Goal: Task Accomplishment & Management: Manage account settings

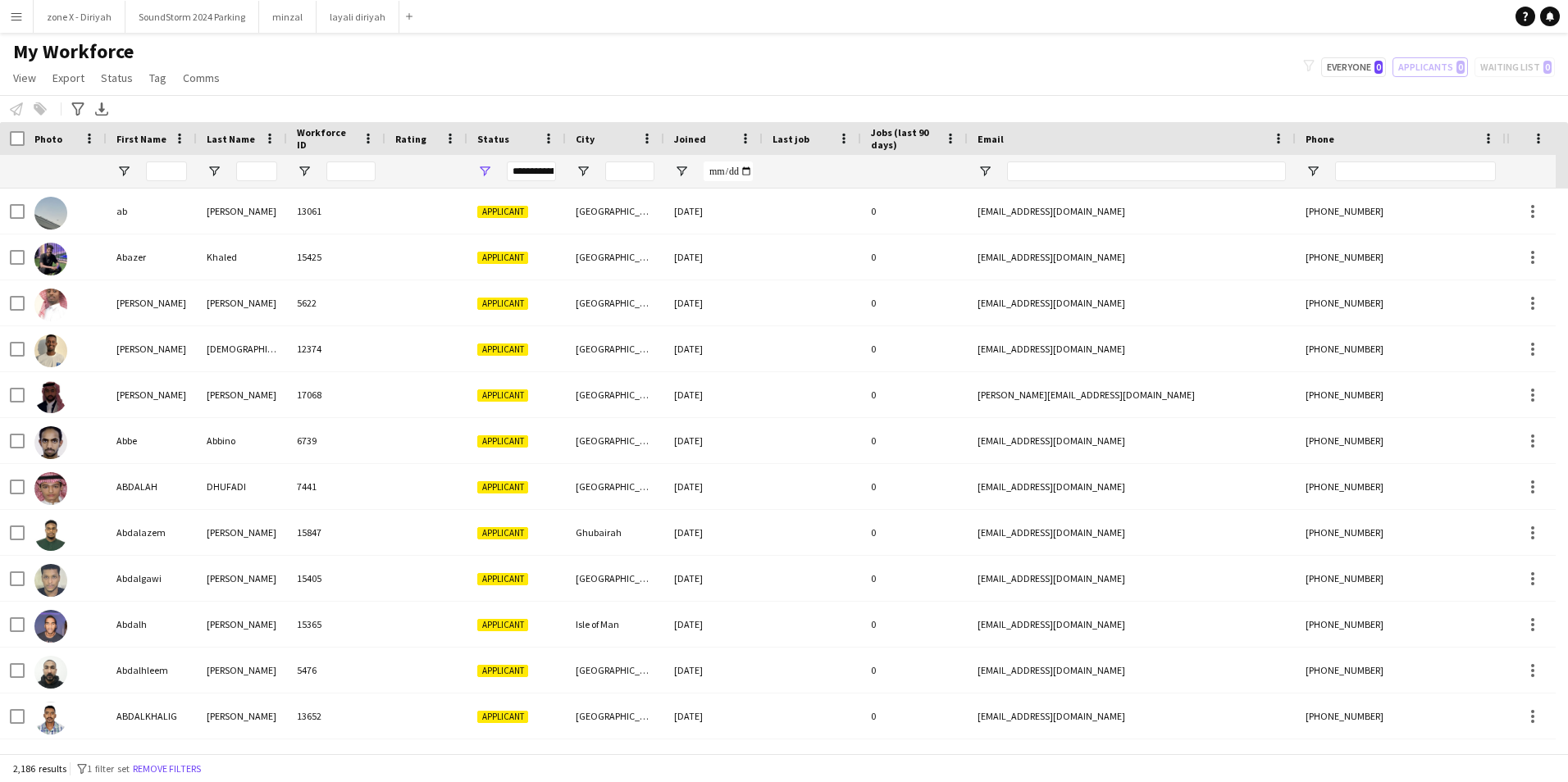
click at [705, 143] on div "Joined" at bounding box center [704, 139] width 59 height 25
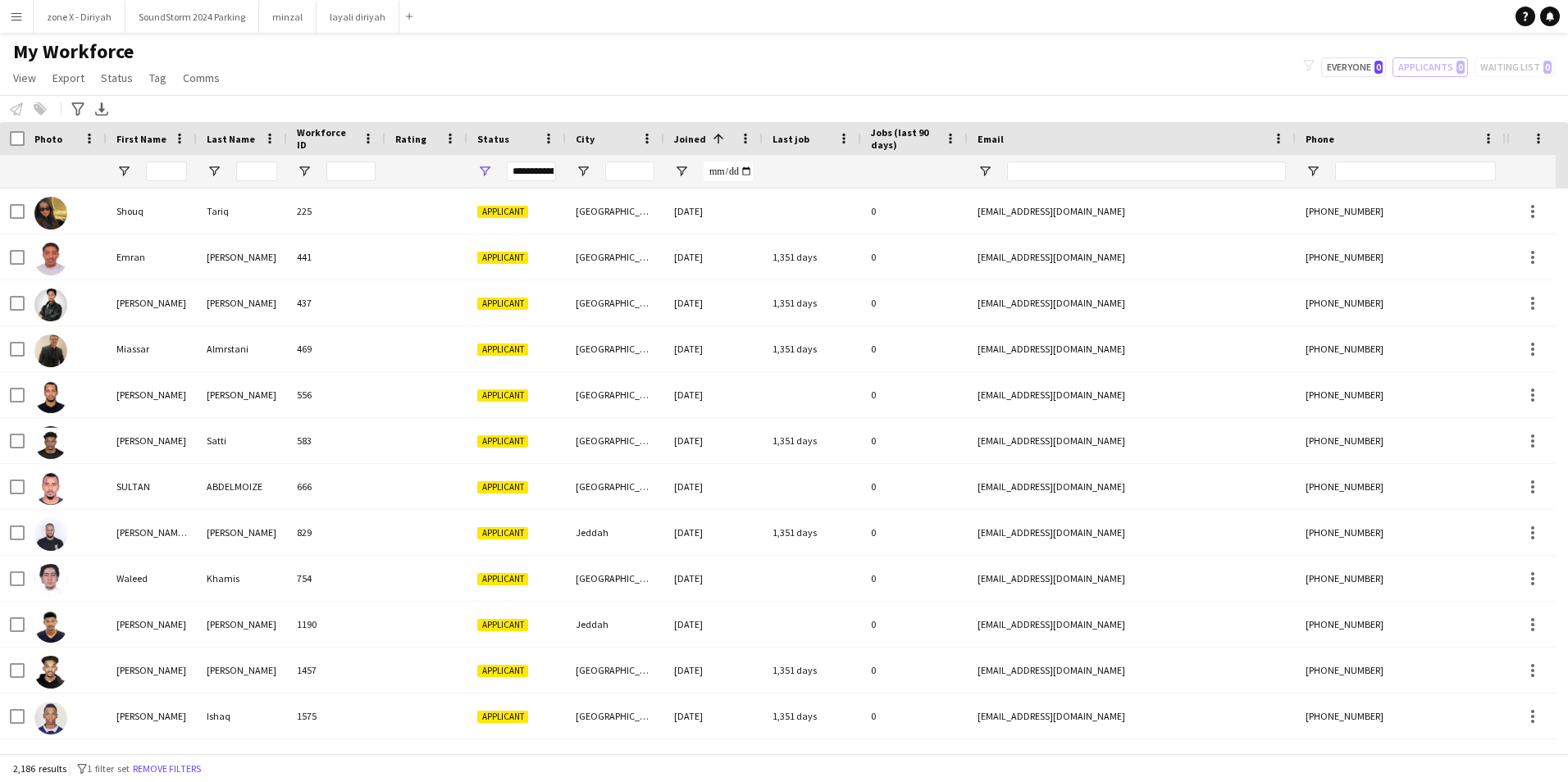
click at [706, 143] on span at bounding box center [716, 139] width 20 height 15
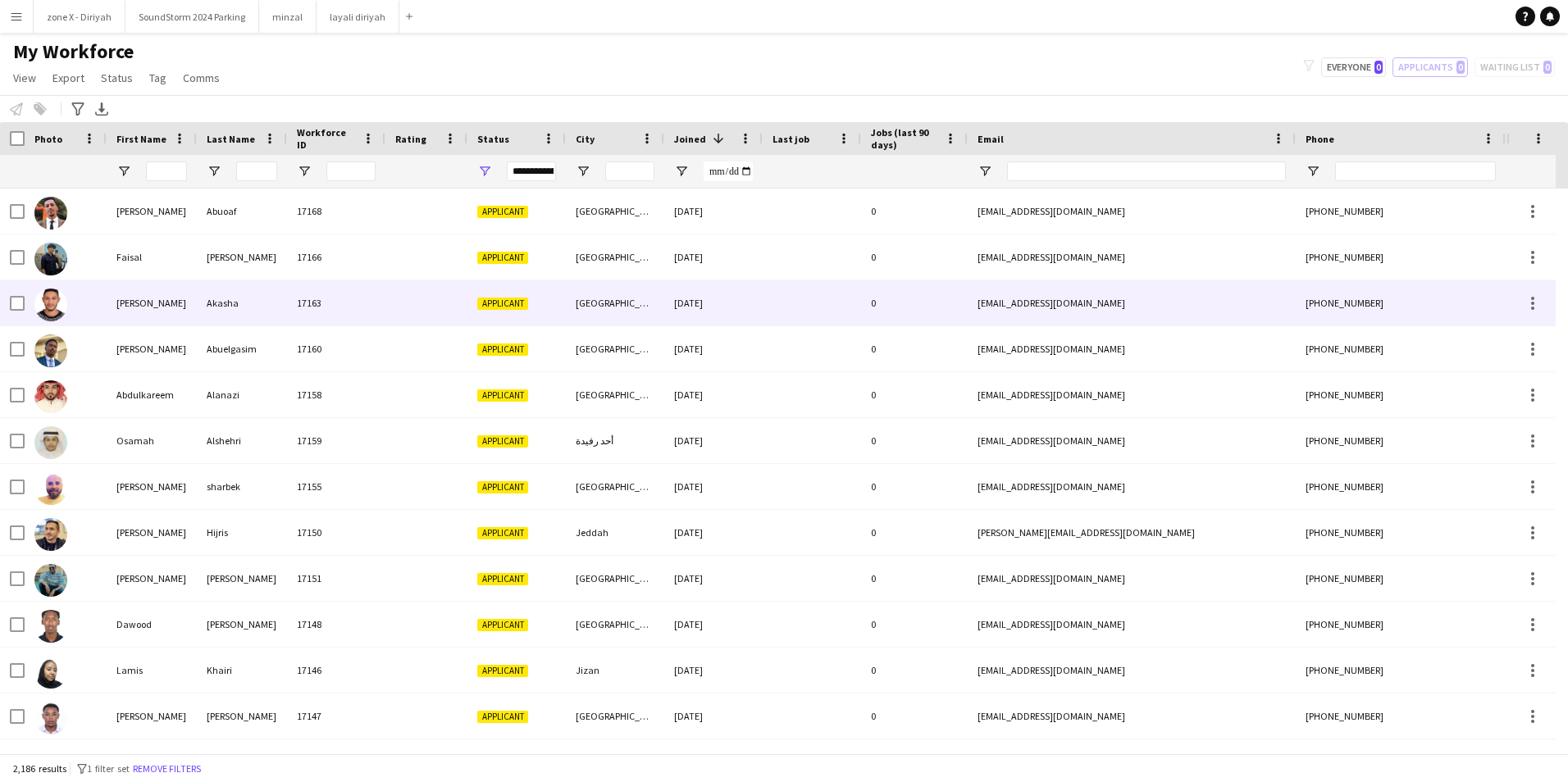
click at [659, 319] on div "[GEOGRAPHIC_DATA]" at bounding box center [615, 303] width 98 height 45
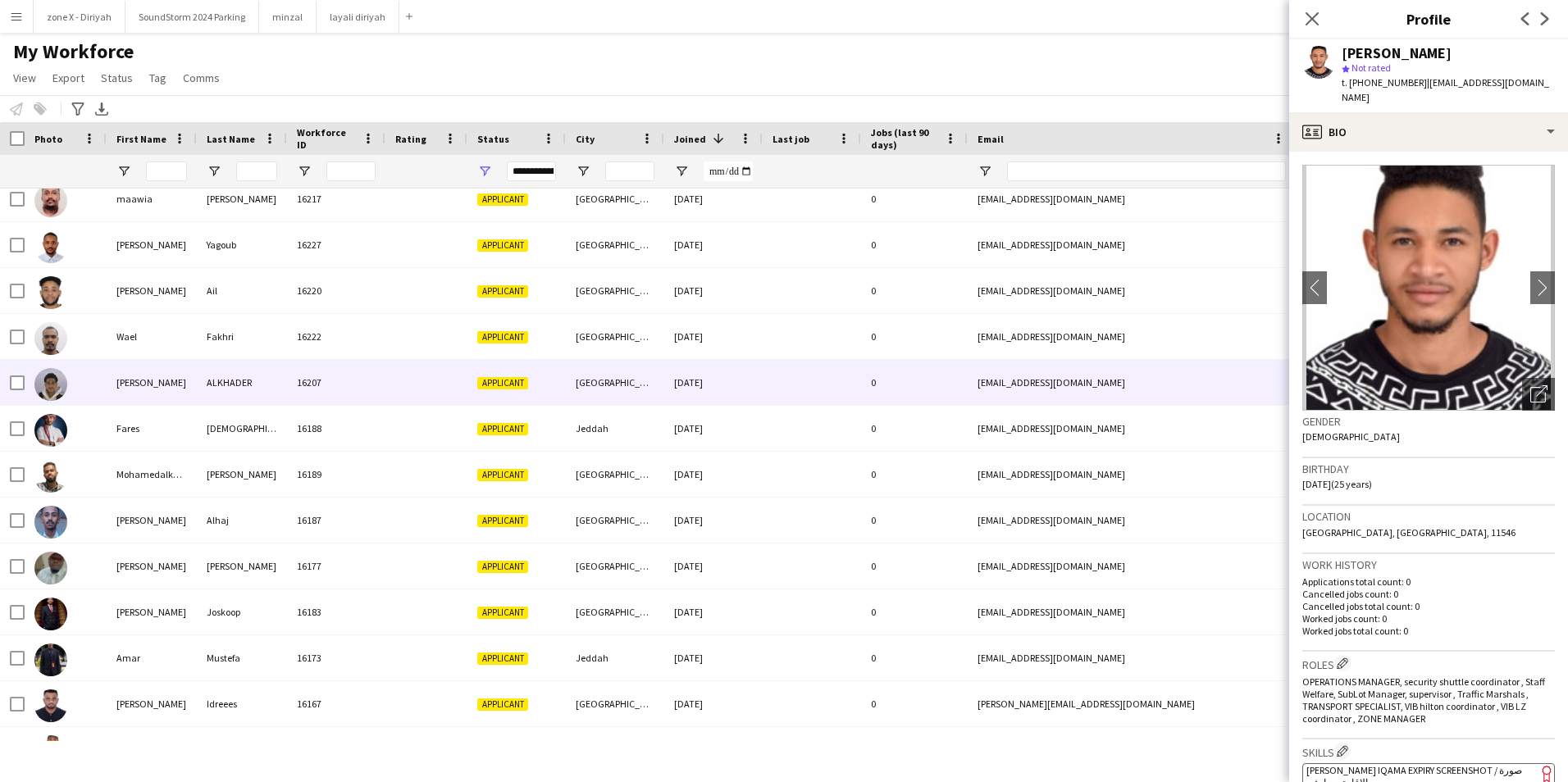
click at [475, 397] on div "Applicant" at bounding box center [516, 382] width 98 height 45
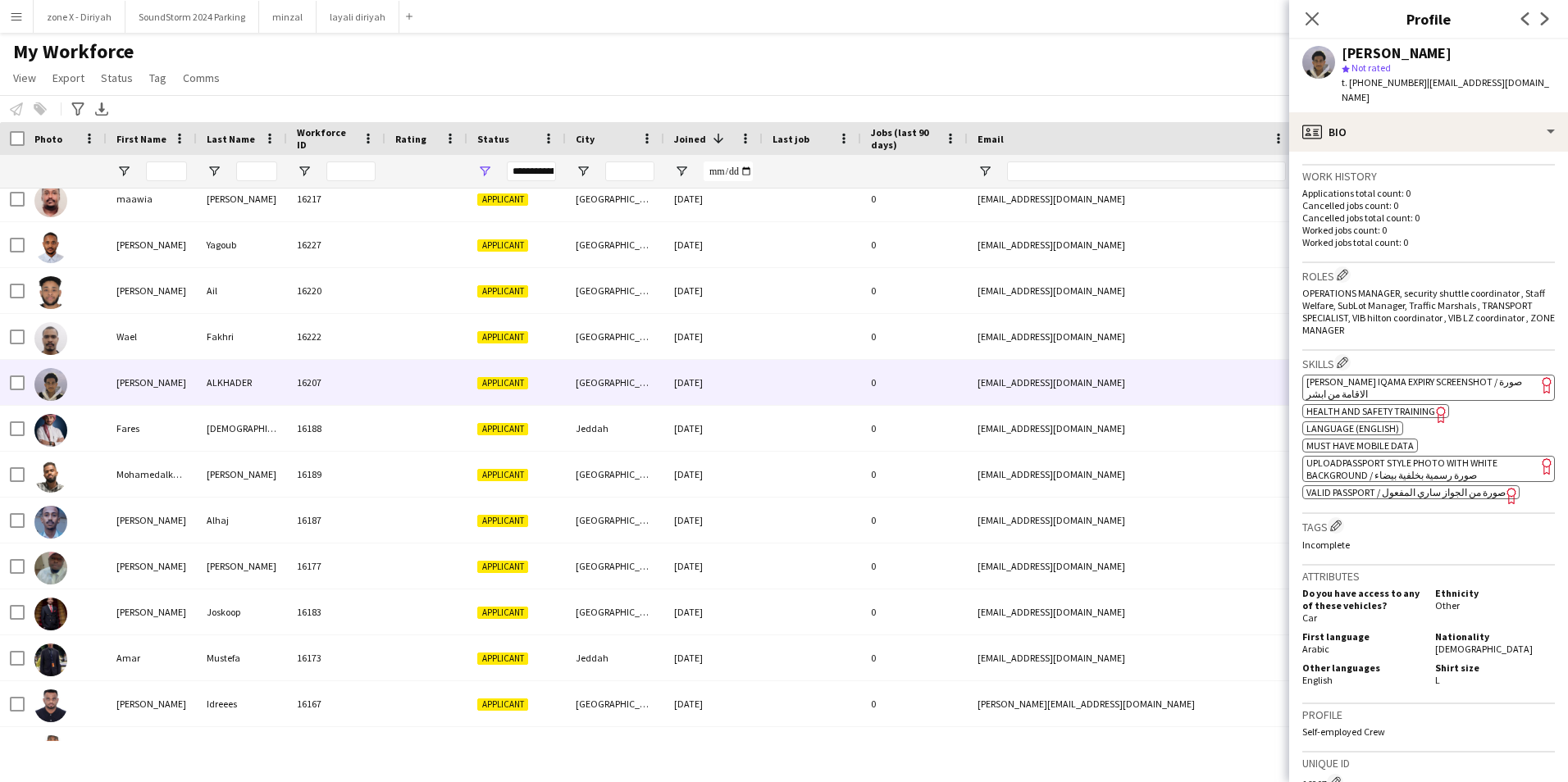
click at [1490, 378] on app-spec-pill "ok-circled2 background Layer 1 cross-circle-red background Layer 1 [PERSON_NAME…" at bounding box center [1429, 388] width 253 height 26
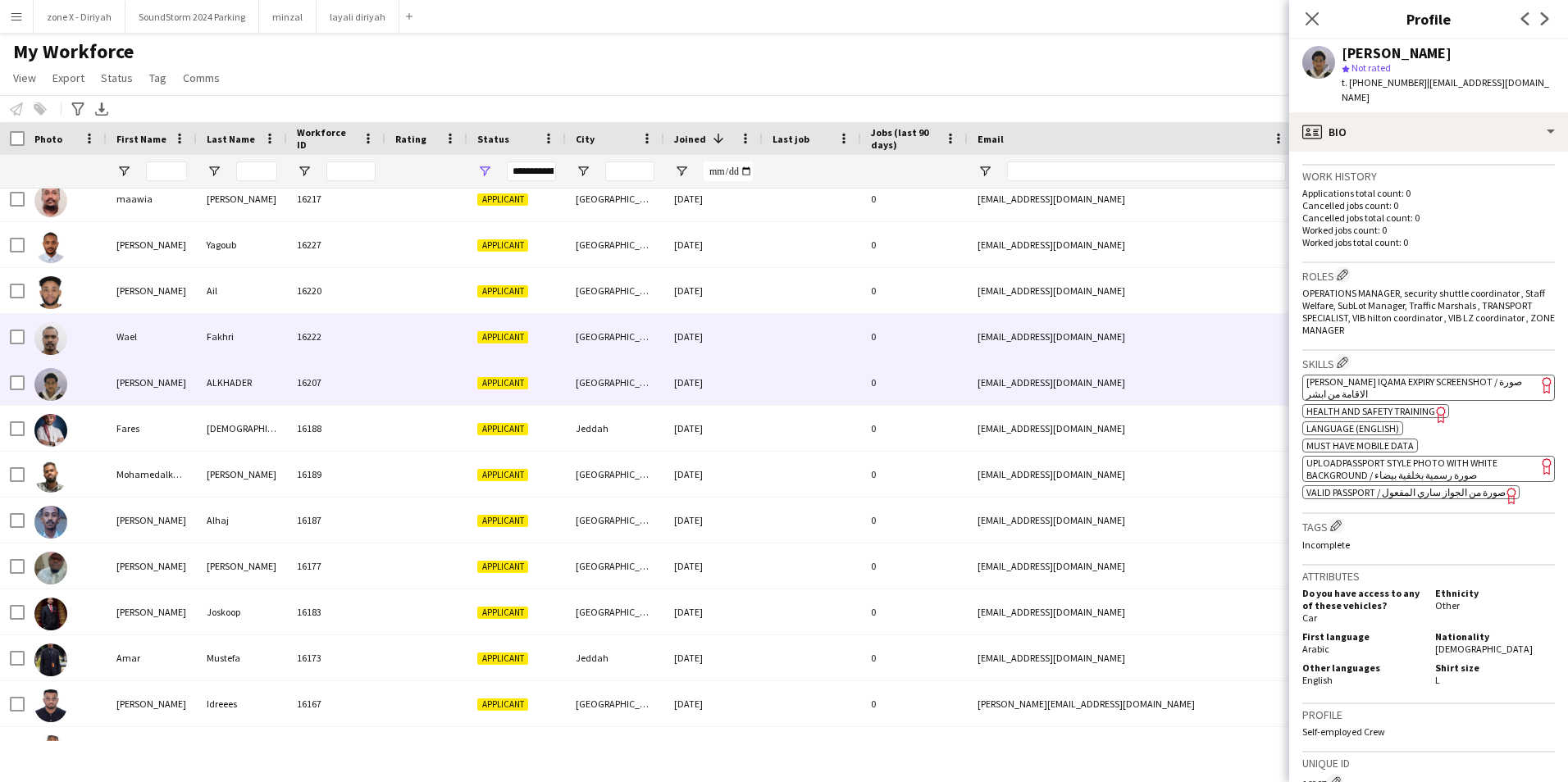
click at [1215, 348] on div "w.fakhri84@gmail.com" at bounding box center [1131, 337] width 328 height 45
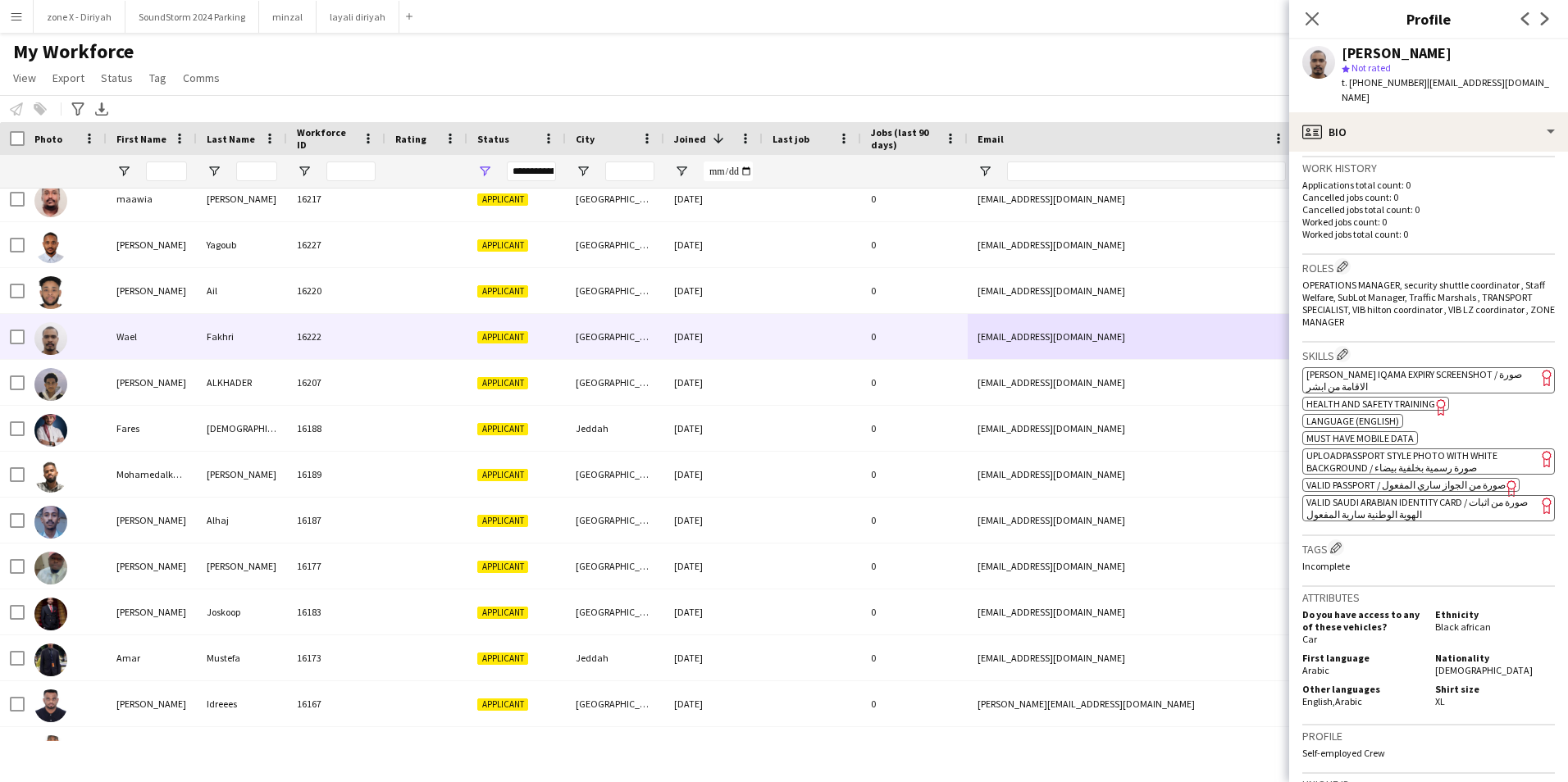
click at [1465, 368] on span "[PERSON_NAME] Iqama Expiry Screenshot / صورة الاقامة من ابشر" at bounding box center [1414, 380] width 215 height 25
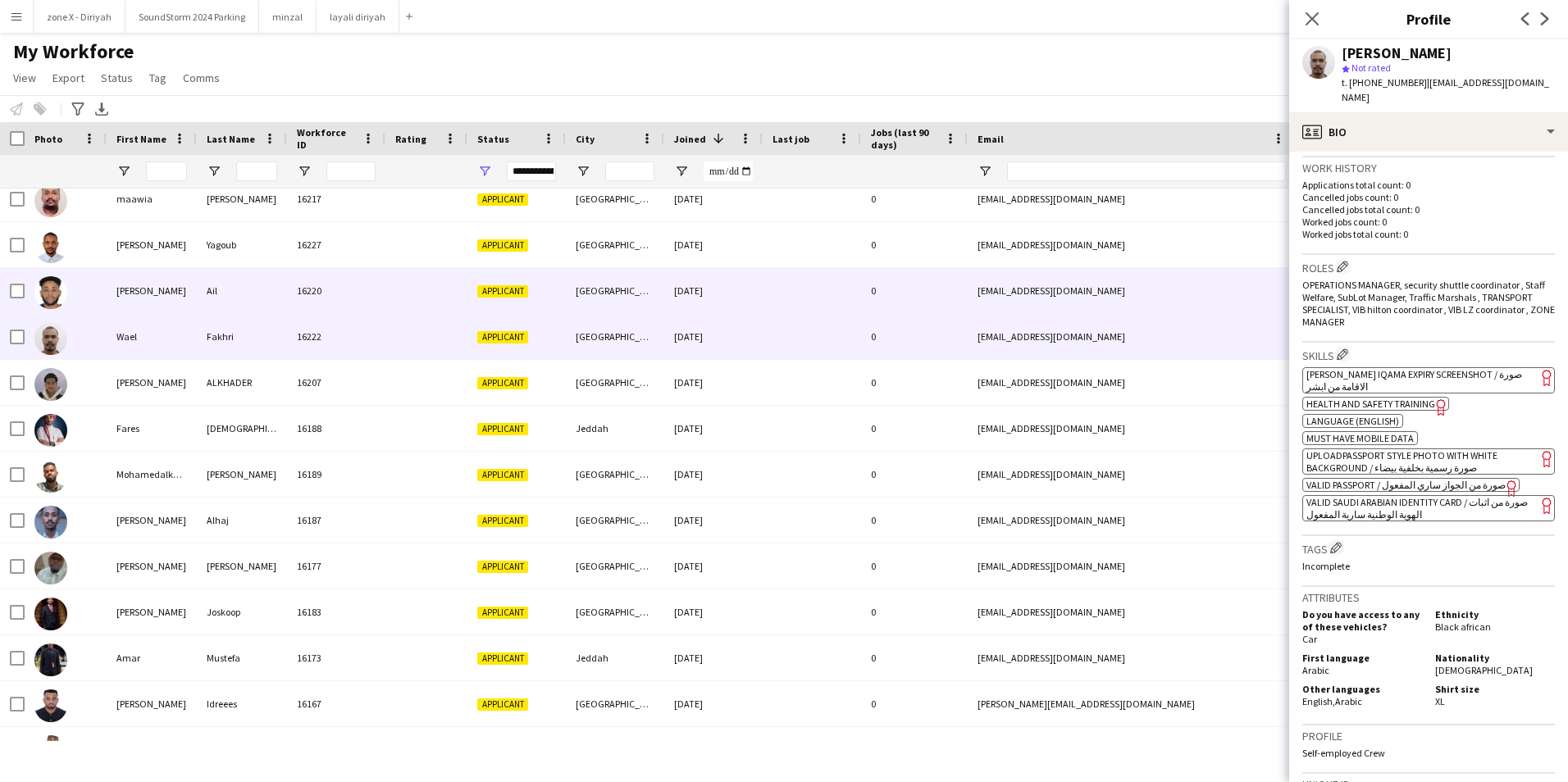
click at [1170, 306] on div "rfa632629@gmail.com" at bounding box center [1131, 290] width 328 height 45
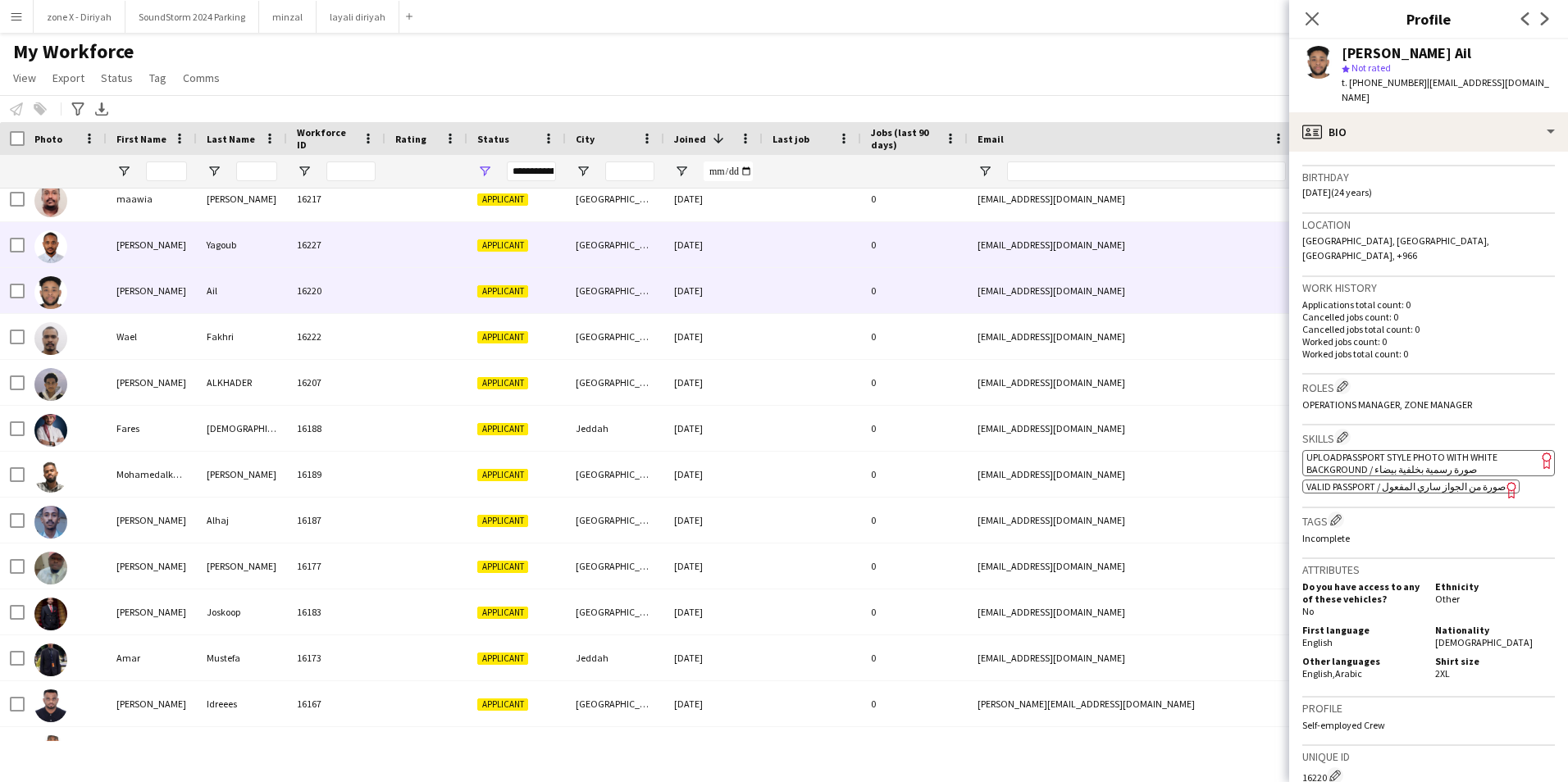
click at [1228, 250] on div "almogtabayagoub@gmail.com" at bounding box center [1131, 244] width 328 height 45
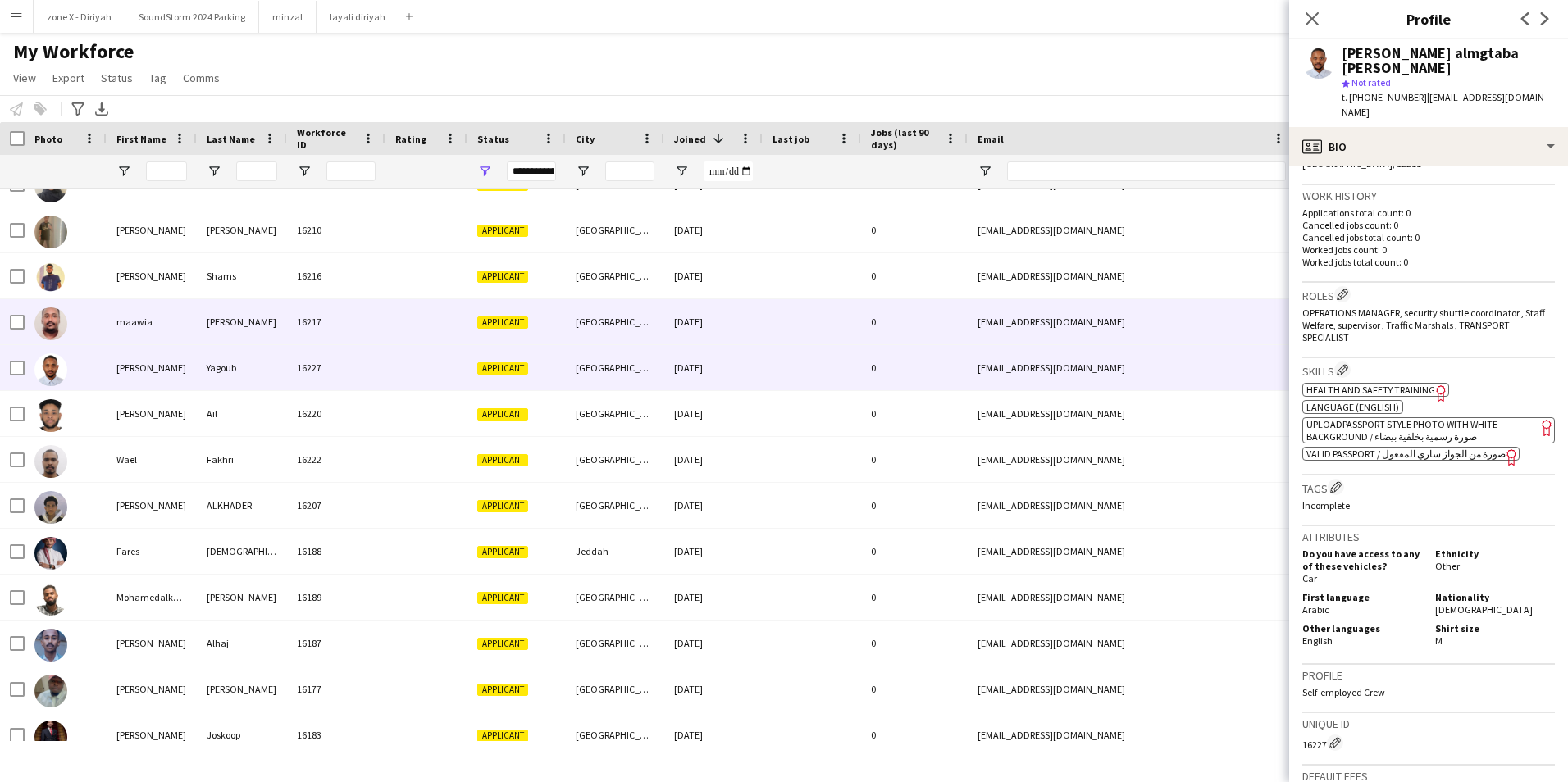
click at [1227, 333] on div "maawianugud177@gmail.com" at bounding box center [1131, 322] width 328 height 45
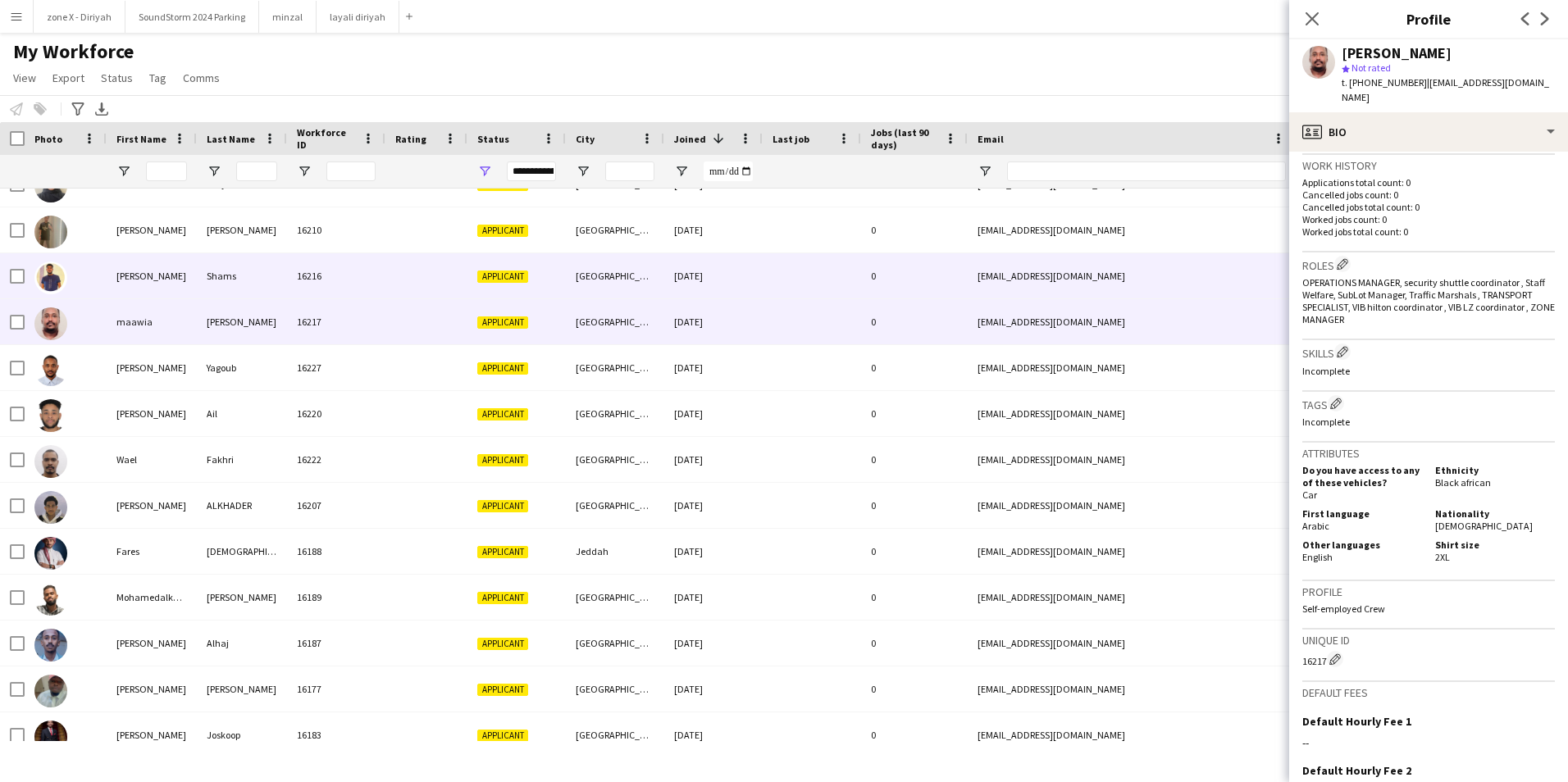
click at [1242, 276] on div "gabershams0@gmail.com" at bounding box center [1131, 276] width 328 height 45
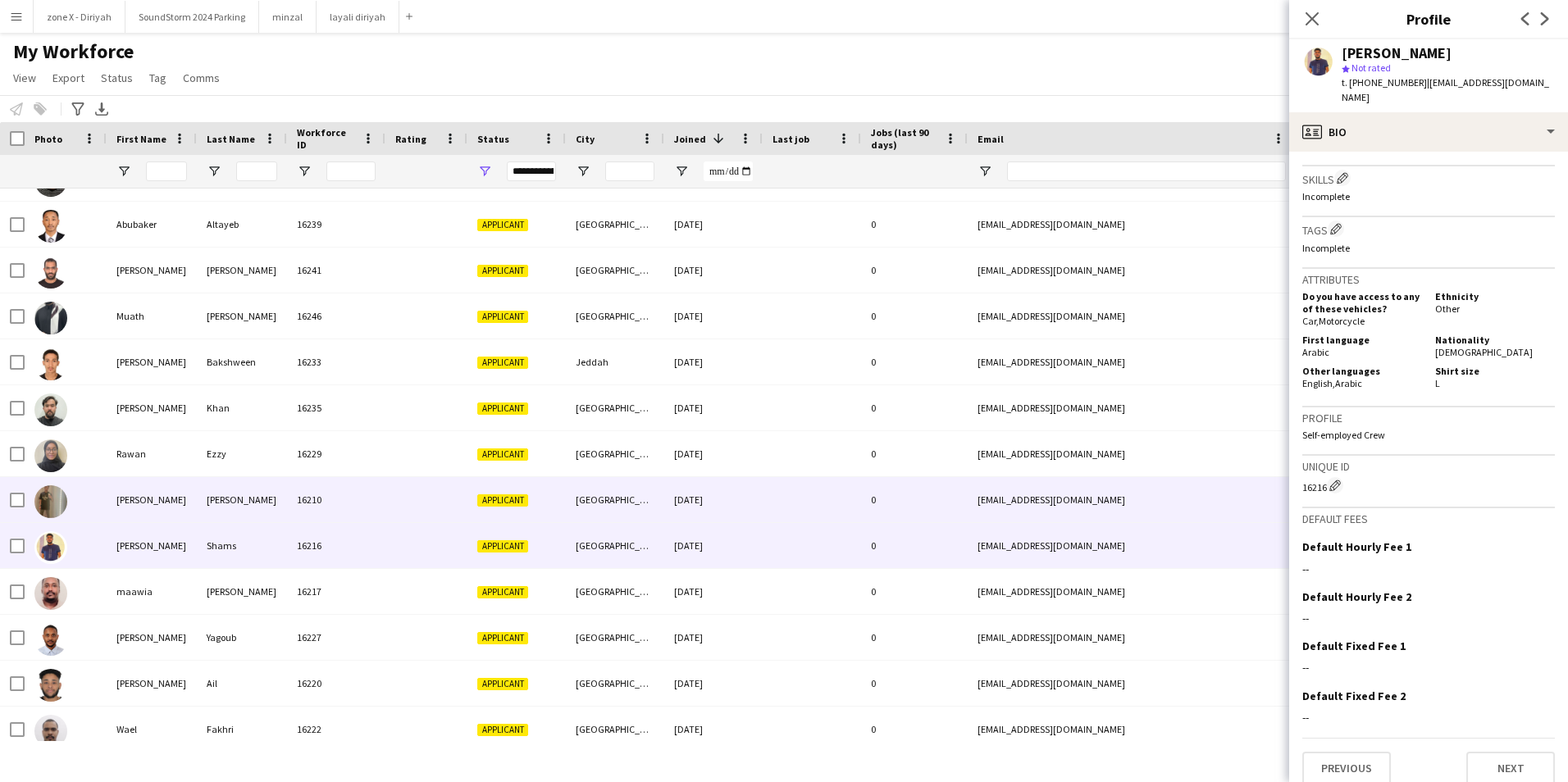
click at [1202, 511] on div "hamodiabbas05@gmail.com" at bounding box center [1131, 499] width 328 height 45
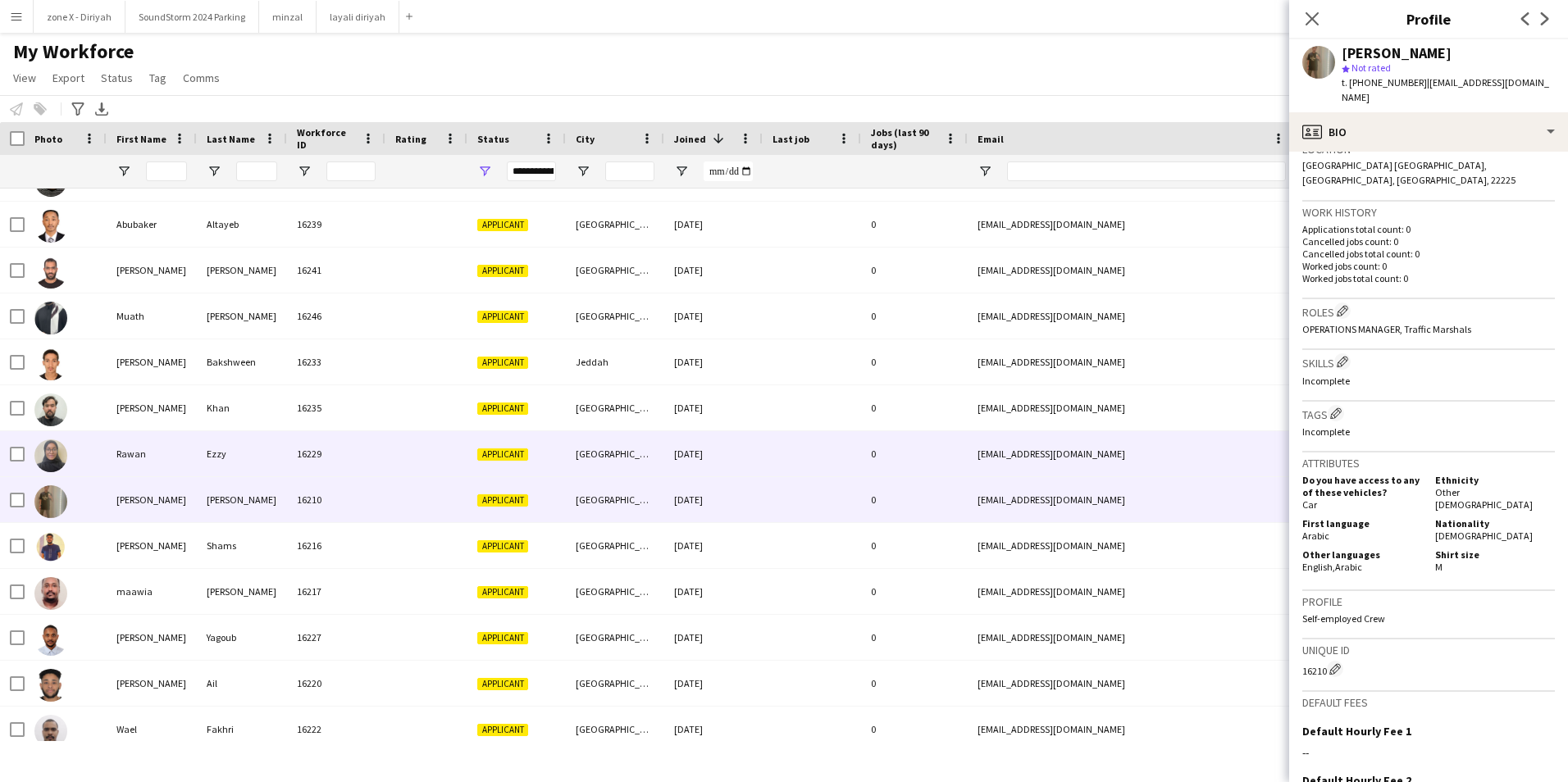
click at [1255, 455] on div "rawanezzy@gmail.com" at bounding box center [1131, 454] width 328 height 45
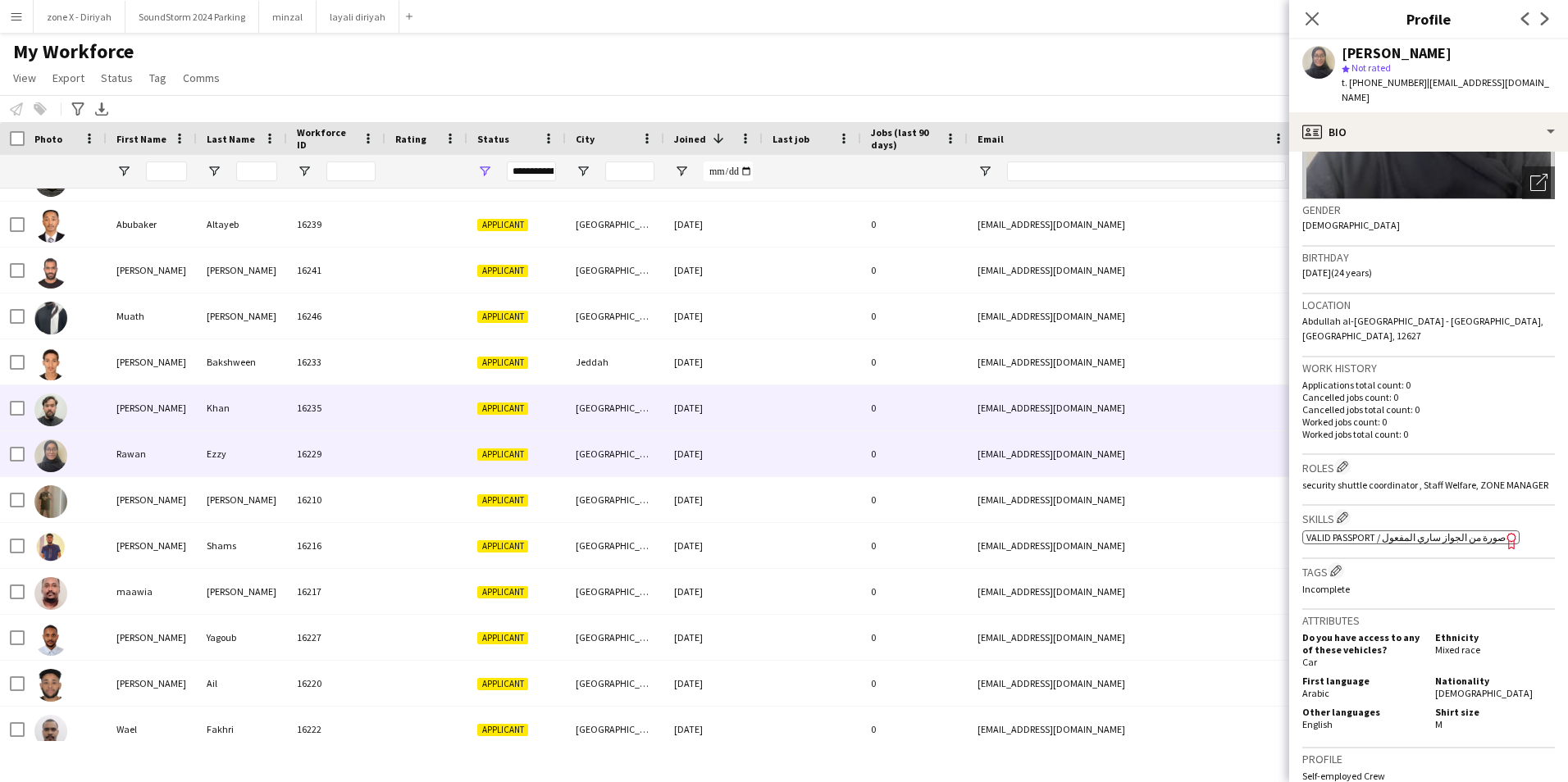
click at [1259, 411] on div "kk660122@gmail.com" at bounding box center [1131, 407] width 328 height 45
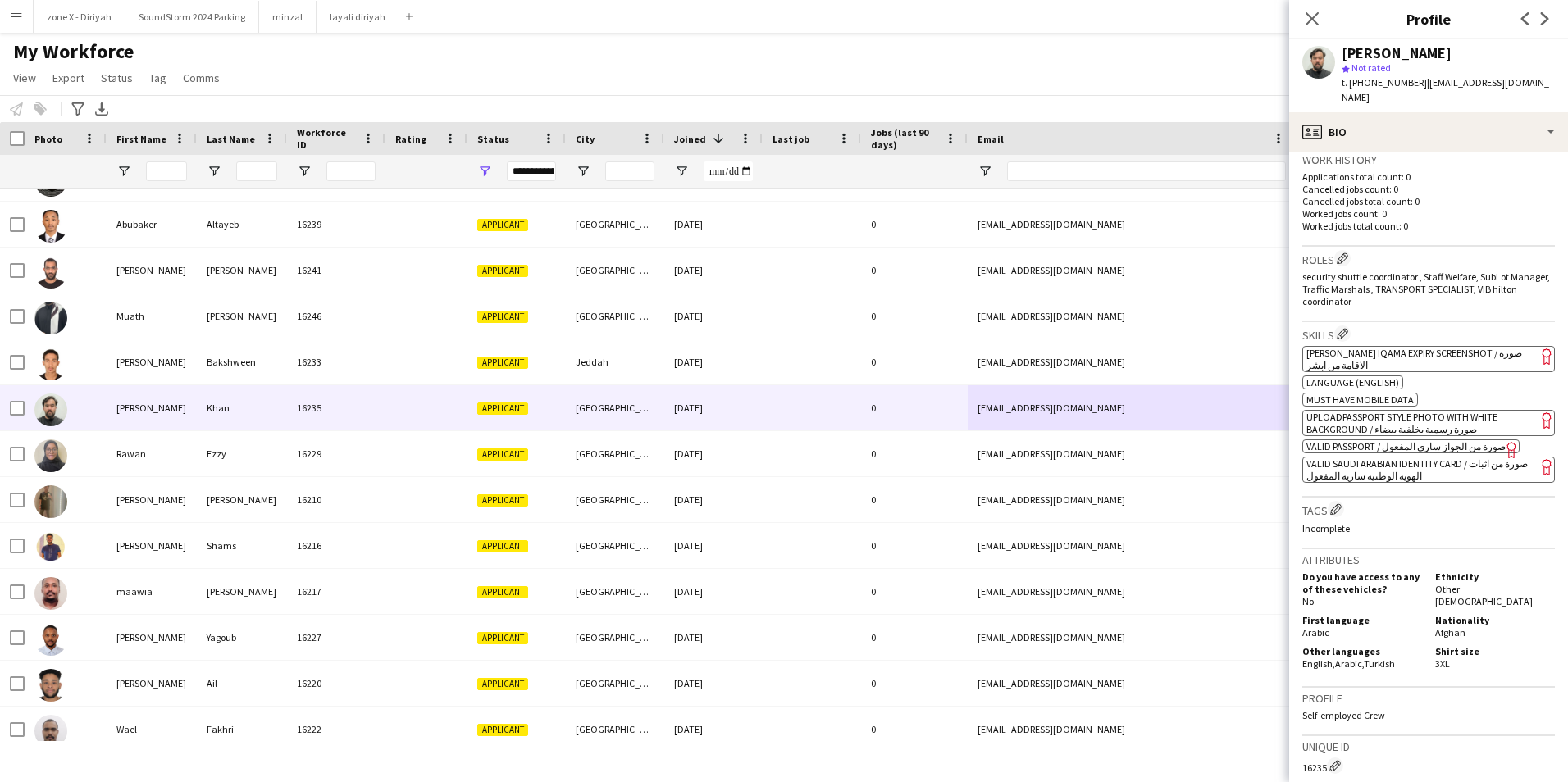
click at [1496, 346] on span "[PERSON_NAME] Iqama Expiry Screenshot / صورة الاقامة من ابشر" at bounding box center [1414, 359] width 215 height 25
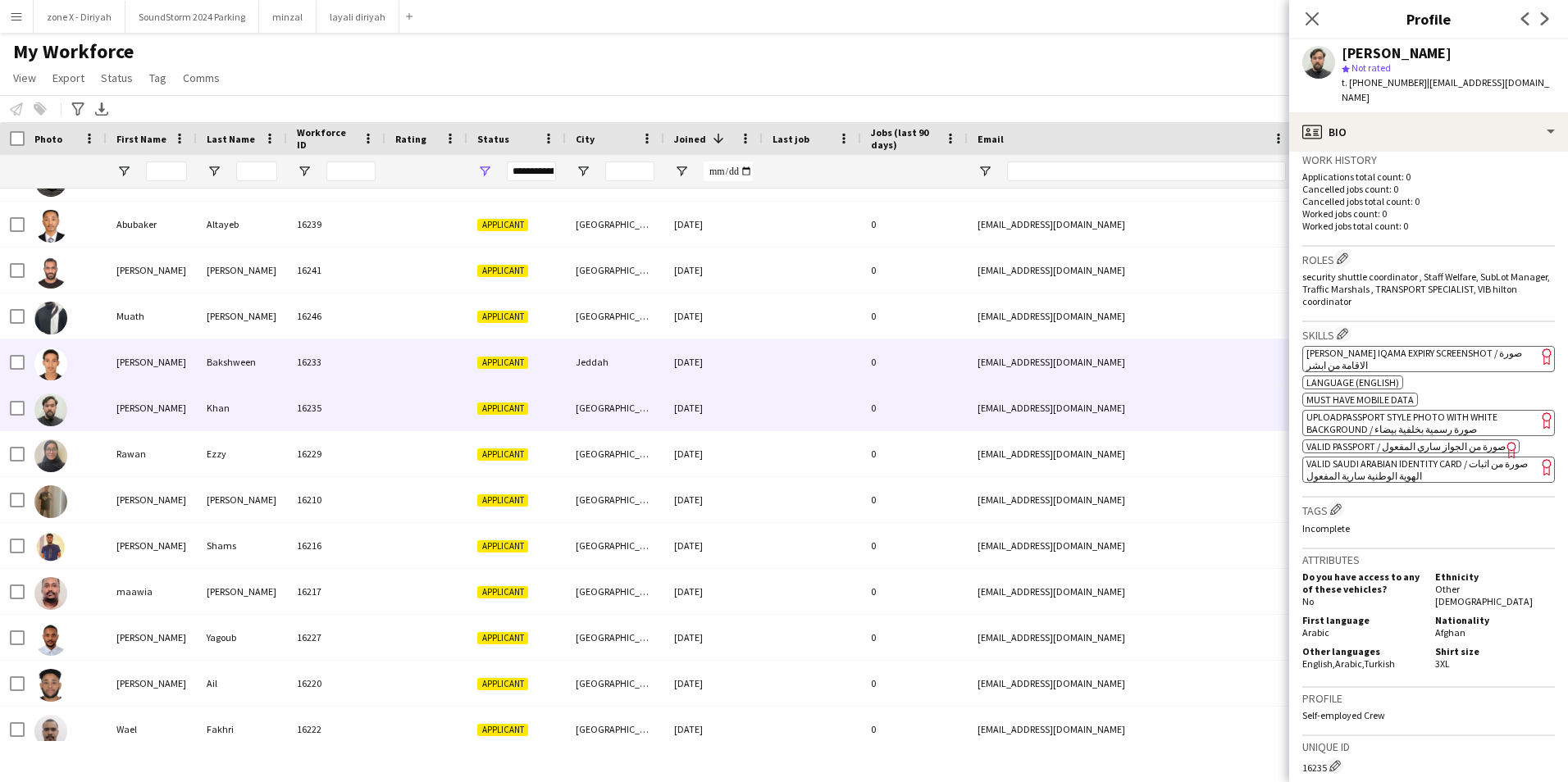
click at [1218, 371] on div "ahmednbk1997@hotmail.com" at bounding box center [1131, 361] width 328 height 45
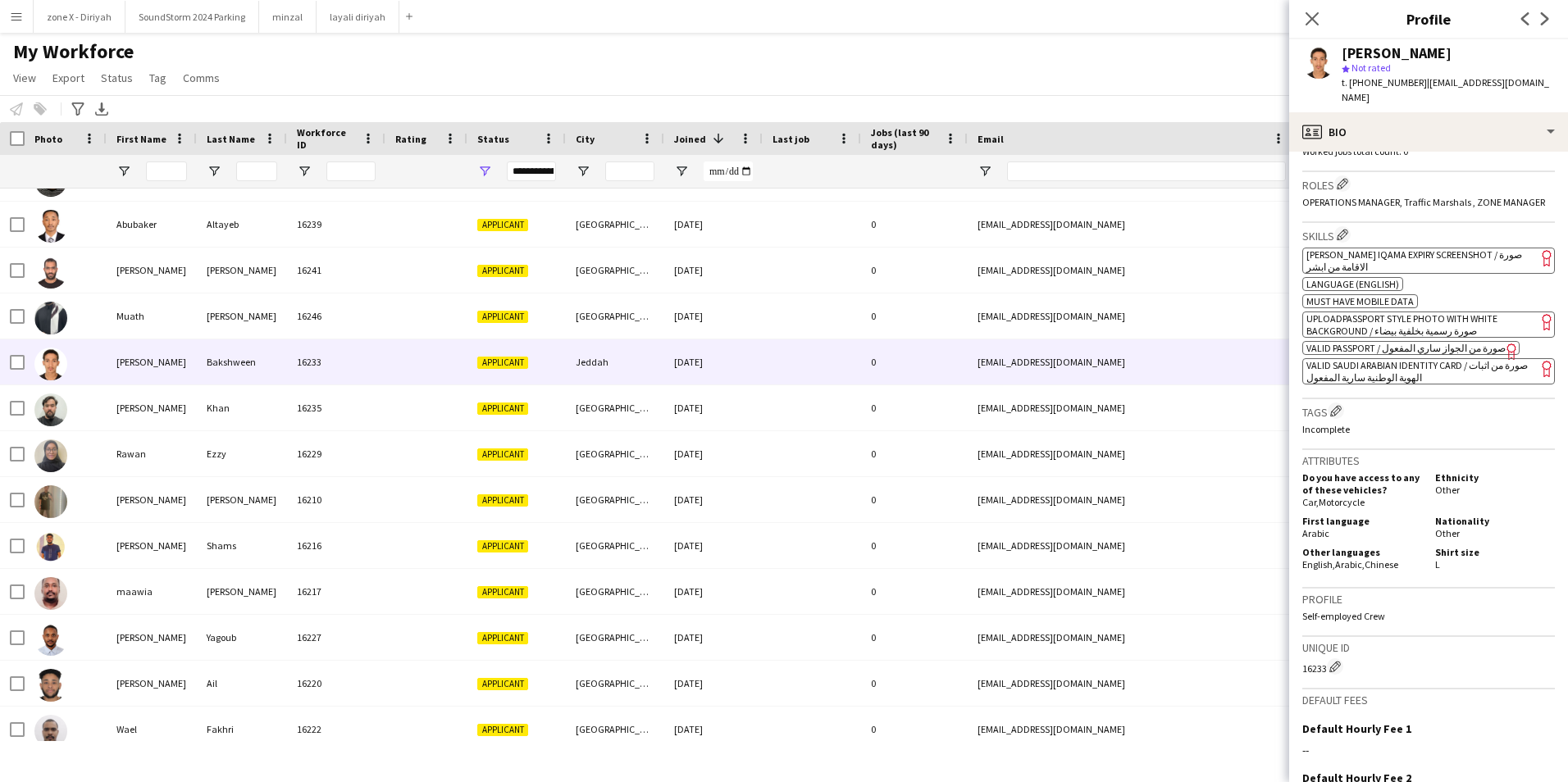
scroll to position [496, 0]
click at [1429, 357] on span "VALID SAUDI ARABIAN IDENTITY CARD / صورة من اثبات الهوية الوطنية سارية المفعول" at bounding box center [1417, 370] width 221 height 25
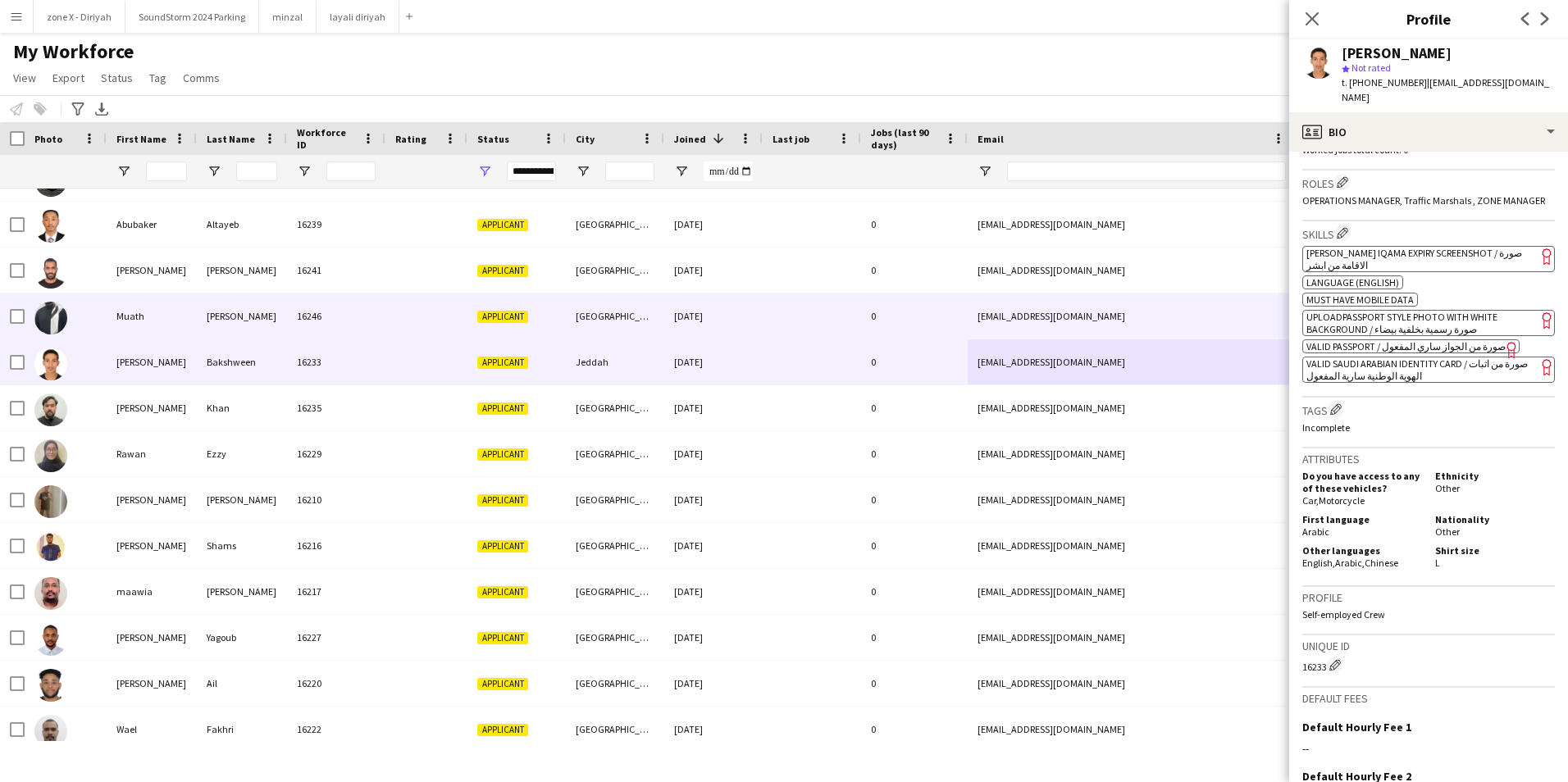
click at [1143, 304] on div "muathali313@gmail.com" at bounding box center [1131, 316] width 328 height 45
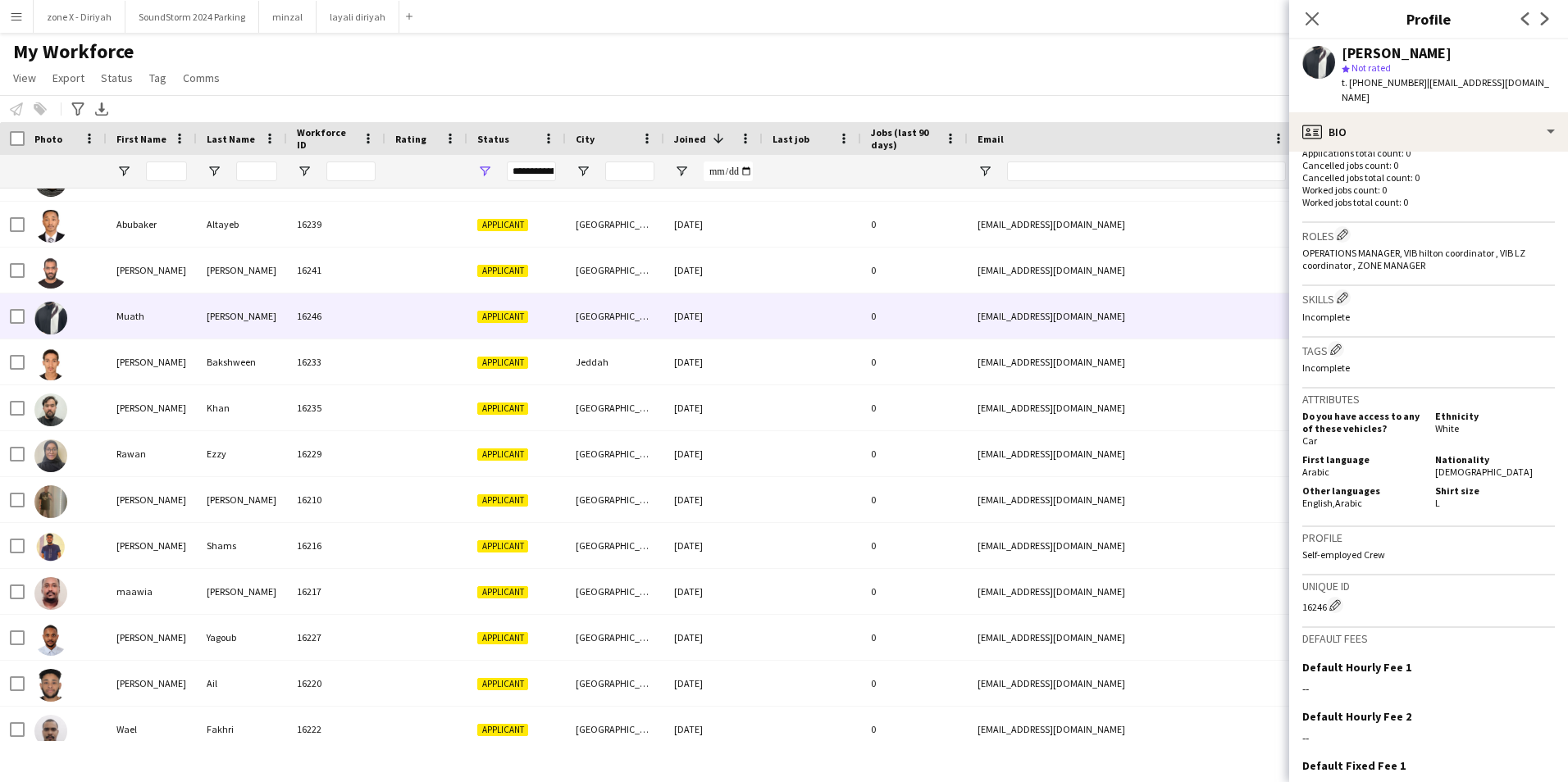
scroll to position [450, 0]
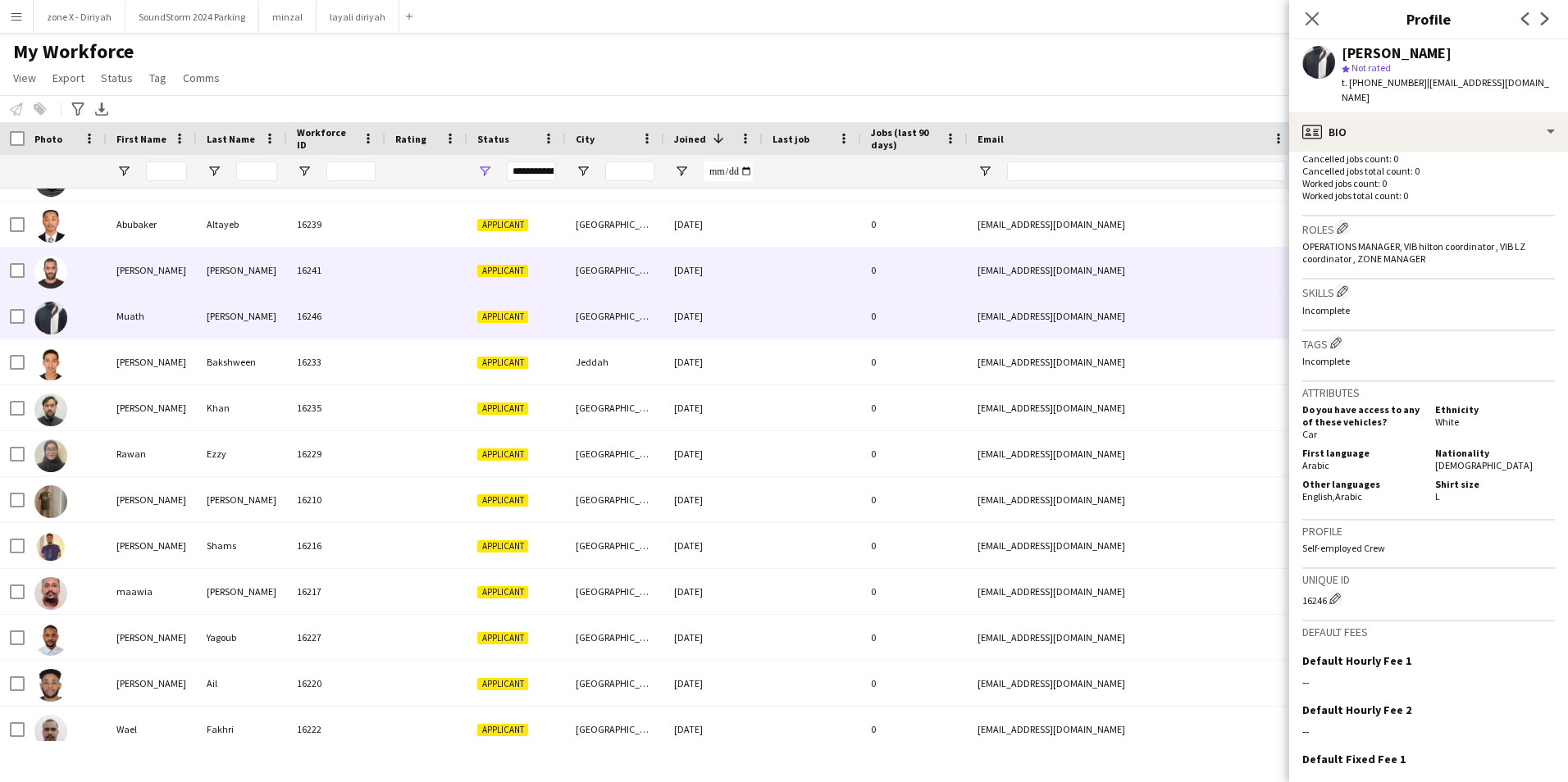
click at [1262, 280] on div "mahmoud.202@hotmail.com" at bounding box center [1131, 270] width 328 height 45
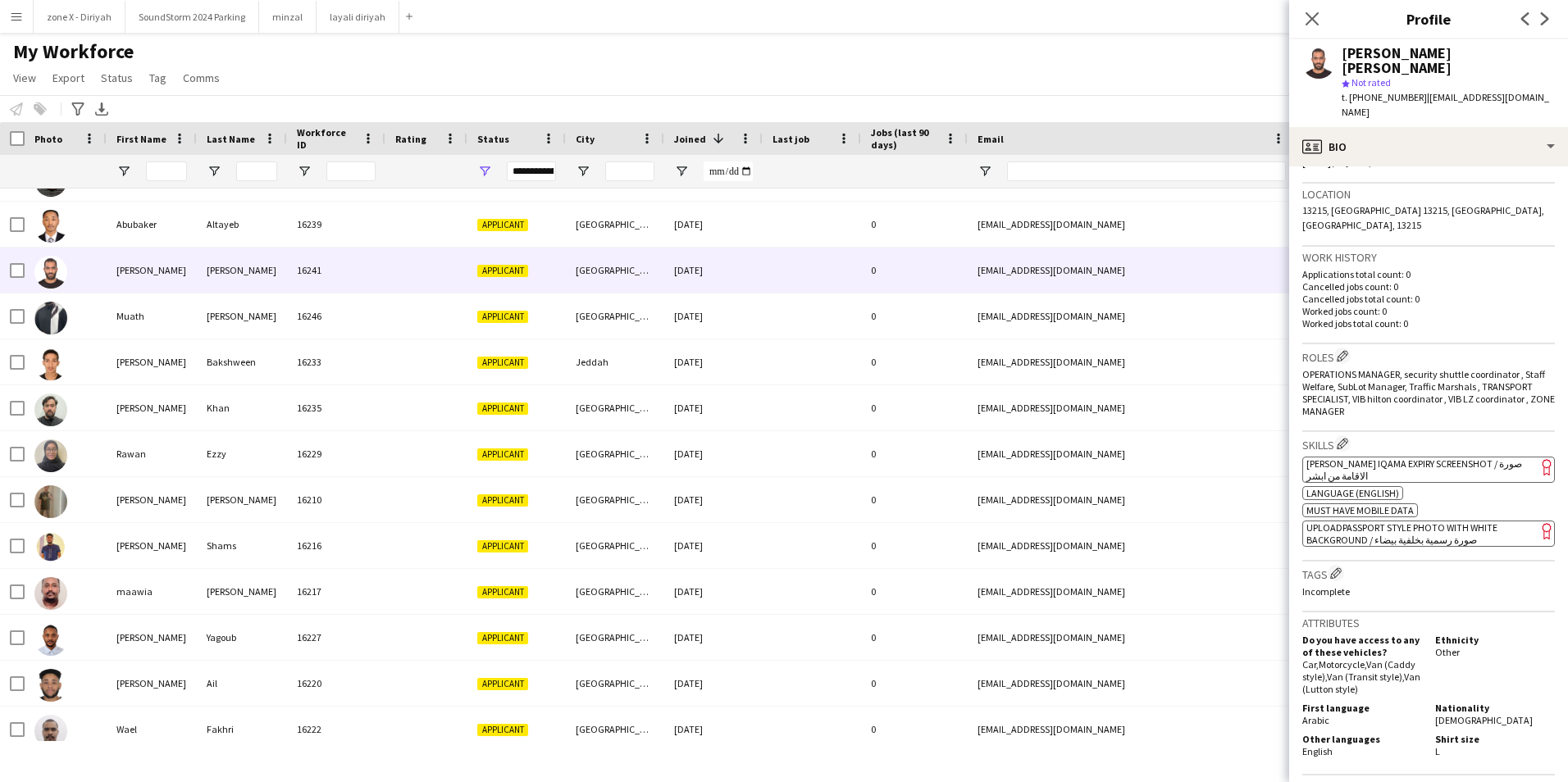
scroll to position [340, 0]
click at [1471, 454] on span "[PERSON_NAME] Iqama Expiry Screenshot / صورة الاقامة من ابشر" at bounding box center [1414, 466] width 215 height 25
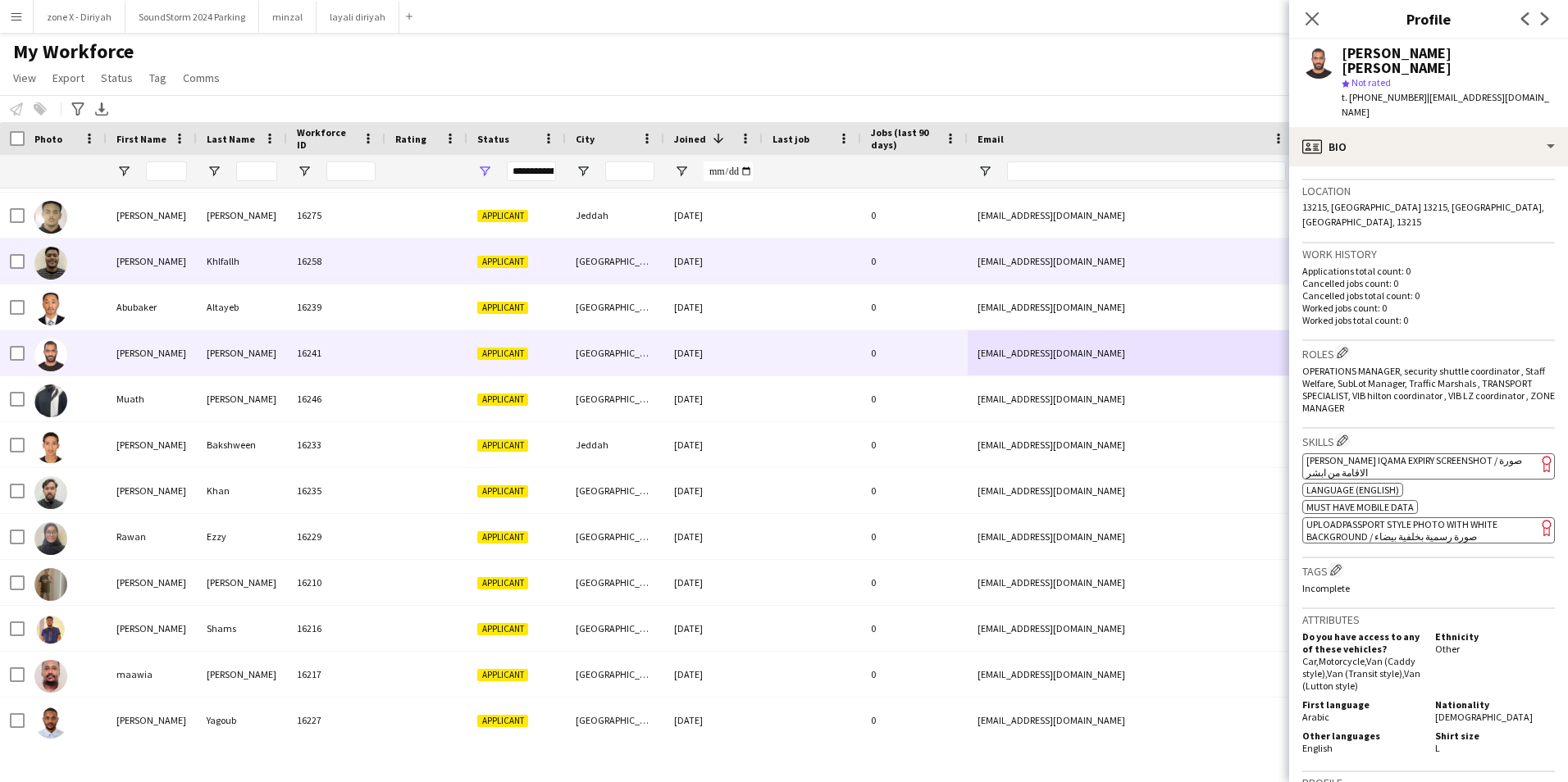
scroll to position [11101, 0]
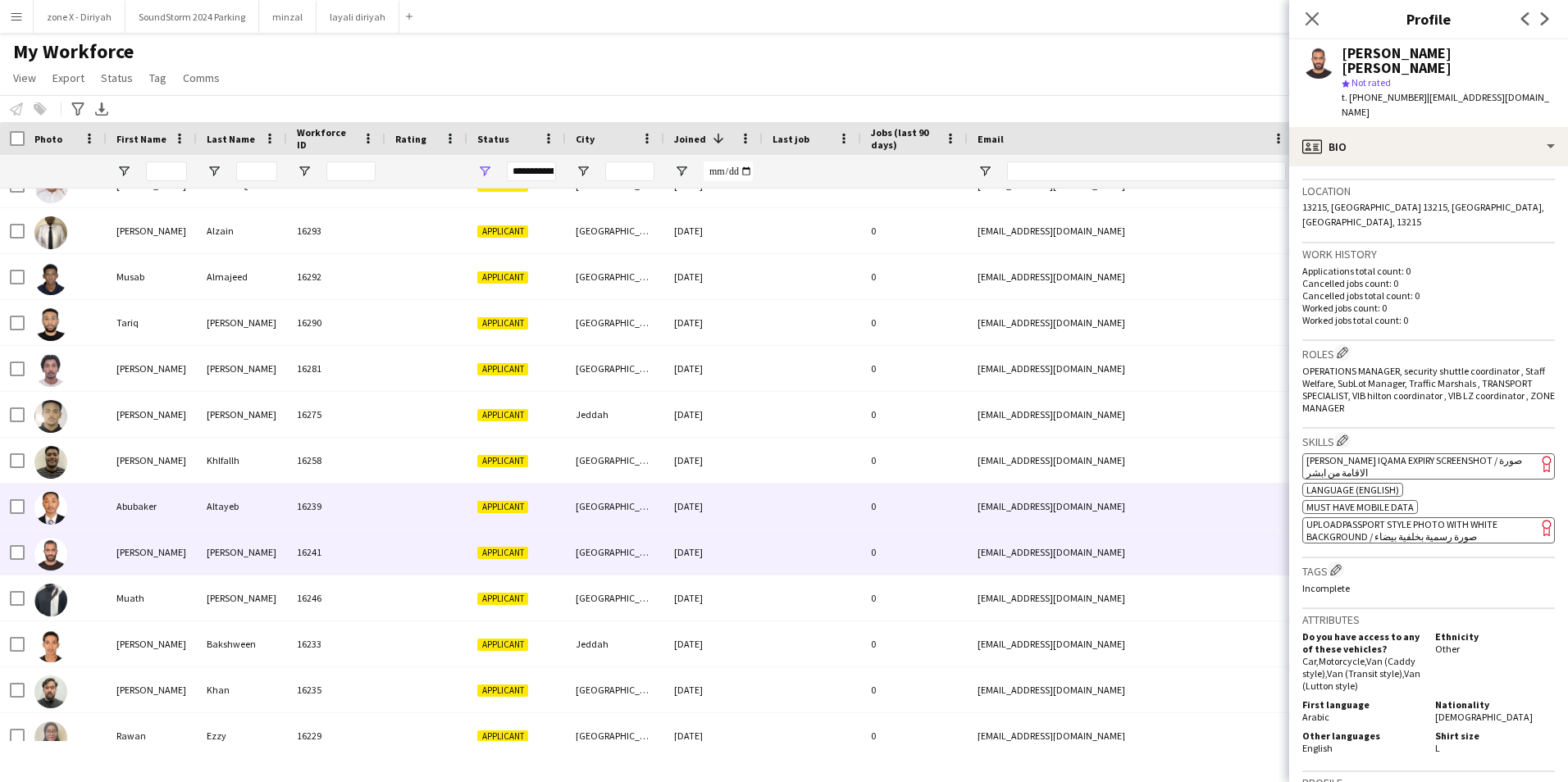
click at [1218, 498] on div "beekojk1999@icloud.com" at bounding box center [1131, 506] width 328 height 45
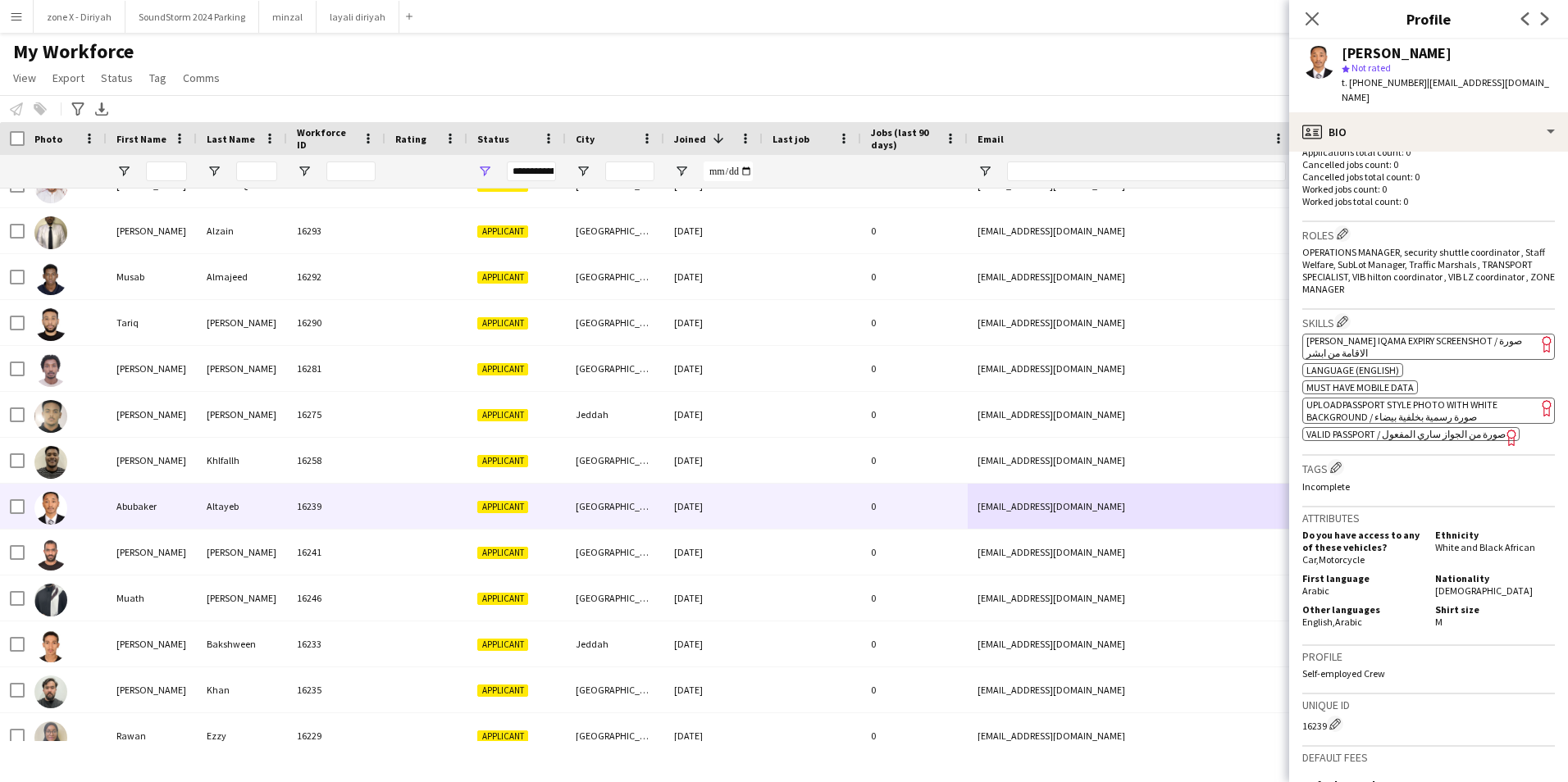
click at [1478, 334] on span "[PERSON_NAME] Iqama Expiry Screenshot / صورة الاقامة من ابشر" at bounding box center [1414, 346] width 215 height 25
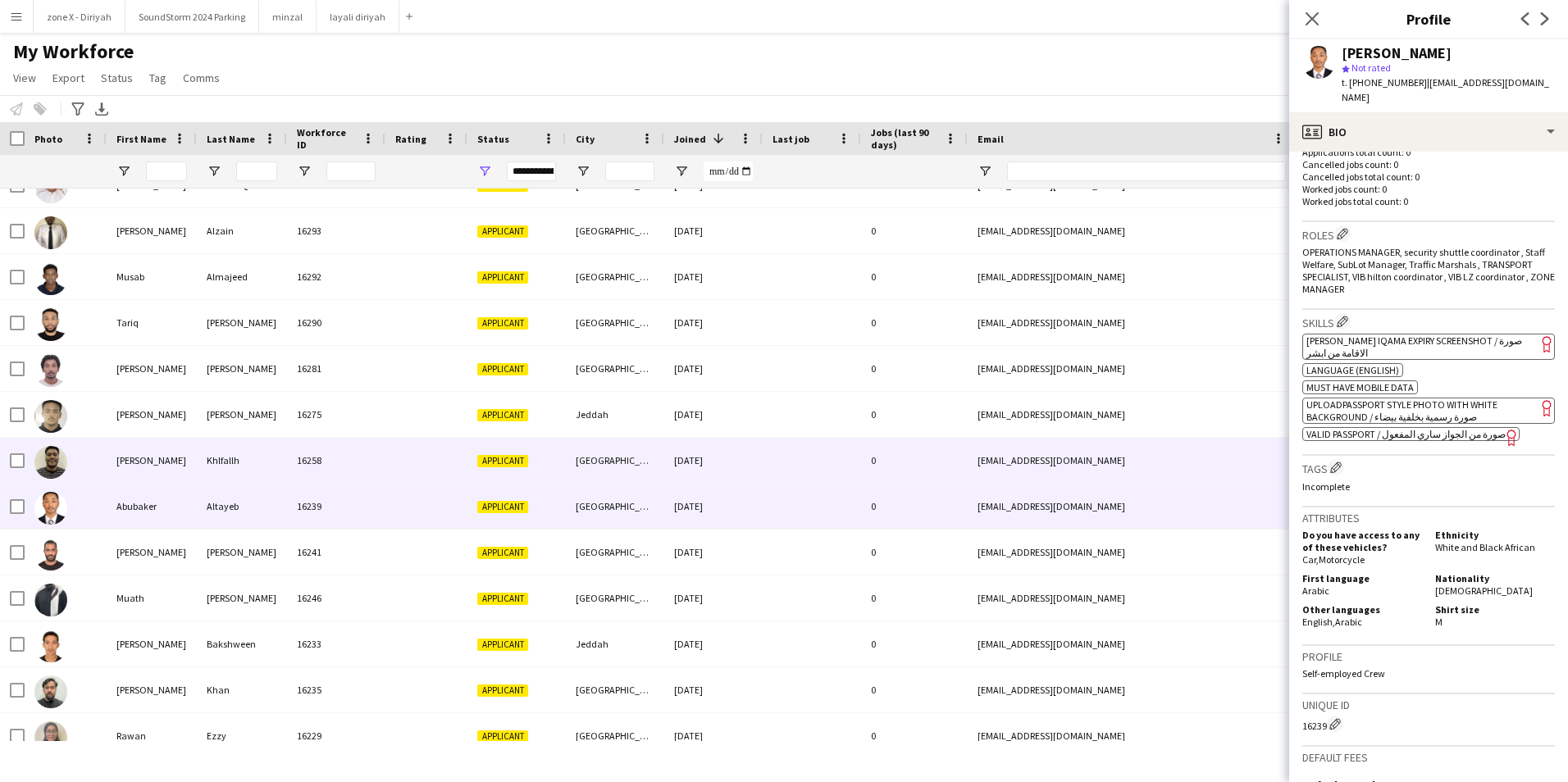
click at [1081, 469] on div "wdalaf015@gmail.com" at bounding box center [1131, 460] width 328 height 45
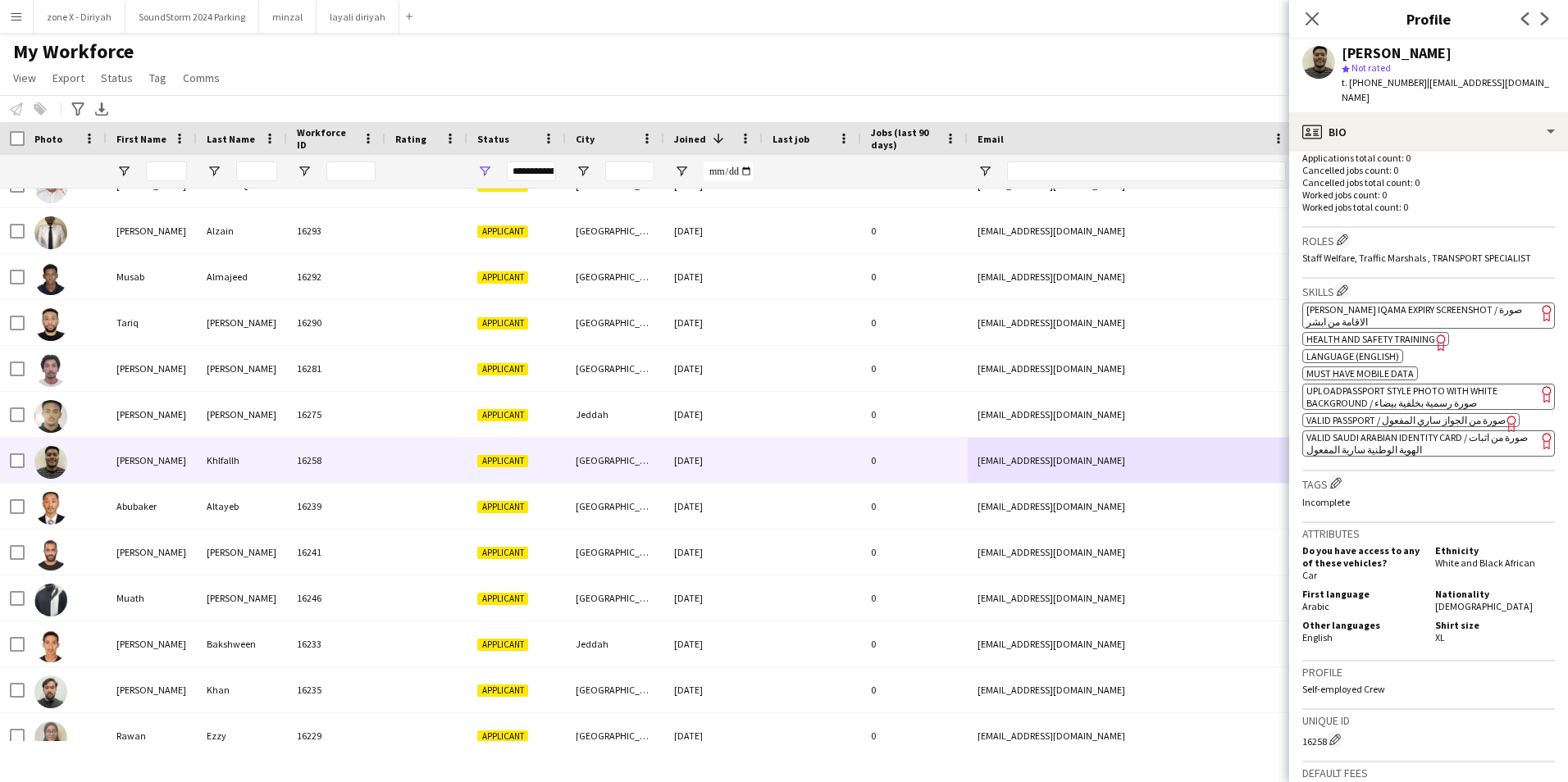
click at [1496, 304] on span "[PERSON_NAME] Iqama Expiry Screenshot / صورة الاقامة من ابشر" at bounding box center [1414, 316] width 215 height 25
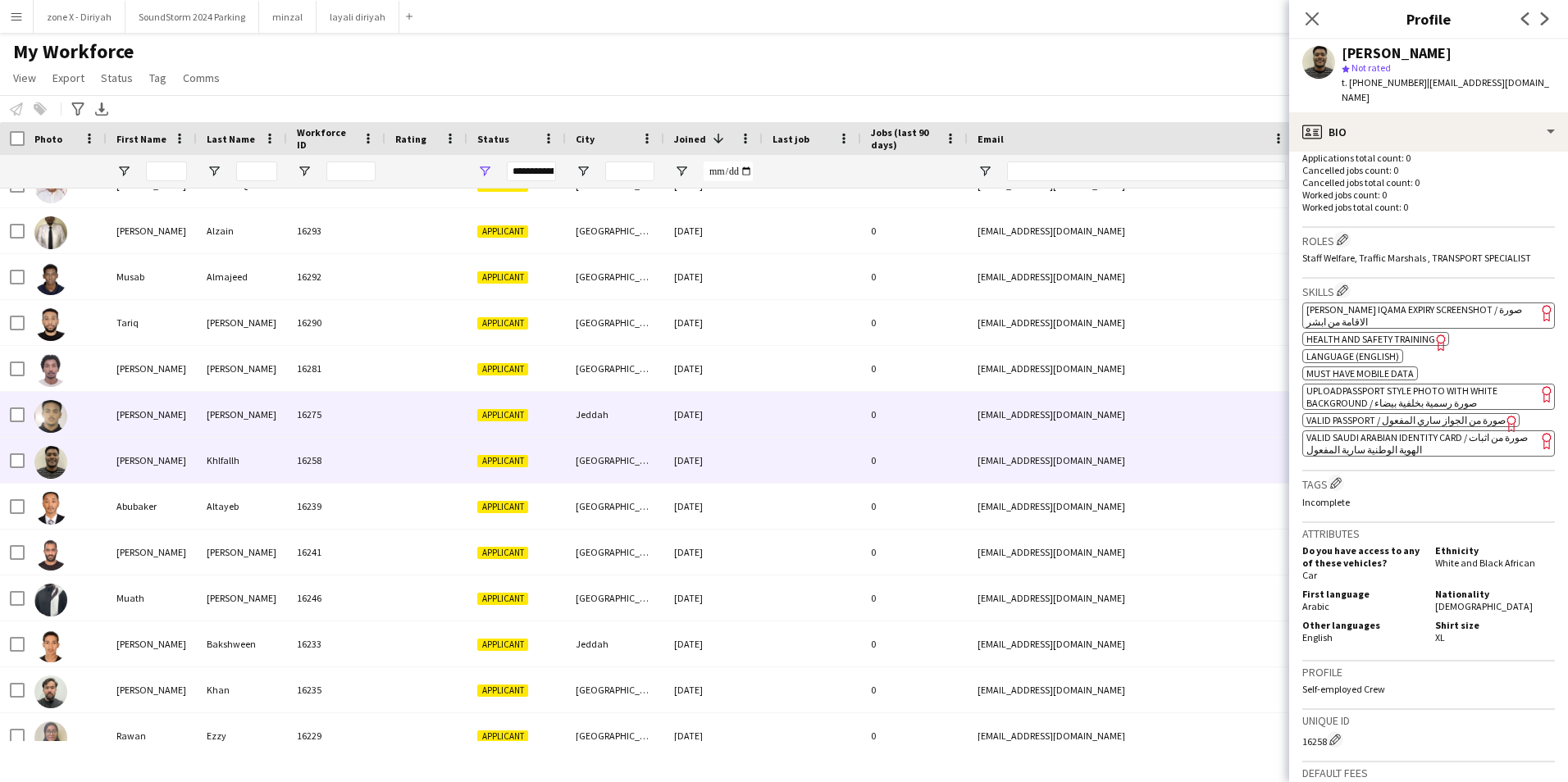
click at [1118, 412] on div "mezoadambooy@gmail.com" at bounding box center [1131, 414] width 328 height 45
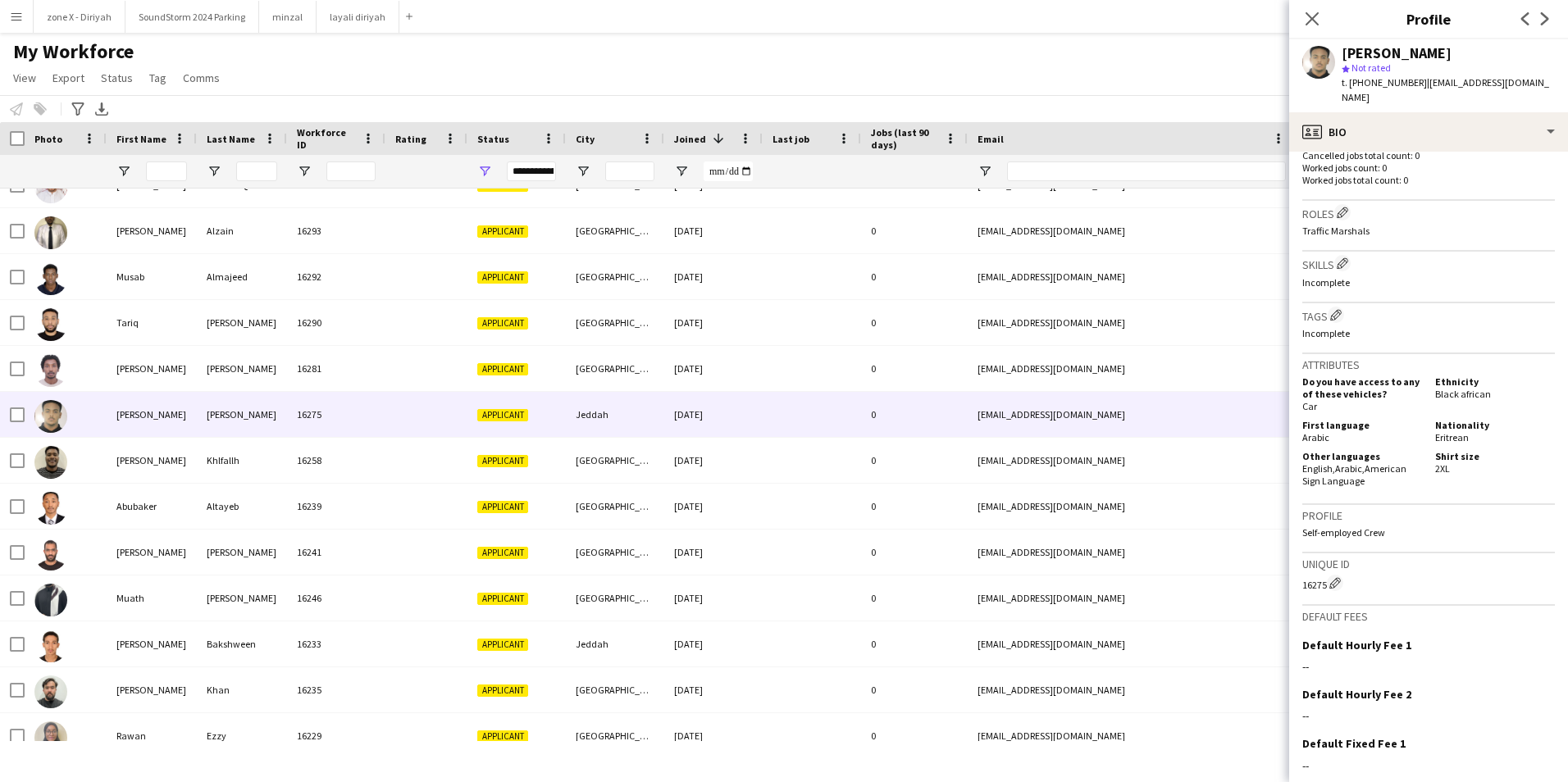
scroll to position [466, 0]
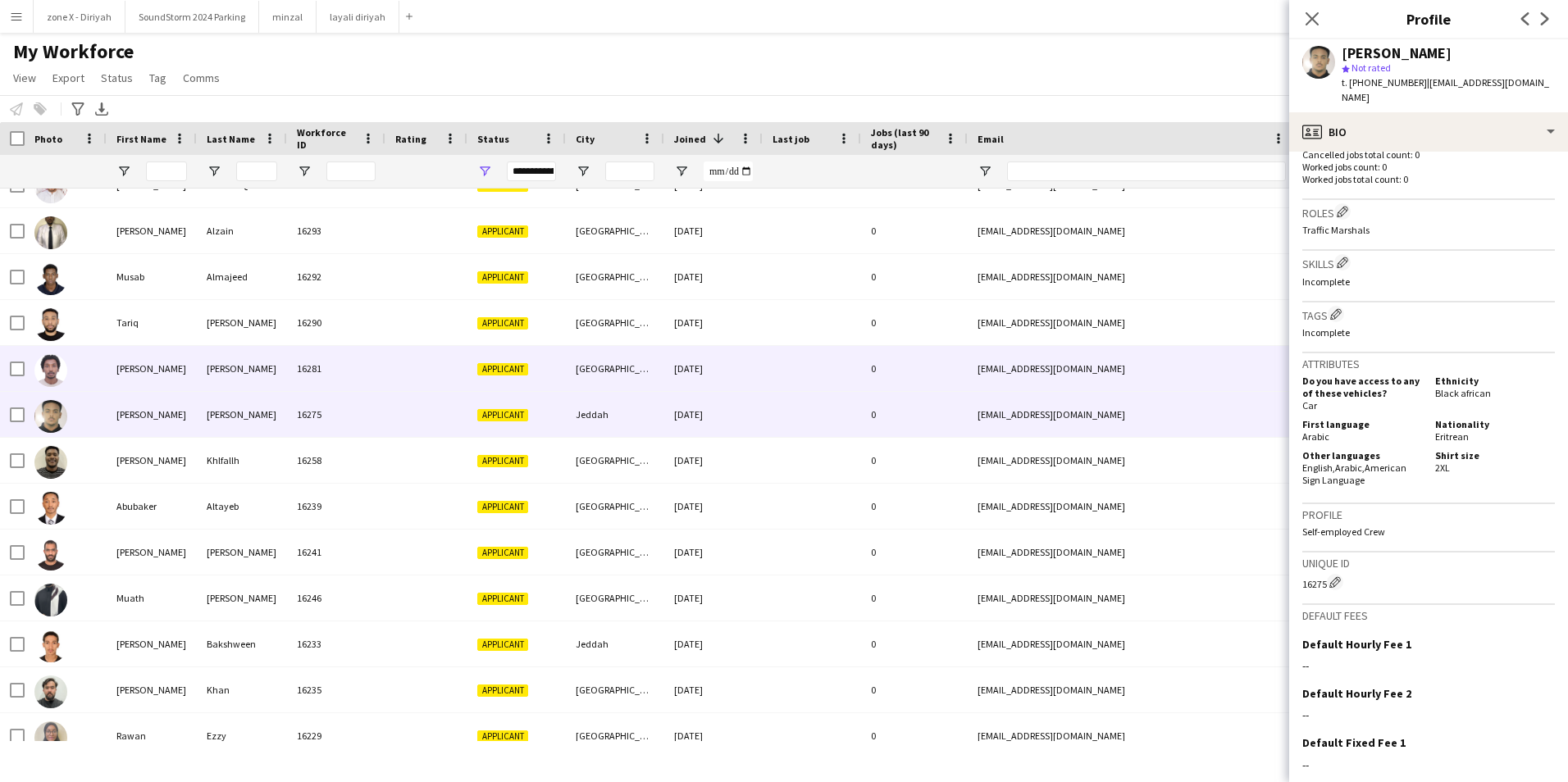
click at [1220, 348] on div "ahmed.loai152@gmail.com" at bounding box center [1131, 368] width 328 height 45
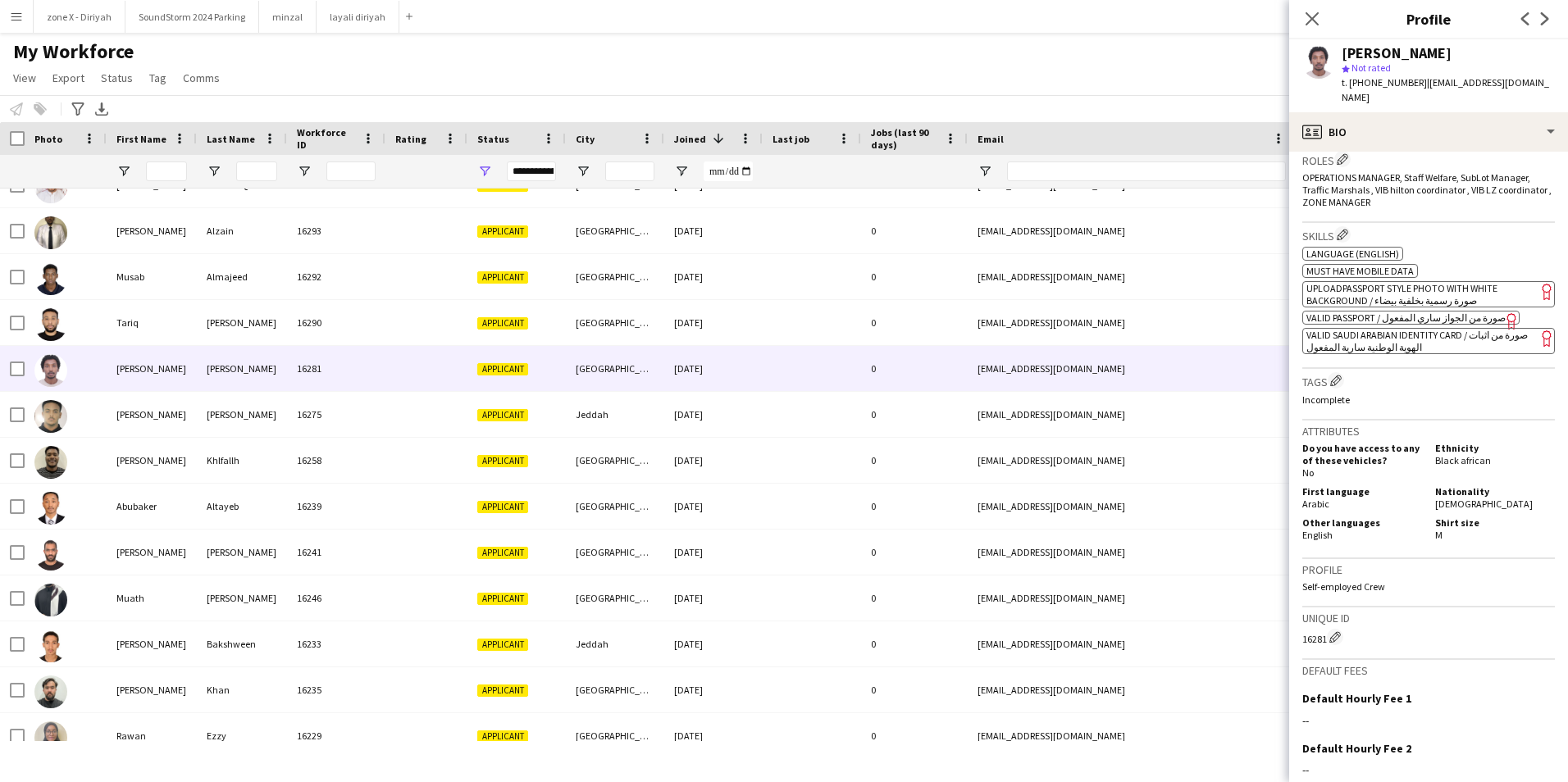
scroll to position [510, 0]
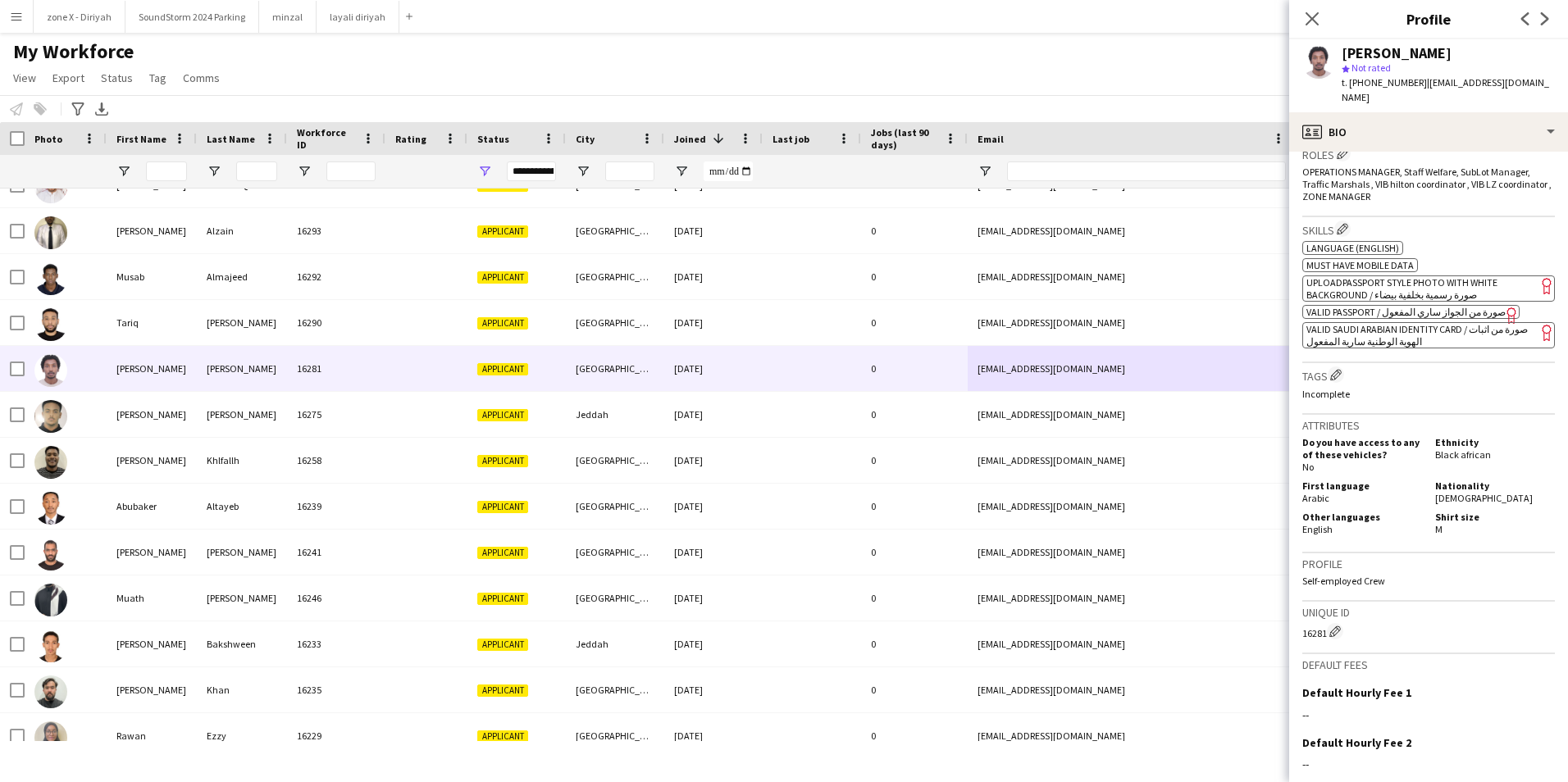
click at [1424, 323] on span "VALID SAUDI ARABIAN IDENTITY CARD / صورة من اثبات الهوية الوطنية سارية المفعول" at bounding box center [1417, 335] width 221 height 25
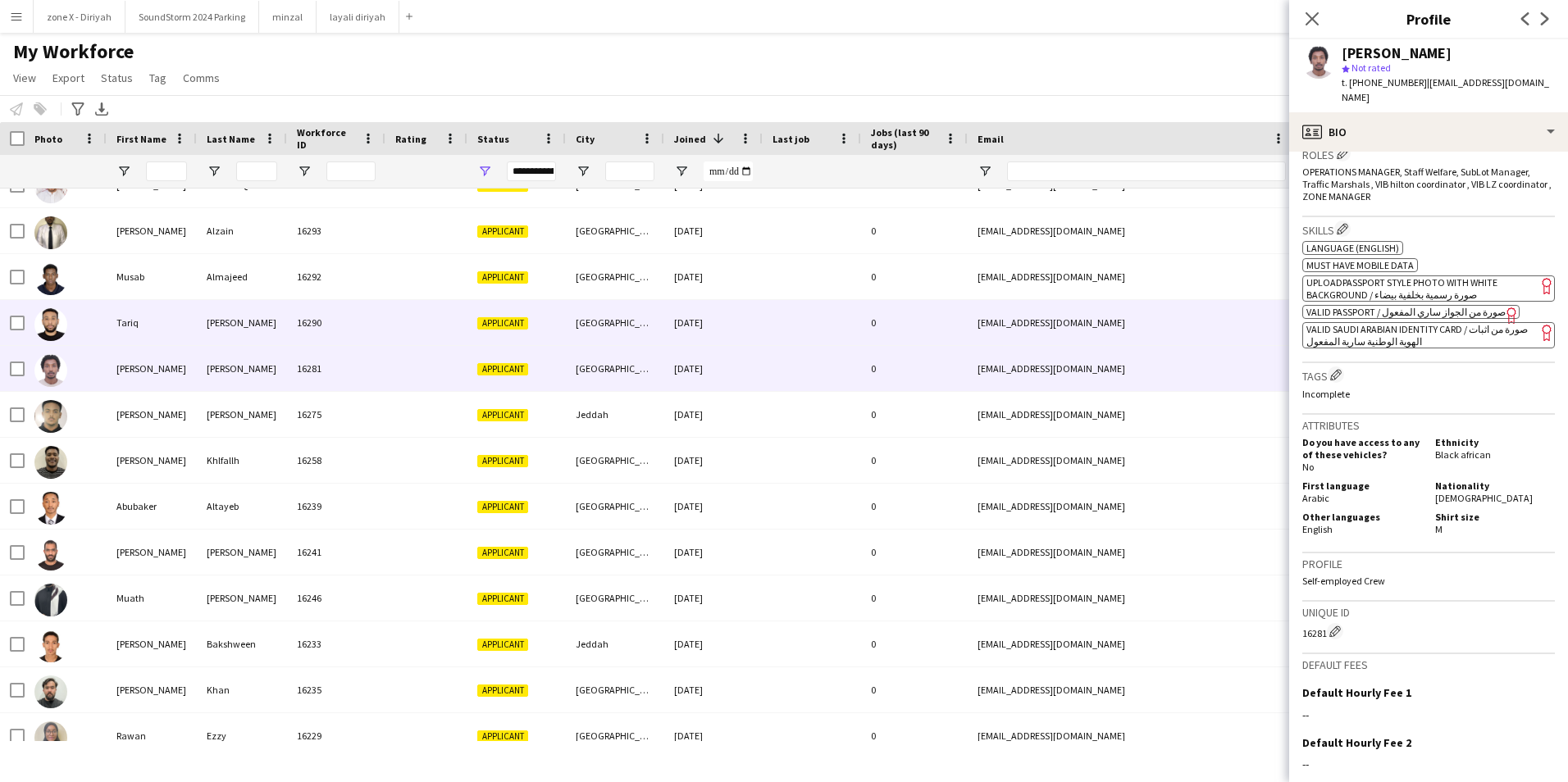
click at [1235, 313] on div "dr-tariqelzain@hotmail.com" at bounding box center [1131, 323] width 328 height 45
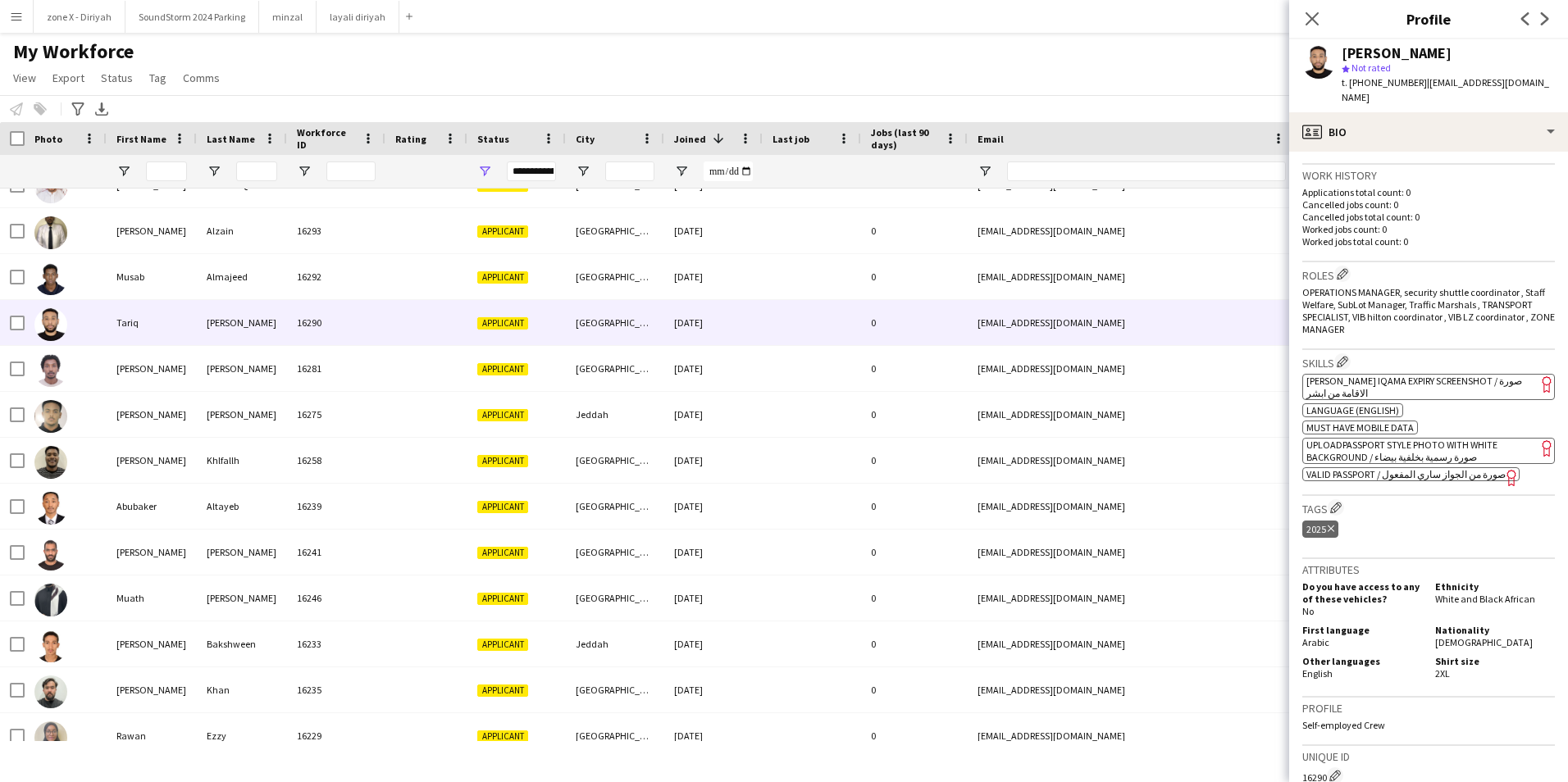
scroll to position [409, 0]
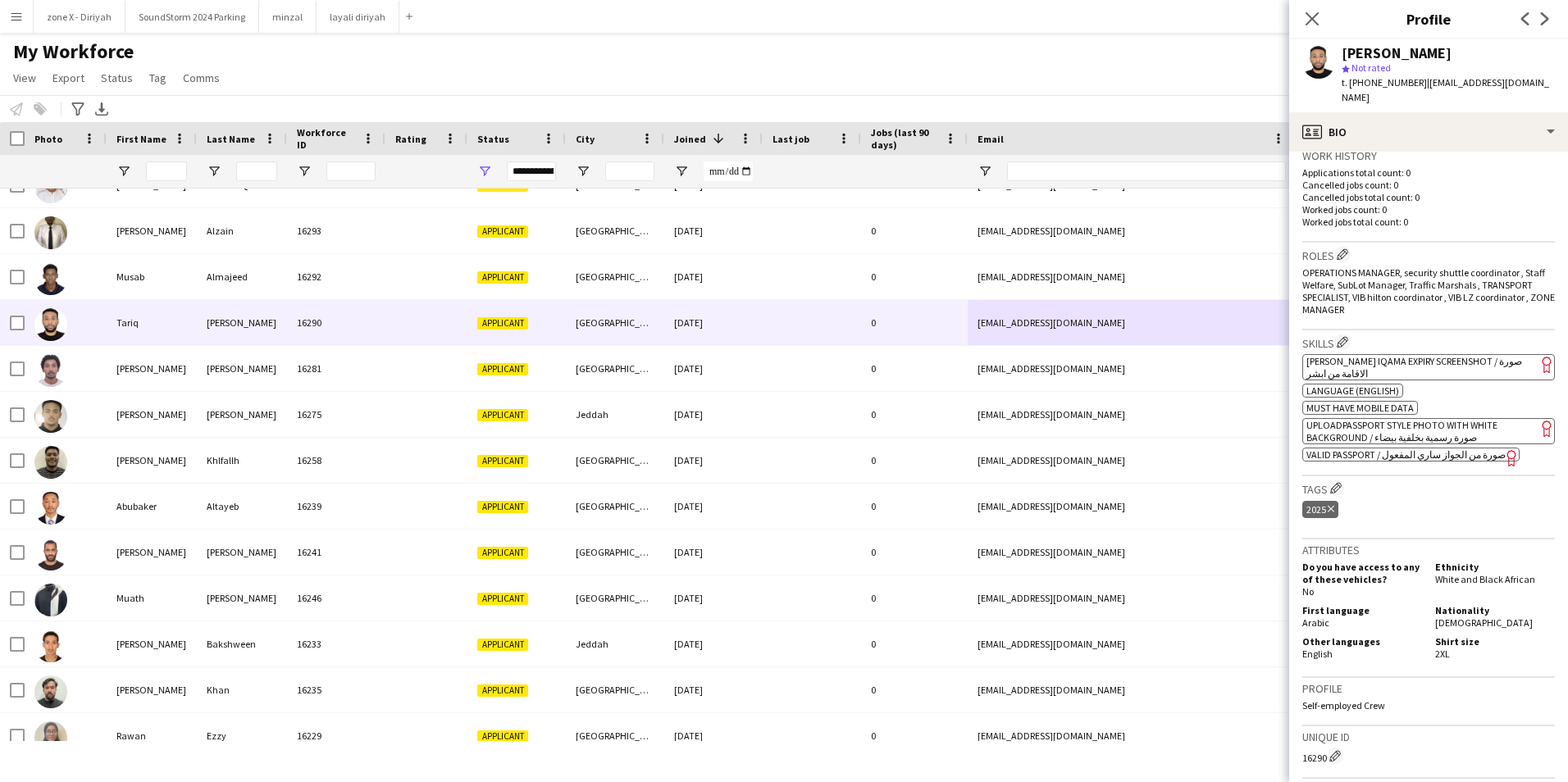
click at [1464, 355] on span "[PERSON_NAME] Iqama Expiry Screenshot / صورة الاقامة من ابشر" at bounding box center [1414, 367] width 215 height 25
click at [1330, 504] on icon "Delete tag" at bounding box center [1331, 509] width 7 height 10
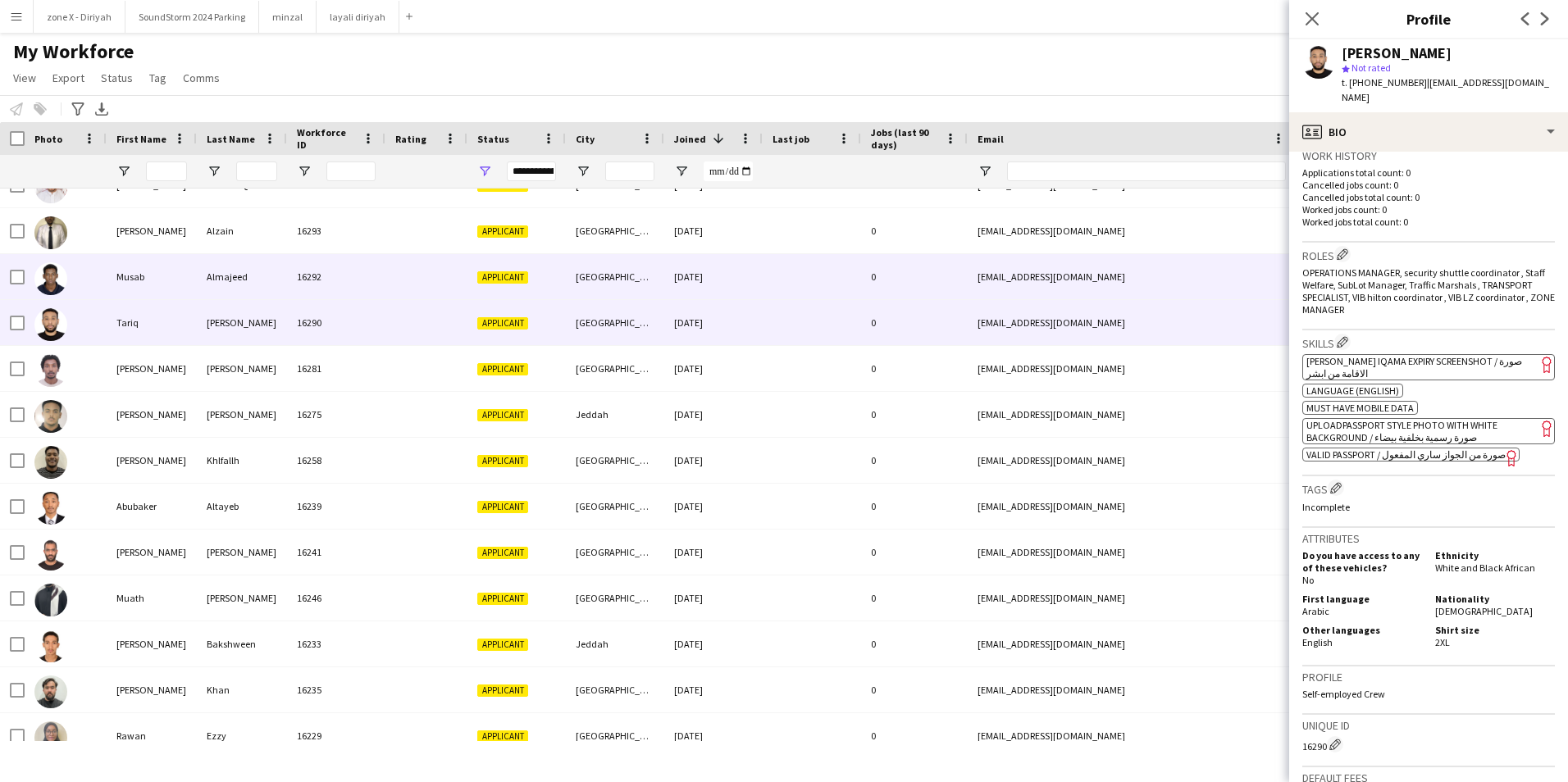
click at [1234, 265] on div "musabalmajeed080@gmail.com" at bounding box center [1131, 276] width 328 height 45
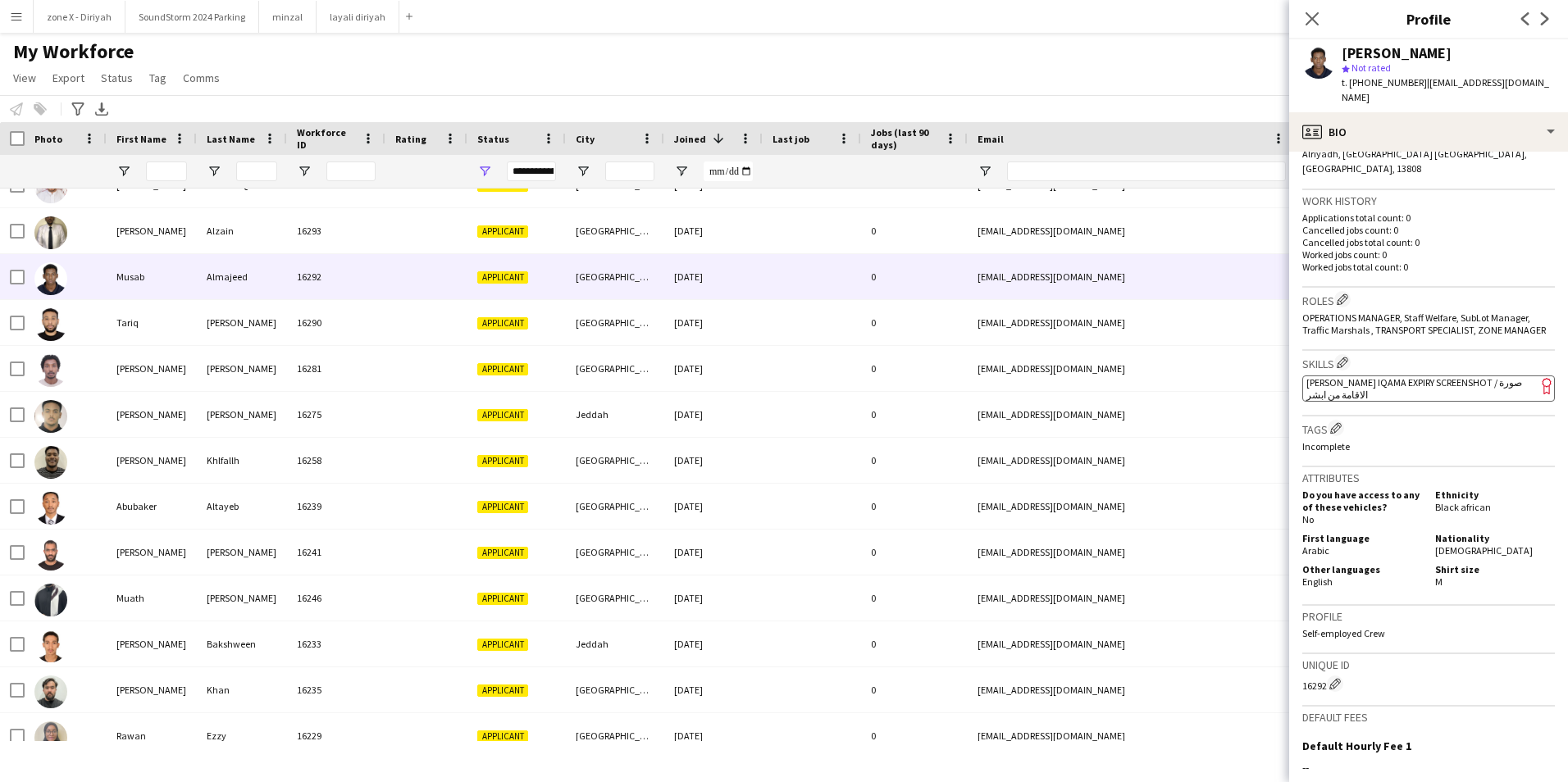
scroll to position [379, 0]
click at [1474, 375] on app-spec-pill "ok-circled2 background Layer 1 cross-circle-red background Layer 1 [PERSON_NAME…" at bounding box center [1429, 388] width 253 height 26
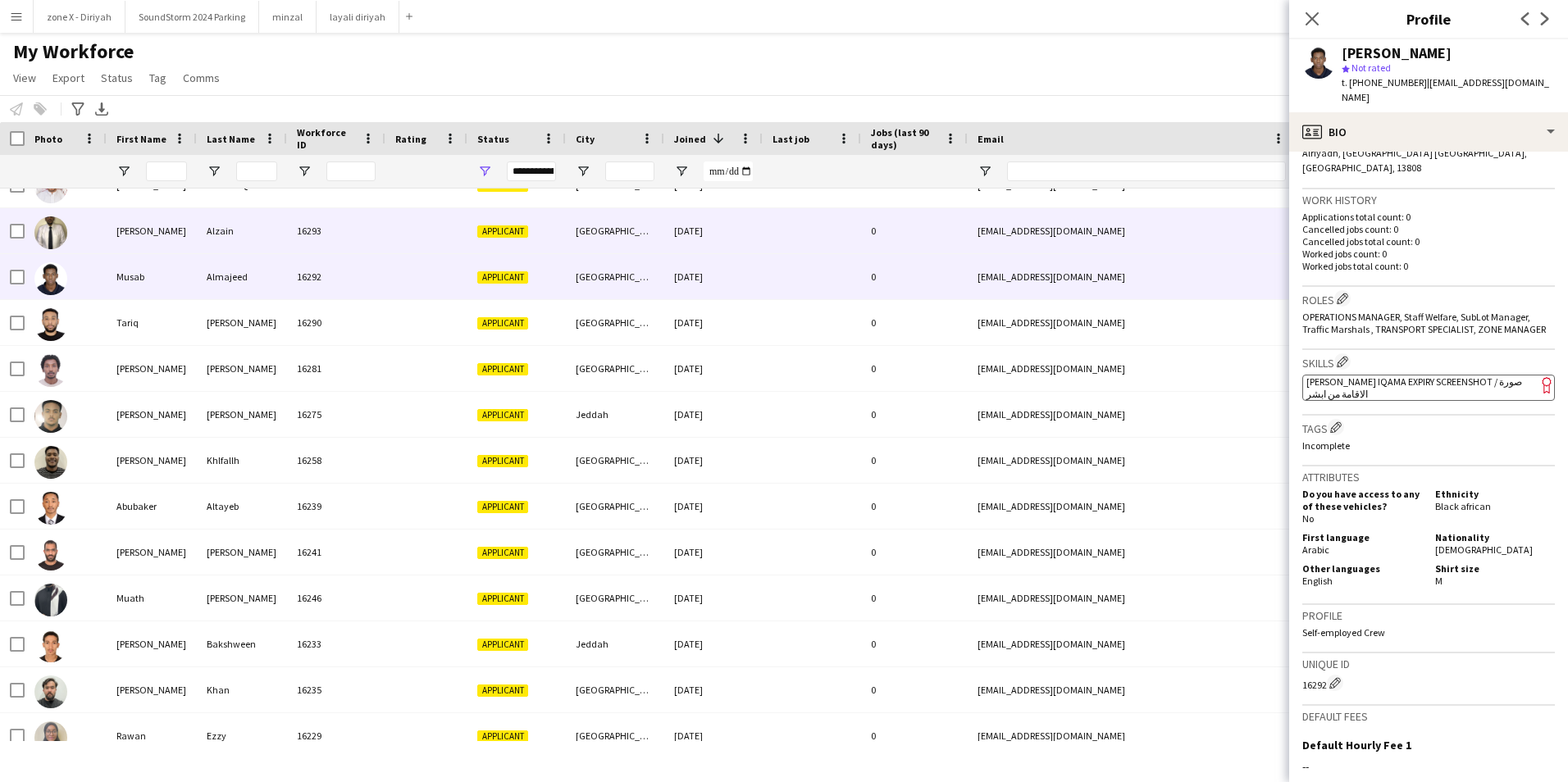
click at [1012, 232] on div "kbkseen2@gmail.com" at bounding box center [1131, 230] width 328 height 45
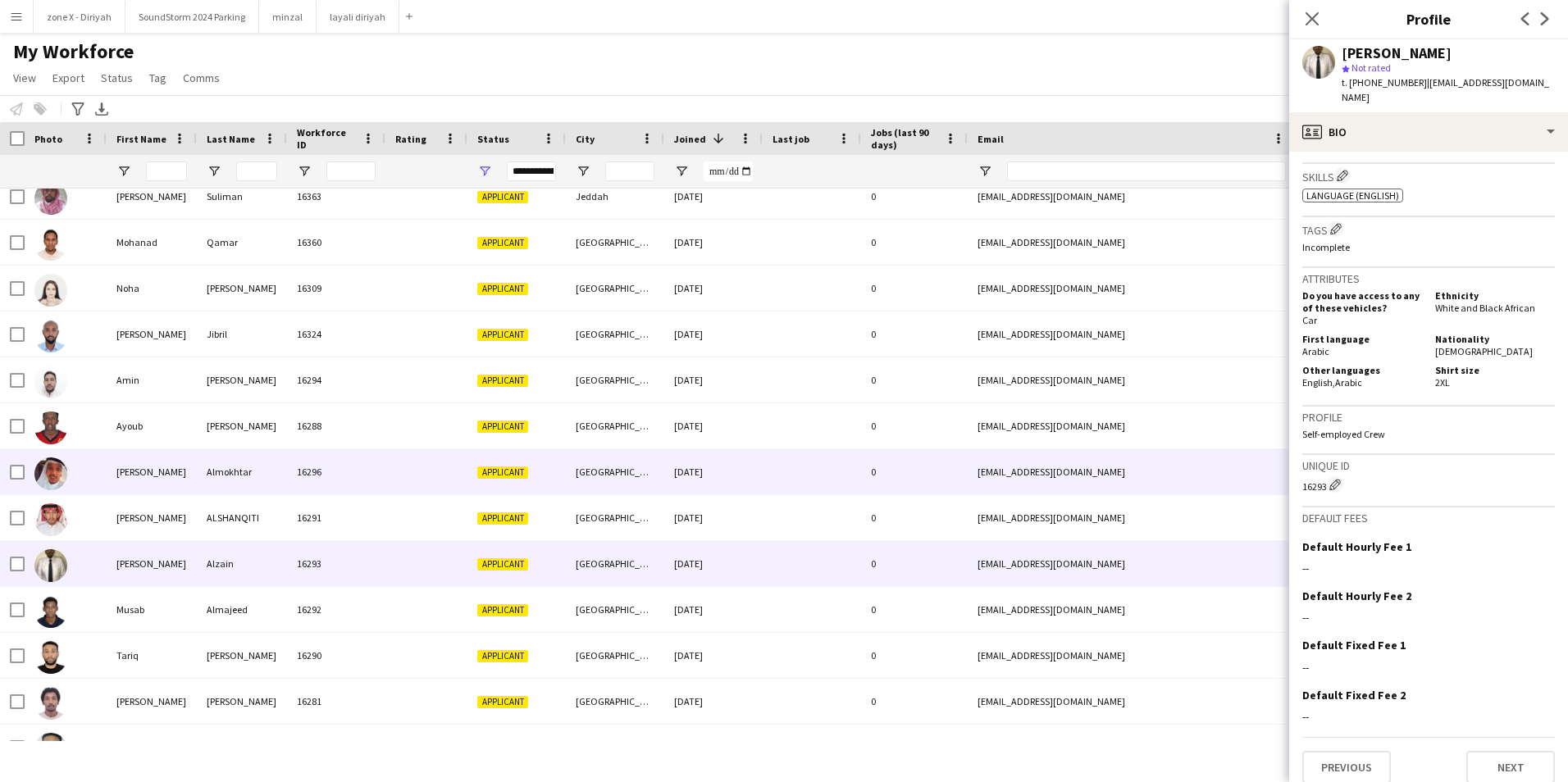
scroll to position [10613, 0]
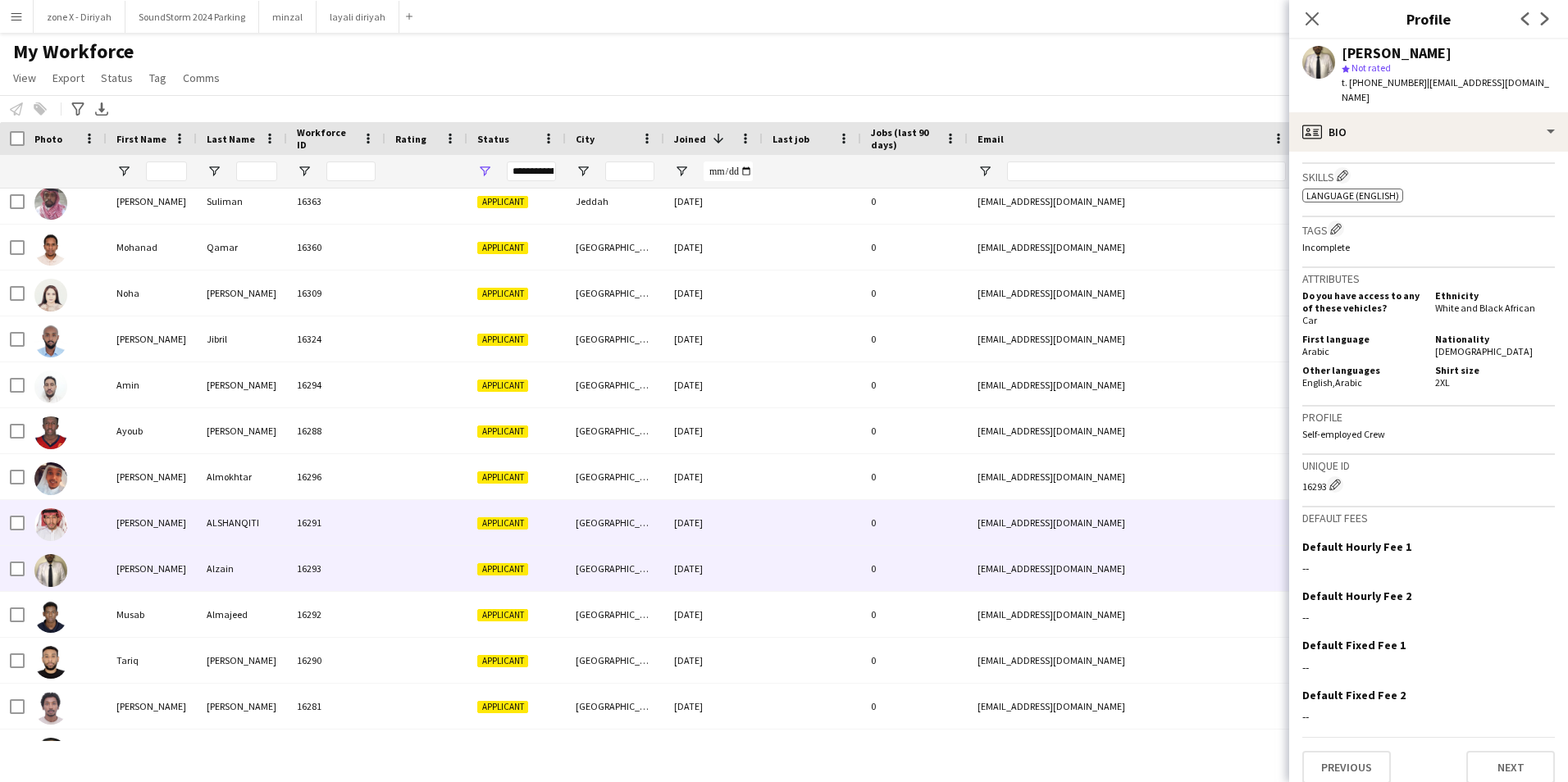
click at [1136, 530] on div "alkont1208@gmail.com" at bounding box center [1131, 522] width 328 height 45
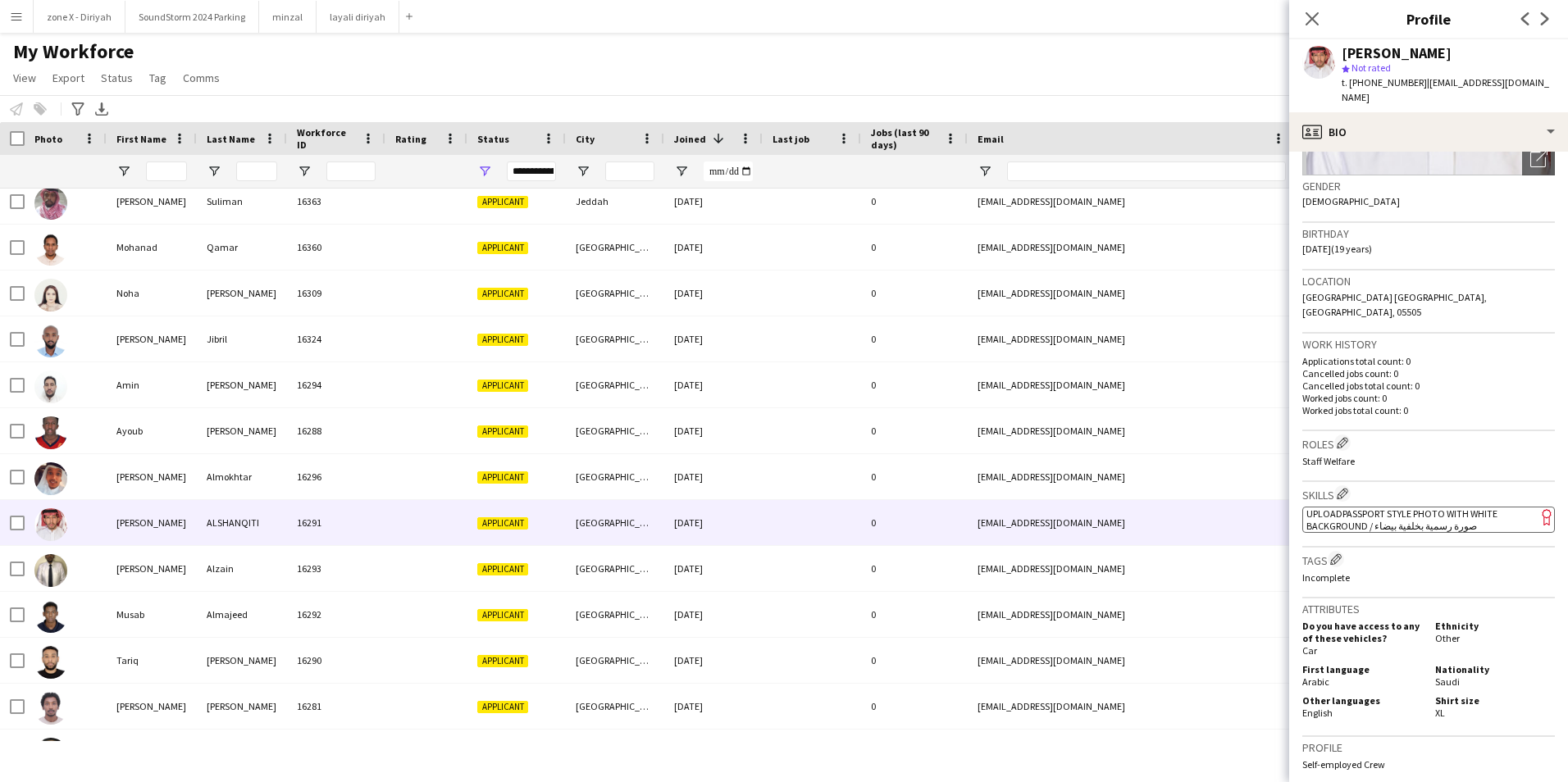
scroll to position [228, 0]
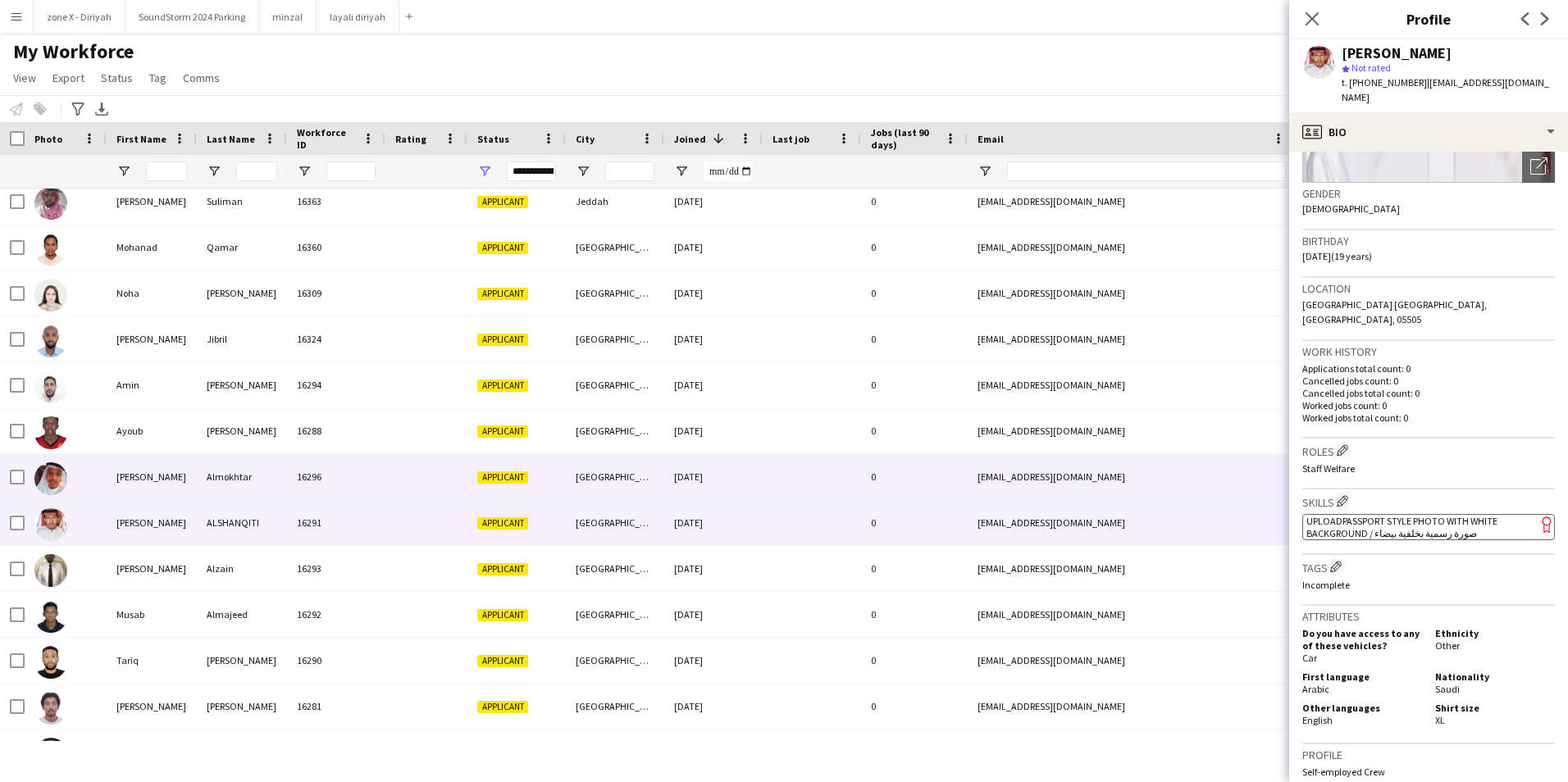
click at [1238, 487] on div "d5d5d5514@gmail.com" at bounding box center [1131, 476] width 328 height 45
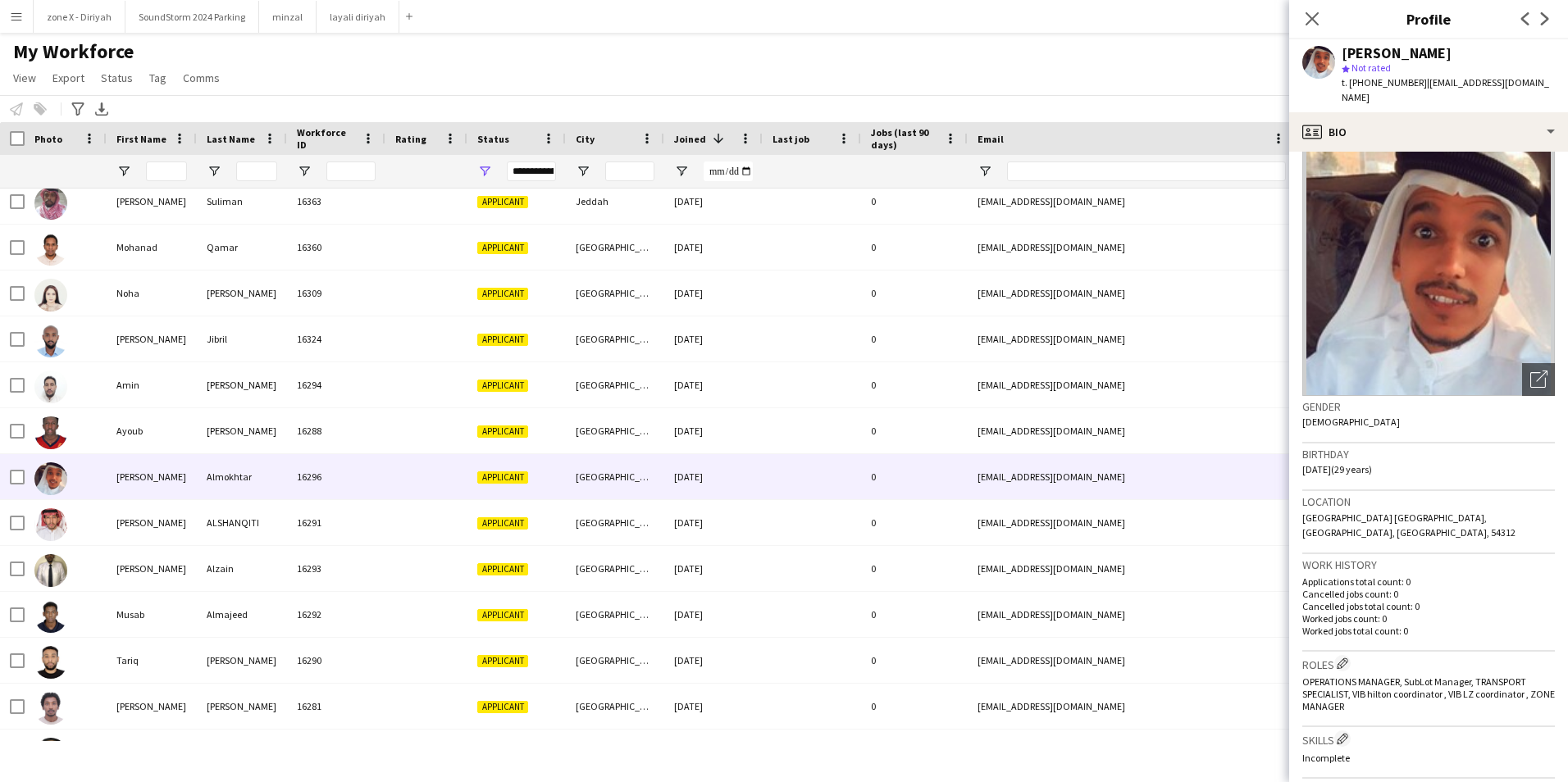
scroll to position [0, 0]
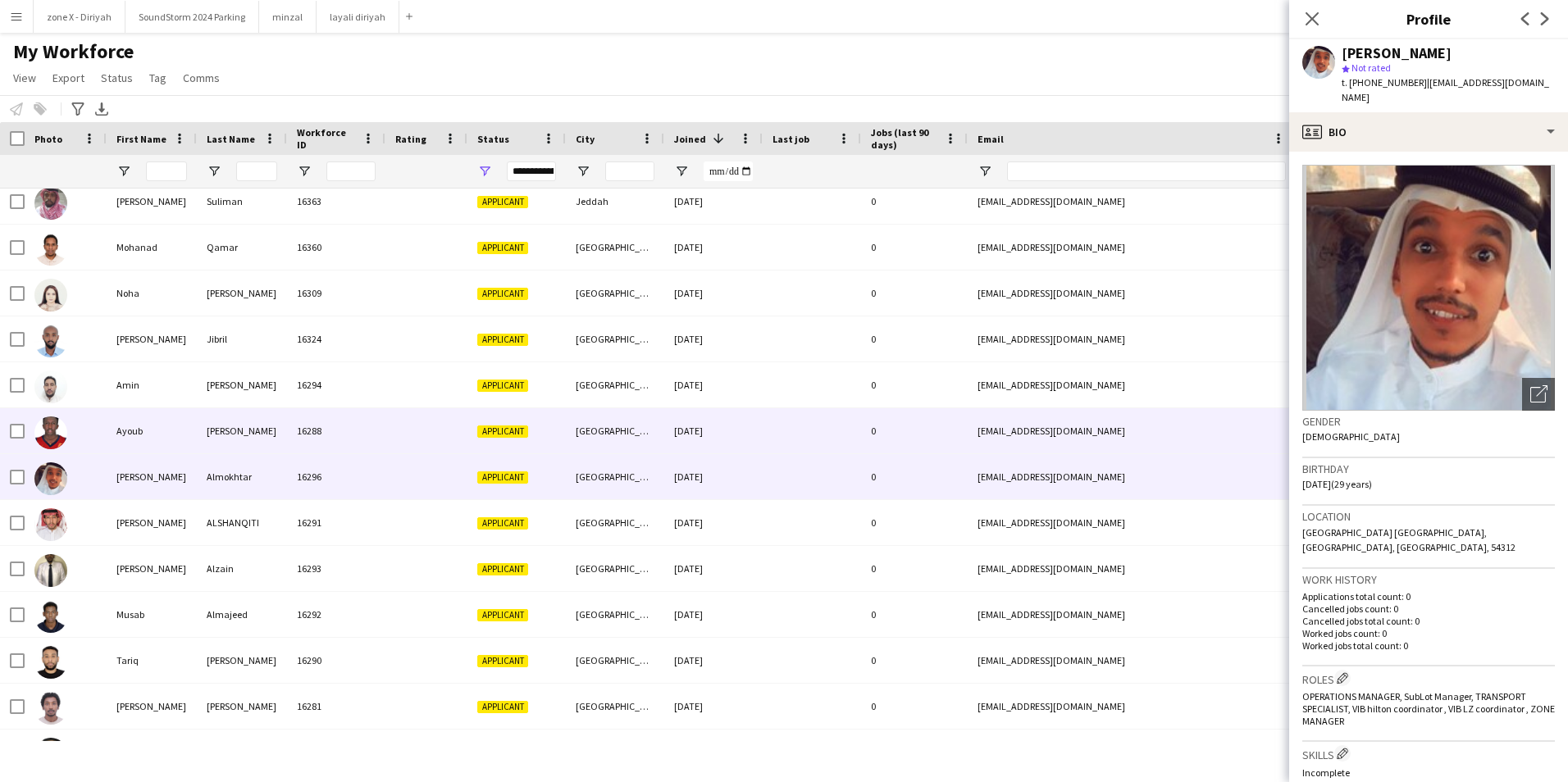
click at [1243, 428] on div "ayuoob05020@gmail.com" at bounding box center [1131, 431] width 328 height 45
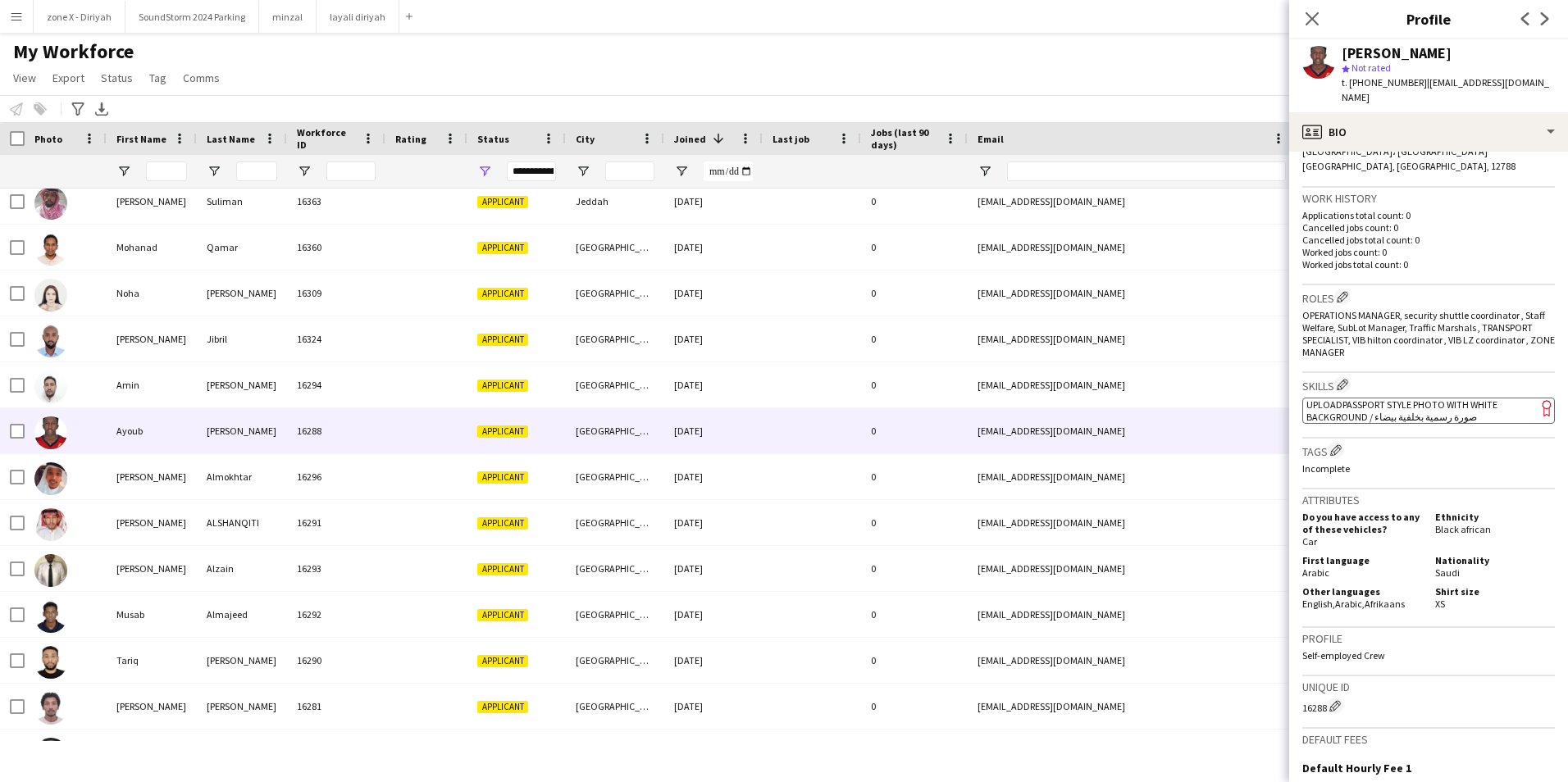
scroll to position [382, 0]
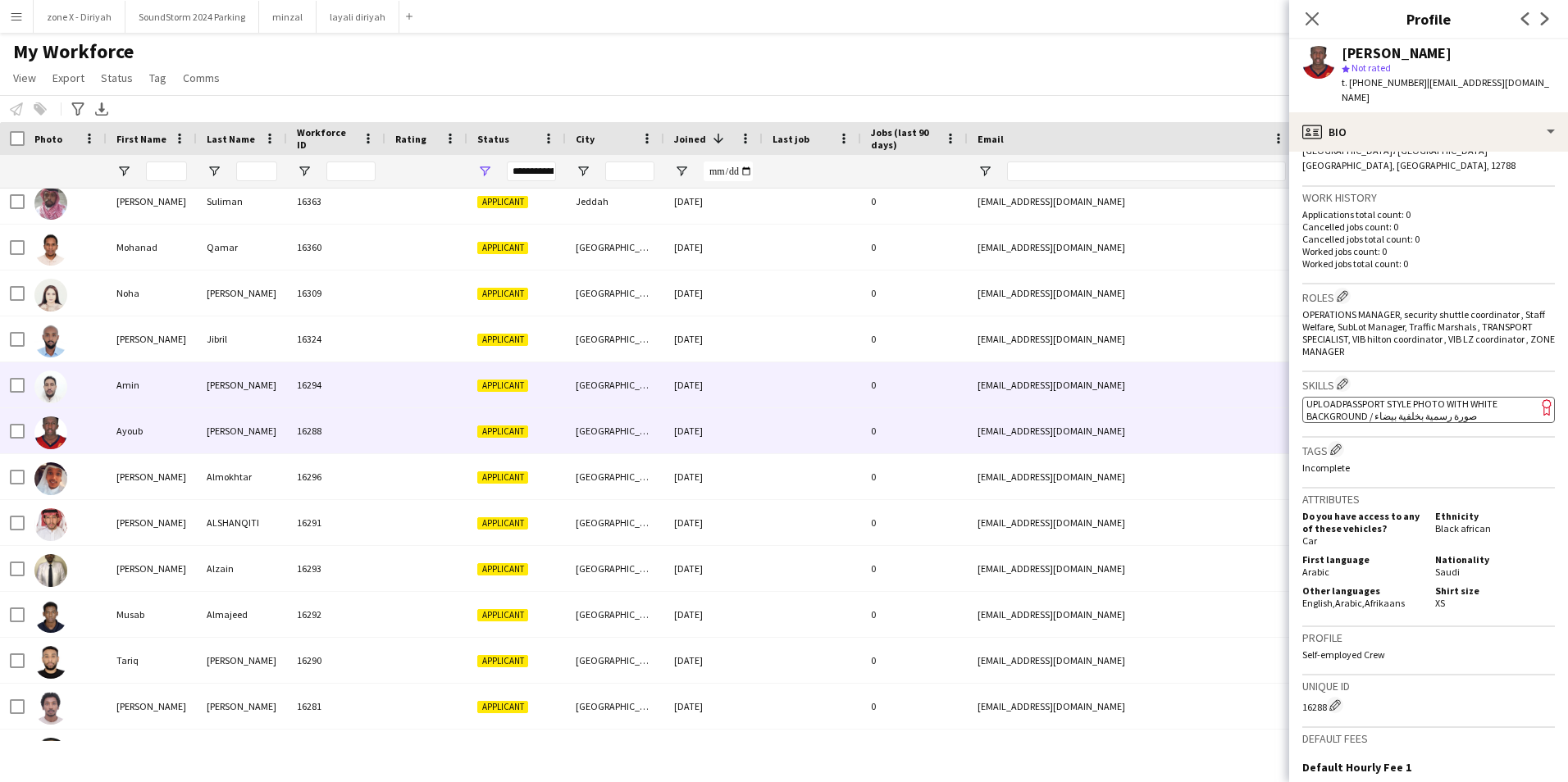
click at [1220, 403] on div "aaminn9253@gmail.com" at bounding box center [1131, 384] width 328 height 45
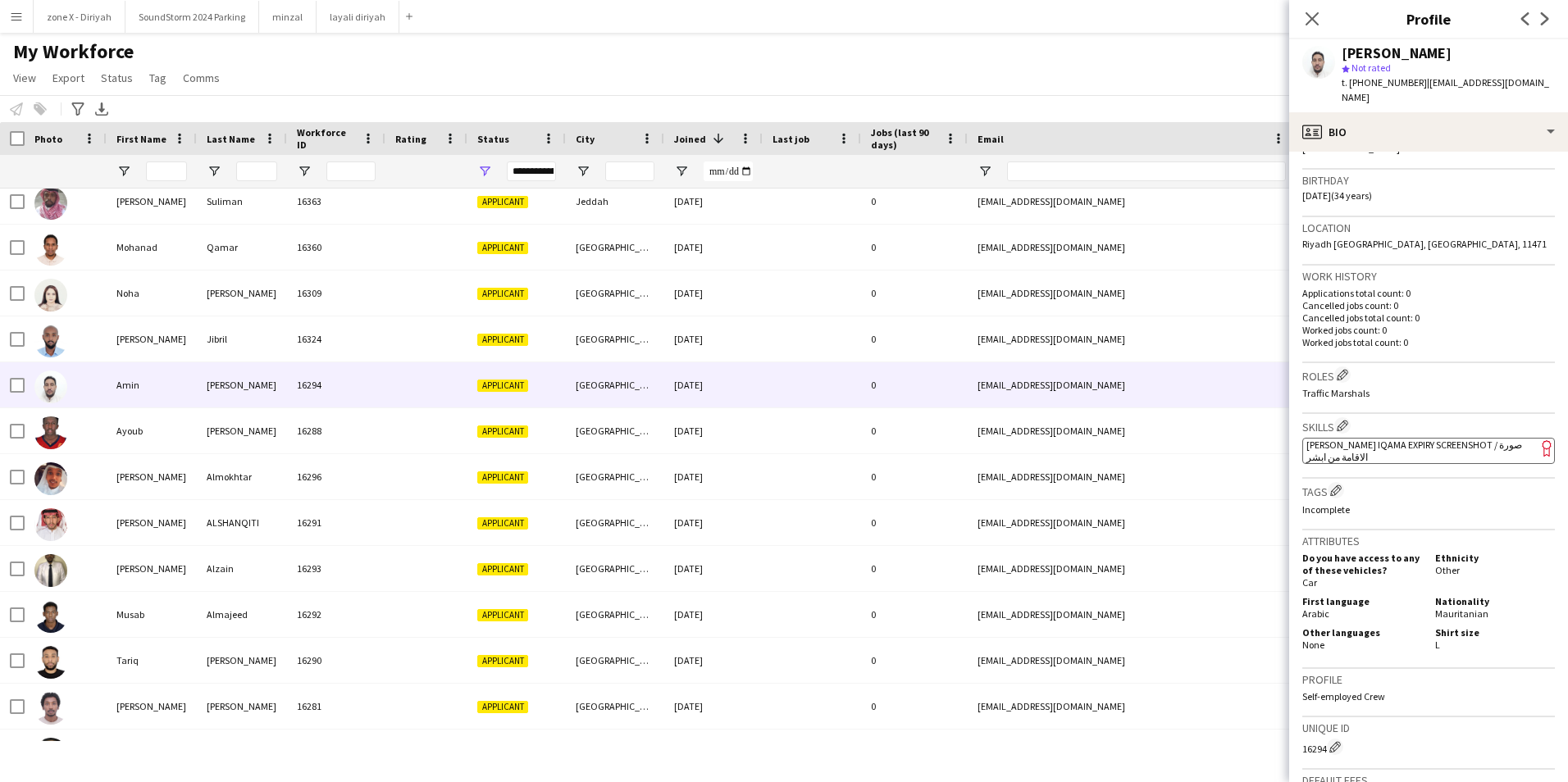
scroll to position [290, 0]
click at [1407, 437] on span "[PERSON_NAME] Iqama Expiry Screenshot / صورة الاقامة من ابشر" at bounding box center [1414, 450] width 215 height 25
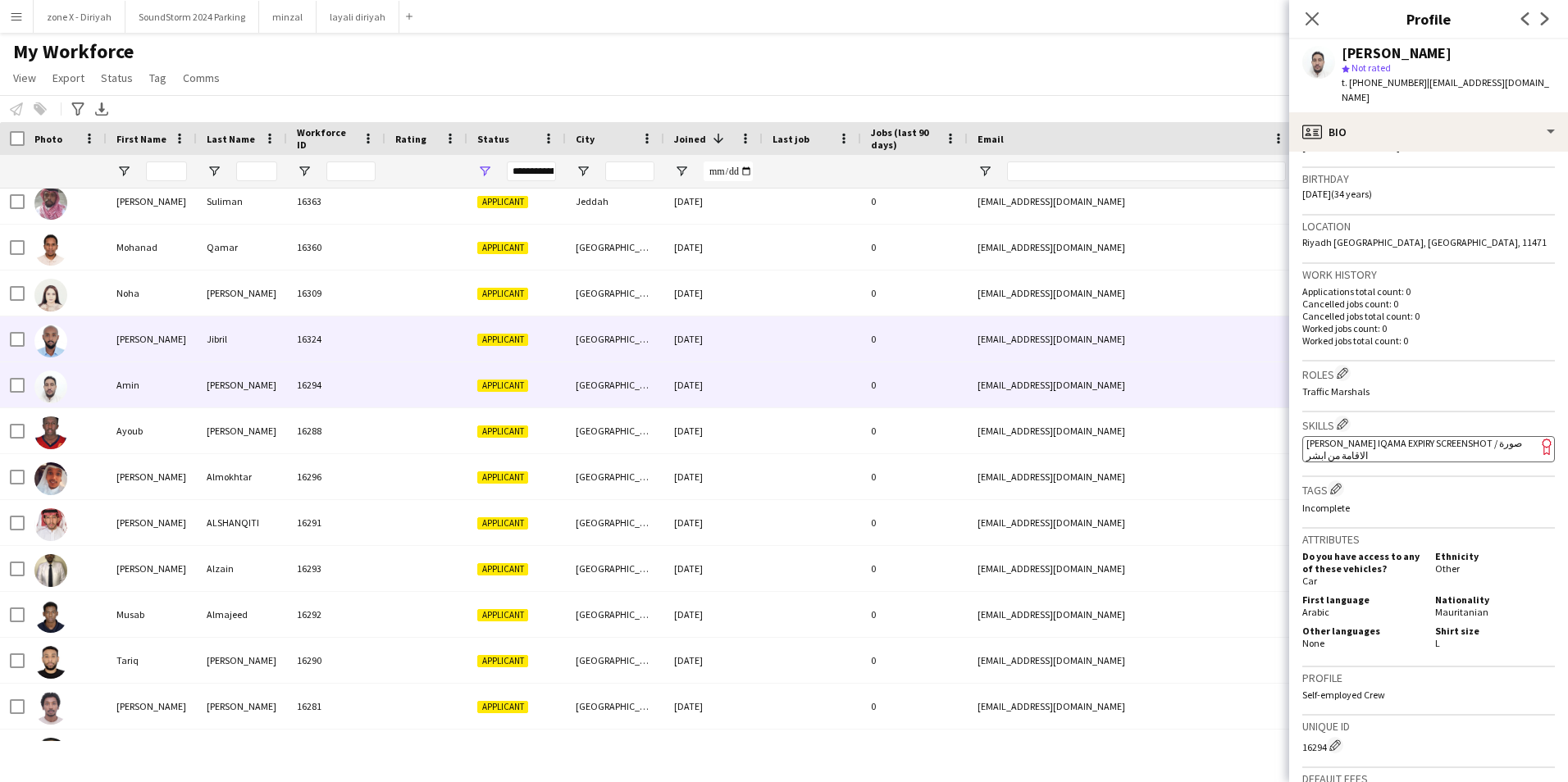
click at [1108, 333] on div "ramy0basha@gmail.com" at bounding box center [1131, 339] width 328 height 45
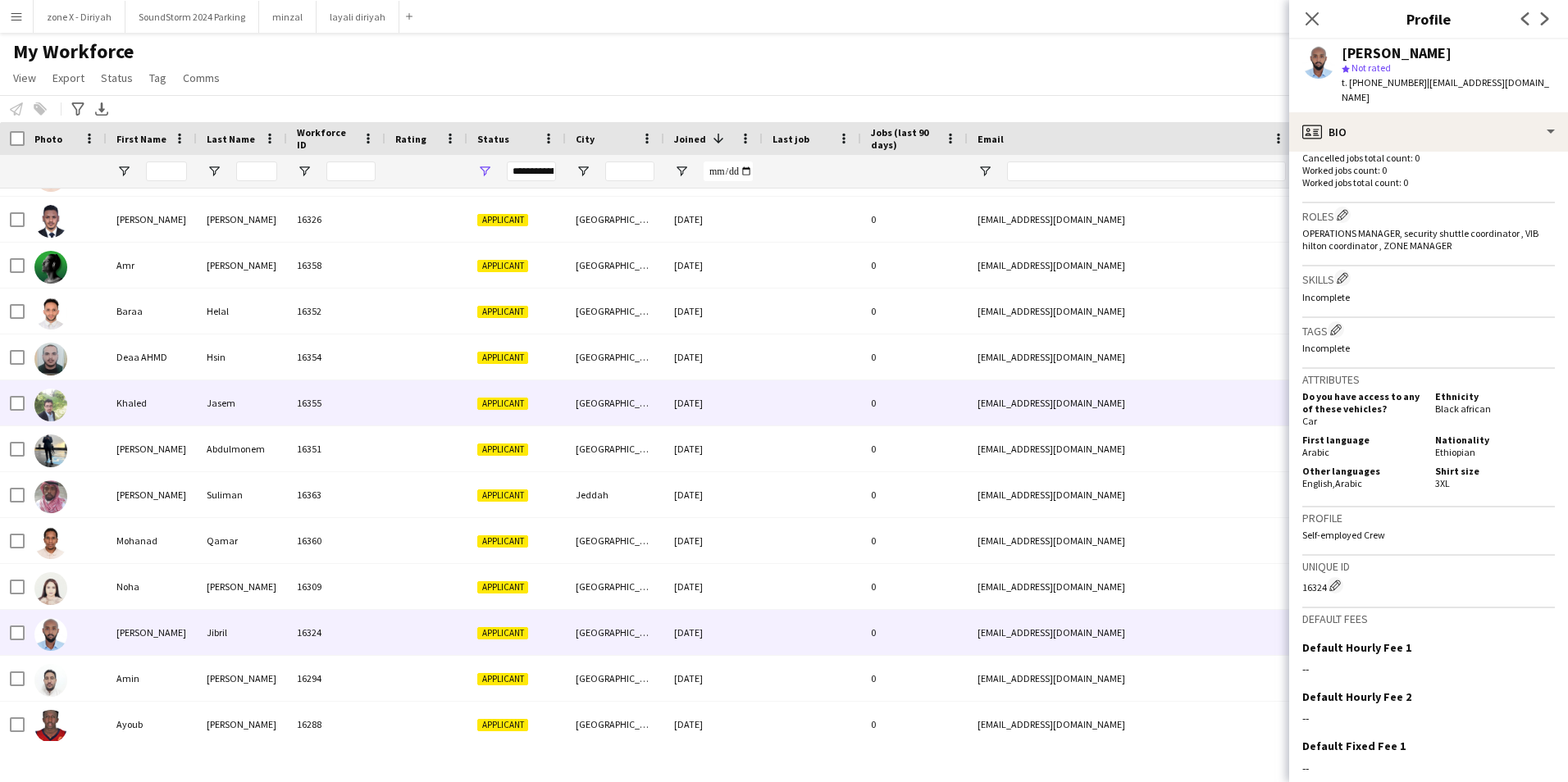
scroll to position [10319, 0]
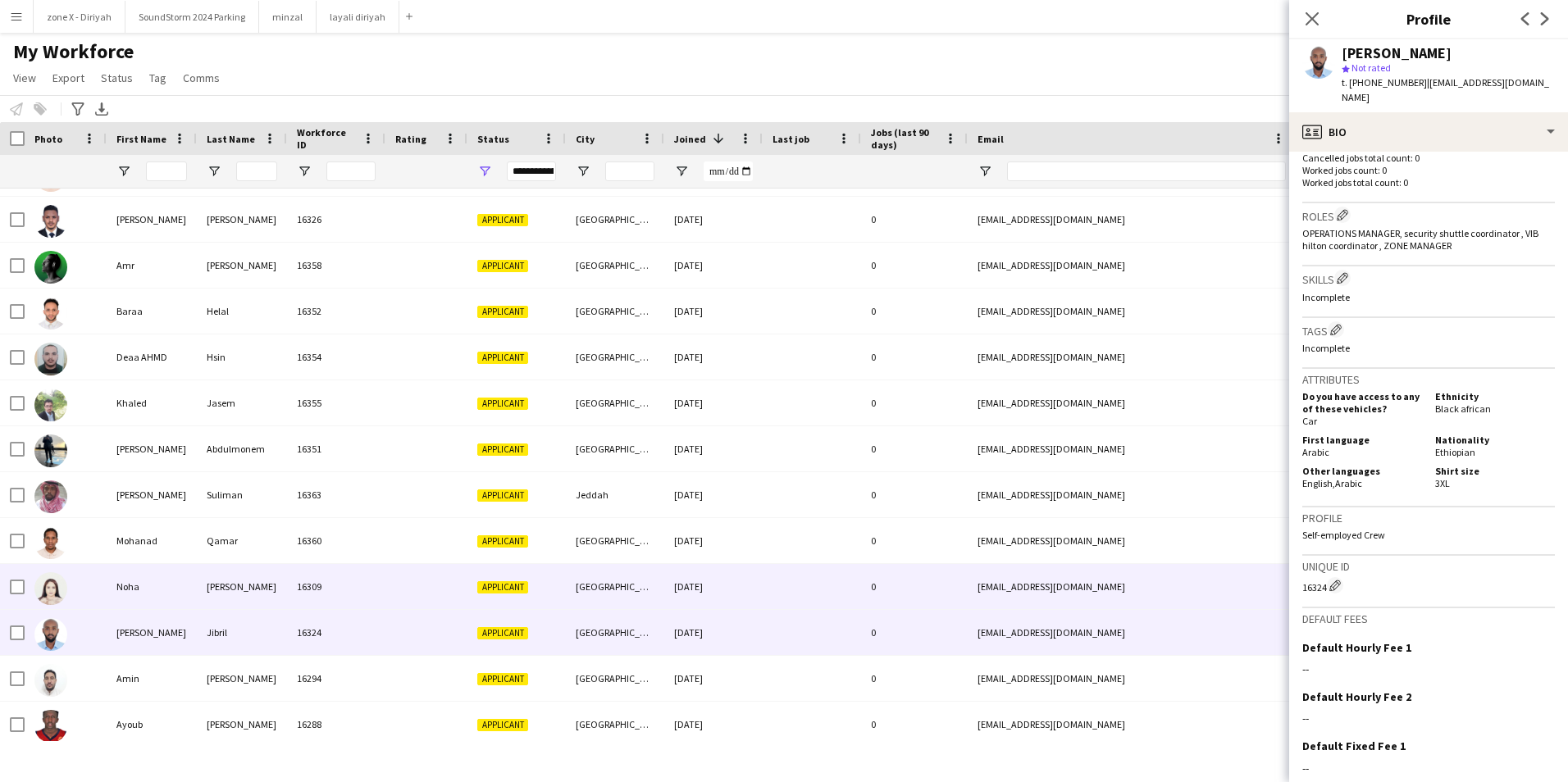
click at [1171, 577] on div "nohas5817@gmail.com" at bounding box center [1131, 586] width 328 height 45
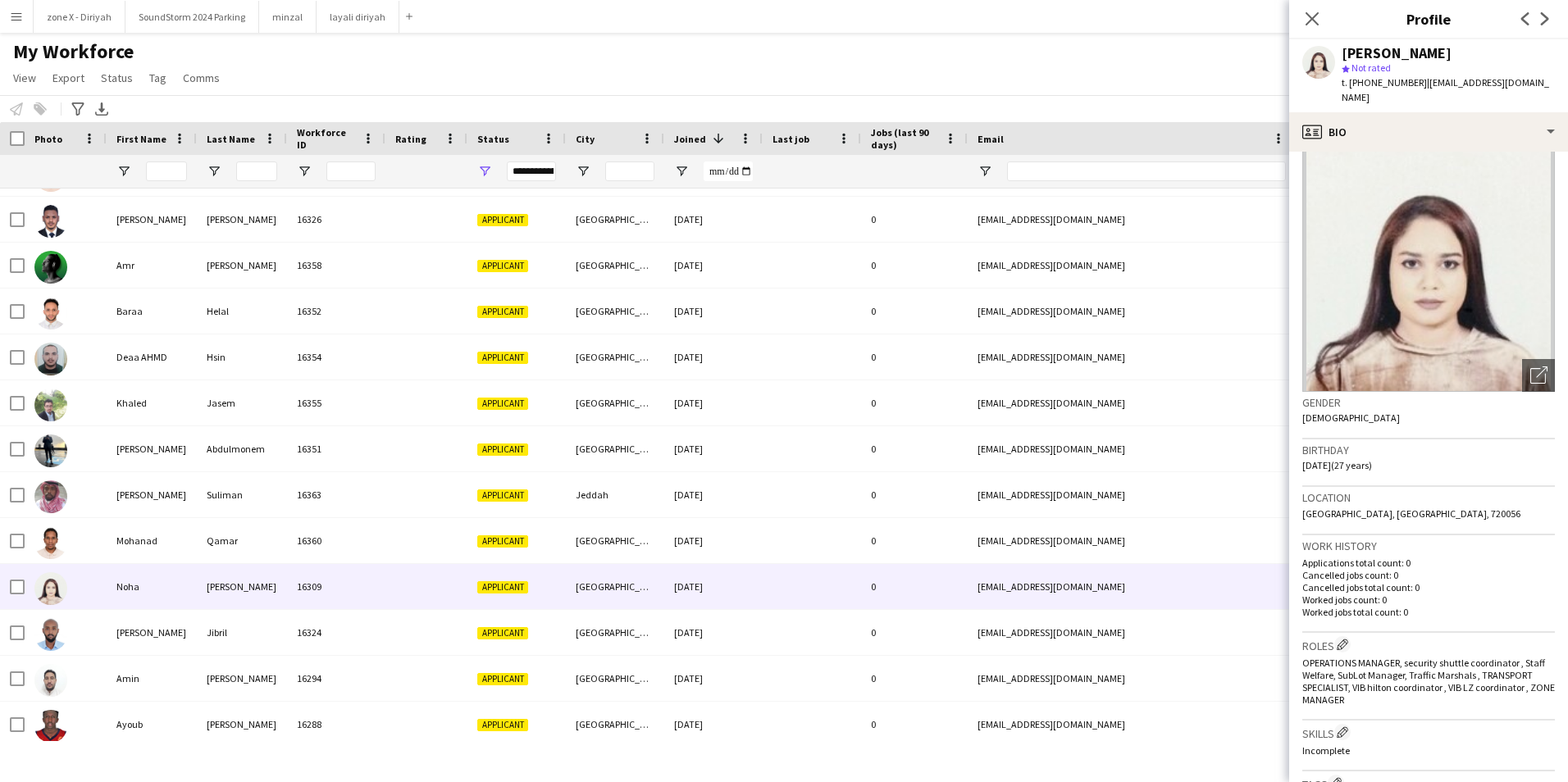
scroll to position [0, 0]
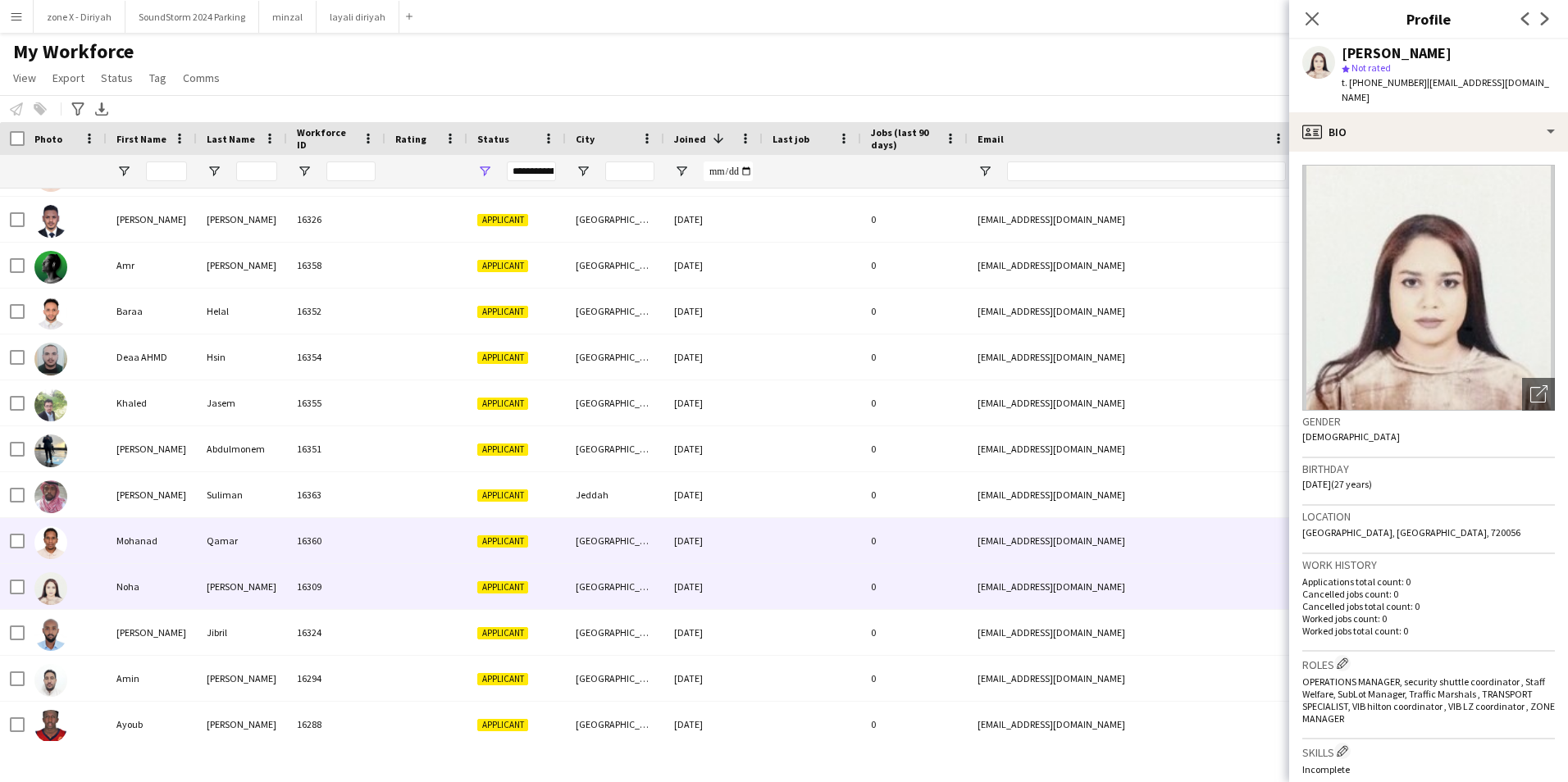
click at [1207, 539] on div "mohanad.gamer3031@gmail.com" at bounding box center [1131, 540] width 328 height 45
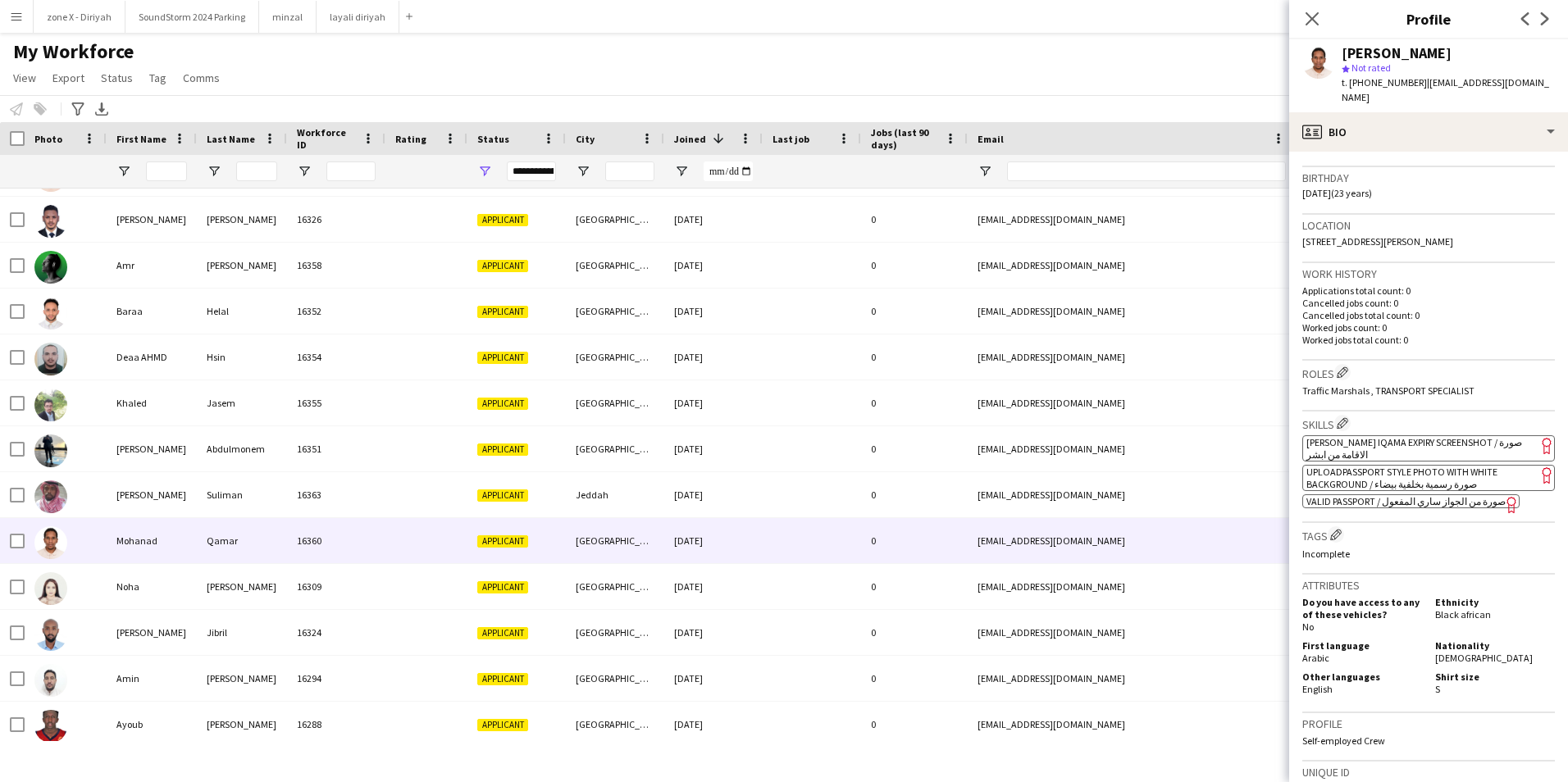
scroll to position [292, 0]
click at [1464, 444] on span "[PERSON_NAME] Iqama Expiry Screenshot / صورة الاقامة من ابشر" at bounding box center [1414, 448] width 215 height 25
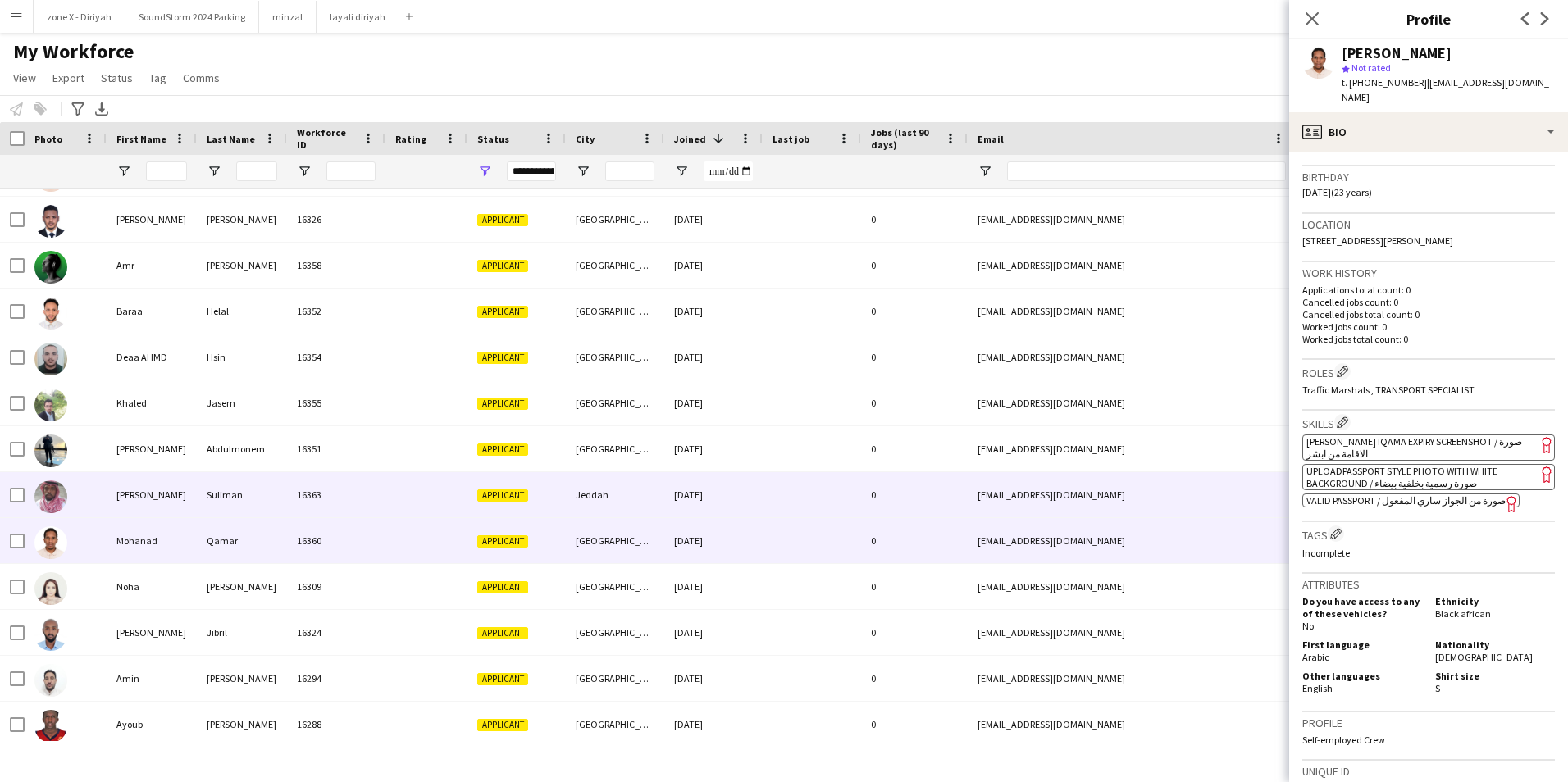
click at [985, 483] on div "mohdjabarti88@gmail.com" at bounding box center [1131, 494] width 328 height 45
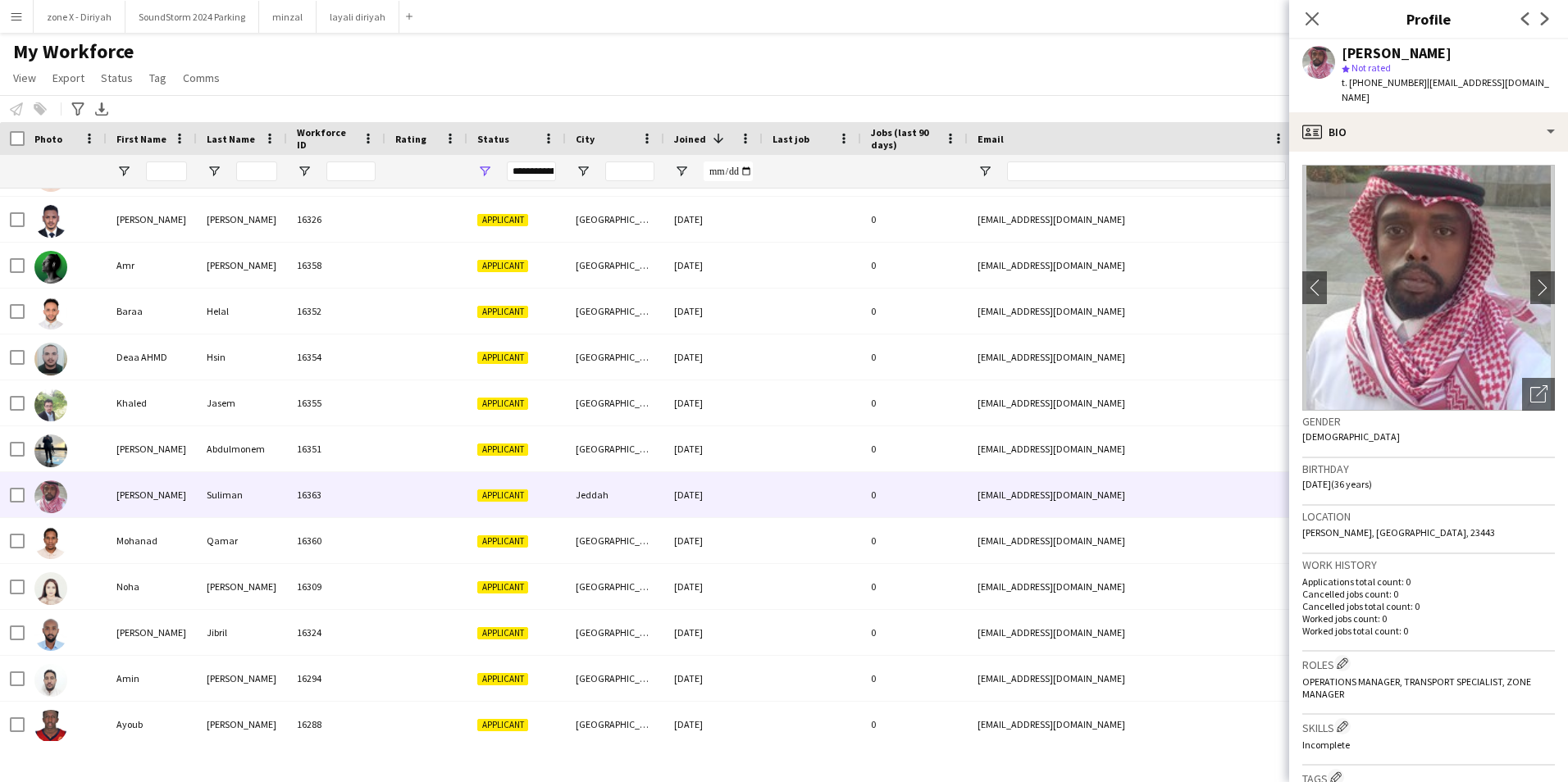
scroll to position [227, 0]
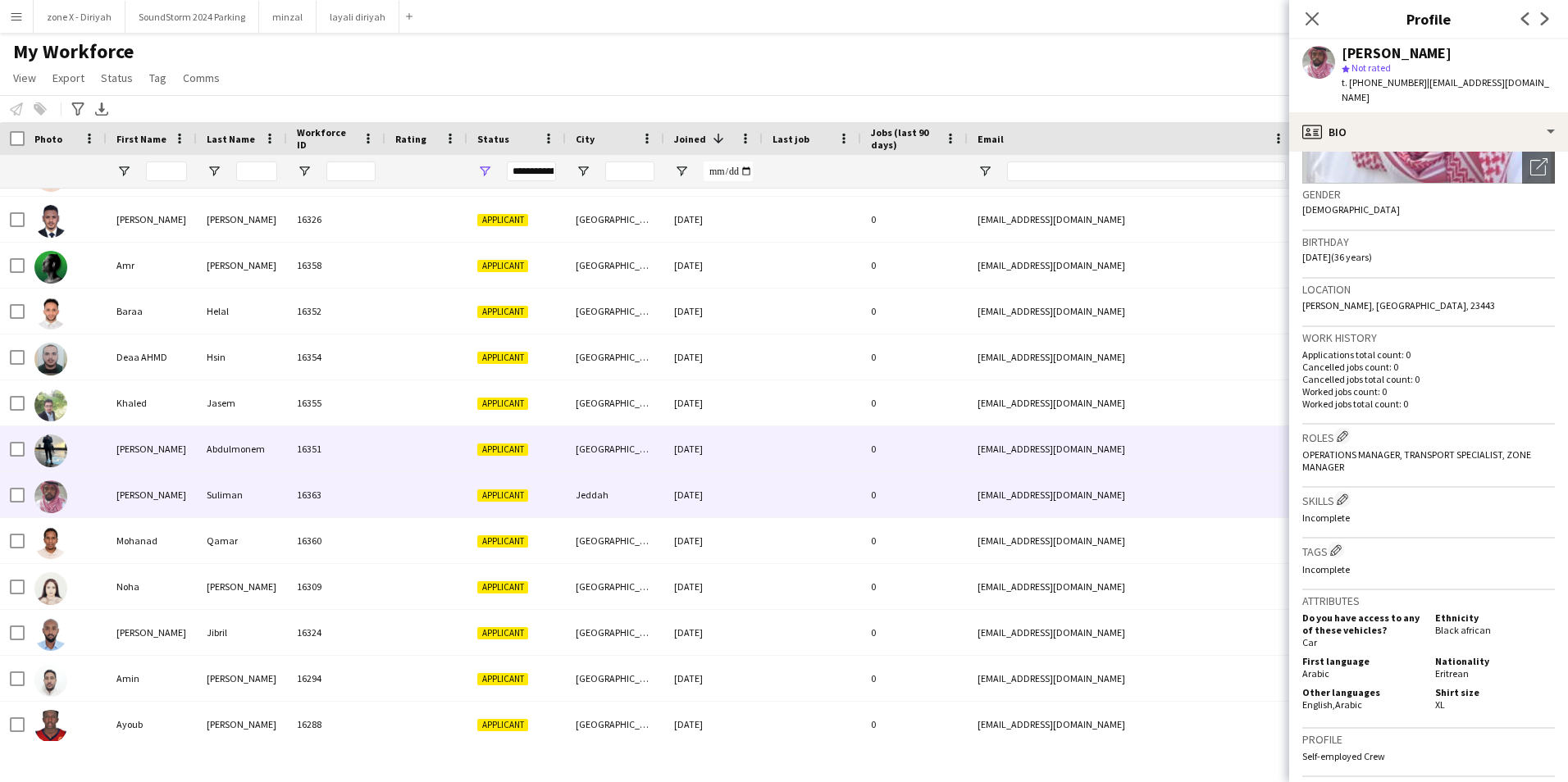
click at [1225, 447] on div "od2@outlook.sa" at bounding box center [1131, 449] width 328 height 45
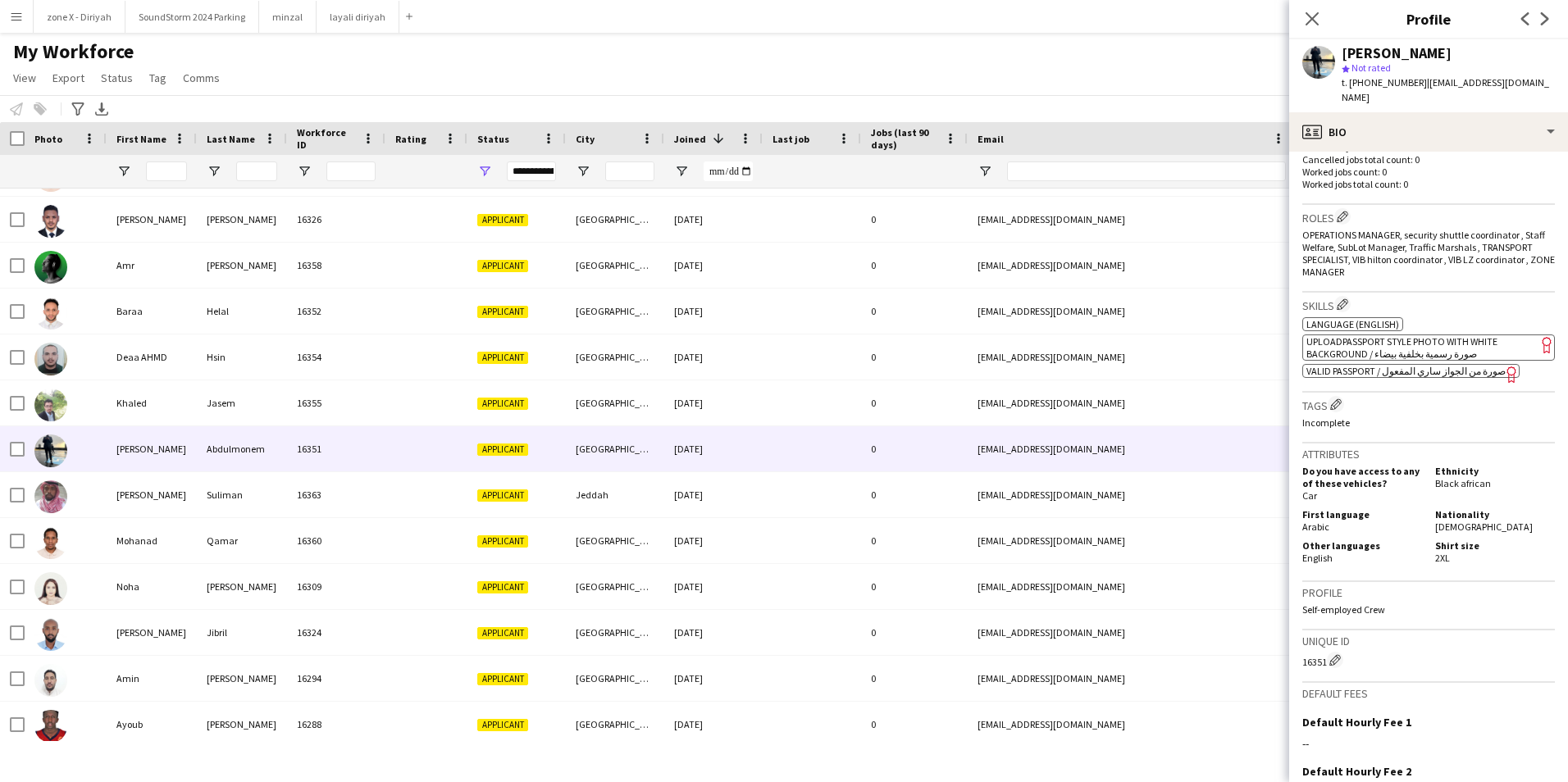
scroll to position [468, 0]
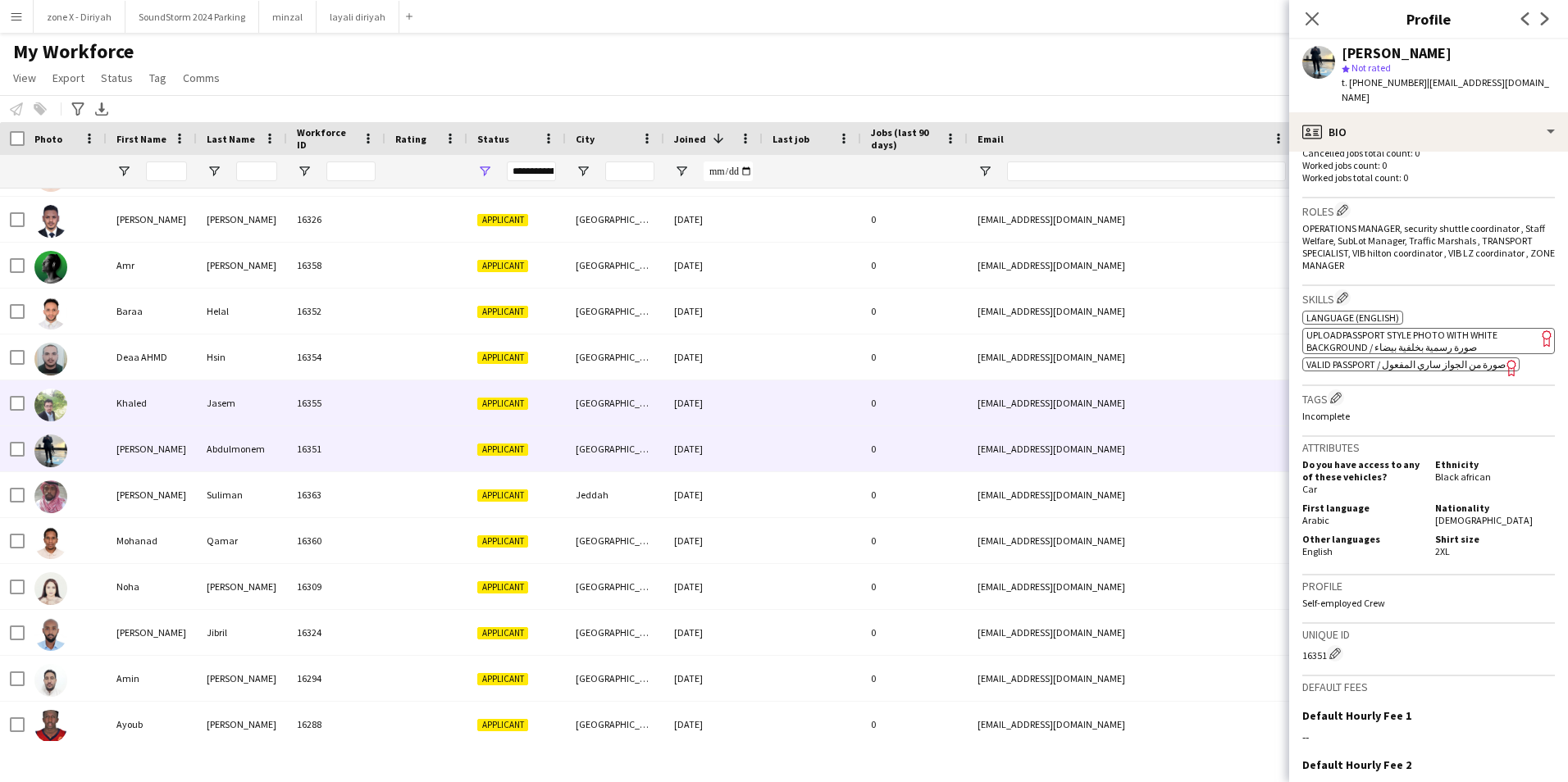
click at [1248, 398] on div "blackwooolf82@gmail.com" at bounding box center [1131, 403] width 328 height 45
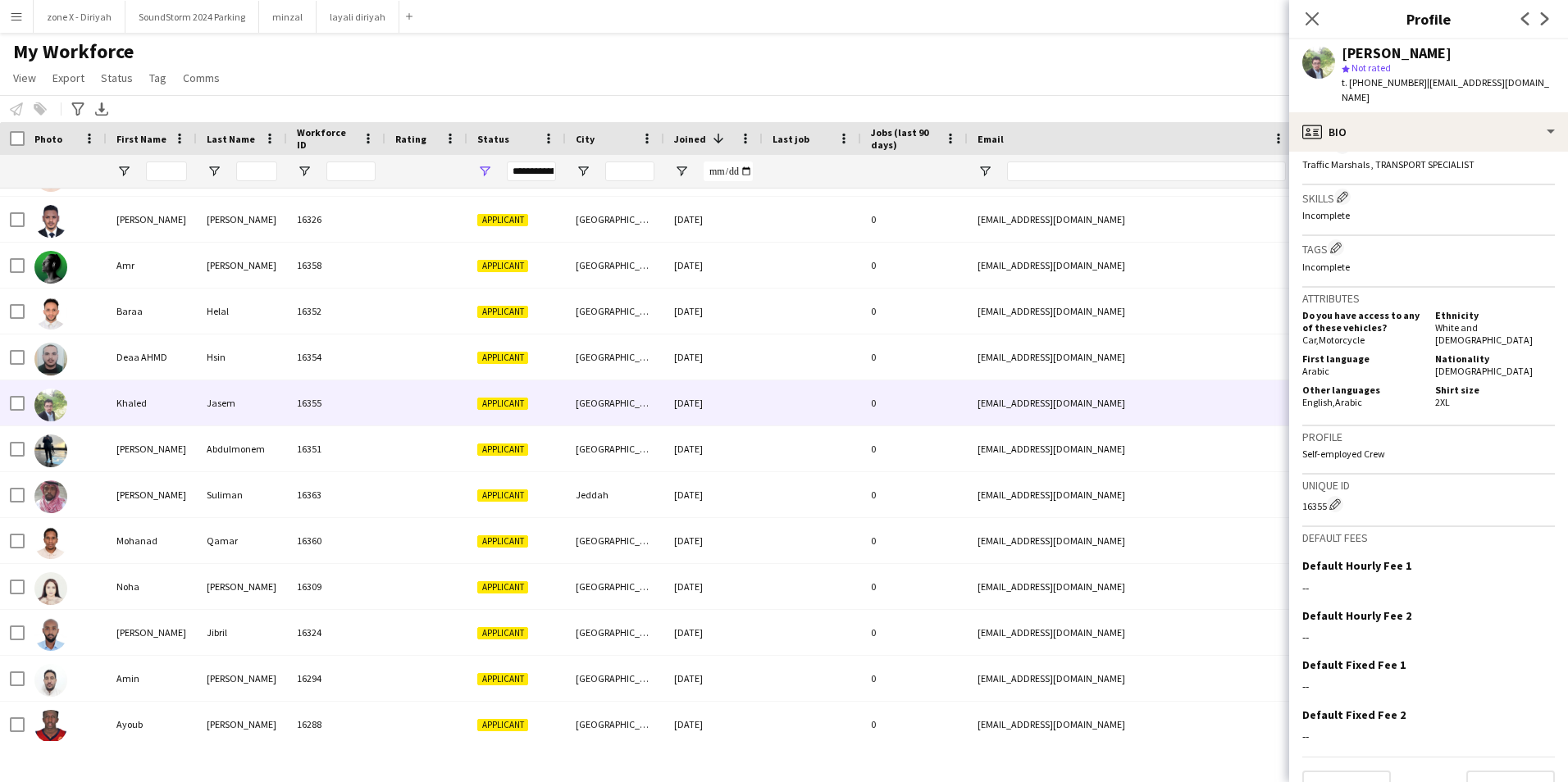
scroll to position [531, 0]
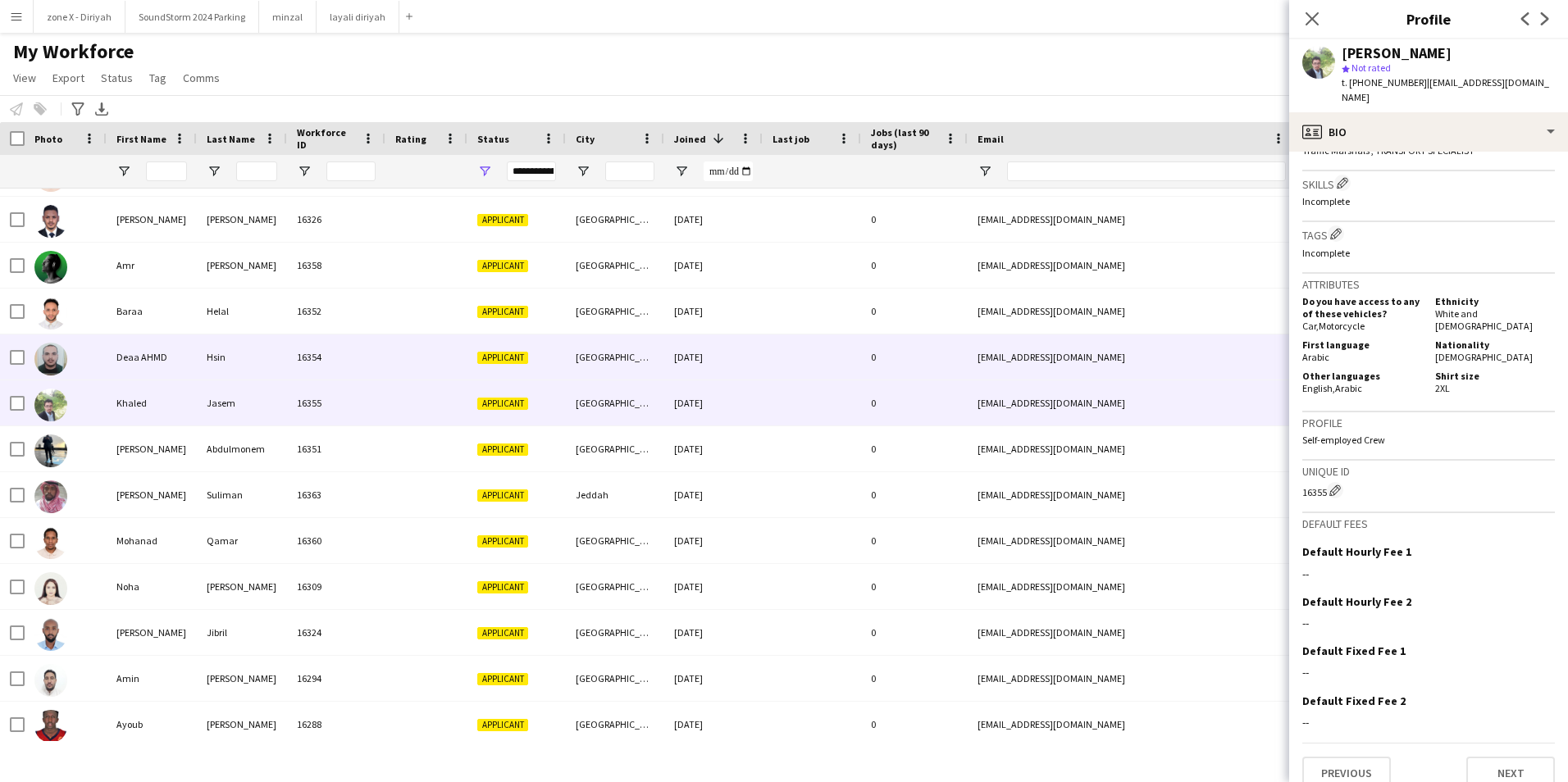
click at [1155, 352] on div "deeeao0o1234@gmail.com" at bounding box center [1131, 356] width 328 height 45
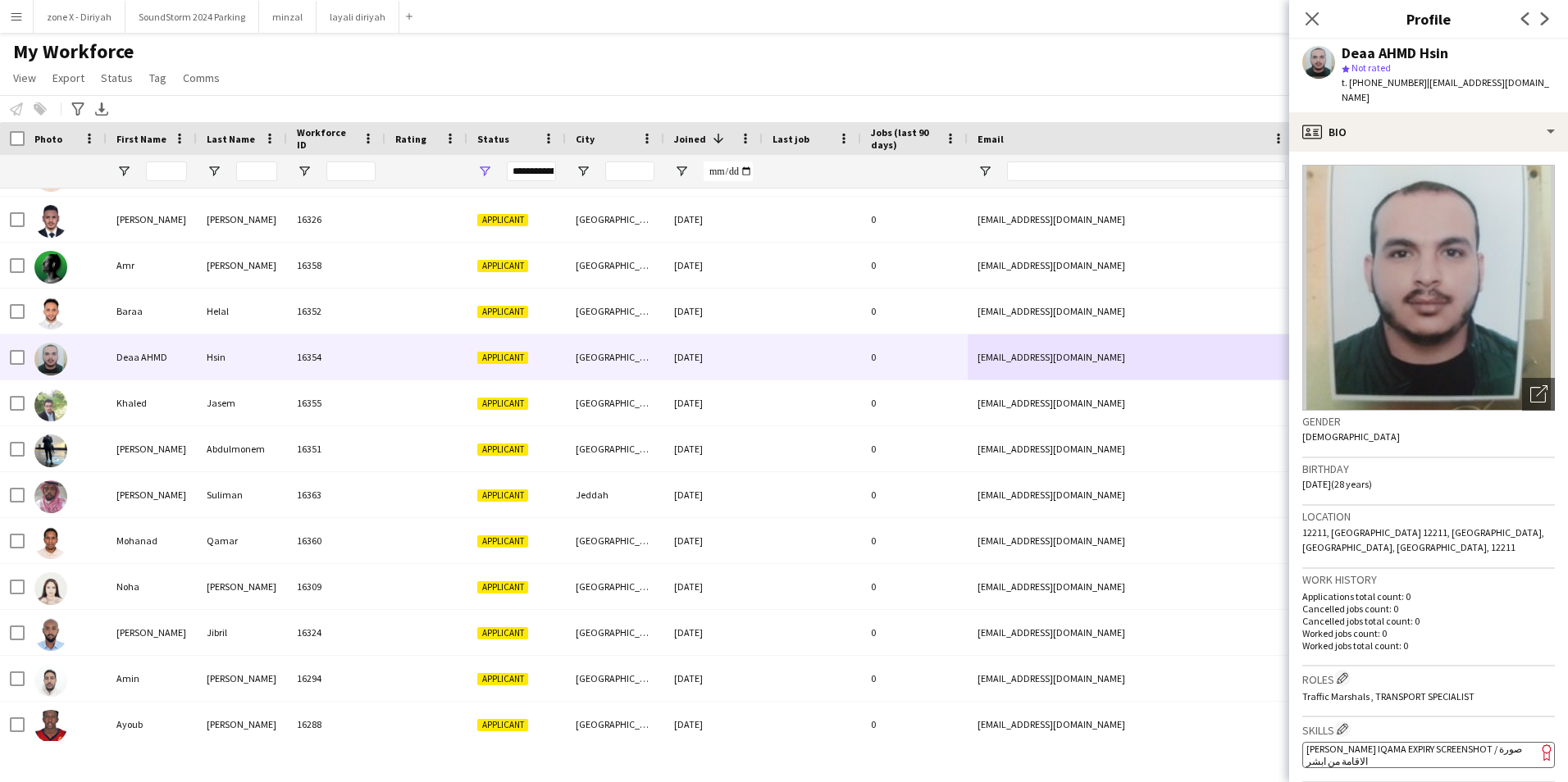
click at [1400, 742] on app-spec-pill "ok-circled2 background Layer 1 cross-circle-red background Layer 1 [PERSON_NAME…" at bounding box center [1429, 755] width 253 height 26
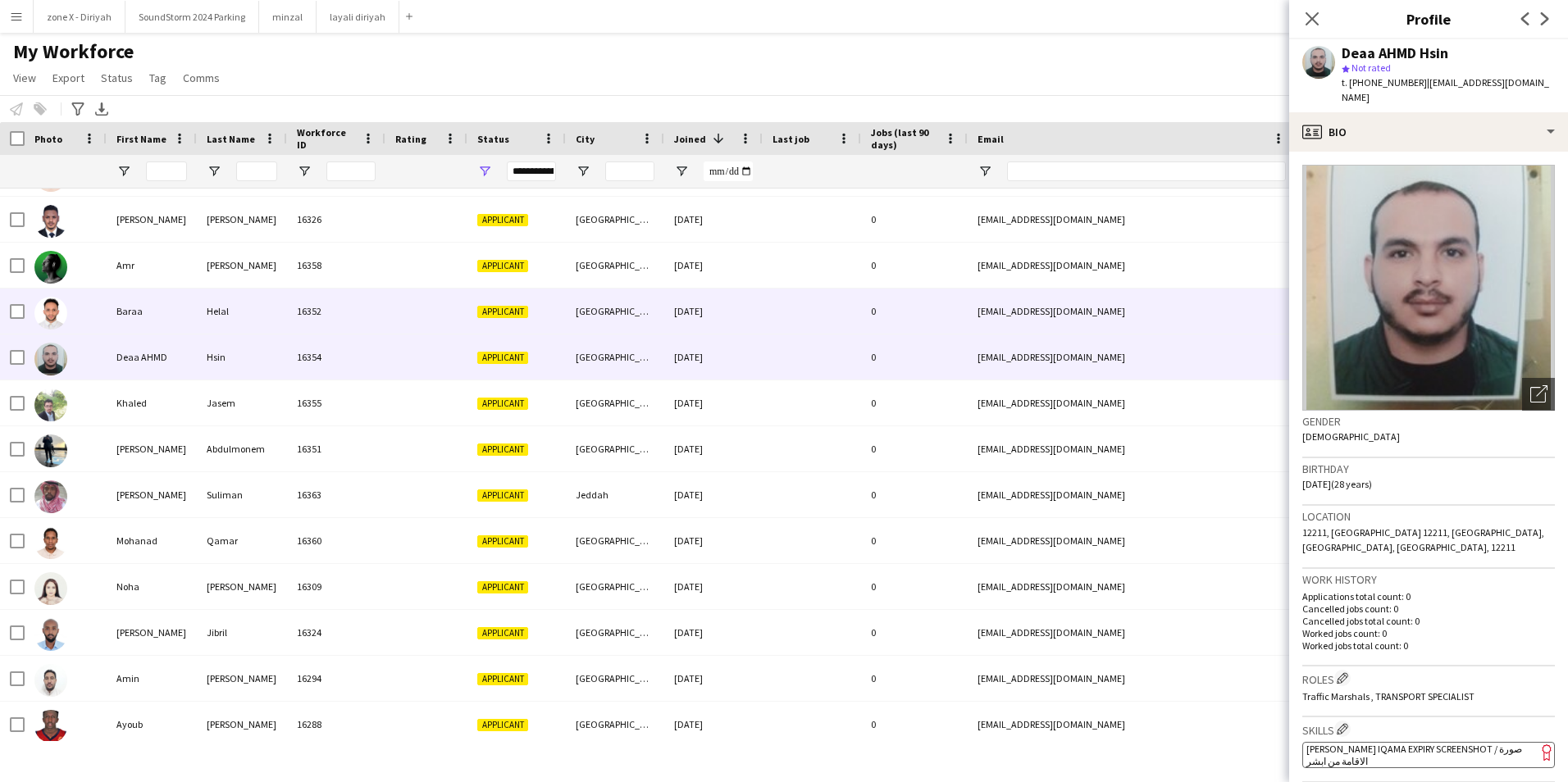
click at [1261, 314] on div "baraahelal@gmail.com" at bounding box center [1131, 311] width 328 height 45
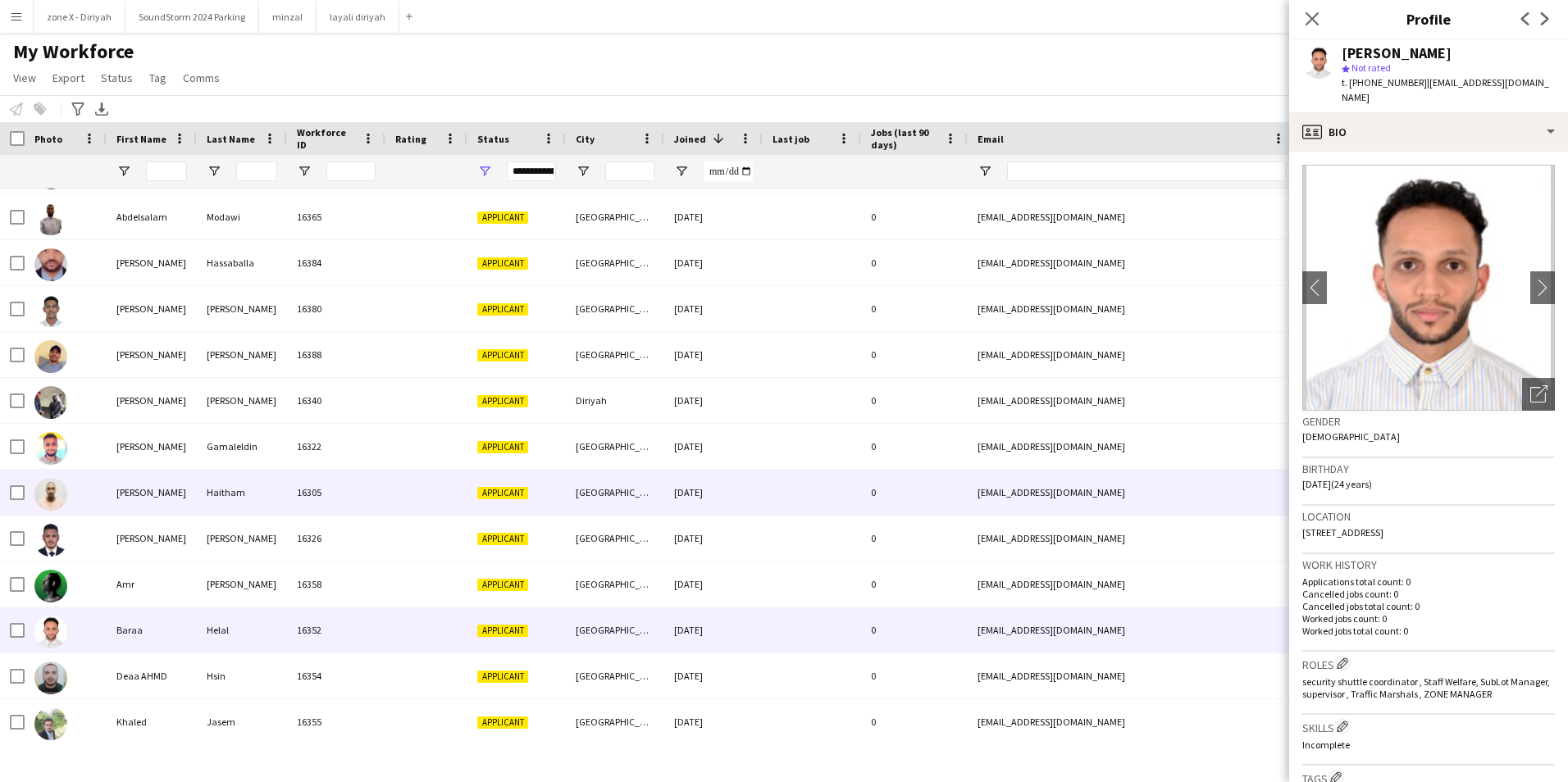
scroll to position [9998, 0]
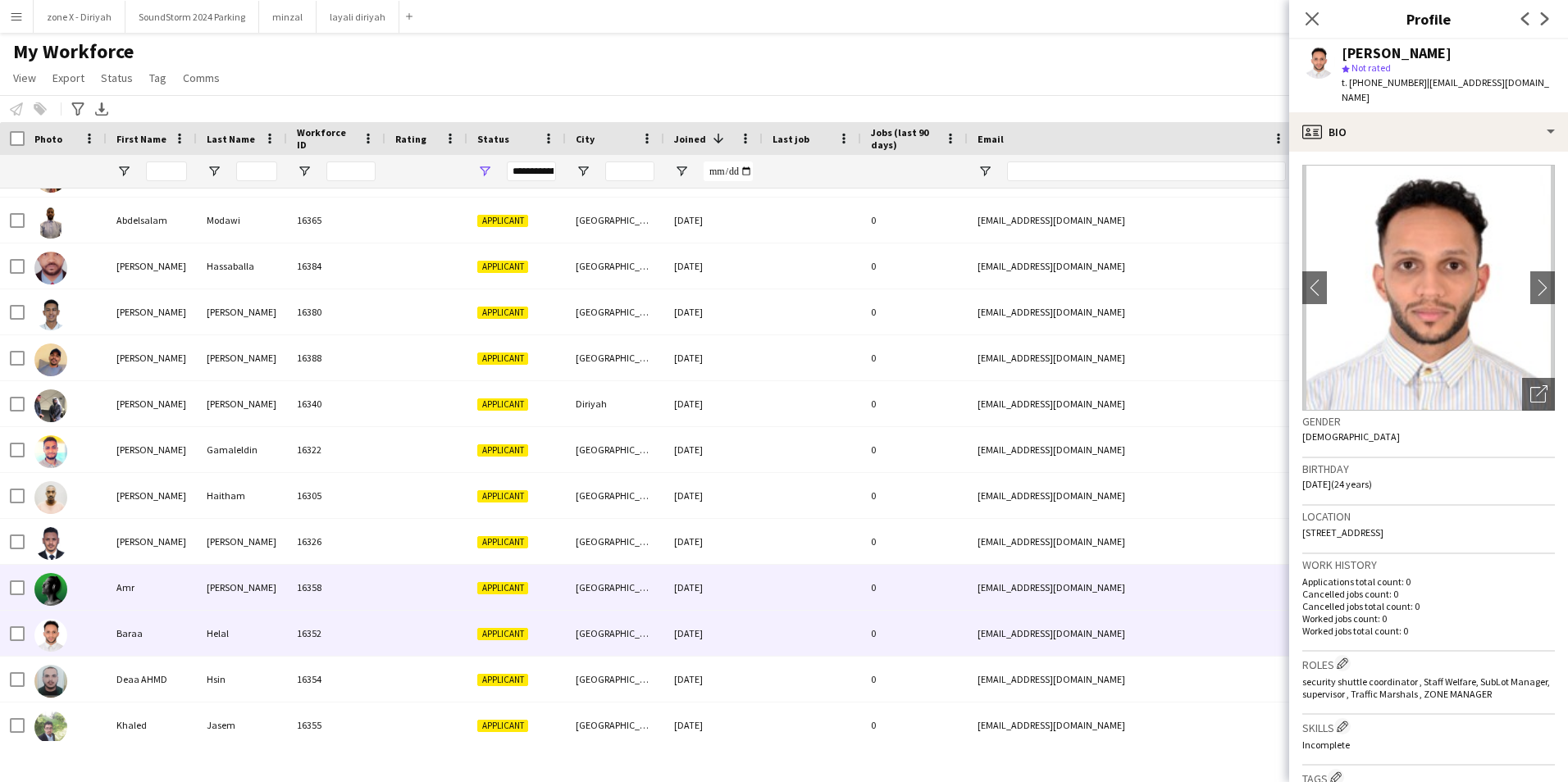
click at [1179, 578] on div "amxx.9123@gmail.com" at bounding box center [1131, 587] width 328 height 45
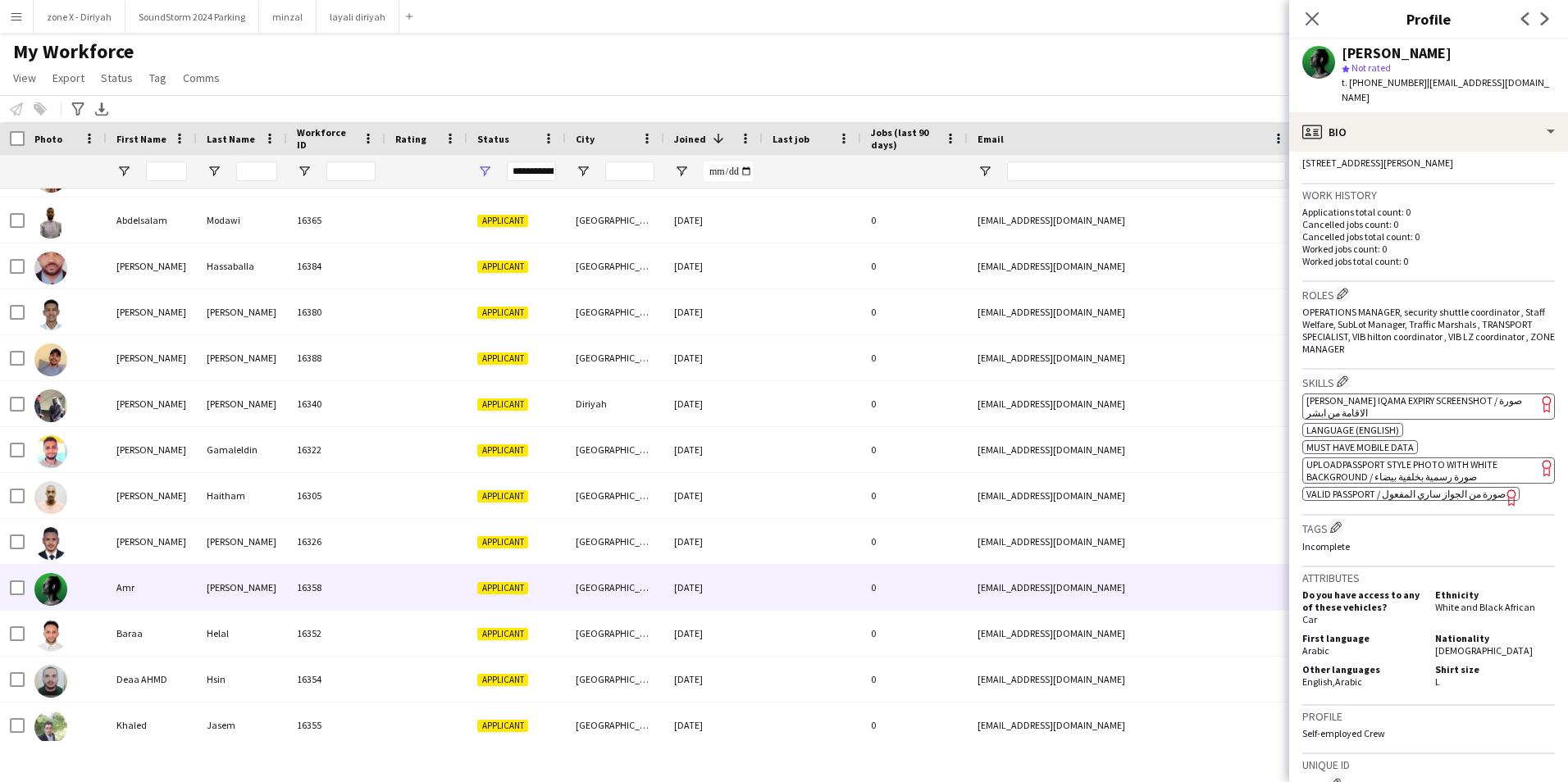
scroll to position [370, 0]
click at [1505, 403] on span "[PERSON_NAME] Iqama Expiry Screenshot / صورة الاقامة من ابشر" at bounding box center [1414, 406] width 215 height 25
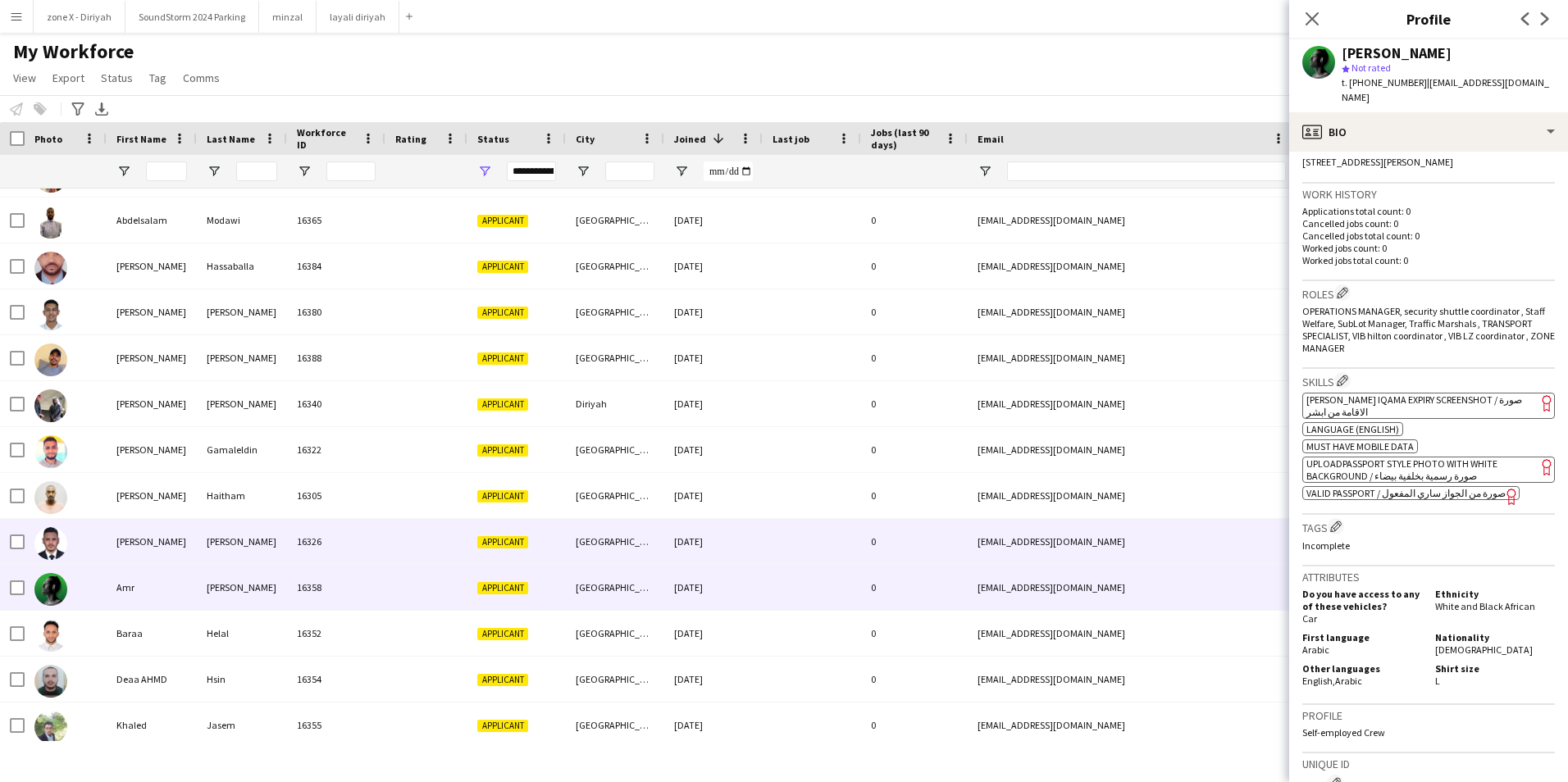
click at [1273, 539] on div "ahmedoweis33@gmail.com" at bounding box center [1131, 541] width 328 height 45
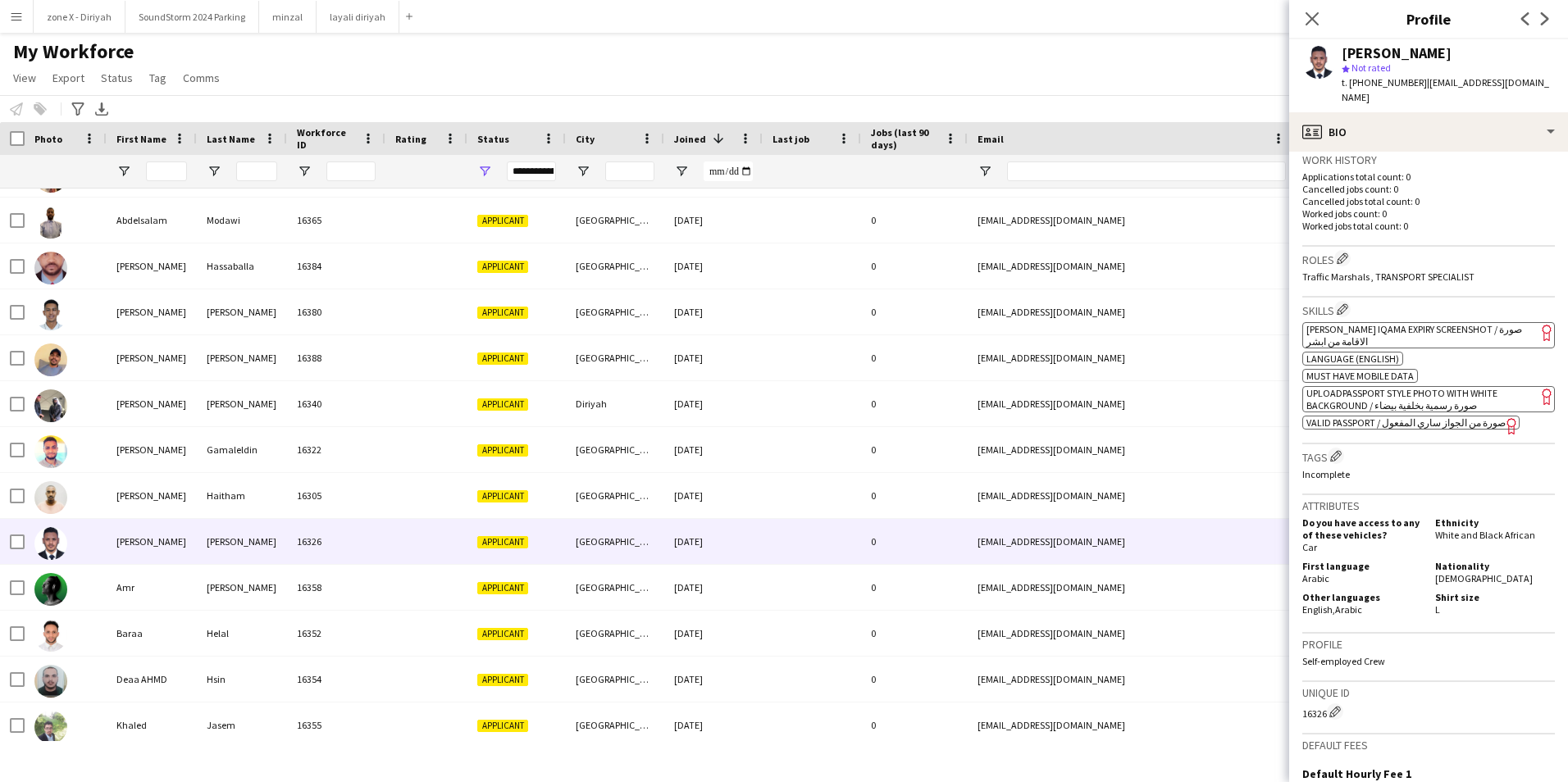
scroll to position [421, 0]
click at [1493, 322] on app-spec-pill "ok-circled2 background Layer 1 cross-circle-red background Layer 1 [PERSON_NAME…" at bounding box center [1429, 335] width 253 height 26
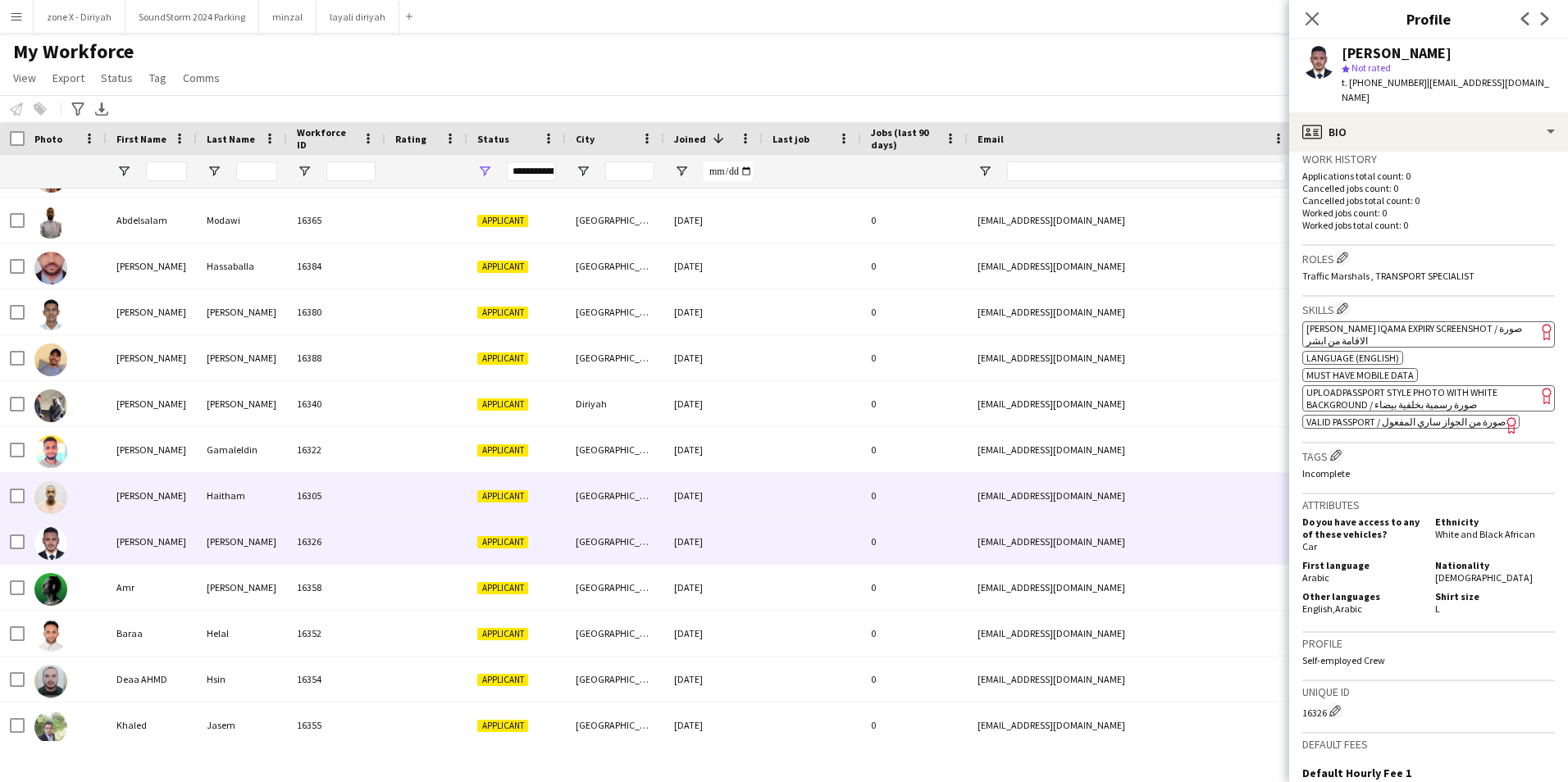
click at [1160, 484] on div "cobana9ah@gmail.com" at bounding box center [1131, 495] width 328 height 45
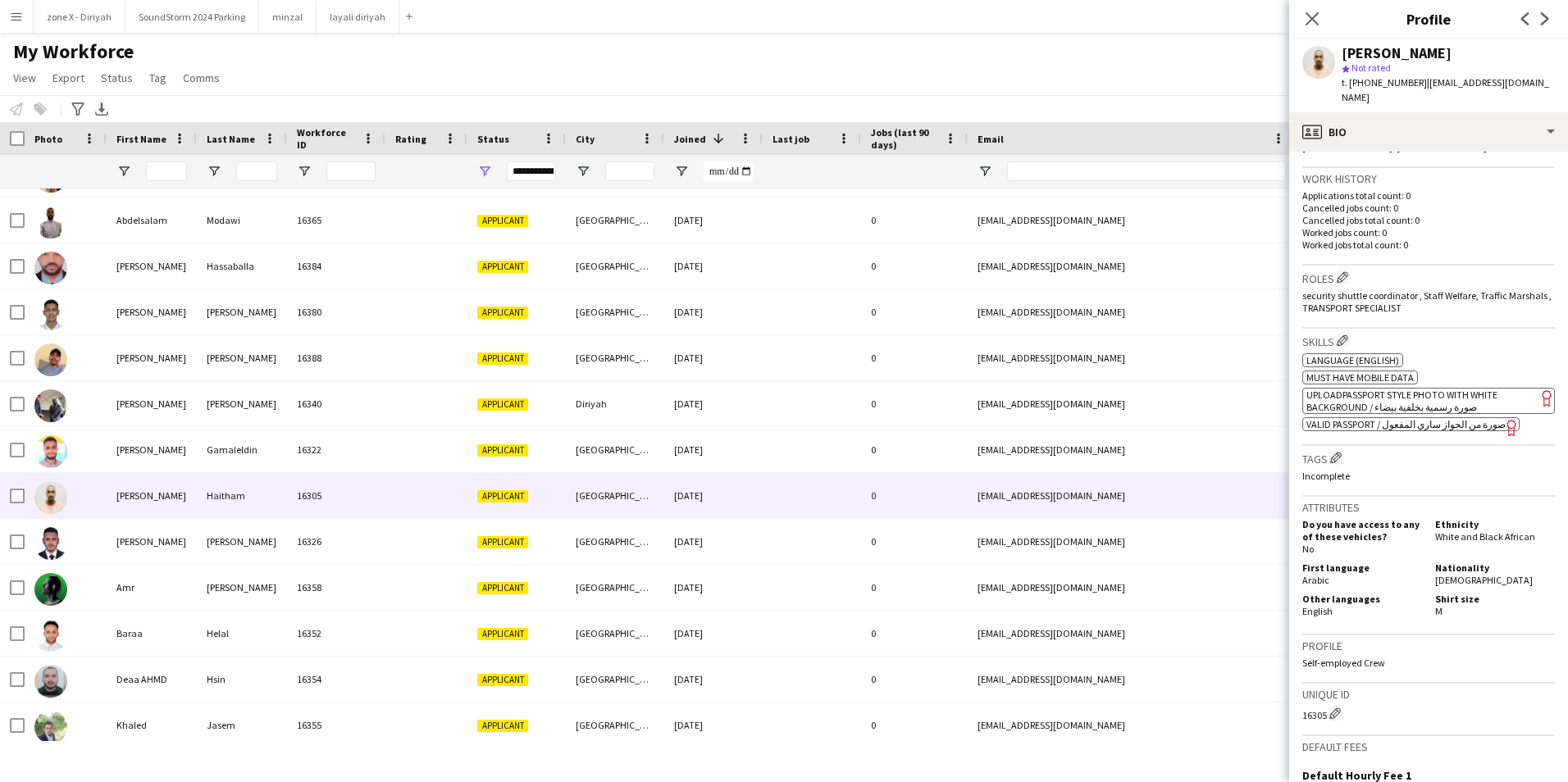
scroll to position [403, 0]
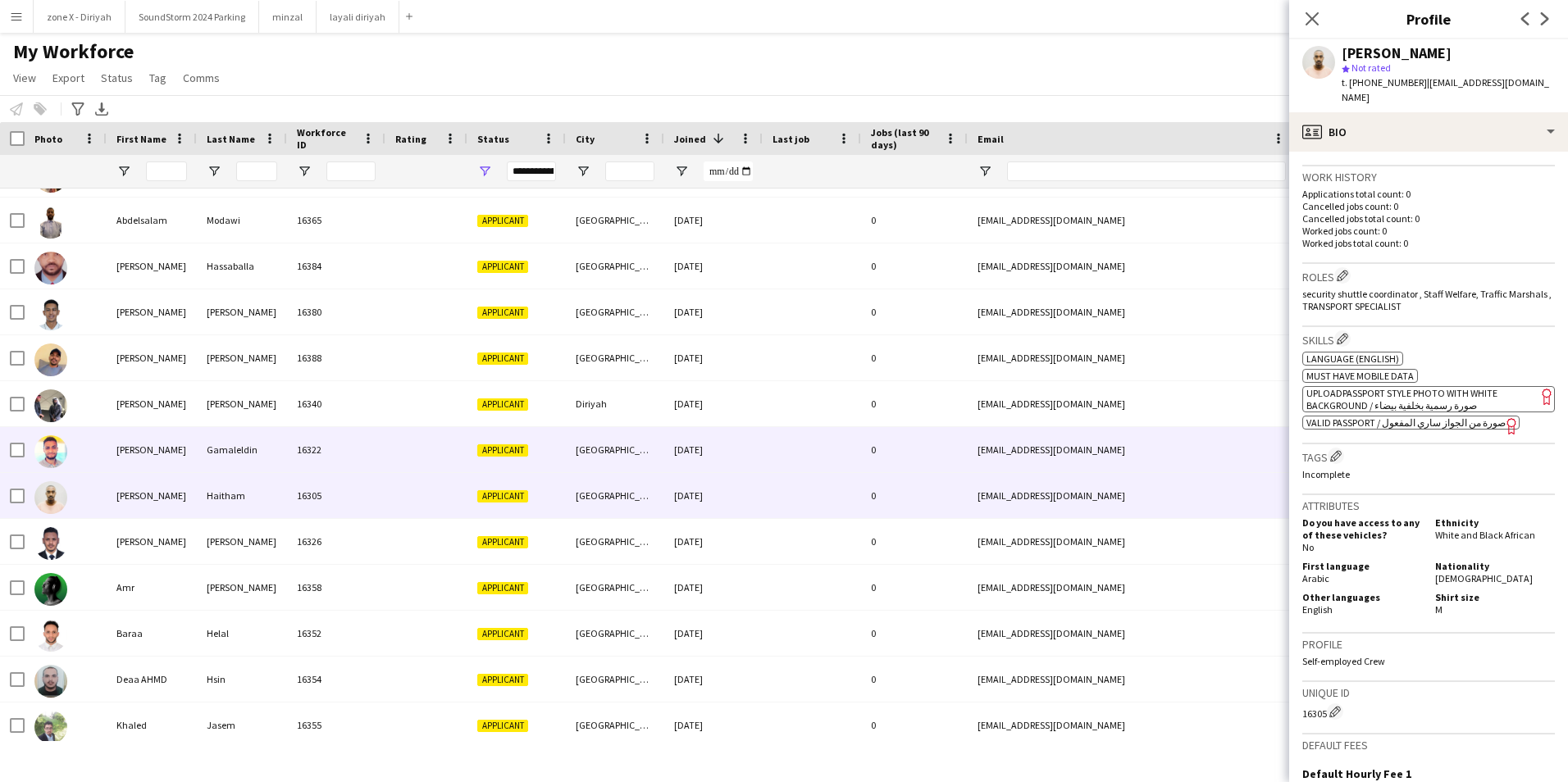
click at [1126, 450] on div "ahmedibrahim14400@gmail.com" at bounding box center [1131, 450] width 328 height 45
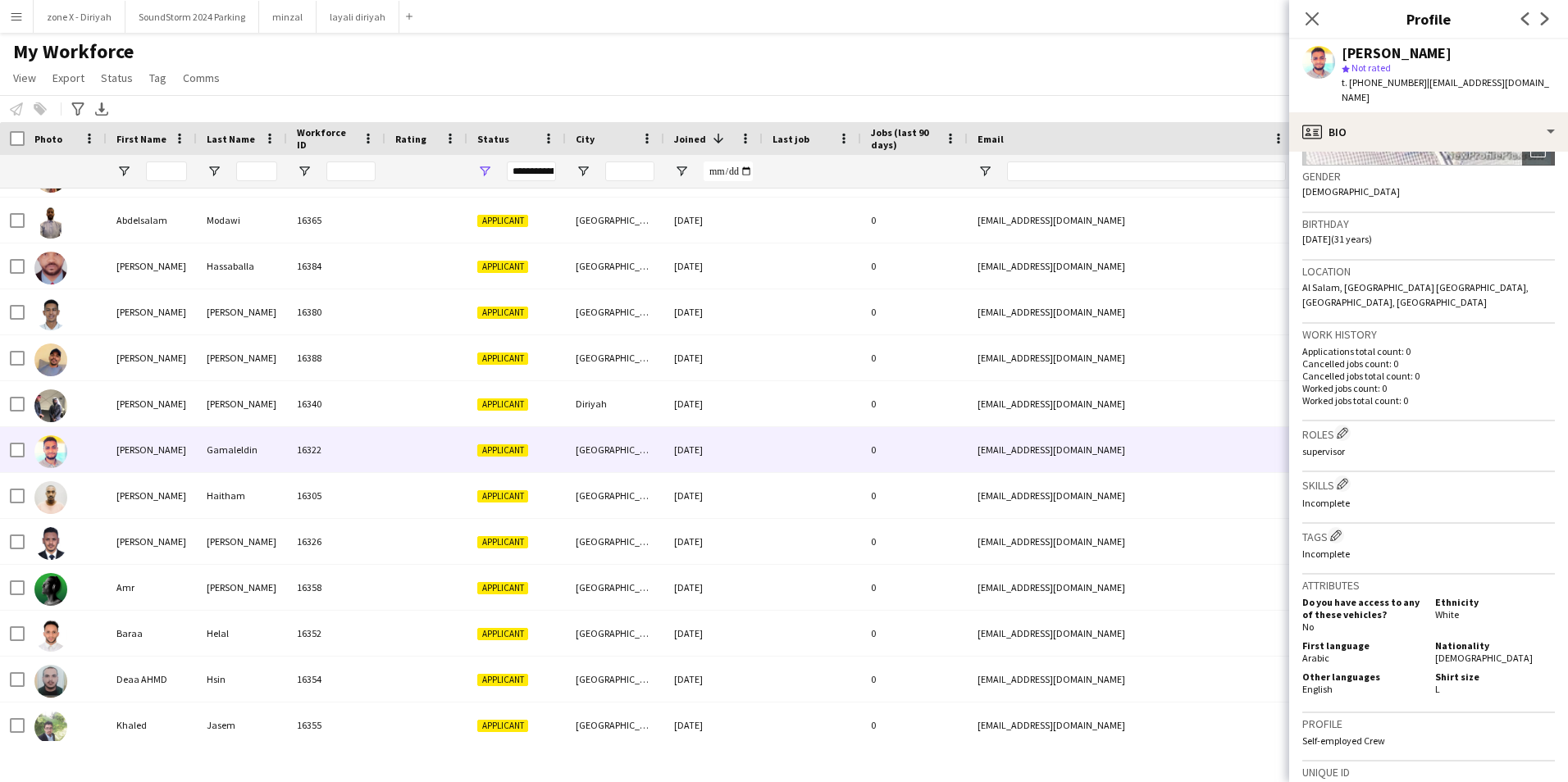
scroll to position [552, 0]
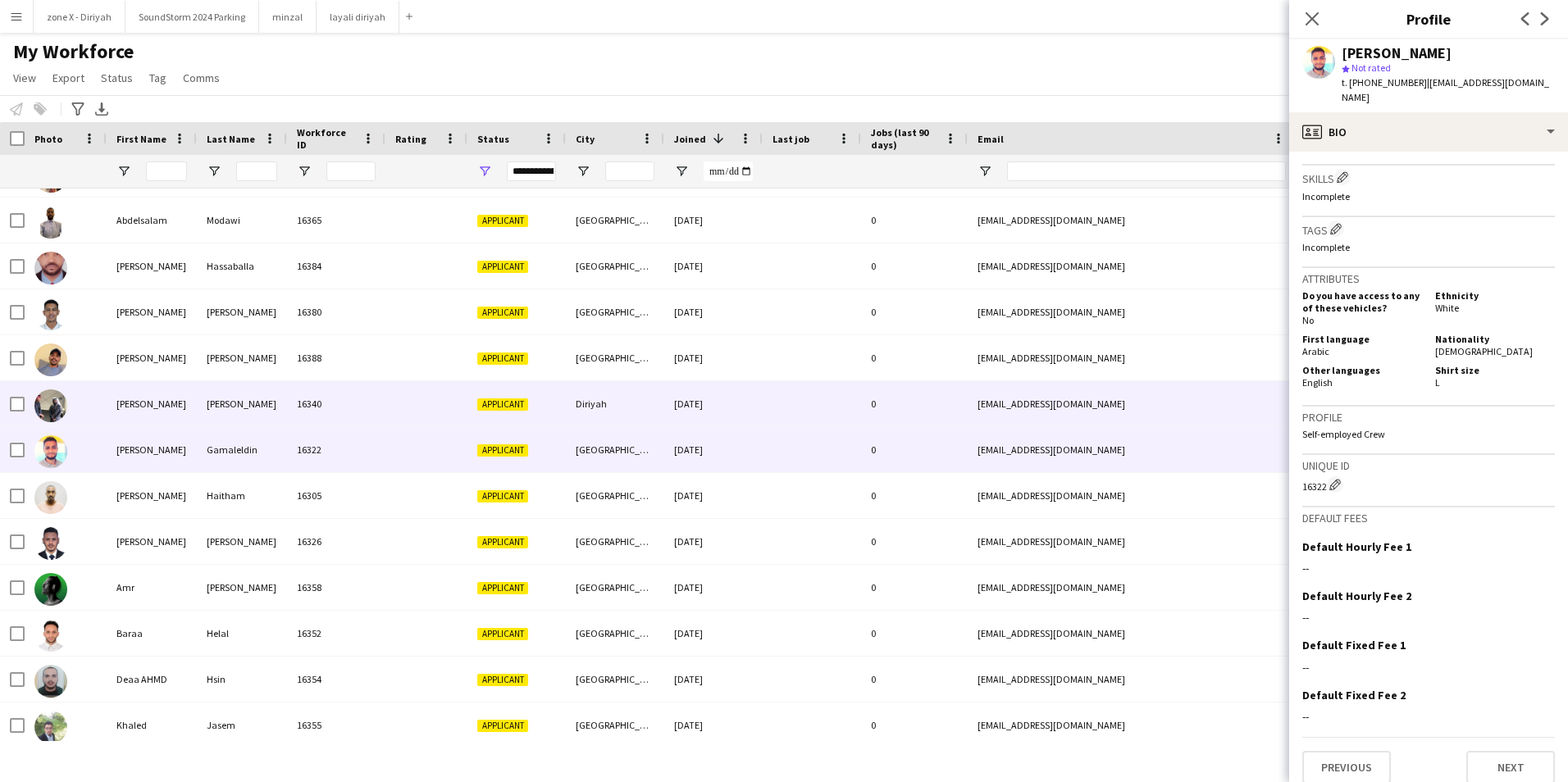
click at [1203, 417] on div "mosaetr@gmail.com" at bounding box center [1131, 403] width 328 height 45
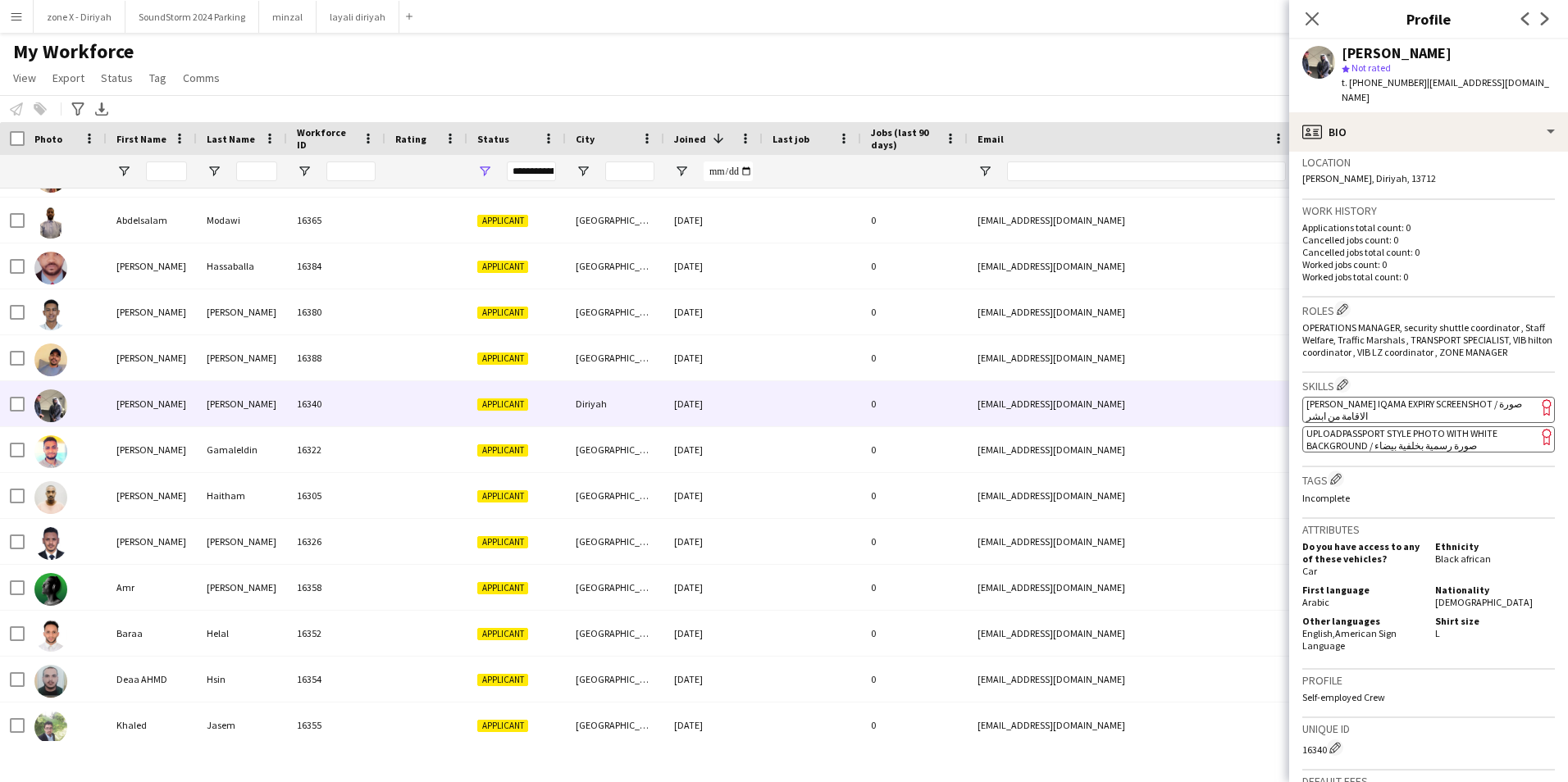
scroll to position [355, 0]
click at [1457, 397] on span "[PERSON_NAME] Iqama Expiry Screenshot / صورة الاقامة من ابشر" at bounding box center [1414, 409] width 215 height 25
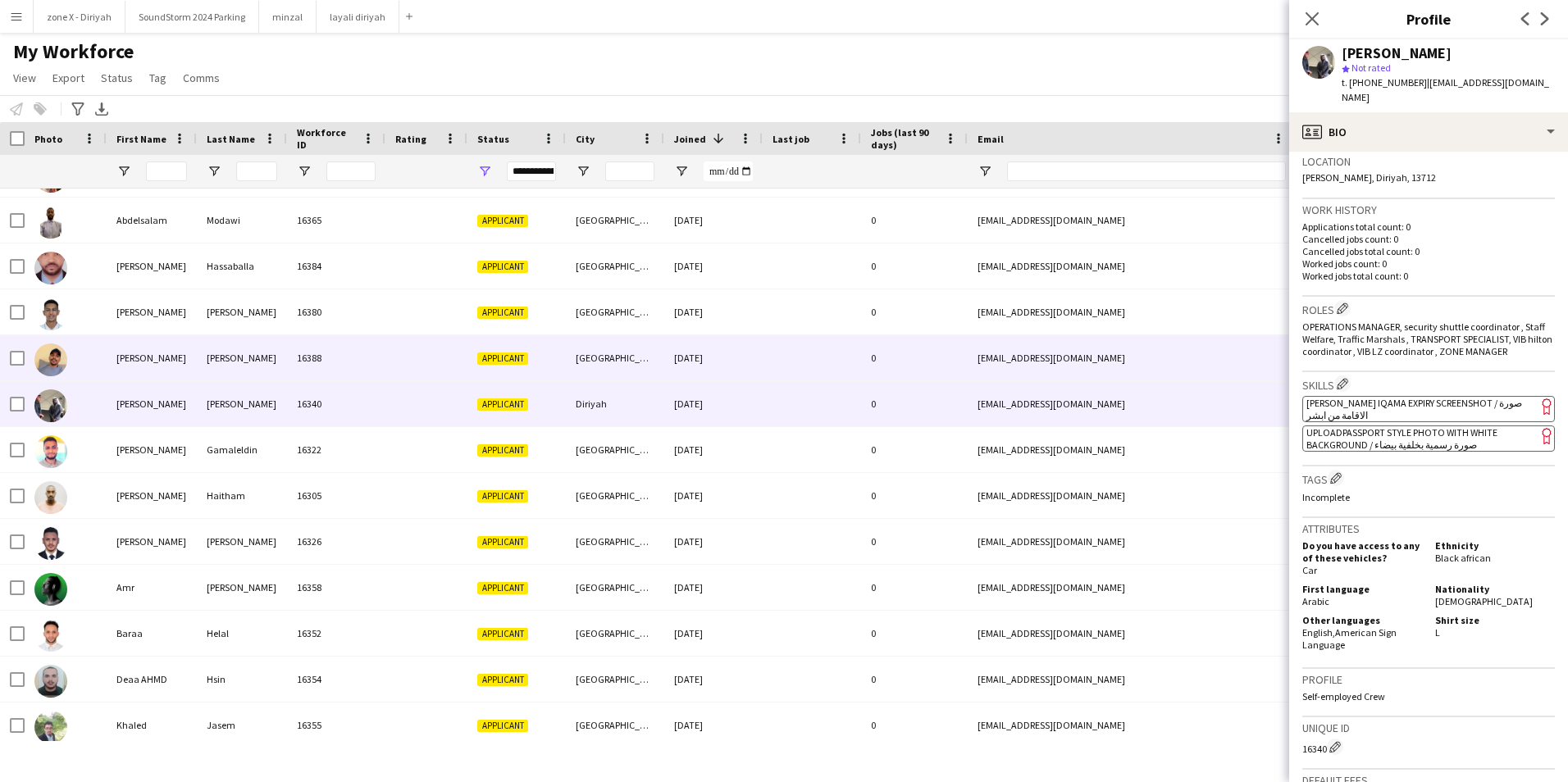
click at [1066, 351] on div "mustafaalawad7@gmail.com" at bounding box center [1131, 357] width 328 height 45
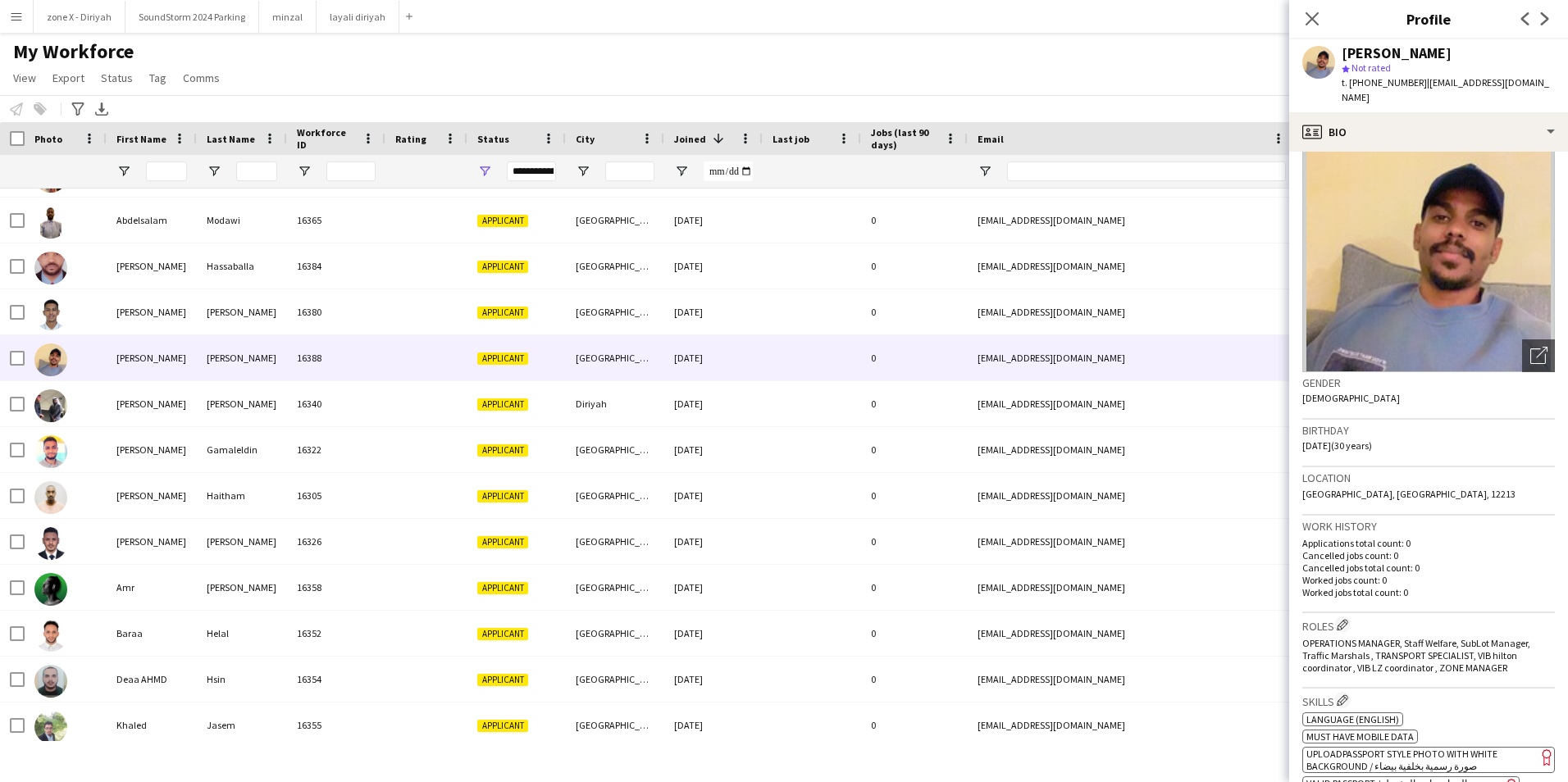
scroll to position [38, 0]
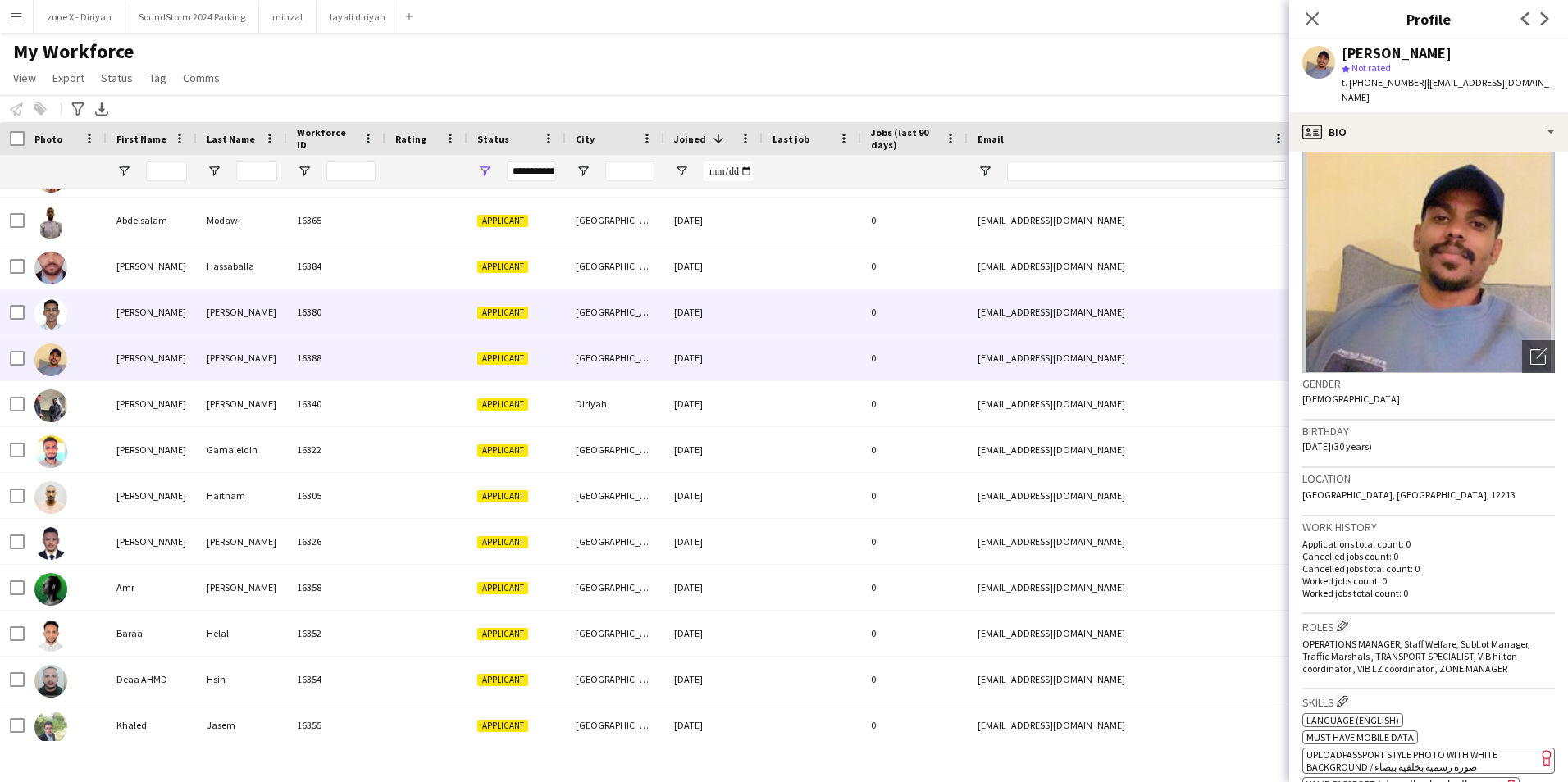
click at [1196, 324] on div "mtarg54@gmail.com" at bounding box center [1131, 312] width 328 height 45
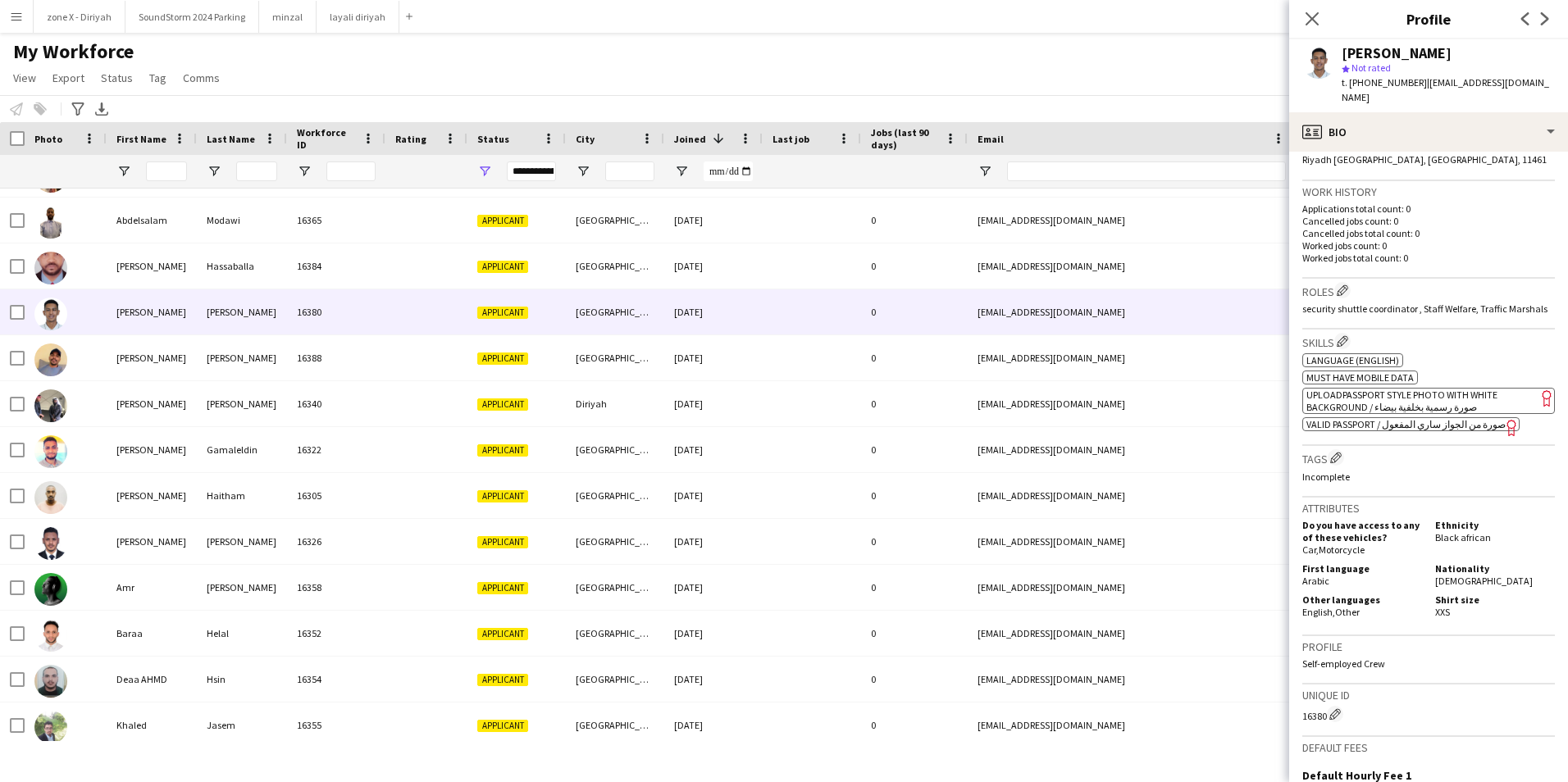
scroll to position [379, 0]
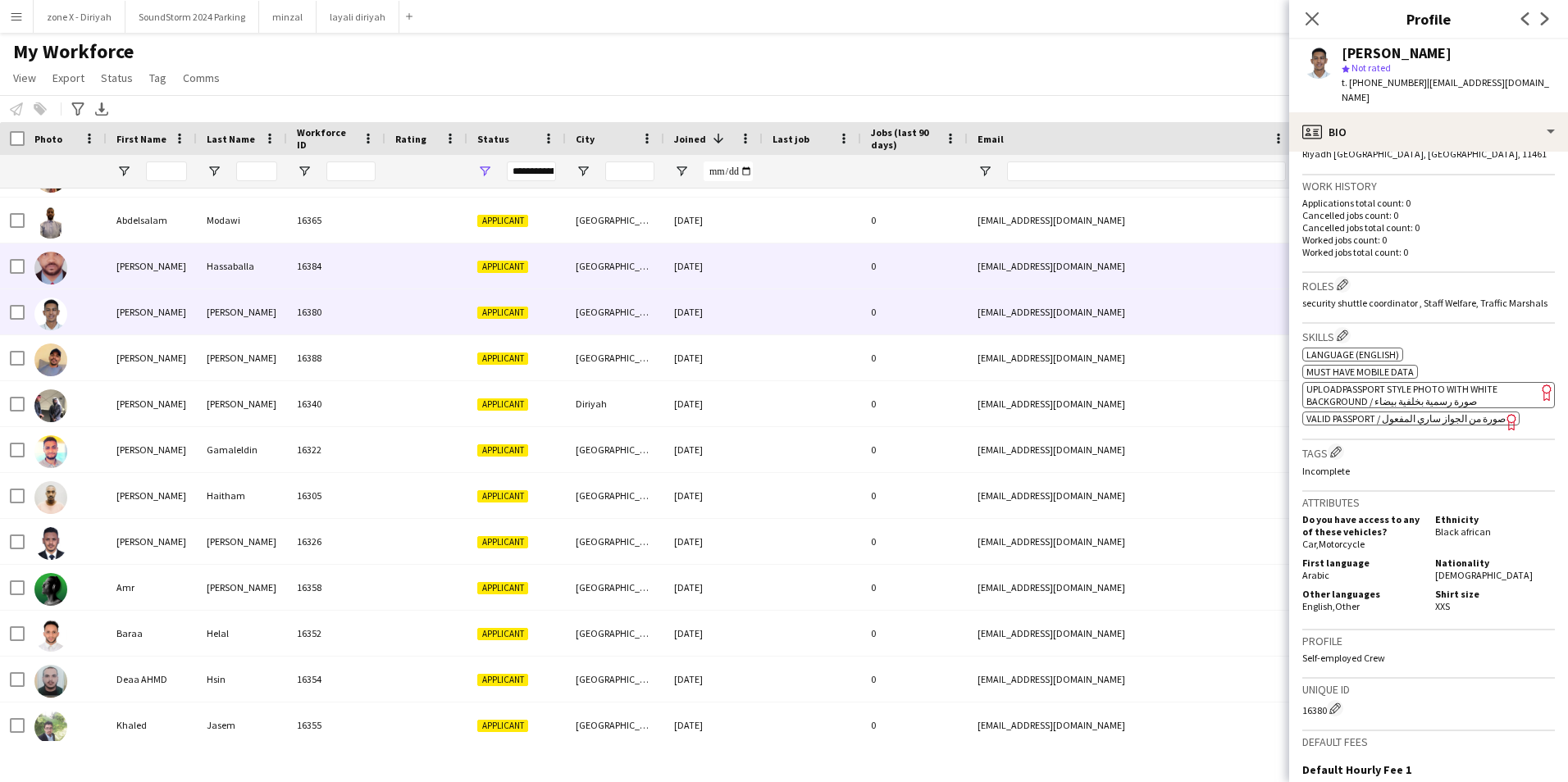
click at [1240, 266] on div "a.hassballa100@gmail.com" at bounding box center [1131, 266] width 328 height 45
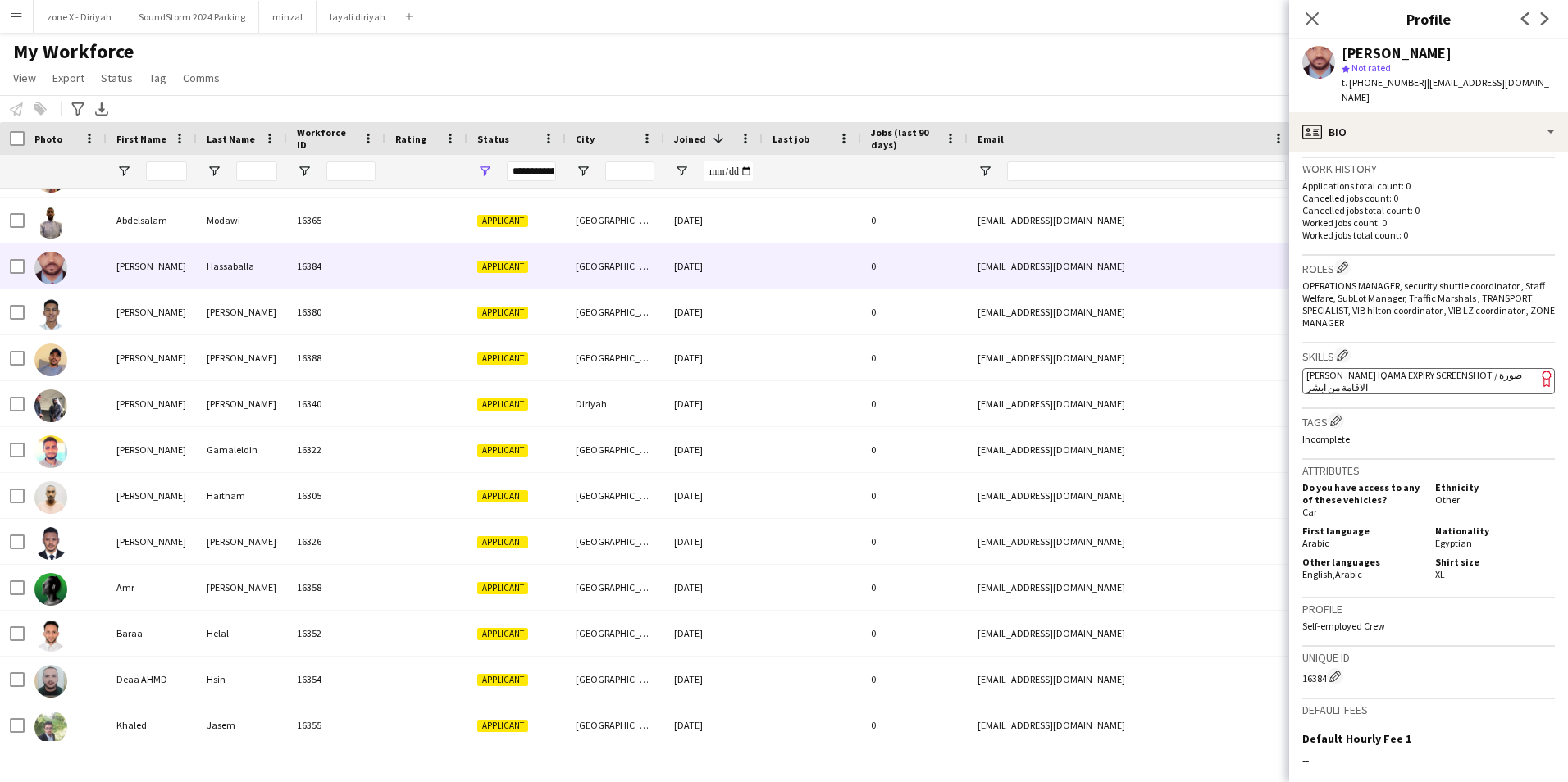
scroll to position [431, 0]
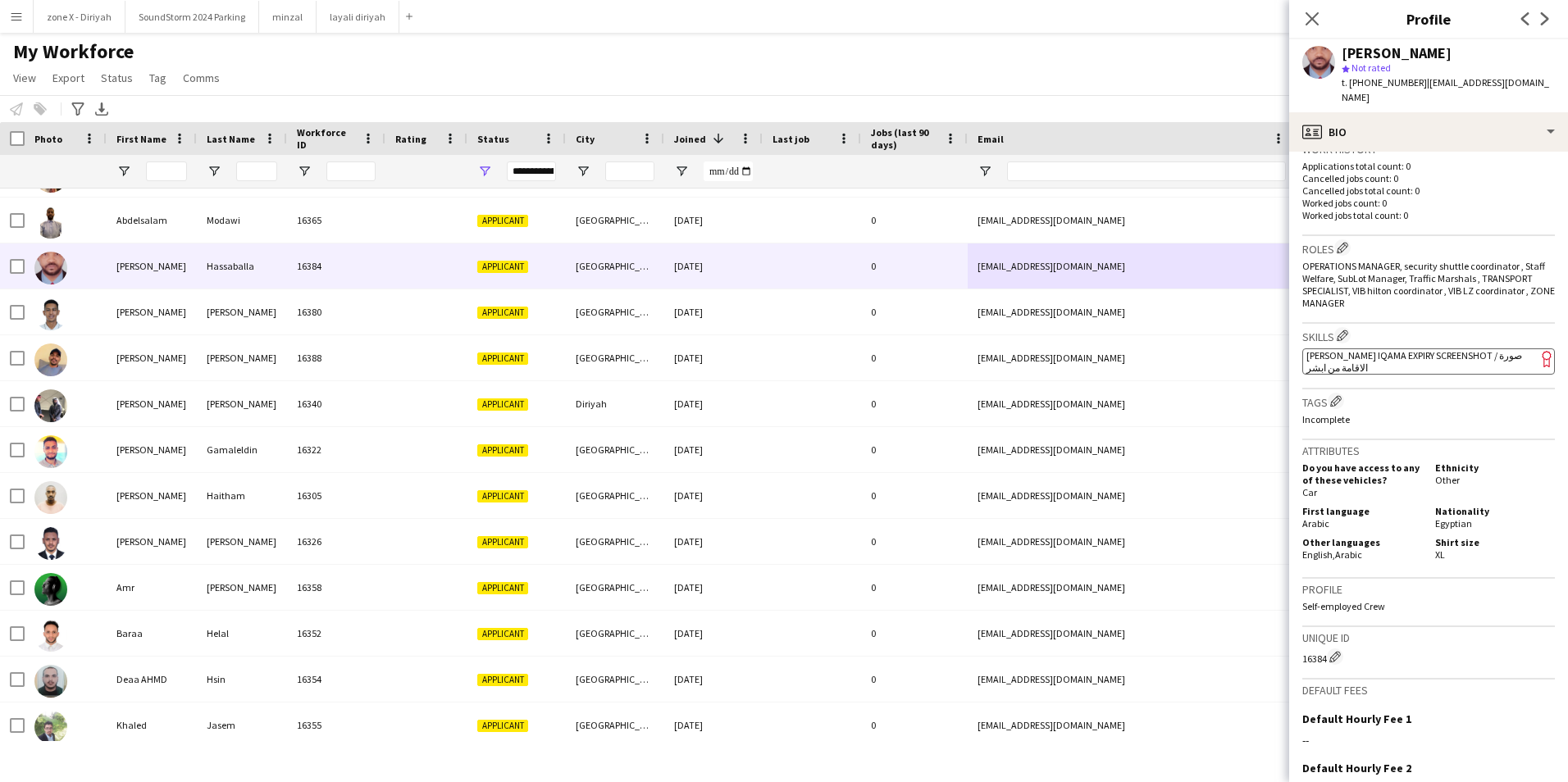
click at [1416, 352] on app-spec-pill "ok-circled2 background Layer 1 cross-circle-red background Layer 1 [PERSON_NAME…" at bounding box center [1429, 361] width 253 height 26
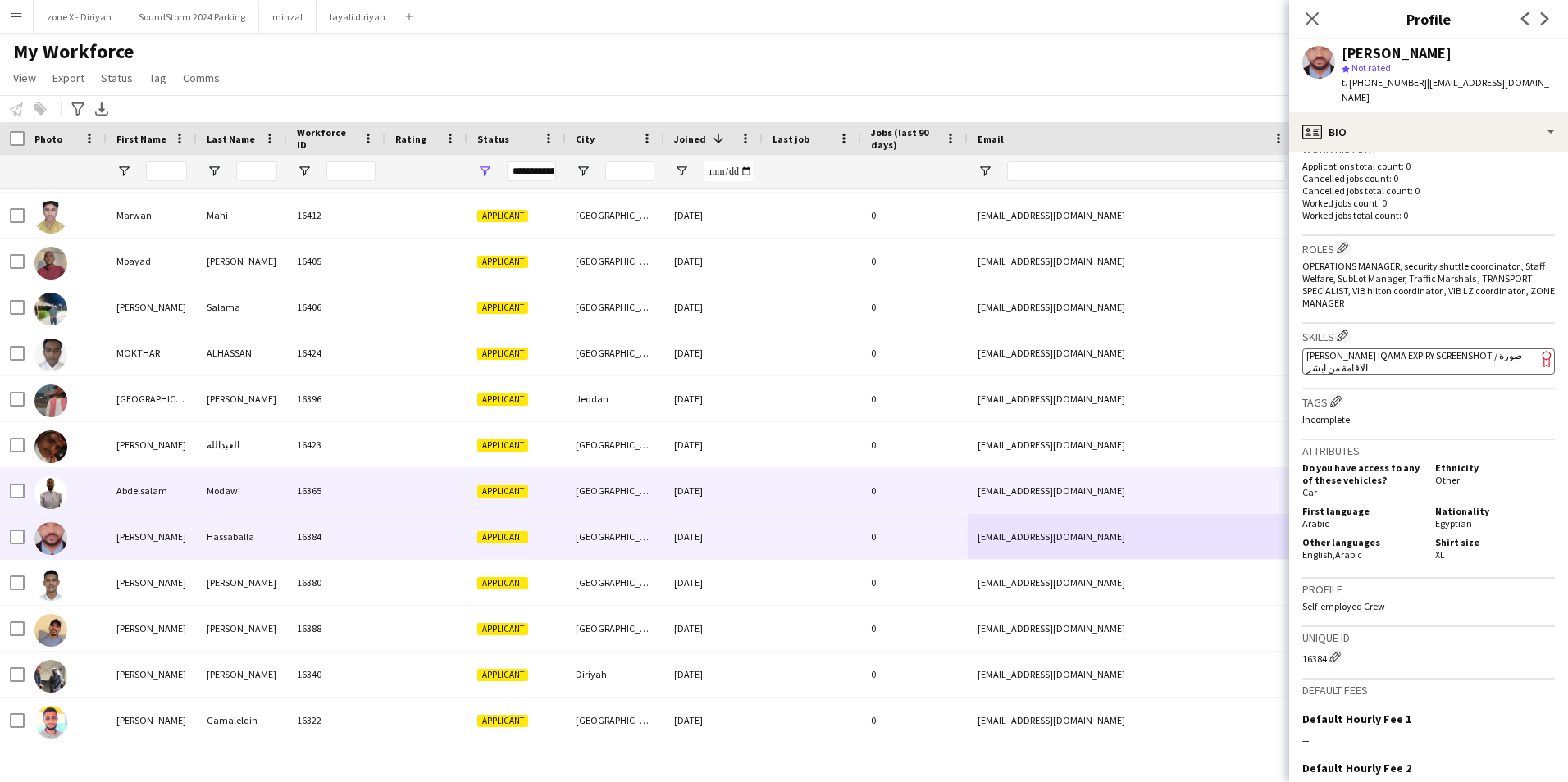
scroll to position [9715, 0]
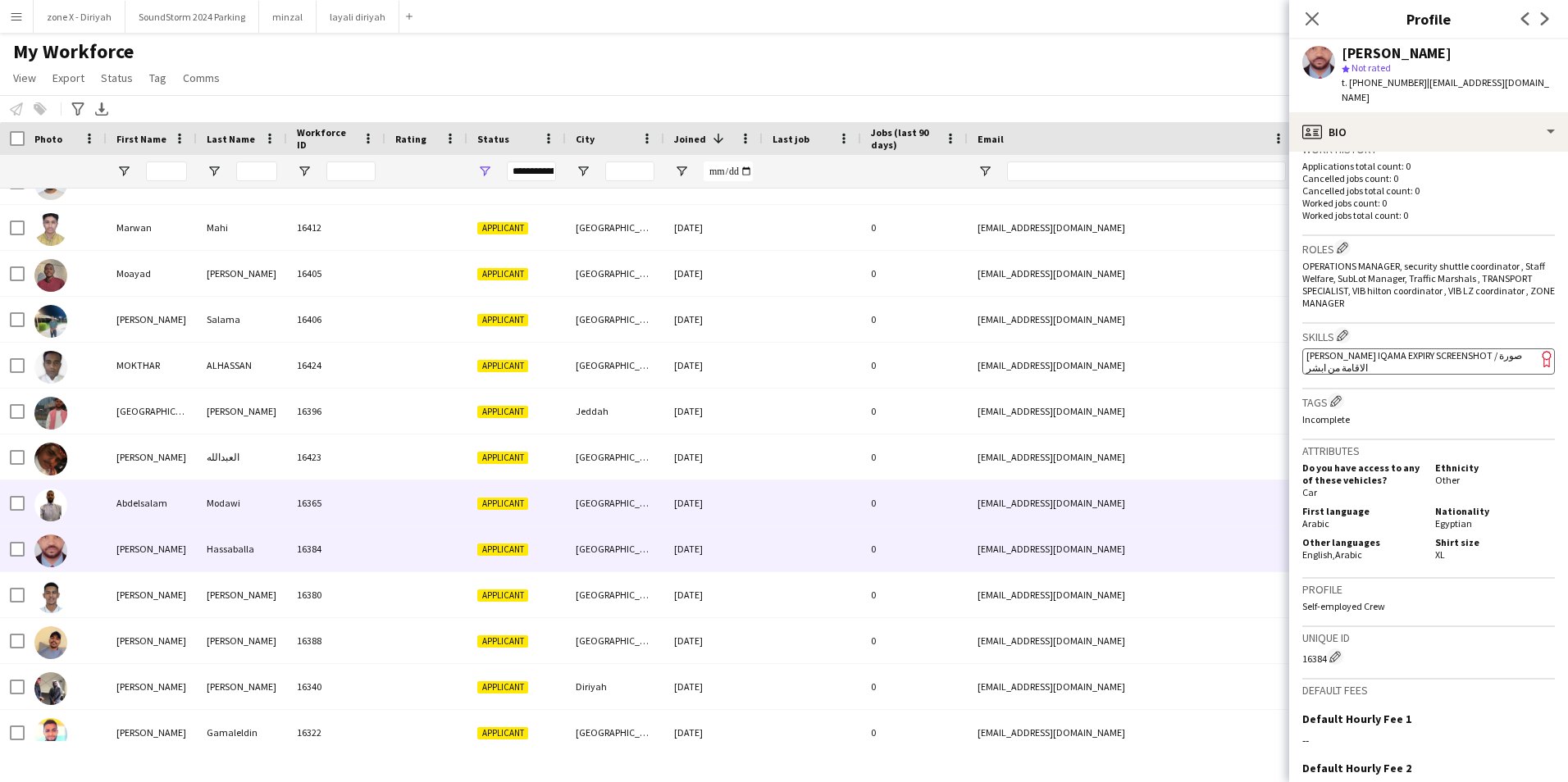
click at [1155, 495] on div "slomfox@gmail.com" at bounding box center [1131, 502] width 328 height 45
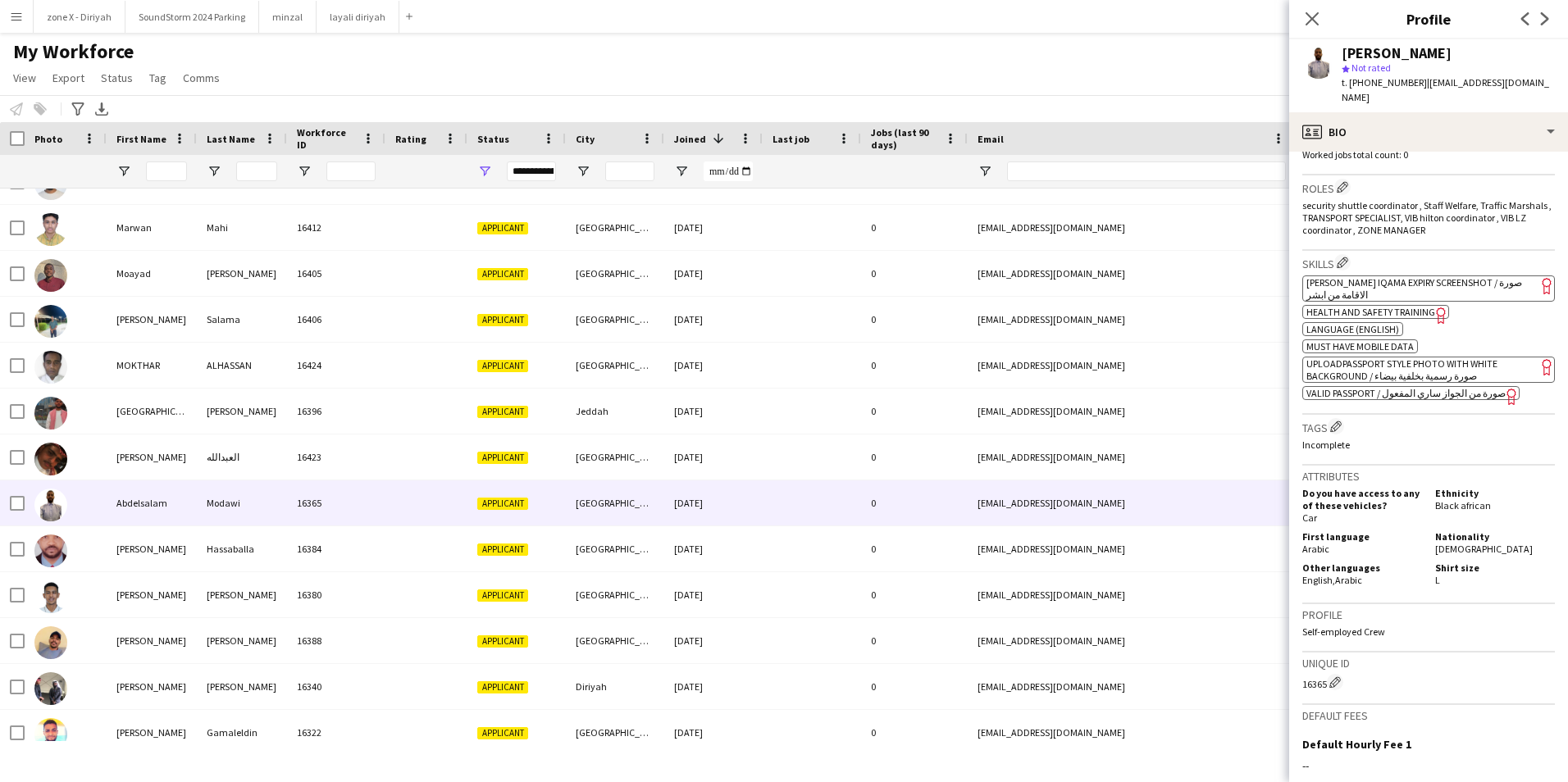
scroll to position [492, 0]
click at [1462, 276] on span "[PERSON_NAME] Iqama Expiry Screenshot / صورة الاقامة من ابشر" at bounding box center [1414, 288] width 215 height 25
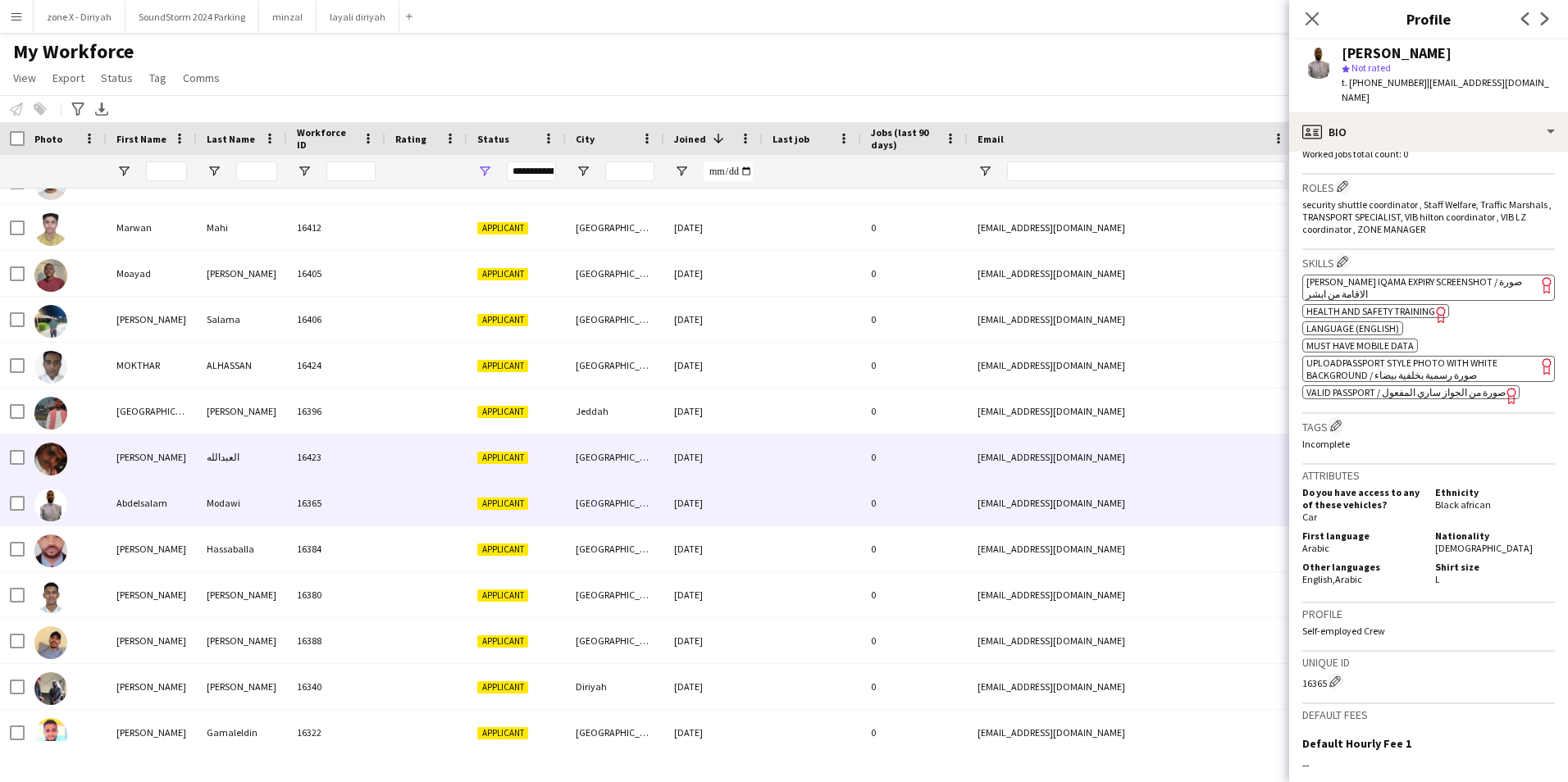
click at [1001, 456] on div "mohamedd761@icloud.com" at bounding box center [1131, 457] width 328 height 45
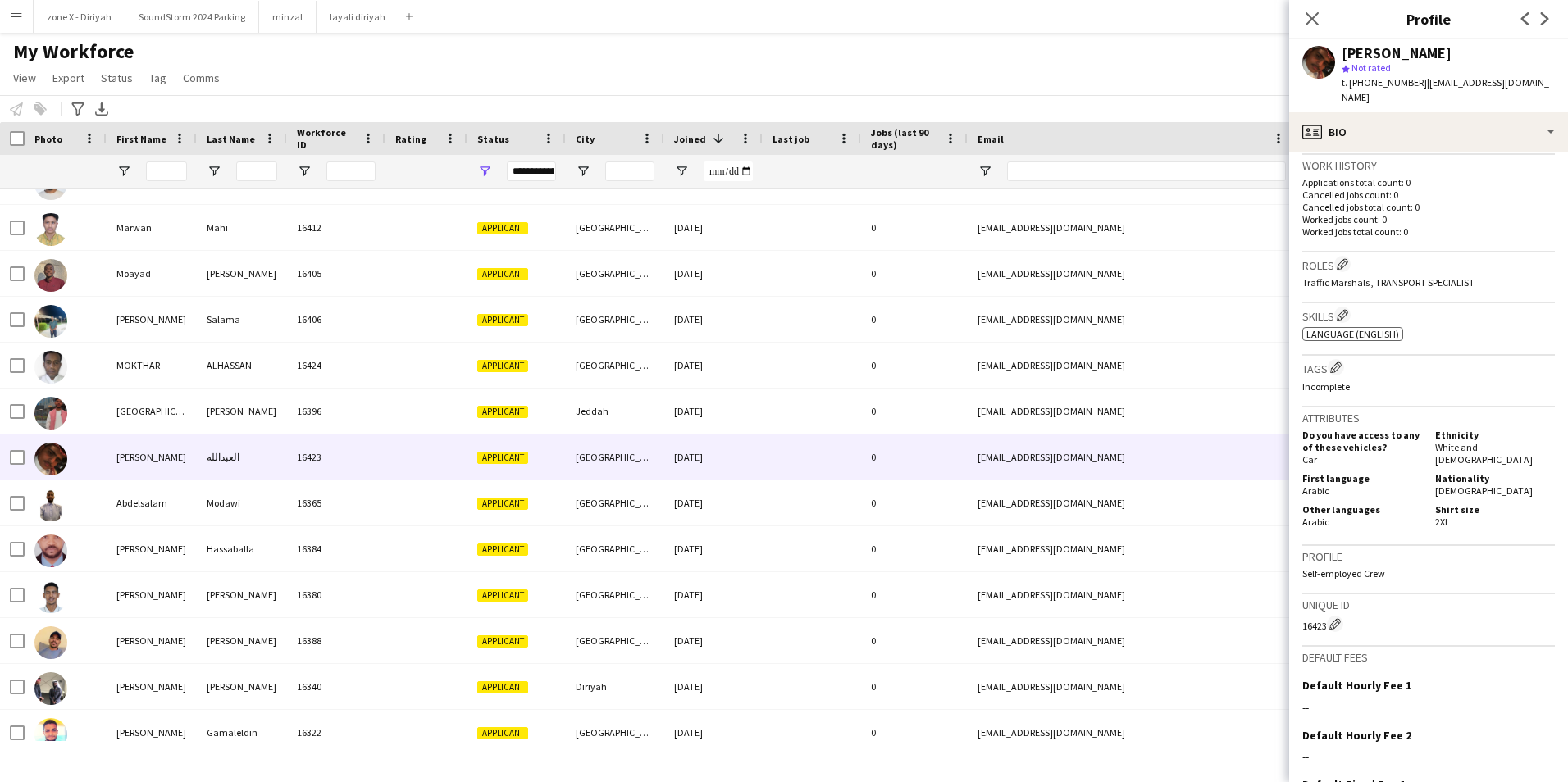
scroll to position [400, 0]
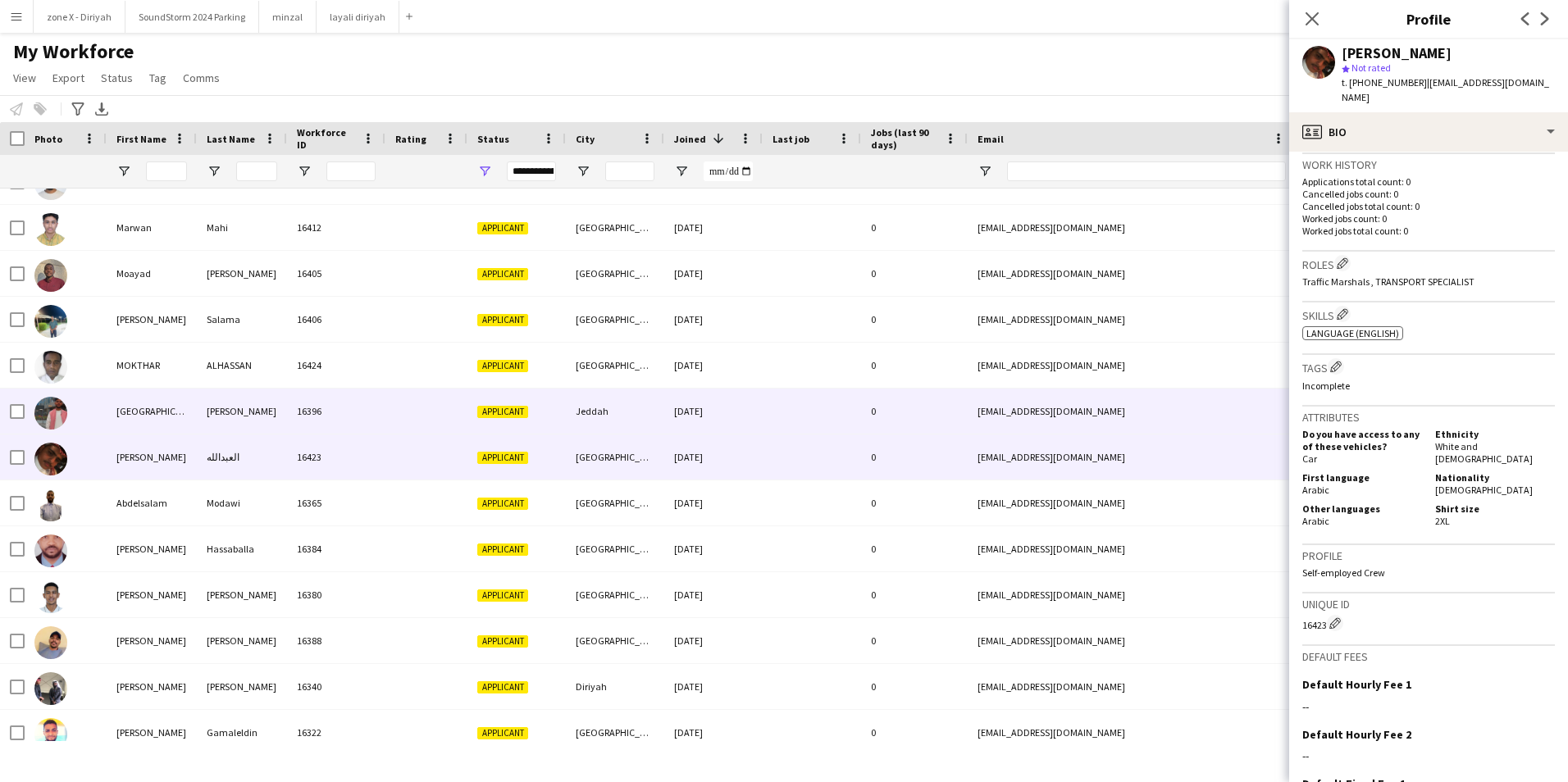
click at [1207, 420] on div "vip23889@icloud.com" at bounding box center [1131, 411] width 328 height 45
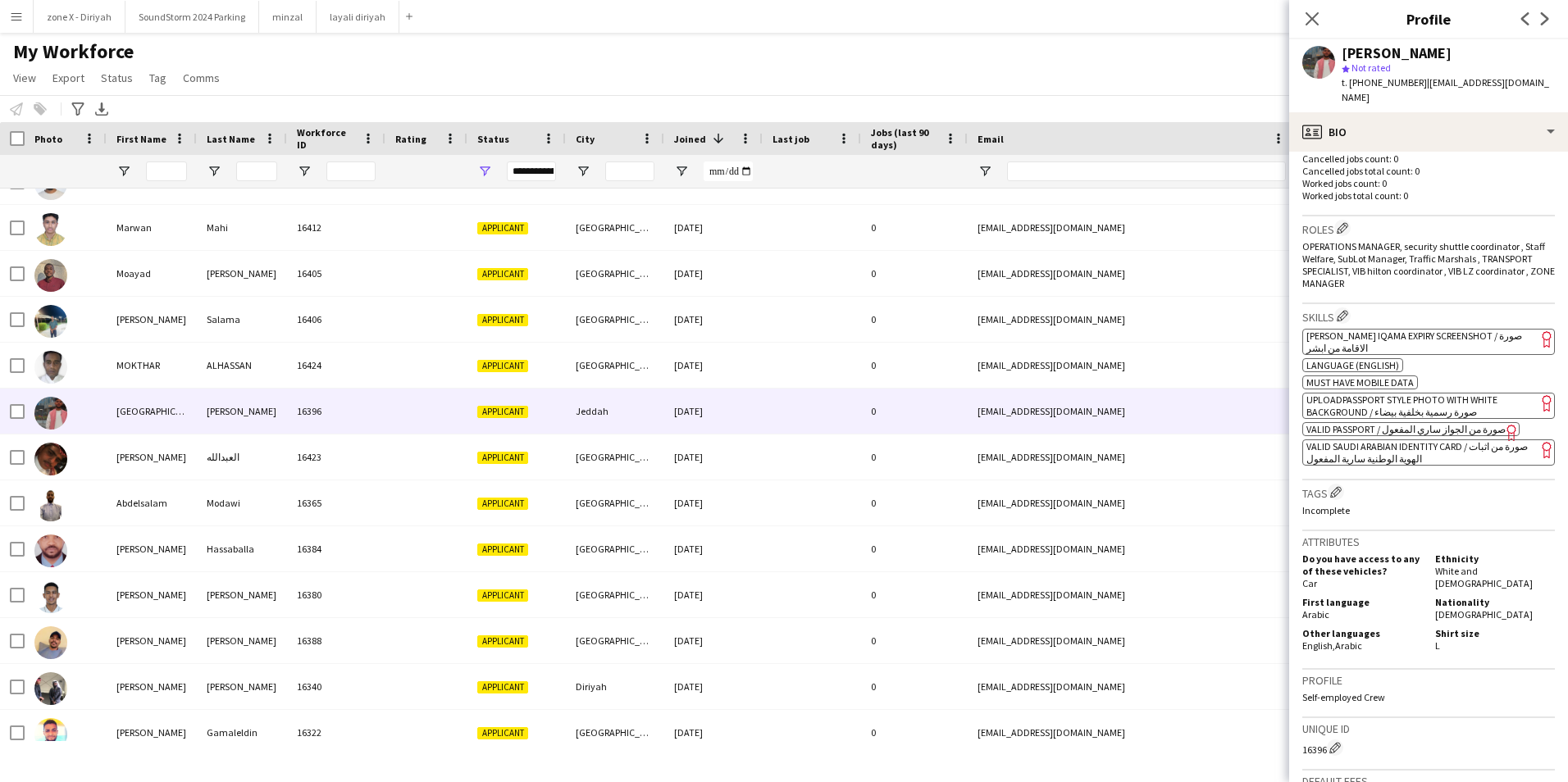
scroll to position [472, 0]
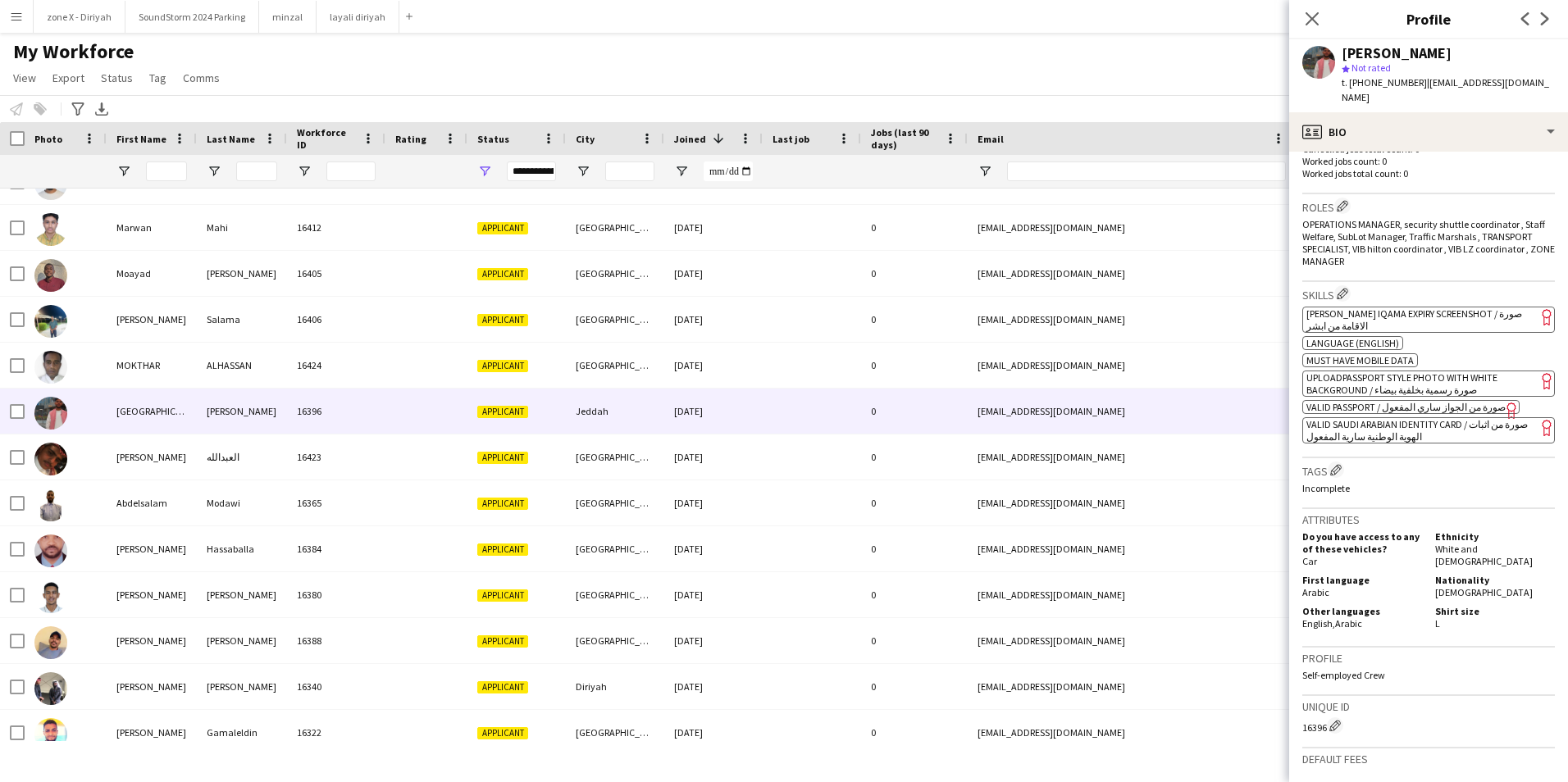
click at [1517, 308] on span "[PERSON_NAME] Iqama Expiry Screenshot / صورة الاقامة من ابشر" at bounding box center [1414, 320] width 215 height 25
click at [1495, 308] on span "[PERSON_NAME] Iqama Expiry Screenshot / صورة الاقامة من ابشر" at bounding box center [1414, 320] width 215 height 25
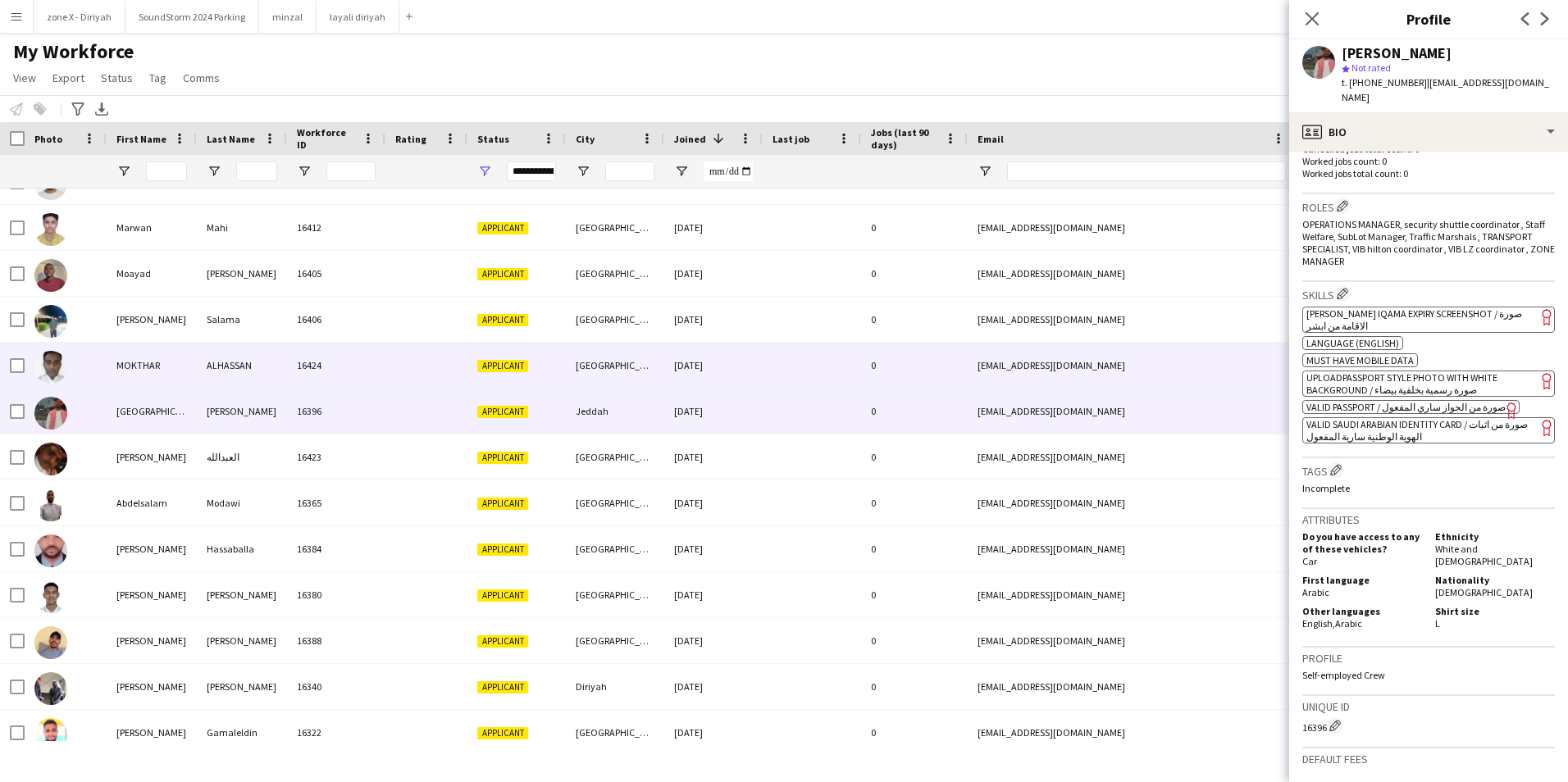
click at [1068, 371] on div "naji05911@gmail.com" at bounding box center [1131, 365] width 328 height 45
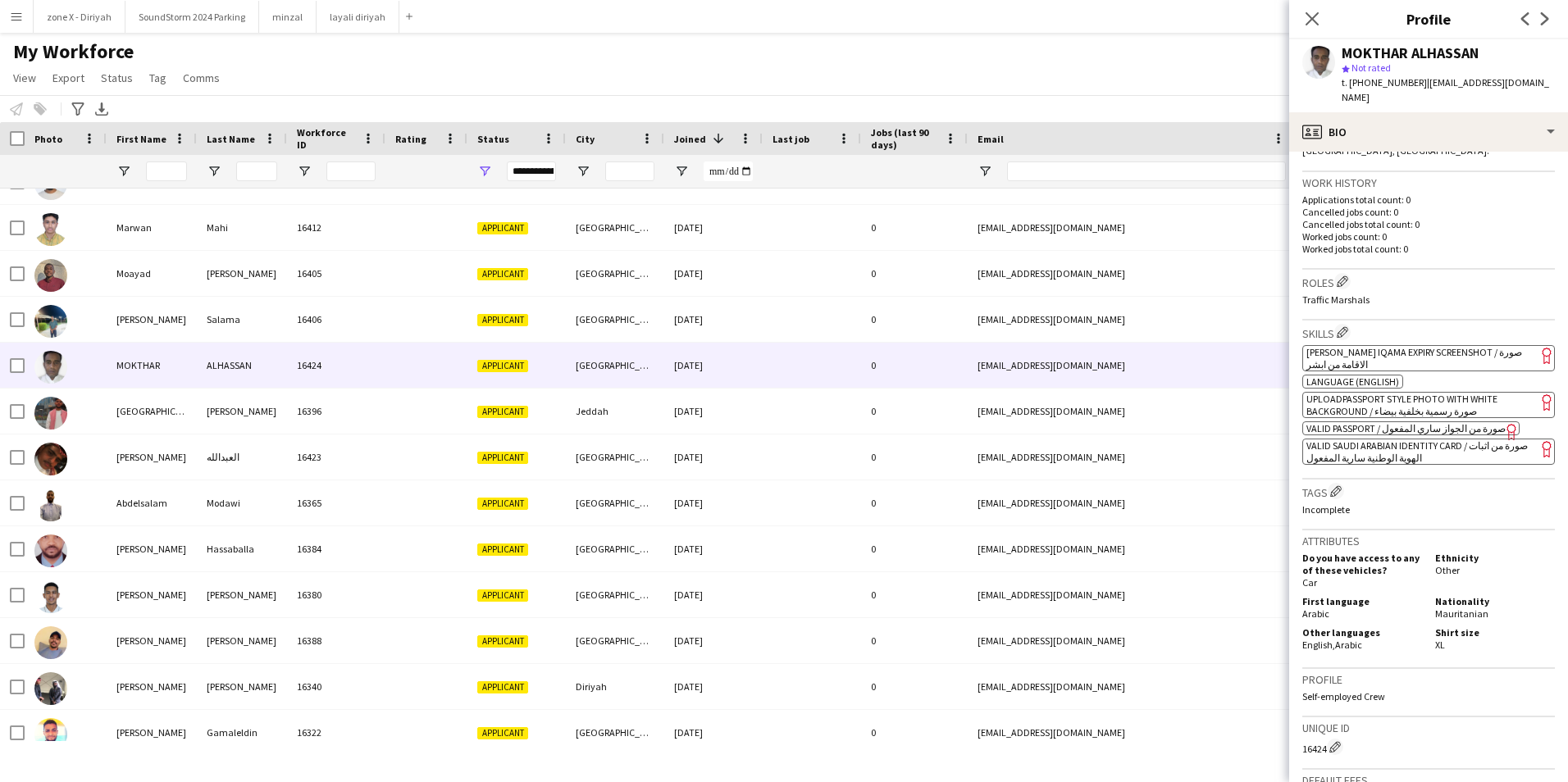
scroll to position [402, 0]
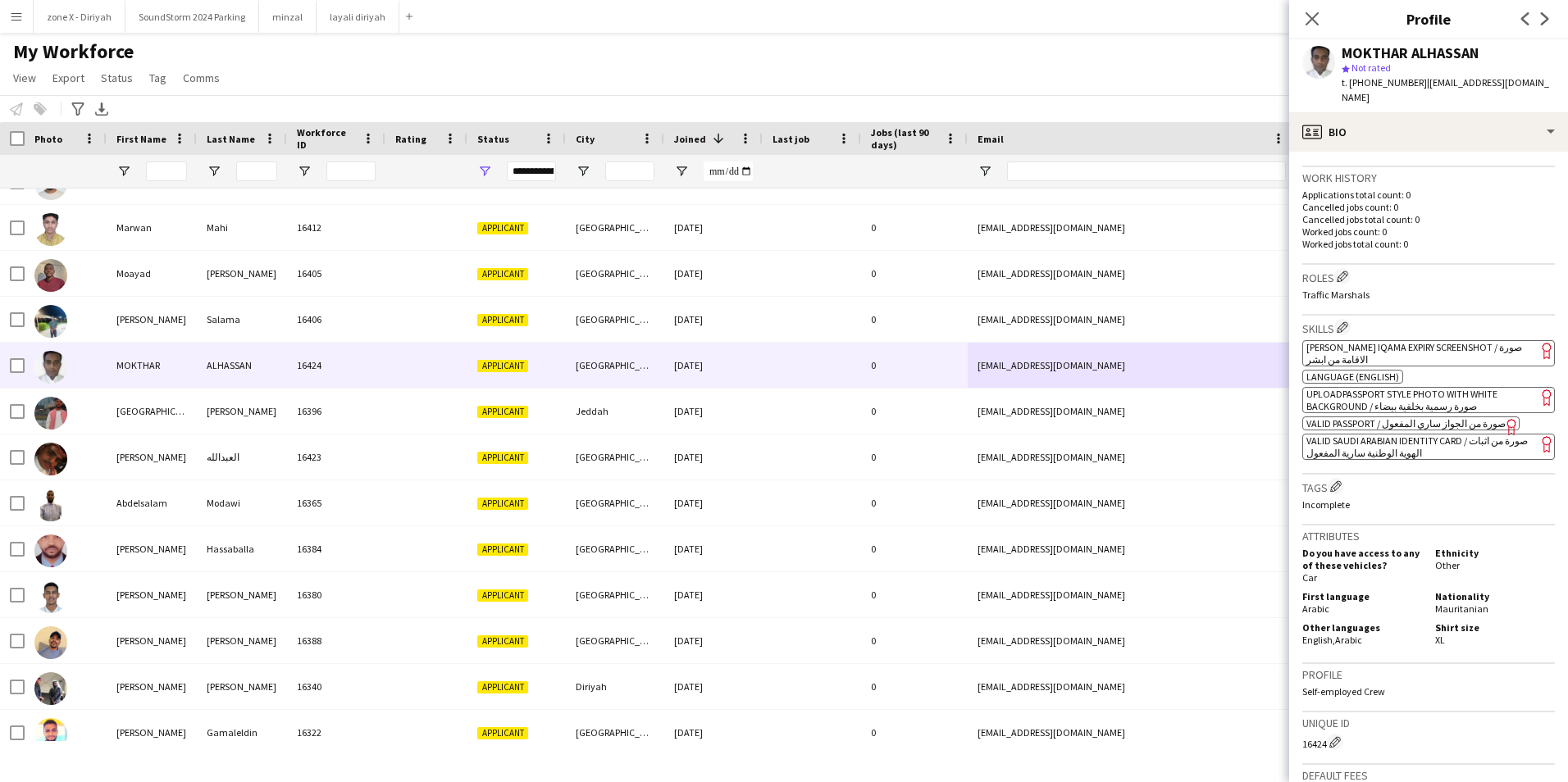
click at [1444, 341] on span "[PERSON_NAME] Iqama Expiry Screenshot / صورة الاقامة من ابشر" at bounding box center [1414, 353] width 215 height 25
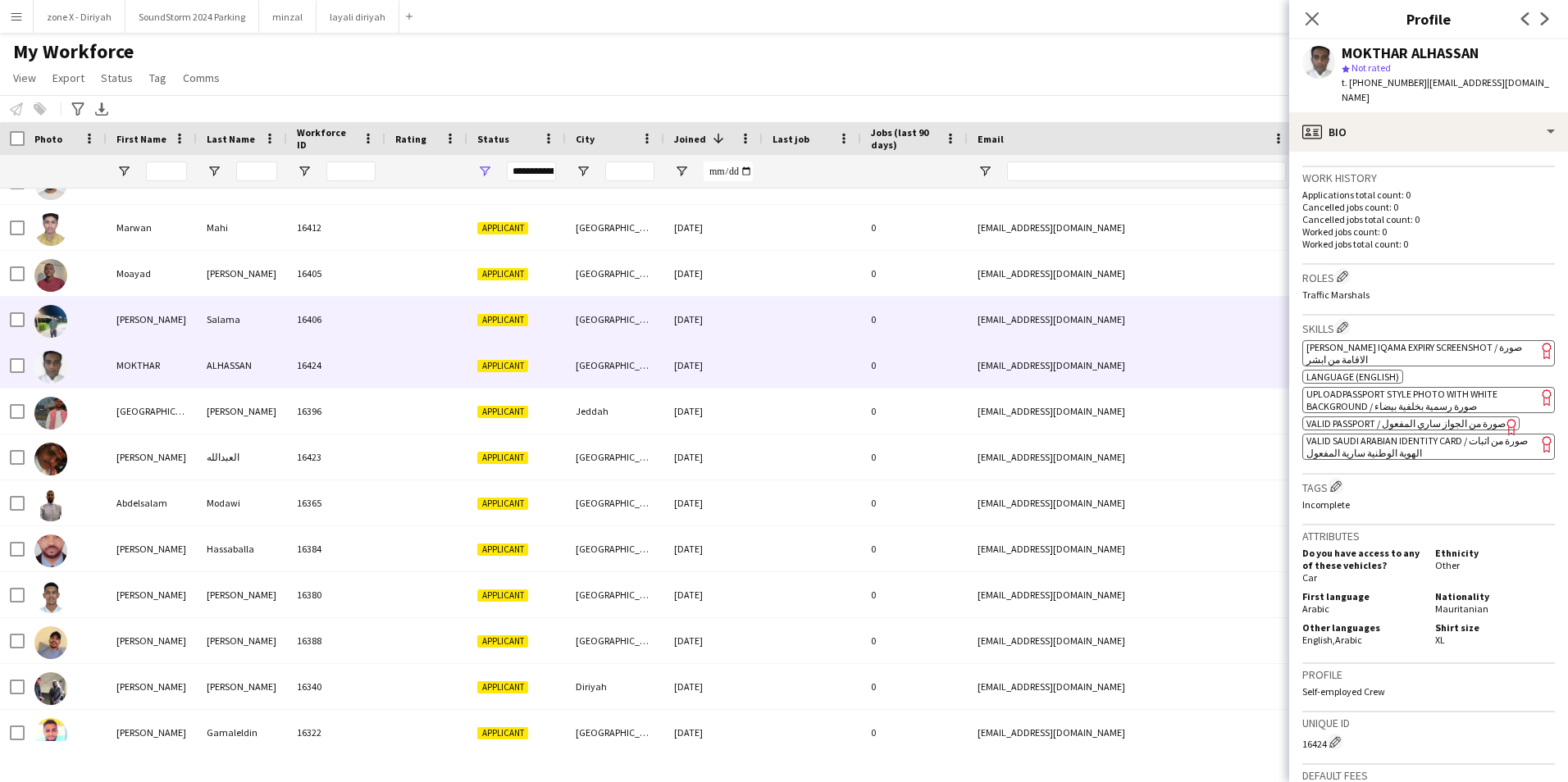
click at [1235, 314] on div "mhmd_slama@outlook.com" at bounding box center [1131, 319] width 328 height 45
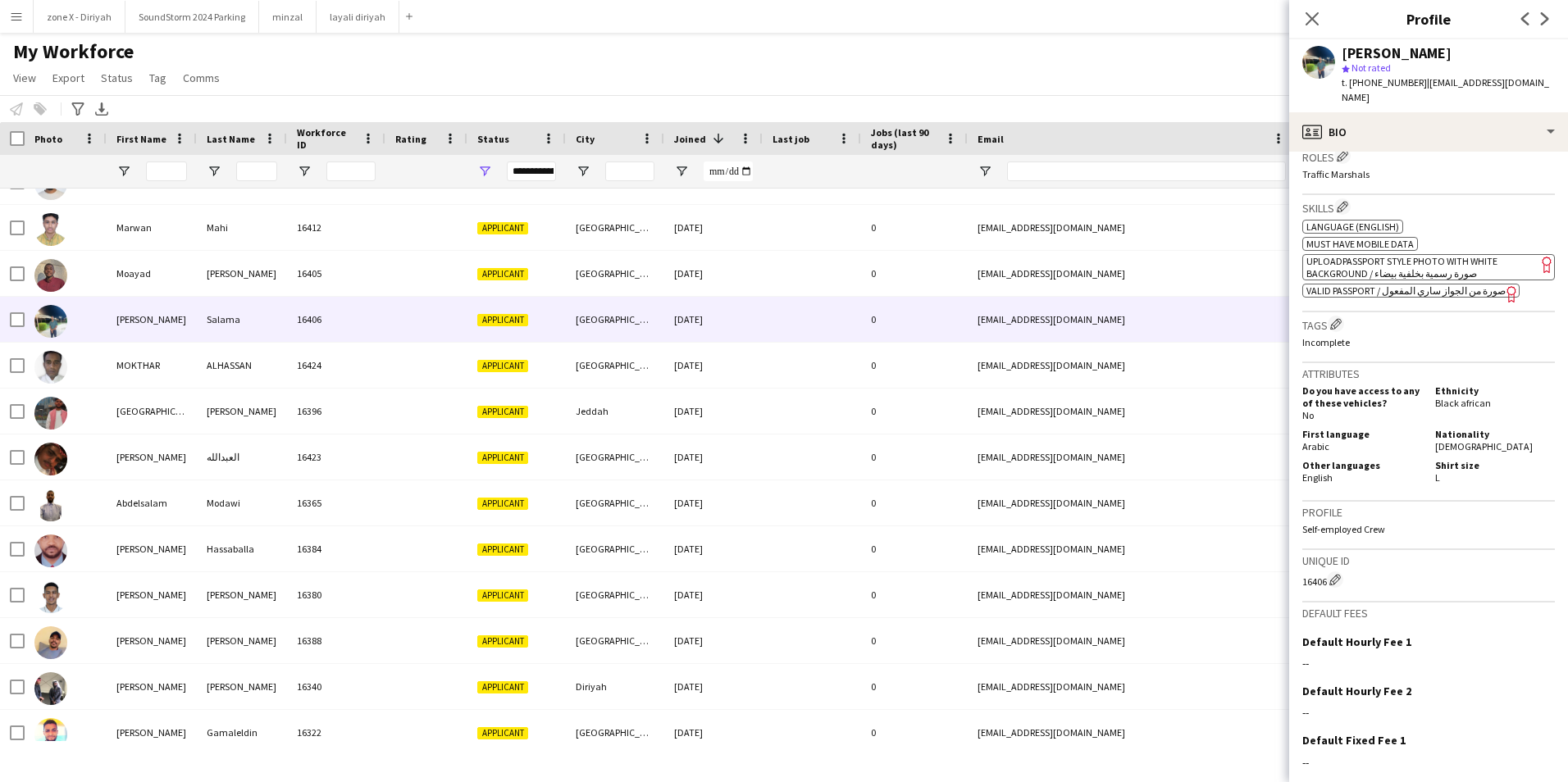
scroll to position [523, 0]
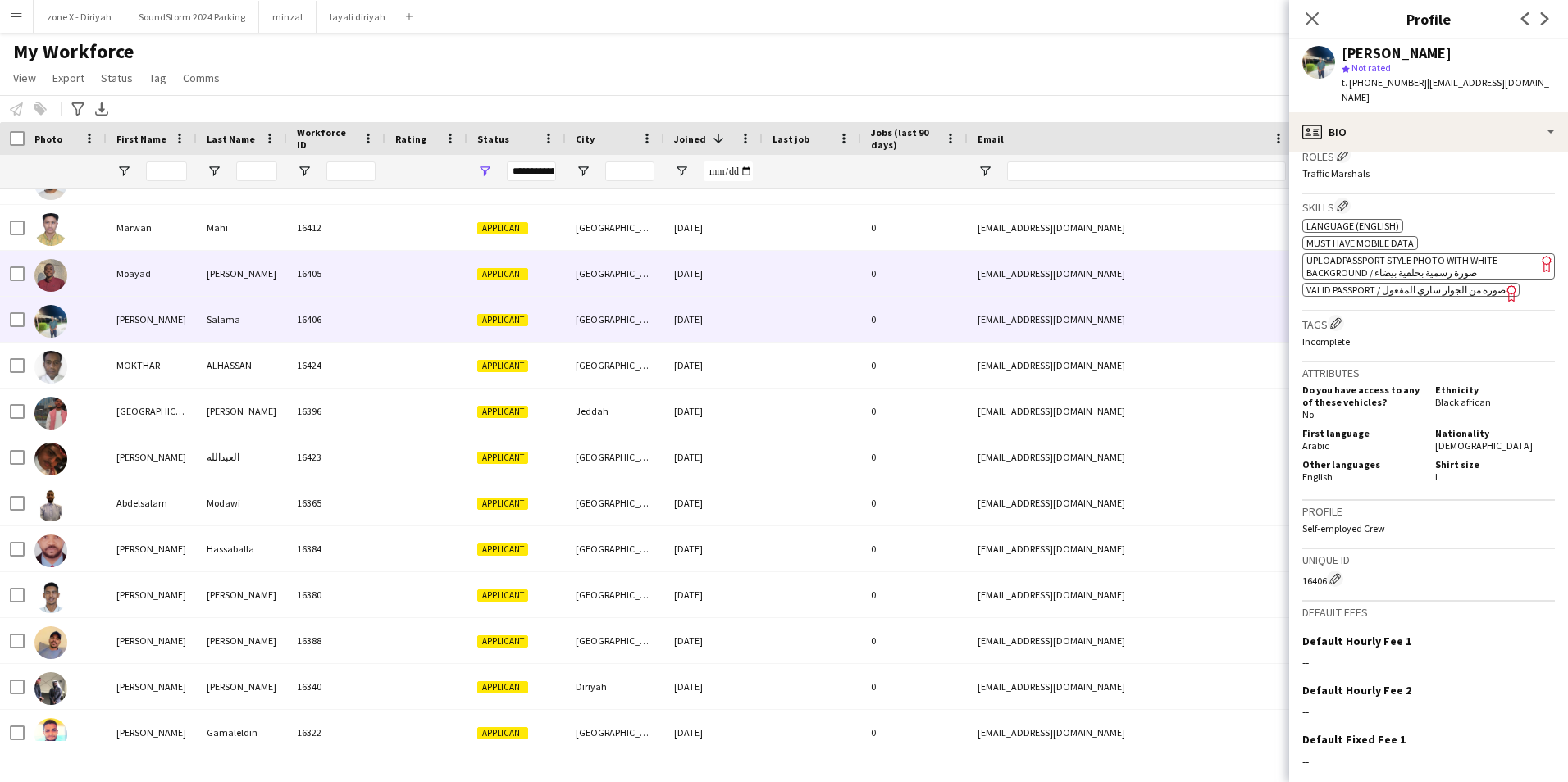
click at [1141, 267] on div "moayadahmed47@gmail.com" at bounding box center [1131, 273] width 328 height 45
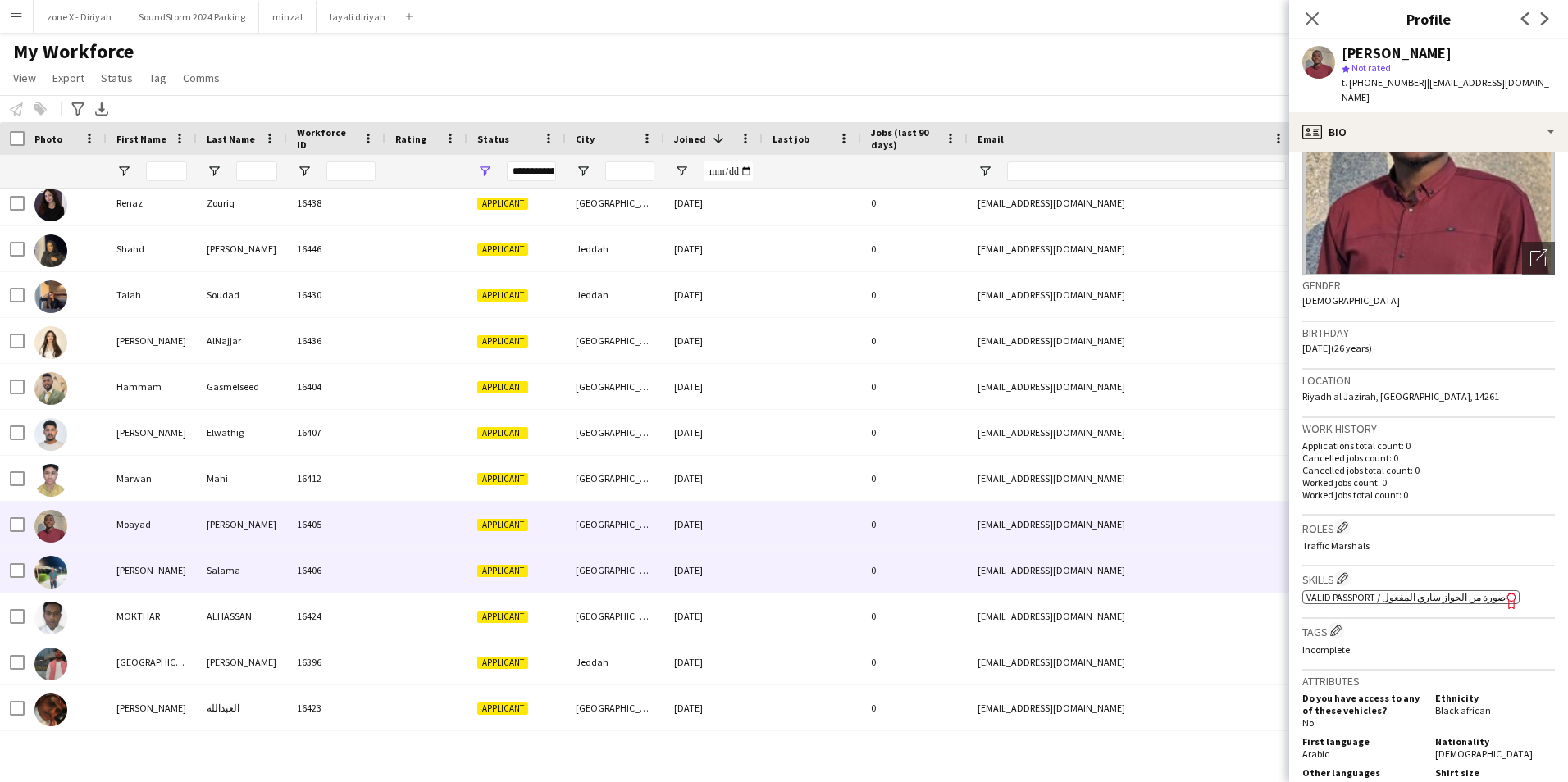
scroll to position [9454, 0]
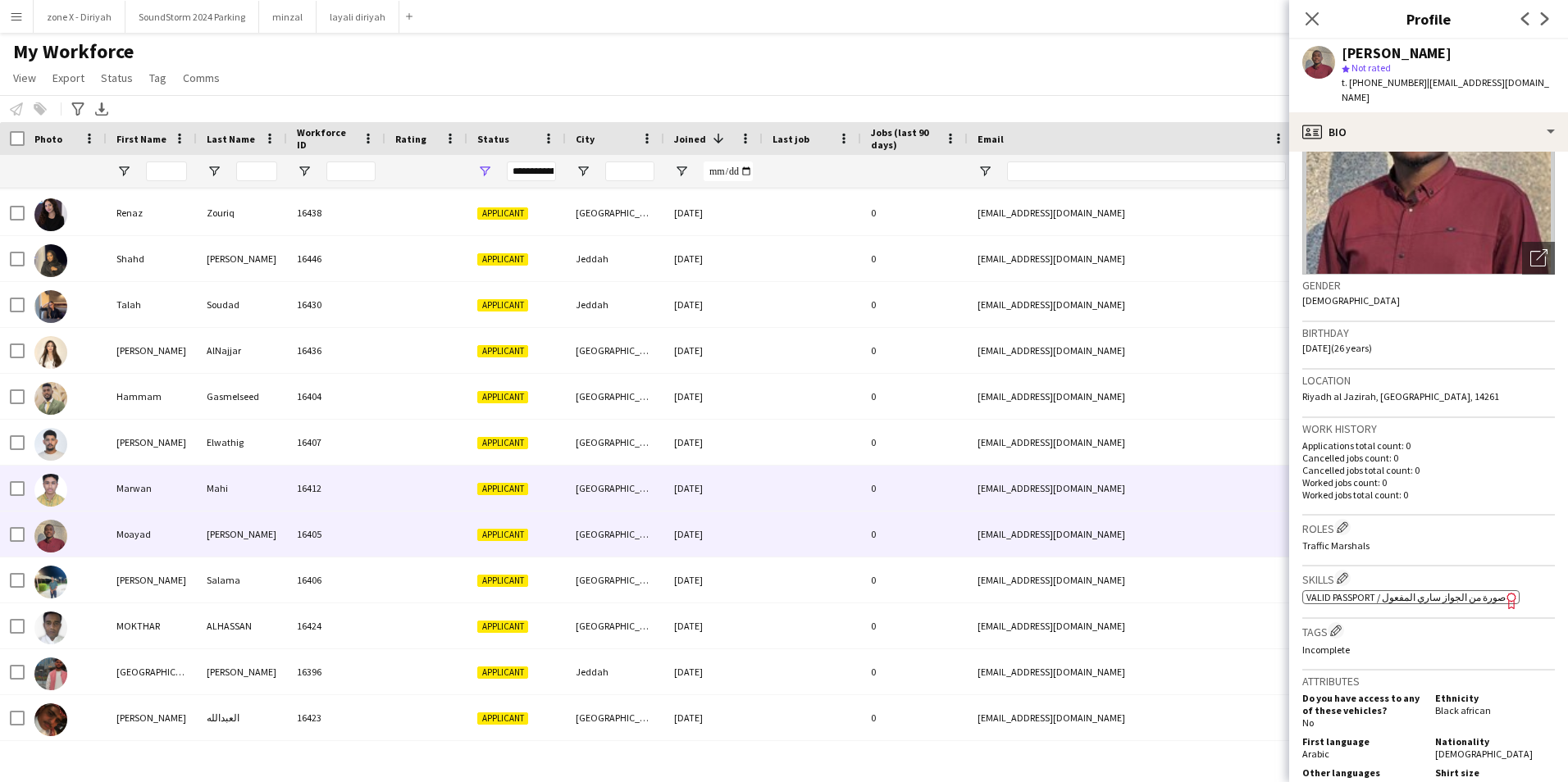
click at [1135, 497] on div "marwanmahi98@gmail.com" at bounding box center [1131, 488] width 328 height 45
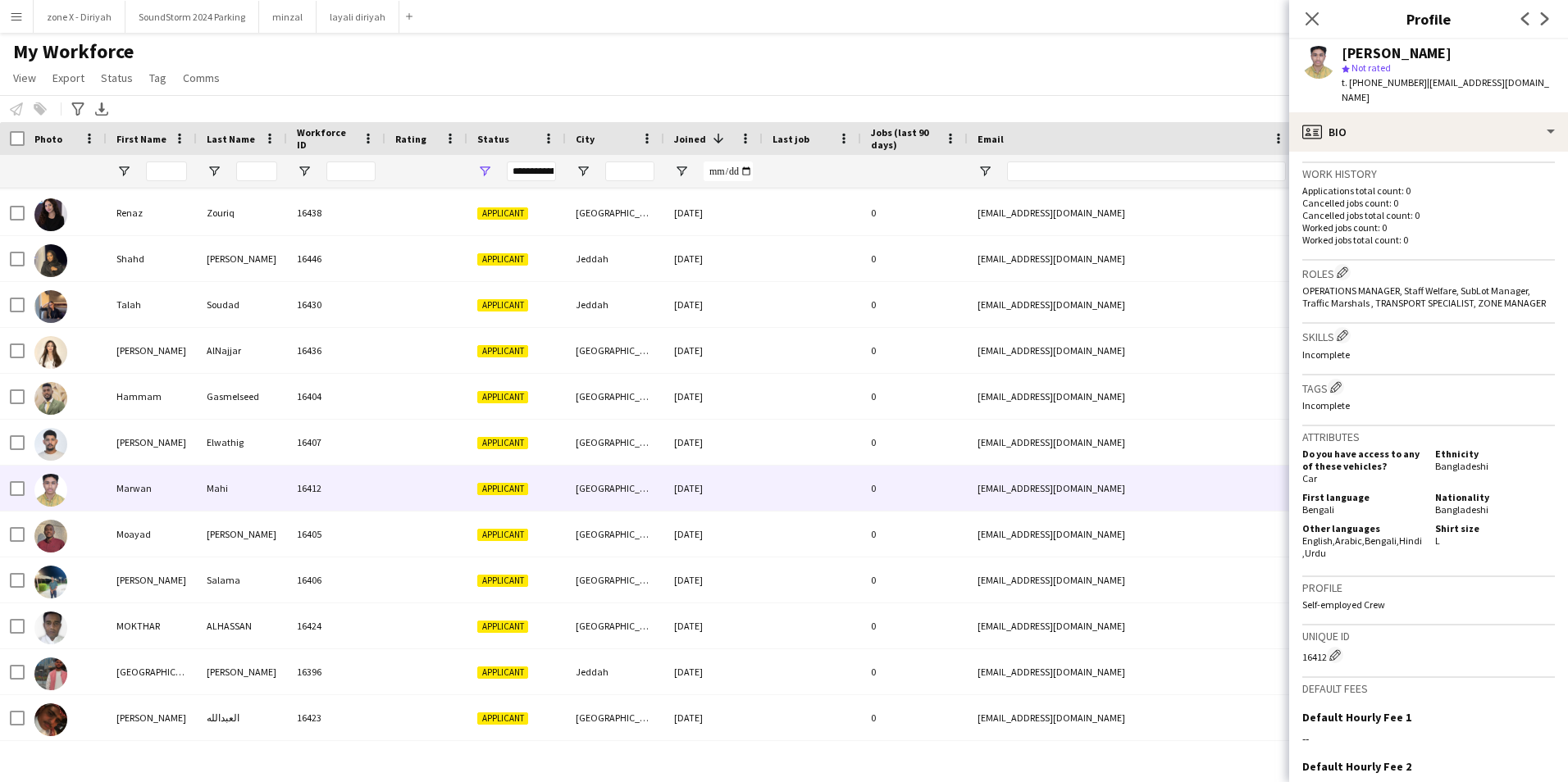
scroll to position [417, 0]
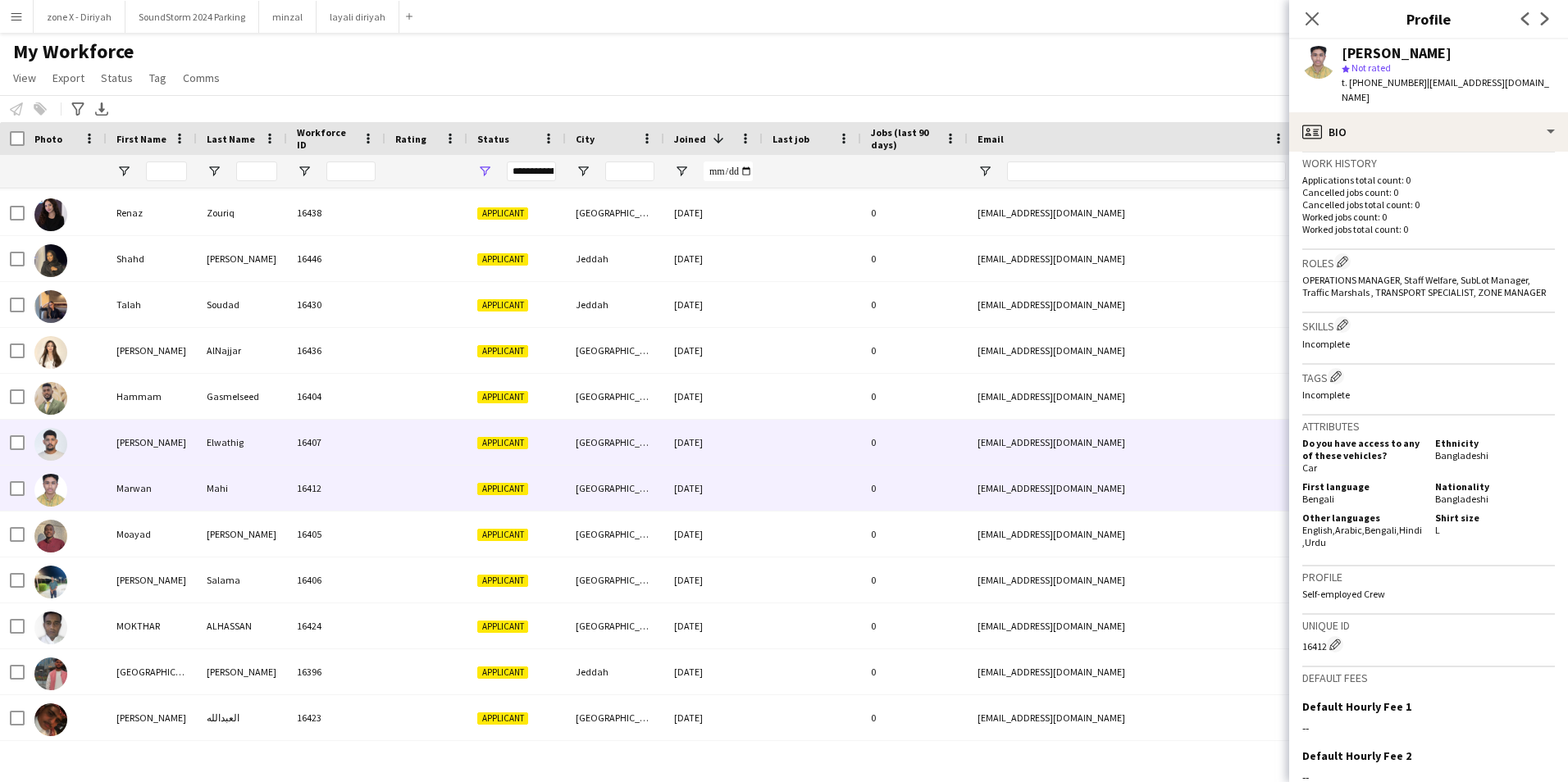
click at [1210, 438] on div "ielwathig15@gmail.com" at bounding box center [1131, 442] width 328 height 45
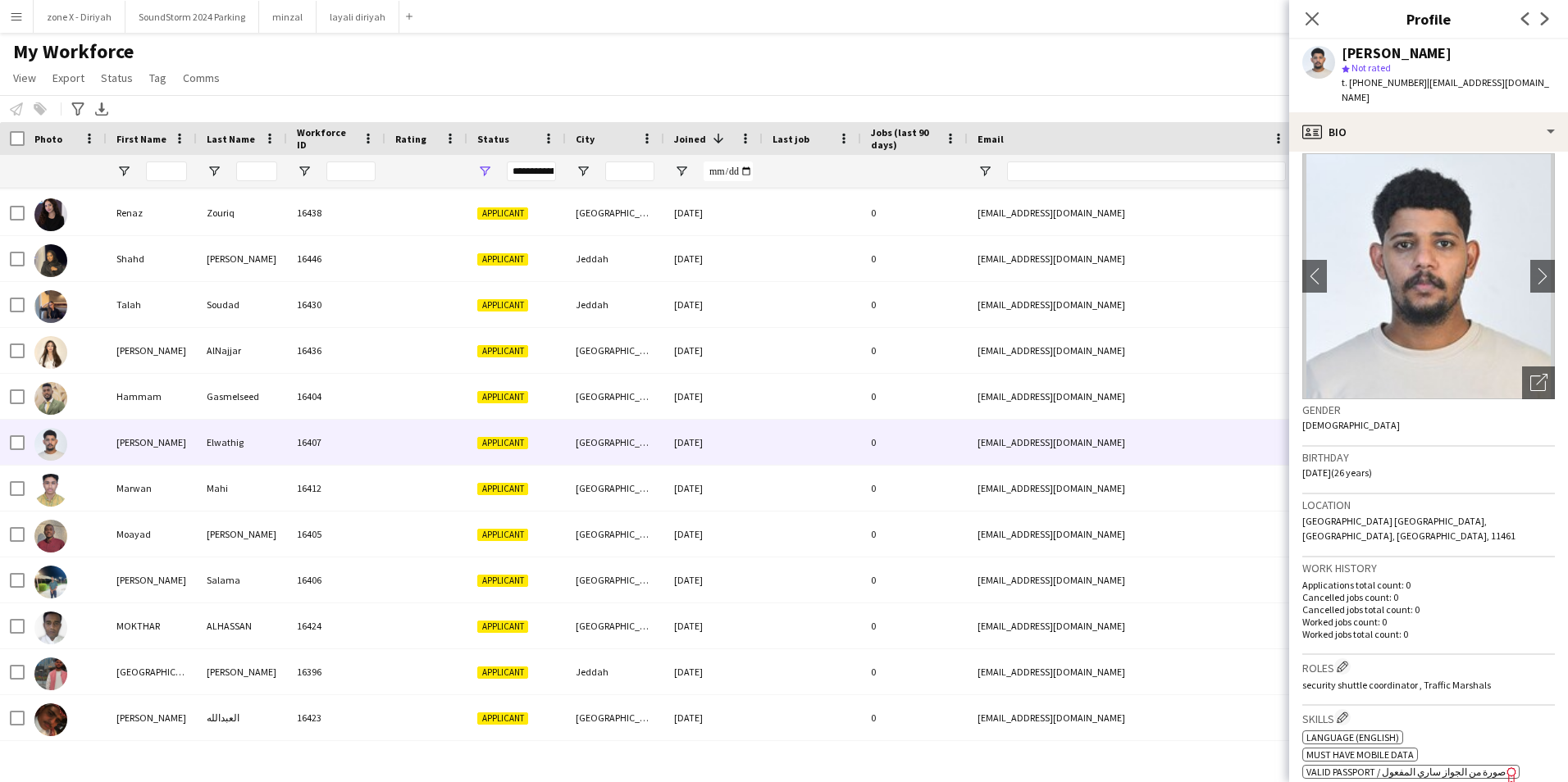
scroll to position [0, 0]
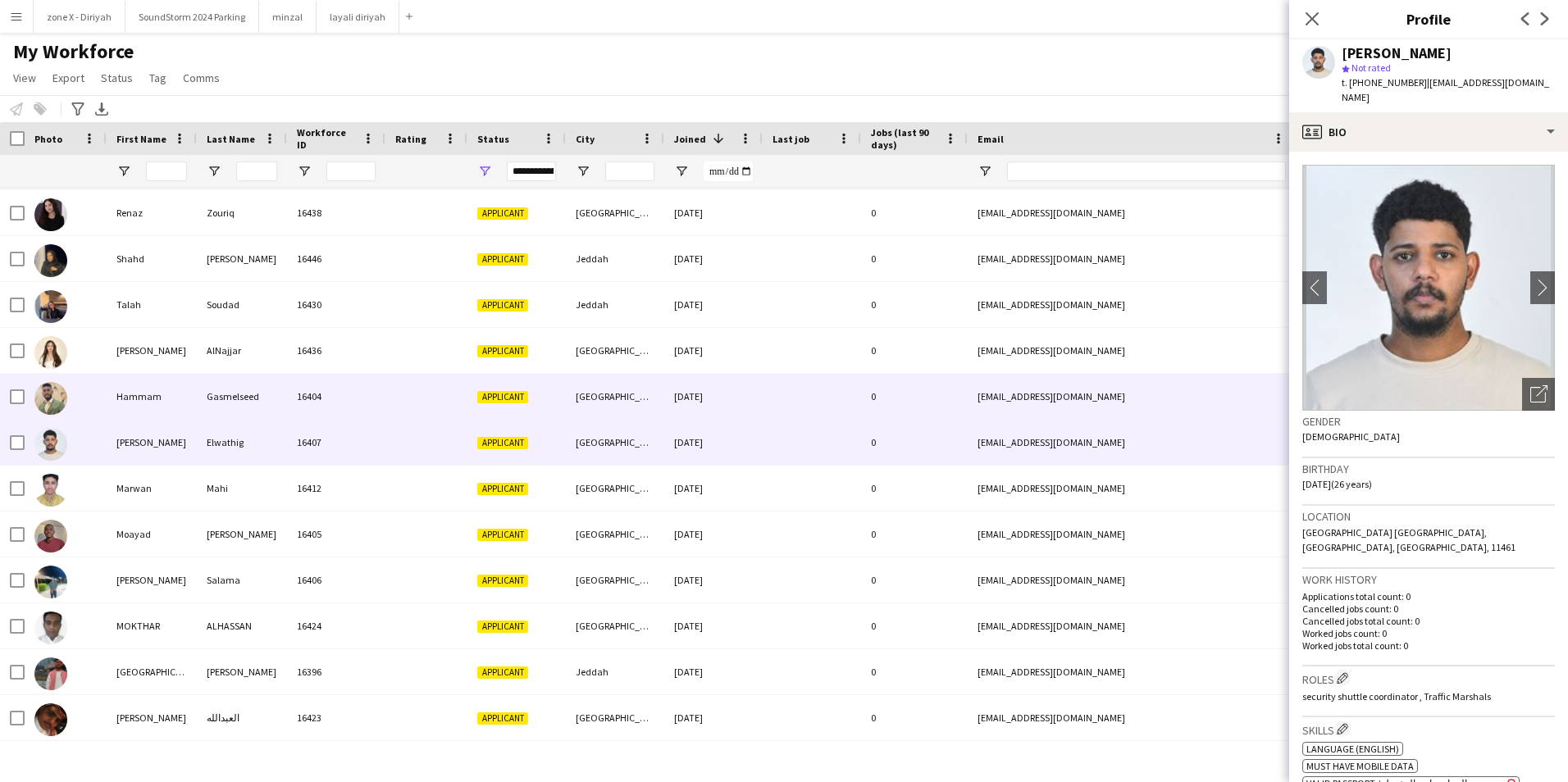
click at [1210, 401] on div "hgasmelseed@gmail.com" at bounding box center [1131, 396] width 328 height 45
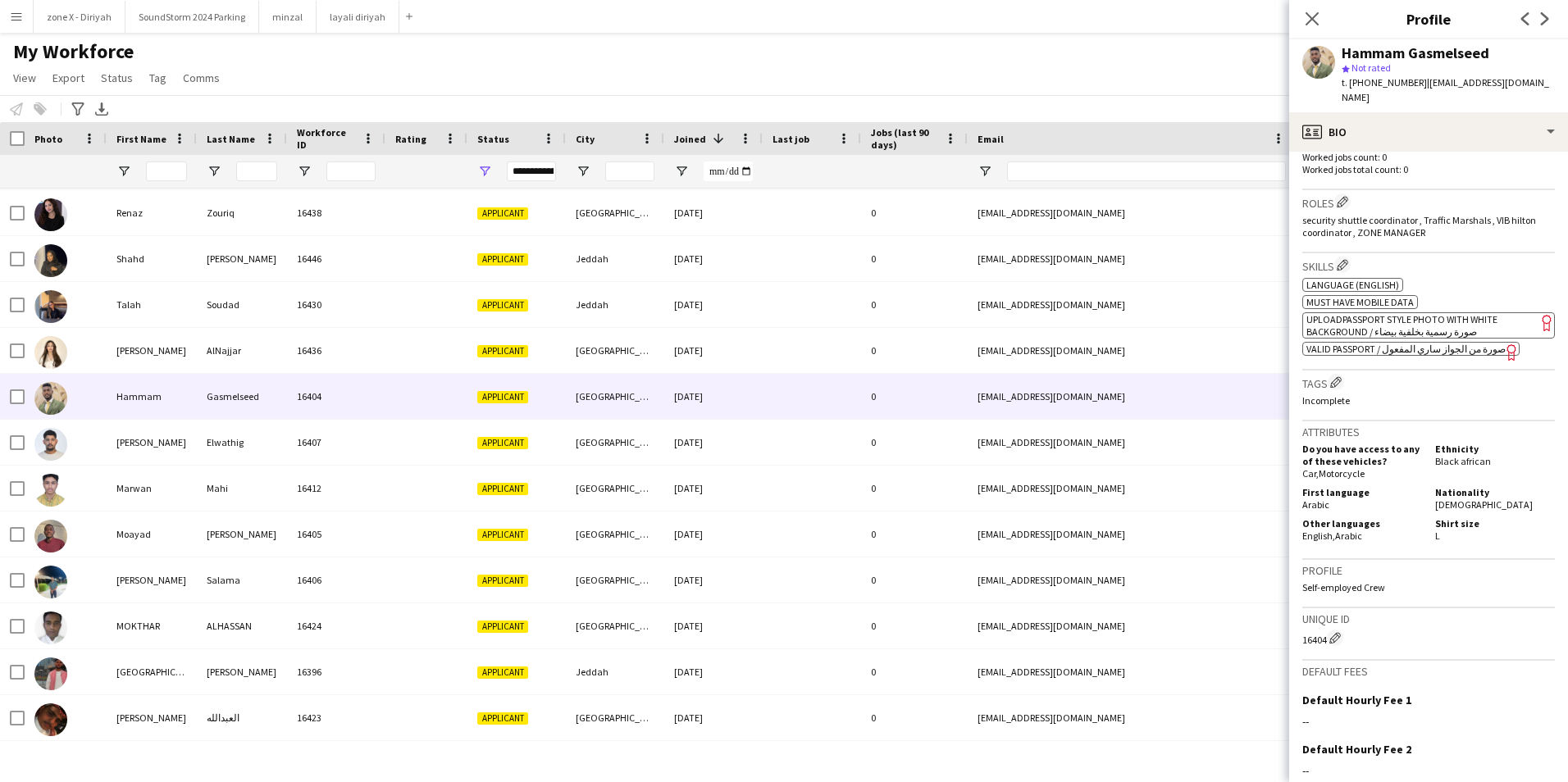
scroll to position [477, 0]
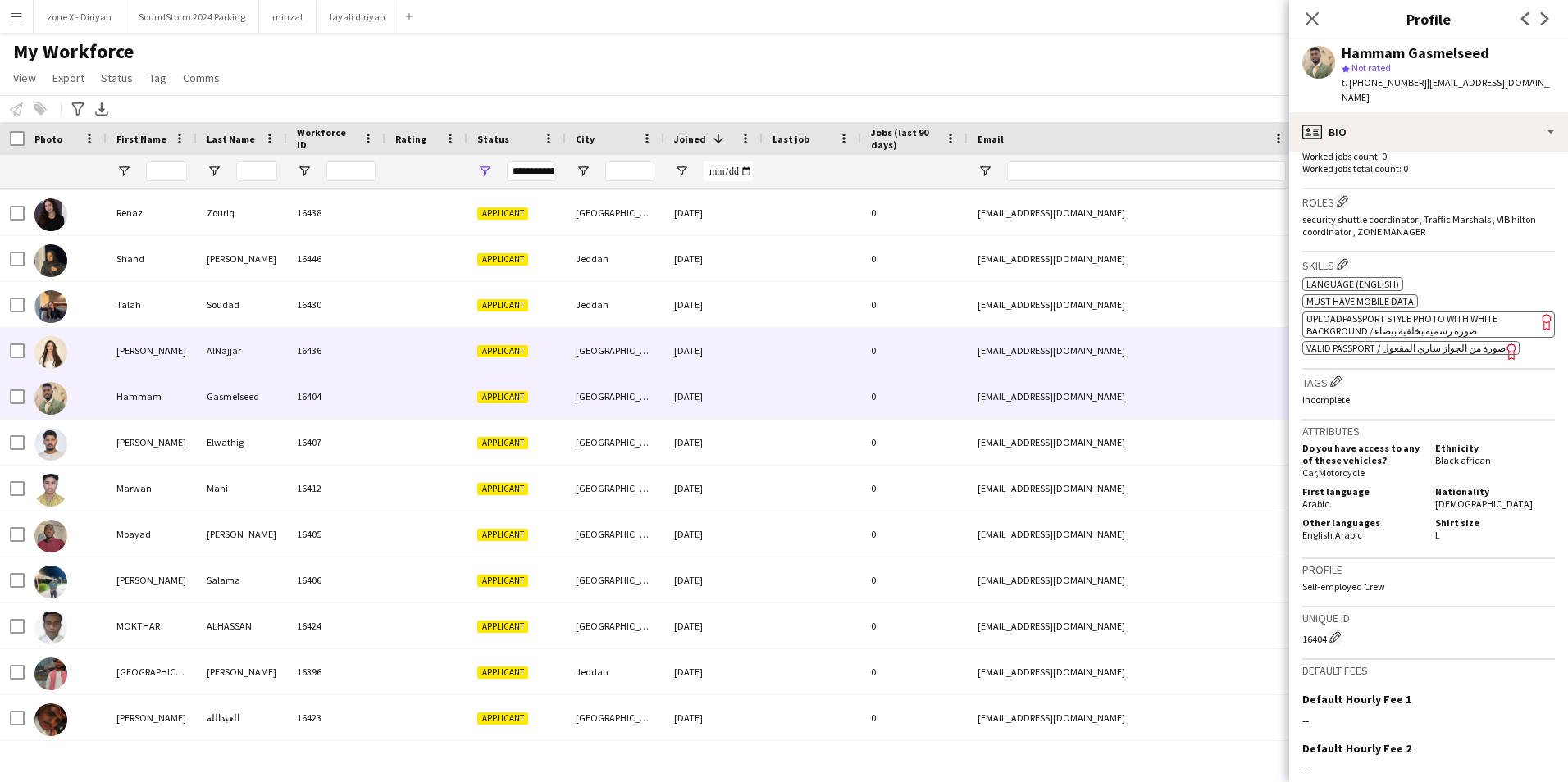
click at [1256, 348] on div "alnajjar.dado@gmail.com" at bounding box center [1131, 350] width 328 height 45
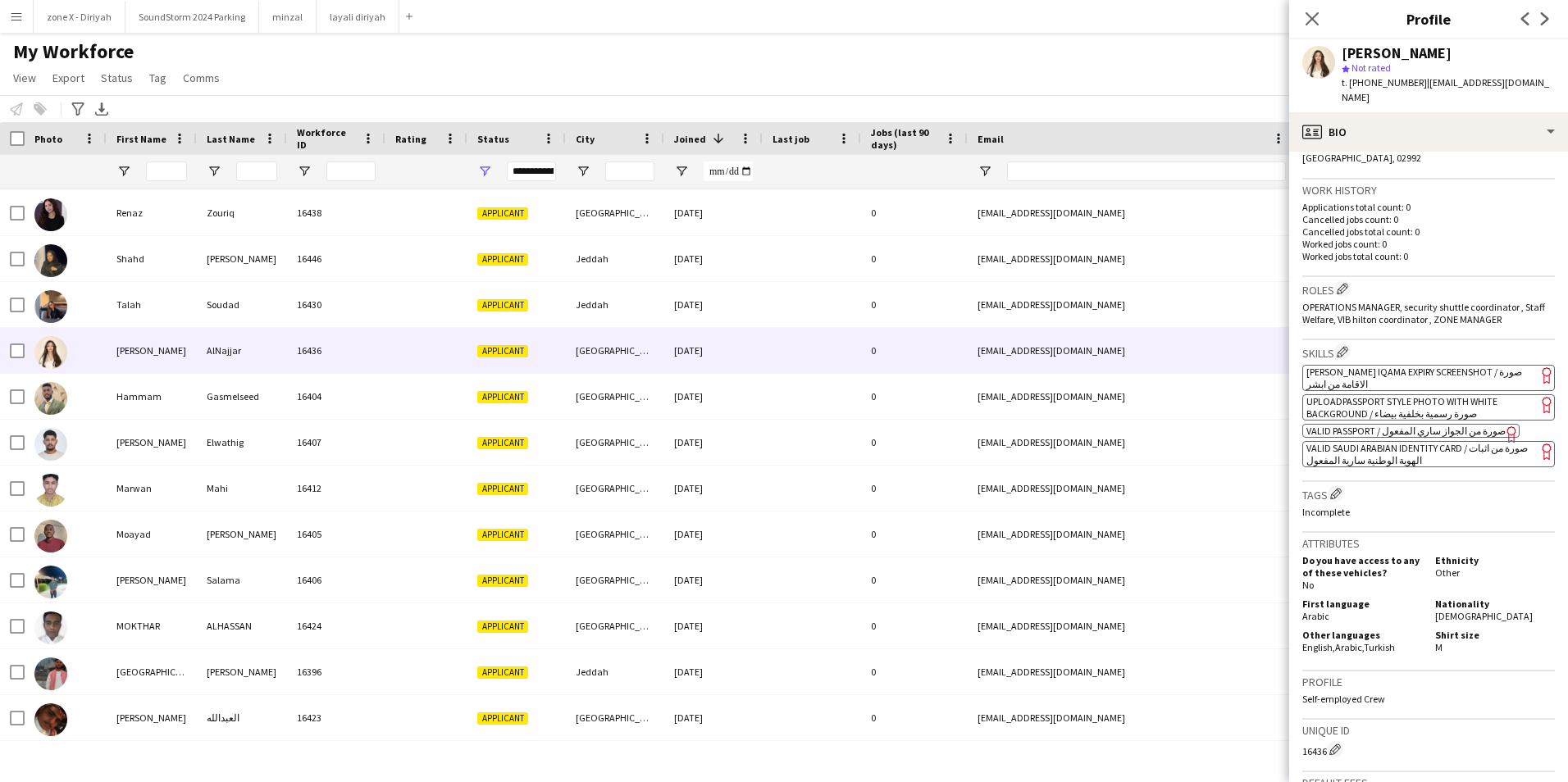
scroll to position [390, 0]
click at [1422, 440] on app-spec-pill "ok-circled2 background Layer 1 cross-circle-red background Layer 1 VALID SAUDI …" at bounding box center [1429, 454] width 253 height 26
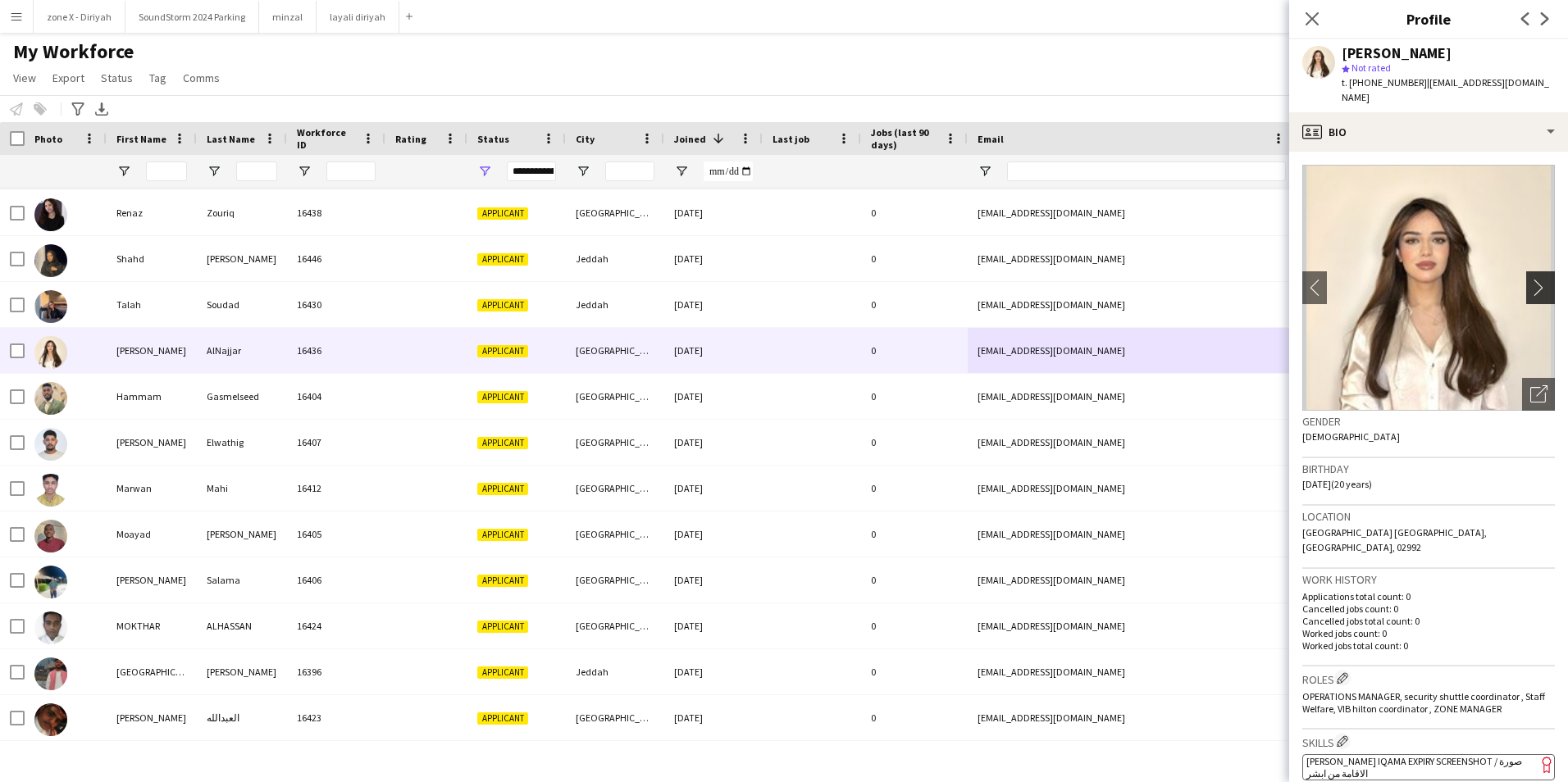
click at [1536, 279] on app-icon "chevron-right" at bounding box center [1542, 287] width 26 height 17
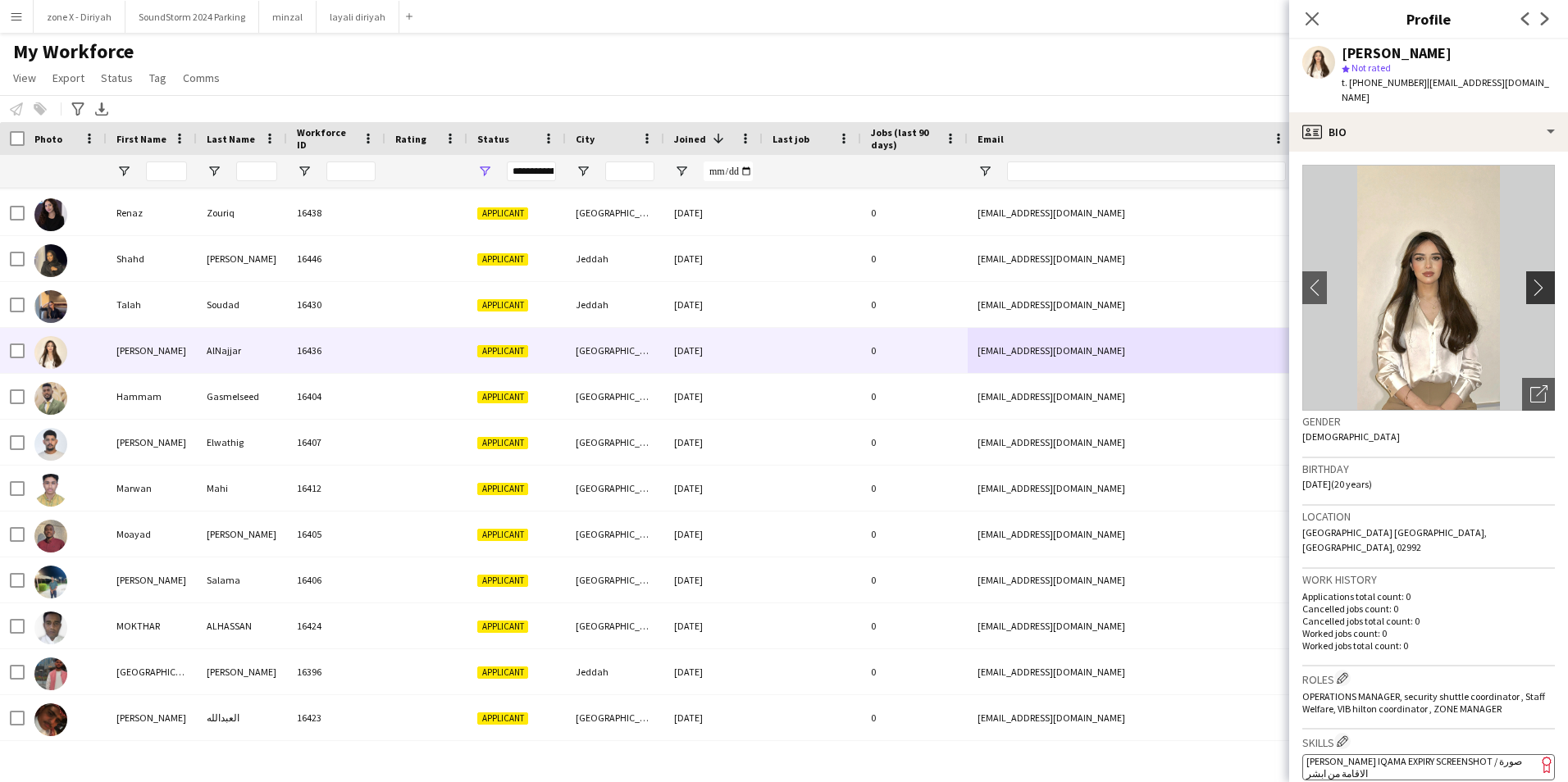
click at [1536, 279] on app-icon "chevron-right" at bounding box center [1542, 287] width 26 height 17
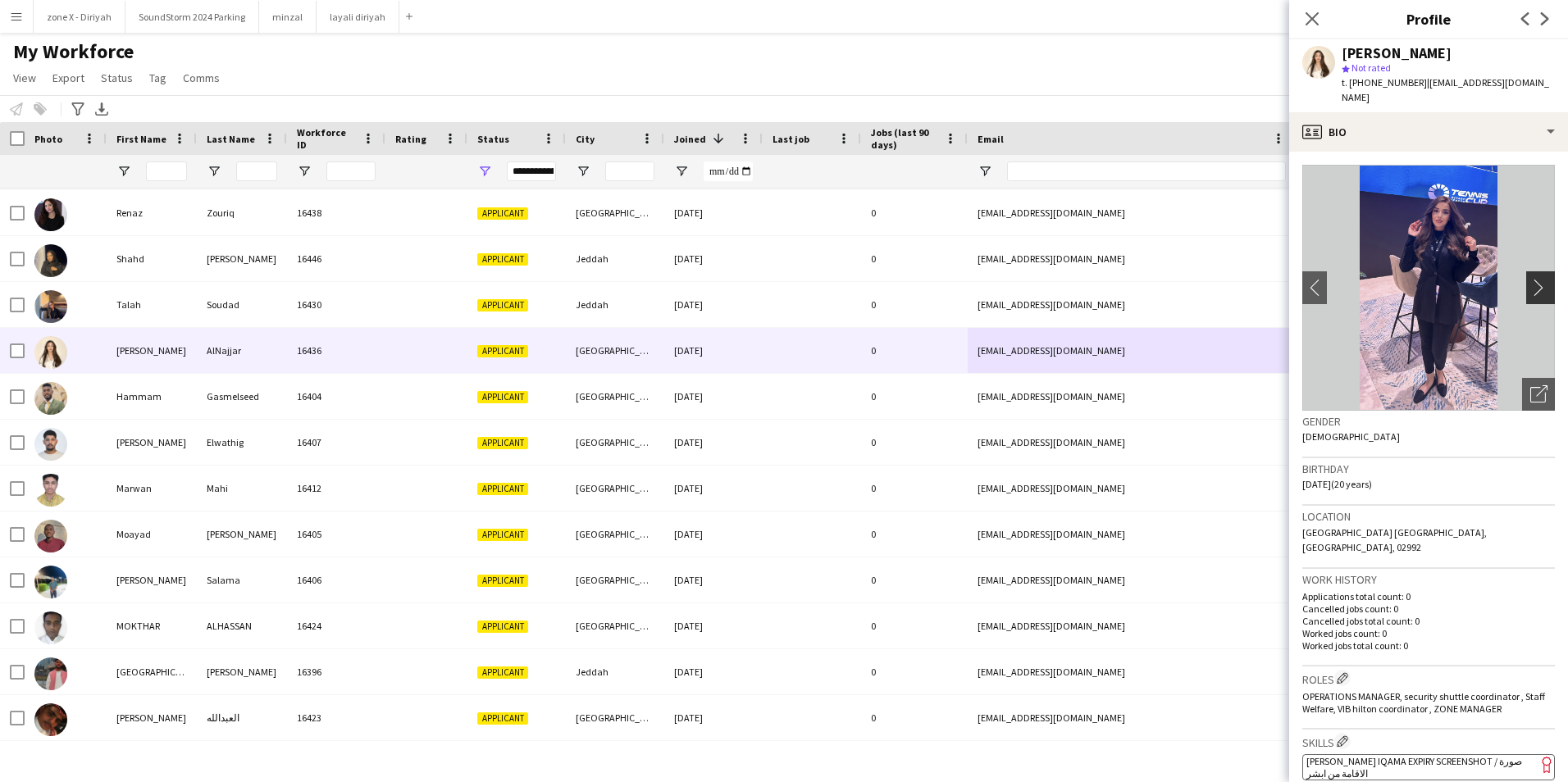
click at [1536, 279] on app-icon "chevron-right" at bounding box center [1542, 287] width 26 height 17
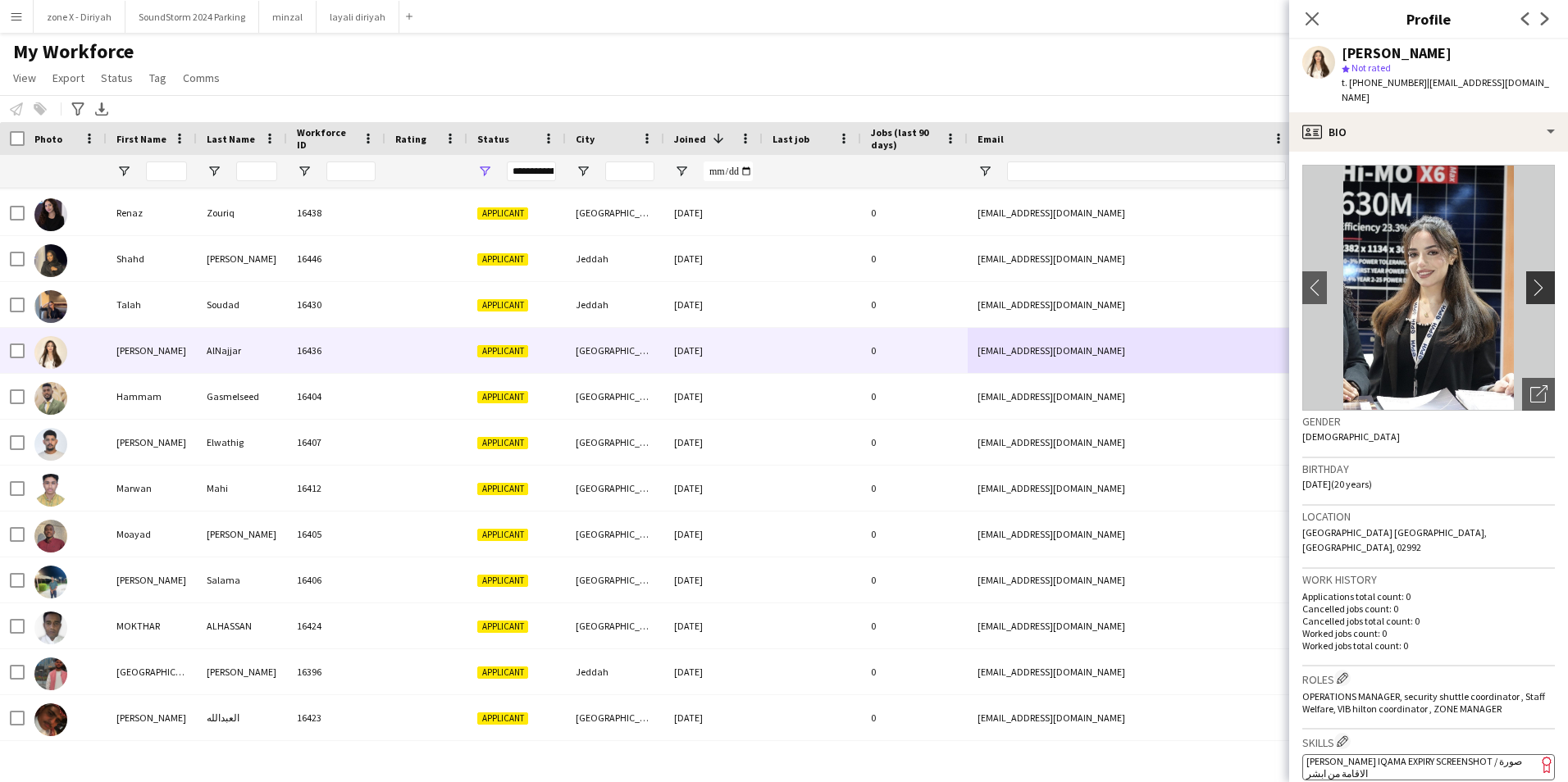
click at [1536, 279] on app-icon "chevron-right" at bounding box center [1542, 287] width 26 height 17
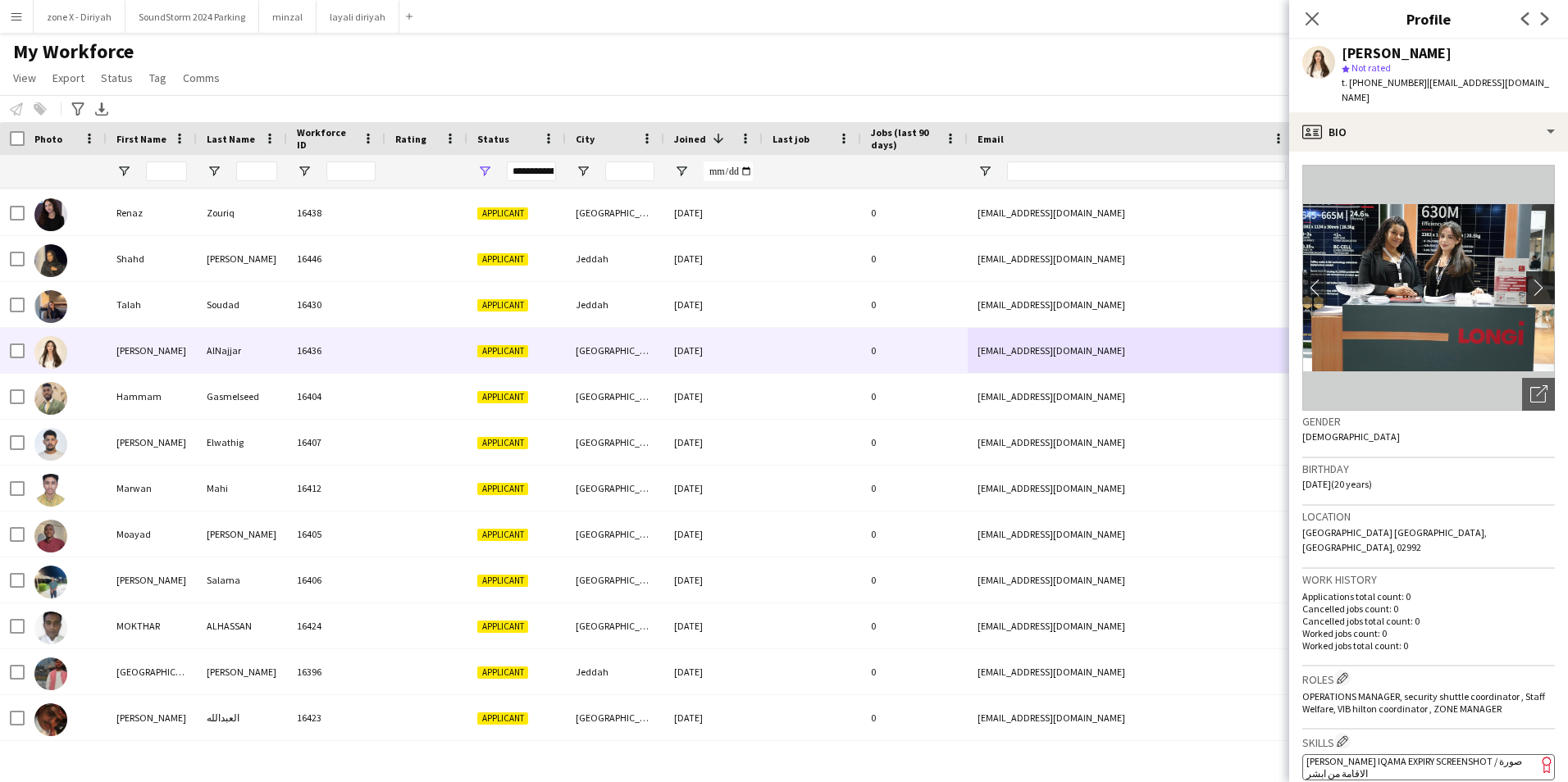
click at [1536, 279] on app-icon "chevron-right" at bounding box center [1542, 287] width 26 height 17
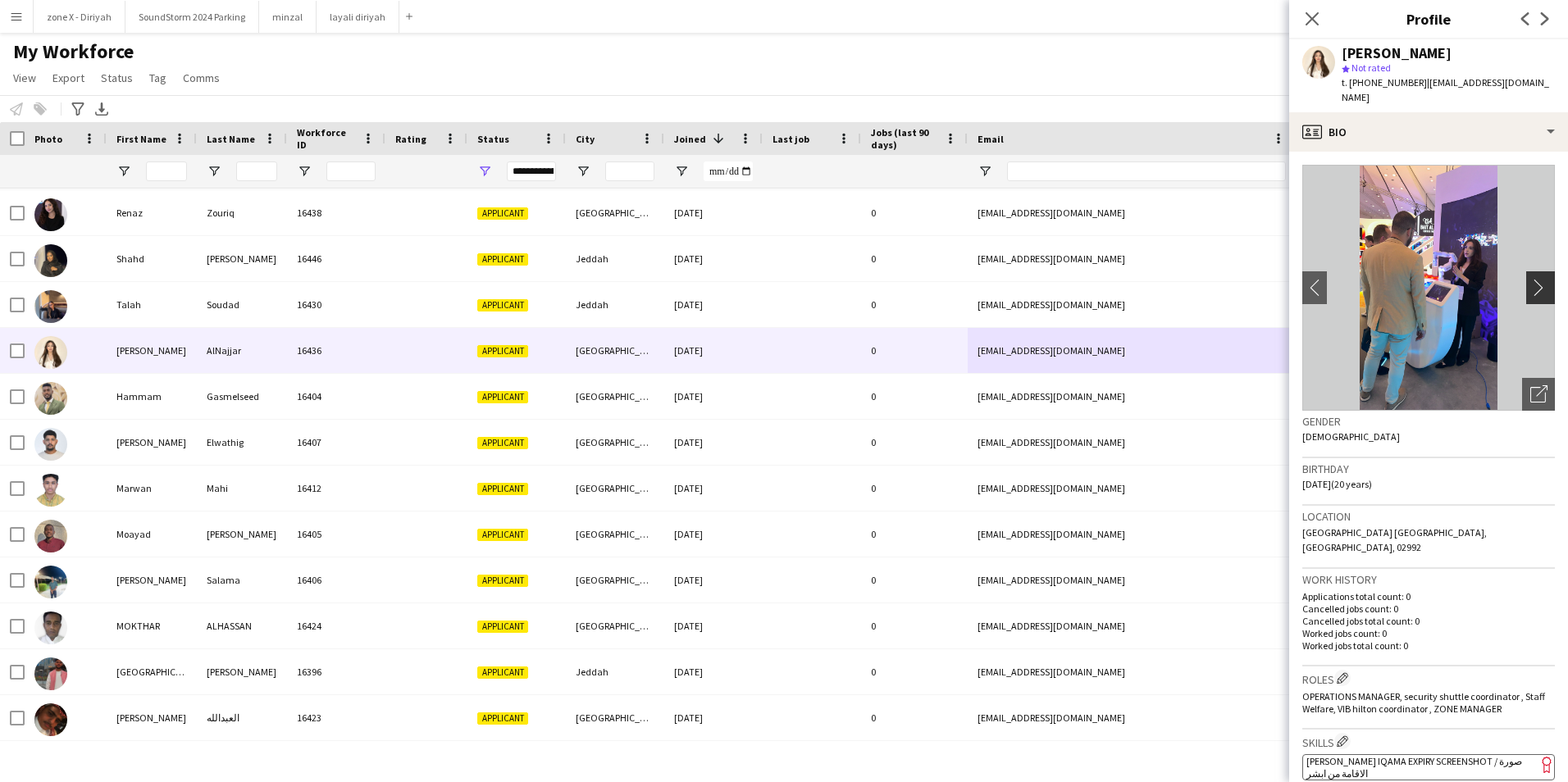
click at [1536, 279] on app-icon "chevron-right" at bounding box center [1542, 287] width 26 height 17
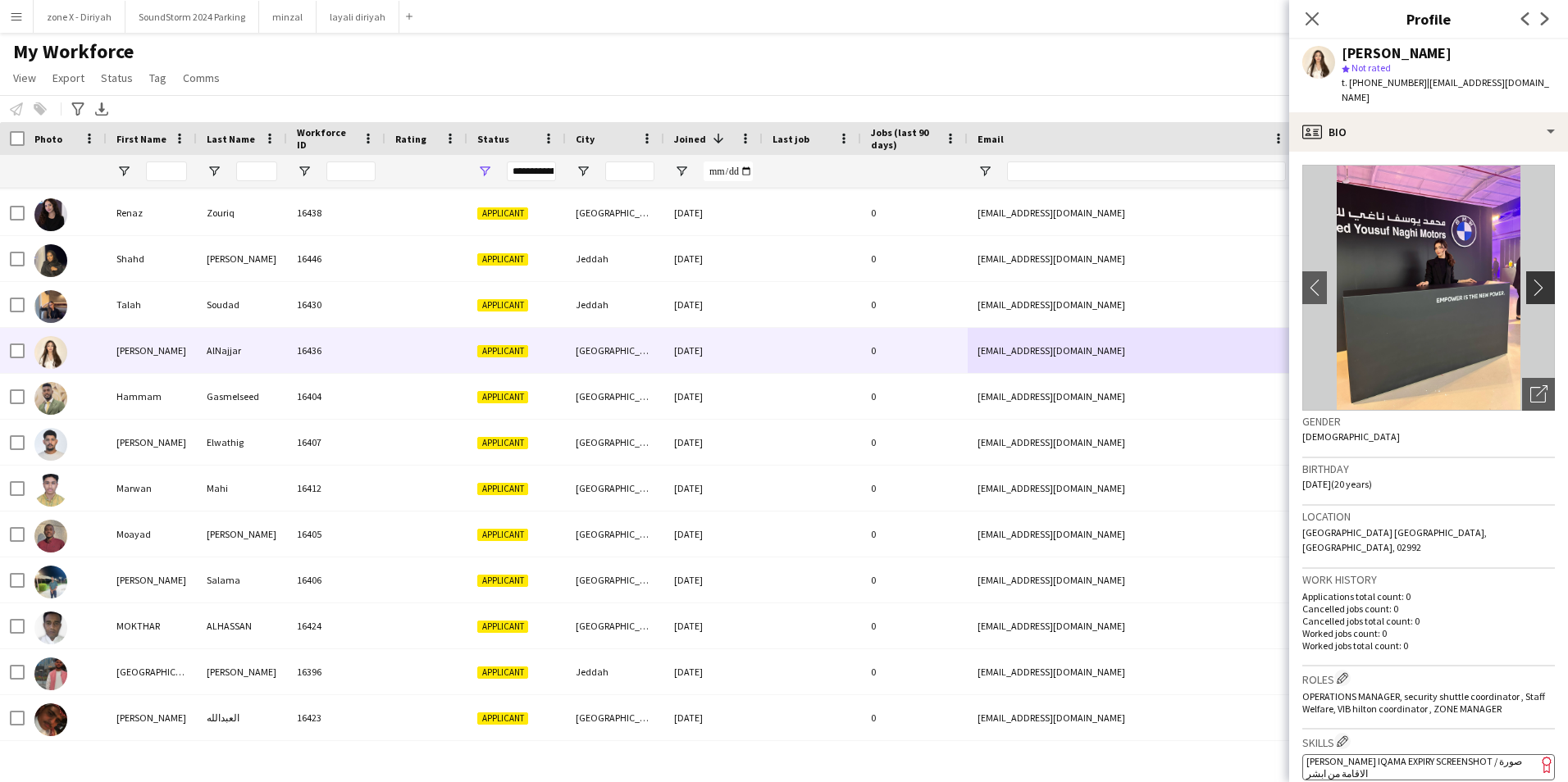
click at [1536, 279] on app-icon "chevron-right" at bounding box center [1542, 287] width 26 height 17
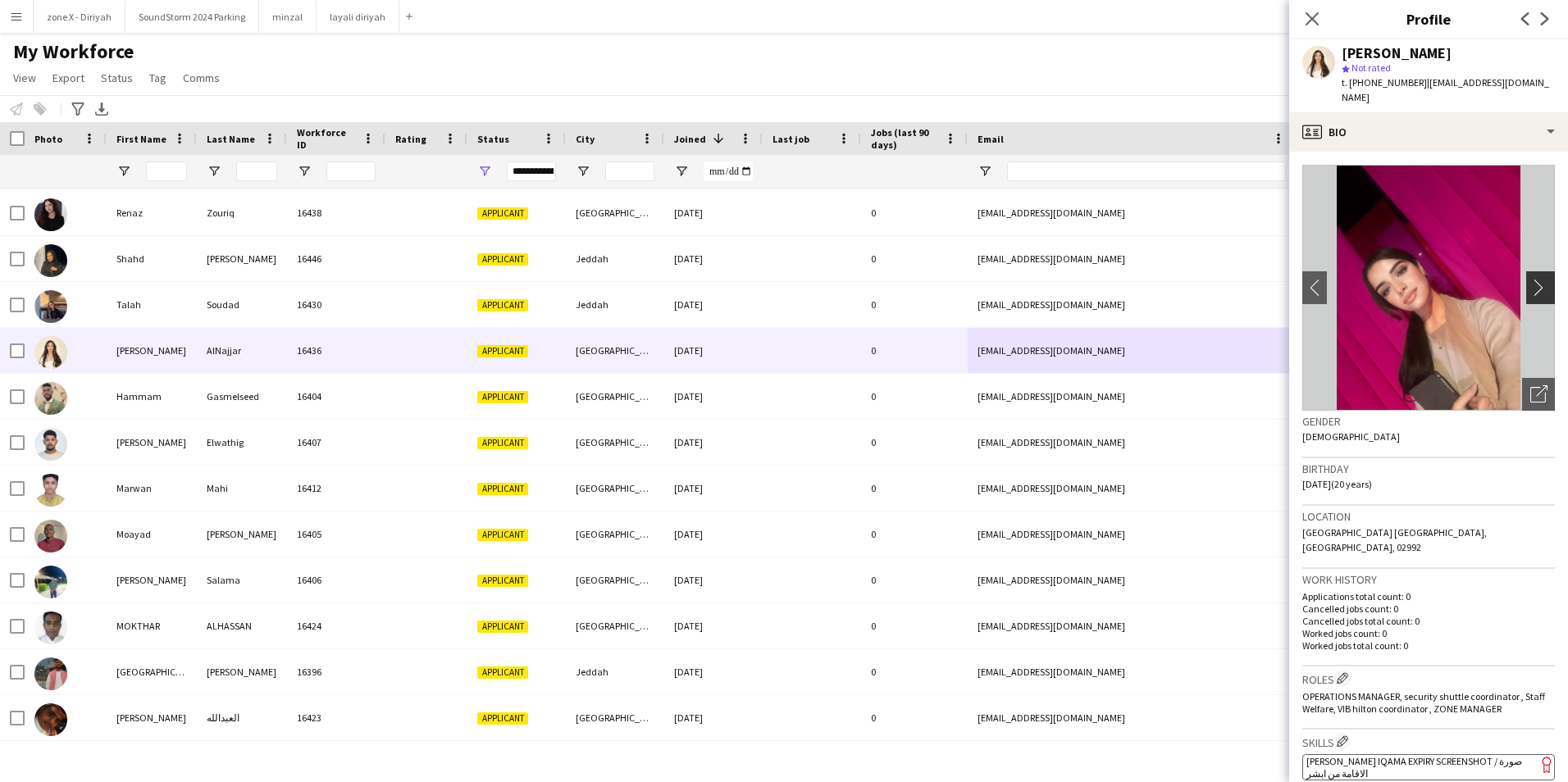
click at [1536, 279] on app-icon "chevron-right" at bounding box center [1542, 287] width 26 height 17
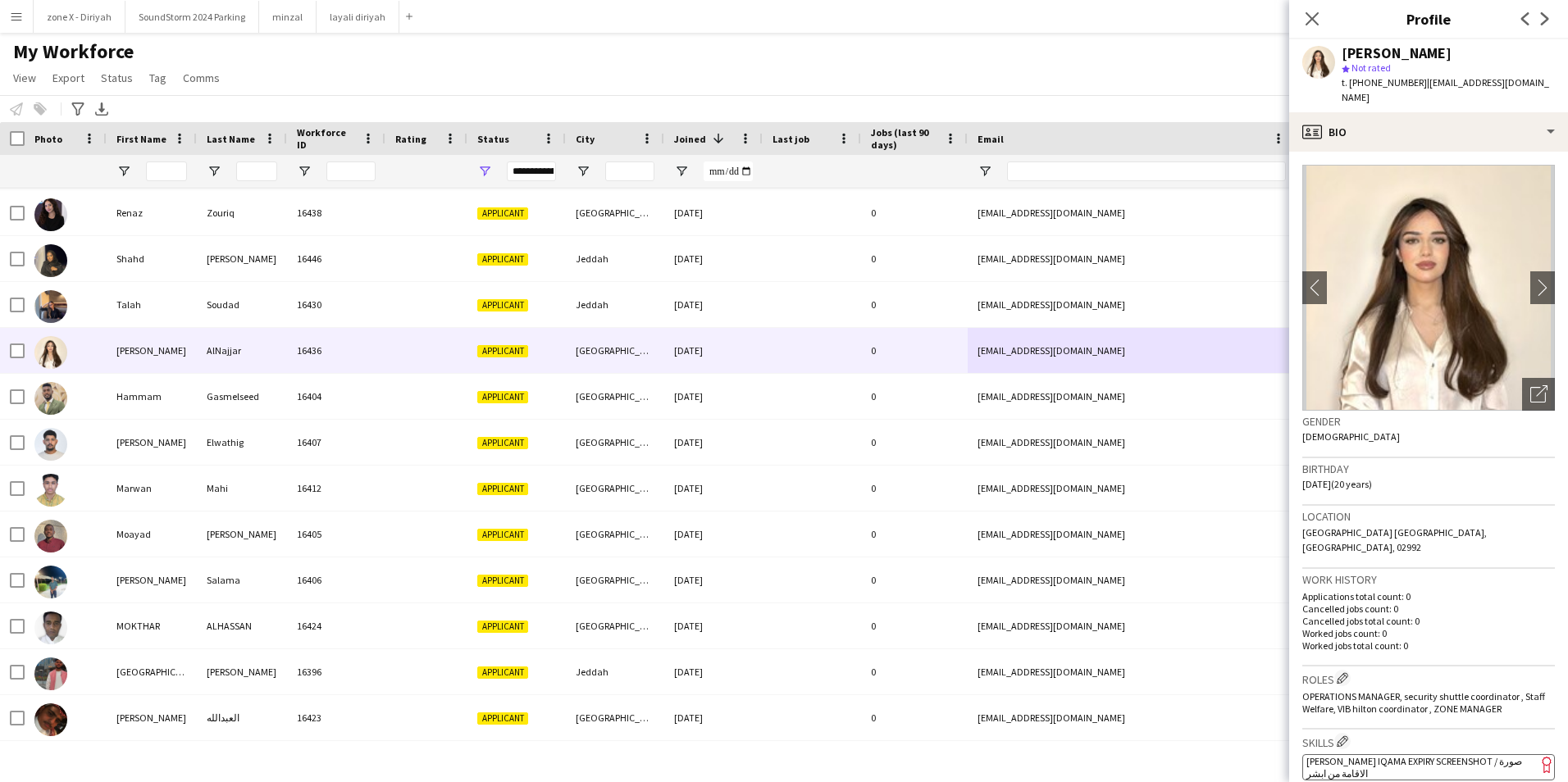
click at [1457, 319] on img at bounding box center [1429, 288] width 253 height 246
click at [1536, 379] on div "Open photos pop-in" at bounding box center [1538, 394] width 33 height 33
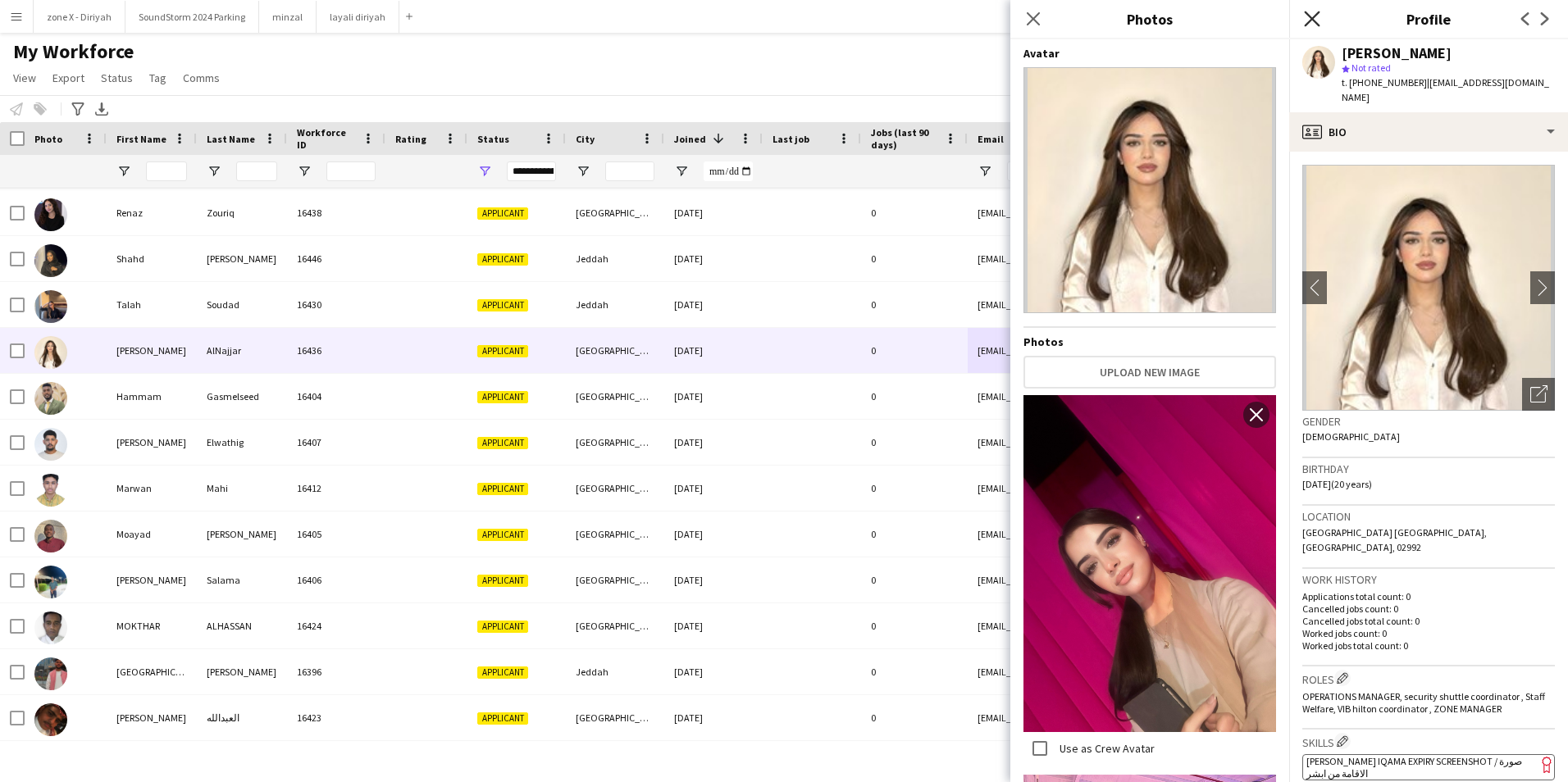
click at [1306, 26] on icon at bounding box center [1311, 18] width 16 height 16
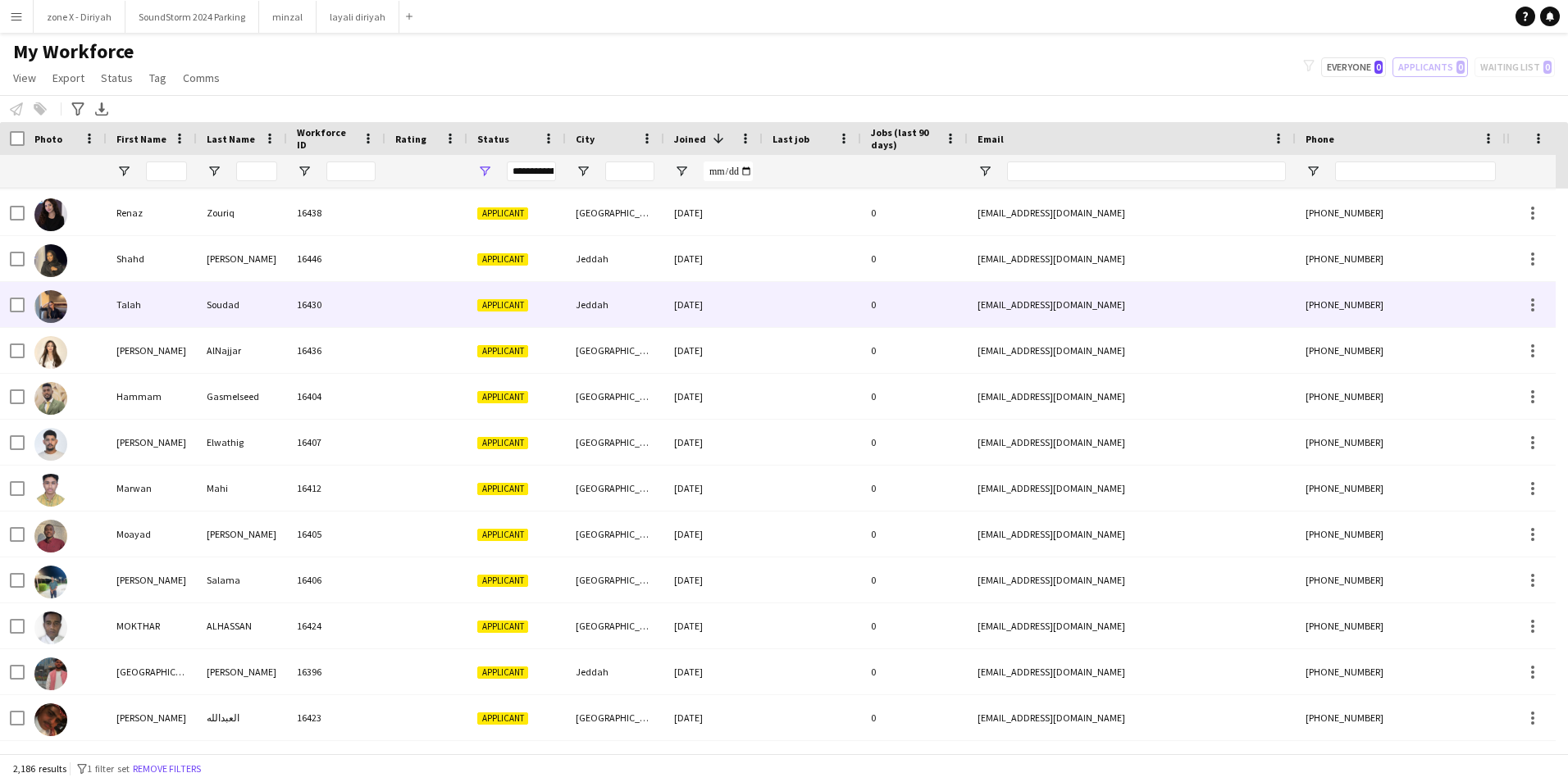
click at [1076, 290] on div "talasnem@gmail.com" at bounding box center [1131, 304] width 328 height 45
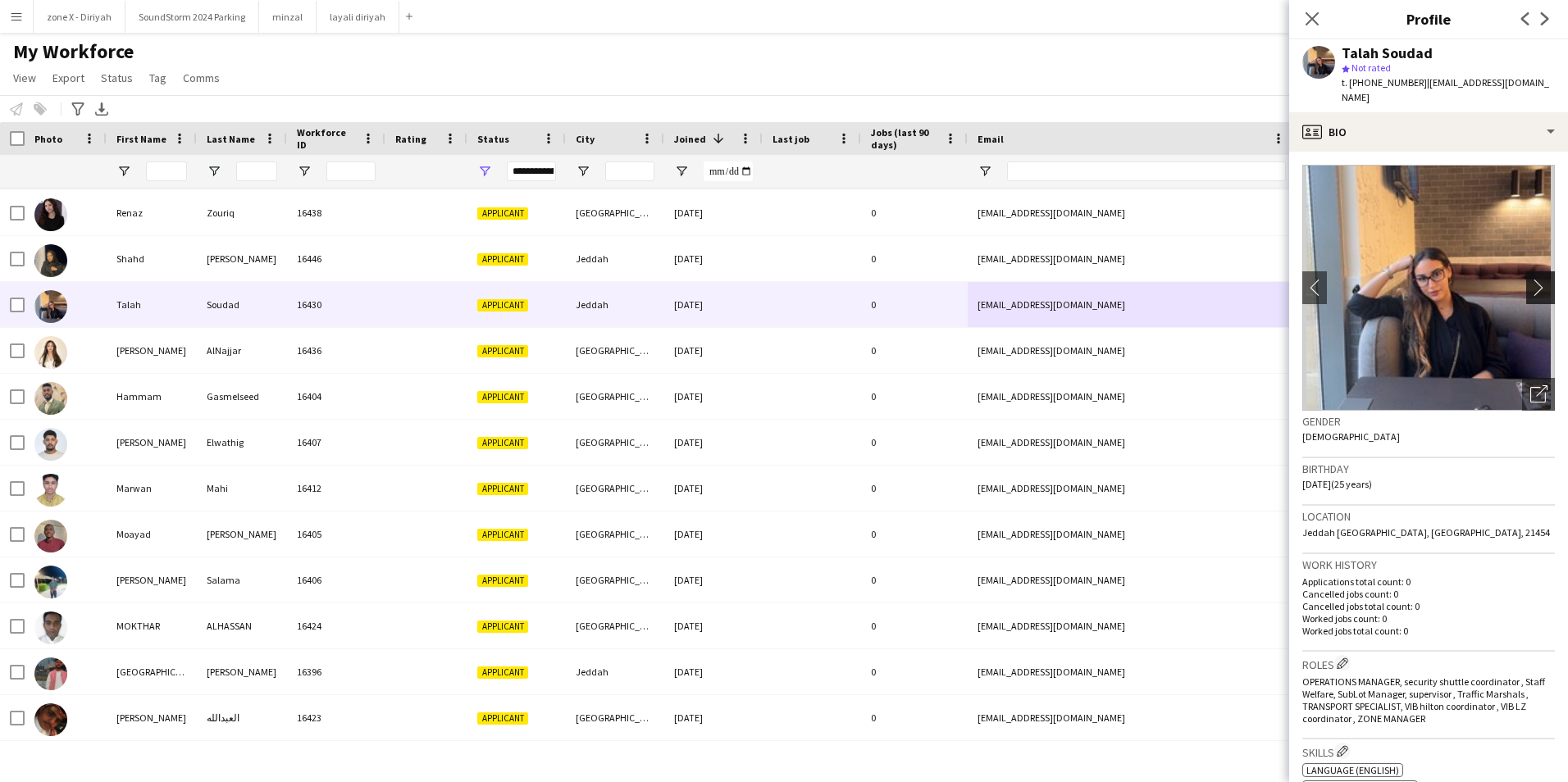
click at [1533, 279] on app-icon "chevron-right" at bounding box center [1542, 287] width 26 height 17
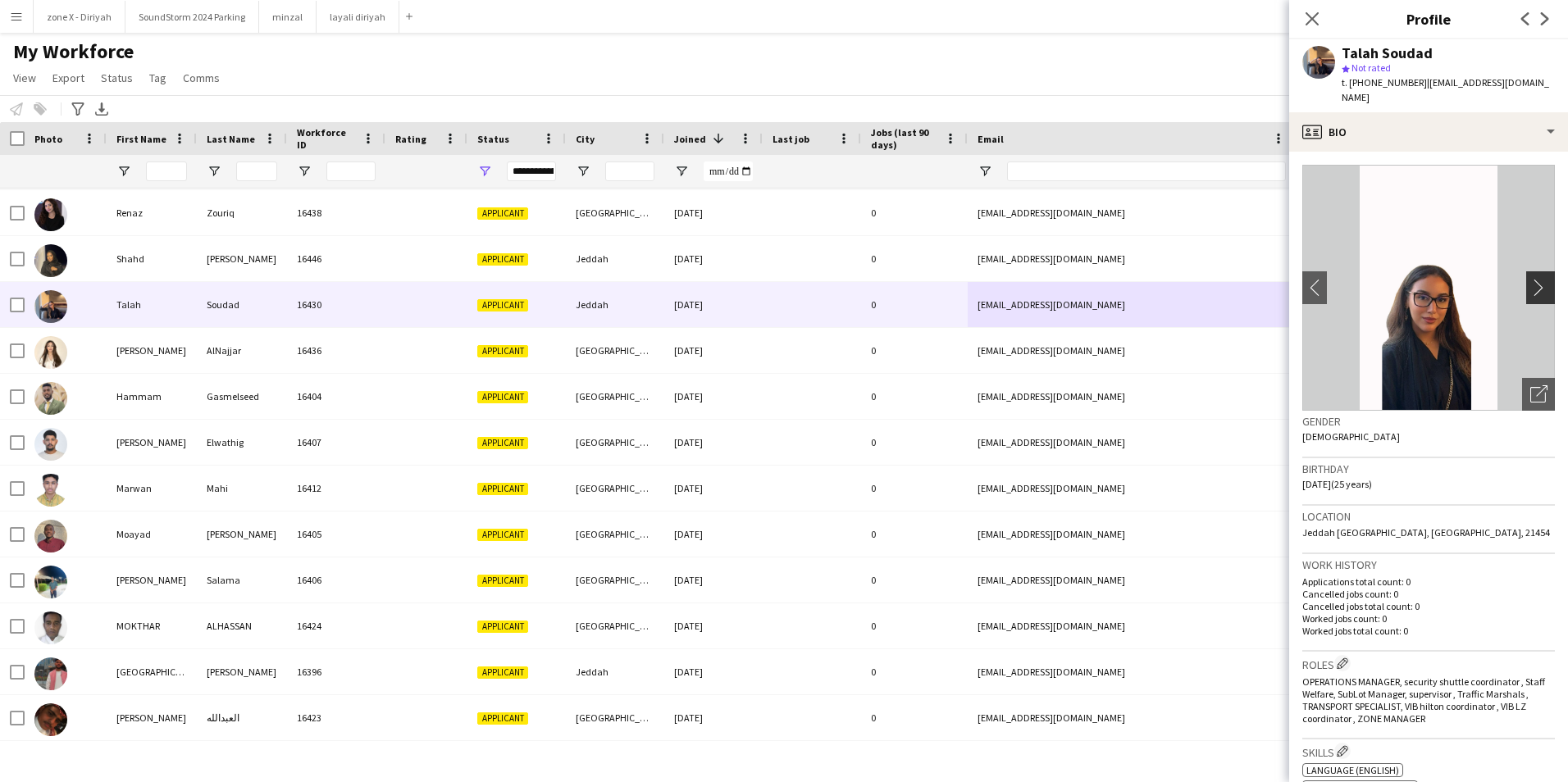
click at [1533, 279] on app-icon "chevron-right" at bounding box center [1542, 287] width 26 height 17
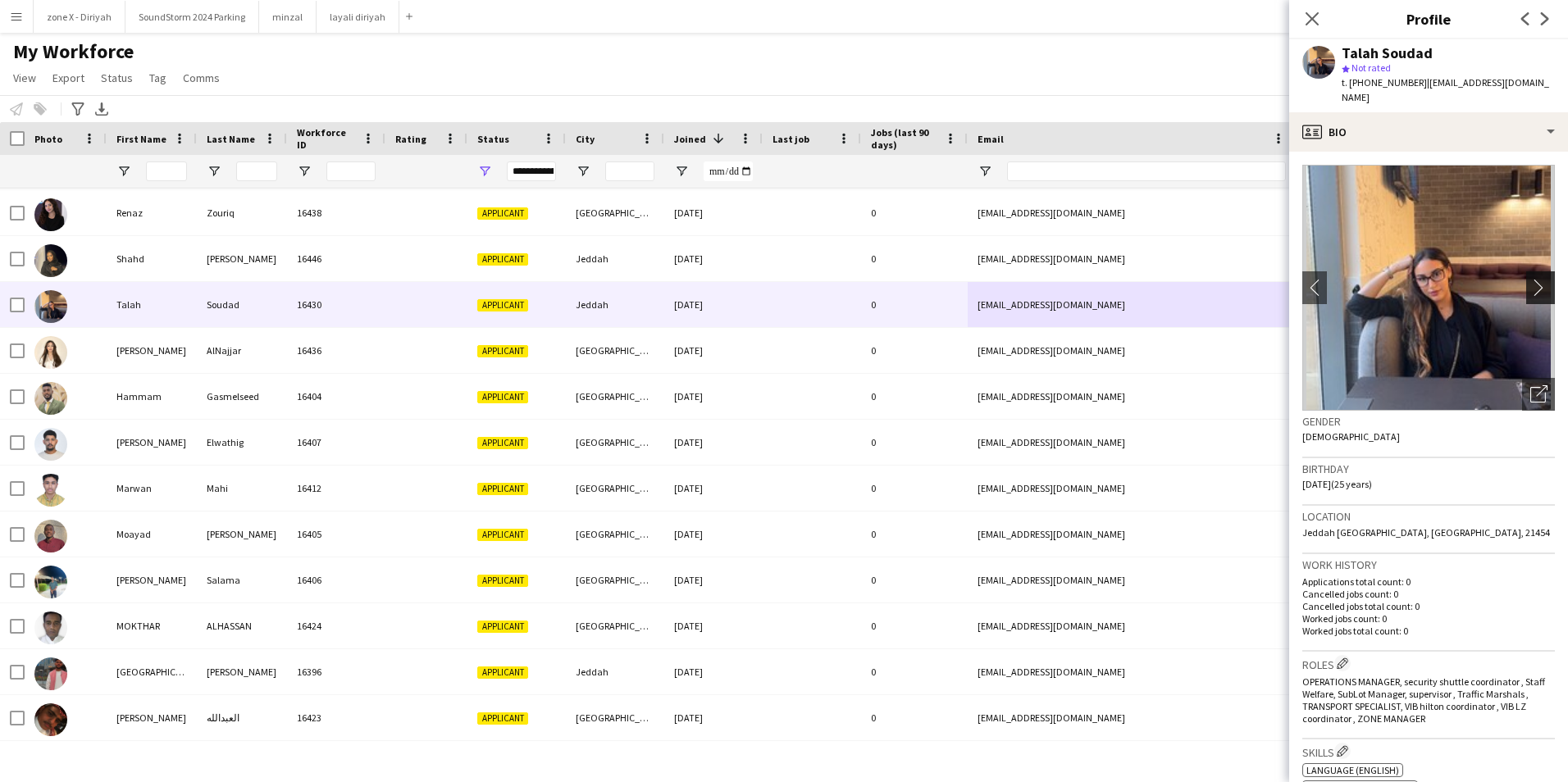
click at [1533, 279] on app-icon "chevron-right" at bounding box center [1542, 287] width 26 height 17
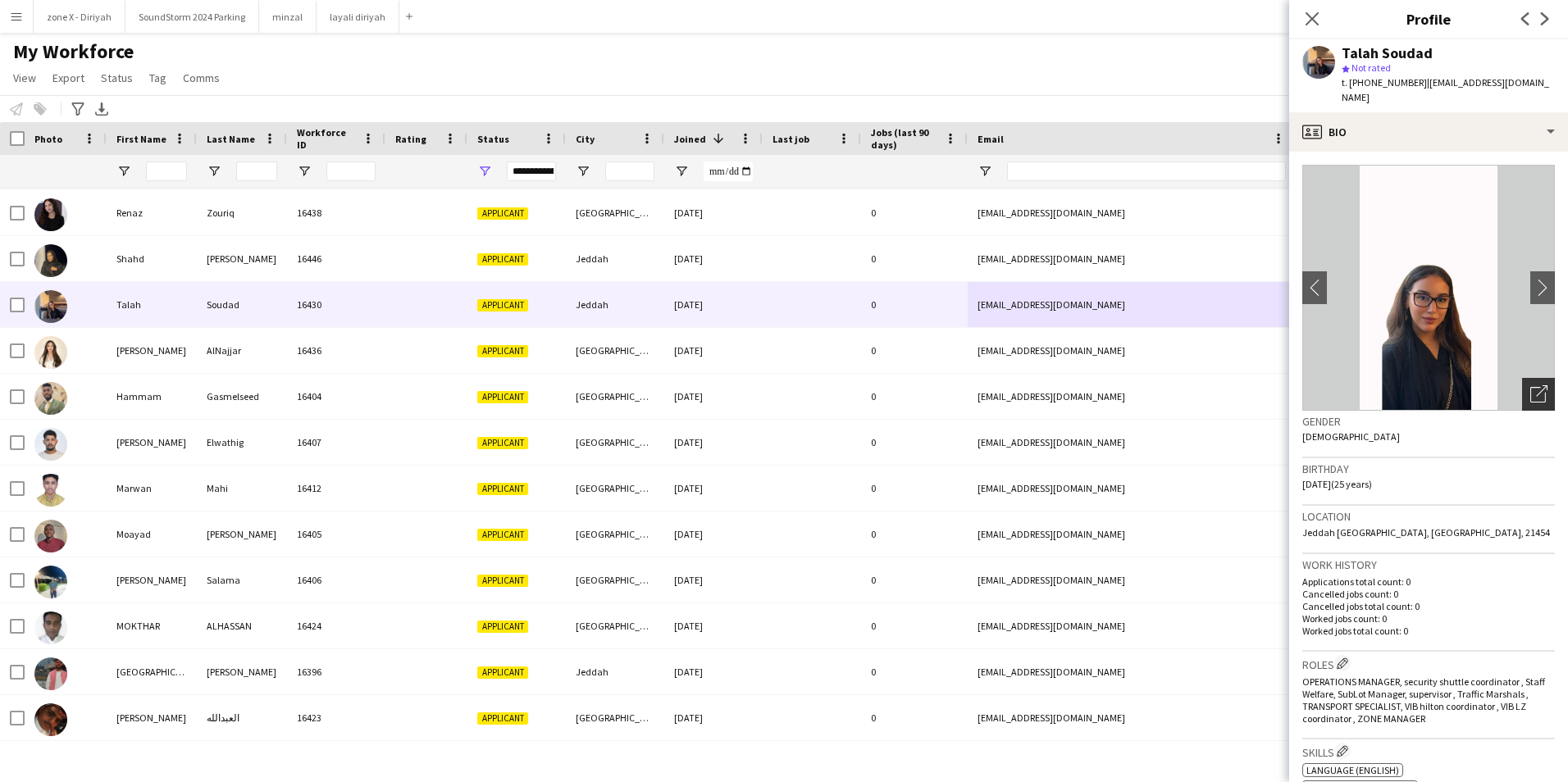
click at [1530, 385] on icon "Open photos pop-in" at bounding box center [1538, 393] width 17 height 17
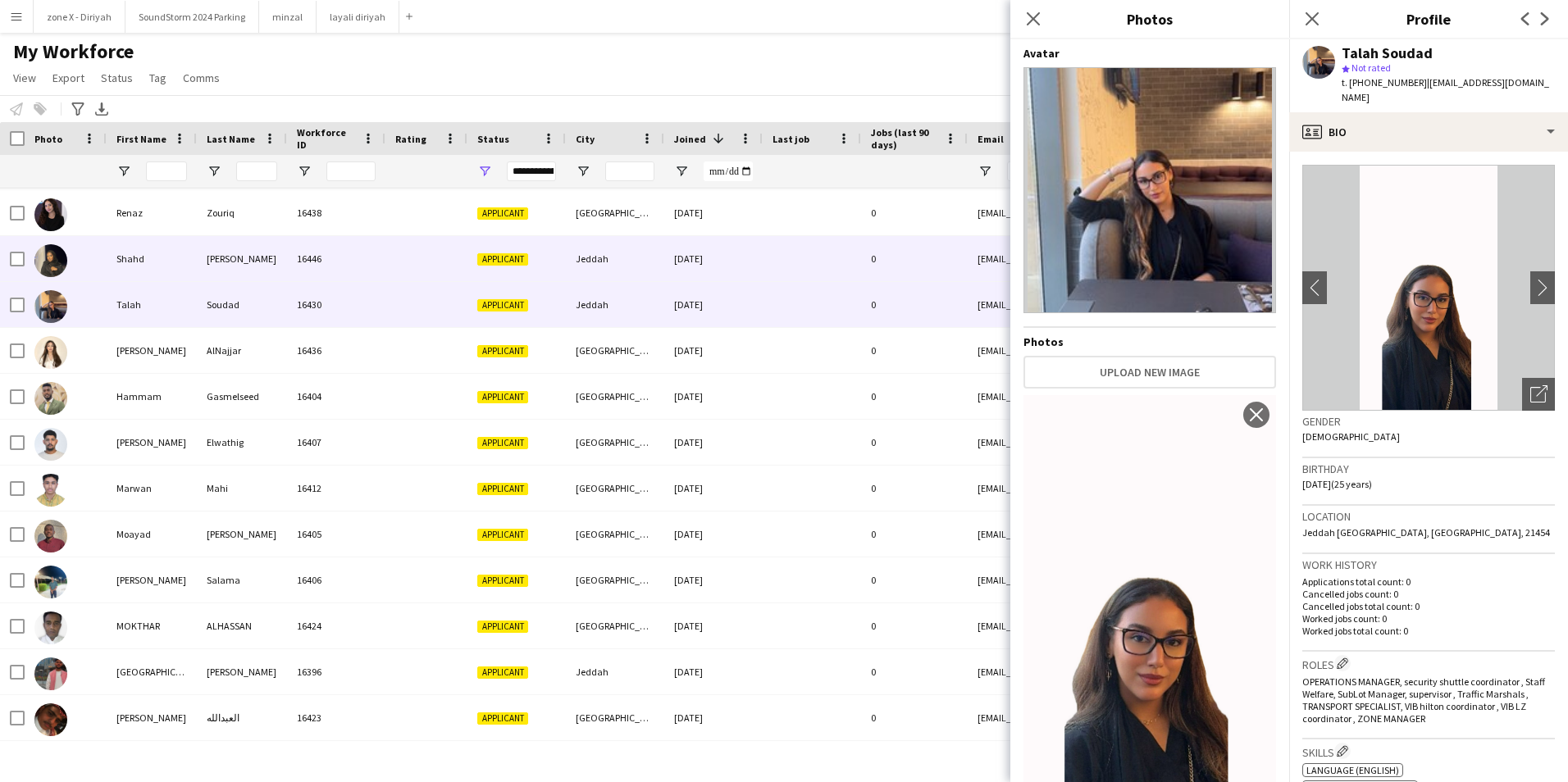
click at [885, 249] on div "0" at bounding box center [914, 258] width 106 height 45
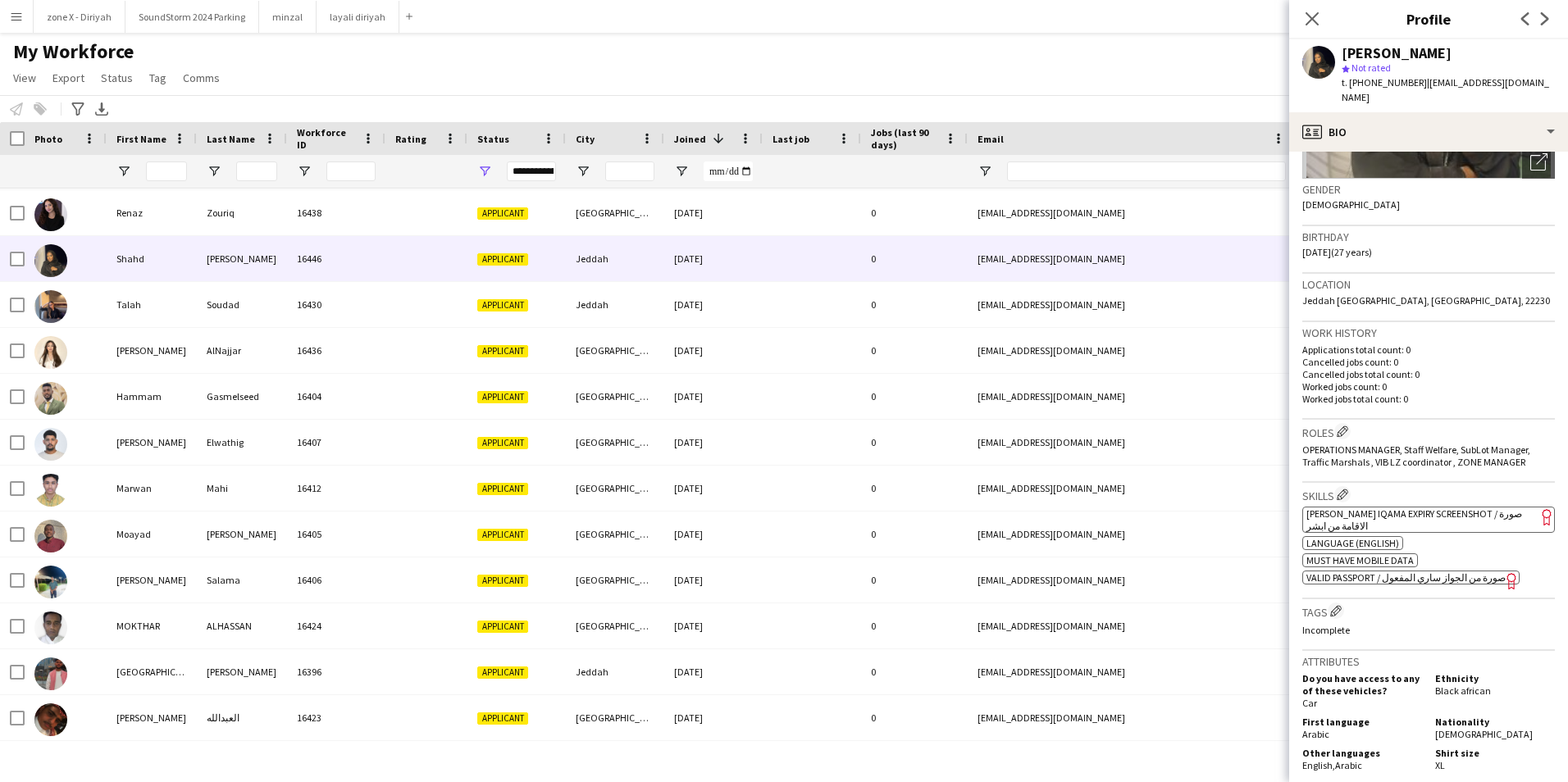
scroll to position [231, 0]
click at [1467, 508] on span "[PERSON_NAME] Iqama Expiry Screenshot / صورة الاقامة من ابشر" at bounding box center [1414, 521] width 215 height 25
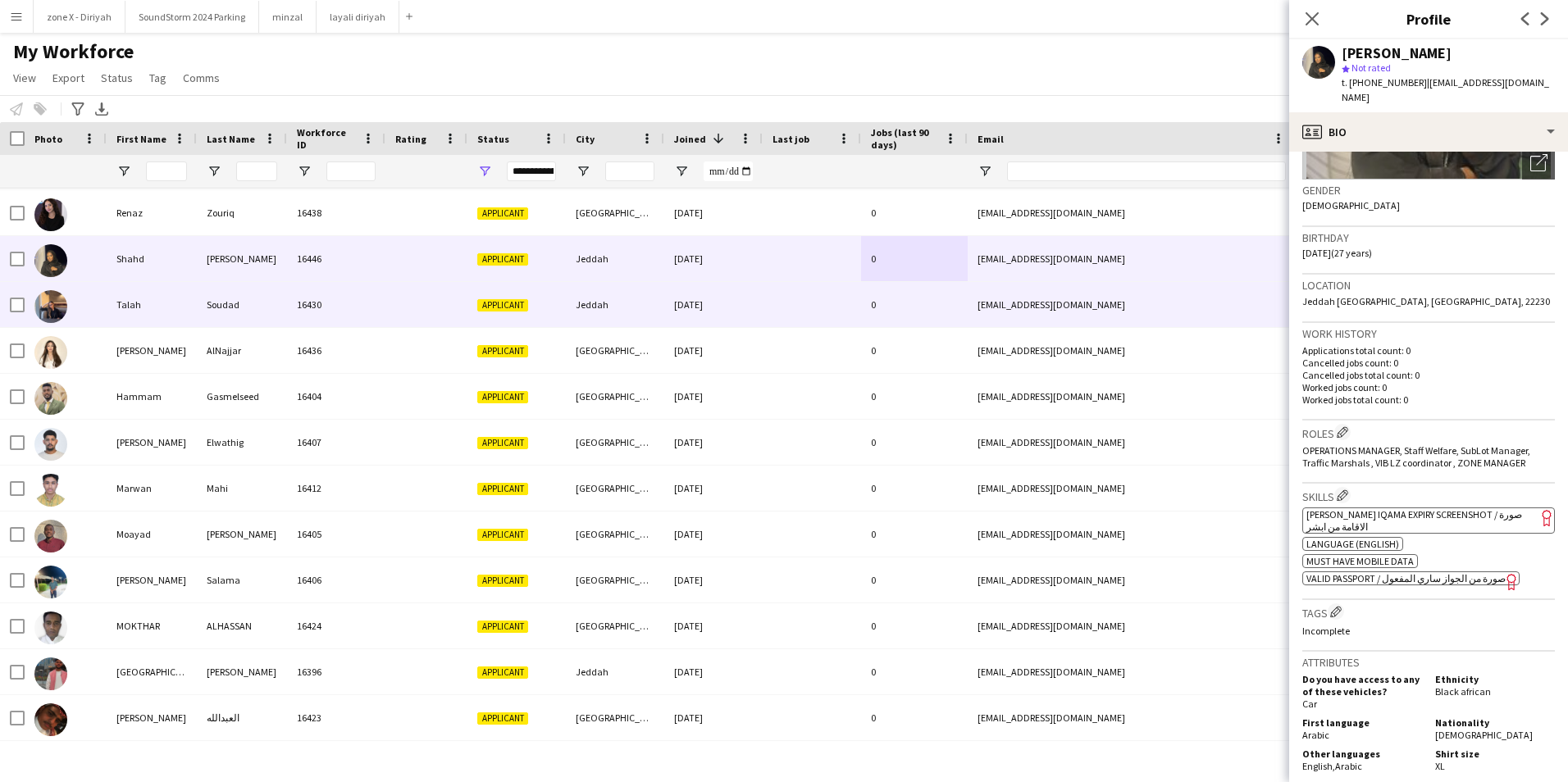
click at [896, 309] on div "0" at bounding box center [914, 304] width 106 height 45
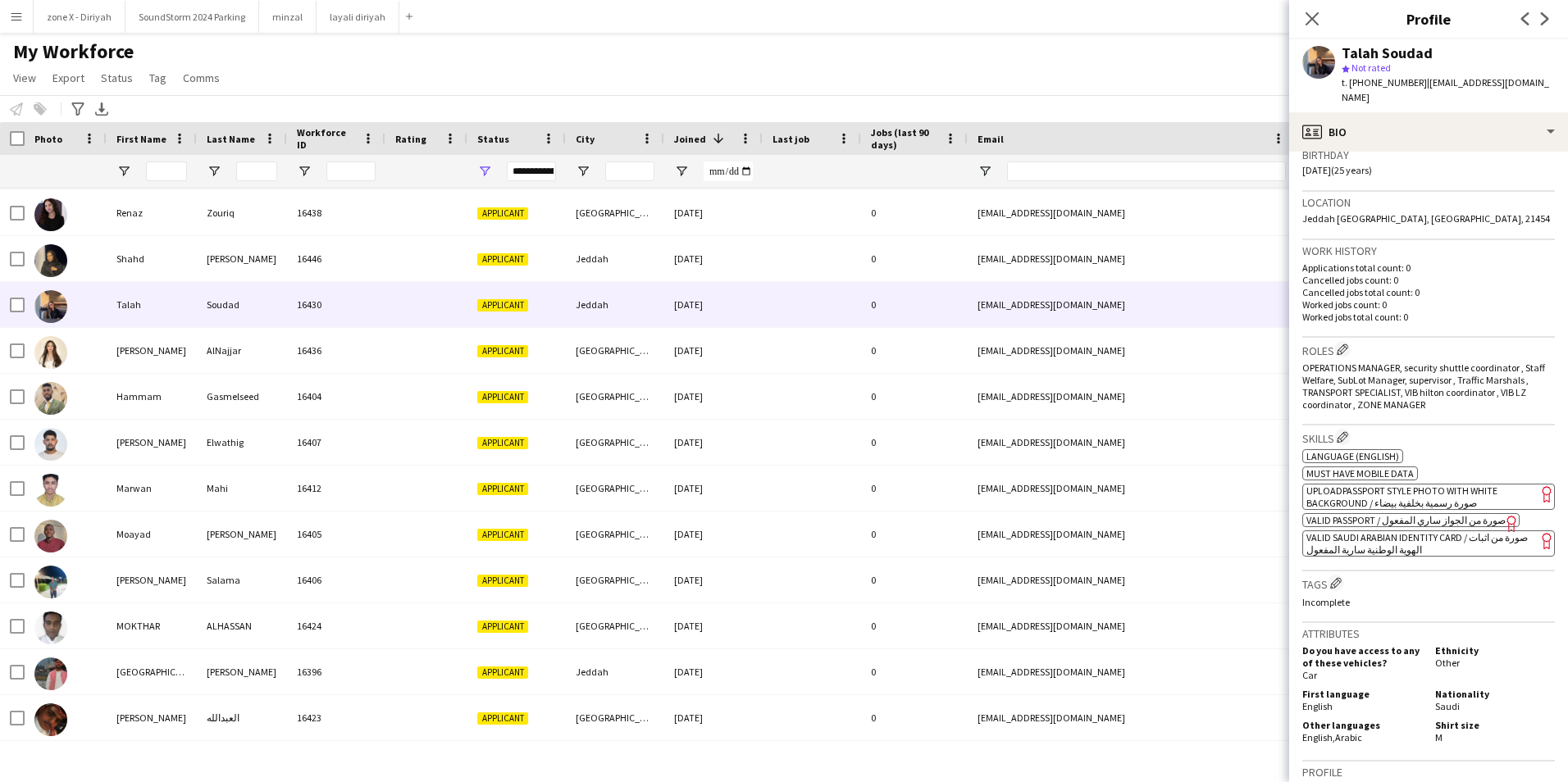
scroll to position [315, 0]
click at [1380, 535] on span "VALID SAUDI ARABIAN IDENTITY CARD / صورة من اثبات الهوية الوطنية سارية المفعول" at bounding box center [1417, 543] width 221 height 25
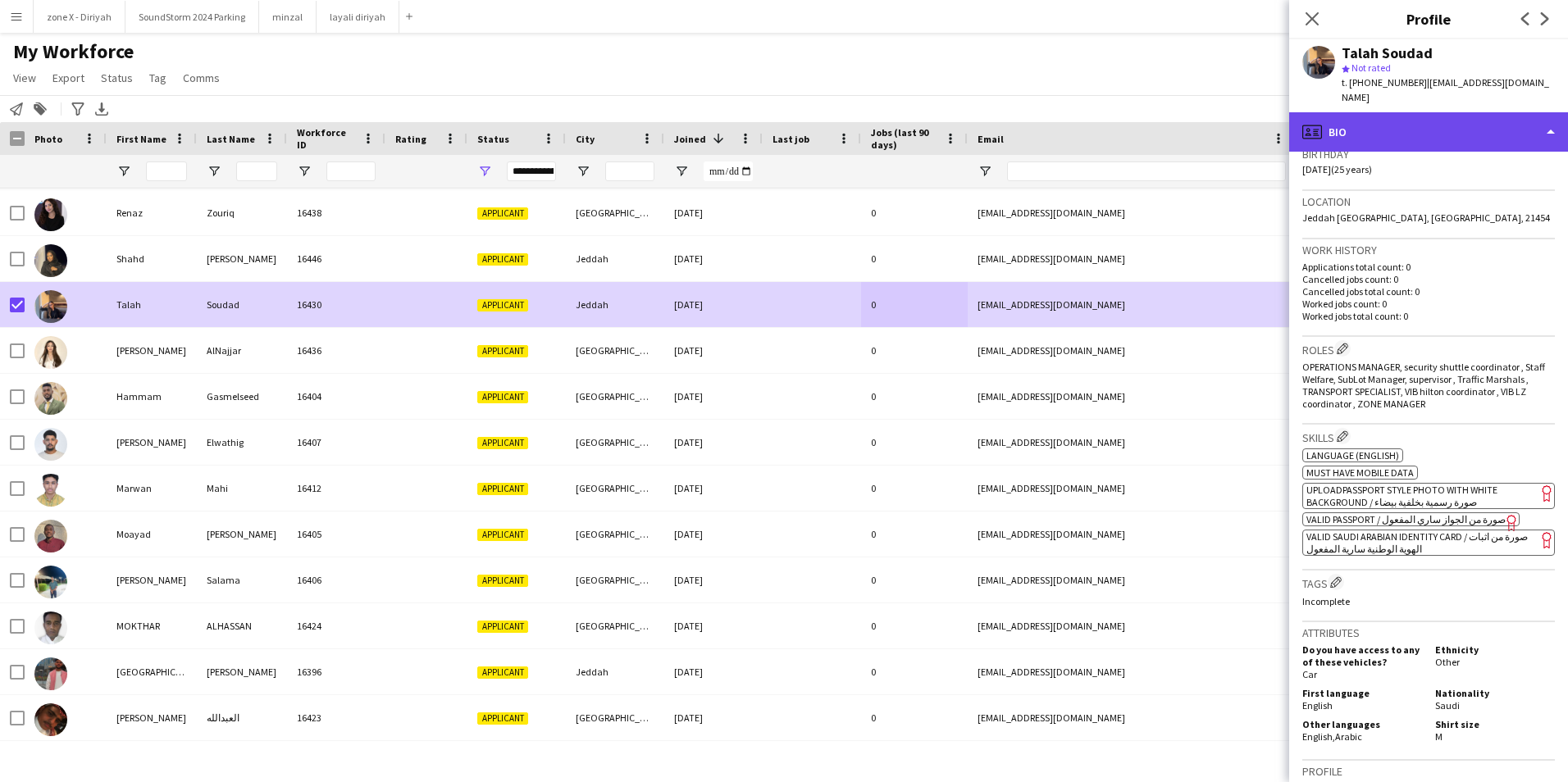
click at [1479, 131] on div "profile Bio" at bounding box center [1429, 132] width 279 height 40
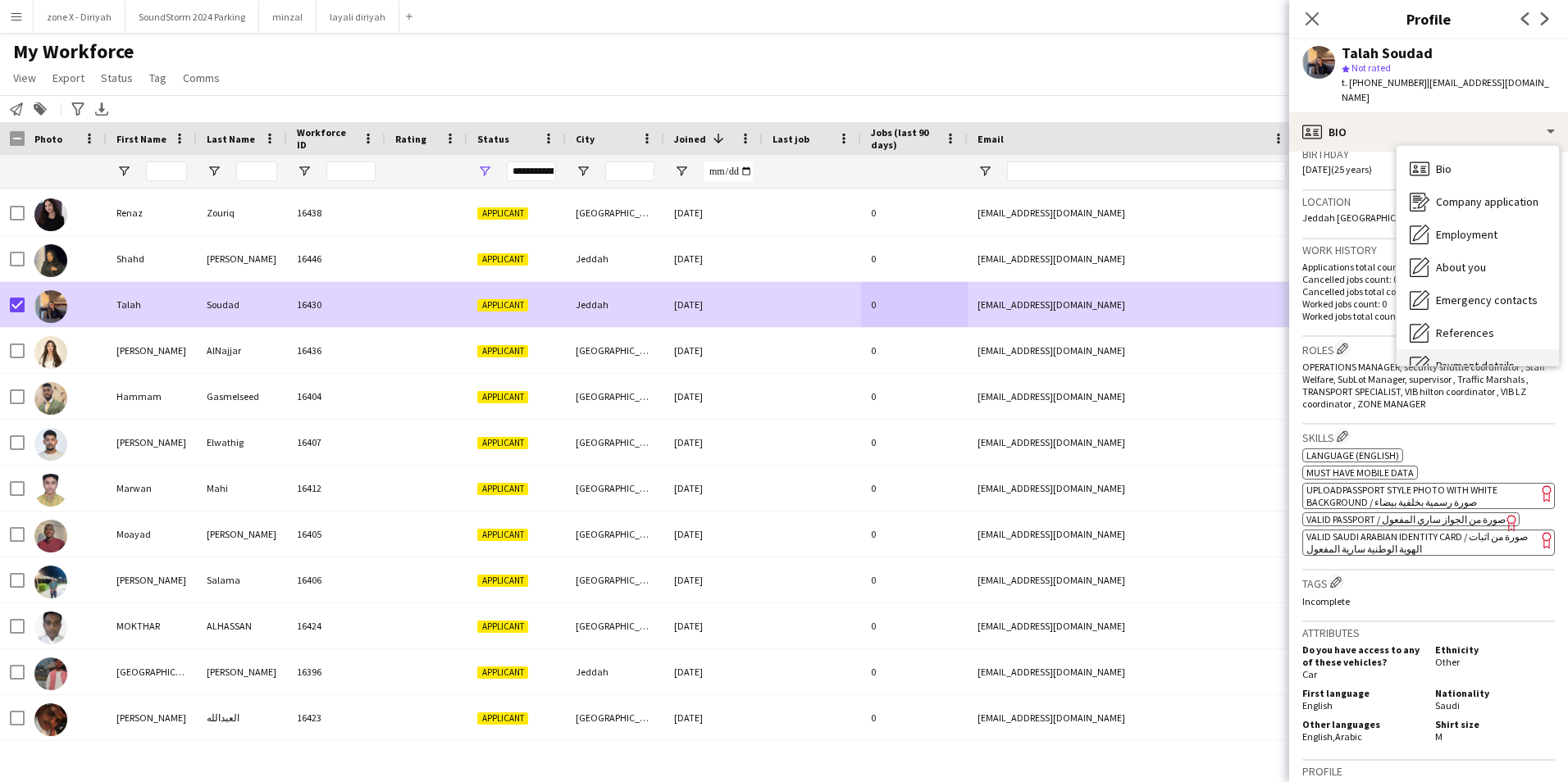
click at [1466, 349] on div "Payment details Payment details" at bounding box center [1477, 365] width 163 height 33
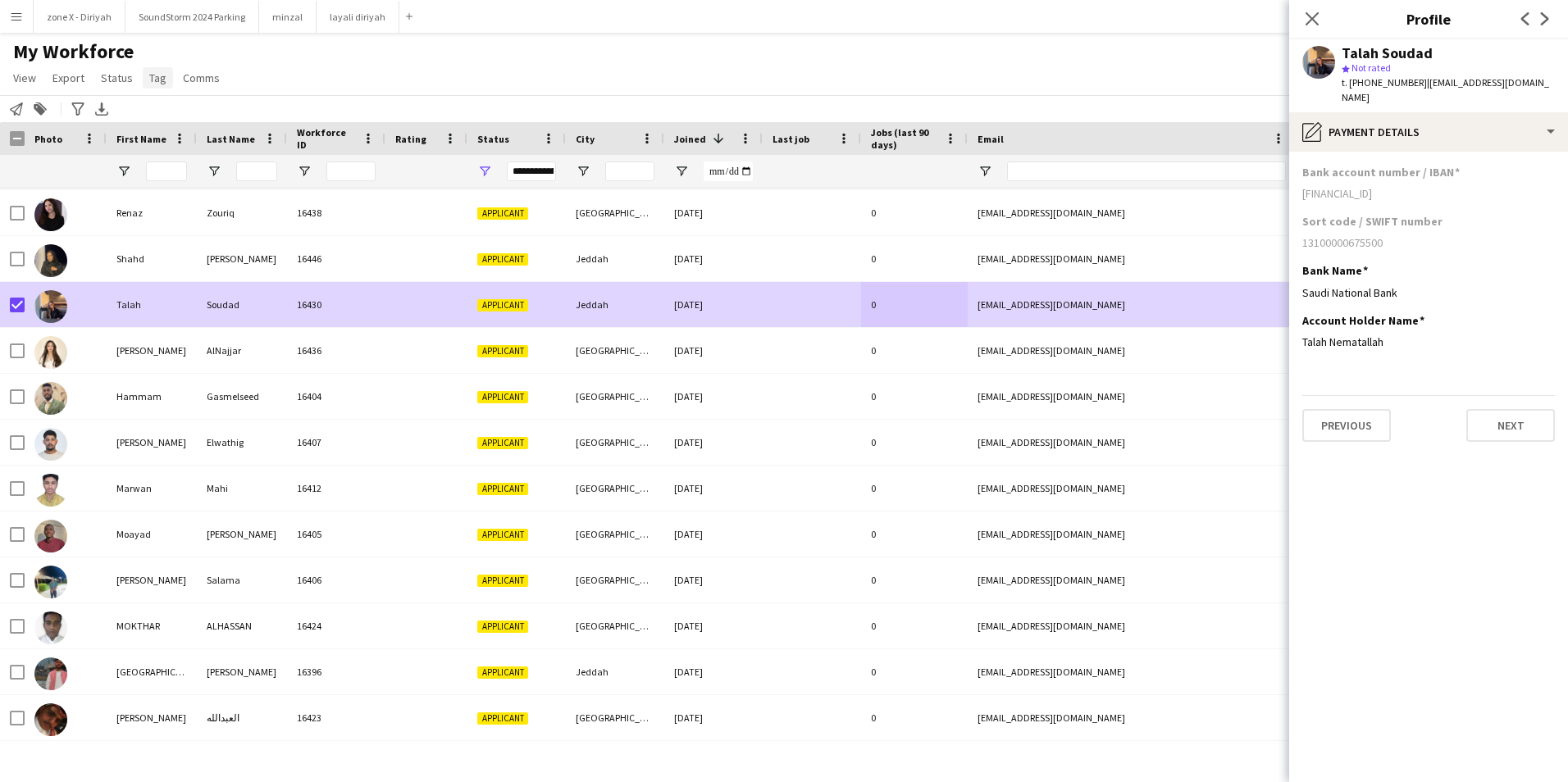
click at [163, 70] on span "Tag" at bounding box center [158, 78] width 17 height 15
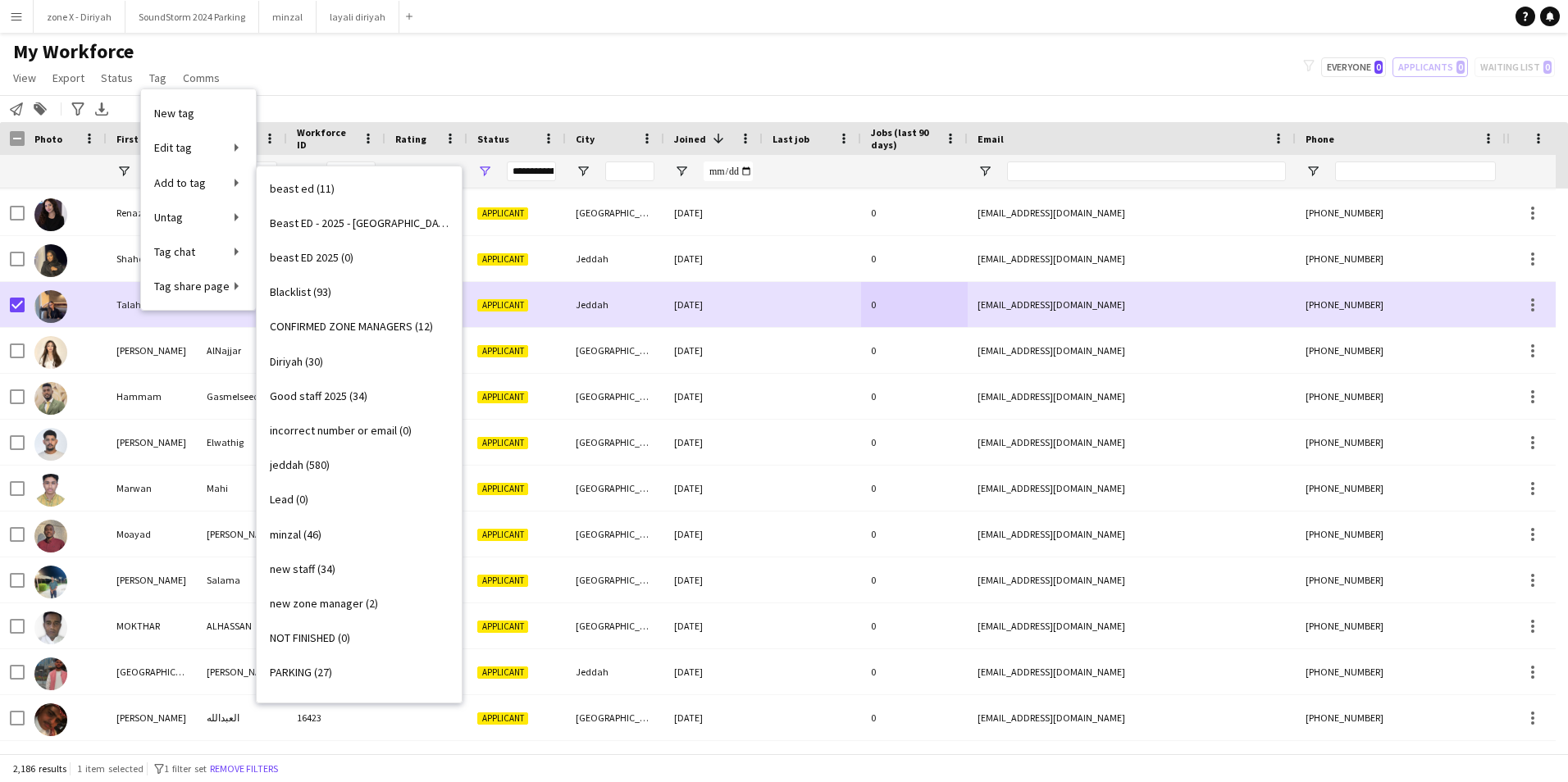
scroll to position [176, 0]
click at [354, 454] on link "jeddah (580)" at bounding box center [359, 464] width 205 height 35
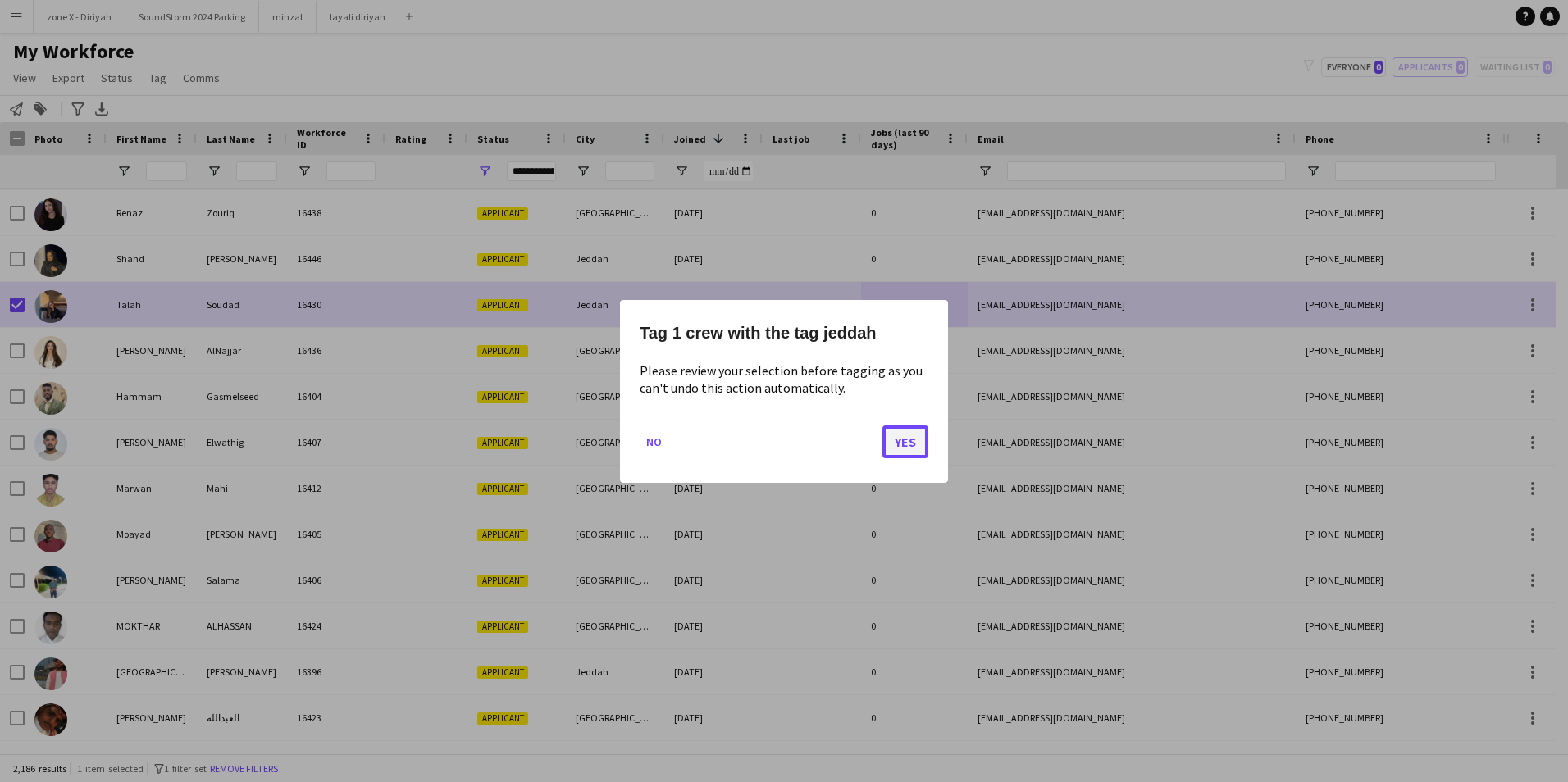
click at [906, 450] on button "Yes" at bounding box center [905, 441] width 46 height 33
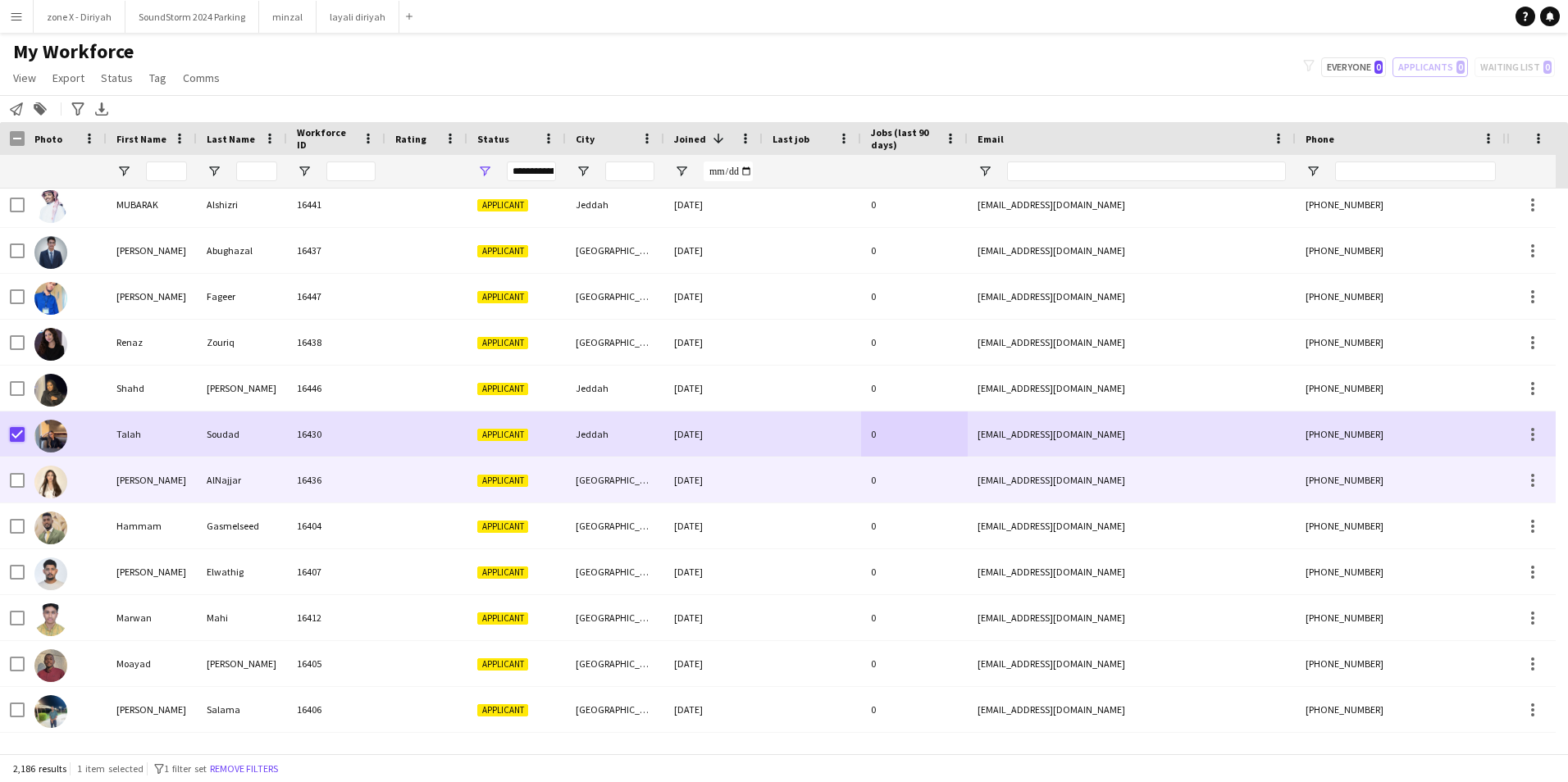
scroll to position [9322, 0]
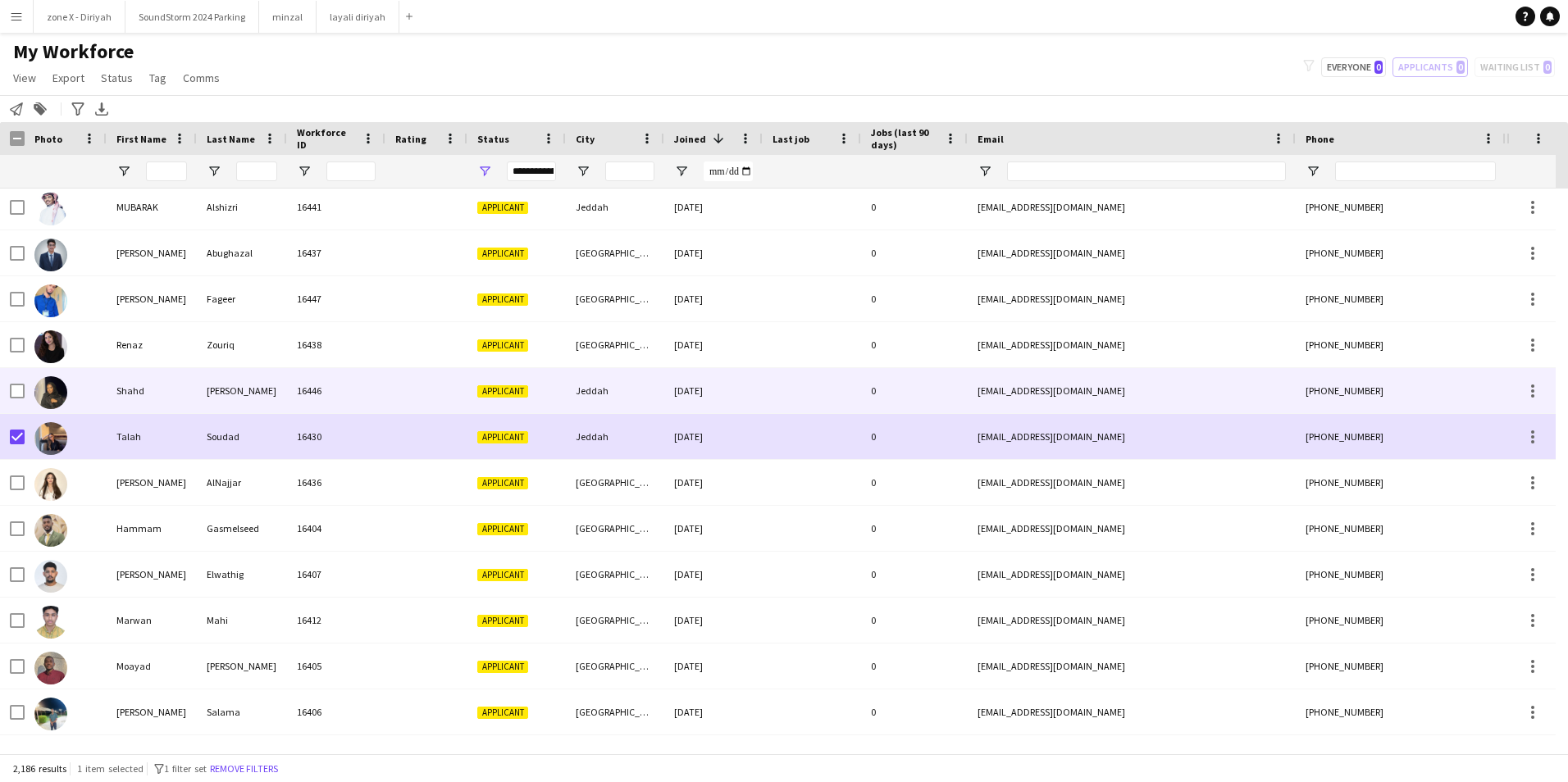
click at [829, 398] on div at bounding box center [811, 390] width 98 height 45
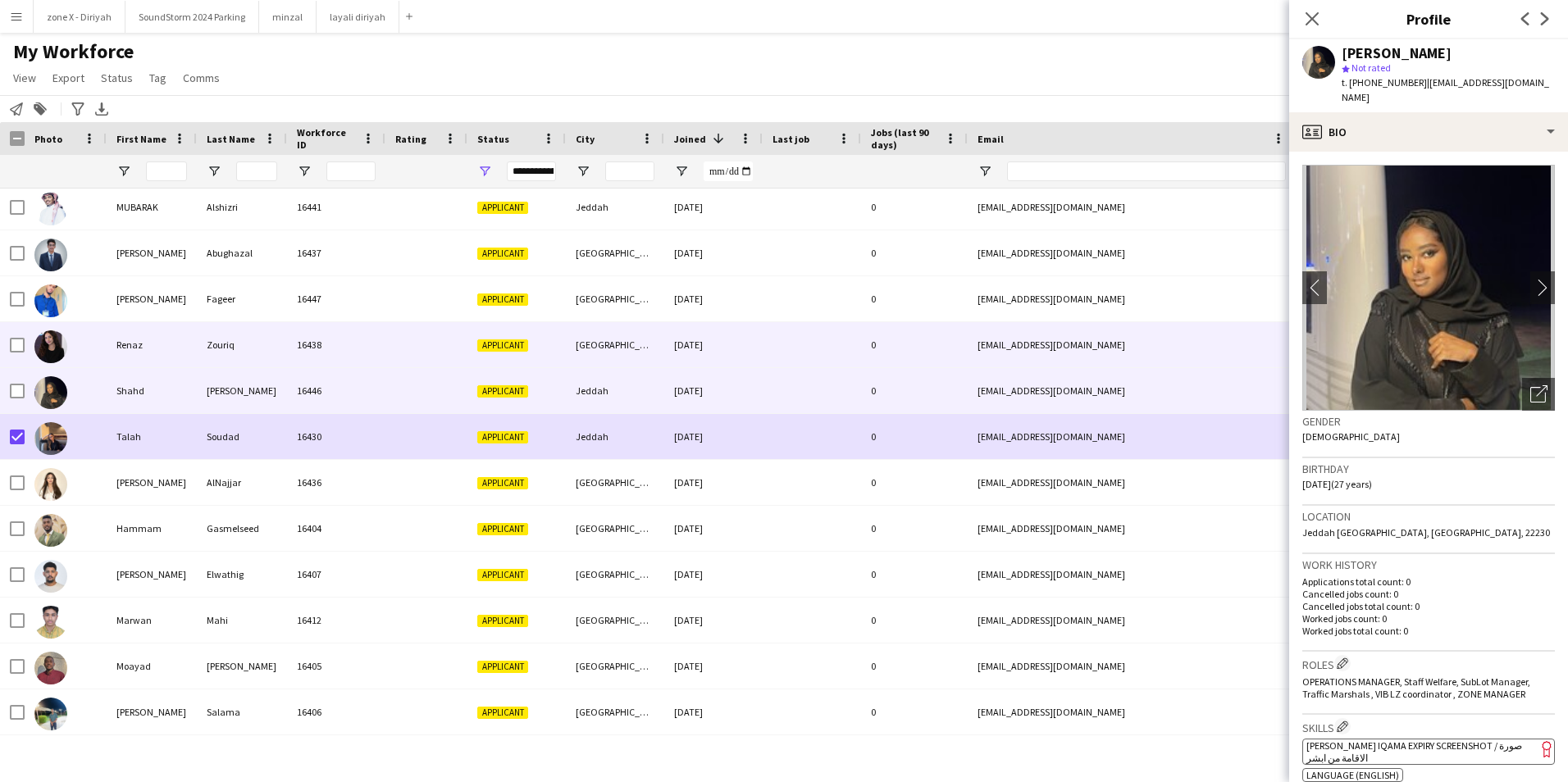
click at [856, 345] on div at bounding box center [811, 345] width 98 height 45
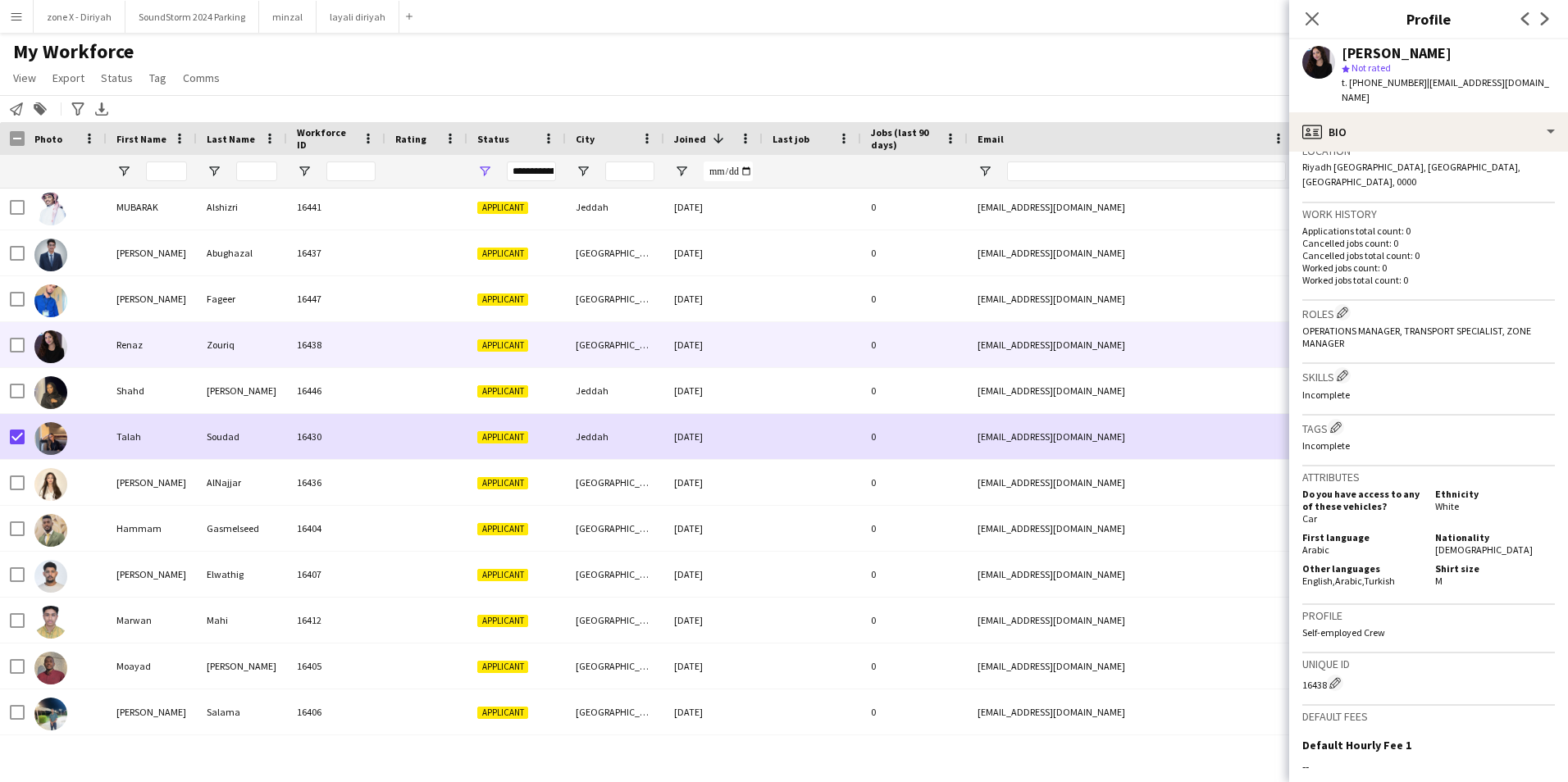
scroll to position [0, 0]
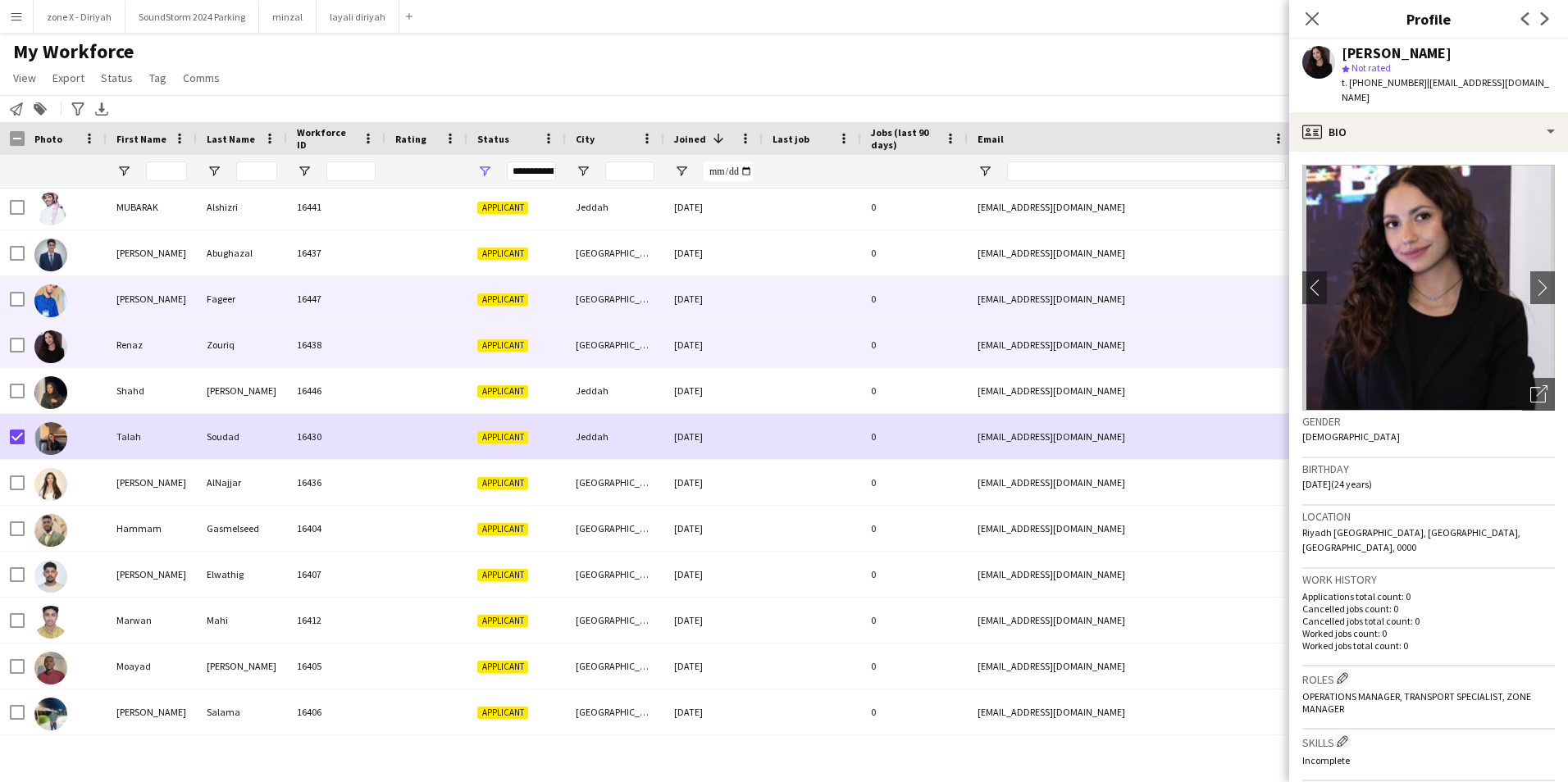
click at [1202, 309] on div "toofeabdo777@gmail.com" at bounding box center [1131, 299] width 328 height 45
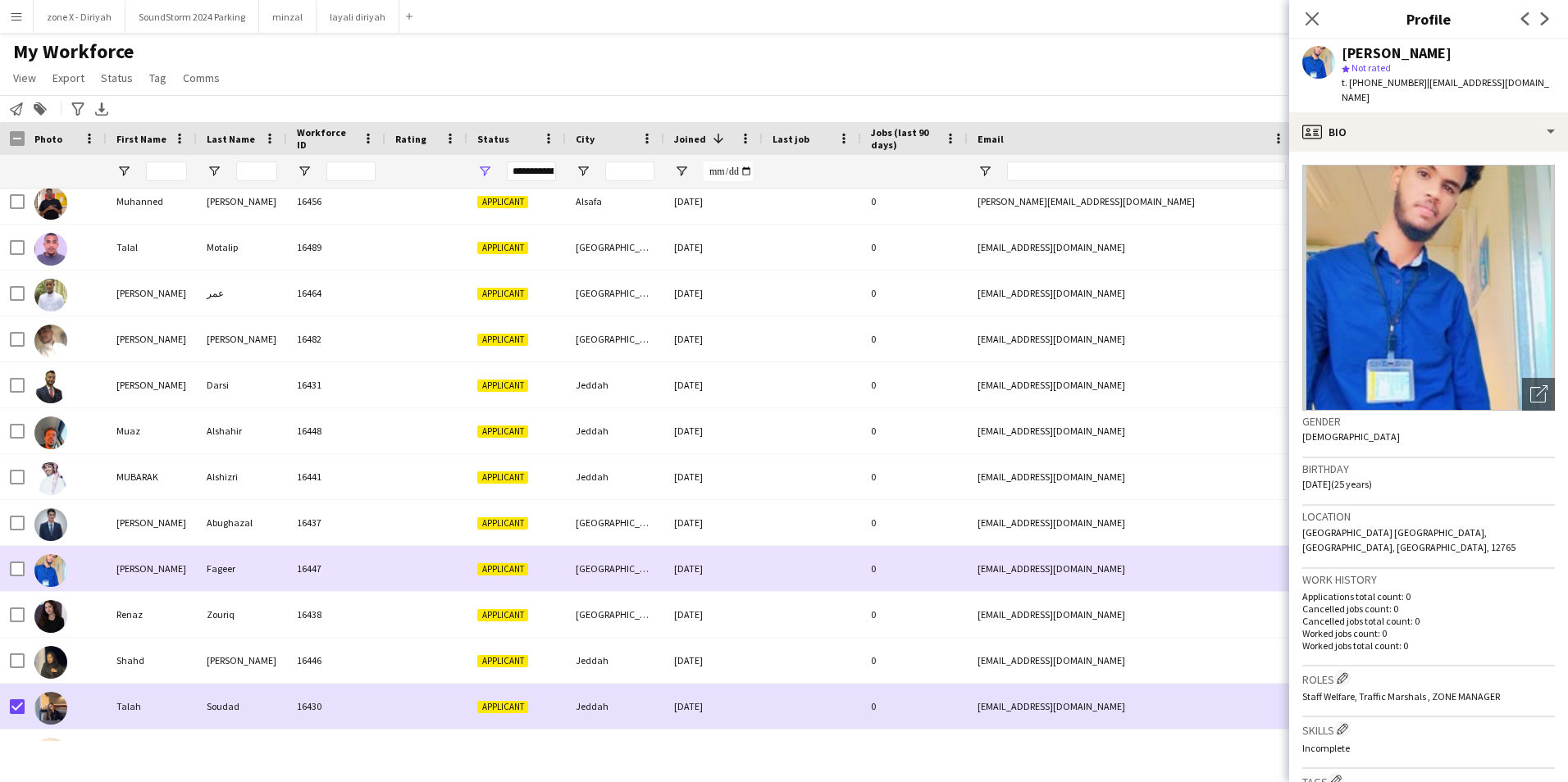
scroll to position [9051, 0]
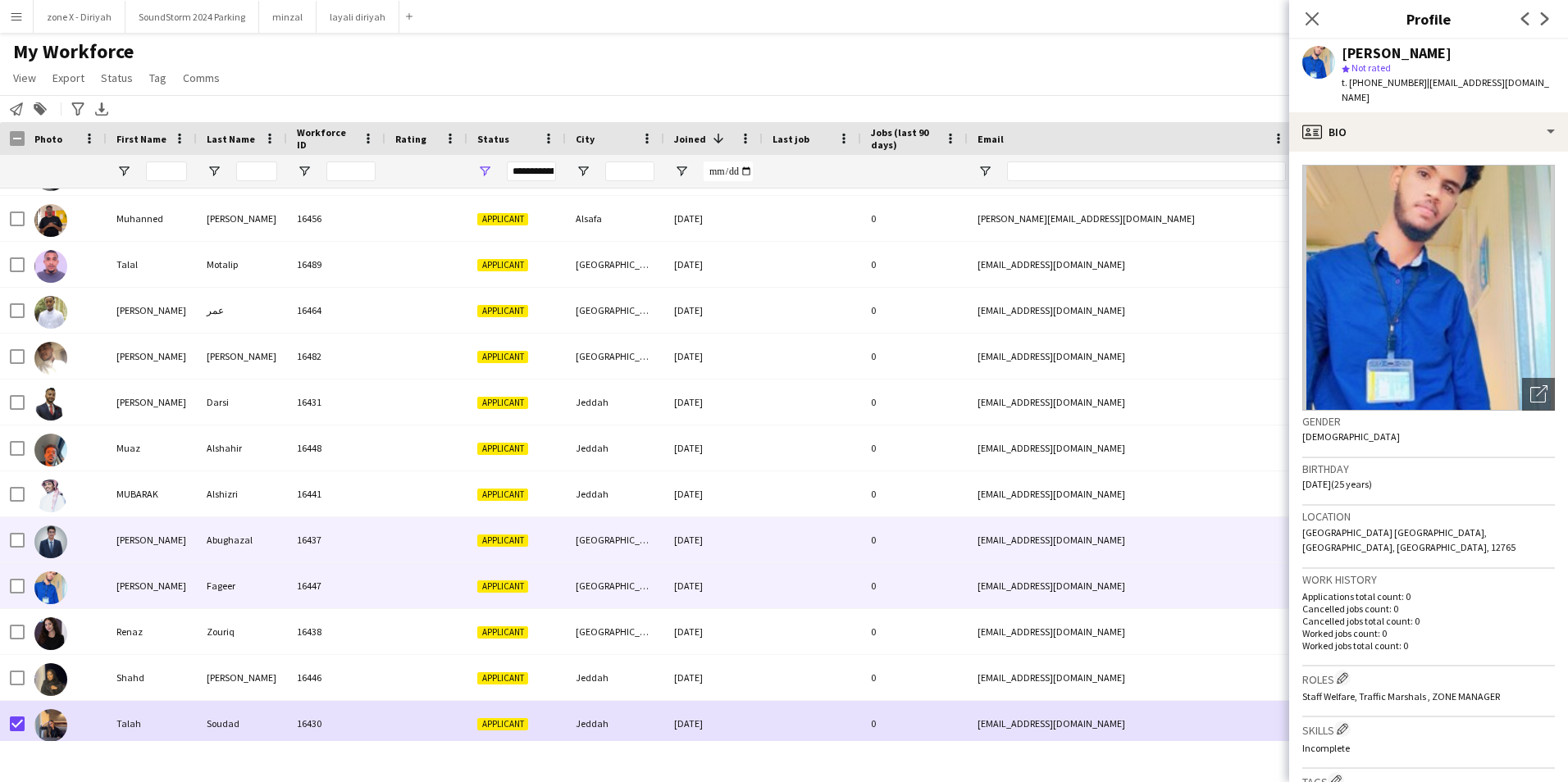
click at [1210, 551] on div "akws1c@gmail.com" at bounding box center [1131, 539] width 328 height 45
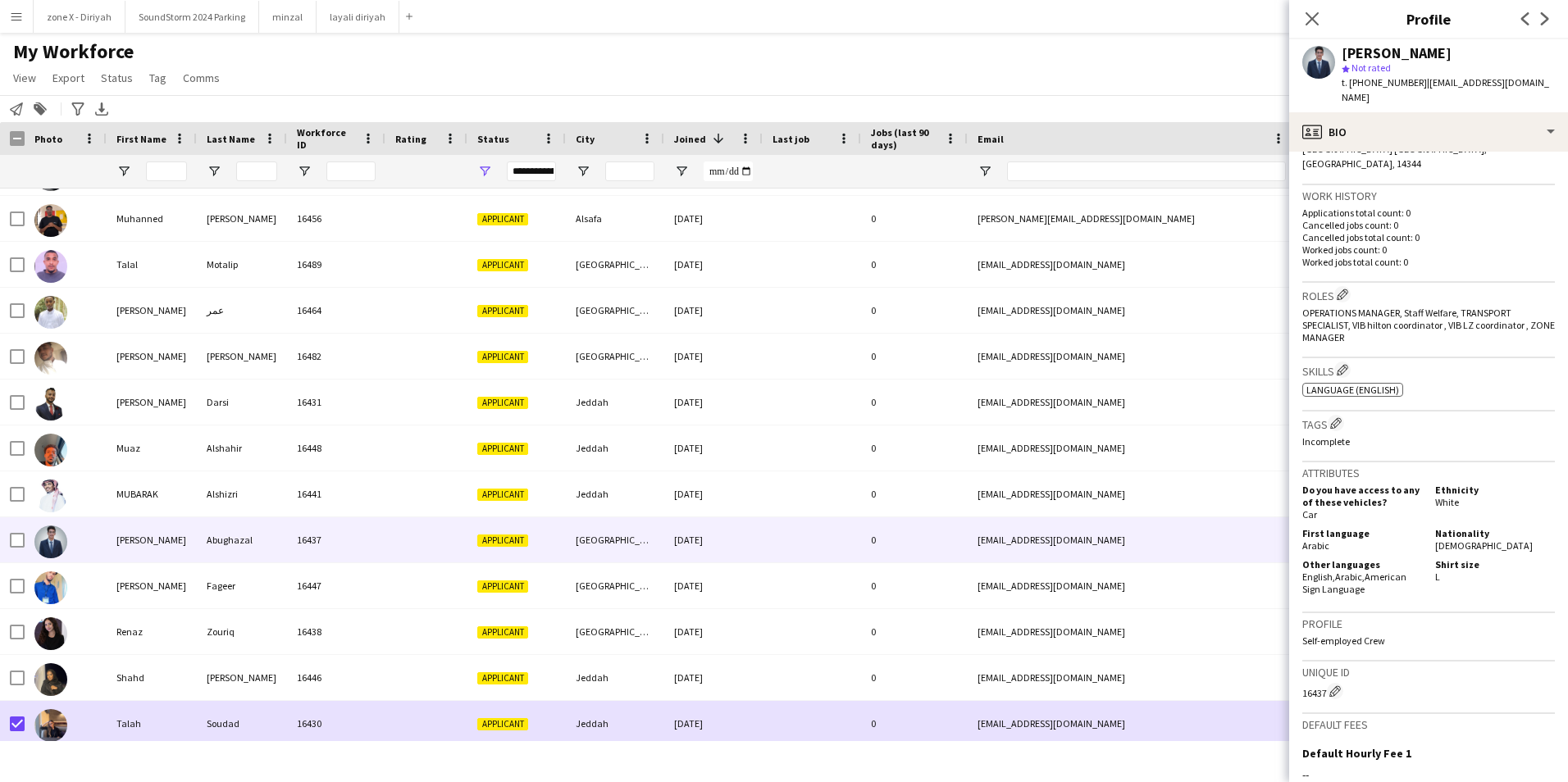
scroll to position [408, 0]
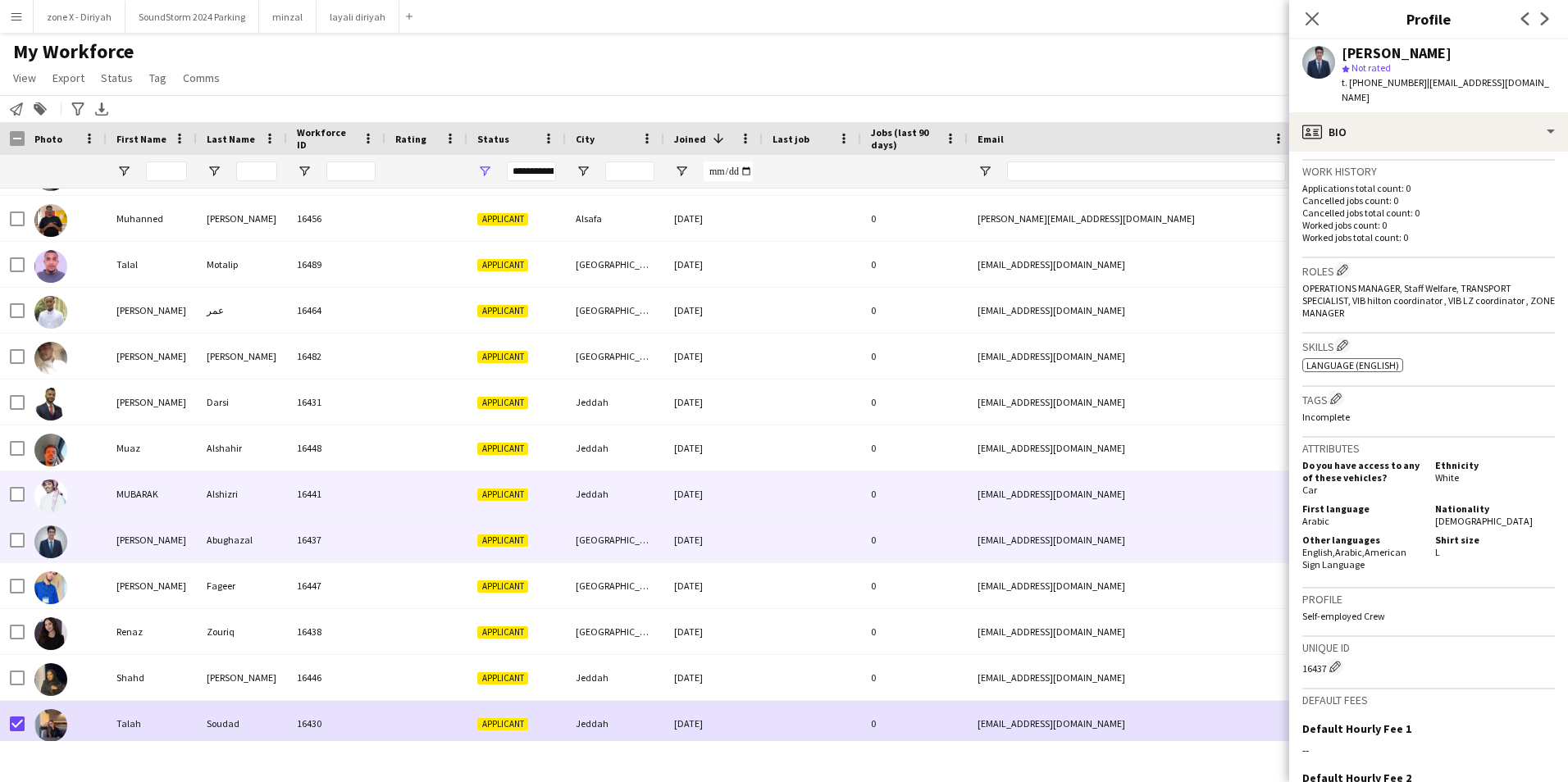
click at [1240, 515] on div "kemoalshizre@gmail.com" at bounding box center [1131, 493] width 328 height 45
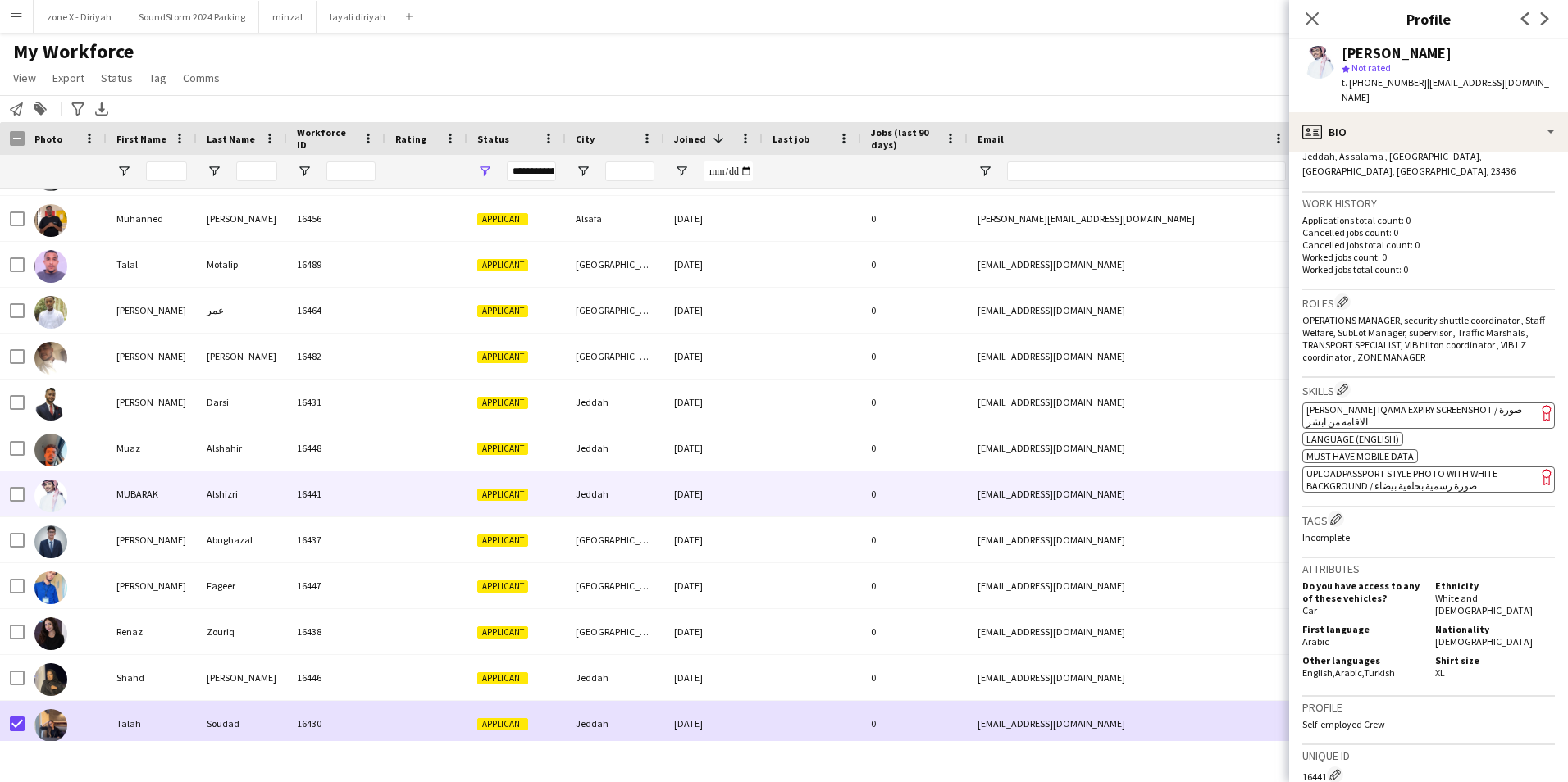
scroll to position [377, 0]
click at [1485, 403] on span "[PERSON_NAME] Iqama Expiry Screenshot / صورة الاقامة من ابشر" at bounding box center [1414, 415] width 215 height 25
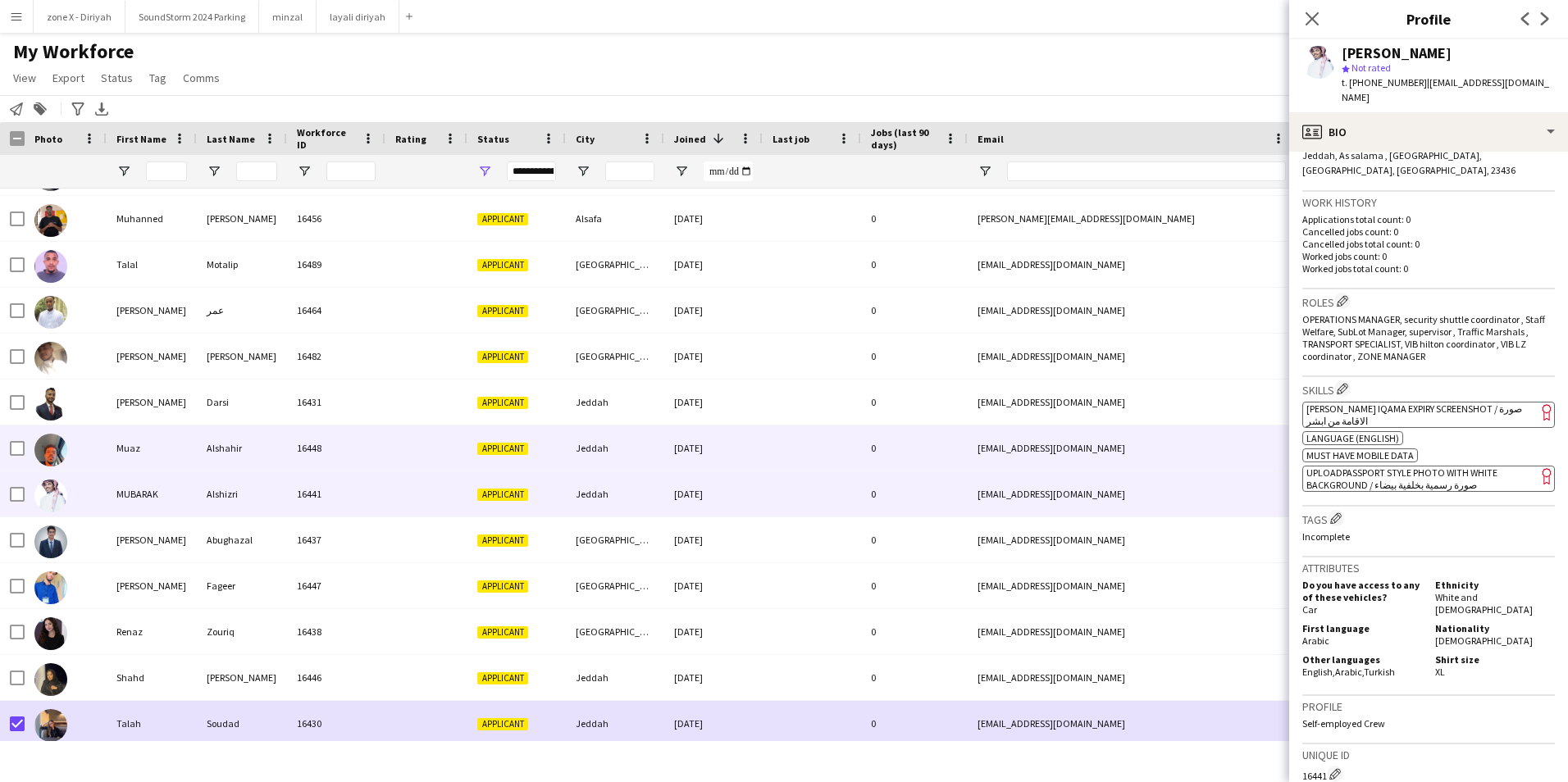
click at [1170, 448] on div "muaz765@gmail.com" at bounding box center [1131, 448] width 328 height 45
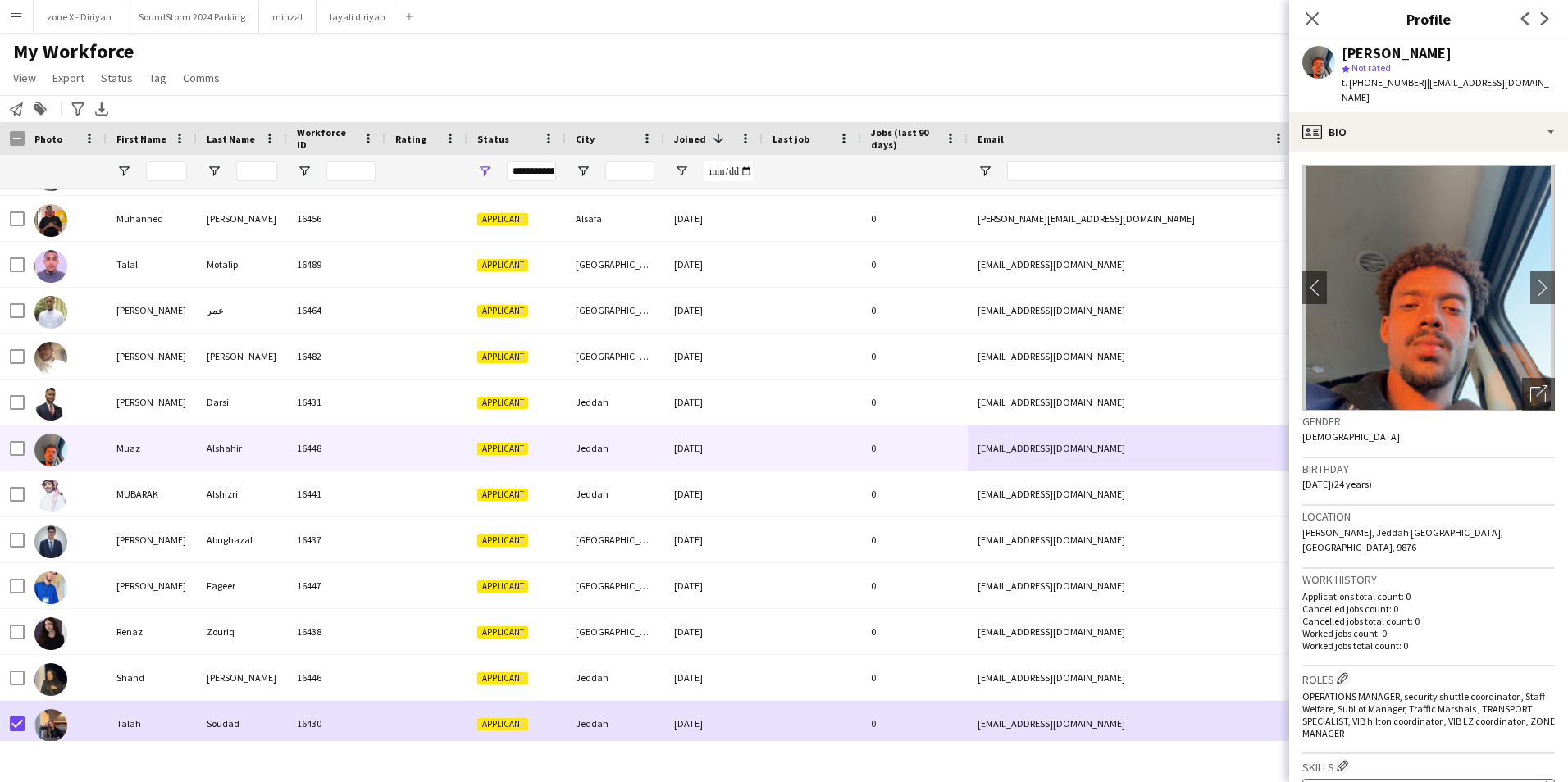
click at [1422, 780] on span "[PERSON_NAME] Iqama Expiry Screenshot / صورة الاقامة من ابشر" at bounding box center [1414, 792] width 215 height 25
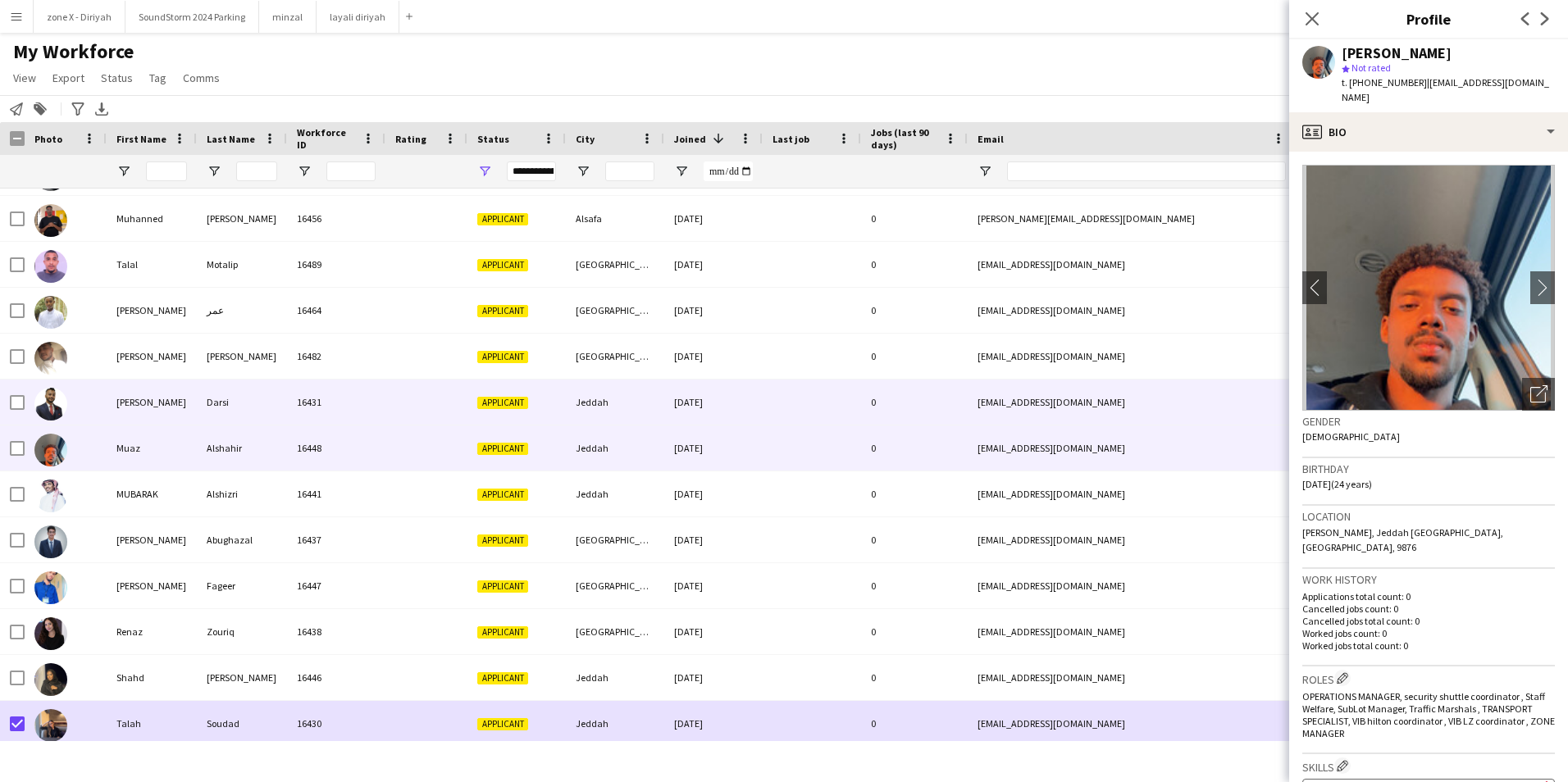
click at [1123, 396] on div "mokha071@gmail.com" at bounding box center [1131, 402] width 328 height 45
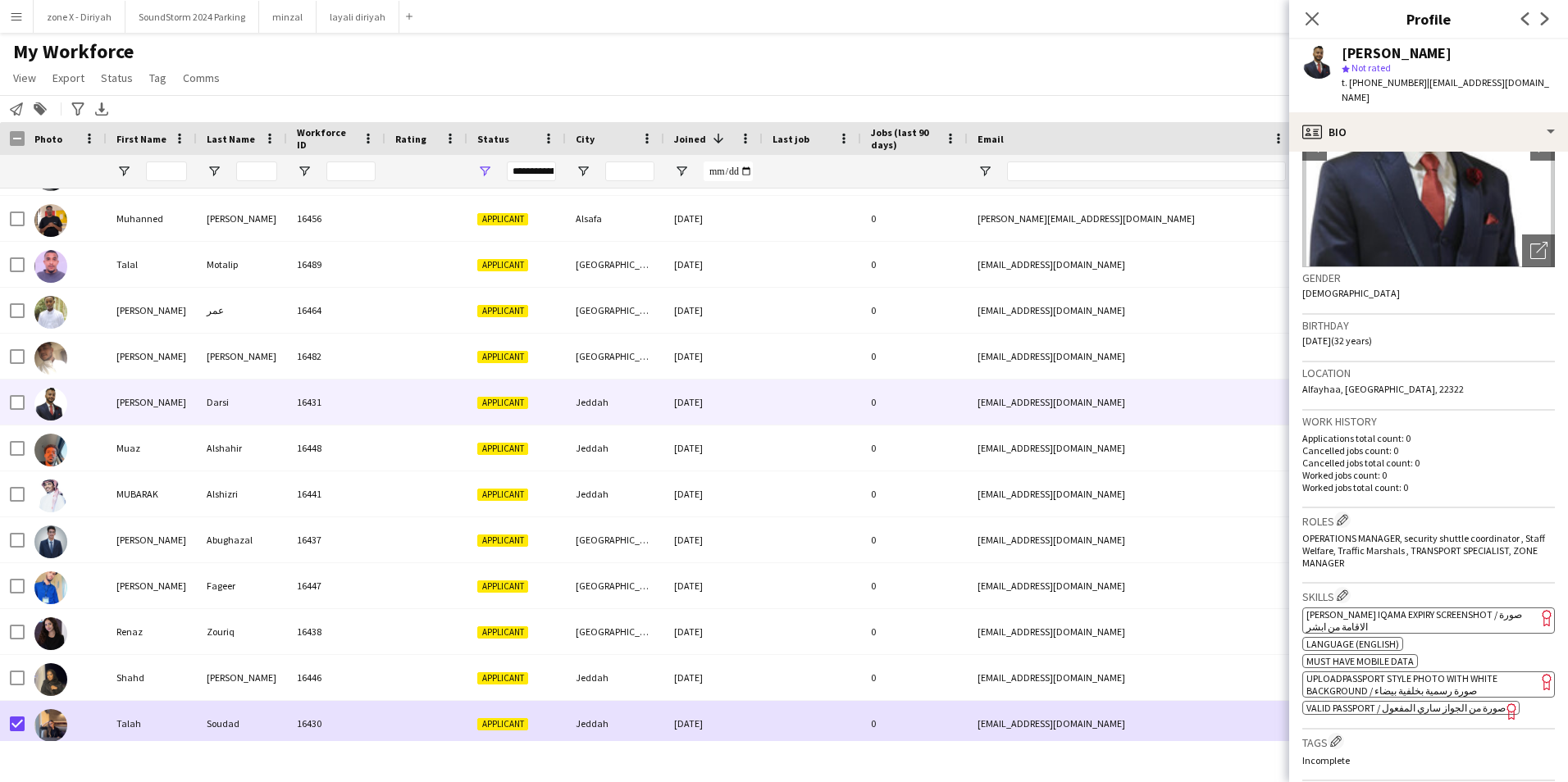
scroll to position [0, 0]
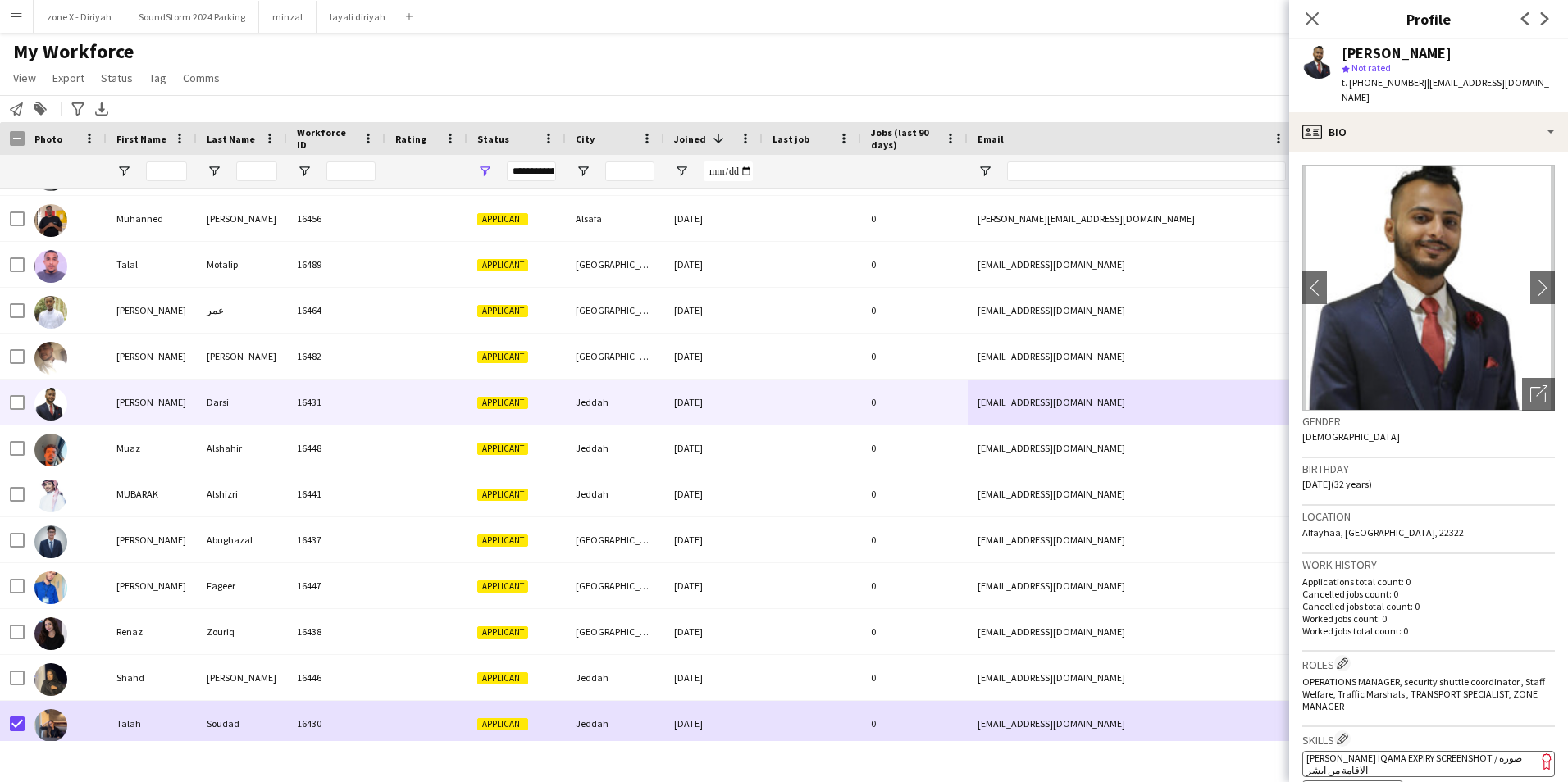
click at [1443, 730] on h3 "Skills Edit crew company skills" at bounding box center [1429, 738] width 253 height 17
click at [1443, 751] on span "[PERSON_NAME] Iqama Expiry Screenshot / صورة الاقامة من ابشر" at bounding box center [1414, 764] width 215 height 25
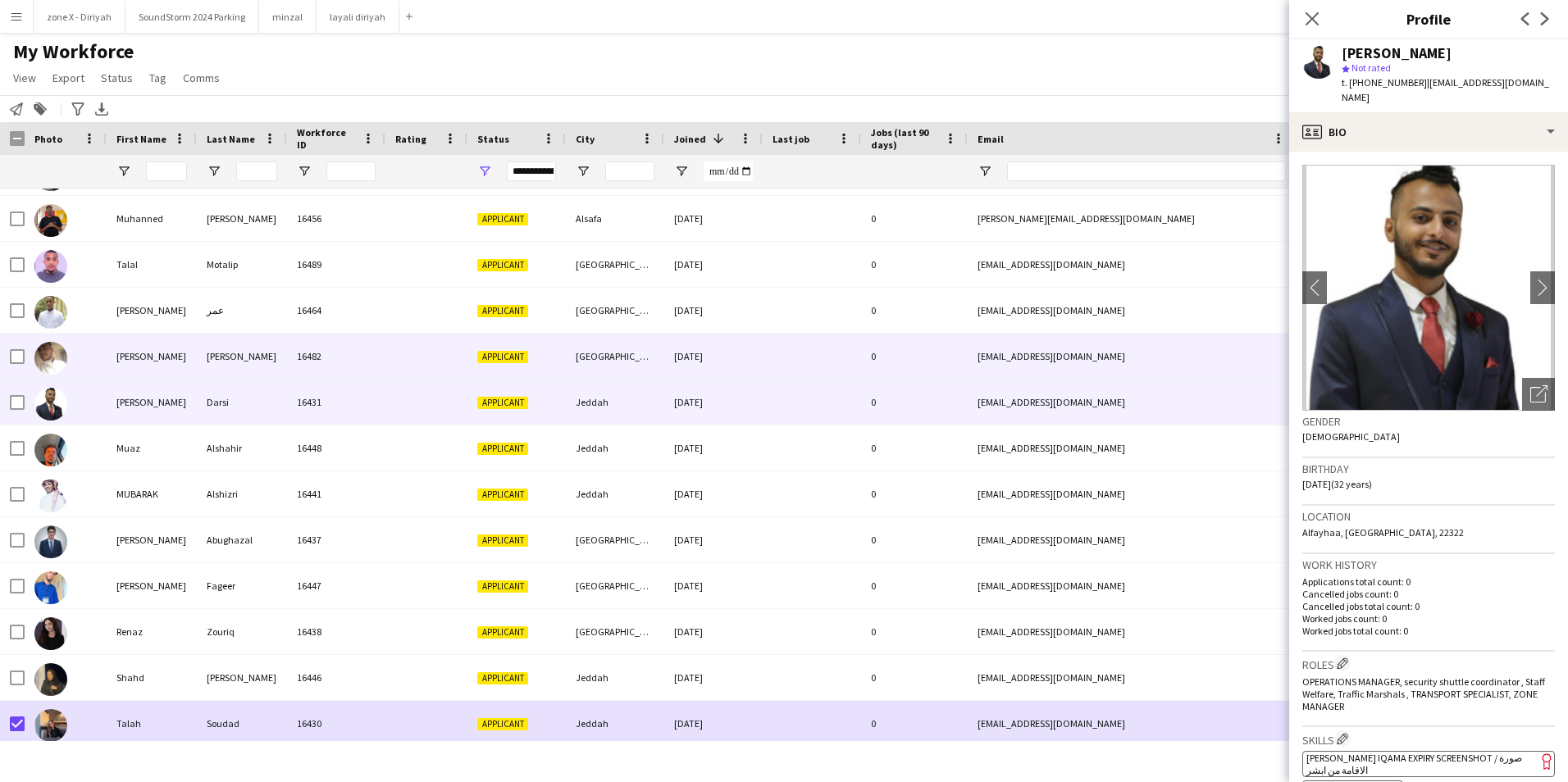
click at [1181, 359] on div "dngommoo@gmail.com" at bounding box center [1131, 356] width 328 height 45
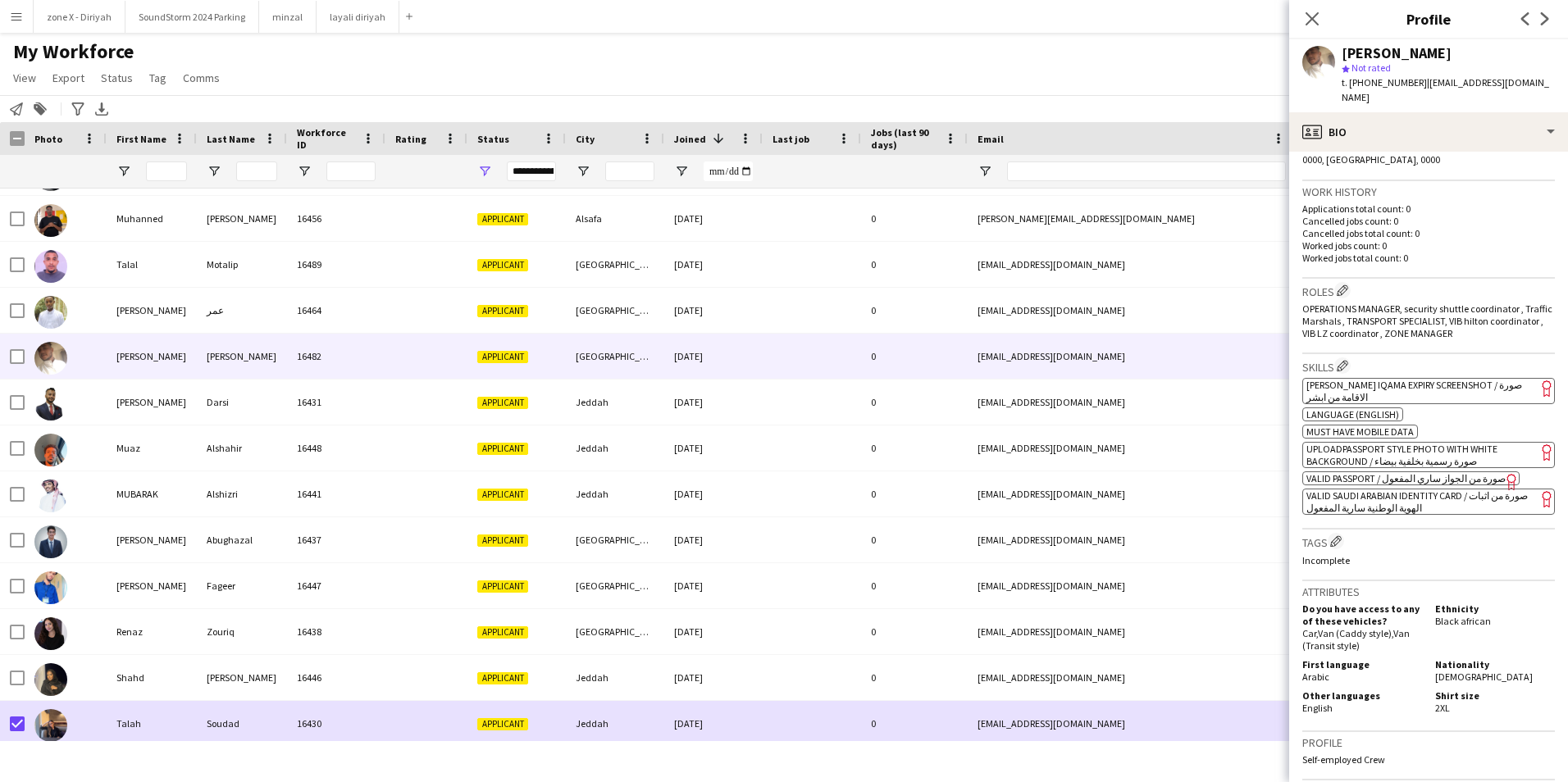
scroll to position [375, 0]
click at [1458, 377] on span "[PERSON_NAME] Iqama Expiry Screenshot / صورة الاقامة من ابشر" at bounding box center [1414, 389] width 215 height 25
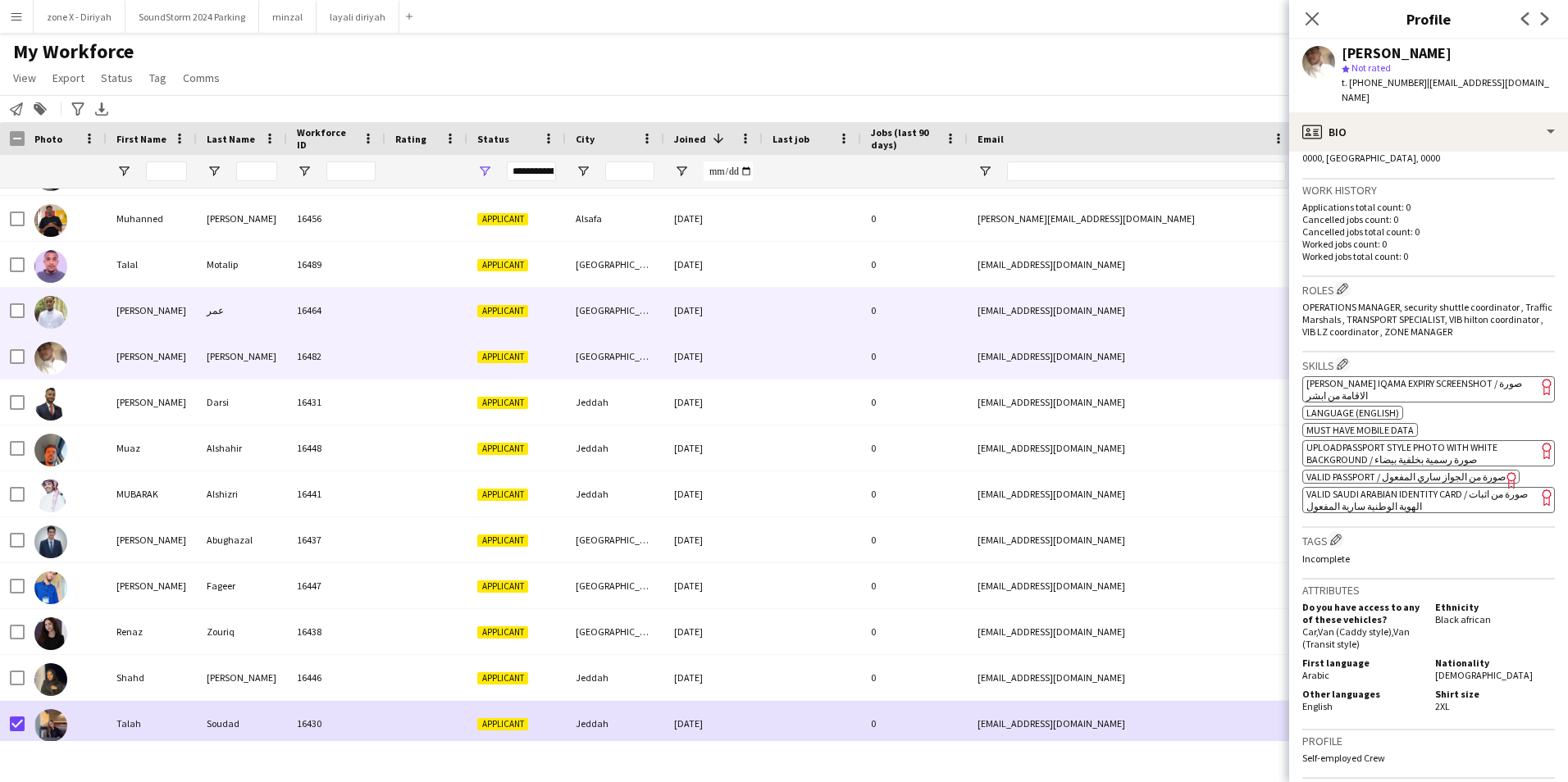
click at [1120, 308] on div "mohmkali121@gmail.com" at bounding box center [1131, 310] width 328 height 45
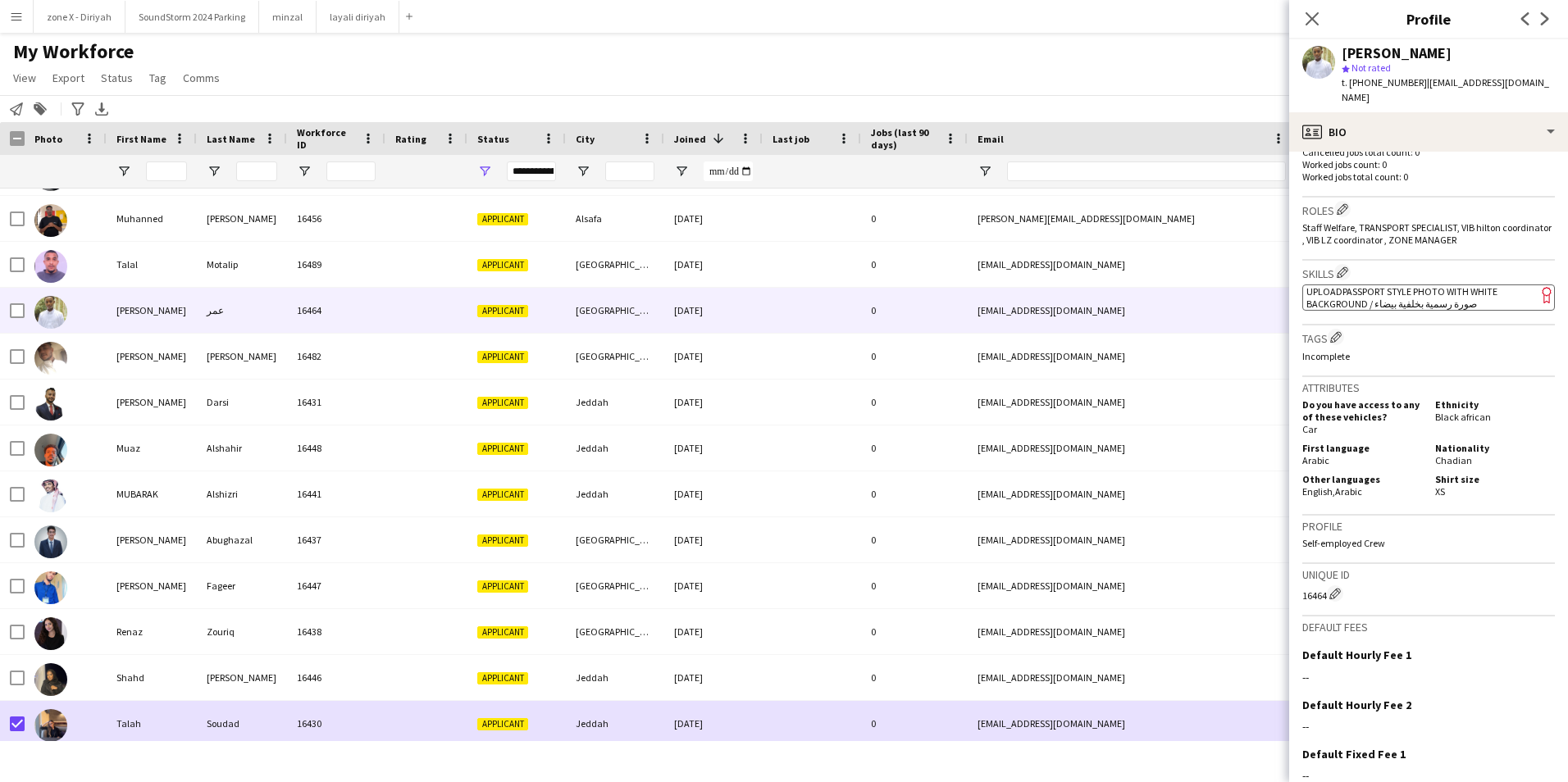
scroll to position [455, 0]
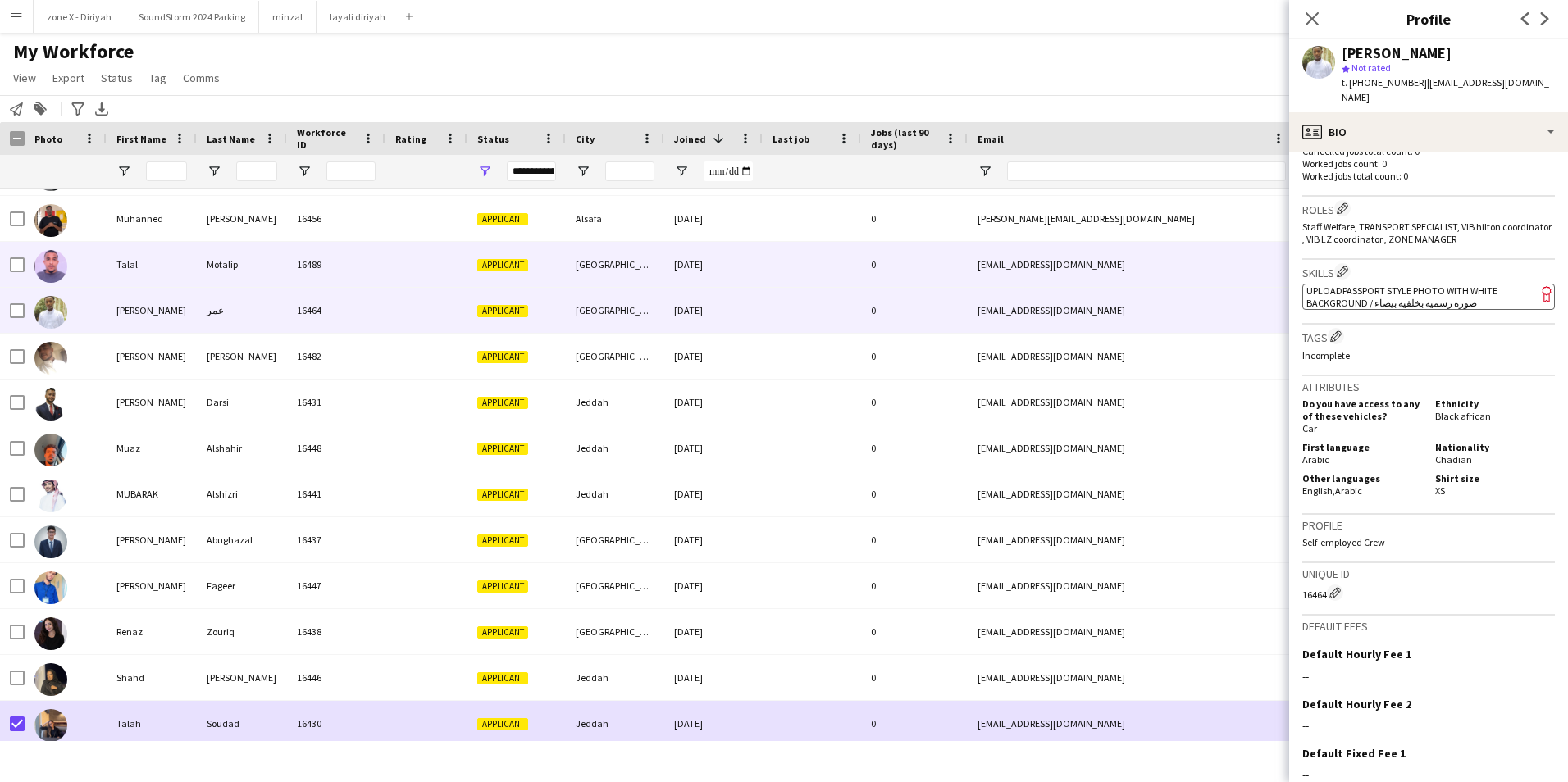
click at [1220, 281] on div "mootalibhaamza@gmail.com" at bounding box center [1131, 264] width 328 height 45
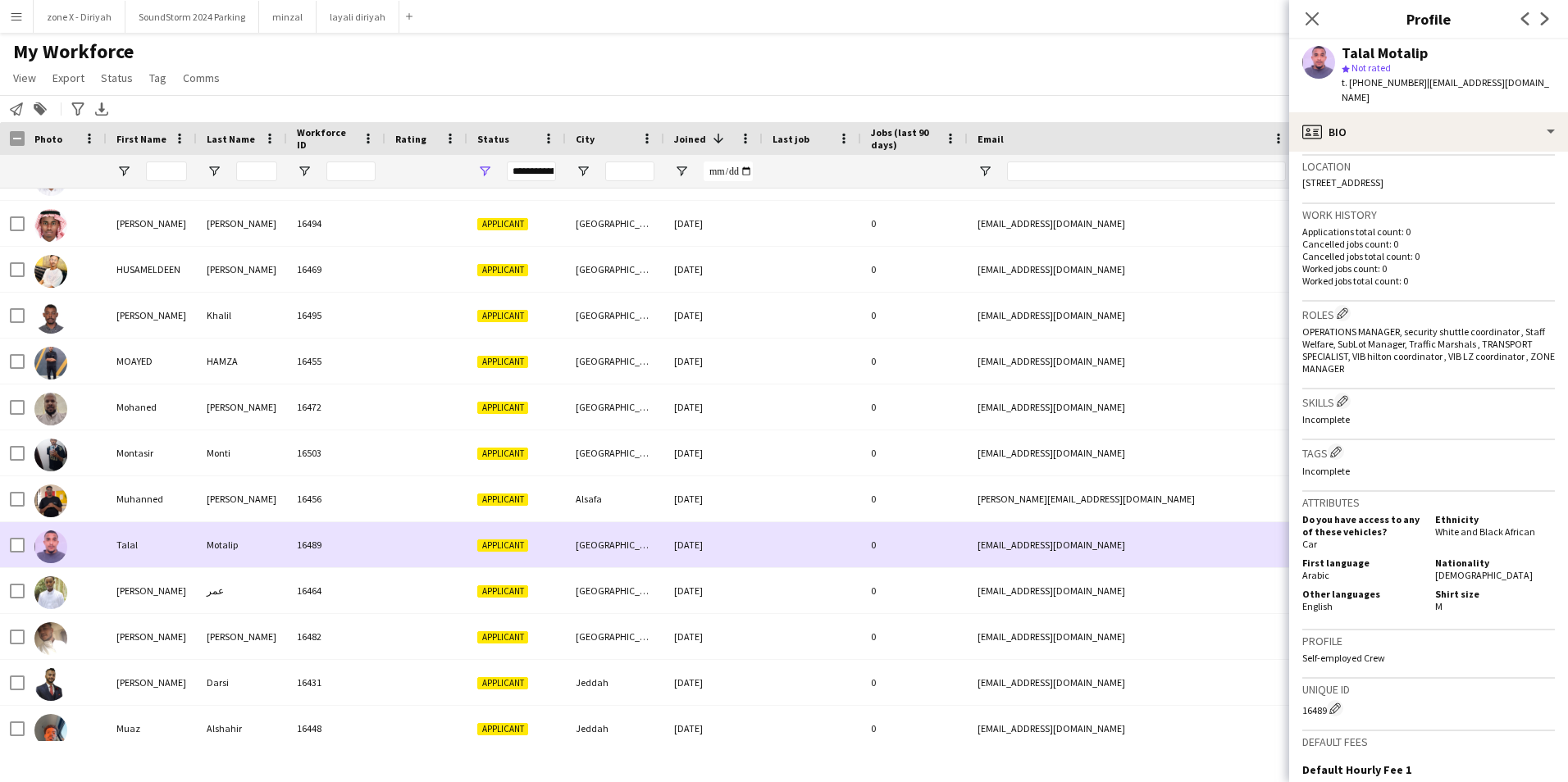
scroll to position [8754, 0]
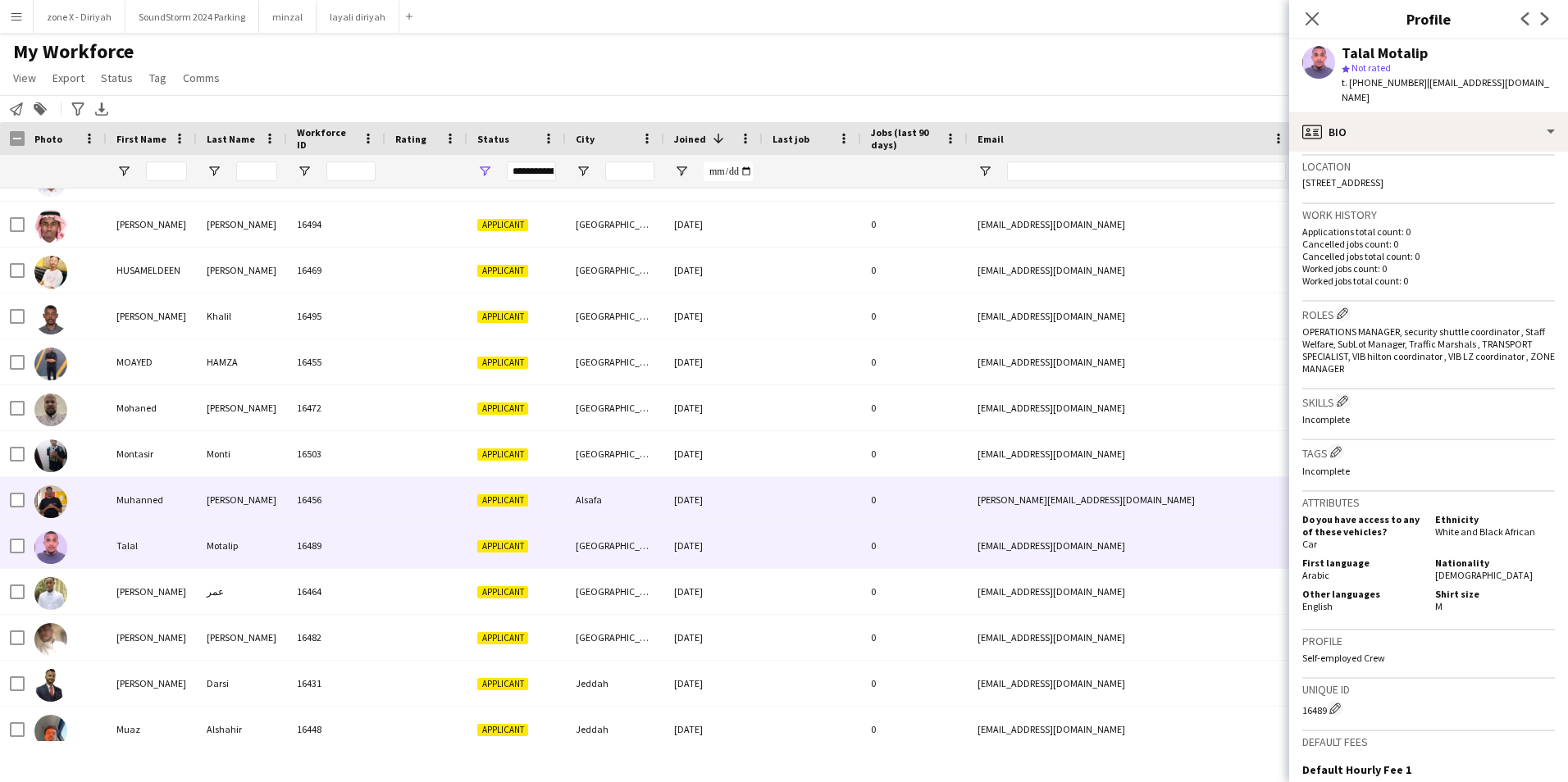
click at [1225, 520] on div "mohammed.mon2024@gmail.com" at bounding box center [1131, 499] width 328 height 45
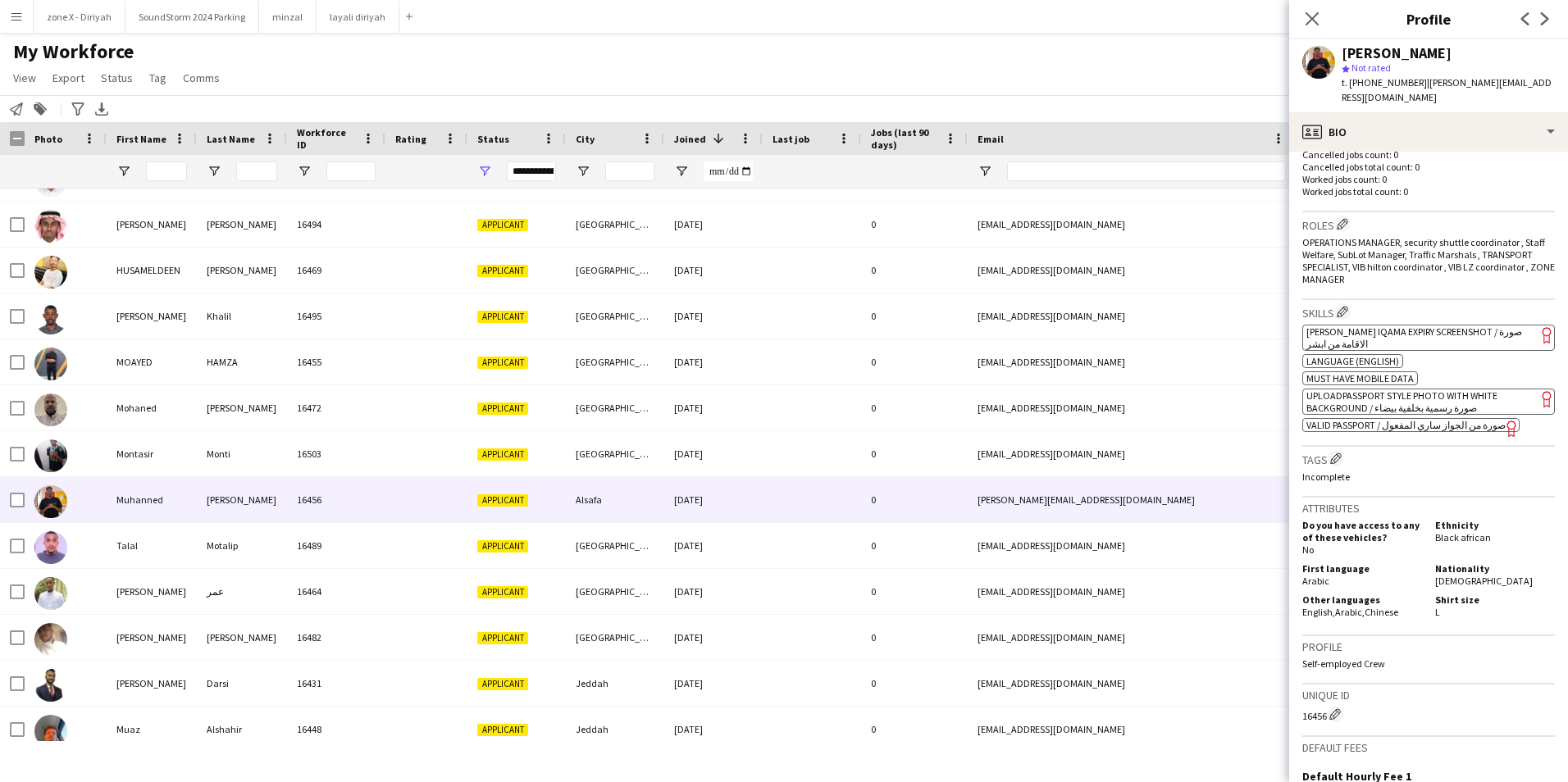
scroll to position [459, 0]
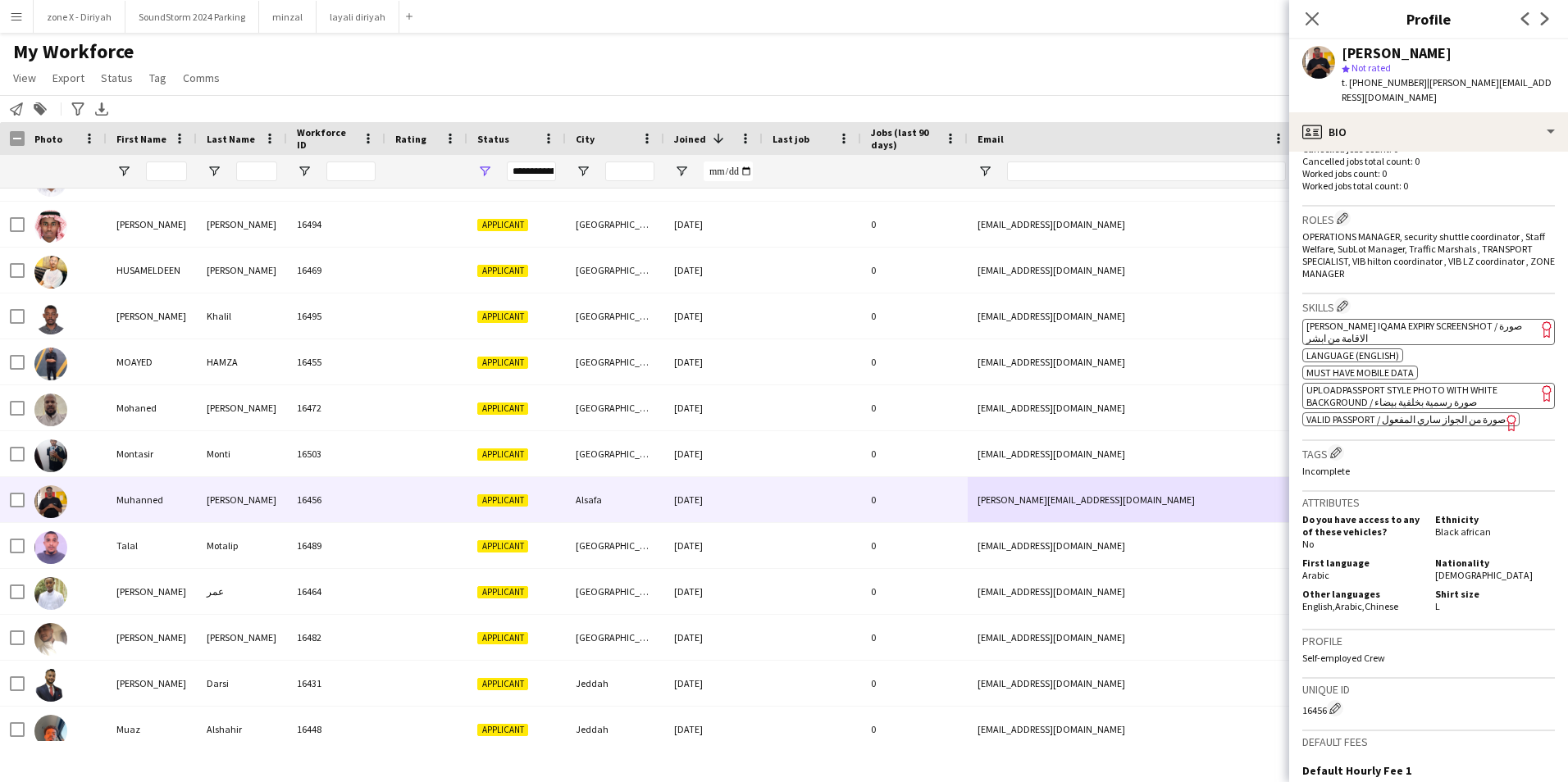
click at [1510, 323] on app-spec-pill "ok-circled2 background Layer 1 cross-circle-red background Layer 1 [PERSON_NAME…" at bounding box center [1429, 332] width 253 height 26
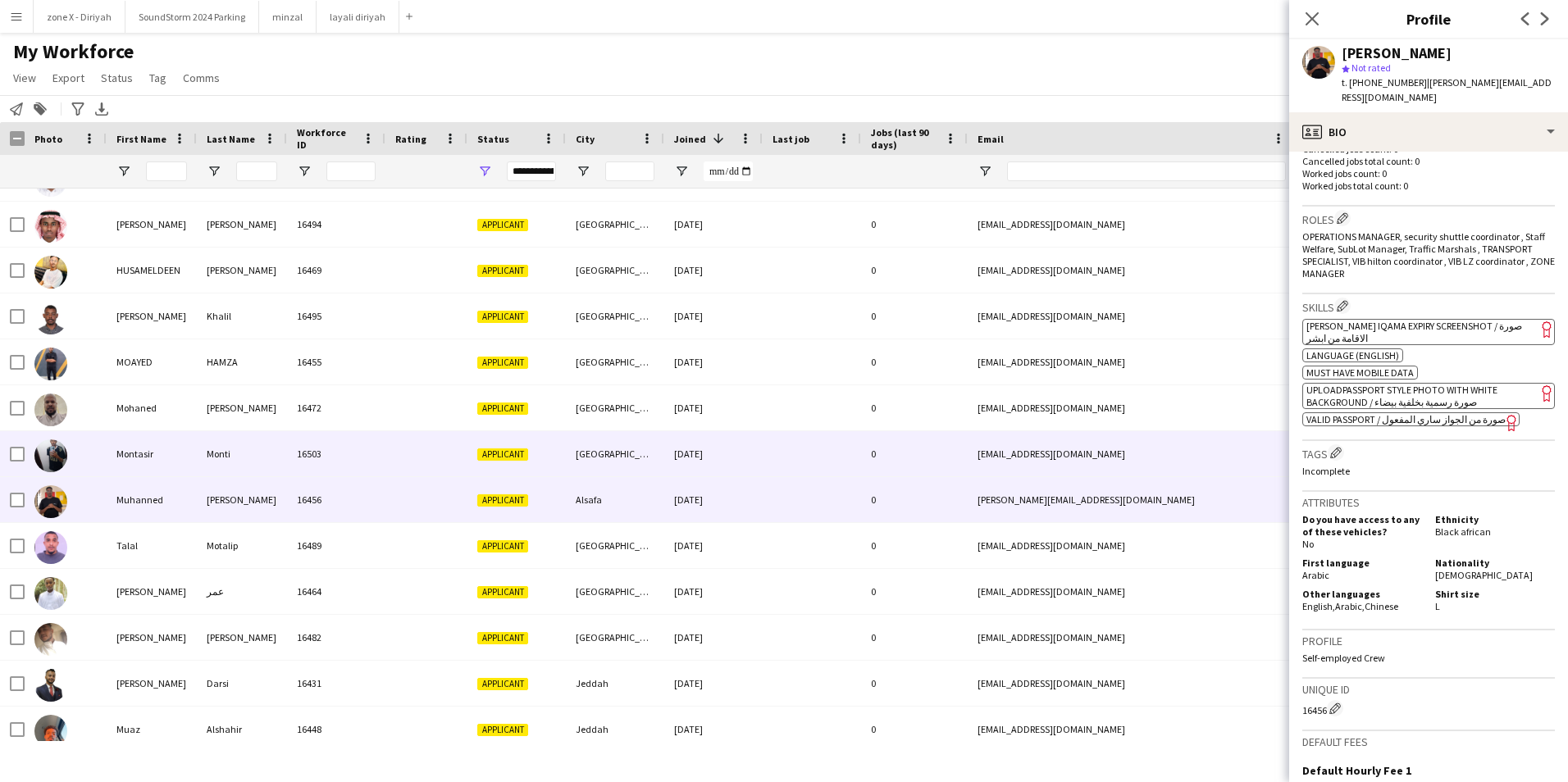
click at [1130, 458] on div "monticri345@gmail.com" at bounding box center [1131, 454] width 328 height 45
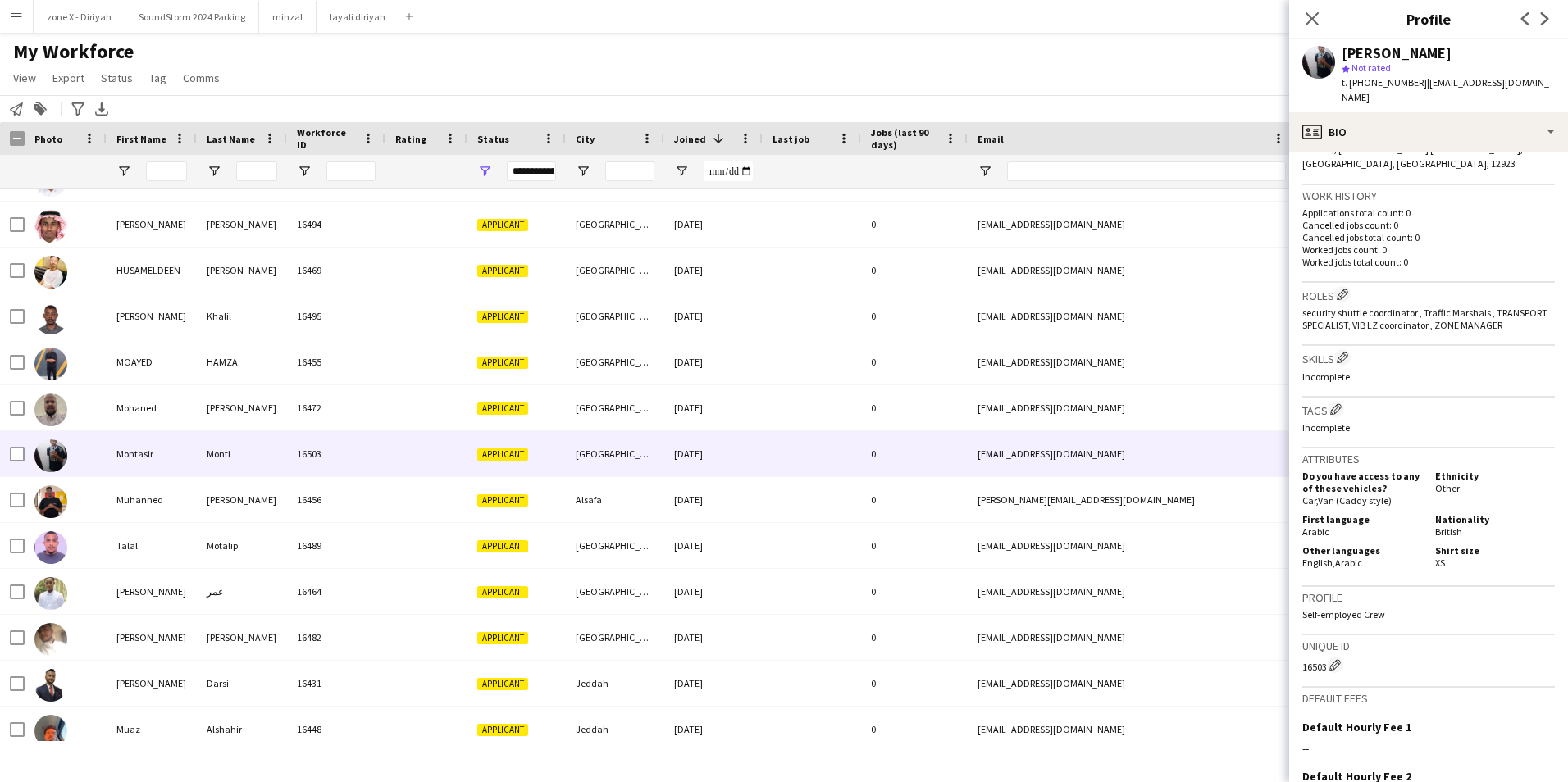
scroll to position [0, 0]
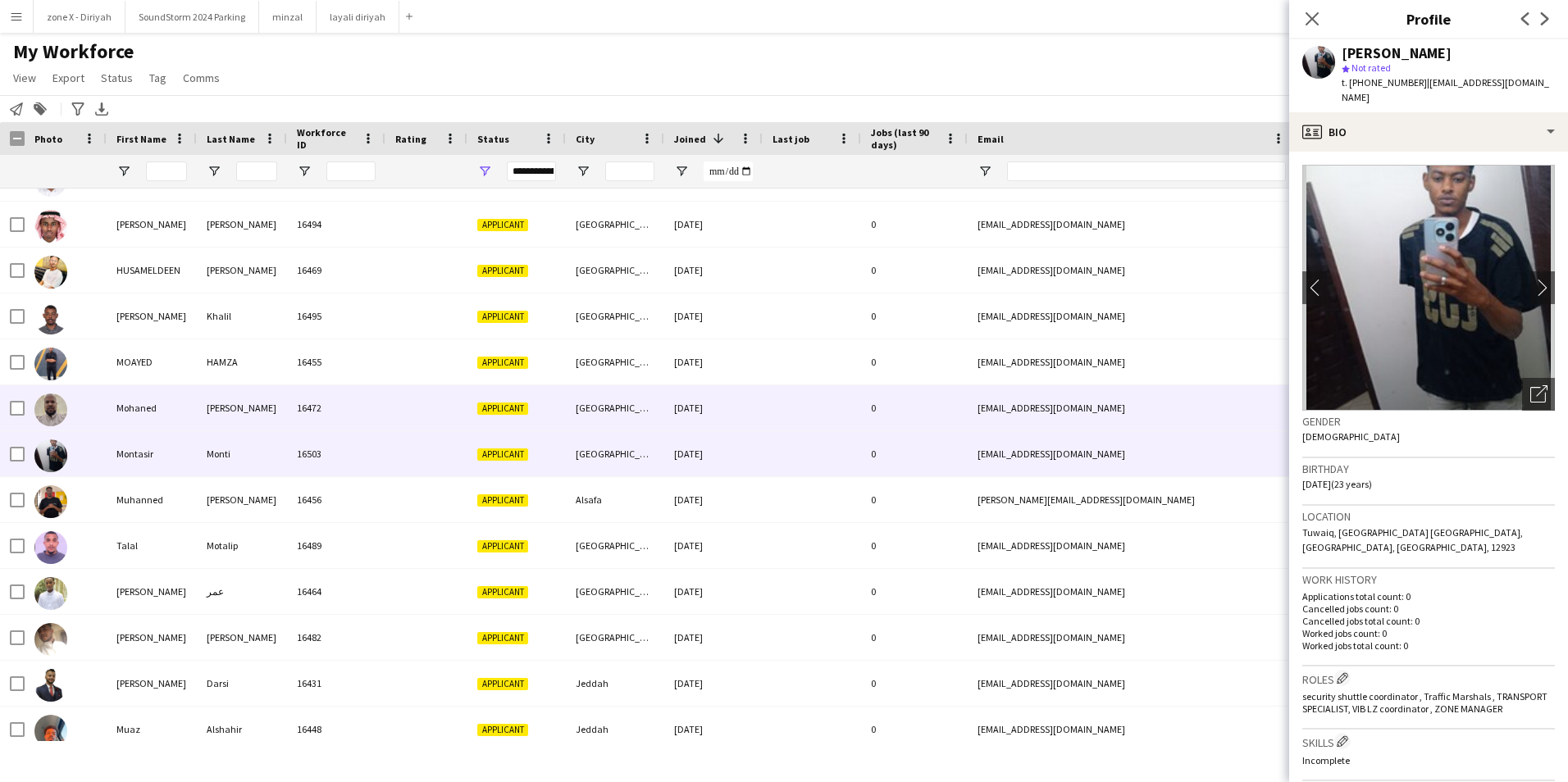
click at [1155, 404] on div "mohanedalmleeh@gmail.com" at bounding box center [1131, 407] width 328 height 45
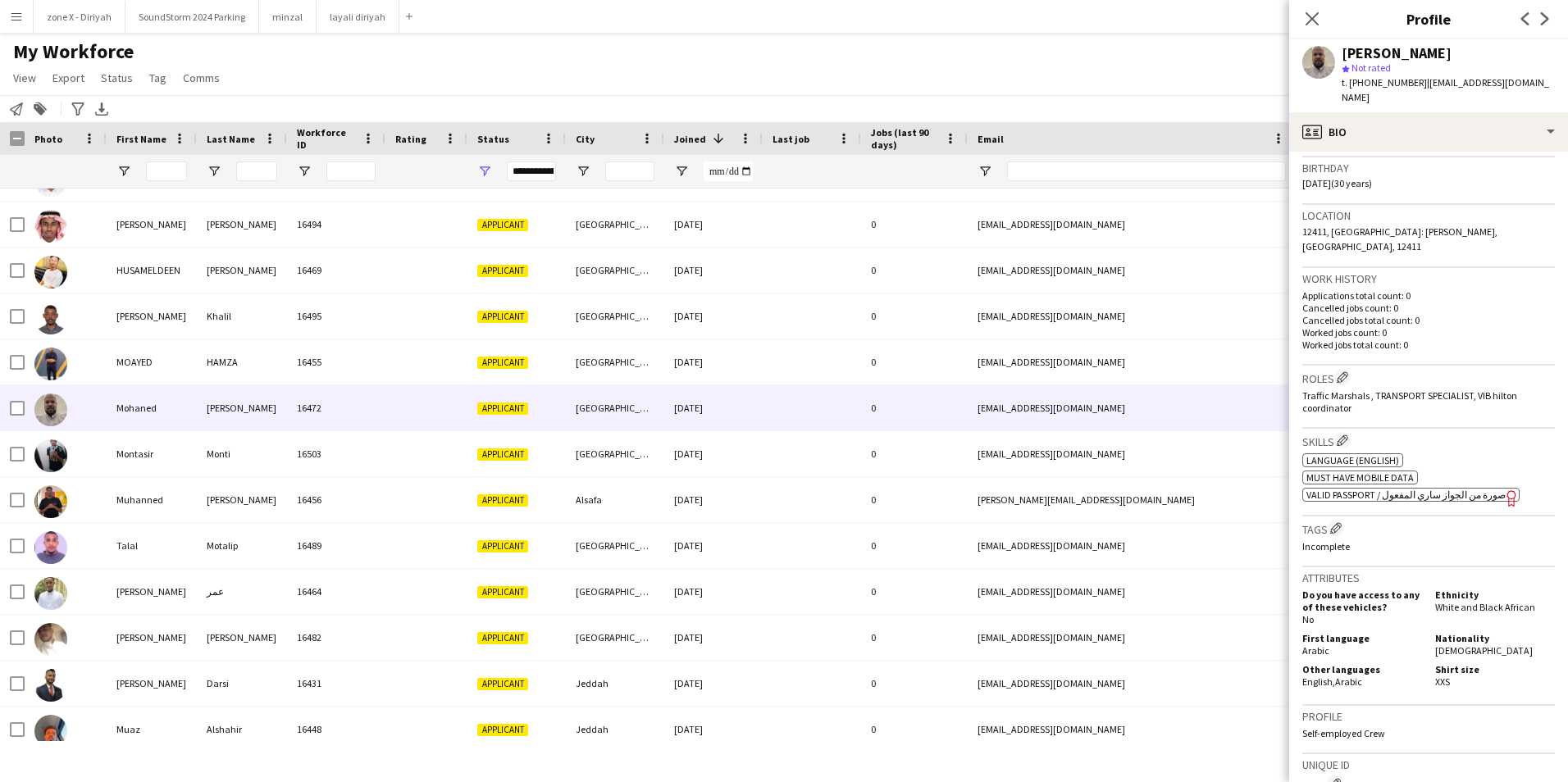
scroll to position [302, 0]
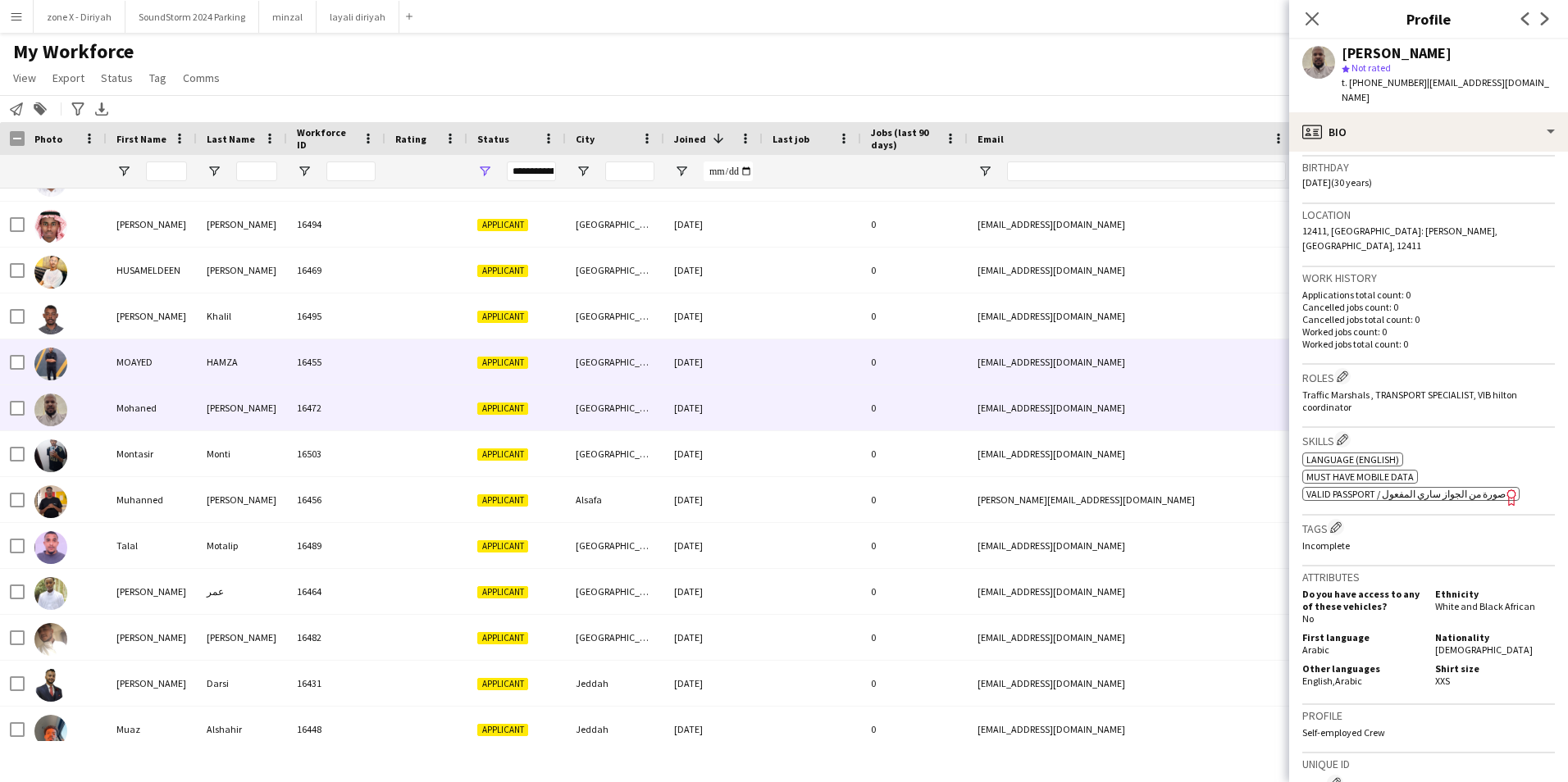
click at [1150, 373] on div "mueyid@icloud.com" at bounding box center [1131, 361] width 328 height 45
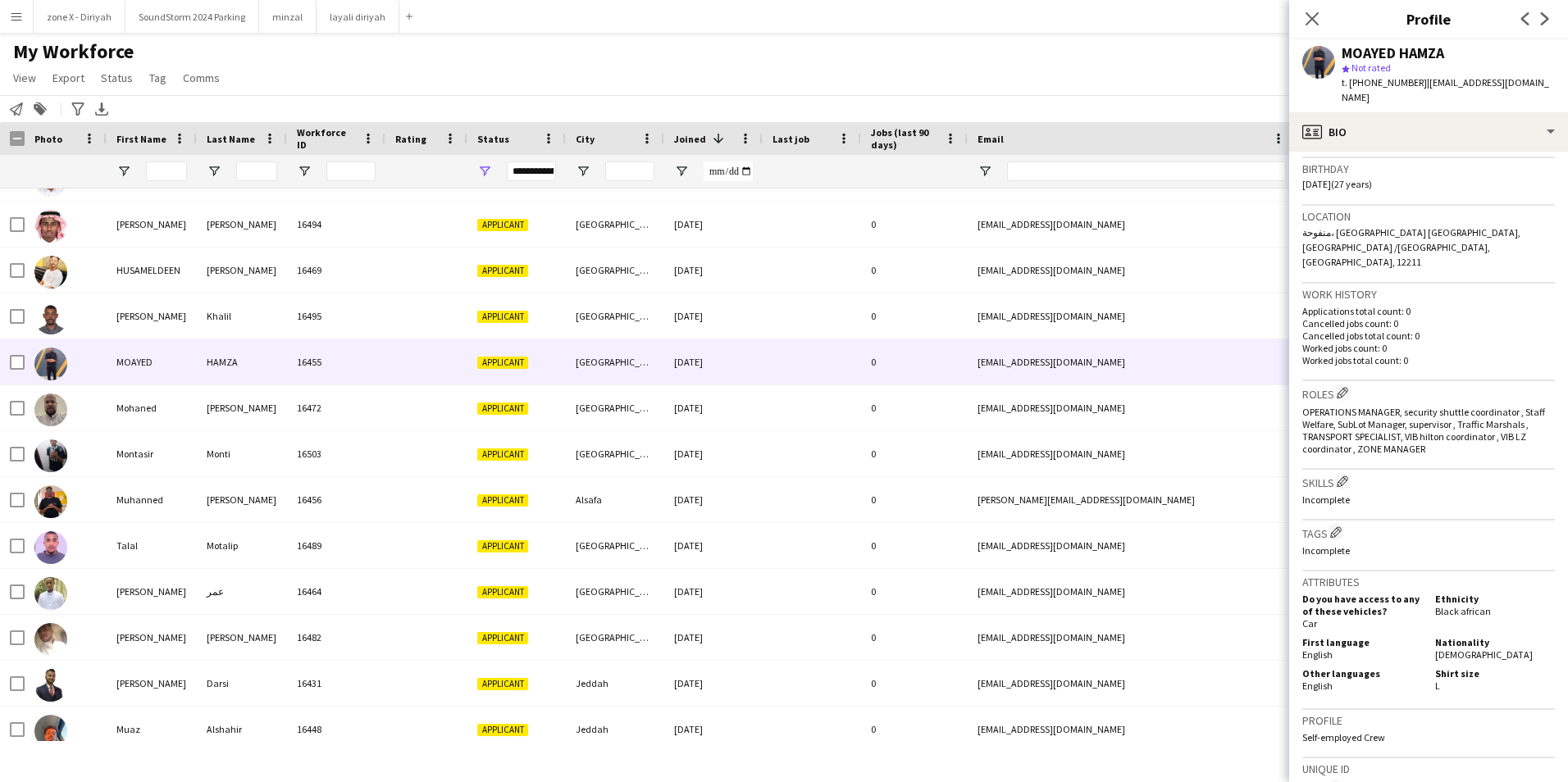
scroll to position [309, 0]
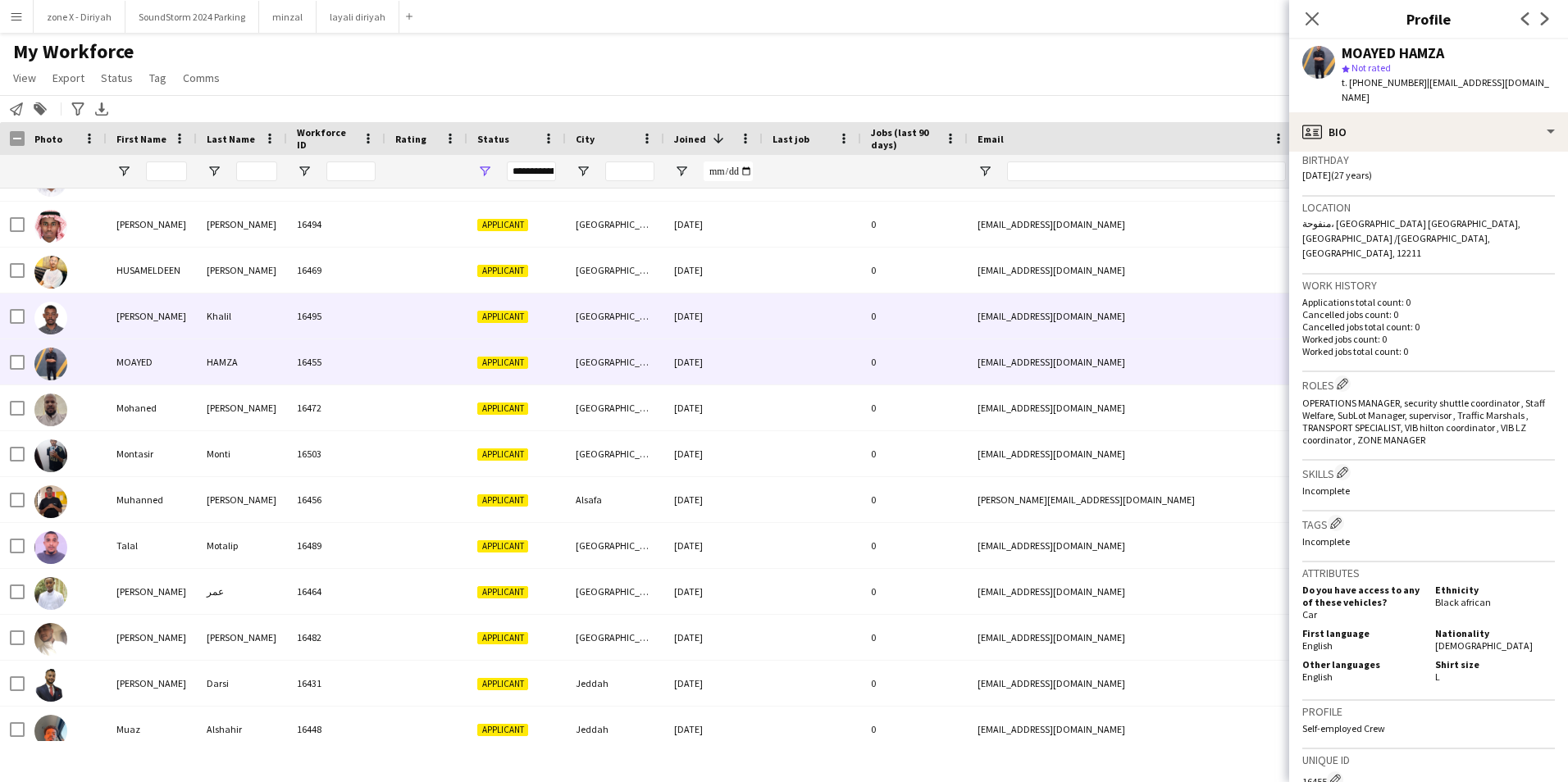
click at [1206, 315] on div "bo5alilhus92@gmail.com" at bounding box center [1131, 316] width 328 height 45
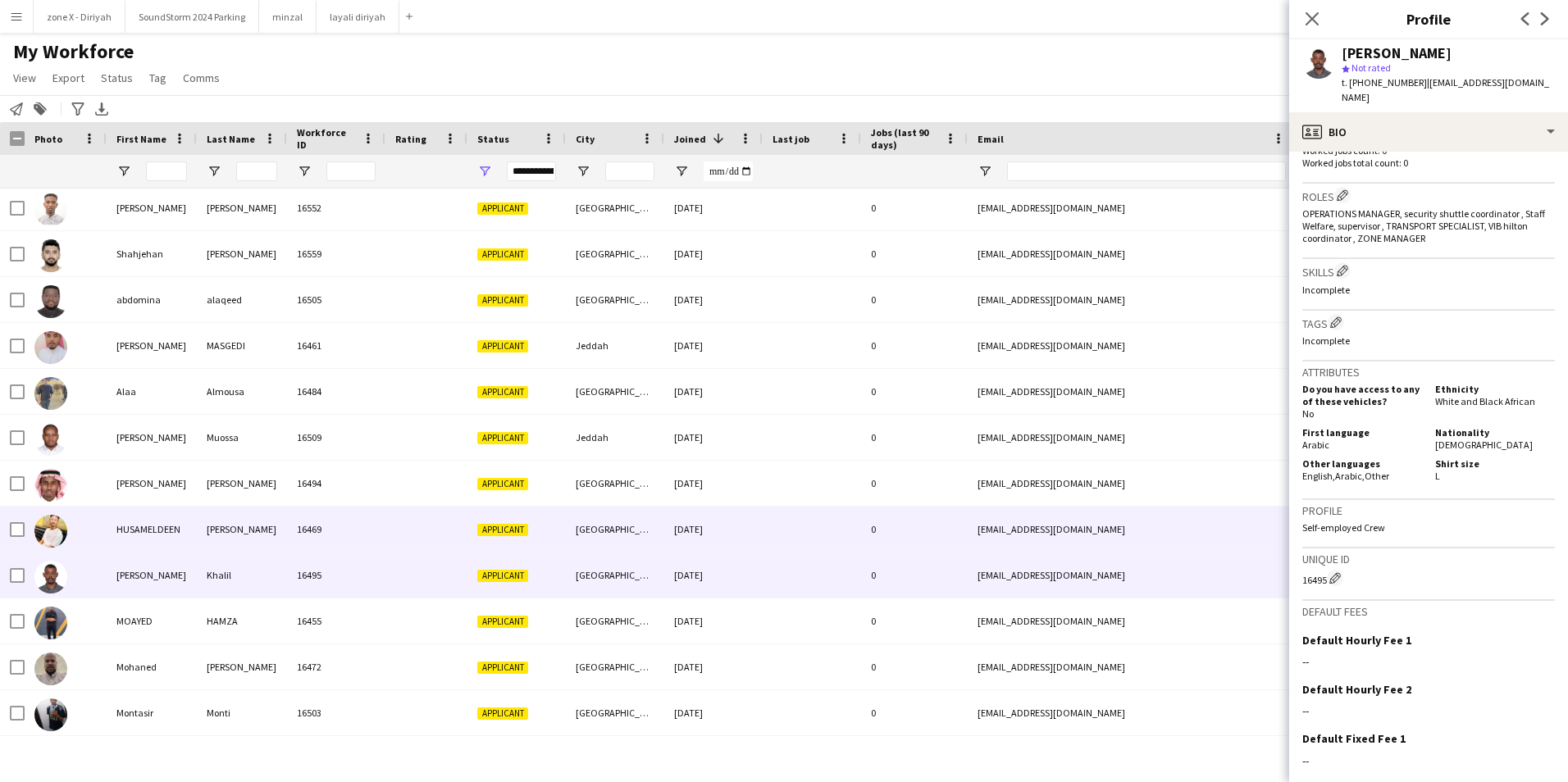
scroll to position [8494, 0]
click at [1240, 524] on div "husamai477@gmail.com" at bounding box center [1131, 530] width 328 height 45
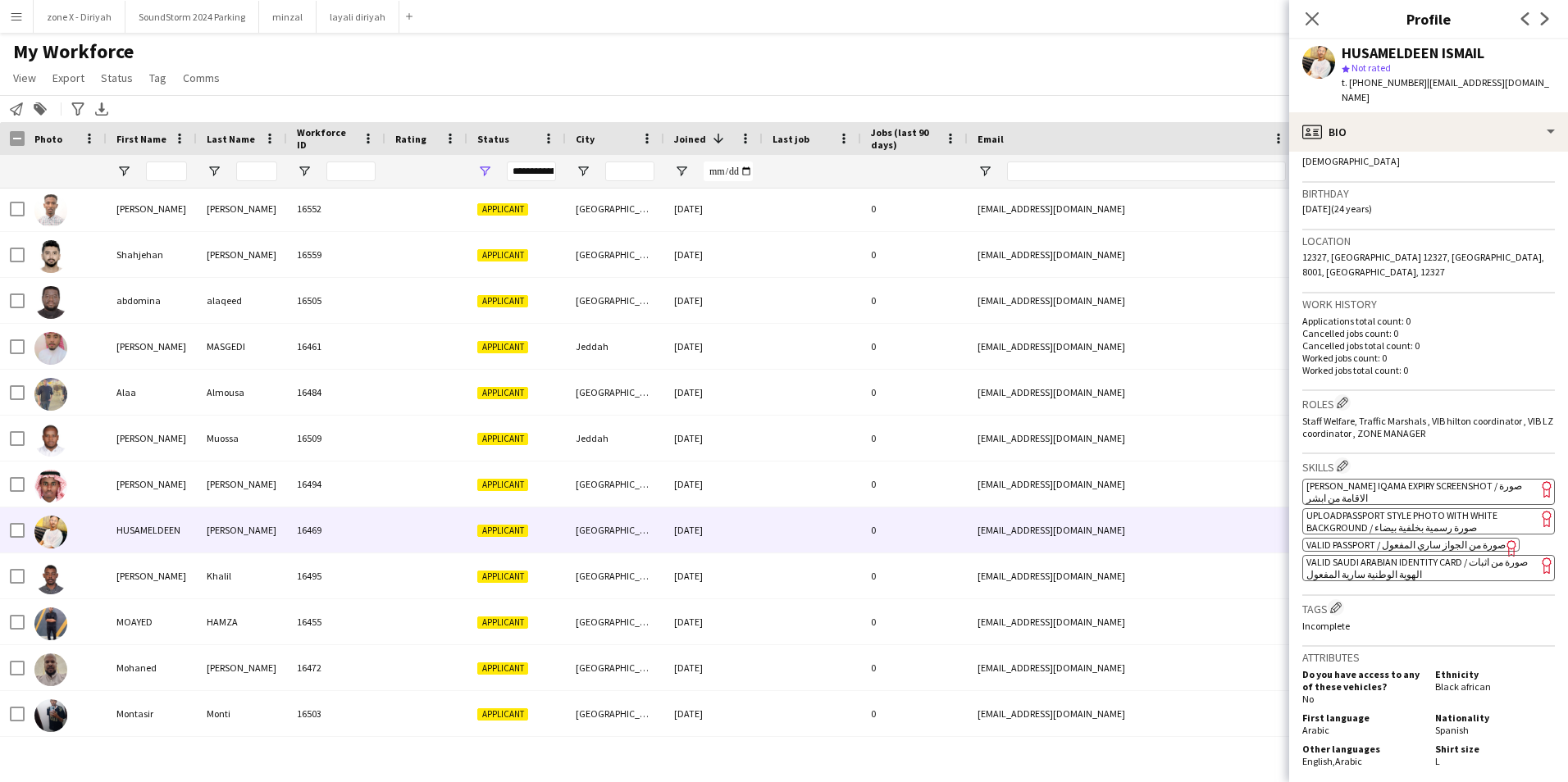
scroll to position [279, 0]
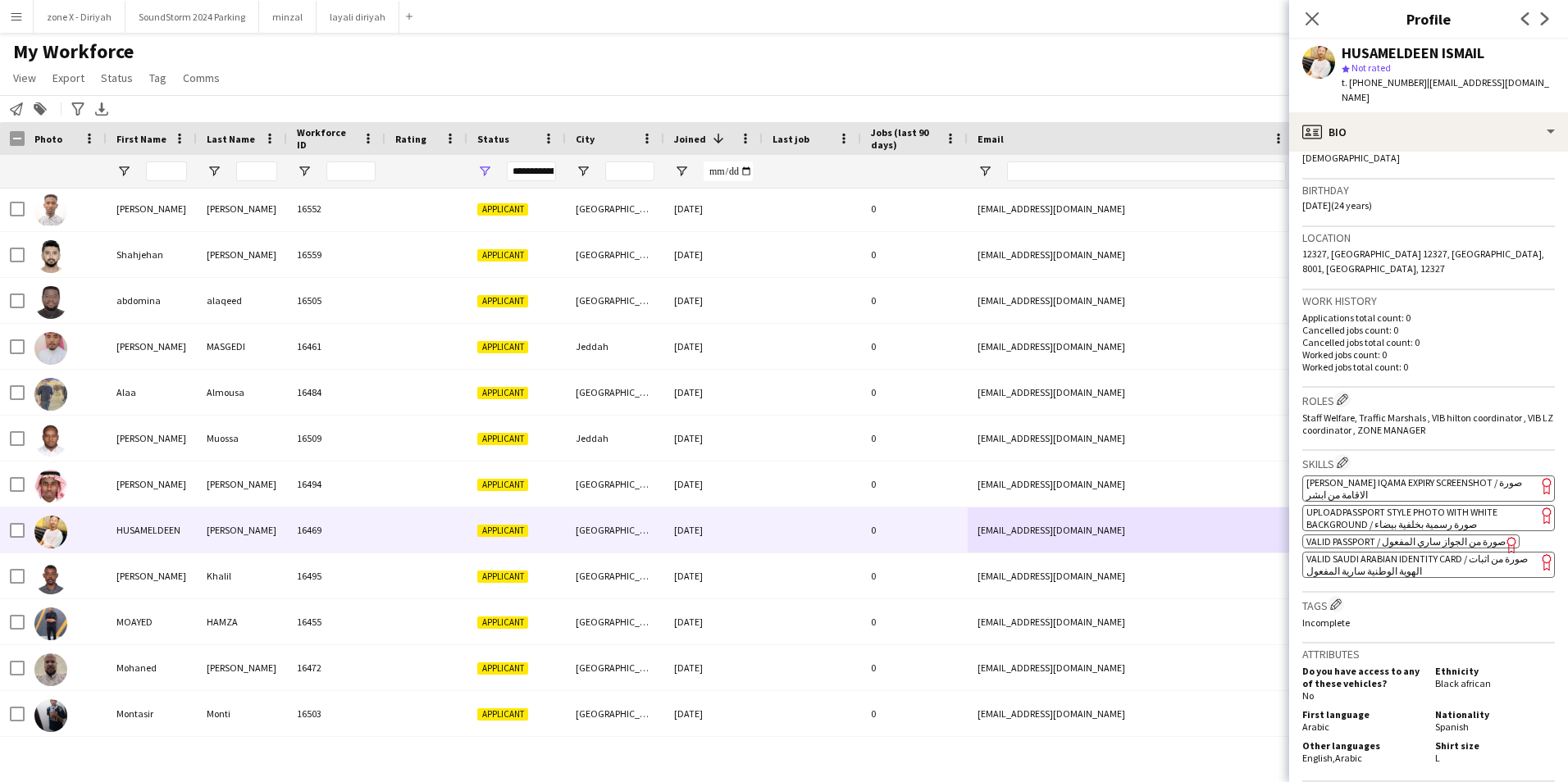
click at [1443, 475] on app-spec-pill "ok-circled2 background Layer 1 cross-circle-red background Layer 1 [PERSON_NAME…" at bounding box center [1429, 488] width 253 height 26
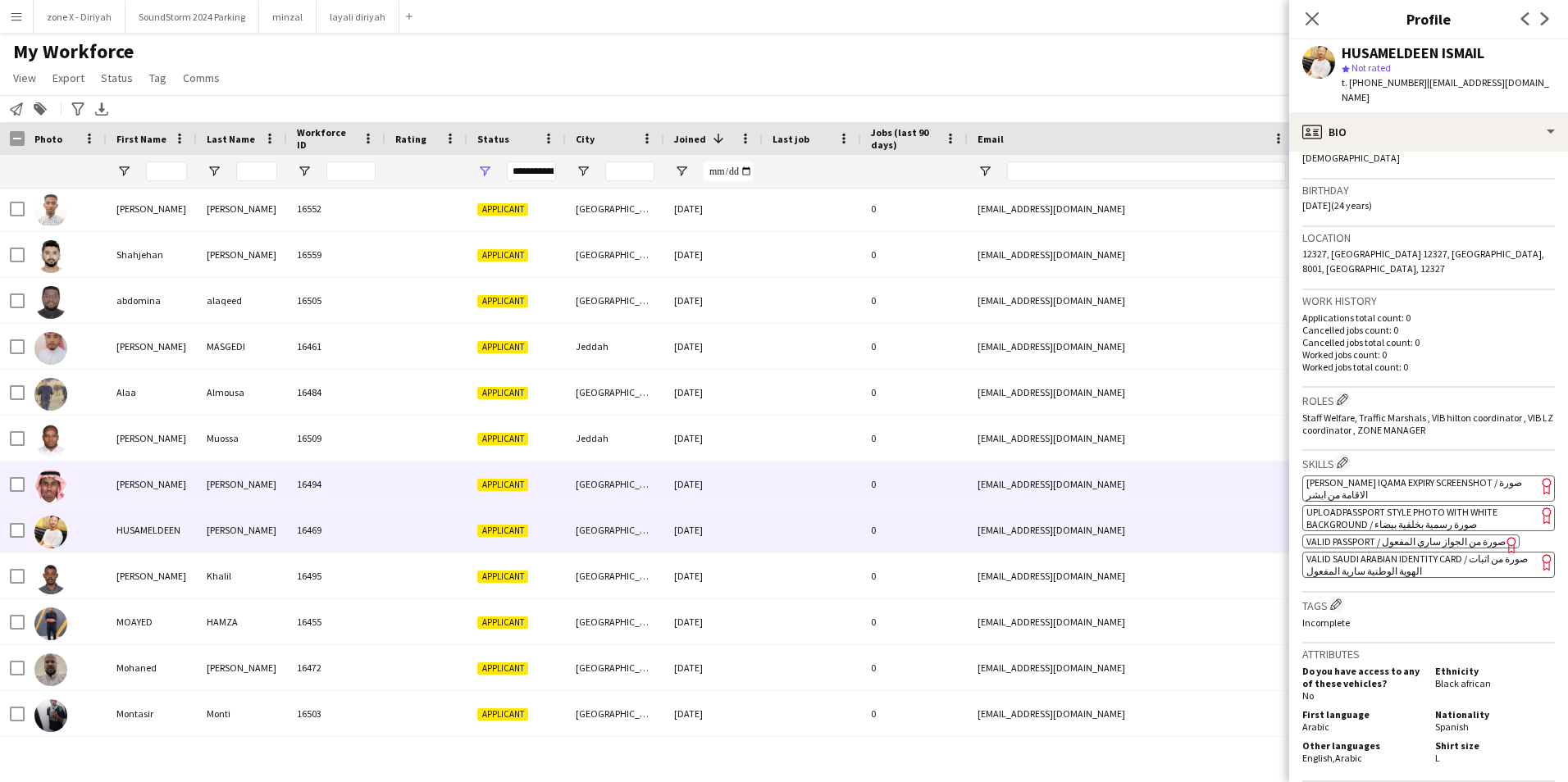
click at [1142, 478] on div "alihassogy@gmail.com" at bounding box center [1131, 483] width 328 height 45
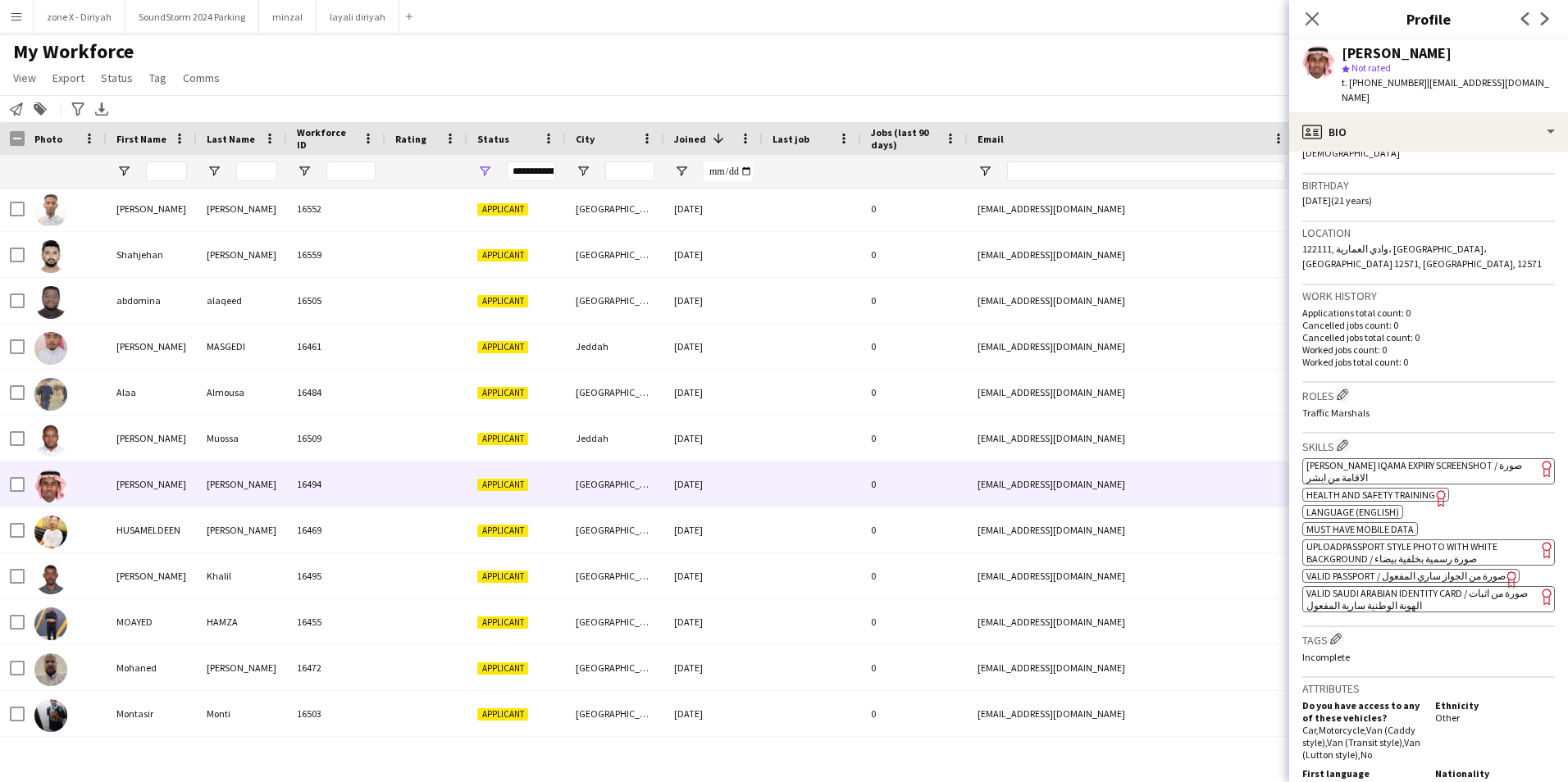
scroll to position [171, 0]
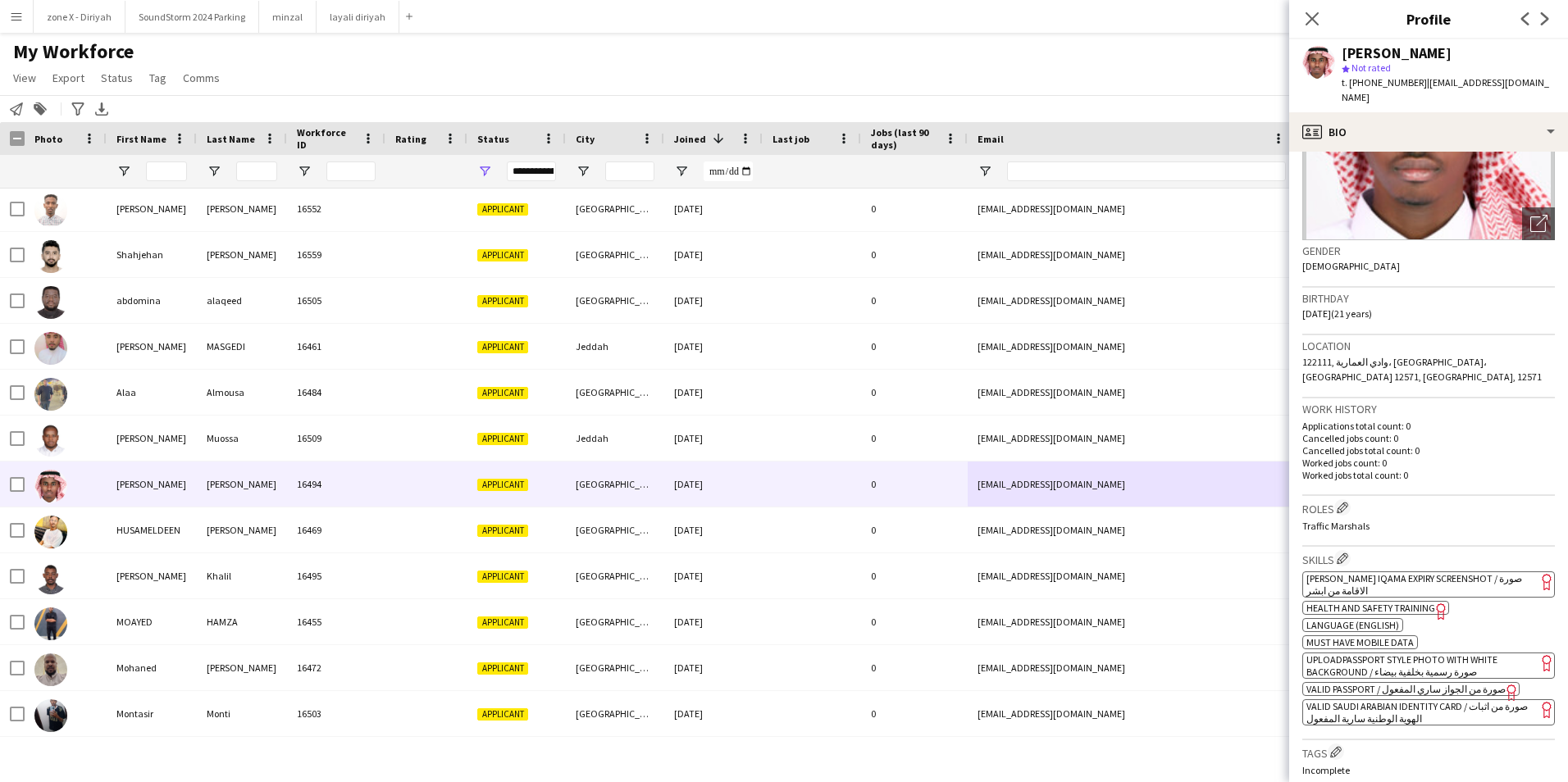
click at [1477, 572] on span "[PERSON_NAME] Iqama Expiry Screenshot / صورة الاقامة من ابشر" at bounding box center [1414, 585] width 215 height 25
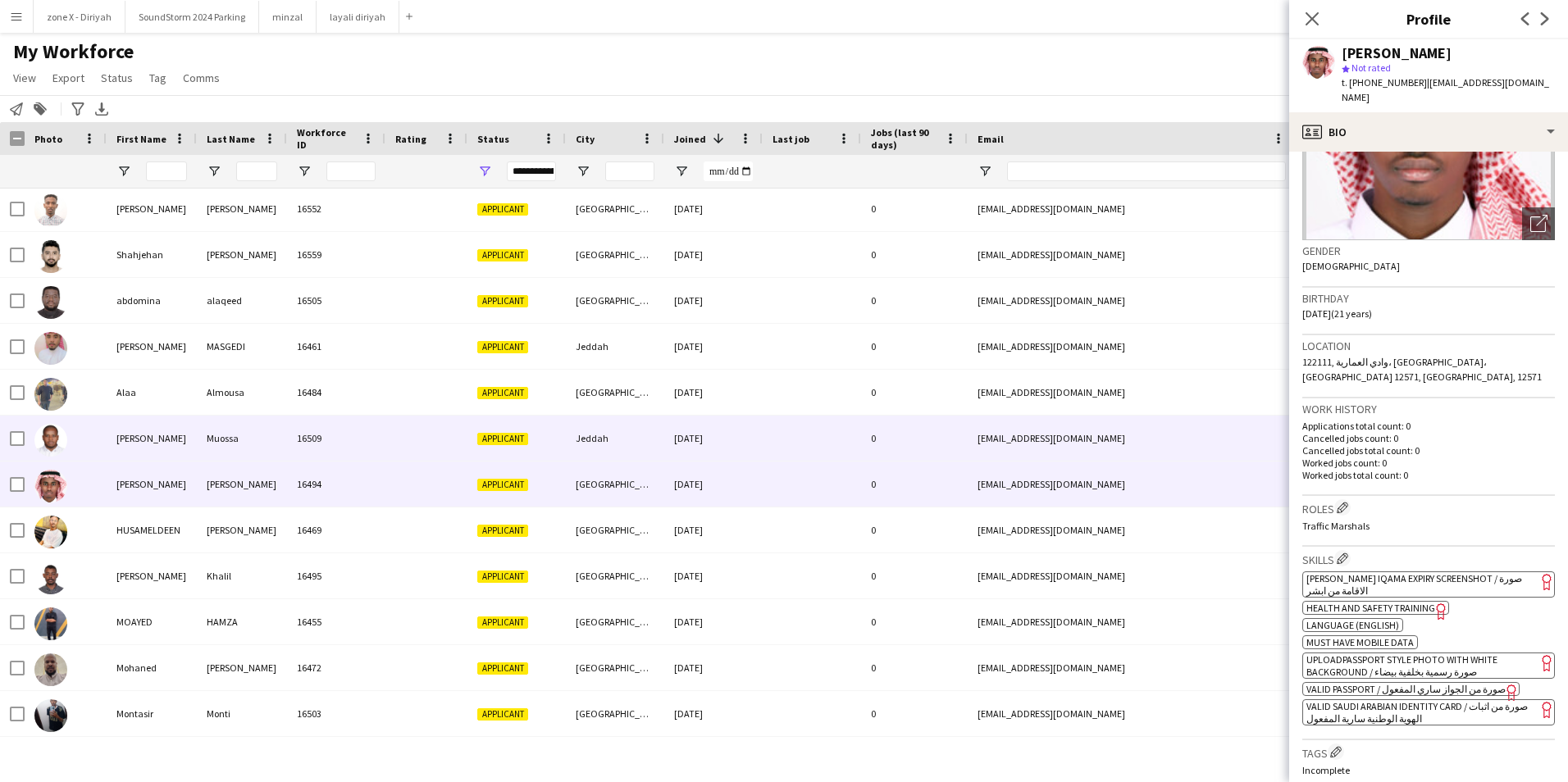
click at [1185, 422] on div "aliharuon7@gmail.com" at bounding box center [1131, 438] width 328 height 45
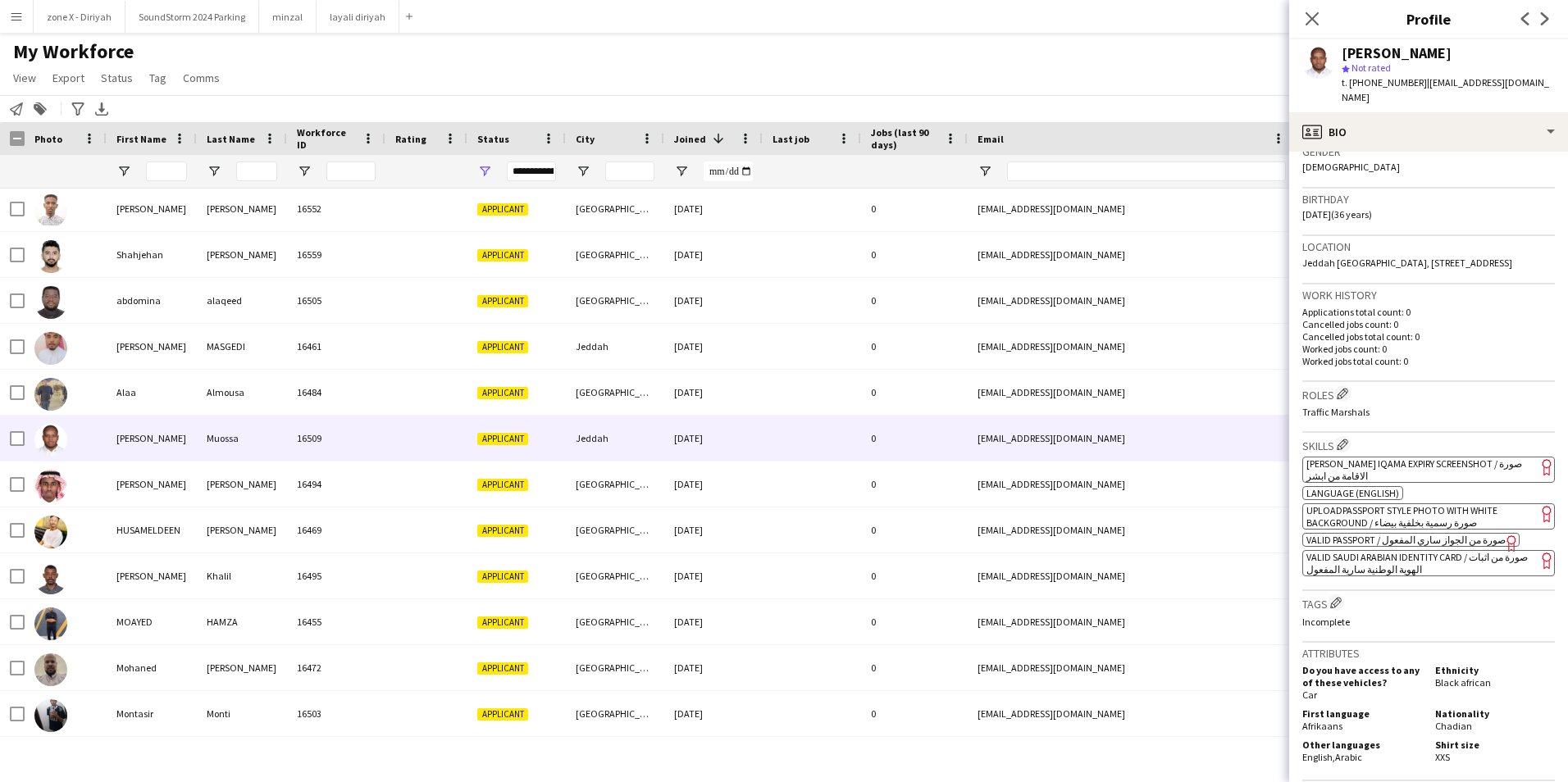
scroll to position [279, 0]
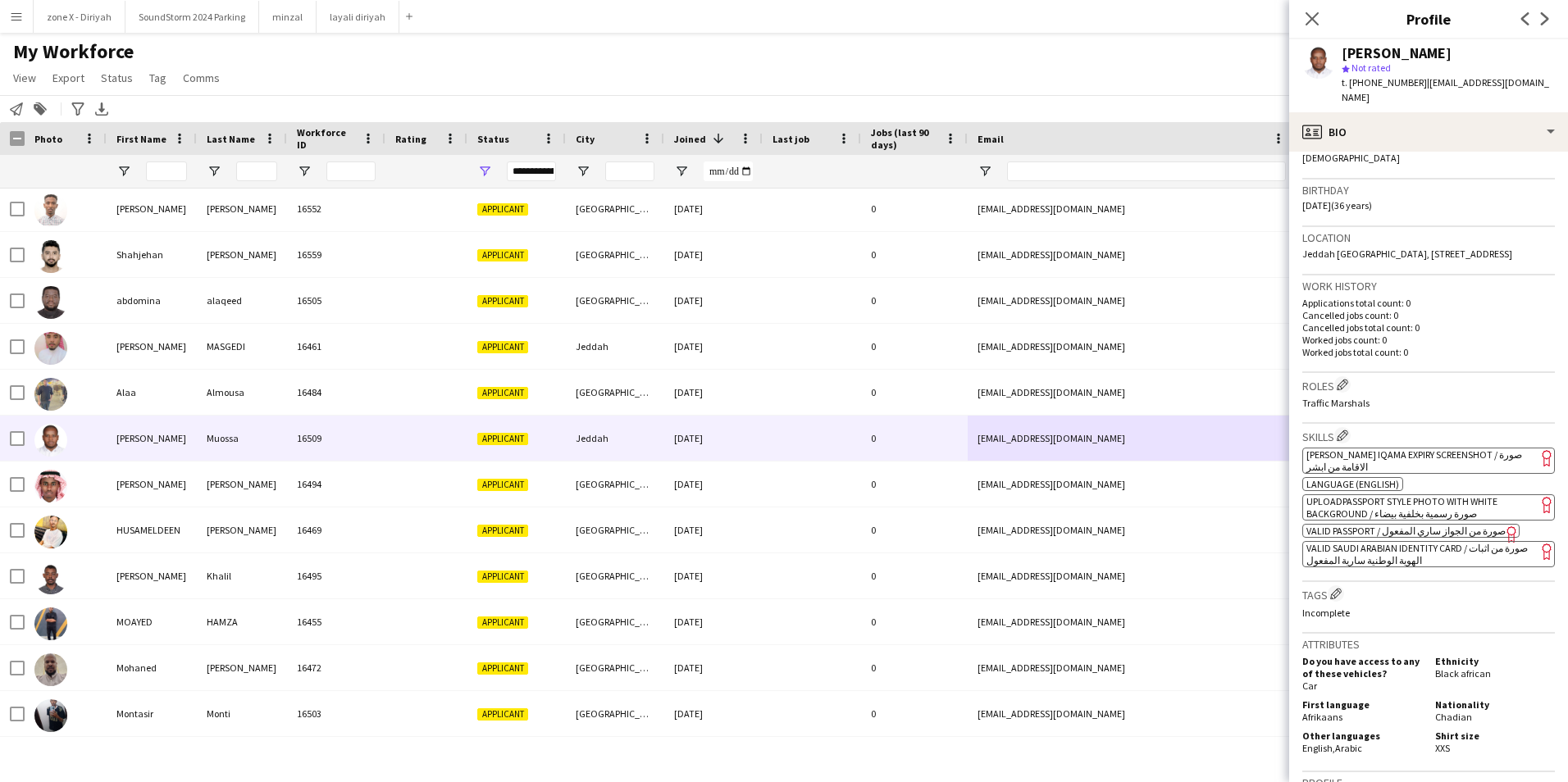
click at [1447, 461] on app-spec-pill "ok-circled2 background Layer 1 cross-circle-red background Layer 1 [PERSON_NAME…" at bounding box center [1429, 461] width 253 height 26
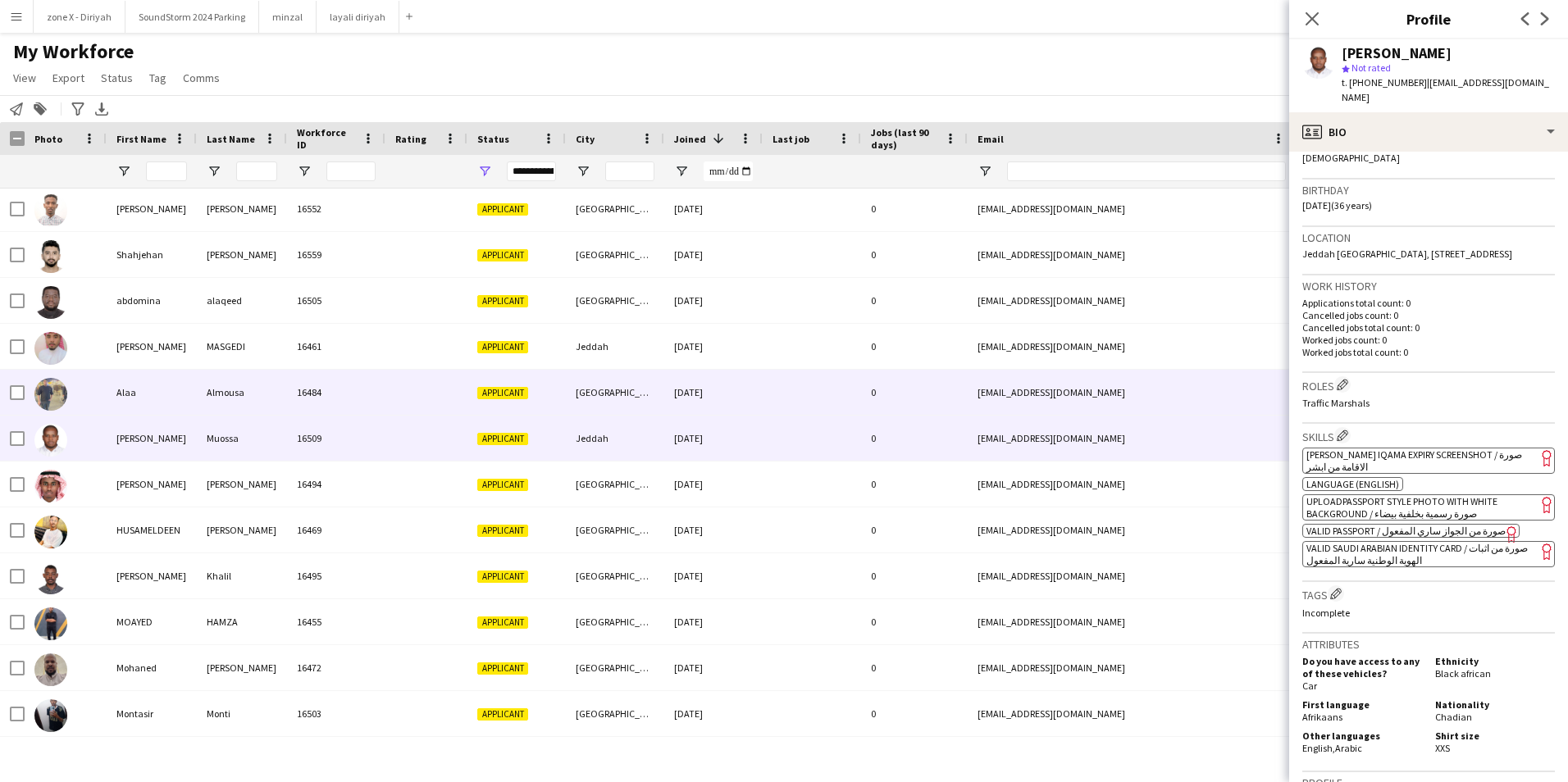
click at [1004, 393] on div "laalmwsy99@gmail.com" at bounding box center [1131, 392] width 328 height 45
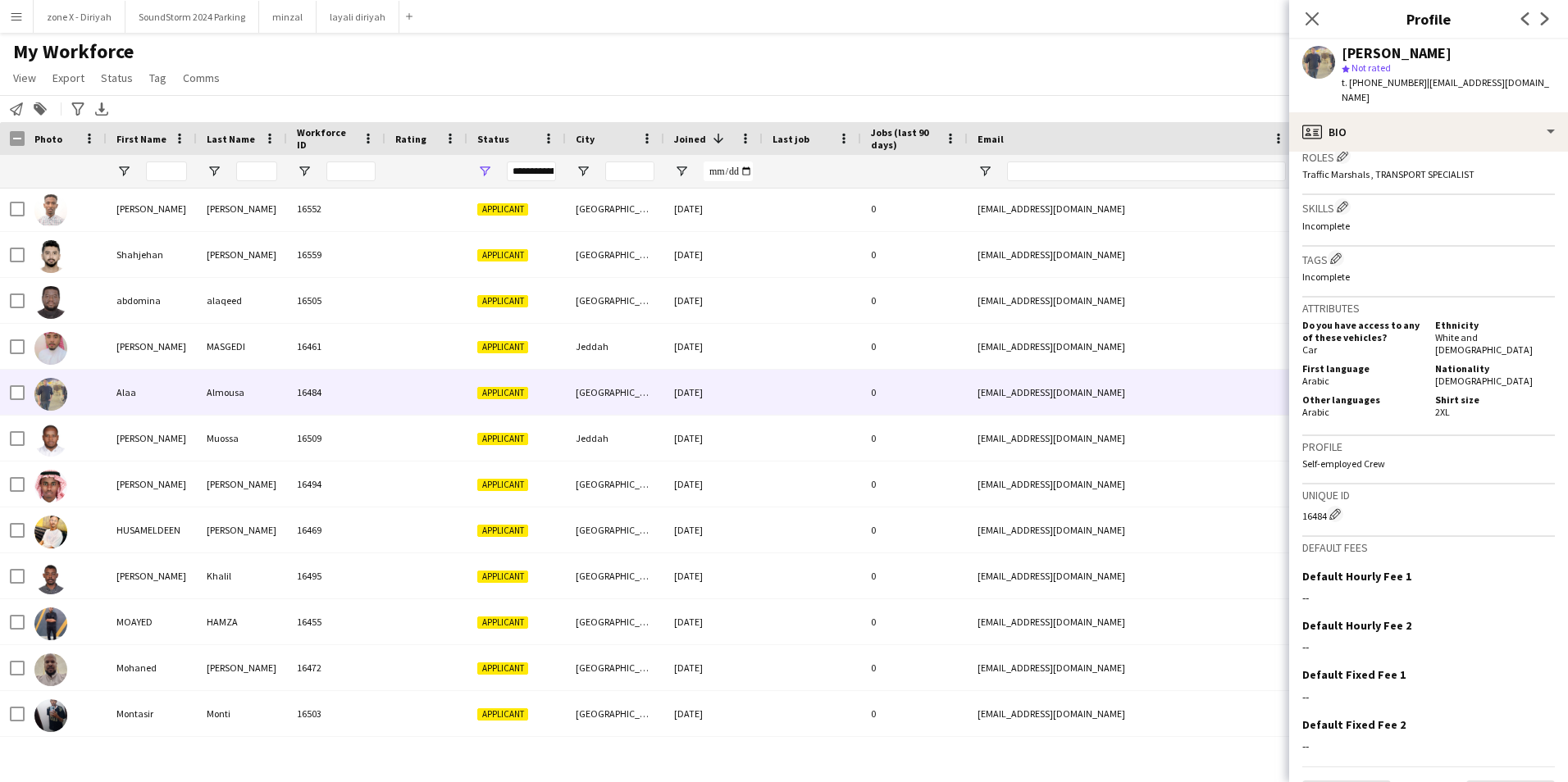
scroll to position [523, 0]
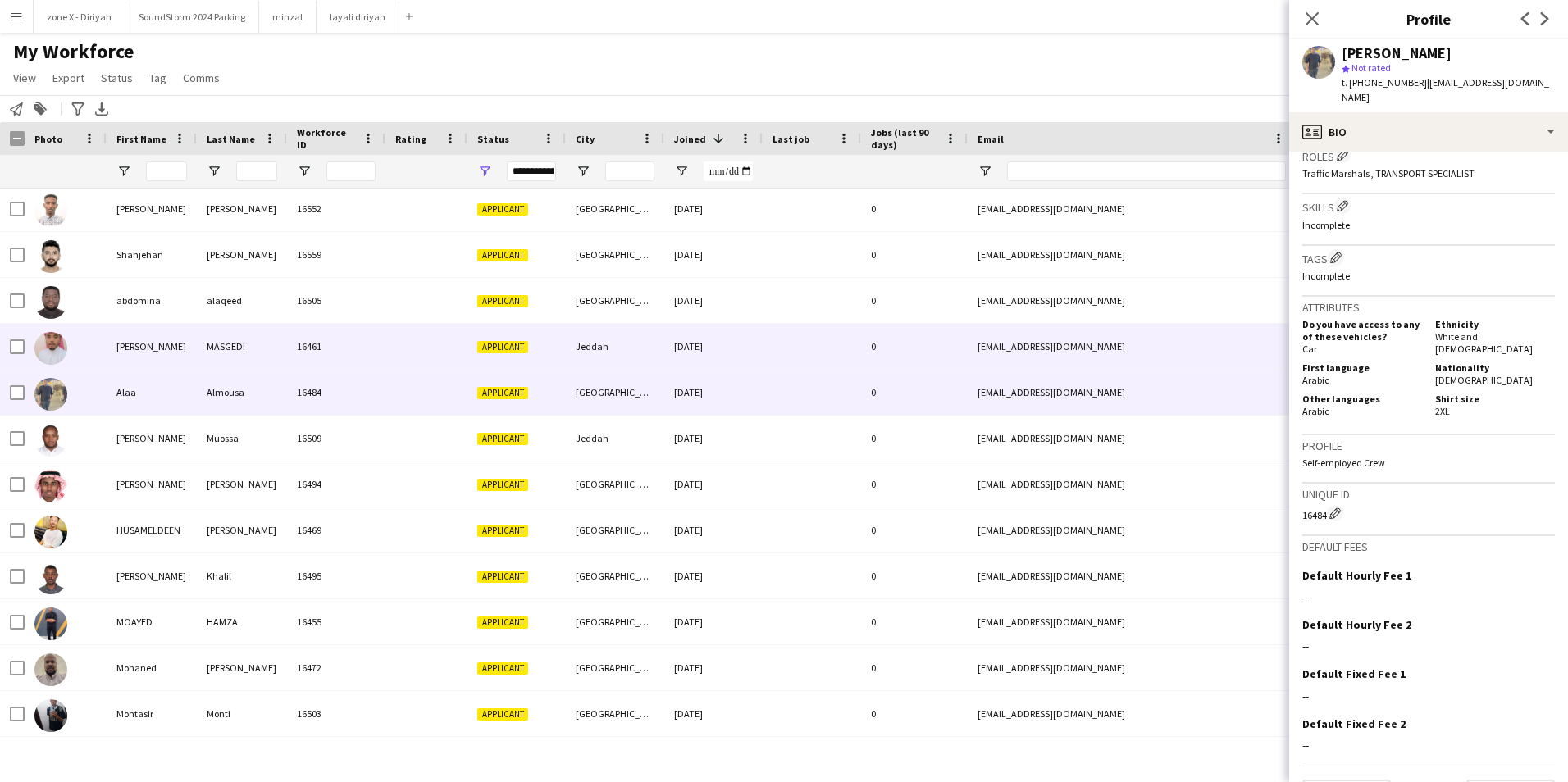
click at [1157, 356] on div "abduallah.a233@gmail.com" at bounding box center [1131, 346] width 328 height 45
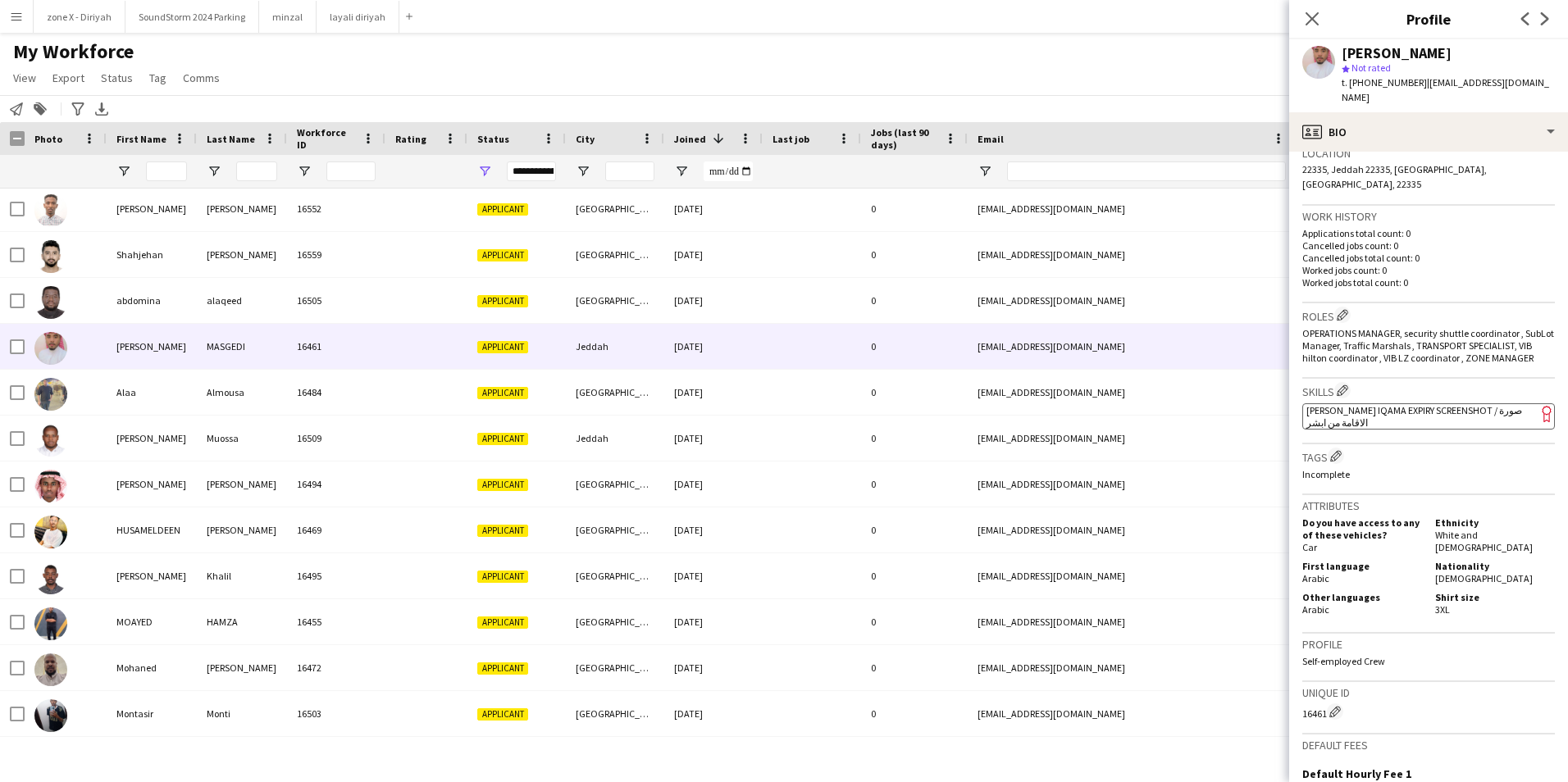
scroll to position [384, 0]
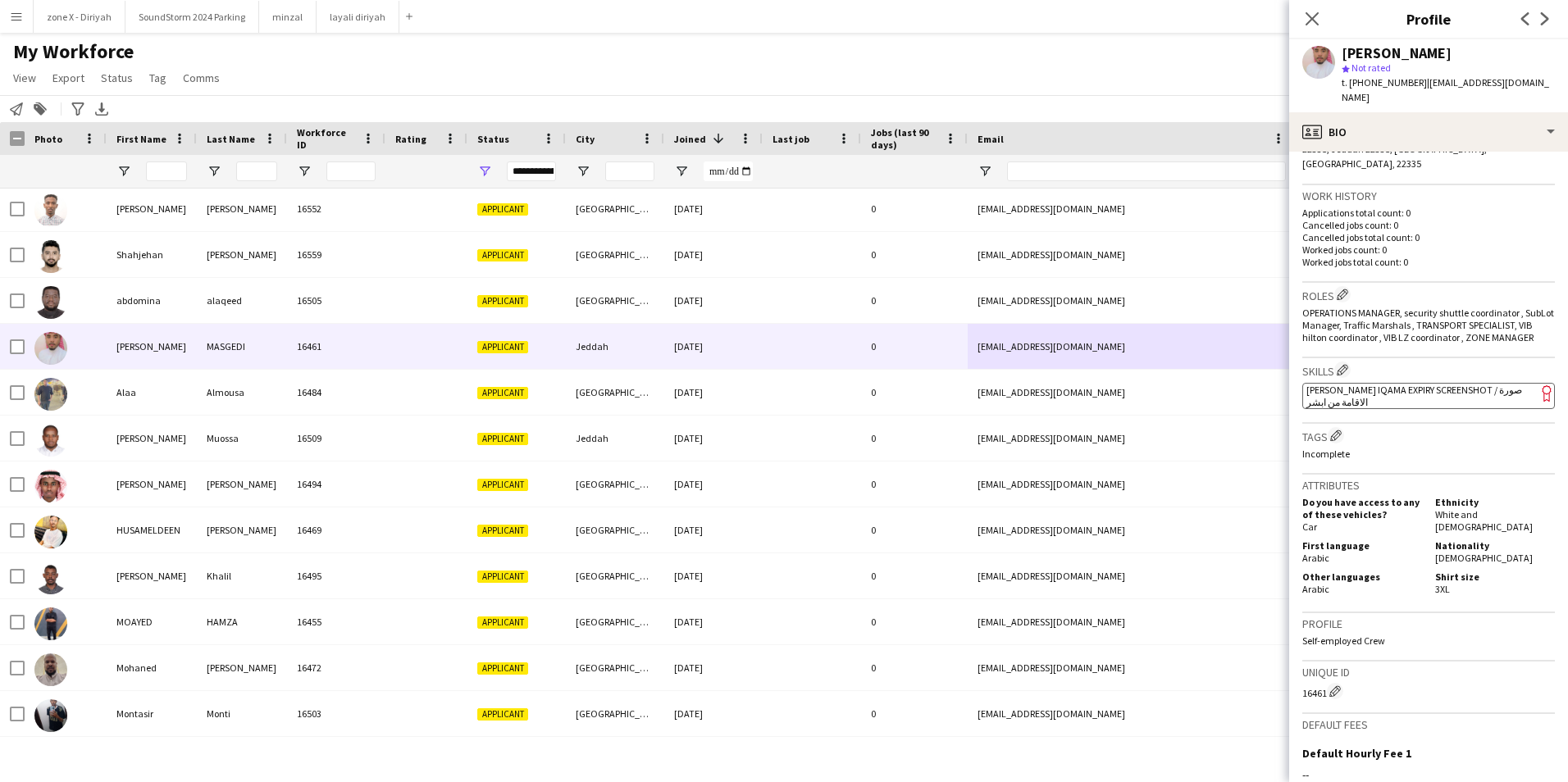
click at [1466, 383] on app-spec-pill "ok-circled2 background Layer 1 cross-circle-red background Layer 1 [PERSON_NAME…" at bounding box center [1429, 396] width 253 height 26
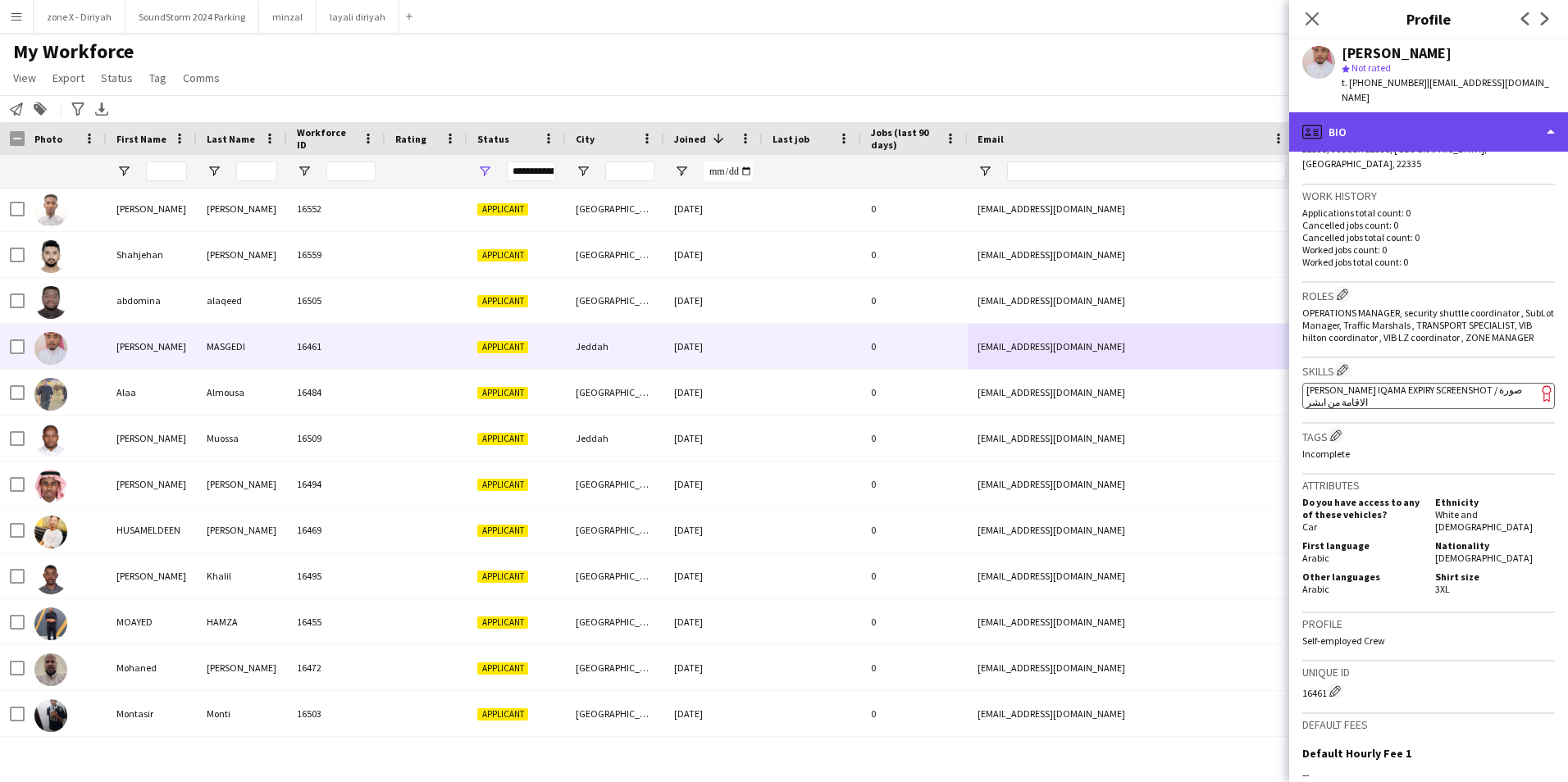
click at [1424, 133] on div "profile Bio" at bounding box center [1429, 132] width 279 height 40
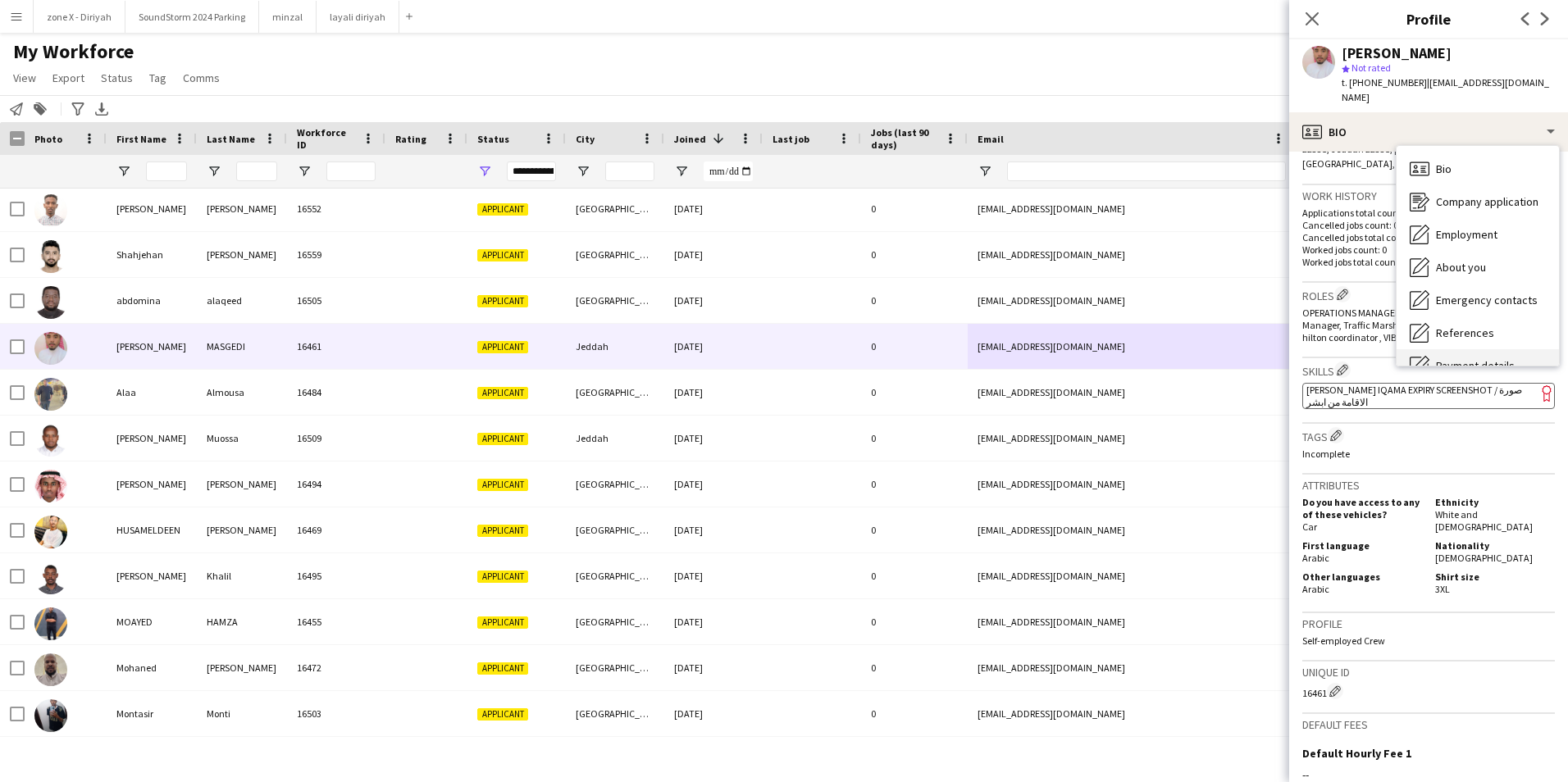
click at [1441, 349] on div "Payment details Payment details" at bounding box center [1477, 365] width 163 height 33
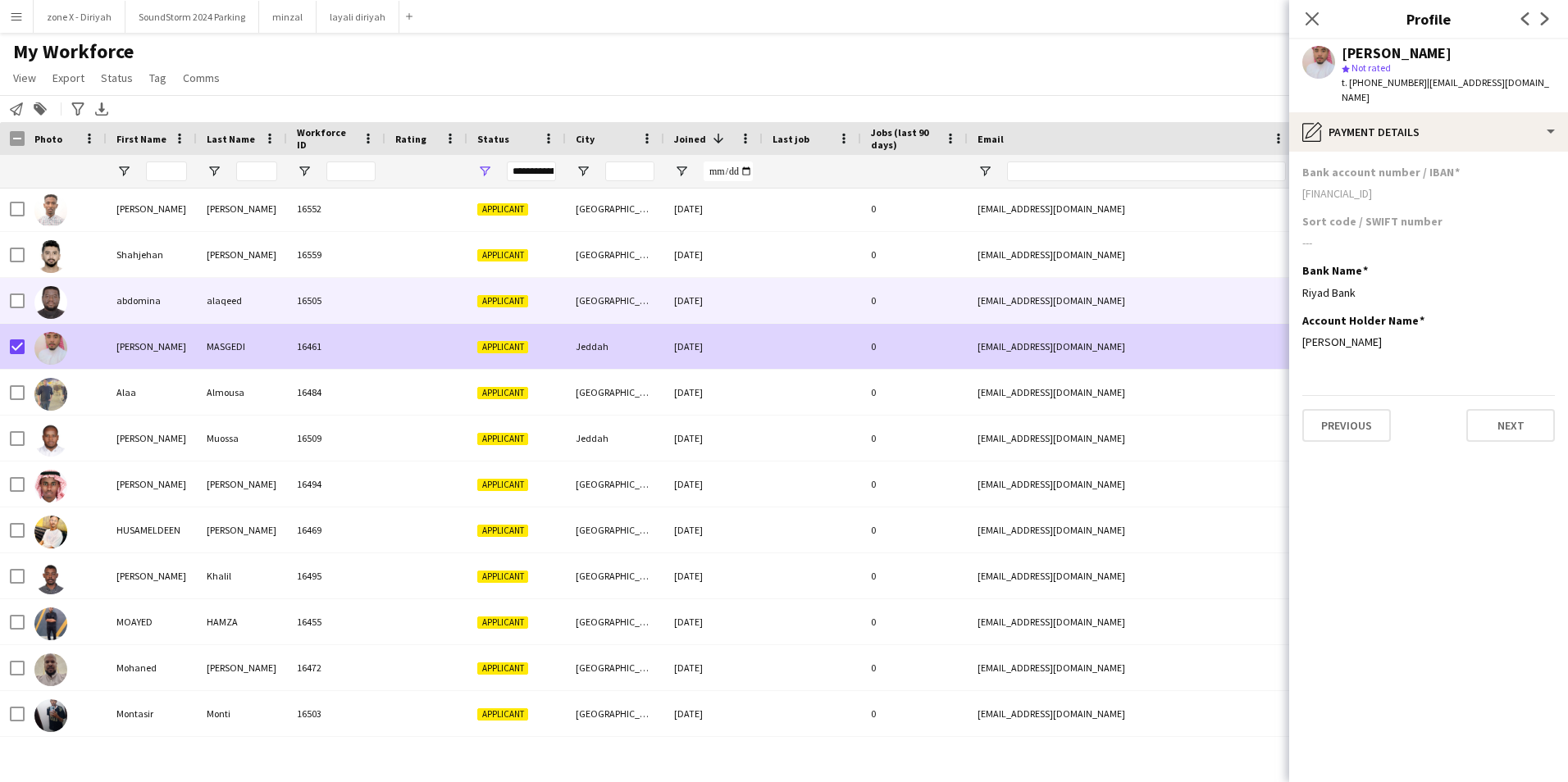
click at [704, 313] on div "12-01-2025" at bounding box center [713, 300] width 98 height 45
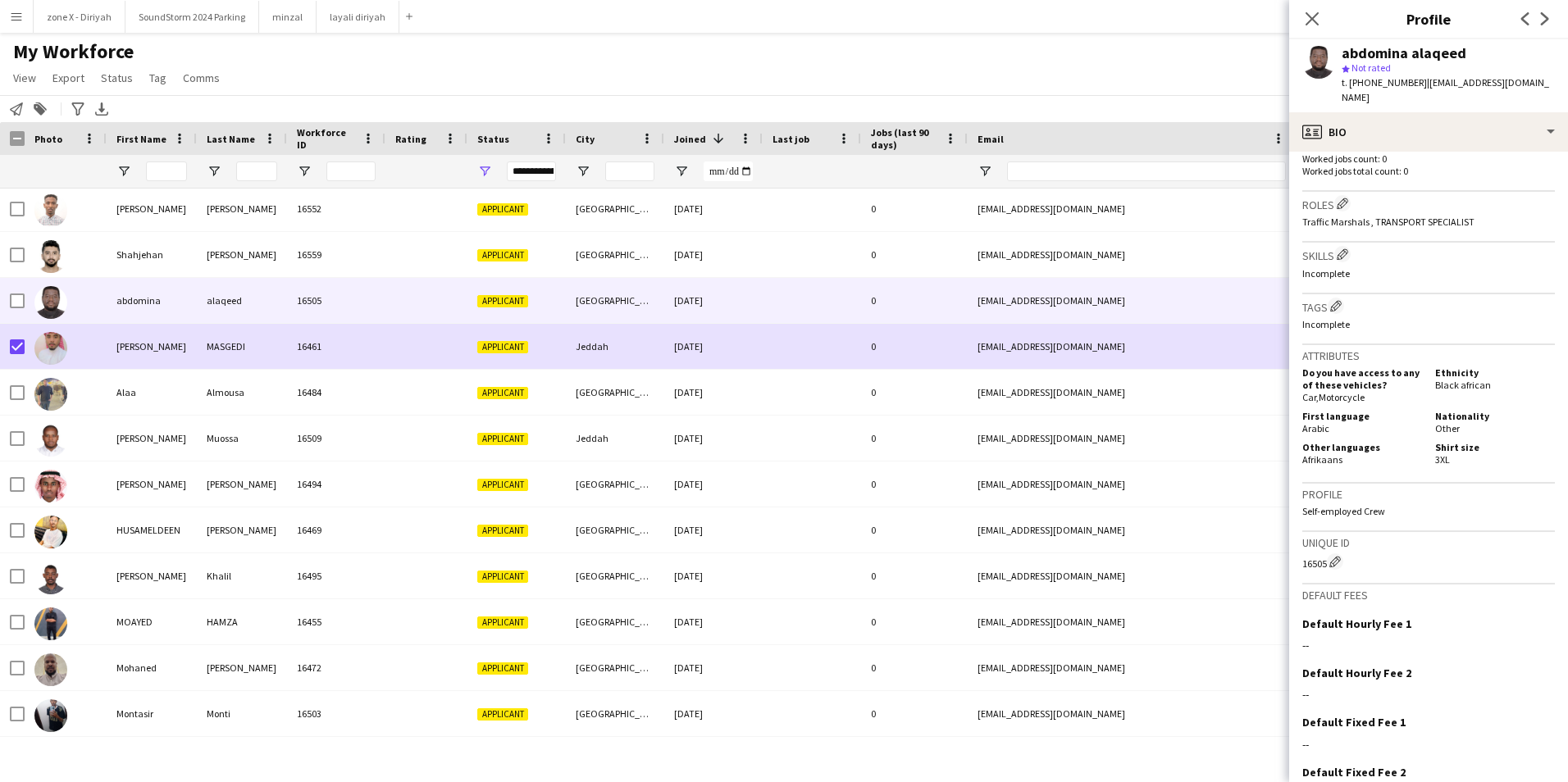
scroll to position [0, 0]
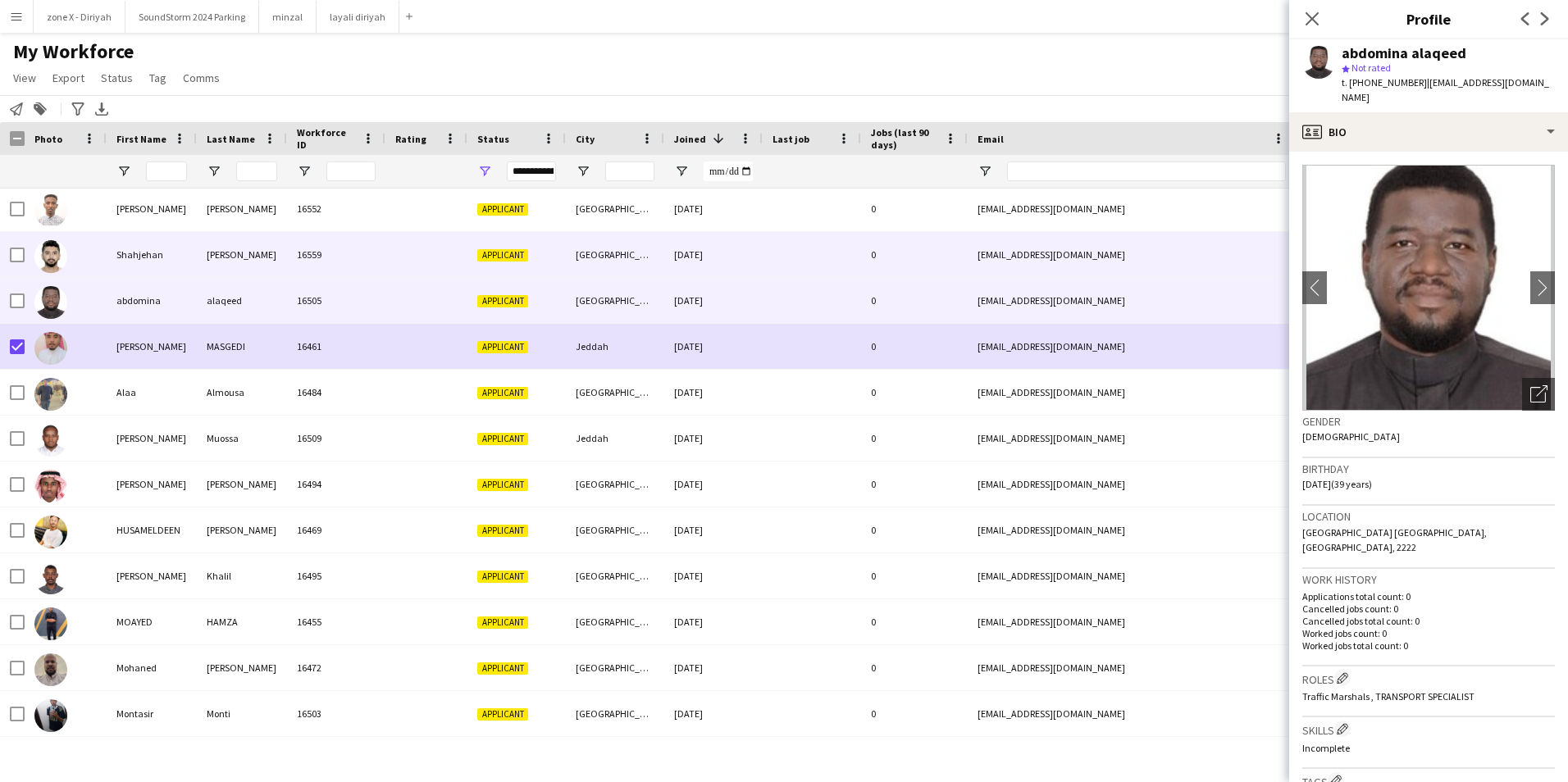
click at [1191, 256] on div "shahjahan_95@hotmail.com" at bounding box center [1131, 254] width 328 height 45
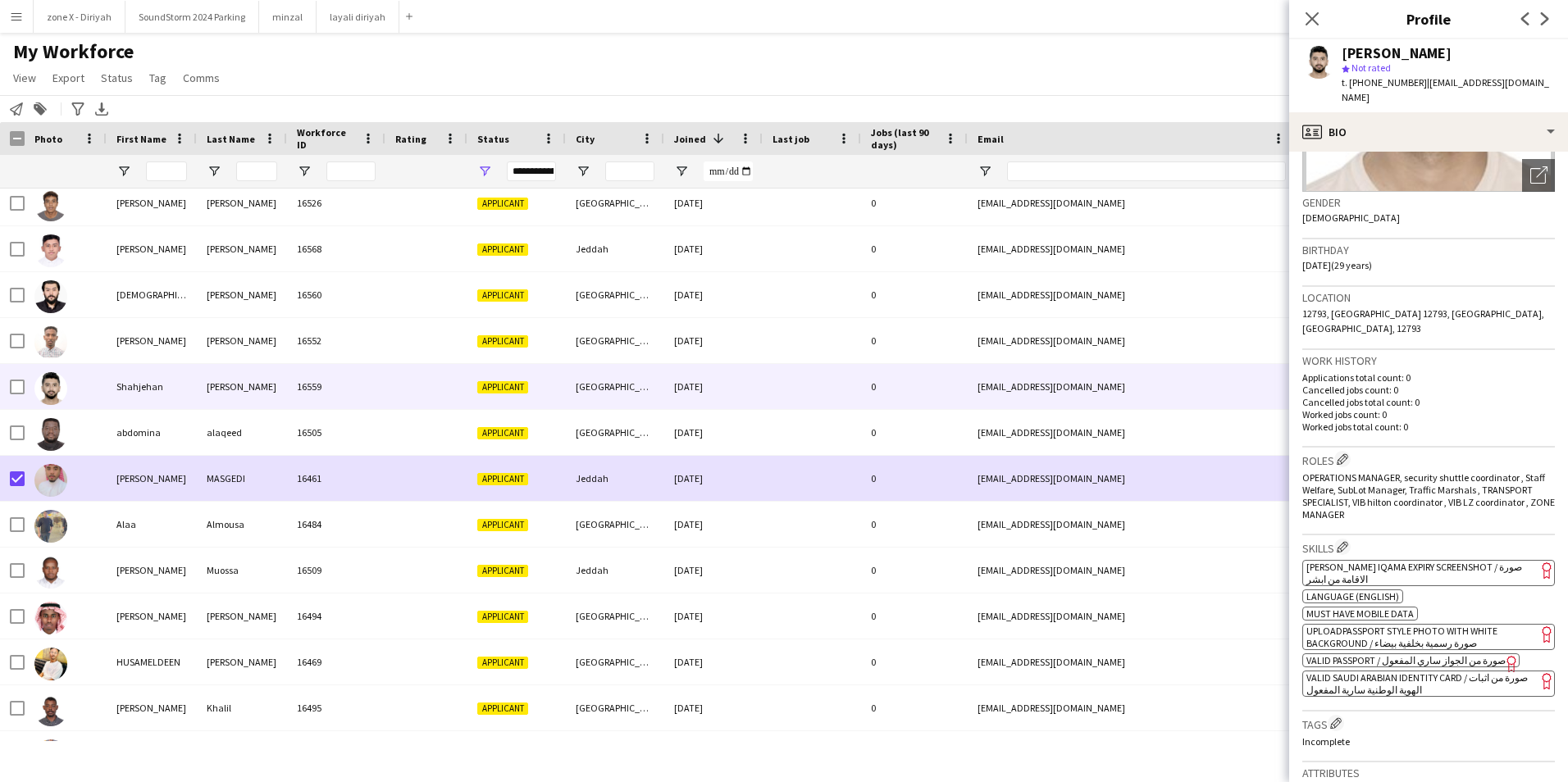
scroll to position [219, 0]
click at [1456, 560] on span "[PERSON_NAME] Iqama Expiry Screenshot / صورة الاقامة من ابشر" at bounding box center [1414, 572] width 215 height 25
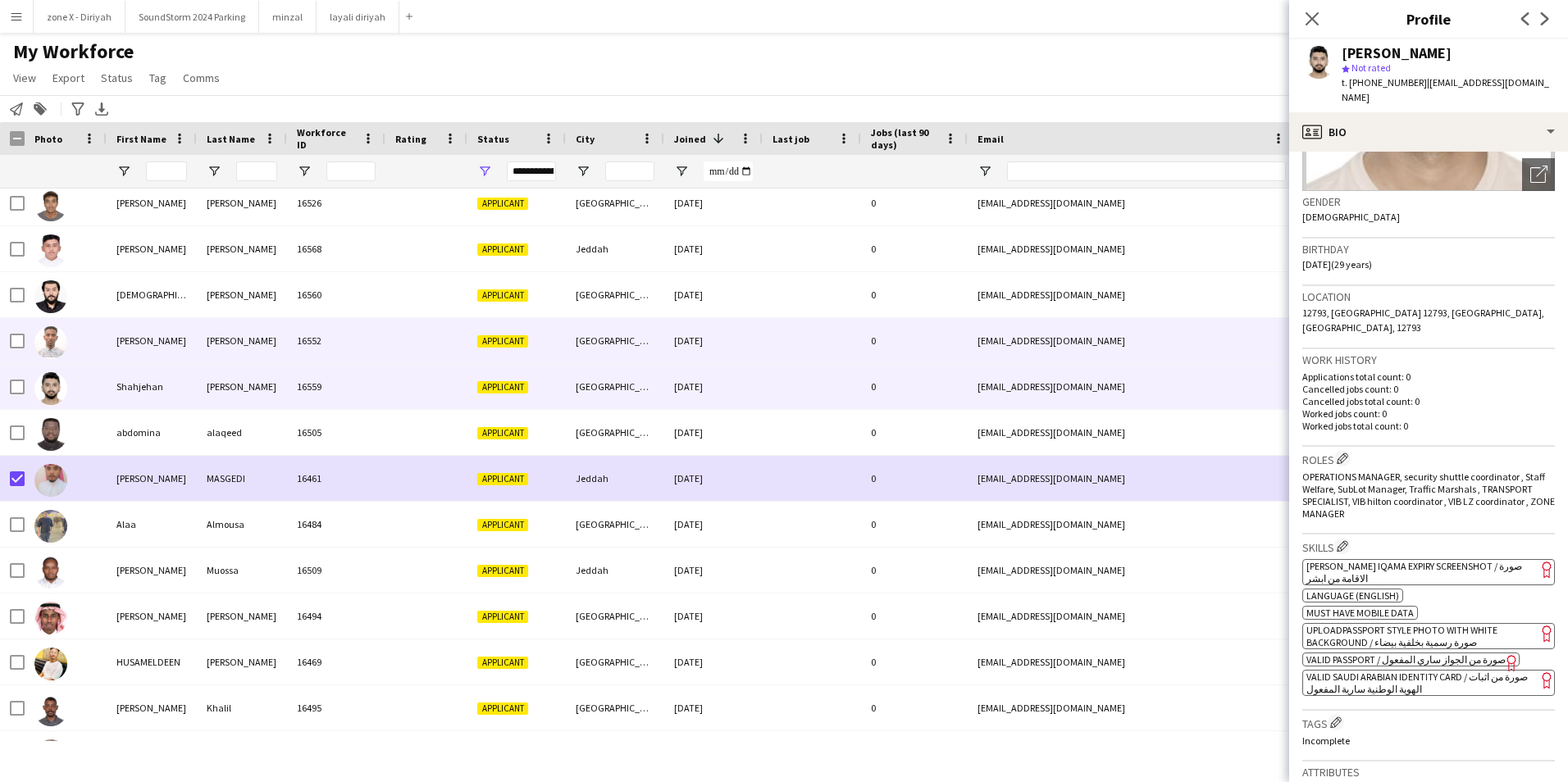
click at [1068, 345] on div "zoolc8046@gmail.com" at bounding box center [1131, 341] width 328 height 45
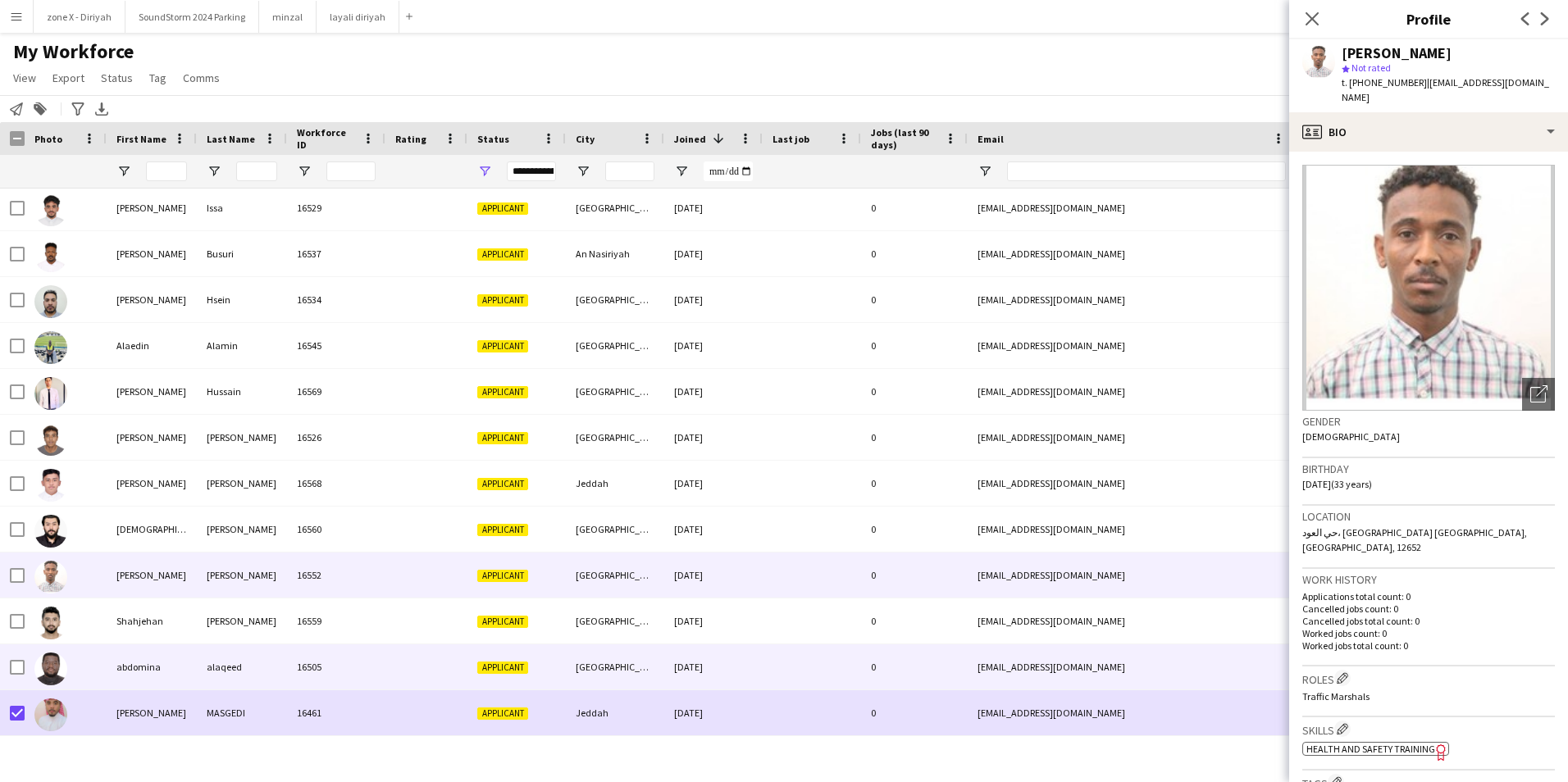
scroll to position [8117, 0]
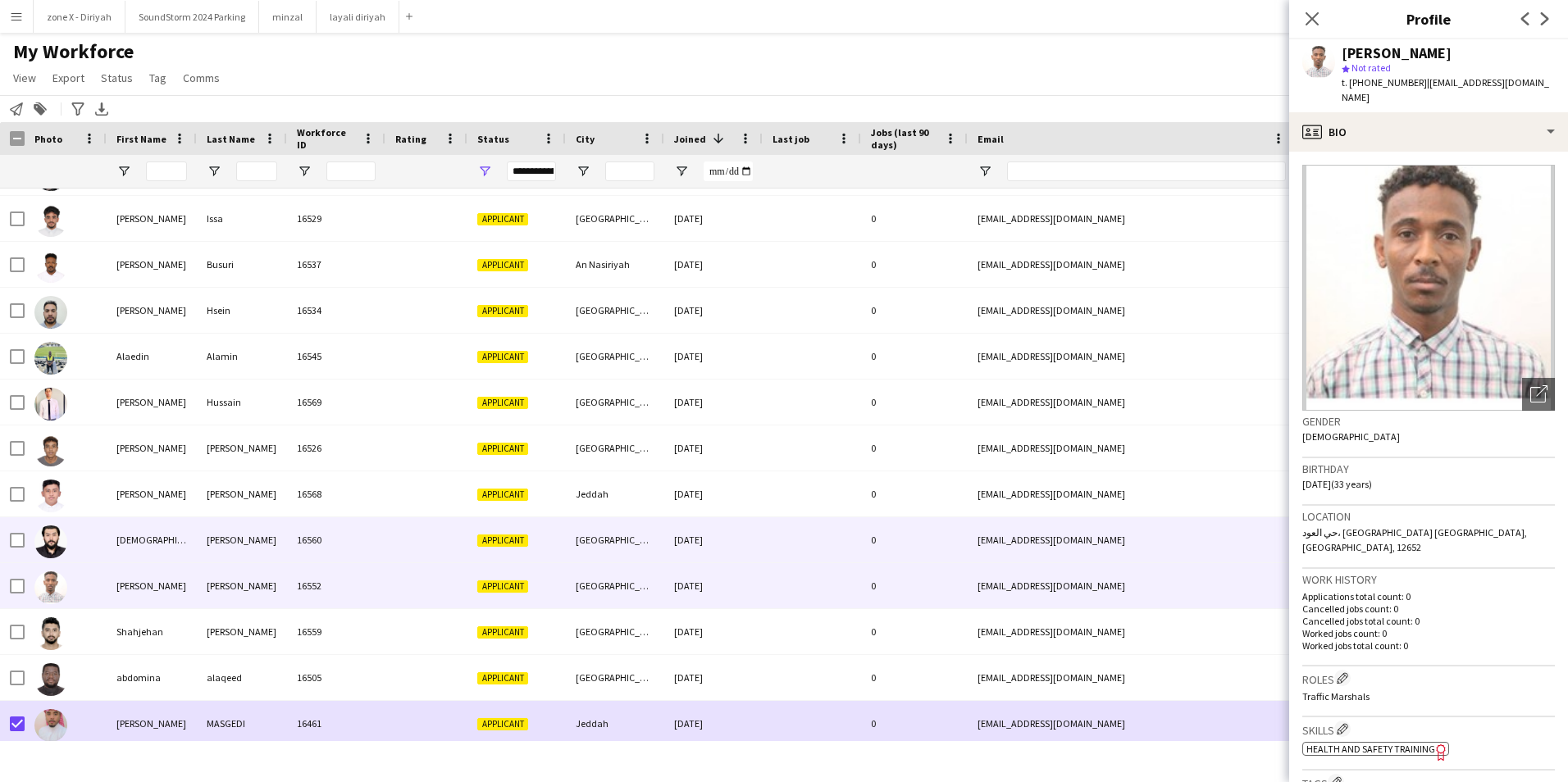
click at [1221, 532] on div "areebtariq99@yahoo.com" at bounding box center [1131, 539] width 328 height 45
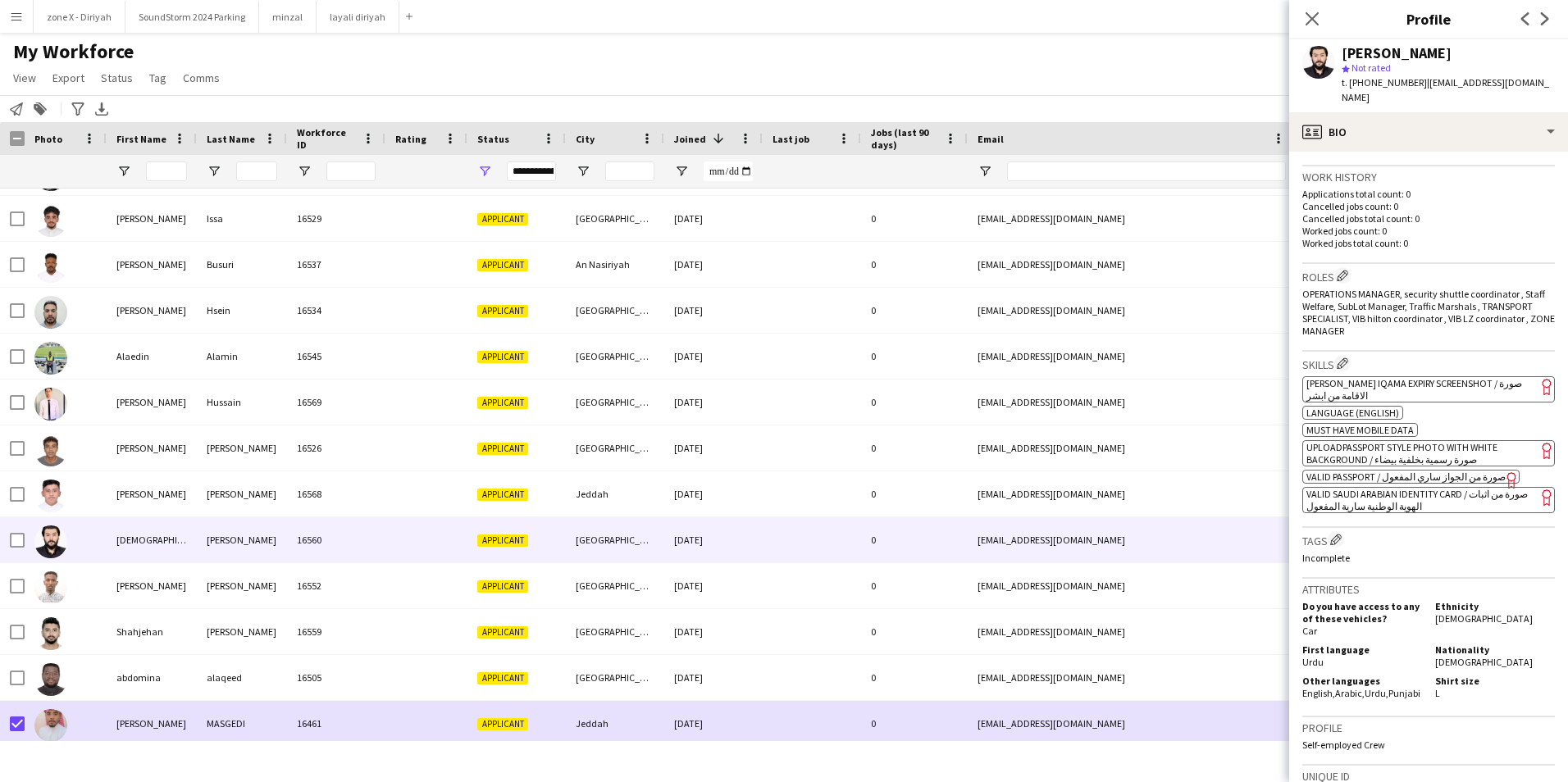
scroll to position [406, 0]
click at [1500, 373] on app-spec-pill "ok-circled2 background Layer 1 cross-circle-red background Layer 1 [PERSON_NAME…" at bounding box center [1429, 386] width 253 height 26
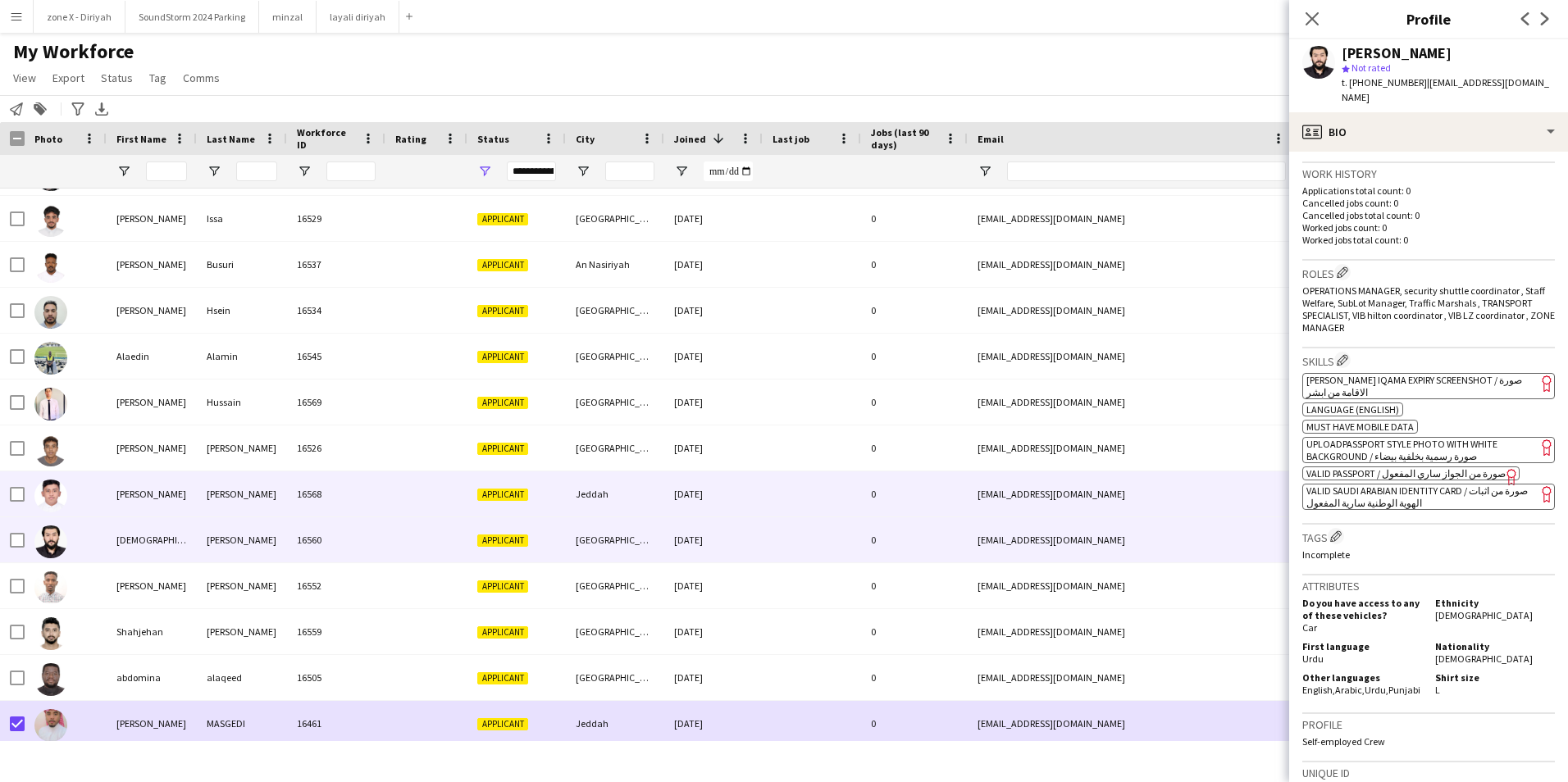
click at [1137, 490] on div "3slah123@gmail.com" at bounding box center [1131, 493] width 328 height 45
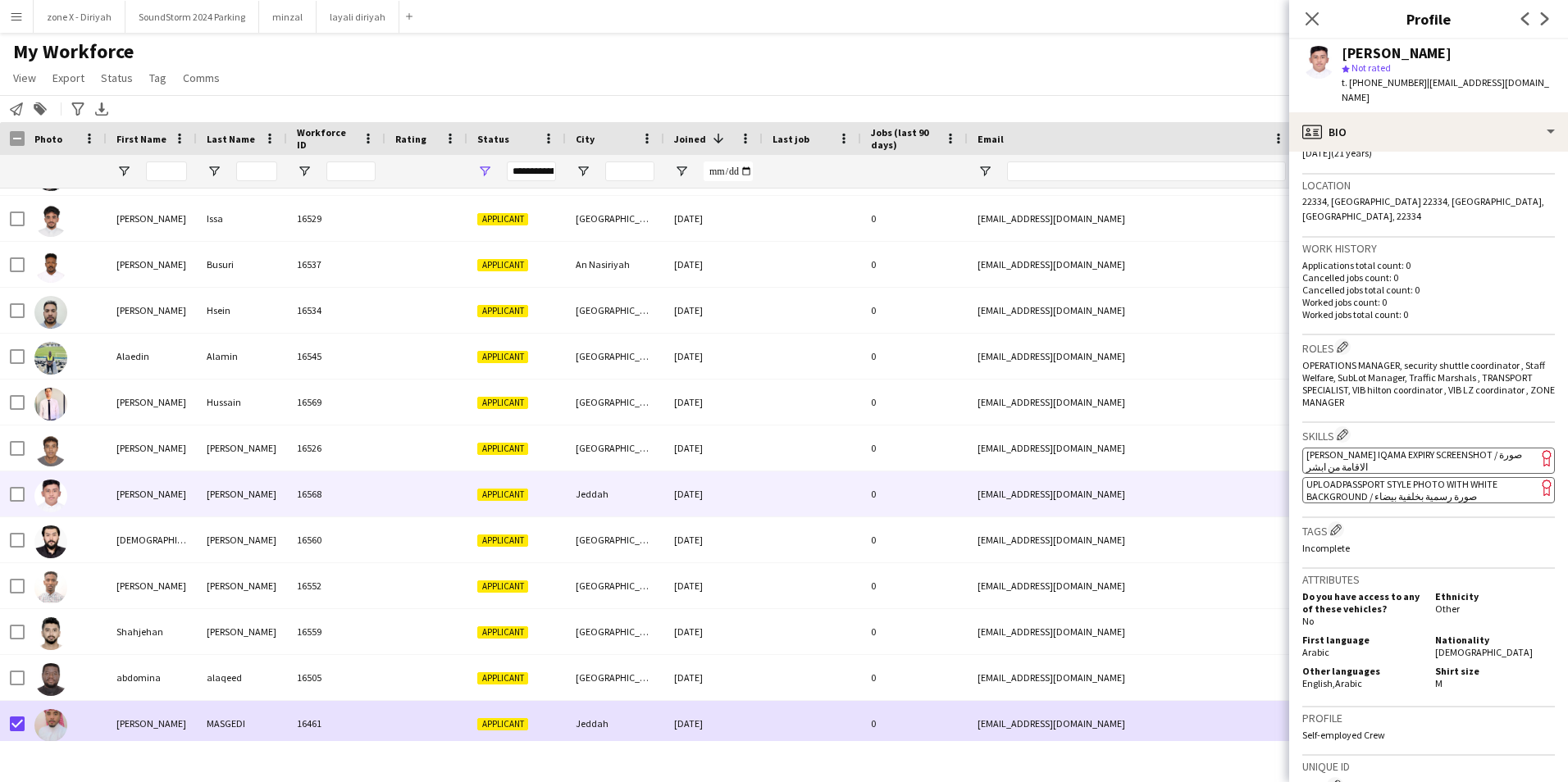
scroll to position [312, 0]
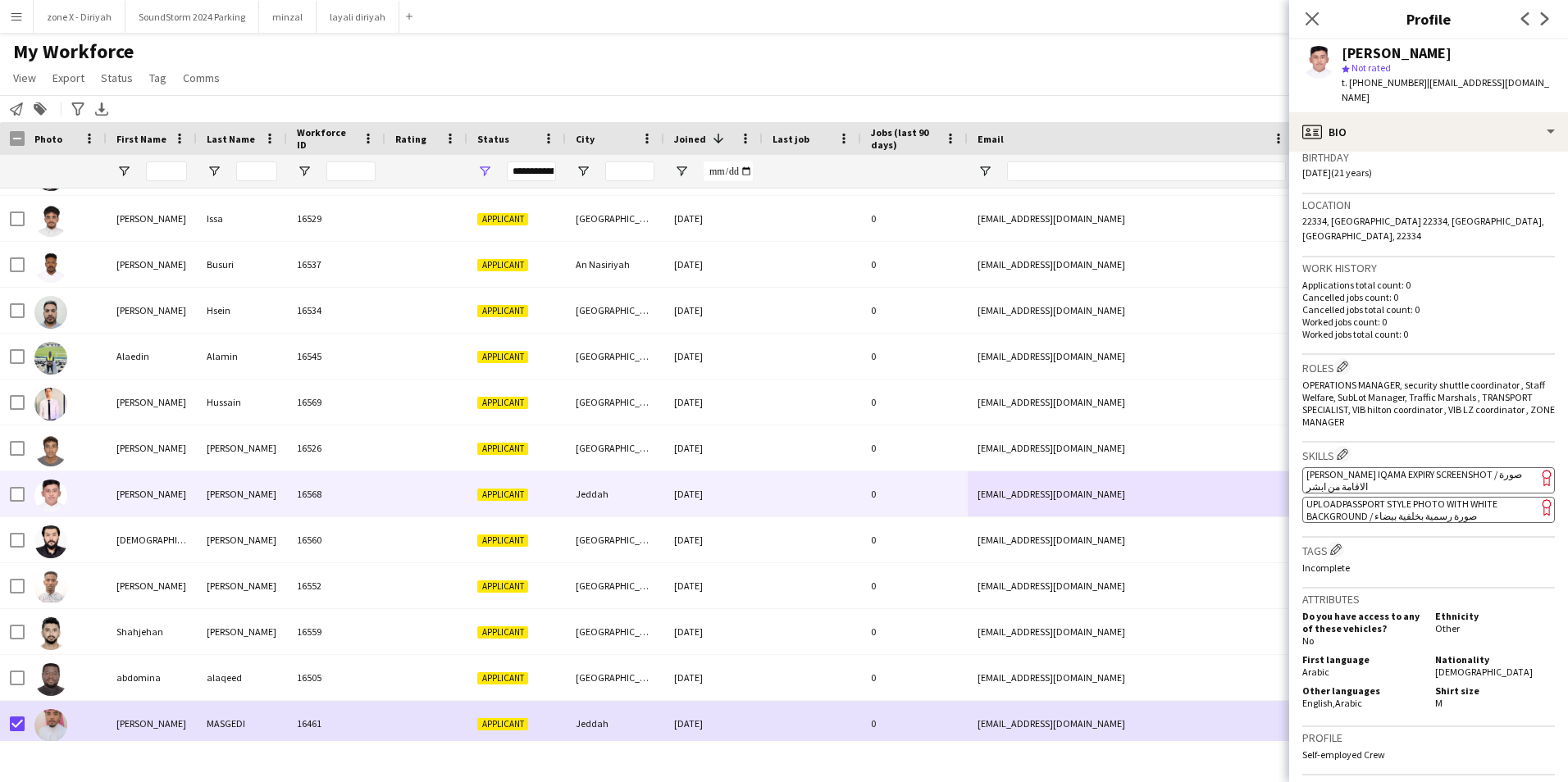
click at [1485, 468] on span "[PERSON_NAME] Iqama Expiry Screenshot / صورة الاقامة من ابشر" at bounding box center [1414, 480] width 215 height 25
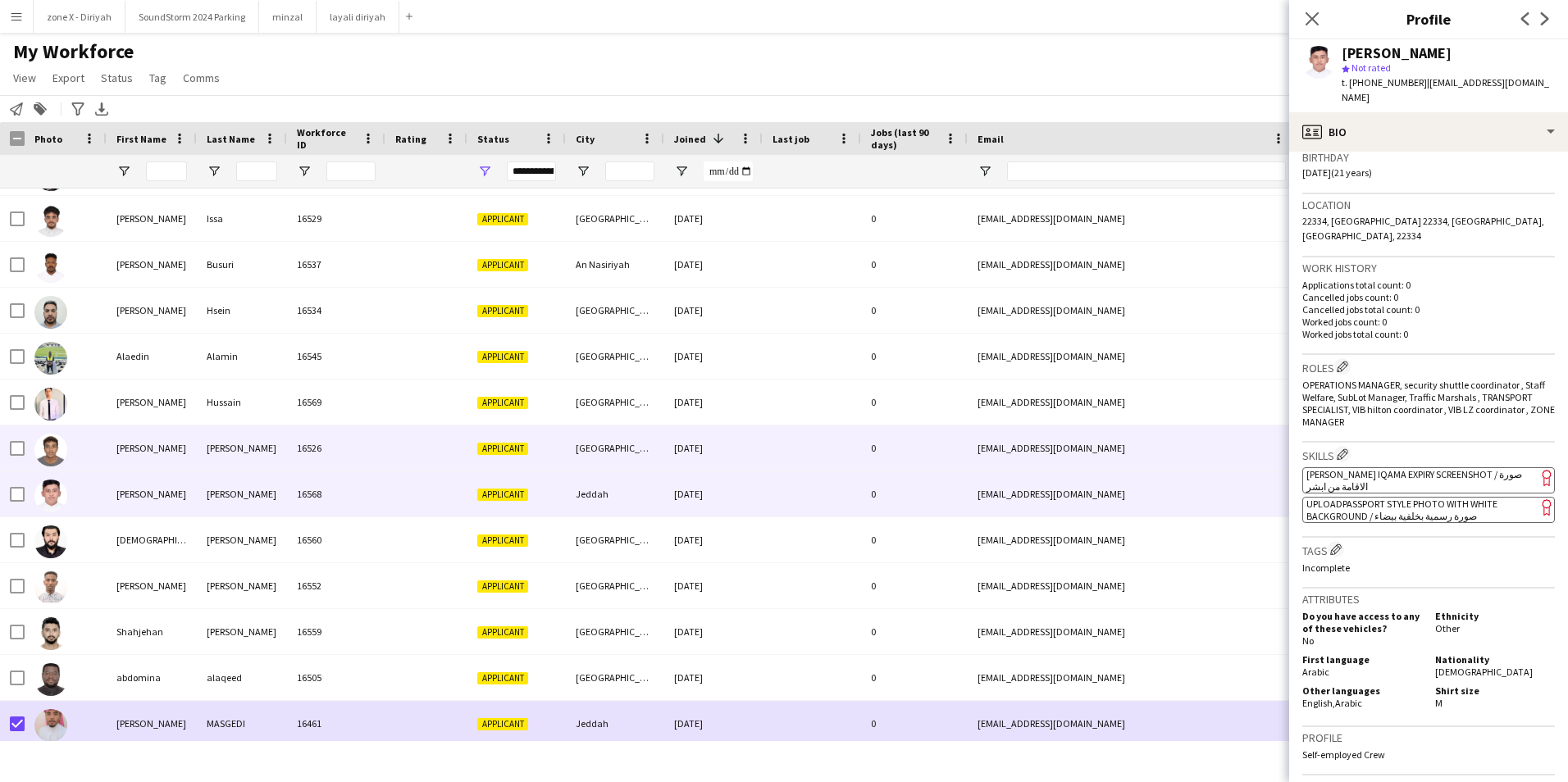
click at [1228, 449] on div "mahmoudaber6@gmail.com" at bounding box center [1131, 448] width 328 height 45
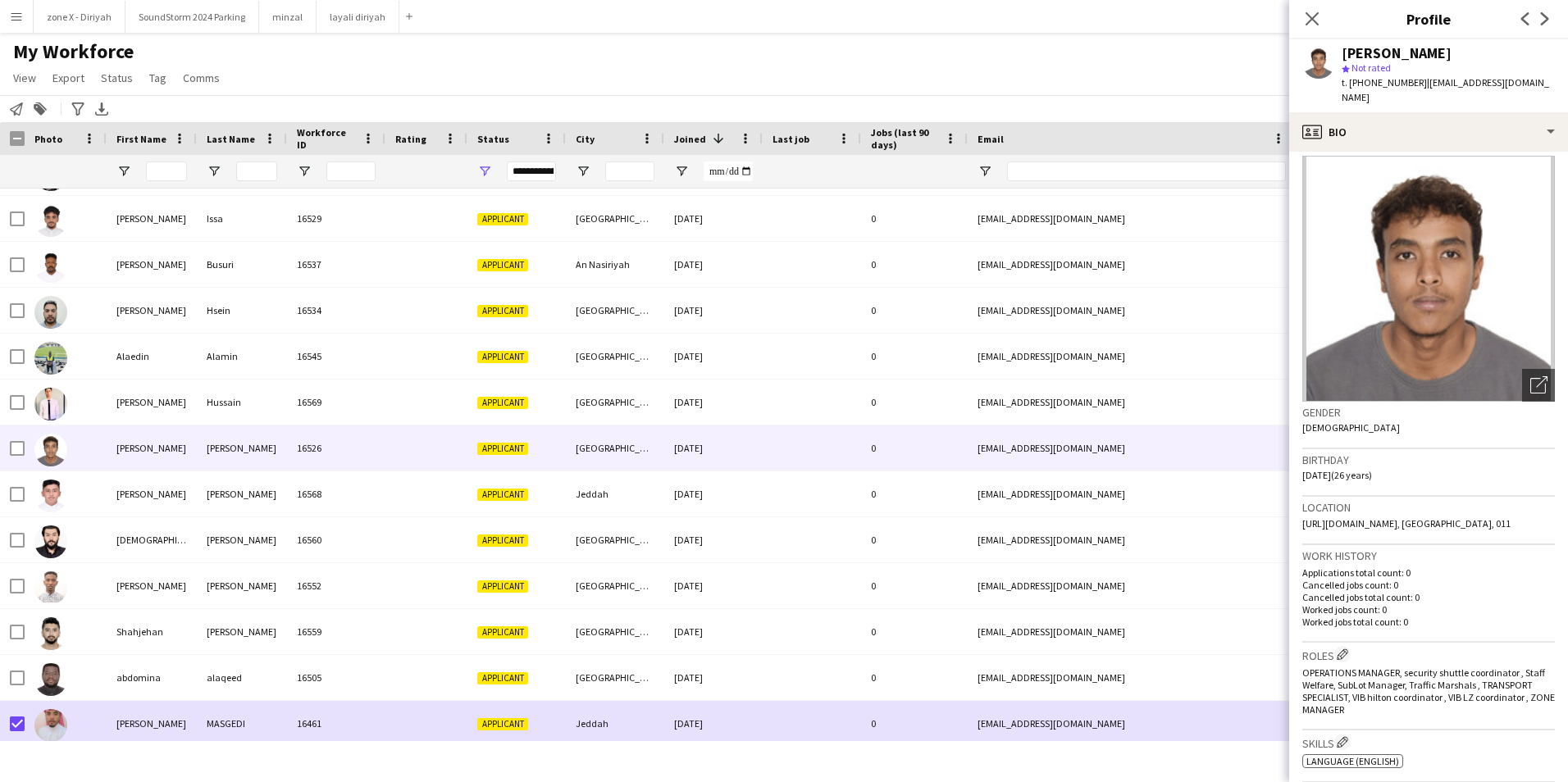
scroll to position [0, 0]
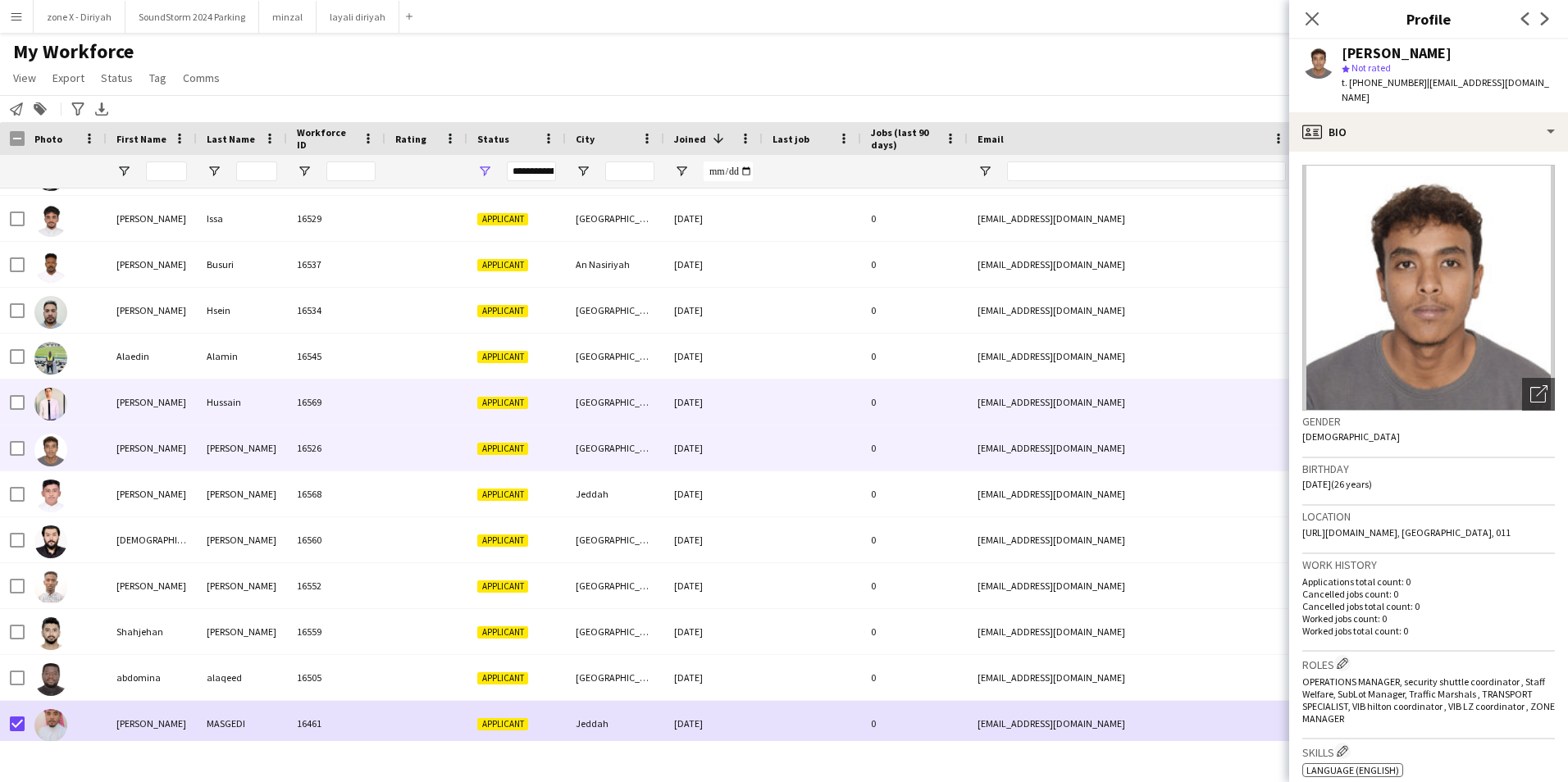
click at [1221, 403] on div "amir.hussain45@gmail.com" at bounding box center [1131, 402] width 328 height 45
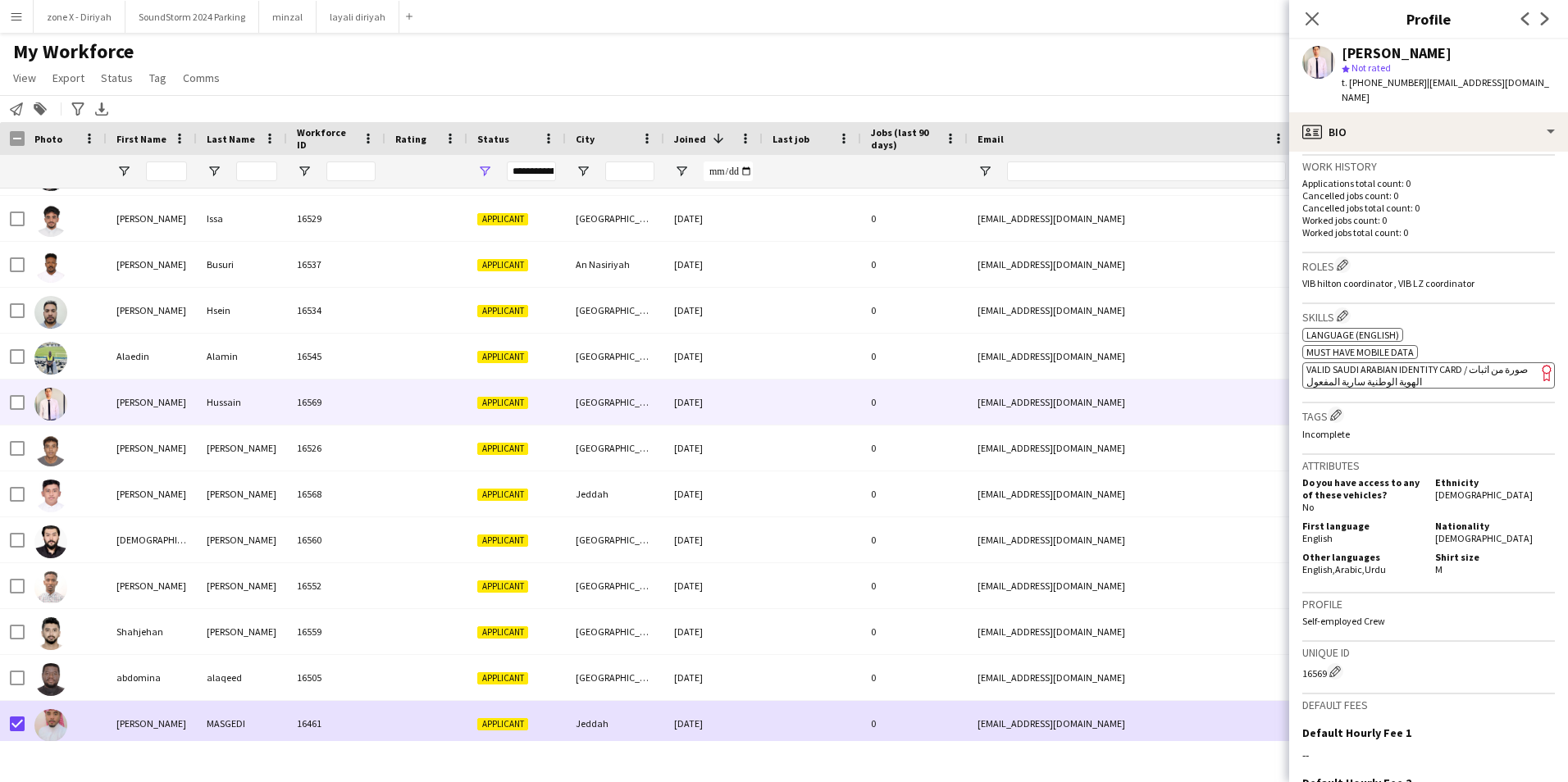
scroll to position [437, 0]
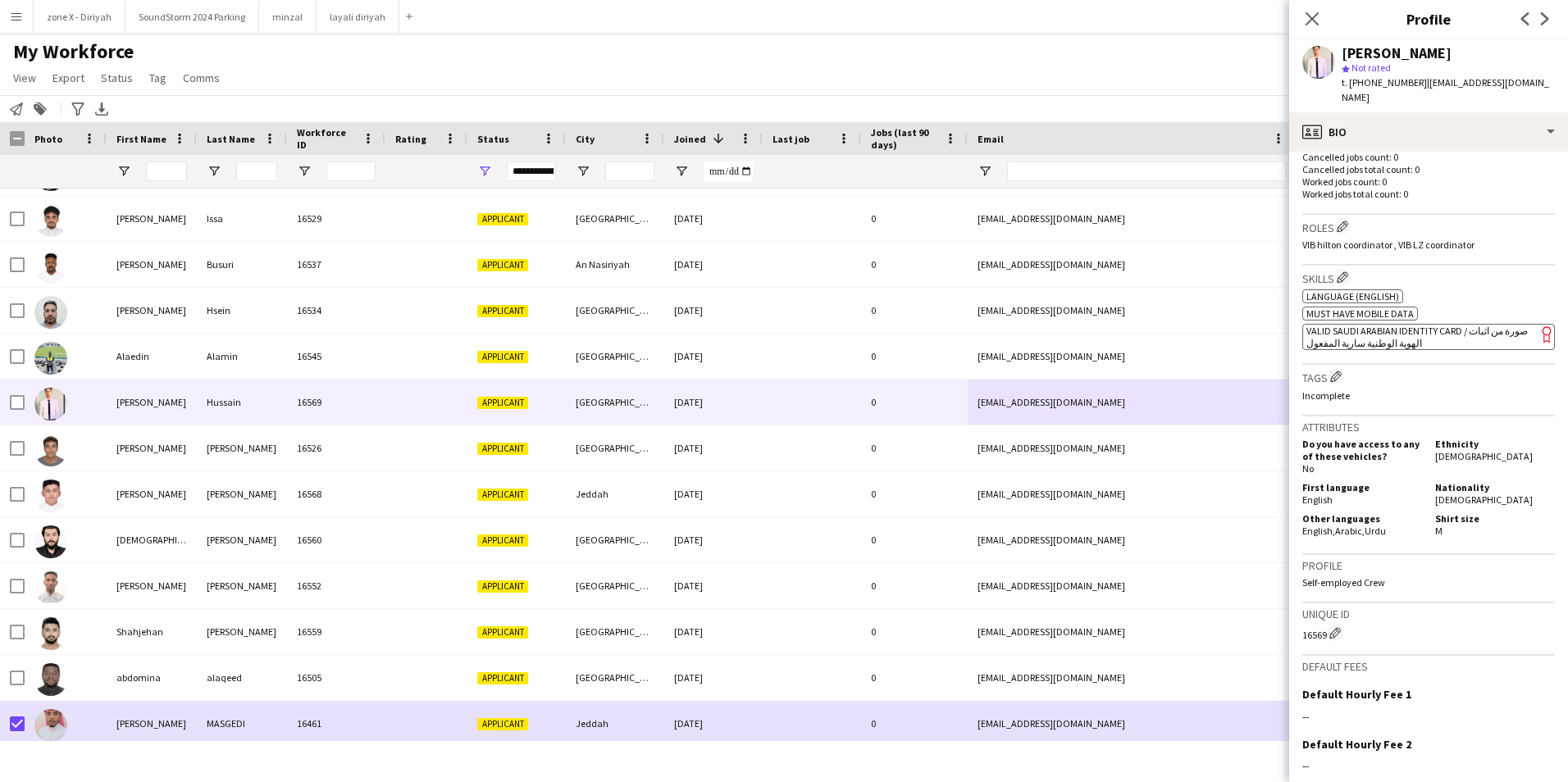
click at [1390, 327] on span "VALID SAUDI ARABIAN IDENTITY CARD / صورة من اثبات الهوية الوطنية سارية المفعول" at bounding box center [1417, 337] width 221 height 25
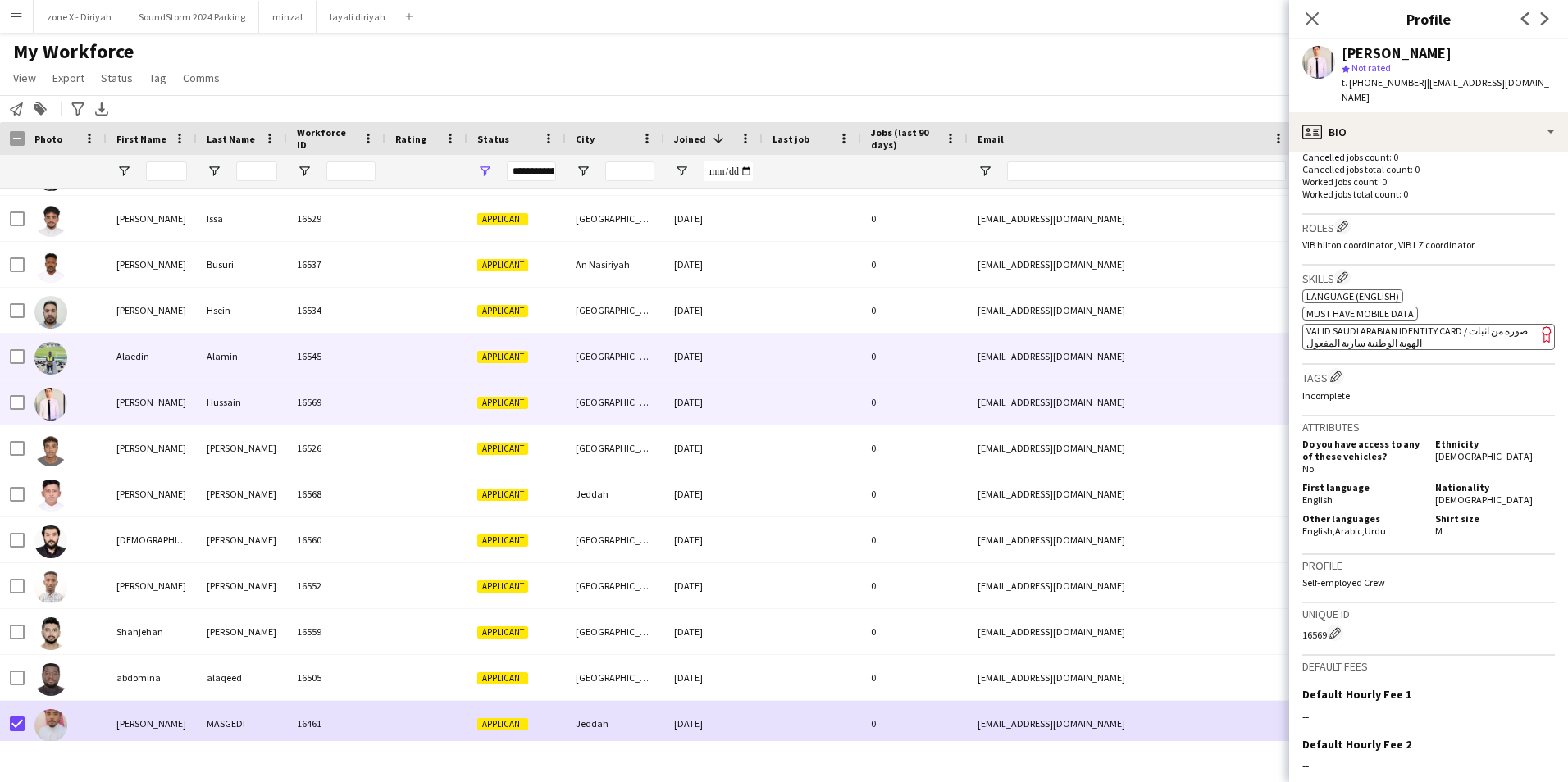
click at [1238, 343] on div "ala.alamen4@gmail.com" at bounding box center [1131, 356] width 328 height 45
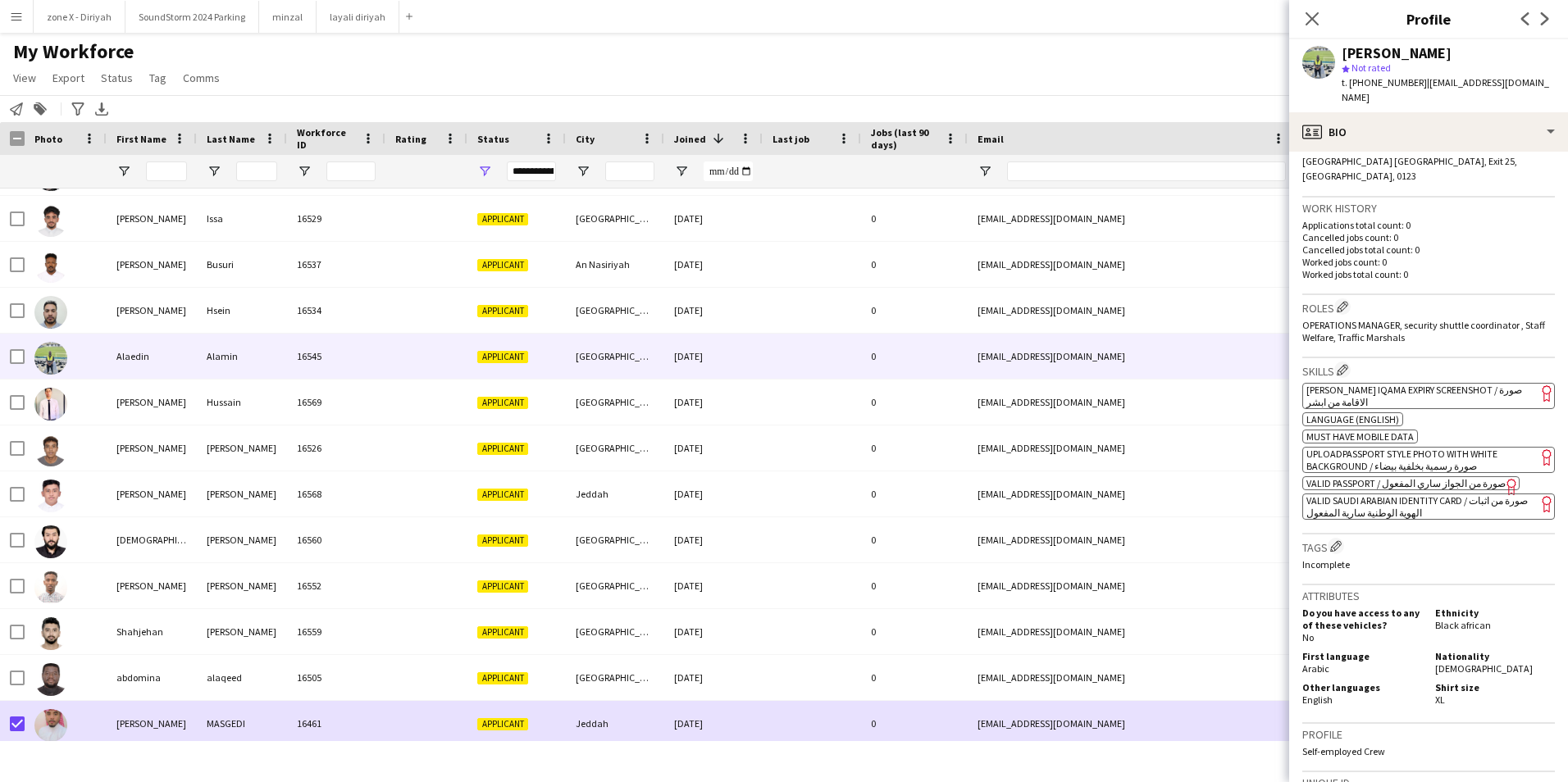
scroll to position [373, 0]
click at [1488, 382] on span "[PERSON_NAME] Iqama Expiry Screenshot / صورة الاقامة من ابشر" at bounding box center [1414, 394] width 215 height 25
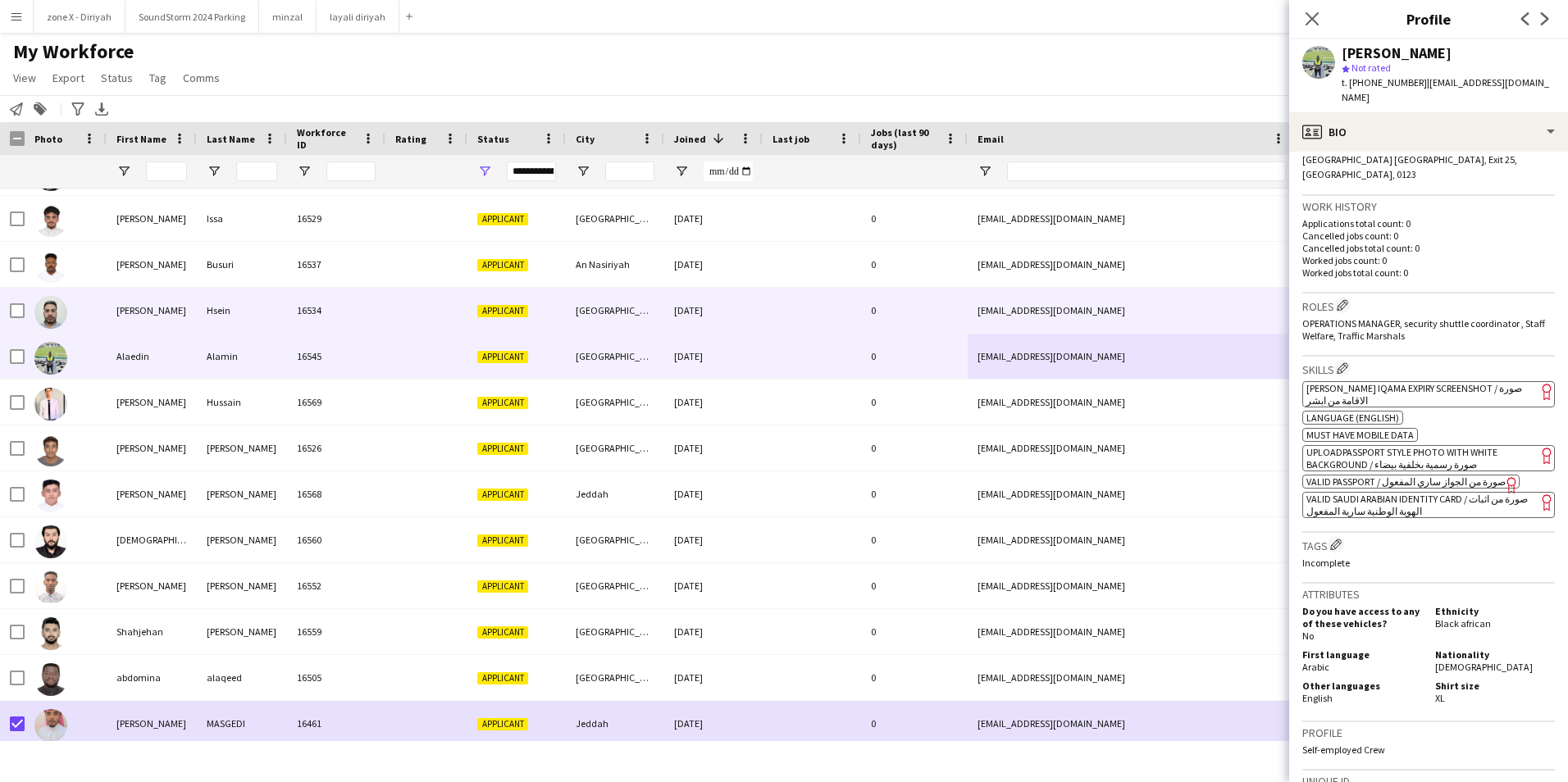
click at [1164, 306] on div "abotem1911@gmail.com" at bounding box center [1131, 310] width 328 height 45
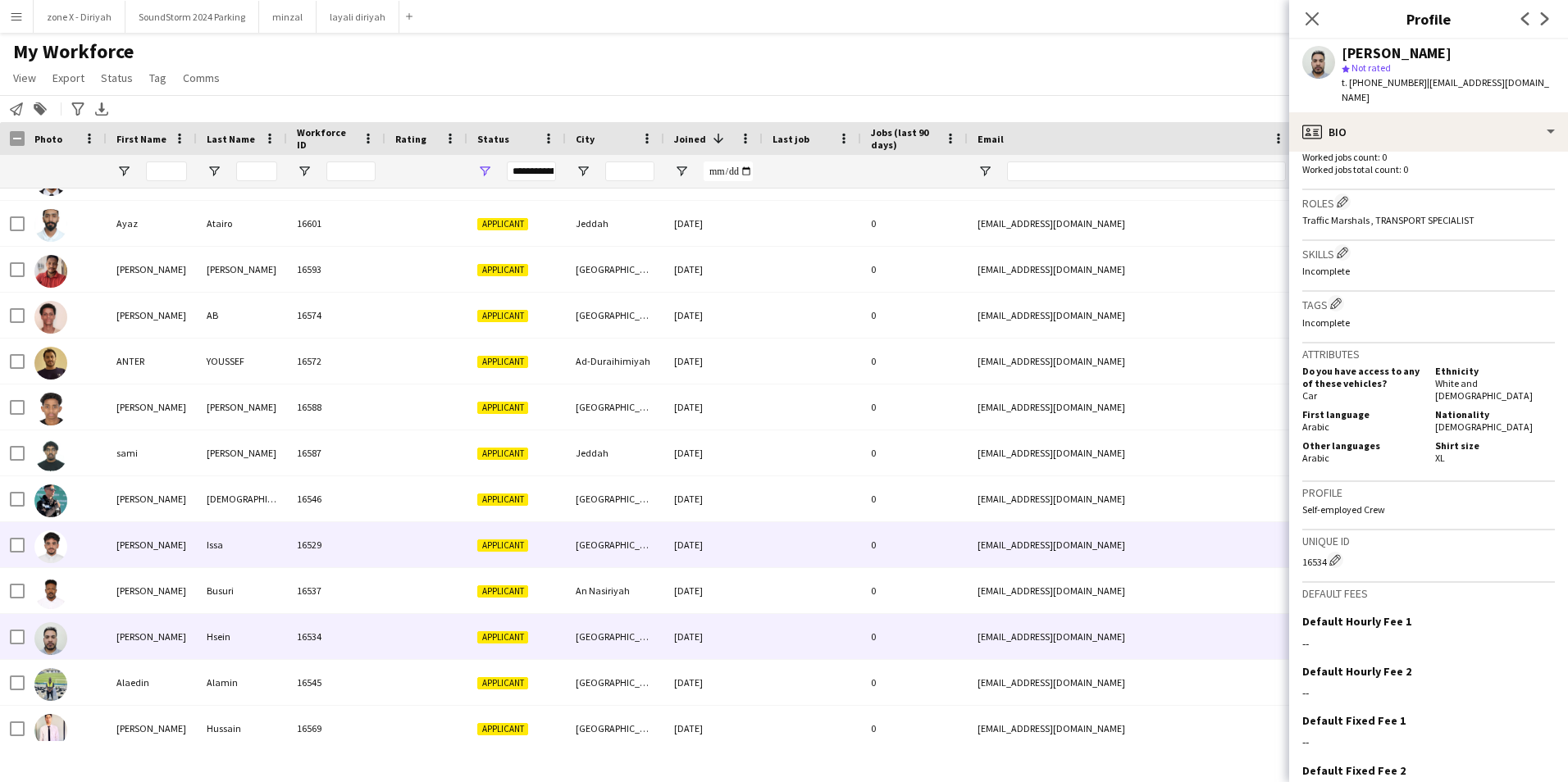
scroll to position [7790, 0]
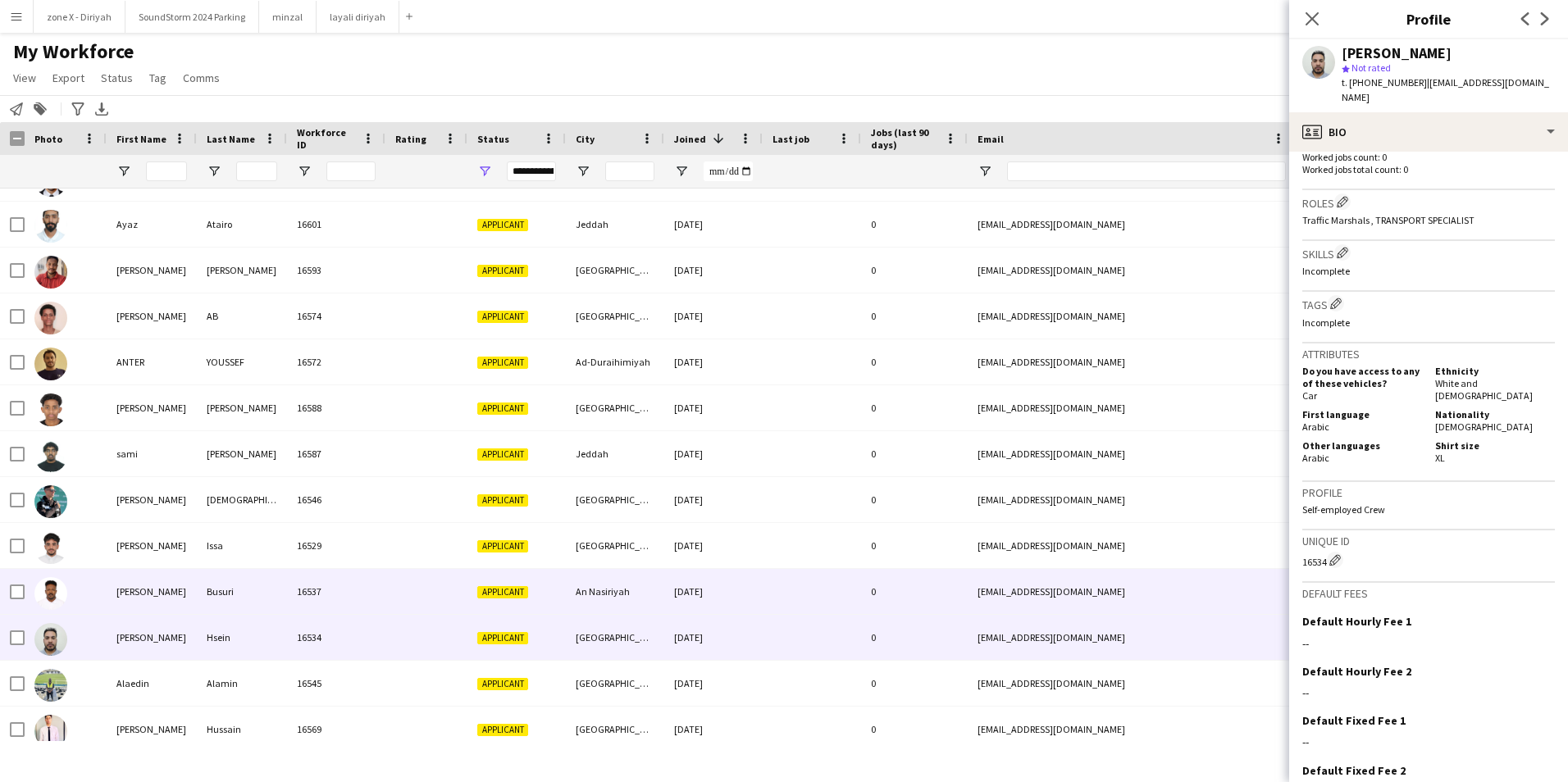
click at [1168, 586] on div "ahmadbusuri@gmail.com" at bounding box center [1131, 591] width 328 height 45
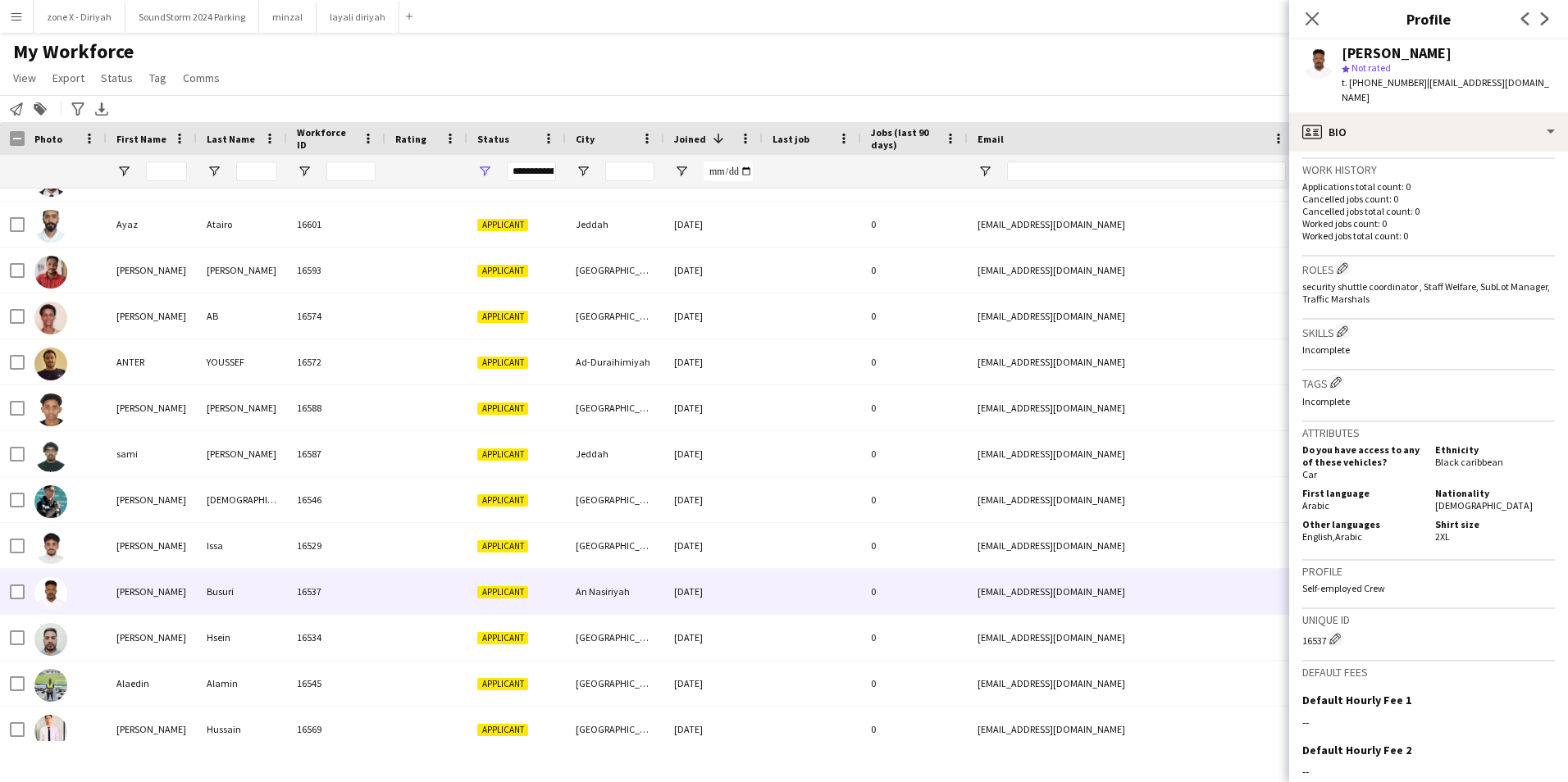
scroll to position [396, 0]
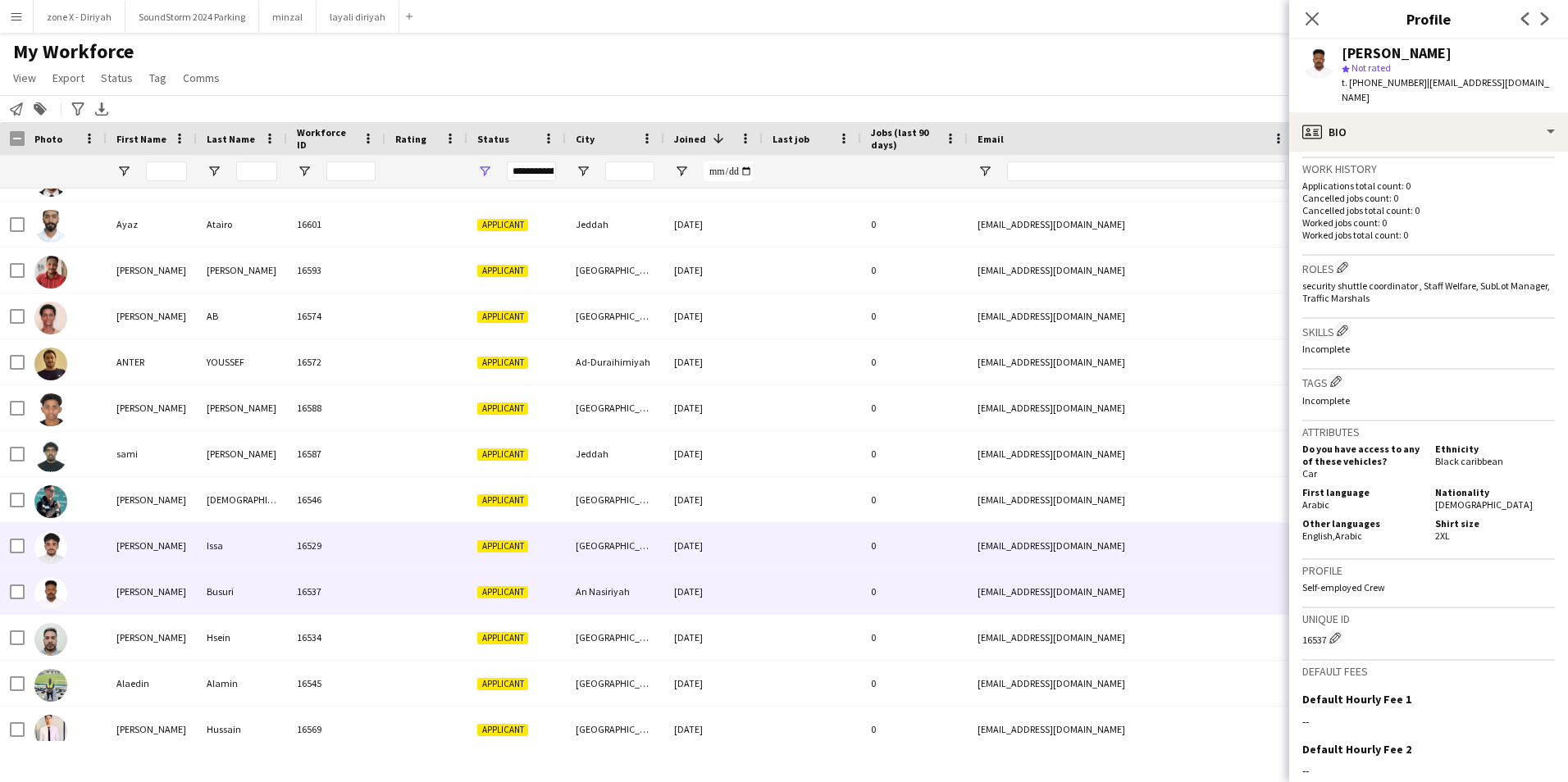
click at [1177, 529] on div "raskoon999@icloud.com" at bounding box center [1131, 545] width 328 height 45
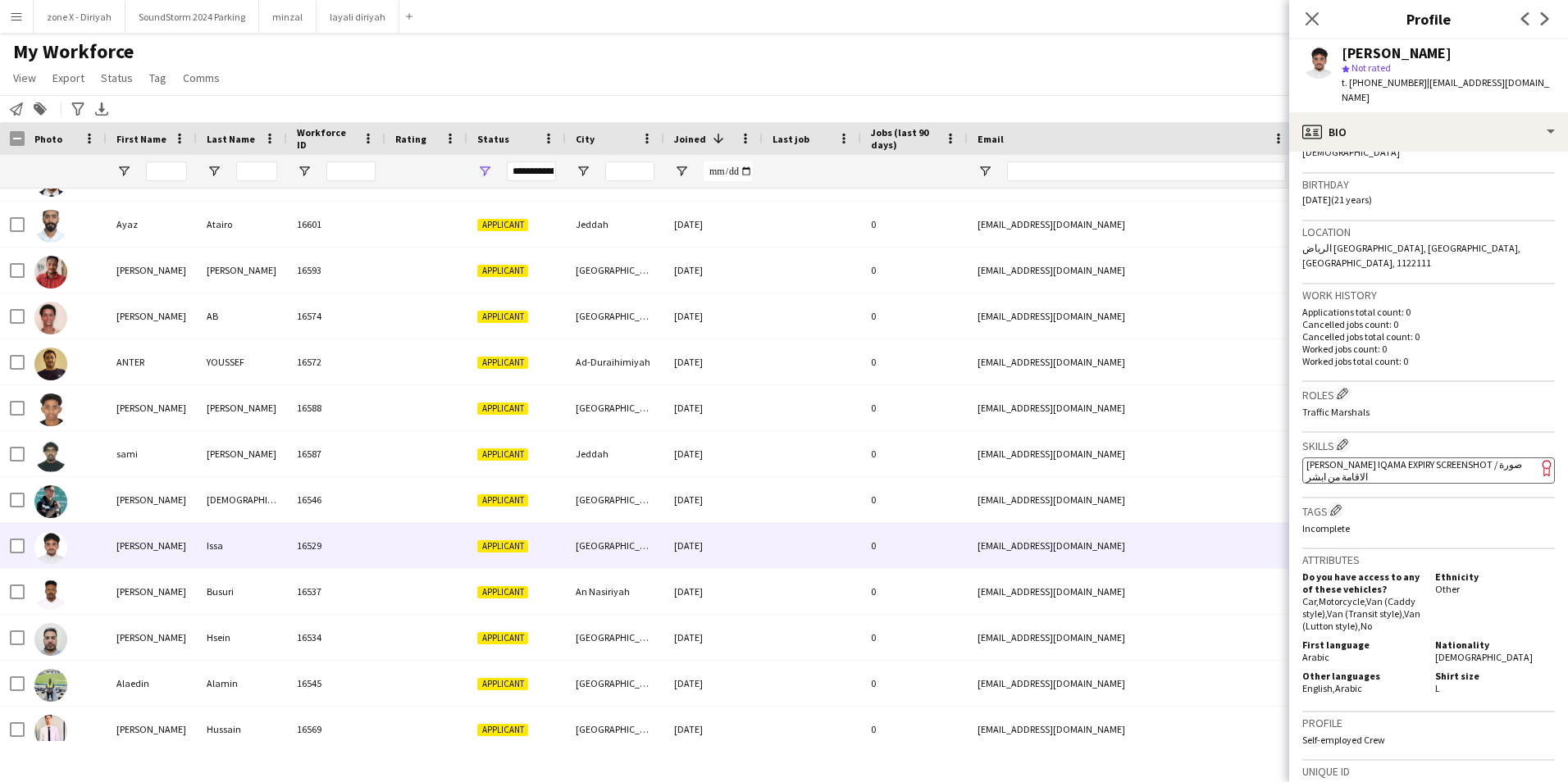
scroll to position [285, 0]
click at [1422, 457] on span "[PERSON_NAME] Iqama Expiry Screenshot / صورة الاقامة من ابشر" at bounding box center [1414, 469] width 215 height 25
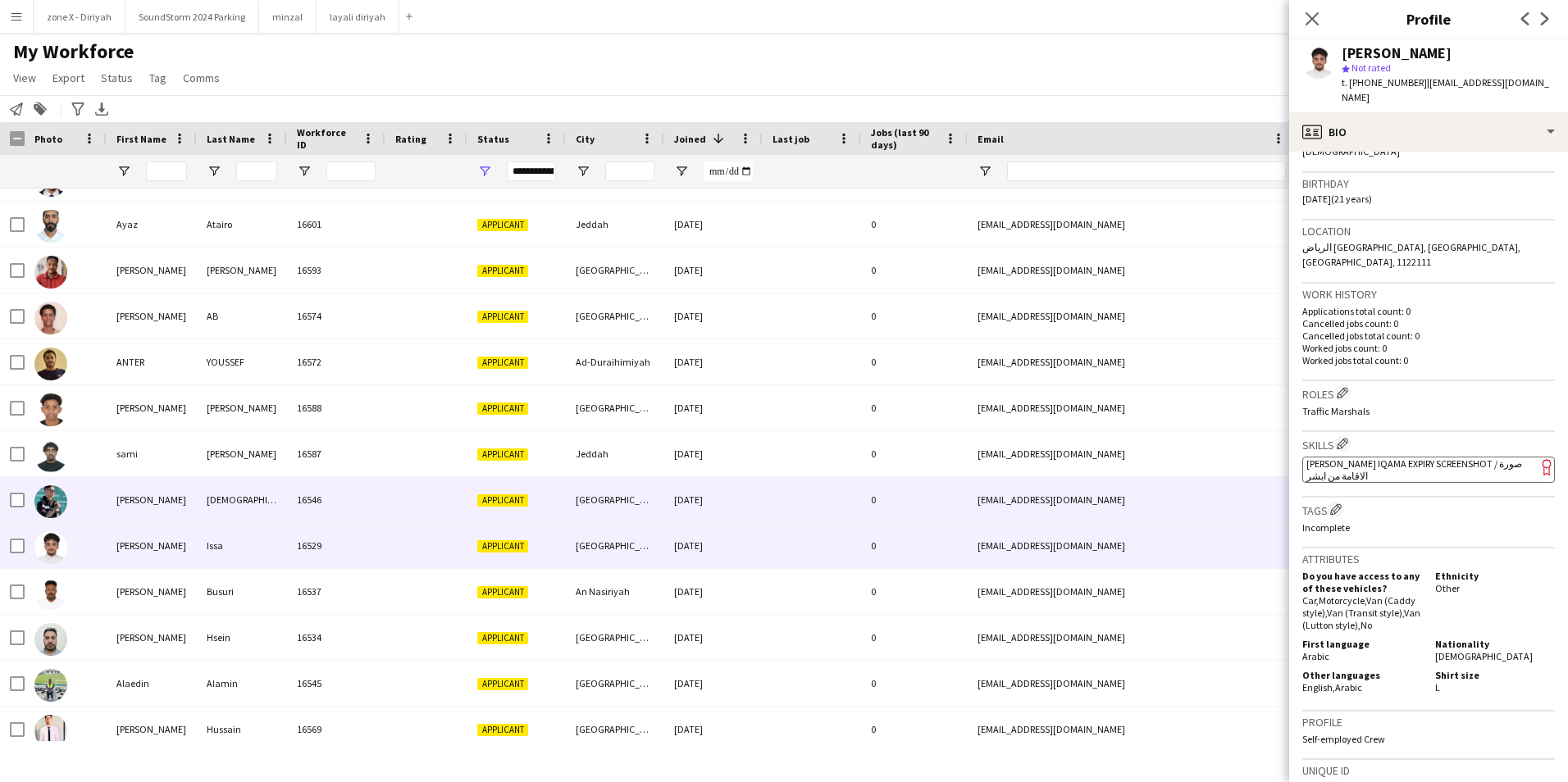
click at [1170, 486] on div "[EMAIL_ADDRESS][DOMAIN_NAME]" at bounding box center [1131, 499] width 328 height 45
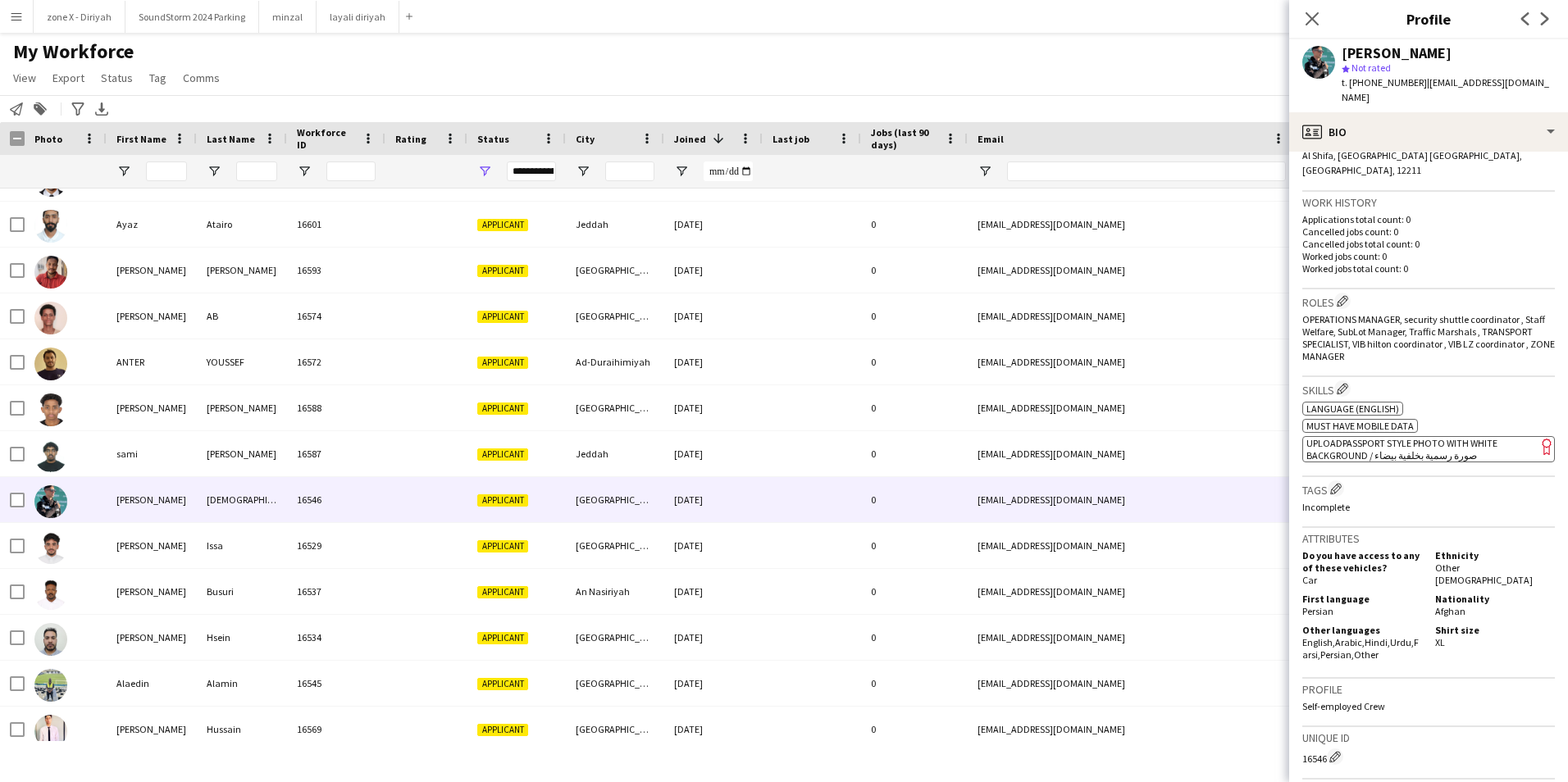
scroll to position [0, 0]
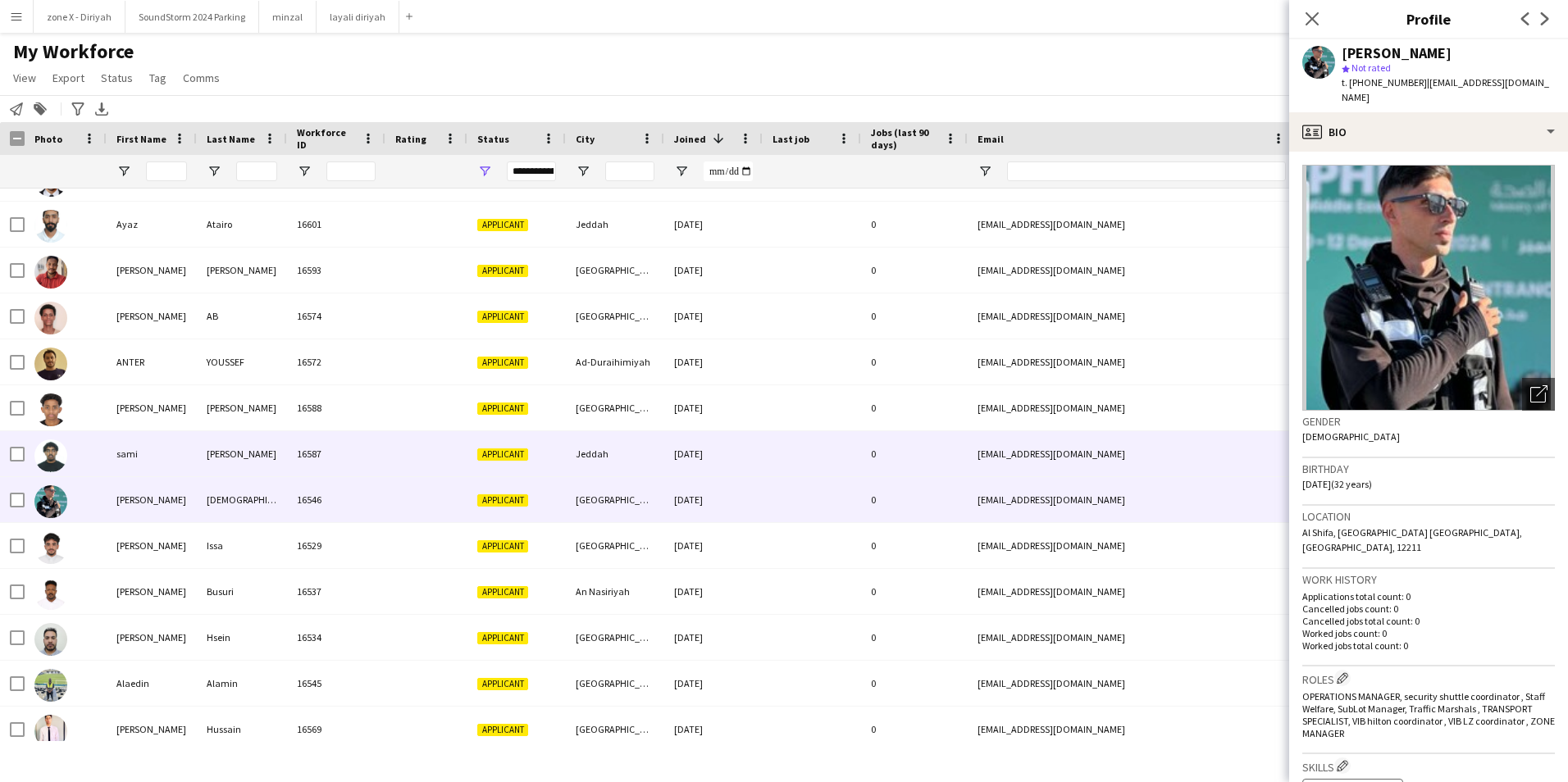
click at [1267, 459] on div "[EMAIL_ADDRESS][DOMAIN_NAME]" at bounding box center [1131, 454] width 328 height 45
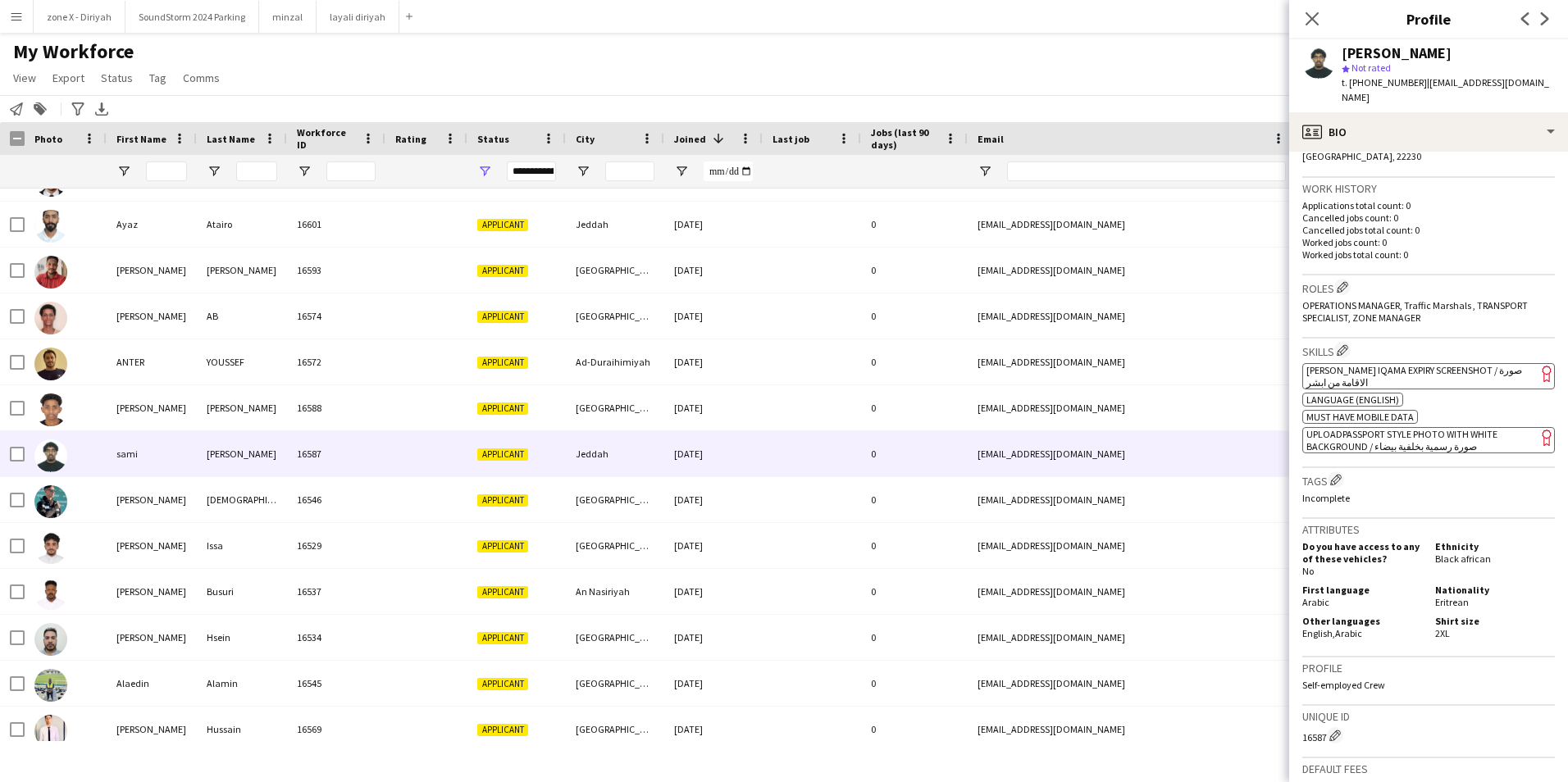
scroll to position [420, 0]
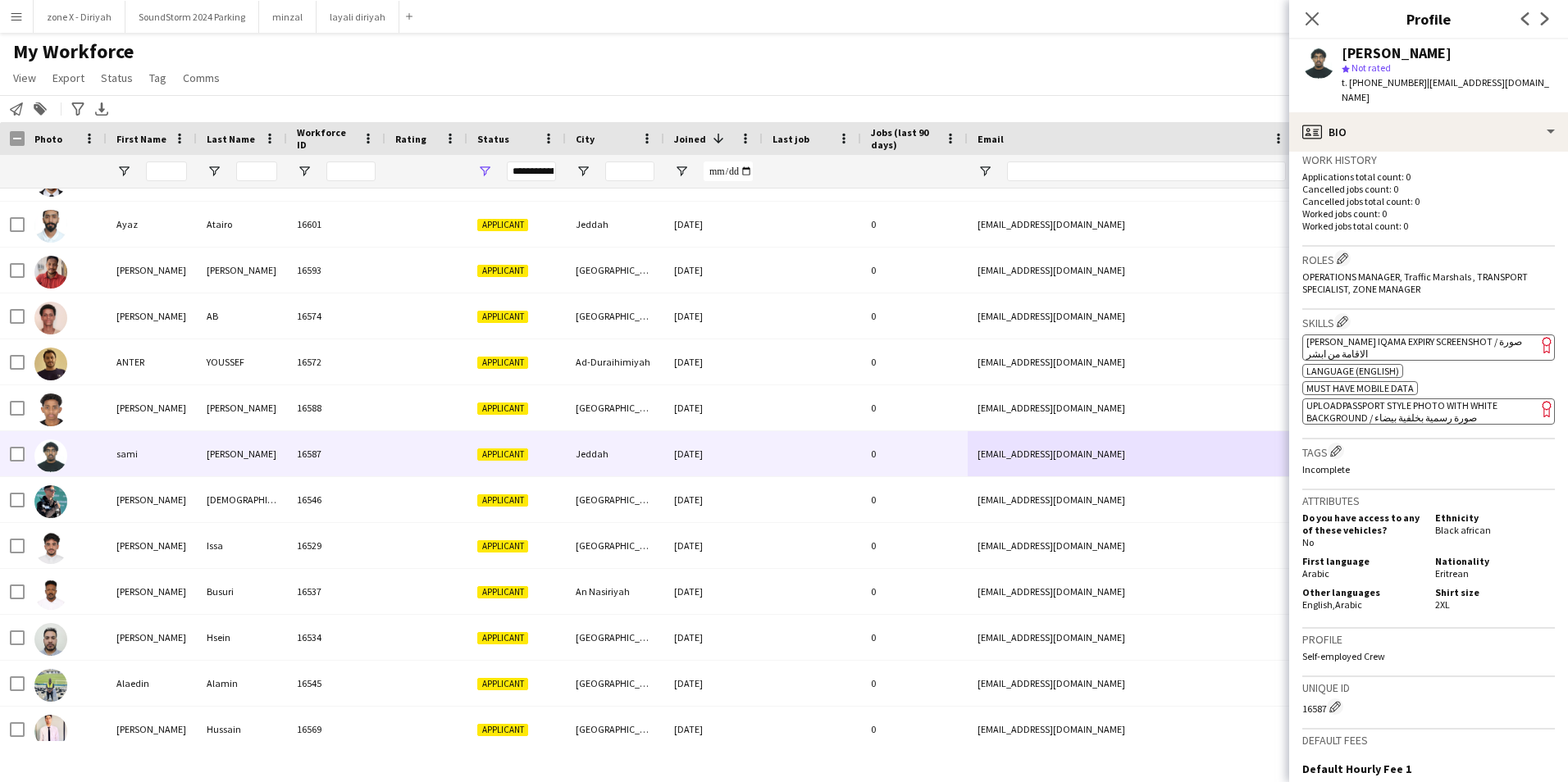
click at [1493, 335] on span "[PERSON_NAME] Iqama Expiry Screenshot / صورة الاقامة من ابشر" at bounding box center [1414, 347] width 215 height 25
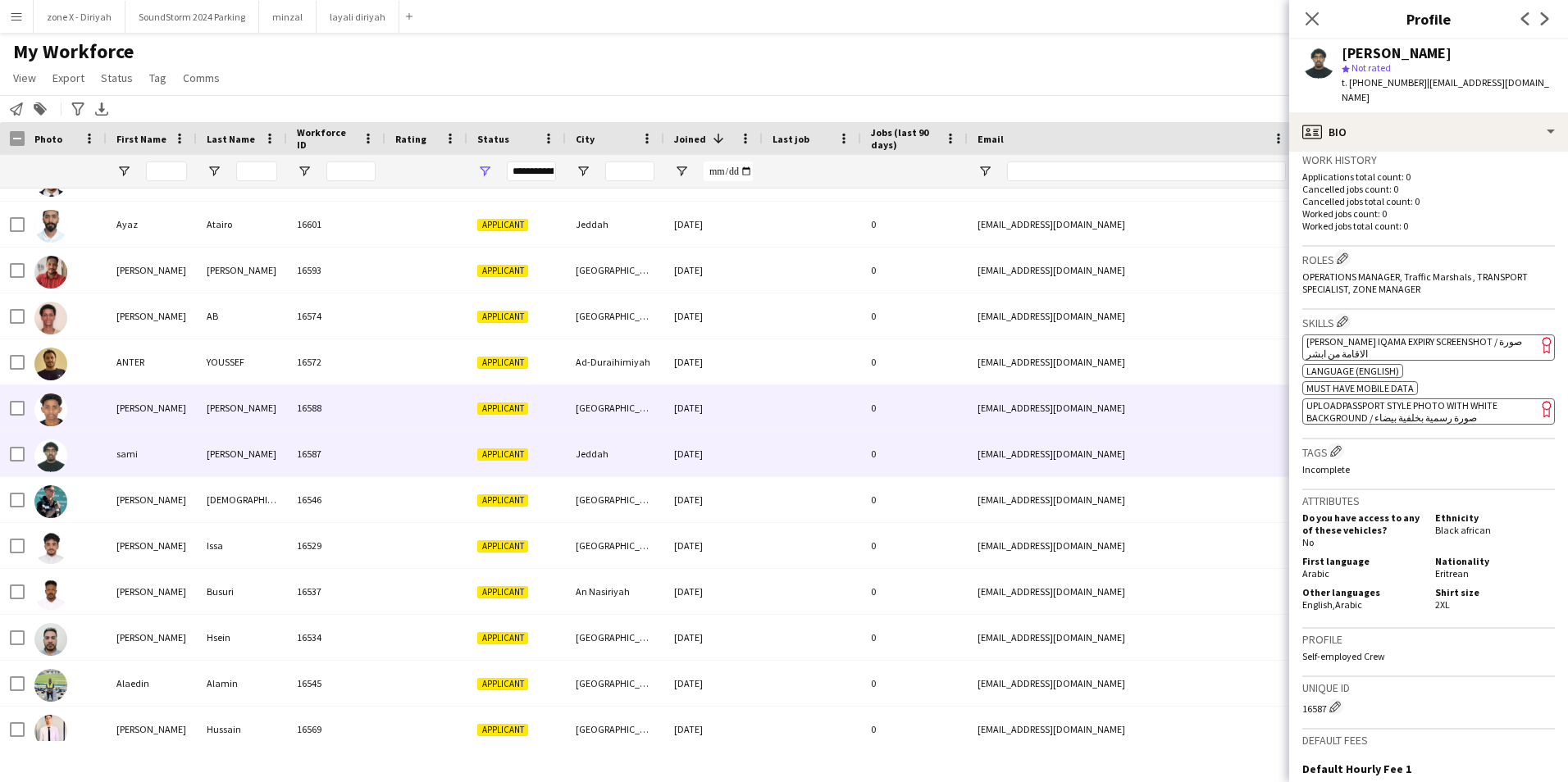
click at [1173, 403] on div "[EMAIL_ADDRESS][DOMAIN_NAME]" at bounding box center [1131, 407] width 328 height 45
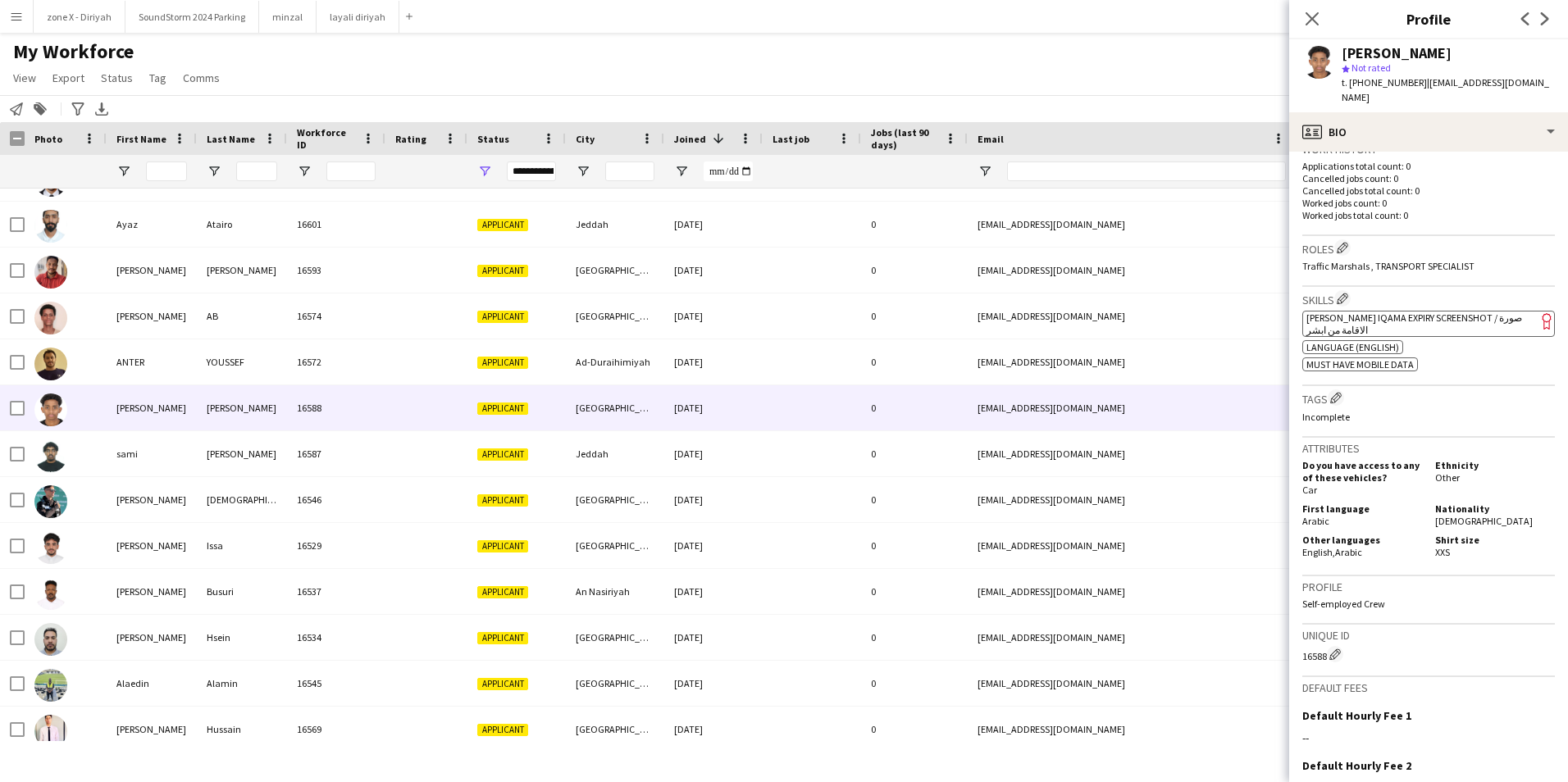
scroll to position [417, 0]
click at [1443, 313] on app-spec-pill "ok-circled2 background Layer 1 cross-circle-red background Layer 1 [PERSON_NAME…" at bounding box center [1429, 323] width 253 height 26
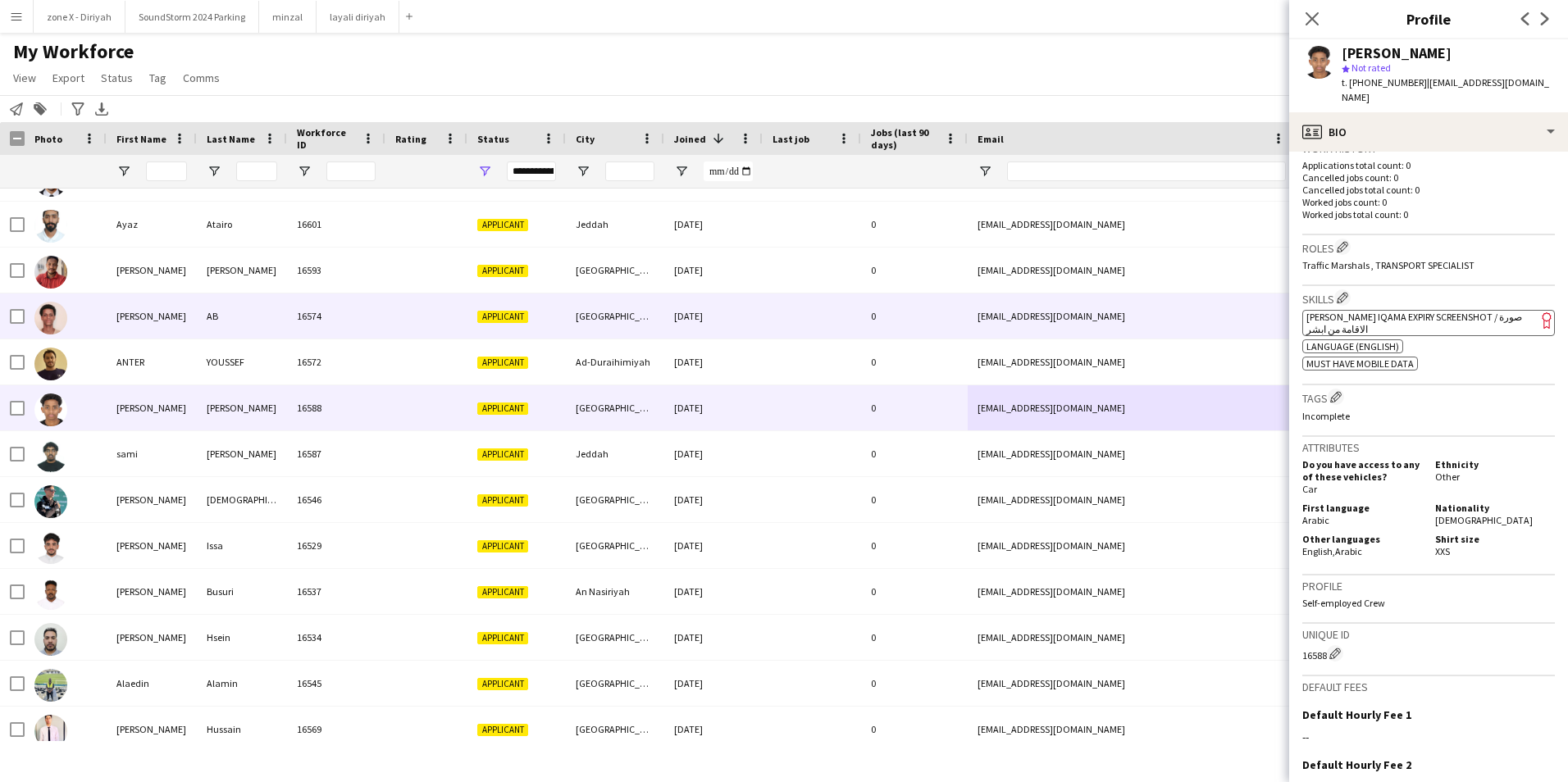
scroll to position [7753, 0]
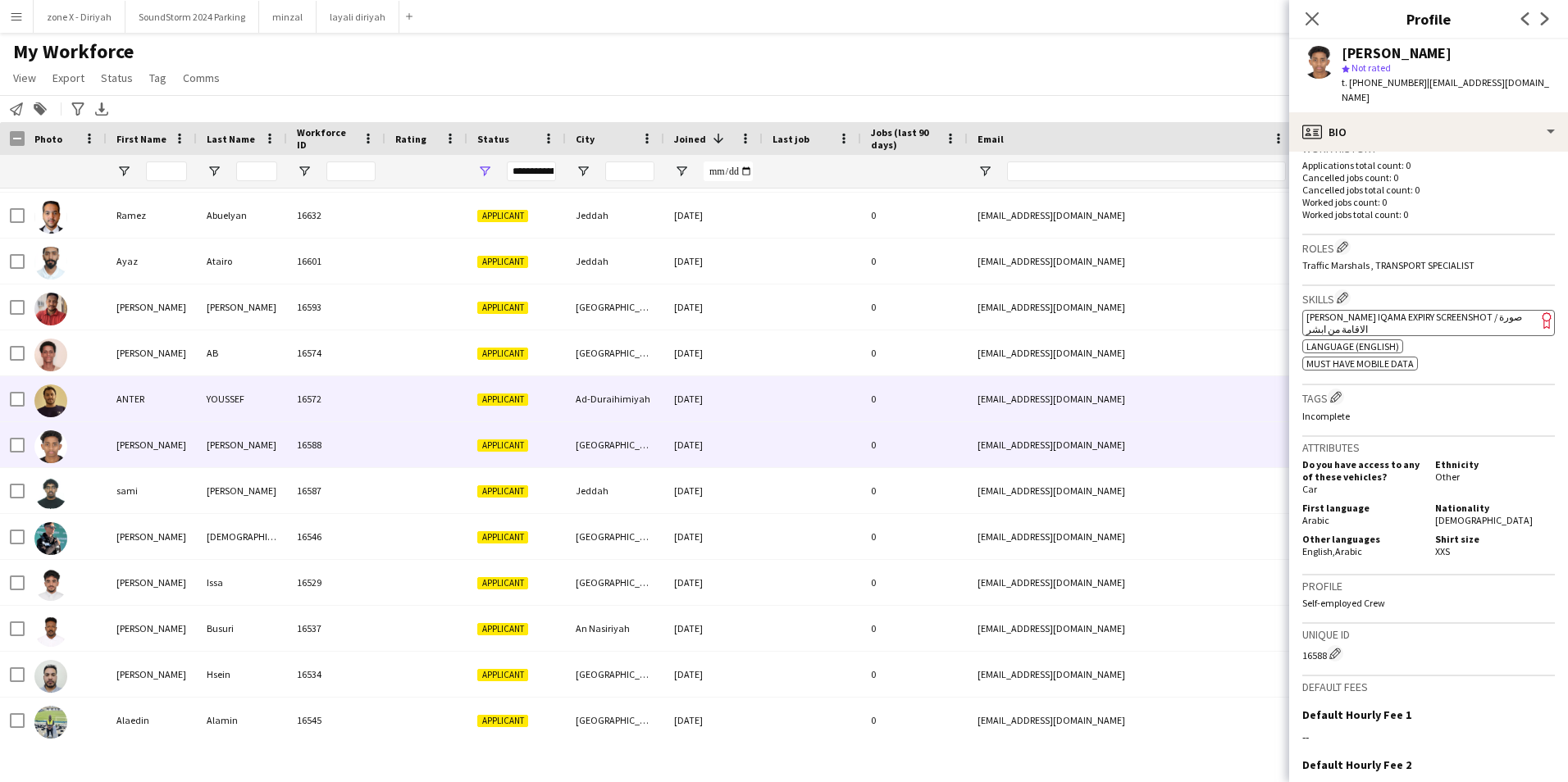
click at [1141, 412] on div "[EMAIL_ADDRESS][DOMAIN_NAME]" at bounding box center [1131, 398] width 328 height 45
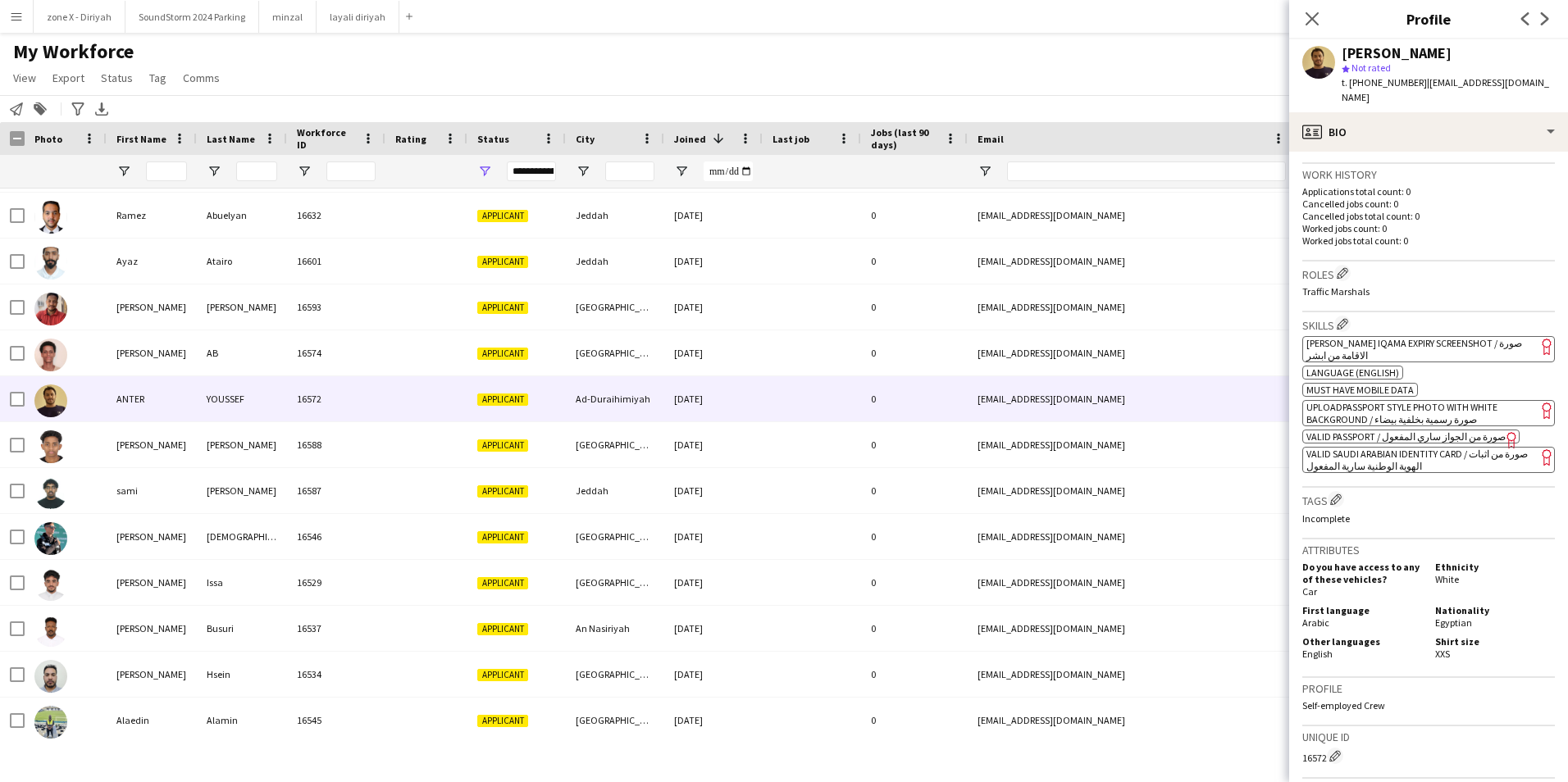
scroll to position [391, 0]
click at [1462, 335] on app-spec-pill "ok-circled2 background Layer 1 cross-circle-red background Layer 1 [PERSON_NAME…" at bounding box center [1429, 348] width 253 height 26
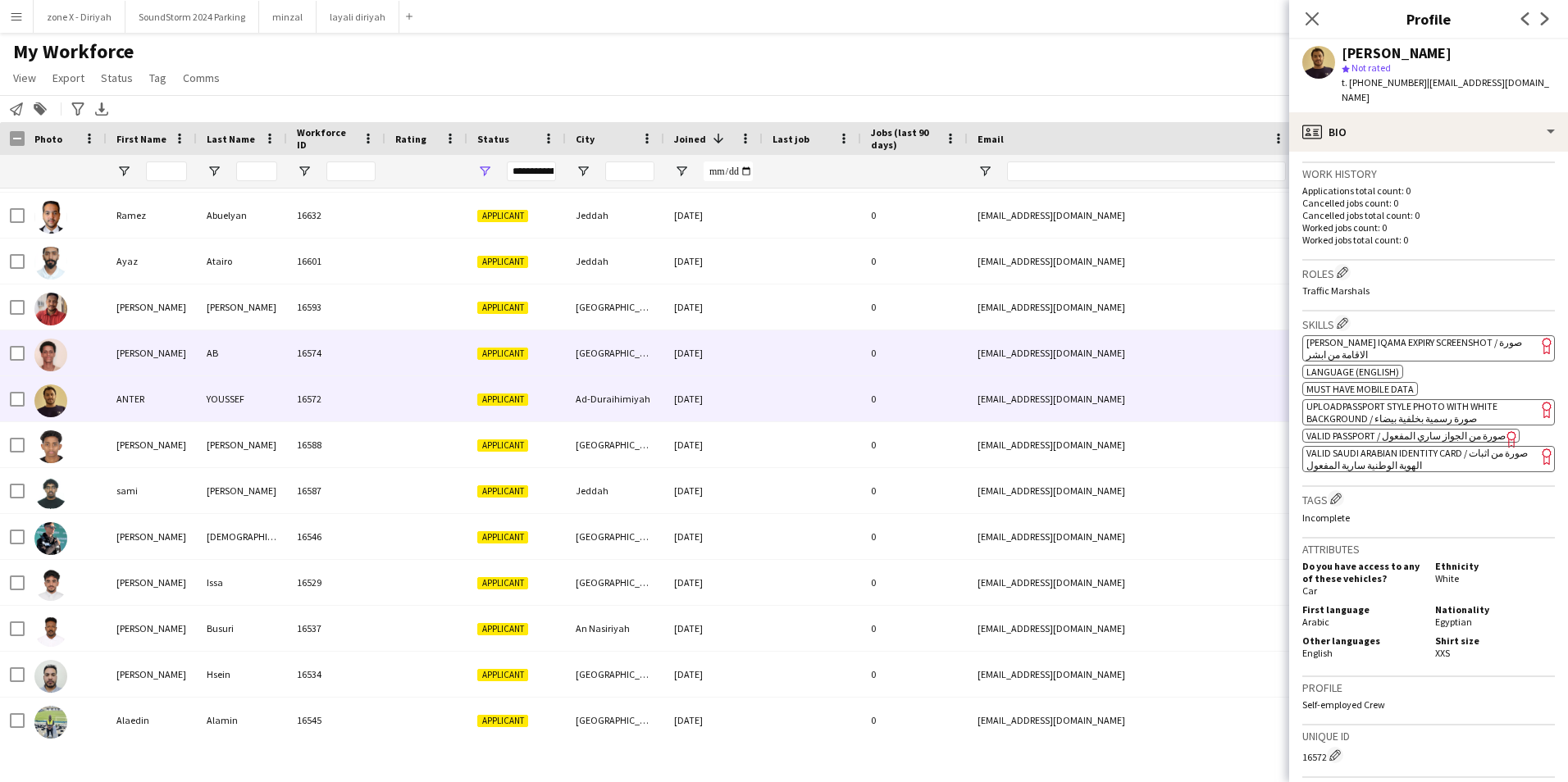
click at [1094, 354] on div "[EMAIL_ADDRESS][DOMAIN_NAME]" at bounding box center [1131, 352] width 328 height 45
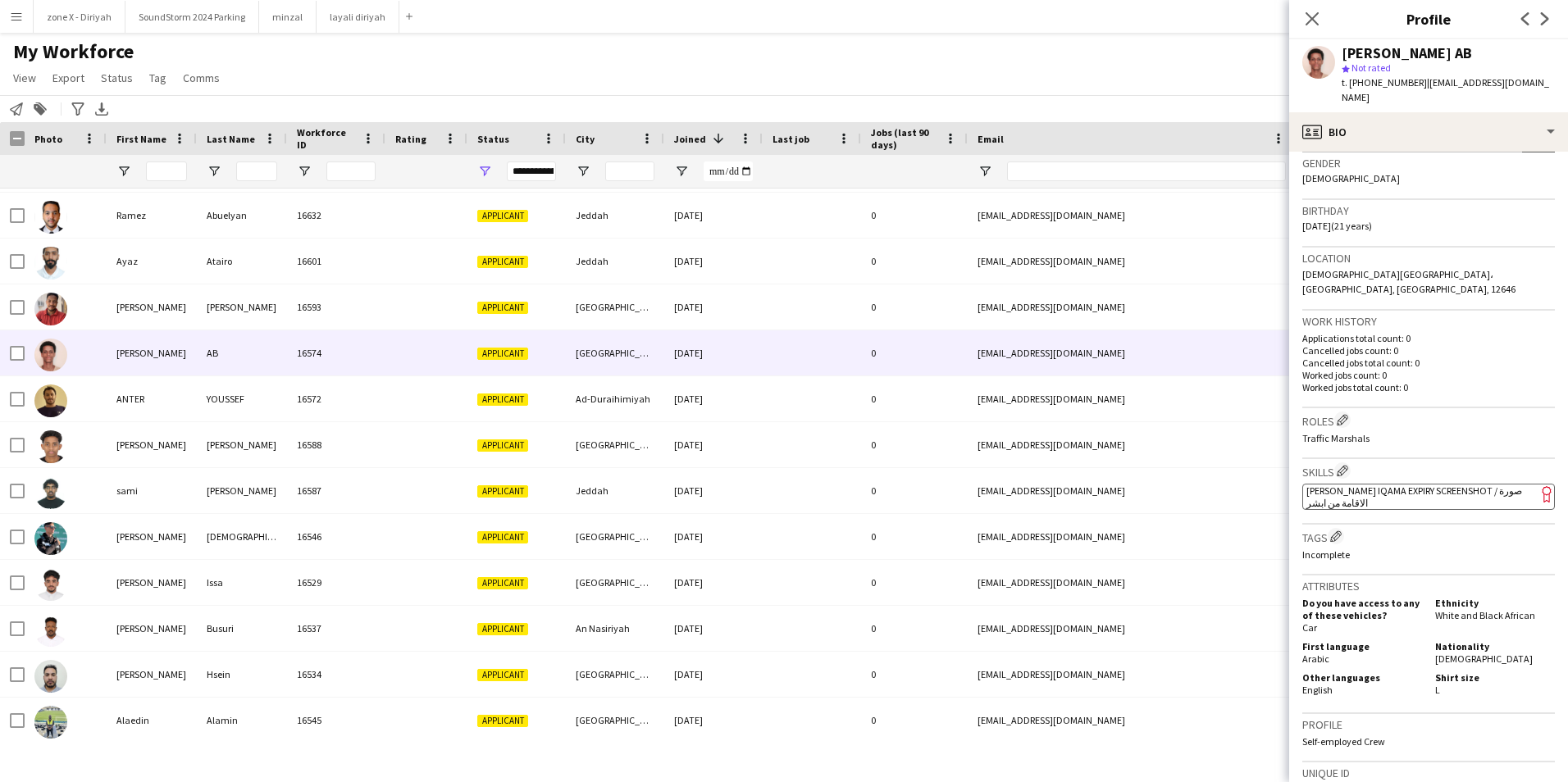
scroll to position [255, 0]
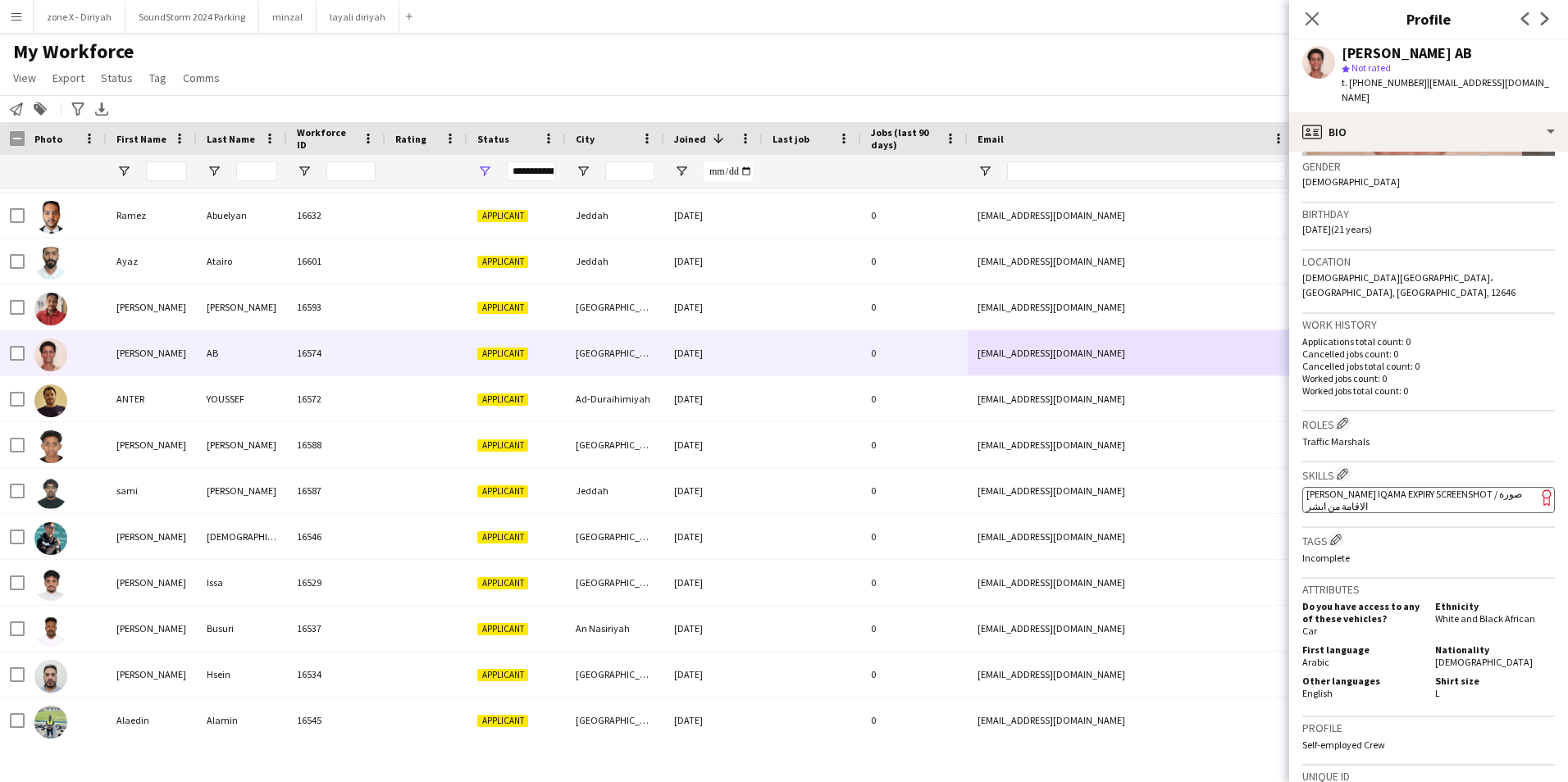
click at [1458, 488] on span "[PERSON_NAME] Iqama Expiry Screenshot / صورة الاقامة من ابشر" at bounding box center [1414, 500] width 215 height 25
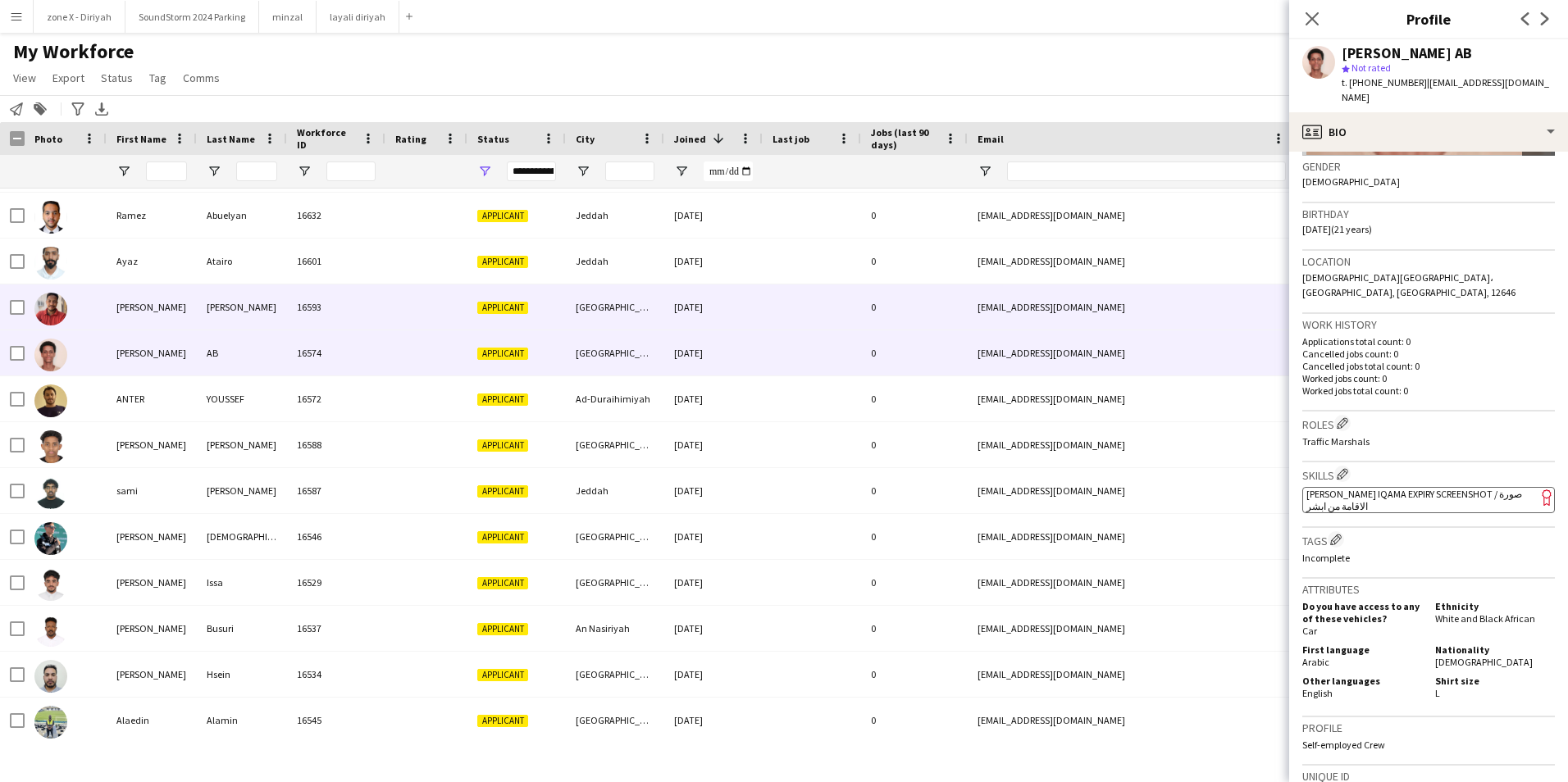
click at [1057, 295] on div "[EMAIL_ADDRESS][DOMAIN_NAME]" at bounding box center [1131, 307] width 328 height 45
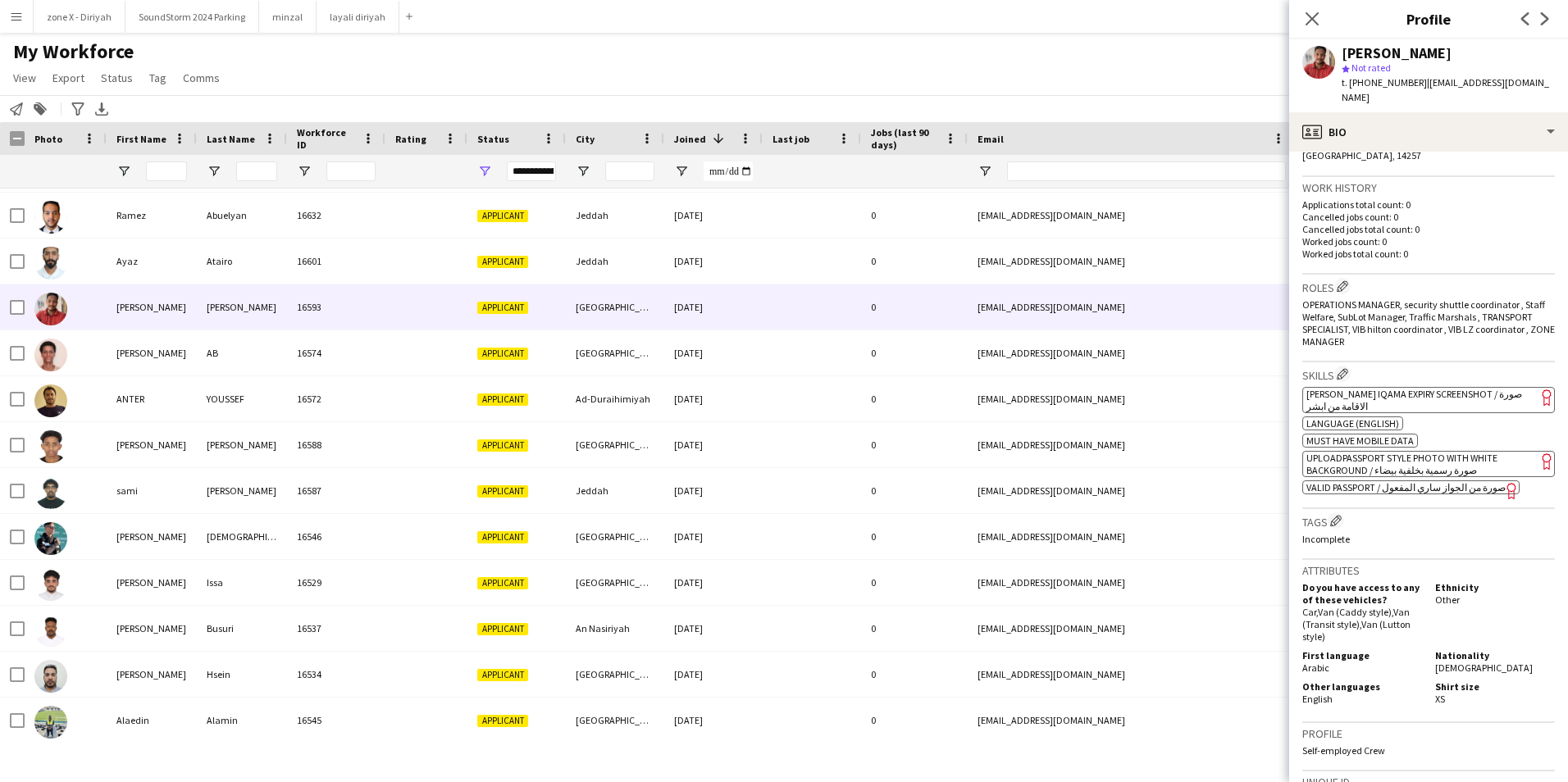
scroll to position [405, 0]
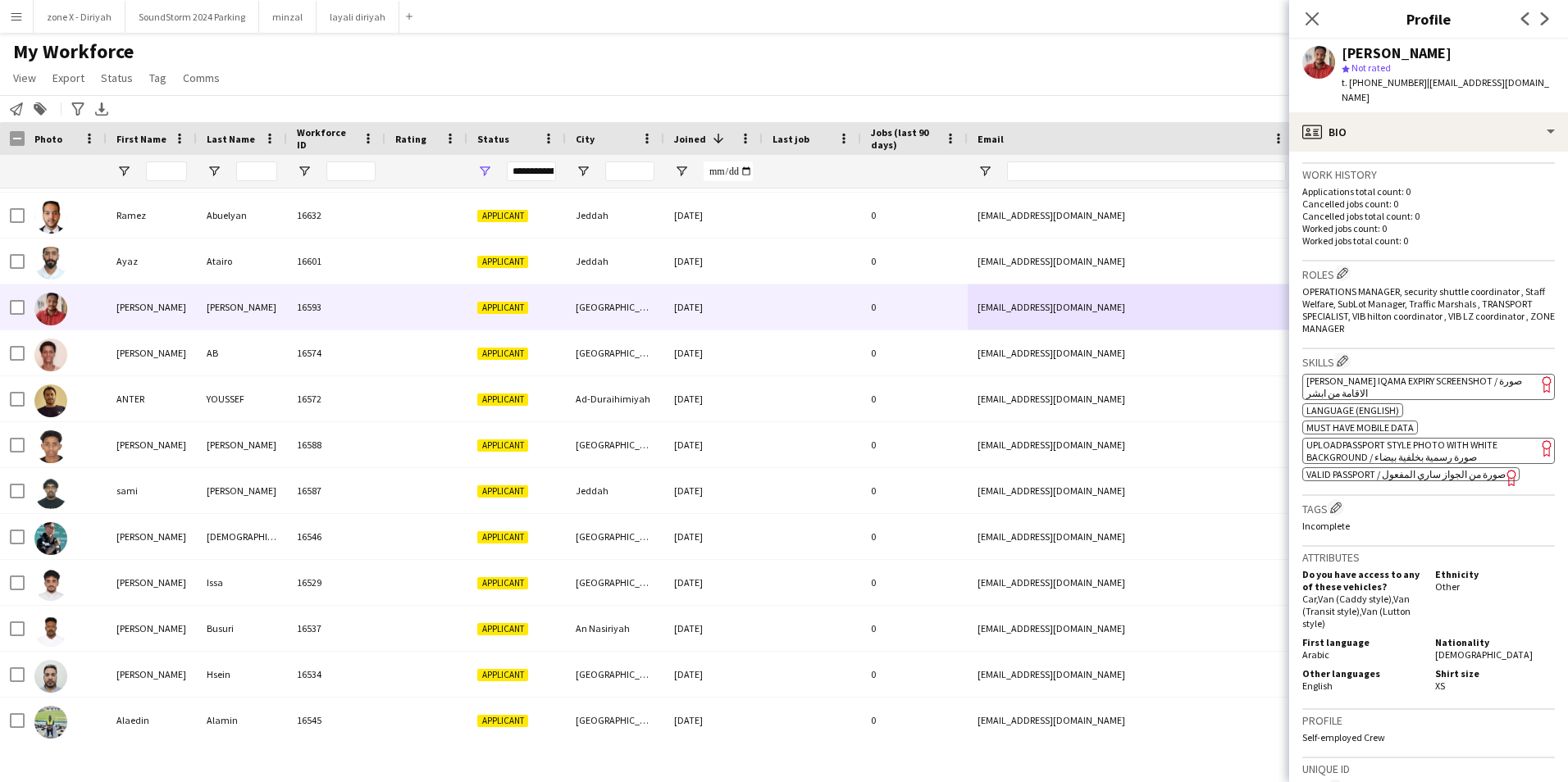
click at [1469, 375] on span "[PERSON_NAME] Iqama Expiry Screenshot / صورة الاقامة من ابشر" at bounding box center [1414, 387] width 215 height 25
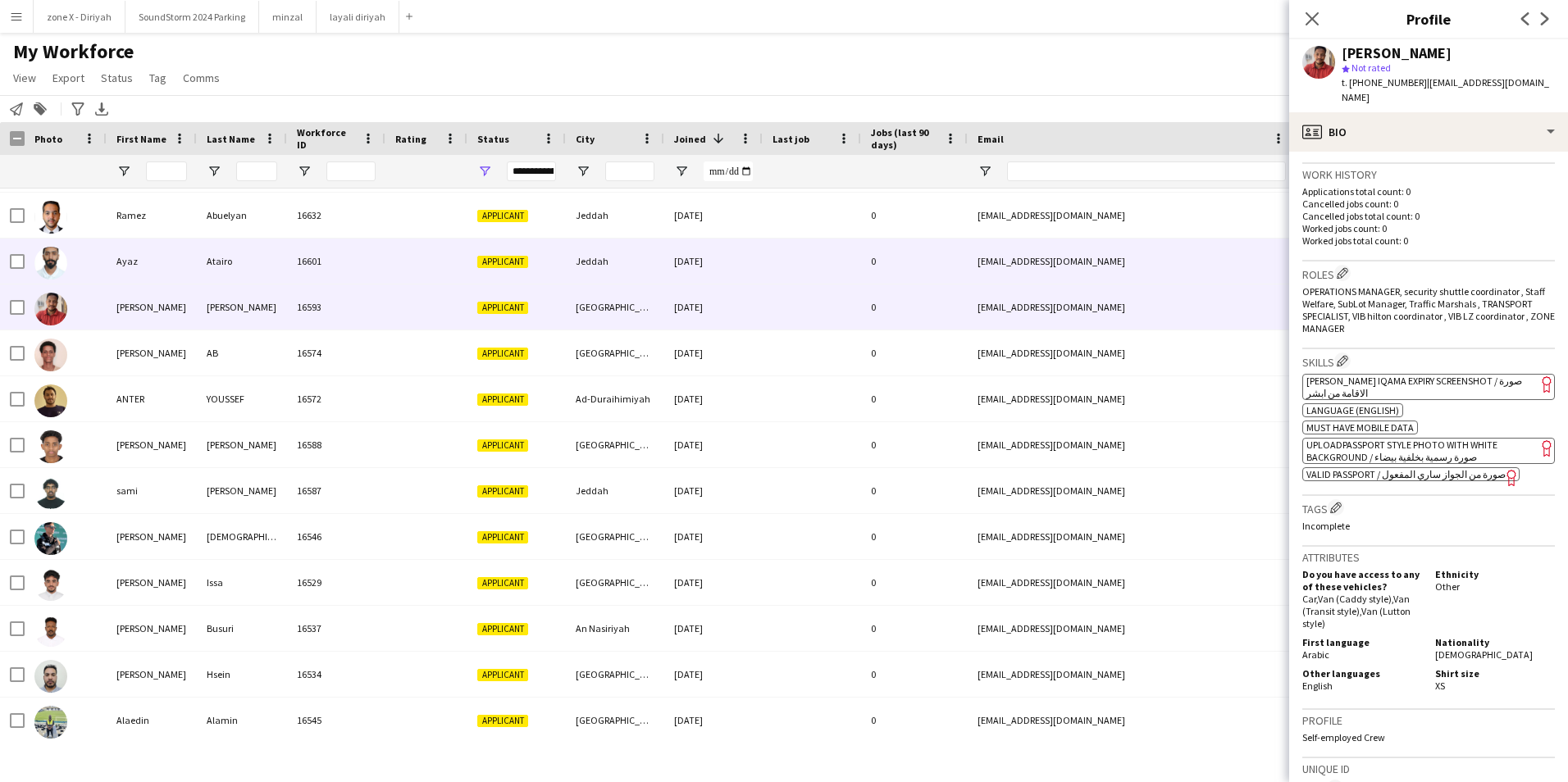
click at [1208, 247] on div "[EMAIL_ADDRESS][DOMAIN_NAME]" at bounding box center [1131, 261] width 328 height 45
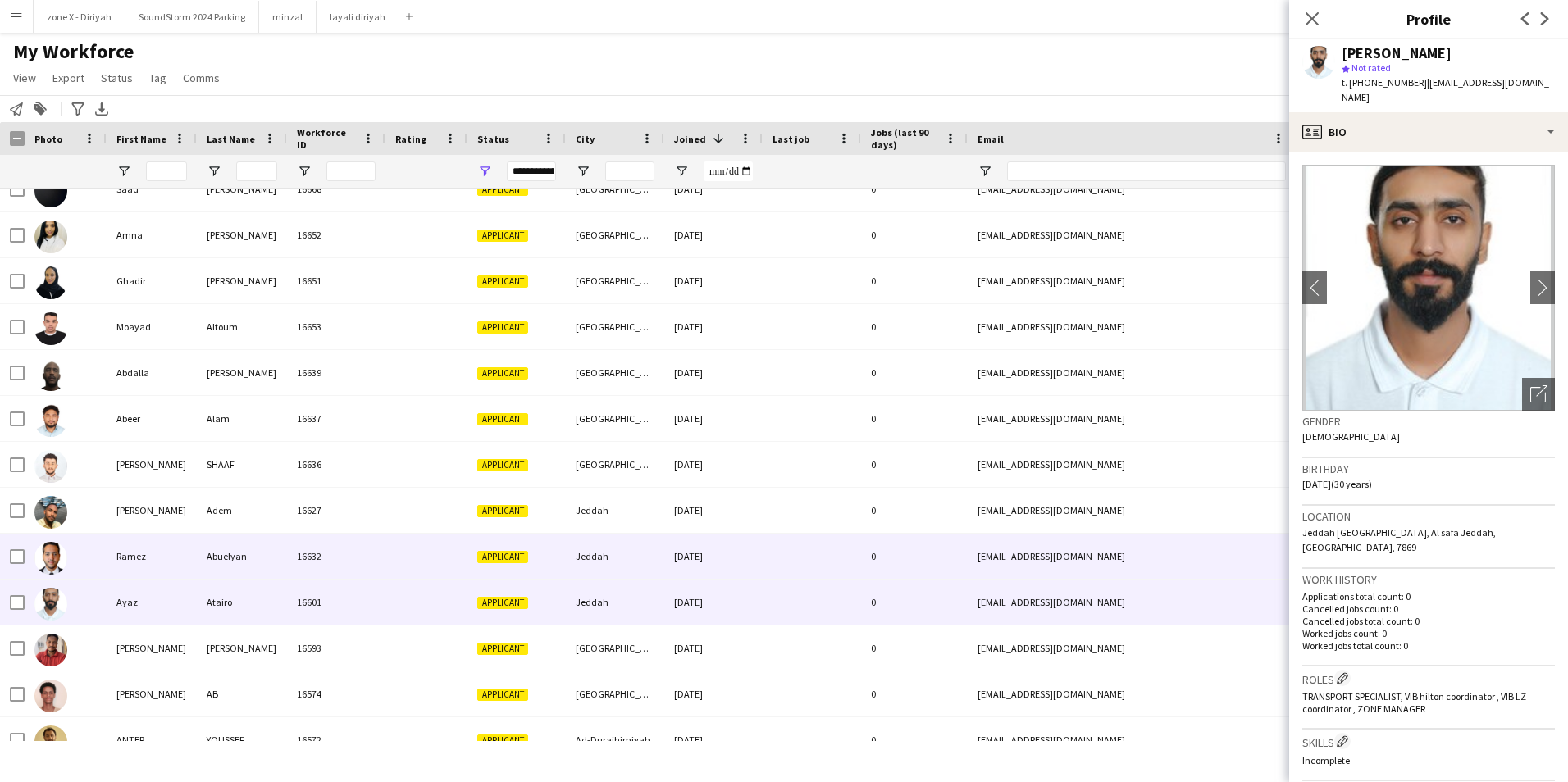
scroll to position [7412, 0]
click at [1232, 558] on div "ramez.elyan@gmail.com" at bounding box center [1131, 557] width 328 height 45
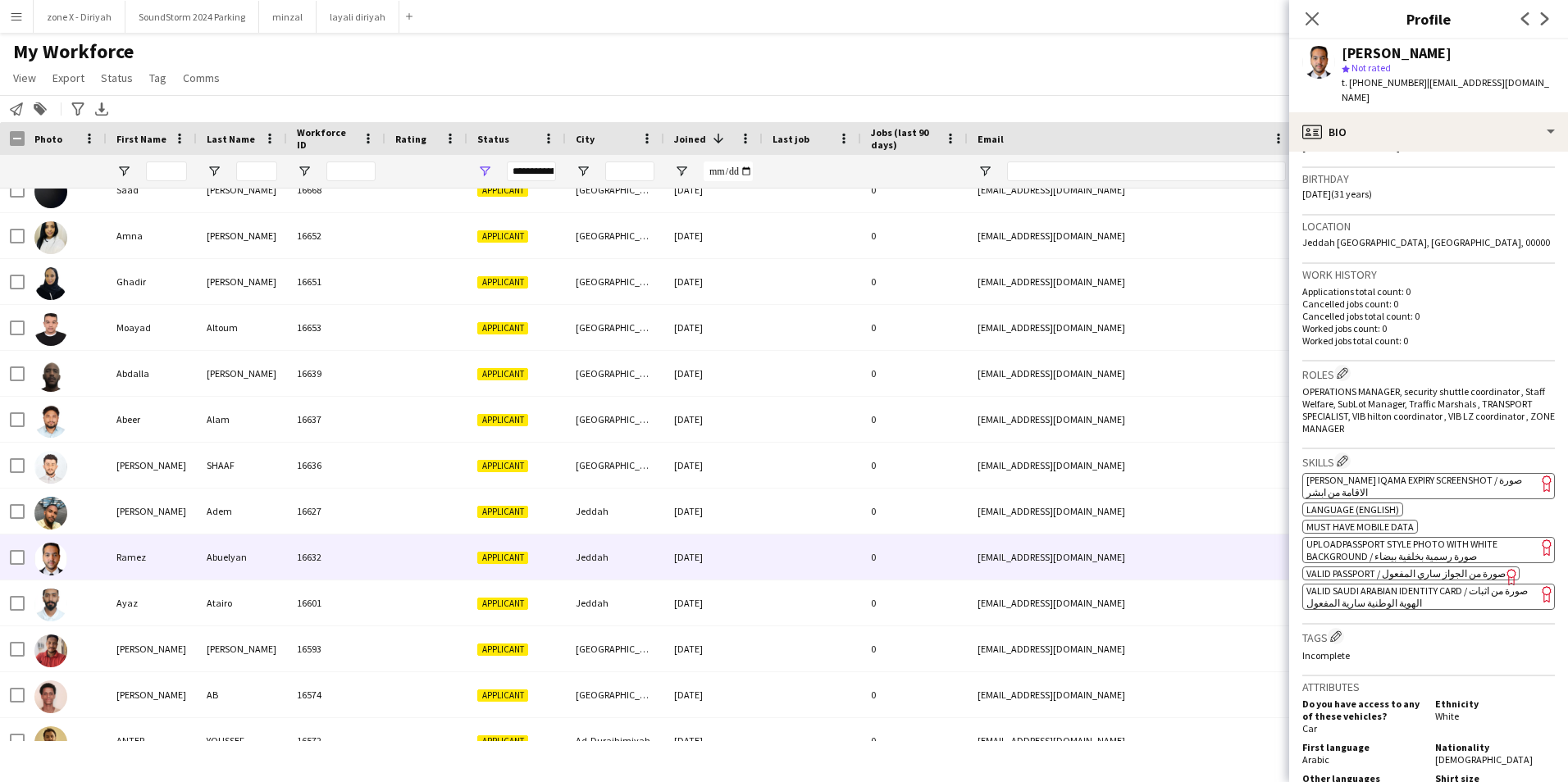
scroll to position [292, 0]
click at [1488, 472] on span "[PERSON_NAME] Iqama Expiry Screenshot / صورة الاقامة من ابشر" at bounding box center [1414, 484] width 215 height 25
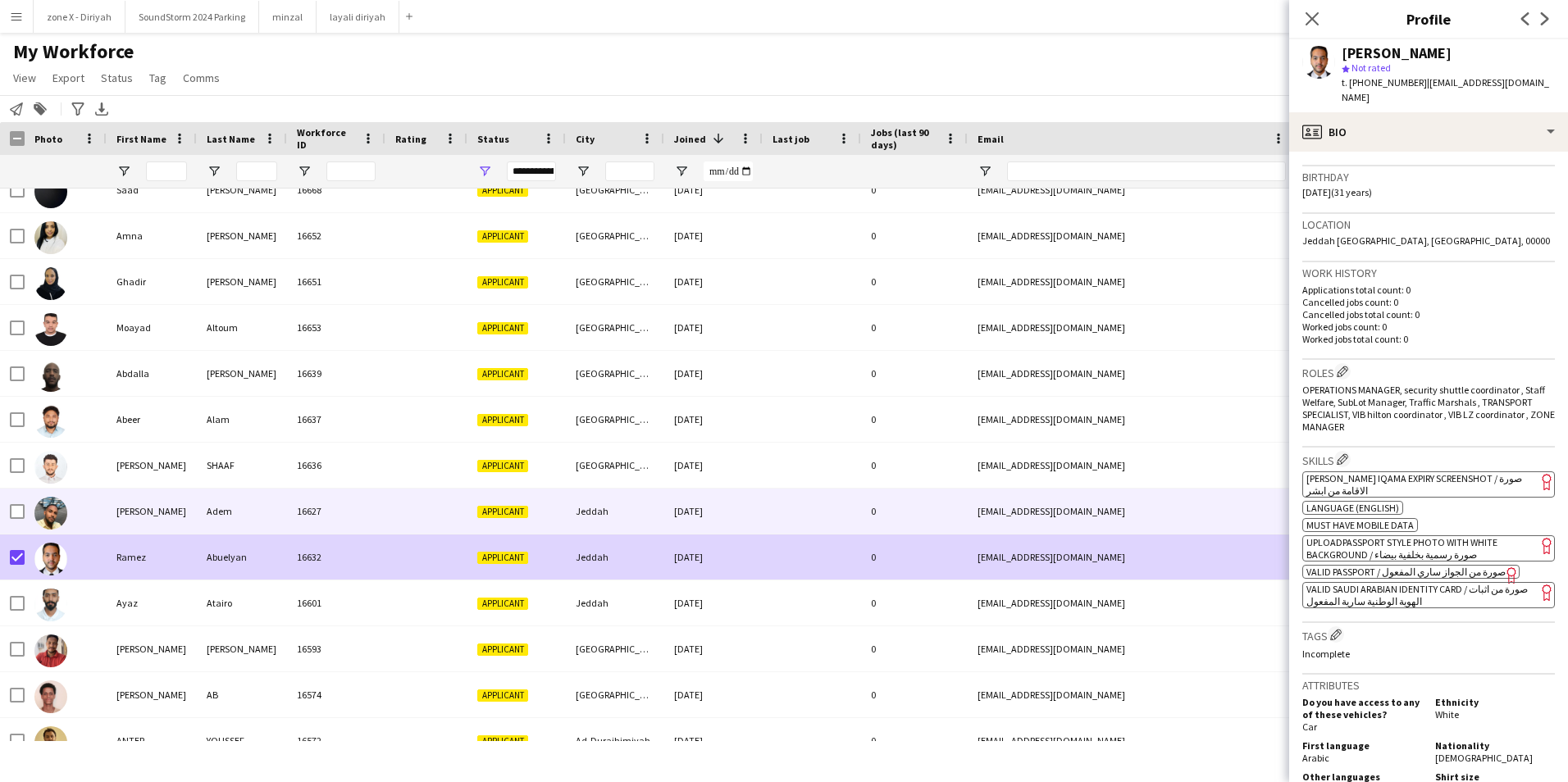
click at [978, 506] on div "[EMAIL_ADDRESS][DOMAIN_NAME]" at bounding box center [1131, 511] width 328 height 45
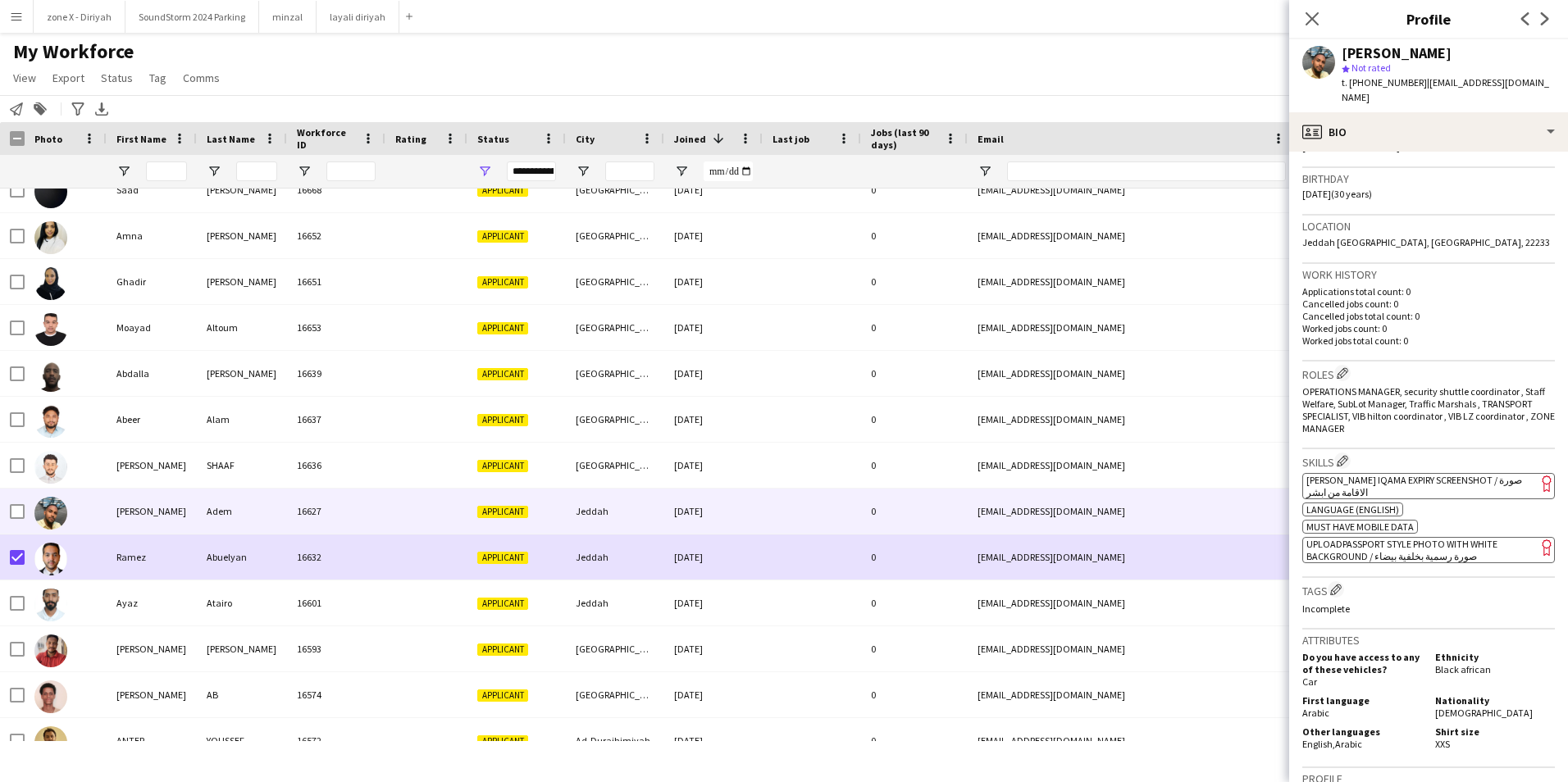
scroll to position [296, 0]
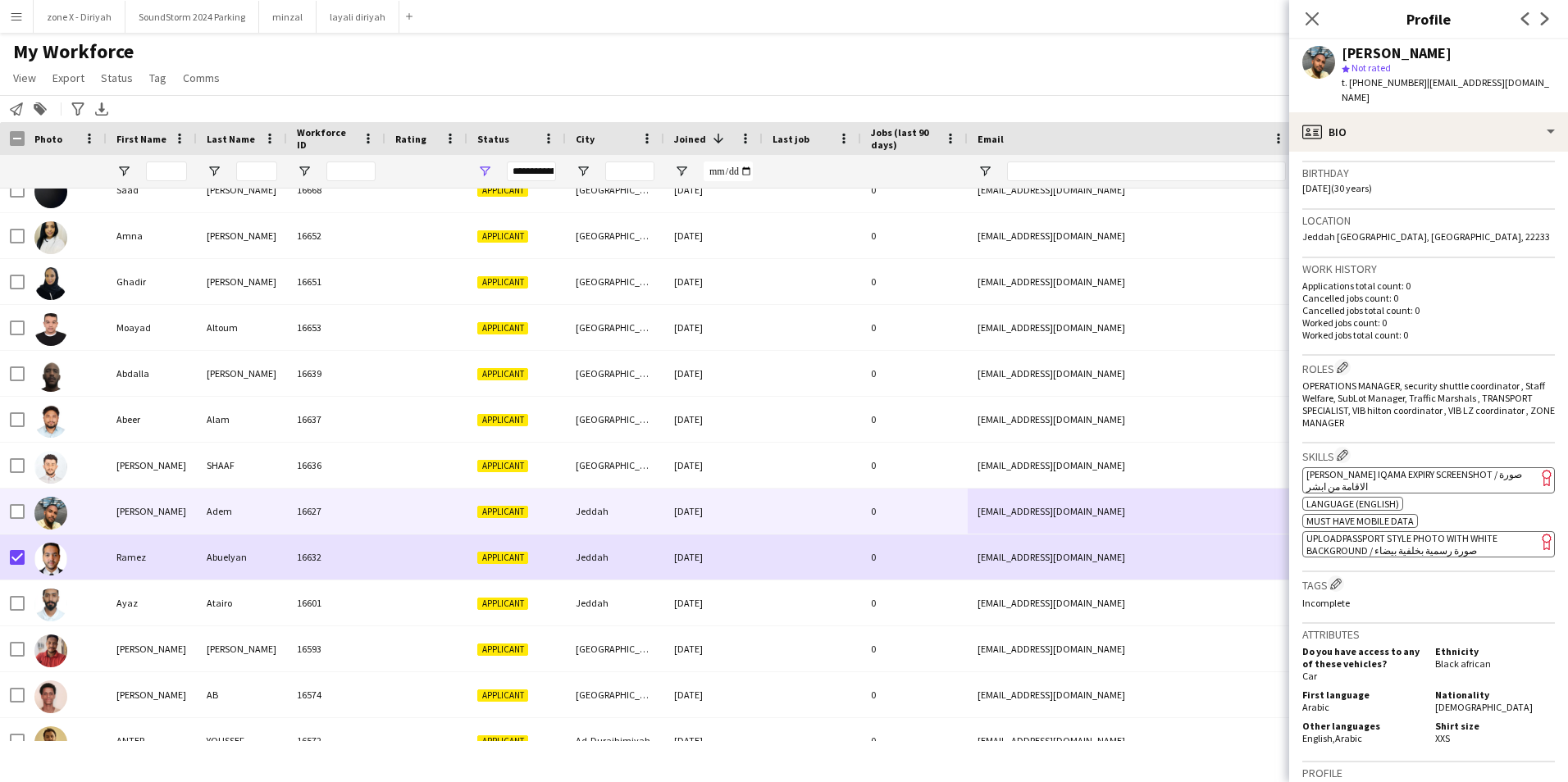
click at [1472, 468] on span "[PERSON_NAME] Iqama Expiry Screenshot / صورة الاقامة من ابشر" at bounding box center [1414, 480] width 215 height 25
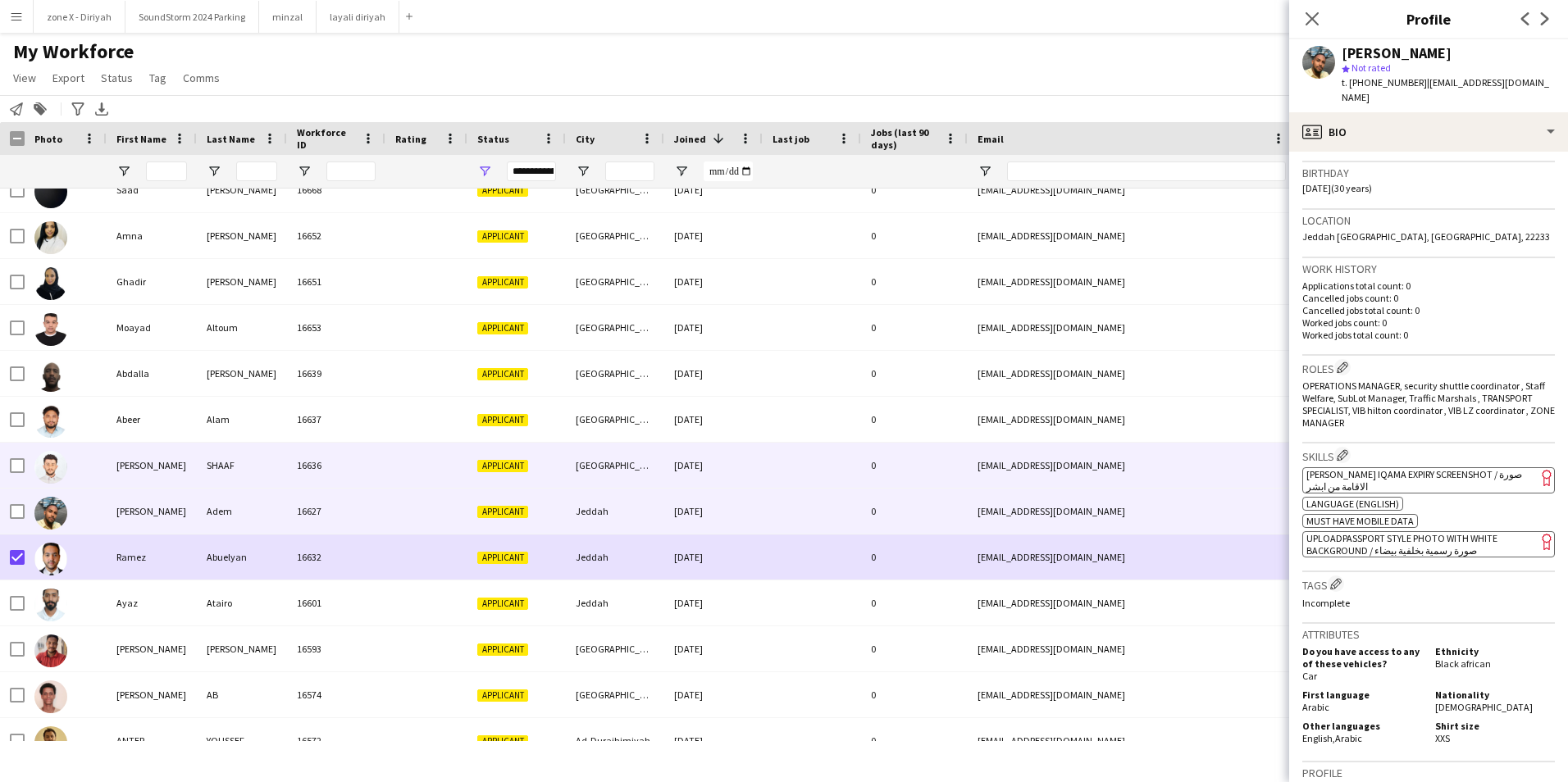
click at [1175, 459] on div "[EMAIL_ADDRESS][DOMAIN_NAME]" at bounding box center [1131, 465] width 328 height 45
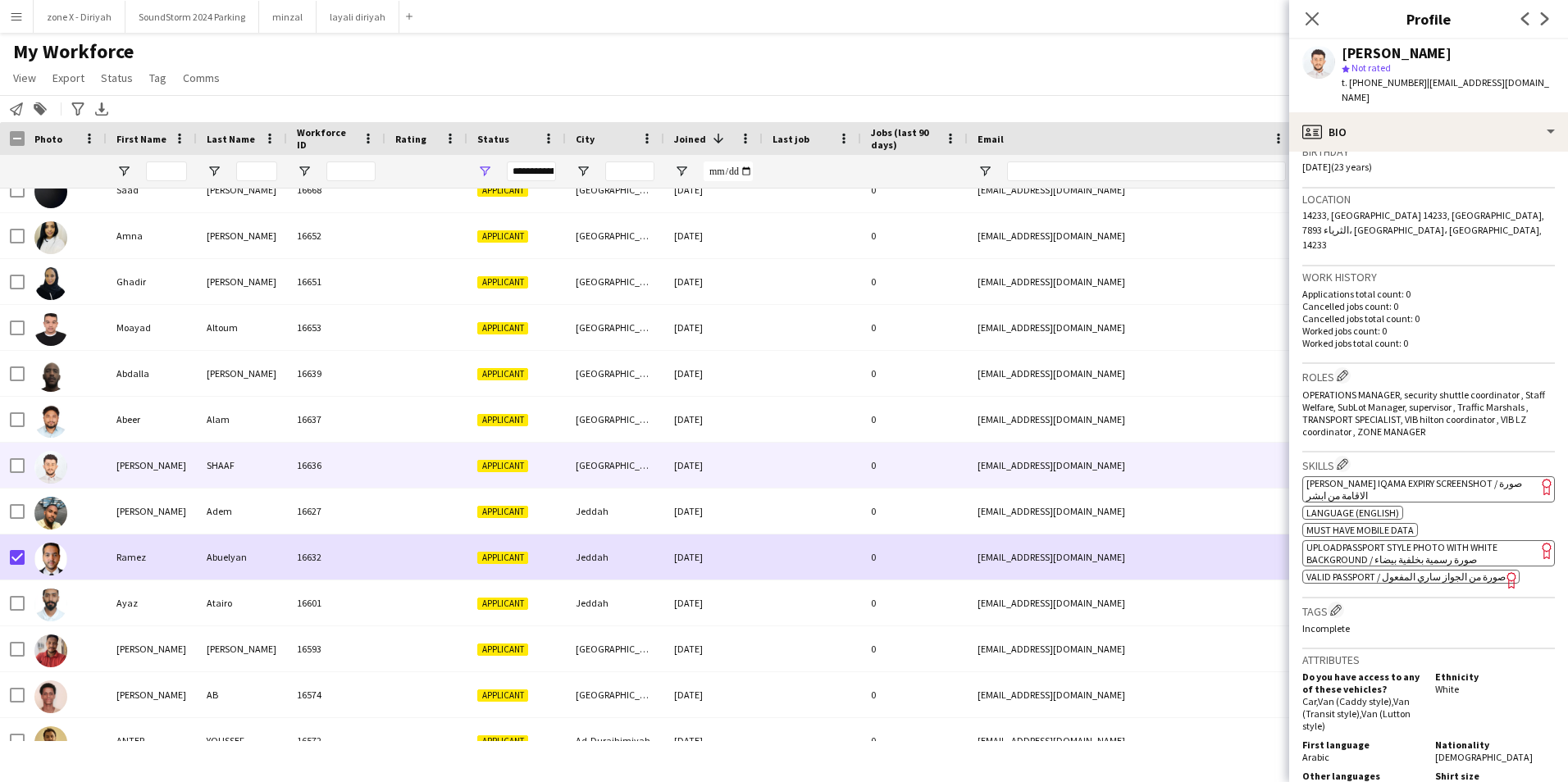
scroll to position [341, 0]
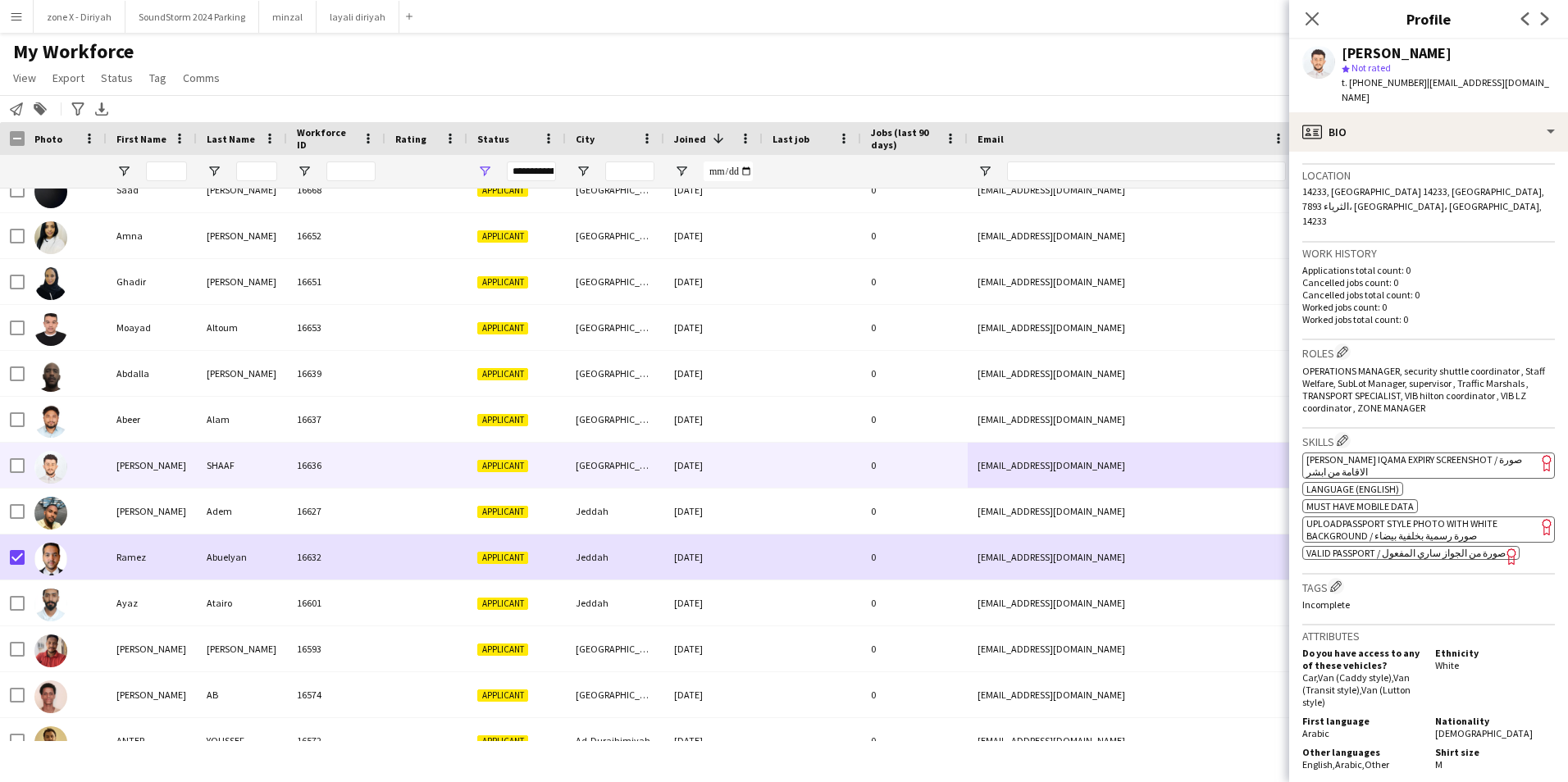
click at [1492, 452] on app-spec-pill "ok-circled2 background Layer 1 cross-circle-red background Layer 1 [PERSON_NAME…" at bounding box center [1429, 465] width 253 height 26
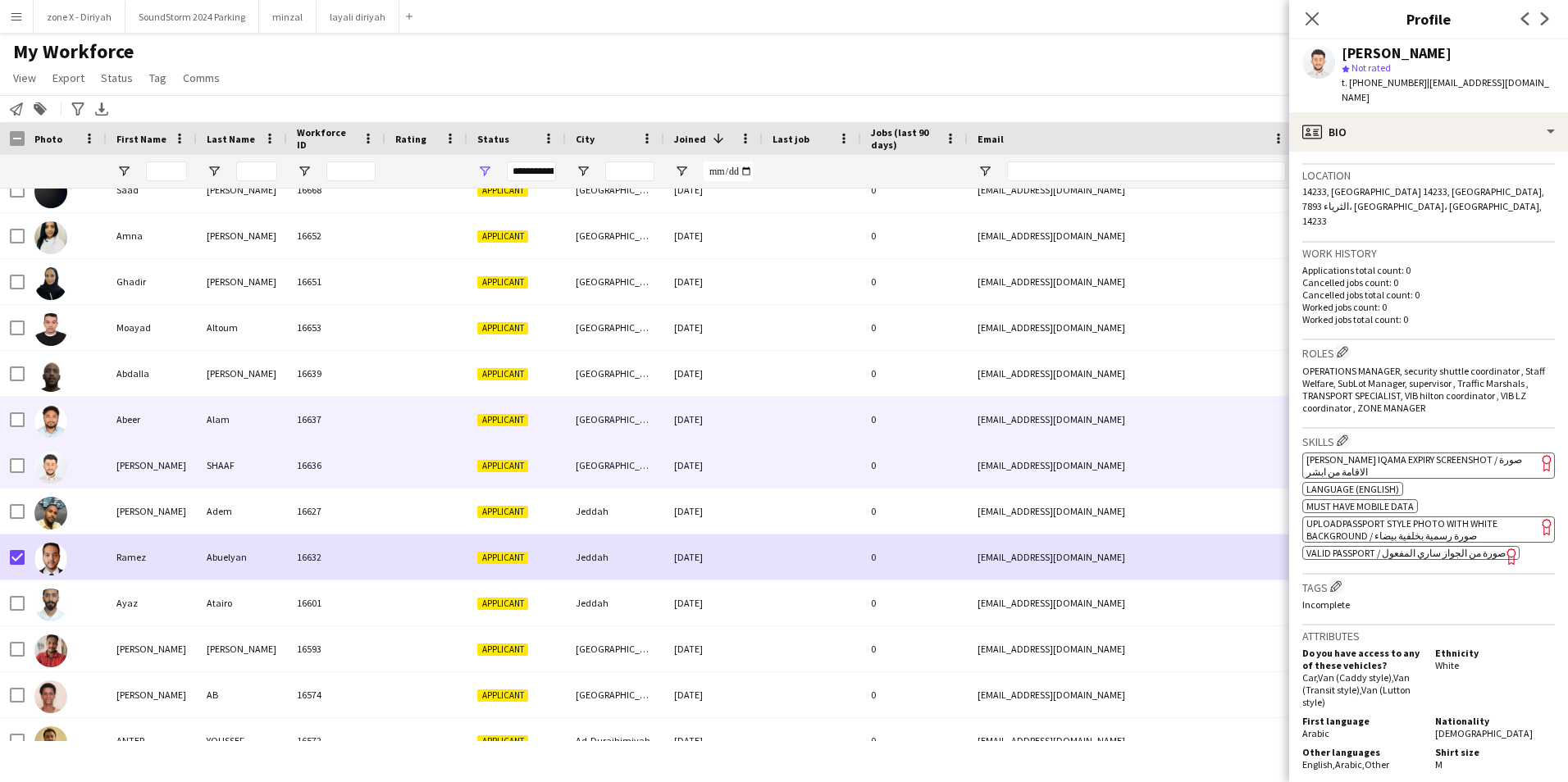
click at [1174, 415] on div "[EMAIL_ADDRESS][DOMAIN_NAME]" at bounding box center [1131, 419] width 328 height 45
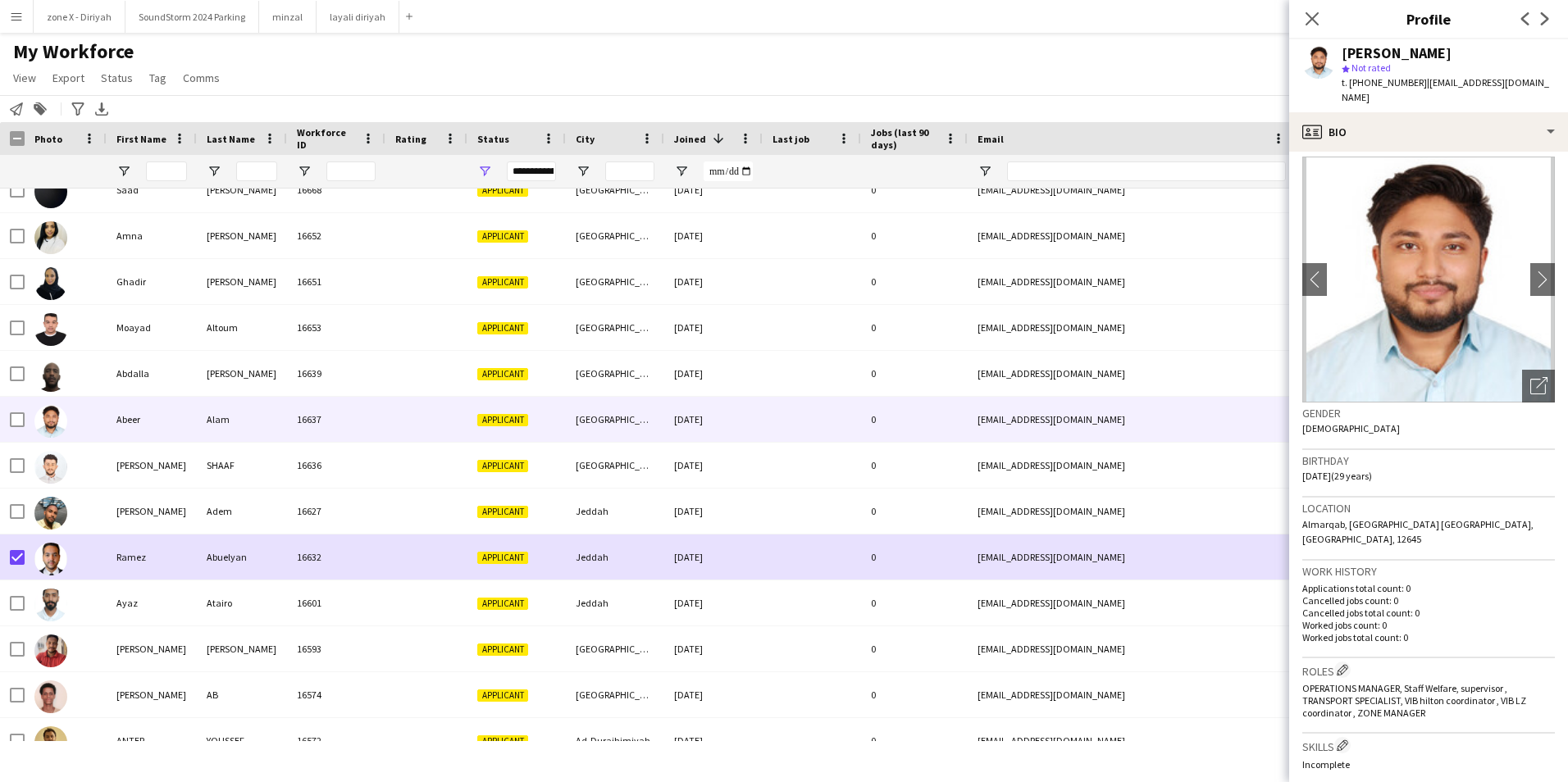
scroll to position [9, 0]
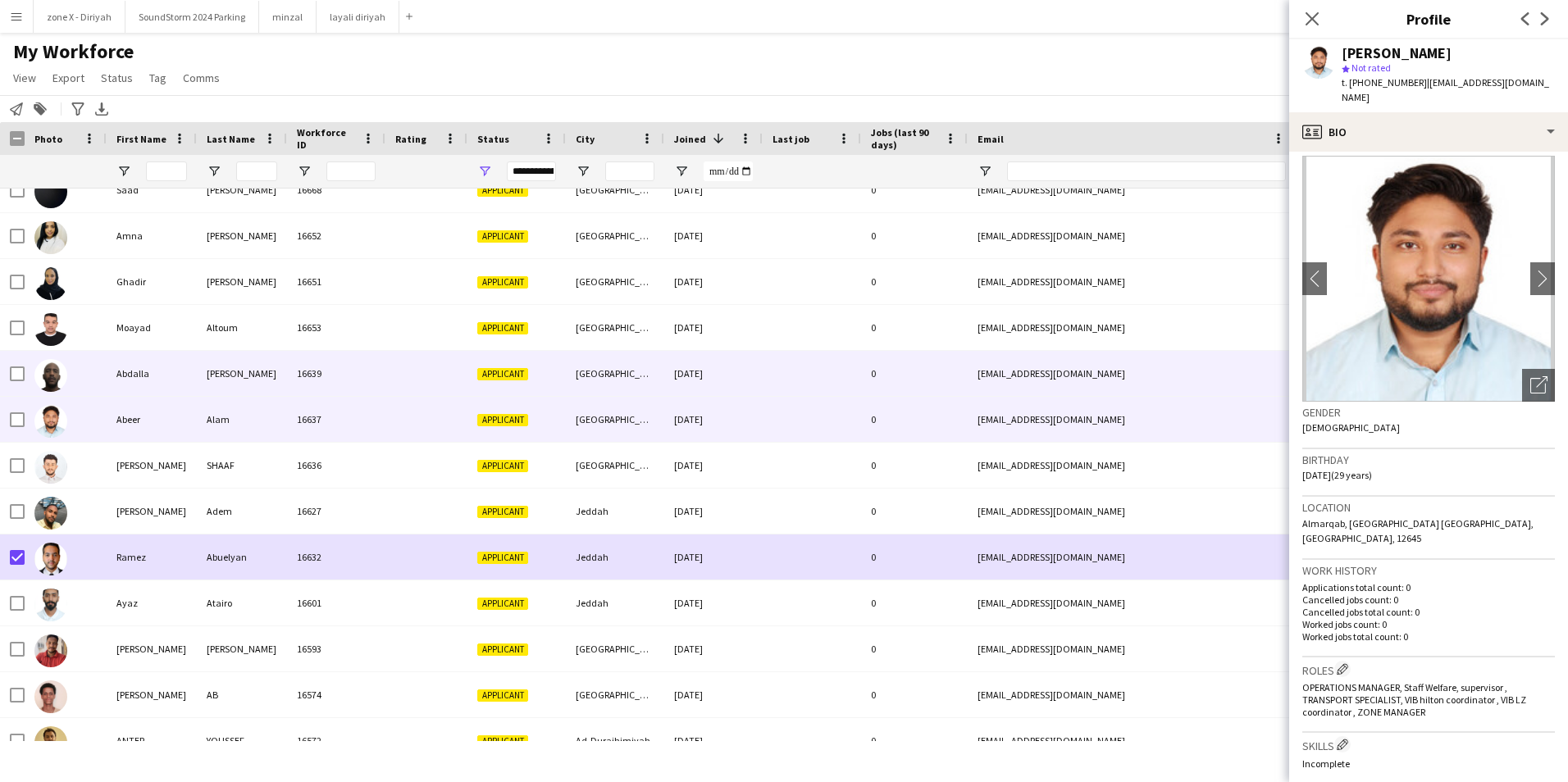
click at [1241, 372] on div "asaikid@gmail.com" at bounding box center [1131, 373] width 328 height 45
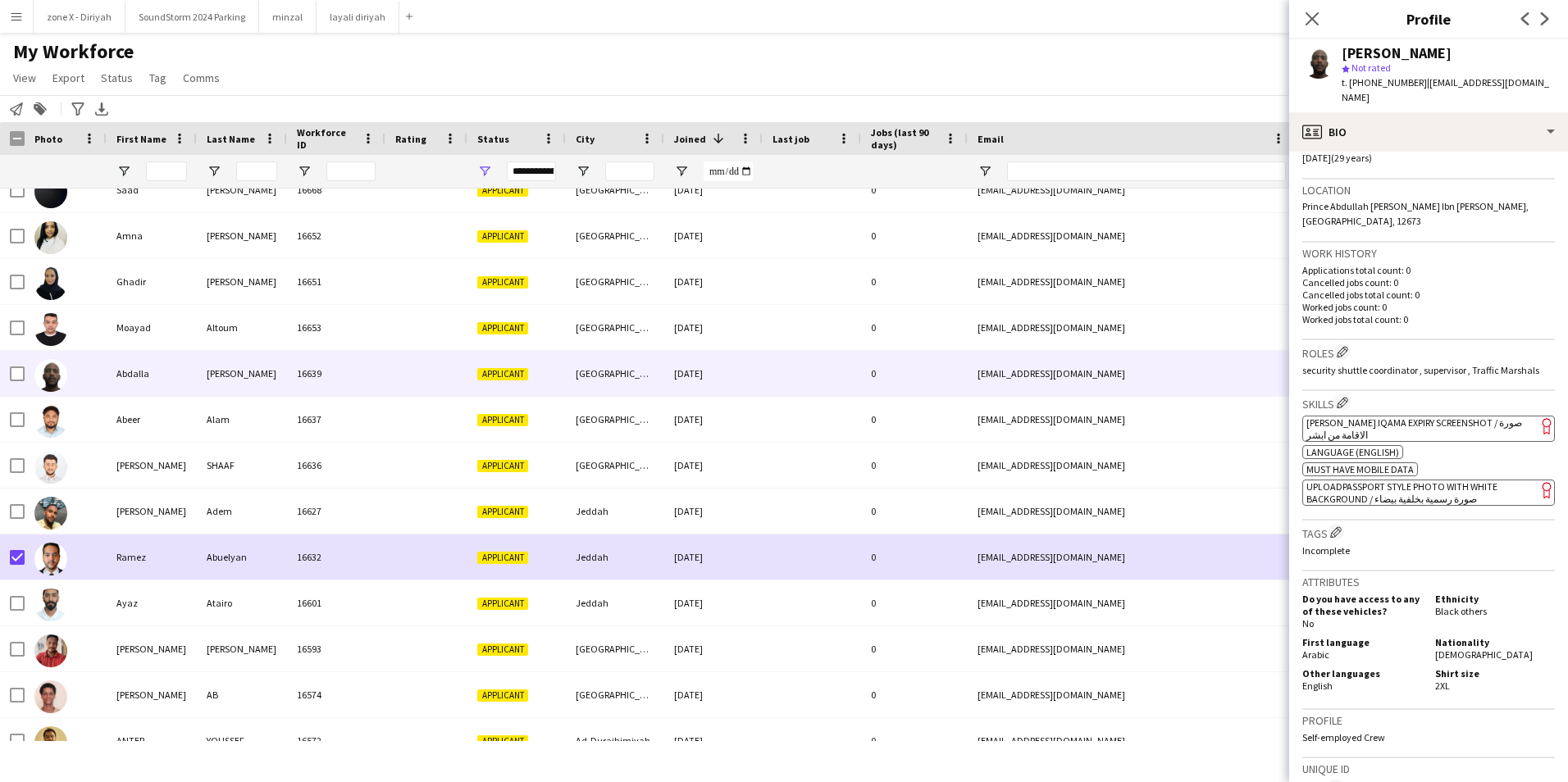
scroll to position [327, 0]
click at [1476, 411] on div "ok-circled2 background Layer 1 cross-circle-red background Layer 1 Absher Iqama…" at bounding box center [1429, 457] width 253 height 93
click at [1476, 415] on span "[PERSON_NAME] Iqama Expiry Screenshot / صورة الاقامة من ابشر" at bounding box center [1414, 427] width 215 height 25
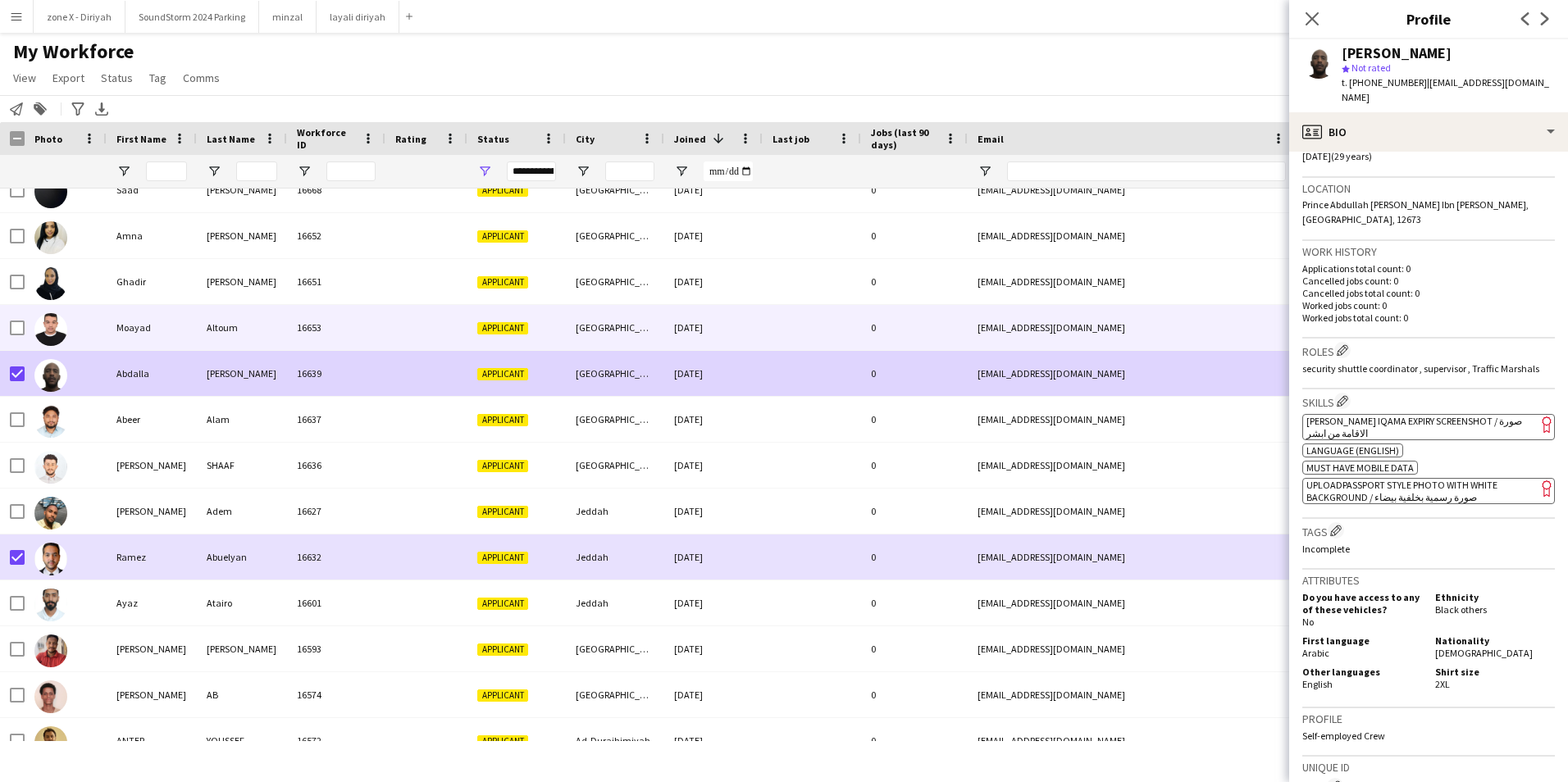
click at [1102, 327] on div "[EMAIL_ADDRESS][DOMAIN_NAME]" at bounding box center [1131, 327] width 328 height 45
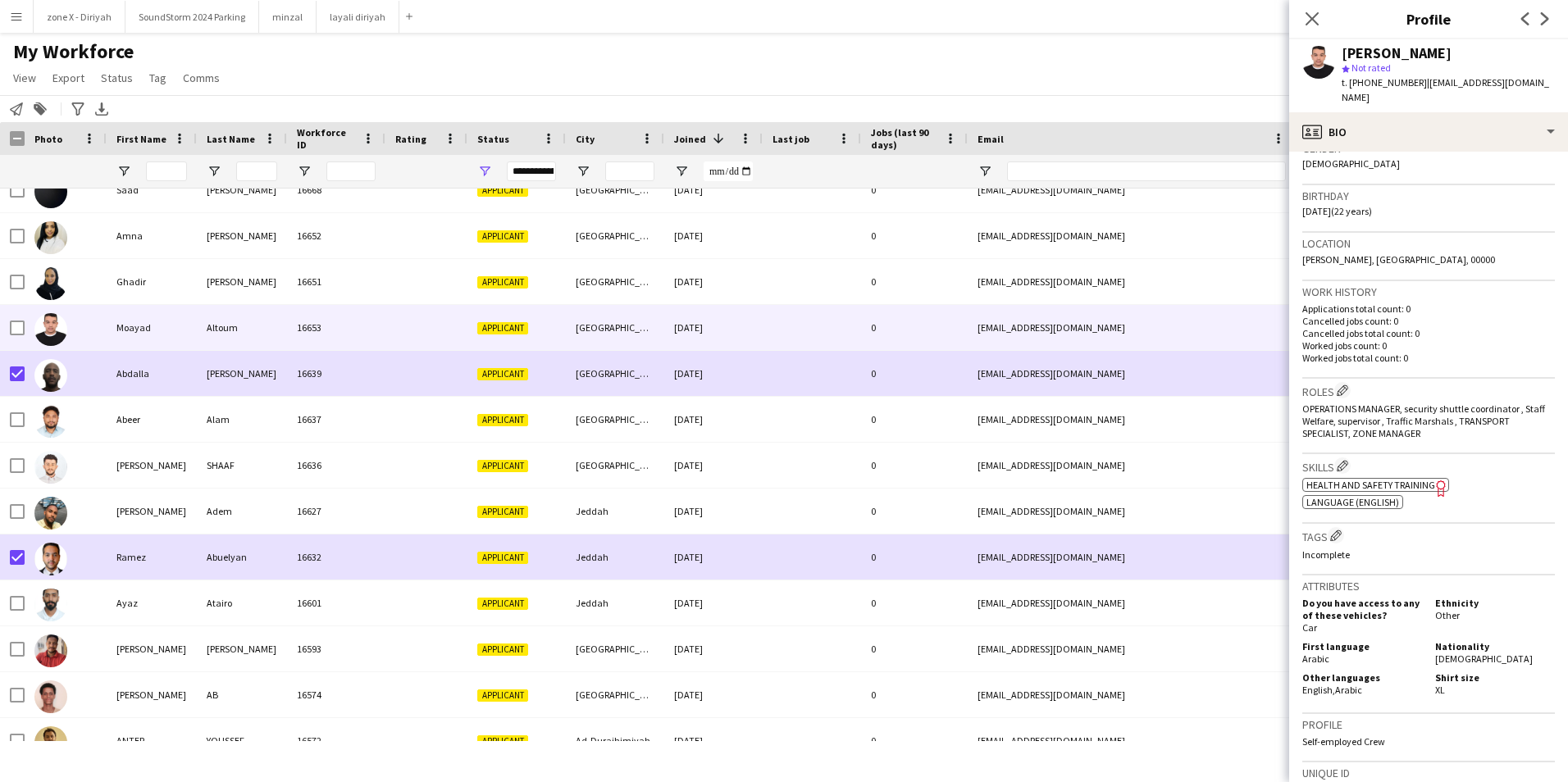
scroll to position [274, 0]
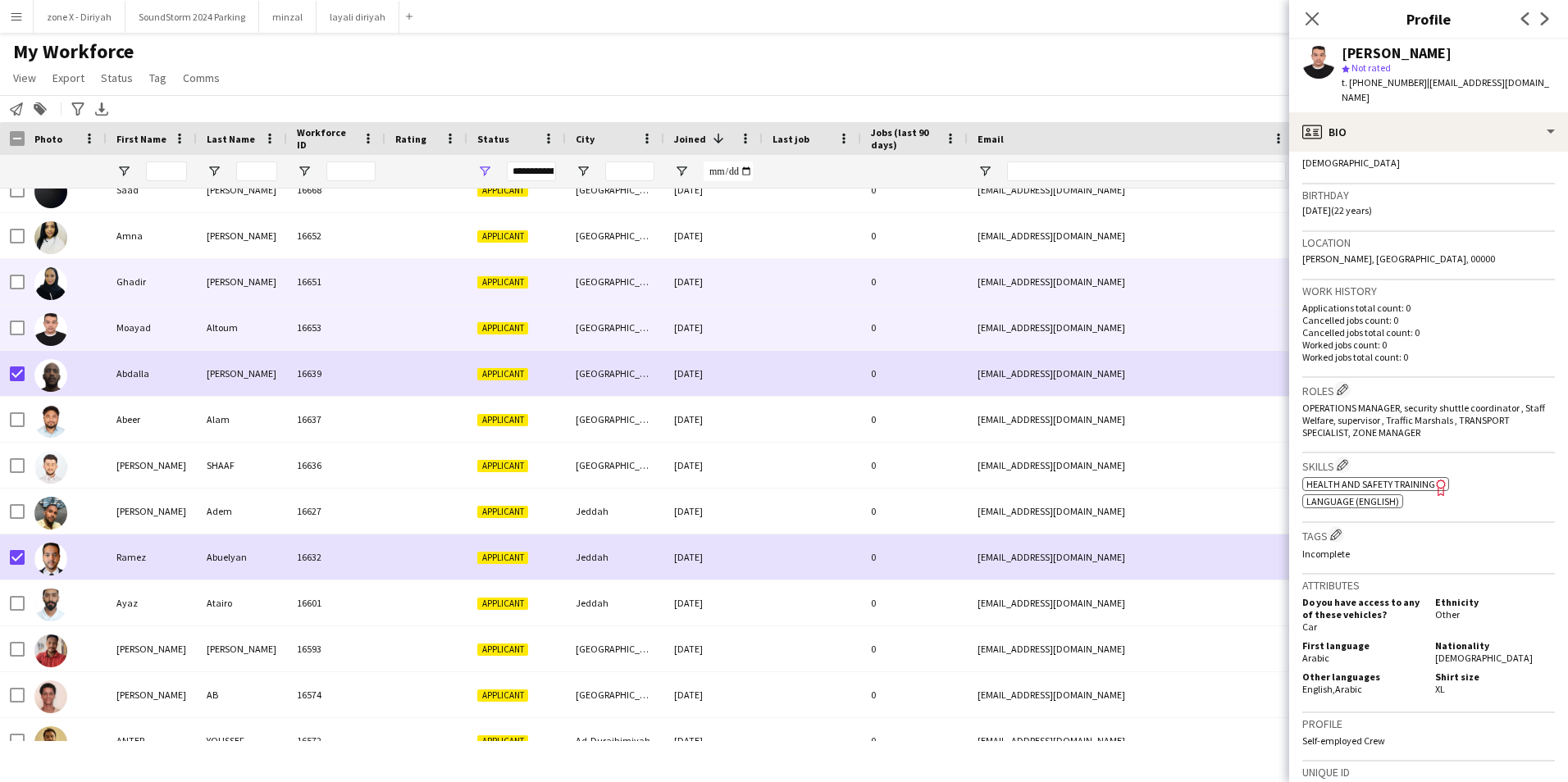
click at [1163, 266] on div "[EMAIL_ADDRESS][DOMAIN_NAME]" at bounding box center [1131, 281] width 328 height 45
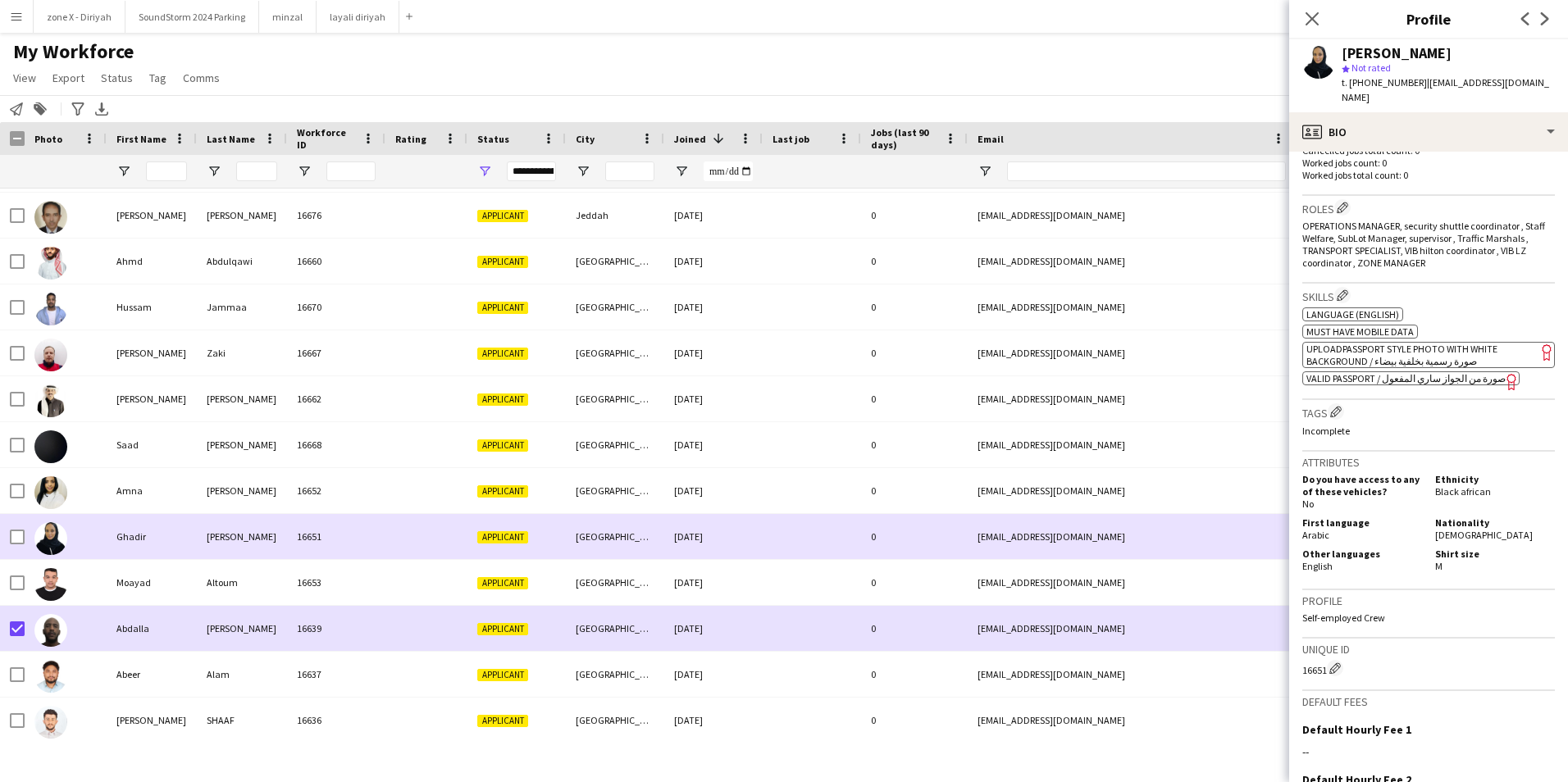
scroll to position [7151, 0]
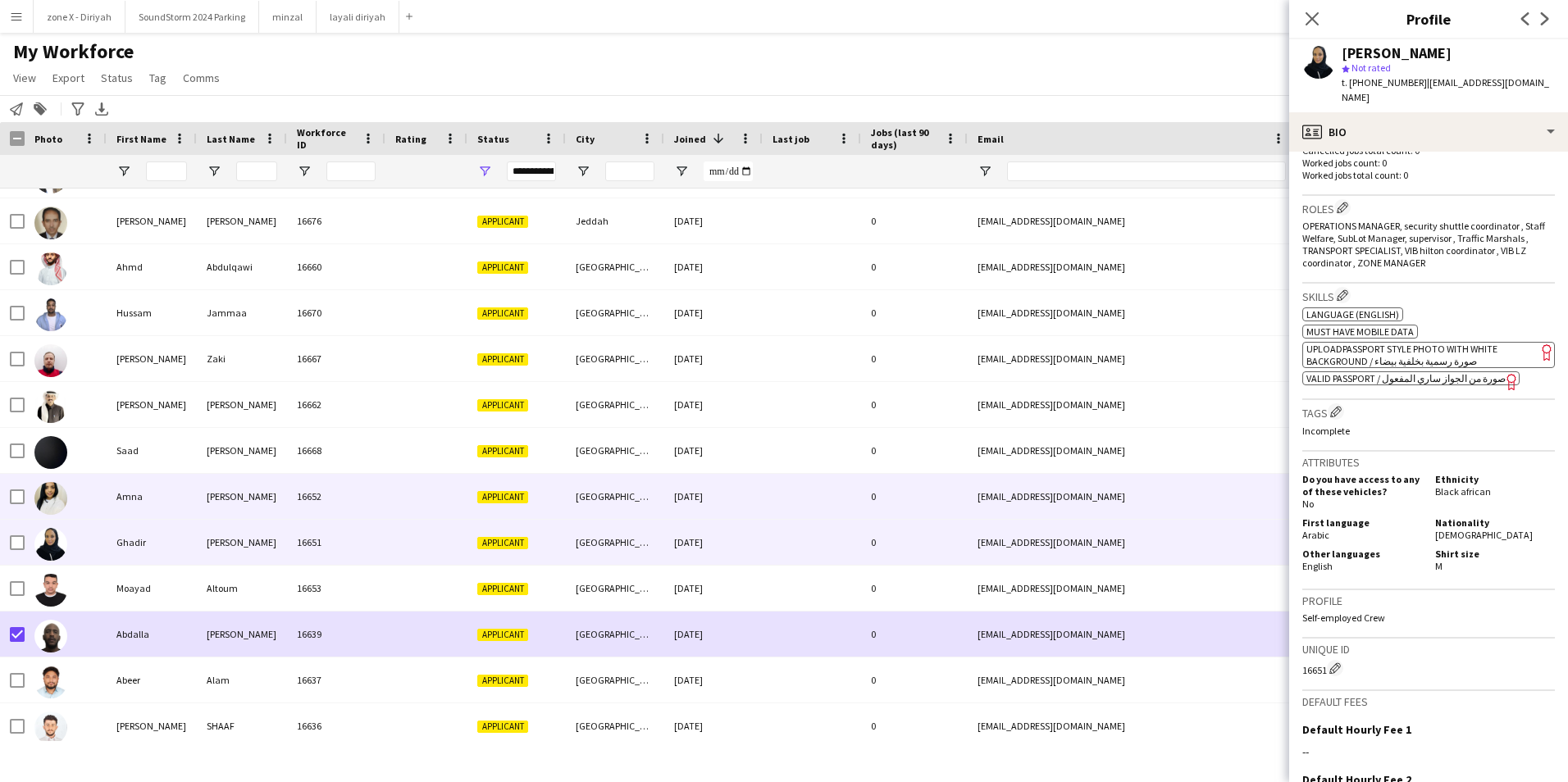
click at [1254, 502] on div "[EMAIL_ADDRESS][DOMAIN_NAME]" at bounding box center [1131, 496] width 328 height 45
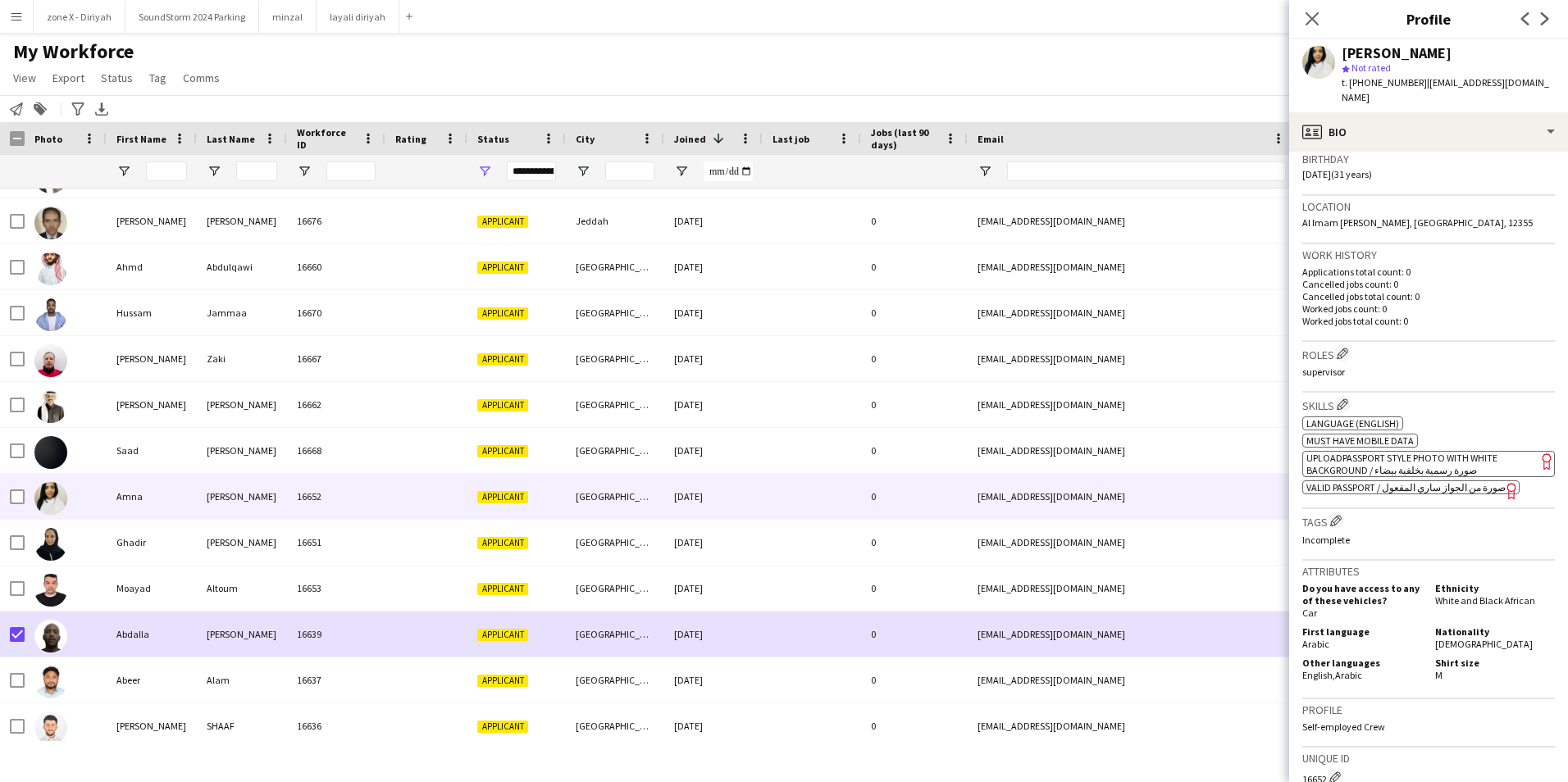
scroll to position [326, 0]
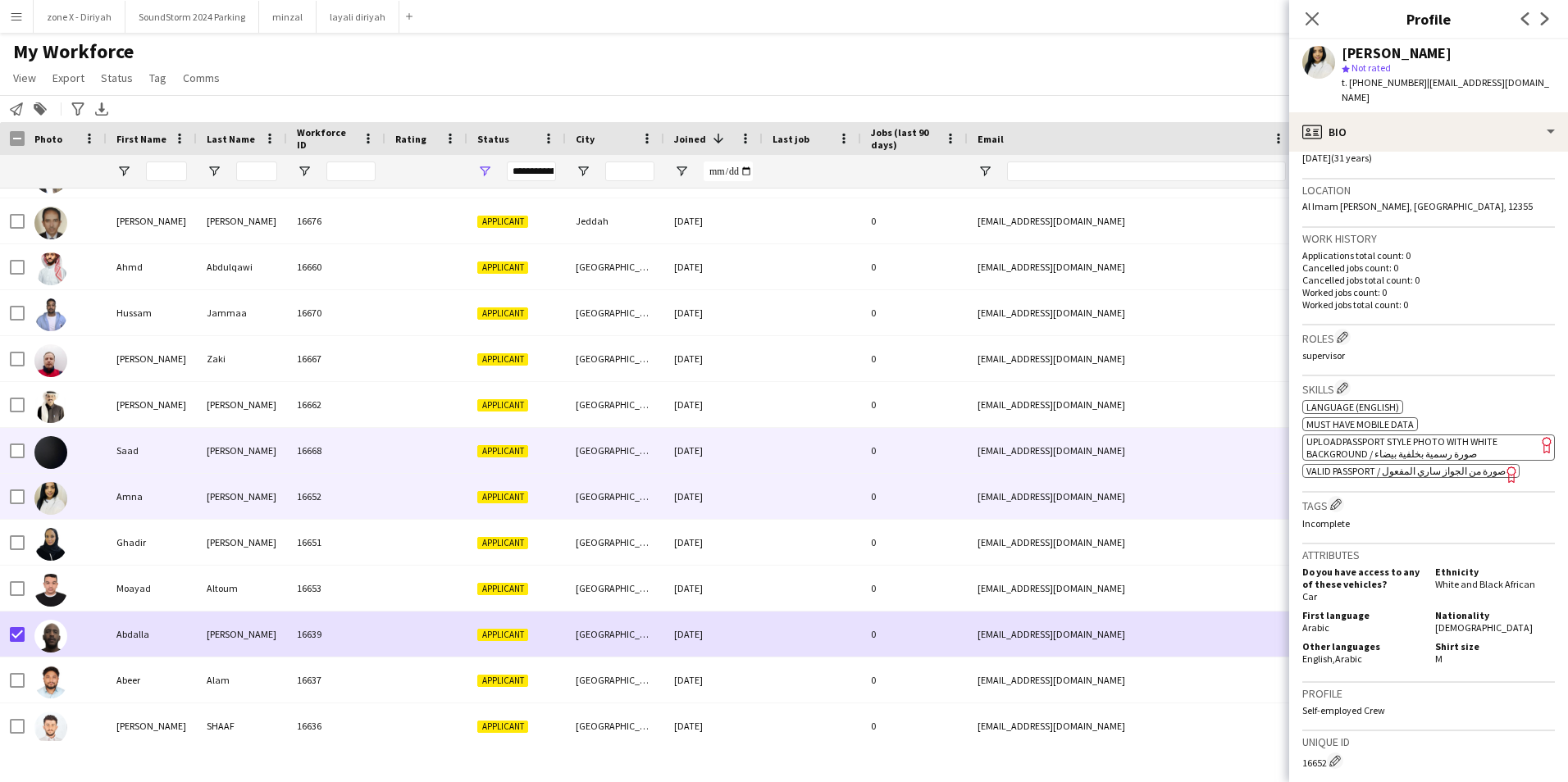
click at [1183, 431] on div "[EMAIL_ADDRESS][DOMAIN_NAME]" at bounding box center [1131, 450] width 328 height 45
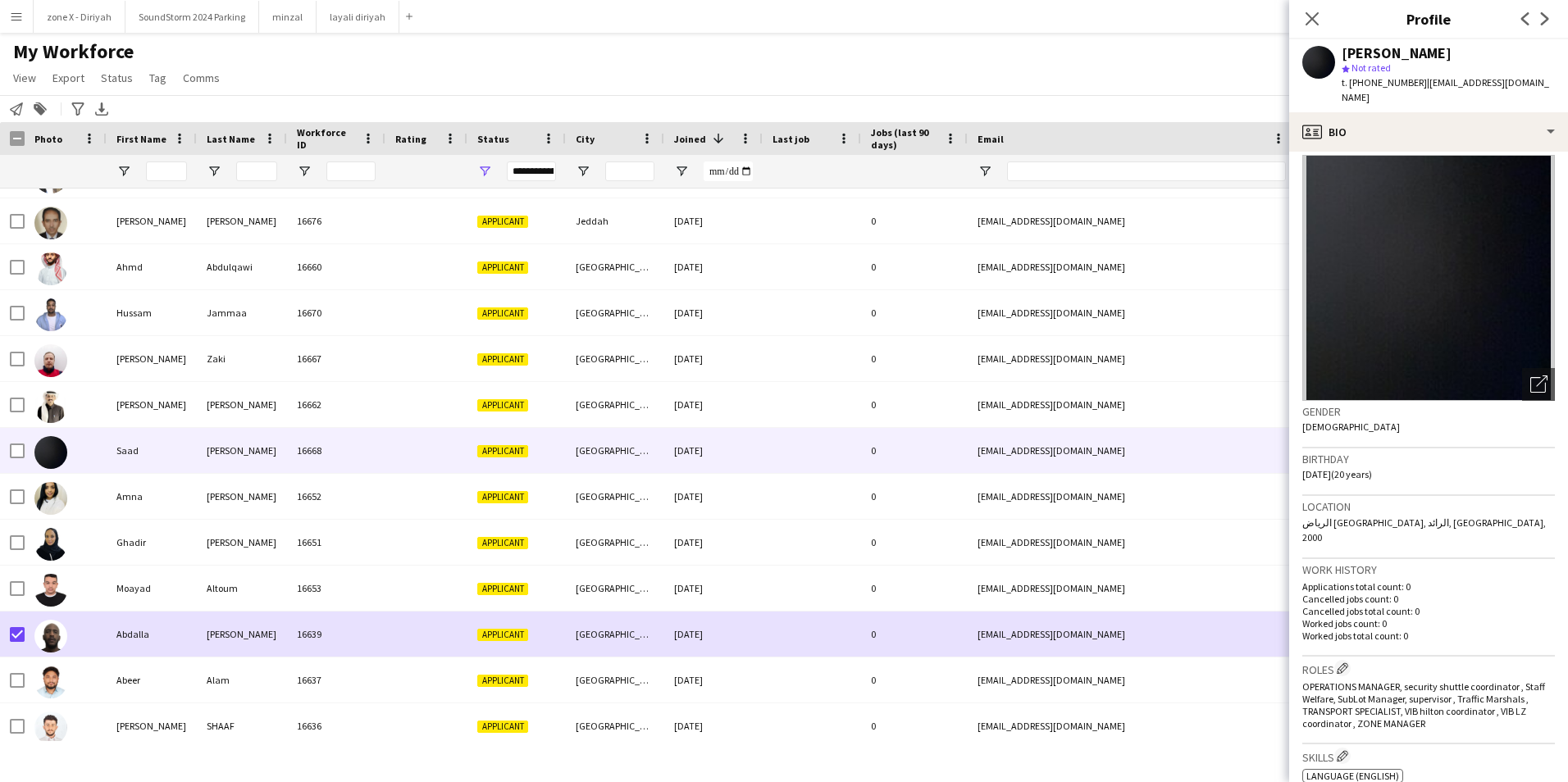
scroll to position [0, 0]
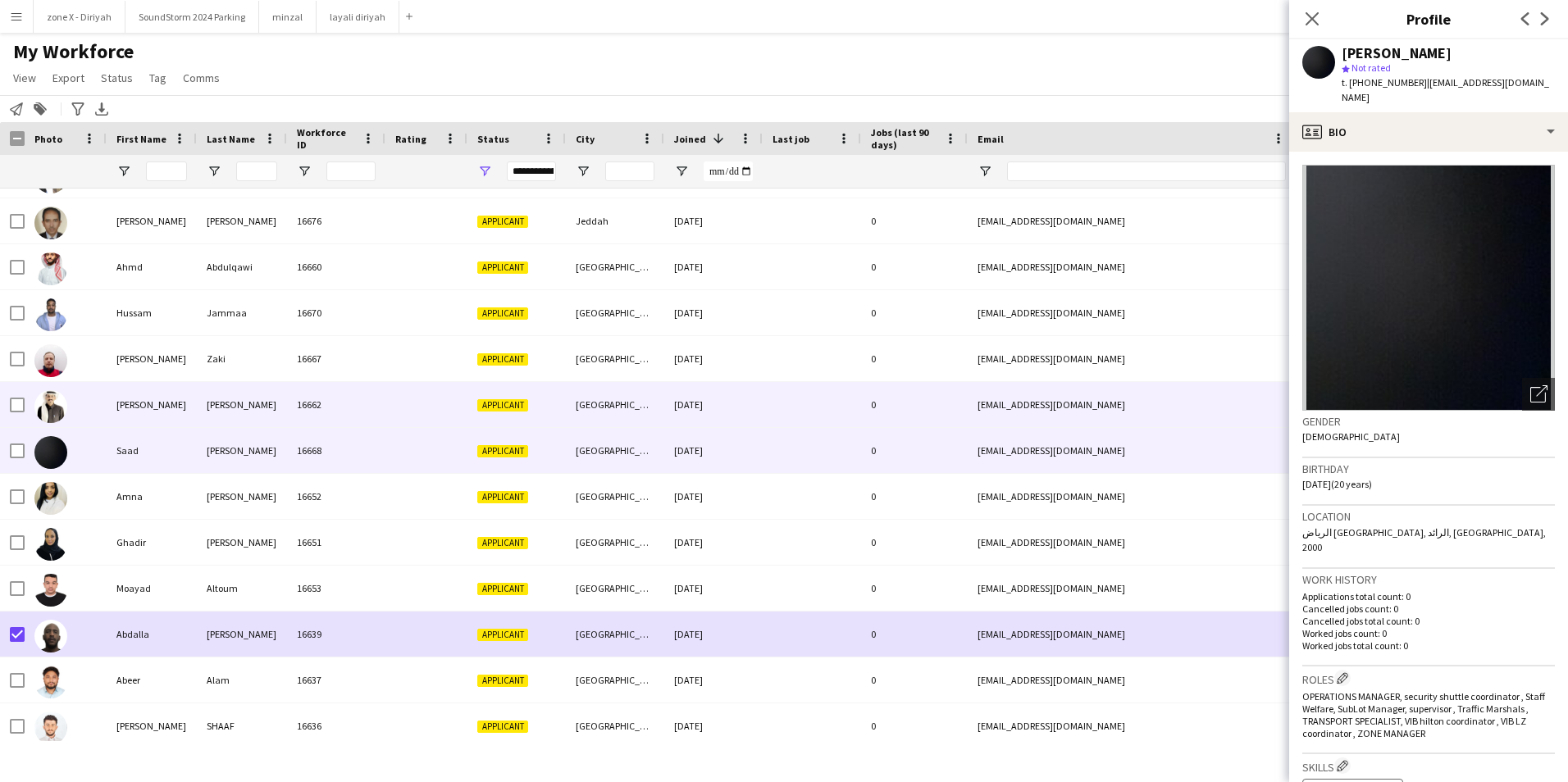
click at [1183, 402] on div "[EMAIL_ADDRESS][DOMAIN_NAME]" at bounding box center [1131, 404] width 328 height 45
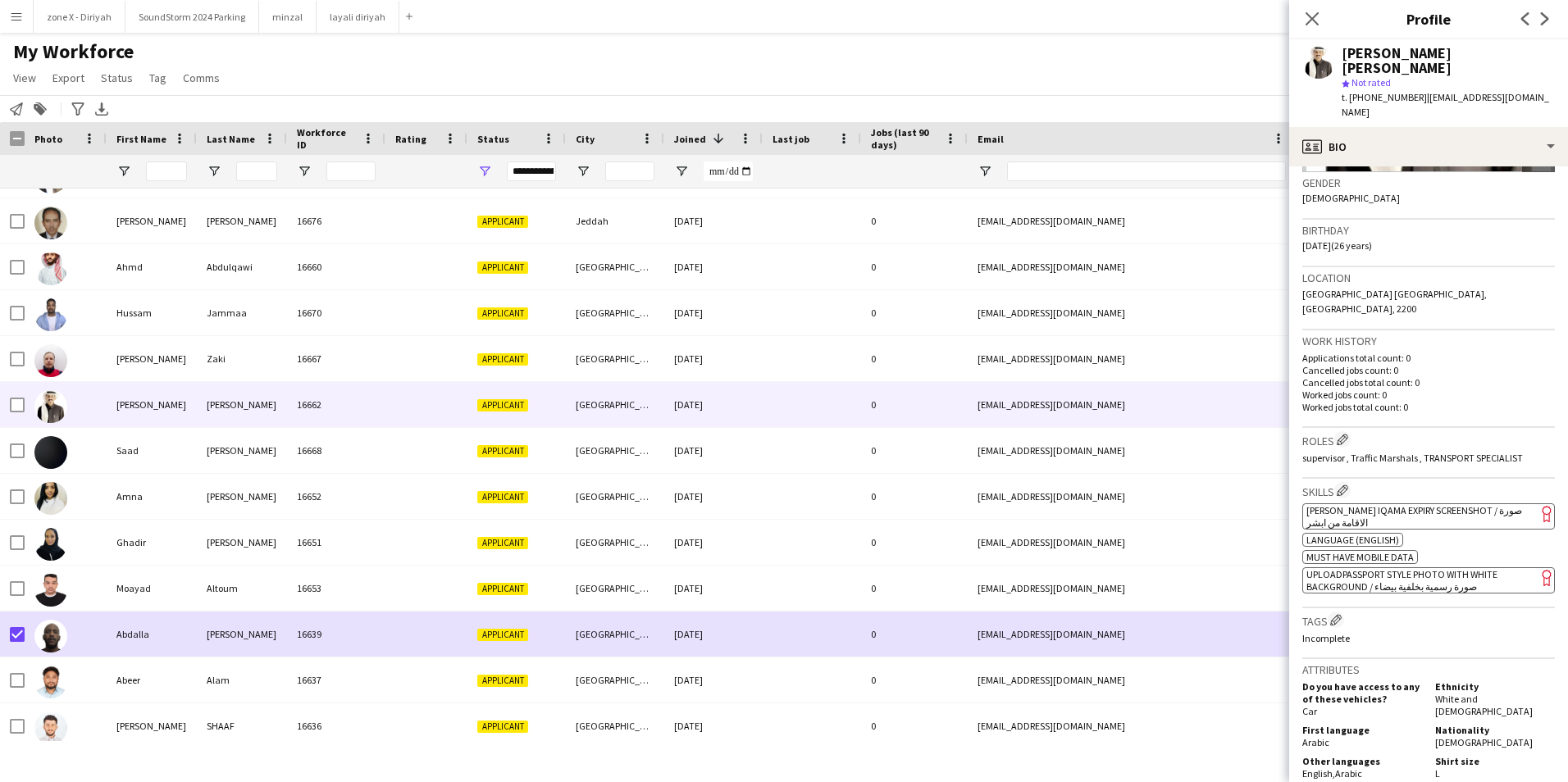
scroll to position [239, 0]
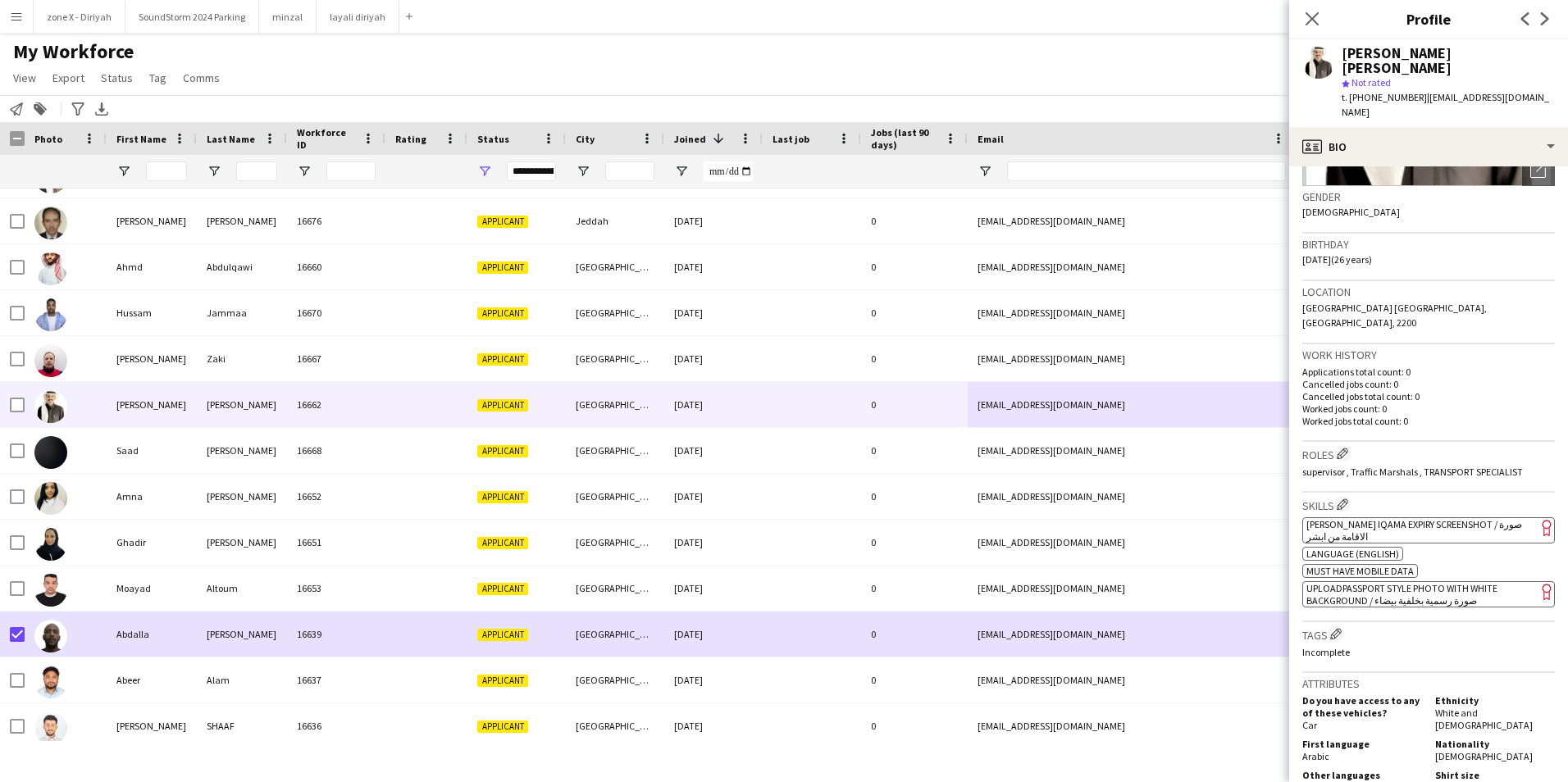
click at [1457, 517] on app-spec-pill "ok-circled2 background Layer 1 cross-circle-red background Layer 1 [PERSON_NAME…" at bounding box center [1429, 530] width 253 height 26
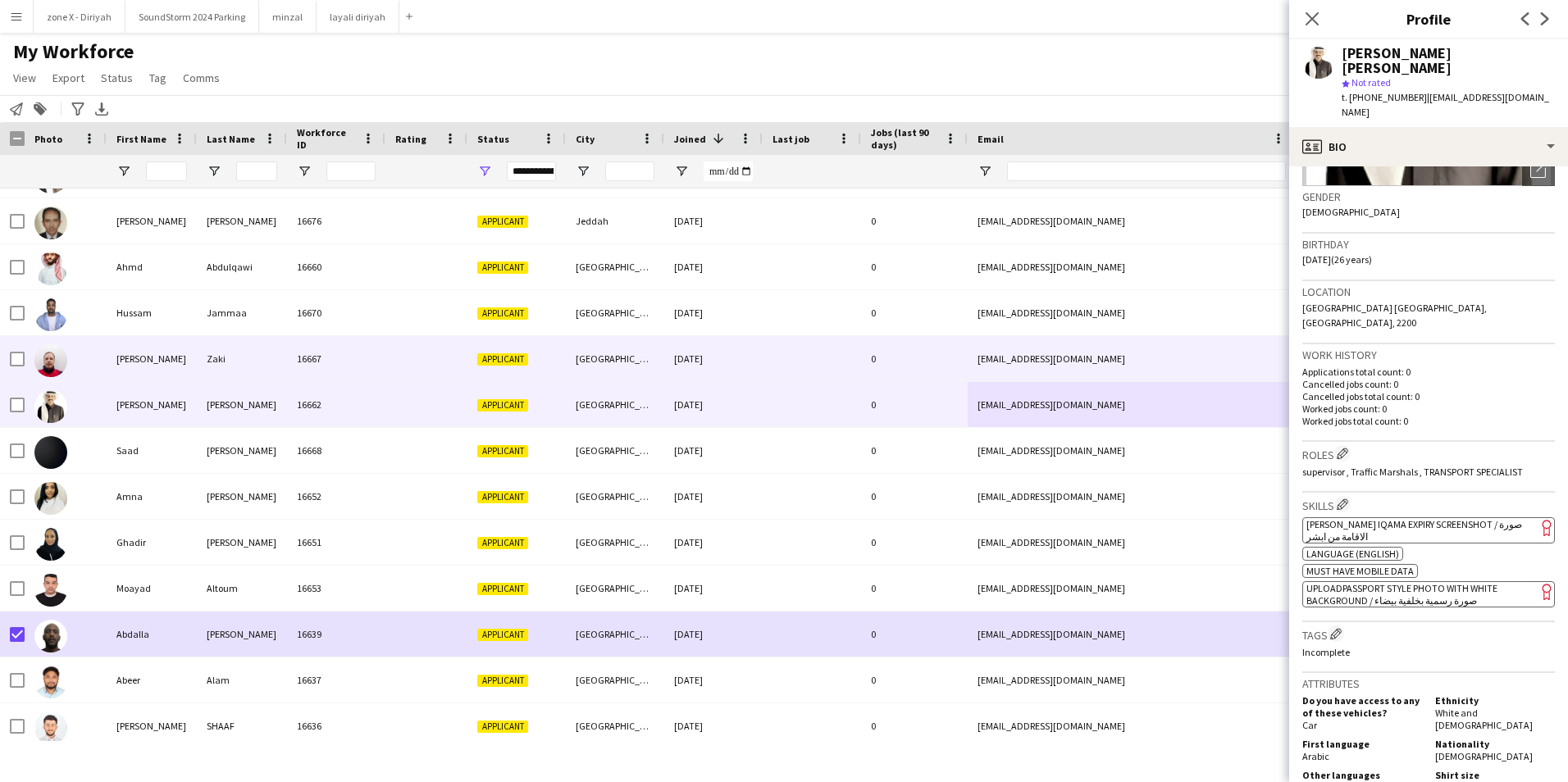
click at [1130, 354] on div "[EMAIL_ADDRESS][DOMAIN_NAME]" at bounding box center [1131, 358] width 328 height 45
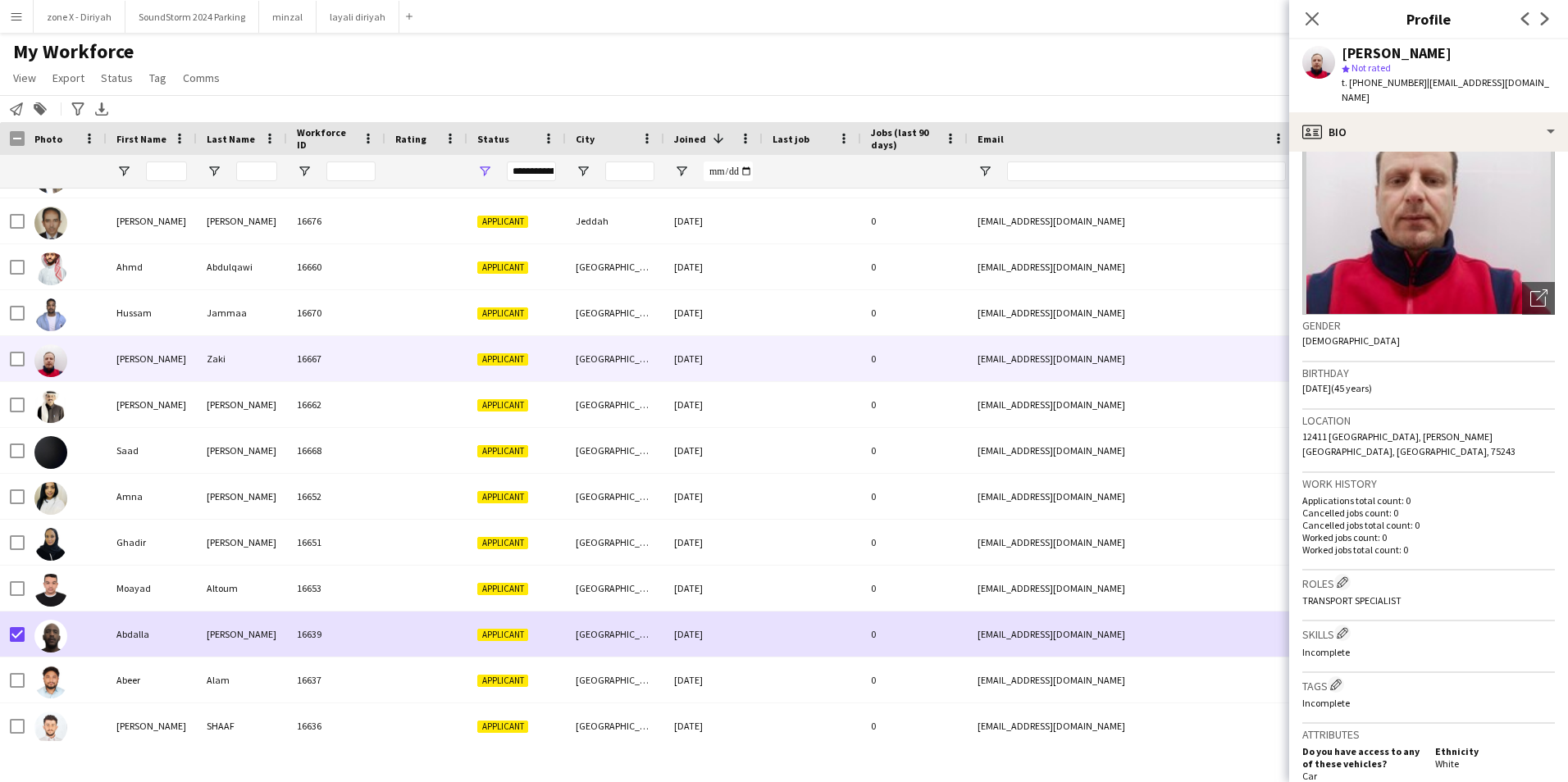
scroll to position [88, 0]
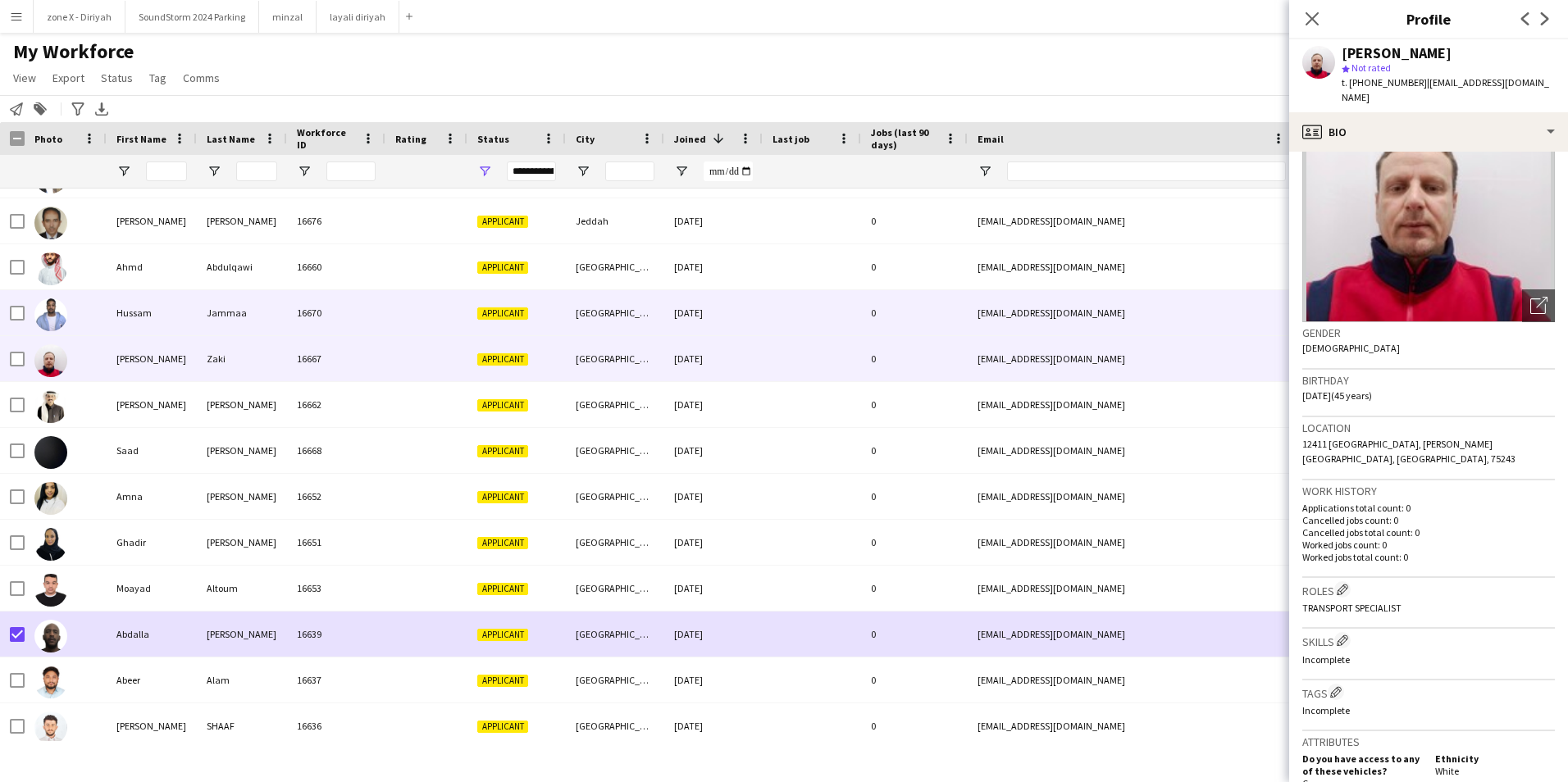
click at [1267, 322] on div "[EMAIL_ADDRESS][DOMAIN_NAME]" at bounding box center [1131, 313] width 328 height 45
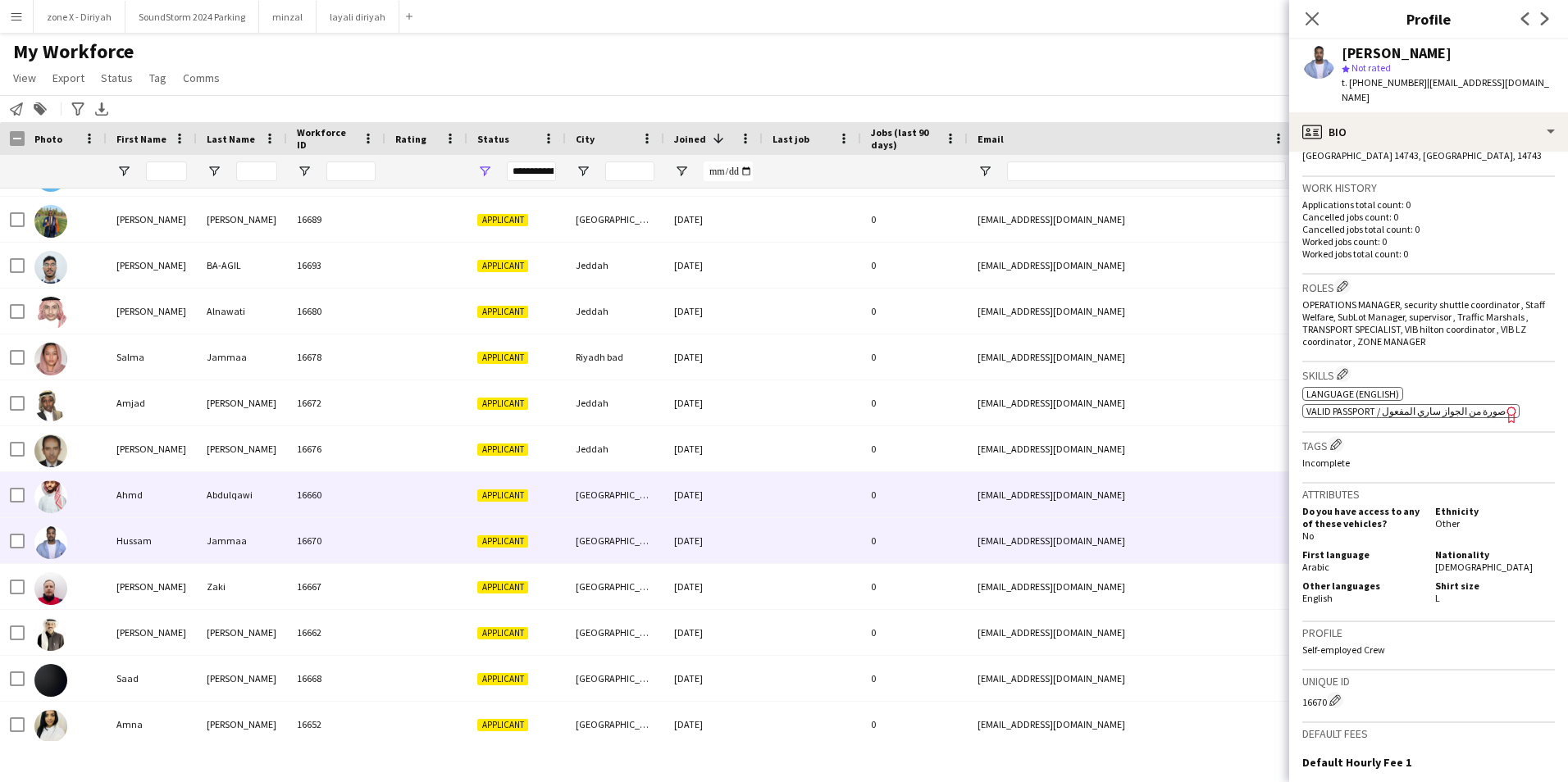
scroll to position [6922, 0]
click at [1138, 496] on div "[EMAIL_ADDRESS][DOMAIN_NAME]" at bounding box center [1131, 495] width 328 height 45
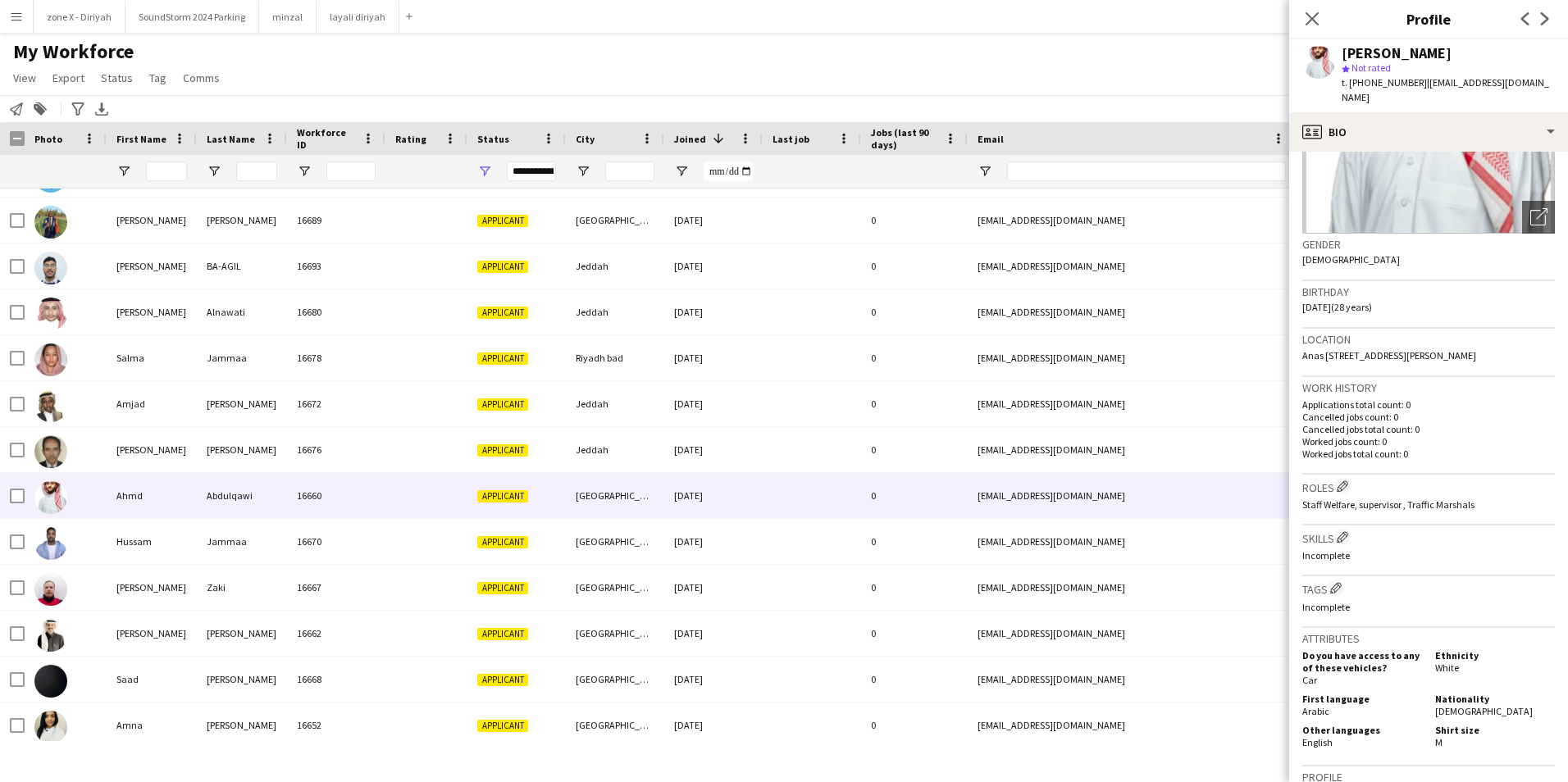
scroll to position [132, 0]
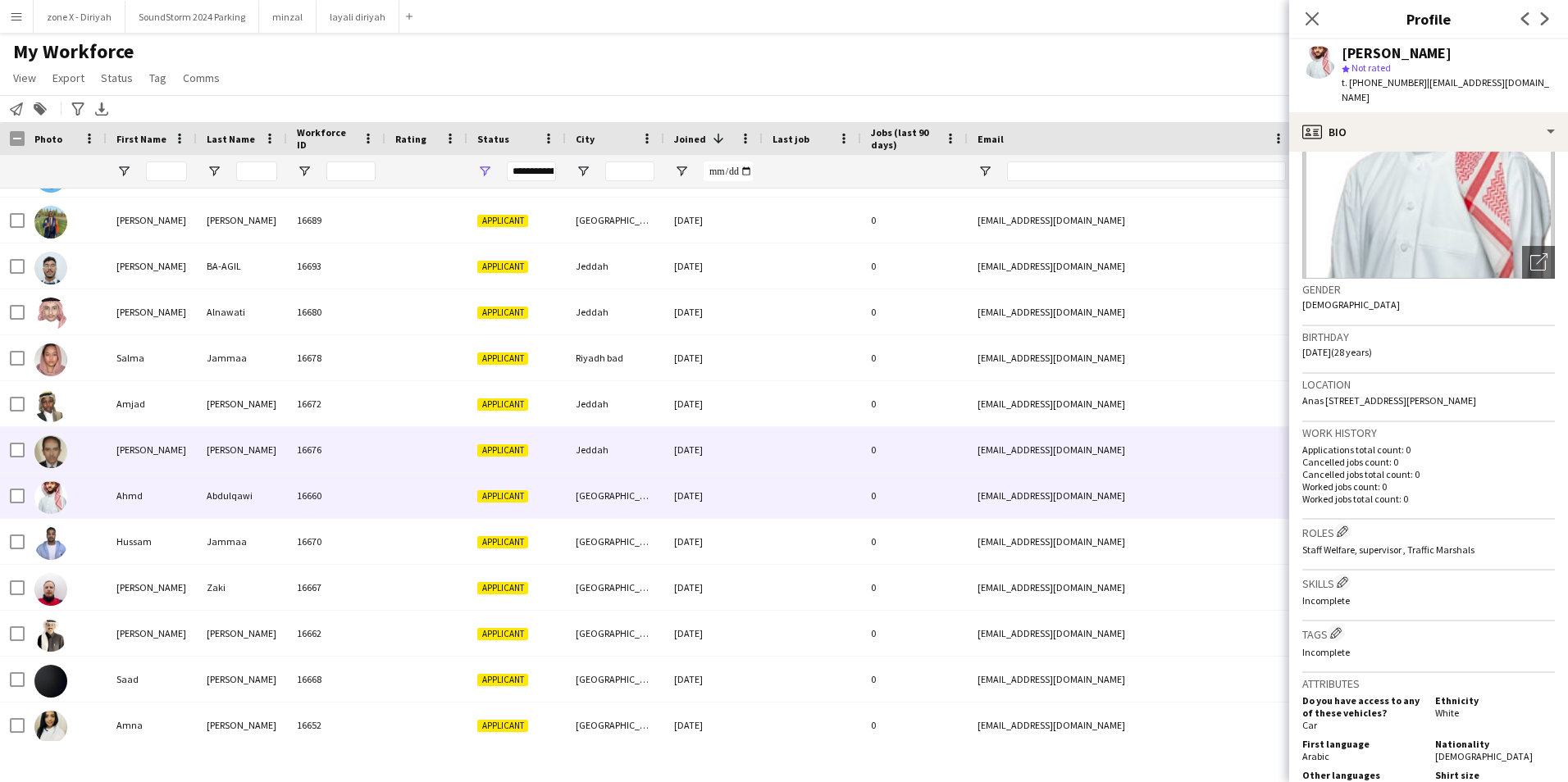
click at [1204, 440] on div "nasser031@gmail.com" at bounding box center [1131, 450] width 328 height 45
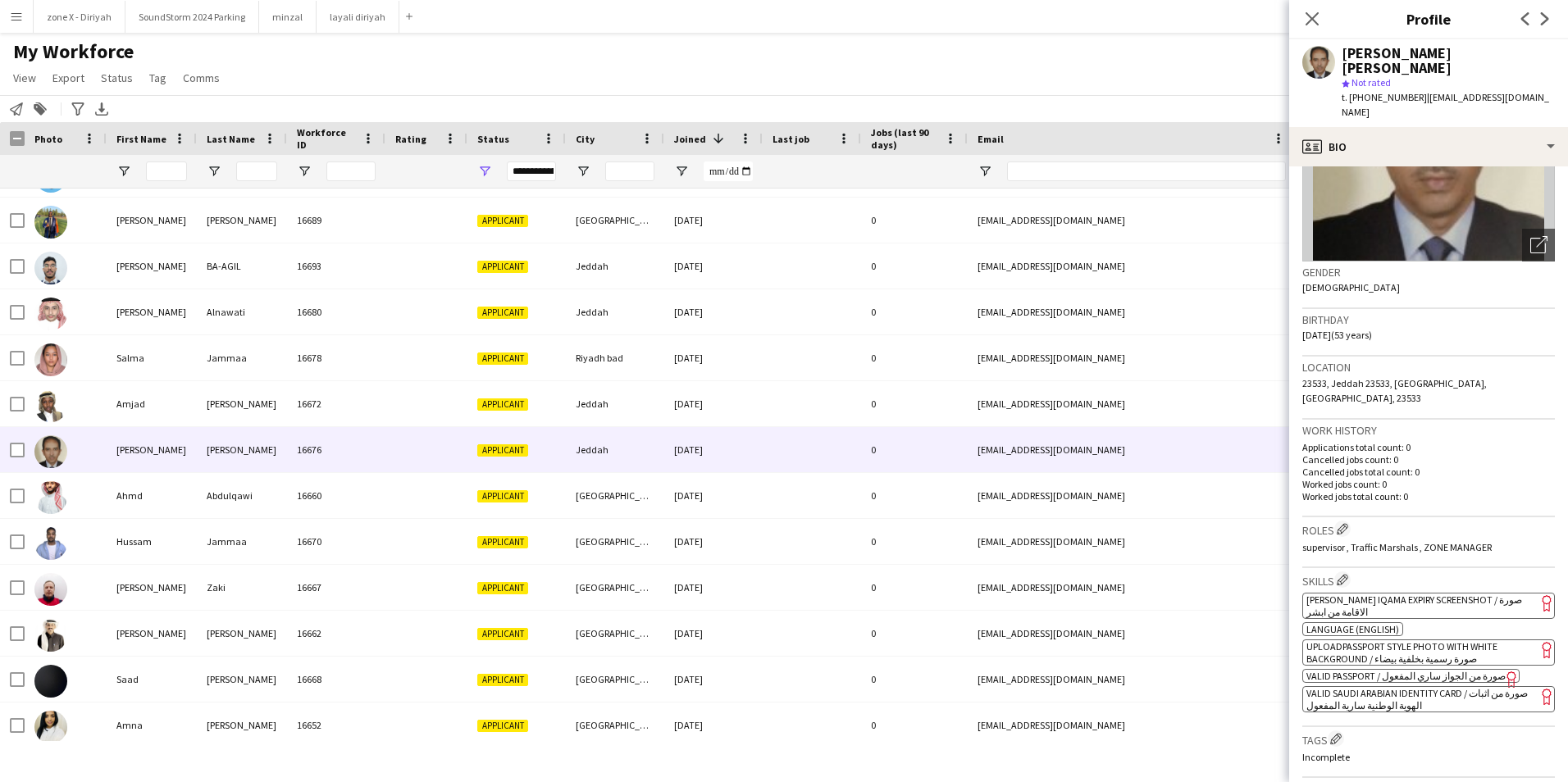
scroll to position [165, 0]
click at [1480, 592] on span "[PERSON_NAME] Iqama Expiry Screenshot / صورة الاقامة من ابشر" at bounding box center [1414, 605] width 215 height 25
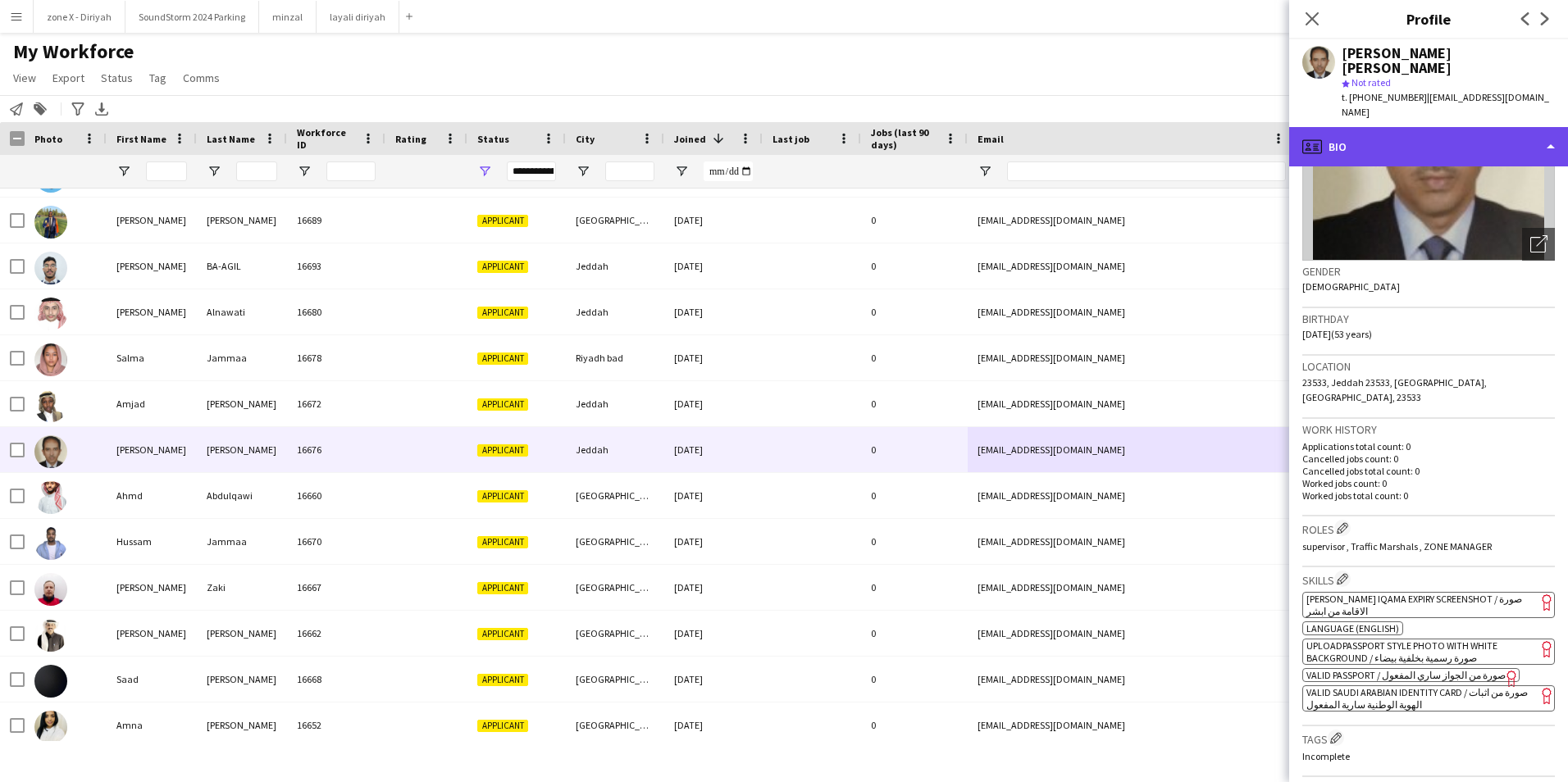
click at [1481, 127] on div "profile Bio" at bounding box center [1429, 147] width 279 height 40
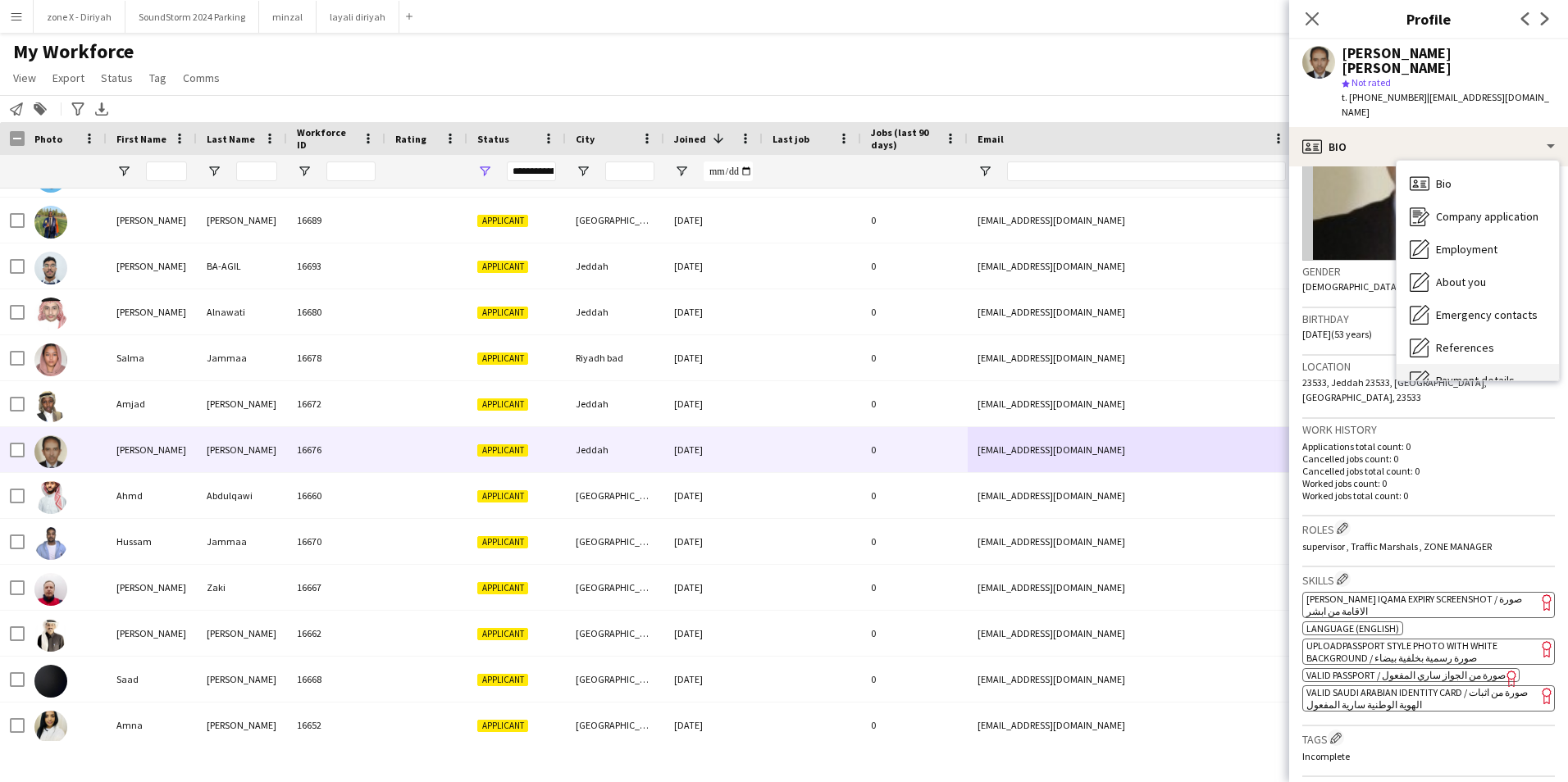
click at [1466, 373] on span "Payment details" at bounding box center [1475, 380] width 78 height 15
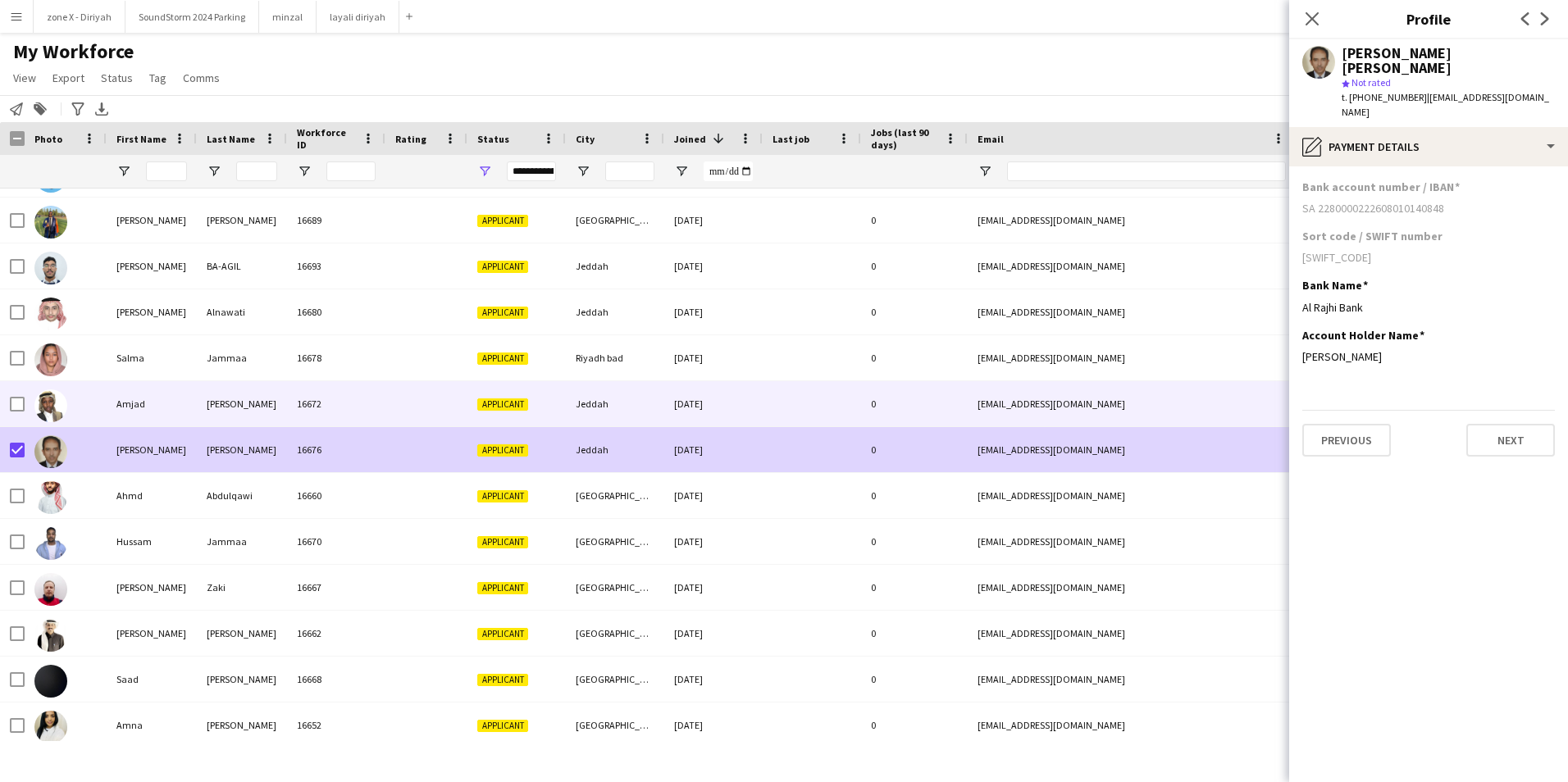
click at [500, 404] on span "Applicant" at bounding box center [503, 404] width 51 height 12
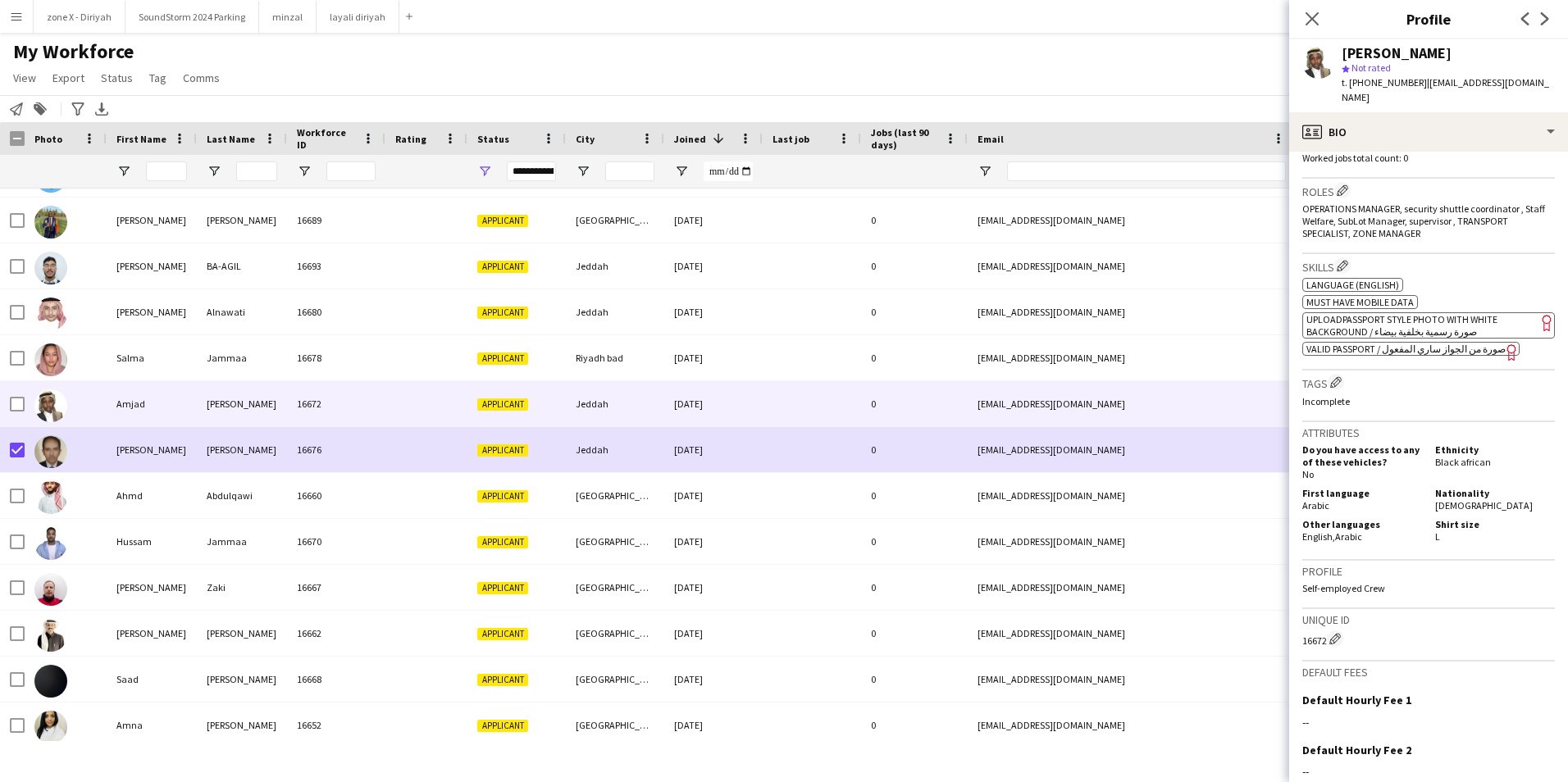
scroll to position [473, 0]
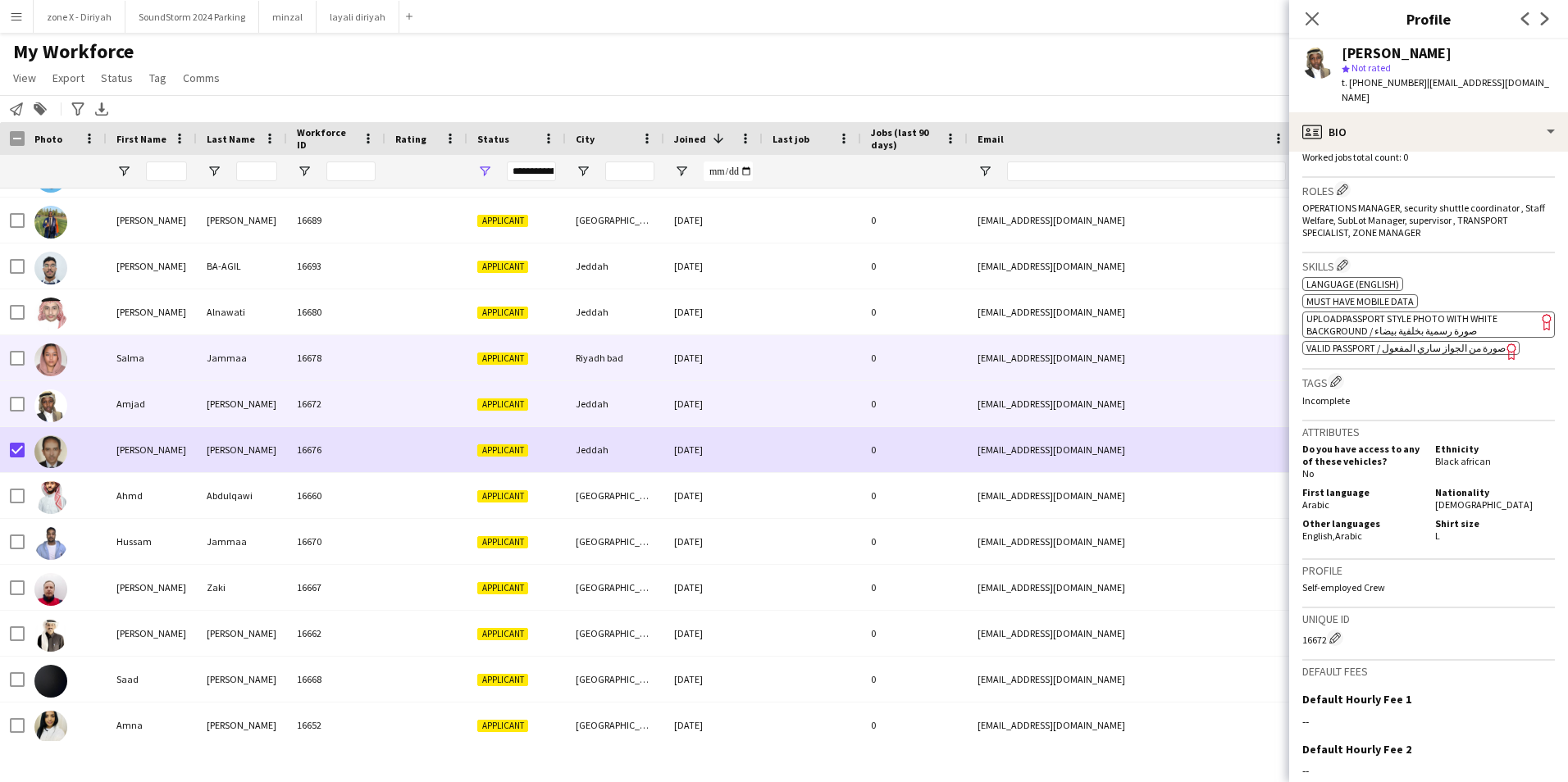
click at [1211, 360] on div "[EMAIL_ADDRESS][DOMAIN_NAME]" at bounding box center [1131, 357] width 328 height 45
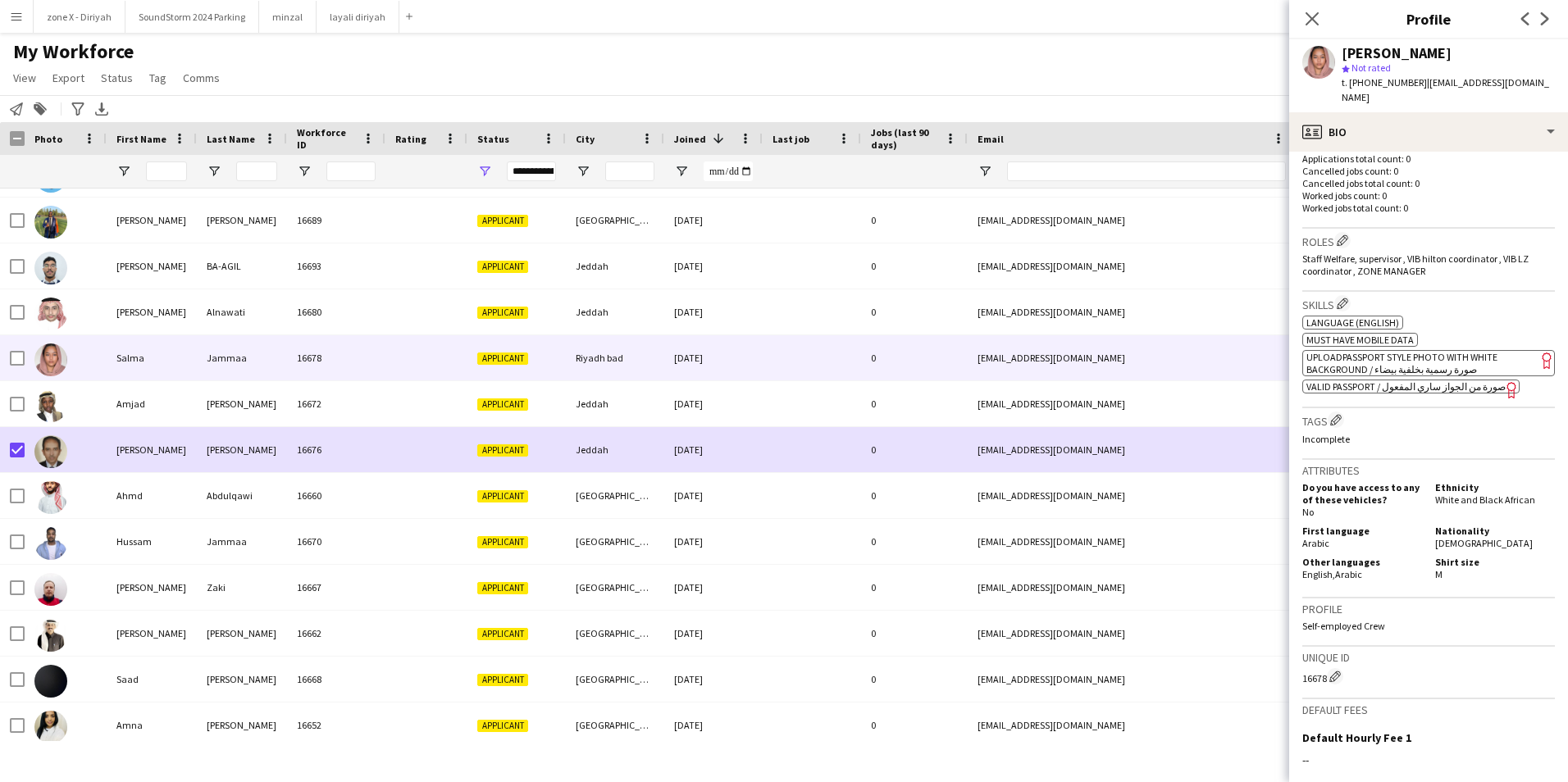
scroll to position [427, 0]
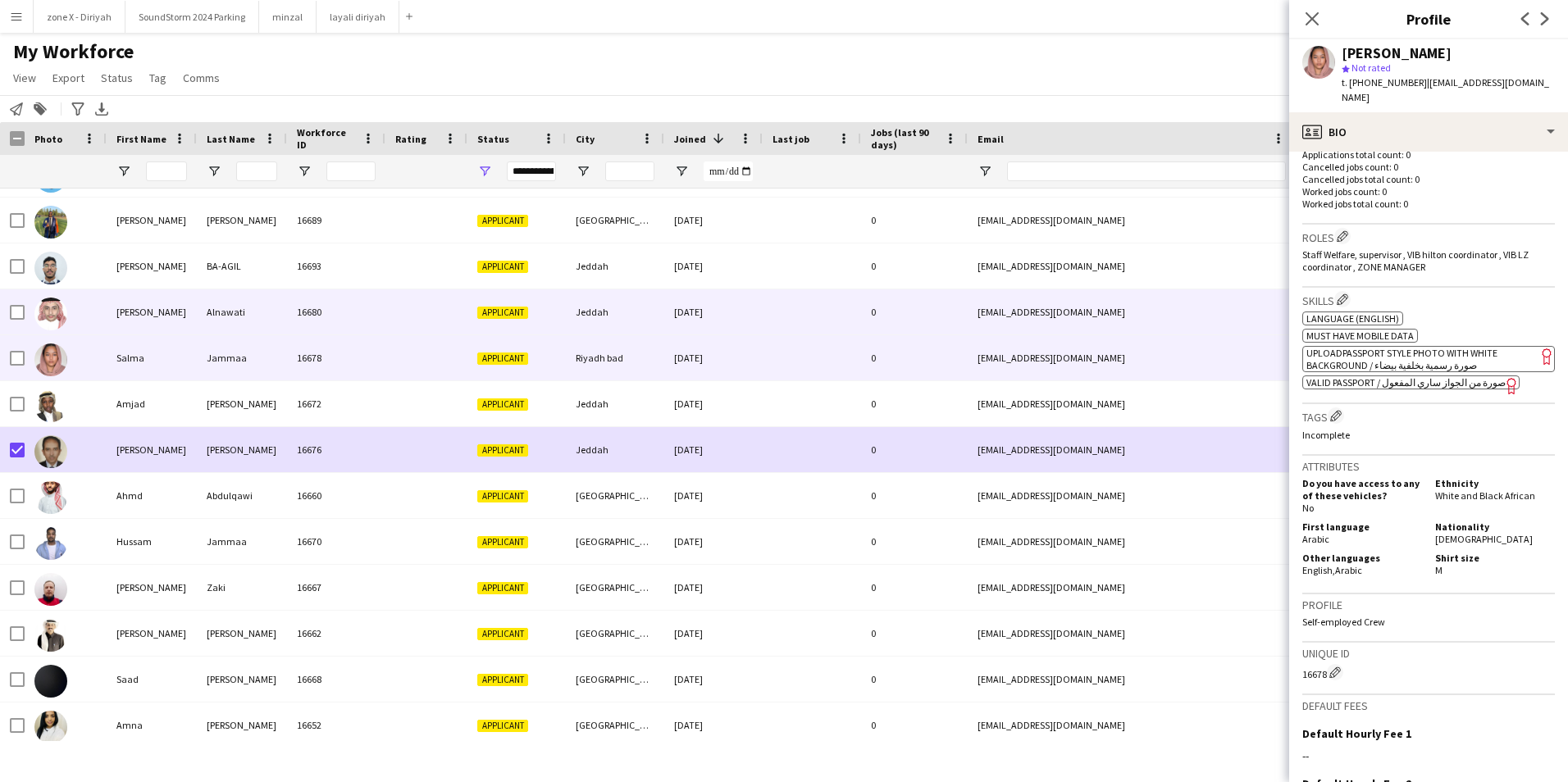
click at [1267, 316] on div "[EMAIL_ADDRESS][DOMAIN_NAME]" at bounding box center [1131, 312] width 328 height 45
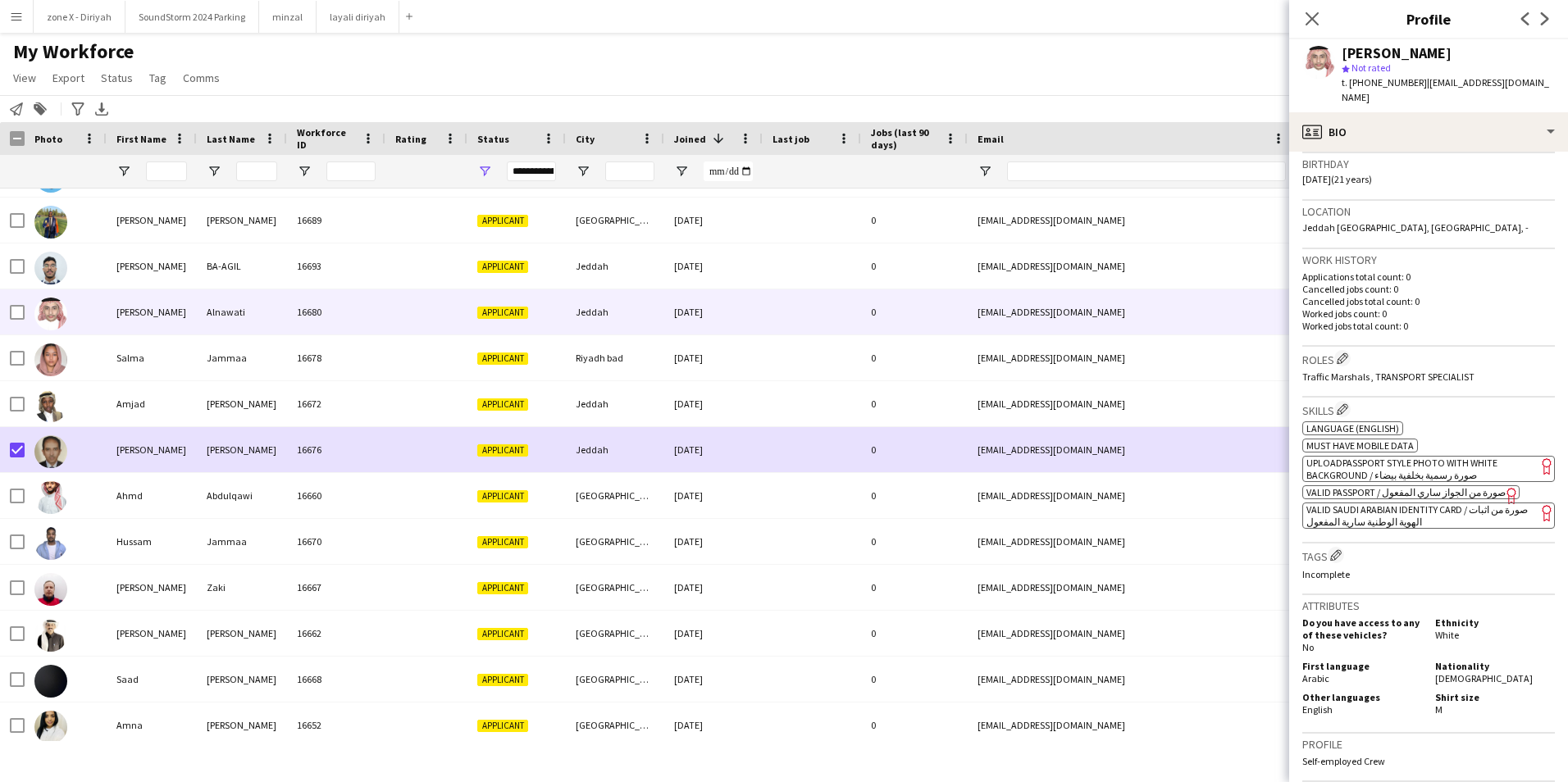
scroll to position [324, 0]
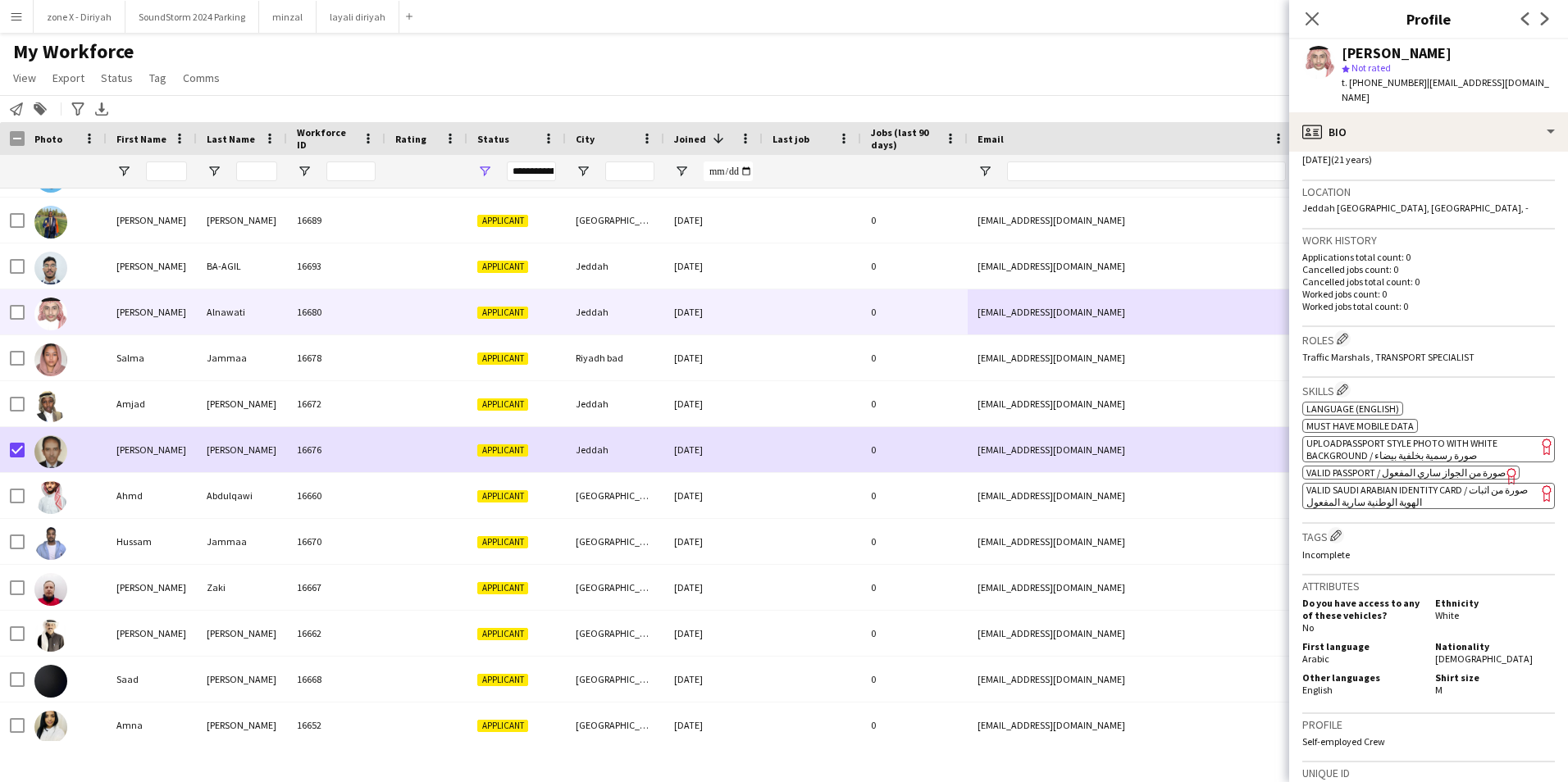
click at [1462, 483] on span "VALID SAUDI ARABIAN IDENTITY CARD / صورة من اثبات الهوية الوطنية سارية المفعول" at bounding box center [1417, 496] width 221 height 25
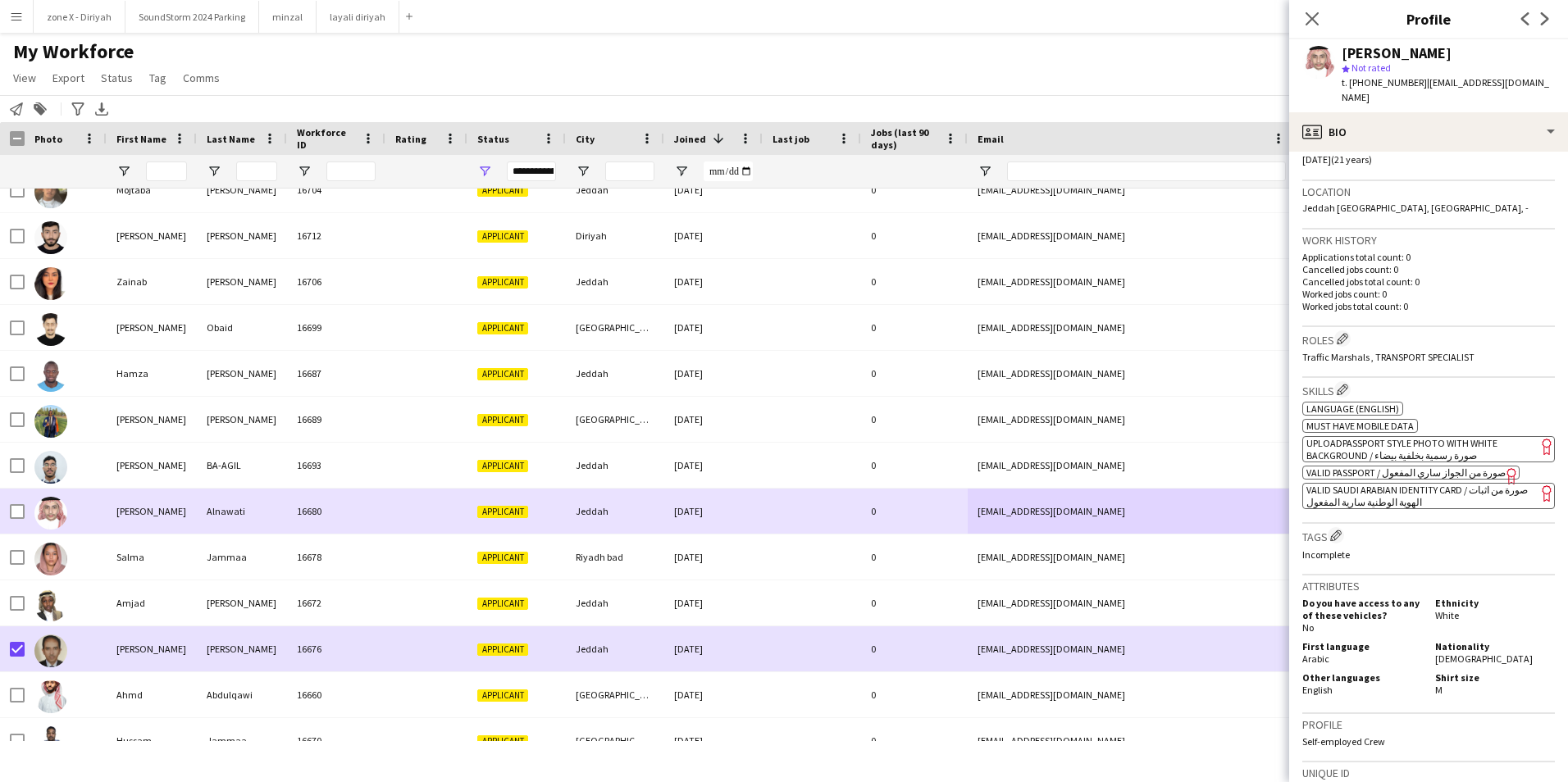
scroll to position [6719, 0]
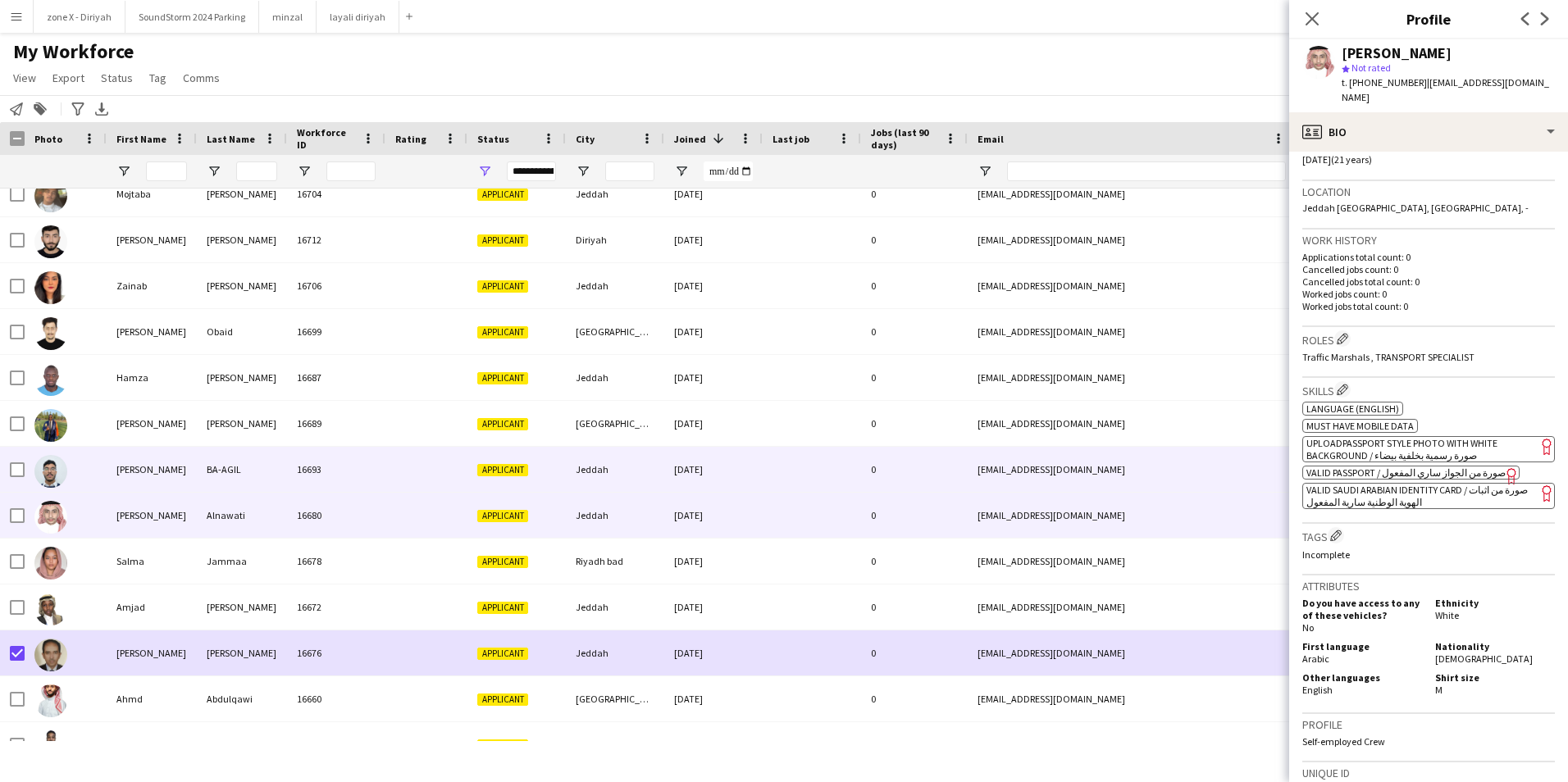
click at [1215, 485] on div "[EMAIL_ADDRESS][DOMAIN_NAME]" at bounding box center [1131, 469] width 328 height 45
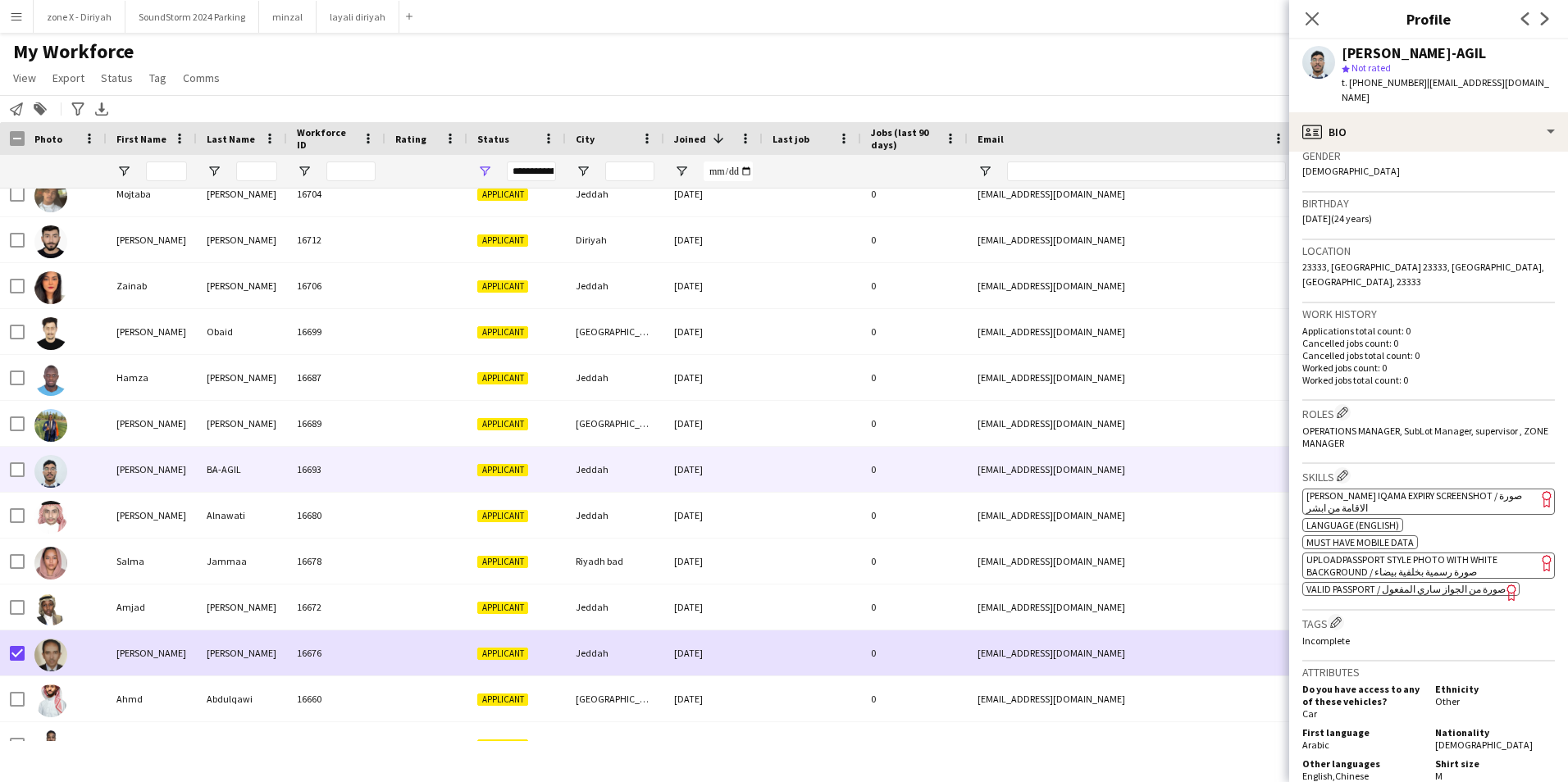
scroll to position [281, 0]
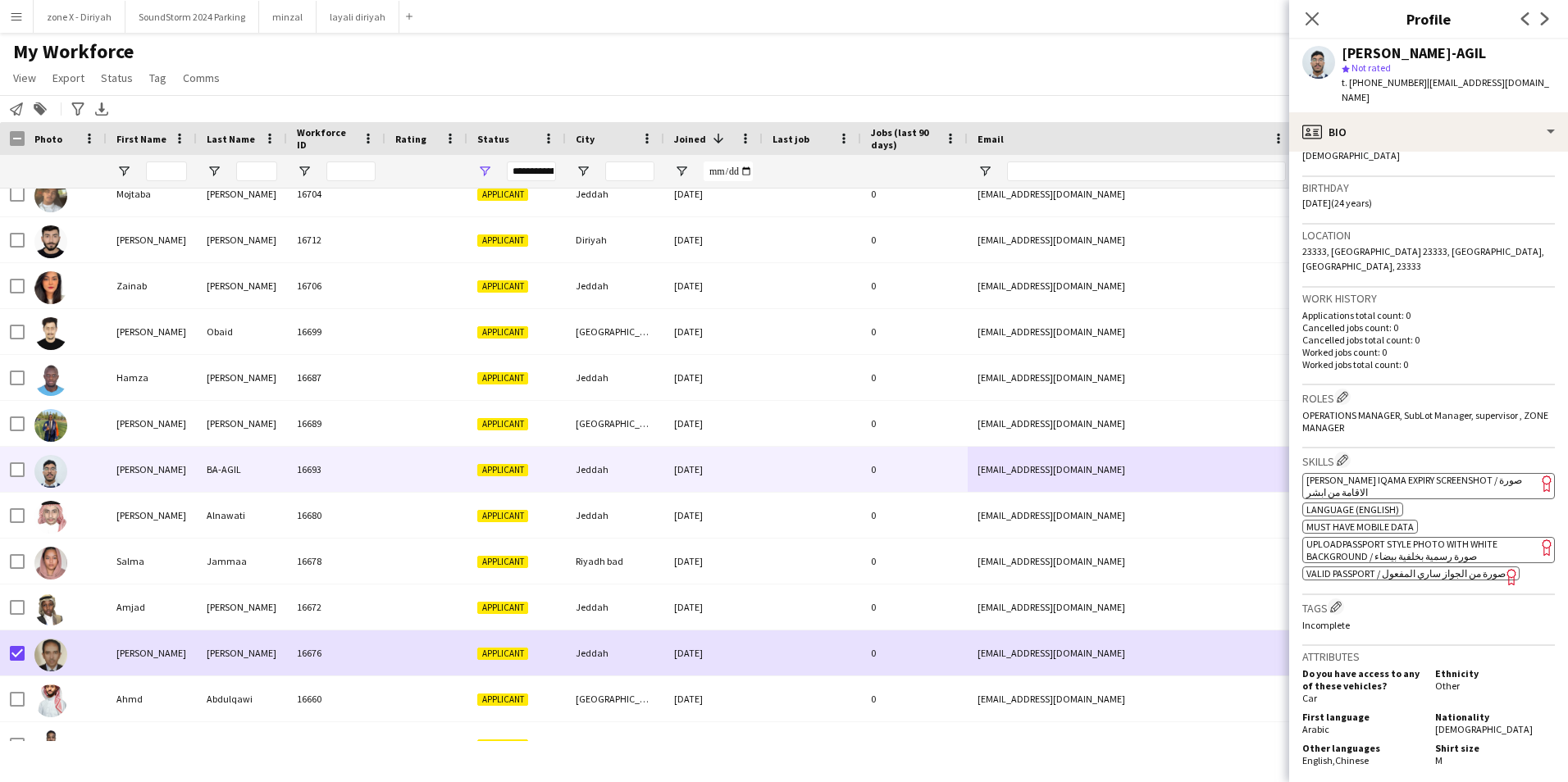
click at [1476, 473] on span "[PERSON_NAME] Iqama Expiry Screenshot / صورة الاقامة من ابشر" at bounding box center [1414, 486] width 215 height 25
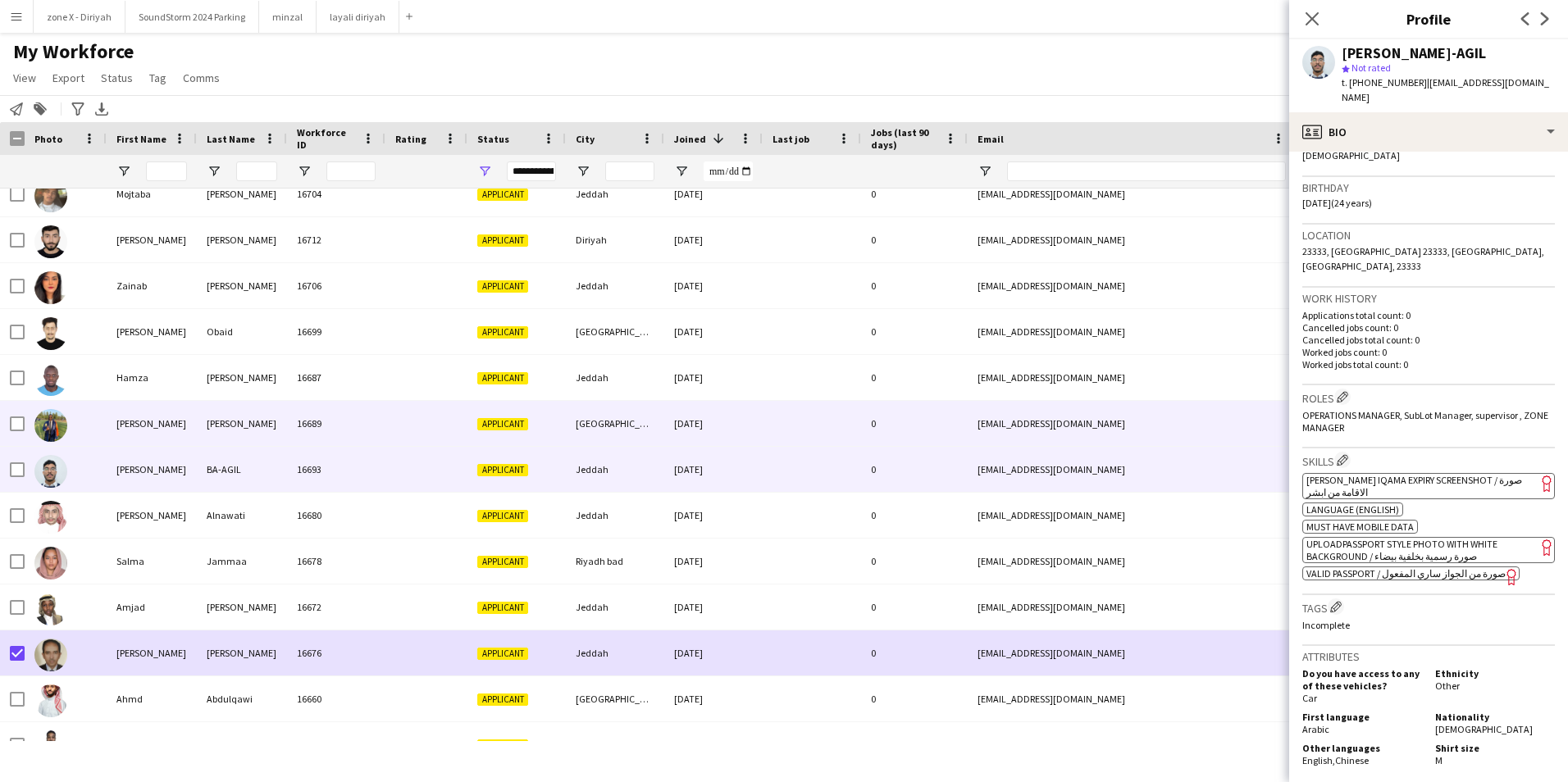
click at [1157, 417] on div "[EMAIL_ADDRESS][DOMAIN_NAME]" at bounding box center [1131, 423] width 328 height 45
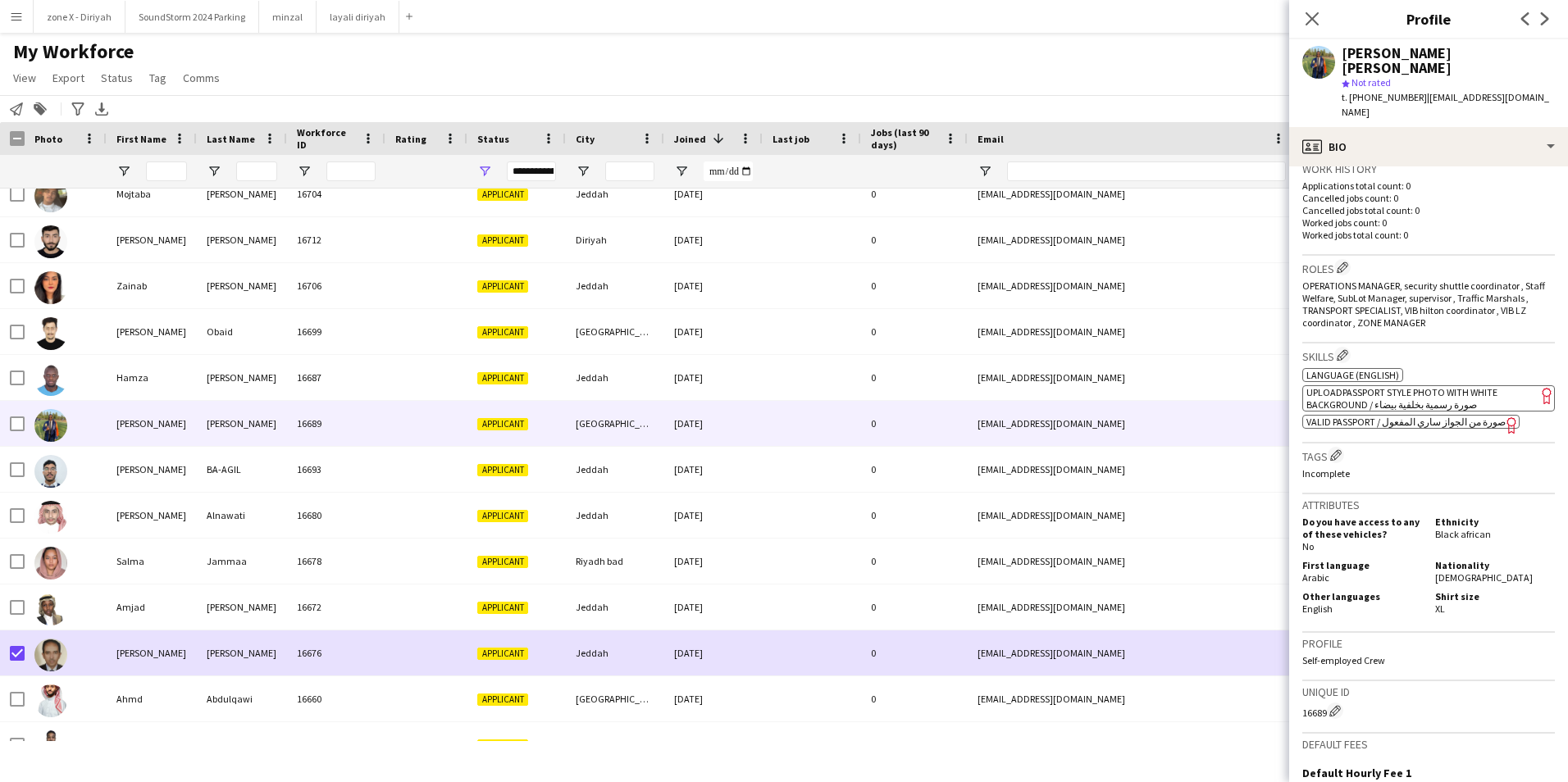
scroll to position [439, 0]
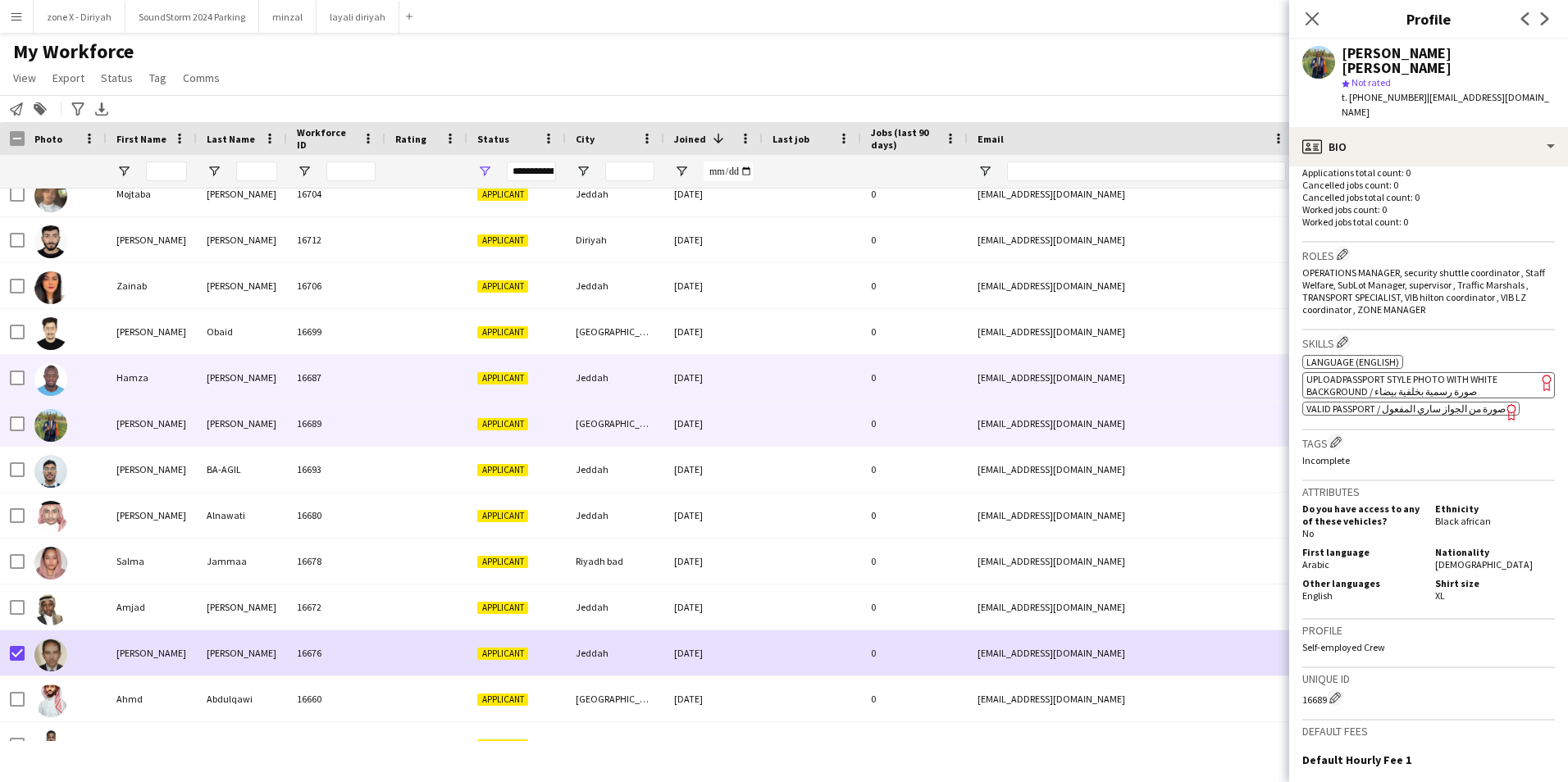
click at [1210, 389] on div "[EMAIL_ADDRESS][DOMAIN_NAME]" at bounding box center [1131, 377] width 328 height 45
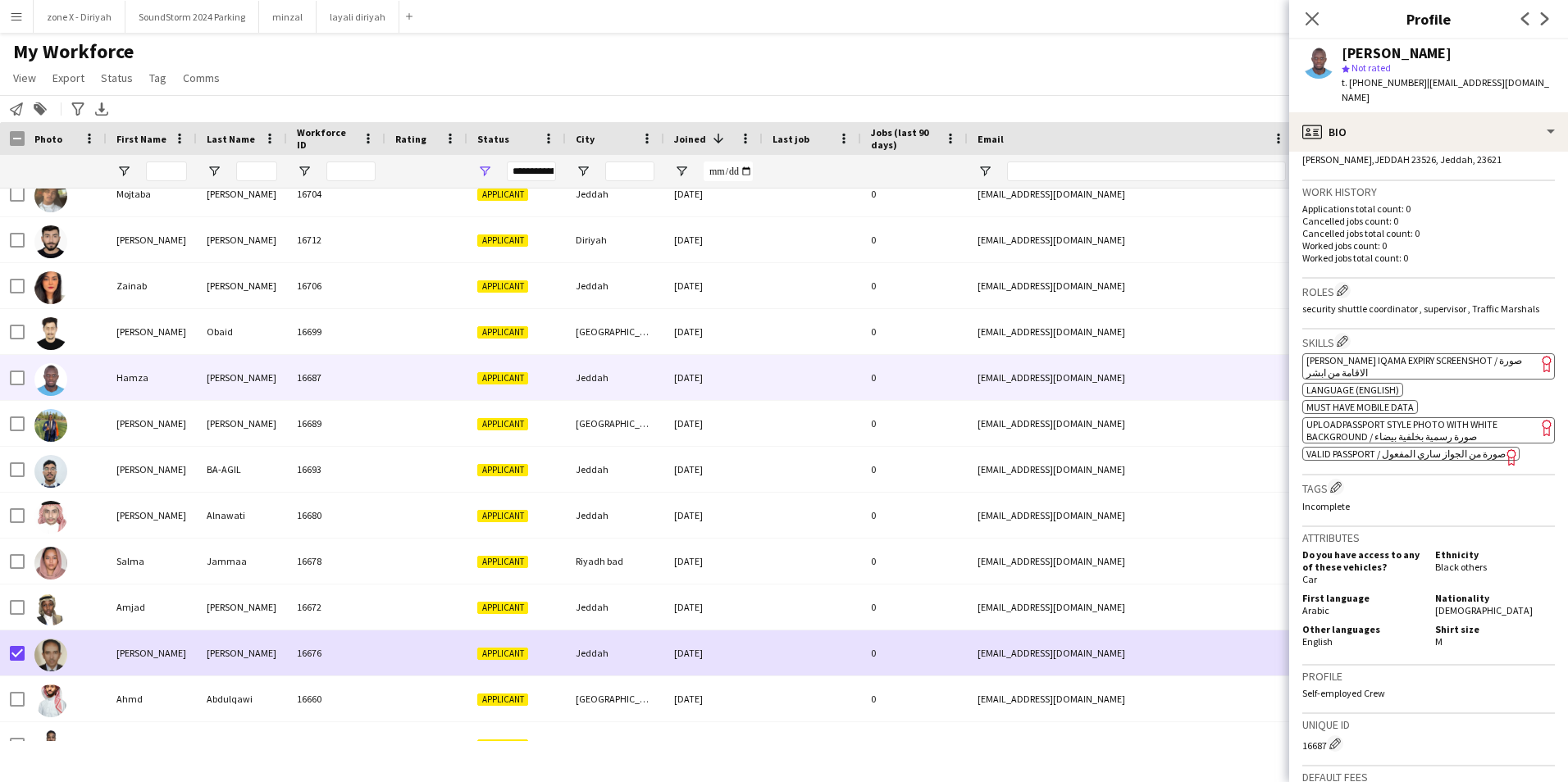
scroll to position [375, 0]
click at [1490, 351] on span "[PERSON_NAME] Iqama Expiry Screenshot / صورة الاقامة من ابشر" at bounding box center [1414, 364] width 215 height 25
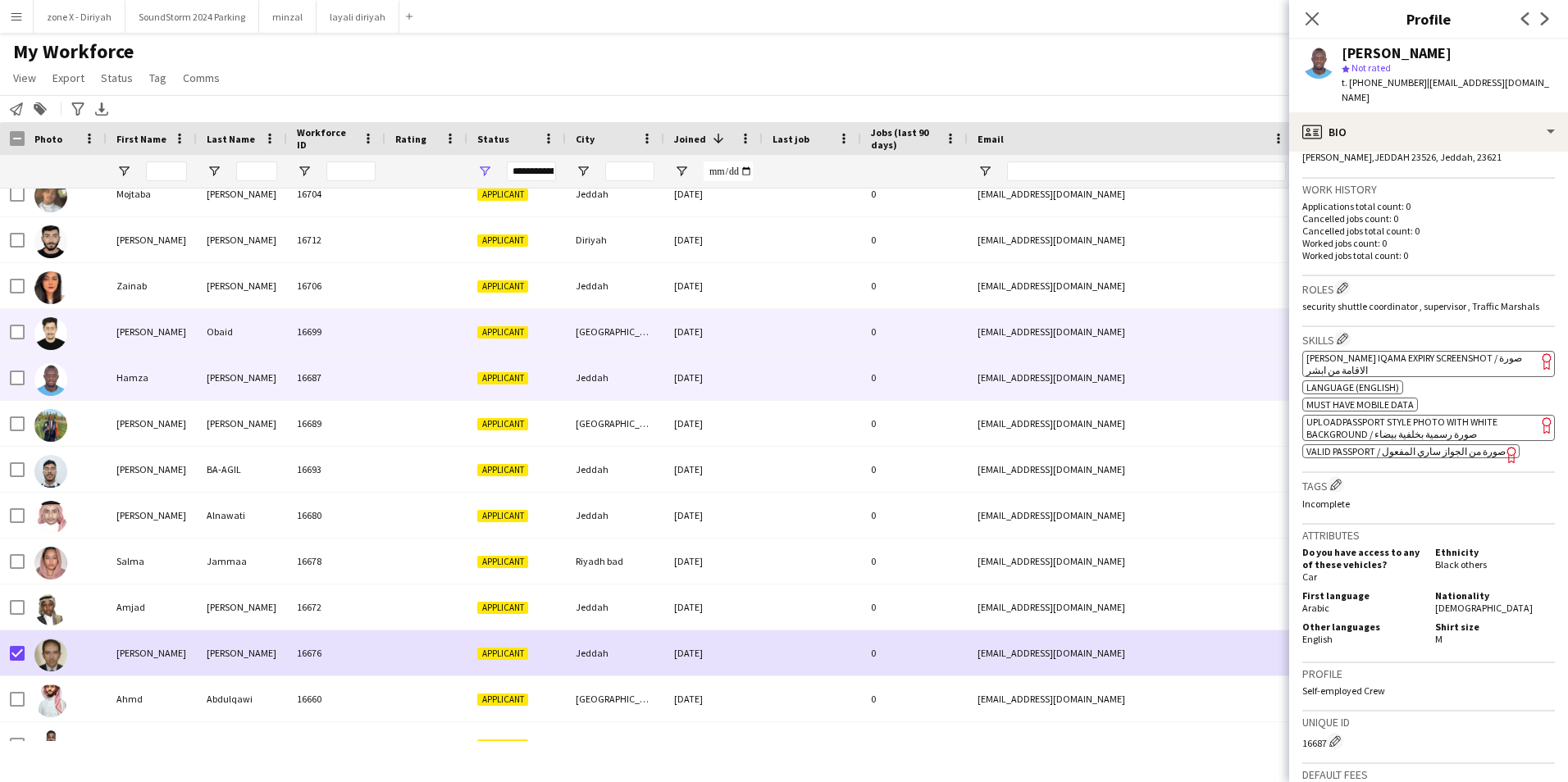
click at [1191, 332] on div "[EMAIL_ADDRESS][DOMAIN_NAME]" at bounding box center [1131, 332] width 328 height 45
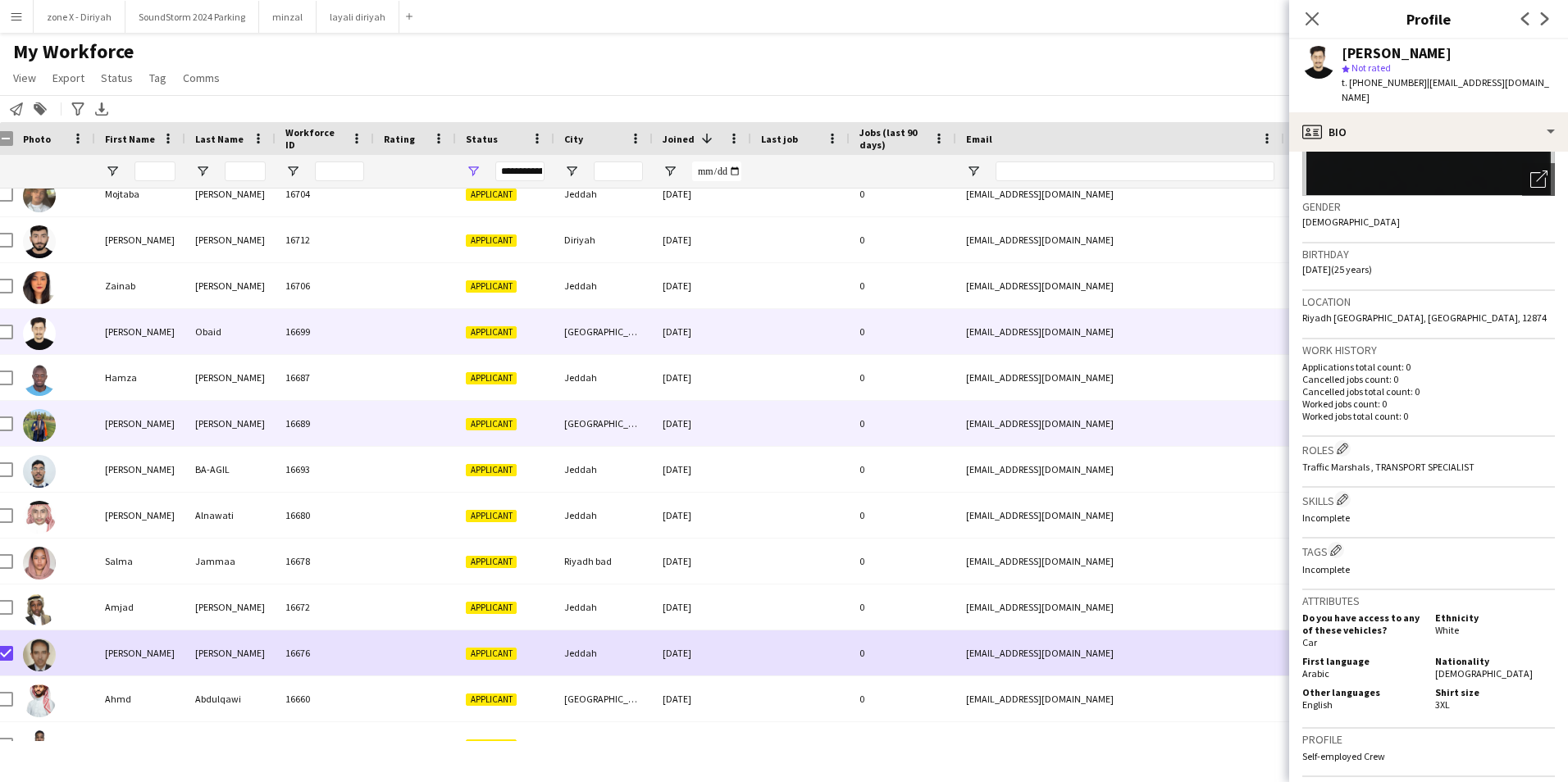
scroll to position [6607, 0]
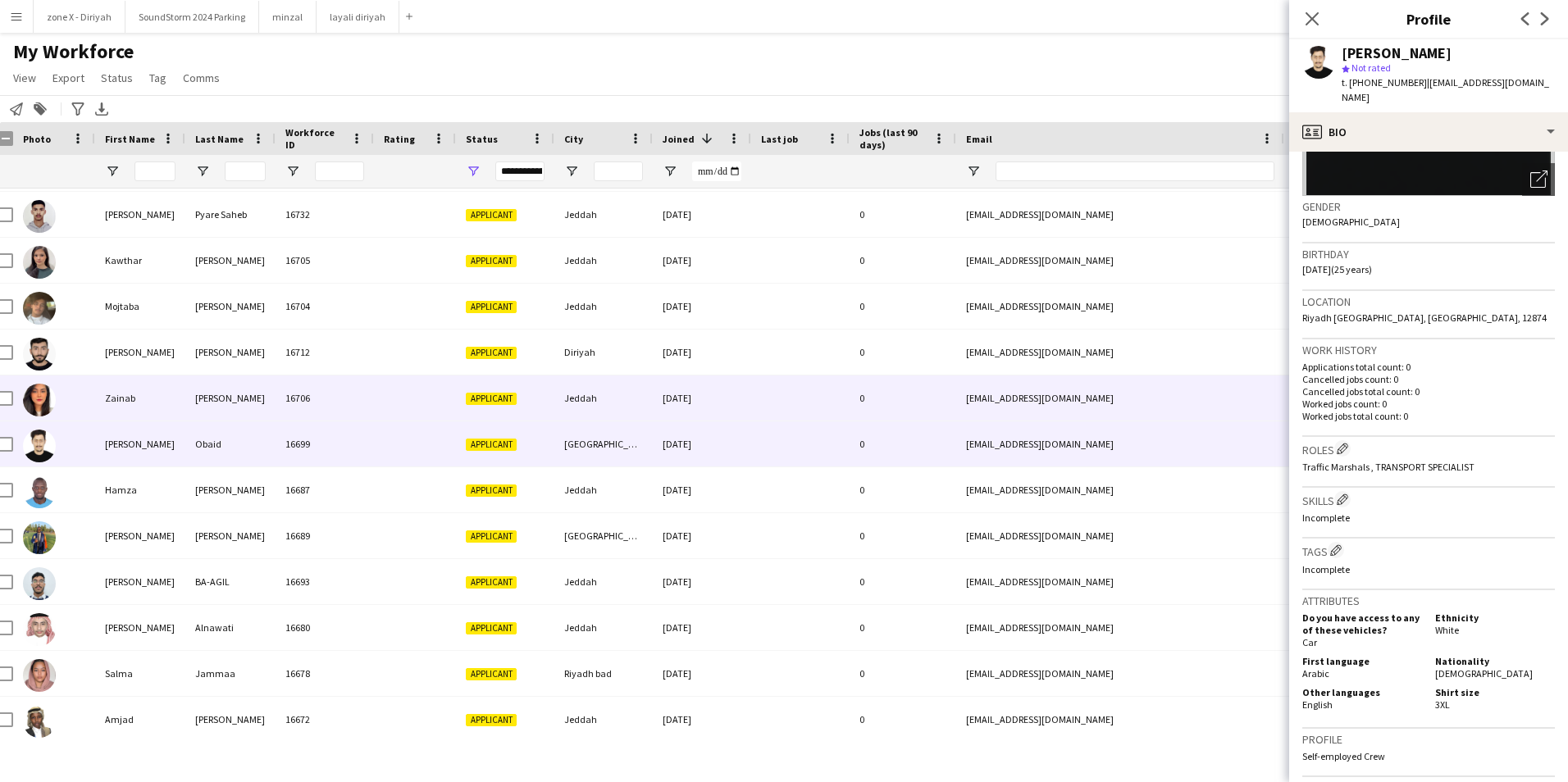
click at [1187, 394] on div "[EMAIL_ADDRESS][DOMAIN_NAME]" at bounding box center [1120, 398] width 328 height 45
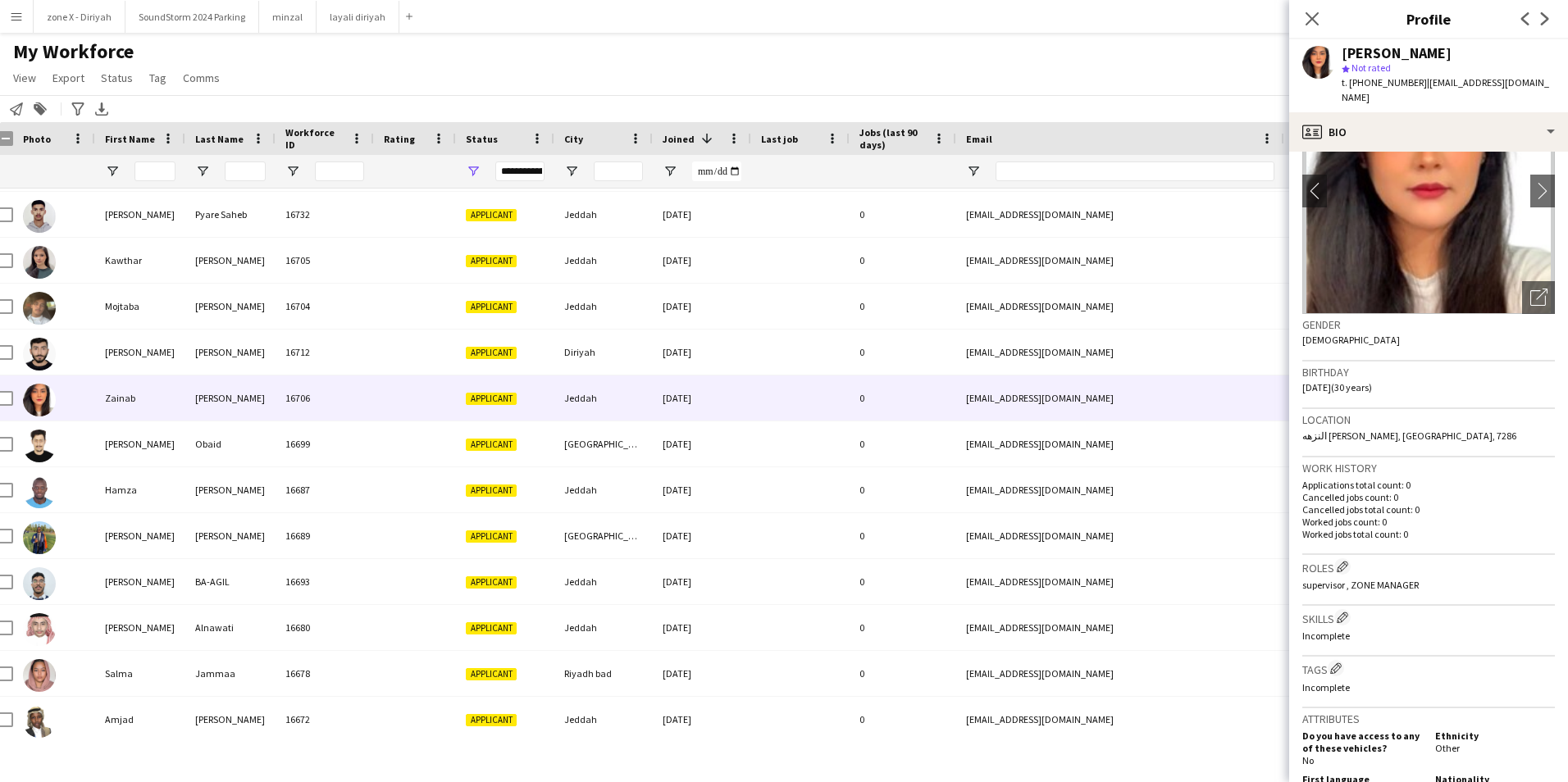
scroll to position [96, 0]
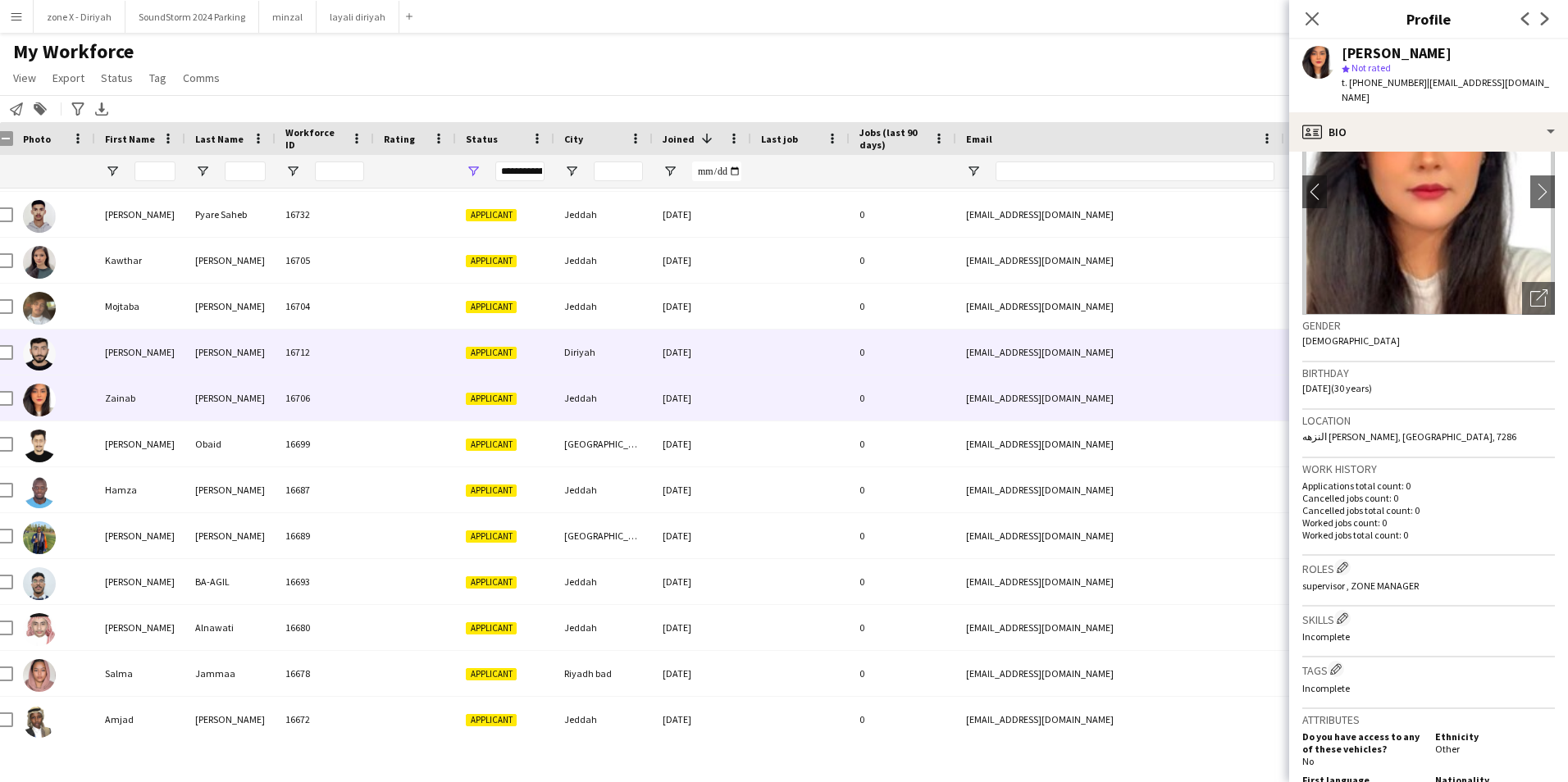
click at [1228, 353] on div "[EMAIL_ADDRESS][DOMAIN_NAME]" at bounding box center [1120, 351] width 328 height 45
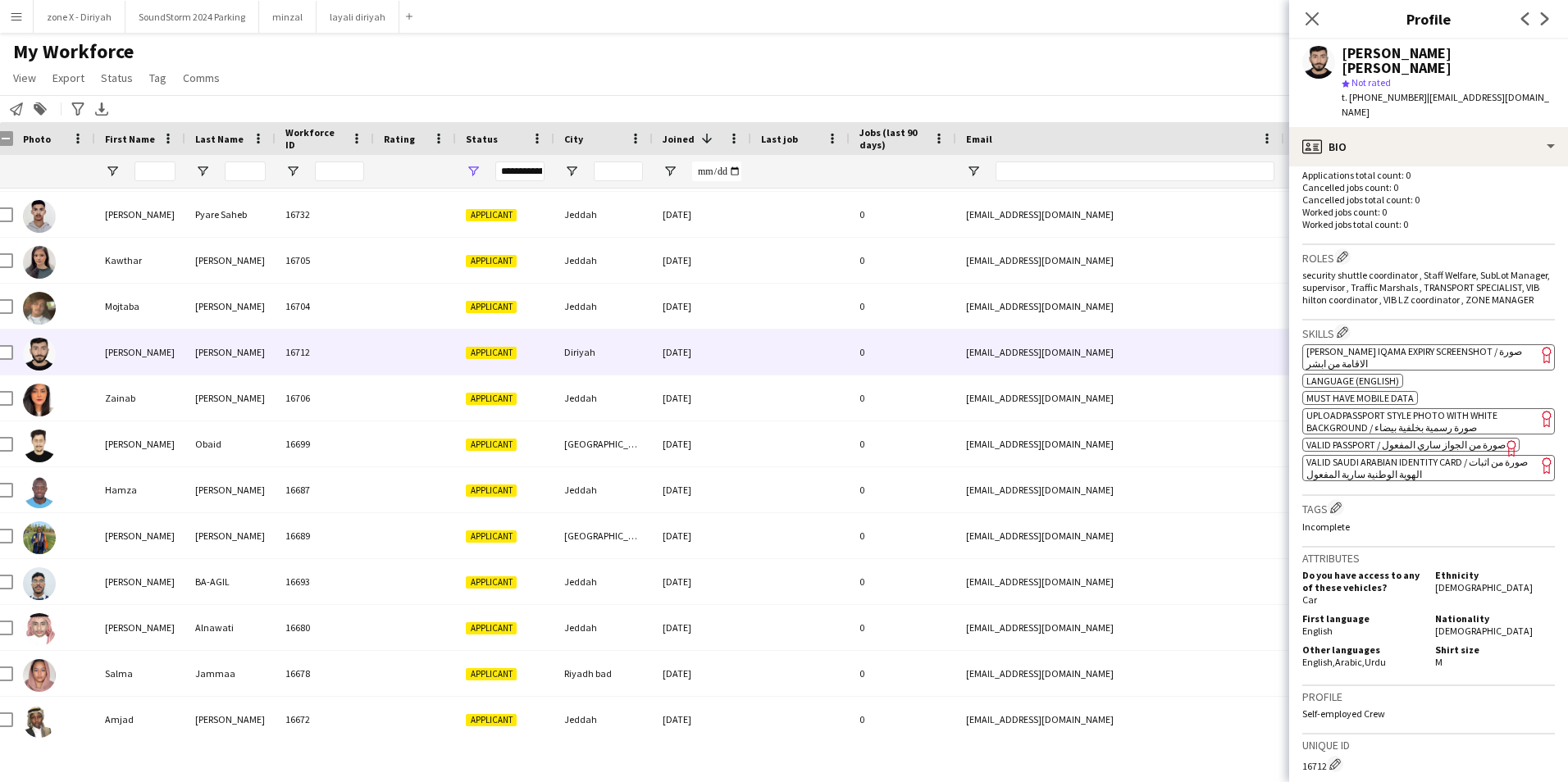
scroll to position [422, 0]
click at [1490, 343] on app-spec-pill "ok-circled2 background Layer 1 cross-circle-red background Layer 1 [PERSON_NAME…" at bounding box center [1429, 356] width 253 height 26
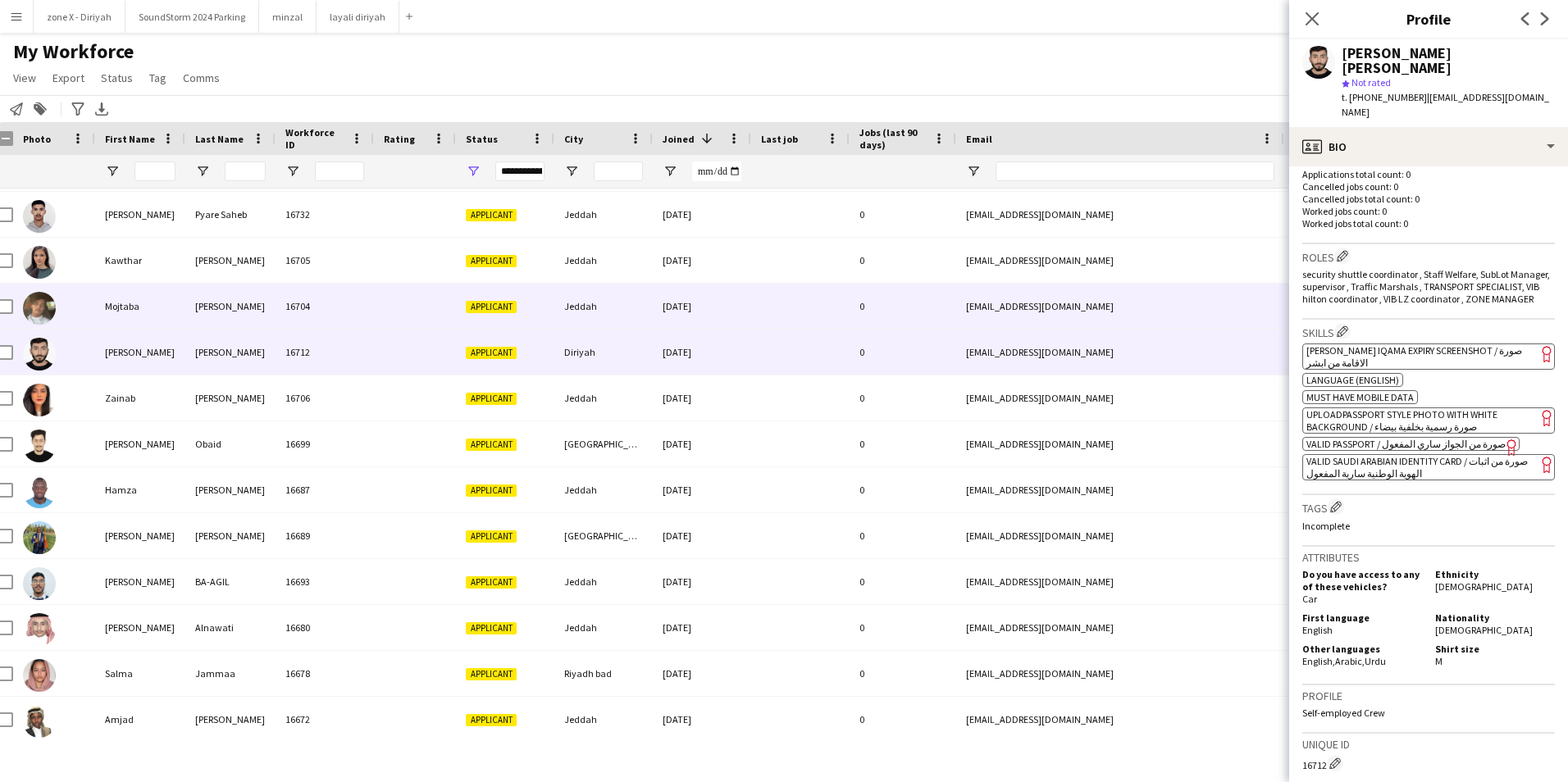
click at [1200, 305] on div "[EMAIL_ADDRESS][DOMAIN_NAME]" at bounding box center [1120, 306] width 328 height 45
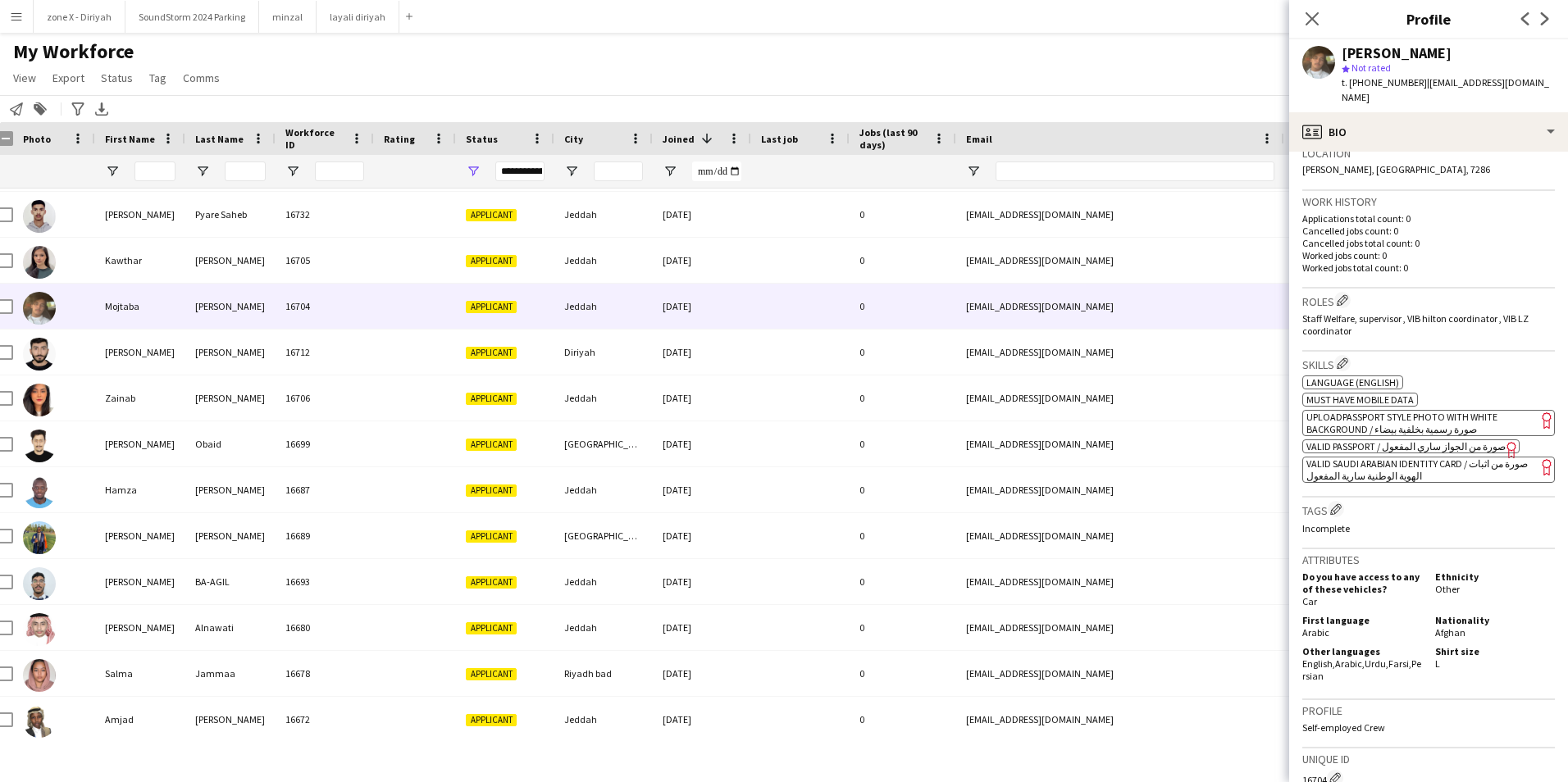
scroll to position [333, 0]
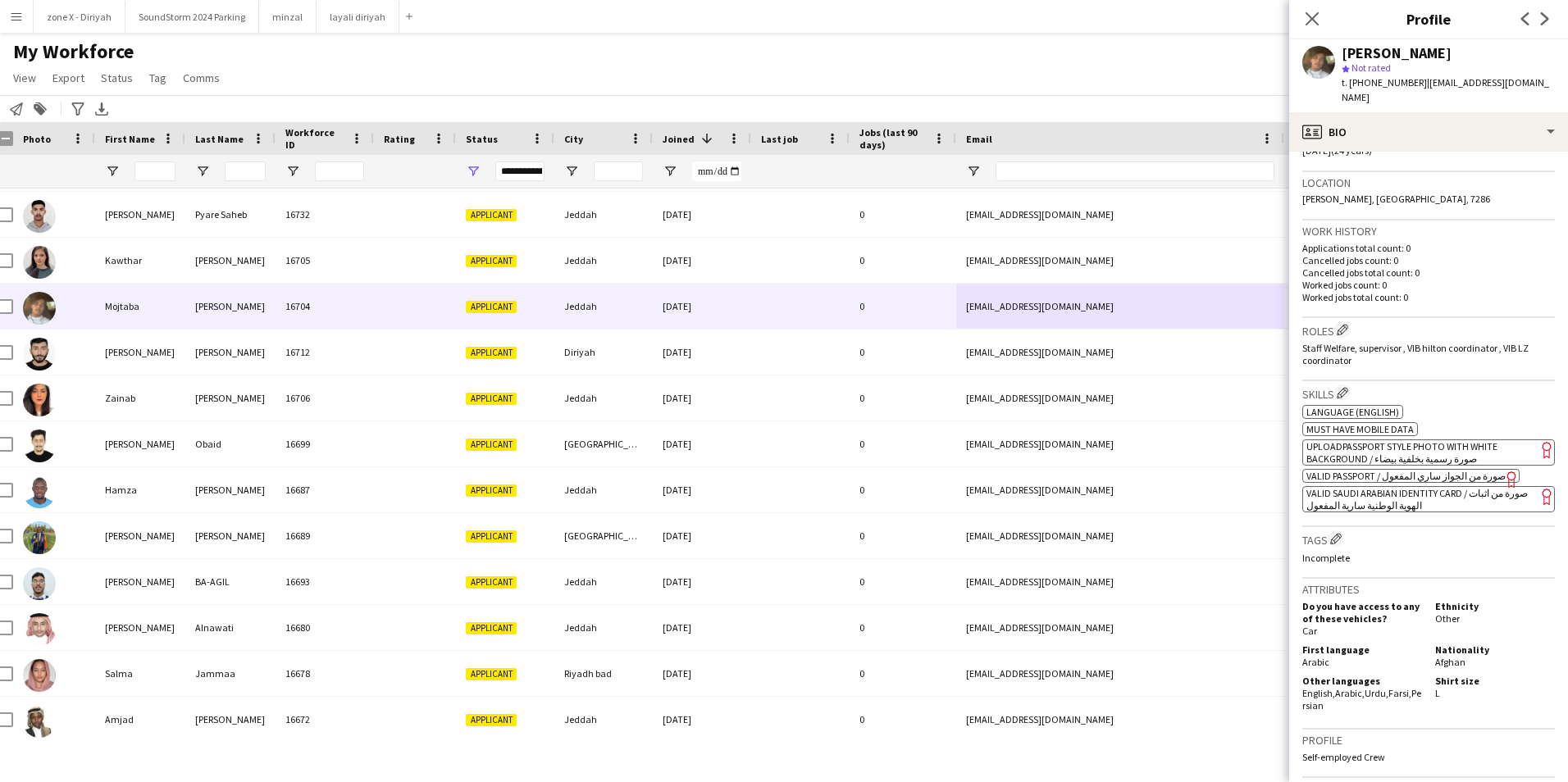
click at [1463, 494] on span "VALID SAUDI ARABIAN IDENTITY CARD / صورة من اثبات الهوية الوطنية سارية المفعول" at bounding box center [1417, 499] width 221 height 25
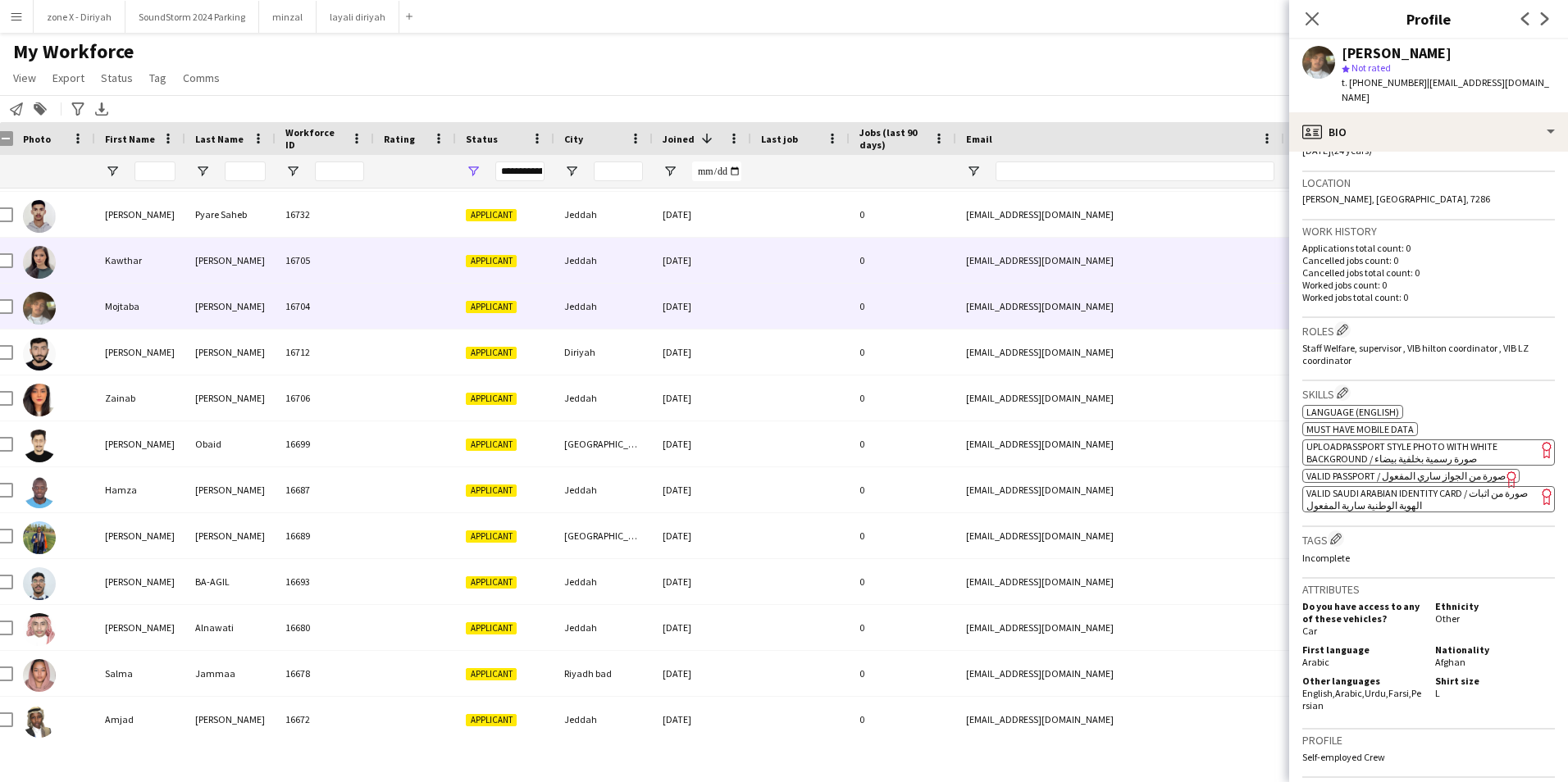
click at [1140, 252] on div "[EMAIL_ADDRESS][DOMAIN_NAME]" at bounding box center [1120, 260] width 328 height 45
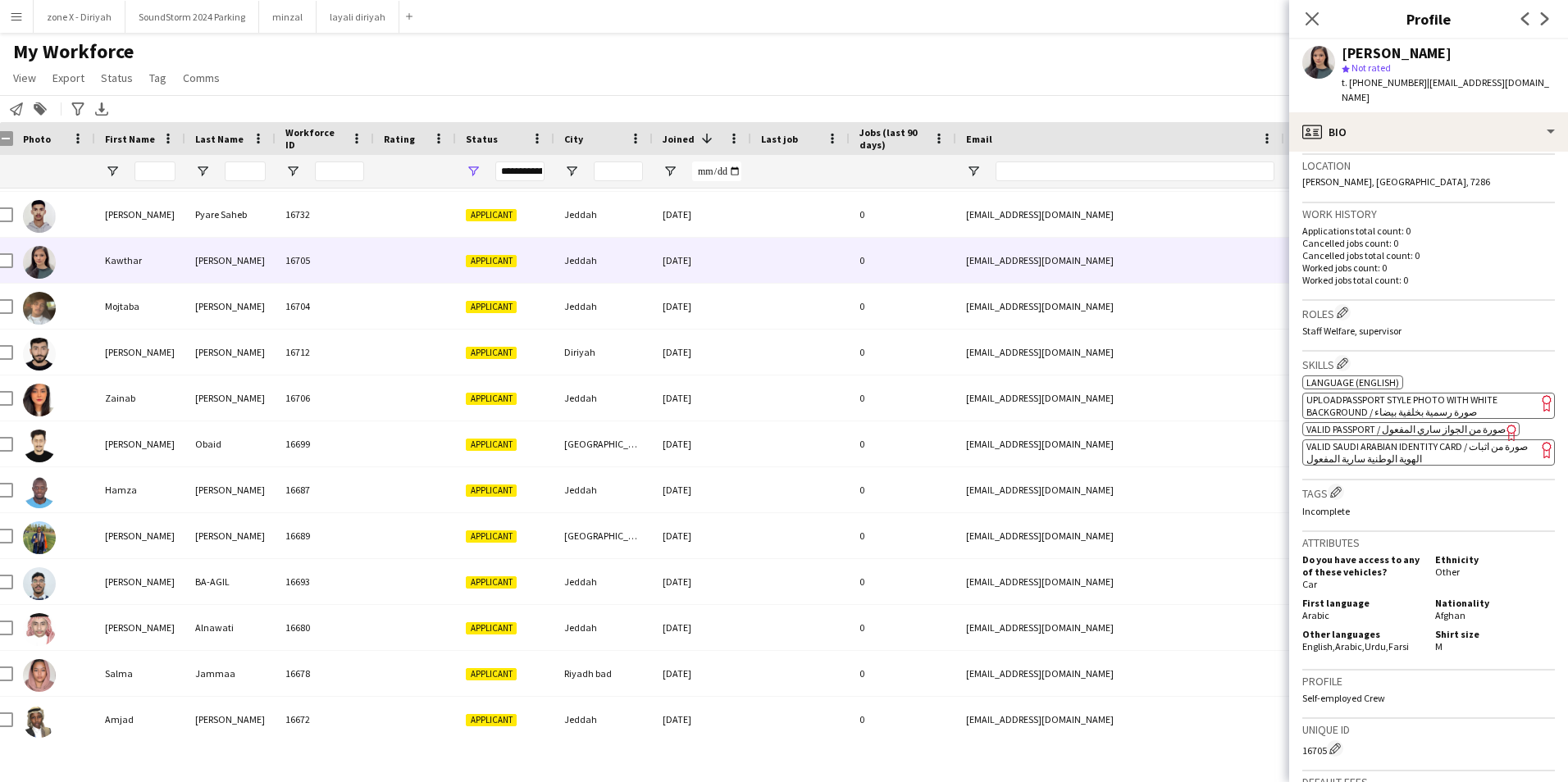
scroll to position [353, 0]
click at [1411, 438] on span "VALID SAUDI ARABIAN IDENTITY CARD / صورة من اثبات الهوية الوطنية سارية المفعول" at bounding box center [1417, 450] width 221 height 25
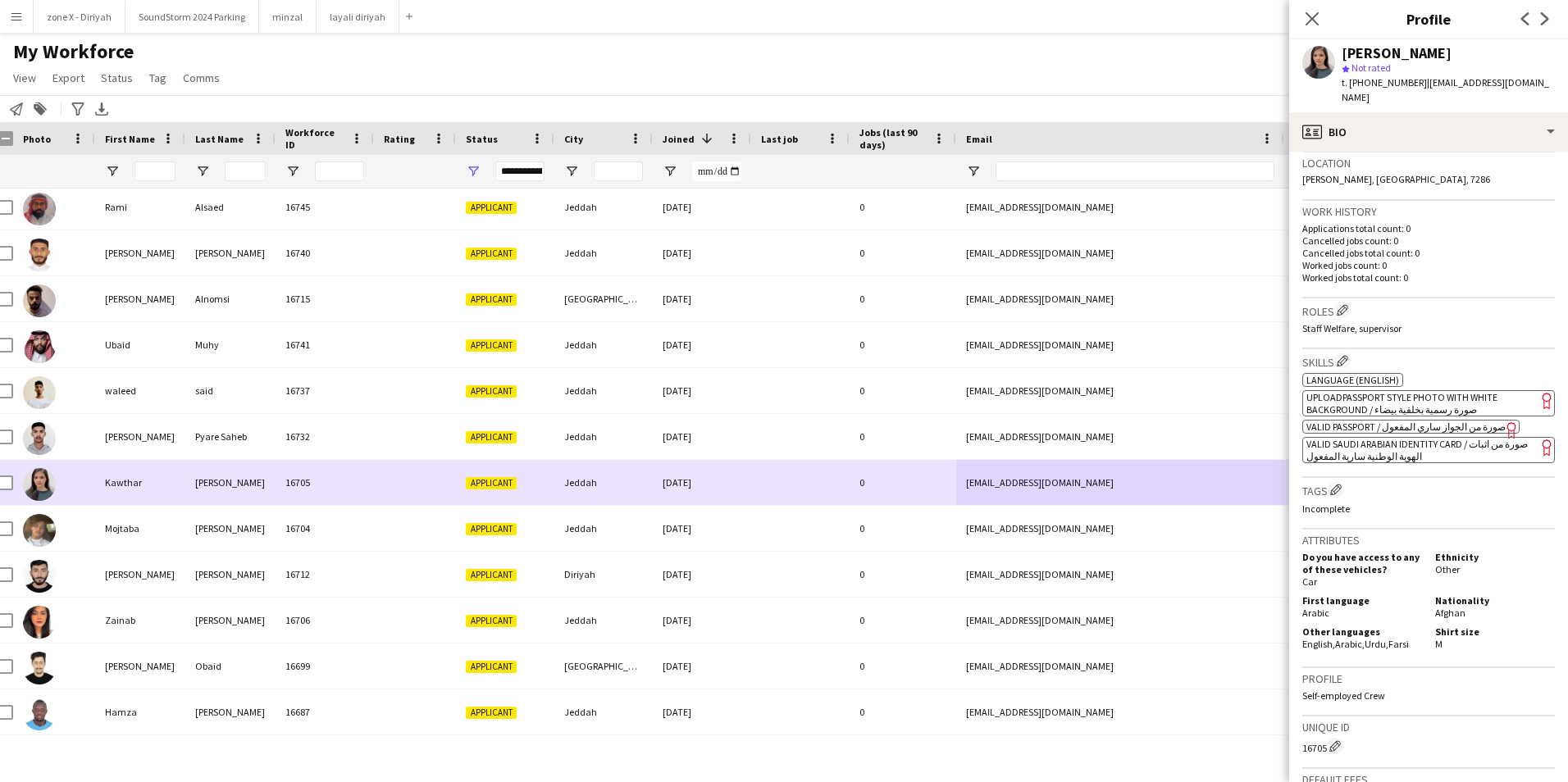
scroll to position [6381, 0]
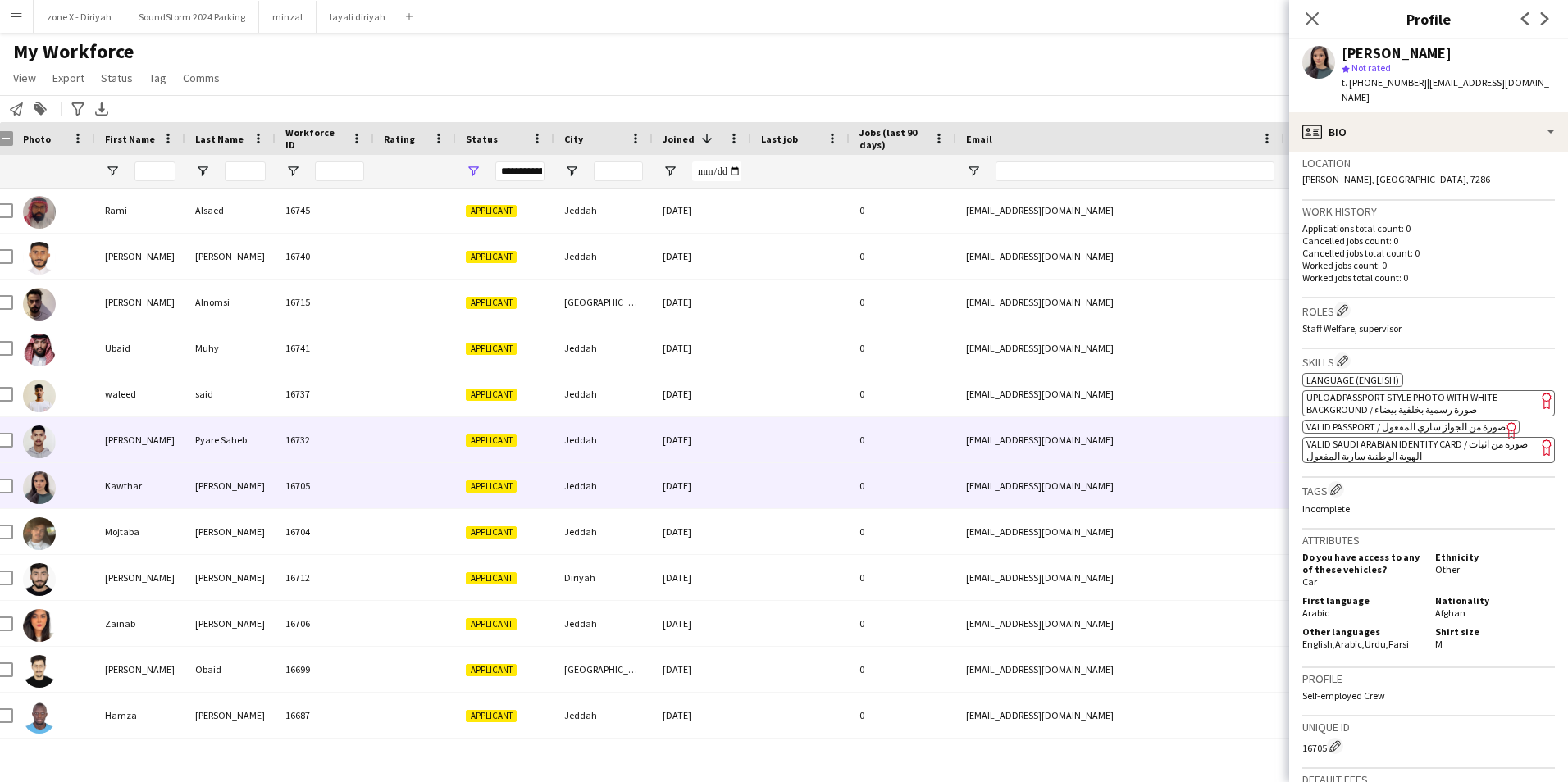
click at [1197, 445] on div "yasirakram6027@gmail.com" at bounding box center [1120, 440] width 328 height 45
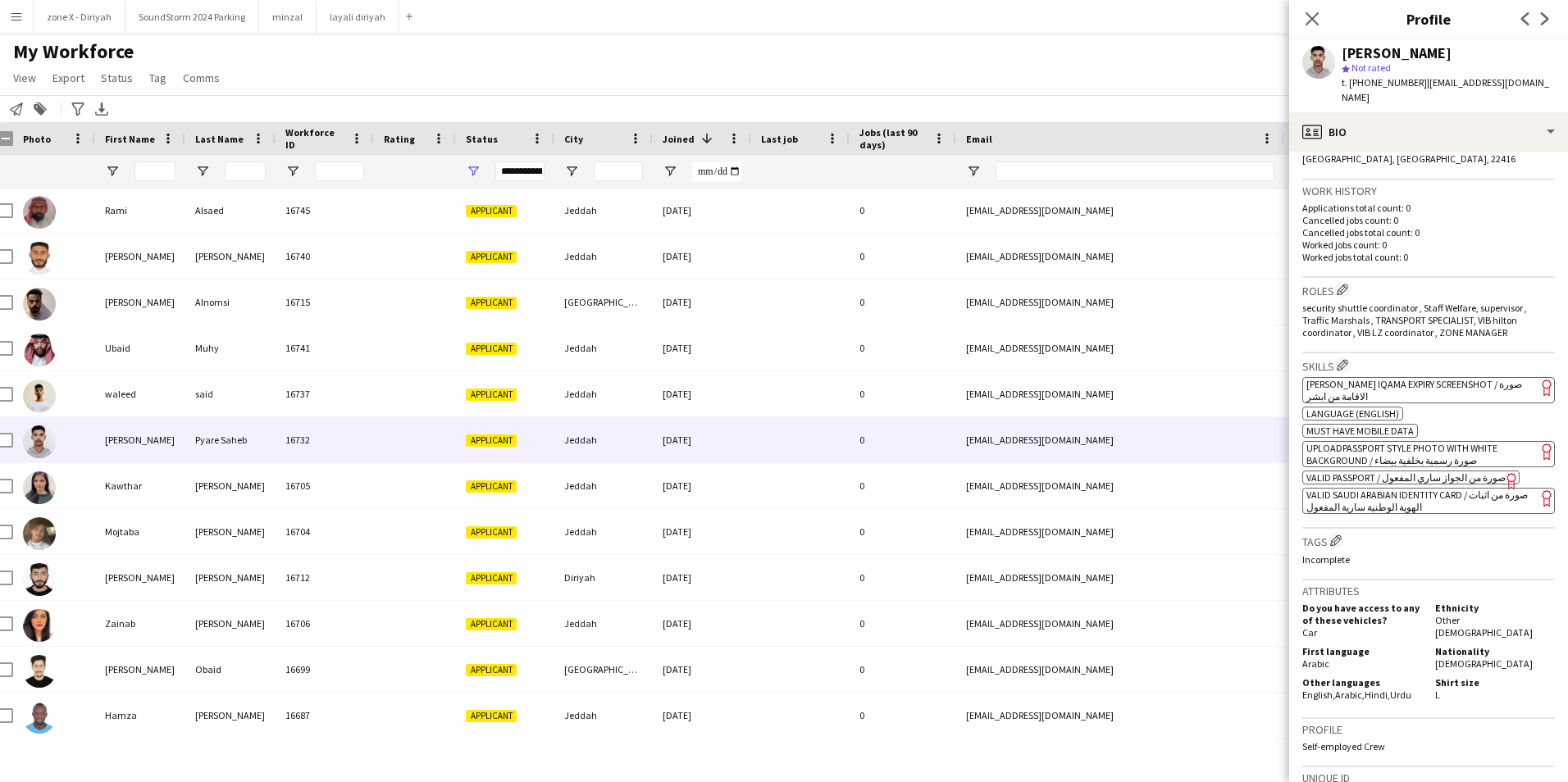
scroll to position [375, 0]
click at [1458, 377] on span "[PERSON_NAME] Iqama Expiry Screenshot / صورة الاقامة من ابشر" at bounding box center [1414, 389] width 215 height 25
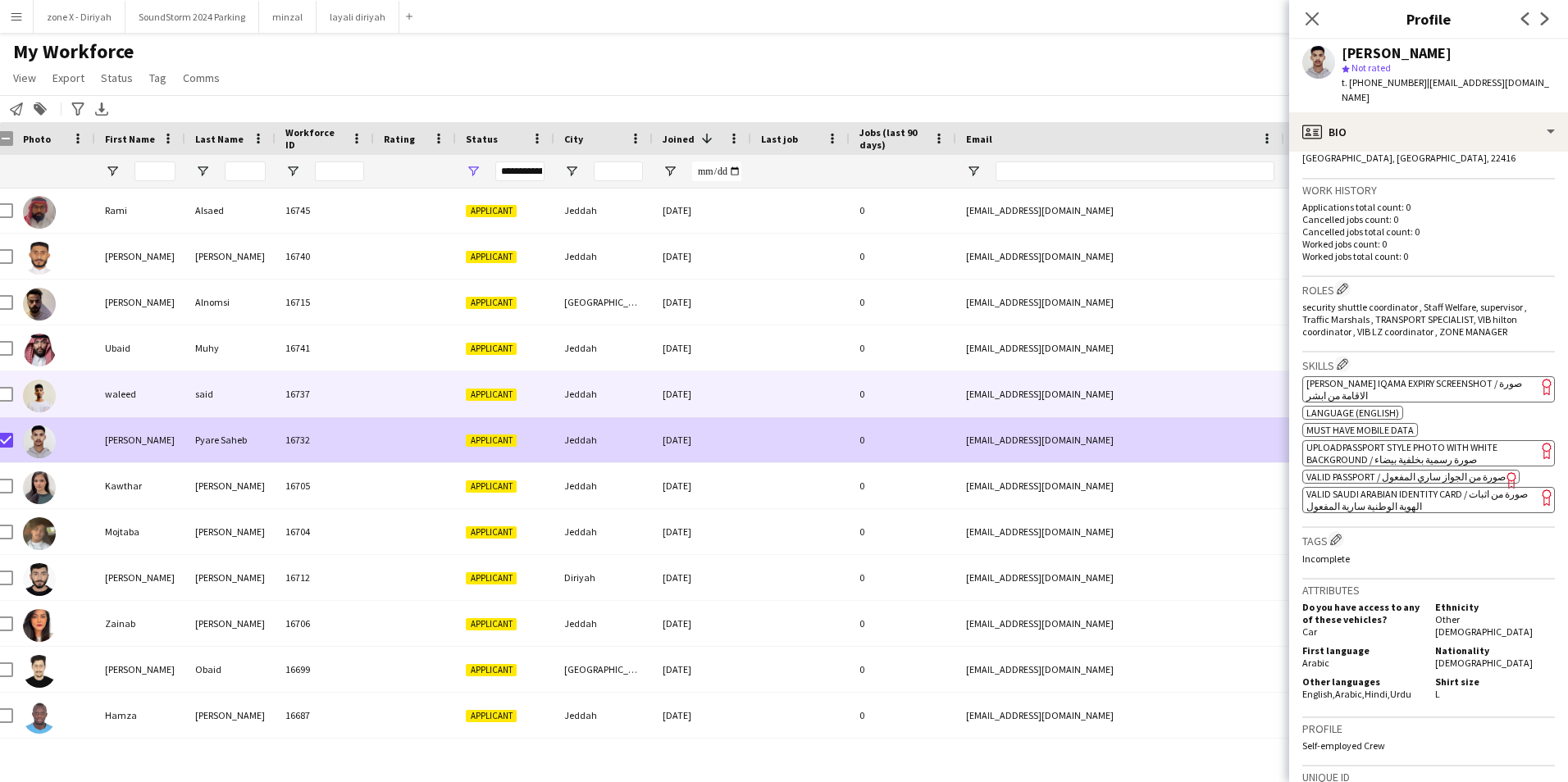
click at [752, 398] on div at bounding box center [800, 393] width 98 height 45
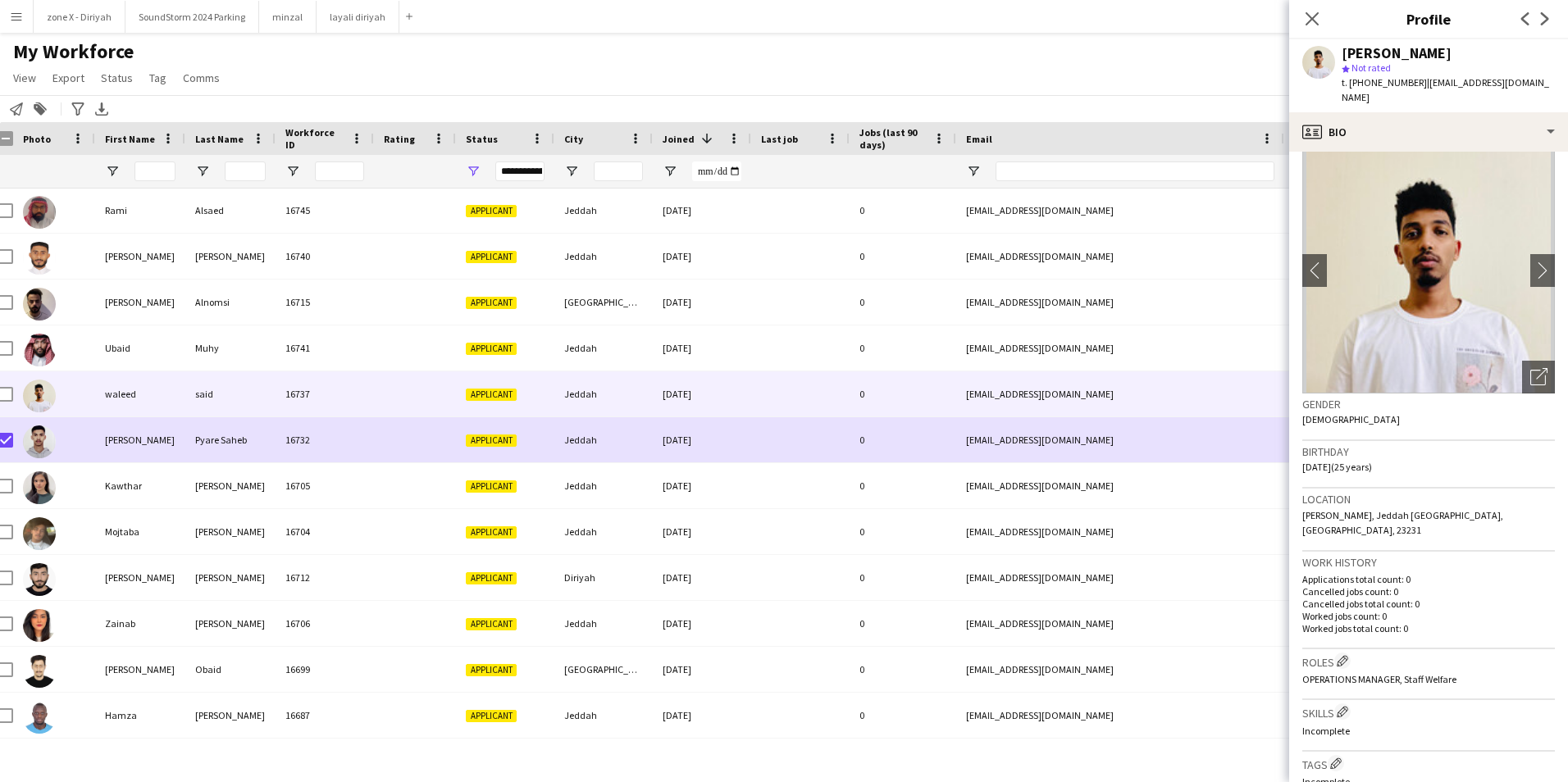
scroll to position [0, 0]
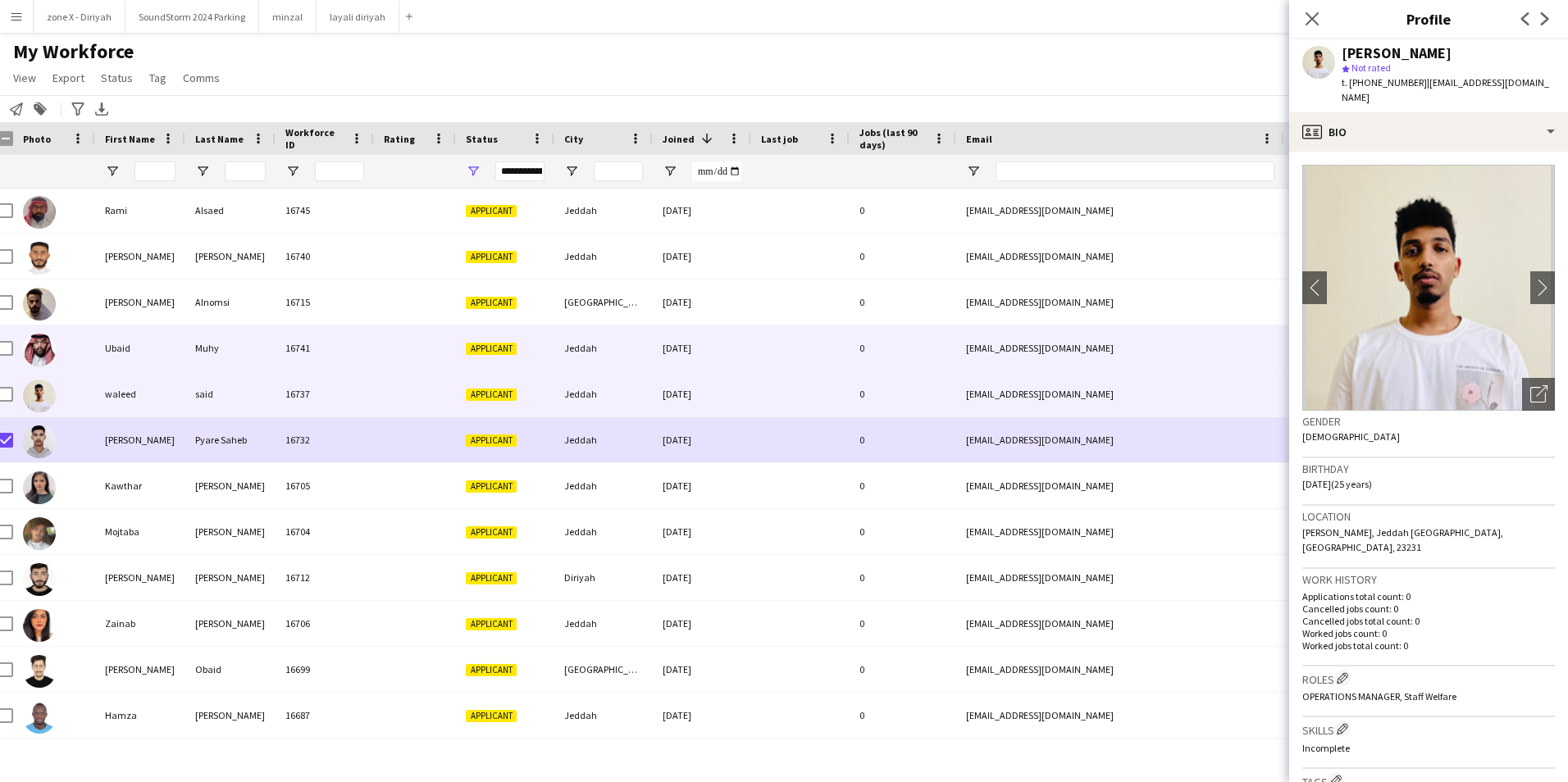
click at [1267, 342] on div "[EMAIL_ADDRESS][DOMAIN_NAME]" at bounding box center [1120, 347] width 328 height 45
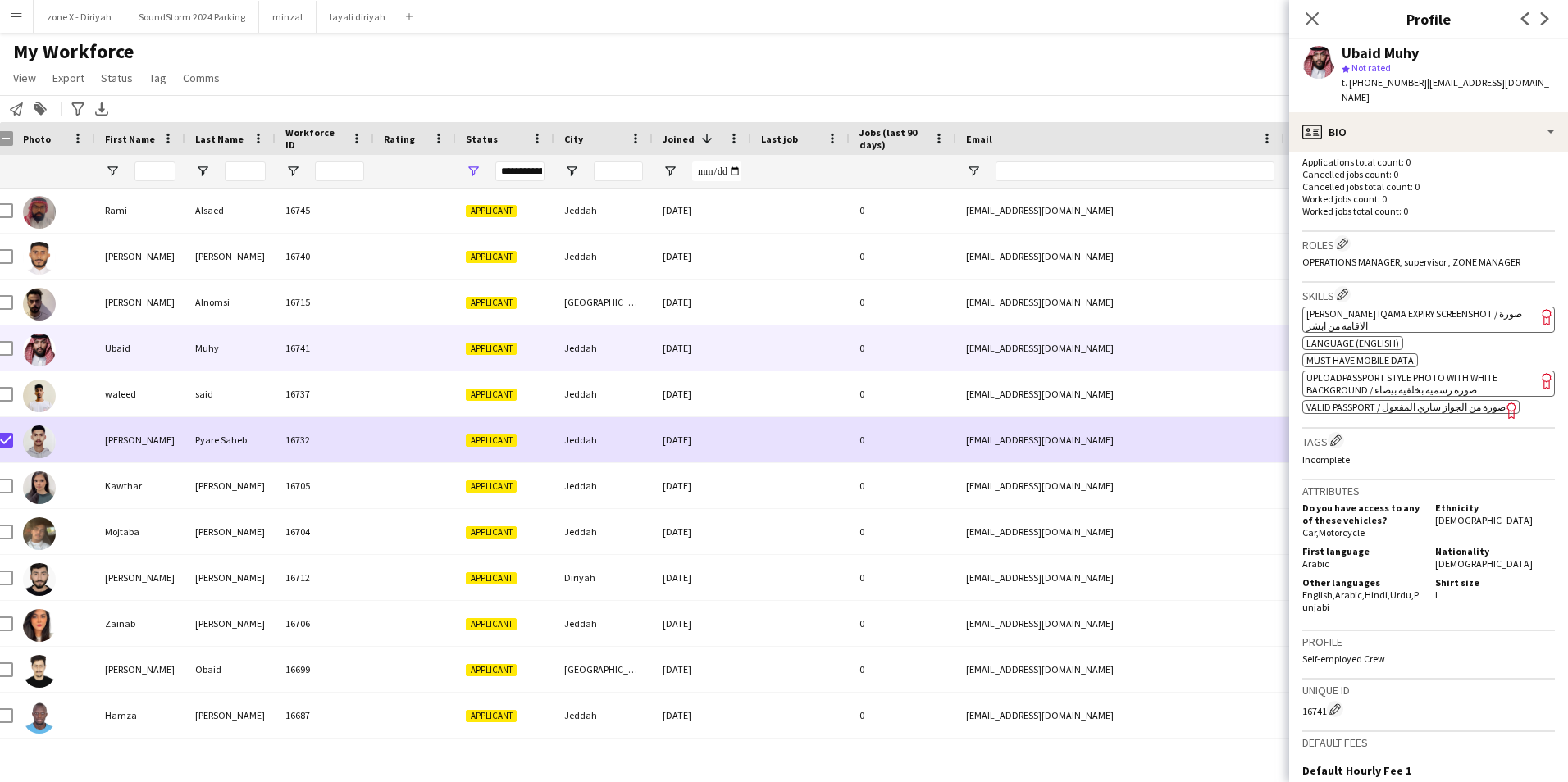
scroll to position [421, 0]
click at [1455, 307] on span "[PERSON_NAME] Iqama Expiry Screenshot / صورة الاقامة من ابشر" at bounding box center [1414, 319] width 215 height 25
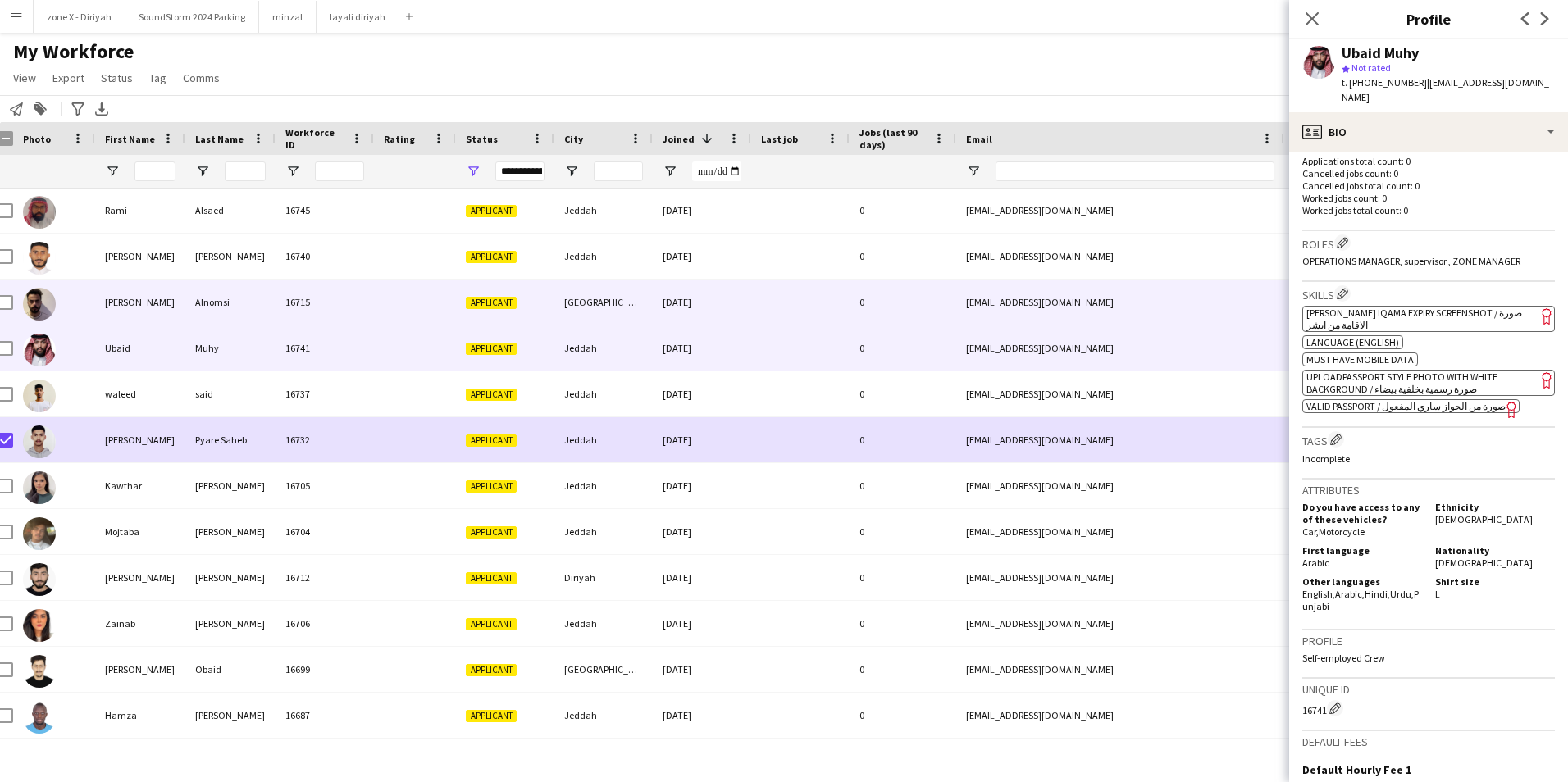
click at [1155, 303] on div "[EMAIL_ADDRESS][DOMAIN_NAME]" at bounding box center [1120, 302] width 328 height 45
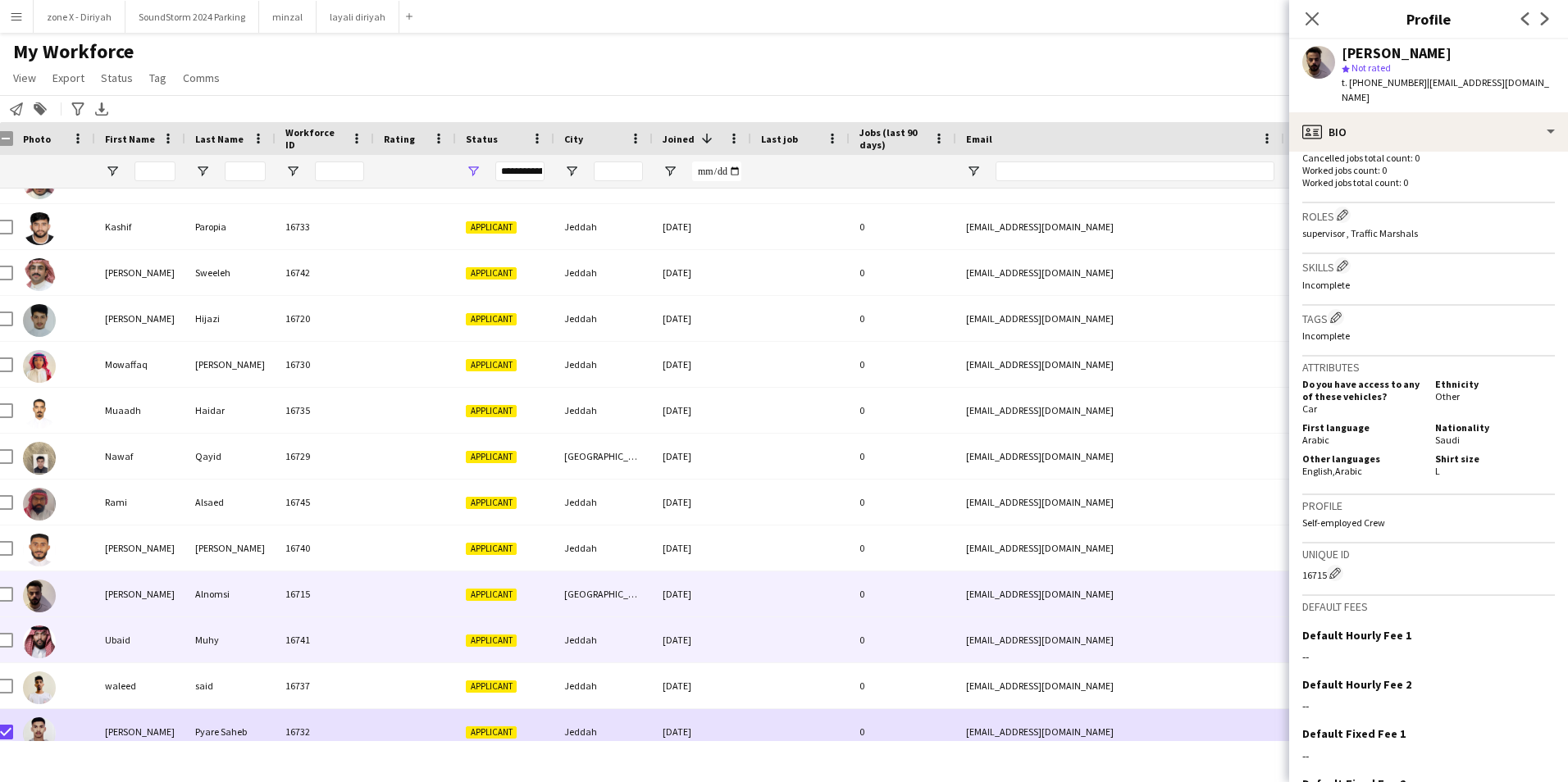
scroll to position [6088, 0]
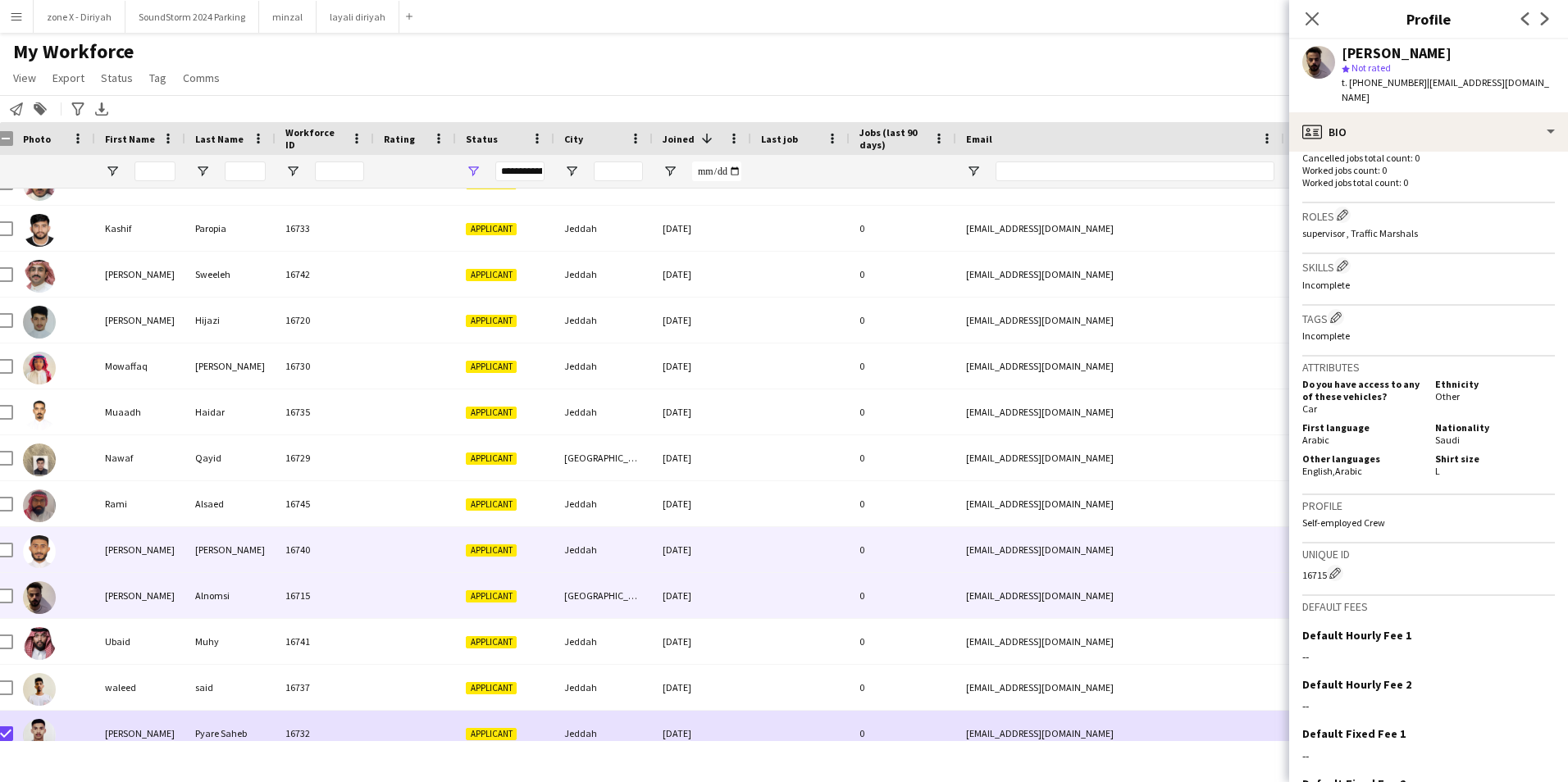
click at [1143, 553] on div "[EMAIL_ADDRESS][DOMAIN_NAME]" at bounding box center [1120, 549] width 328 height 45
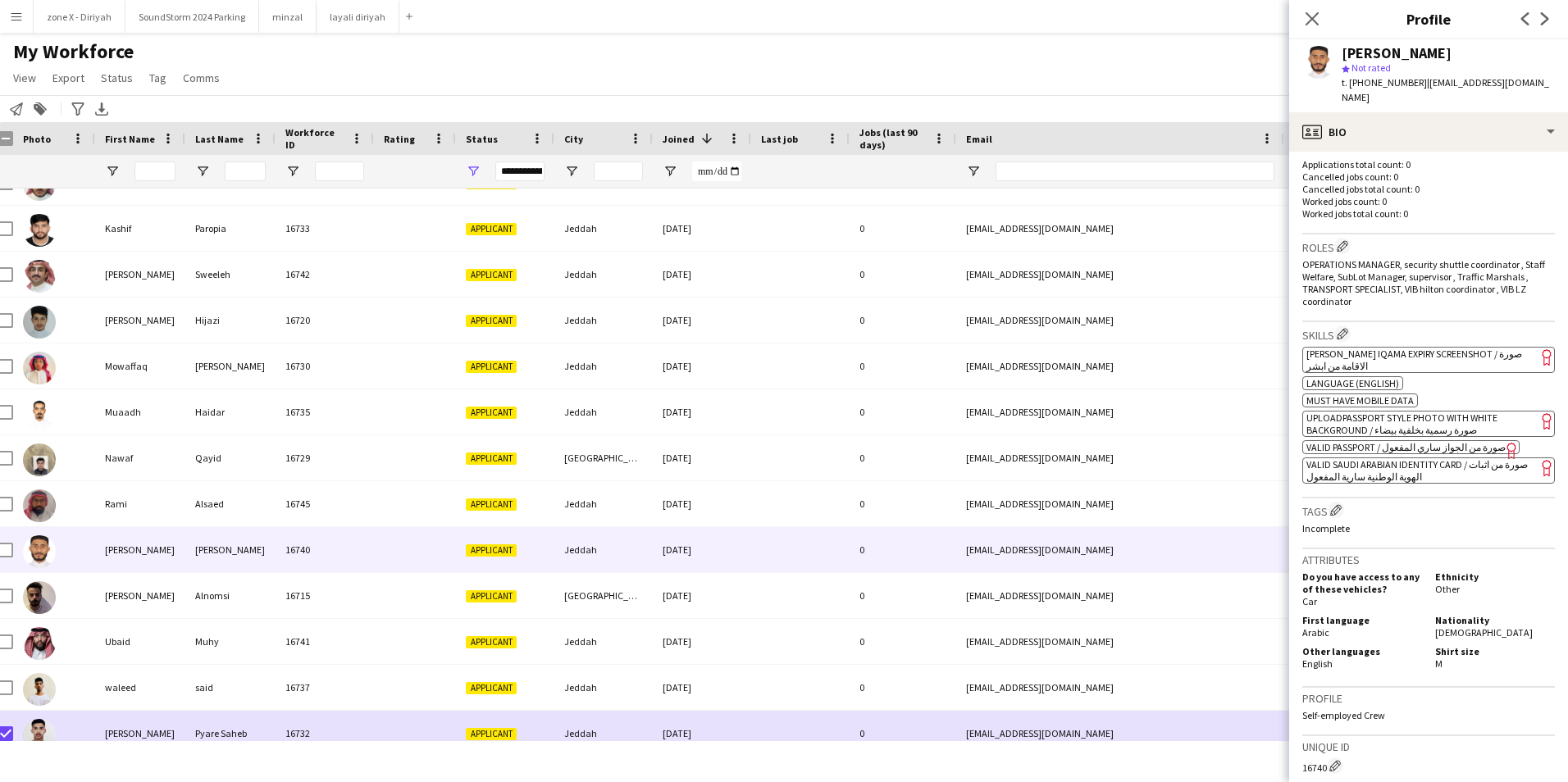
scroll to position [434, 0]
click at [1471, 350] on app-spec-pill "ok-circled2 background Layer 1 cross-circle-red background Layer 1 [PERSON_NAME…" at bounding box center [1429, 358] width 253 height 26
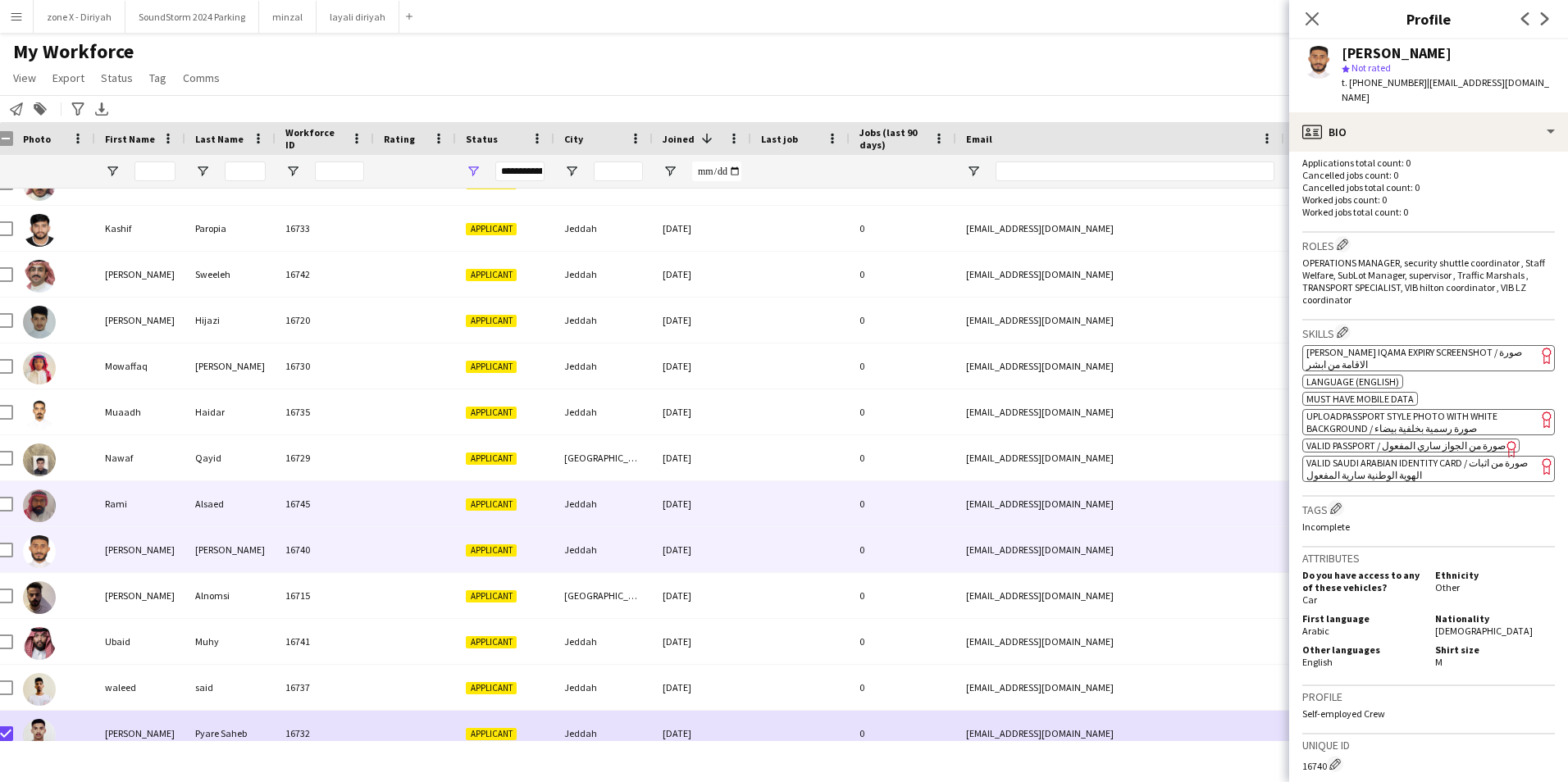
click at [1112, 501] on div "ramialsaed@icloud.com" at bounding box center [1120, 503] width 328 height 45
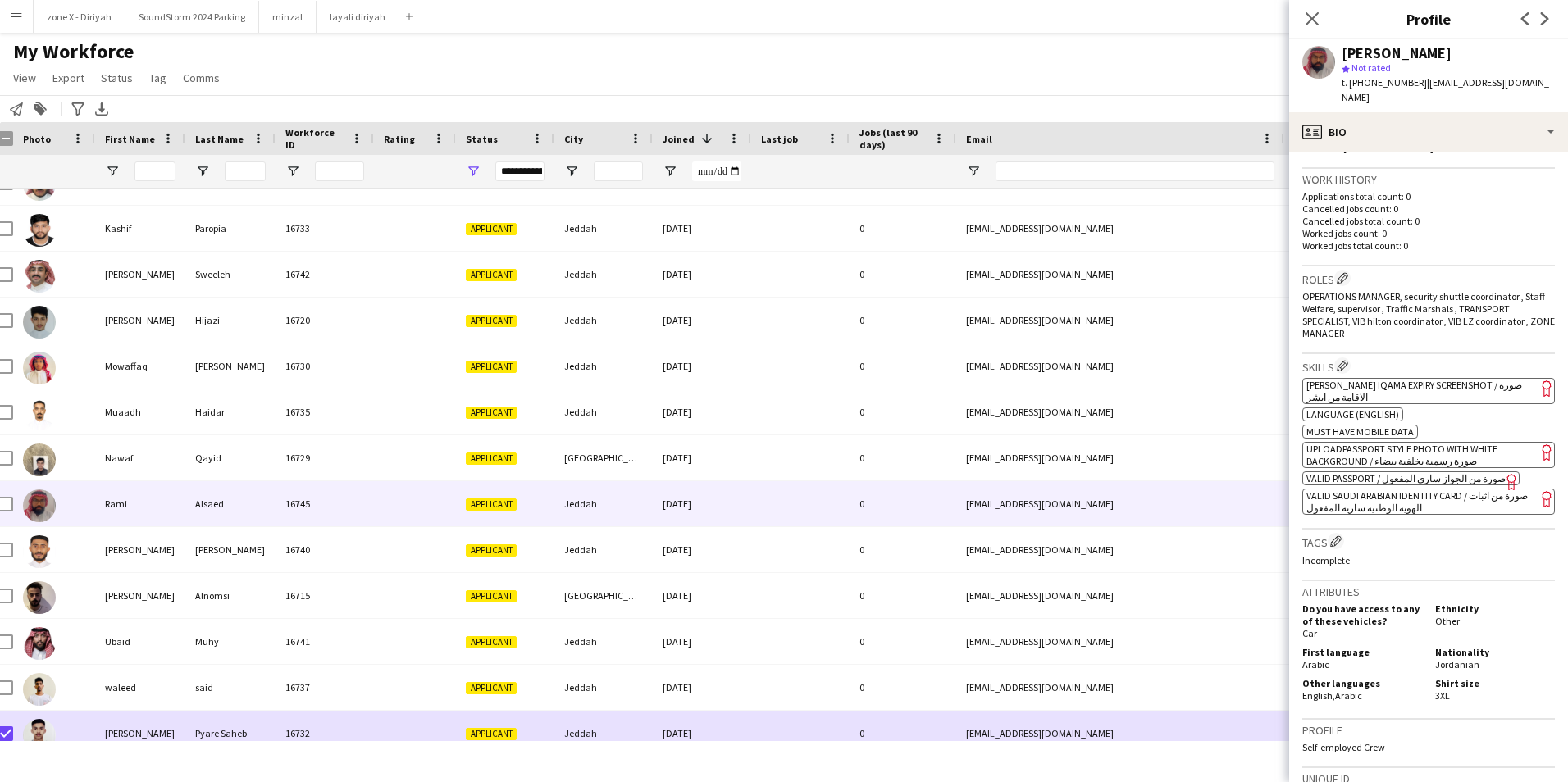
scroll to position [390, 0]
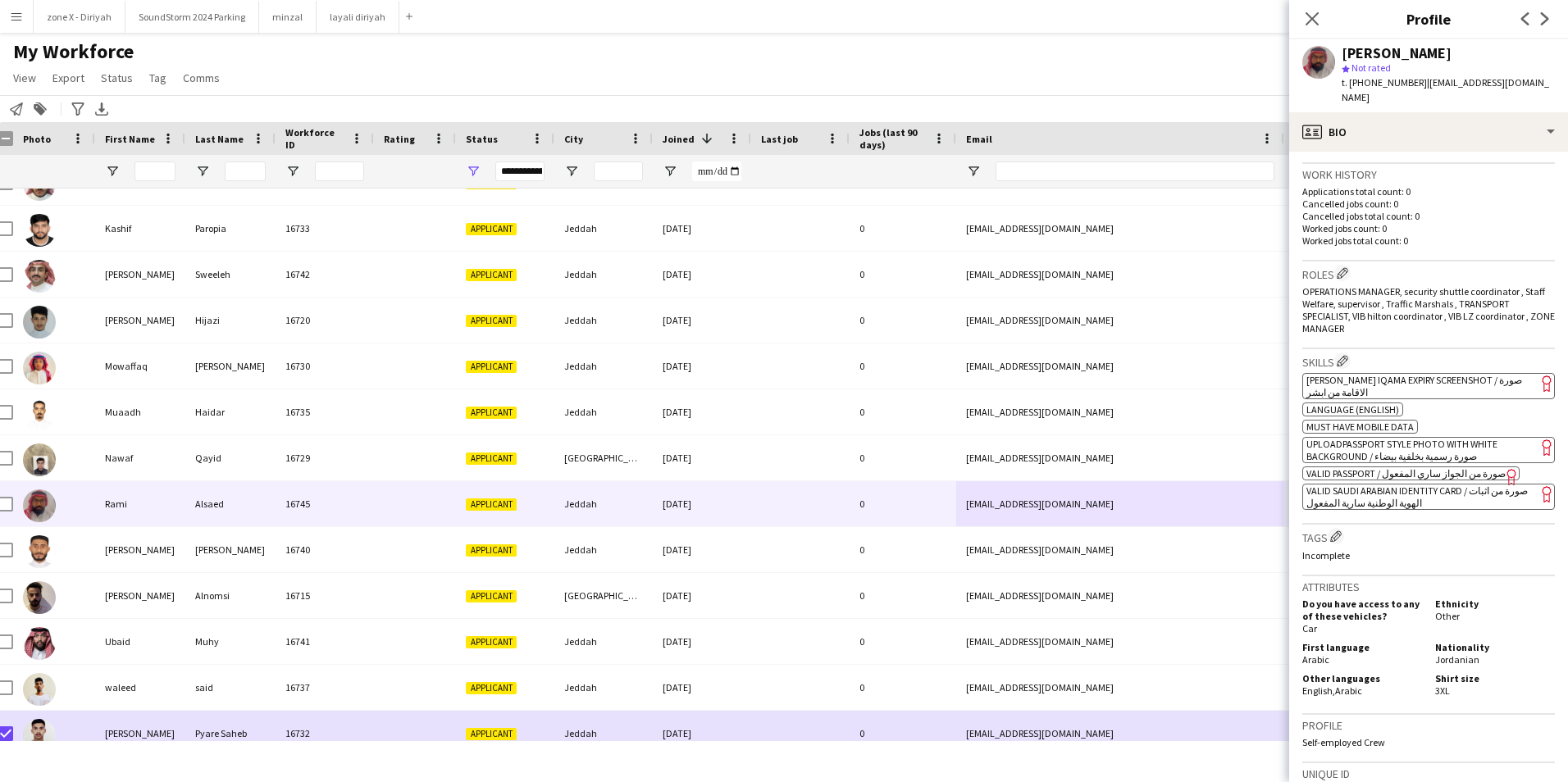
click at [1453, 374] on span "[PERSON_NAME] Iqama Expiry Screenshot / صورة الاقامة من ابشر" at bounding box center [1414, 386] width 215 height 25
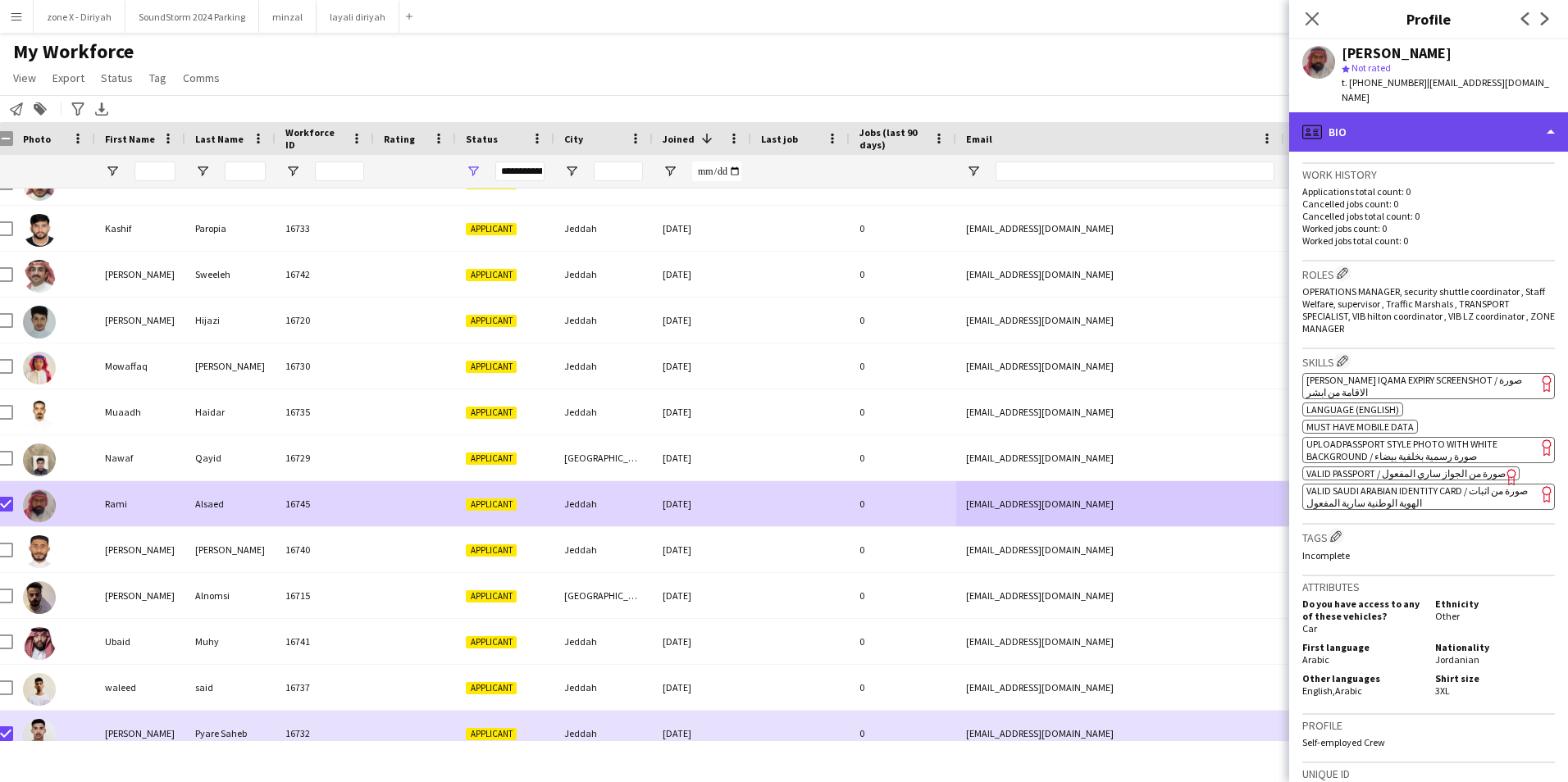
click at [1528, 112] on div "profile Bio" at bounding box center [1429, 132] width 279 height 40
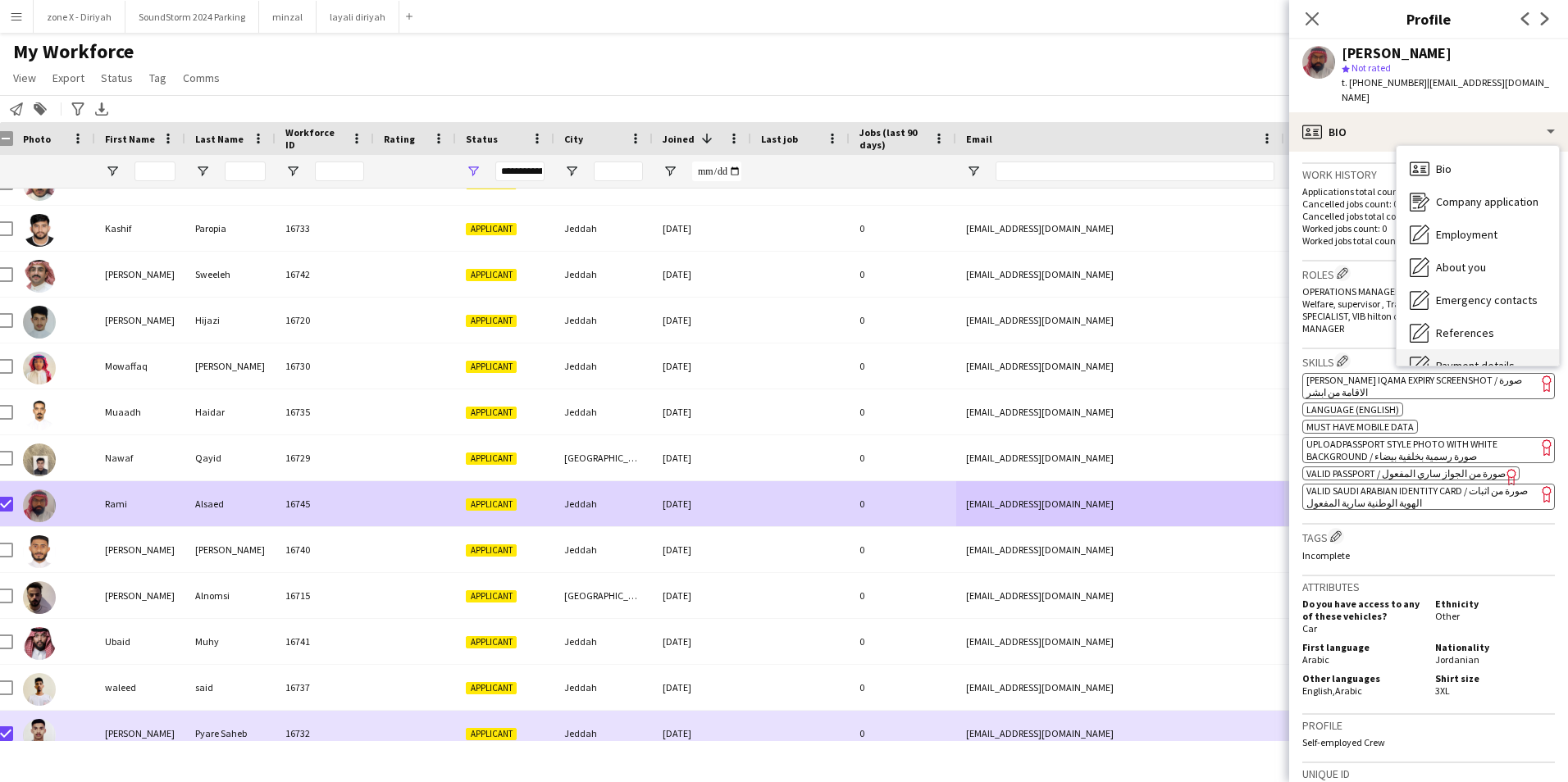
click at [1476, 349] on div "Payment details Payment details" at bounding box center [1477, 365] width 163 height 33
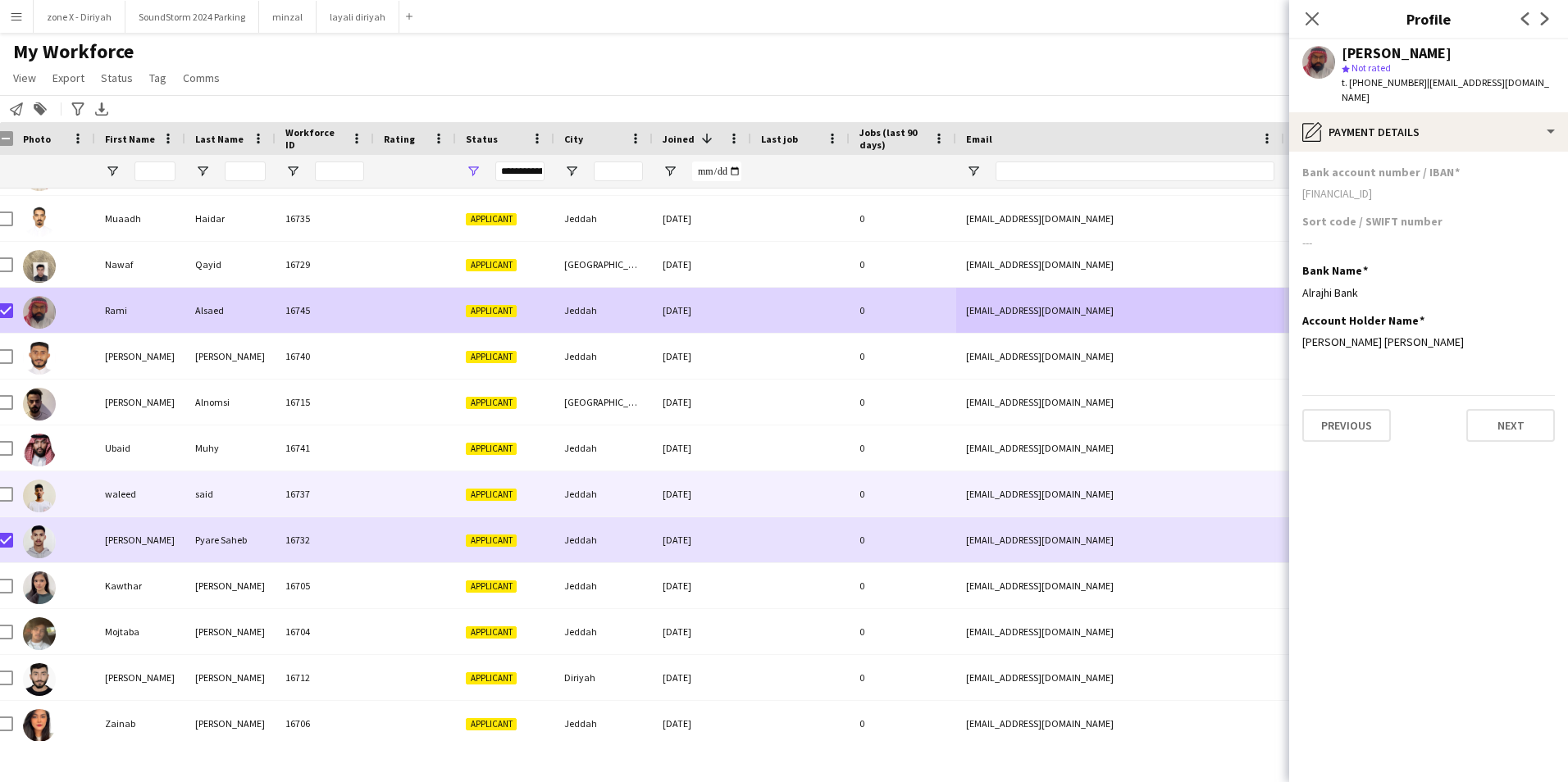
scroll to position [6282, 0]
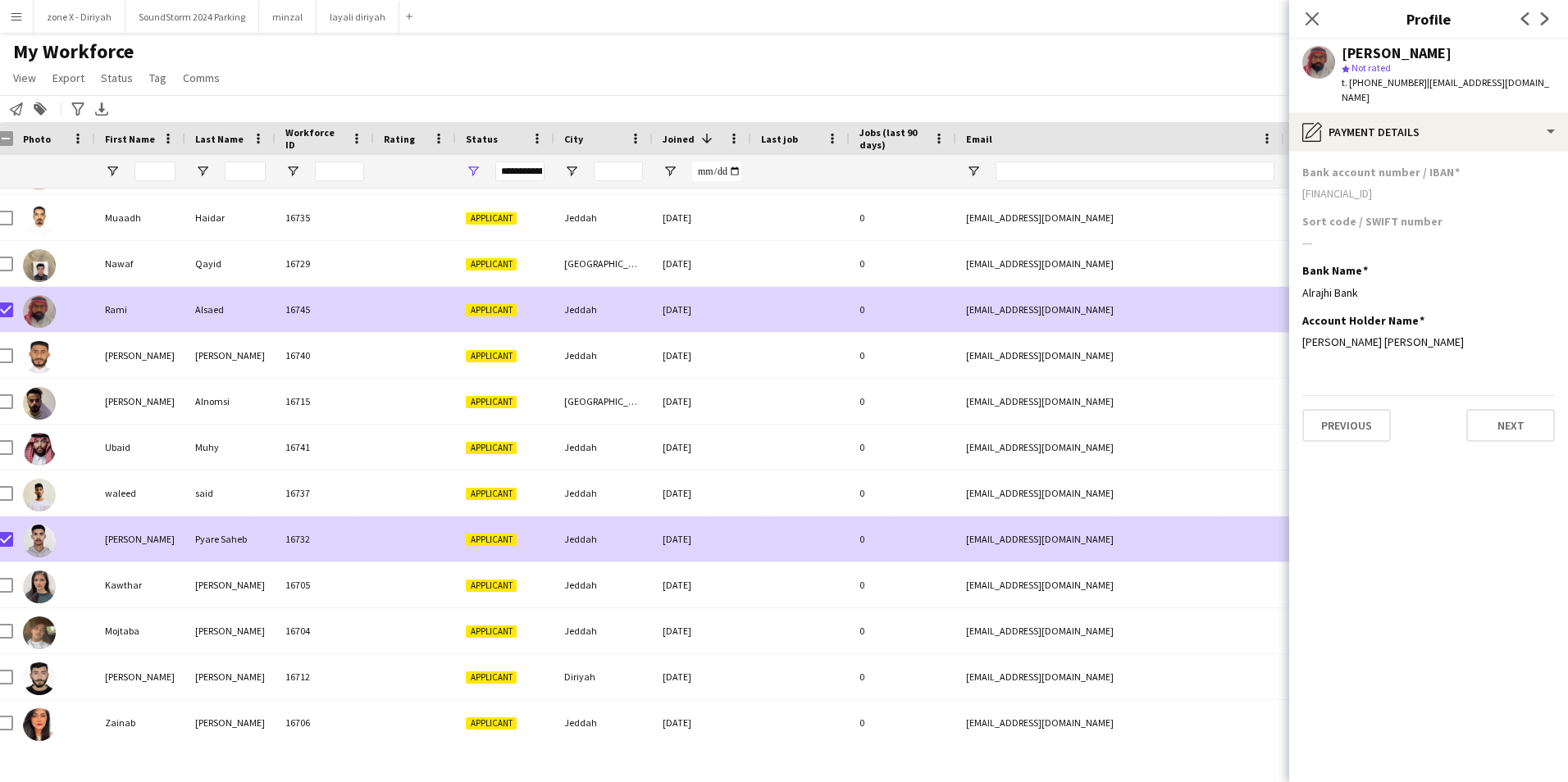
click at [1157, 530] on div "yasirakram6027@gmail.com" at bounding box center [1120, 539] width 328 height 45
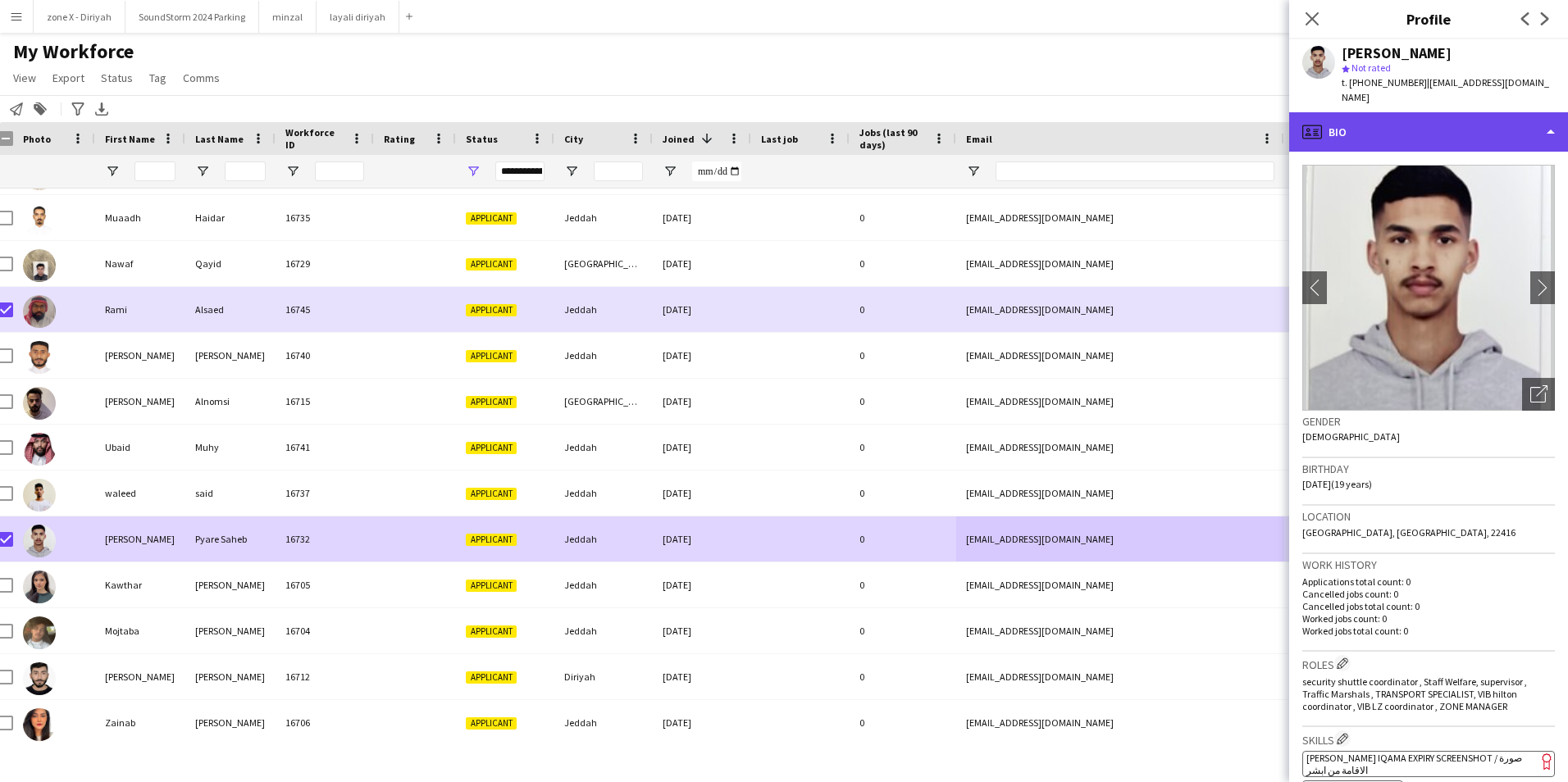
click at [1484, 132] on div "profile Bio" at bounding box center [1429, 132] width 279 height 40
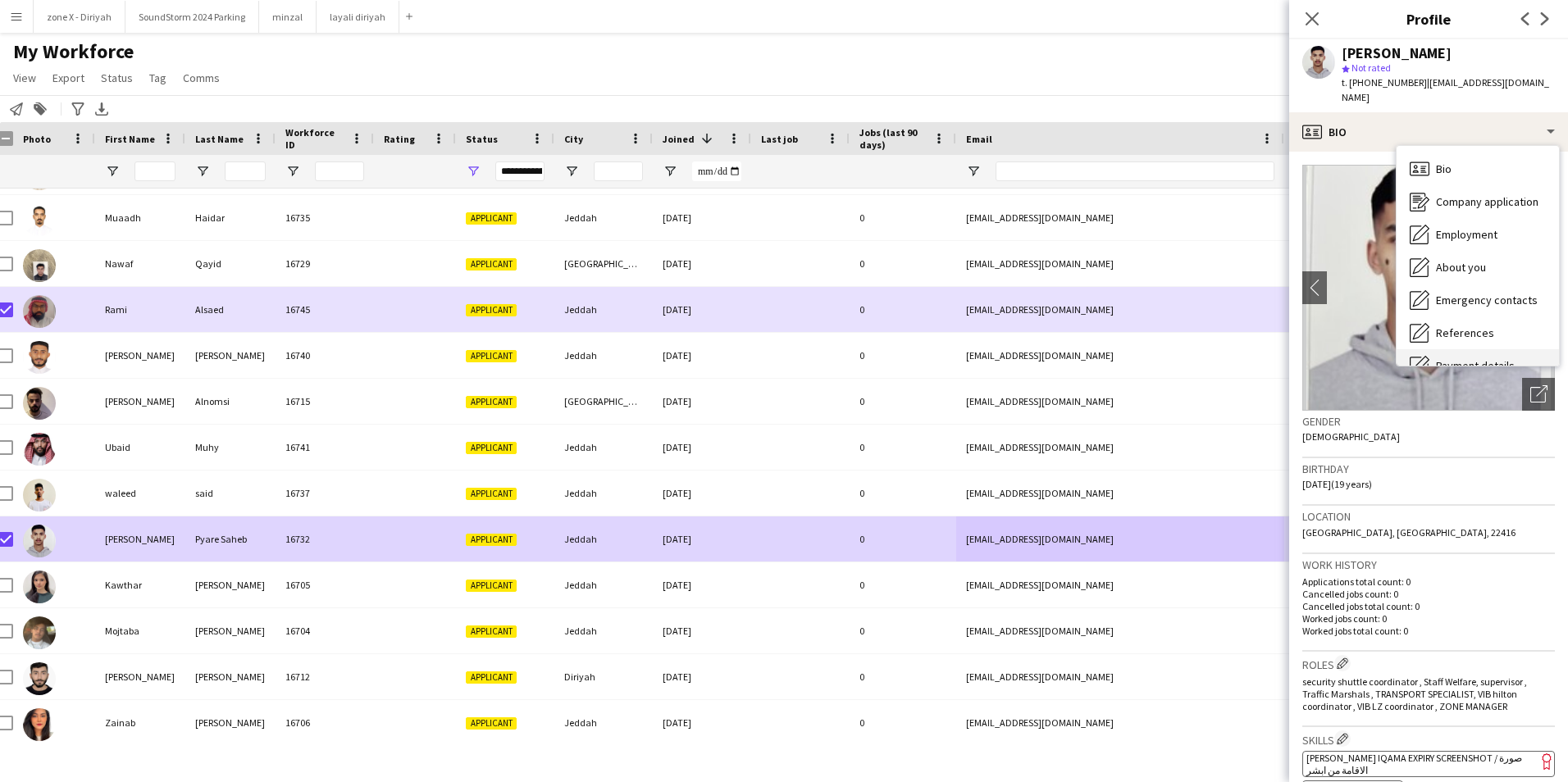
click at [1467, 349] on div "Payment details Payment details" at bounding box center [1477, 365] width 163 height 33
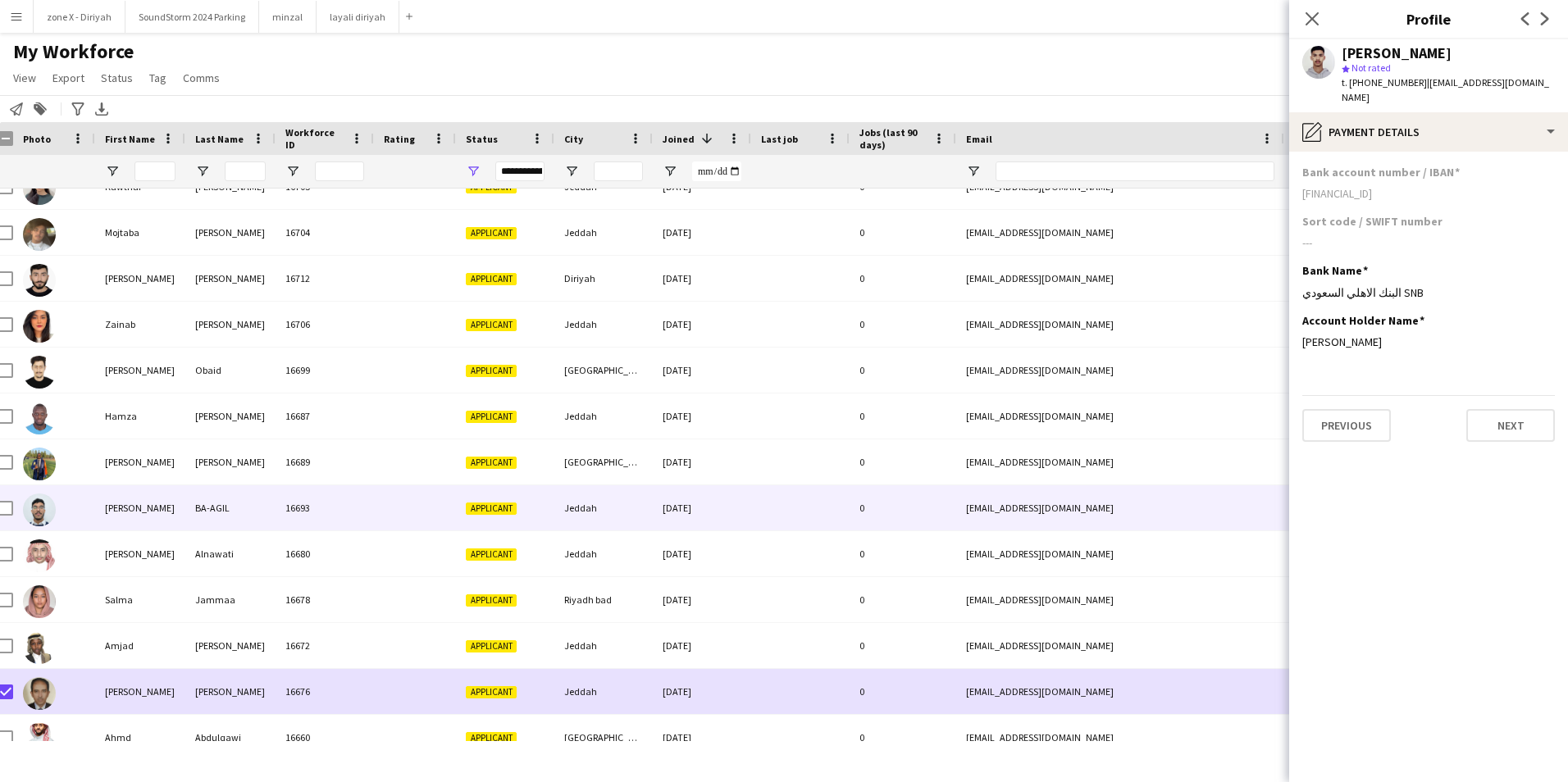
scroll to position [6686, 0]
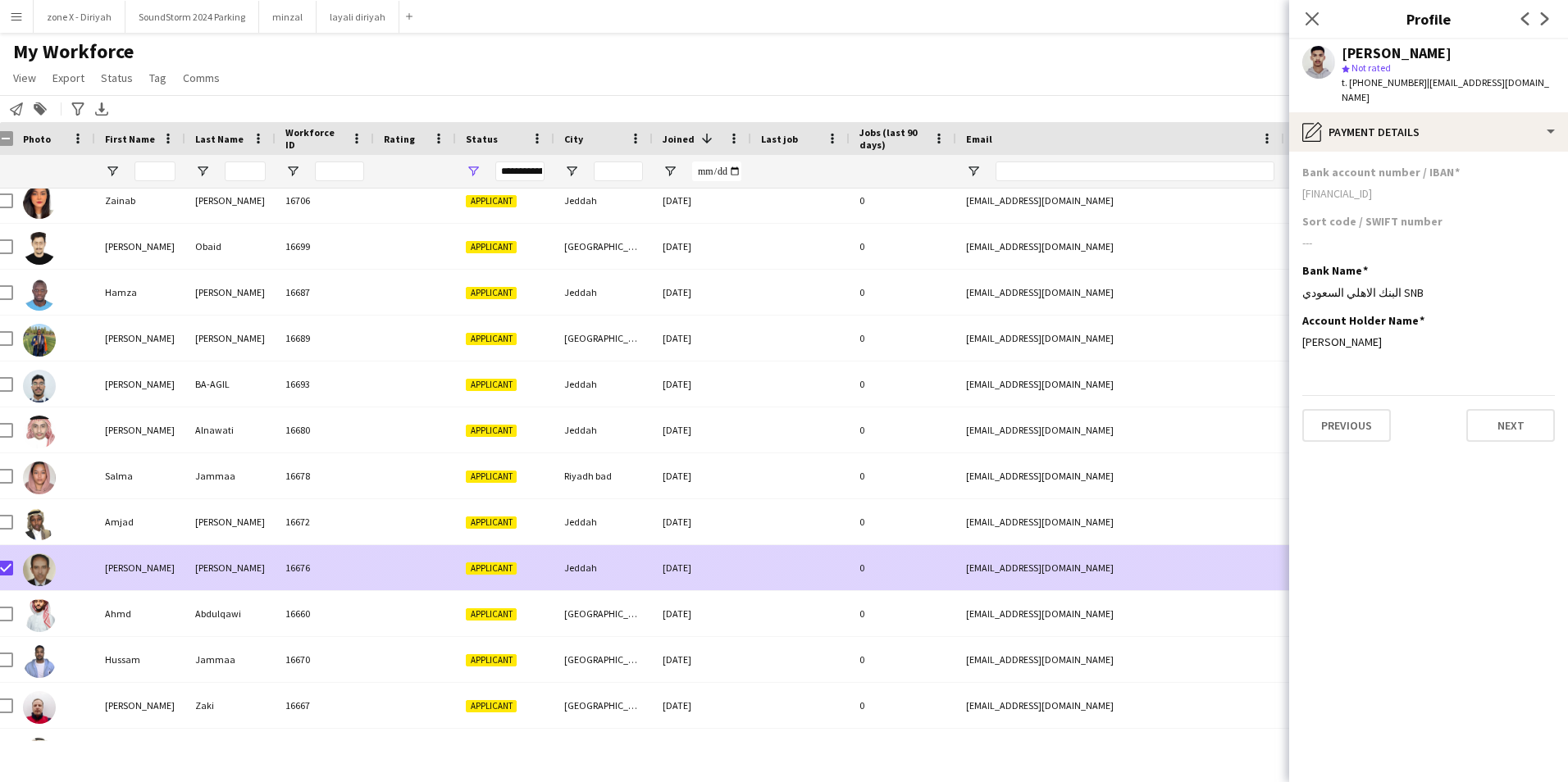
click at [1116, 561] on div "nasser031@gmail.com" at bounding box center [1120, 568] width 328 height 45
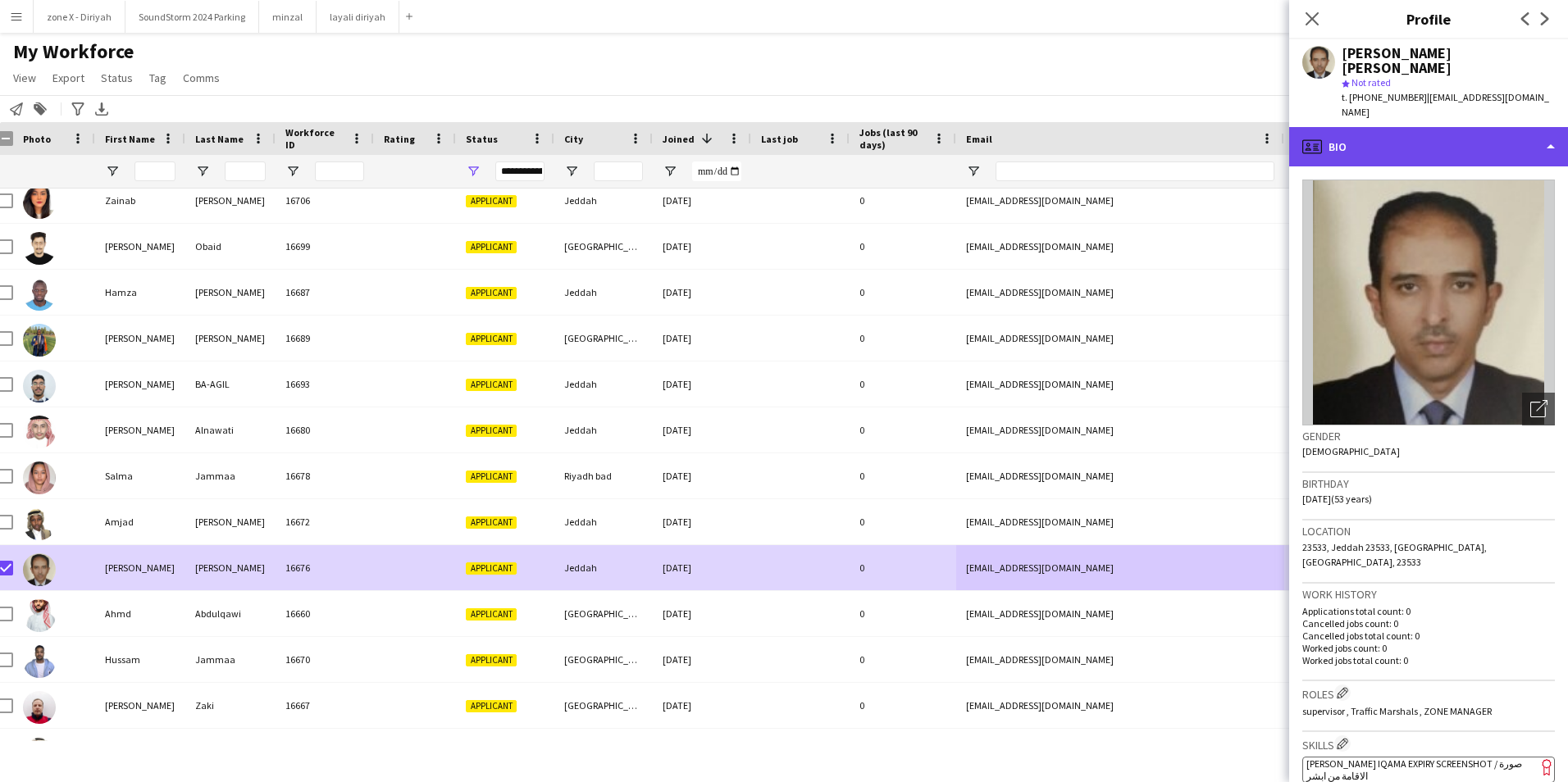
click at [1538, 127] on div "profile Bio" at bounding box center [1429, 147] width 279 height 40
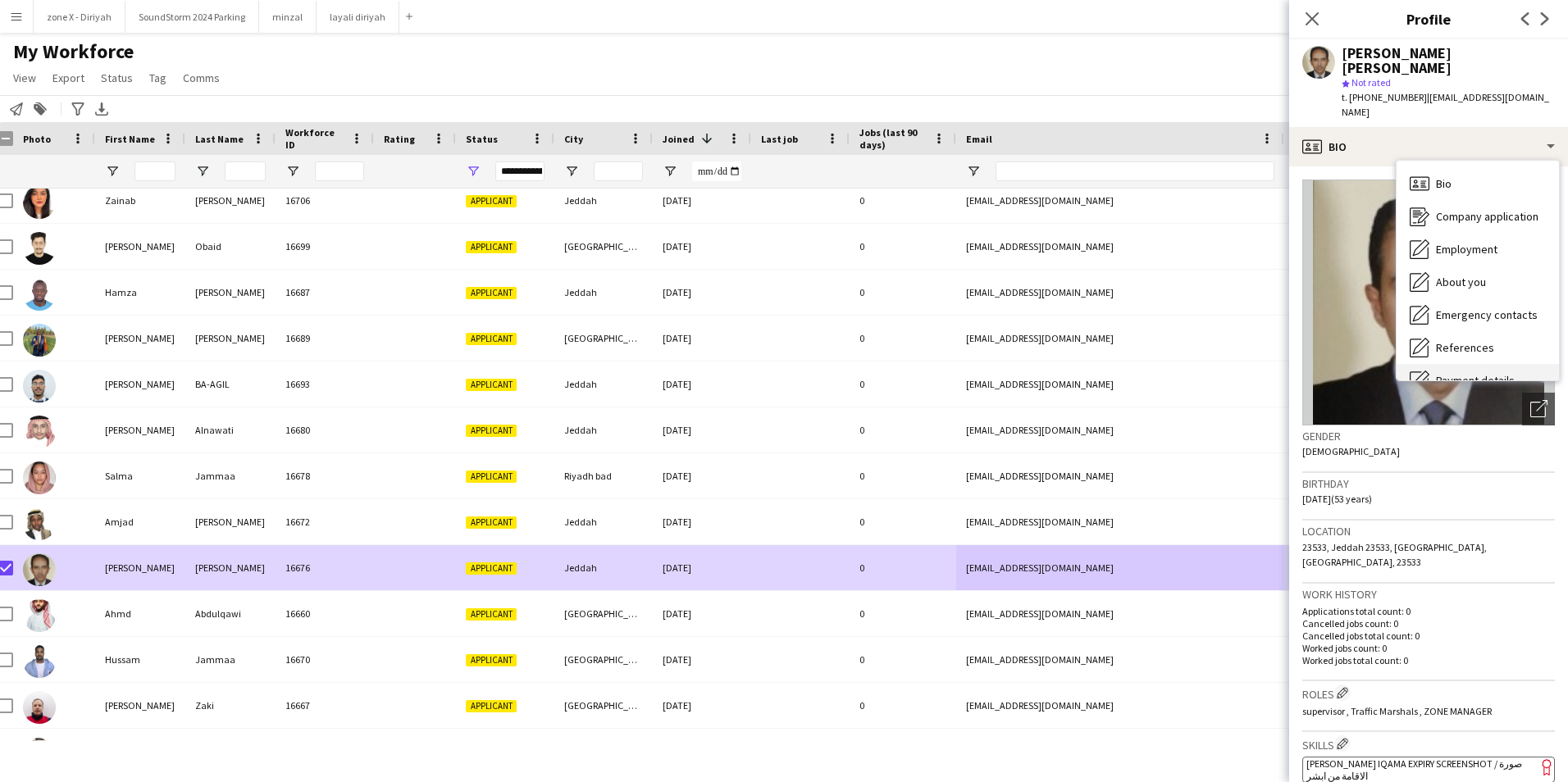
click at [1479, 364] on div "Payment details Payment details" at bounding box center [1477, 380] width 163 height 33
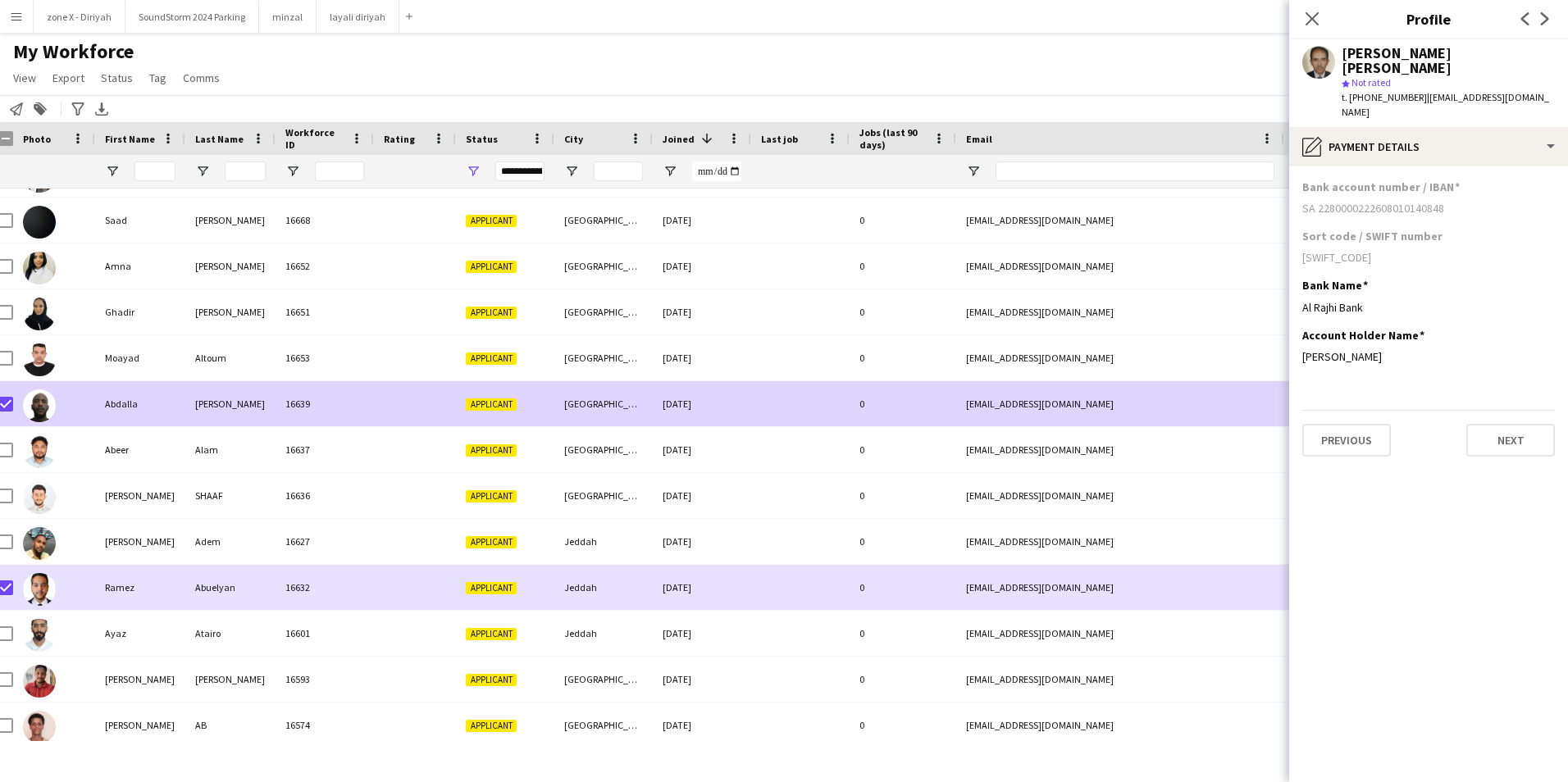
click at [1209, 401] on div "asaikid@gmail.com" at bounding box center [1120, 403] width 328 height 45
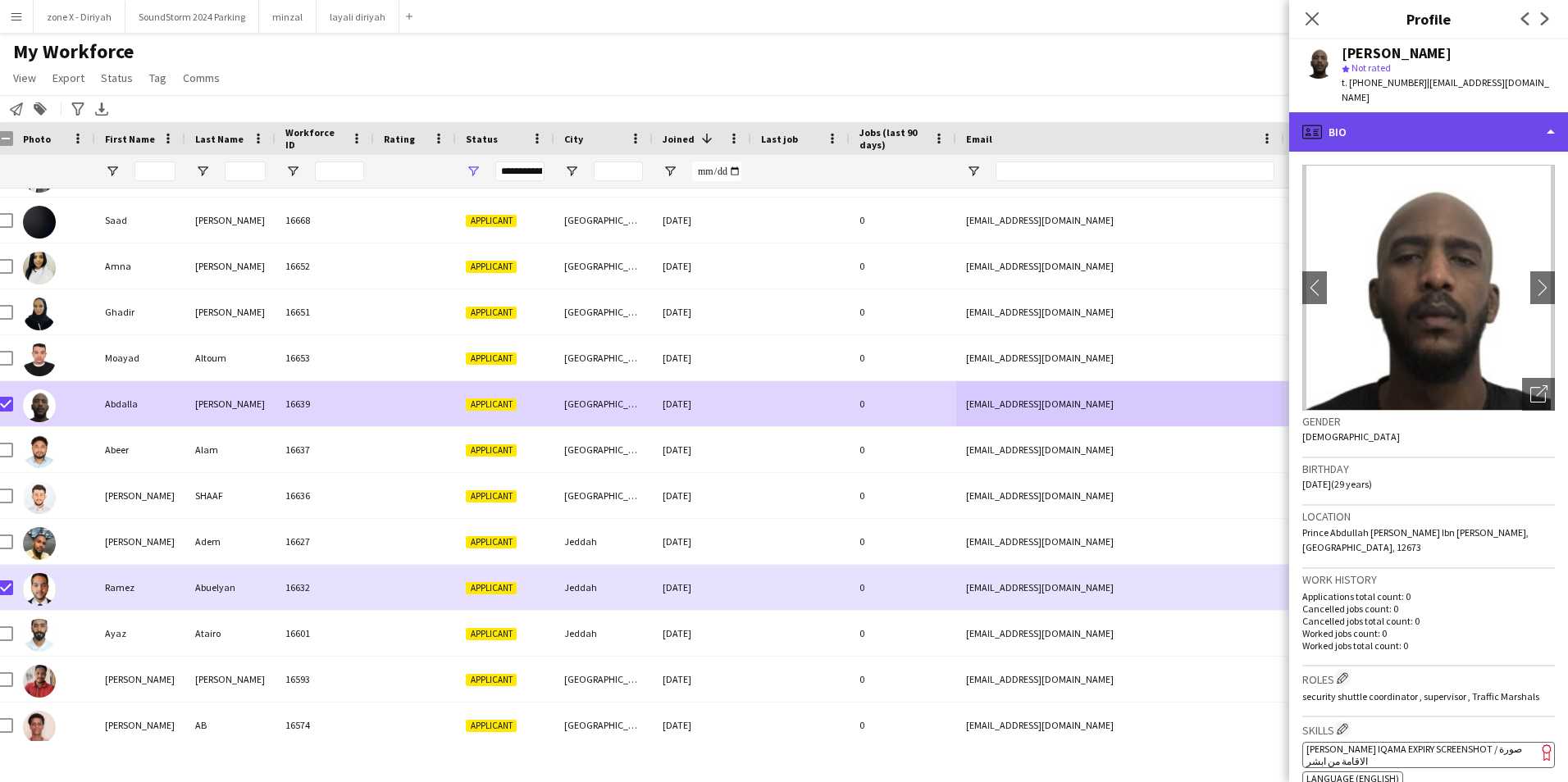
click at [1528, 113] on div "profile Bio" at bounding box center [1429, 132] width 279 height 40
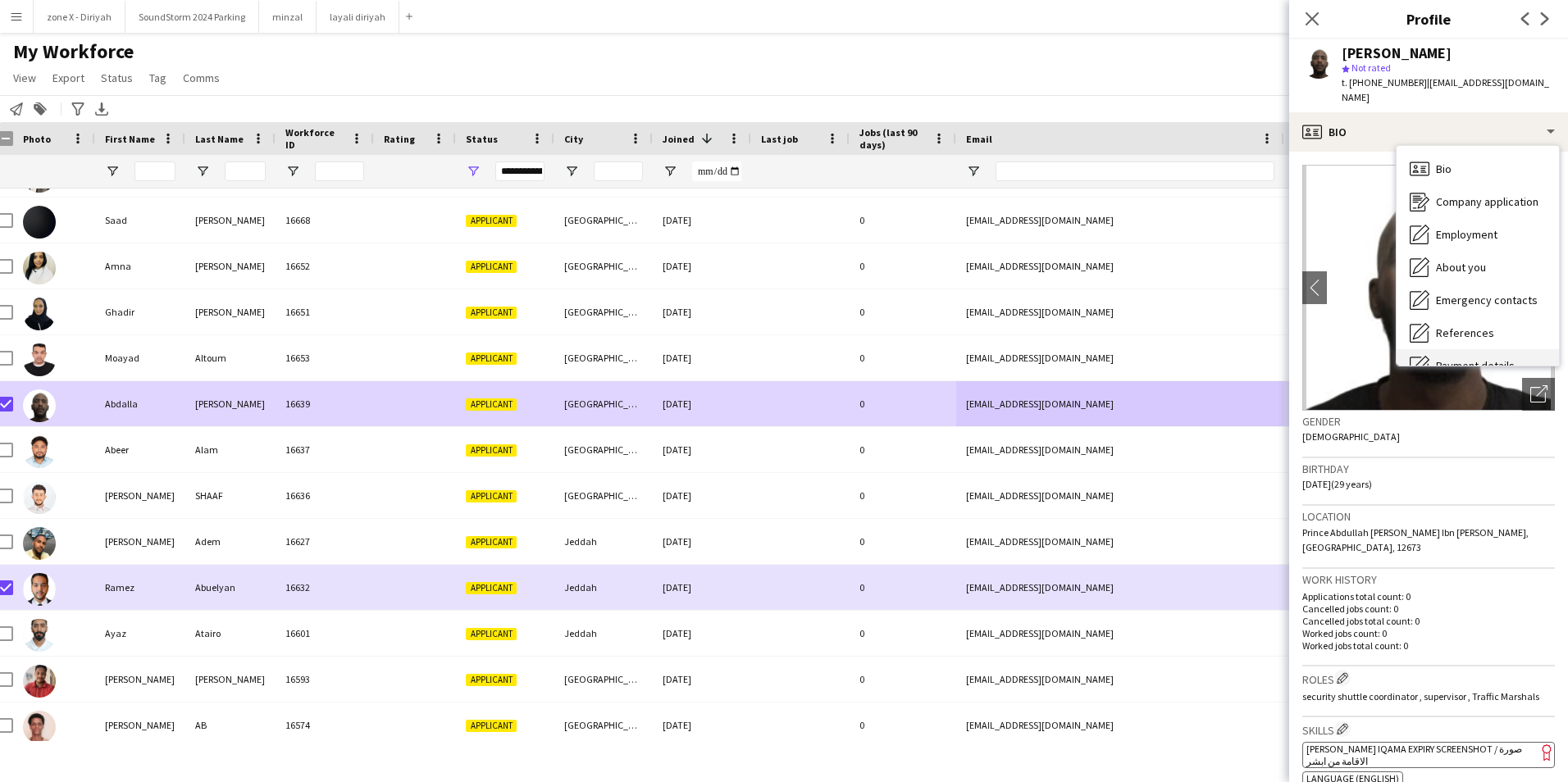
click at [1485, 358] on span "Payment details" at bounding box center [1475, 365] width 78 height 15
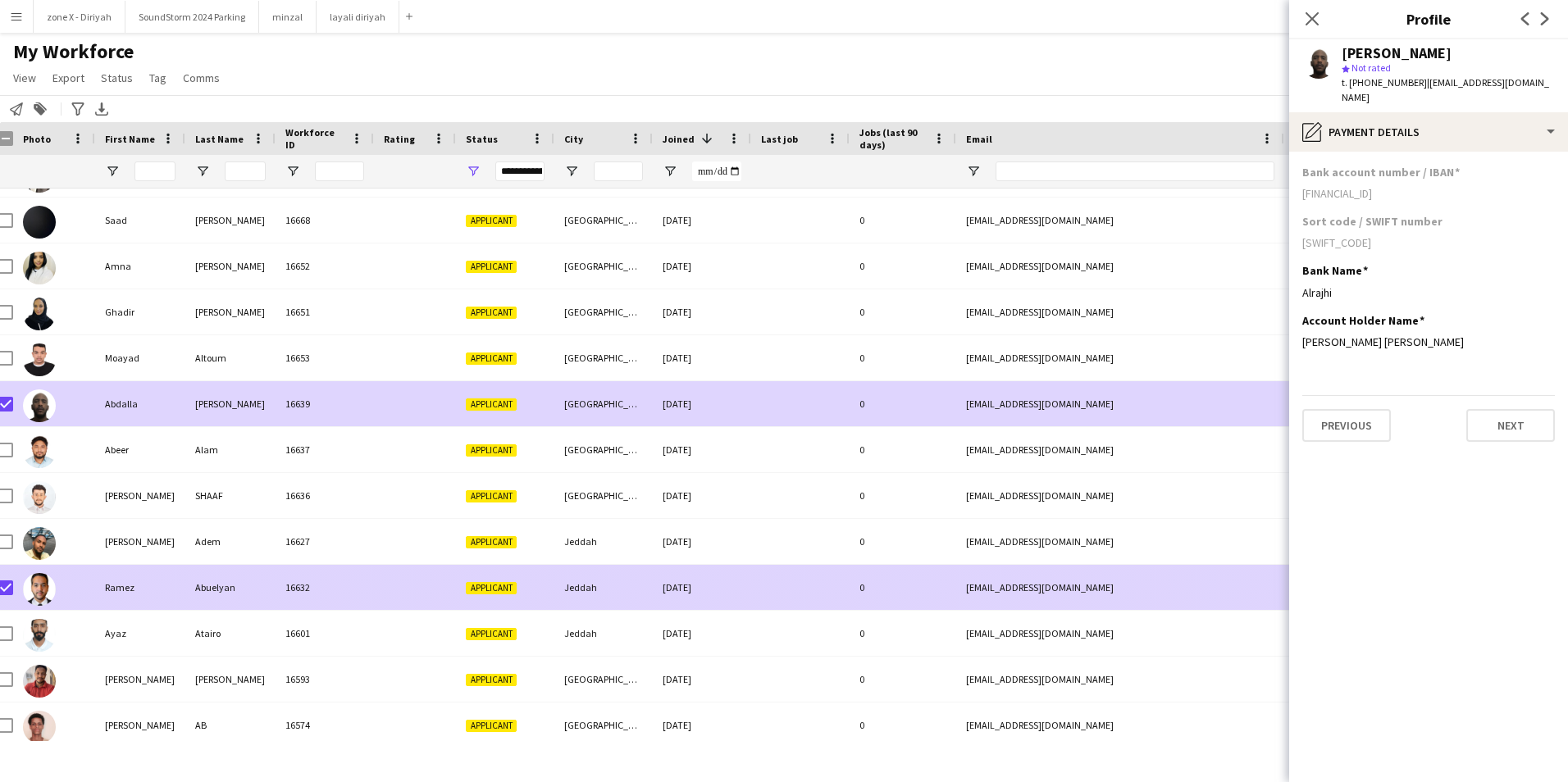
click at [1216, 582] on div "ramez.elyan@gmail.com" at bounding box center [1120, 587] width 328 height 45
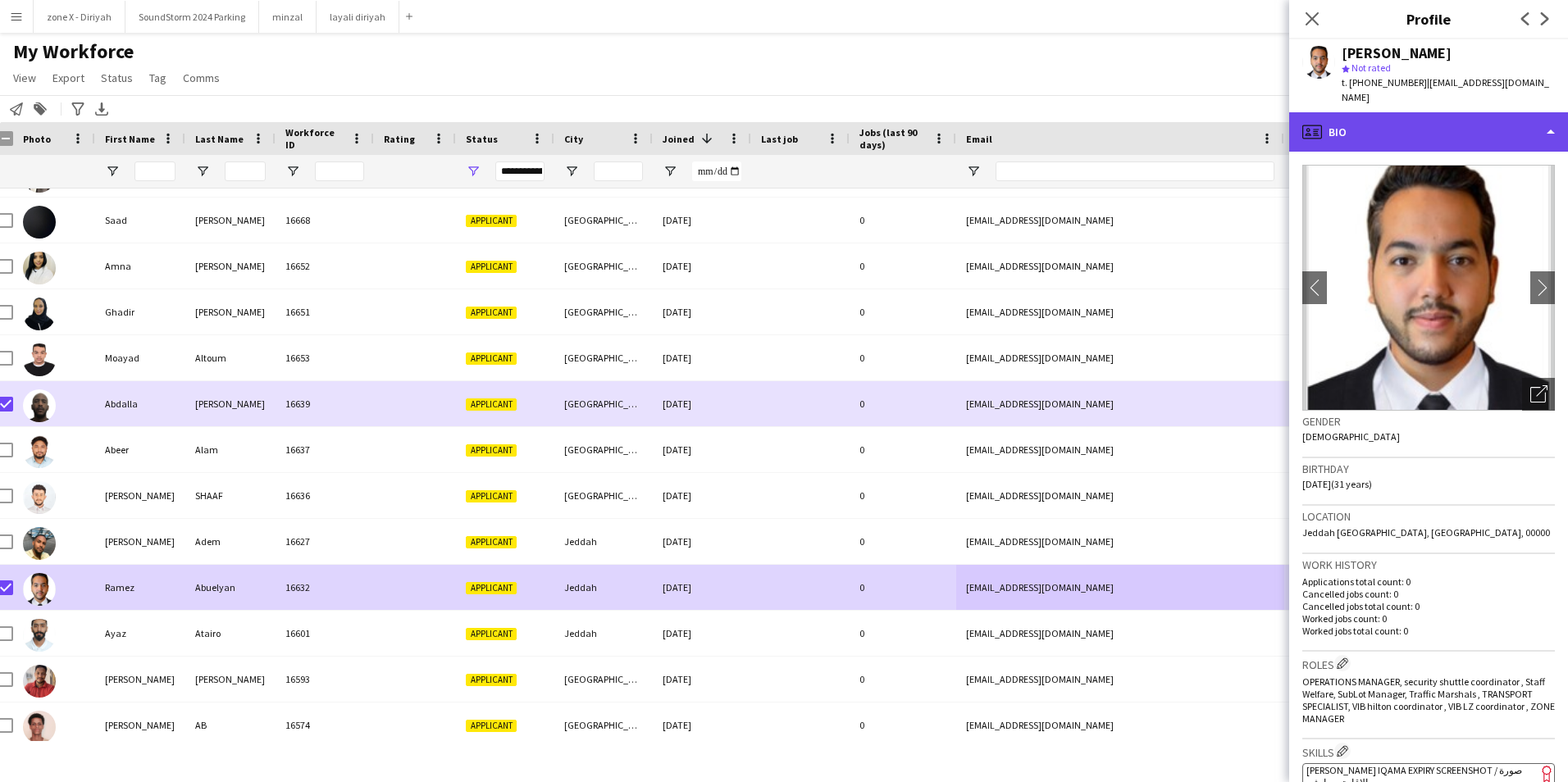
click at [1542, 121] on div "profile Bio" at bounding box center [1429, 132] width 279 height 40
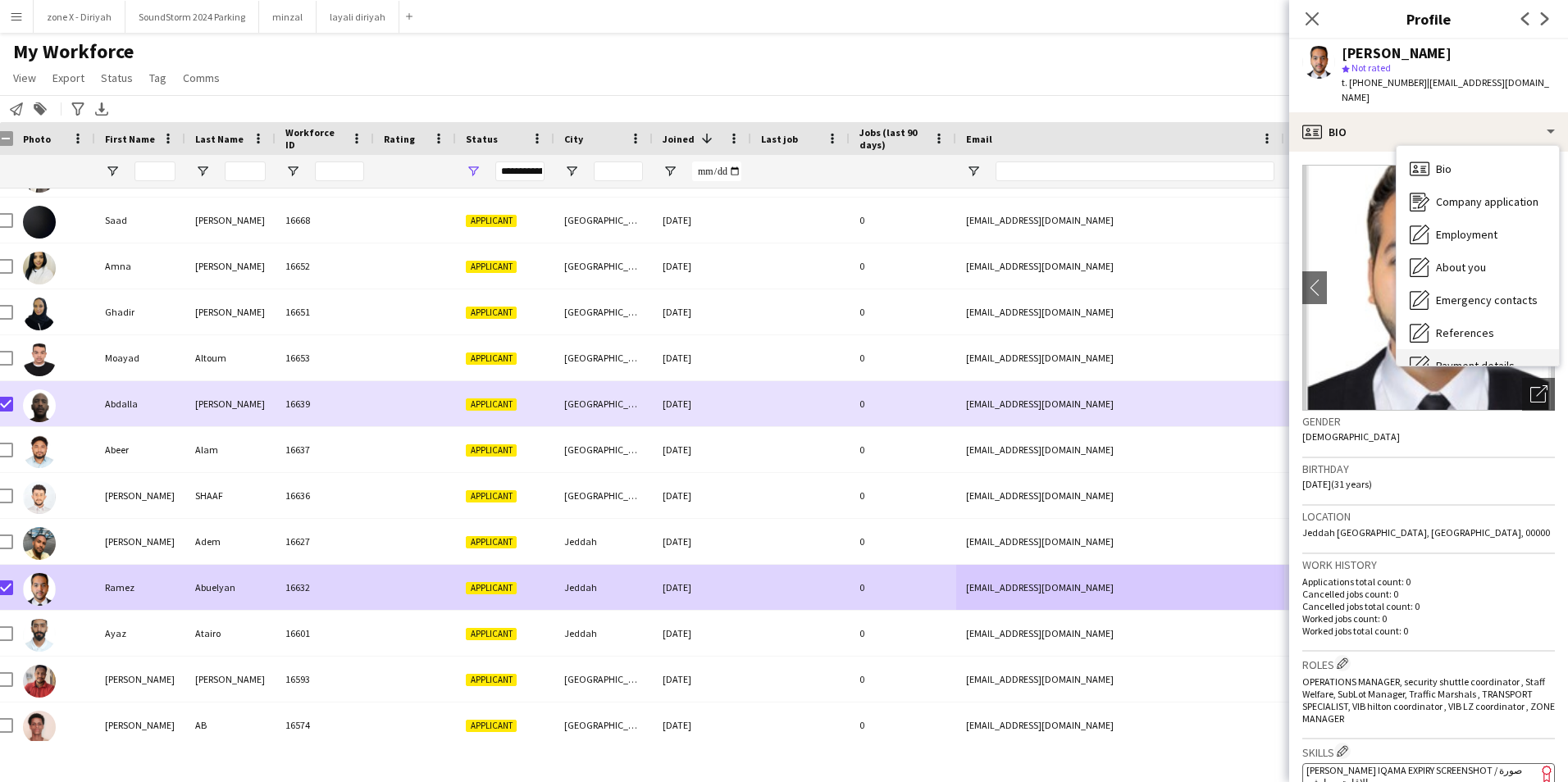
click at [1488, 349] on div "Payment details Payment details" at bounding box center [1477, 365] width 163 height 33
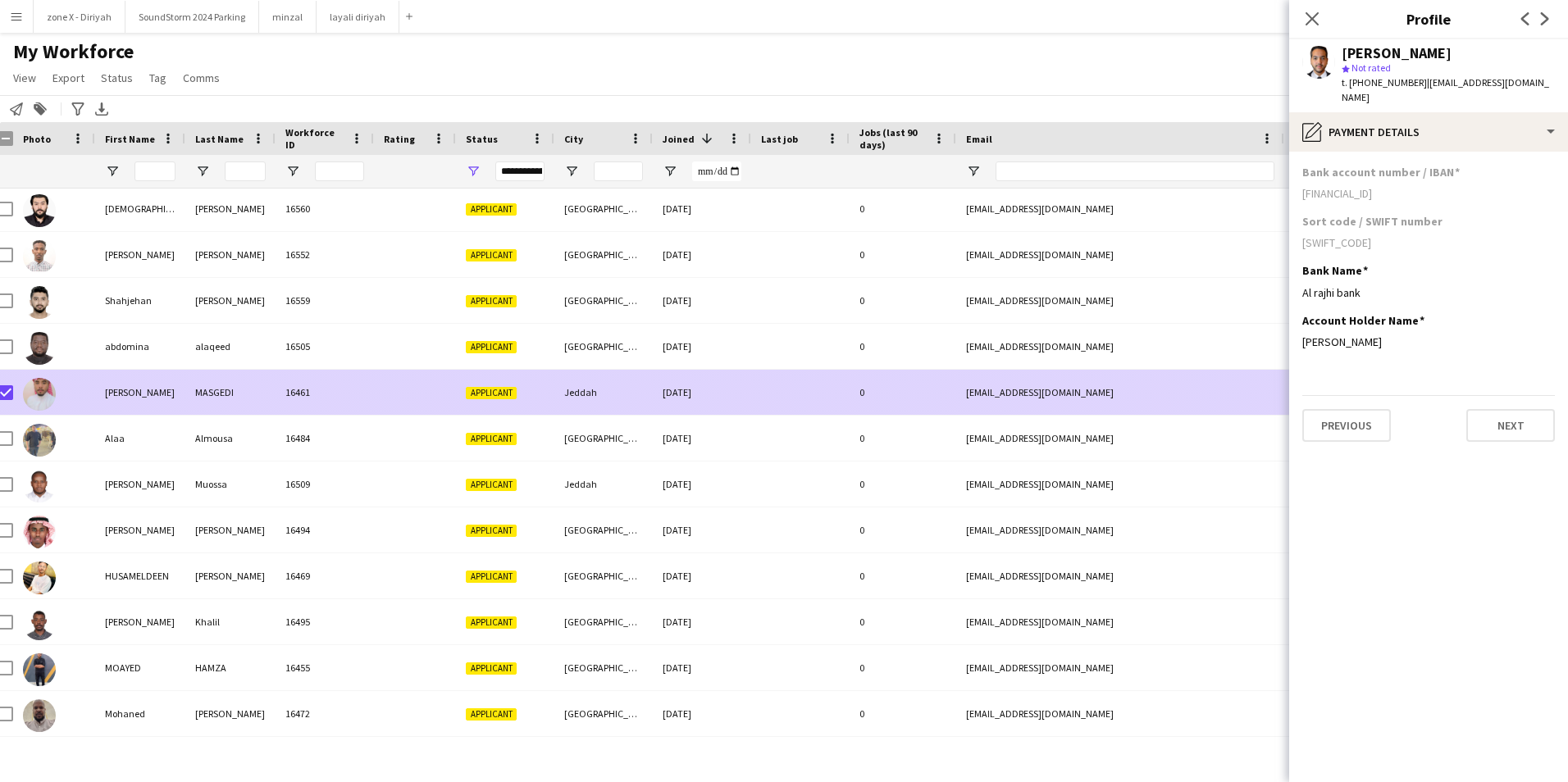
click at [1227, 402] on div "abduallah.a233@gmail.com" at bounding box center [1120, 392] width 328 height 45
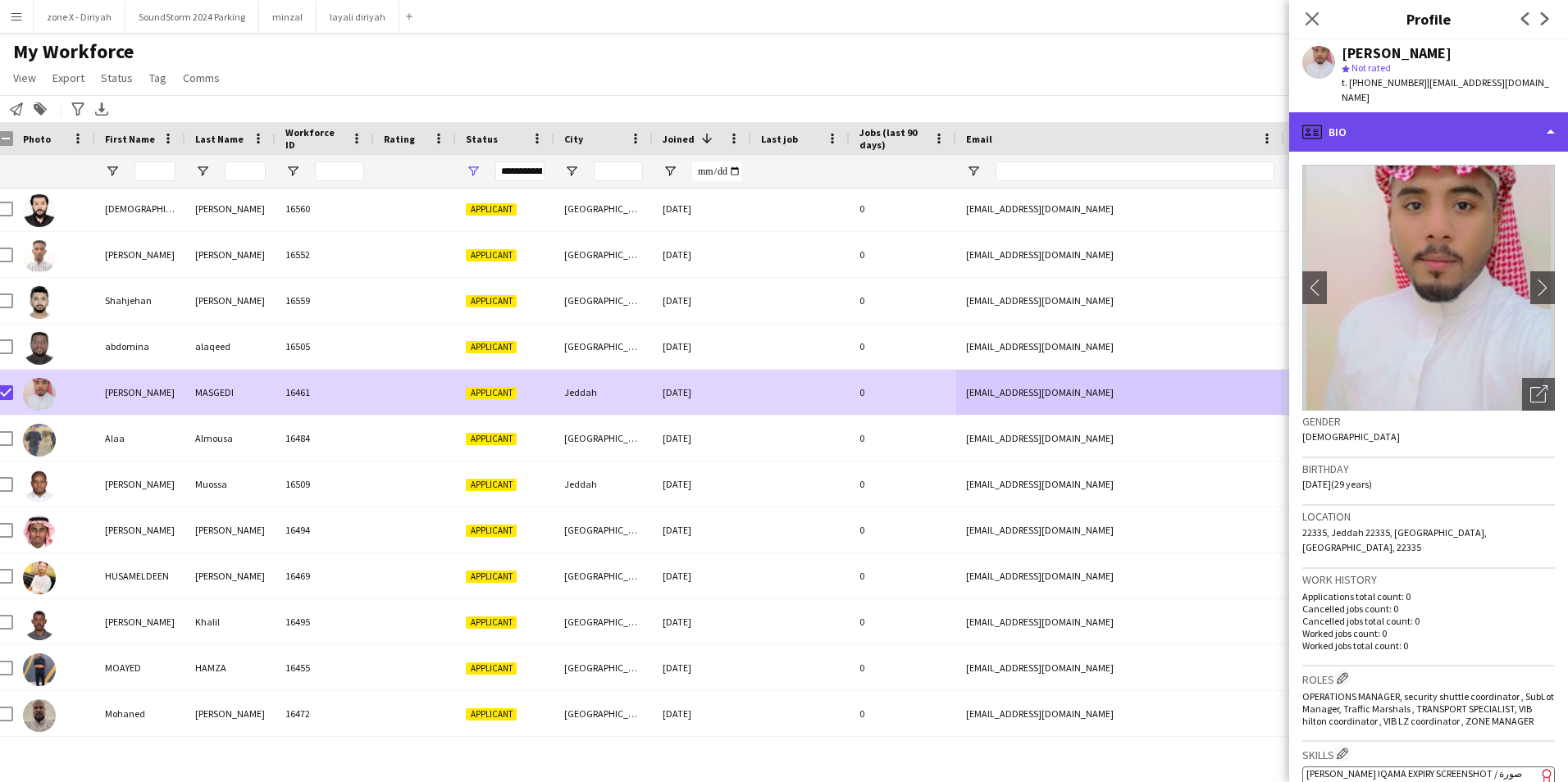
click at [1508, 125] on div "profile Bio" at bounding box center [1429, 132] width 279 height 40
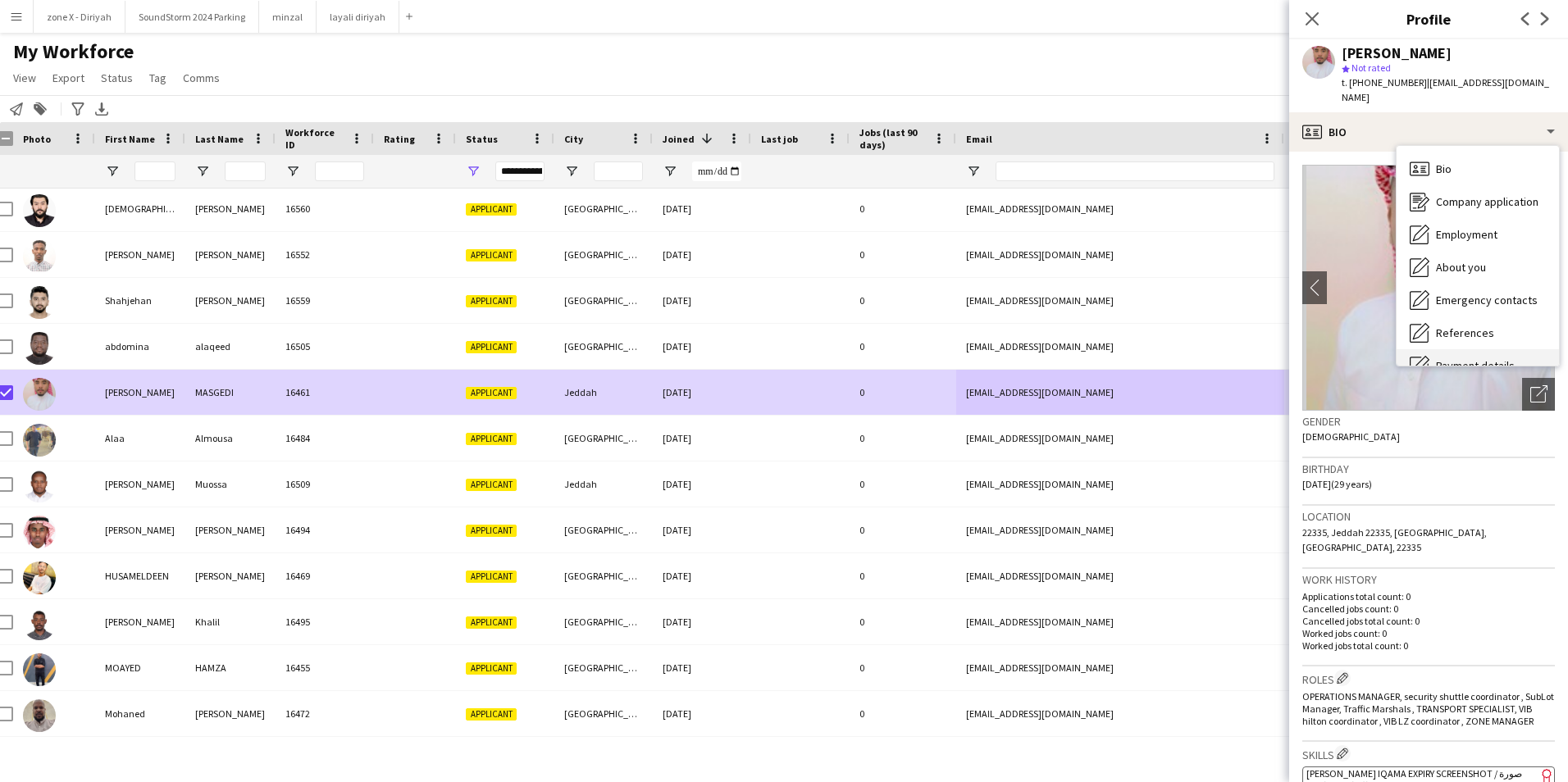
click at [1453, 349] on div "Payment details Payment details" at bounding box center [1477, 365] width 163 height 33
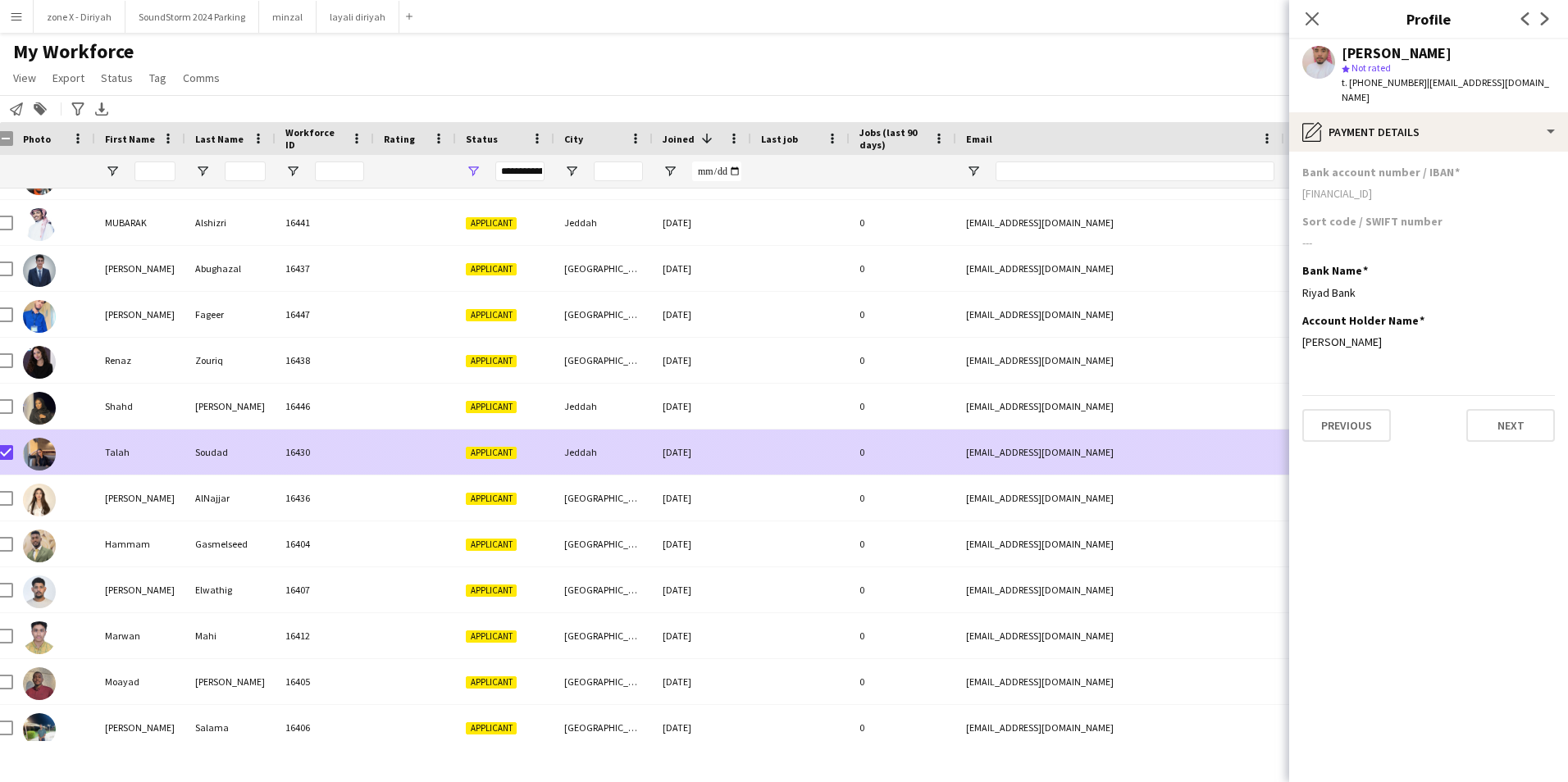
click at [1244, 455] on div "talasnem@gmail.com" at bounding box center [1120, 452] width 328 height 45
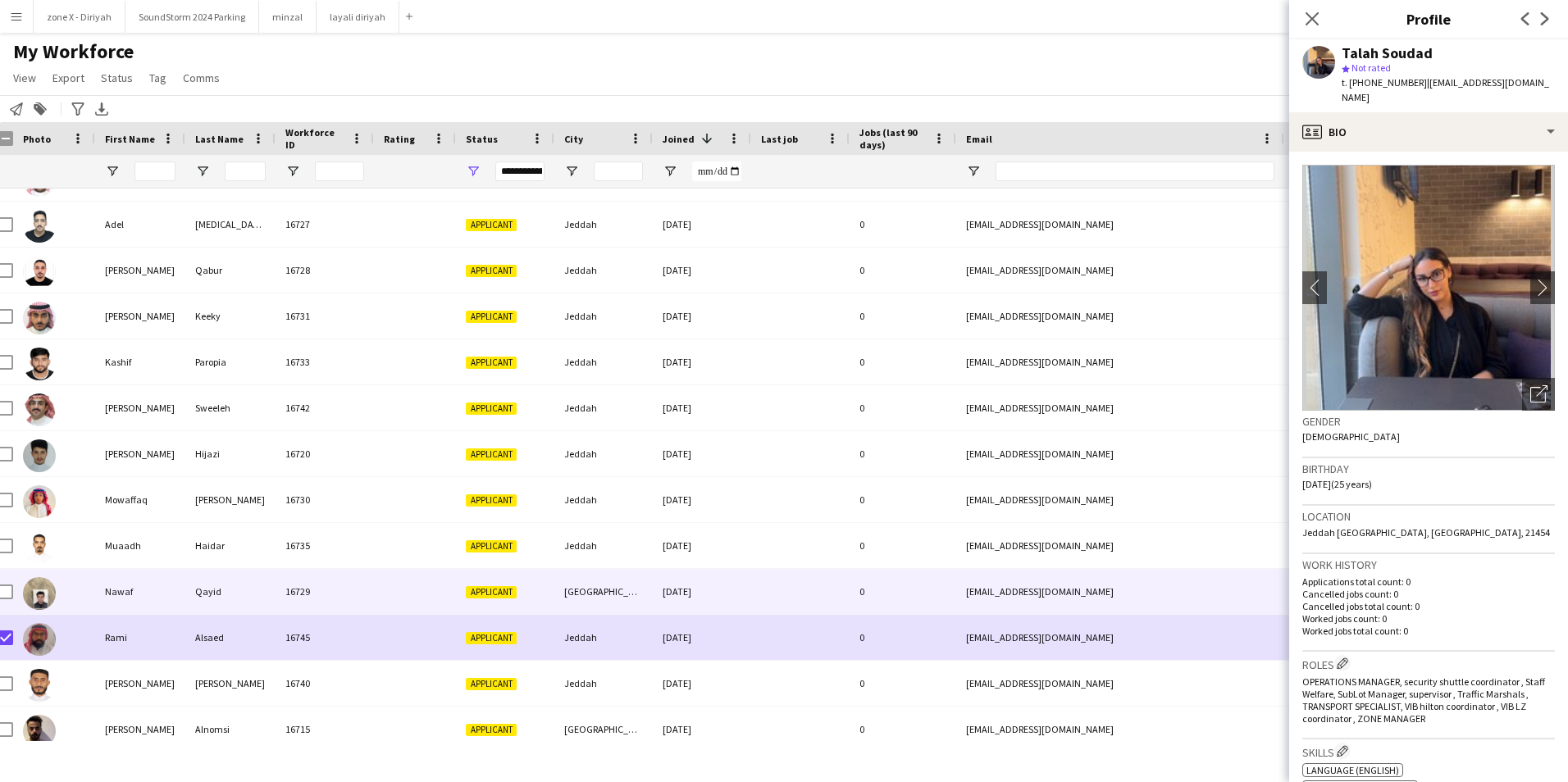
click at [1180, 579] on div "[EMAIL_ADDRESS][DOMAIN_NAME]" at bounding box center [1120, 591] width 328 height 45
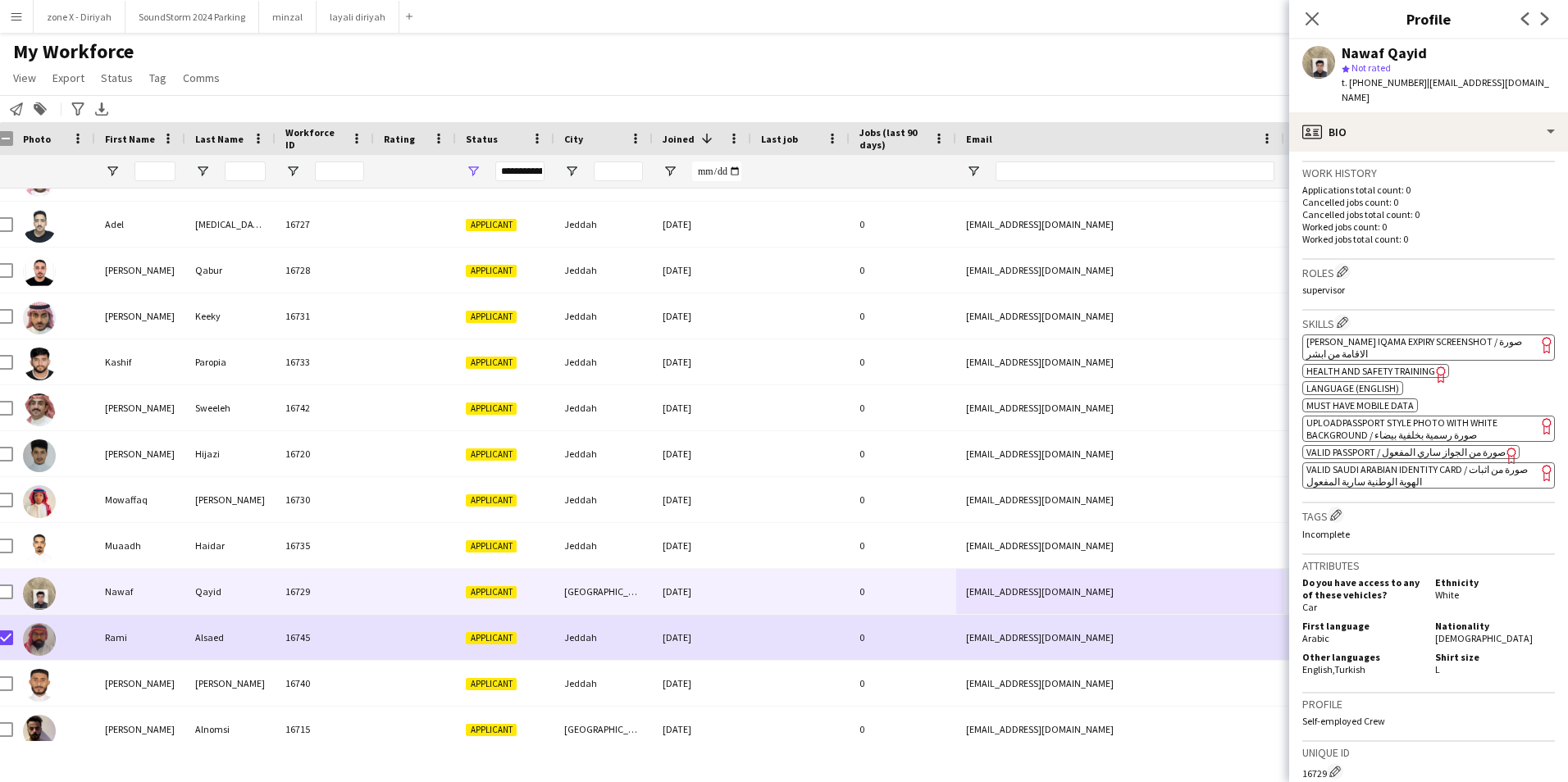
click at [1519, 334] on app-spec-pill "ok-circled2 background Layer 1 cross-circle-red background Layer 1 [PERSON_NAME…" at bounding box center [1429, 347] width 253 height 26
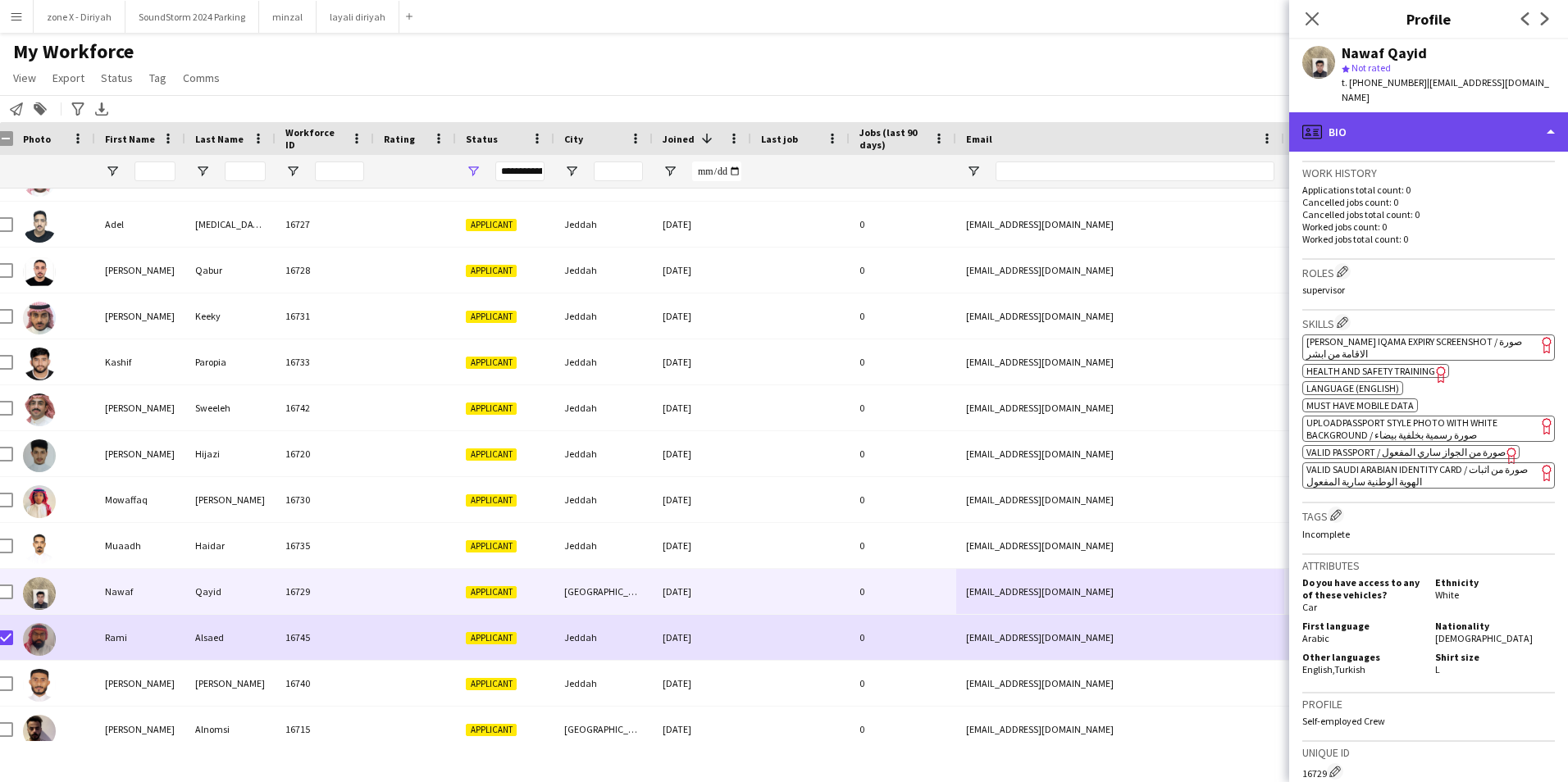
click at [1489, 121] on div "profile Bio" at bounding box center [1429, 132] width 279 height 40
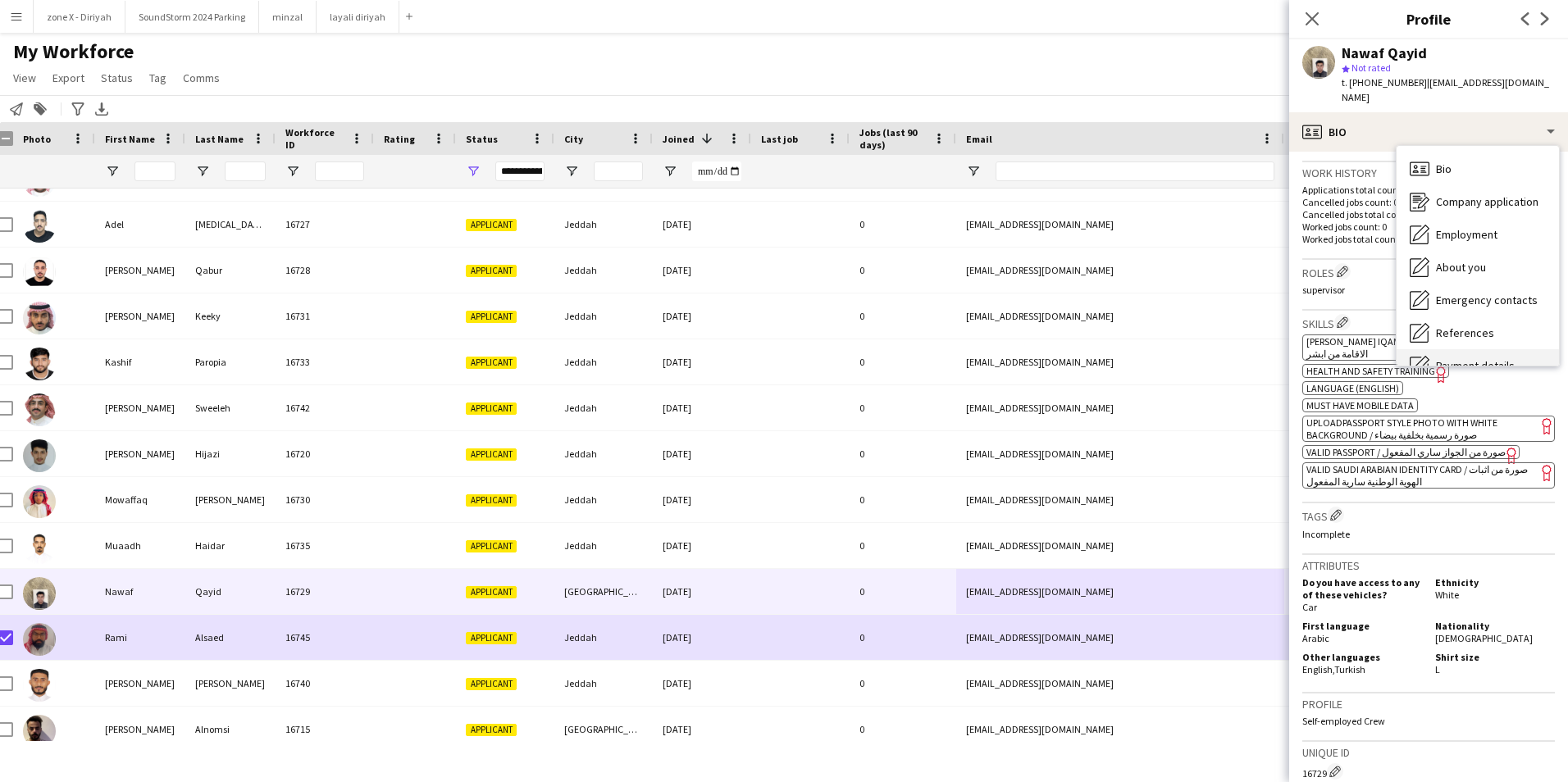
click at [1446, 349] on div "Payment details Payment details" at bounding box center [1477, 365] width 163 height 33
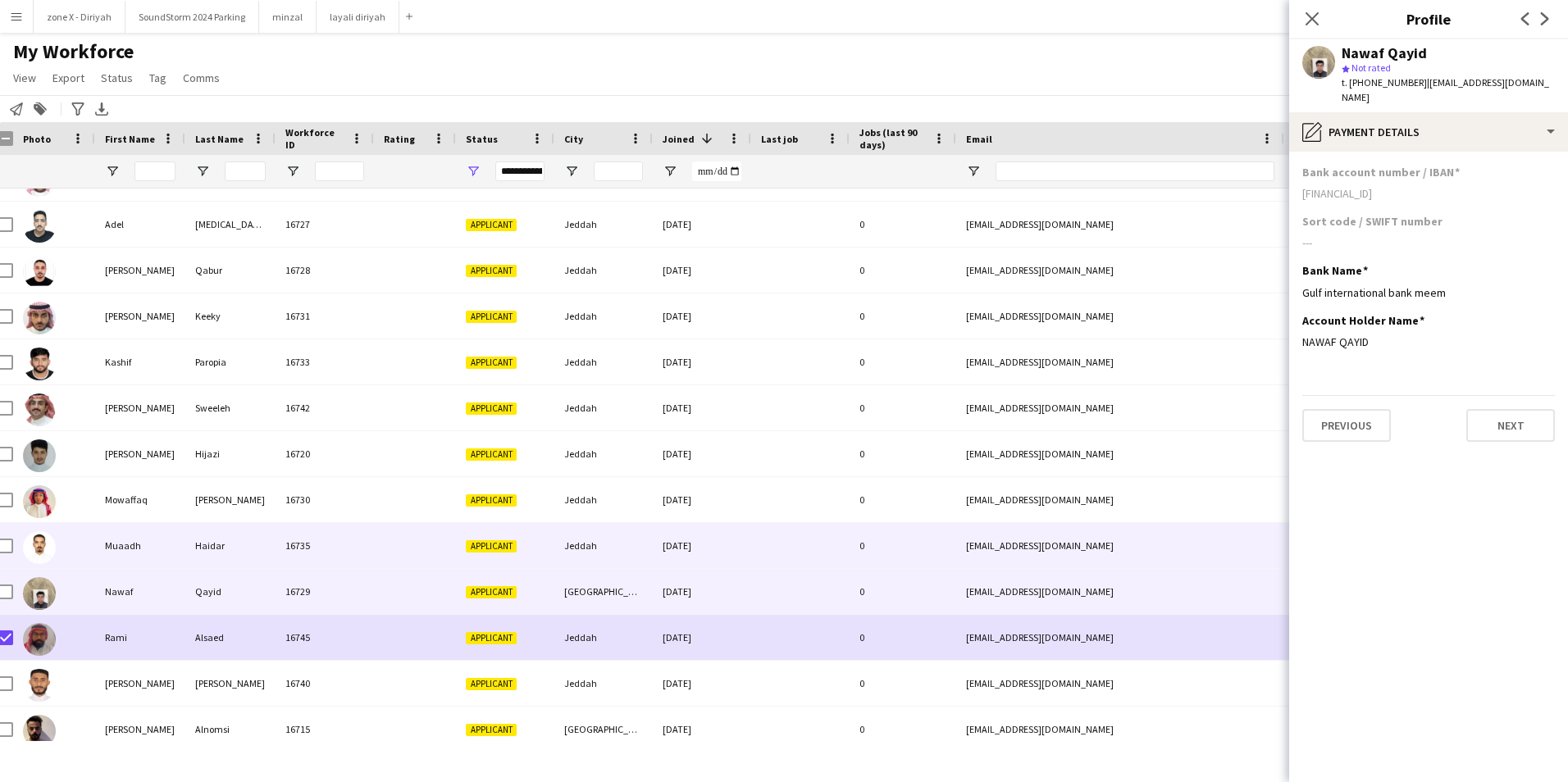
click at [1088, 534] on div "[EMAIL_ADDRESS][DOMAIN_NAME]" at bounding box center [1120, 545] width 328 height 45
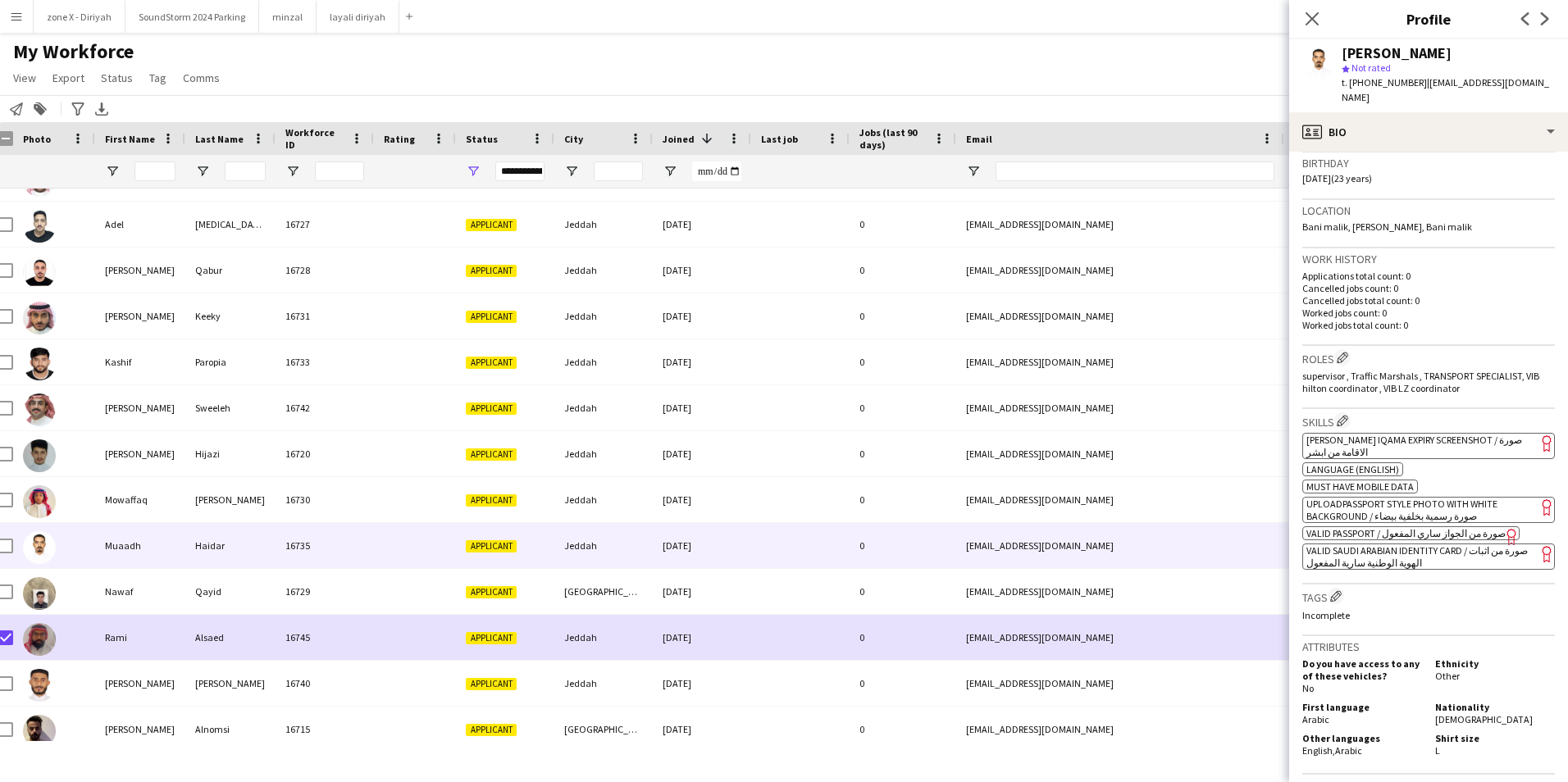
click at [1469, 434] on span "[PERSON_NAME] Iqama Expiry Screenshot / صورة الاقامة من ابشر" at bounding box center [1414, 446] width 215 height 25
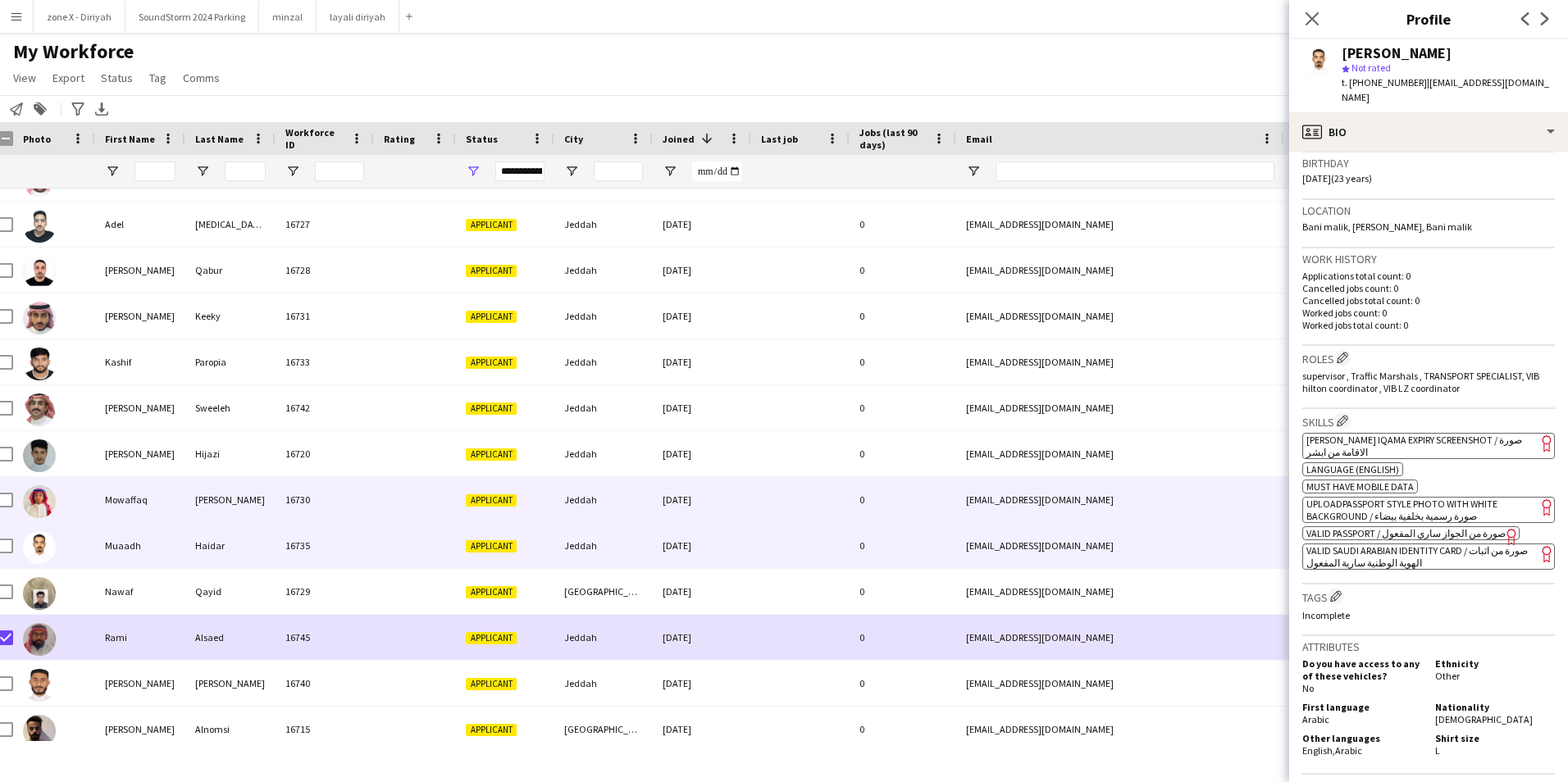
click at [1108, 498] on div "[EMAIL_ADDRESS][DOMAIN_NAME]" at bounding box center [1120, 499] width 328 height 45
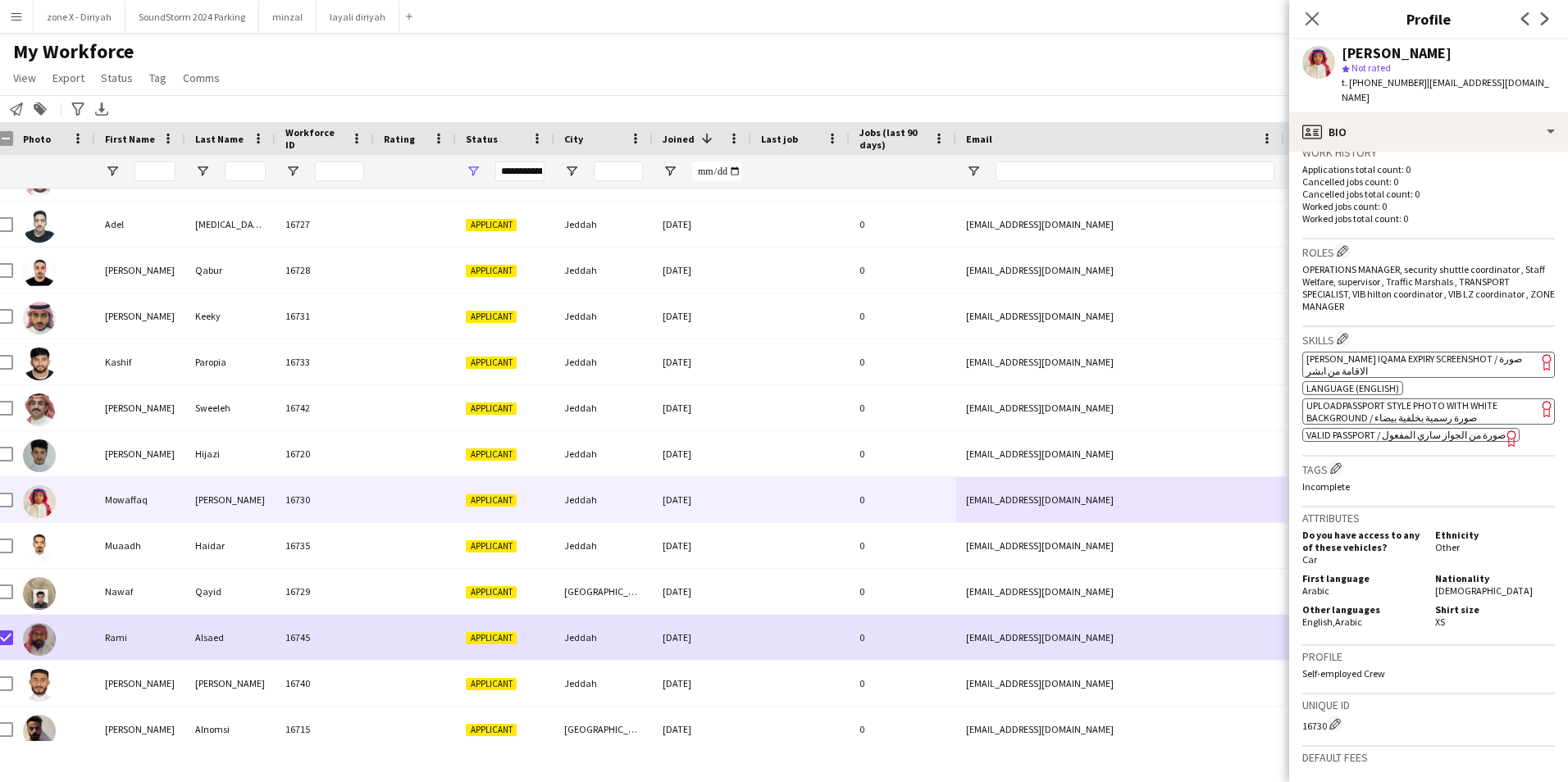
click at [1479, 351] on app-spec-pill "ok-circled2 background Layer 1 cross-circle-red background Layer 1 [PERSON_NAME…" at bounding box center [1429, 365] width 253 height 26
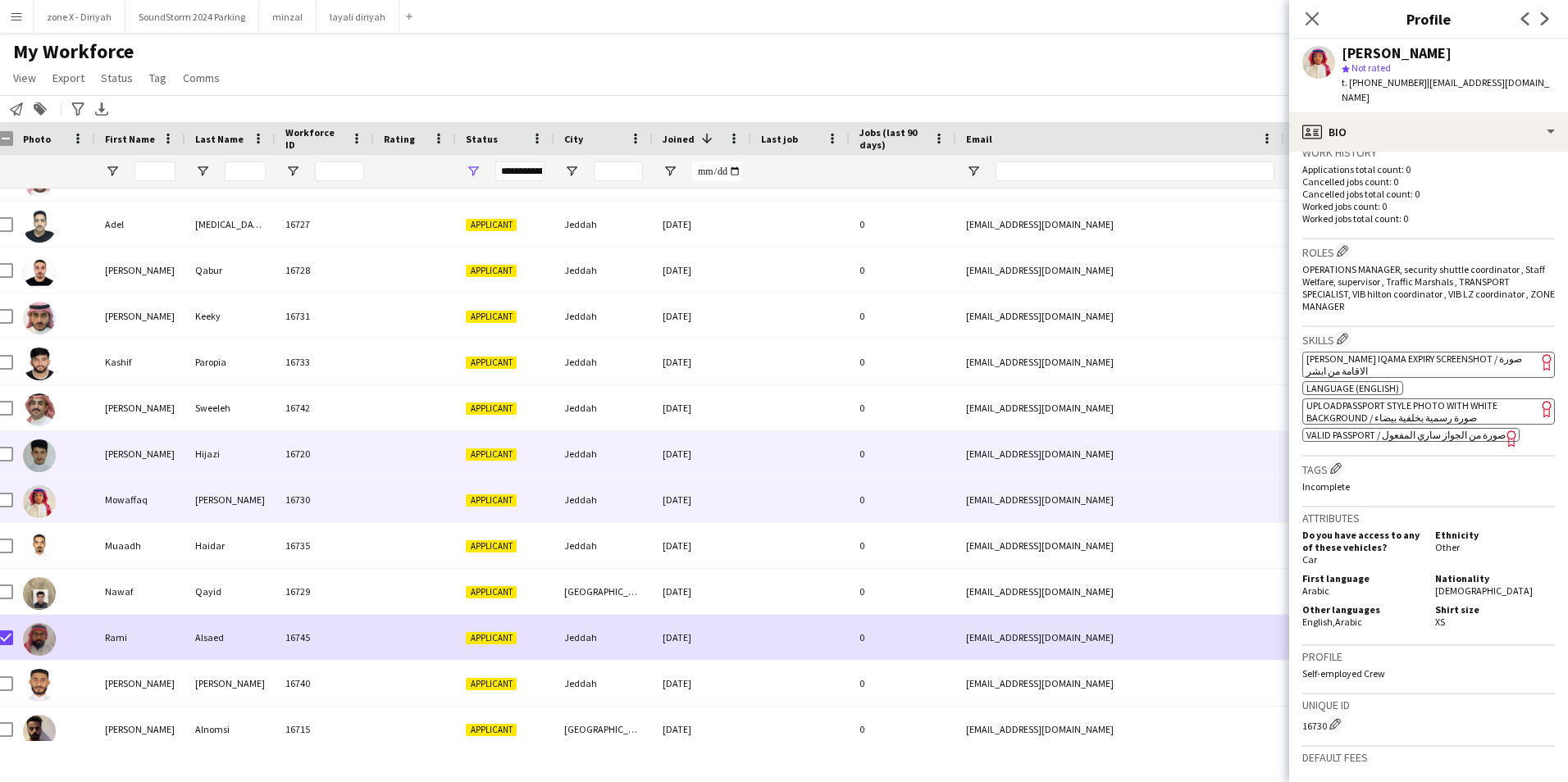
click at [1056, 445] on div "[EMAIL_ADDRESS][DOMAIN_NAME]" at bounding box center [1120, 454] width 328 height 45
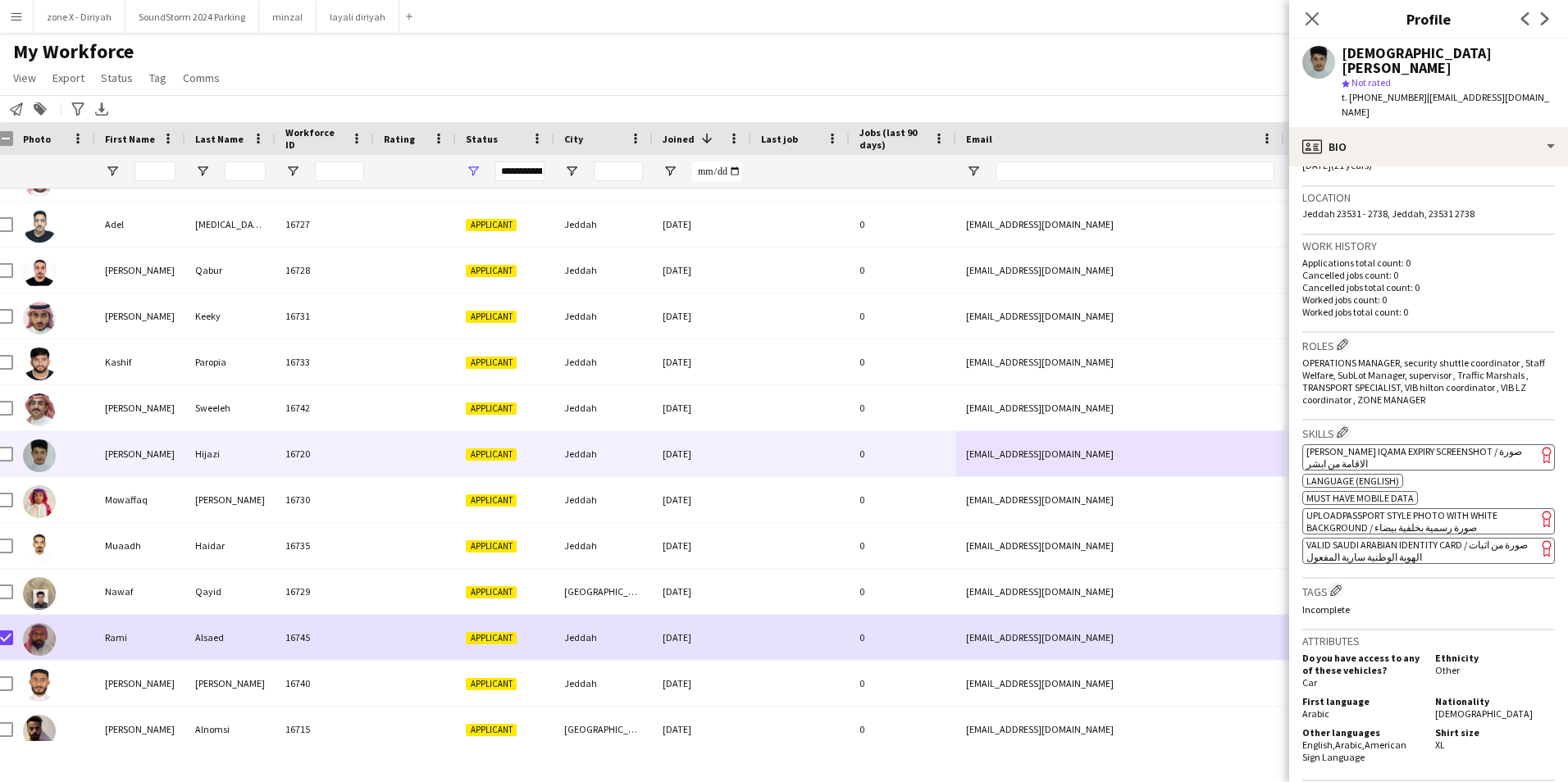
click at [1468, 445] on app-spec-pill "ok-circled2 background Layer 1 cross-circle-red background Layer 1 [PERSON_NAME…" at bounding box center [1429, 458] width 253 height 26
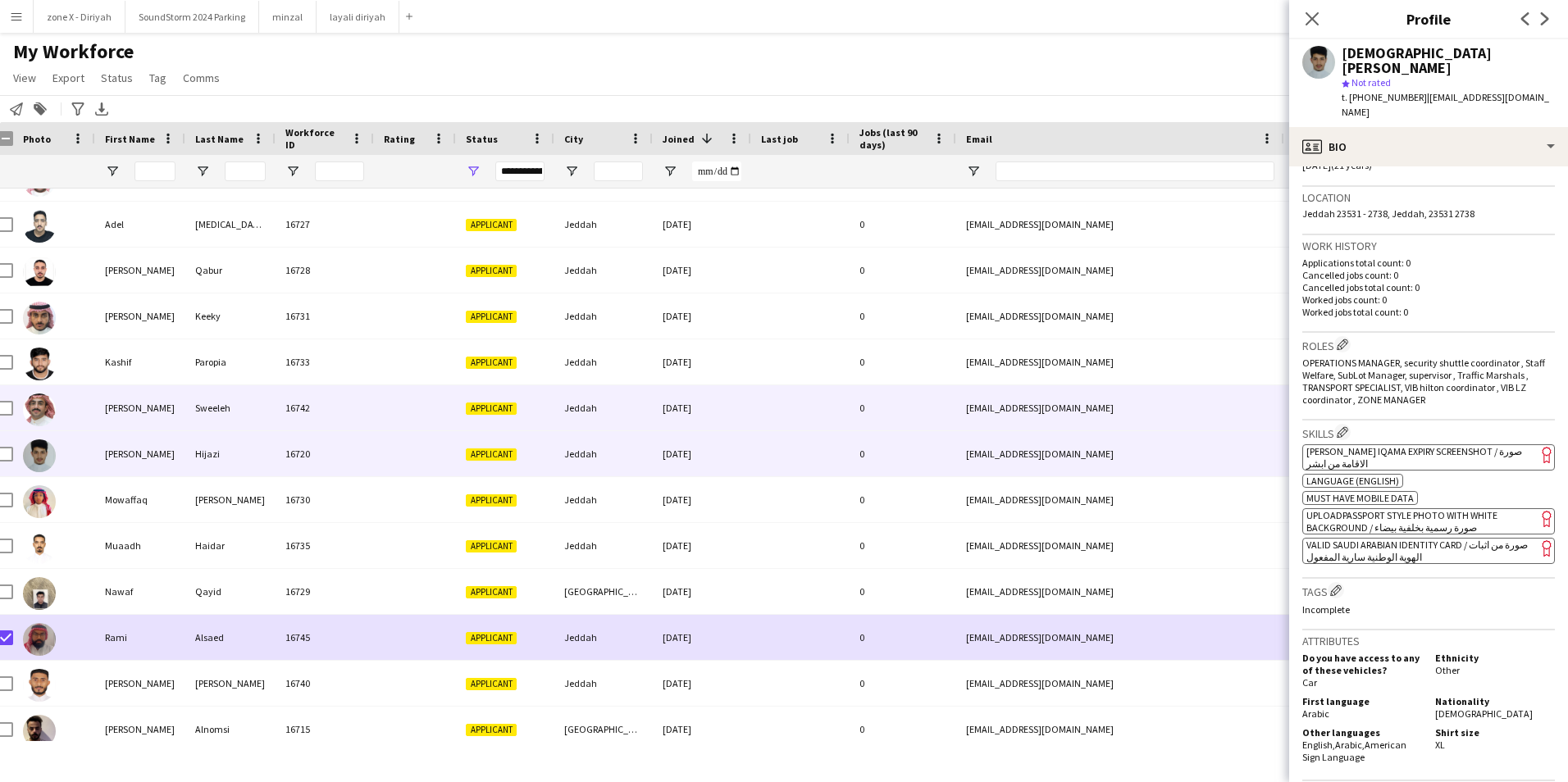
click at [1093, 423] on div "[EMAIL_ADDRESS][DOMAIN_NAME]" at bounding box center [1120, 407] width 328 height 45
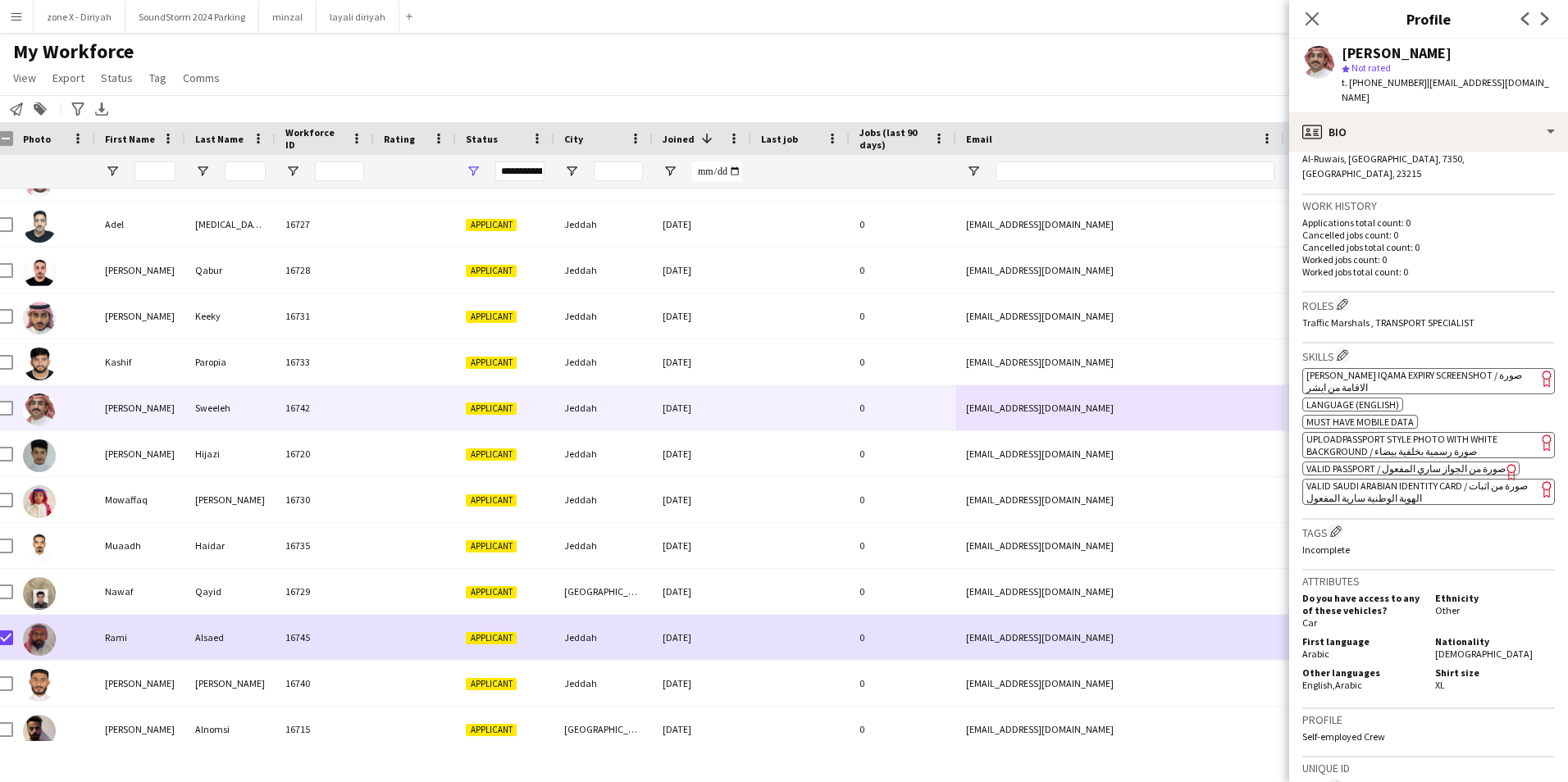
click at [1439, 368] on app-spec-pill "ok-circled2 background Layer 1 cross-circle-red background Layer 1 [PERSON_NAME…" at bounding box center [1429, 381] width 253 height 26
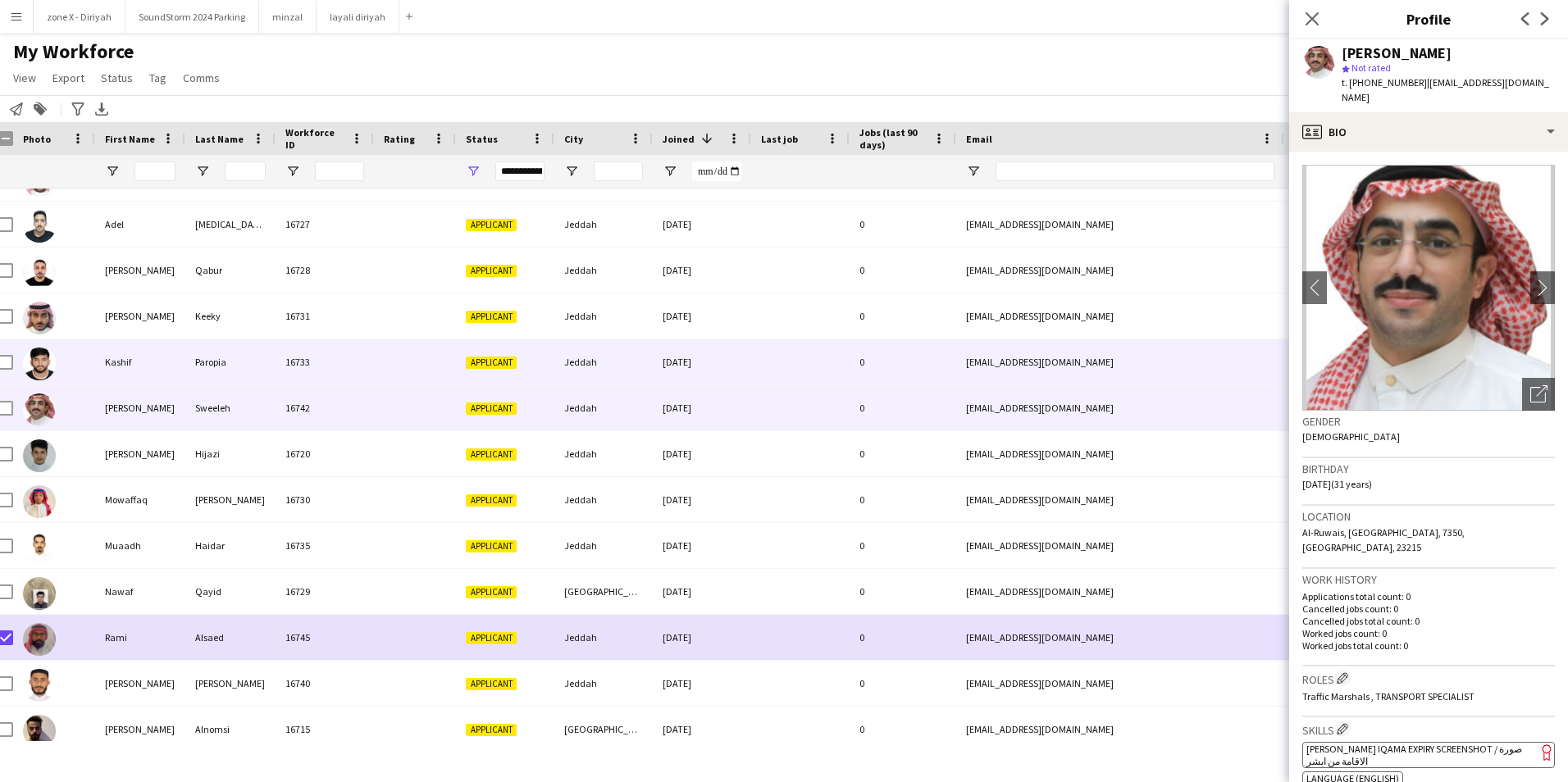
click at [1104, 363] on div "kparopia@gmail.com" at bounding box center [1120, 361] width 328 height 45
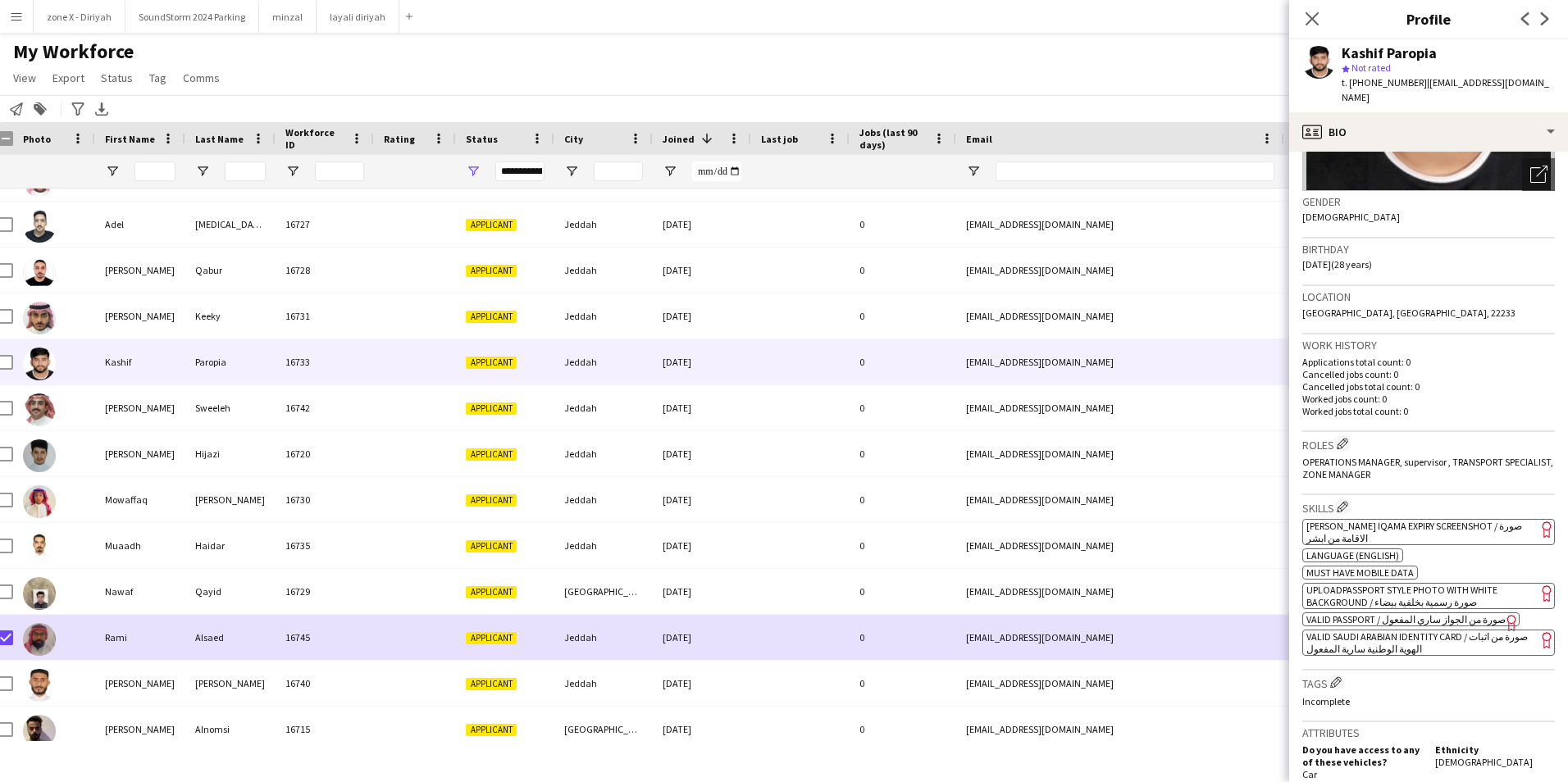
scroll to position [220, 0]
click at [1475, 522] on app-spec-pill "ok-circled2 background Layer 1 cross-circle-red background Layer 1 [PERSON_NAME…" at bounding box center [1429, 531] width 253 height 26
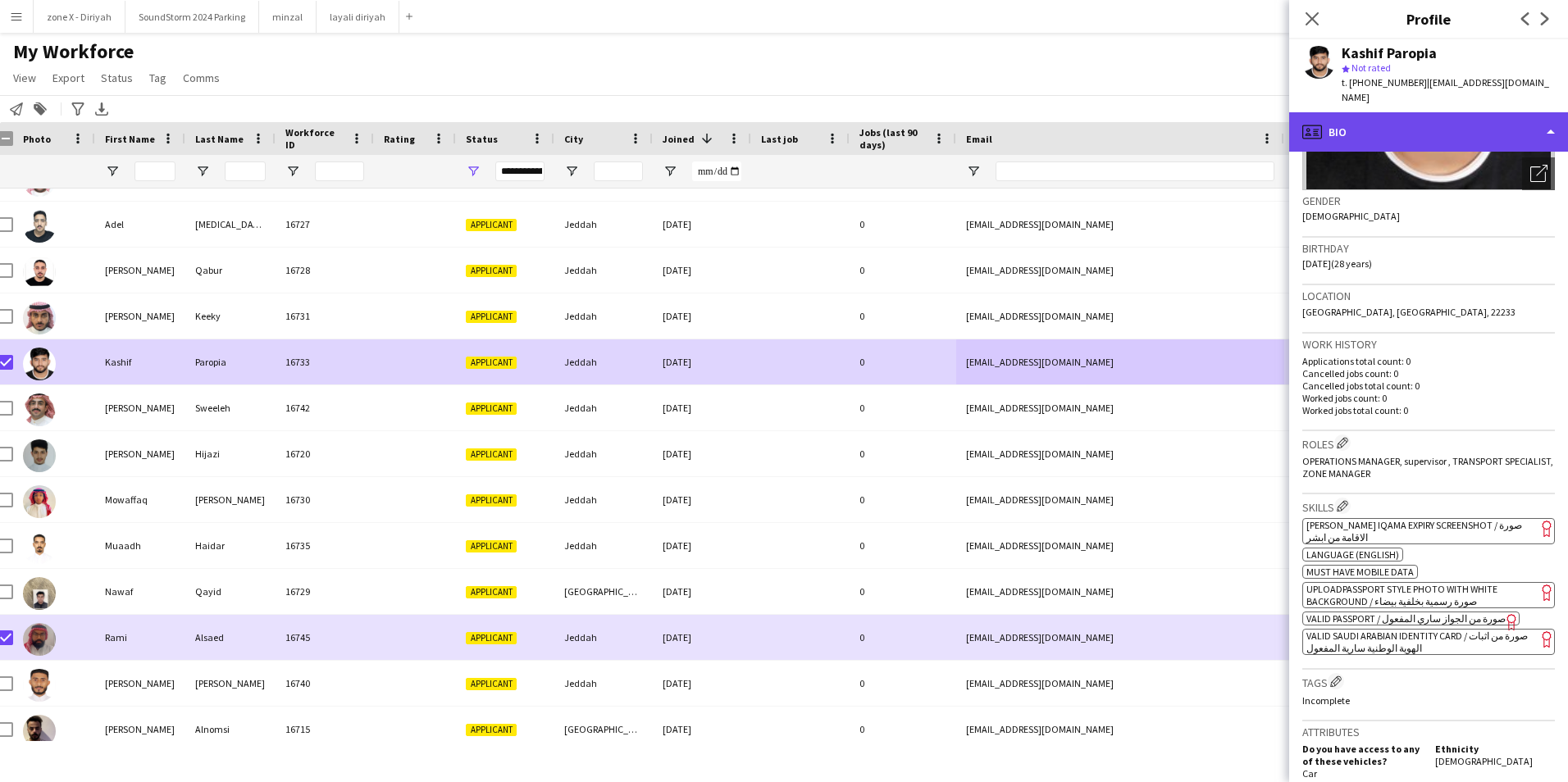
click at [1529, 117] on div "profile Bio" at bounding box center [1429, 132] width 279 height 40
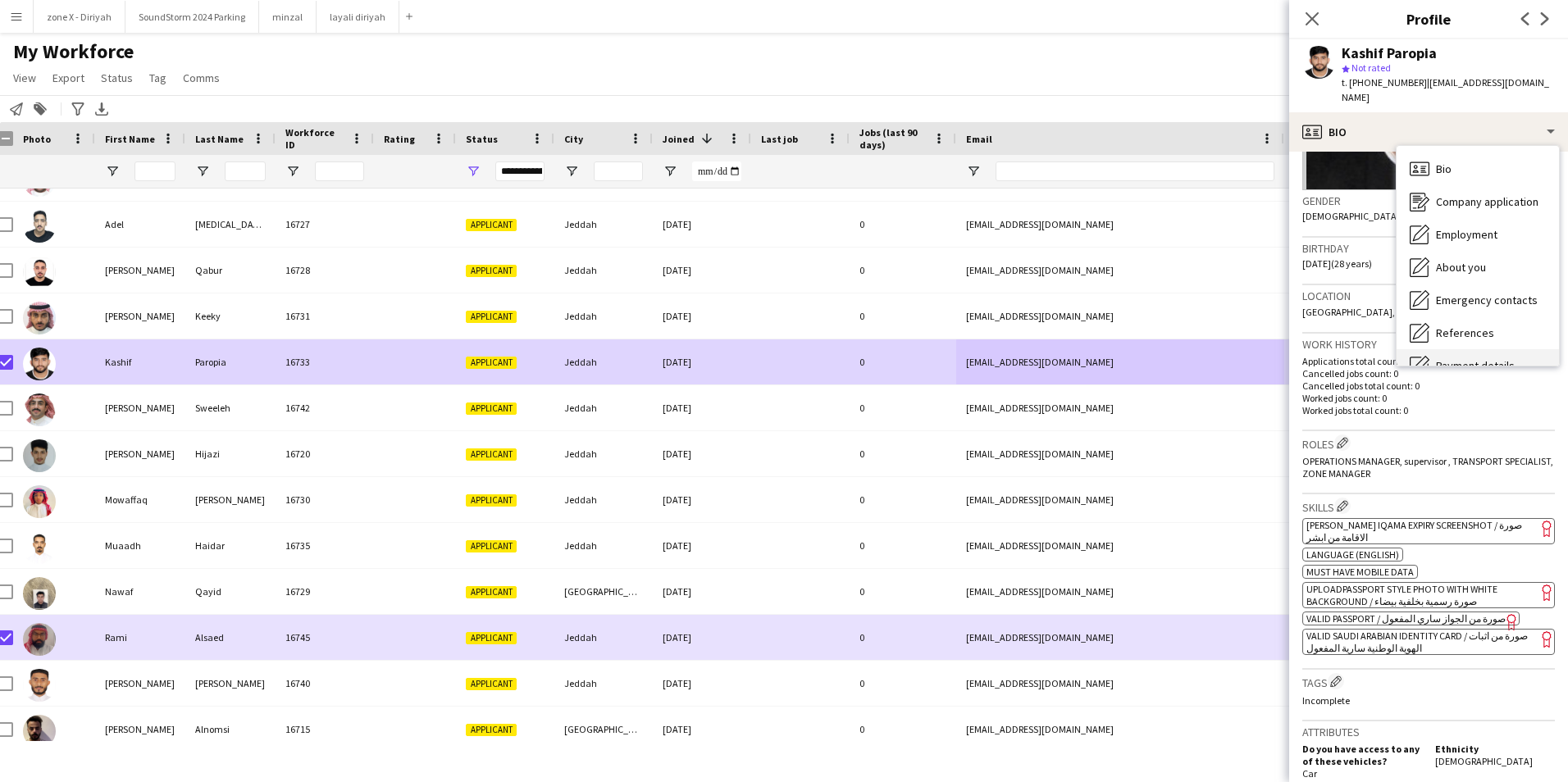
click at [1484, 358] on span "Payment details" at bounding box center [1475, 365] width 78 height 15
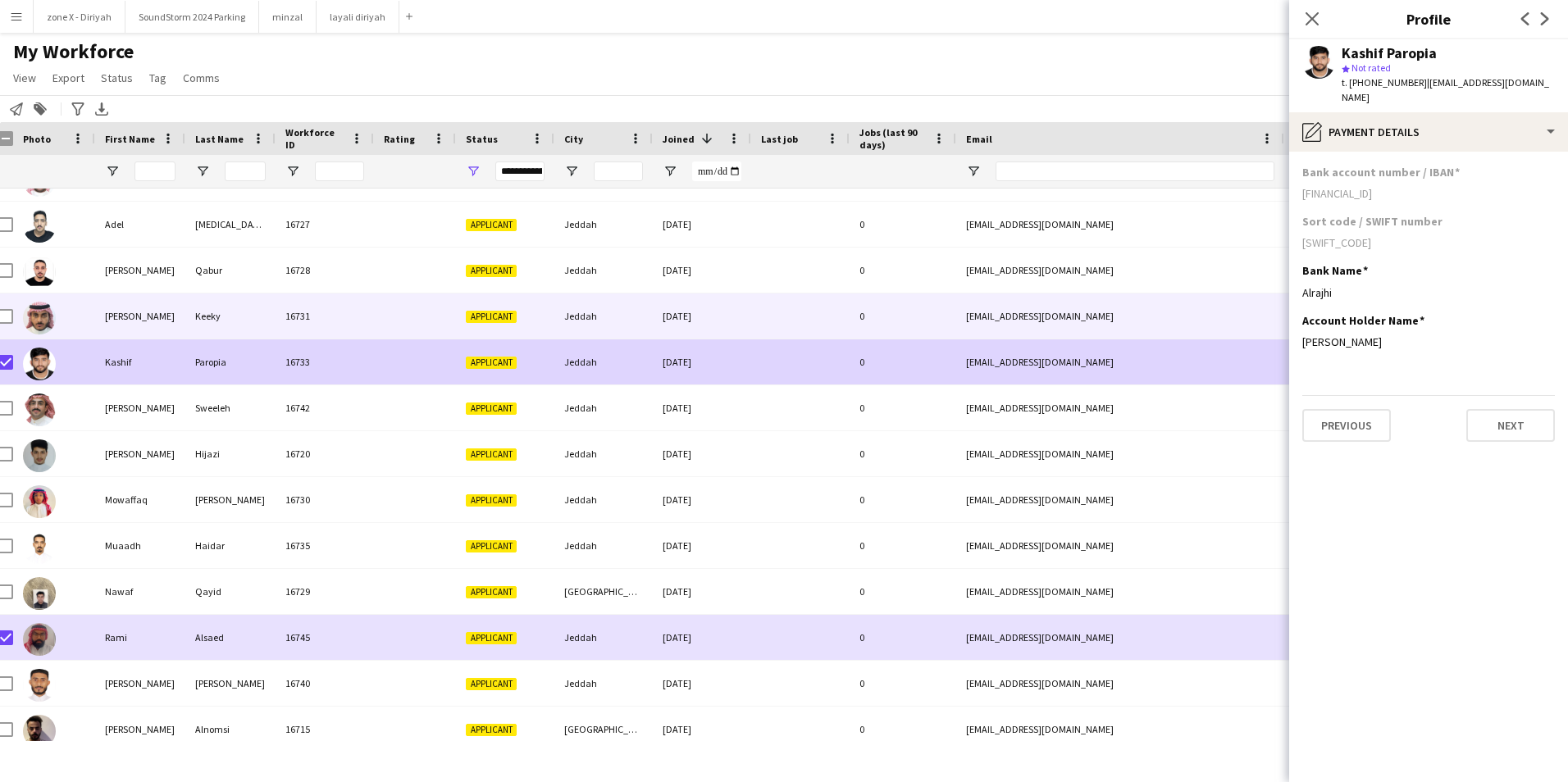
click at [1122, 309] on div "e.keeky@hotmail.com" at bounding box center [1120, 316] width 328 height 45
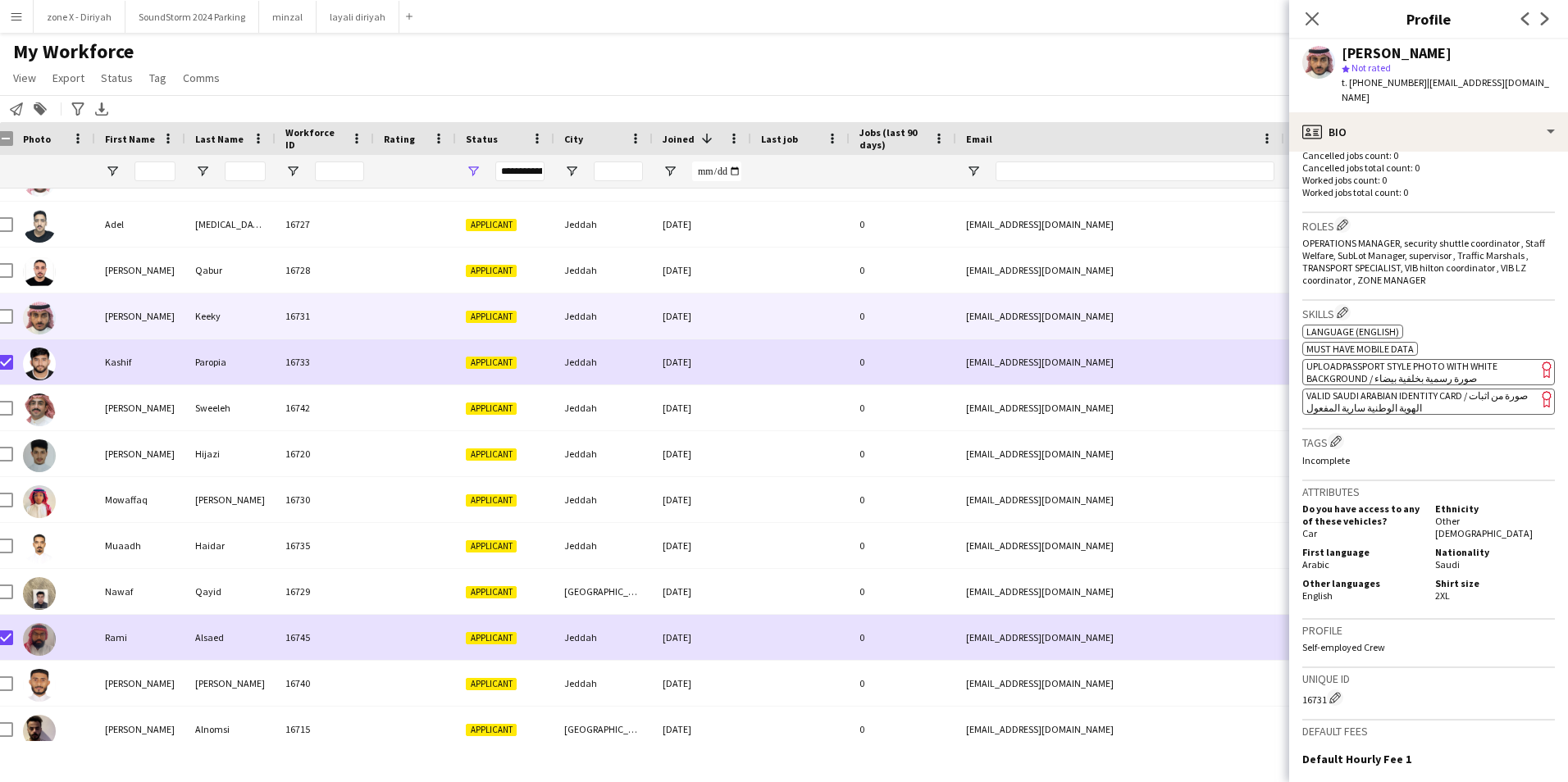
scroll to position [440, 0]
click at [1450, 392] on app-spec-pill "ok-circled2 background Layer 1 cross-circle-red background Layer 1 VALID SAUDI …" at bounding box center [1429, 401] width 253 height 26
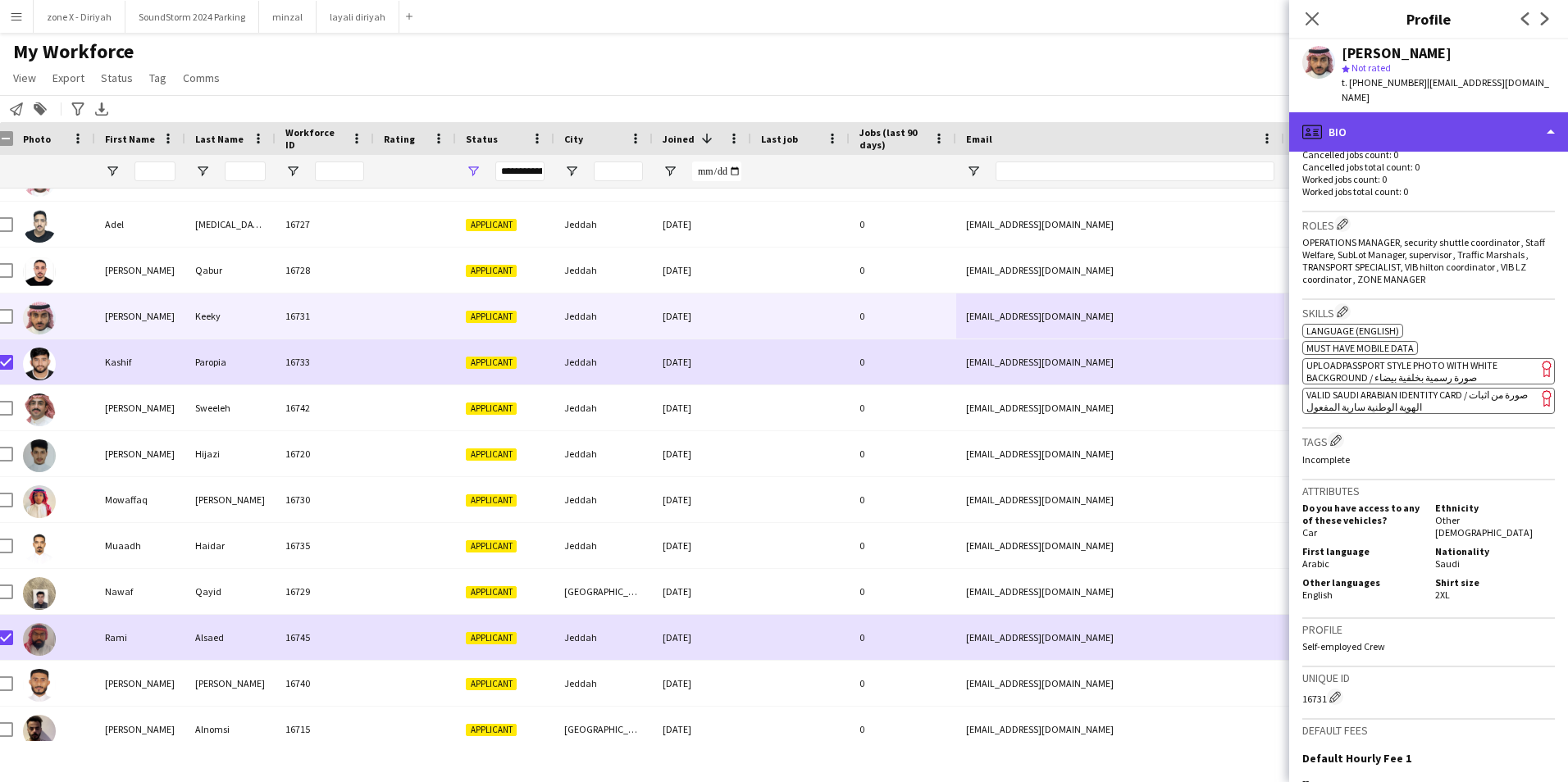
click at [1453, 112] on div "profile Bio" at bounding box center [1429, 132] width 279 height 40
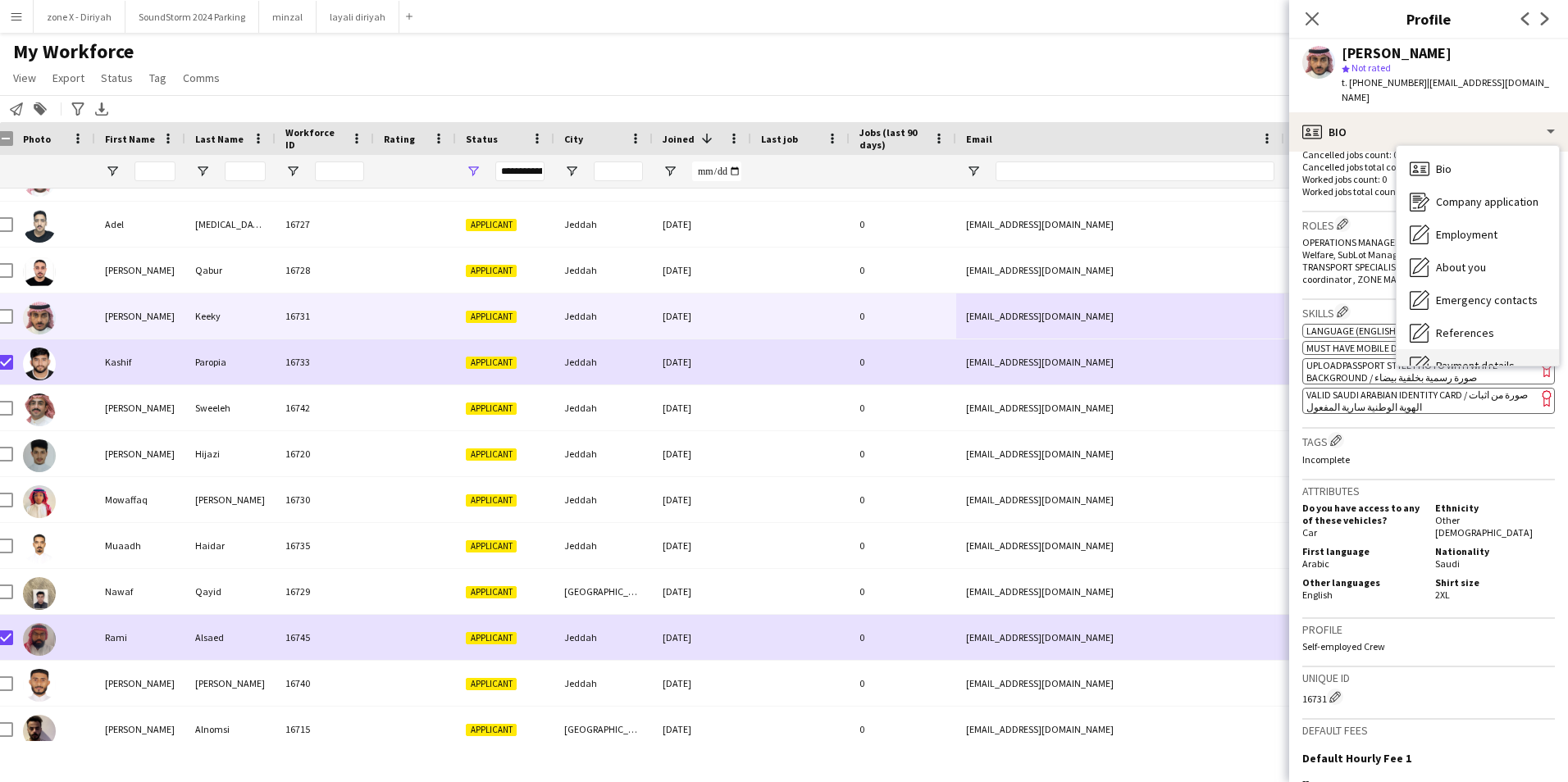
click at [1448, 358] on span "Payment details" at bounding box center [1475, 365] width 78 height 15
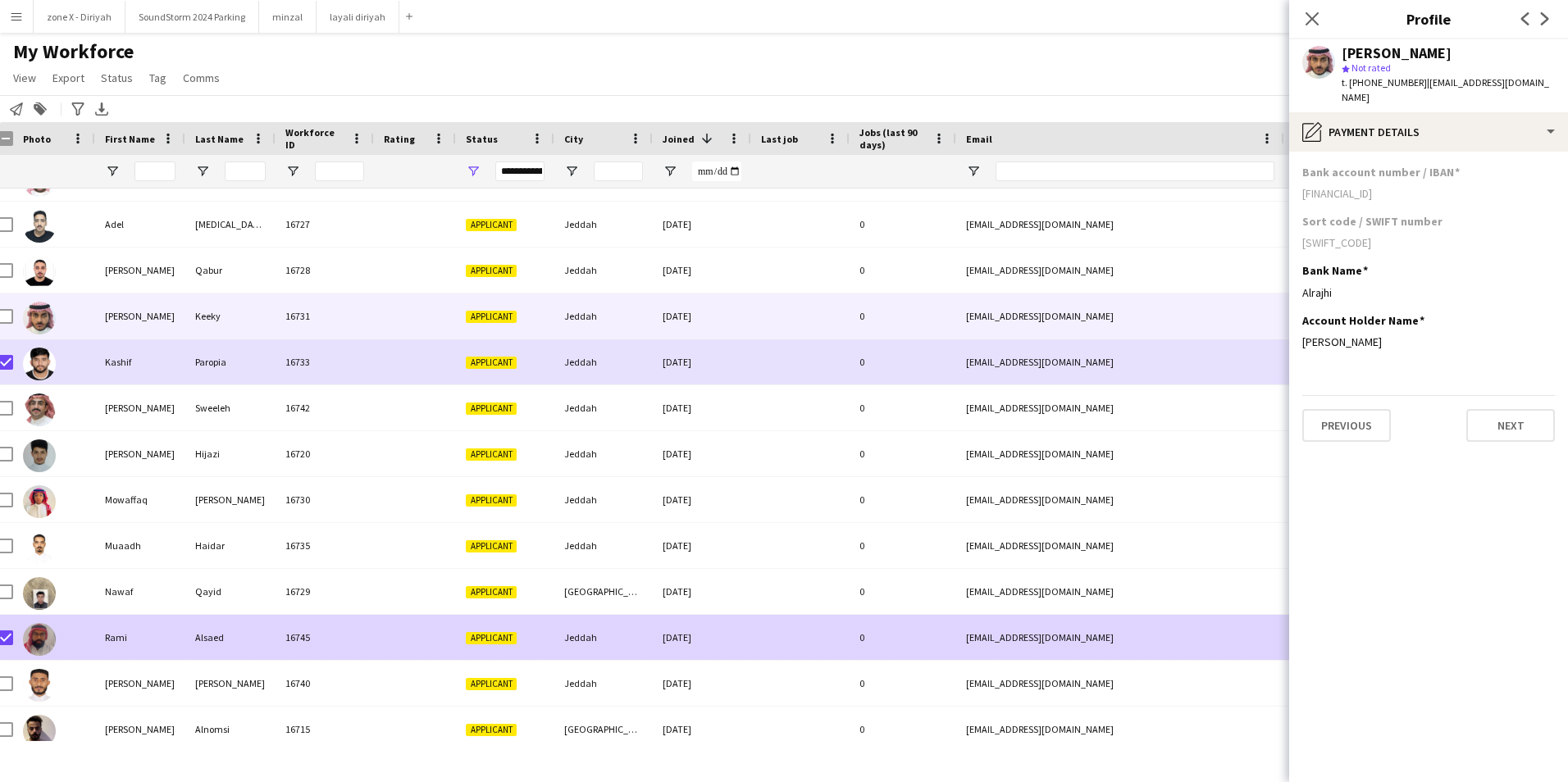
click at [1055, 637] on div "ramialsaed@icloud.com" at bounding box center [1120, 637] width 328 height 45
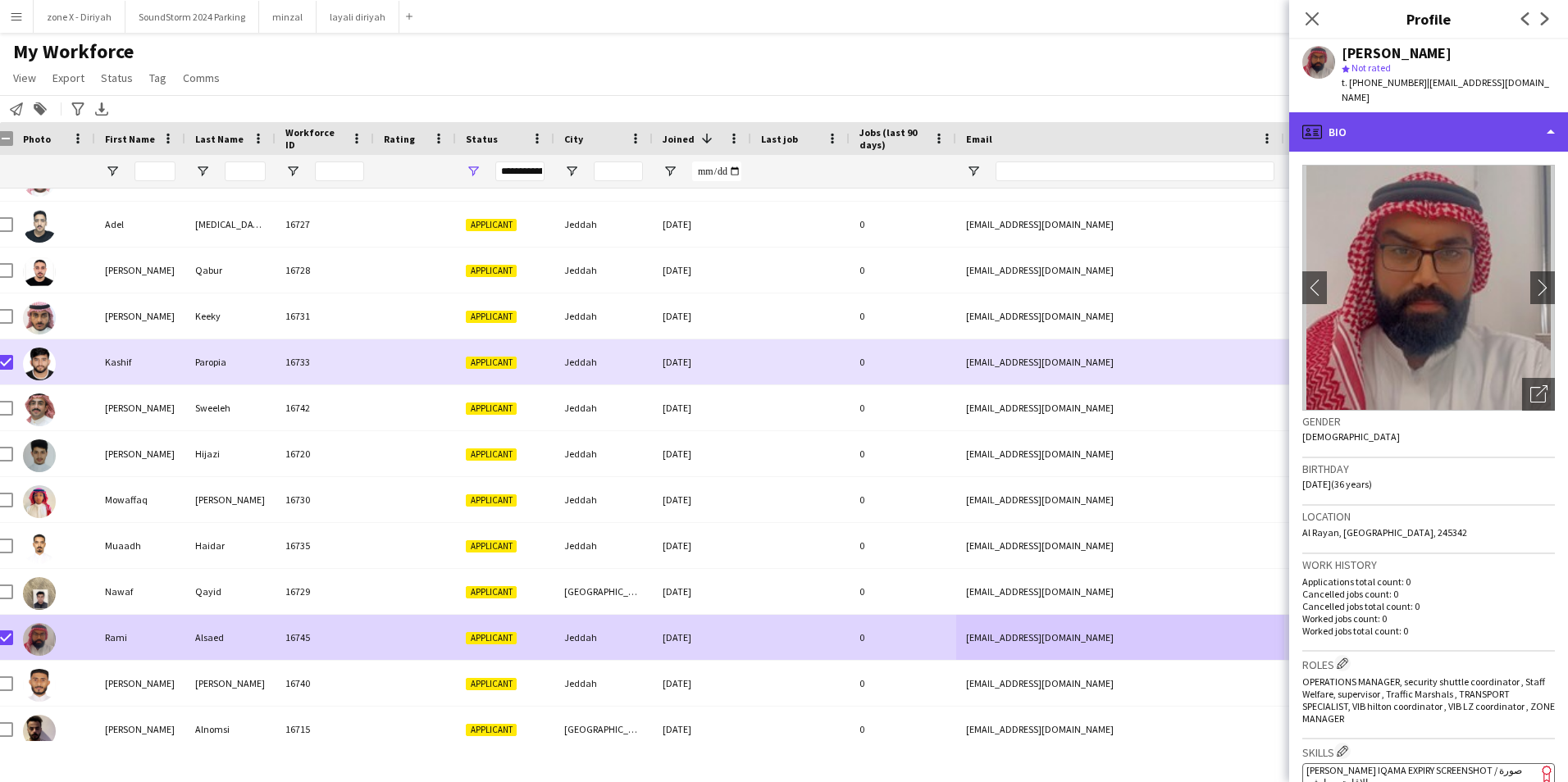
click at [1527, 120] on div "profile Bio" at bounding box center [1429, 132] width 279 height 40
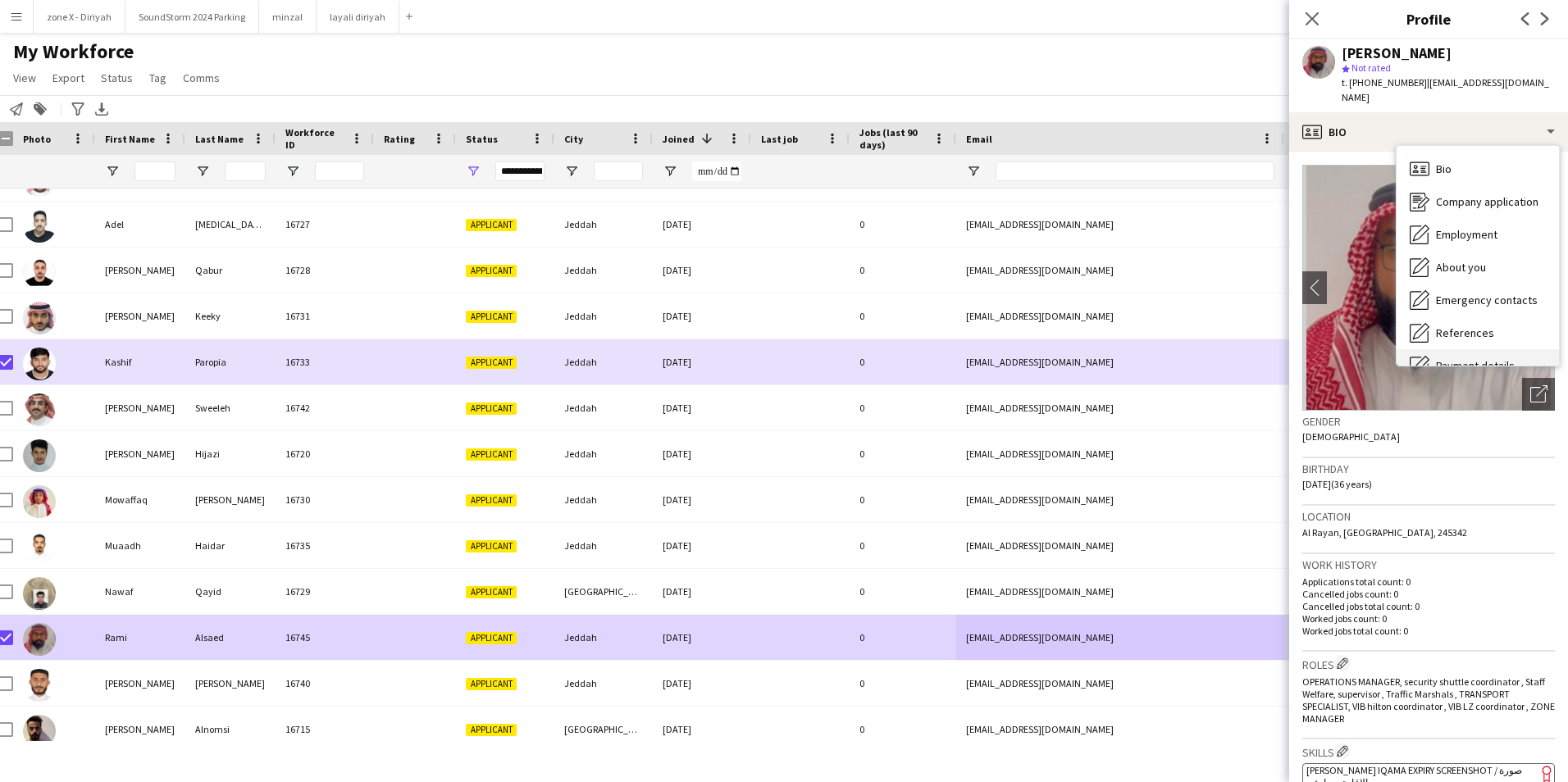
click at [1501, 358] on span "Payment details" at bounding box center [1475, 365] width 78 height 15
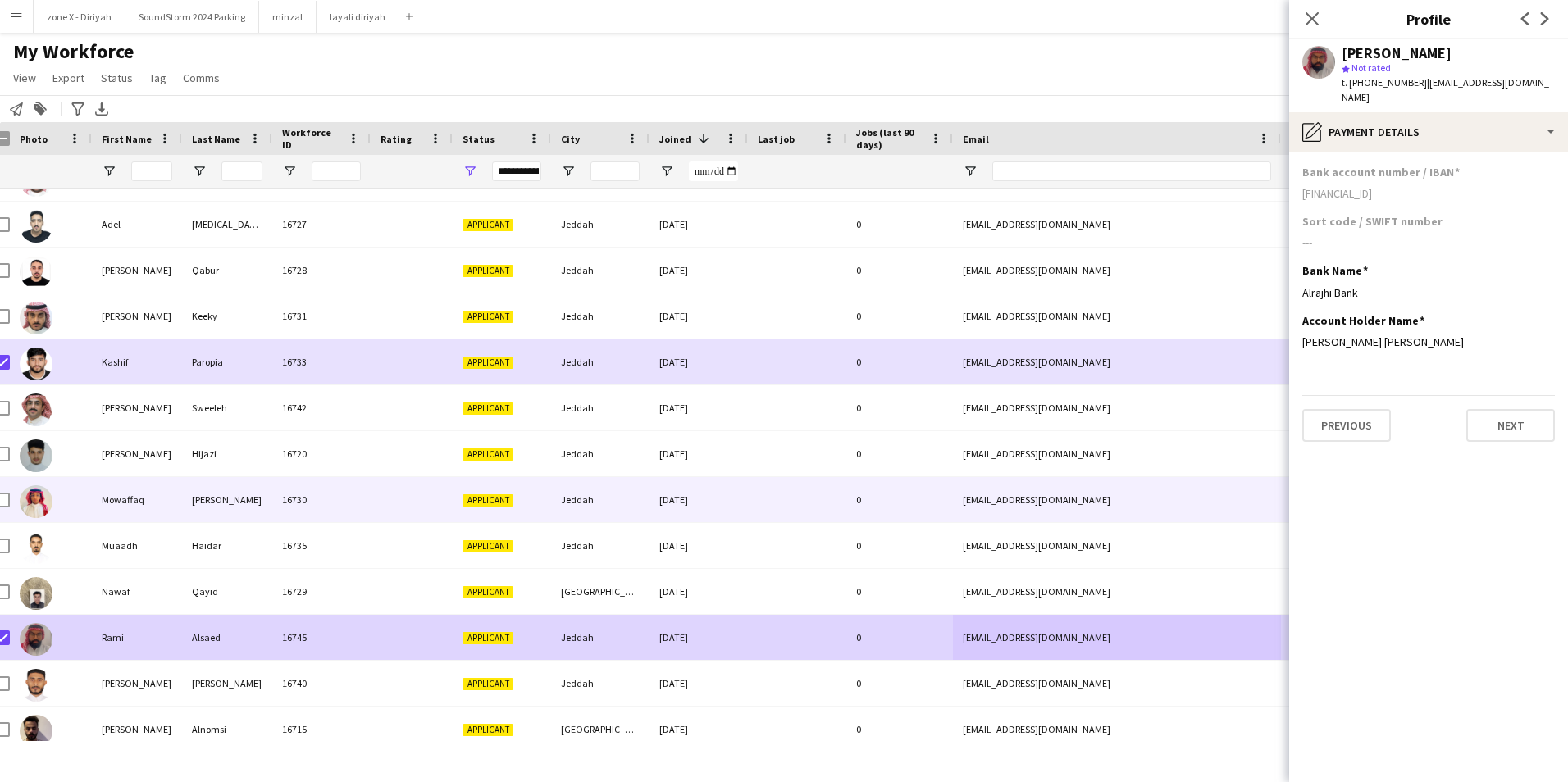
scroll to position [0, 17]
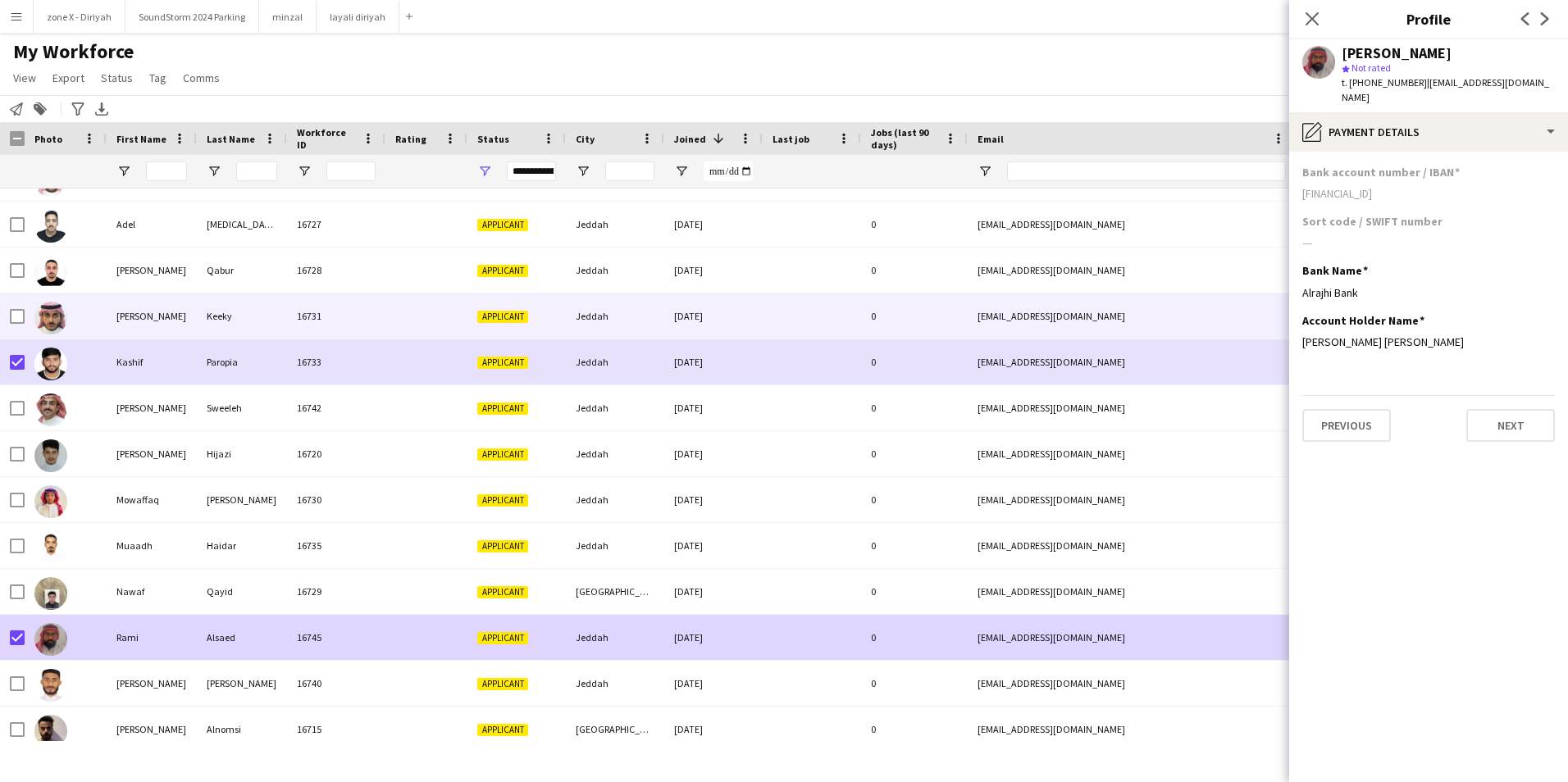
click at [1068, 311] on div "e.keeky@hotmail.com" at bounding box center [1131, 316] width 328 height 45
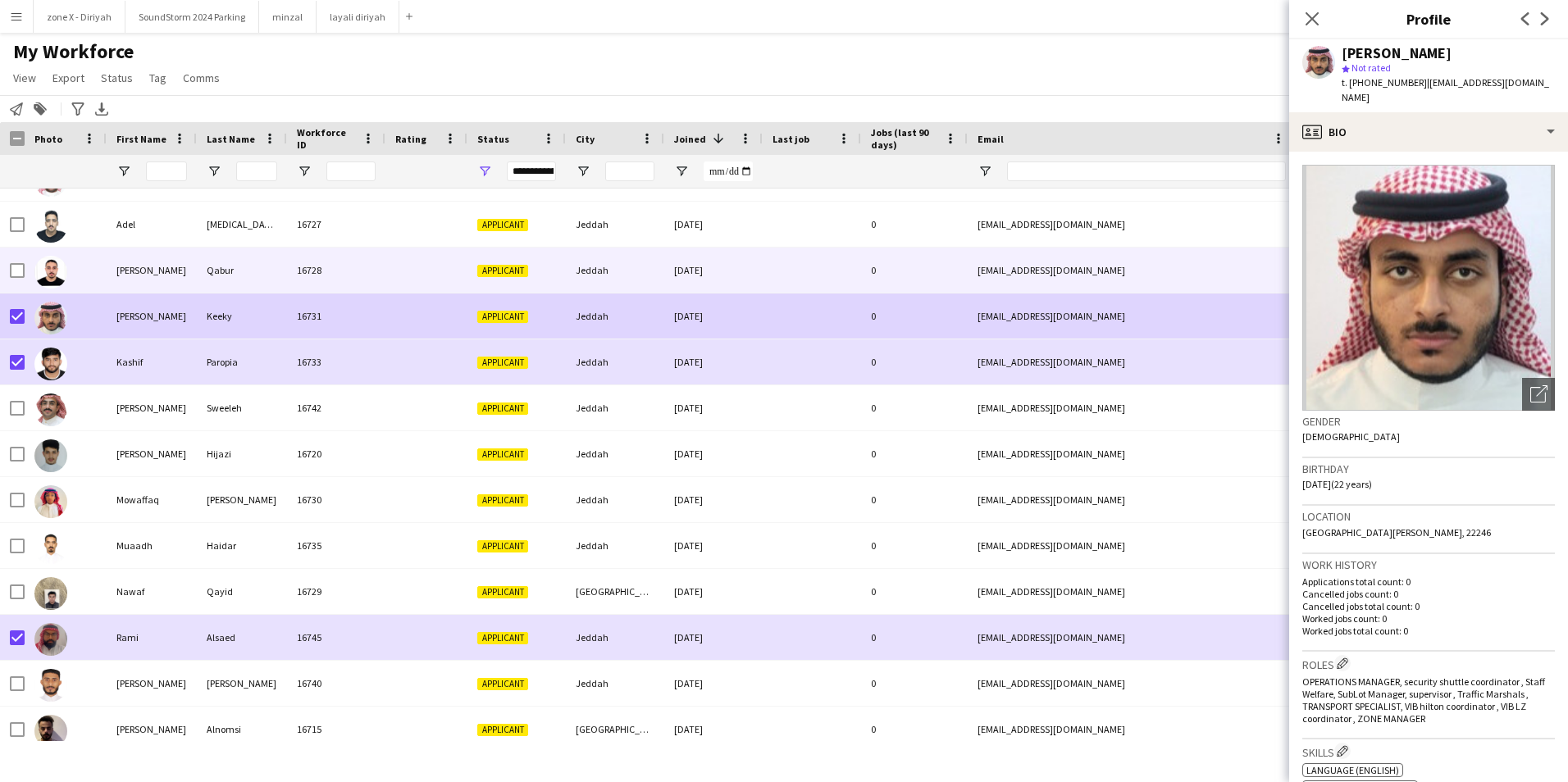
click at [682, 269] on div "[DATE]" at bounding box center [713, 270] width 98 height 45
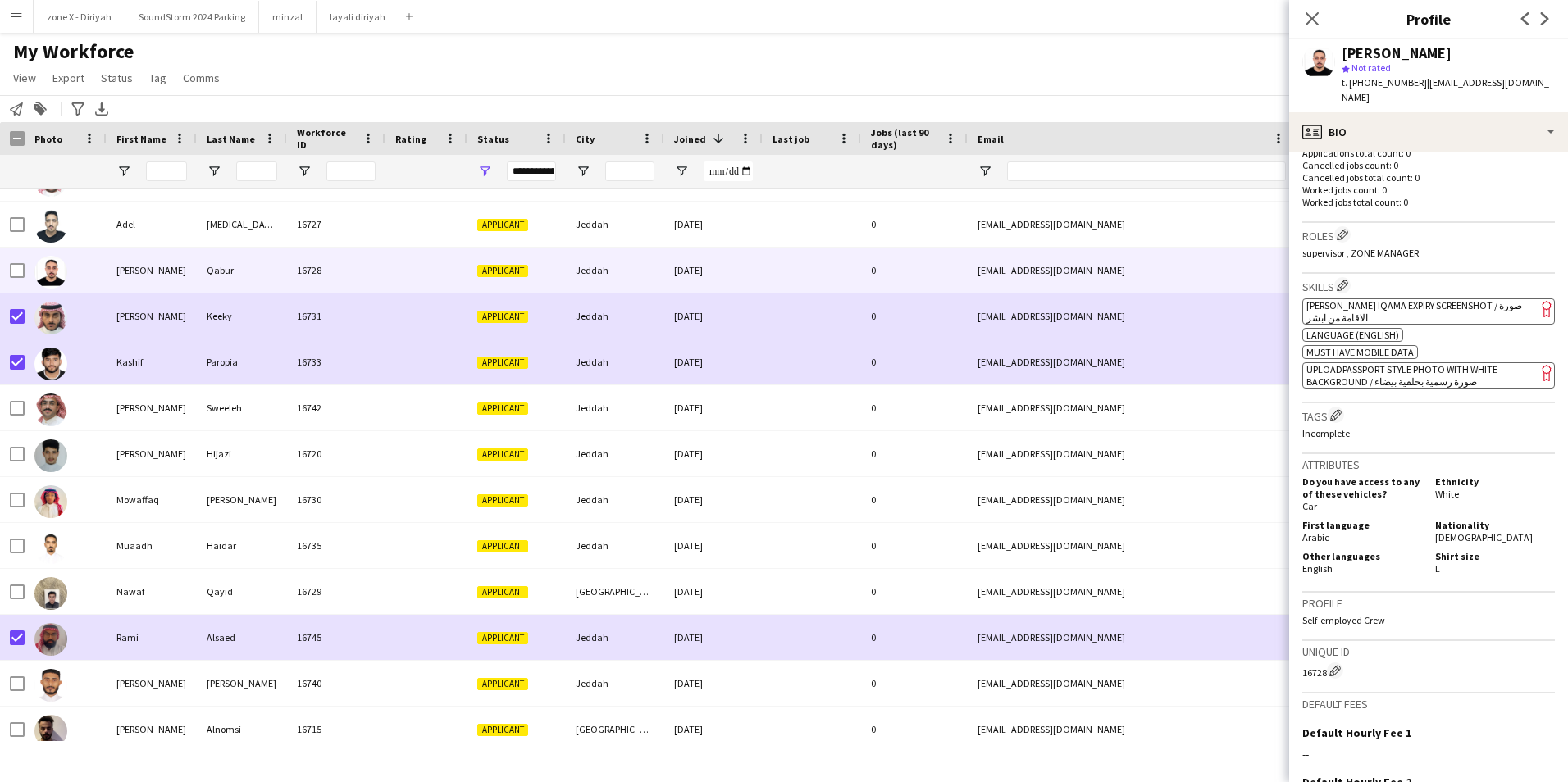
click at [1461, 299] on app-spec-pill "ok-circled2 background Layer 1 cross-circle-red background Layer 1 [PERSON_NAME…" at bounding box center [1429, 312] width 253 height 26
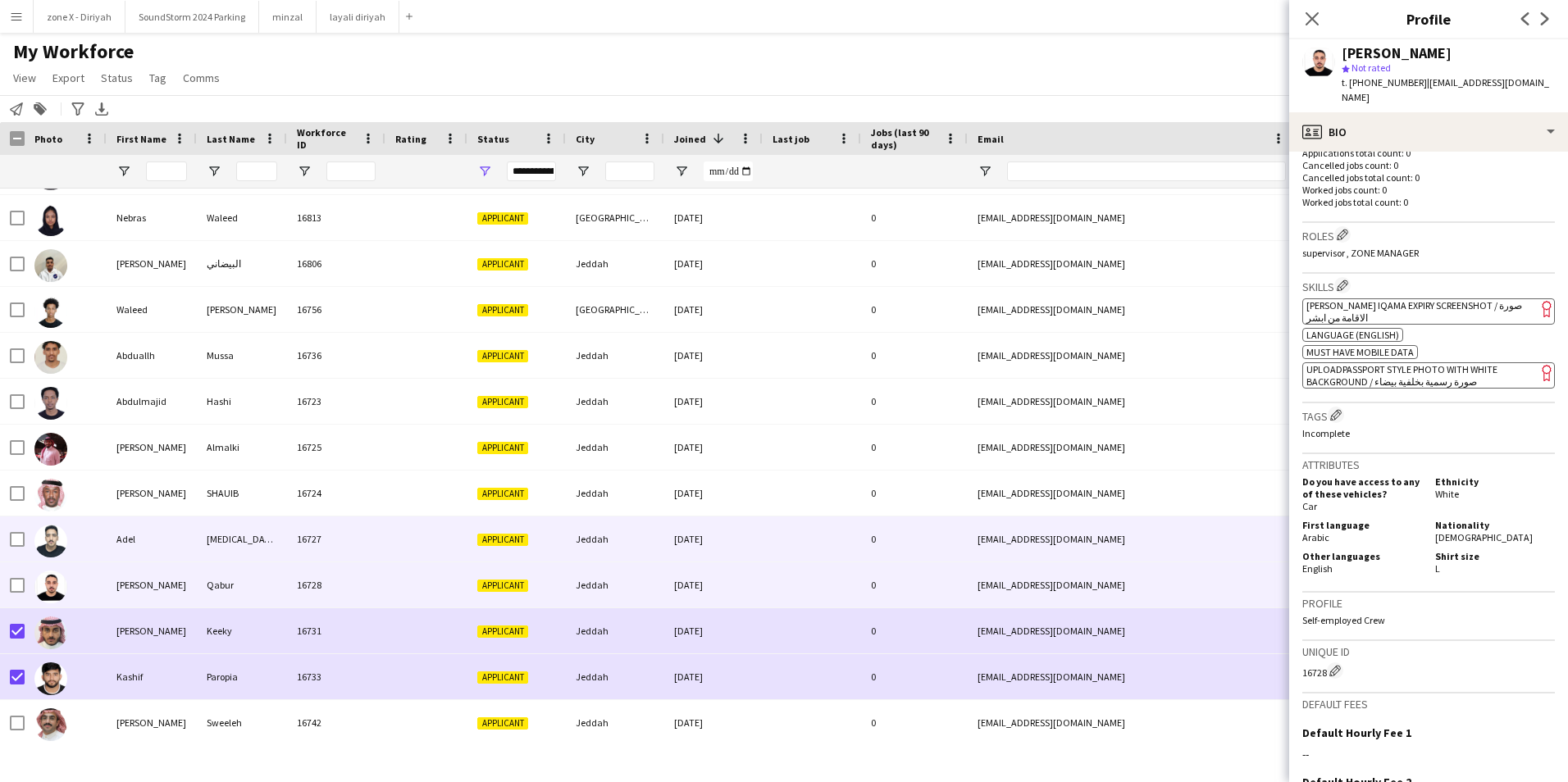
click at [1208, 541] on div "aa3326adel@gmail.com" at bounding box center [1131, 539] width 328 height 45
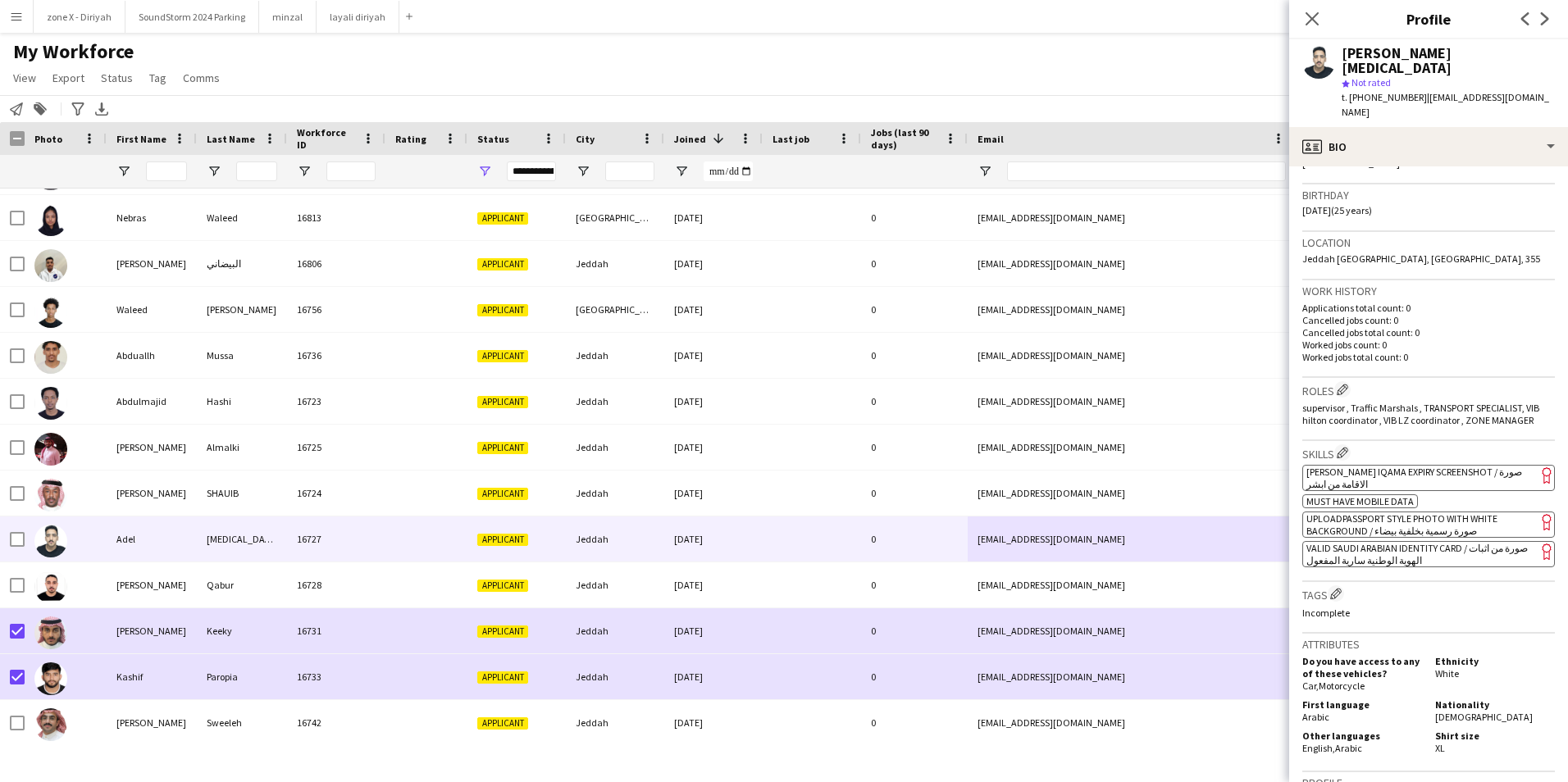
click at [1450, 465] on span "[PERSON_NAME] Iqama Expiry Screenshot / صورة الاقامة من ابشر" at bounding box center [1414, 478] width 215 height 25
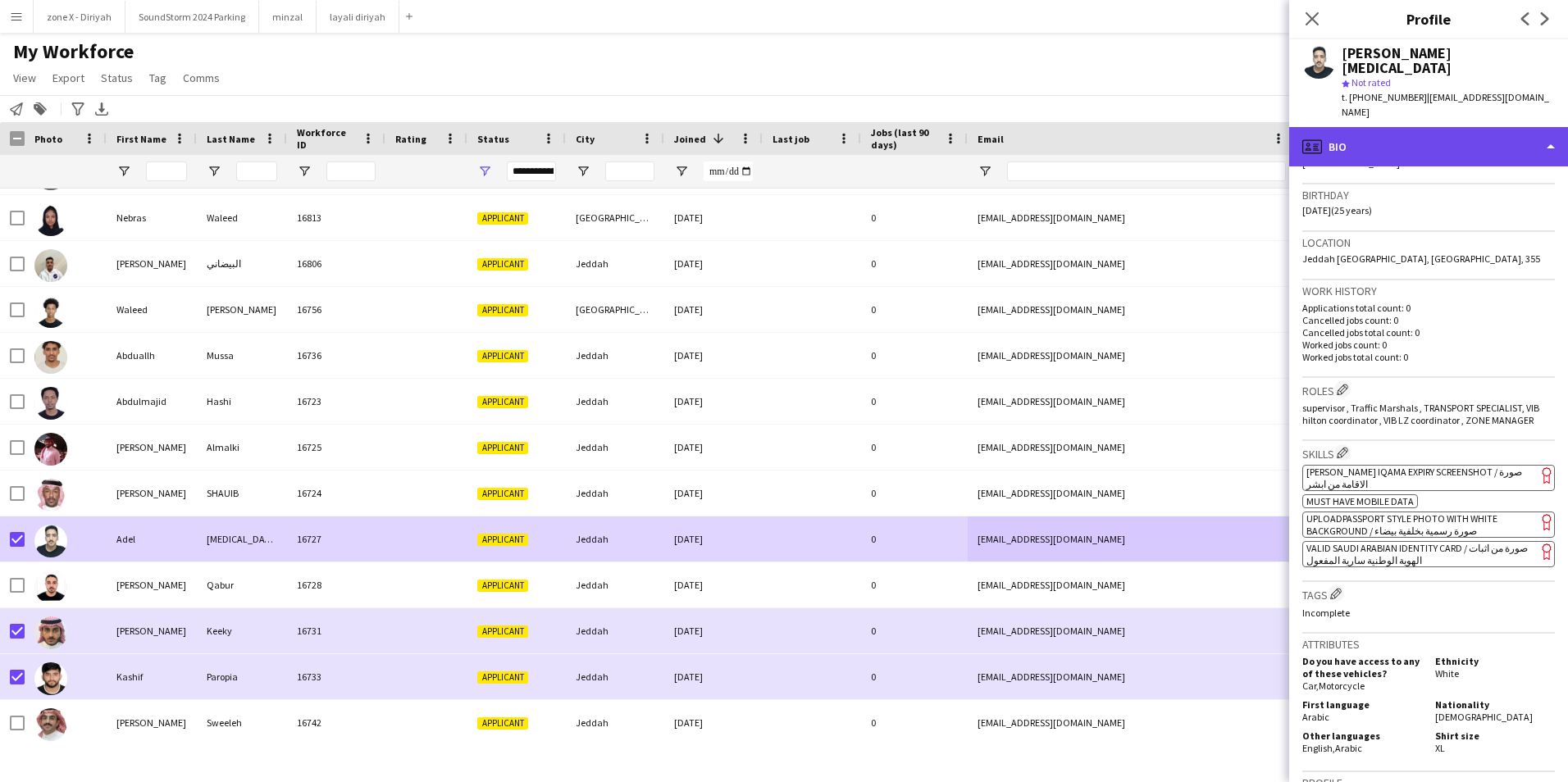
click at [1506, 127] on div "profile Bio" at bounding box center [1429, 147] width 279 height 40
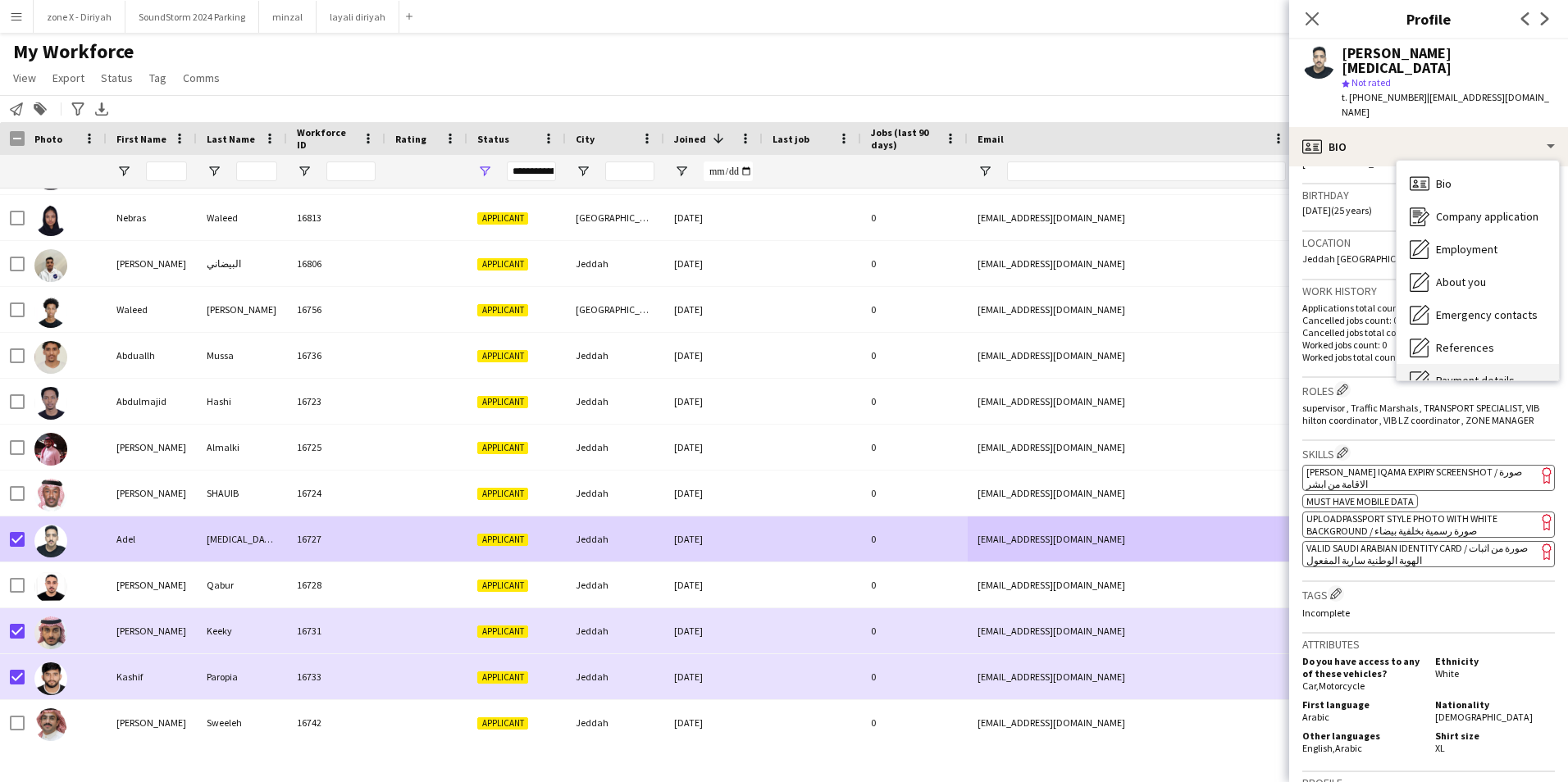
click at [1489, 364] on div "Payment details Payment details" at bounding box center [1477, 380] width 163 height 33
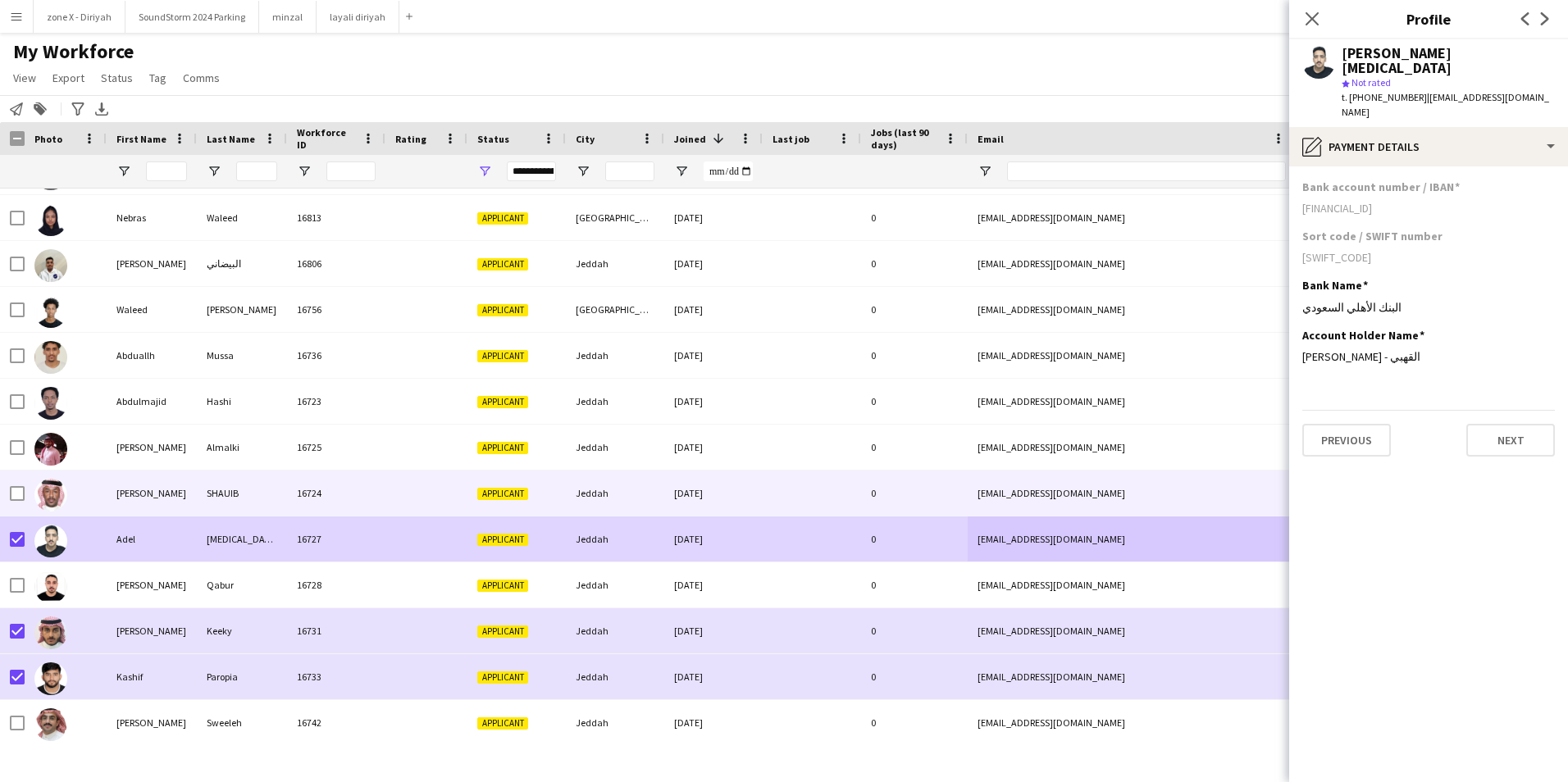
click at [1129, 491] on div "abdulrhmanshuaib23@gmail.com" at bounding box center [1131, 492] width 328 height 45
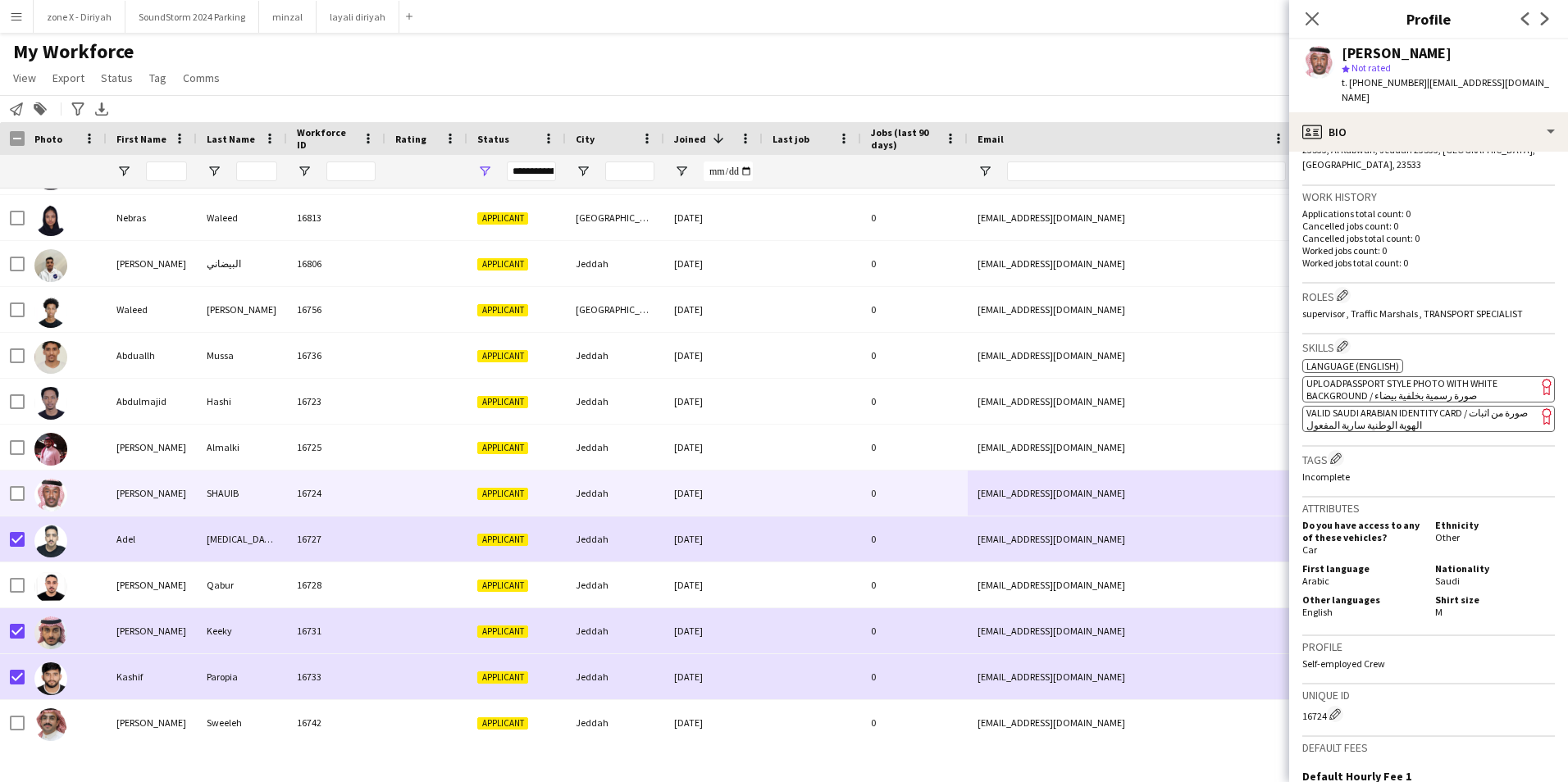
click at [1419, 423] on app-spec-pill "ok-circled2 background Layer 1 cross-circle-red background Layer 1 VALID SAUDI …" at bounding box center [1429, 419] width 253 height 26
click at [1567, 108] on html "Menu Boards Boards Boards All jobs Status Workforce Workforce My Workforce Recr…" at bounding box center [784, 391] width 1568 height 782
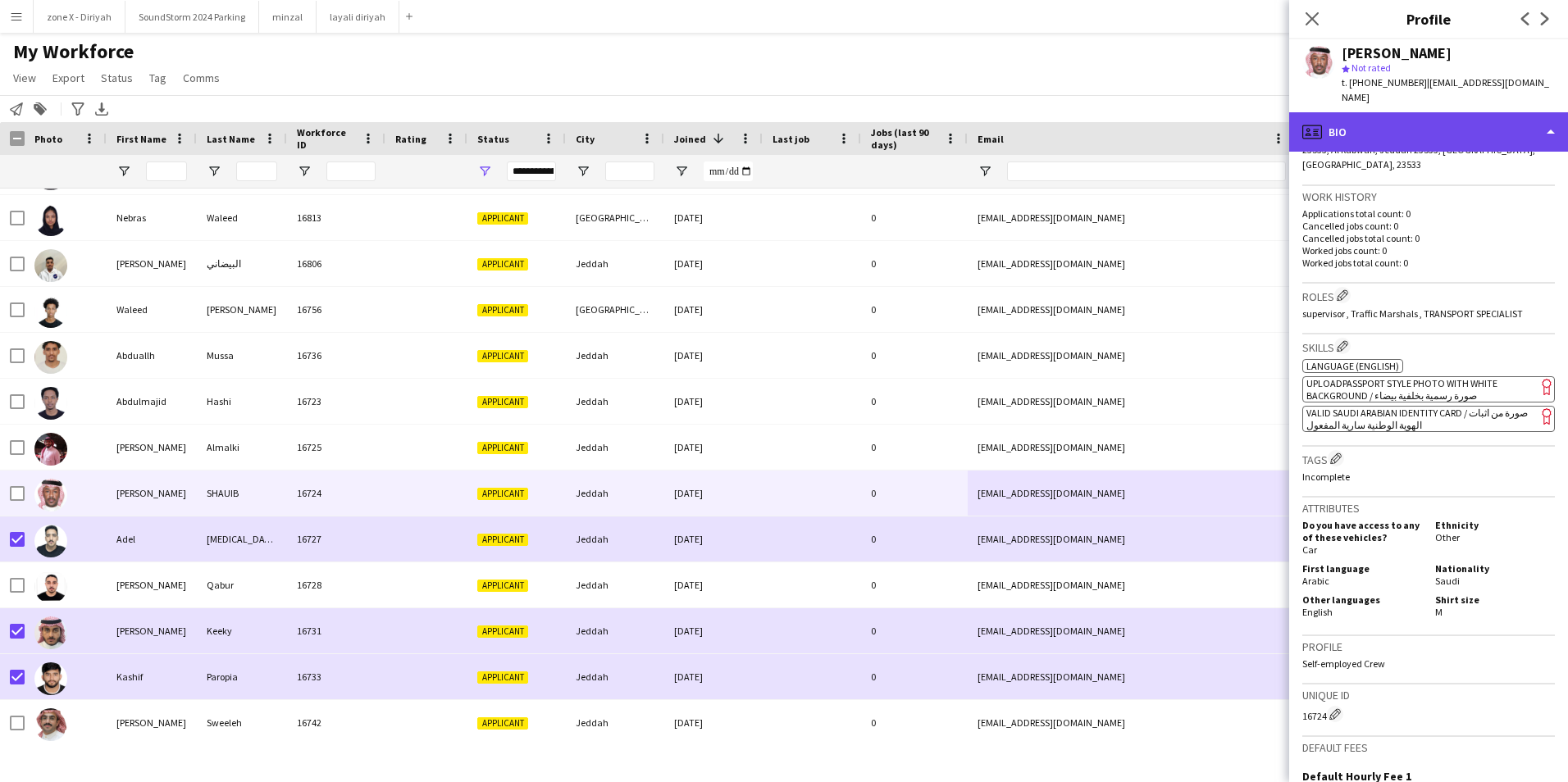
click at [1546, 125] on div "profile Bio" at bounding box center [1429, 132] width 279 height 40
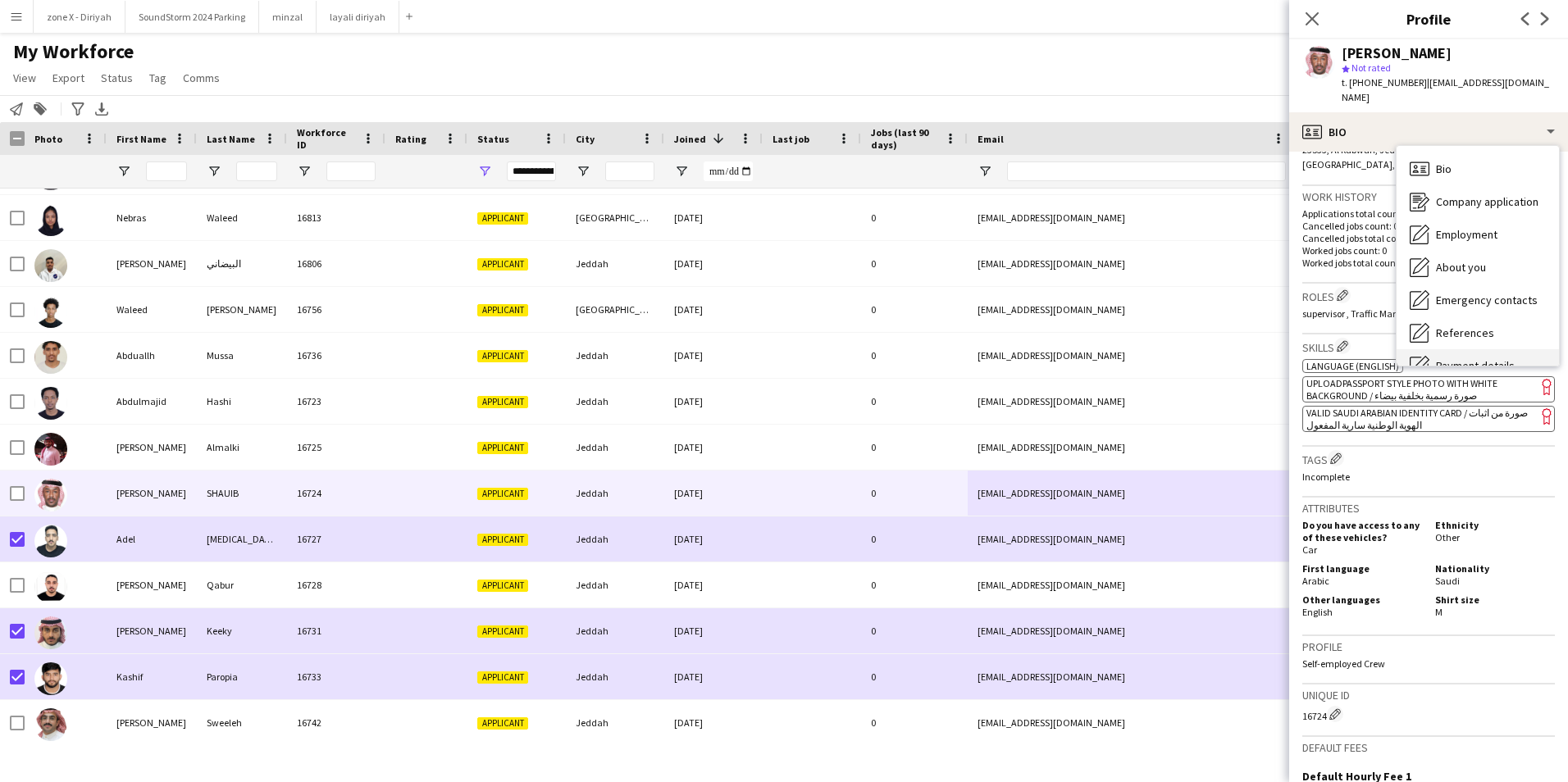
click at [1504, 351] on div "Payment details Payment details" at bounding box center [1477, 365] width 163 height 33
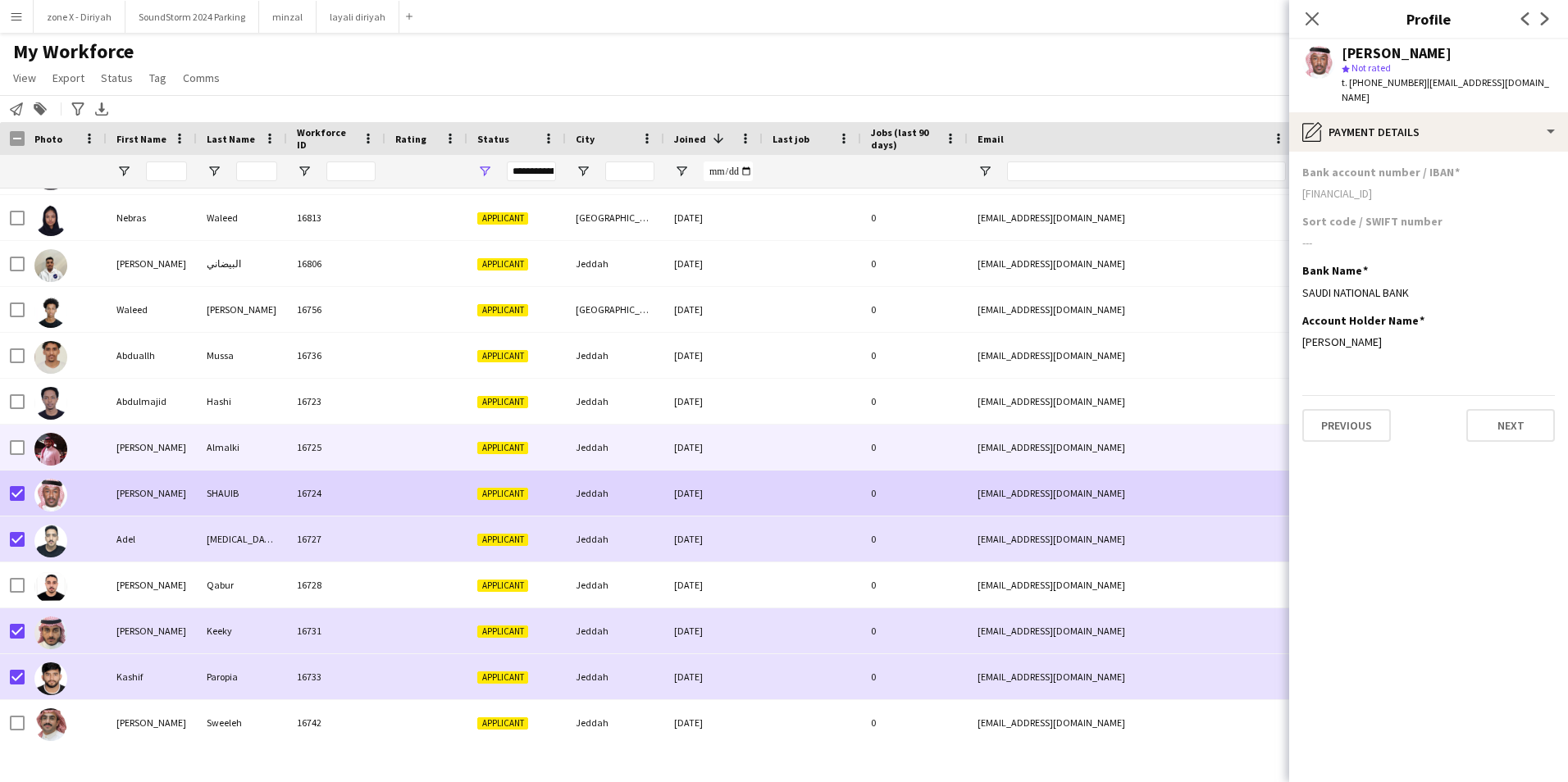
click at [963, 440] on div "0" at bounding box center [914, 447] width 106 height 45
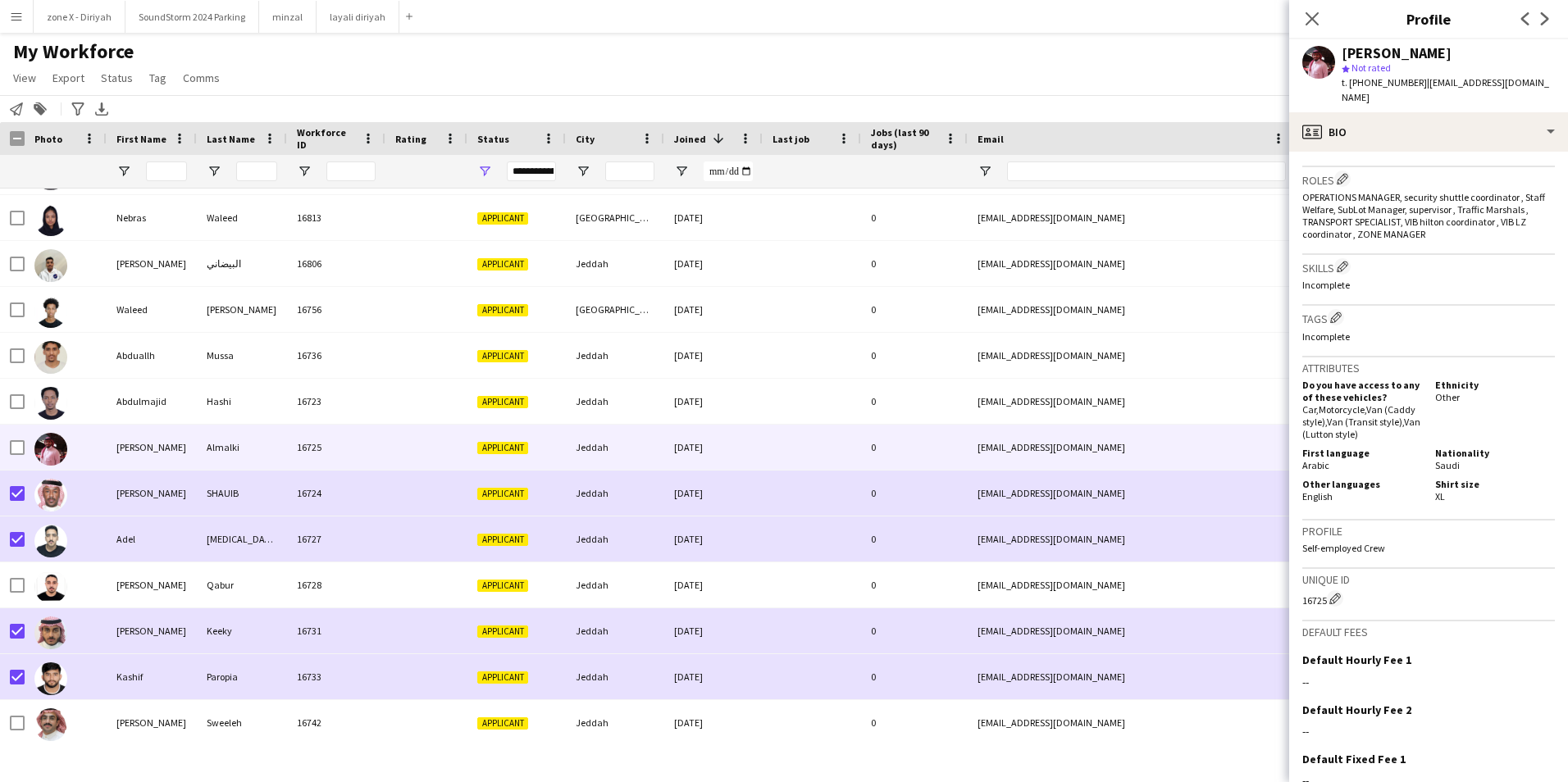
scroll to position [485, 0]
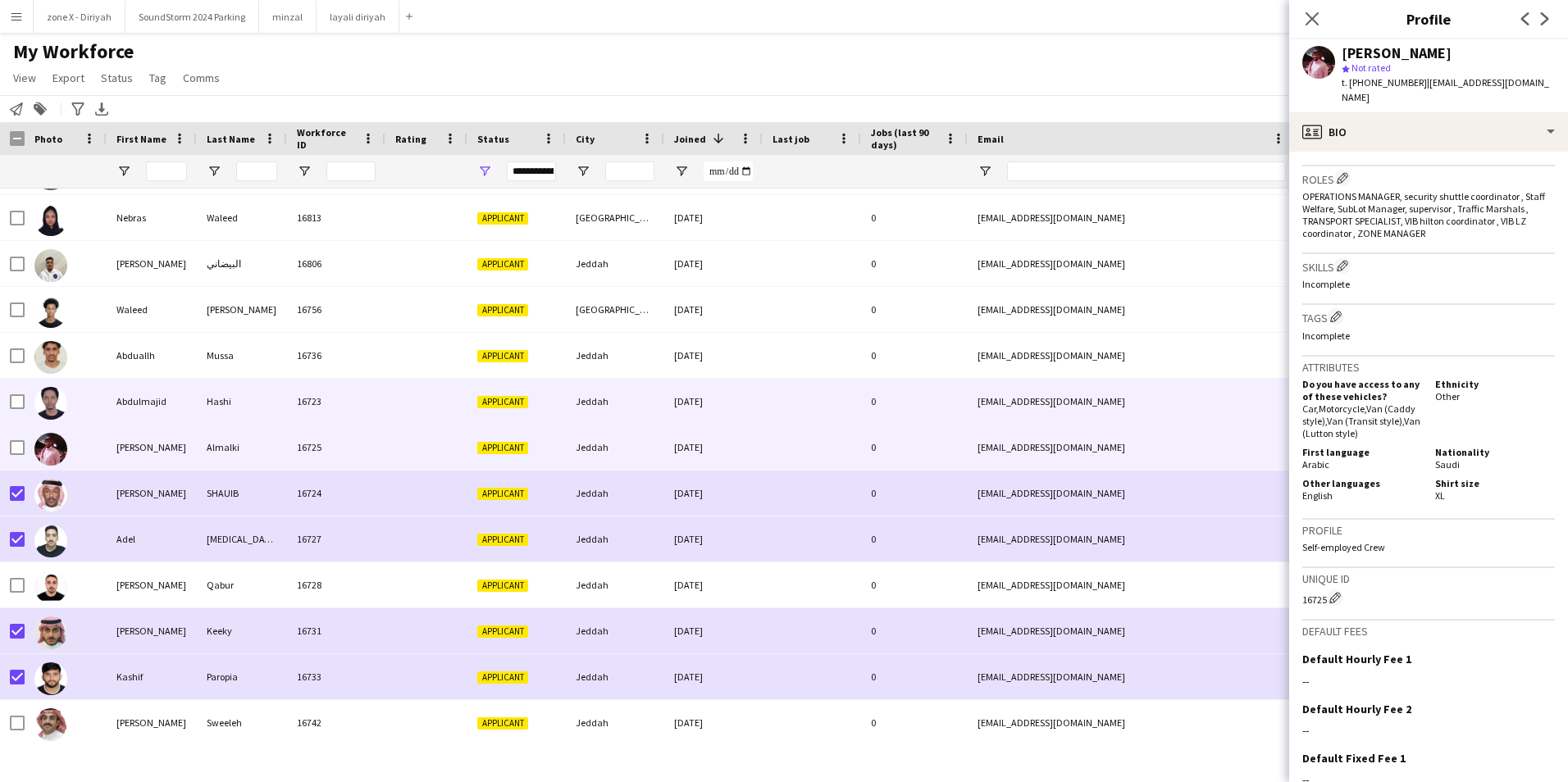
click at [1202, 401] on div "[EMAIL_ADDRESS][DOMAIN_NAME]" at bounding box center [1131, 401] width 328 height 45
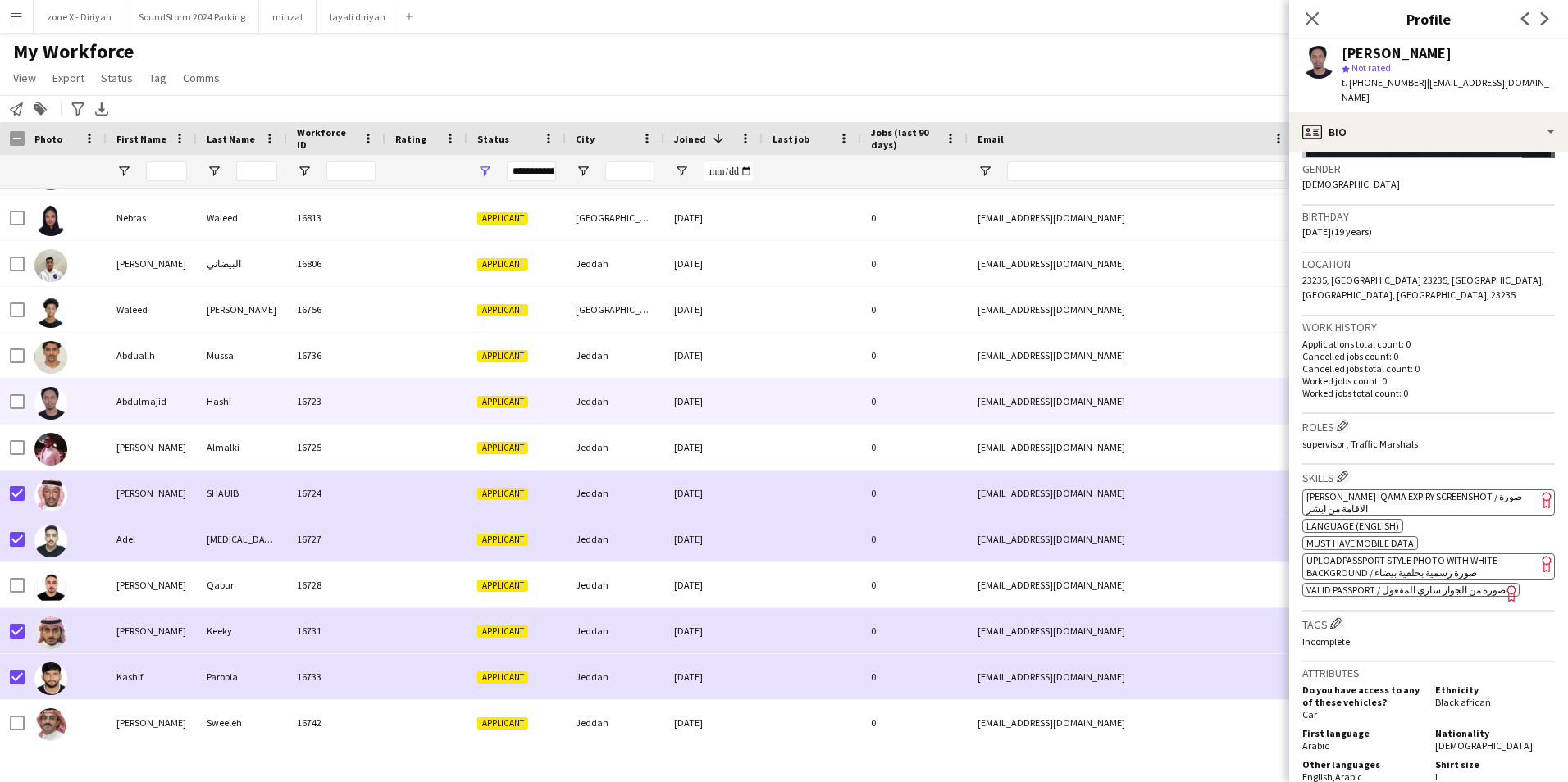
scroll to position [254, 0]
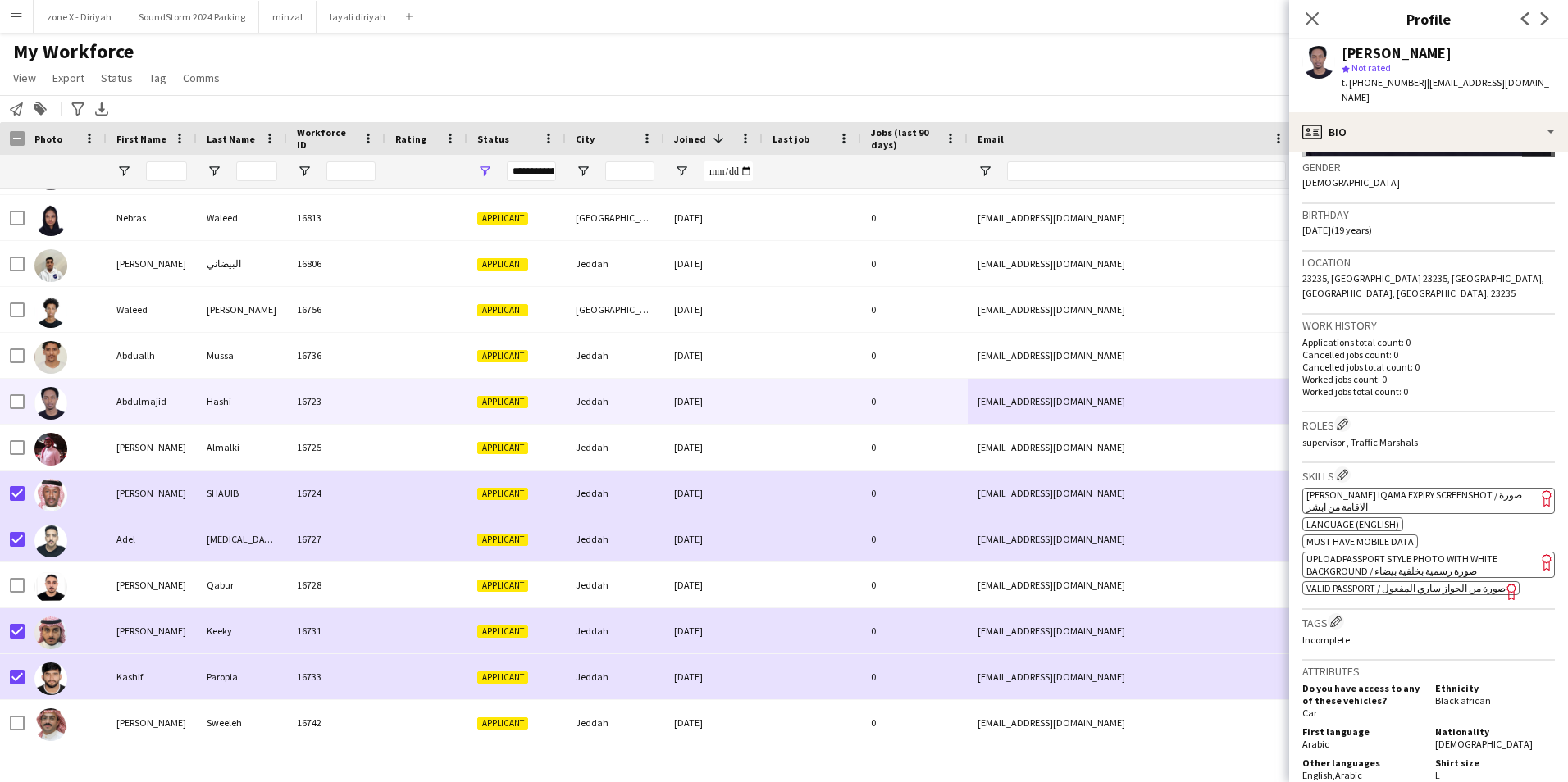
click at [1467, 488] on span "[PERSON_NAME] Iqama Expiry Screenshot / صورة الاقامة من ابشر" at bounding box center [1414, 501] width 215 height 25
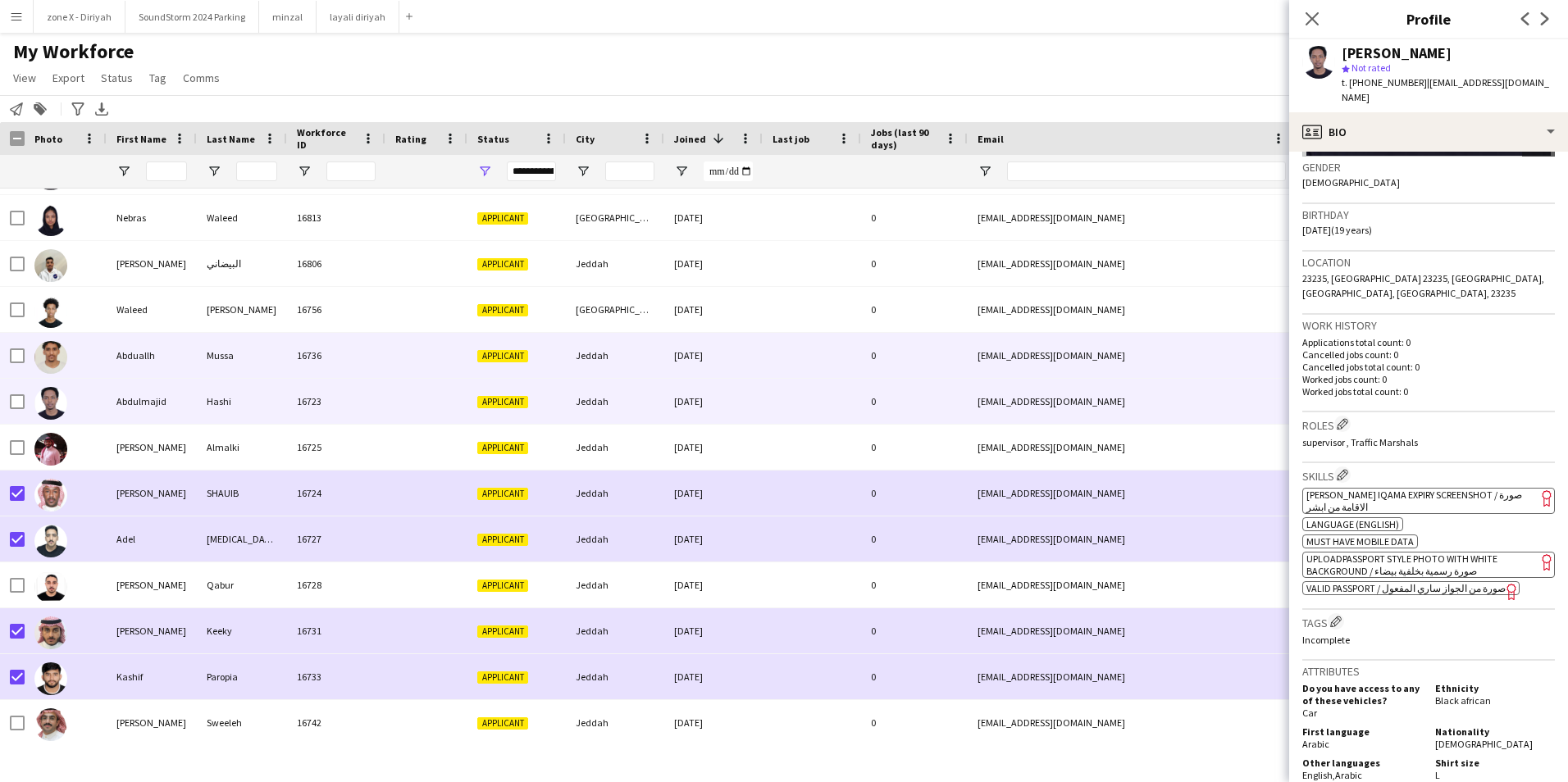
click at [1207, 340] on div "[EMAIL_ADDRESS][DOMAIN_NAME]" at bounding box center [1131, 355] width 328 height 45
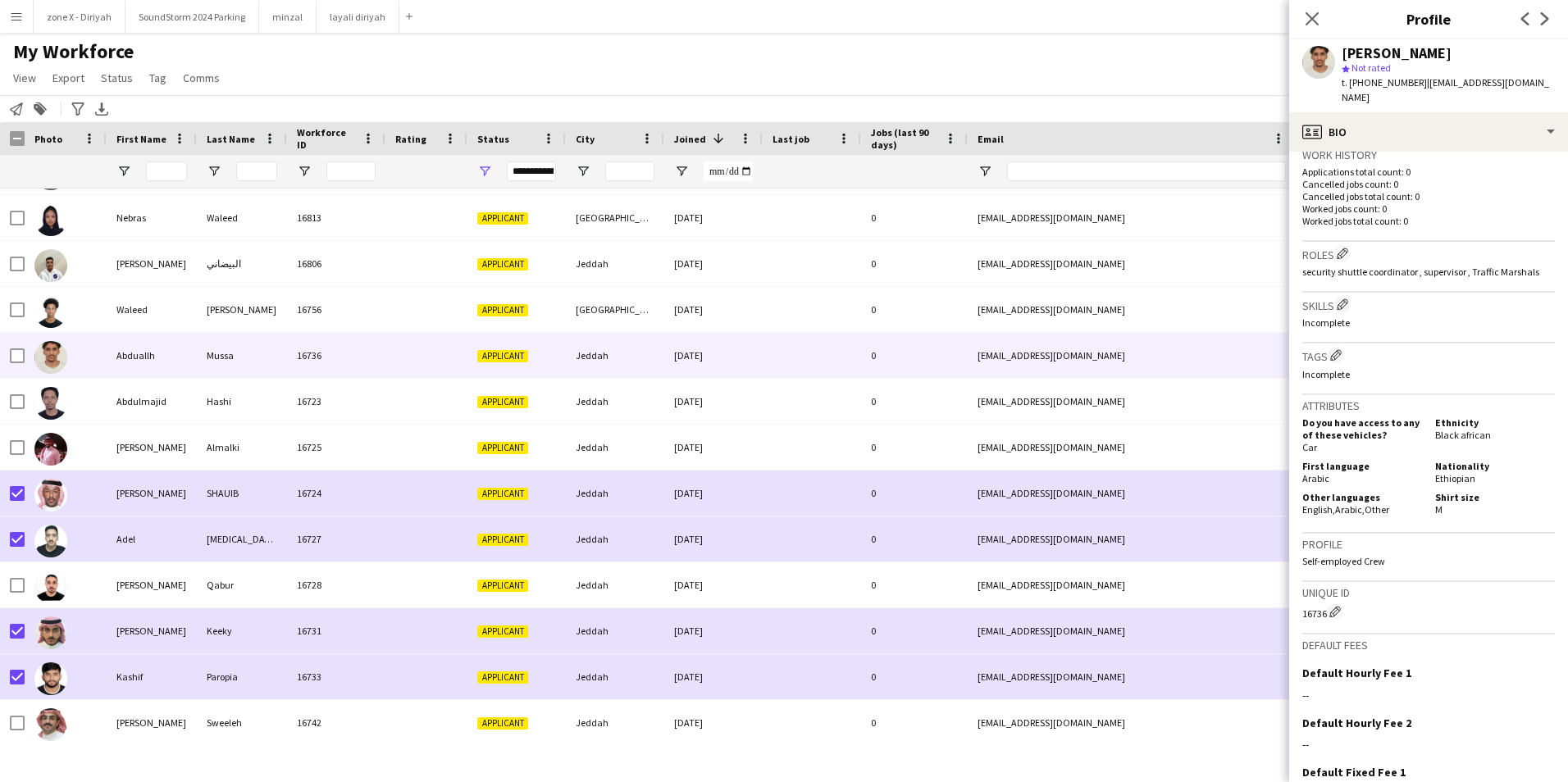
scroll to position [411, 0]
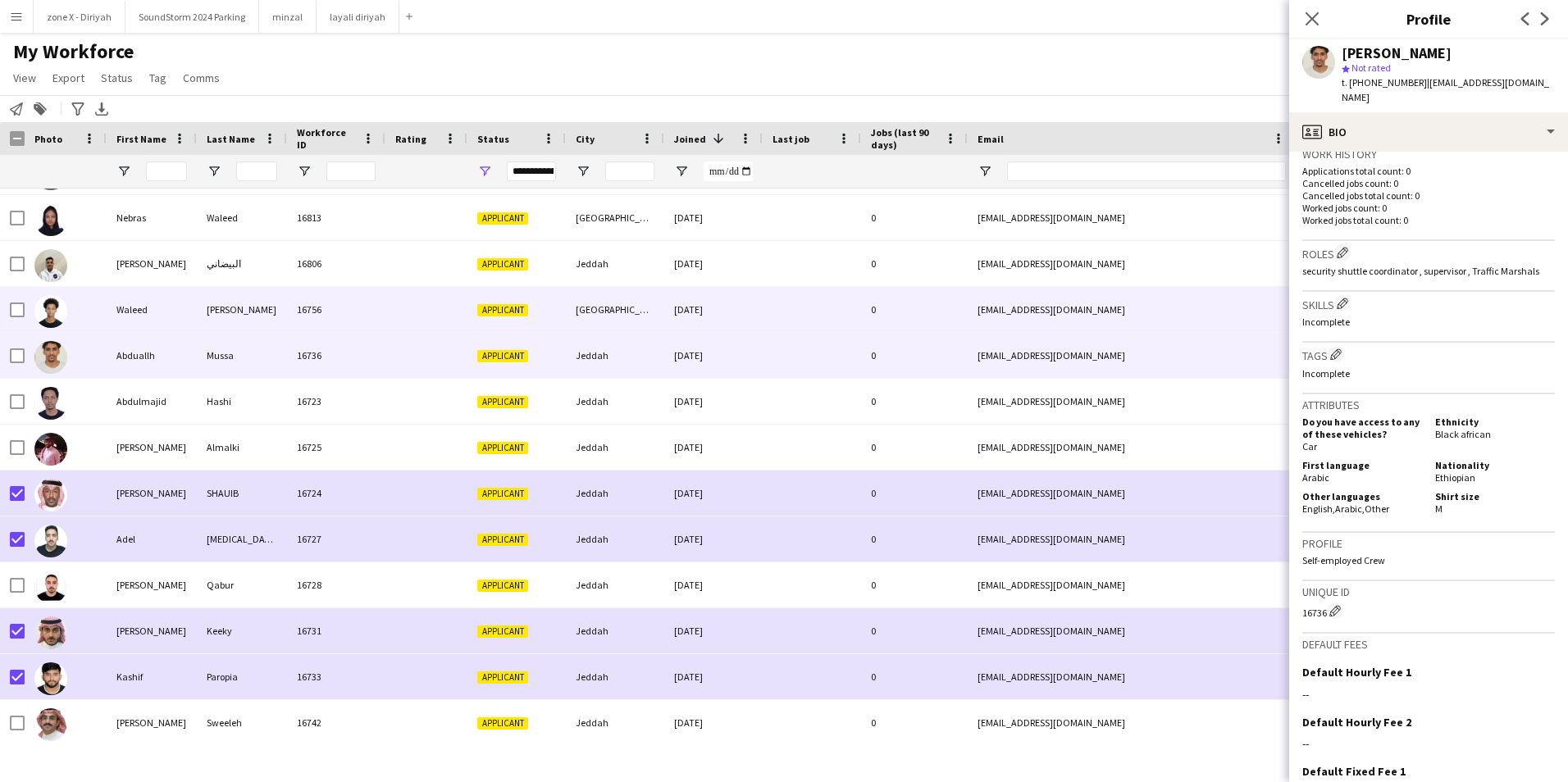
click at [1101, 306] on div "[EMAIL_ADDRESS][DOMAIN_NAME]" at bounding box center [1131, 309] width 328 height 45
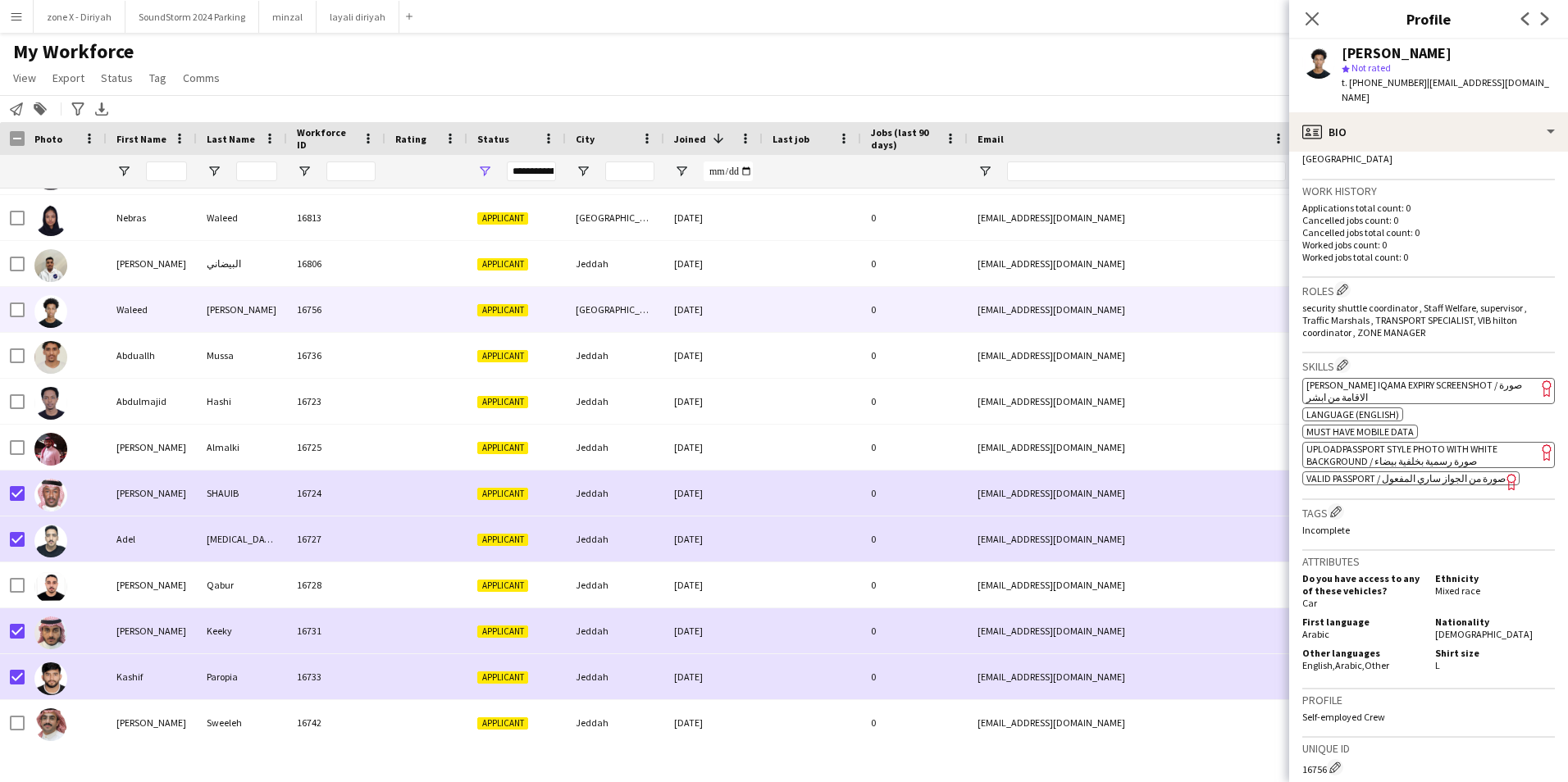
scroll to position [393, 0]
click at [1446, 374] on app-spec-pill "ok-circled2 background Layer 1 cross-circle-red background Layer 1 [PERSON_NAME…" at bounding box center [1429, 387] width 253 height 26
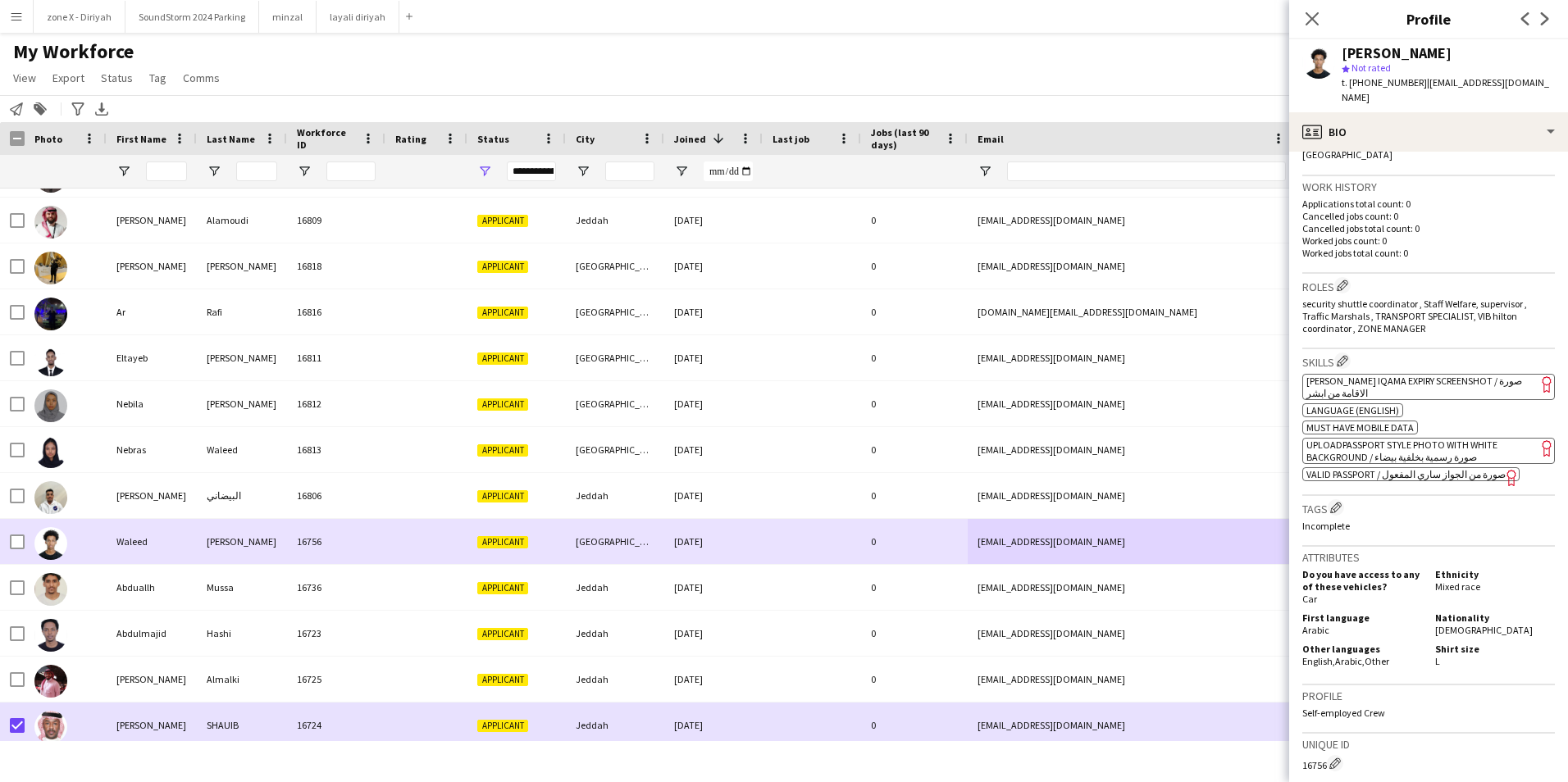
scroll to position [5394, 0]
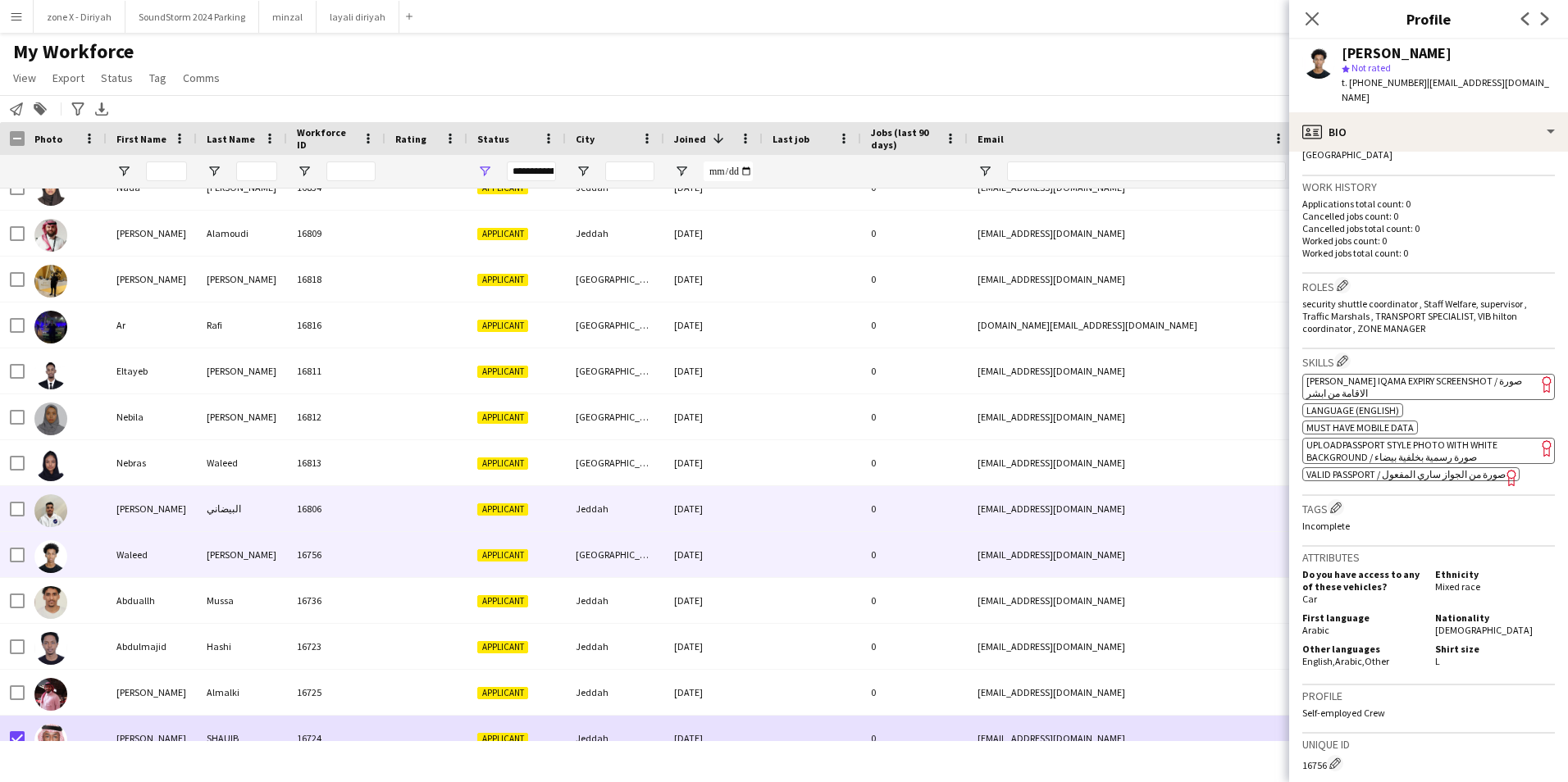
click at [1178, 506] on div "[EMAIL_ADDRESS][DOMAIN_NAME]" at bounding box center [1131, 508] width 328 height 45
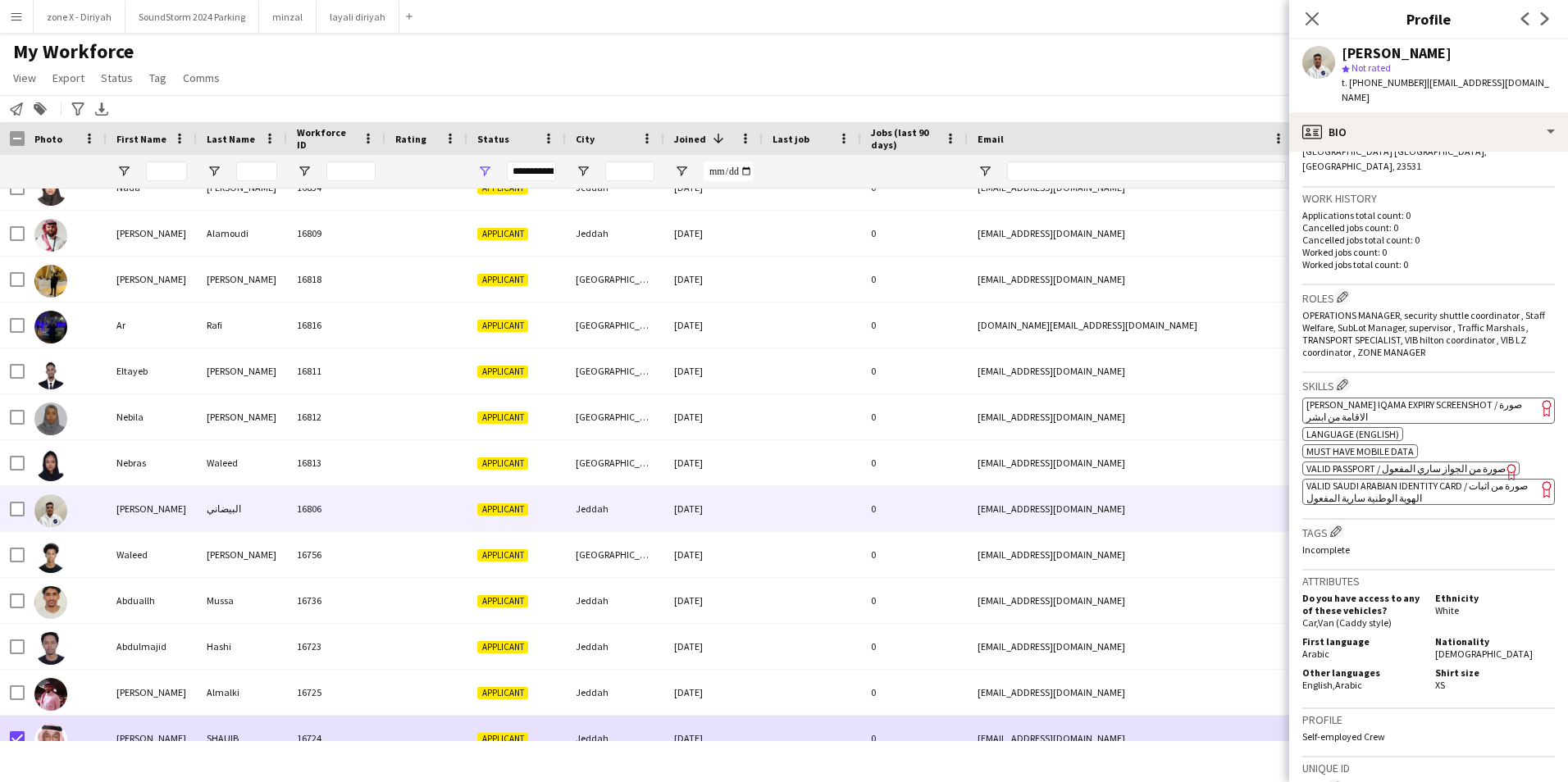
scroll to position [382, 0]
click at [1504, 397] on app-spec-pill "ok-circled2 background Layer 1 cross-circle-red background Layer 1 [PERSON_NAME…" at bounding box center [1429, 410] width 253 height 26
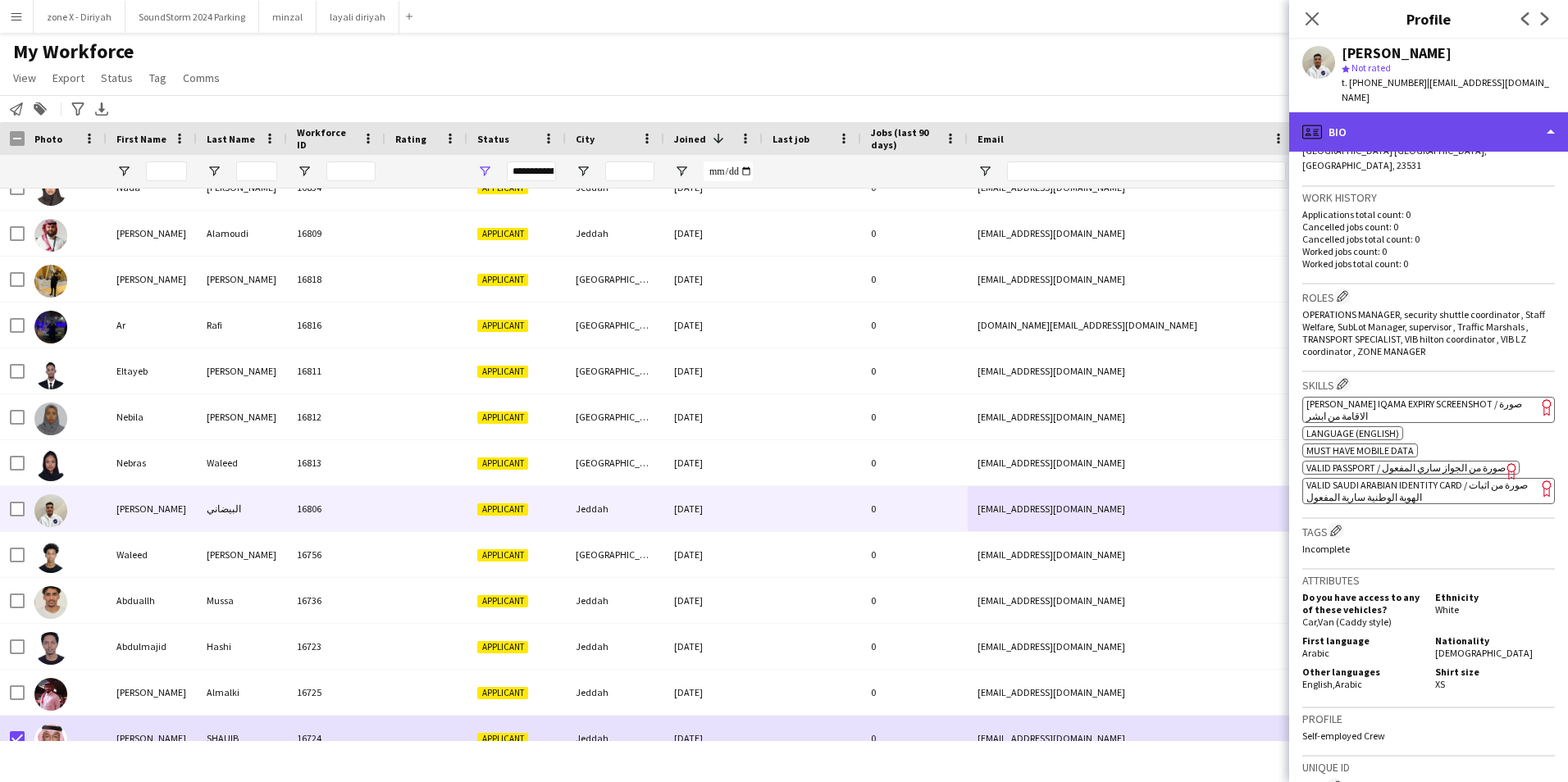
click at [1476, 122] on div "profile Bio" at bounding box center [1429, 132] width 279 height 40
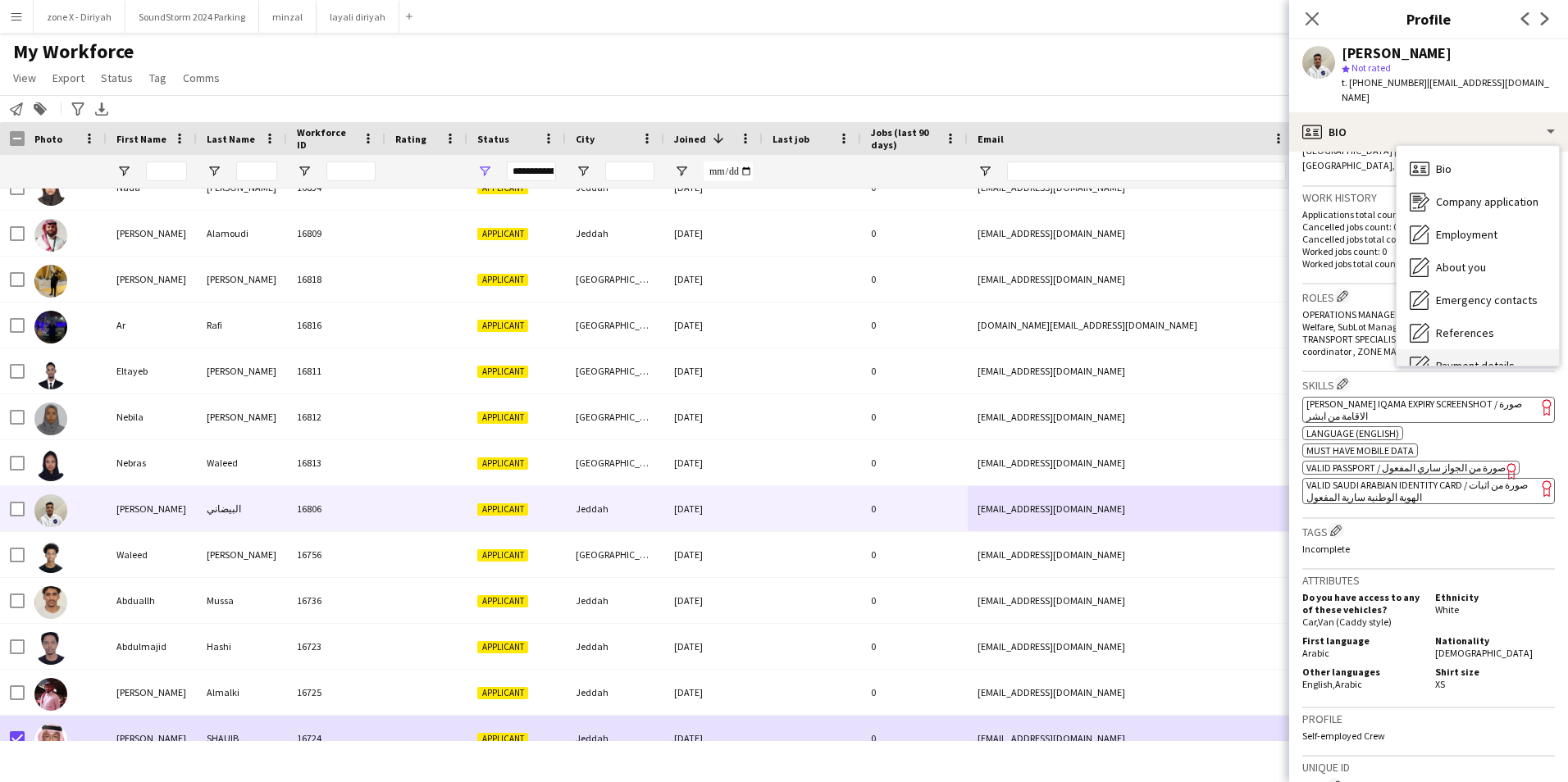
click at [1472, 349] on div "Payment details Payment details" at bounding box center [1477, 365] width 163 height 33
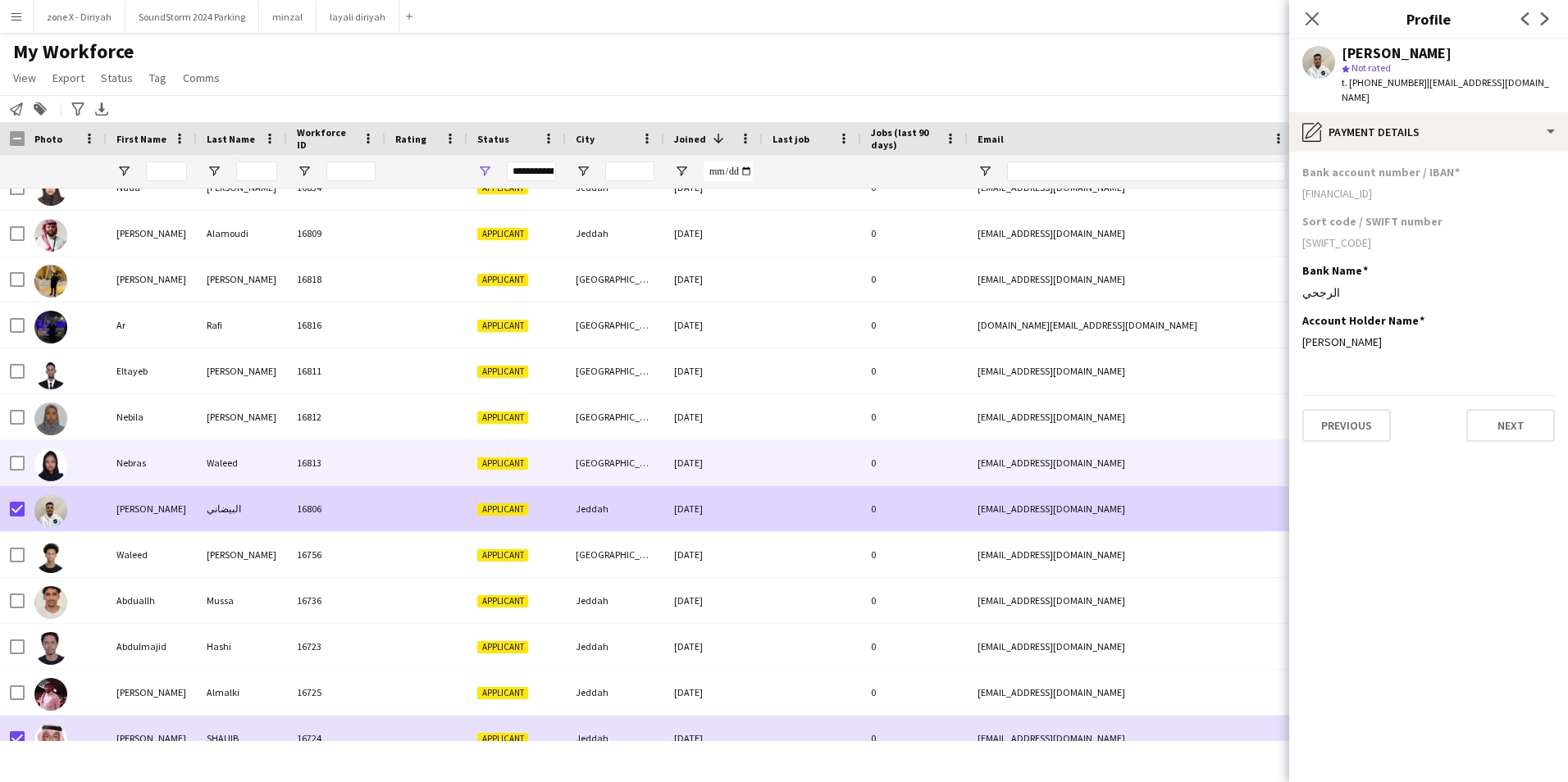
click at [430, 470] on div at bounding box center [426, 463] width 82 height 45
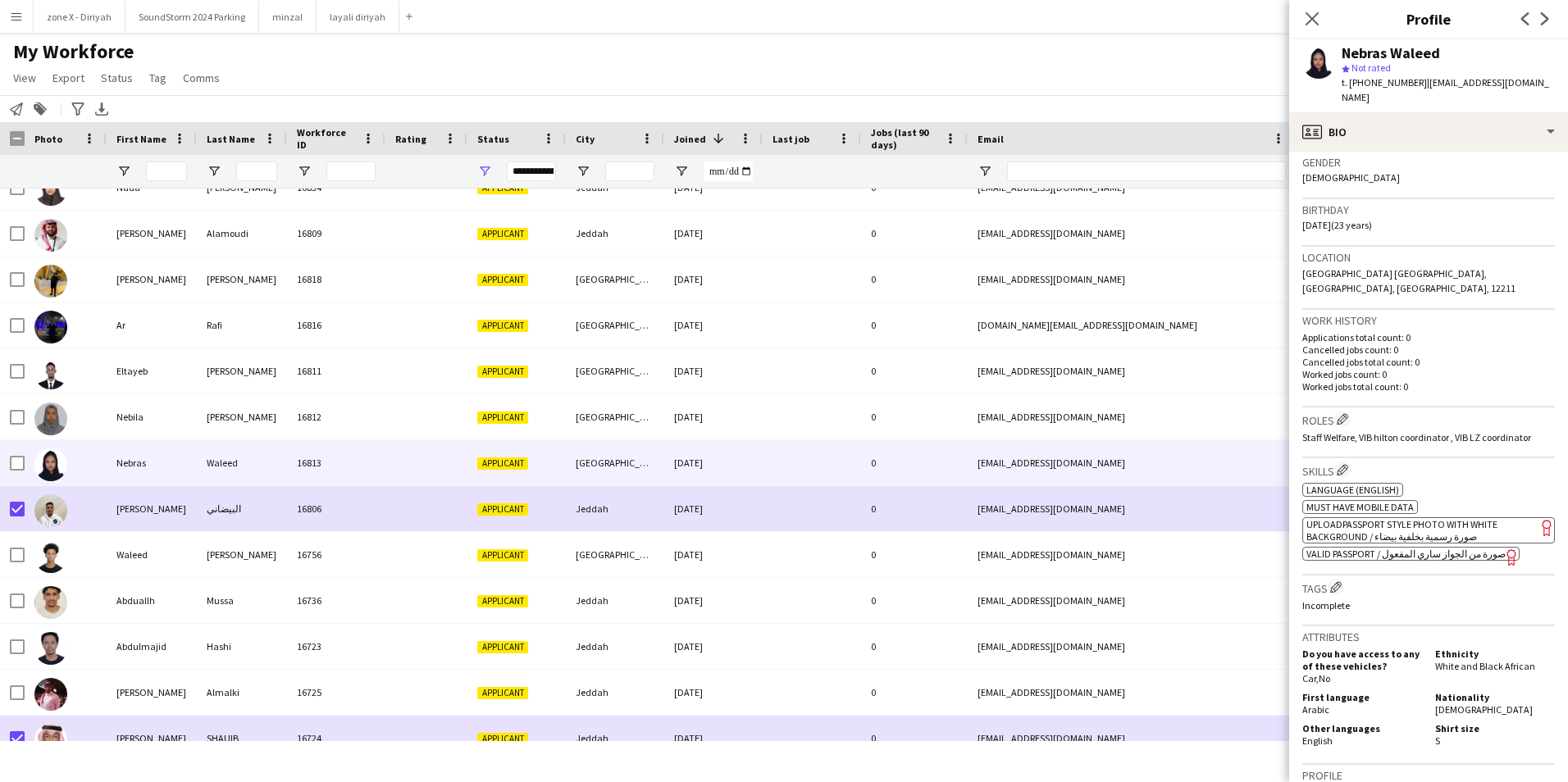
scroll to position [307, 0]
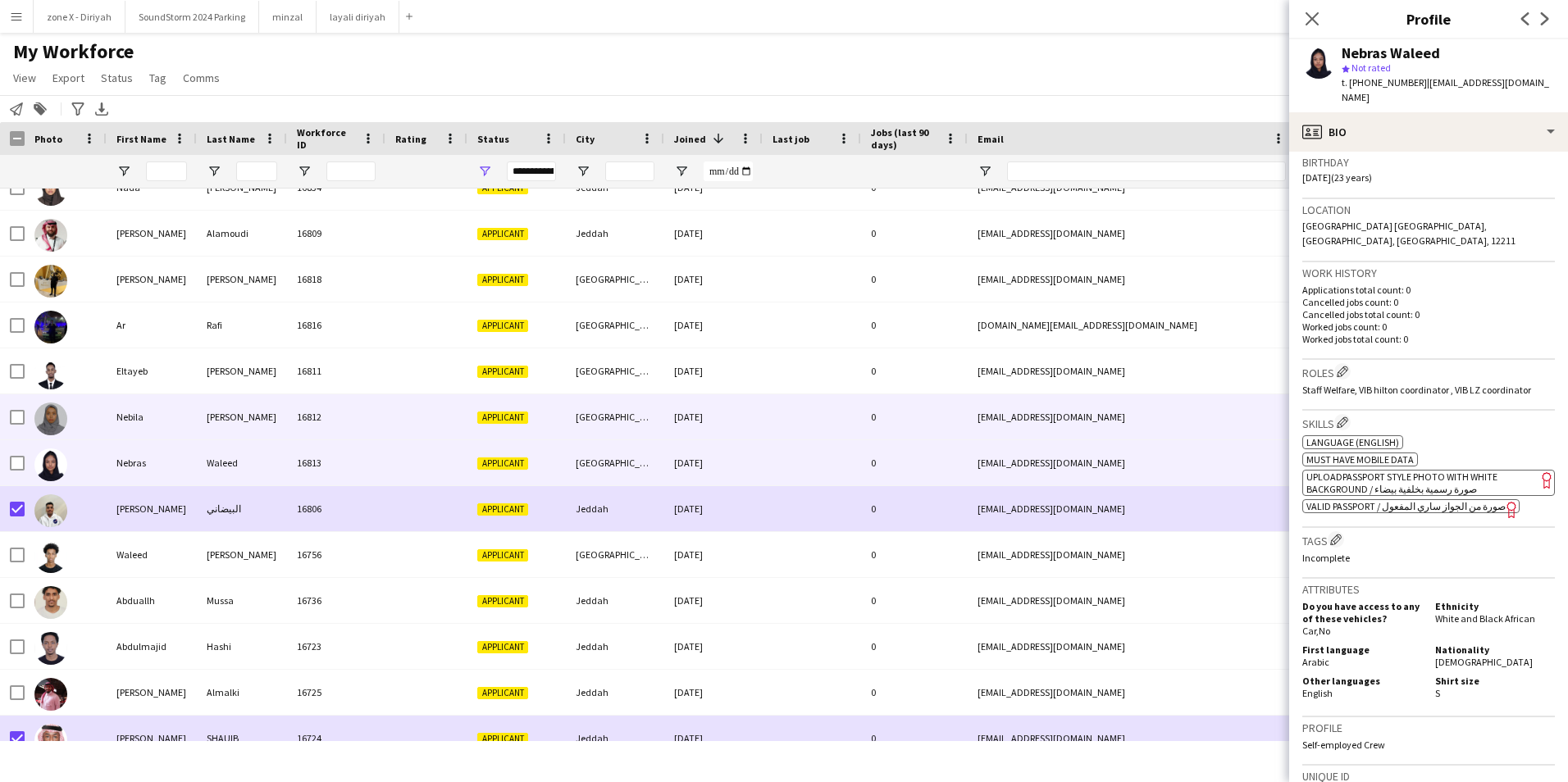
click at [1254, 428] on div "[EMAIL_ADDRESS][DOMAIN_NAME]" at bounding box center [1131, 417] width 328 height 45
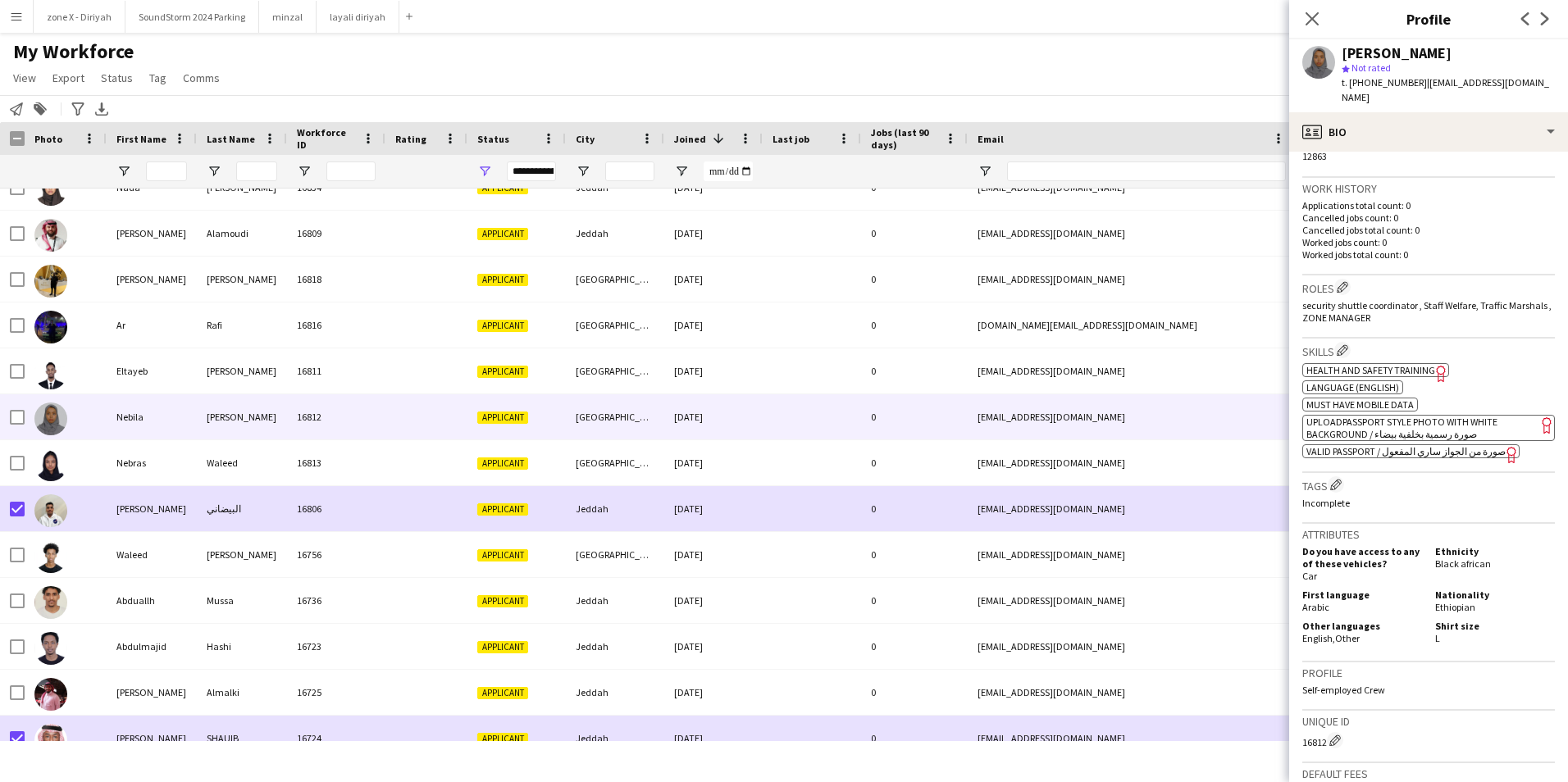
scroll to position [392, 0]
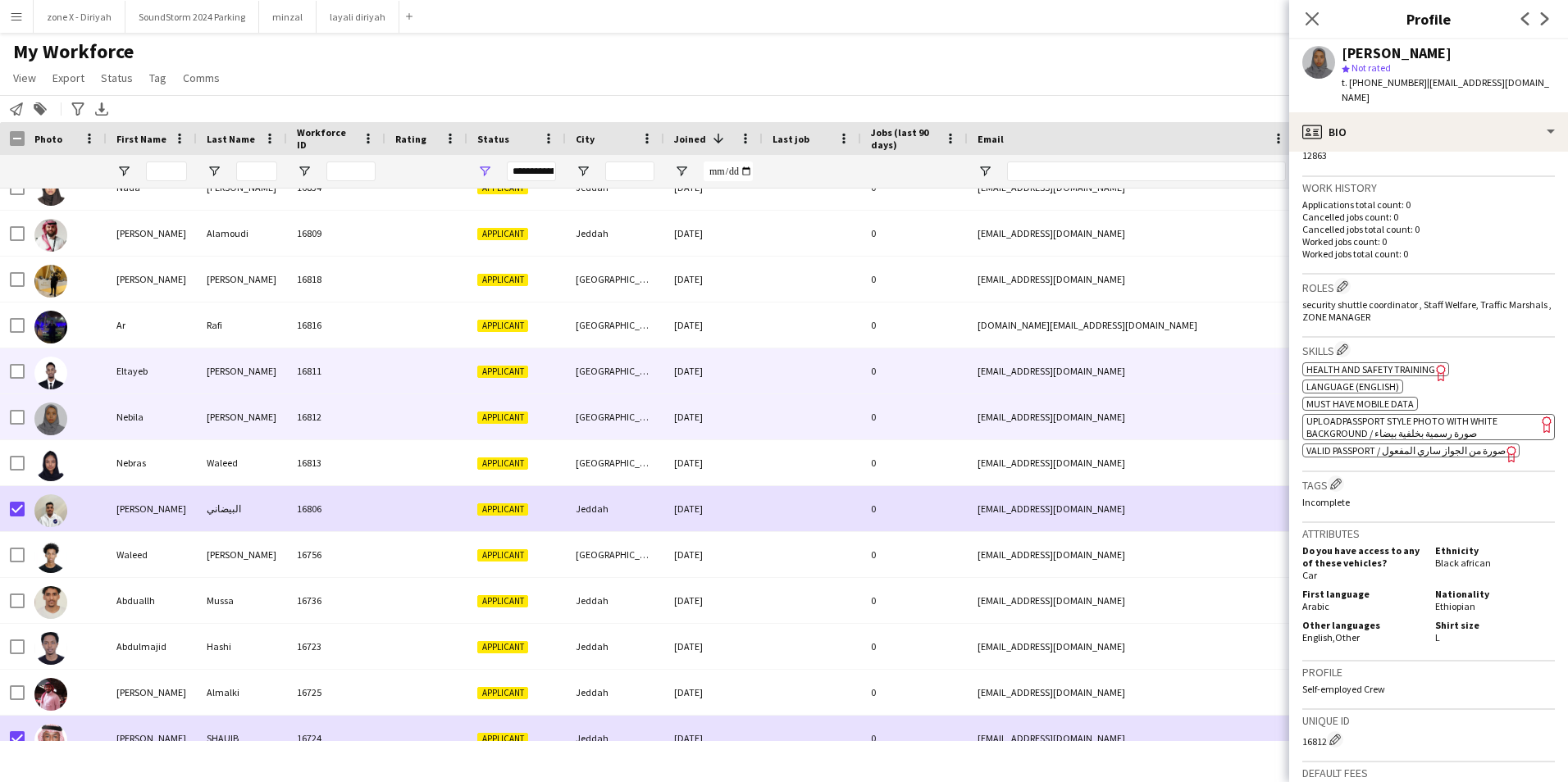
click at [1203, 356] on div "[EMAIL_ADDRESS][DOMAIN_NAME]" at bounding box center [1131, 370] width 328 height 45
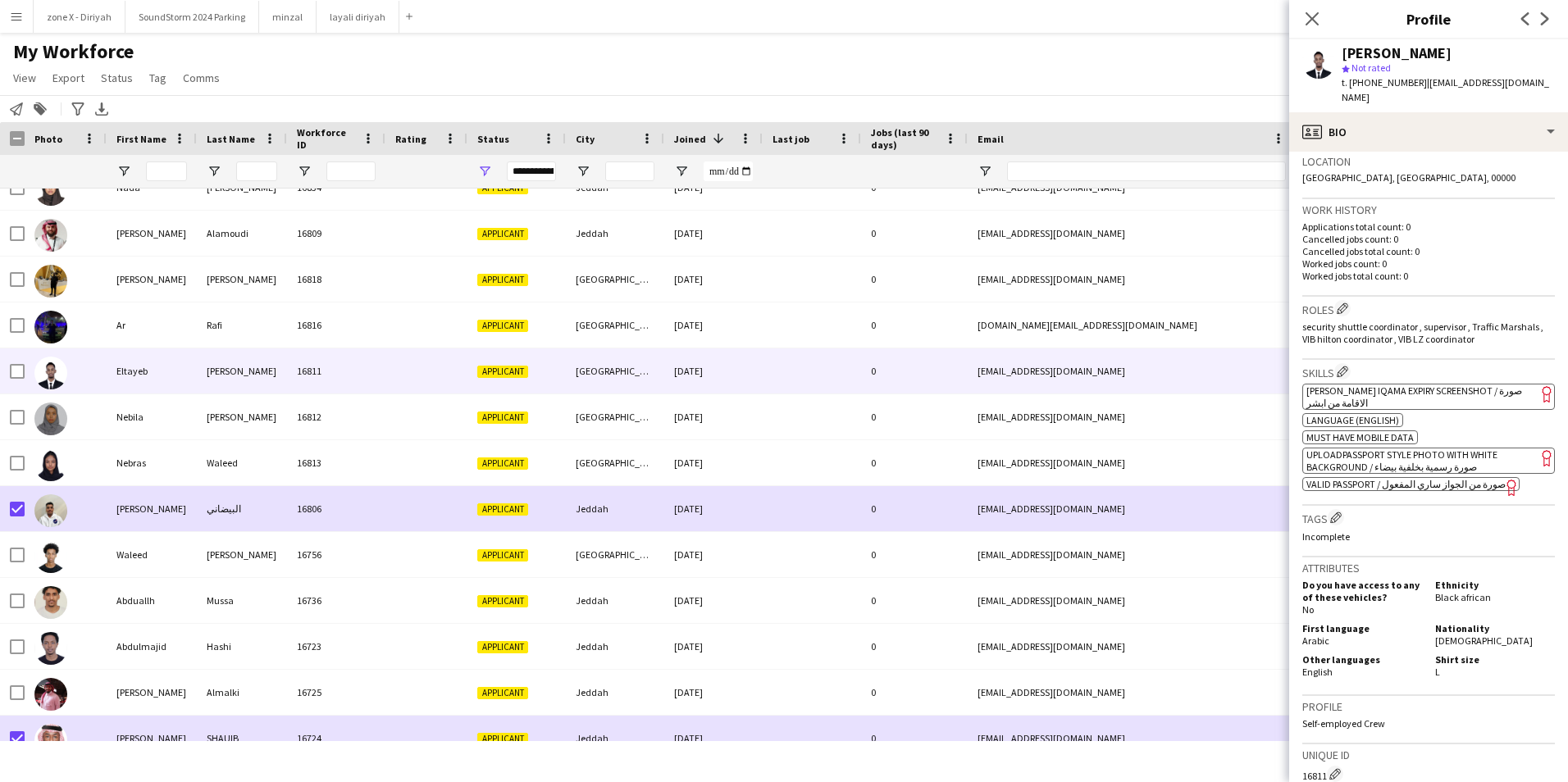
scroll to position [356, 0]
click at [1483, 384] on span "[PERSON_NAME] Iqama Expiry Screenshot / صورة الاقامة من ابشر" at bounding box center [1414, 396] width 215 height 25
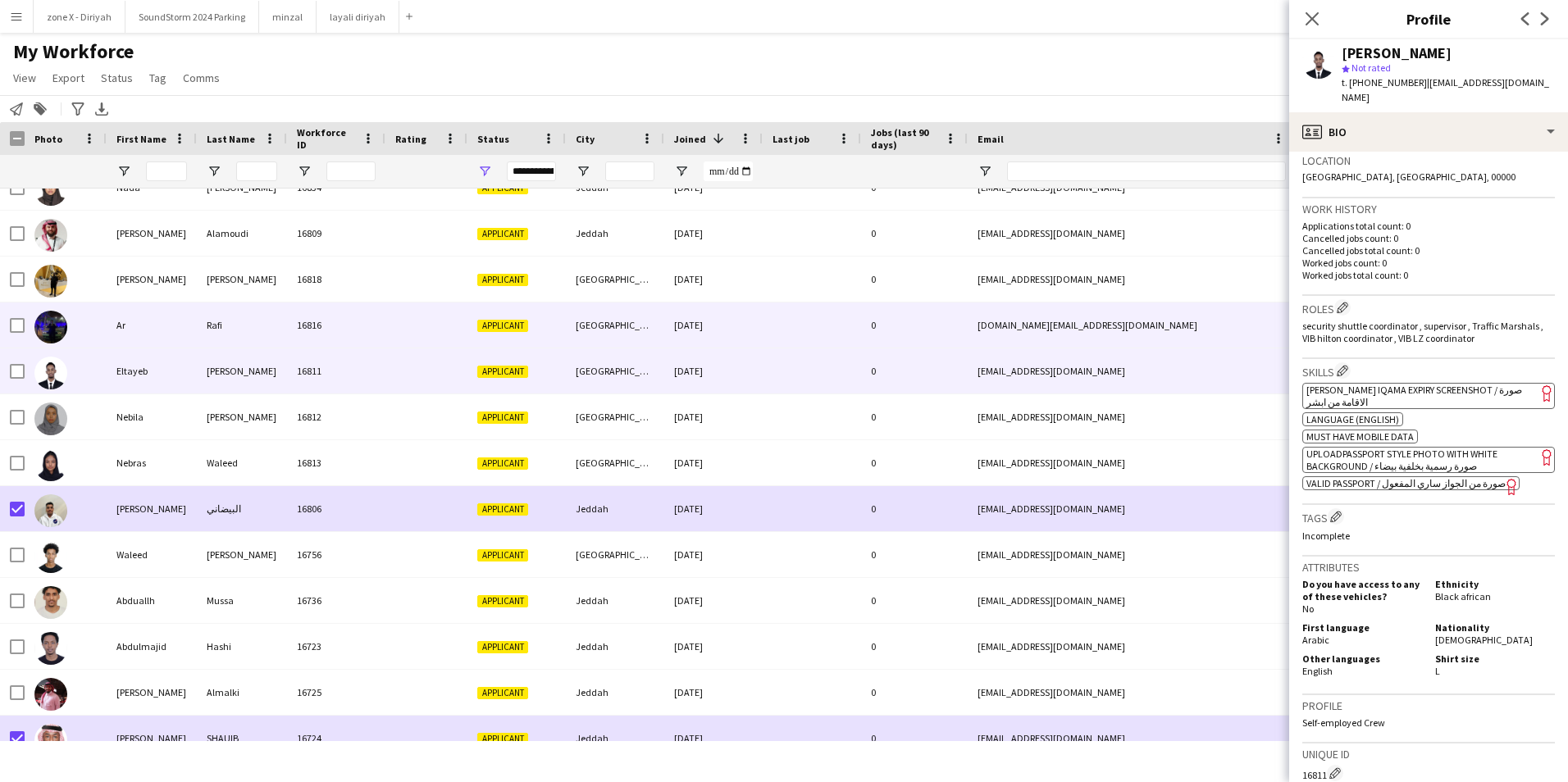
click at [1111, 318] on div "[DOMAIN_NAME][EMAIL_ADDRESS][DOMAIN_NAME]" at bounding box center [1131, 325] width 328 height 45
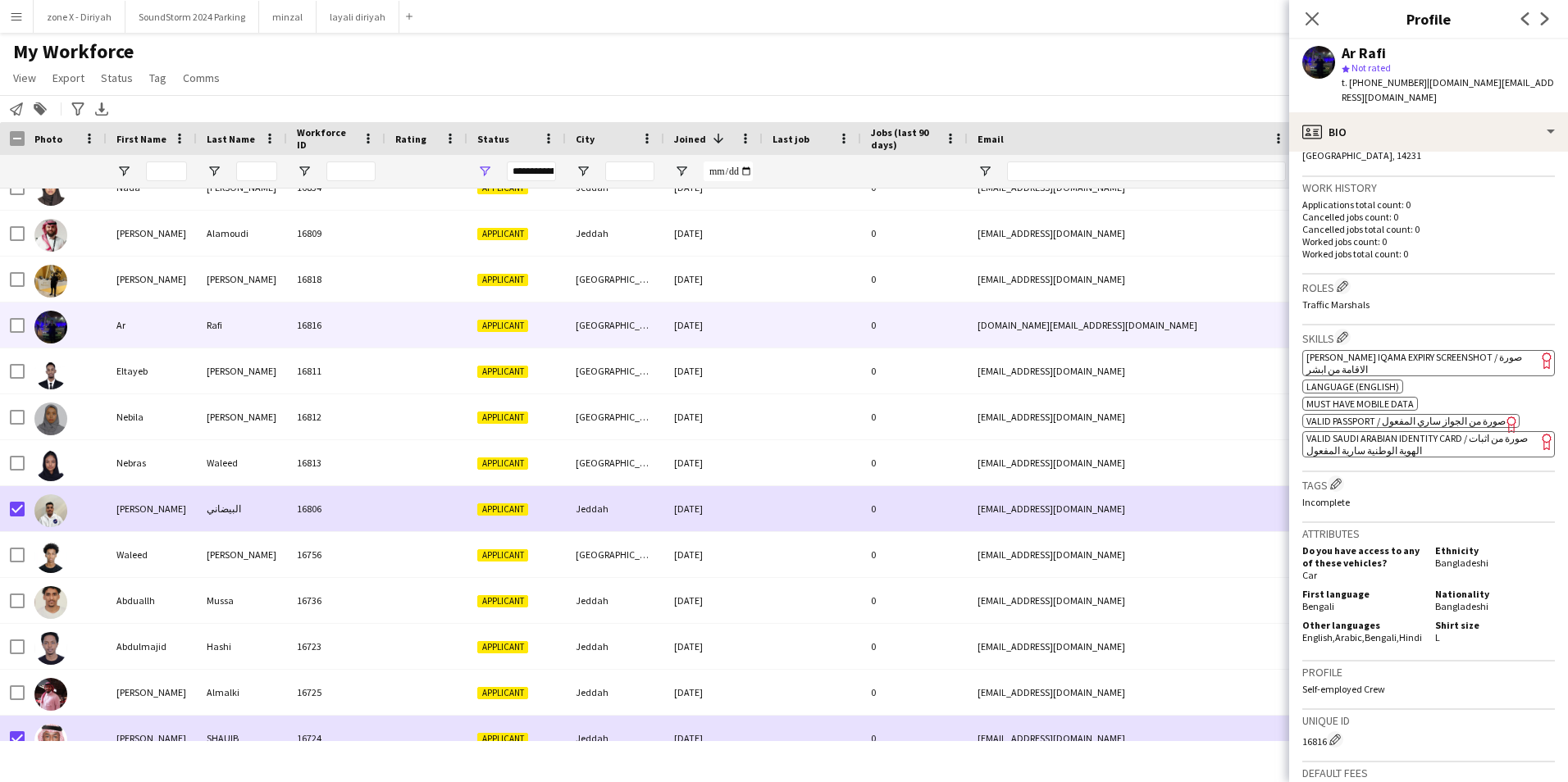
scroll to position [393, 0]
click at [1460, 350] on span "[PERSON_NAME] Iqama Expiry Screenshot / صورة الاقامة من ابشر" at bounding box center [1414, 362] width 215 height 25
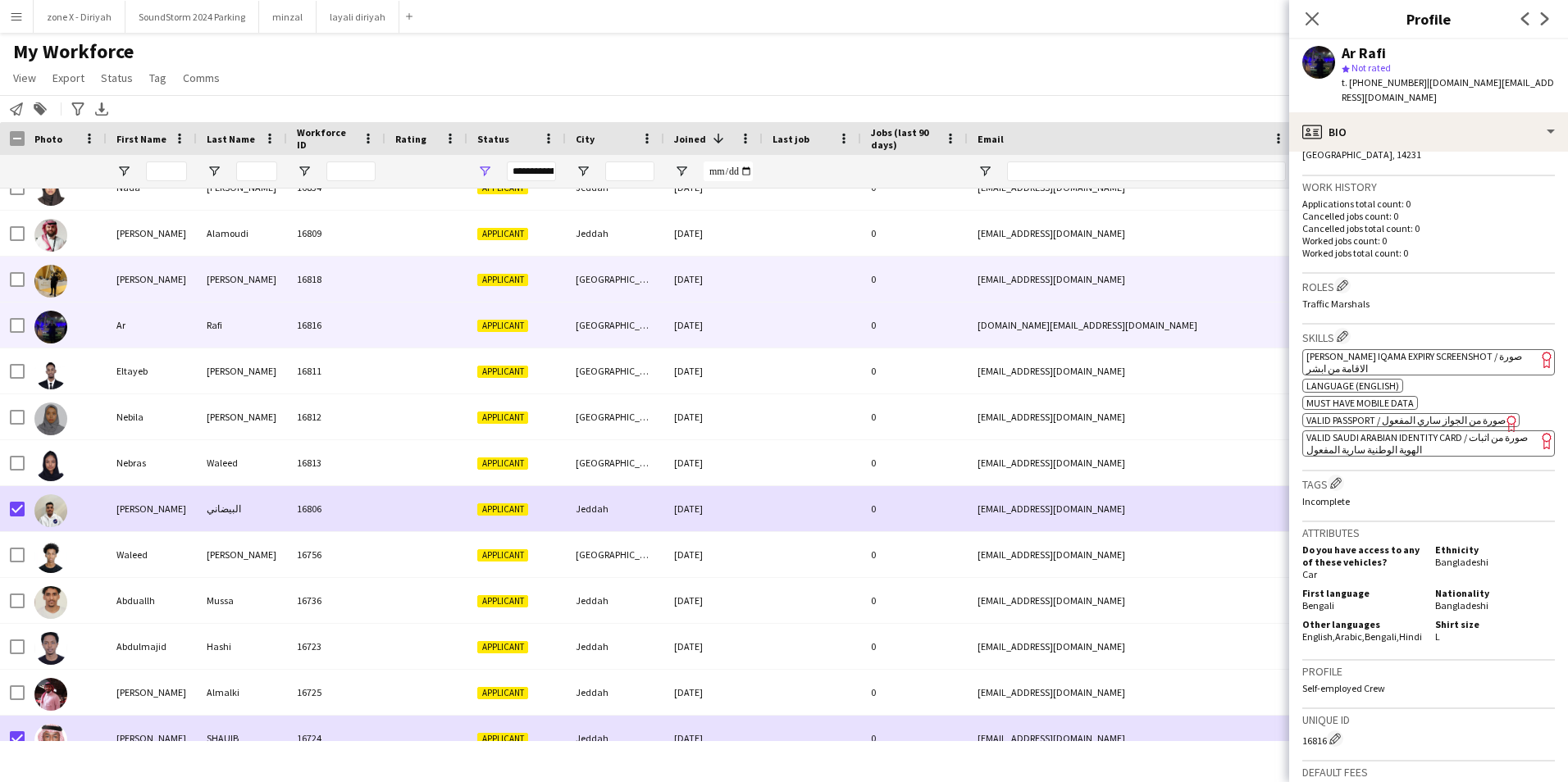
click at [1159, 284] on div "[EMAIL_ADDRESS][DOMAIN_NAME]" at bounding box center [1131, 279] width 328 height 45
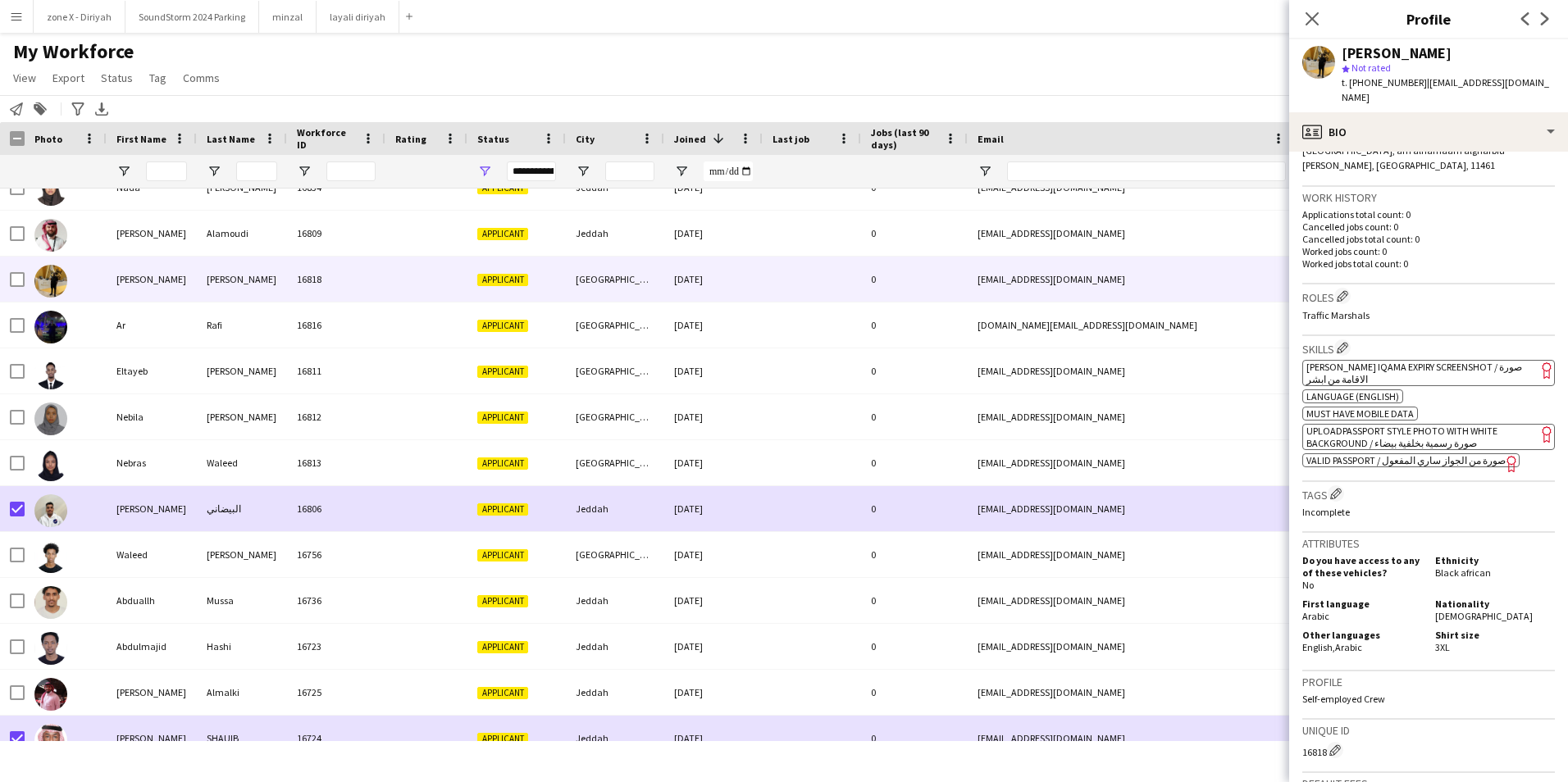
scroll to position [417, 0]
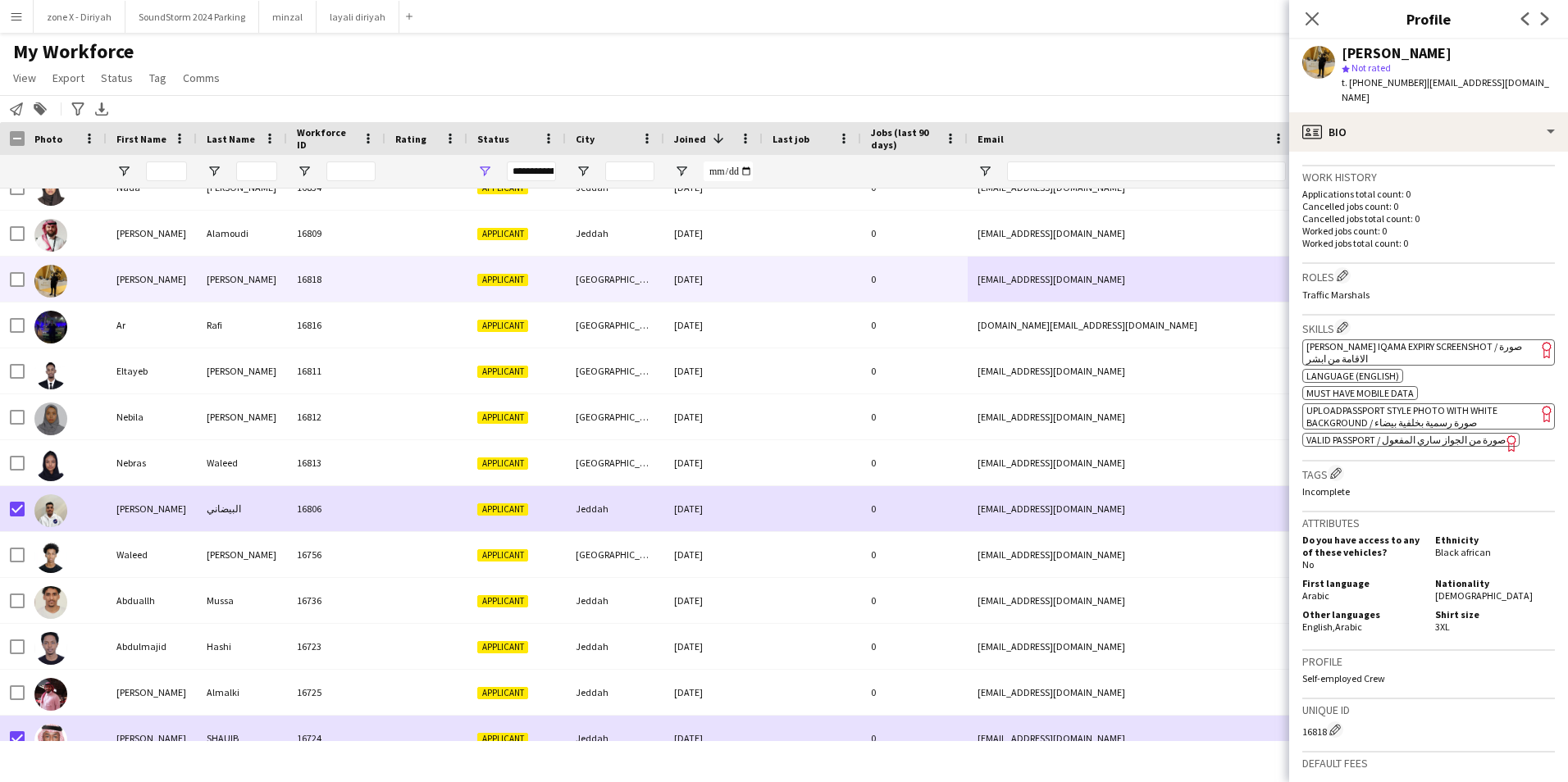
click at [1470, 340] on span "[PERSON_NAME] Iqama Expiry Screenshot / صورة الاقامة من ابشر" at bounding box center [1414, 352] width 215 height 25
click at [1490, 340] on span "[PERSON_NAME] Iqama Expiry Screenshot / صورة الاقامة من ابشر" at bounding box center [1414, 352] width 215 height 25
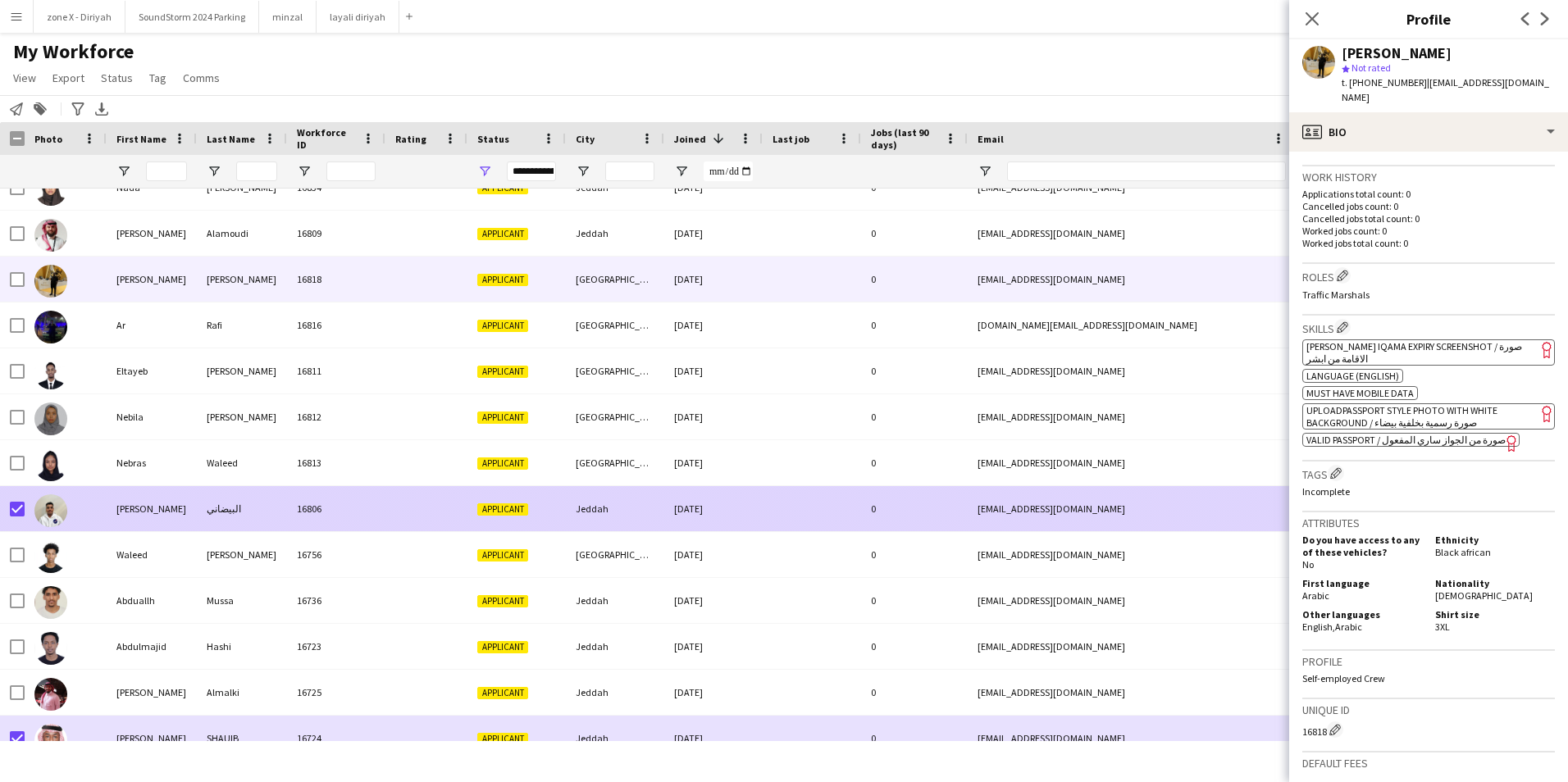
click at [970, 508] on div "[EMAIL_ADDRESS][DOMAIN_NAME]" at bounding box center [1131, 508] width 328 height 45
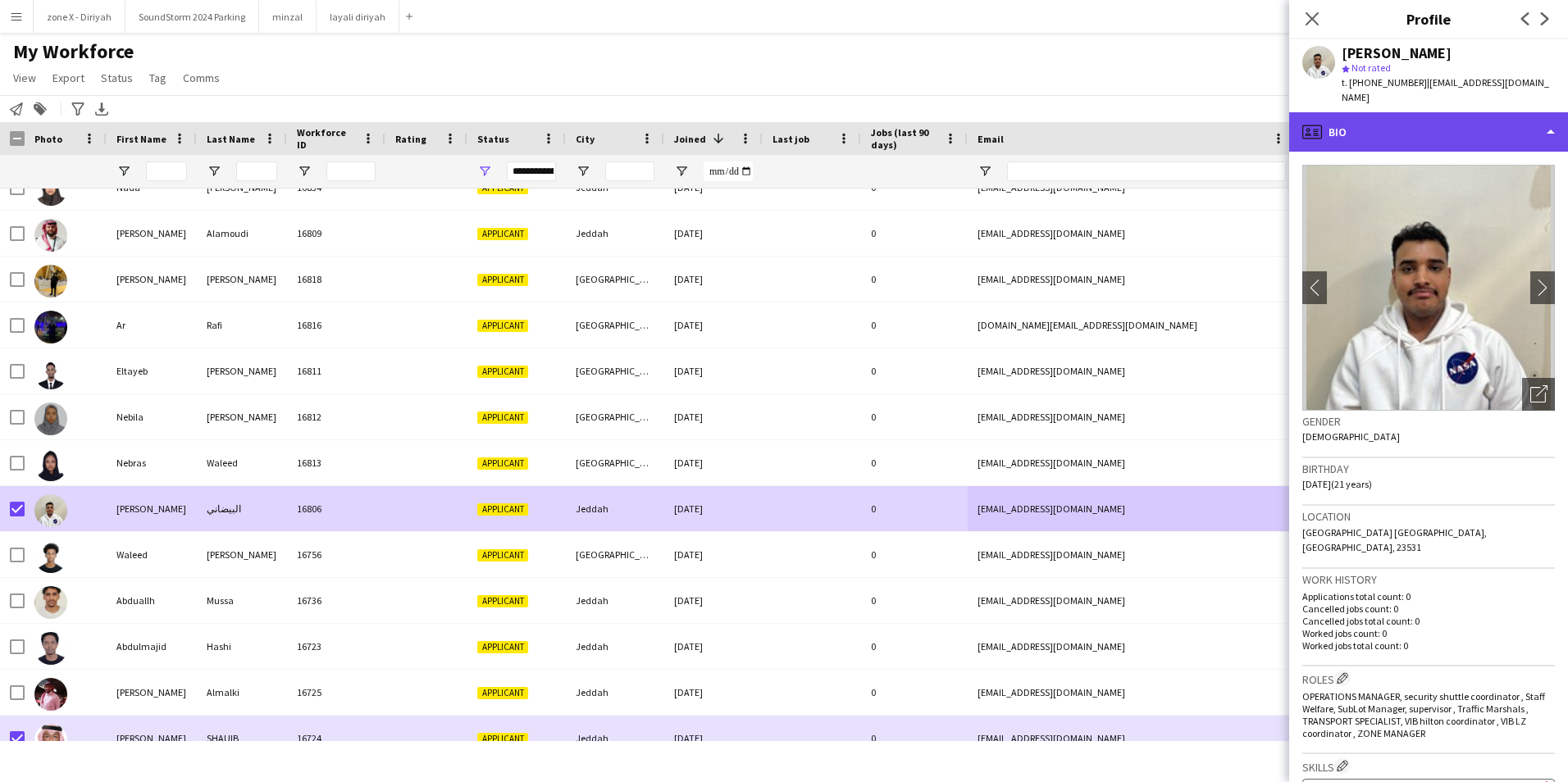
click at [1518, 126] on div "profile Bio" at bounding box center [1429, 132] width 279 height 40
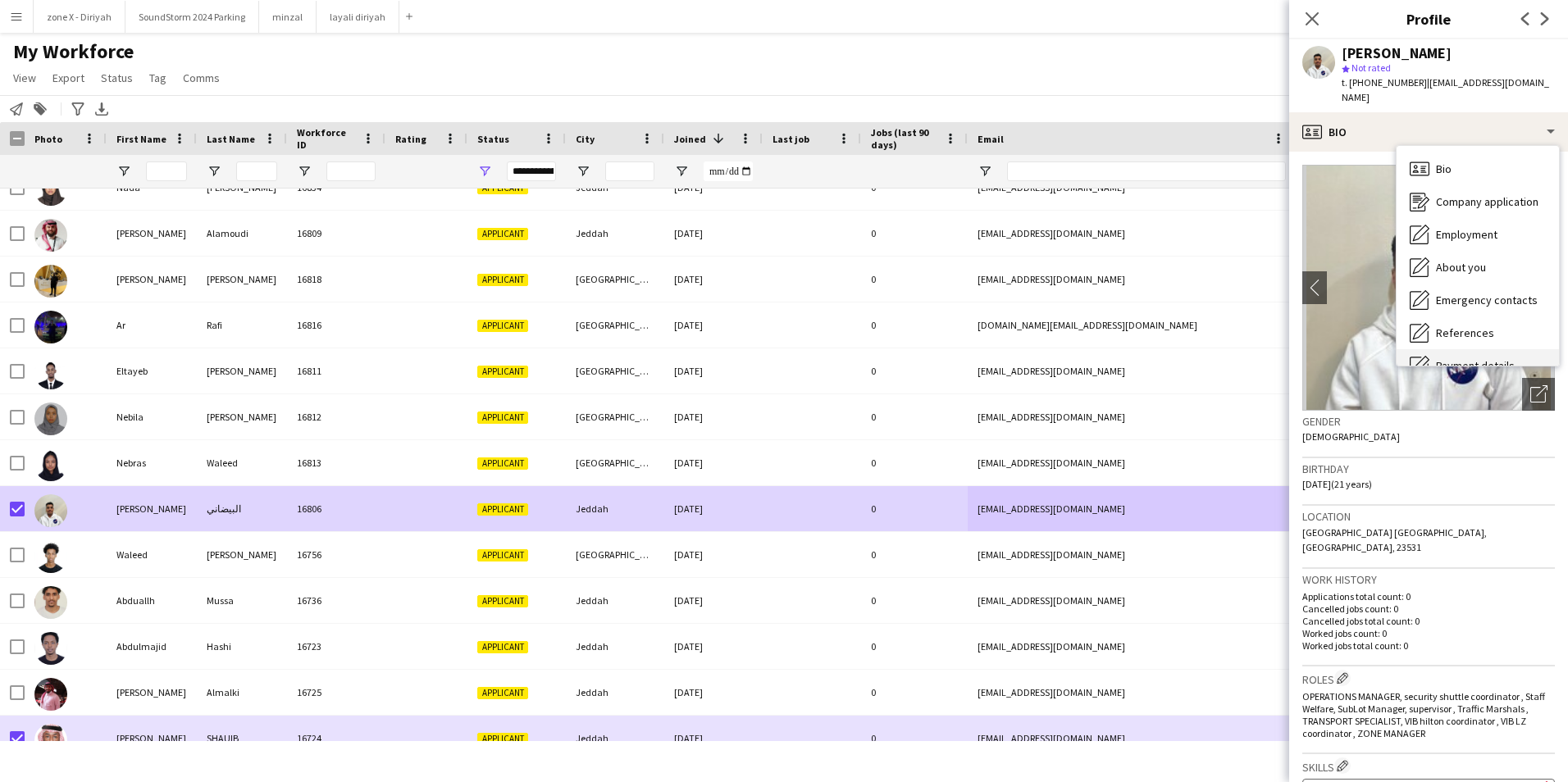
click at [1526, 349] on div "Payment details Payment details" at bounding box center [1477, 365] width 163 height 33
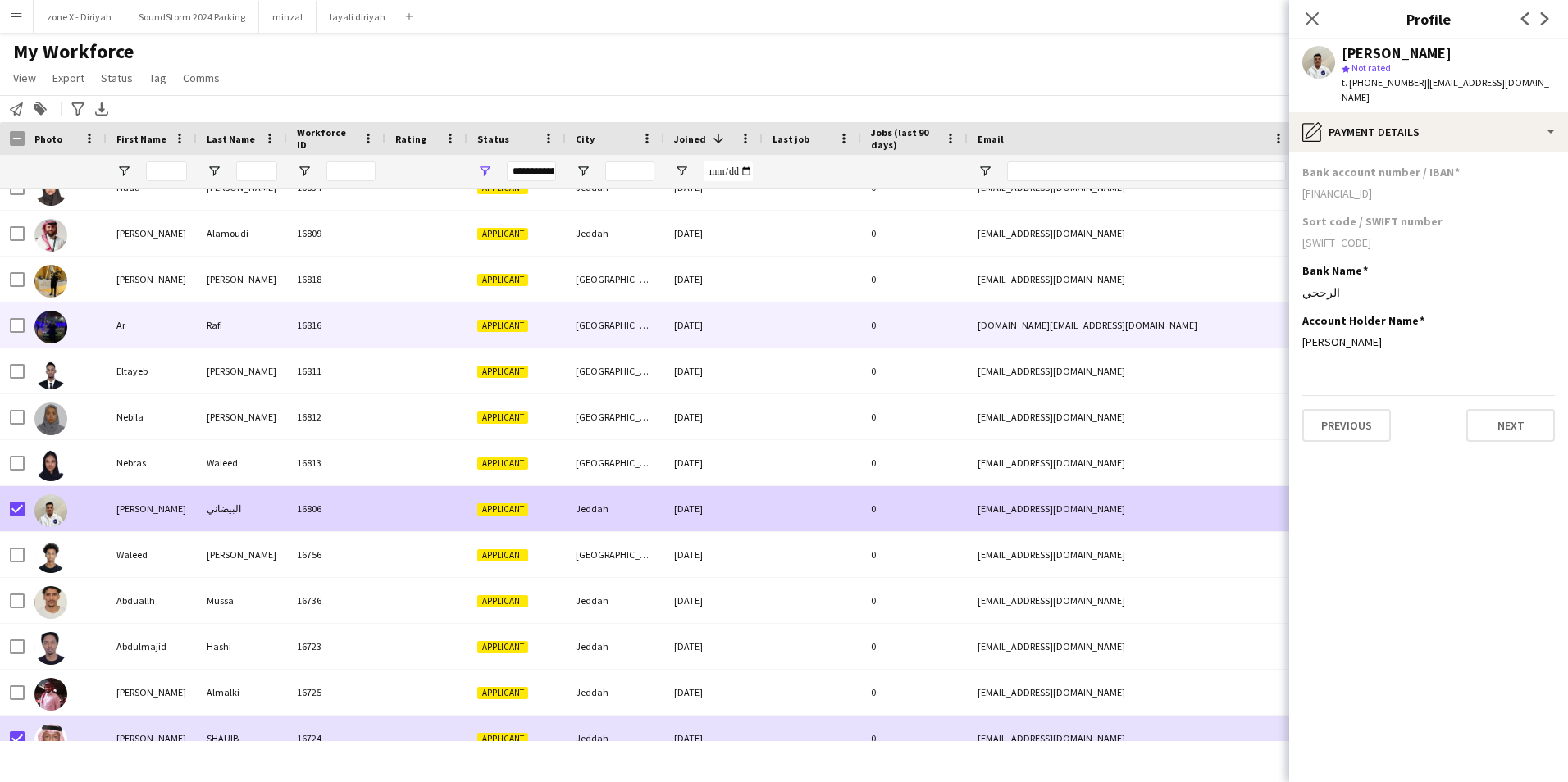
click at [1071, 332] on div "[DOMAIN_NAME][EMAIL_ADDRESS][DOMAIN_NAME]" at bounding box center [1131, 325] width 328 height 45
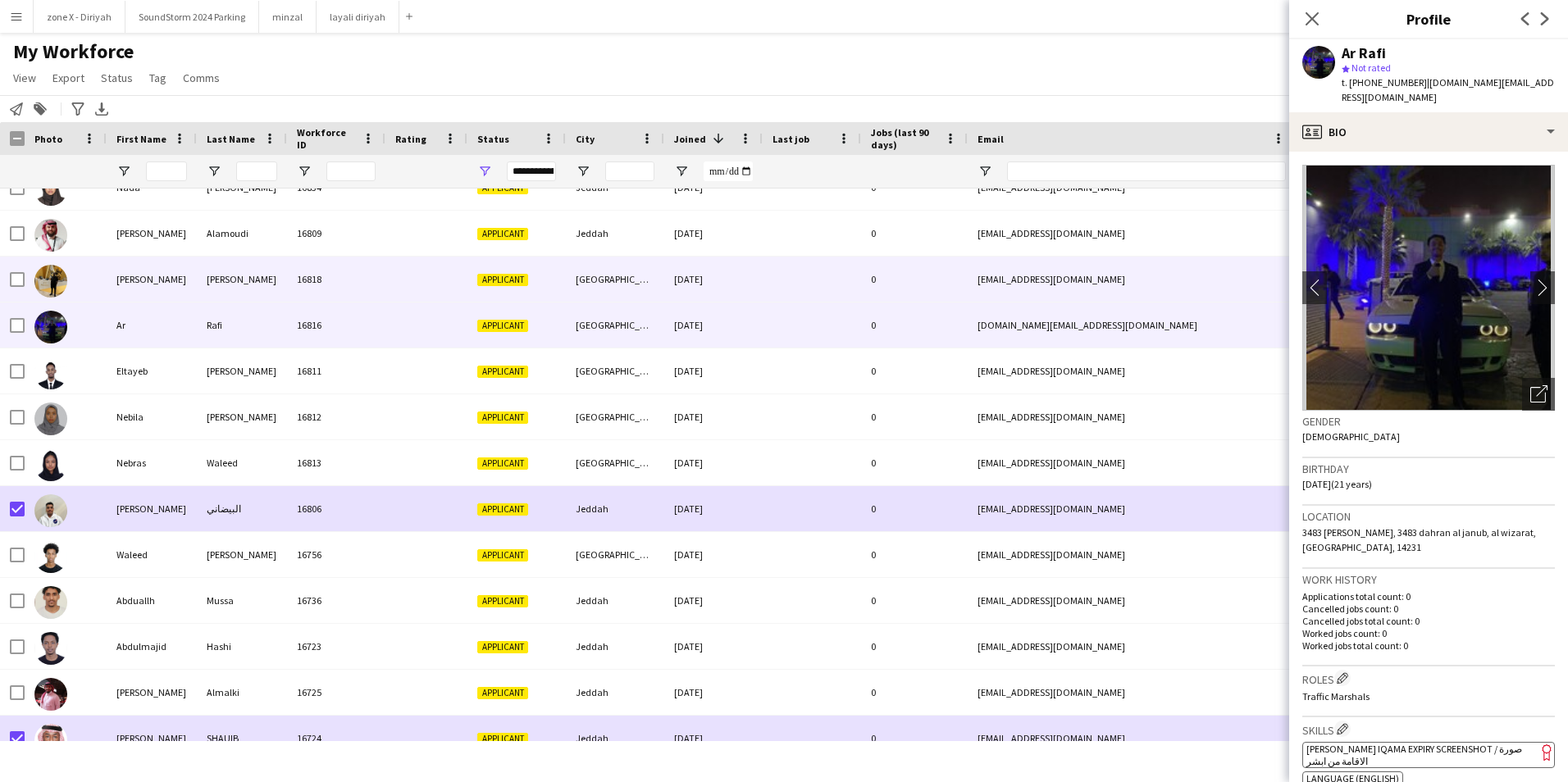
click at [1077, 274] on div "[EMAIL_ADDRESS][DOMAIN_NAME]" at bounding box center [1131, 279] width 328 height 45
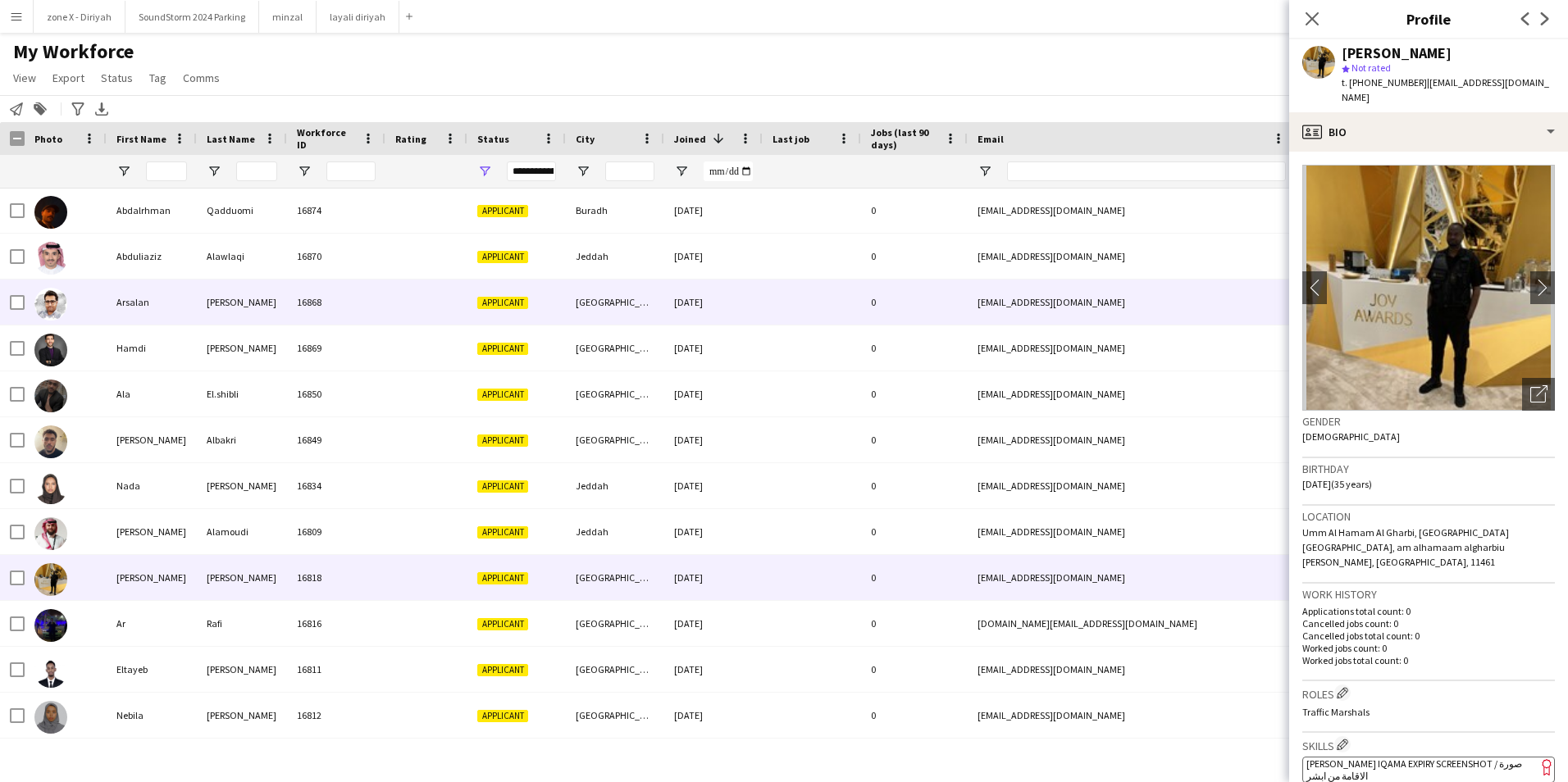
scroll to position [5090, 0]
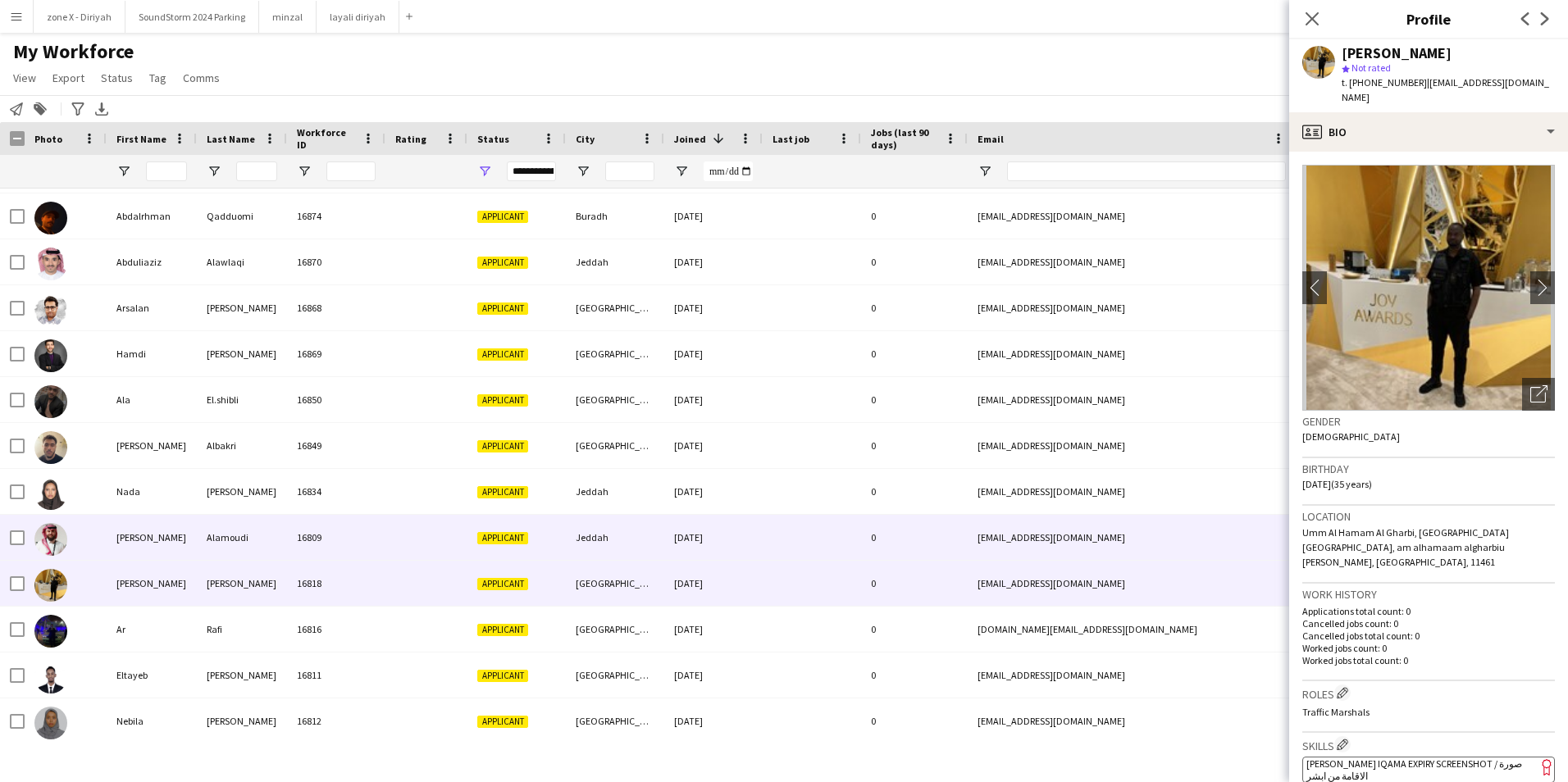
click at [1046, 527] on div "[EMAIL_ADDRESS][DOMAIN_NAME]" at bounding box center [1131, 537] width 328 height 45
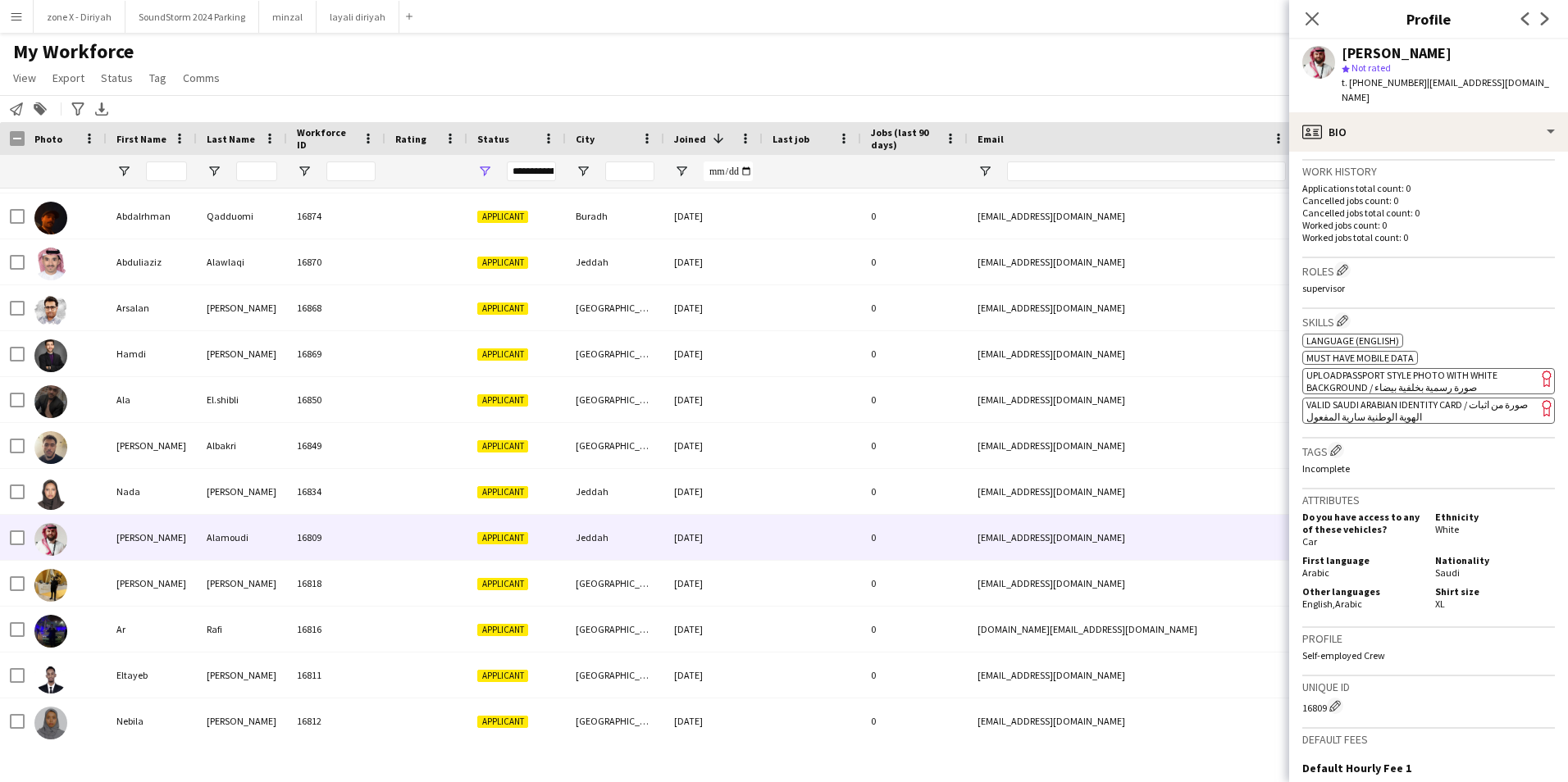
scroll to position [409, 0]
click at [1439, 398] on span "VALID SAUDI ARABIAN IDENTITY CARD / صورة من اثبات الهوية الوطنية سارية المفعول" at bounding box center [1417, 410] width 221 height 25
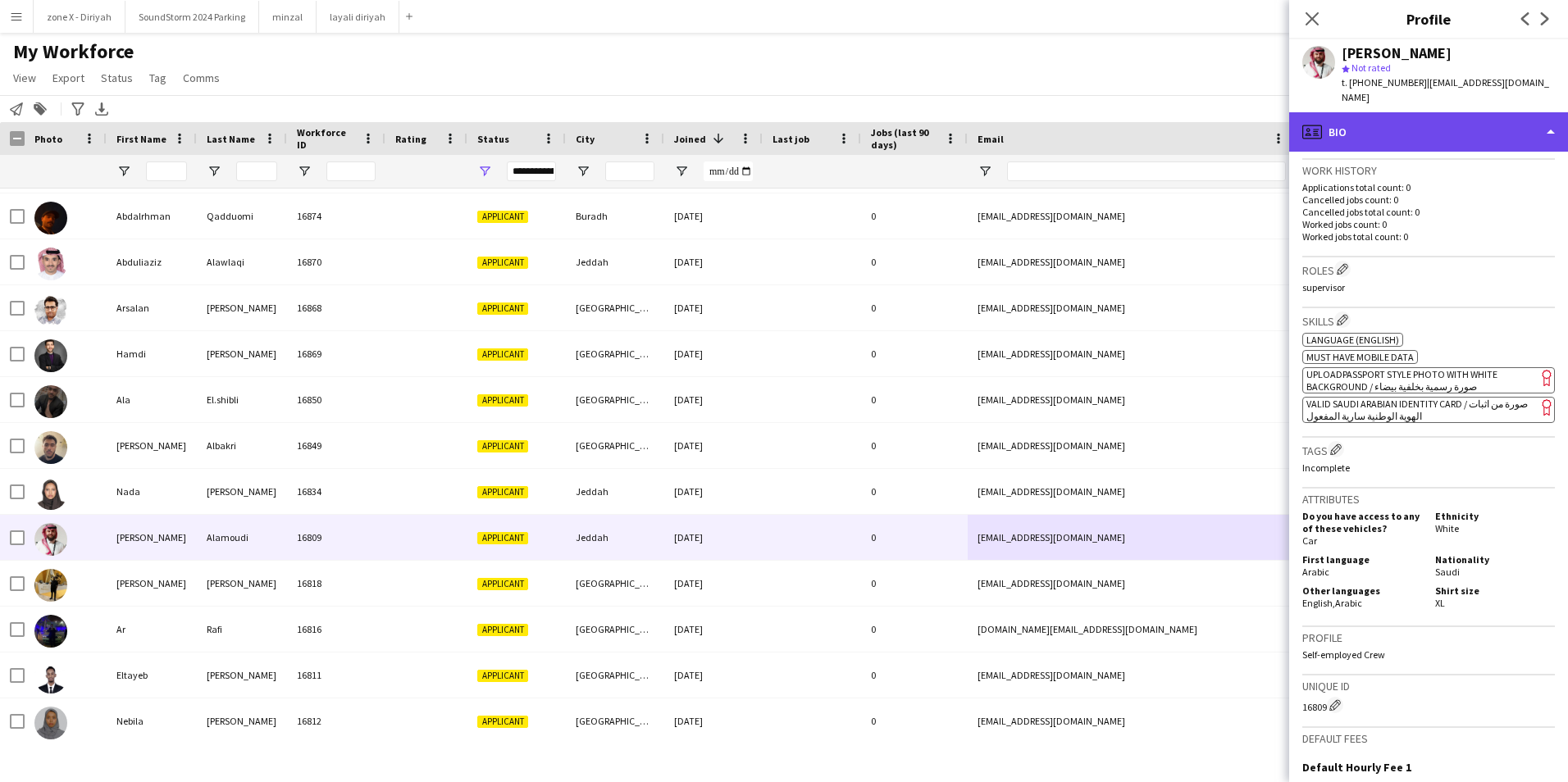
click at [1525, 112] on div "profile Bio" at bounding box center [1429, 132] width 279 height 40
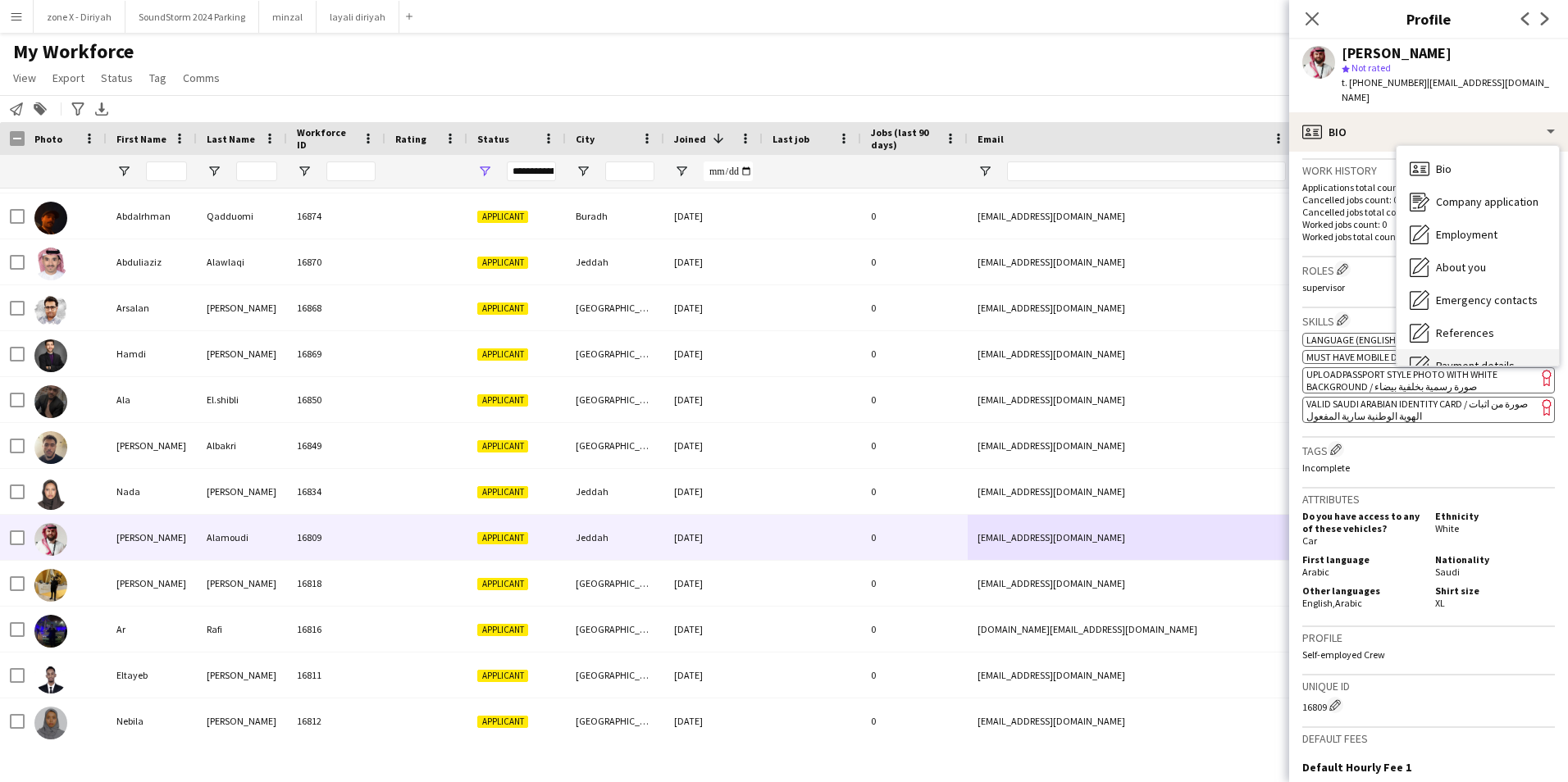
click at [1438, 358] on span "Payment details" at bounding box center [1475, 365] width 78 height 15
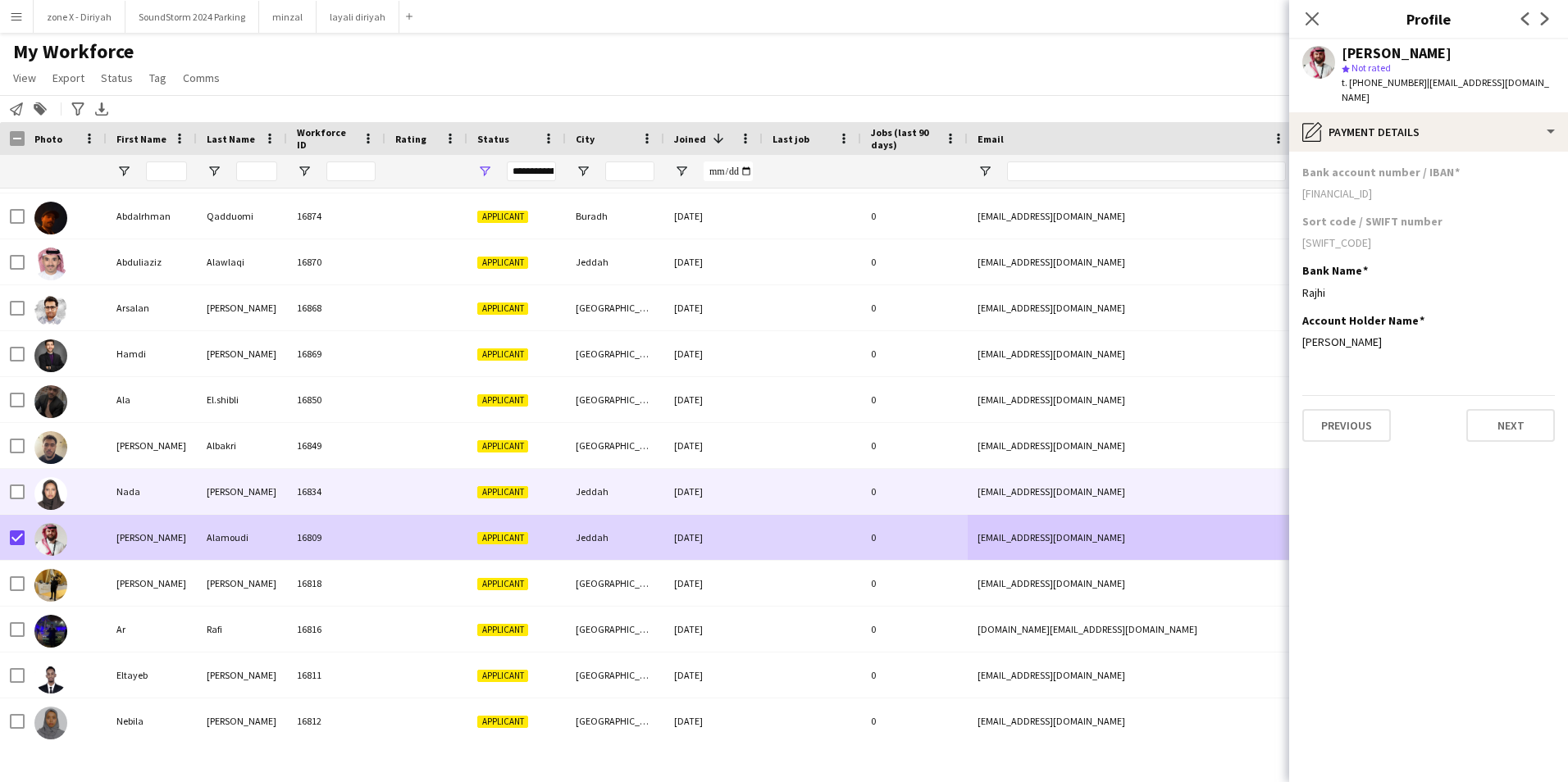
click at [919, 503] on div "0" at bounding box center [914, 491] width 106 height 45
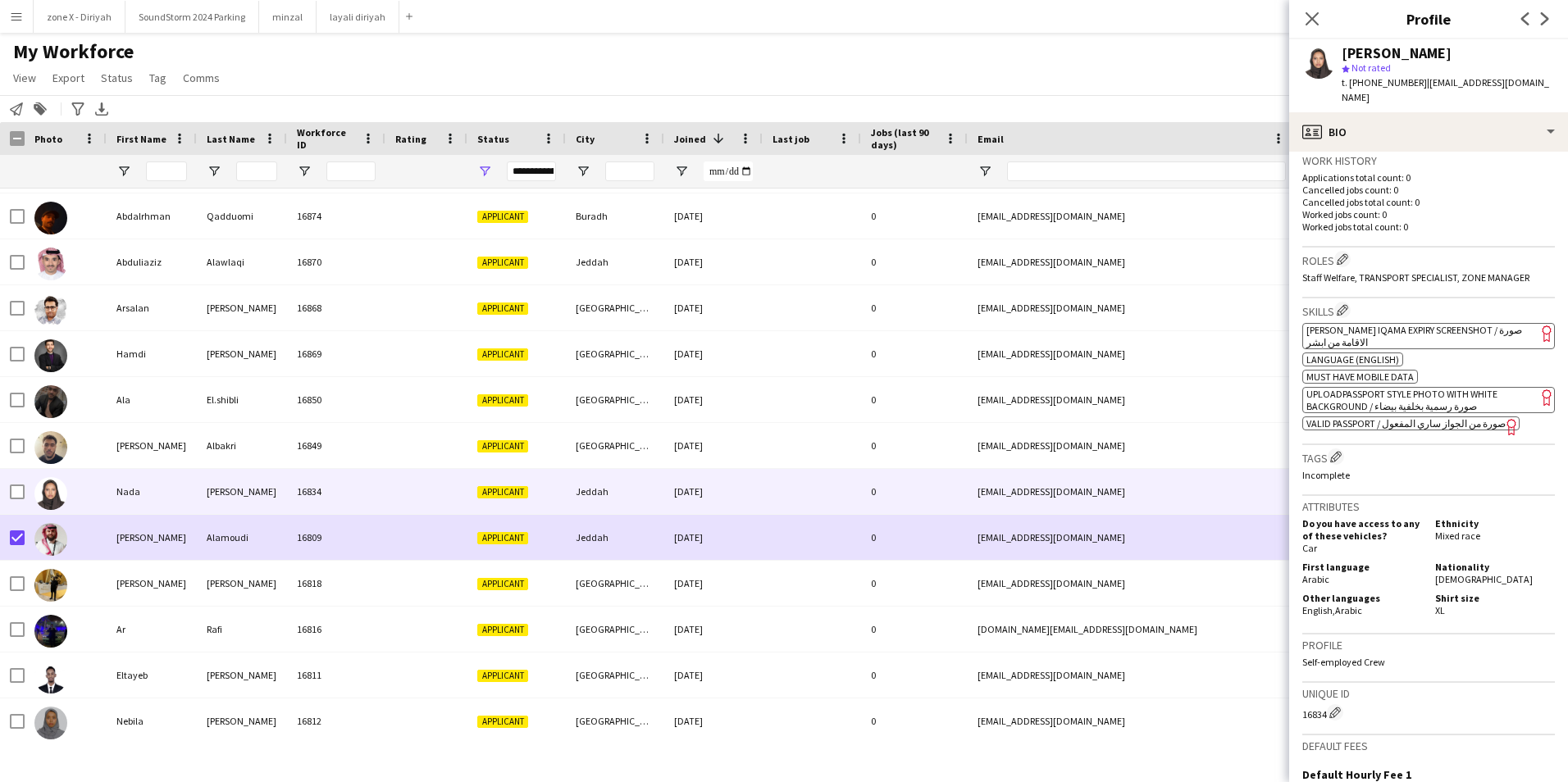
scroll to position [420, 0]
click at [1507, 323] on span "[PERSON_NAME] Iqama Expiry Screenshot / صورة الاقامة من ابشر" at bounding box center [1414, 335] width 215 height 25
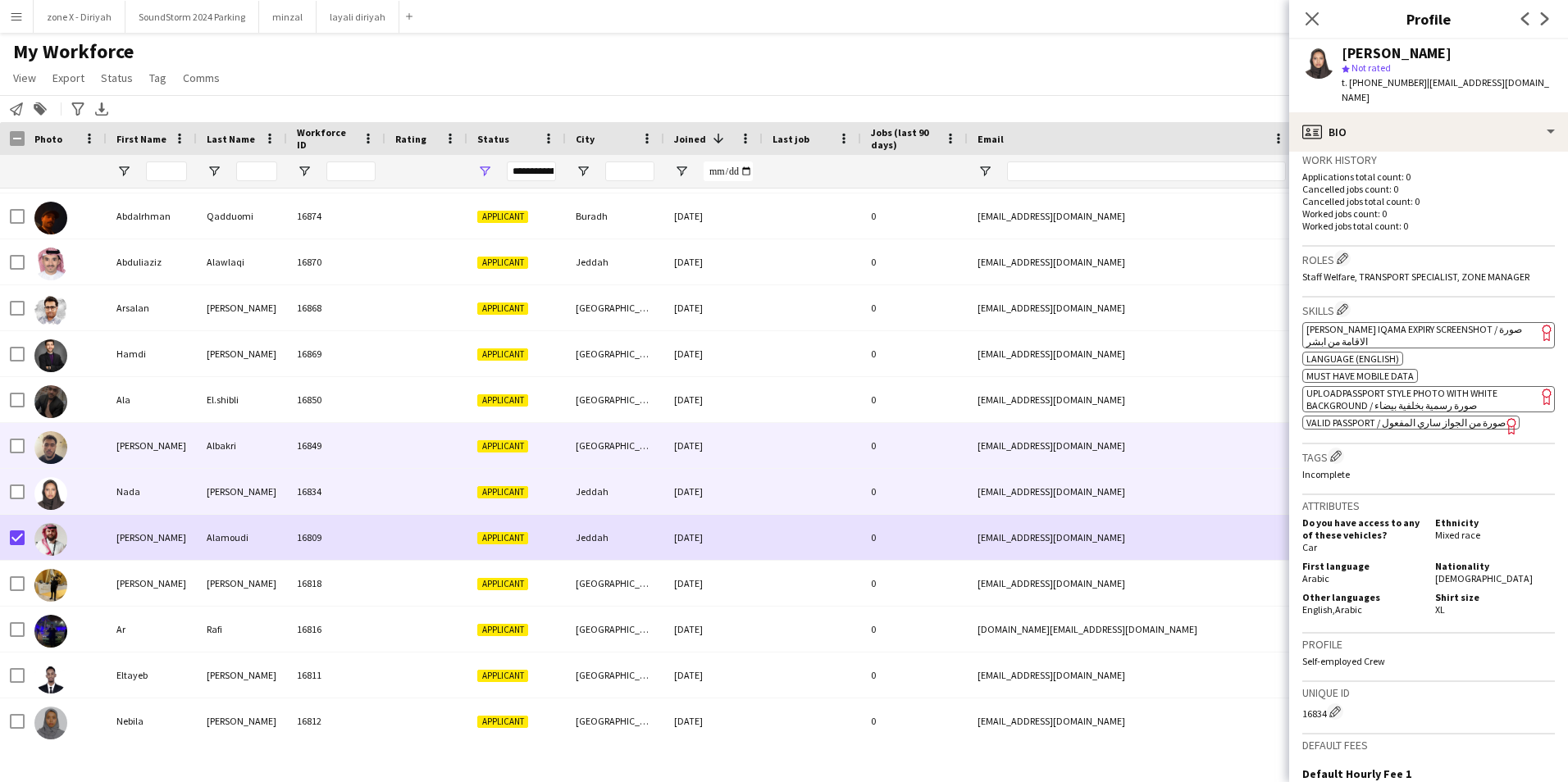
click at [1125, 431] on div "[EMAIL_ADDRESS][DOMAIN_NAME]" at bounding box center [1131, 445] width 328 height 45
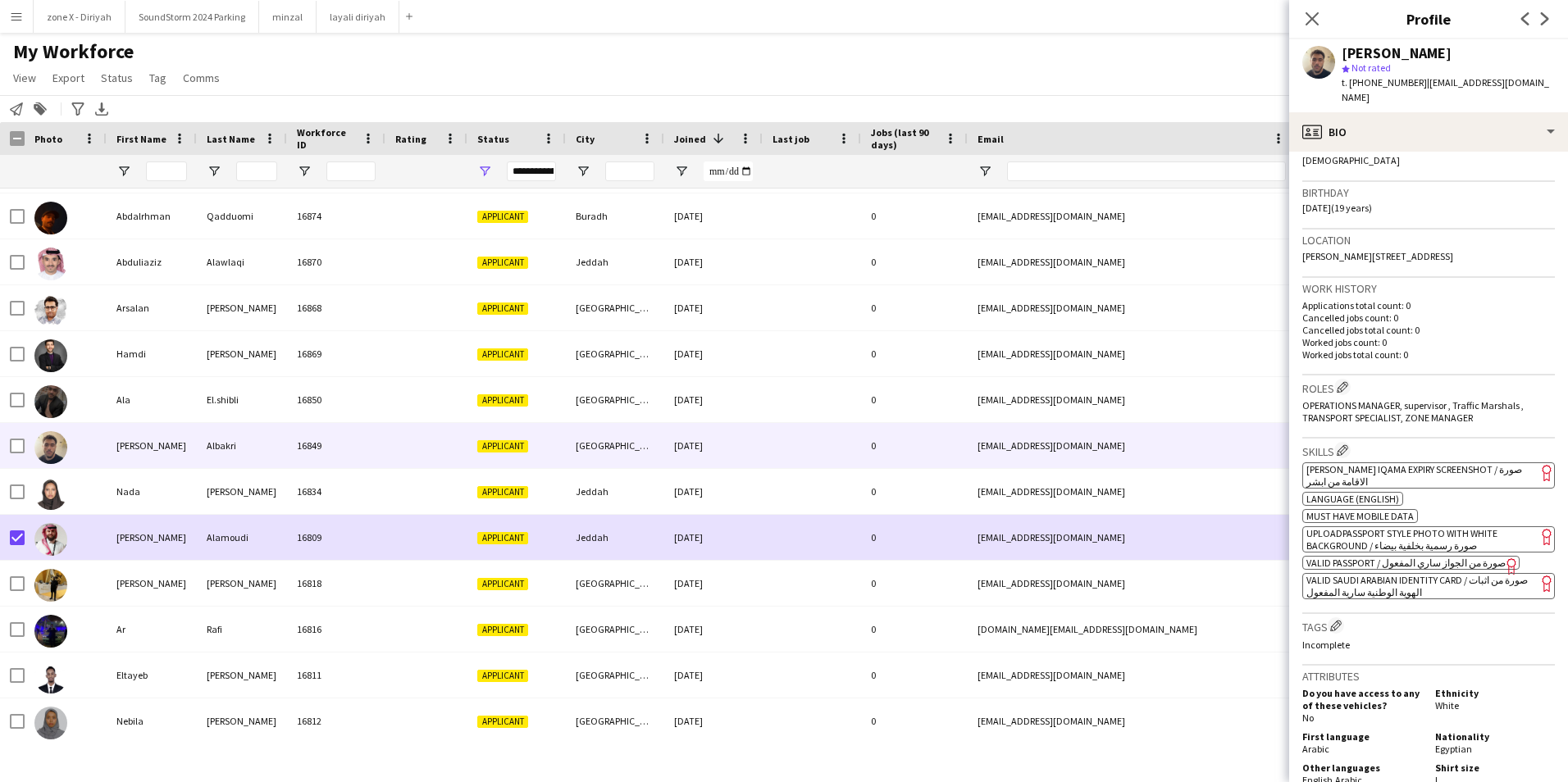
scroll to position [277, 0]
click at [1441, 462] on span "[PERSON_NAME] Iqama Expiry Screenshot / صورة الاقامة من ابشر" at bounding box center [1414, 474] width 215 height 25
click at [1396, 465] on app-spec-pill "ok-circled2 background Layer 1 cross-circle-red background Layer 1 [PERSON_NAME…" at bounding box center [1429, 474] width 253 height 26
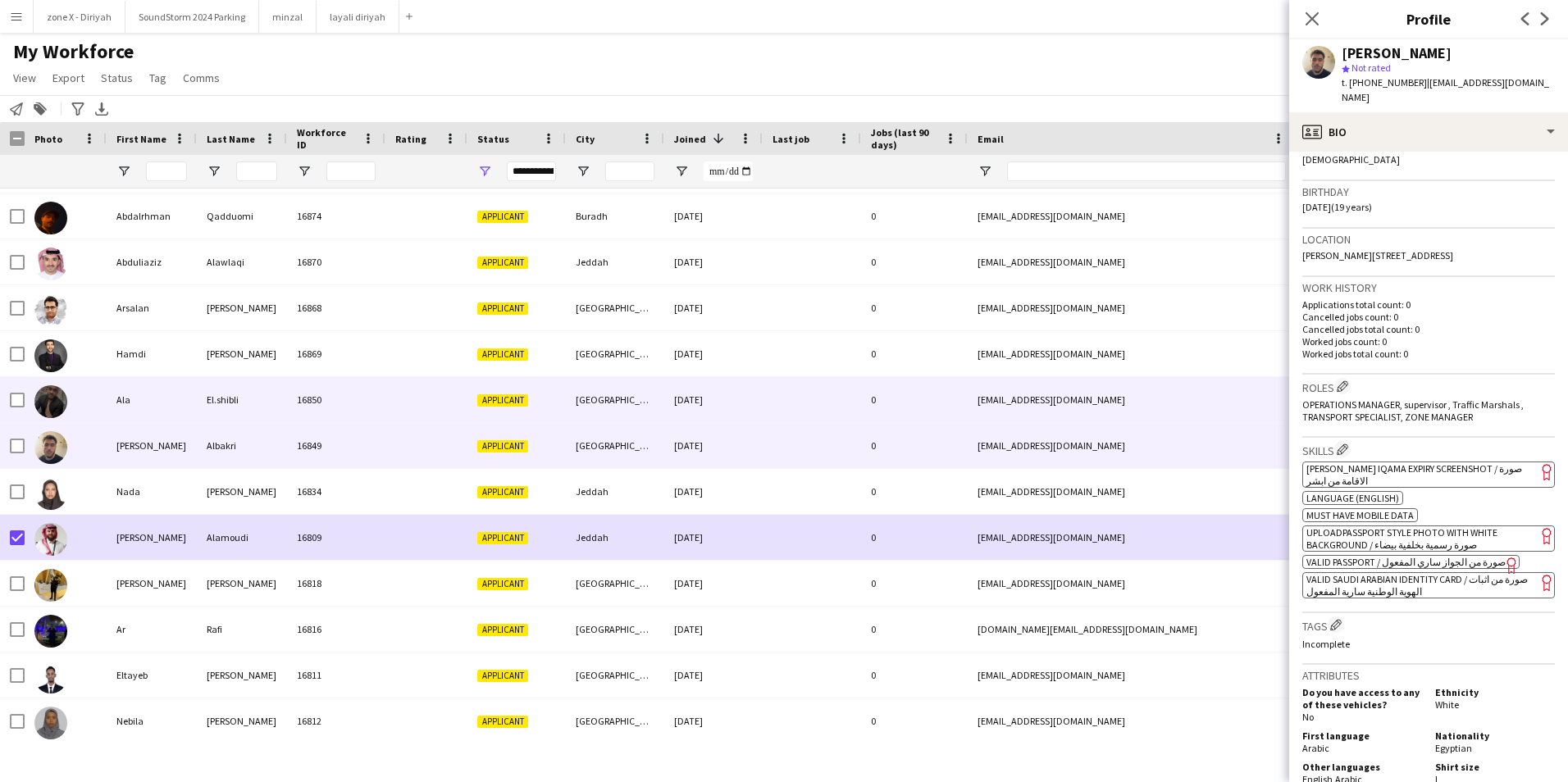
click at [1081, 393] on div "[EMAIL_ADDRESS][DOMAIN_NAME]" at bounding box center [1131, 399] width 328 height 45
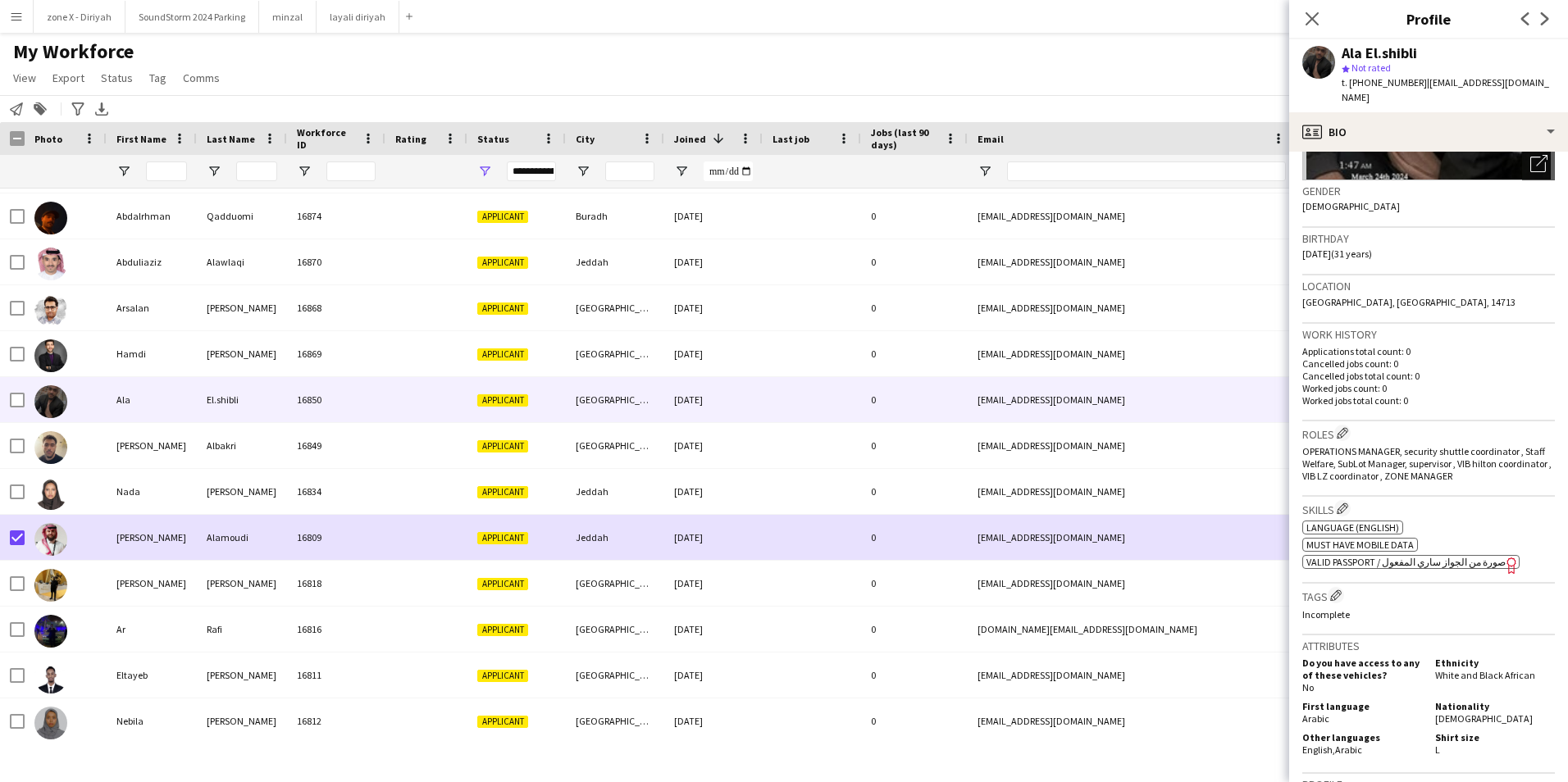
scroll to position [231, 0]
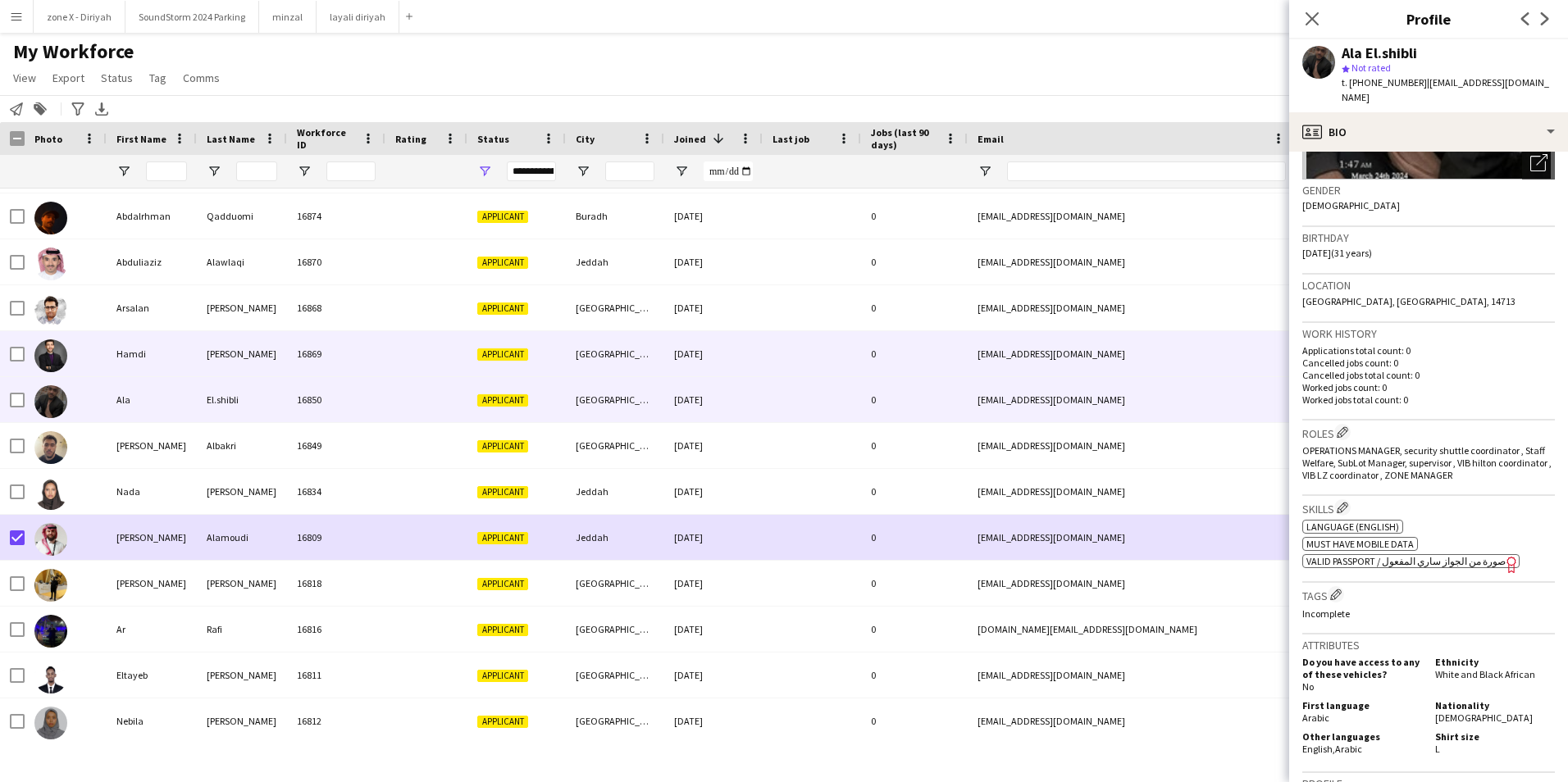
click at [1247, 339] on div "[EMAIL_ADDRESS][DOMAIN_NAME]" at bounding box center [1131, 353] width 328 height 45
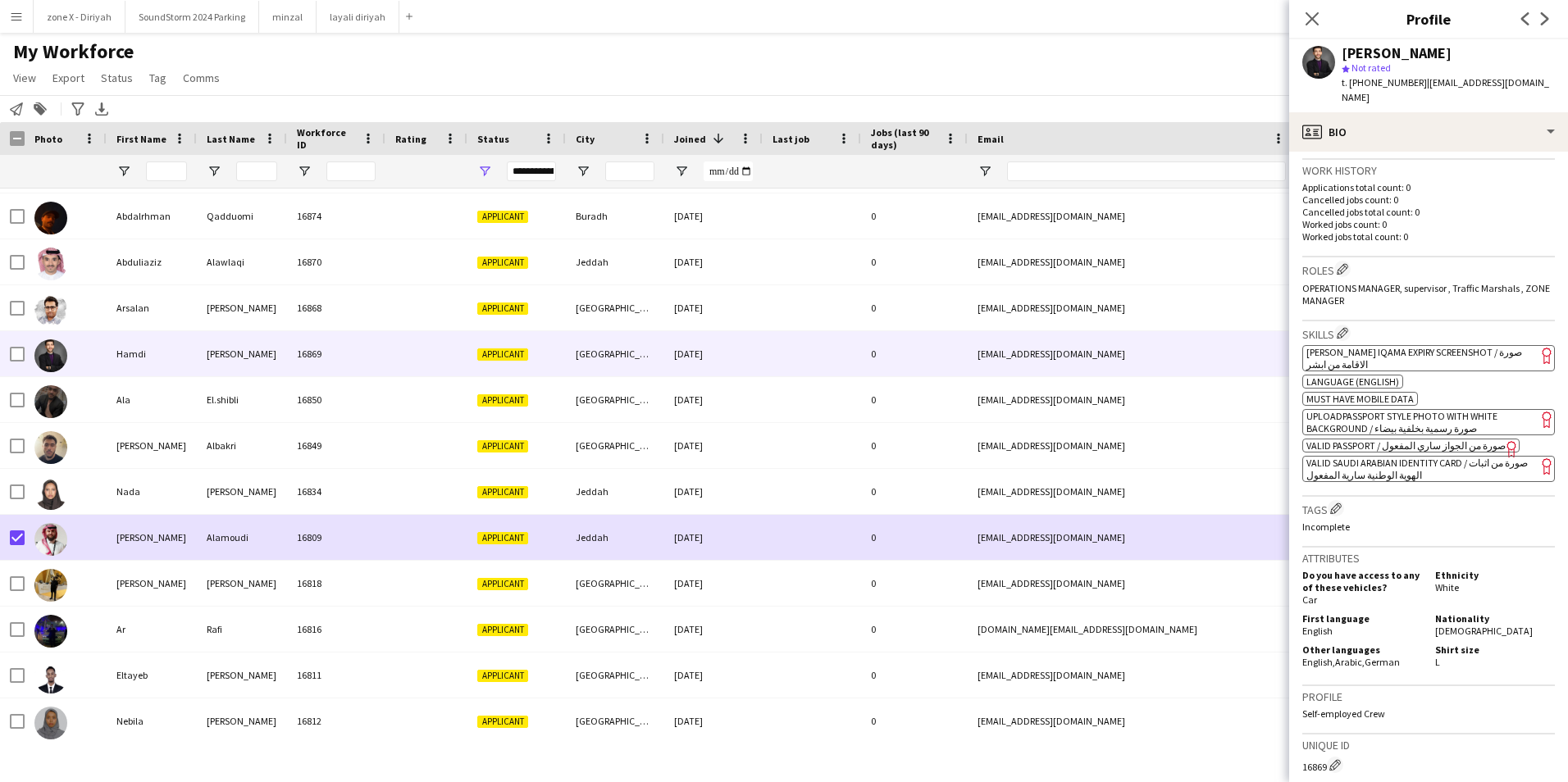
scroll to position [425, 0]
click at [1472, 344] on app-spec-pill "ok-circled2 background Layer 1 cross-circle-red background Layer 1 [PERSON_NAME…" at bounding box center [1429, 357] width 253 height 26
click at [1441, 345] on span "[PERSON_NAME] Iqama Expiry Screenshot / صورة الاقامة من ابشر" at bounding box center [1414, 357] width 215 height 25
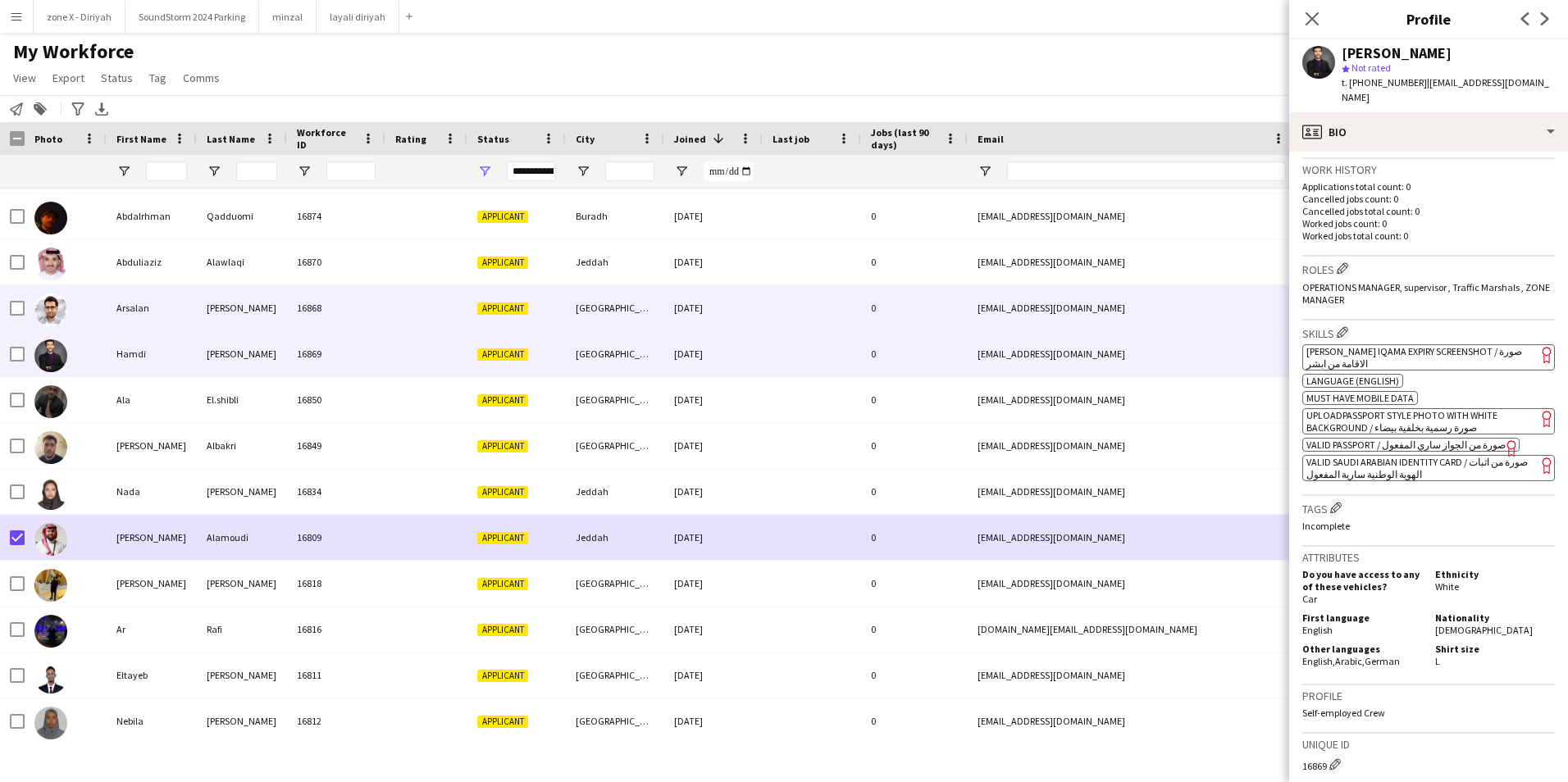
click at [1217, 301] on div "[EMAIL_ADDRESS][DOMAIN_NAME]" at bounding box center [1131, 308] width 328 height 45
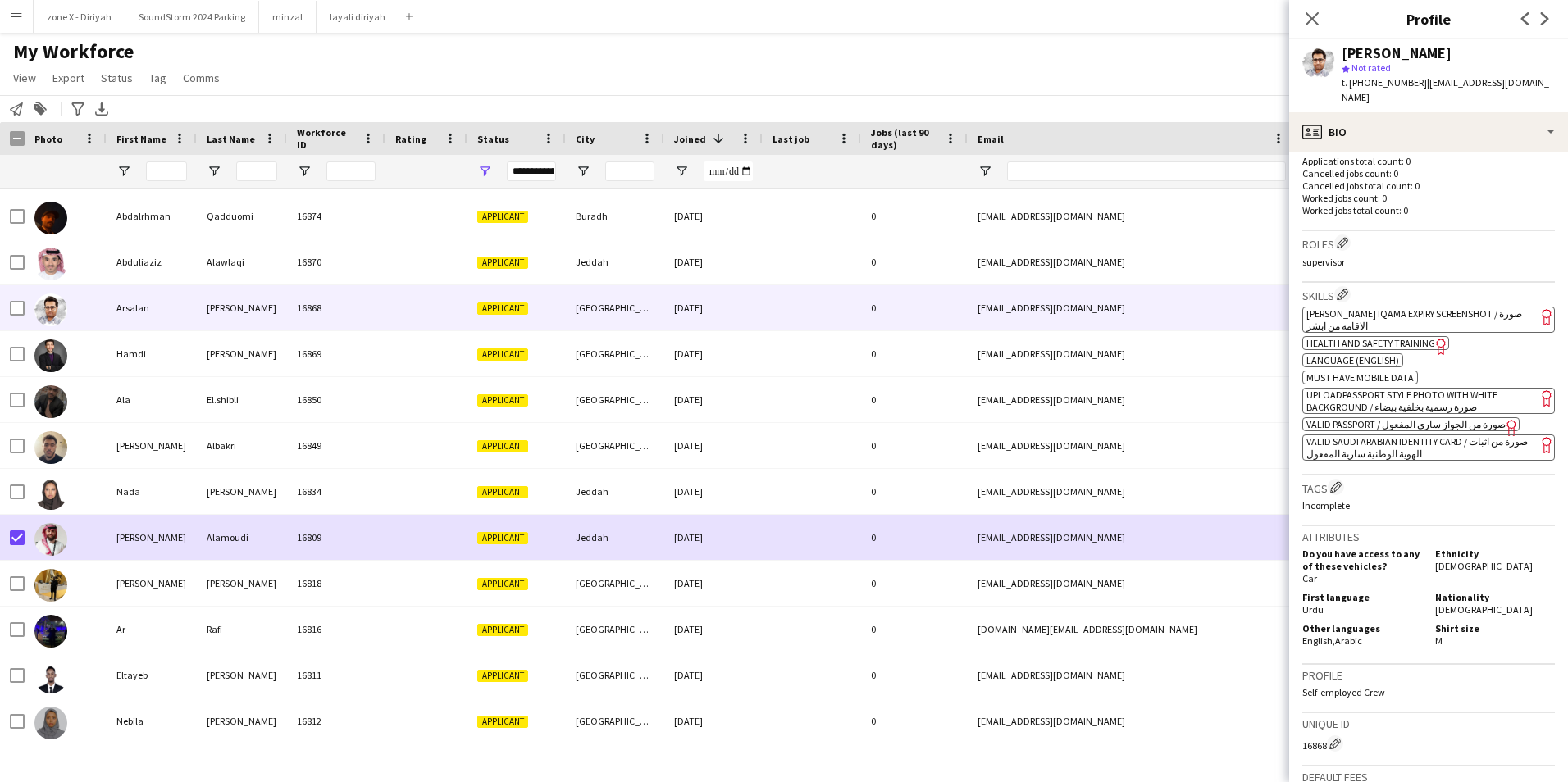
scroll to position [451, 0]
click at [1454, 435] on span "VALID SAUDI ARABIAN IDENTITY CARD / صورة من اثبات الهوية الوطنية سارية المفعول" at bounding box center [1417, 447] width 221 height 25
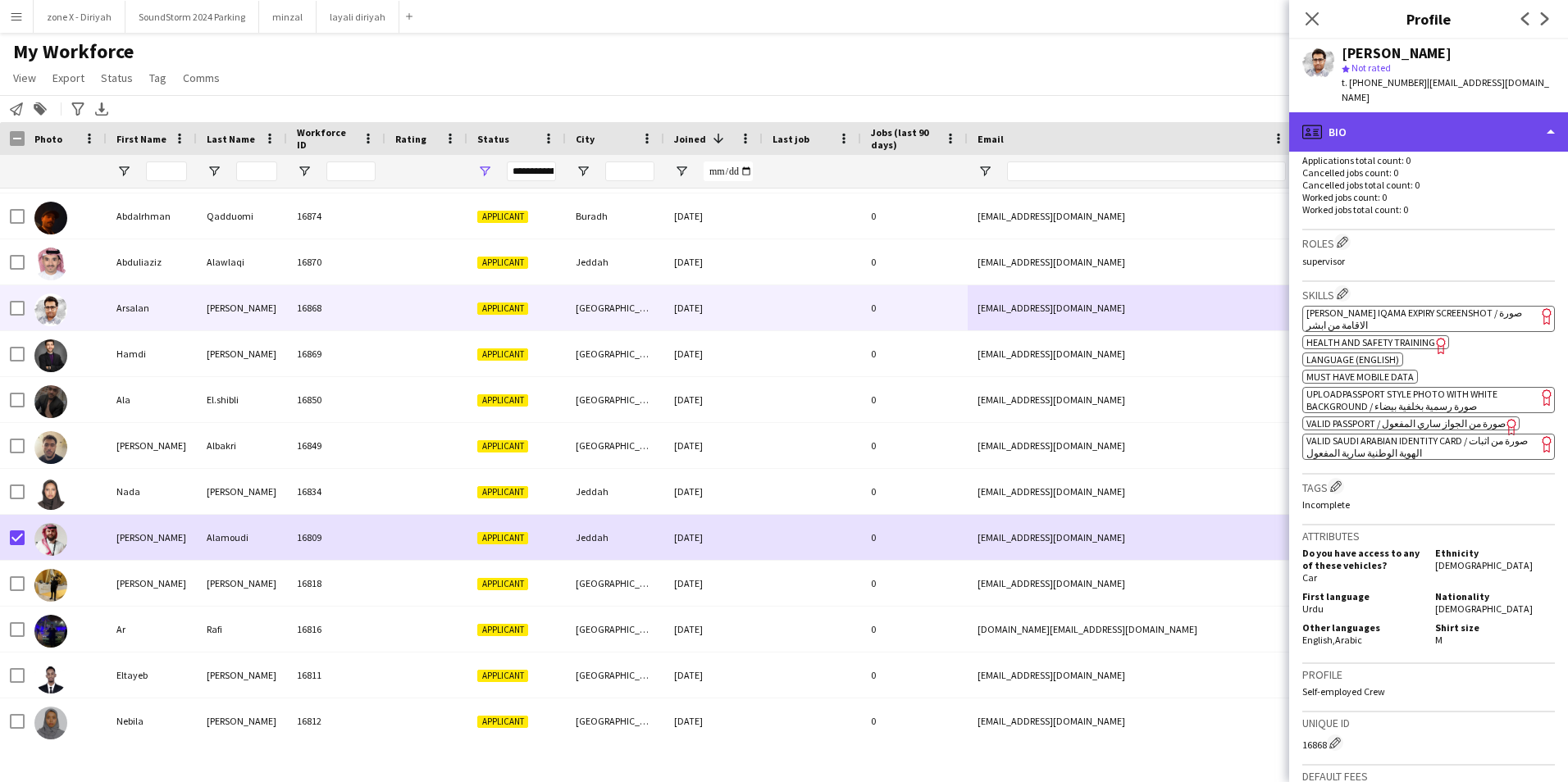
click at [1410, 120] on div "profile Bio" at bounding box center [1429, 132] width 279 height 40
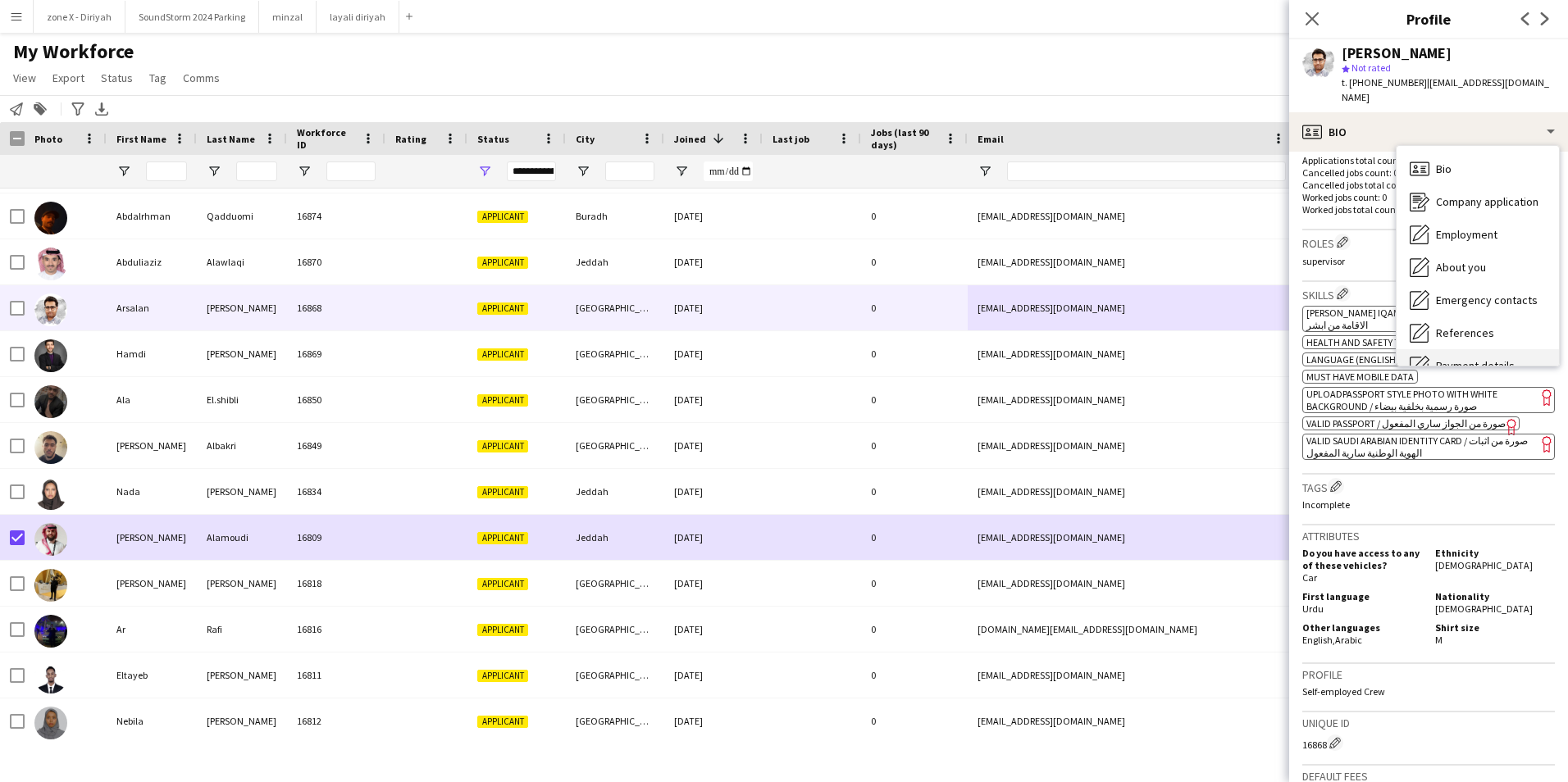
click at [1447, 349] on div "Payment details Payment details" at bounding box center [1477, 365] width 163 height 33
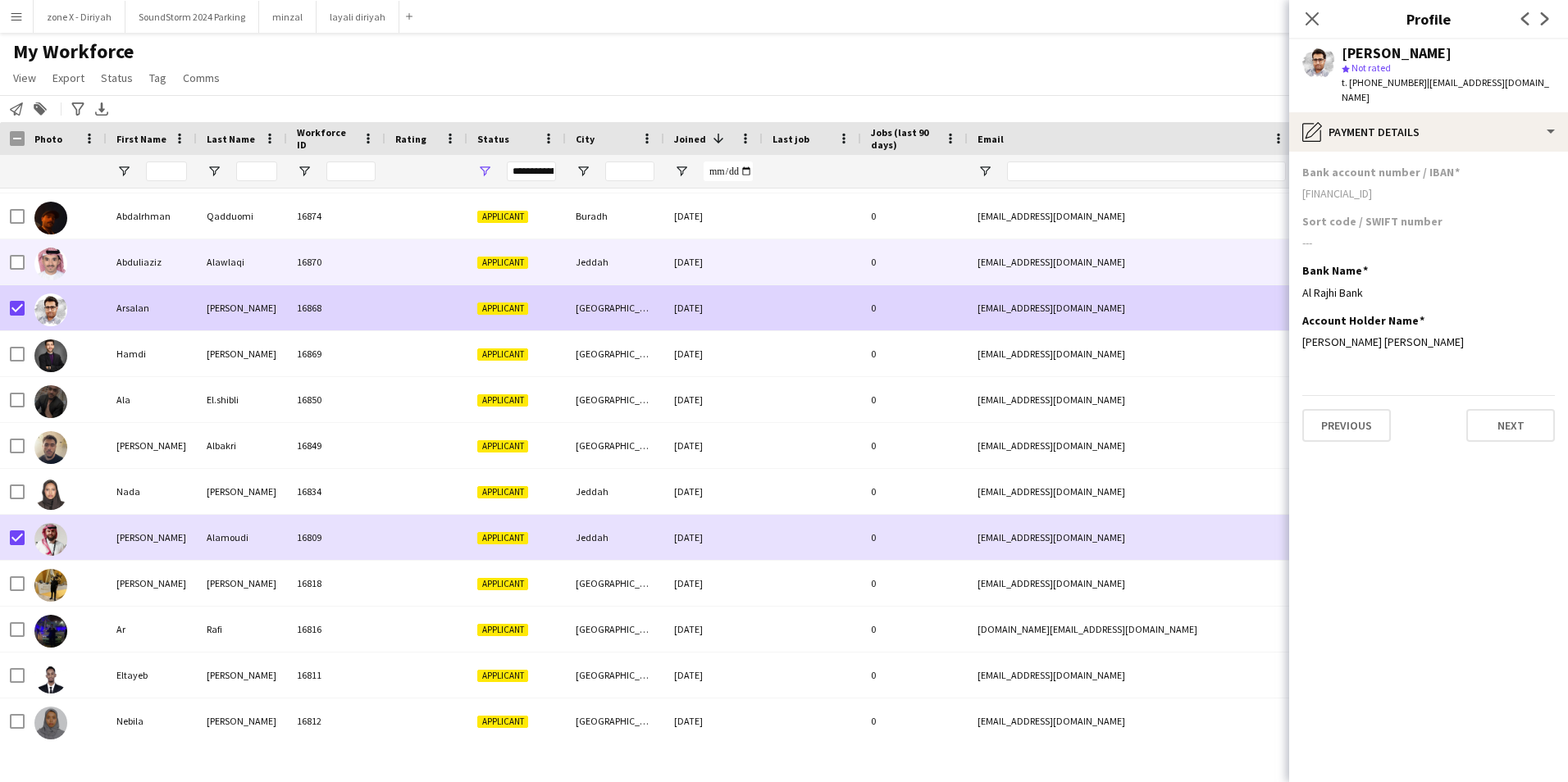
click at [1102, 261] on div "[EMAIL_ADDRESS][DOMAIN_NAME]" at bounding box center [1131, 261] width 328 height 45
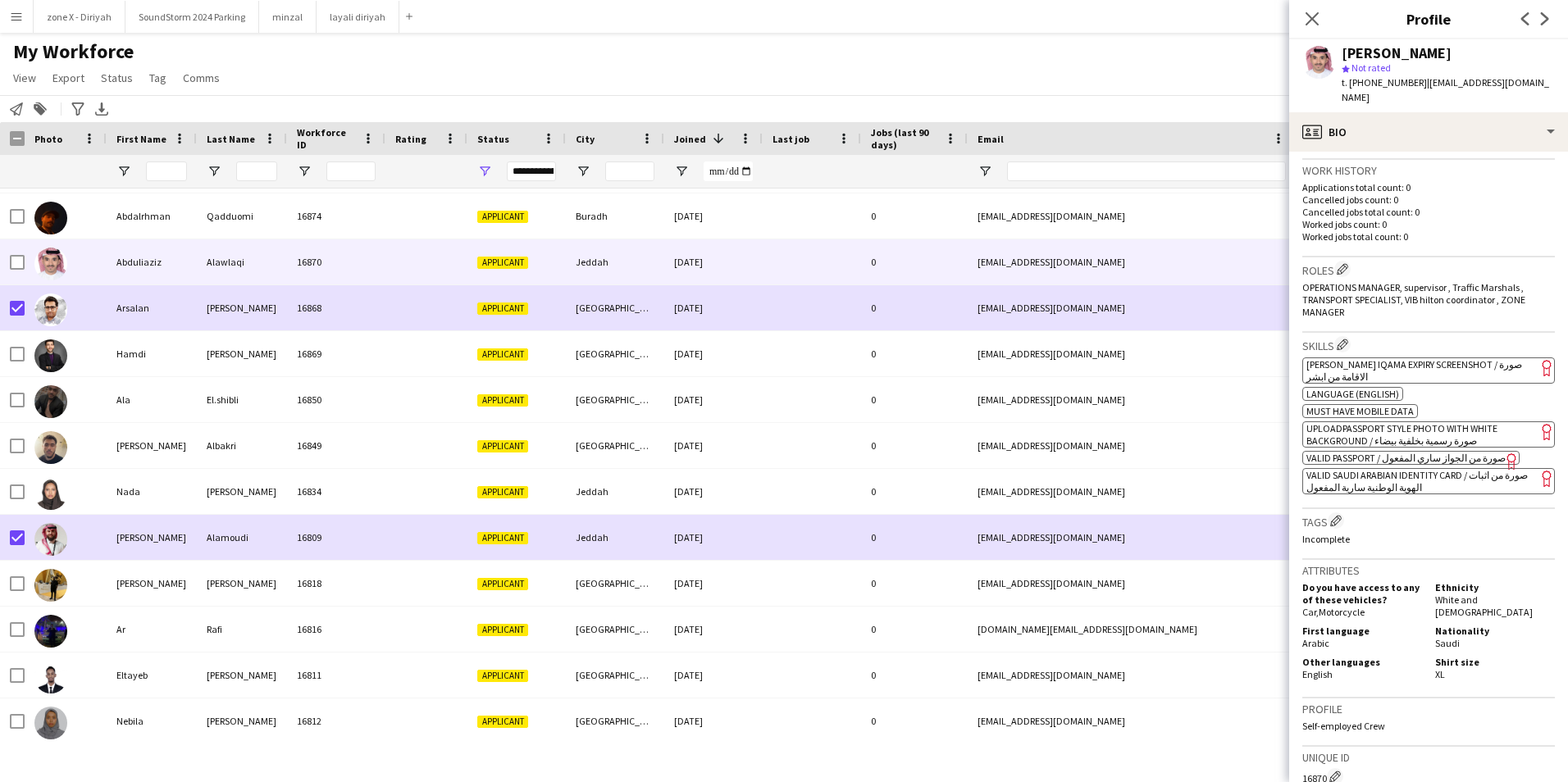
scroll to position [417, 0]
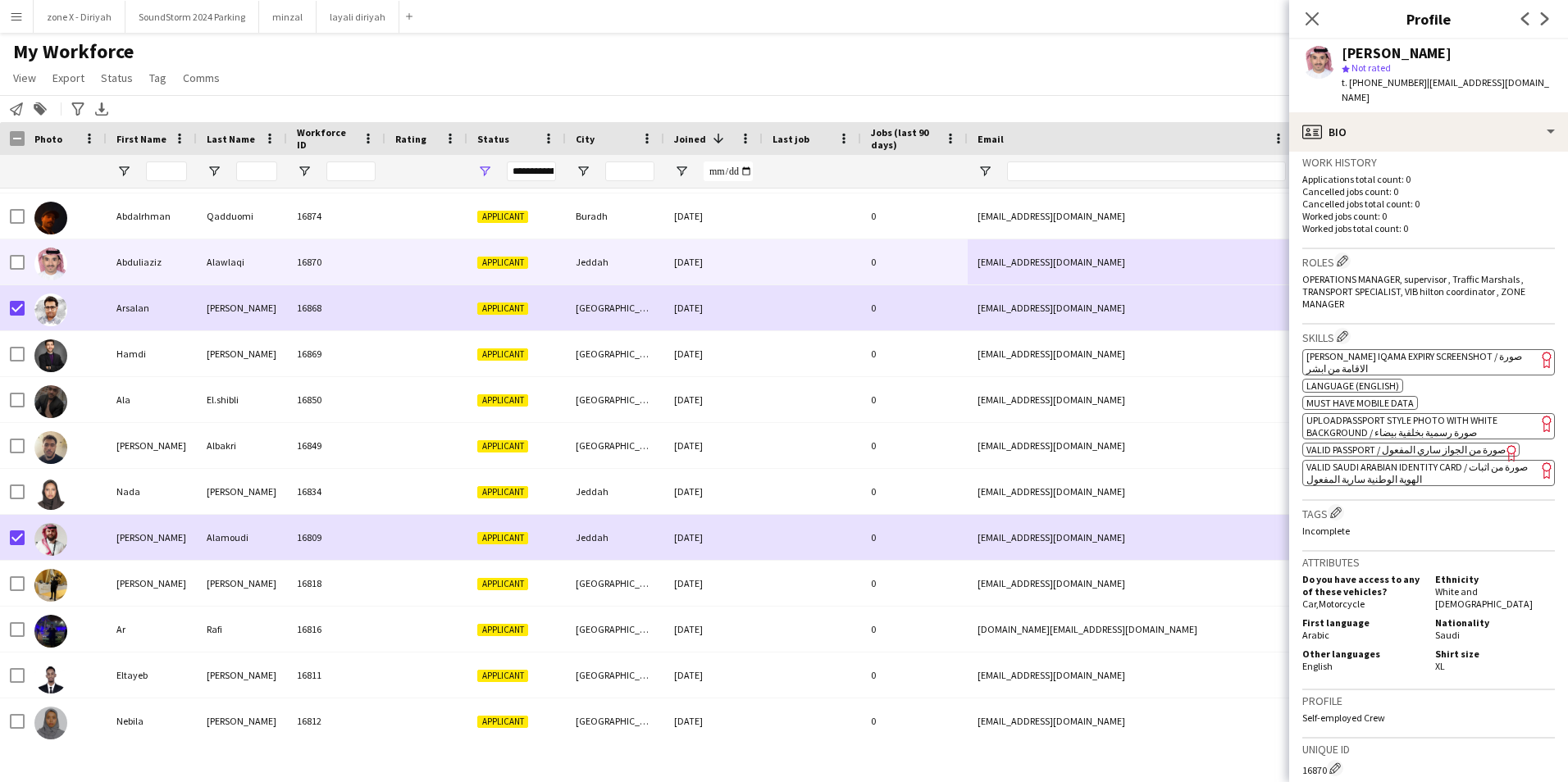
click at [1481, 349] on app-spec-pill "ok-circled2 background Layer 1 cross-circle-red background Layer 1 [PERSON_NAME…" at bounding box center [1429, 362] width 253 height 26
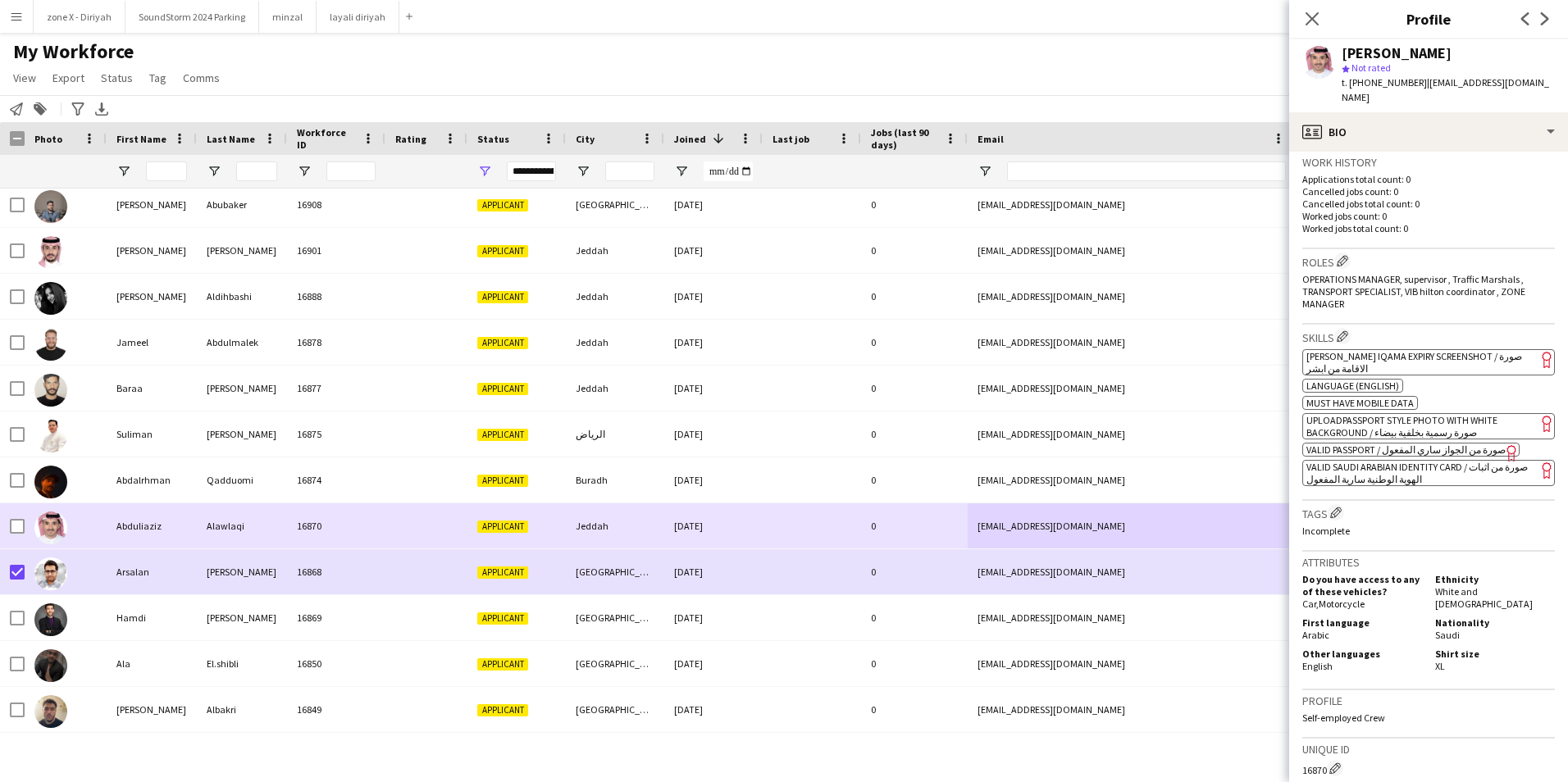
scroll to position [4822, 0]
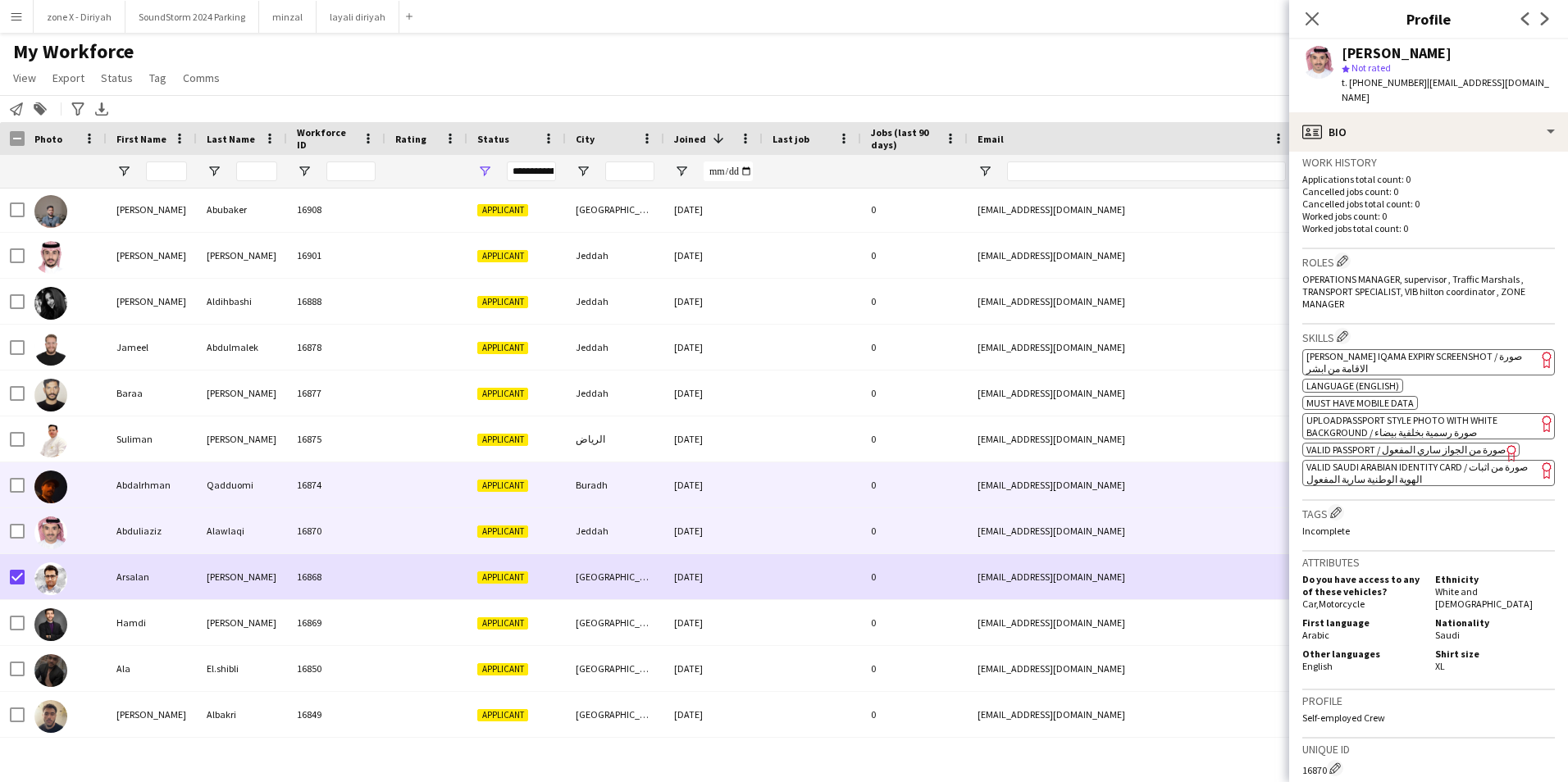
click at [1136, 479] on div "[EMAIL_ADDRESS][DOMAIN_NAME]" at bounding box center [1131, 484] width 328 height 45
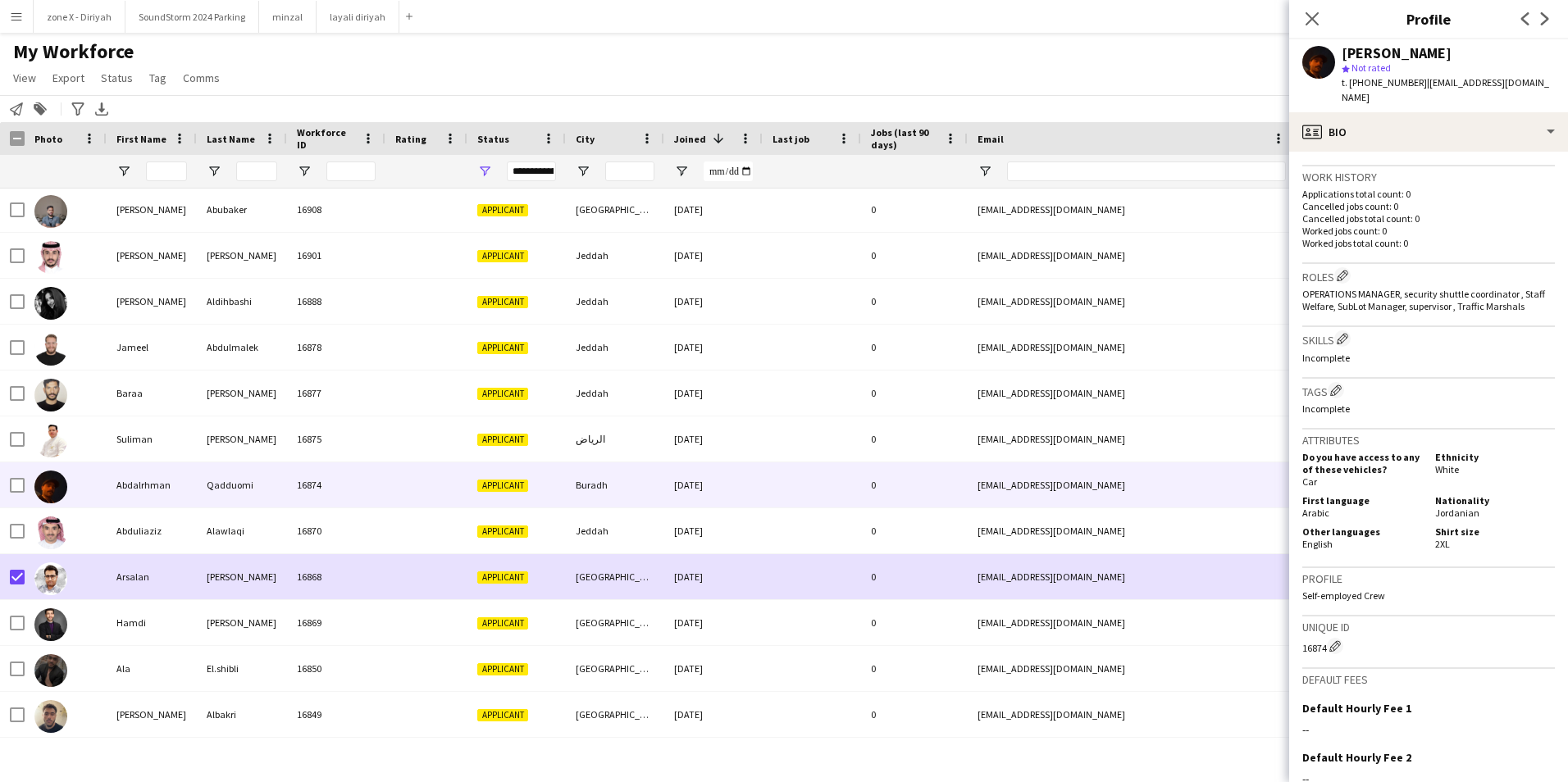
scroll to position [403, 0]
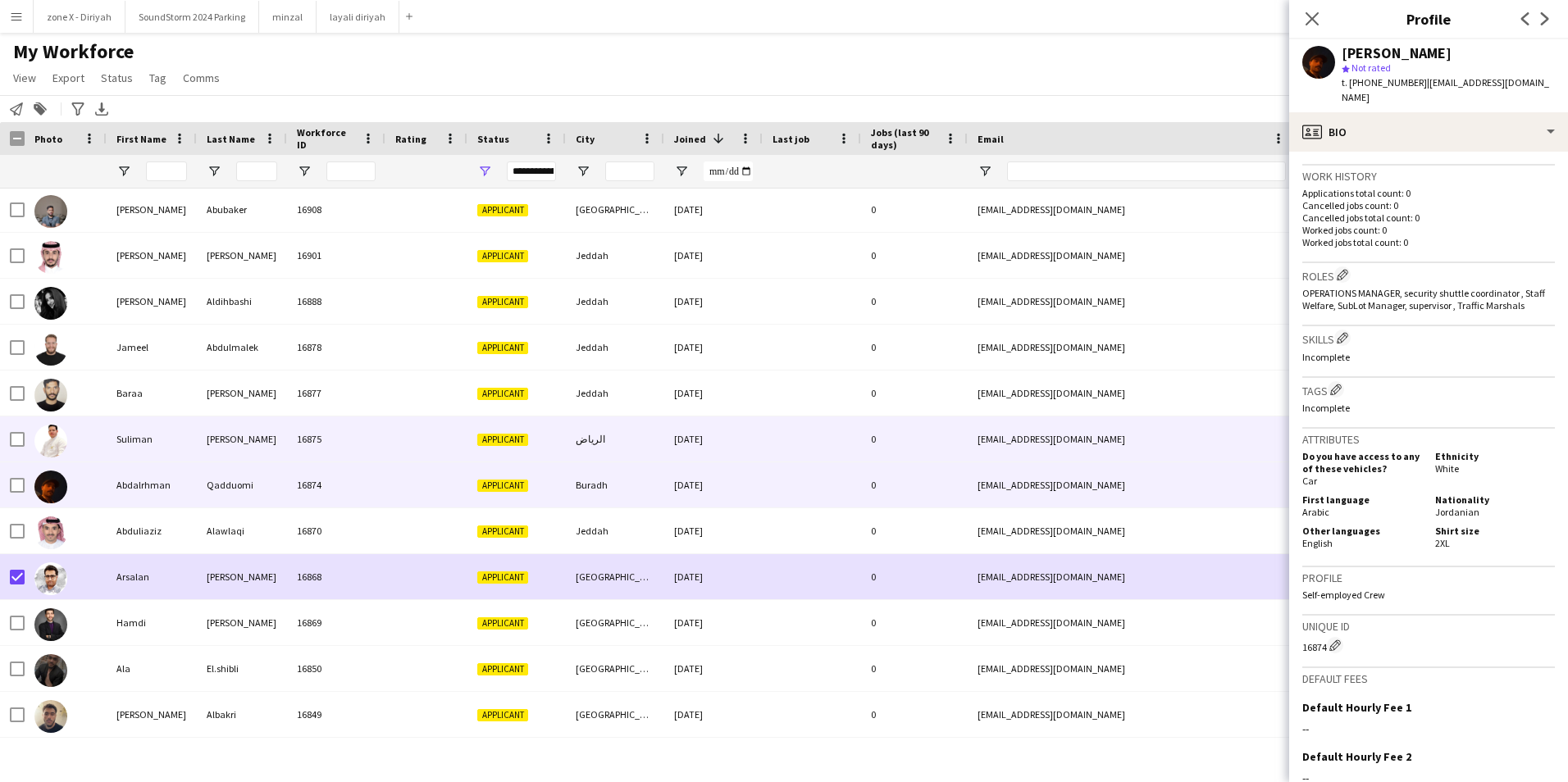
click at [1233, 452] on div "[EMAIL_ADDRESS][DOMAIN_NAME]" at bounding box center [1131, 439] width 328 height 45
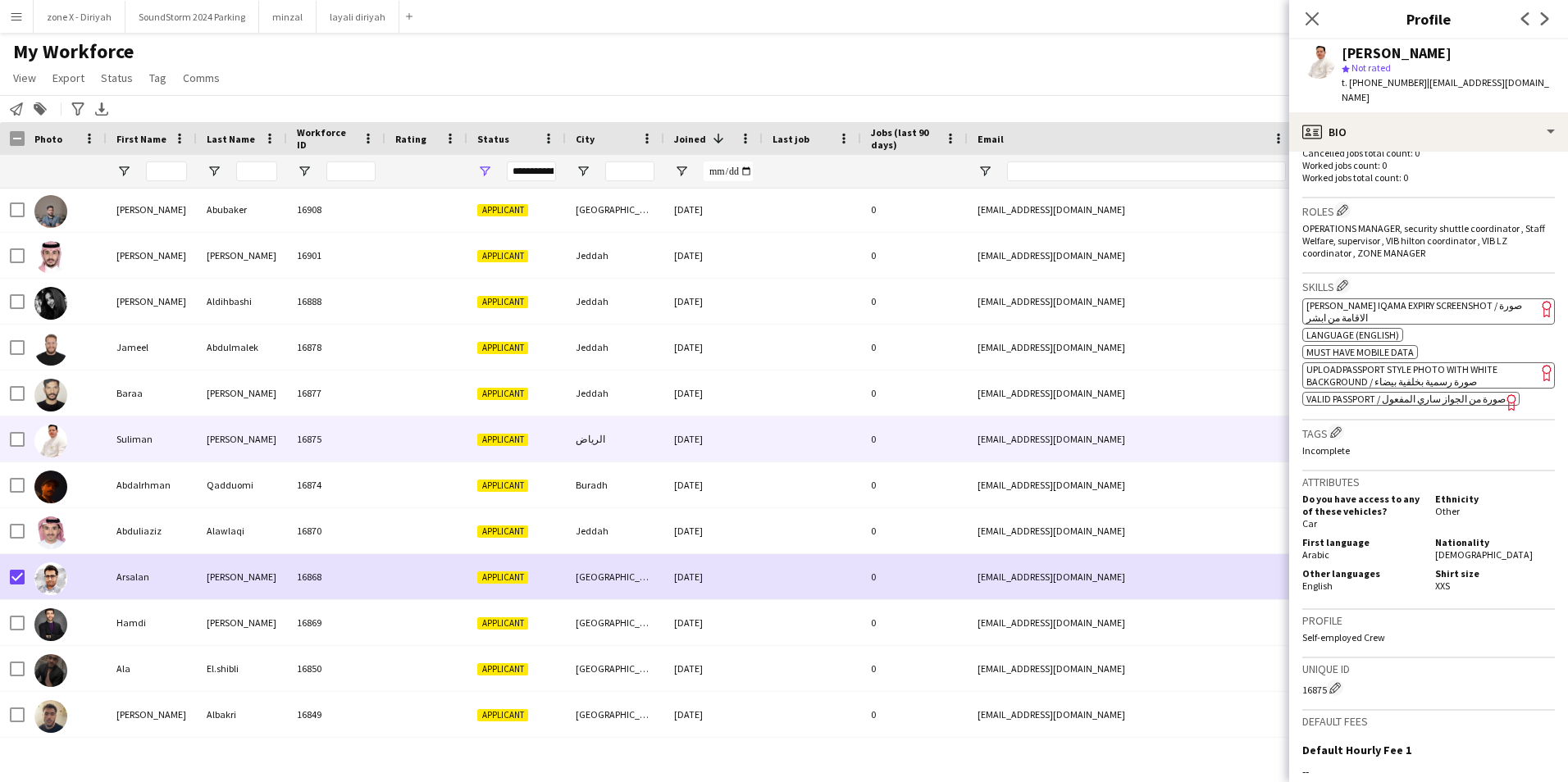
scroll to position [469, 0]
click at [1495, 298] on app-spec-pill "ok-circled2 background Layer 1 cross-circle-red background Layer 1 [PERSON_NAME…" at bounding box center [1429, 311] width 253 height 26
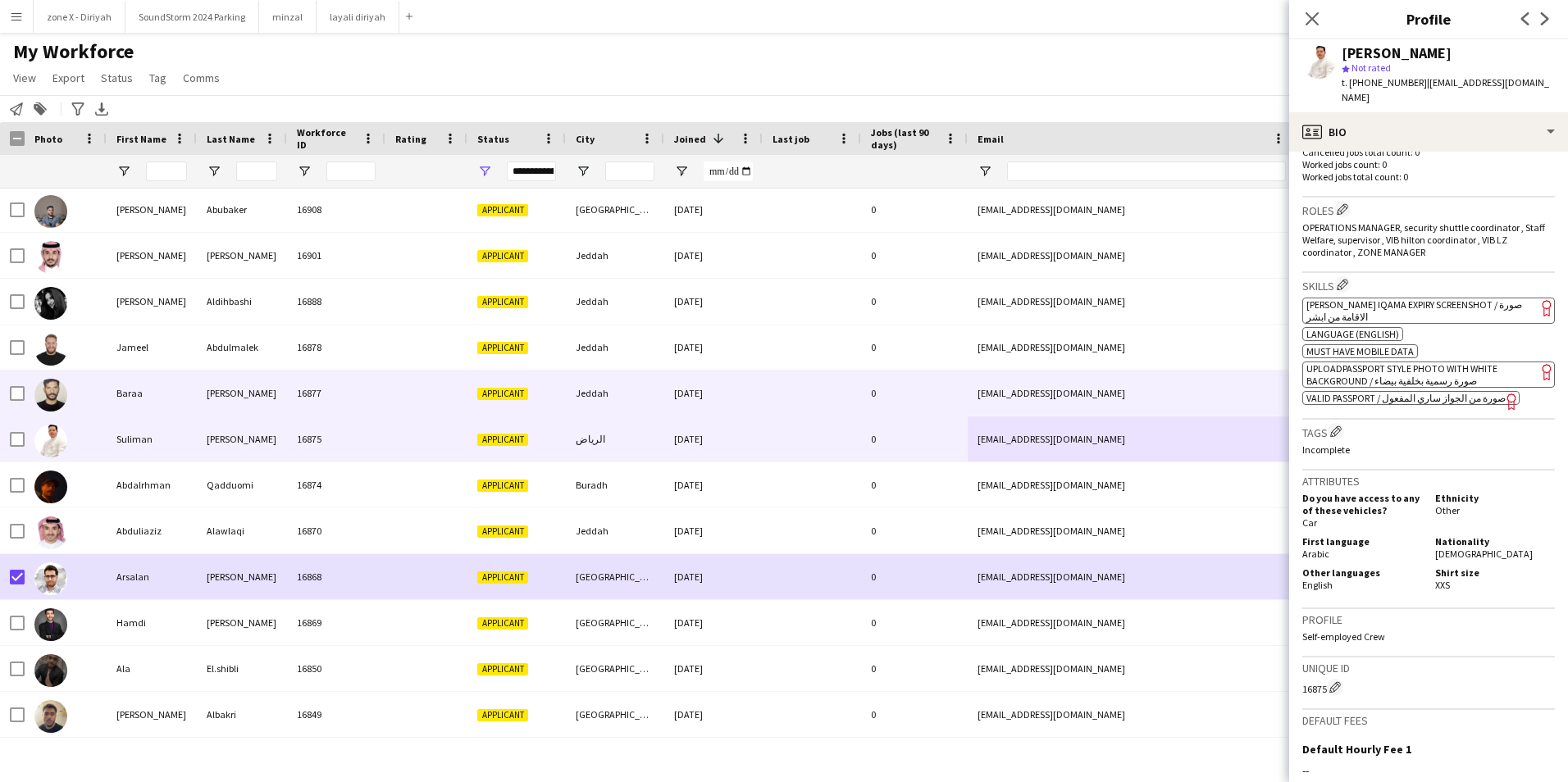
click at [1196, 404] on div "[EMAIL_ADDRESS][DOMAIN_NAME]" at bounding box center [1131, 393] width 328 height 45
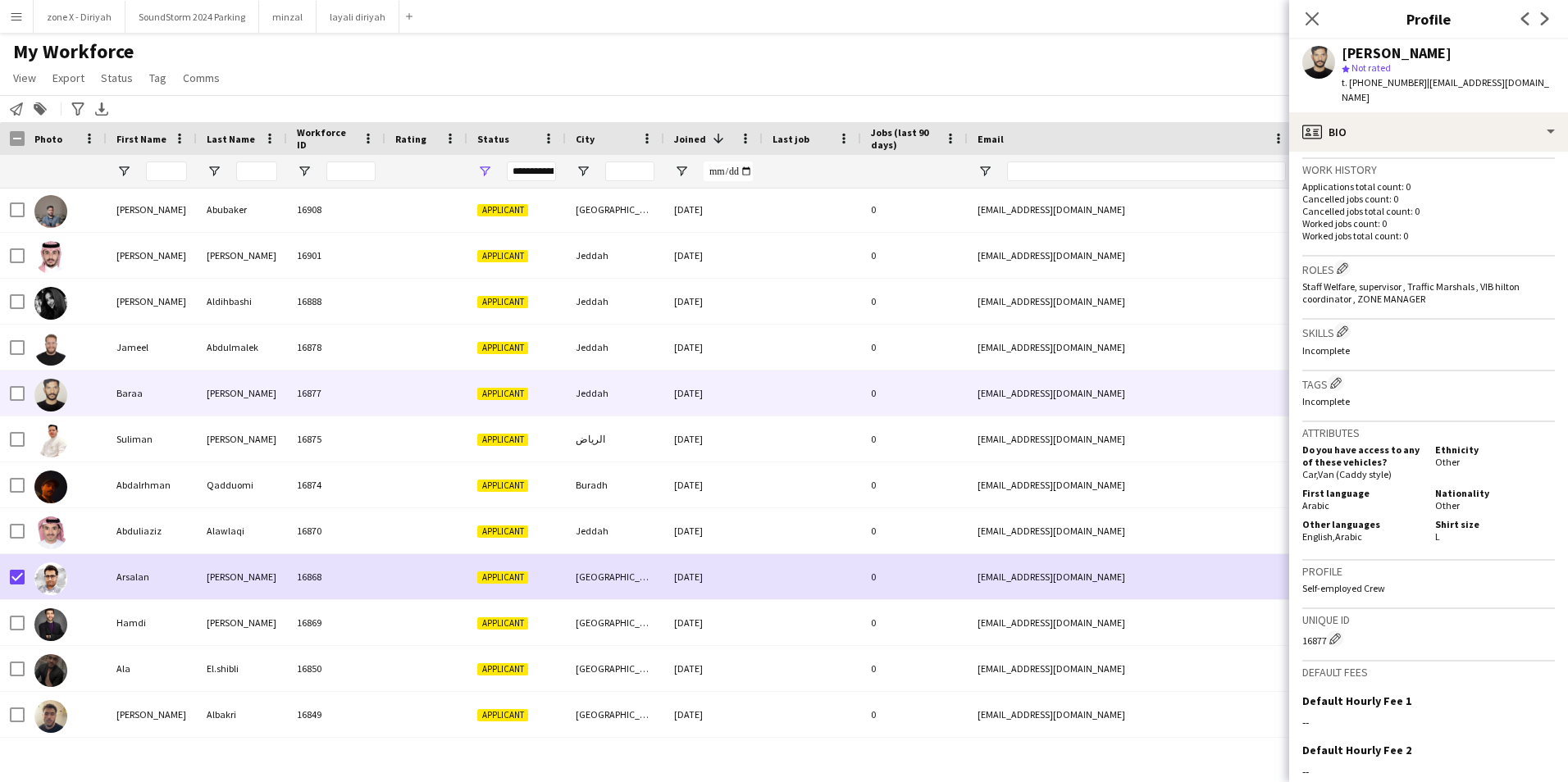
scroll to position [413, 0]
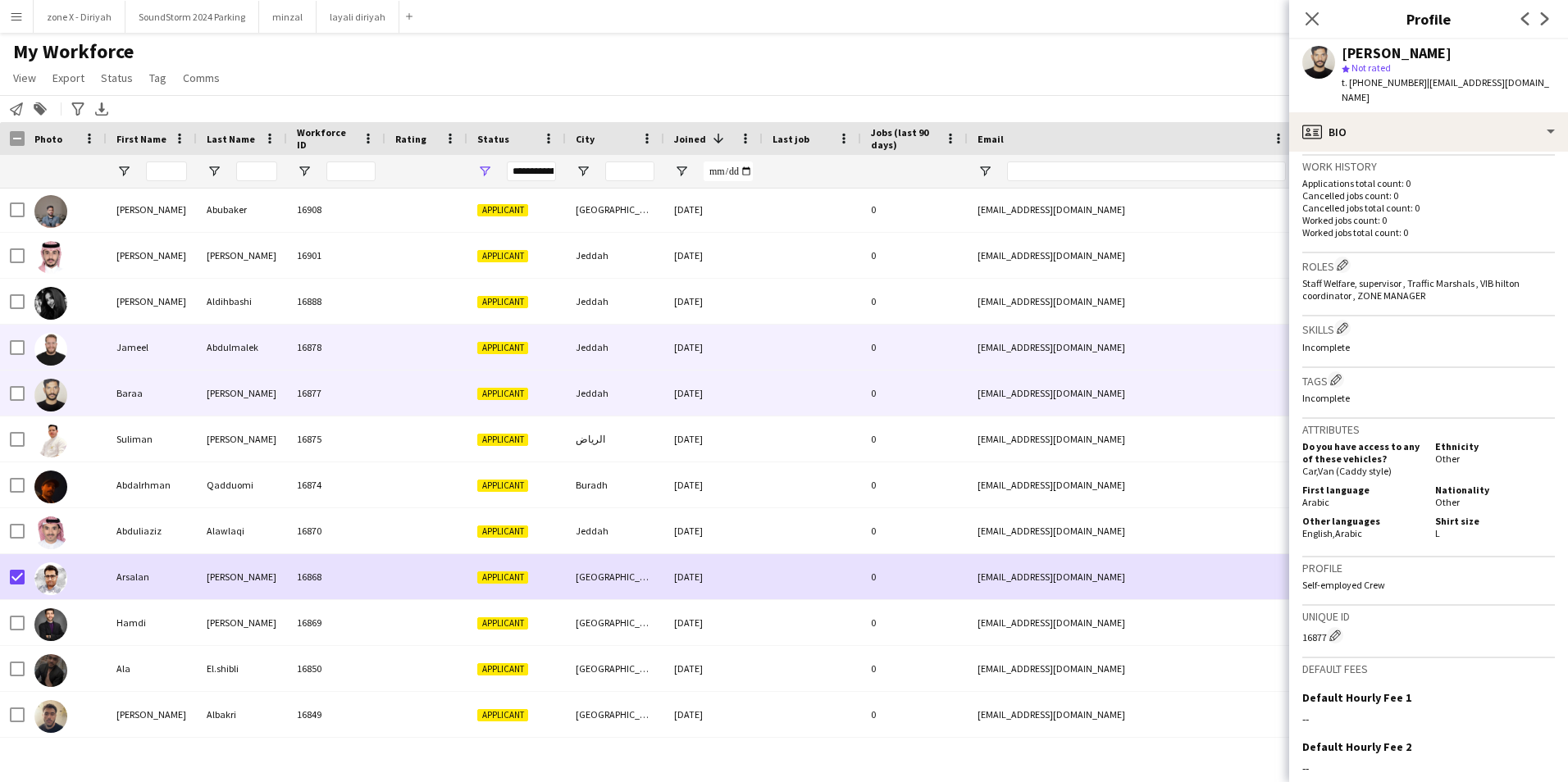
click at [1190, 355] on div "[EMAIL_ADDRESS][DOMAIN_NAME]" at bounding box center [1131, 346] width 328 height 45
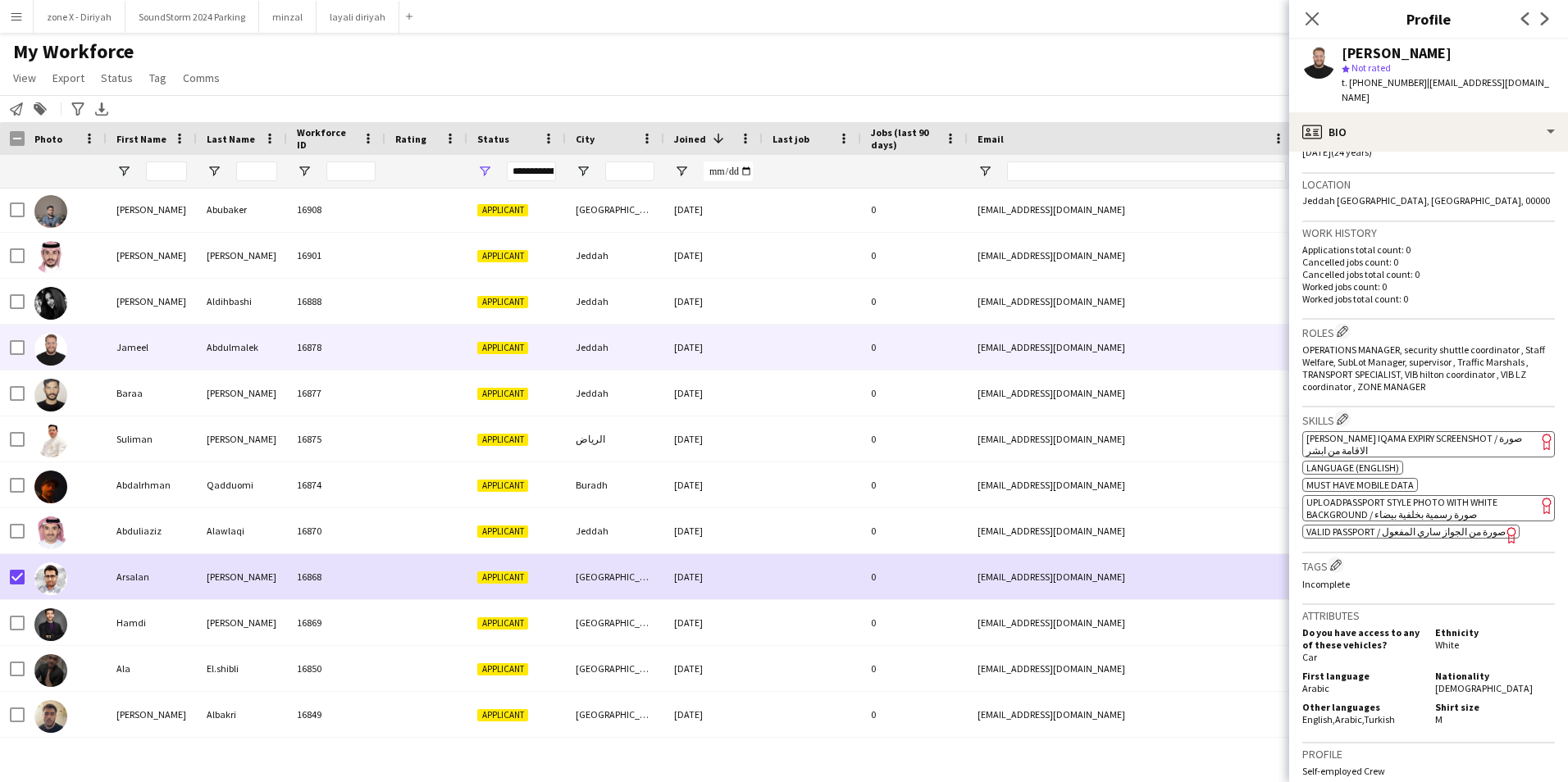
scroll to position [333, 0]
click at [1460, 430] on app-spec-pill "ok-circled2 background Layer 1 cross-circle-red background Layer 1 [PERSON_NAME…" at bounding box center [1429, 443] width 253 height 26
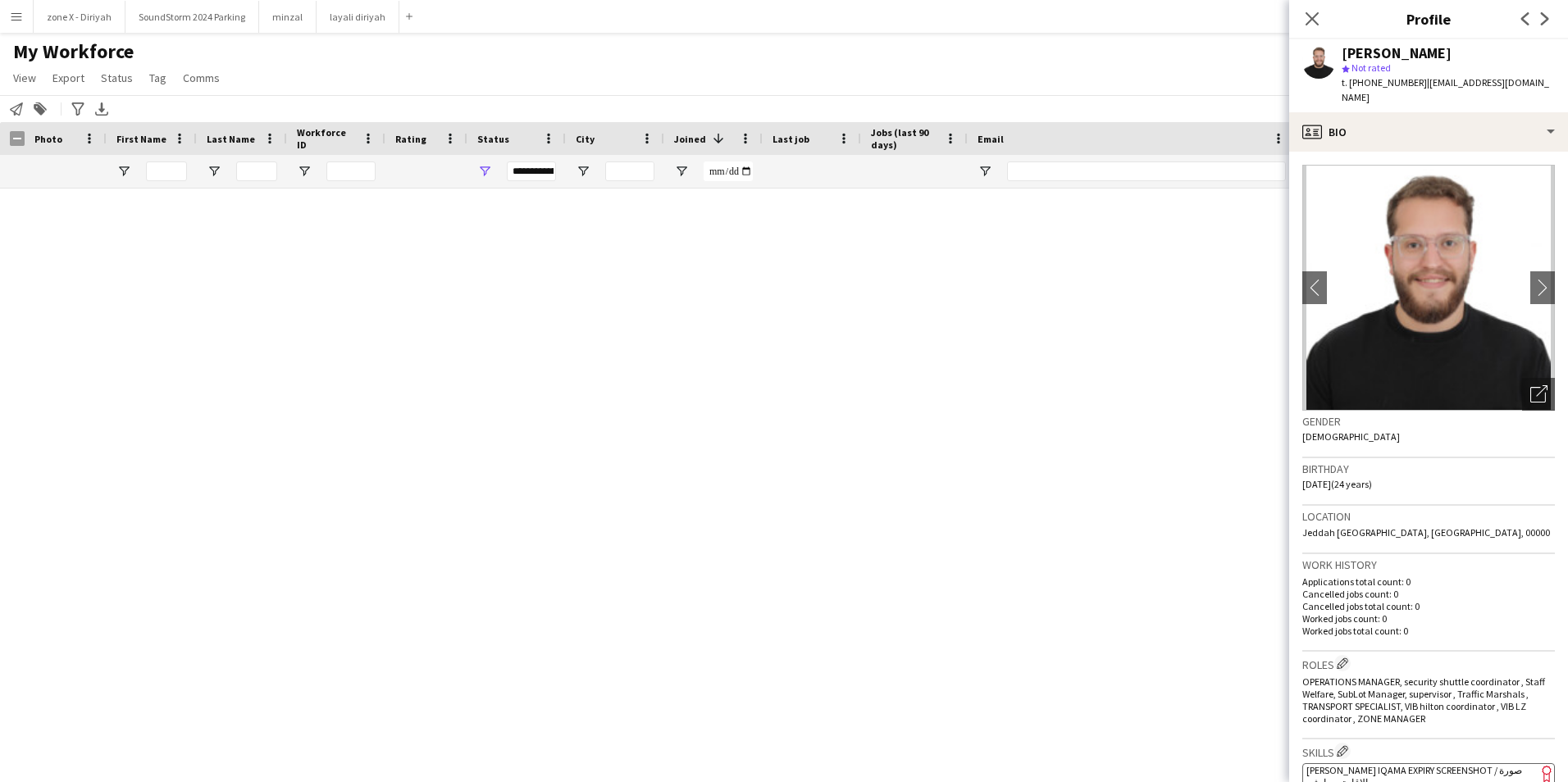
scroll to position [333, 0]
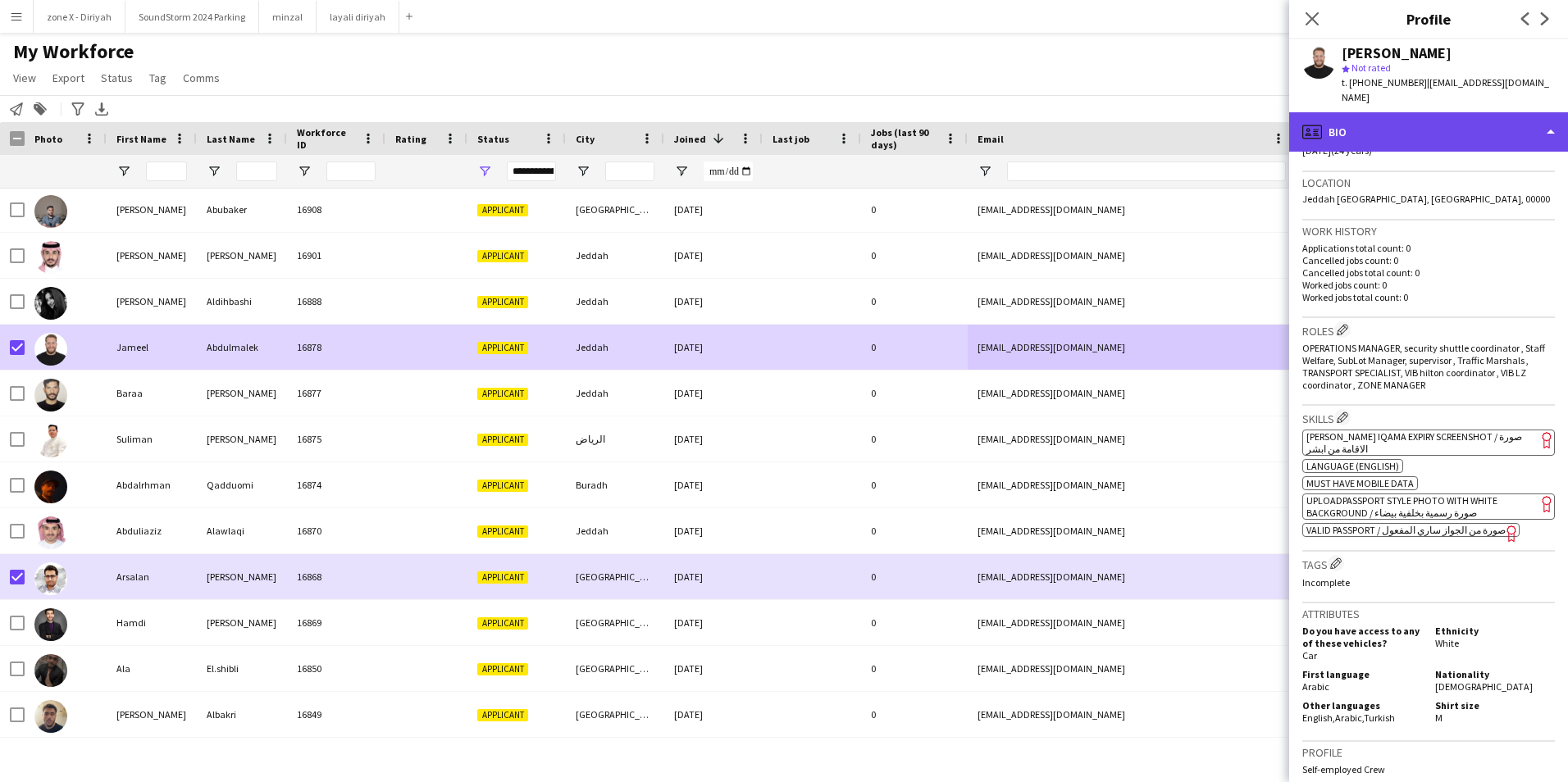
click at [1530, 112] on div "profile Bio" at bounding box center [1429, 132] width 279 height 40
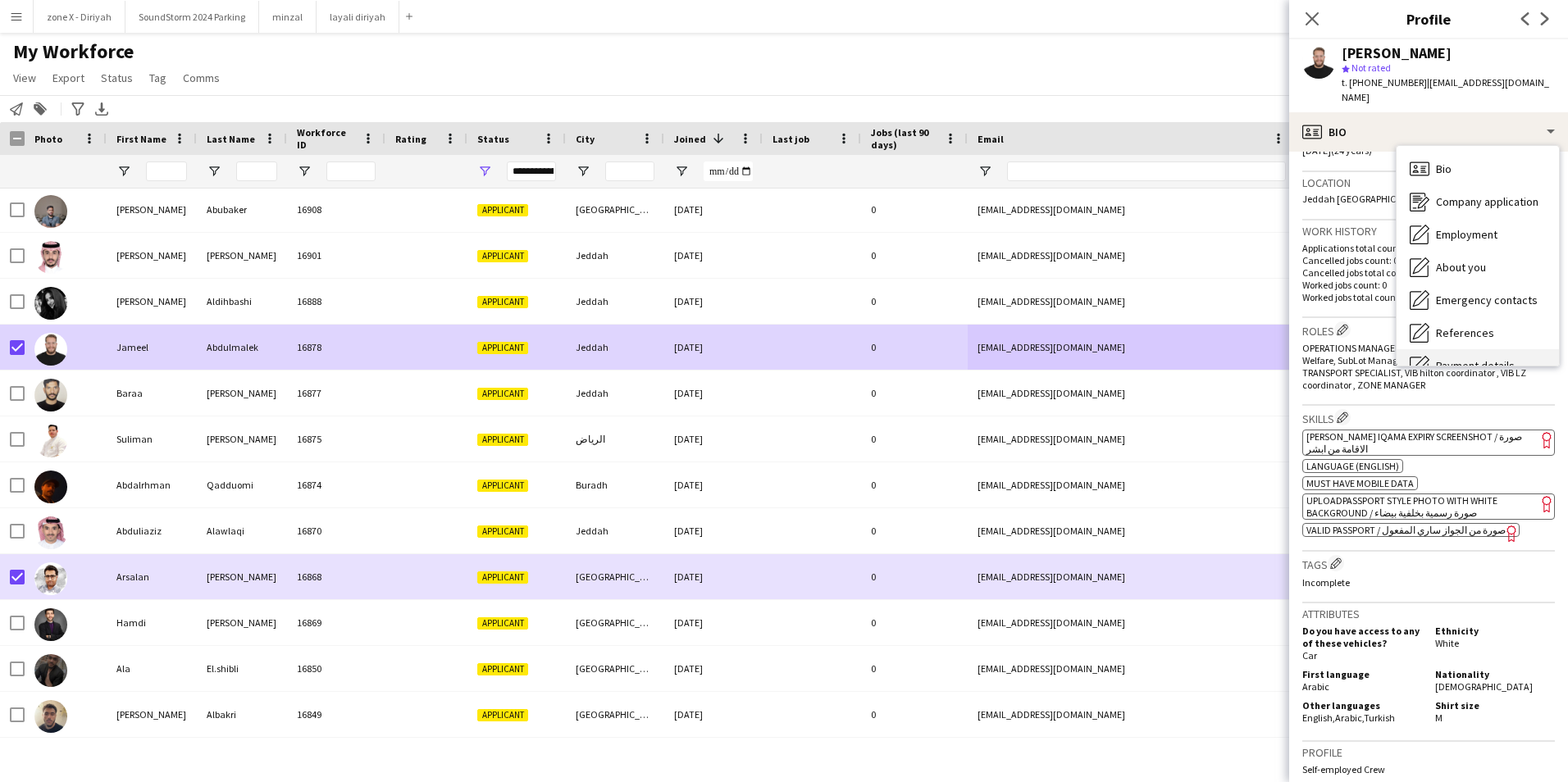
click at [1504, 349] on div "Payment details Payment details" at bounding box center [1477, 365] width 163 height 33
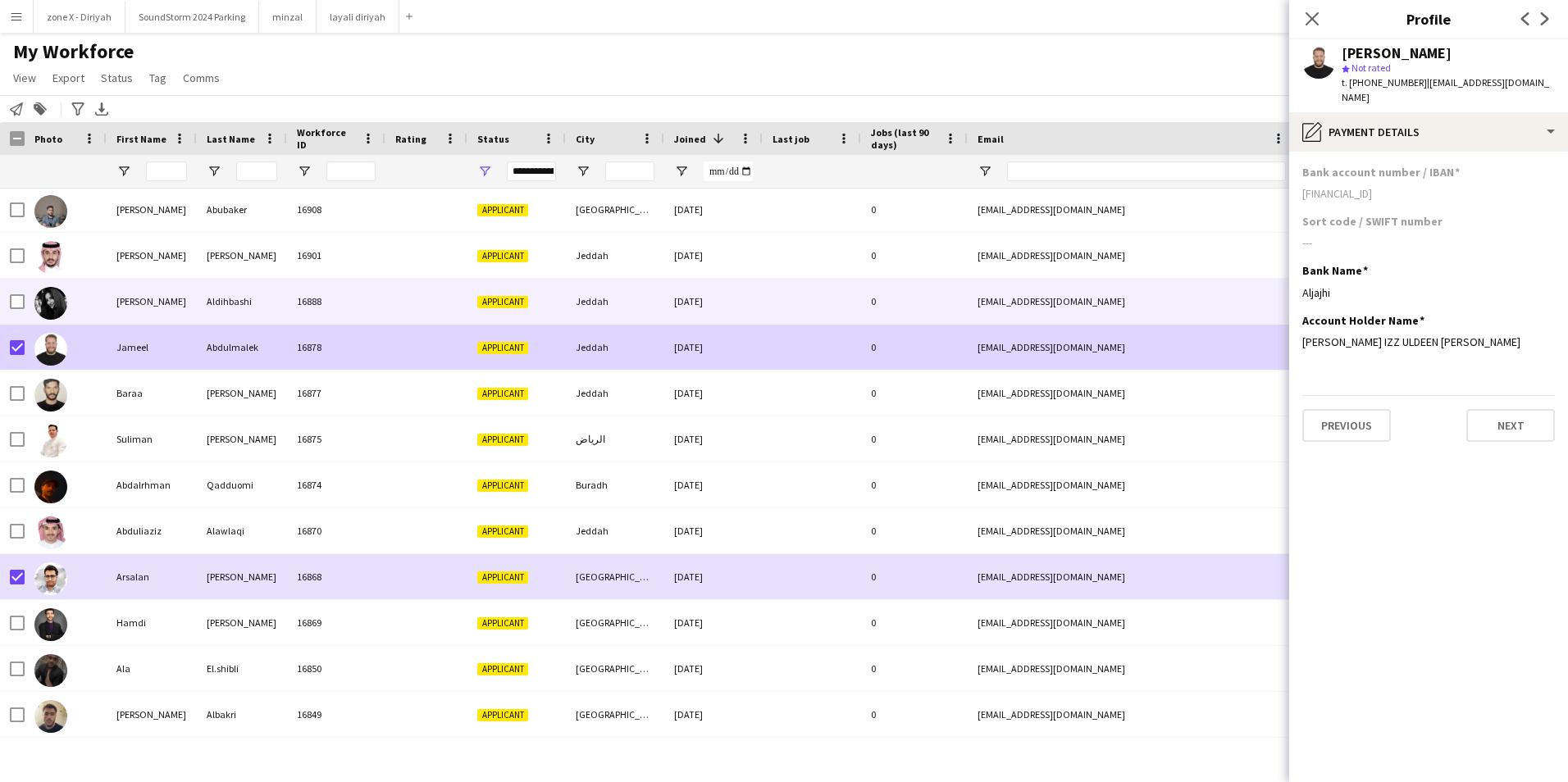
click at [1262, 302] on div "[EMAIL_ADDRESS][DOMAIN_NAME]" at bounding box center [1131, 301] width 328 height 45
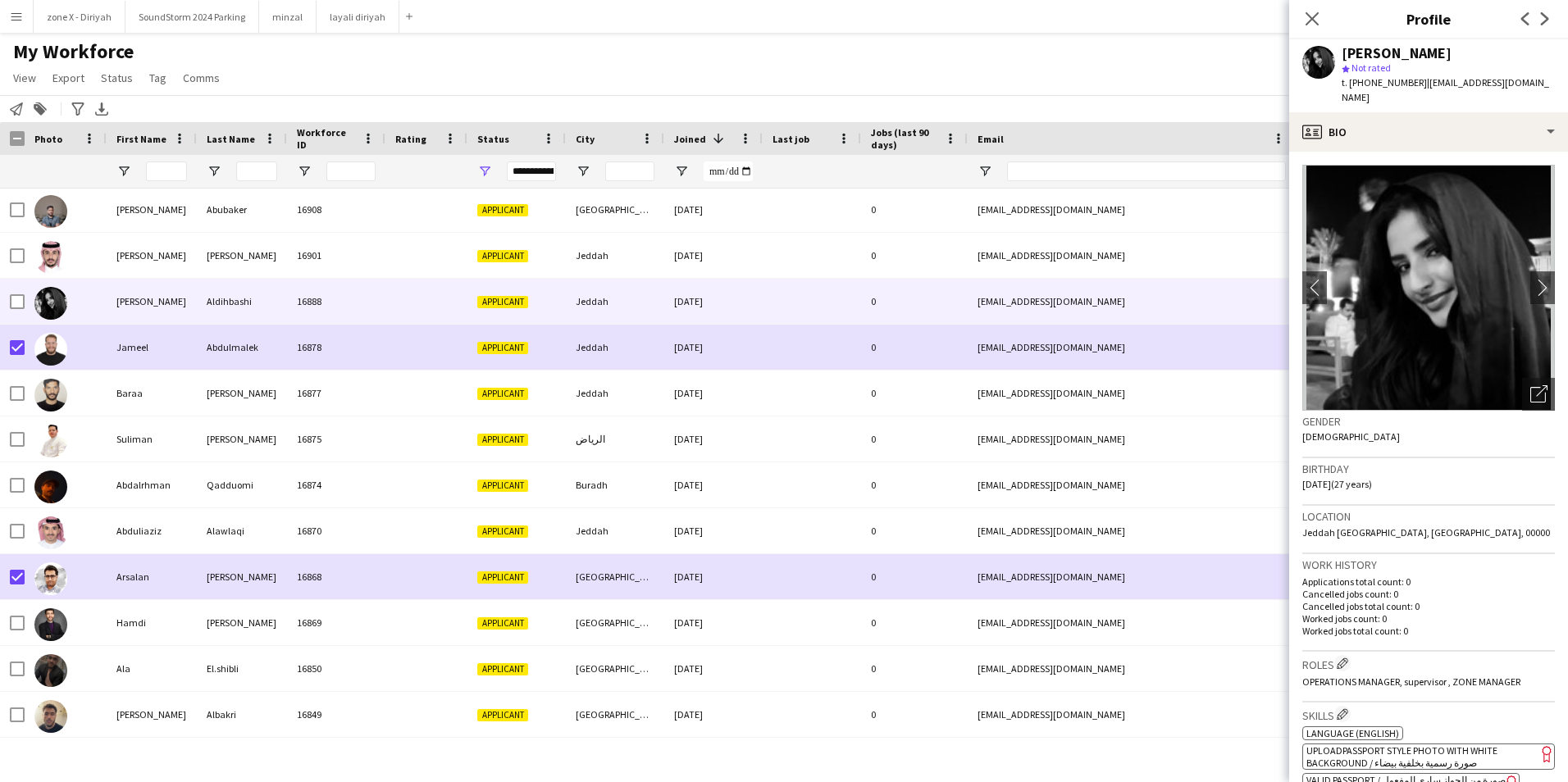
click at [1391, 414] on h3 "Gender" at bounding box center [1429, 422] width 253 height 15
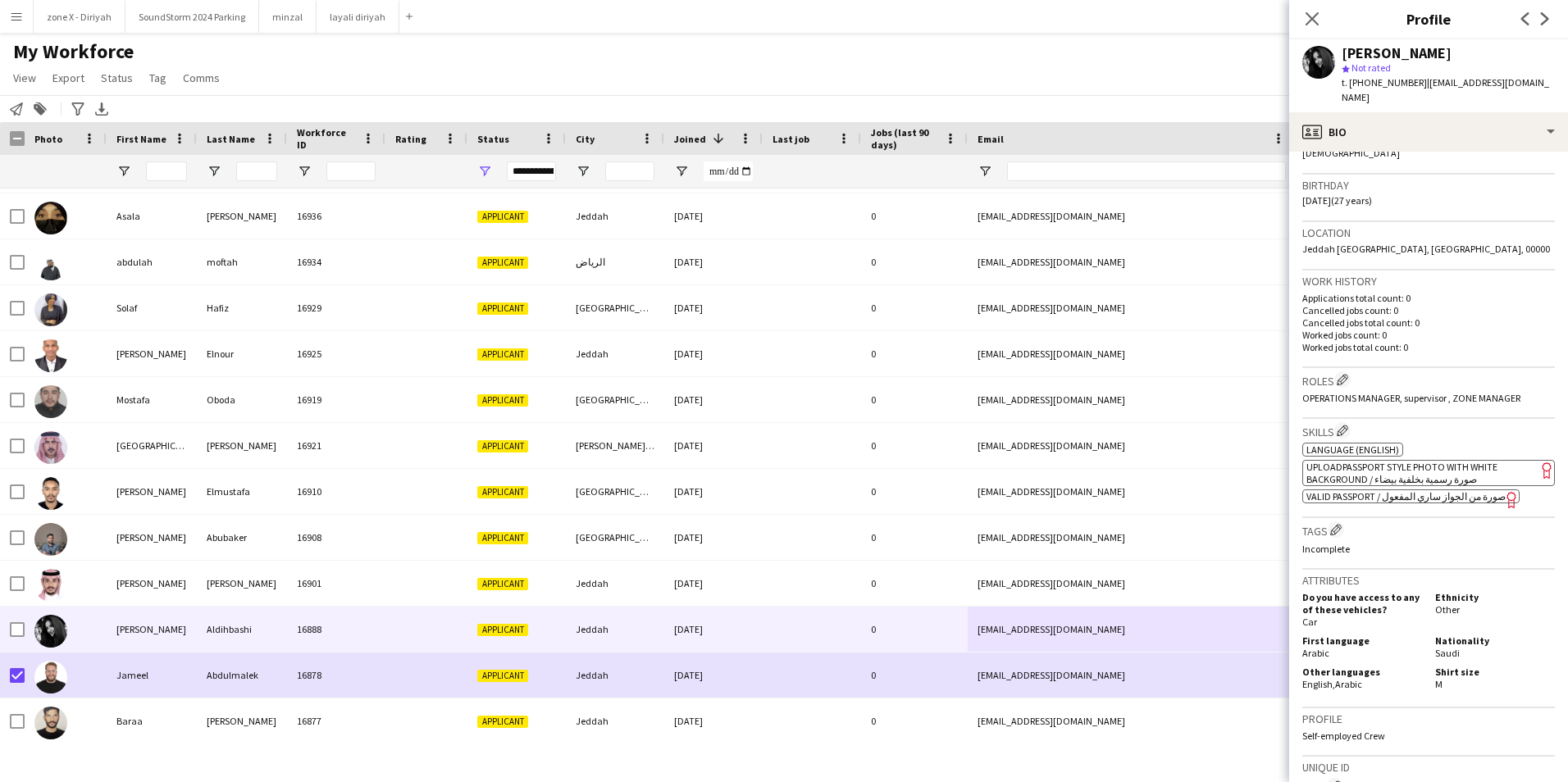
scroll to position [0, 0]
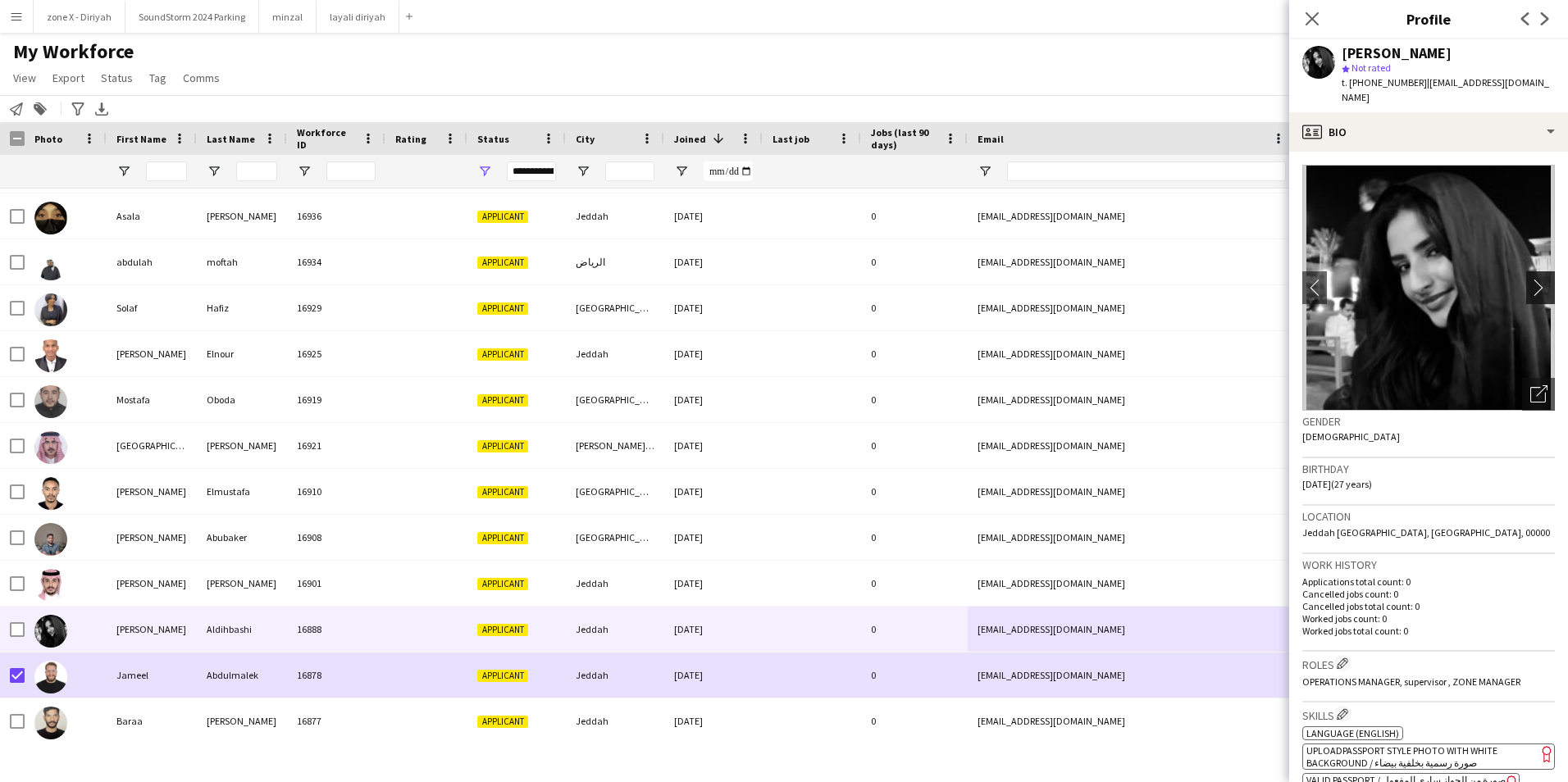
click at [1530, 279] on app-icon "chevron-right" at bounding box center [1542, 287] width 26 height 17
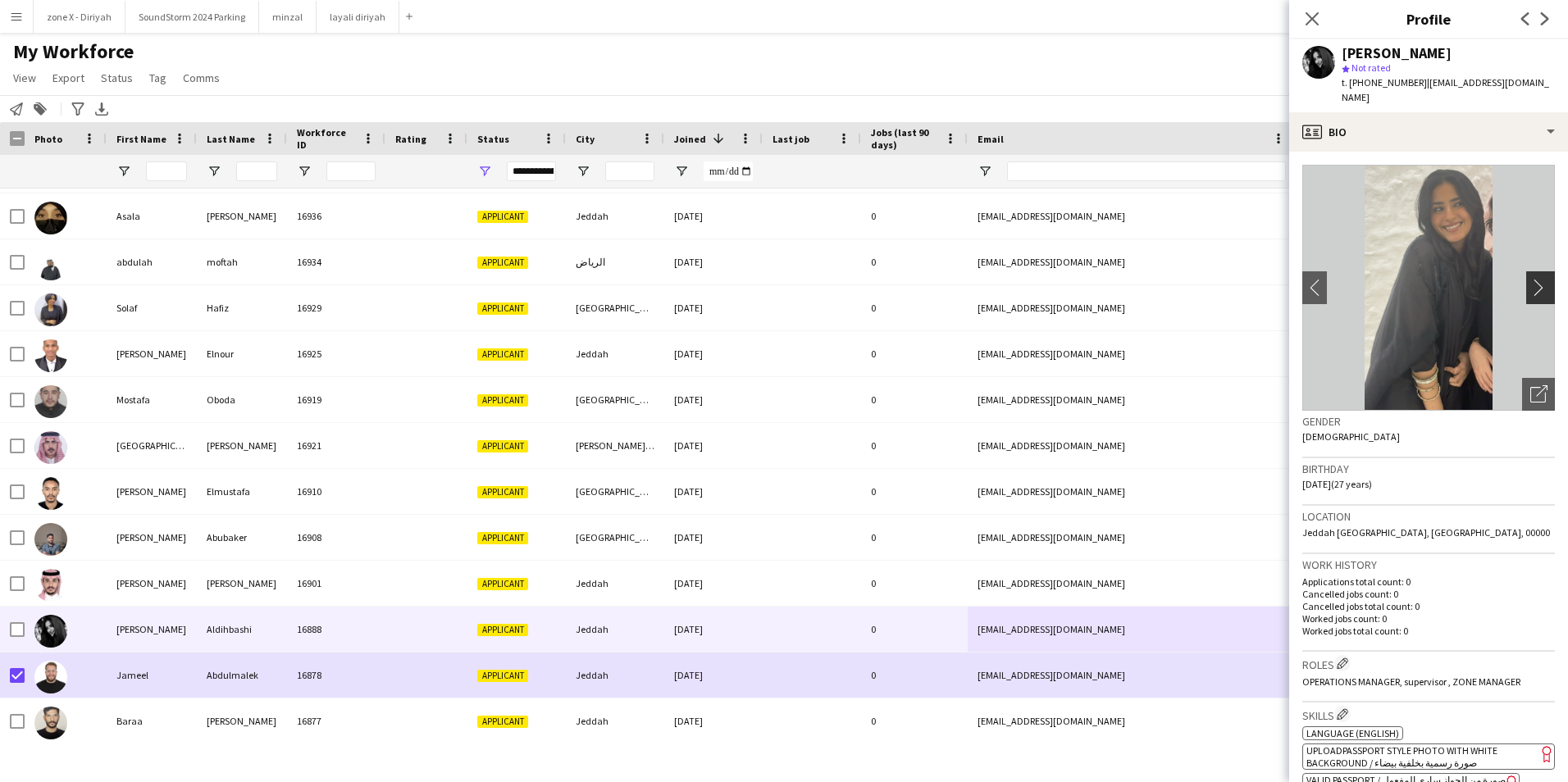
click at [1530, 279] on app-icon "chevron-right" at bounding box center [1542, 287] width 26 height 17
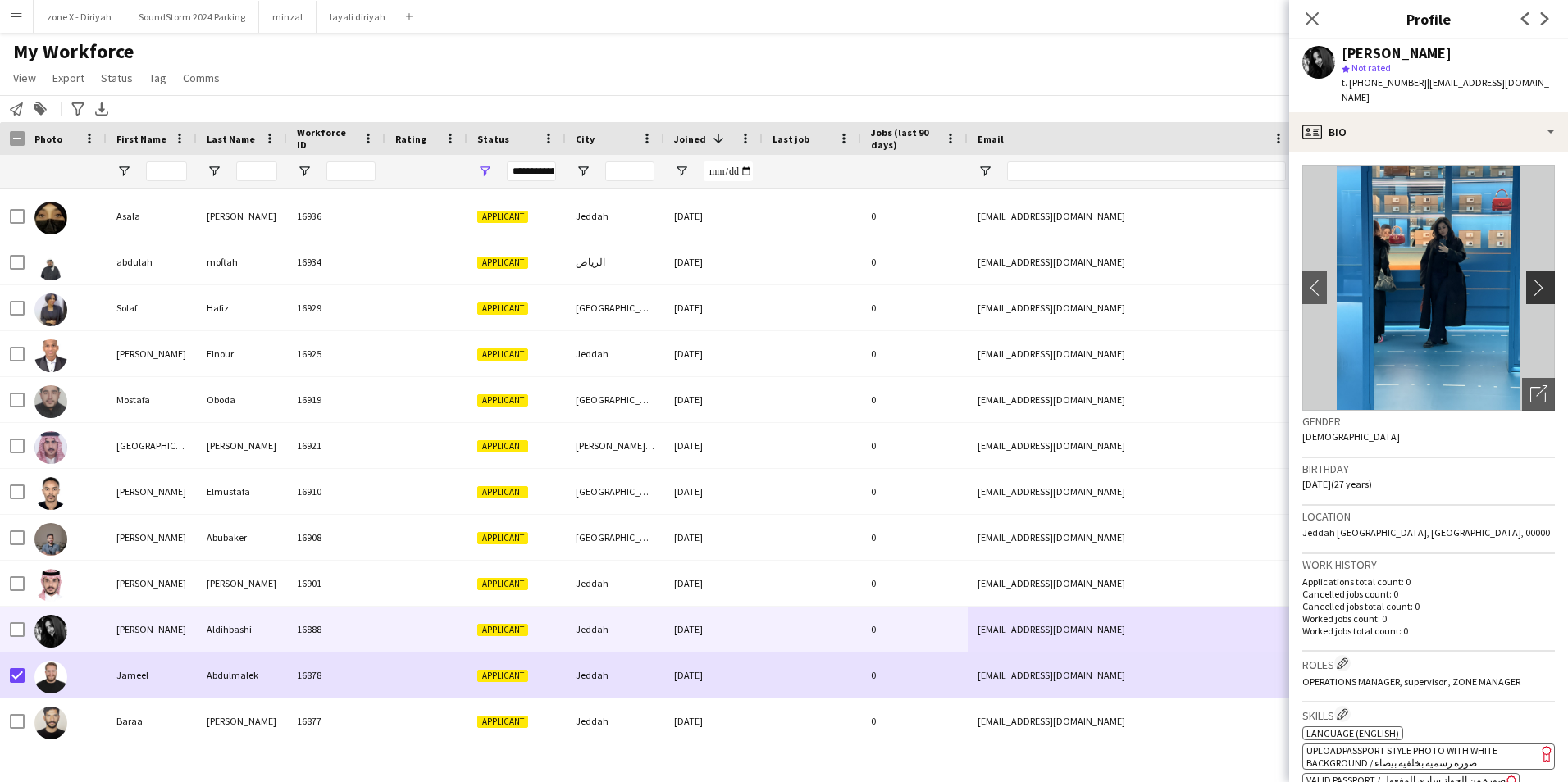
click at [1530, 279] on app-icon "chevron-right" at bounding box center [1542, 287] width 26 height 17
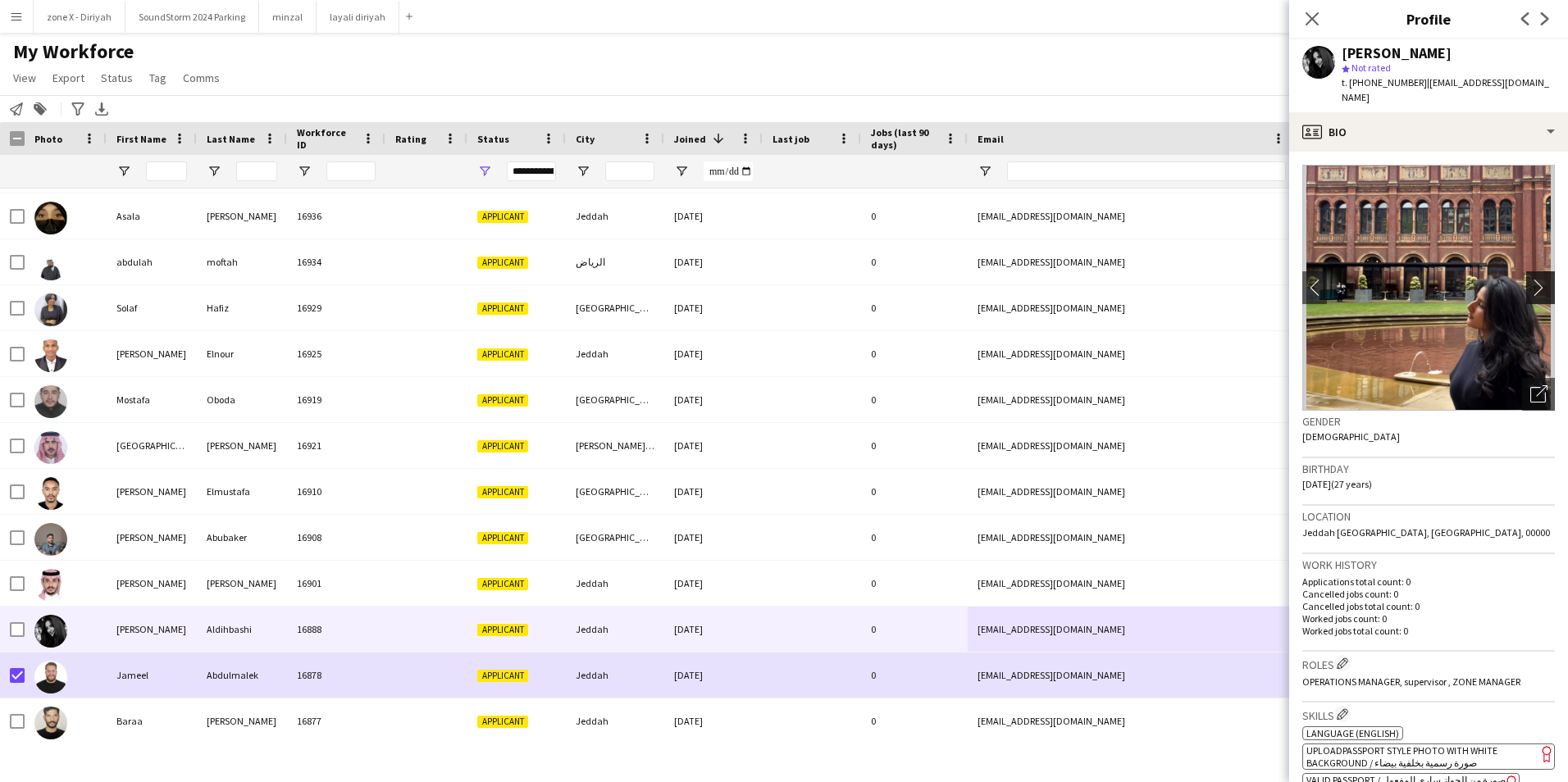
click at [1530, 279] on app-icon "chevron-right" at bounding box center [1542, 287] width 26 height 17
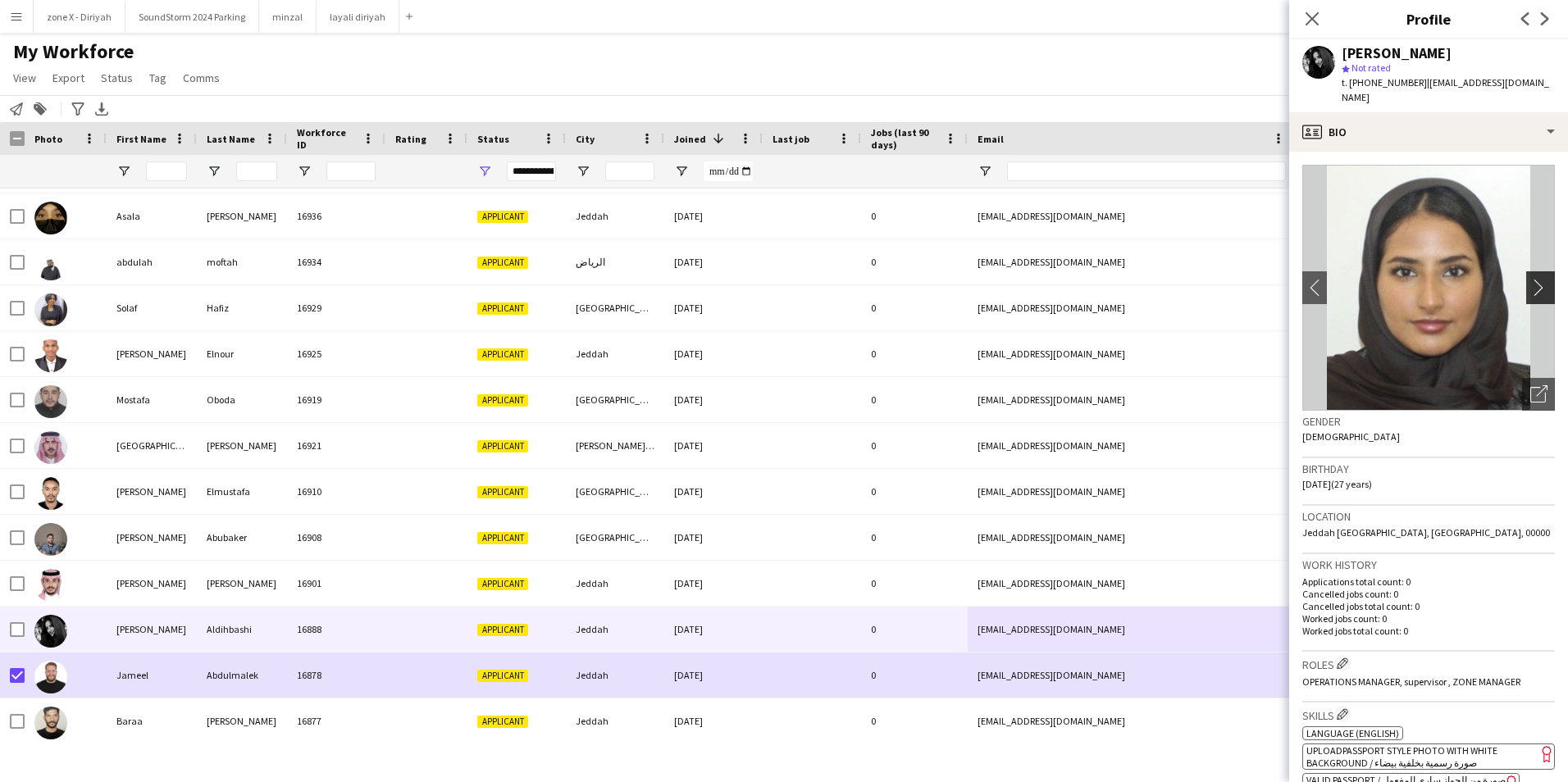
click at [1530, 279] on app-icon "chevron-right" at bounding box center [1542, 287] width 26 height 17
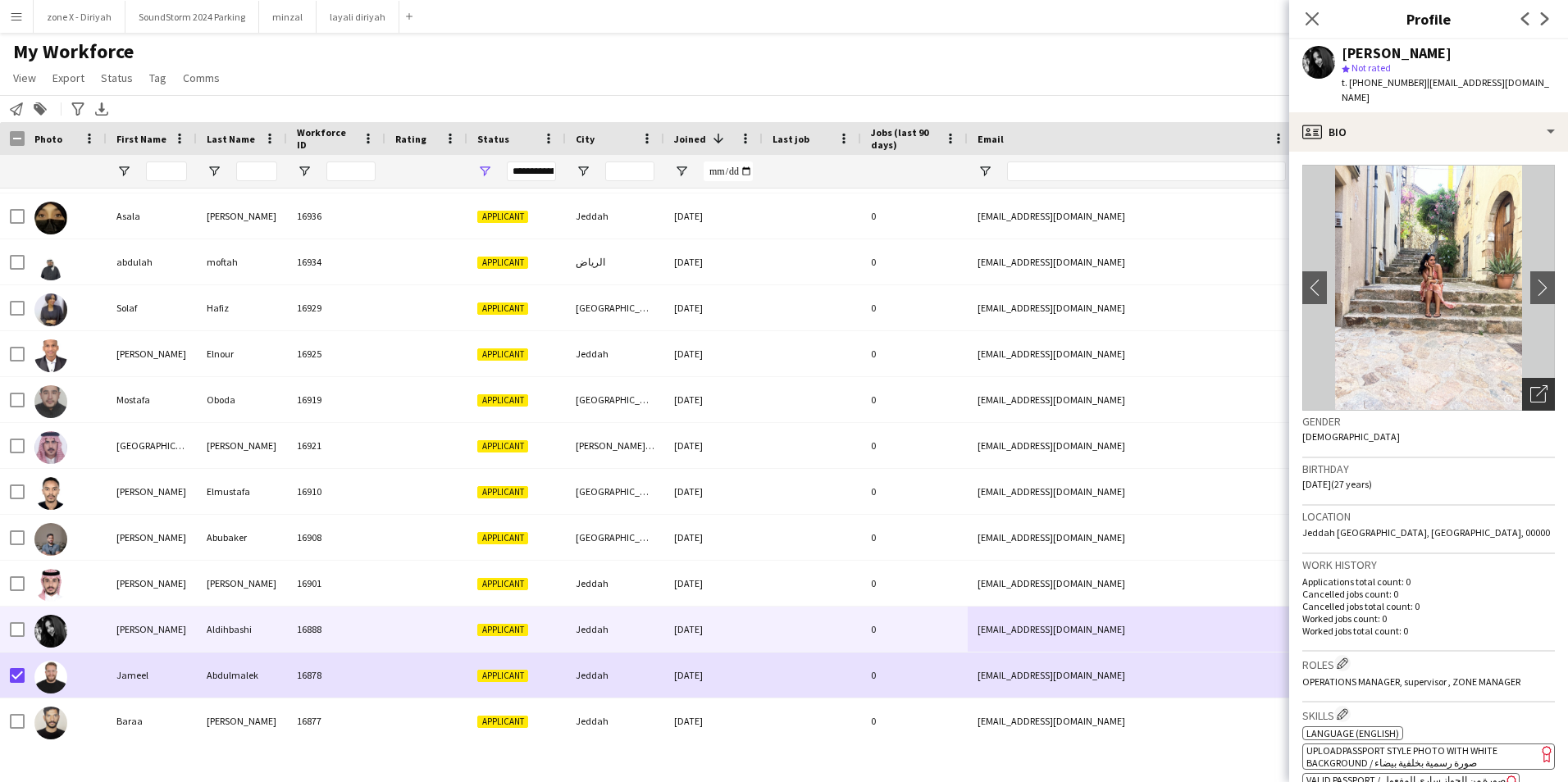
click at [1530, 385] on icon "Open photos pop-in" at bounding box center [1538, 393] width 17 height 17
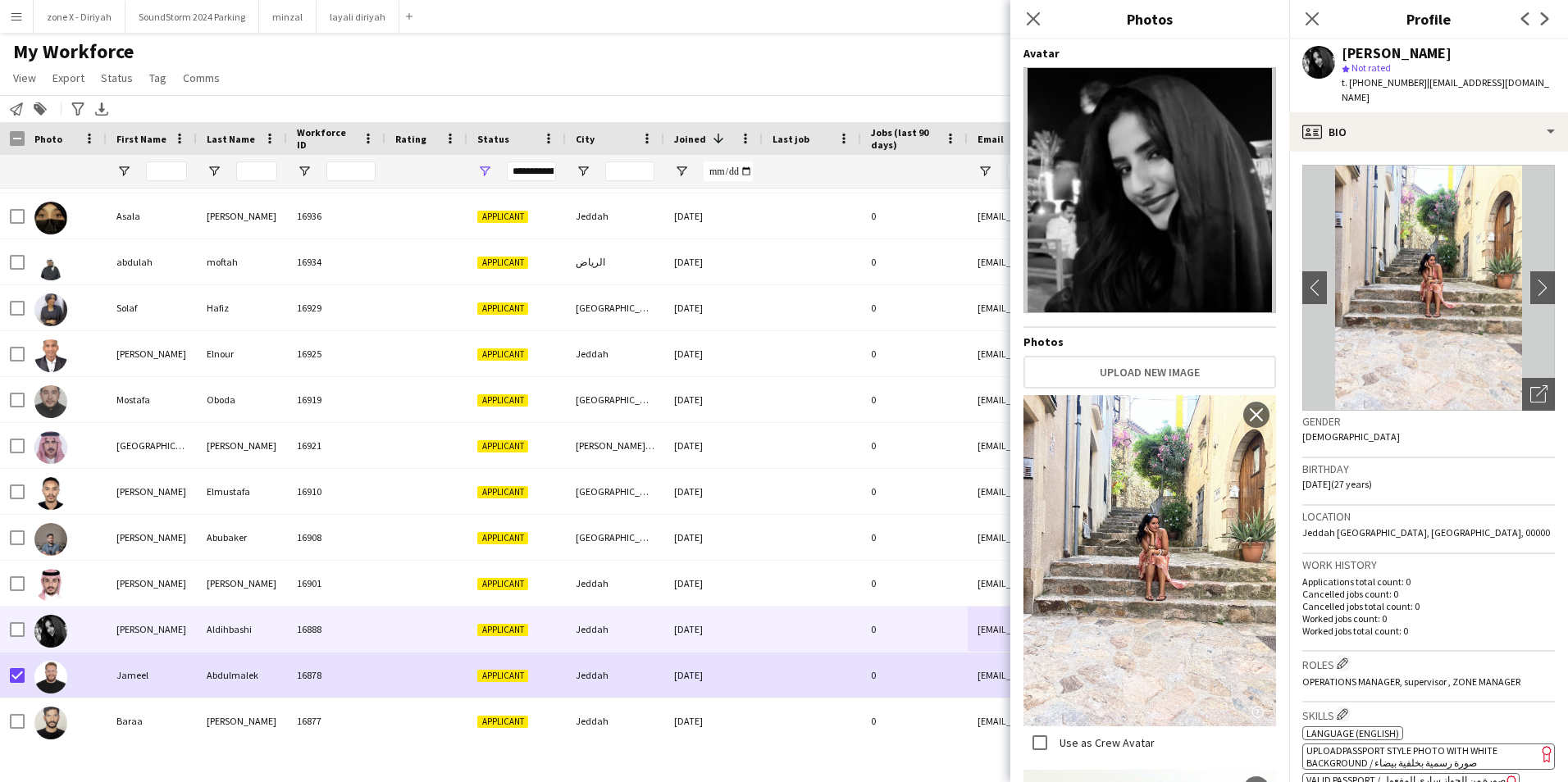
click at [1124, 596] on img at bounding box center [1150, 560] width 253 height 331
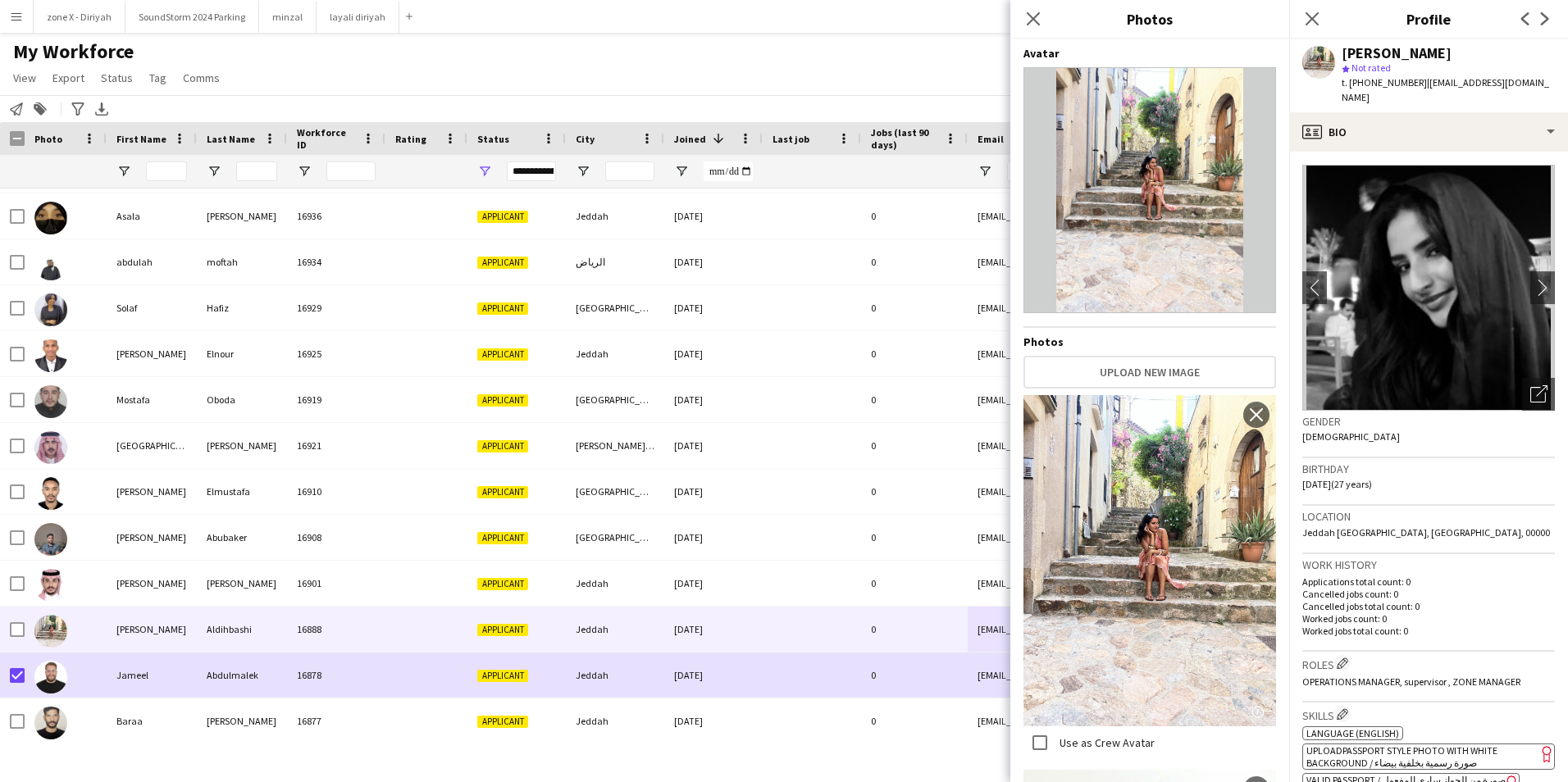
click at [1112, 636] on img at bounding box center [1150, 560] width 253 height 331
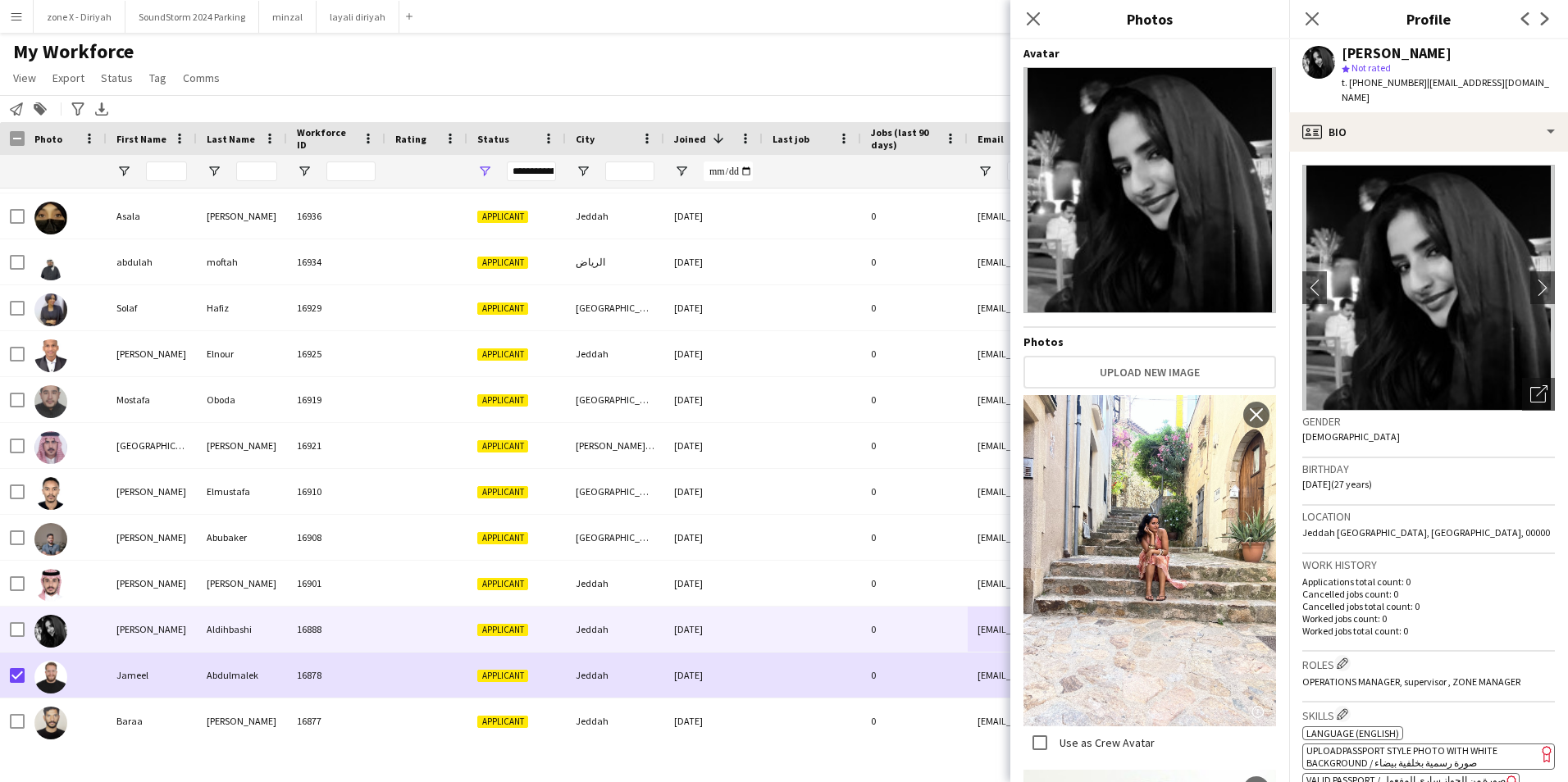
click at [1112, 636] on img at bounding box center [1150, 560] width 253 height 331
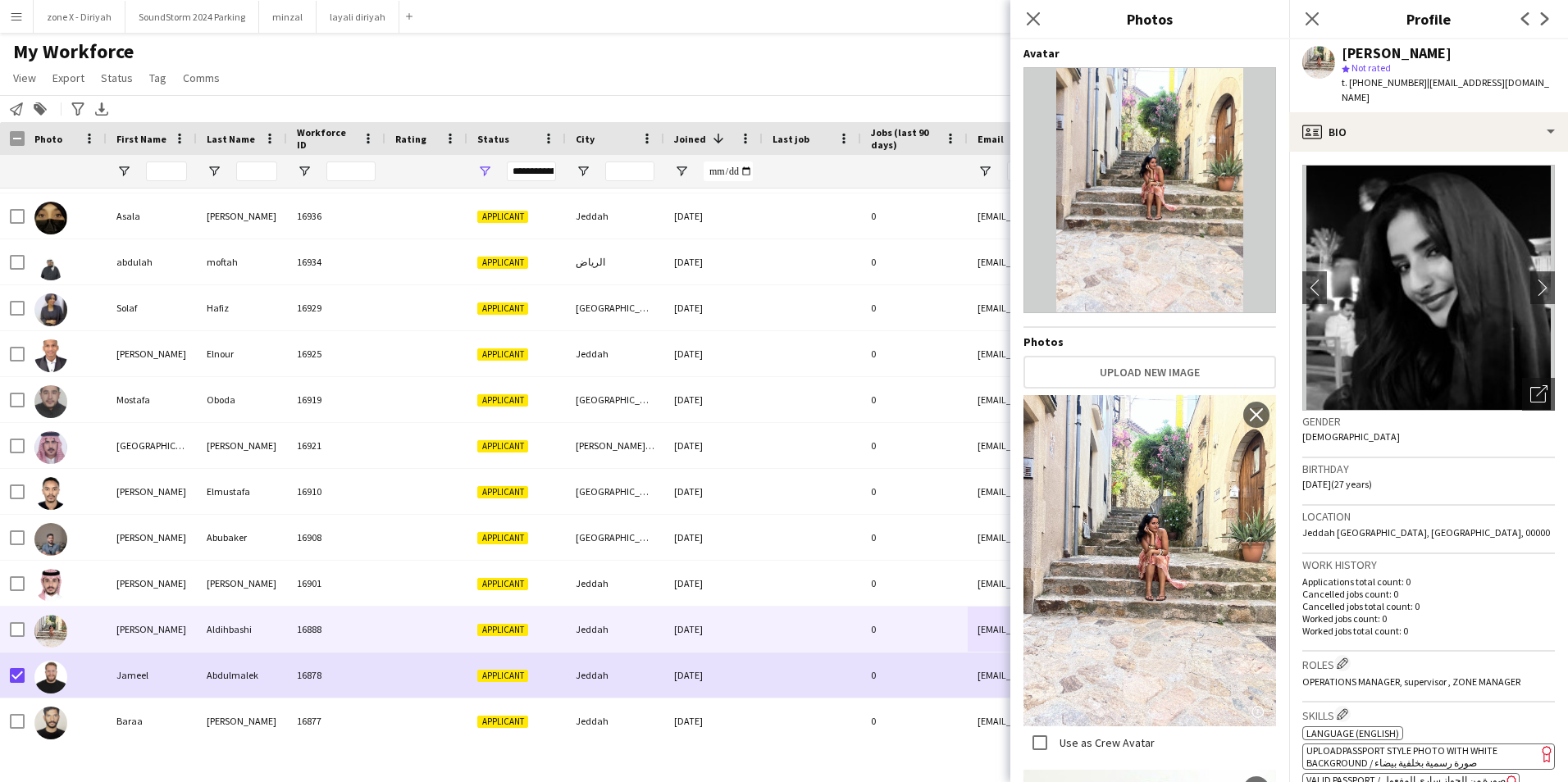
click at [1112, 636] on img at bounding box center [1150, 560] width 253 height 331
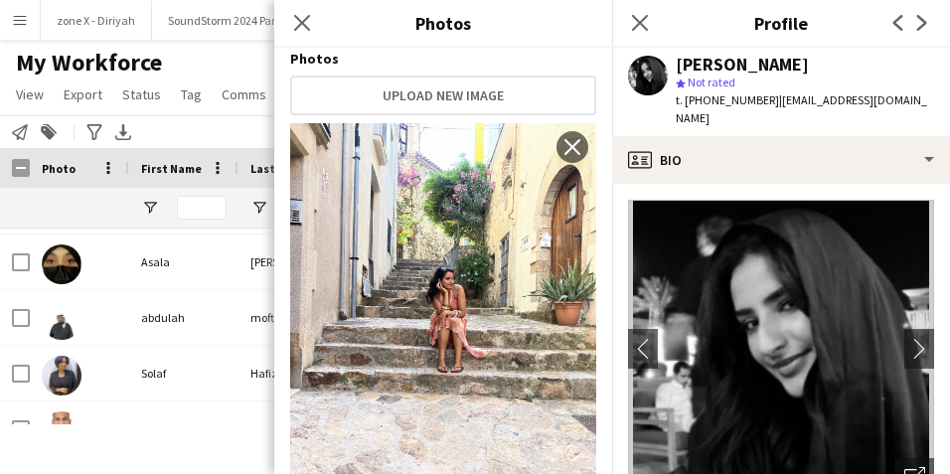
scroll to position [361, 0]
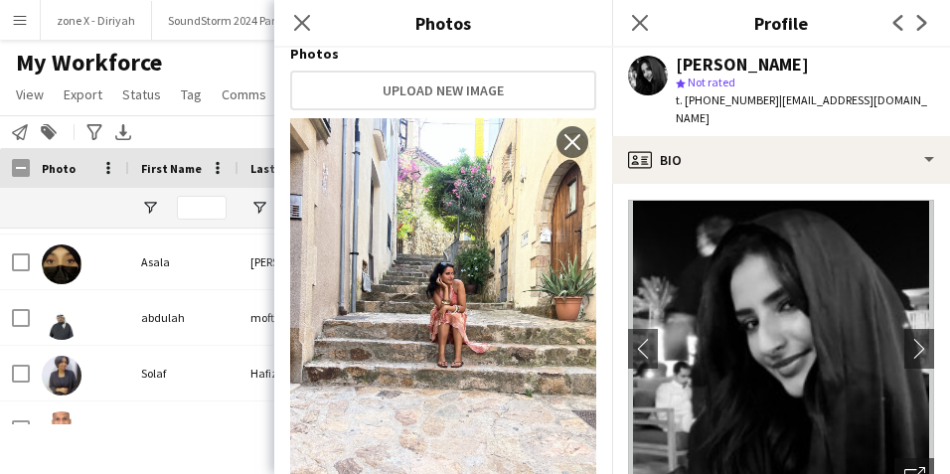
click at [461, 286] on img at bounding box center [443, 318] width 306 height 401
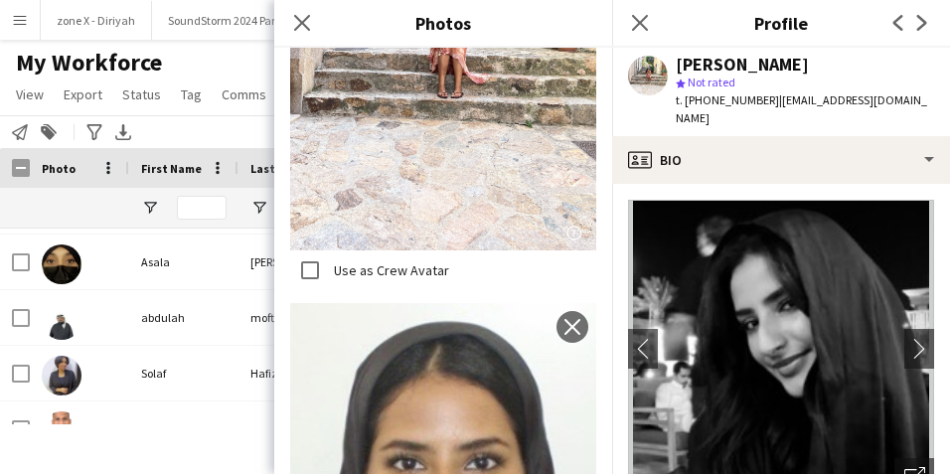
click at [455, 199] on img at bounding box center [443, 49] width 306 height 401
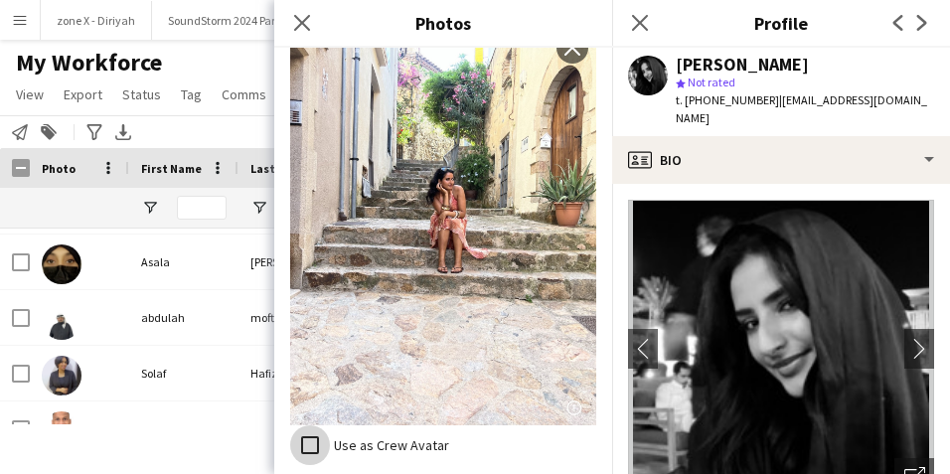
scroll to position [448, 0]
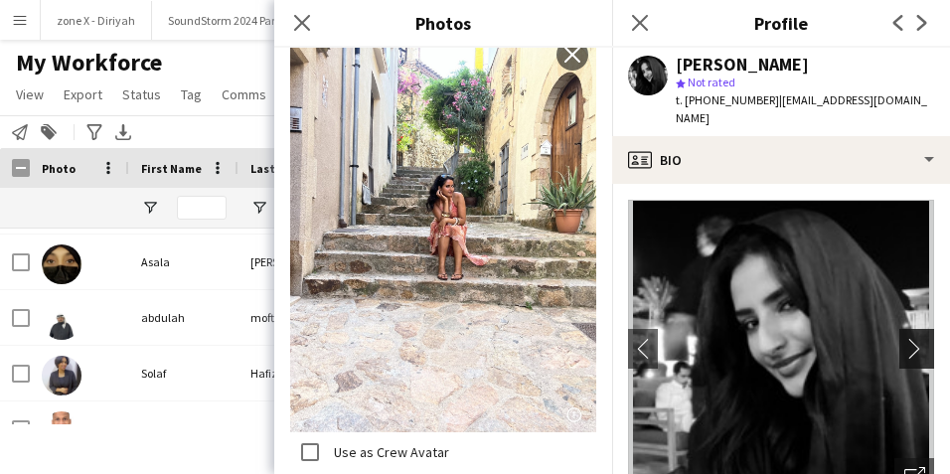
click at [910, 338] on app-icon "chevron-right" at bounding box center [919, 348] width 31 height 21
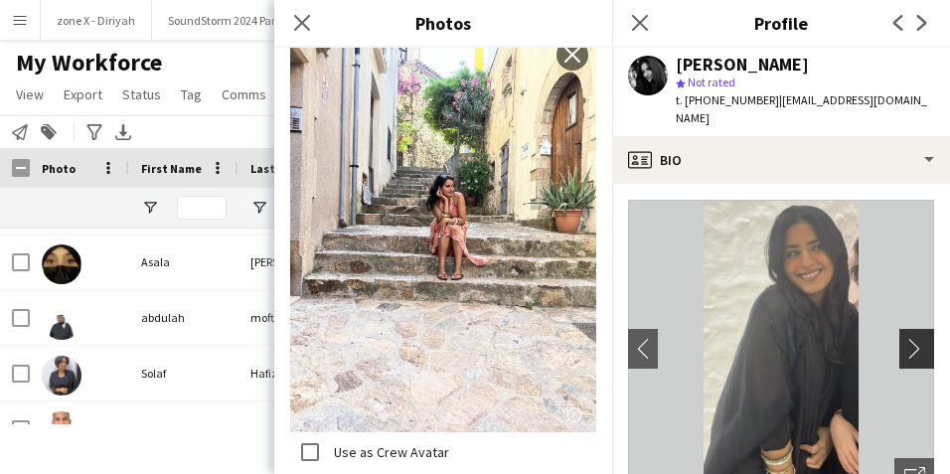
click at [910, 338] on app-icon "chevron-right" at bounding box center [919, 348] width 31 height 21
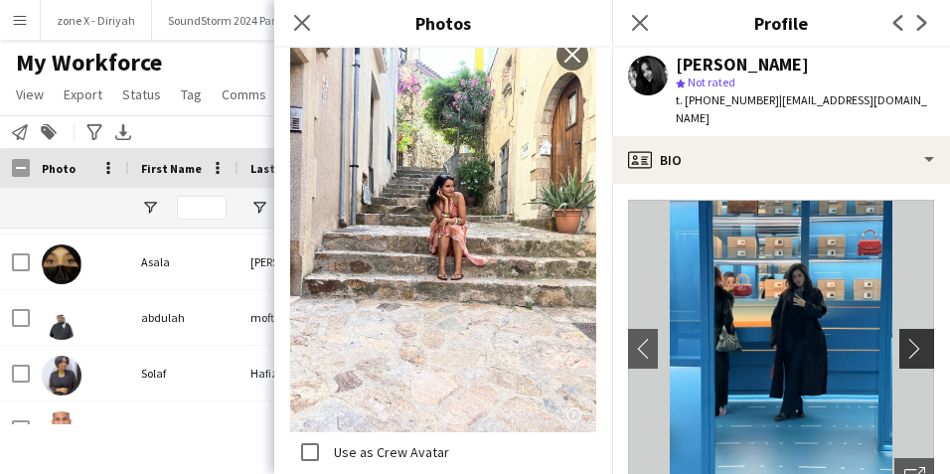
click at [910, 338] on app-icon "chevron-right" at bounding box center [919, 348] width 31 height 21
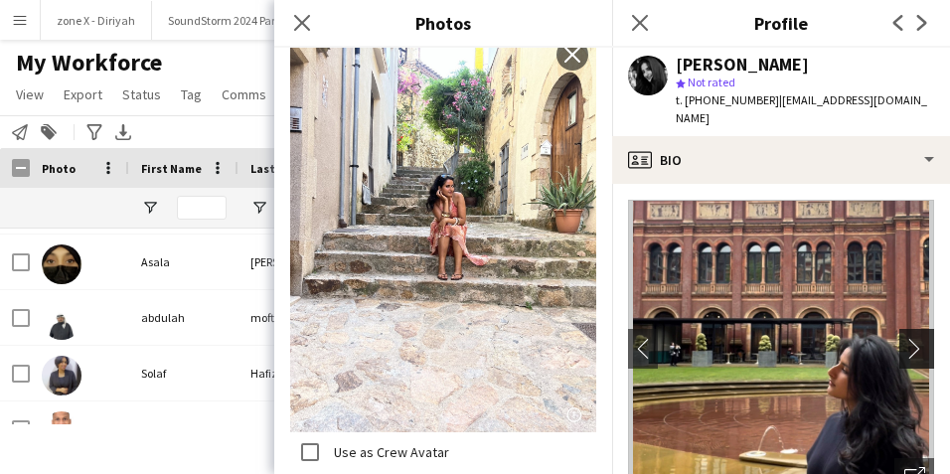
click at [910, 338] on app-icon "chevron-right" at bounding box center [919, 348] width 31 height 21
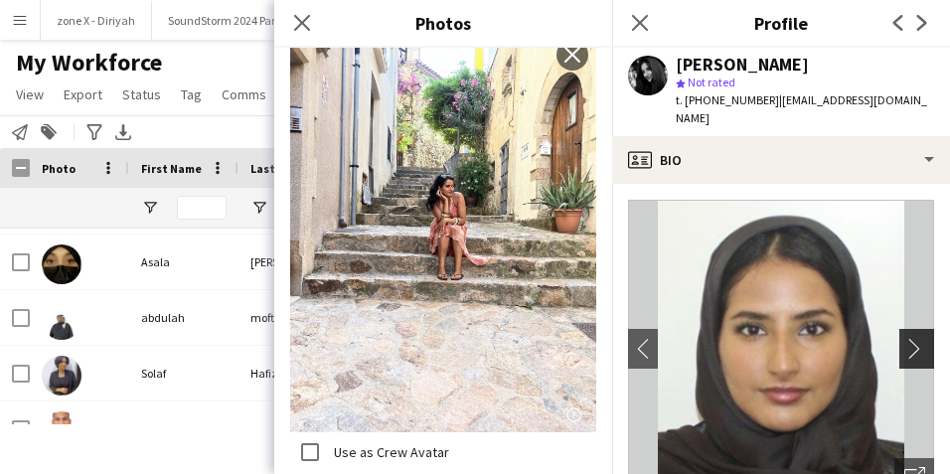
click at [910, 338] on app-icon "chevron-right" at bounding box center [919, 348] width 31 height 21
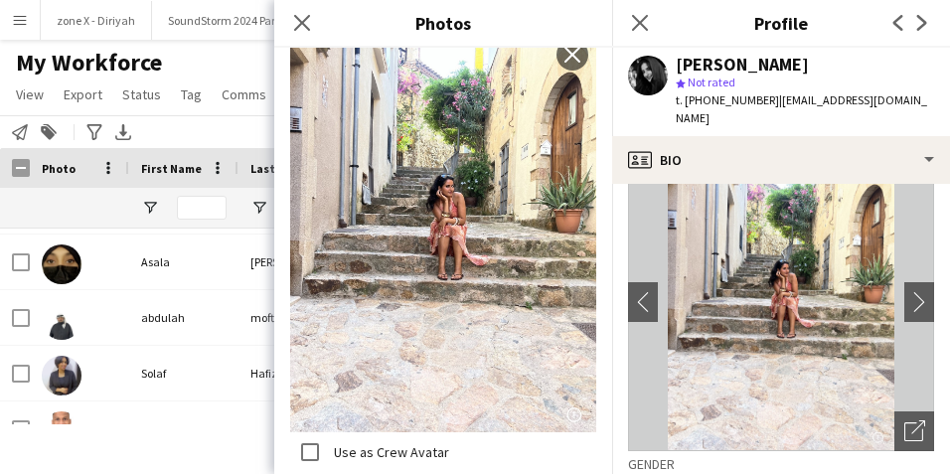
scroll to position [31, 0]
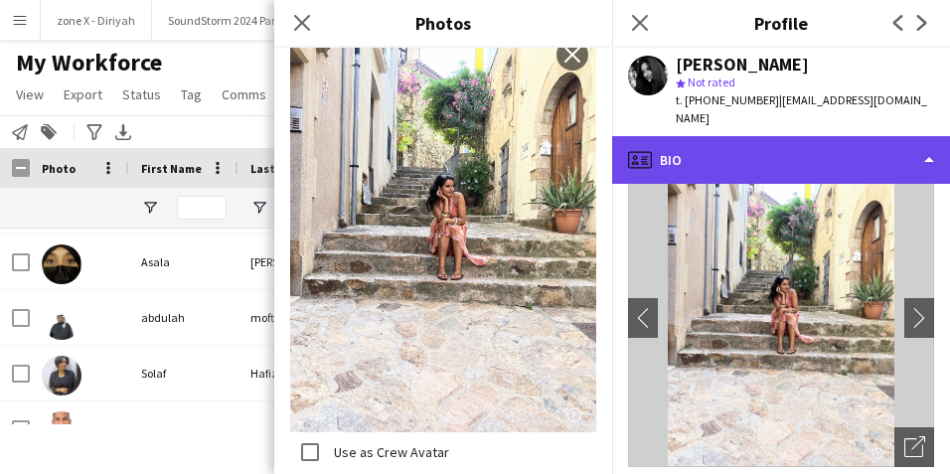
click at [648, 160] on div "profile Bio" at bounding box center [781, 160] width 338 height 48
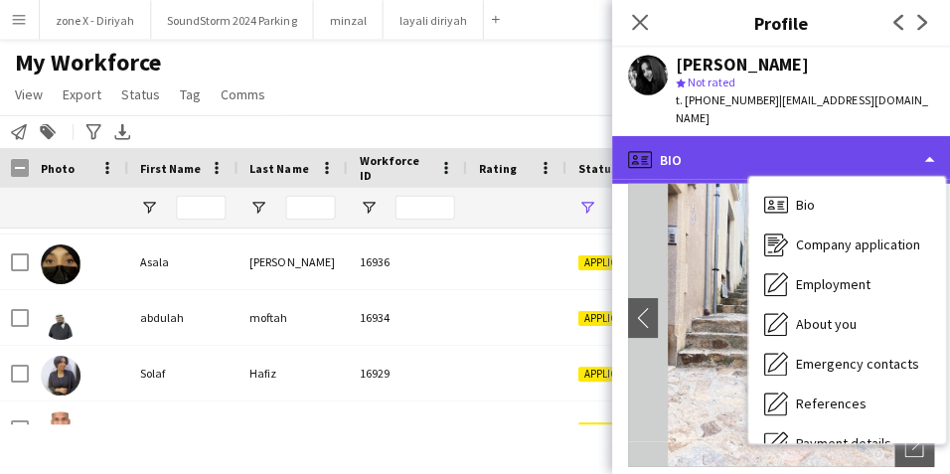
scroll to position [0, 0]
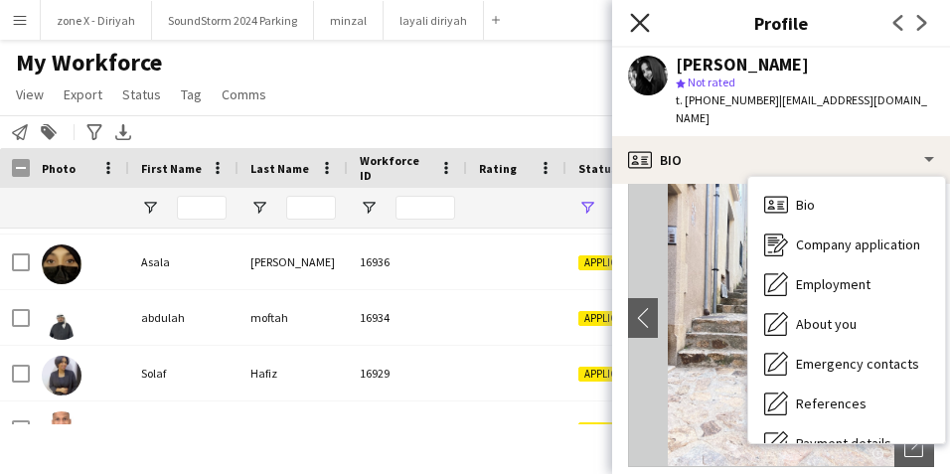
click at [634, 30] on icon at bounding box center [639, 22] width 19 height 19
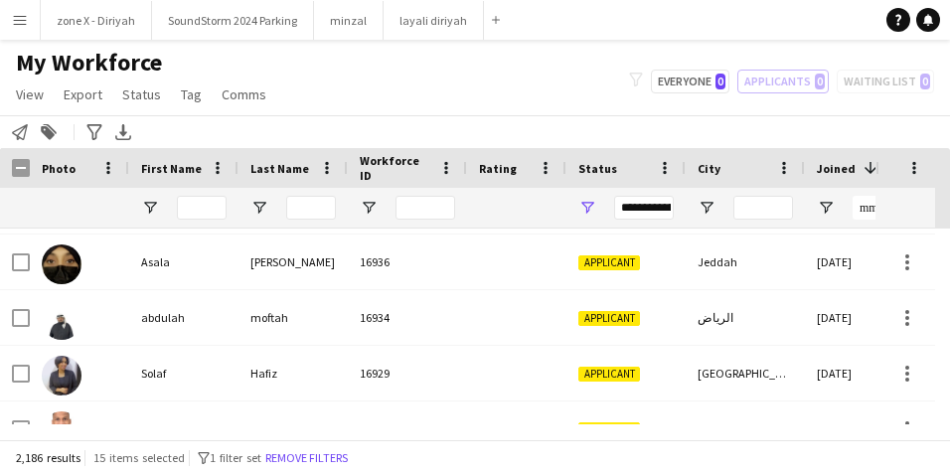
click at [542, 98] on div "My Workforce View Views Default view Bank Details IDs/Email New view Update vie…" at bounding box center [475, 82] width 950 height 68
drag, startPoint x: 542, startPoint y: 98, endPoint x: 510, endPoint y: 87, distance: 33.6
click at [510, 87] on div "My Workforce View Views Default view Bank Details IDs/Email New view Update vie…" at bounding box center [475, 82] width 950 height 68
click at [472, 78] on div "My Workforce View Views Default view Bank Details IDs/Email New view Update vie…" at bounding box center [475, 82] width 950 height 68
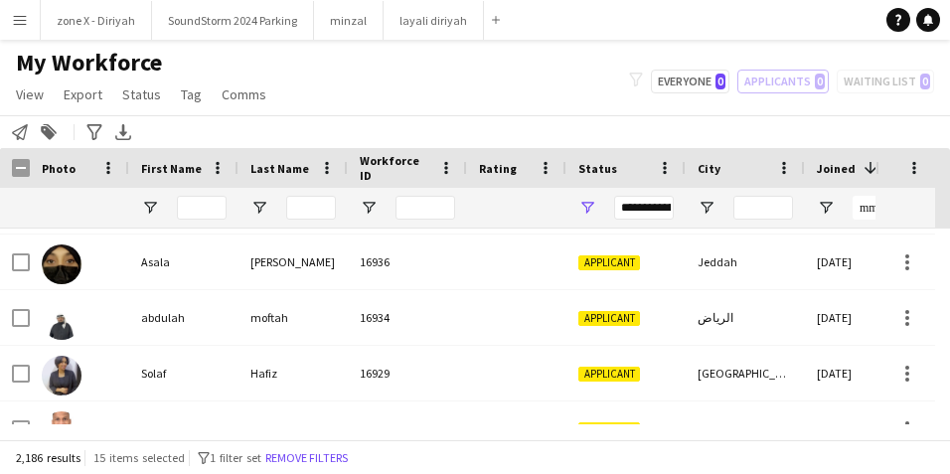
click at [434, 82] on div "My Workforce View Views Default view Bank Details IDs/Email New view Update vie…" at bounding box center [475, 82] width 950 height 68
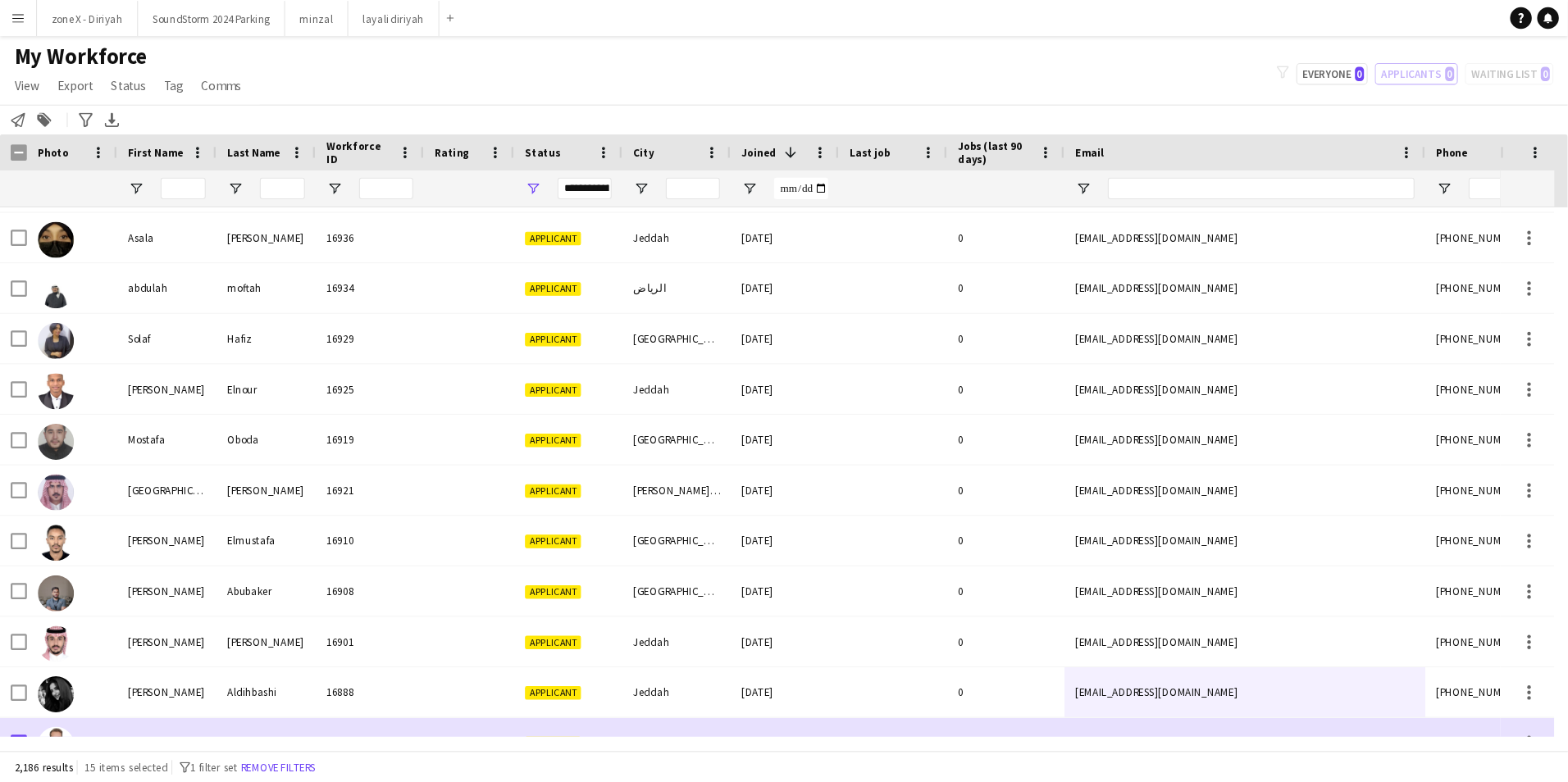
scroll to position [4494, 0]
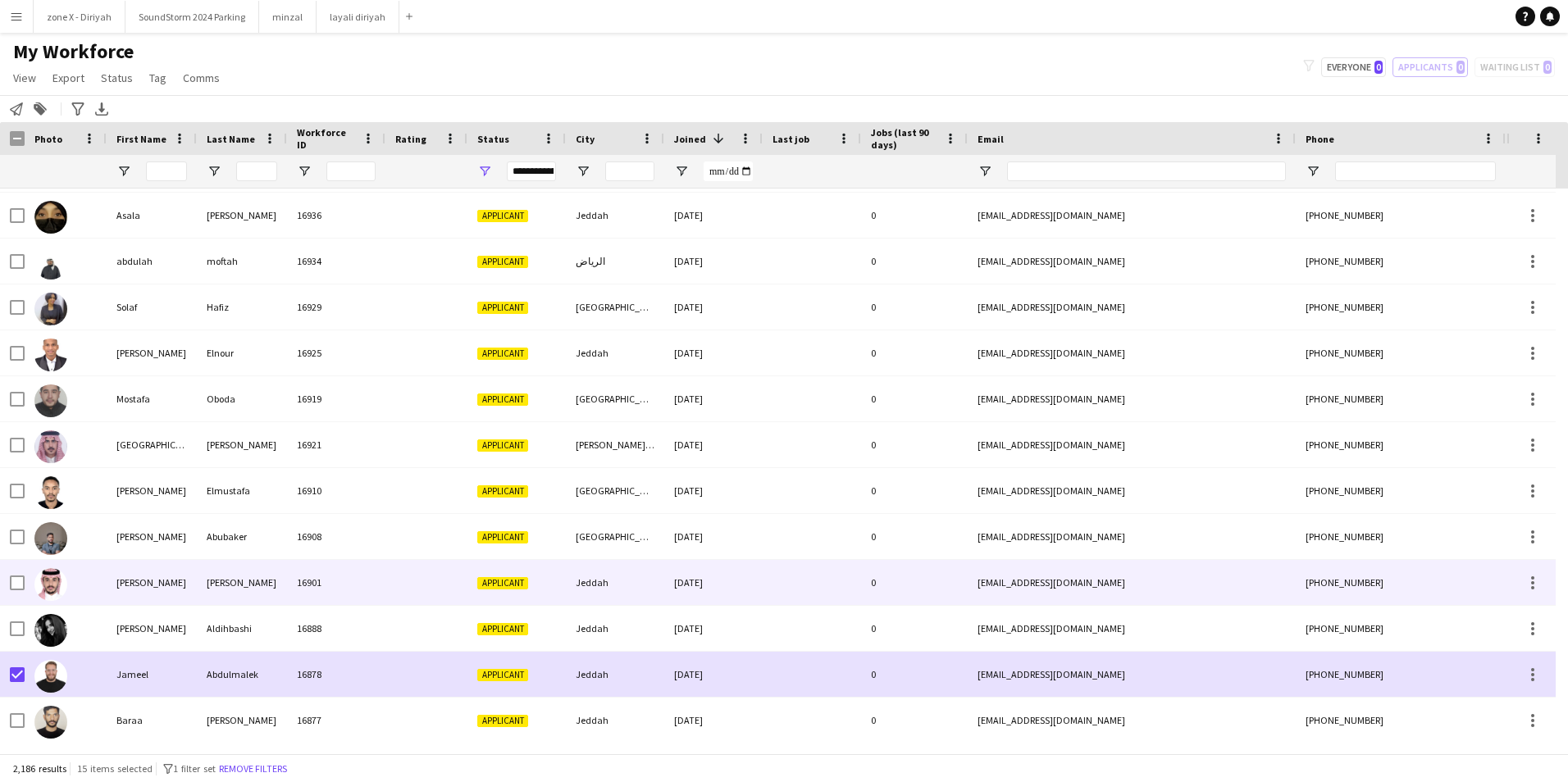
click at [1141, 580] on div "[EMAIL_ADDRESS][DOMAIN_NAME]" at bounding box center [1131, 582] width 328 height 45
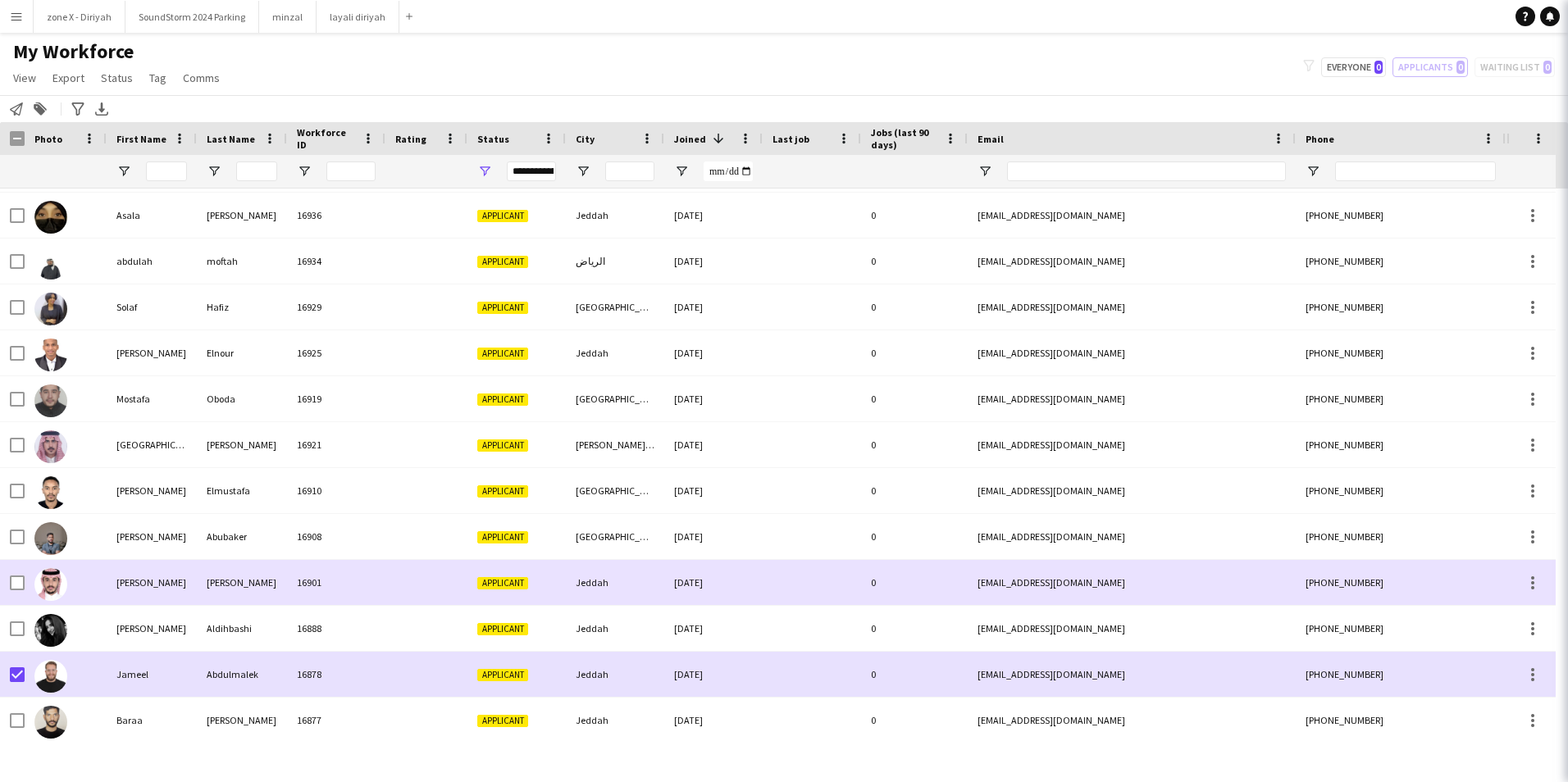
click at [1141, 580] on div "[EMAIL_ADDRESS][DOMAIN_NAME]" at bounding box center [1131, 582] width 328 height 45
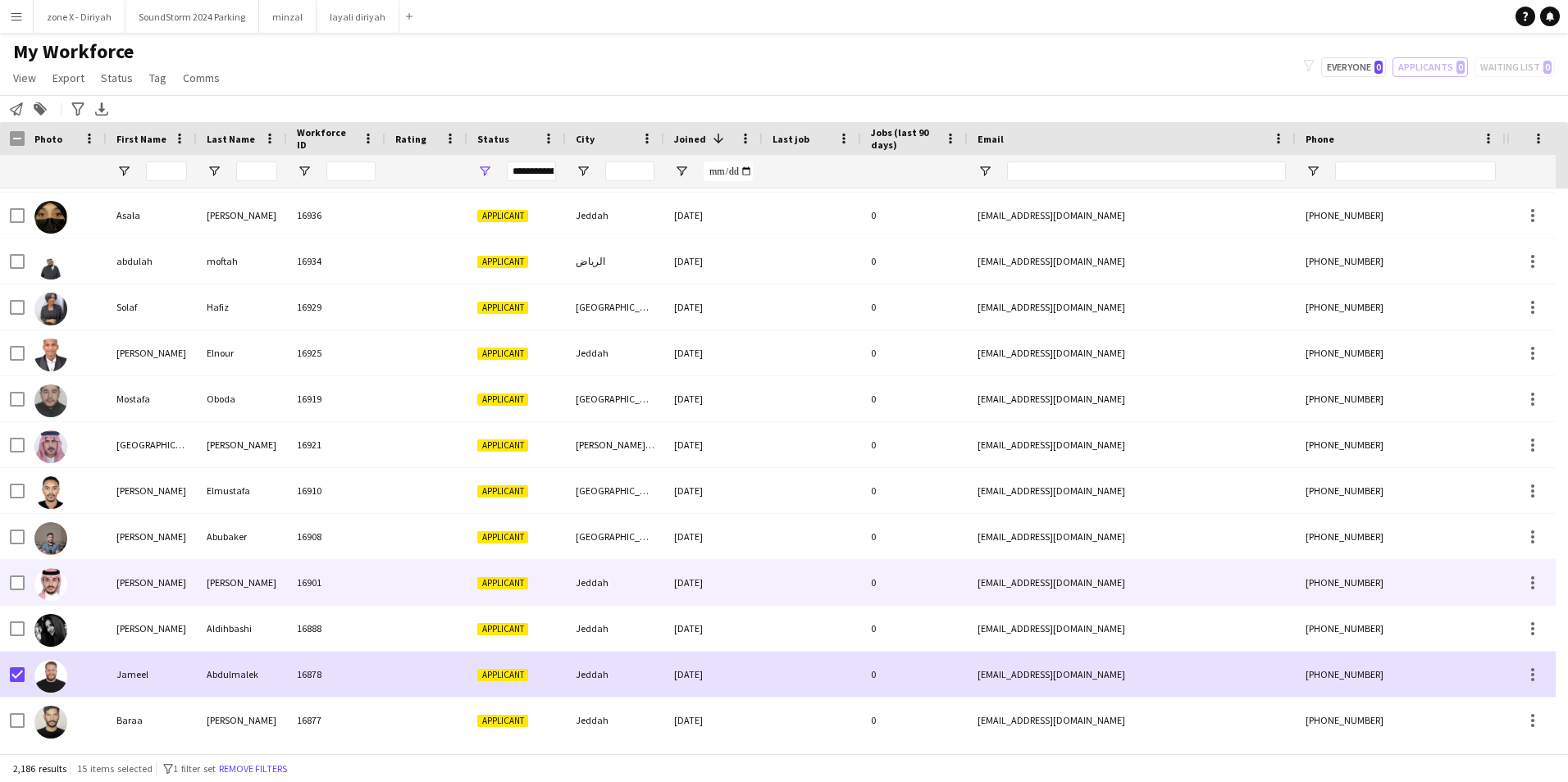
click at [1141, 580] on div "[EMAIL_ADDRESS][DOMAIN_NAME]" at bounding box center [1131, 582] width 328 height 45
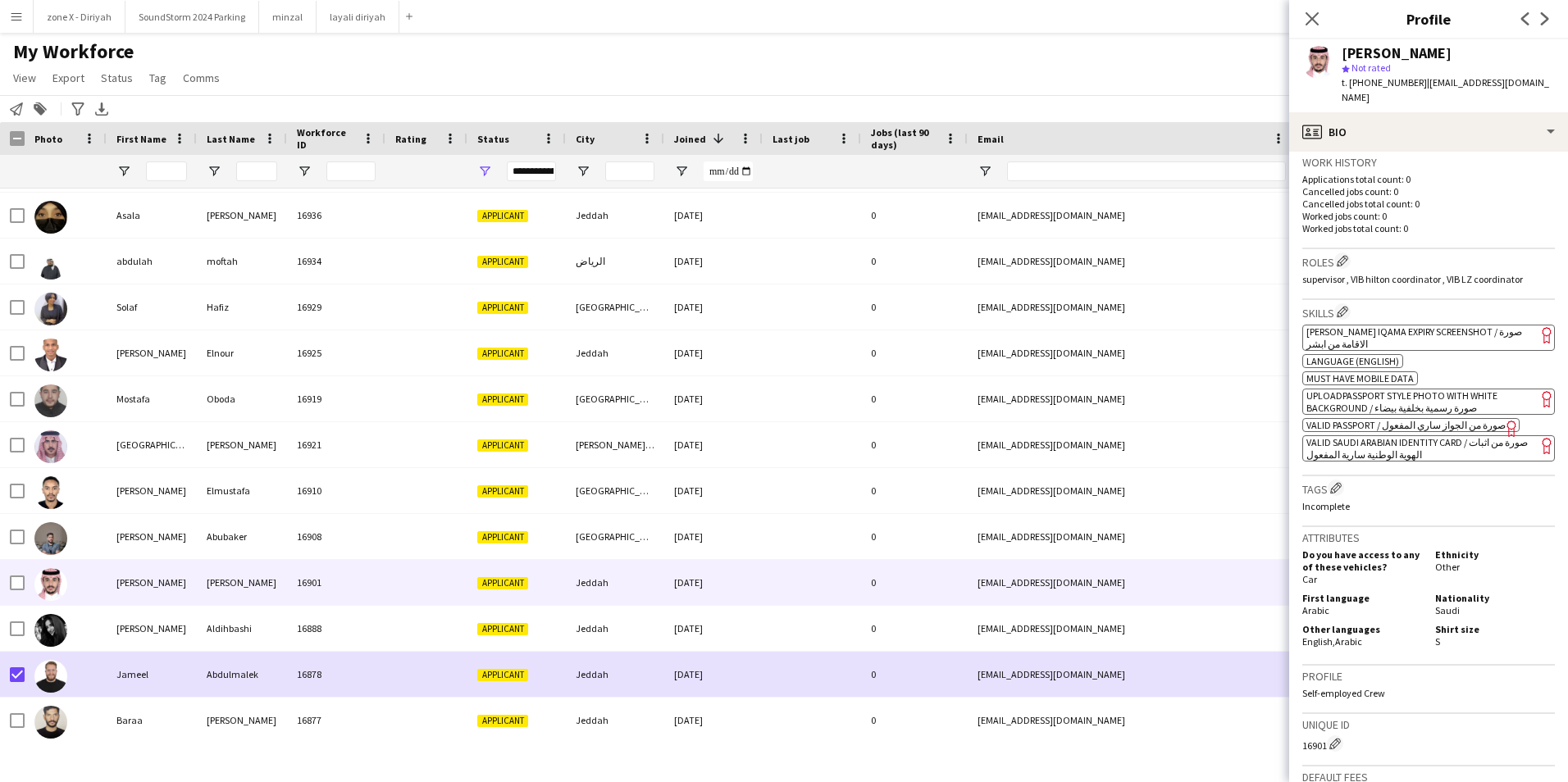
scroll to position [420, 0]
click at [1490, 323] on span "[PERSON_NAME] Iqama Expiry Screenshot / صورة الاقامة من ابشر" at bounding box center [1414, 335] width 215 height 25
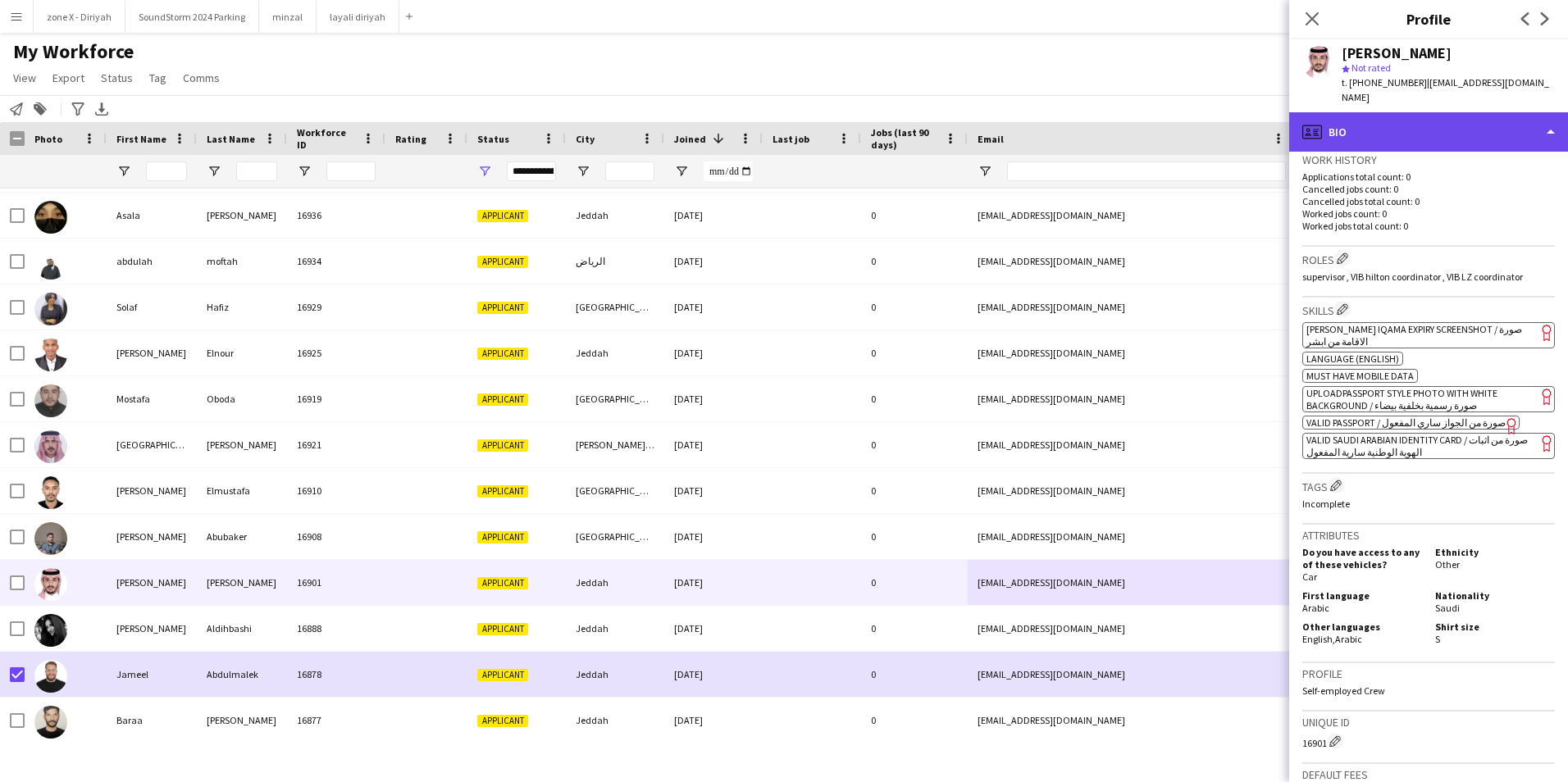
click at [1512, 138] on div "profile Bio" at bounding box center [1429, 132] width 279 height 40
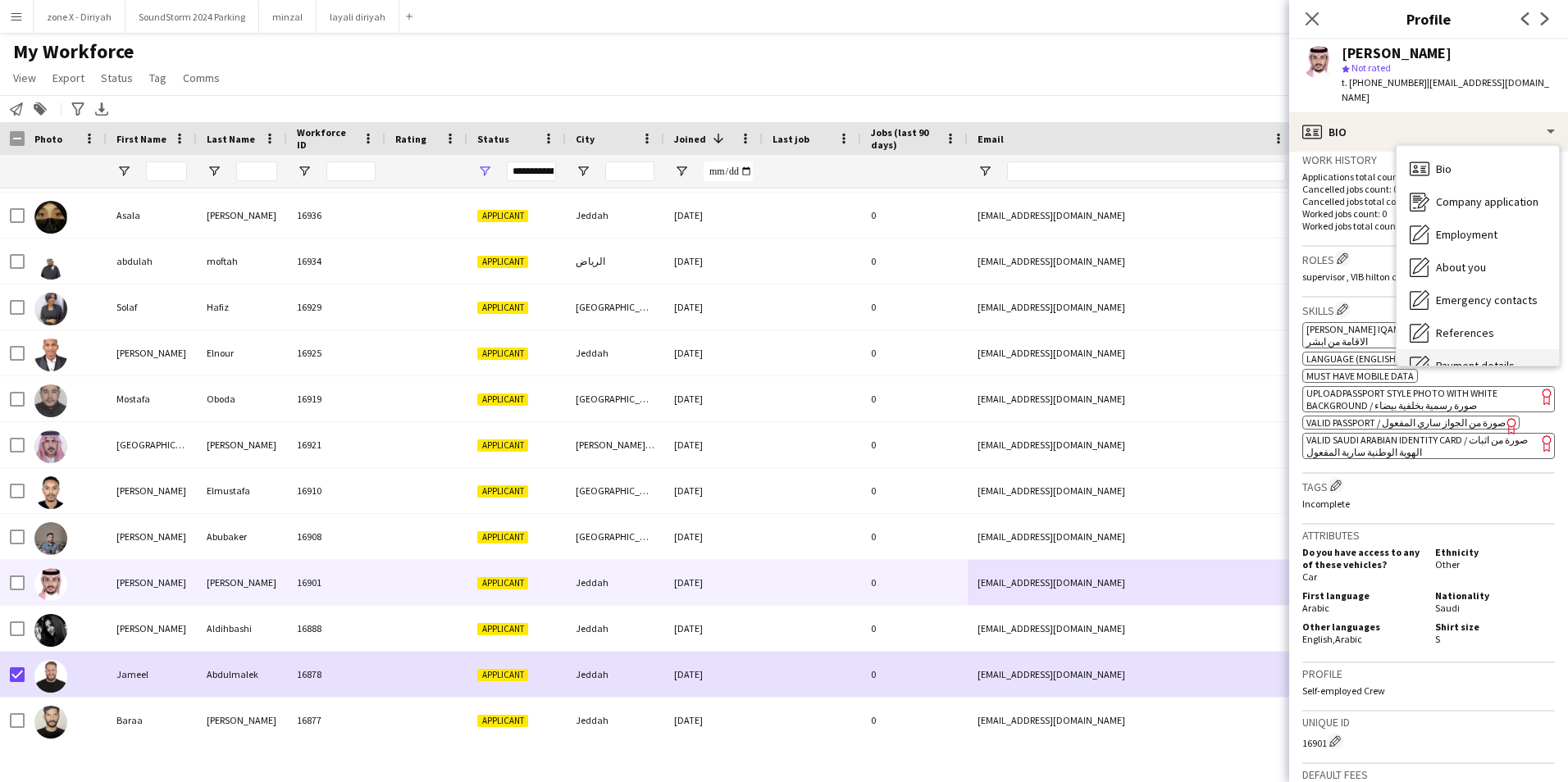
click at [1488, 359] on span "Payment details" at bounding box center [1475, 365] width 78 height 15
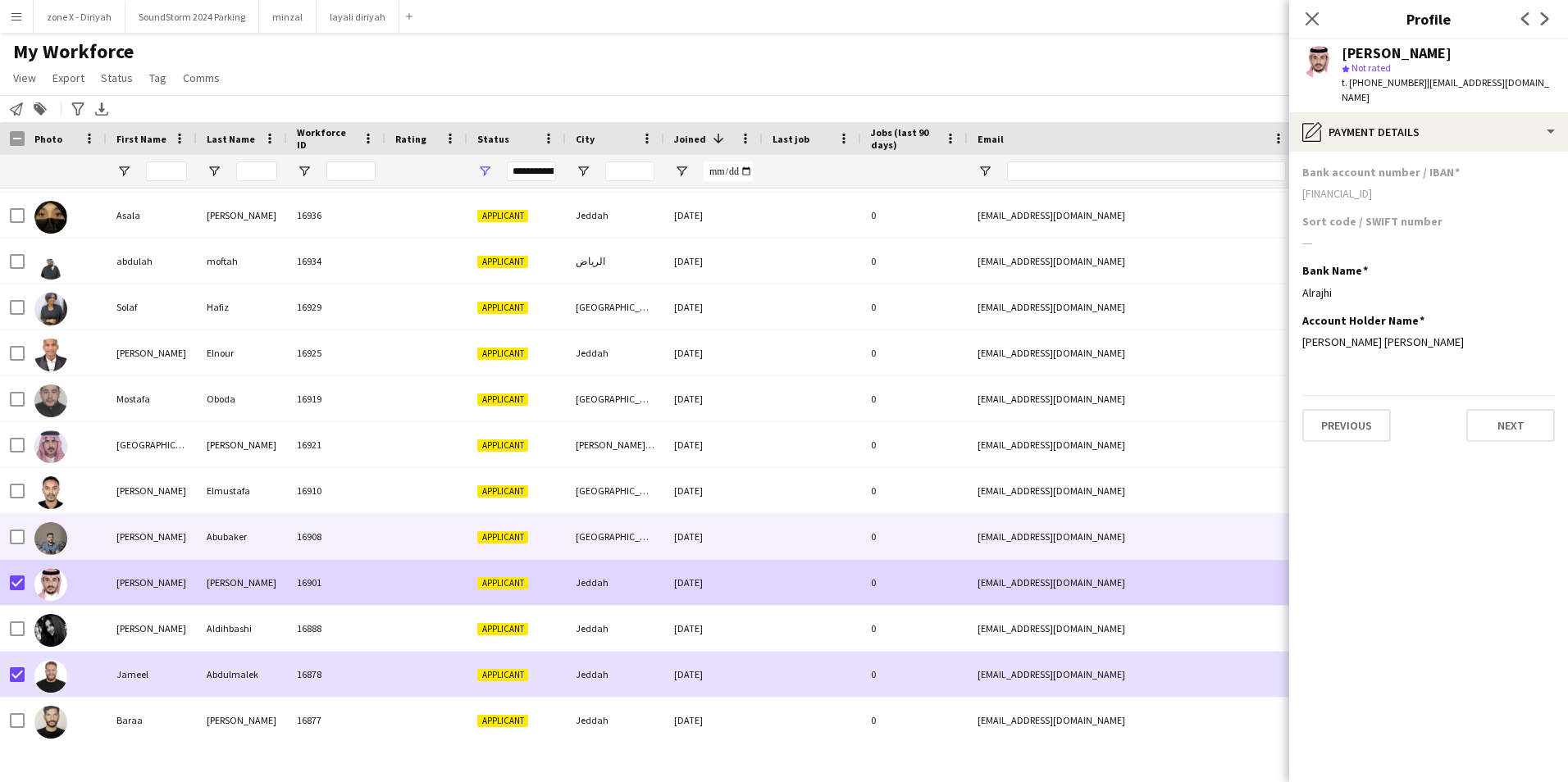
click at [1140, 526] on div "[EMAIL_ADDRESS][DOMAIN_NAME]" at bounding box center [1131, 536] width 328 height 45
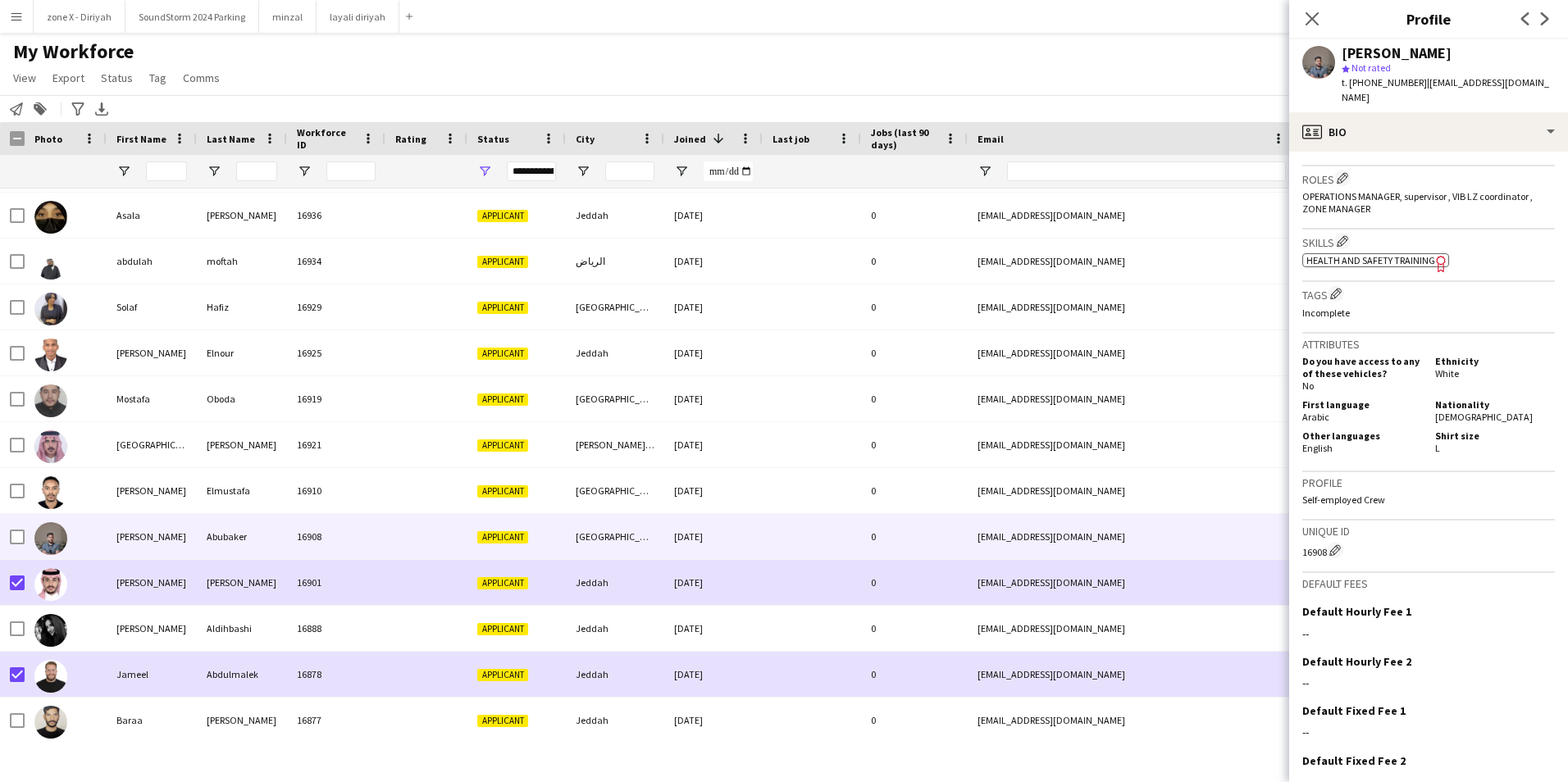
scroll to position [499, 0]
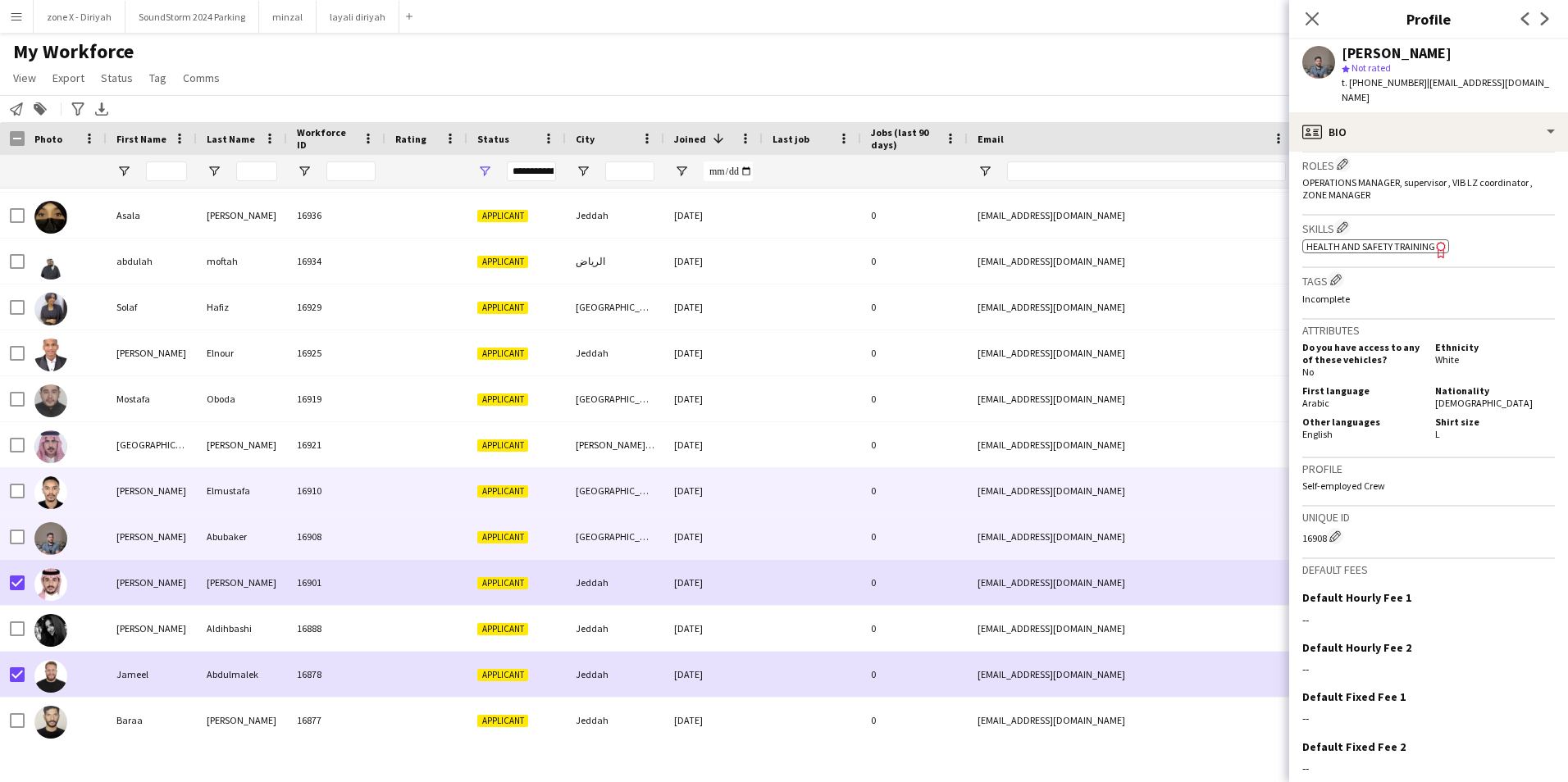
click at [1136, 493] on div "[EMAIL_ADDRESS][DOMAIN_NAME]" at bounding box center [1131, 490] width 328 height 45
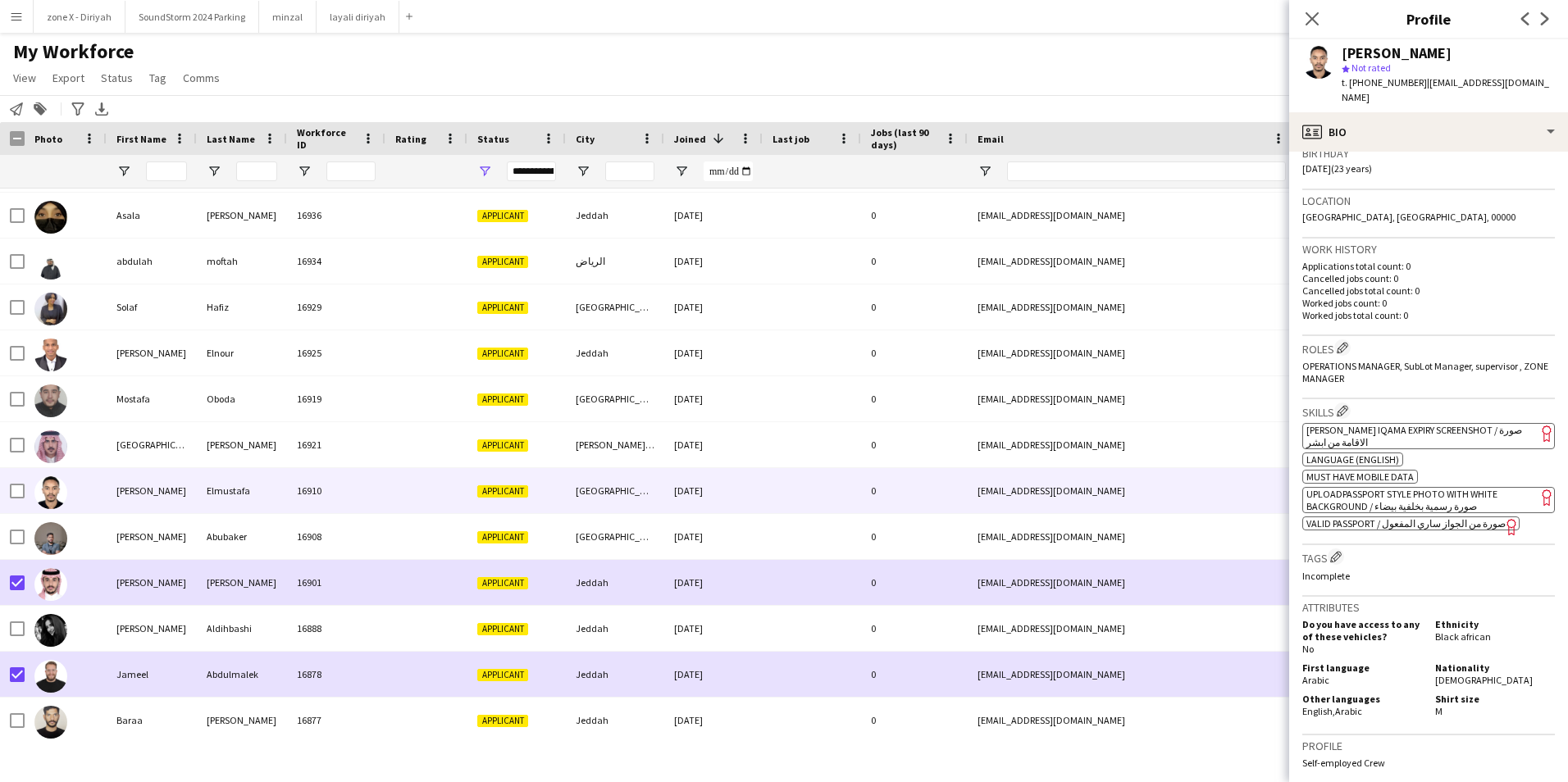
scroll to position [317, 0]
click at [1451, 423] on span "[PERSON_NAME] Iqama Expiry Screenshot / صورة الاقامة من ابشر" at bounding box center [1414, 436] width 215 height 25
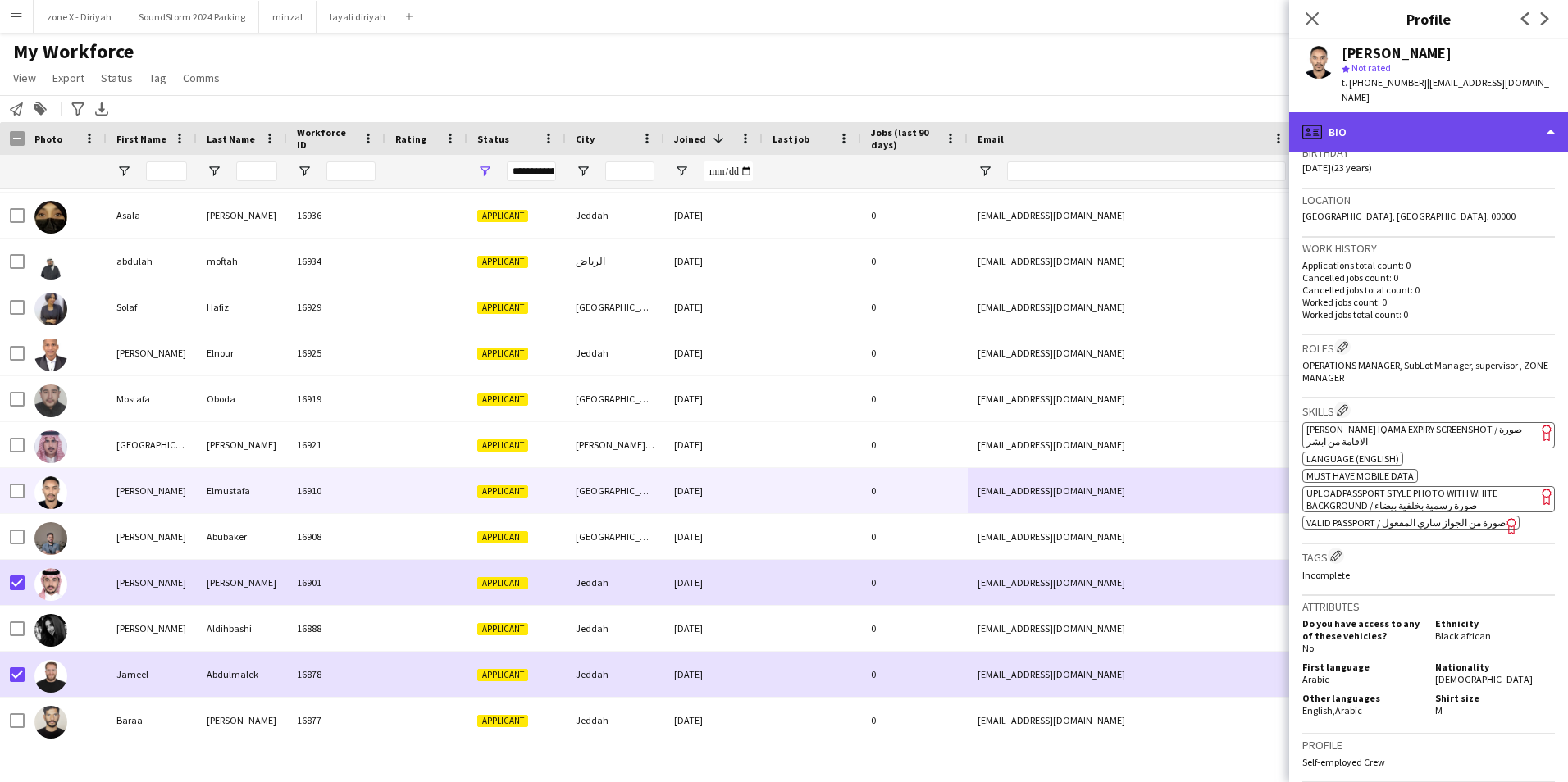
click at [1508, 128] on div "profile Bio" at bounding box center [1429, 132] width 279 height 40
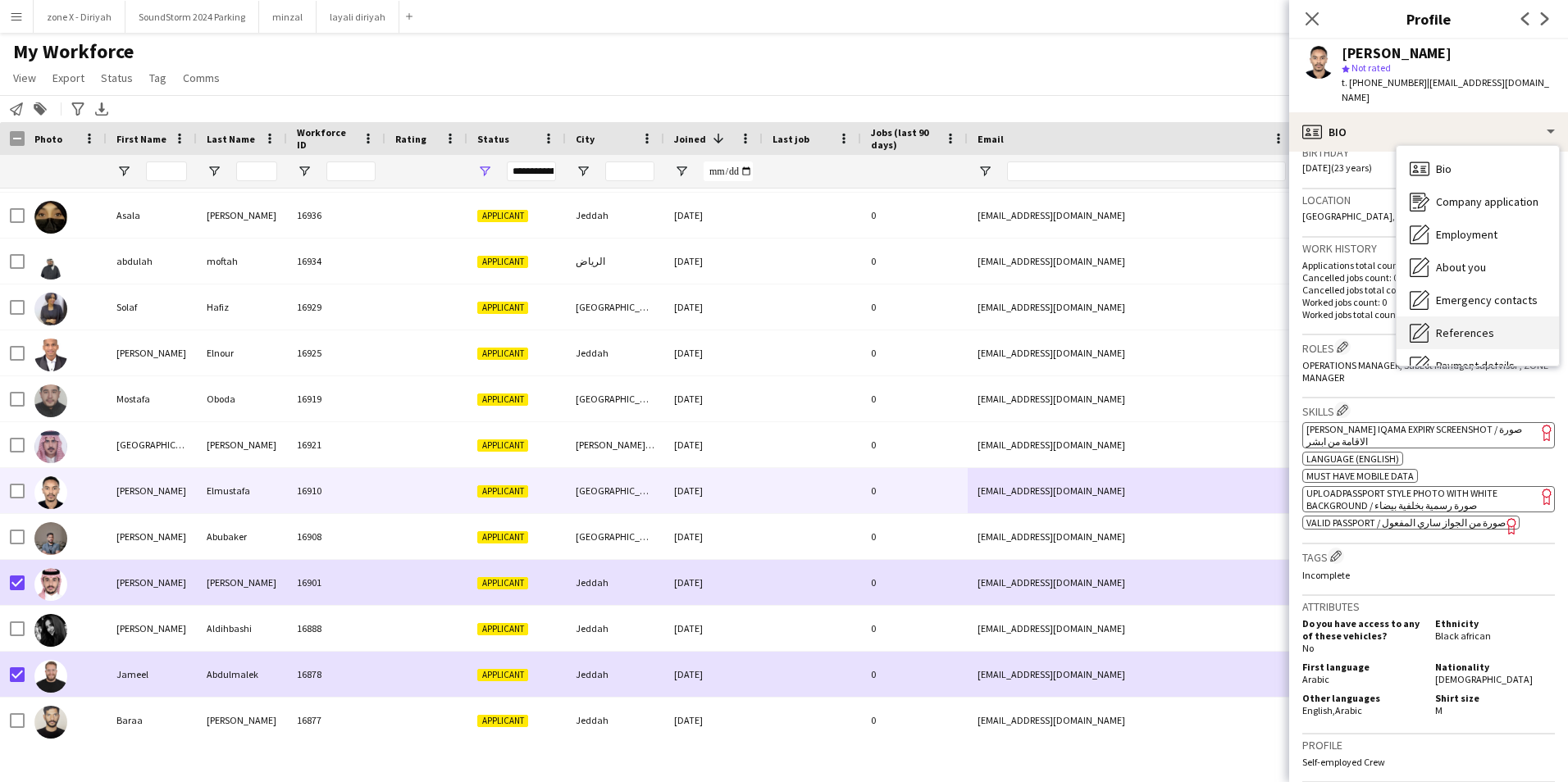
click at [1471, 332] on div "References References" at bounding box center [1477, 333] width 163 height 33
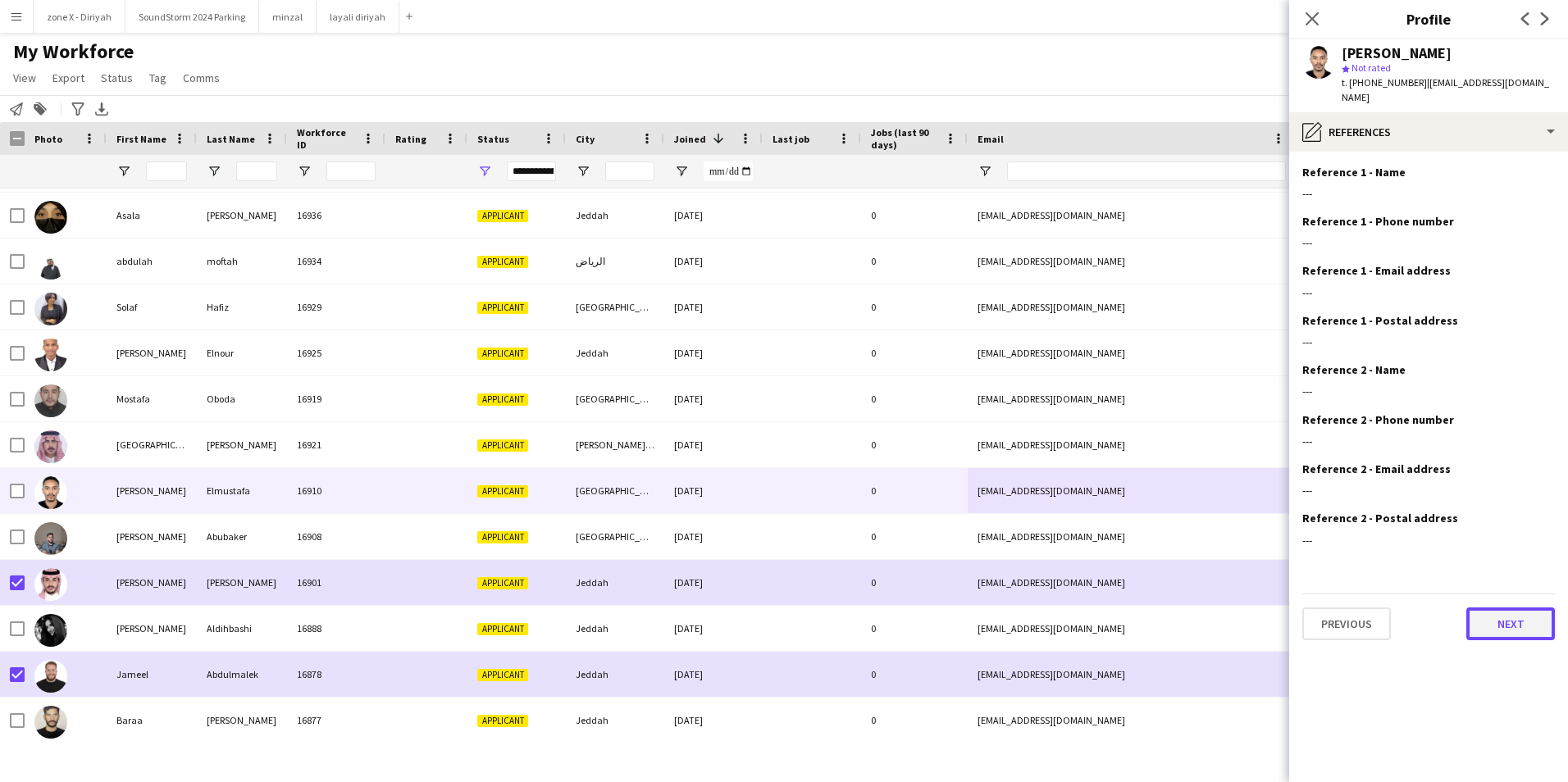
click at [1523, 607] on button "Next" at bounding box center [1510, 624] width 88 height 33
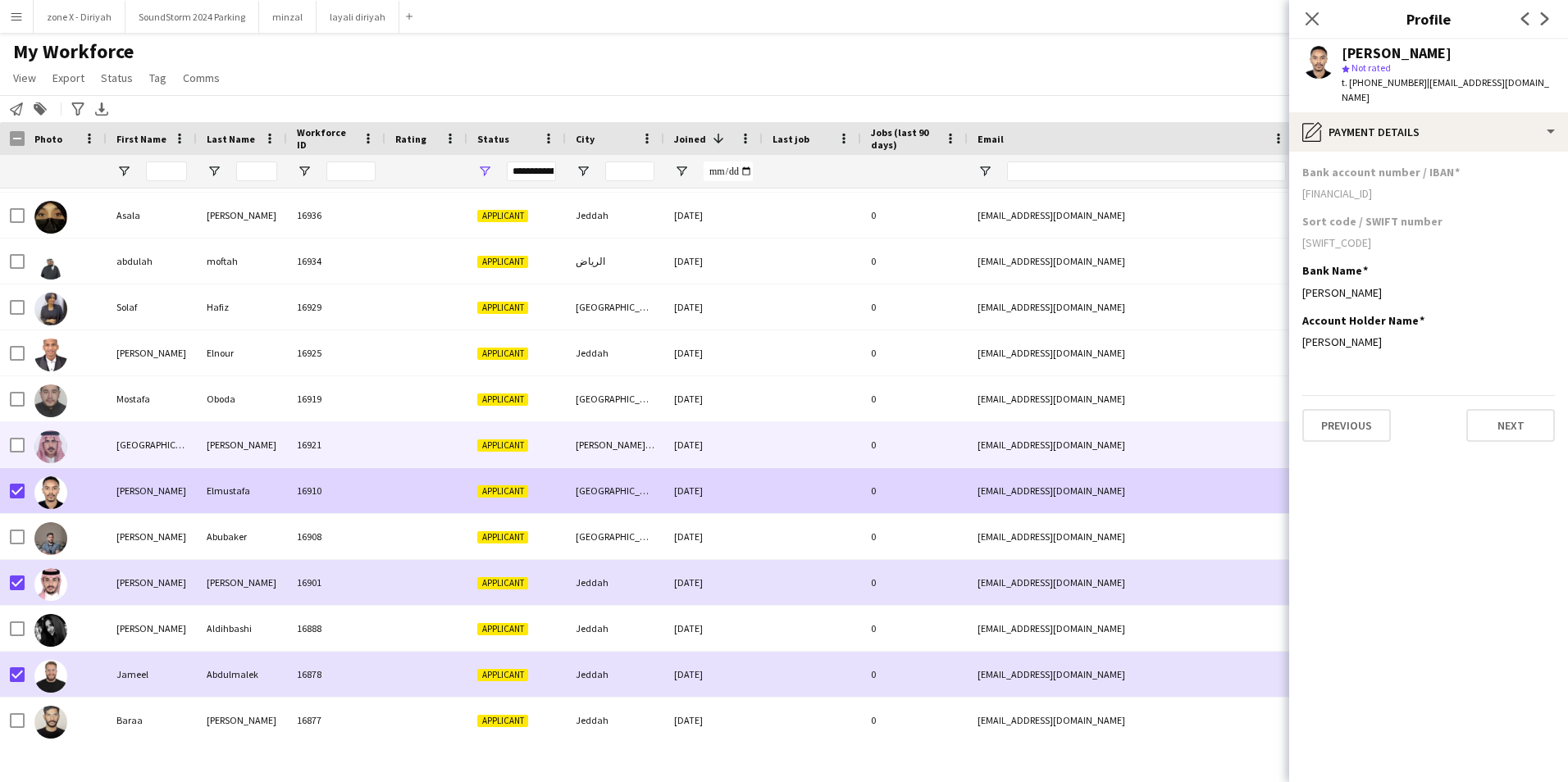
click at [89, 450] on div at bounding box center [65, 445] width 82 height 45
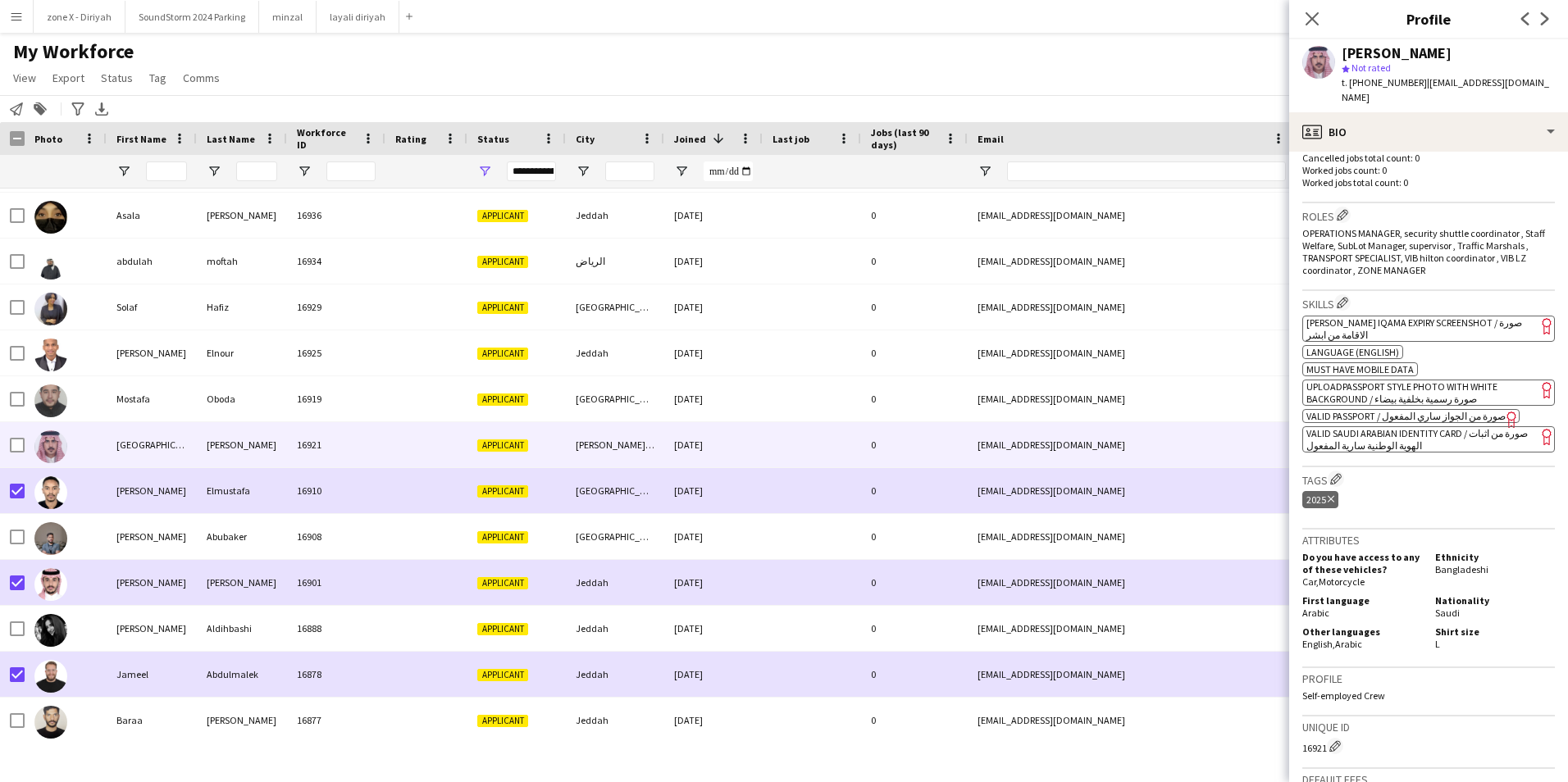
scroll to position [464, 0]
click at [1463, 317] on app-spec-pill "ok-circled2 background Layer 1 cross-circle-red background Layer 1 [PERSON_NAME…" at bounding box center [1429, 328] width 253 height 26
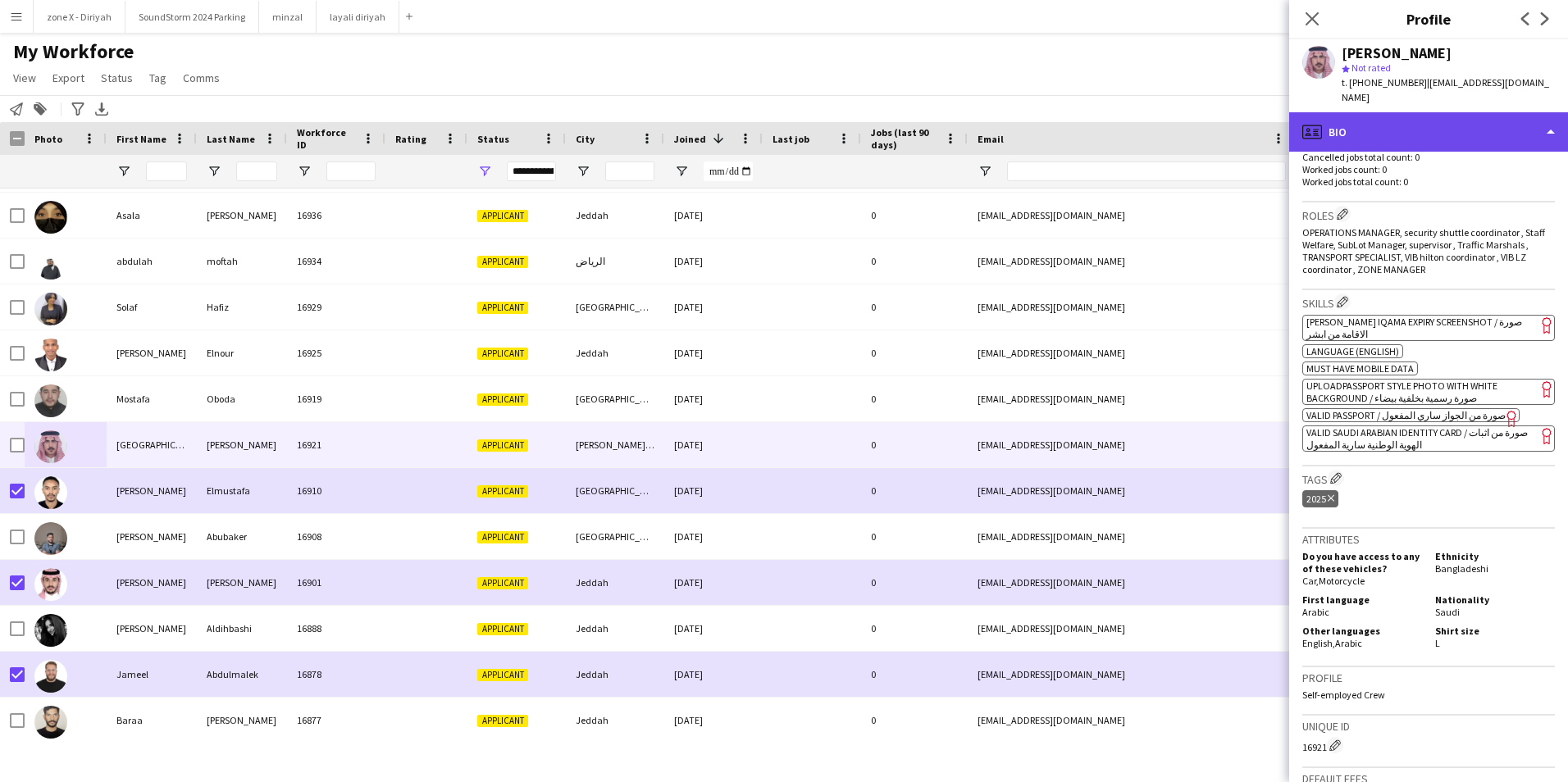
click at [1567, 111] on html "Menu Boards Boards Boards All jobs Status Workforce Workforce My Workforce Recr…" at bounding box center [784, 391] width 1568 height 782
click at [1440, 112] on div "profile Bio" at bounding box center [1429, 132] width 279 height 40
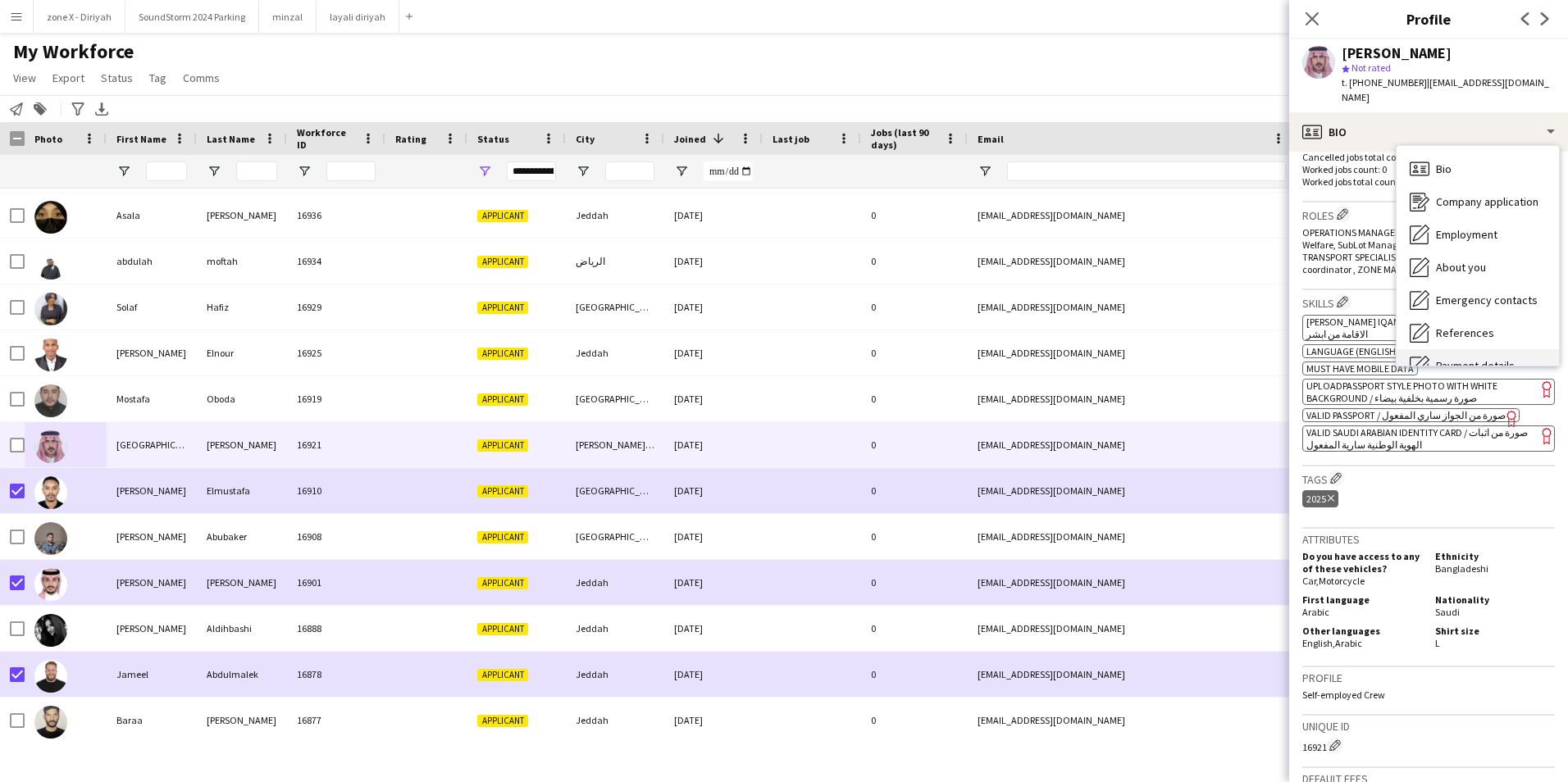
click at [1443, 349] on div "Payment details Payment details" at bounding box center [1477, 365] width 163 height 33
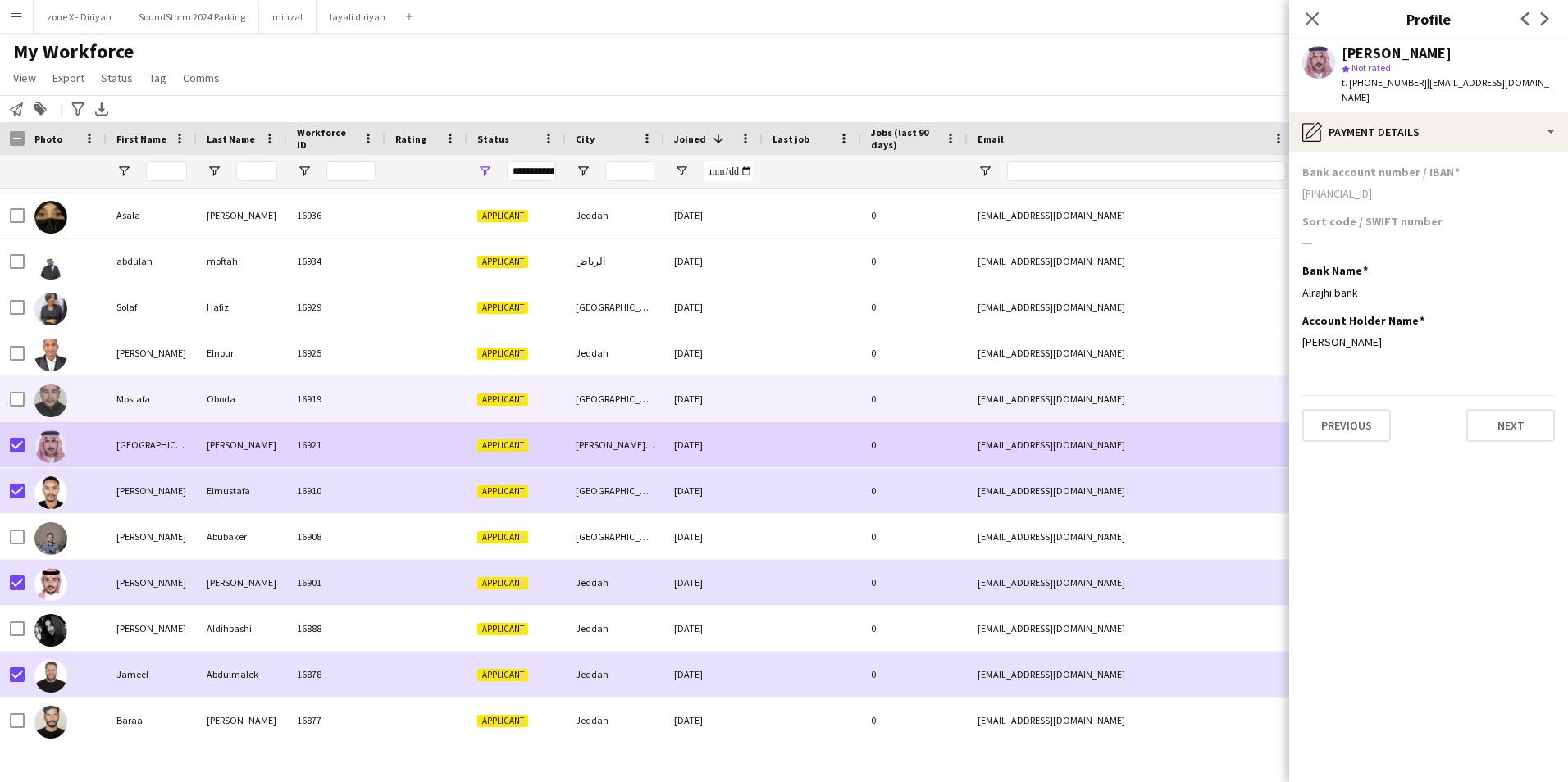
click at [682, 399] on div "[DATE]" at bounding box center [713, 398] width 98 height 45
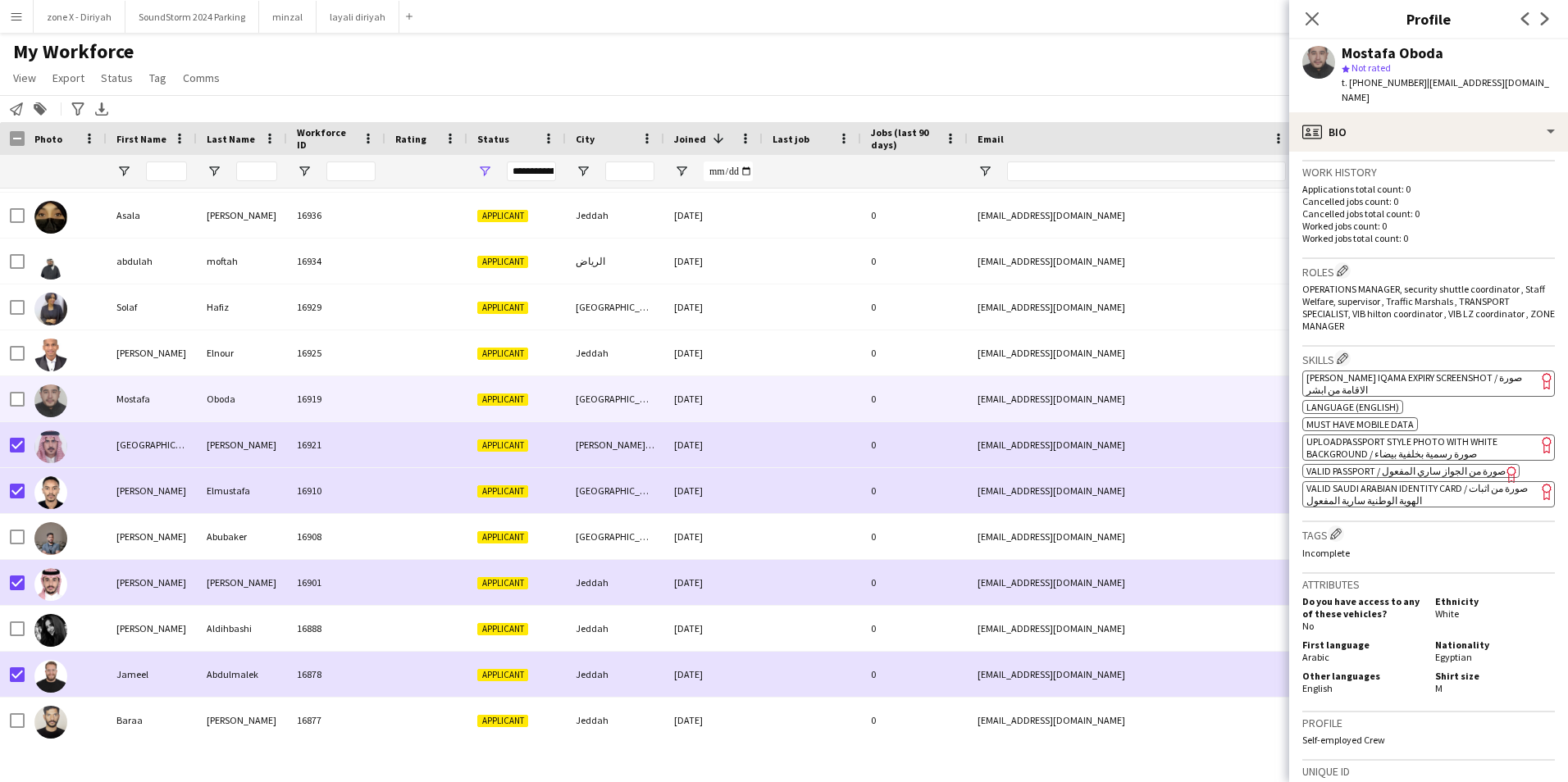
scroll to position [393, 0]
click at [1430, 376] on app-spec-pill "ok-circled2 background Layer 1 cross-circle-red background Layer 1 [PERSON_NAME…" at bounding box center [1429, 383] width 253 height 26
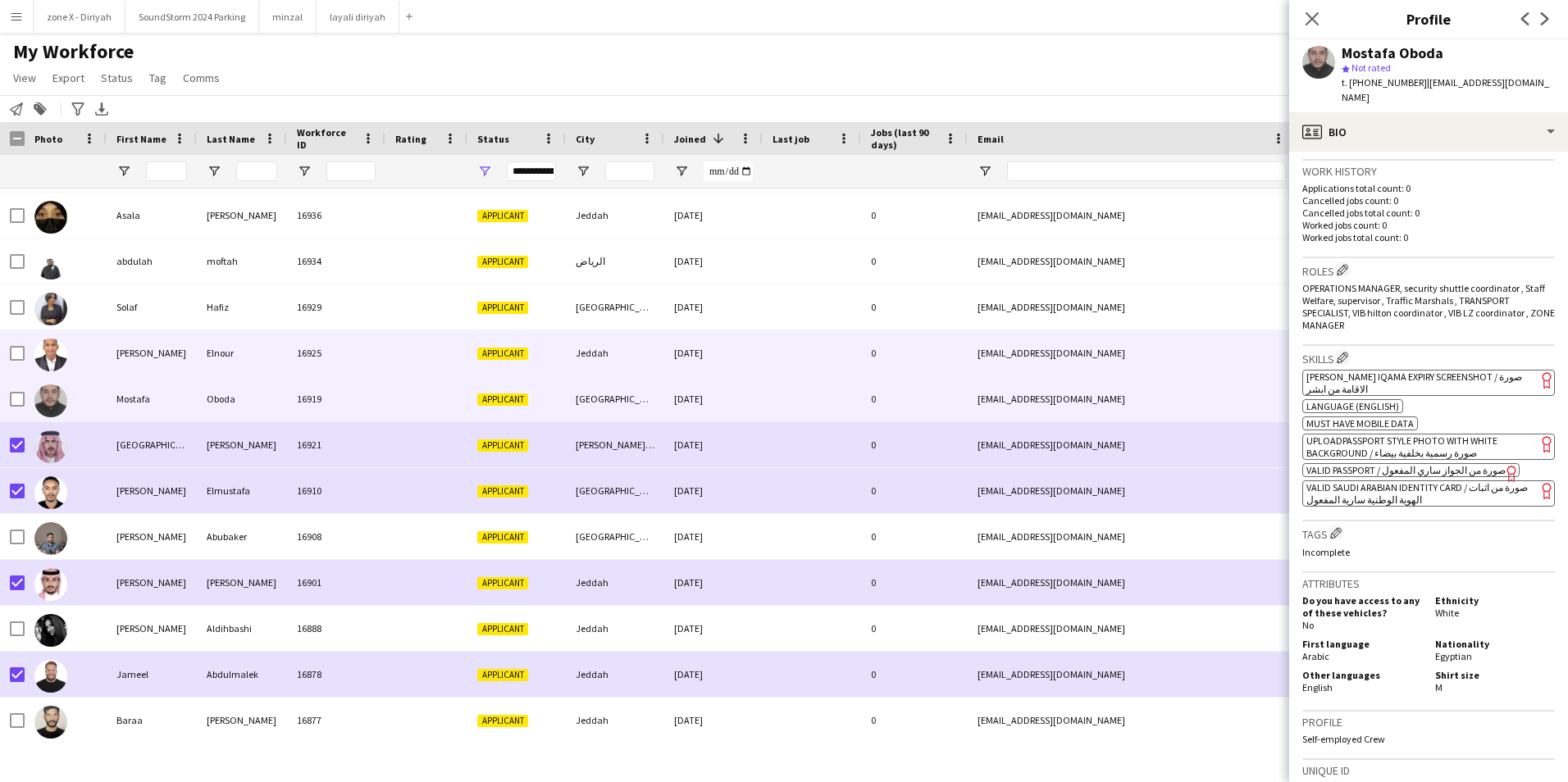
click at [928, 365] on div "0" at bounding box center [914, 352] width 106 height 45
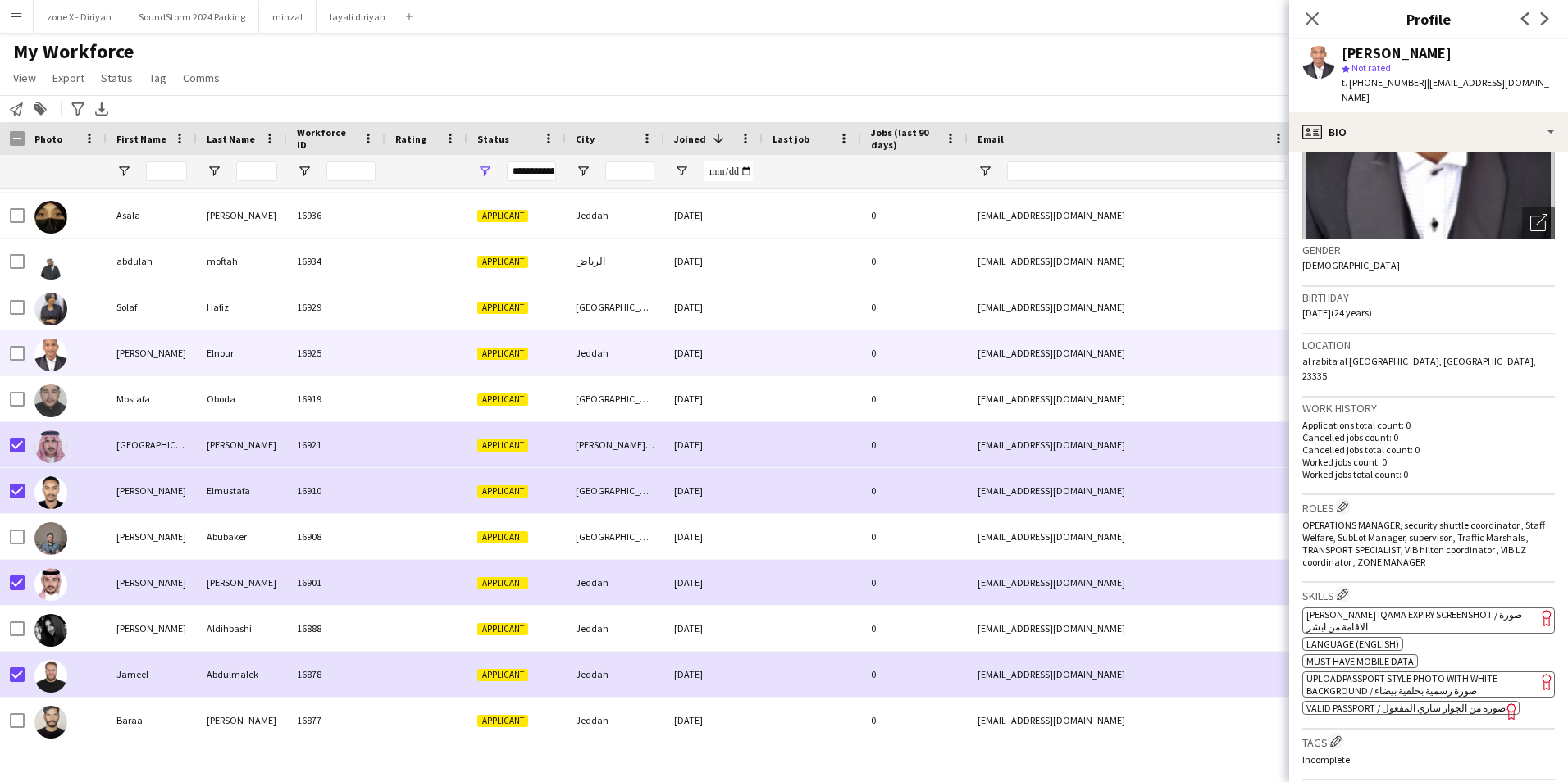
scroll to position [180, 0]
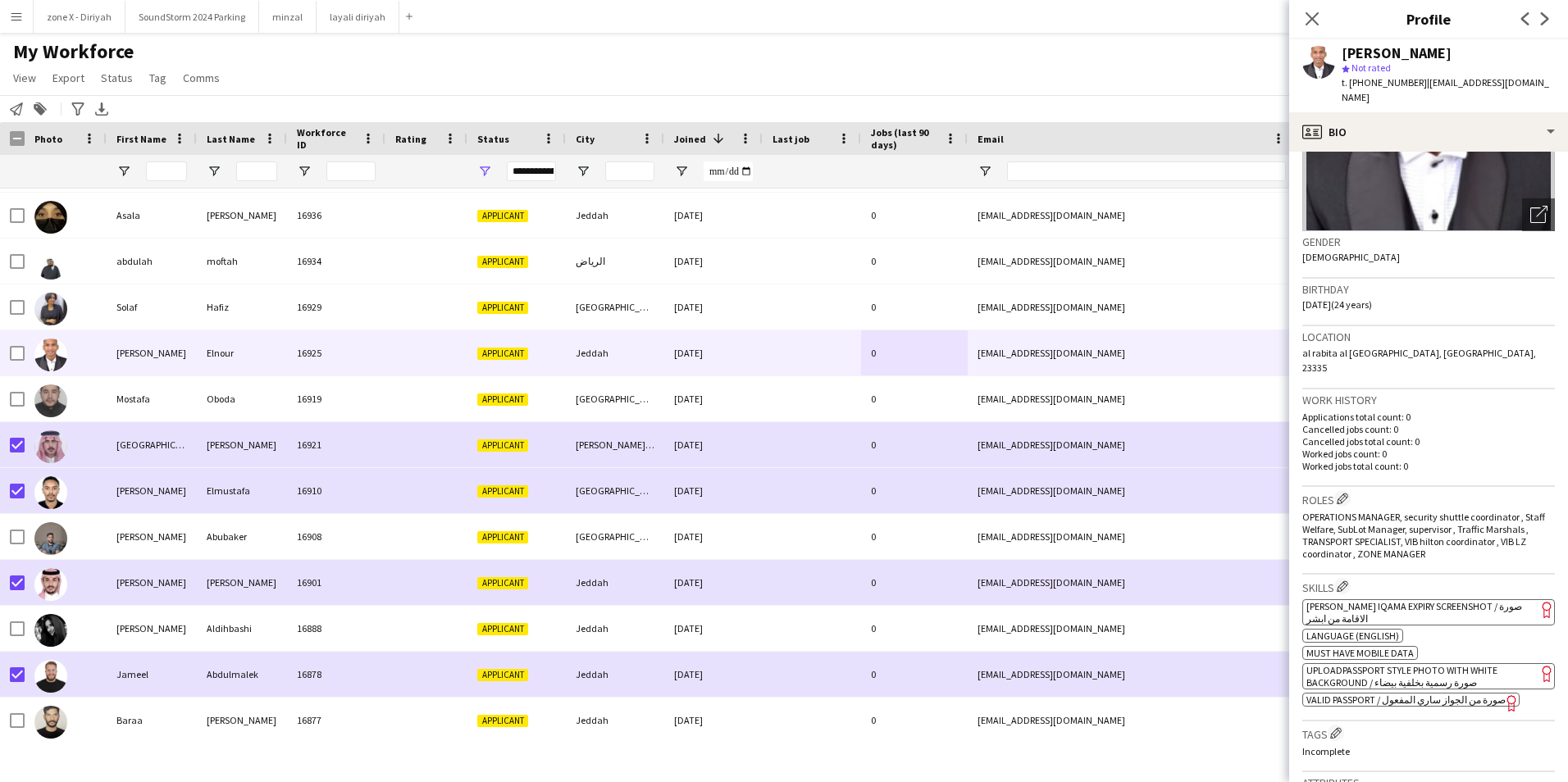
click at [1485, 600] on span "[PERSON_NAME] Iqama Expiry Screenshot / صورة الاقامة من ابشر" at bounding box center [1414, 612] width 215 height 25
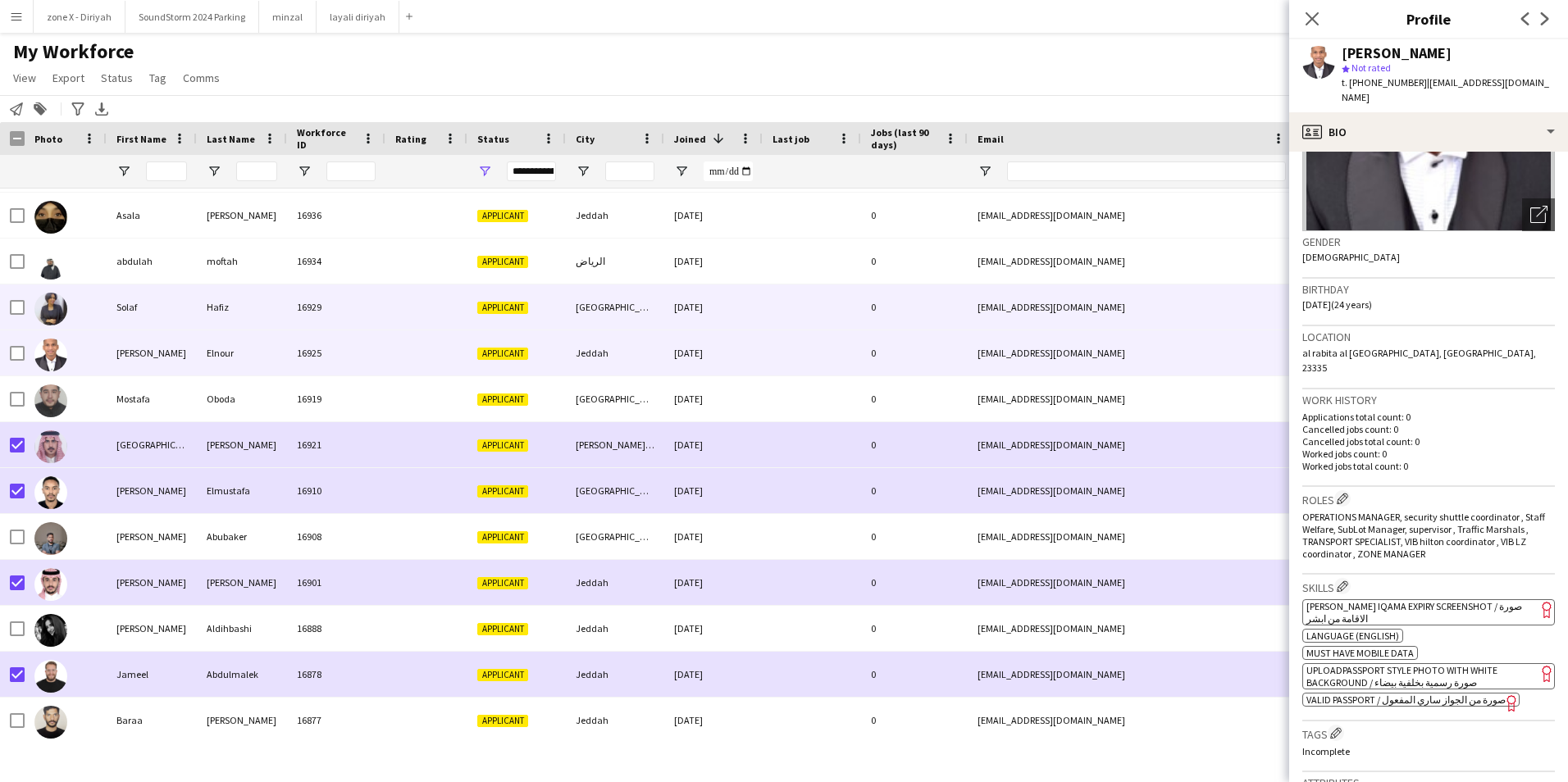
click at [1057, 302] on div "[EMAIL_ADDRESS][DOMAIN_NAME]" at bounding box center [1131, 307] width 328 height 45
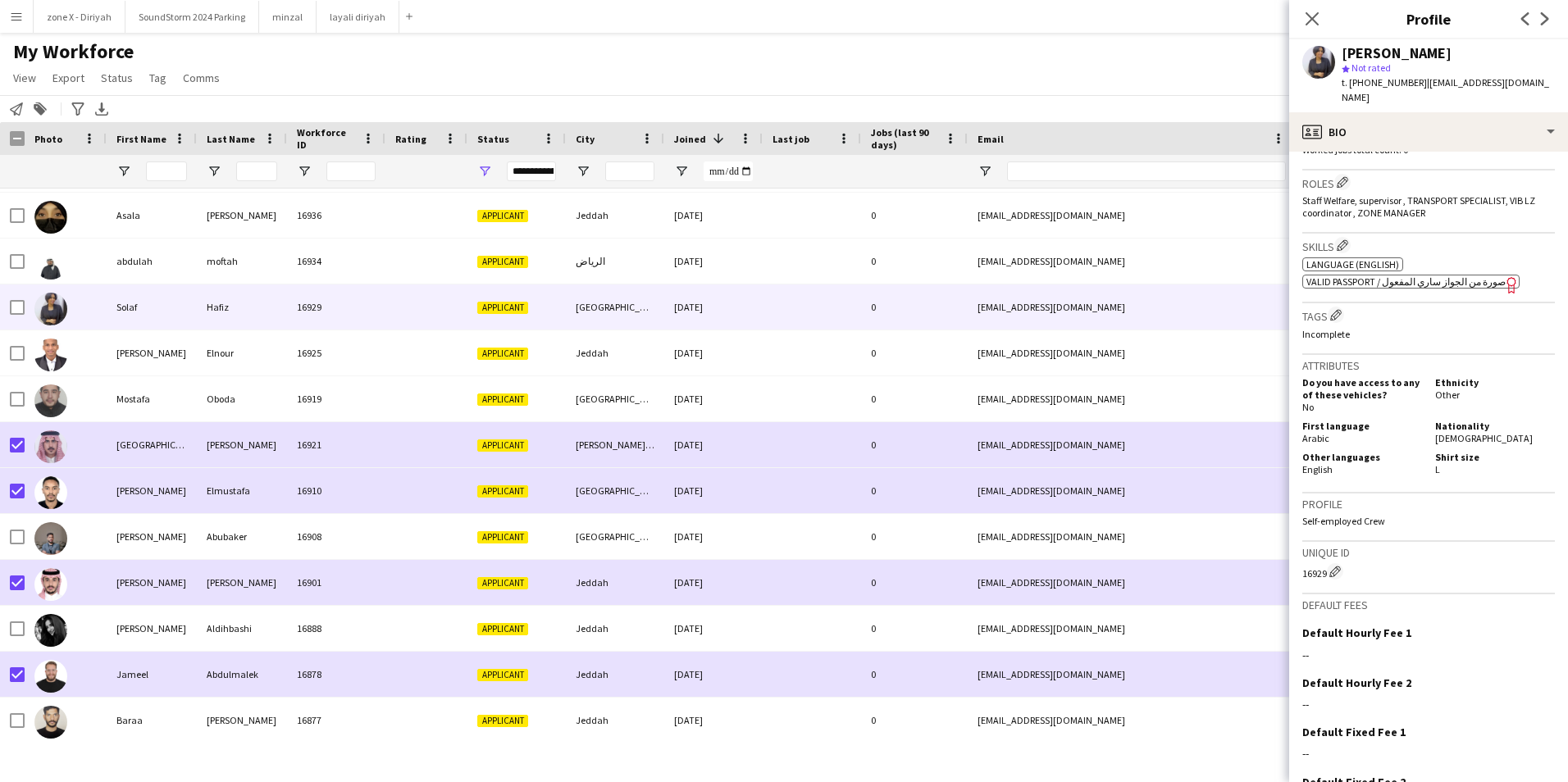
scroll to position [0, 0]
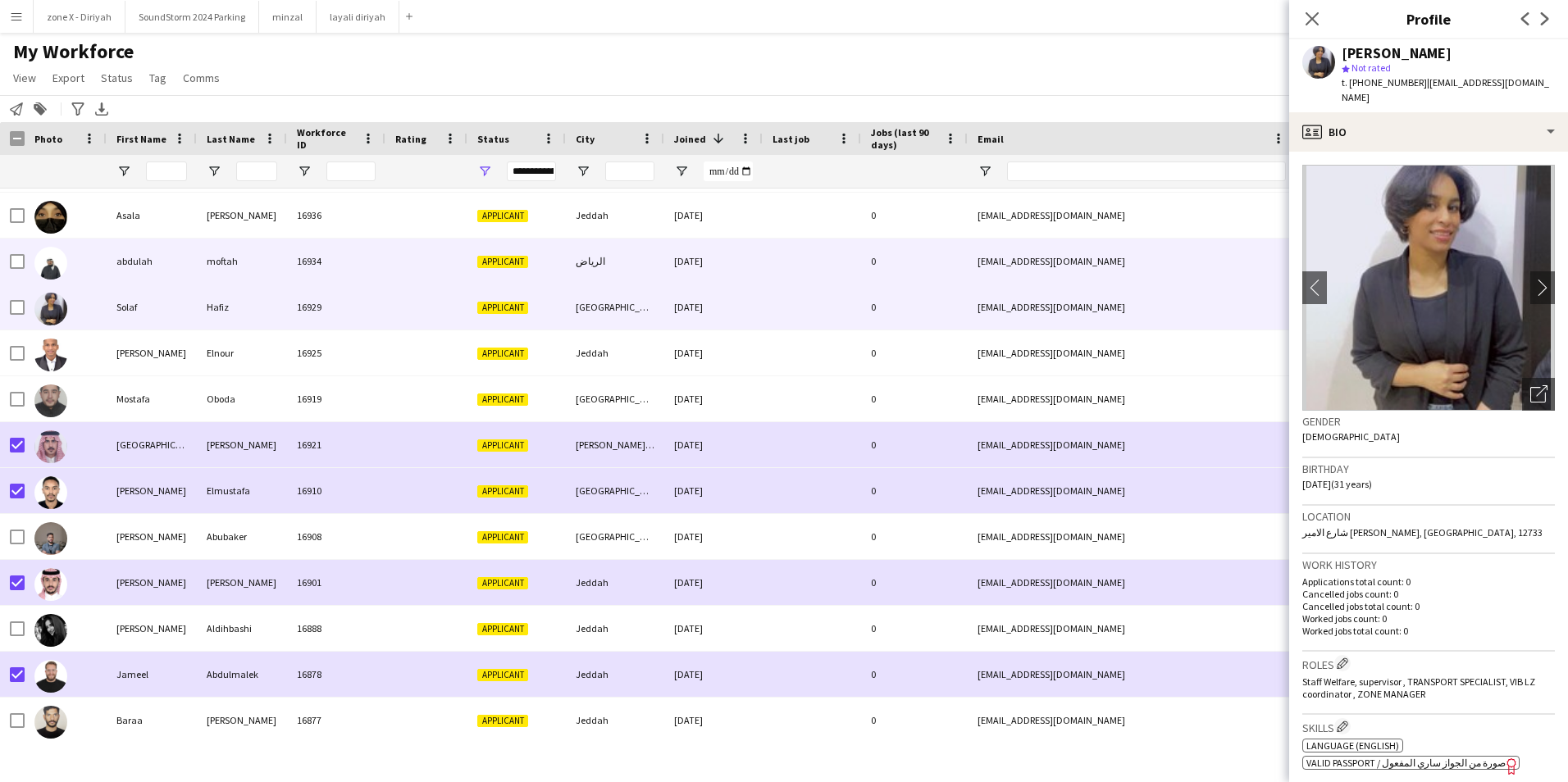
click at [1220, 285] on div "[PERSON_NAME] 16934 Applicant الرياض [DATE] 0 [EMAIL_ADDRESS][DOMAIN_NAME] [PHO…" at bounding box center [930, 261] width 1860 height 46
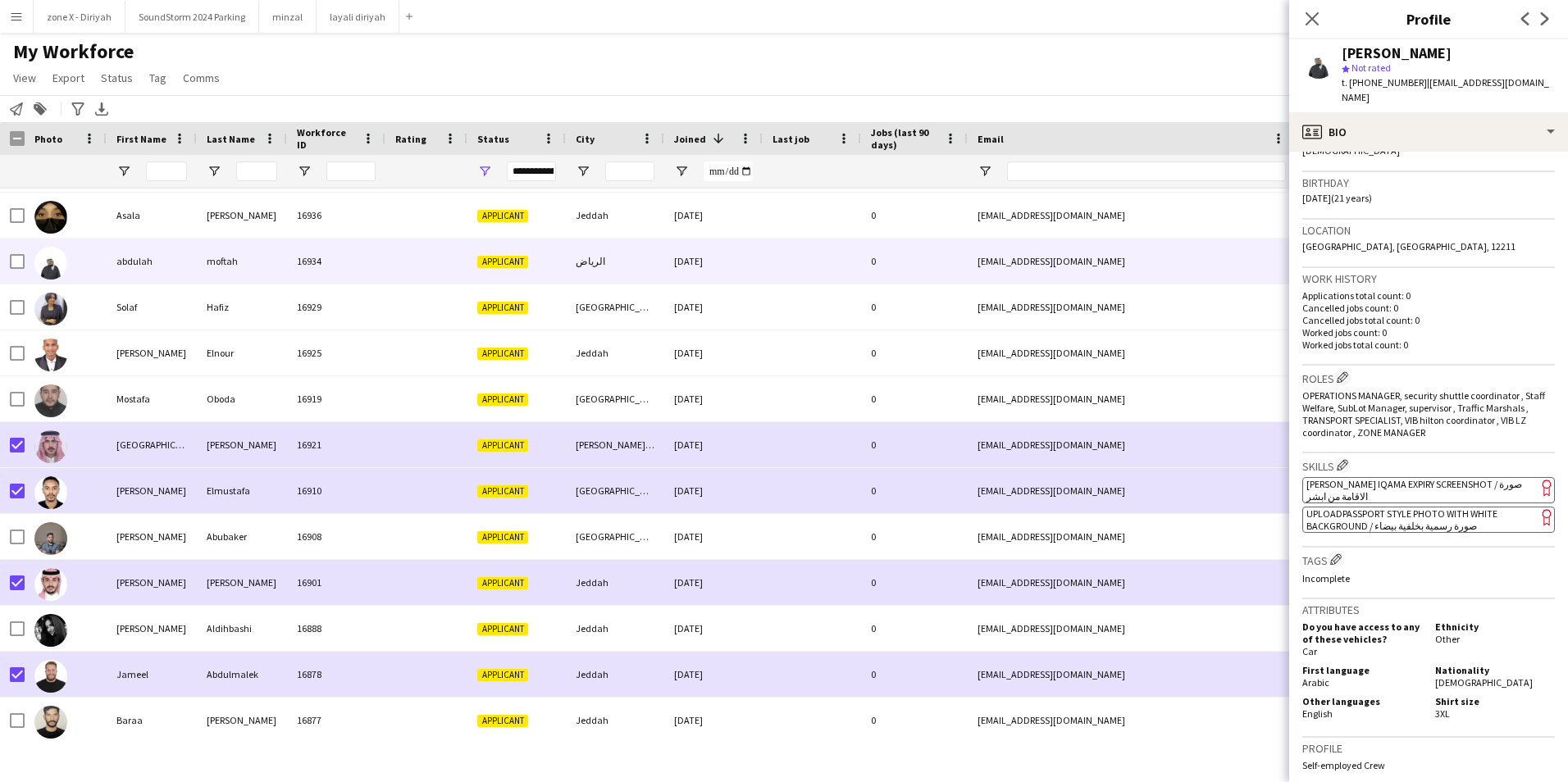
scroll to position [290, 0]
click at [1445, 474] on span "[PERSON_NAME] Iqama Expiry Screenshot / صورة الاقامة من ابشر" at bounding box center [1414, 487] width 215 height 25
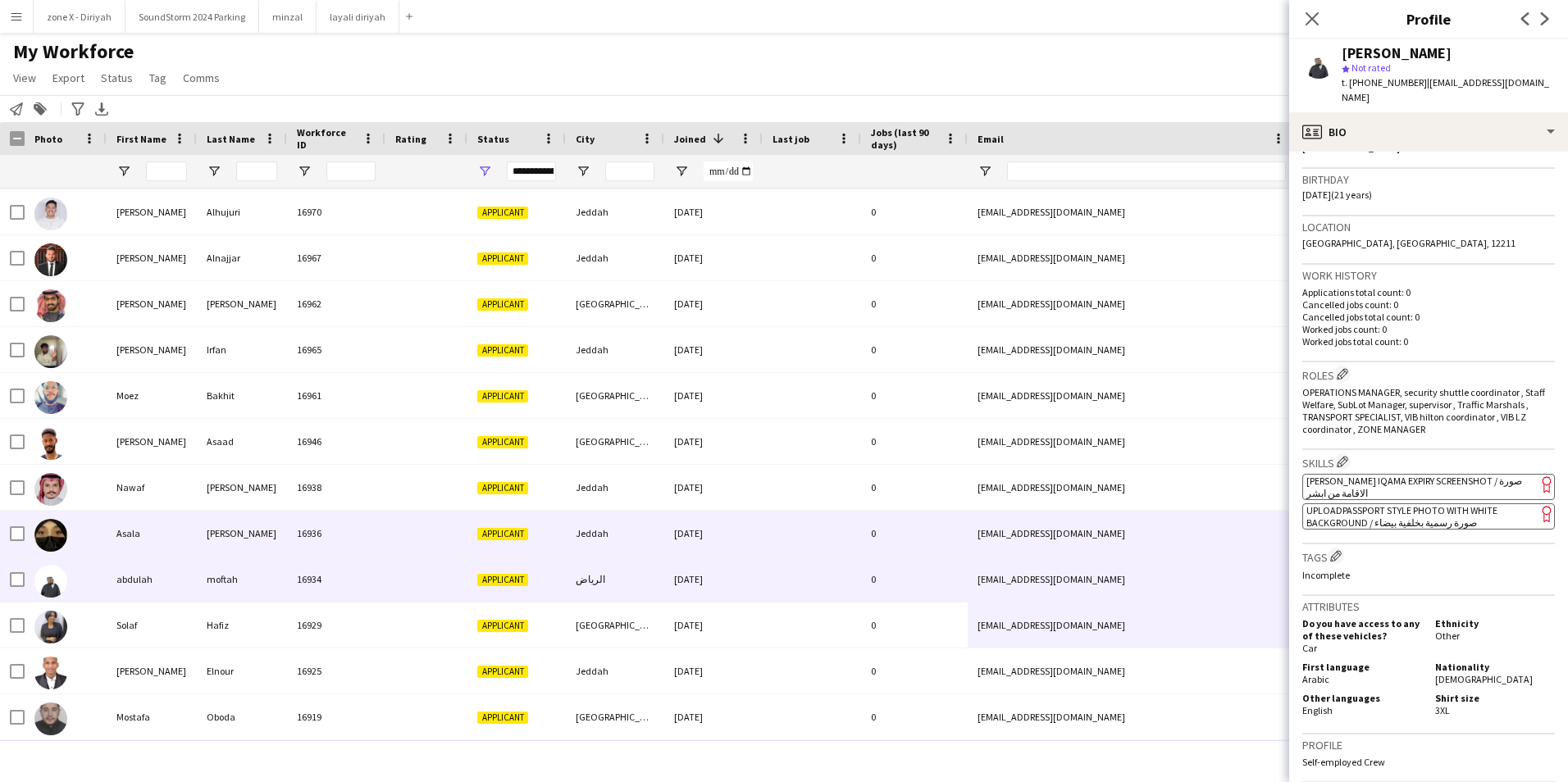
scroll to position [4176, 0]
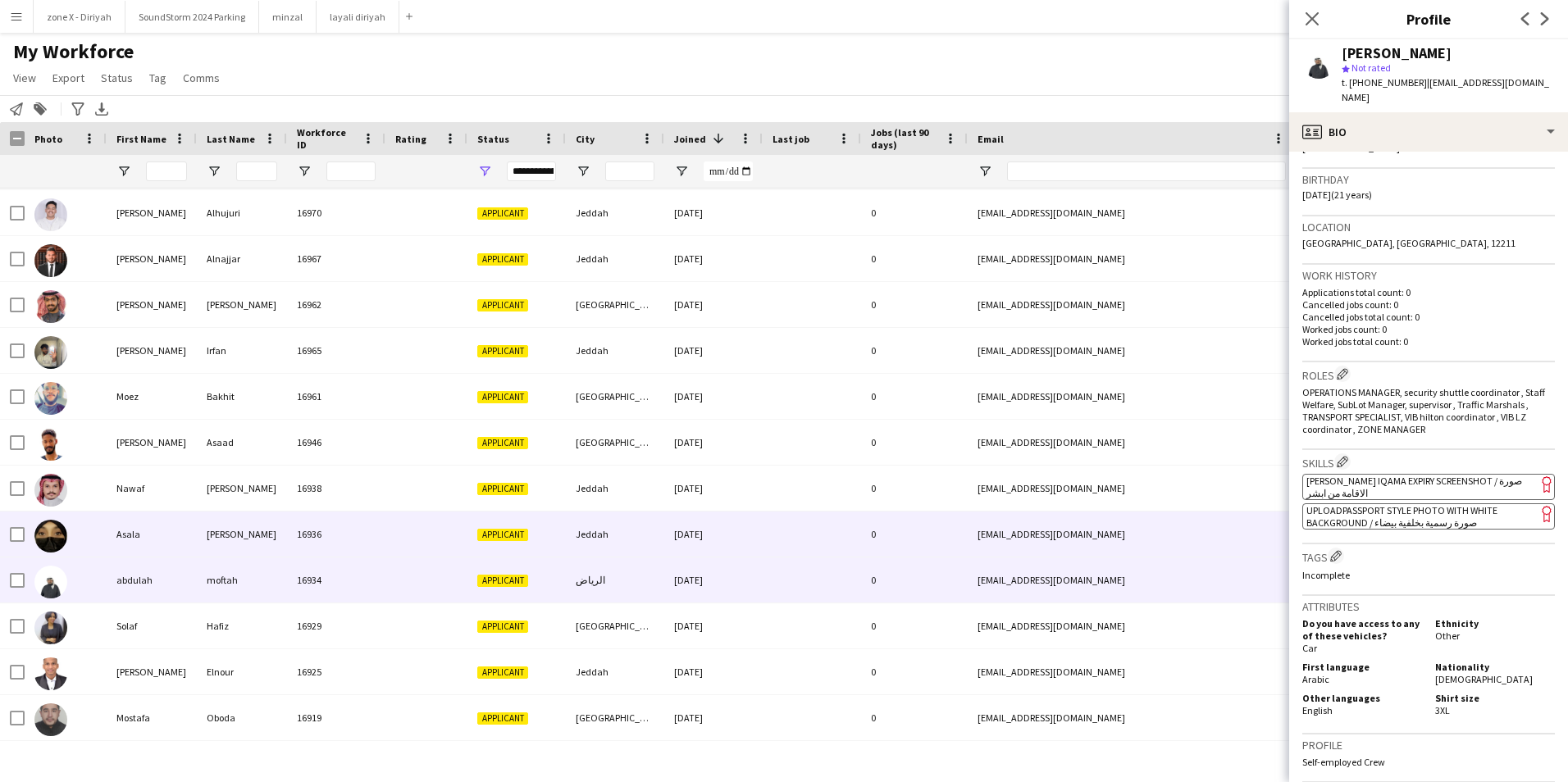
click at [1167, 530] on div "[EMAIL_ADDRESS][DOMAIN_NAME]" at bounding box center [1131, 534] width 328 height 45
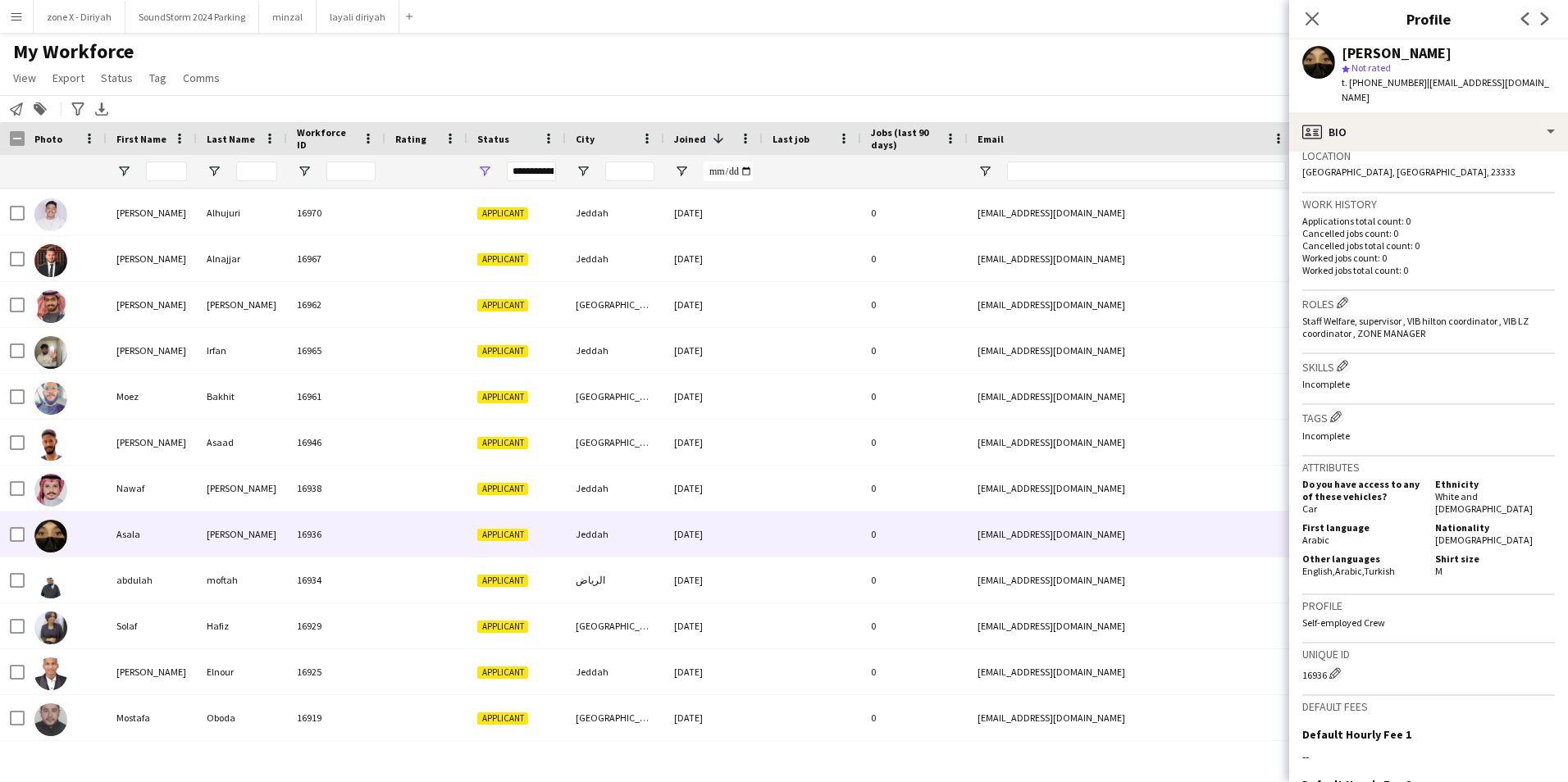
scroll to position [377, 0]
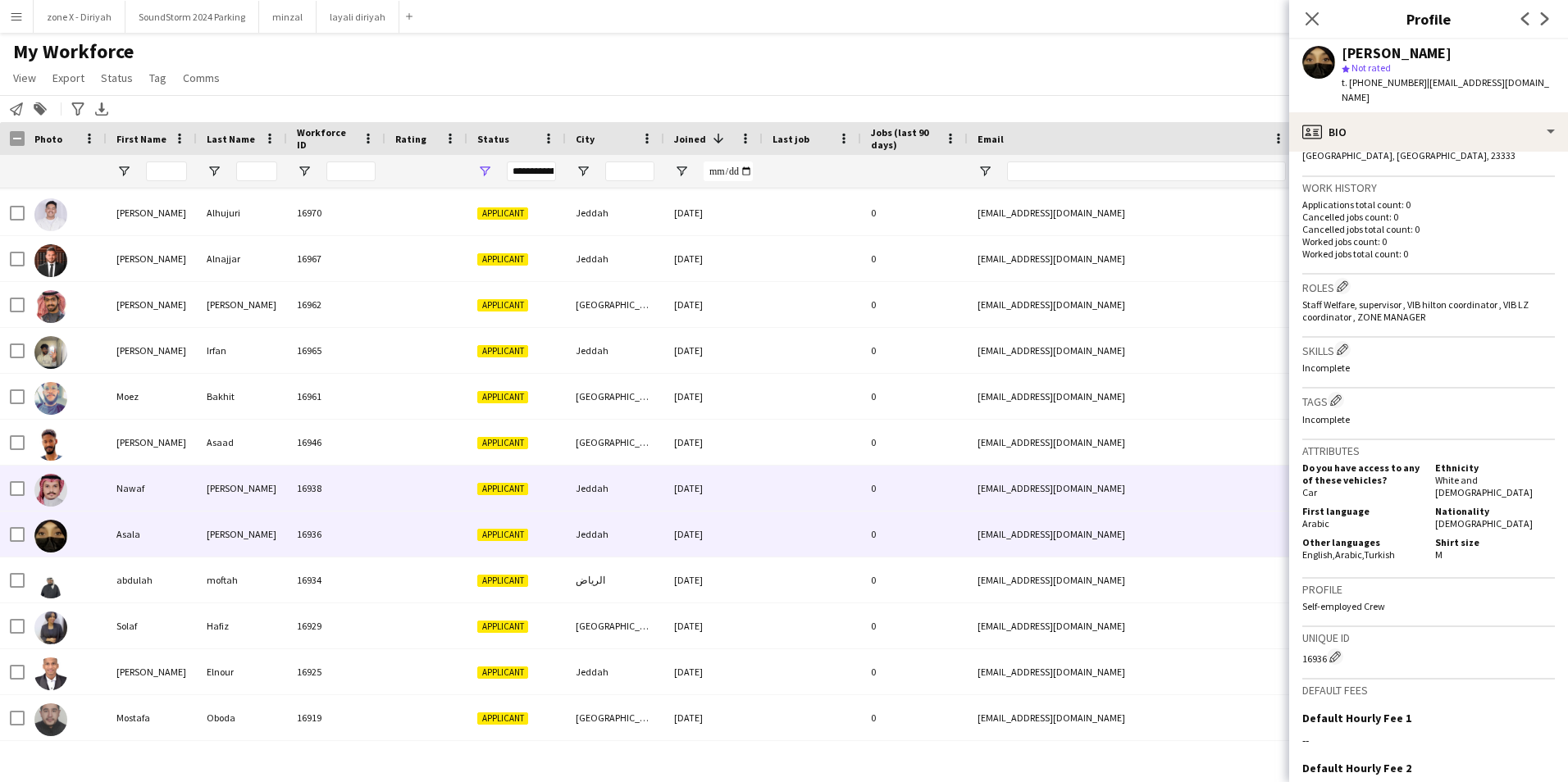
click at [1147, 495] on div "[EMAIL_ADDRESS][DOMAIN_NAME]" at bounding box center [1131, 488] width 328 height 45
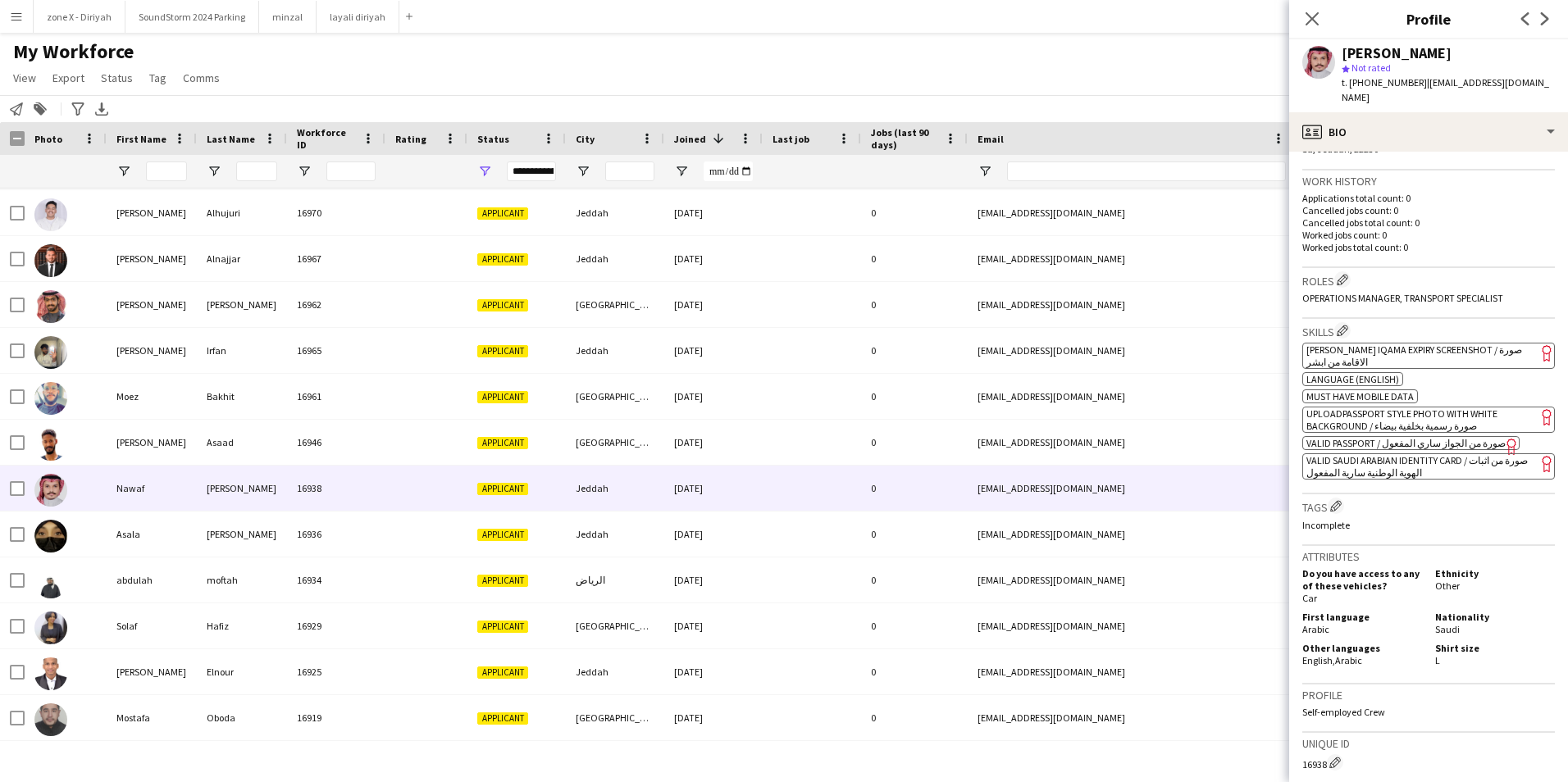
scroll to position [384, 0]
click at [1473, 342] on span "[PERSON_NAME] Iqama Expiry Screenshot / صورة الاقامة من ابشر" at bounding box center [1414, 355] width 215 height 25
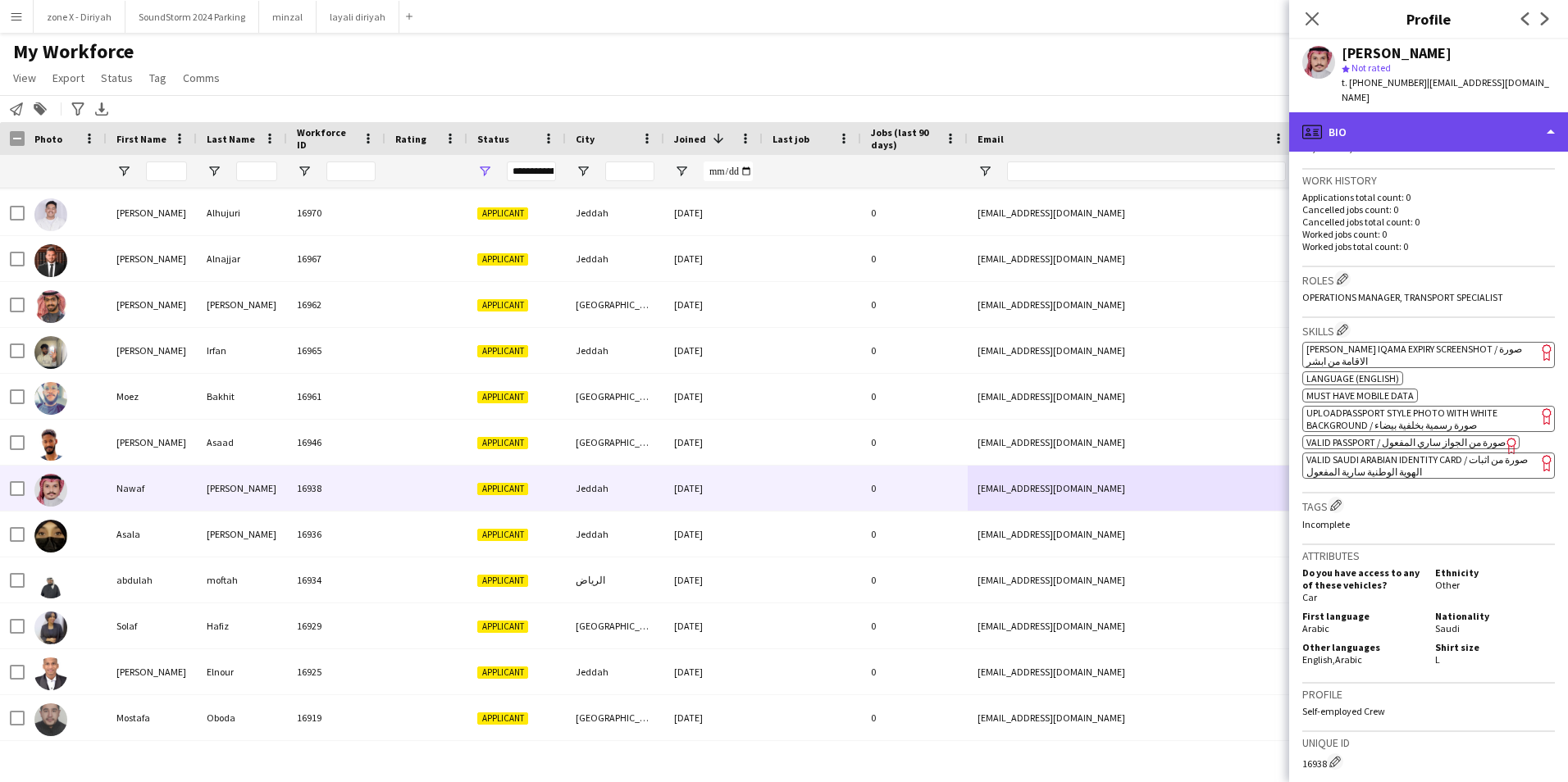
click at [1404, 125] on div "profile Bio" at bounding box center [1429, 132] width 279 height 40
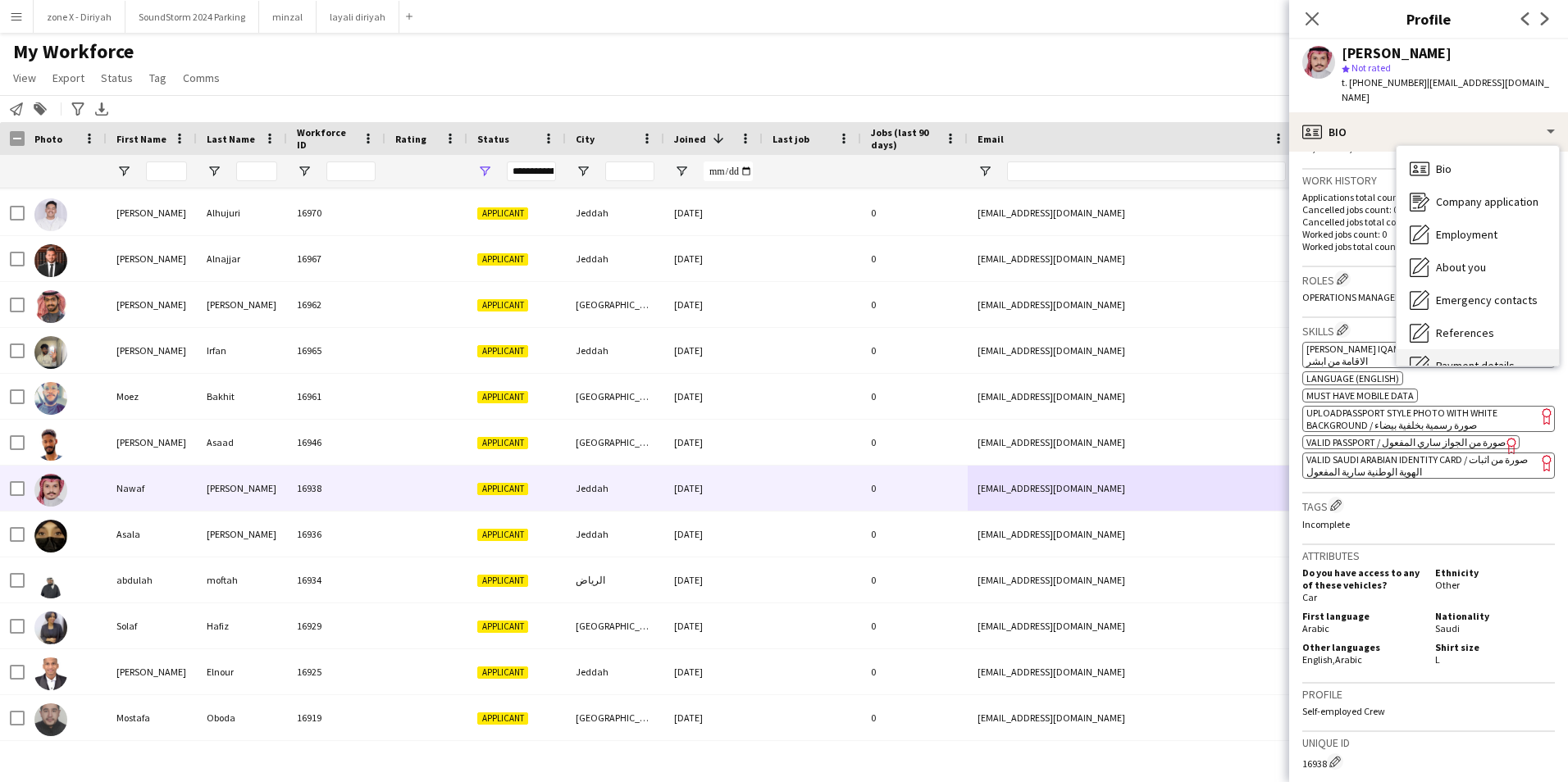
click at [1462, 358] on span "Payment details" at bounding box center [1475, 365] width 78 height 15
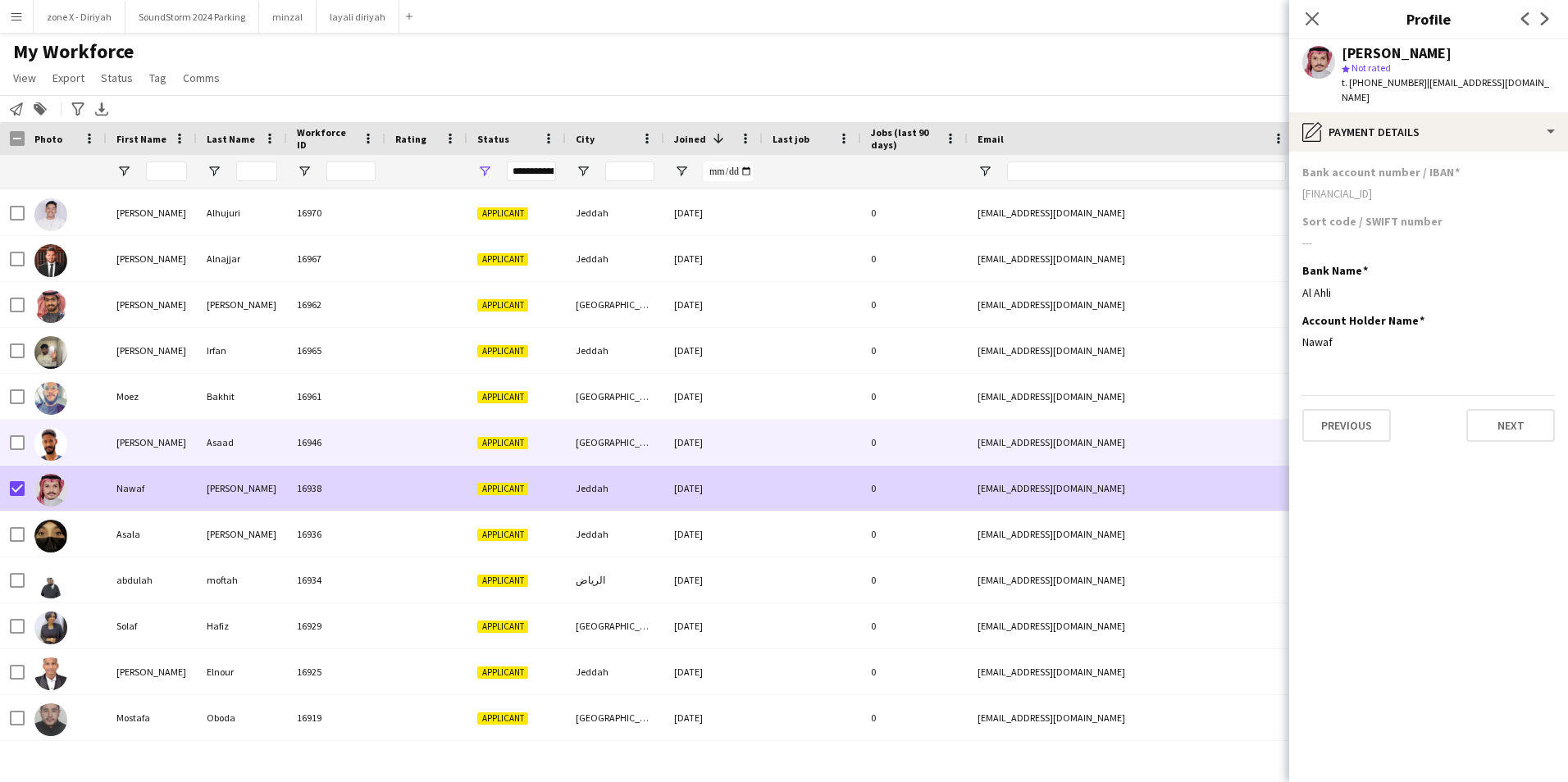
click at [962, 441] on div "0" at bounding box center [914, 442] width 106 height 45
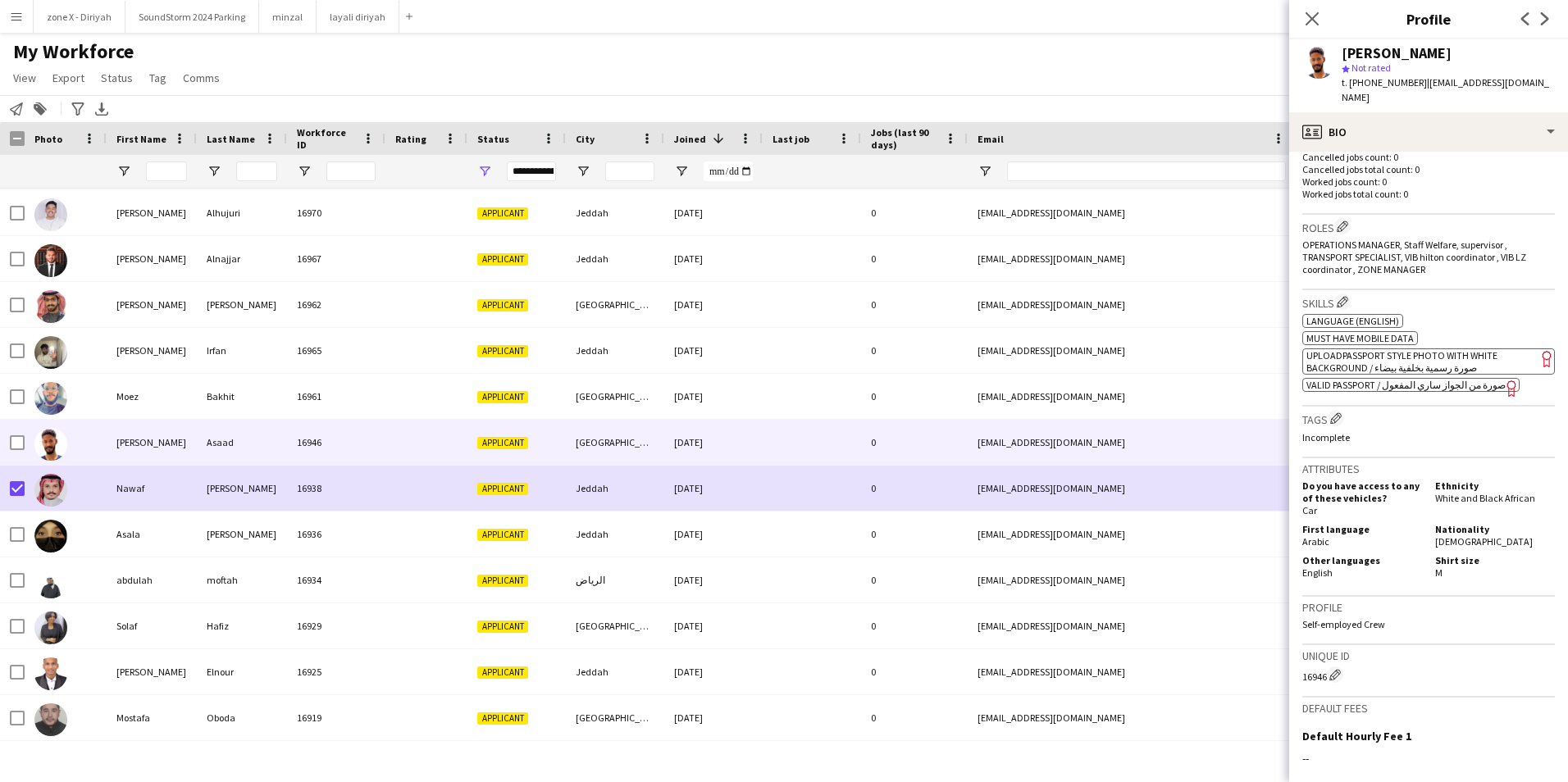
scroll to position [440, 0]
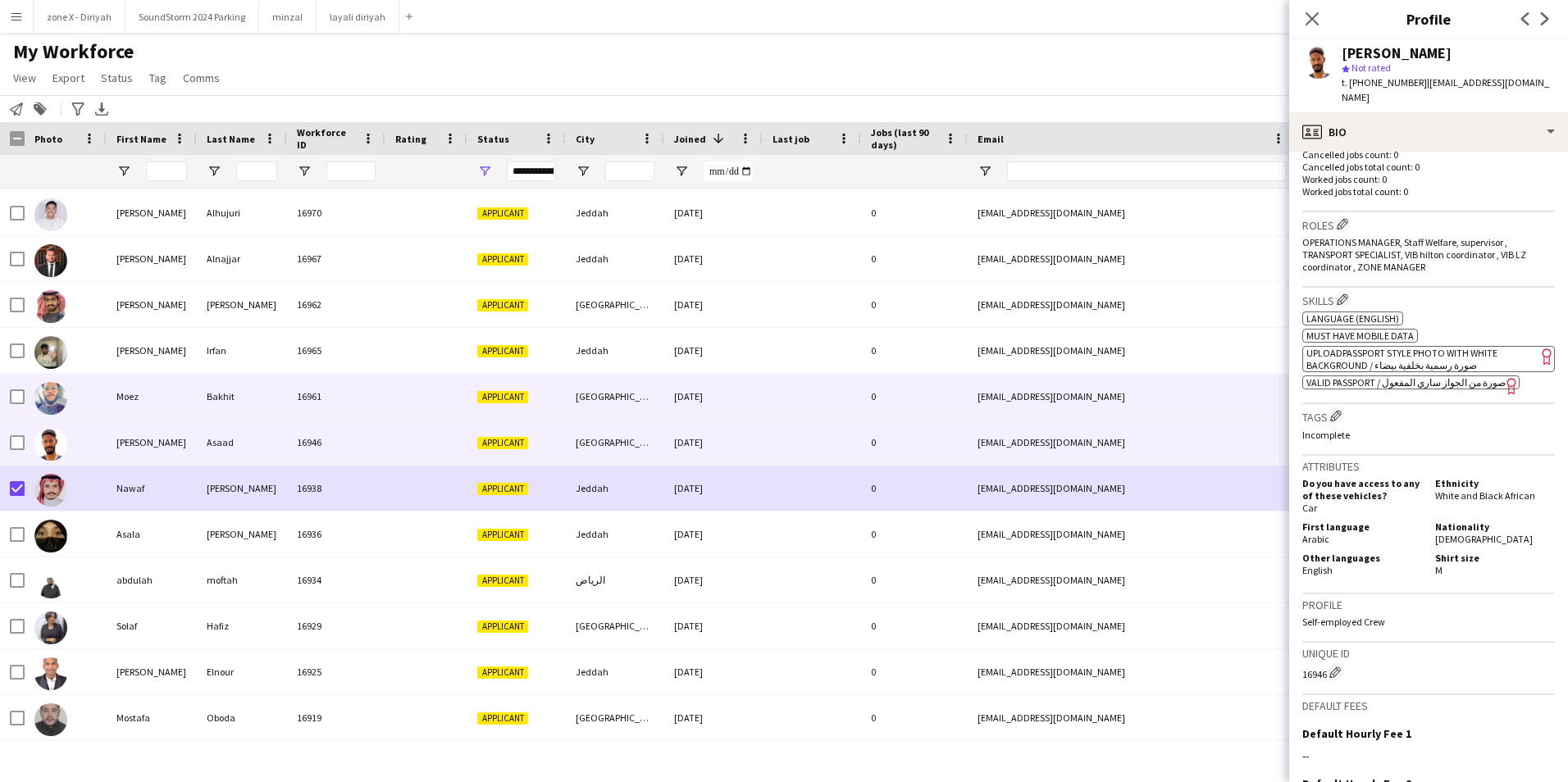
click at [1193, 384] on div "[EMAIL_ADDRESS][DOMAIN_NAME]" at bounding box center [1131, 396] width 328 height 45
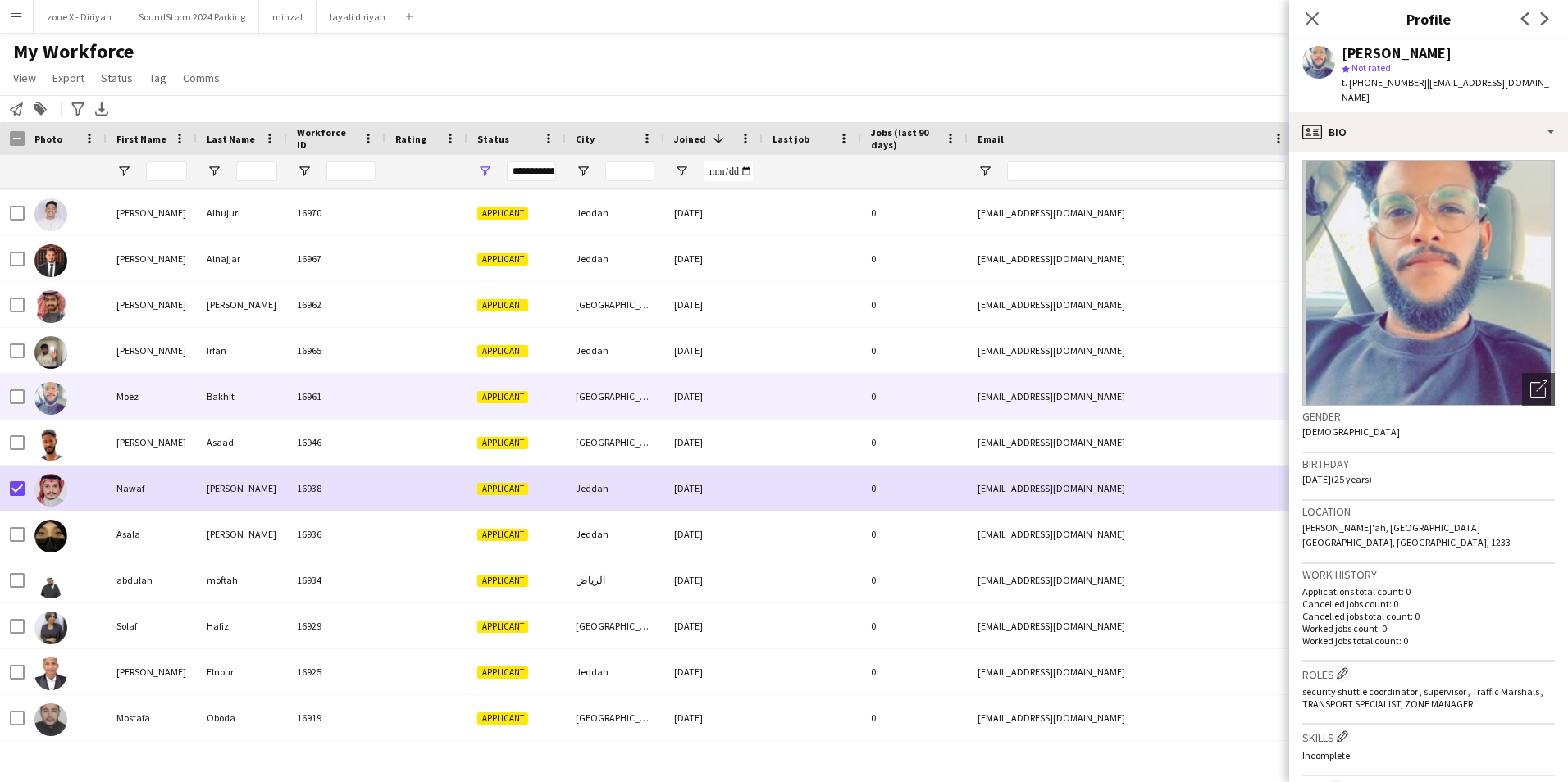
scroll to position [4, 0]
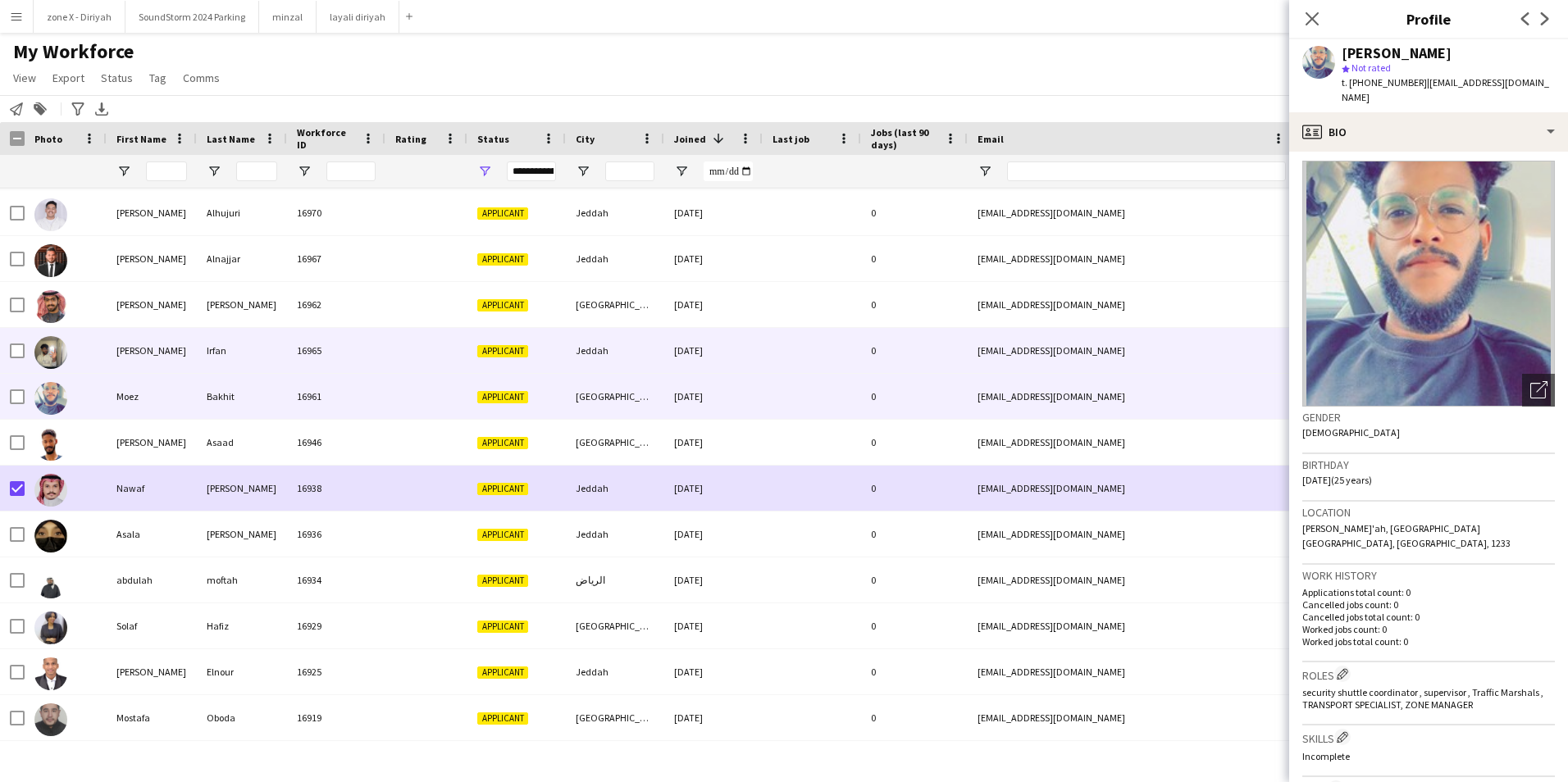
click at [1171, 365] on div "[EMAIL_ADDRESS][DOMAIN_NAME]" at bounding box center [1131, 350] width 328 height 45
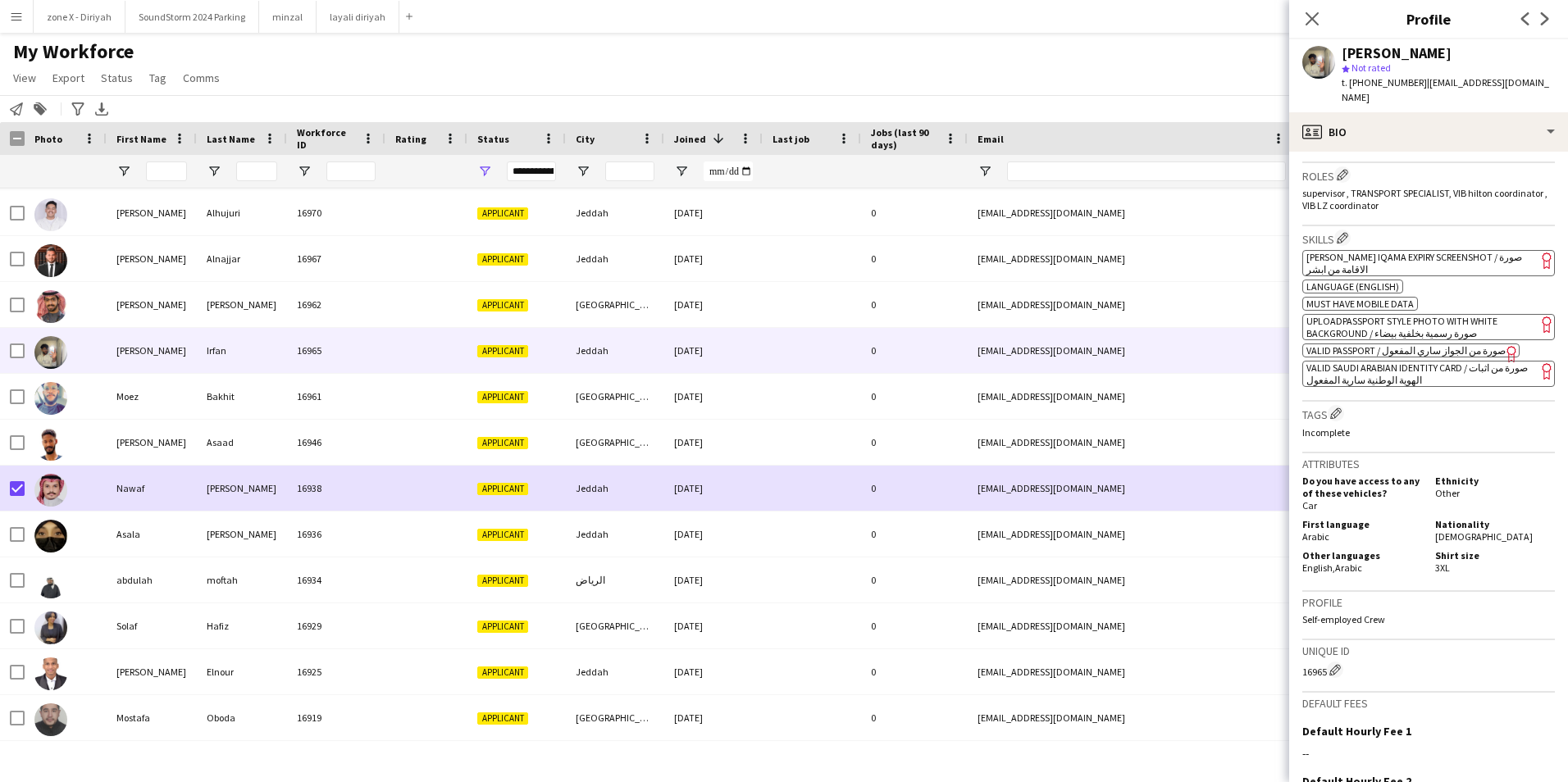
scroll to position [496, 0]
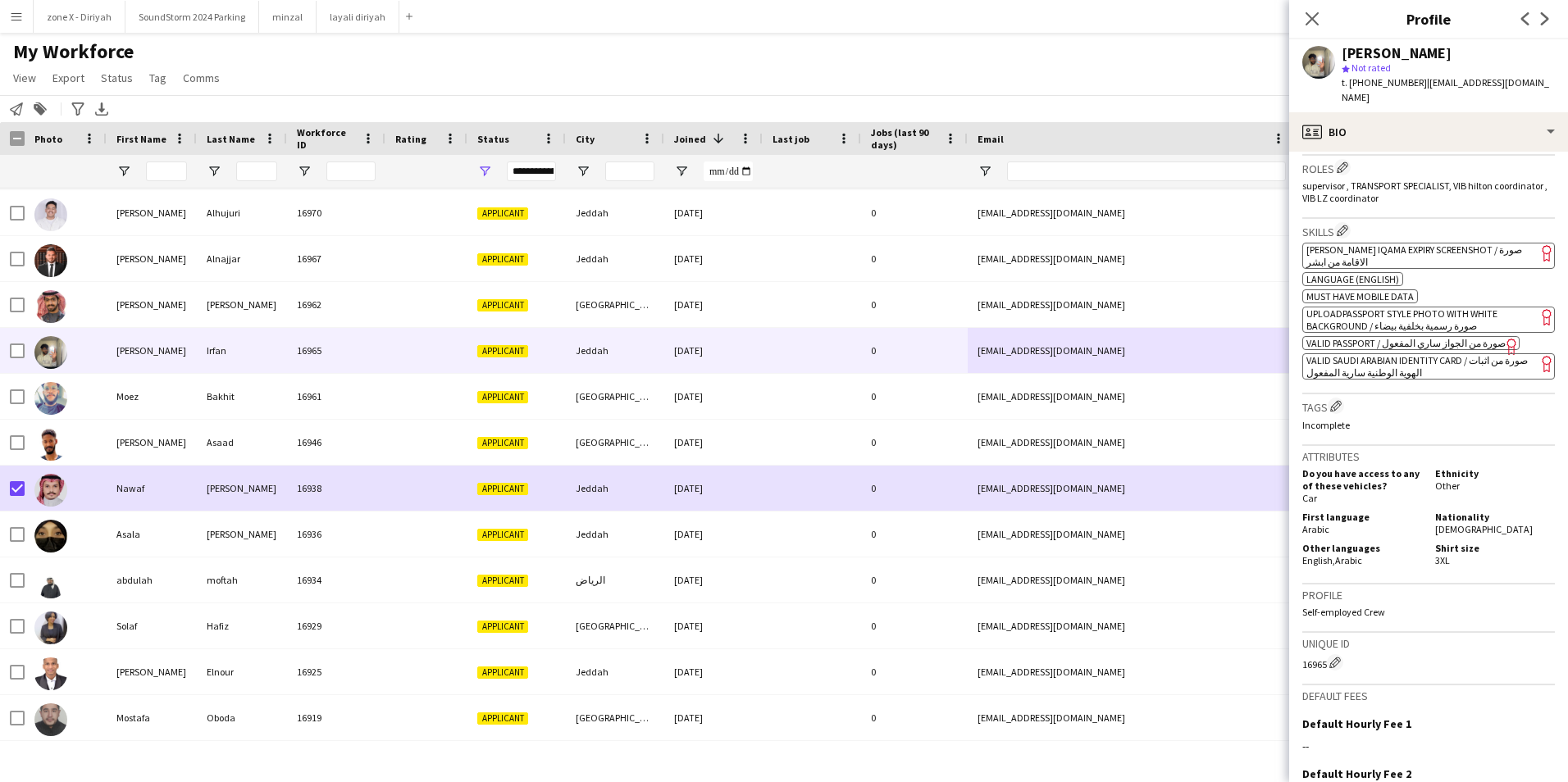
click at [1439, 243] on app-spec-pill "ok-circled2 background Layer 1 cross-circle-red background Layer 1 [PERSON_NAME…" at bounding box center [1429, 256] width 253 height 26
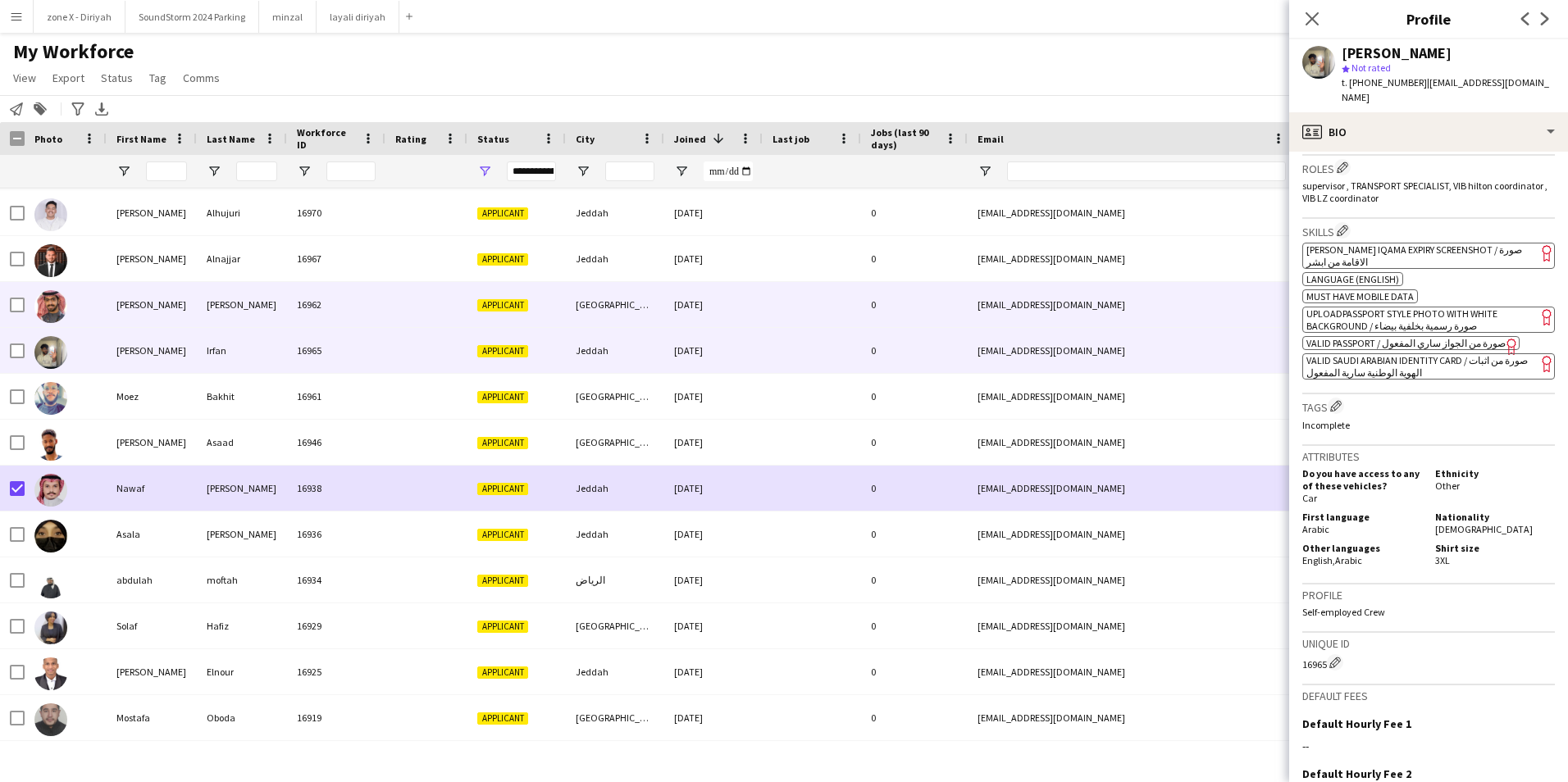
click at [1065, 303] on div "[EMAIL_ADDRESS][DOMAIN_NAME]" at bounding box center [1131, 304] width 328 height 45
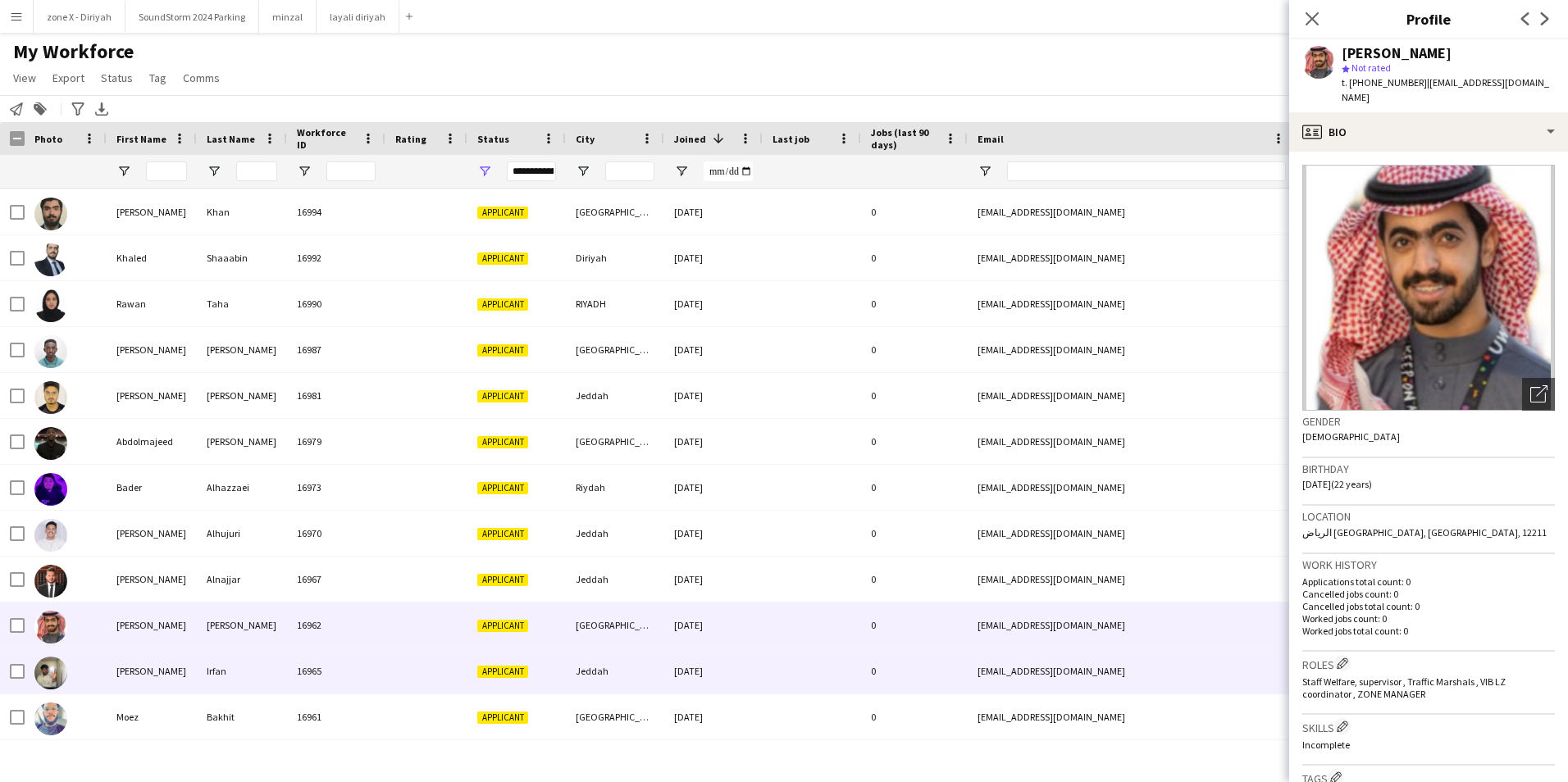
scroll to position [3854, 0]
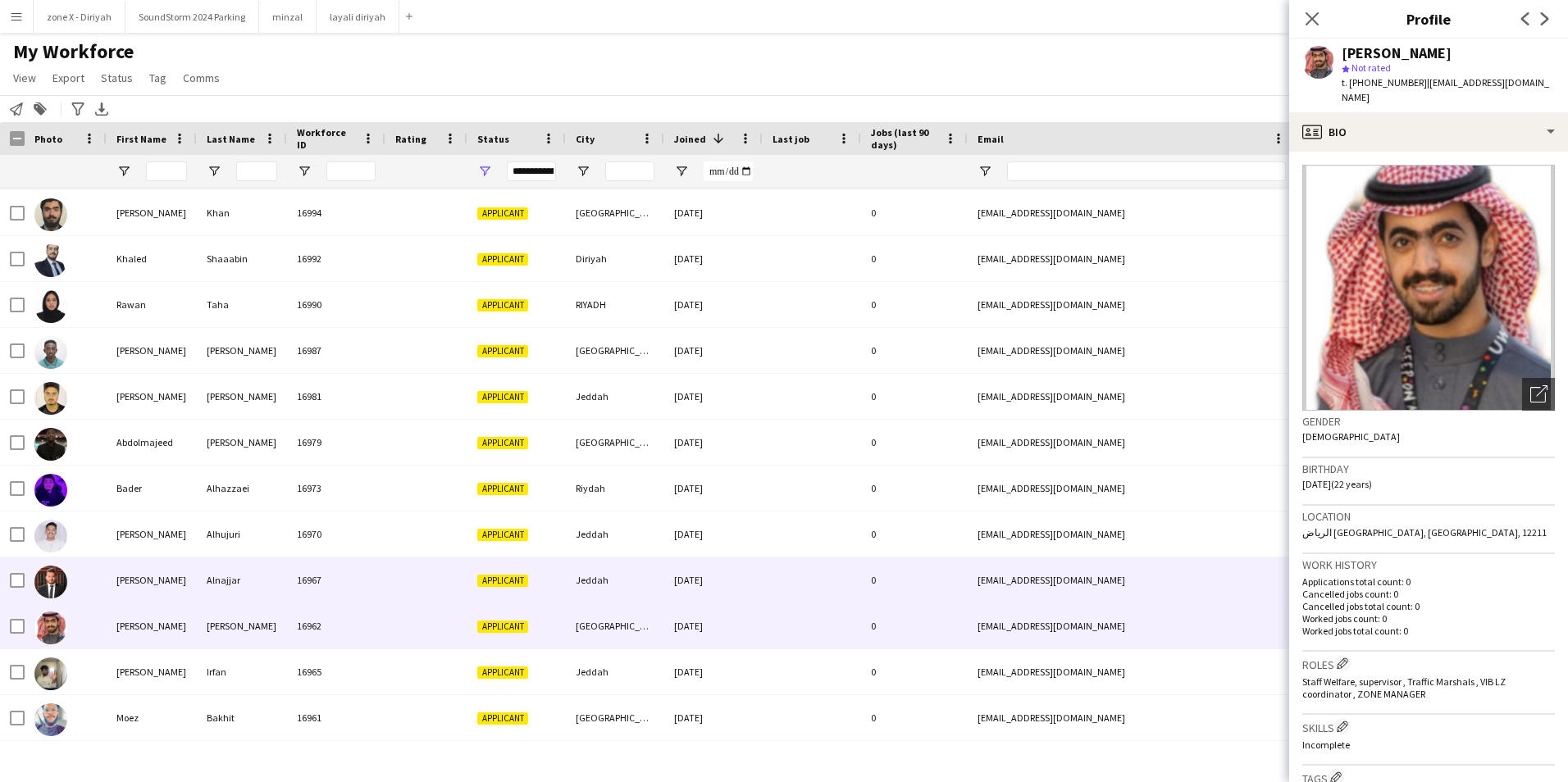
click at [1202, 565] on div "[EMAIL_ADDRESS][DOMAIN_NAME]" at bounding box center [1131, 580] width 328 height 45
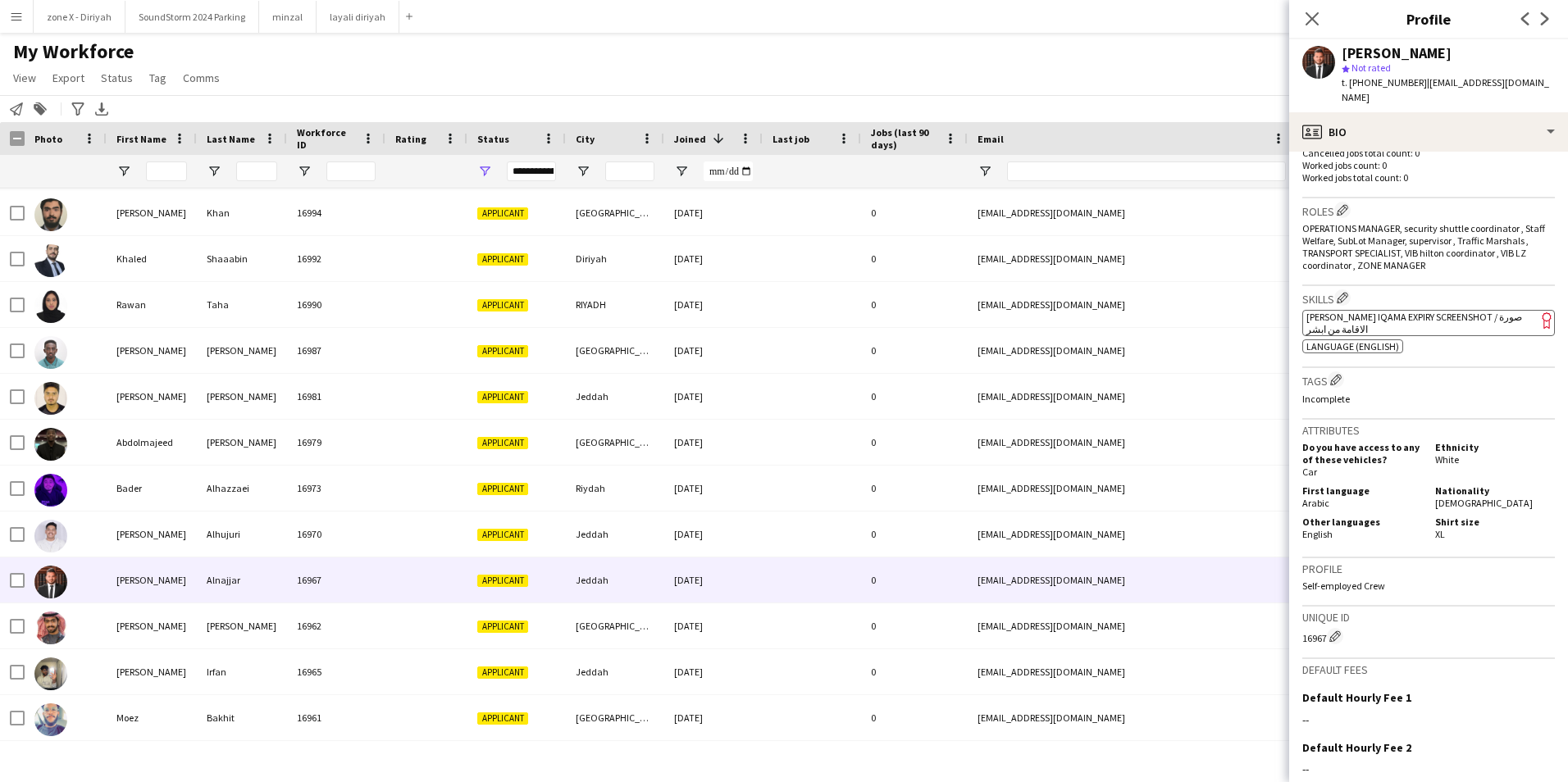
scroll to position [456, 0]
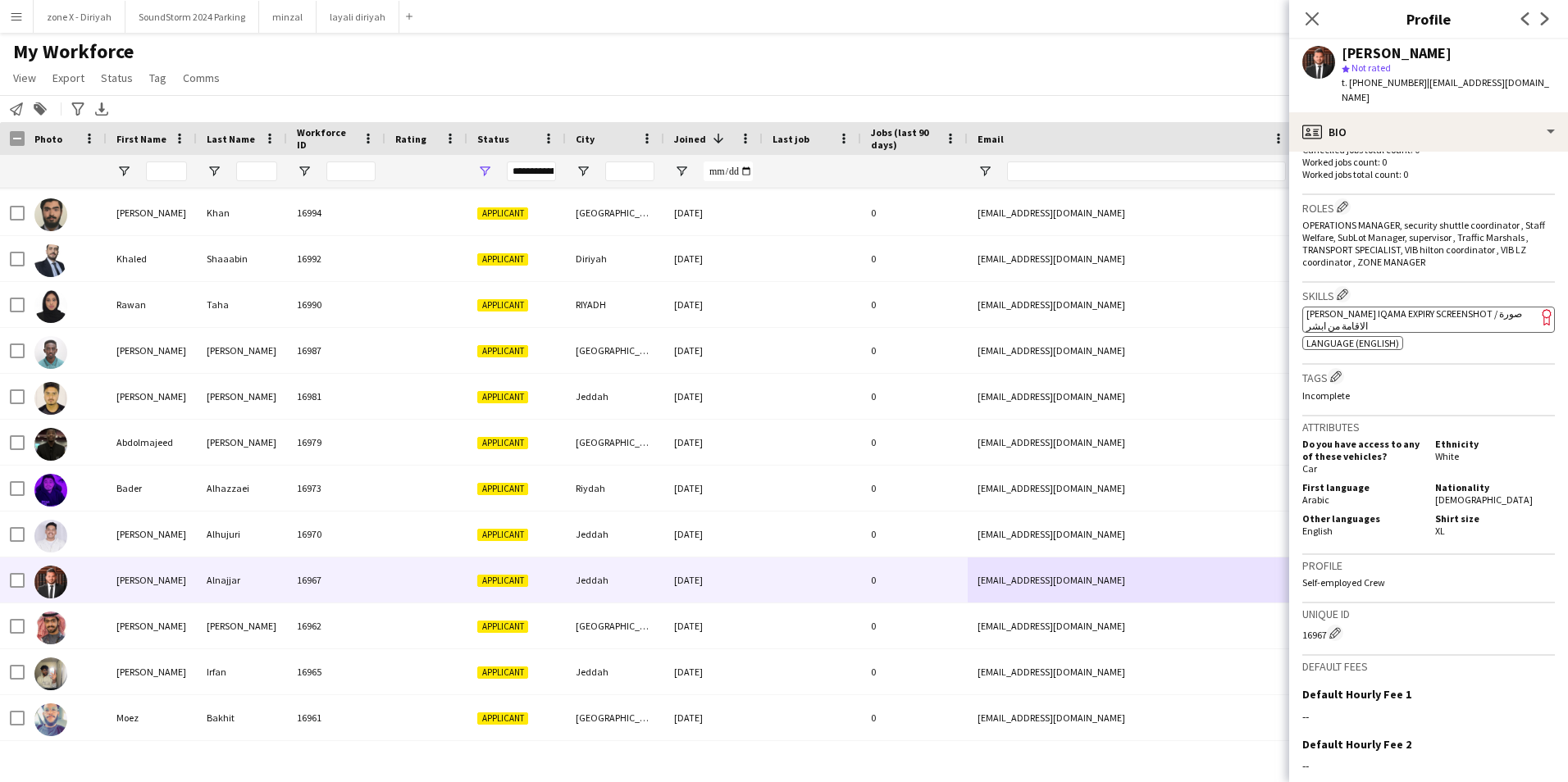
click at [1422, 311] on app-spec-pill "ok-circled2 background Layer 1 cross-circle-red background Layer 1 [PERSON_NAME…" at bounding box center [1429, 320] width 253 height 26
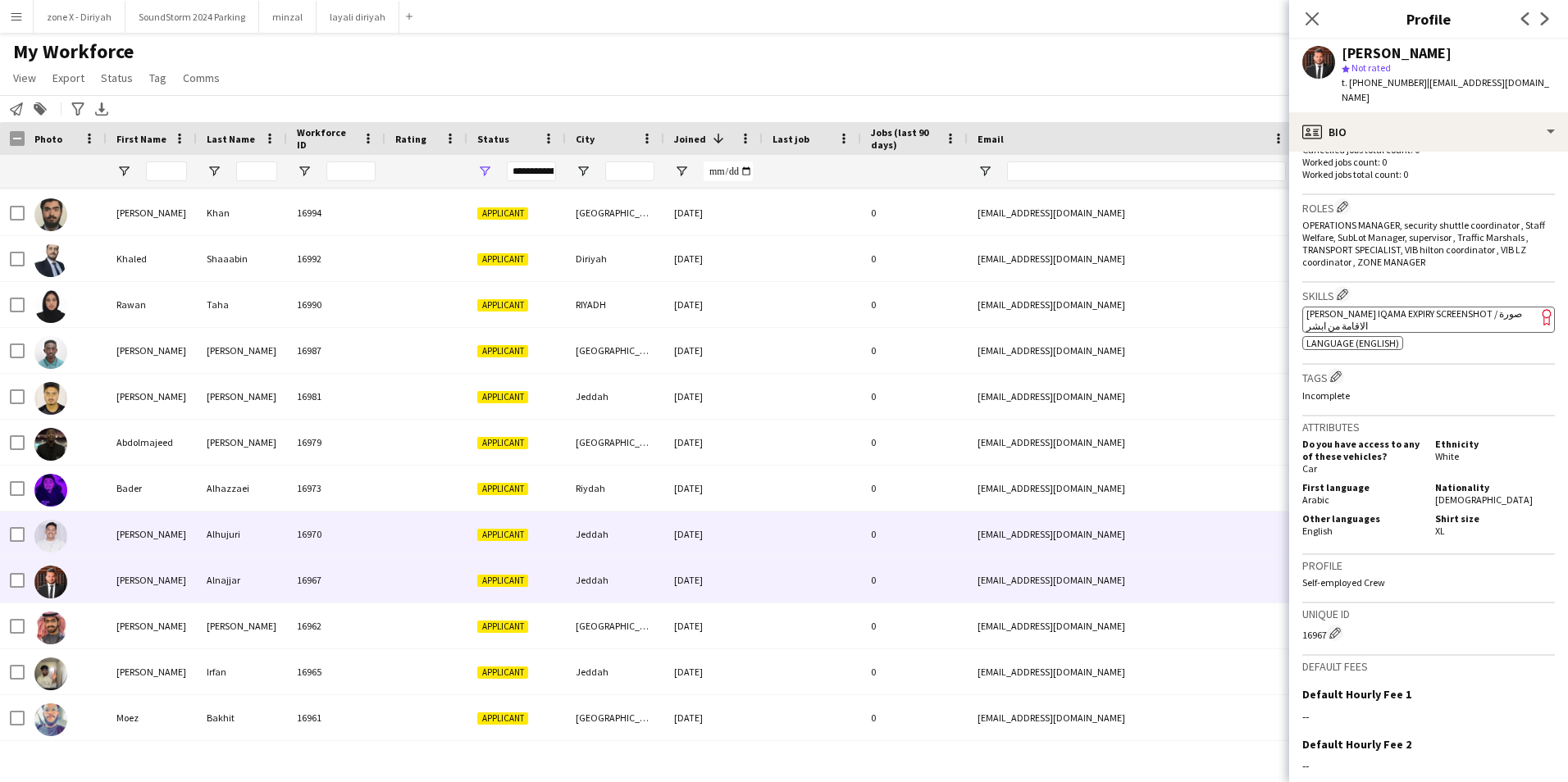
click at [1089, 532] on div "[EMAIL_ADDRESS][DOMAIN_NAME]" at bounding box center [1131, 534] width 328 height 45
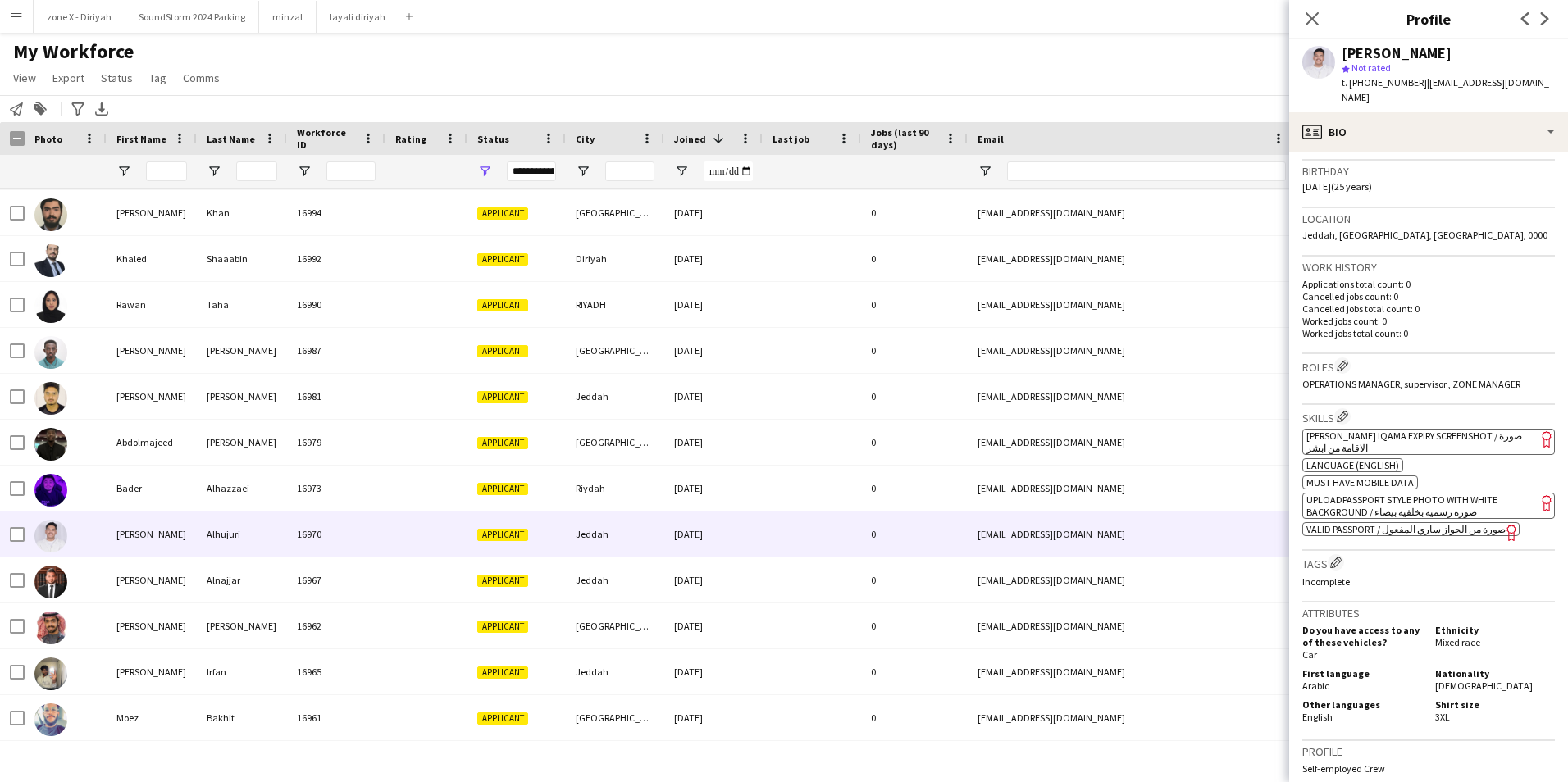
scroll to position [332, 0]
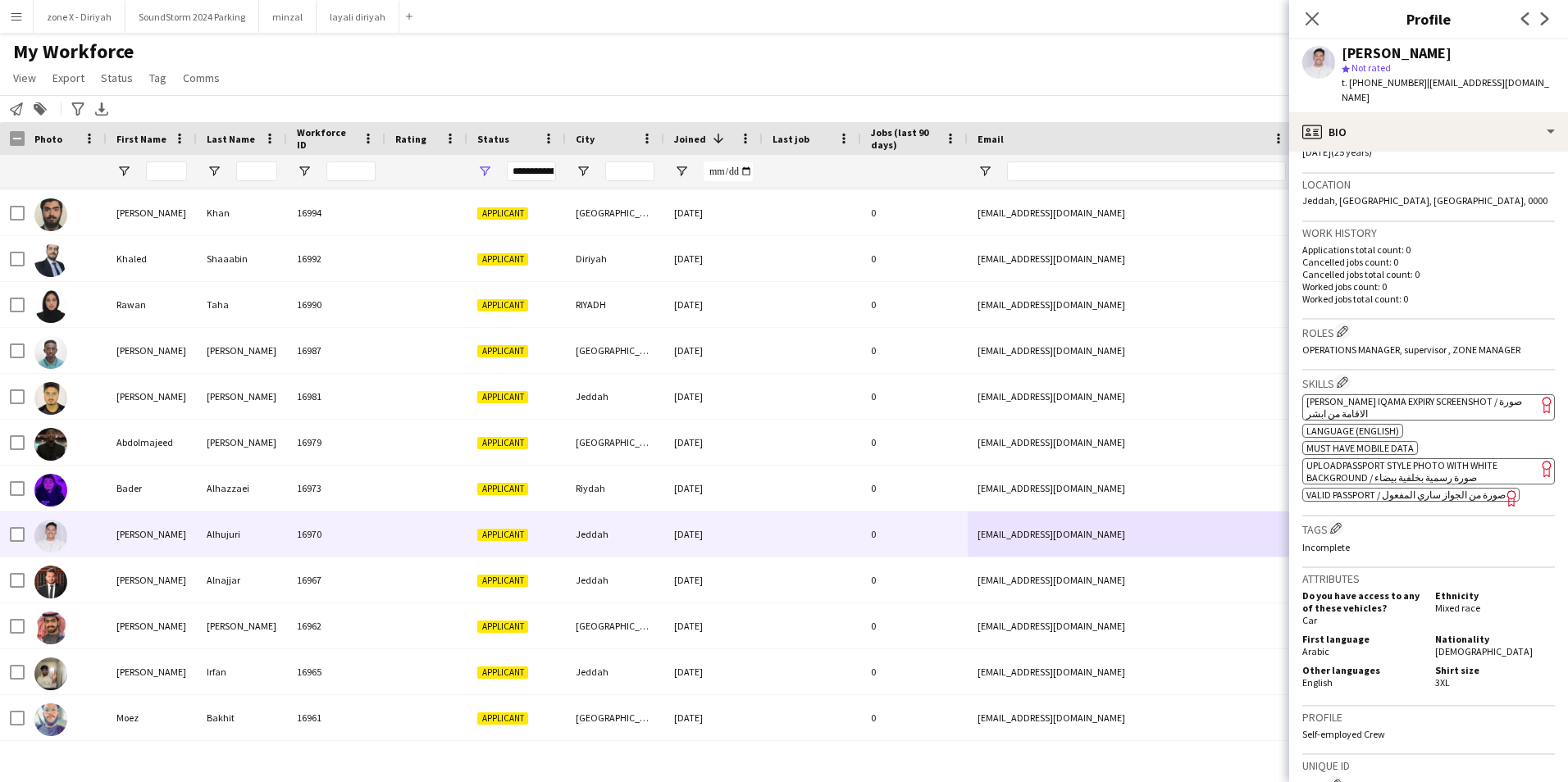
click at [1444, 395] on span "[PERSON_NAME] Iqama Expiry Screenshot / صورة الاقامة من ابشر" at bounding box center [1414, 407] width 215 height 25
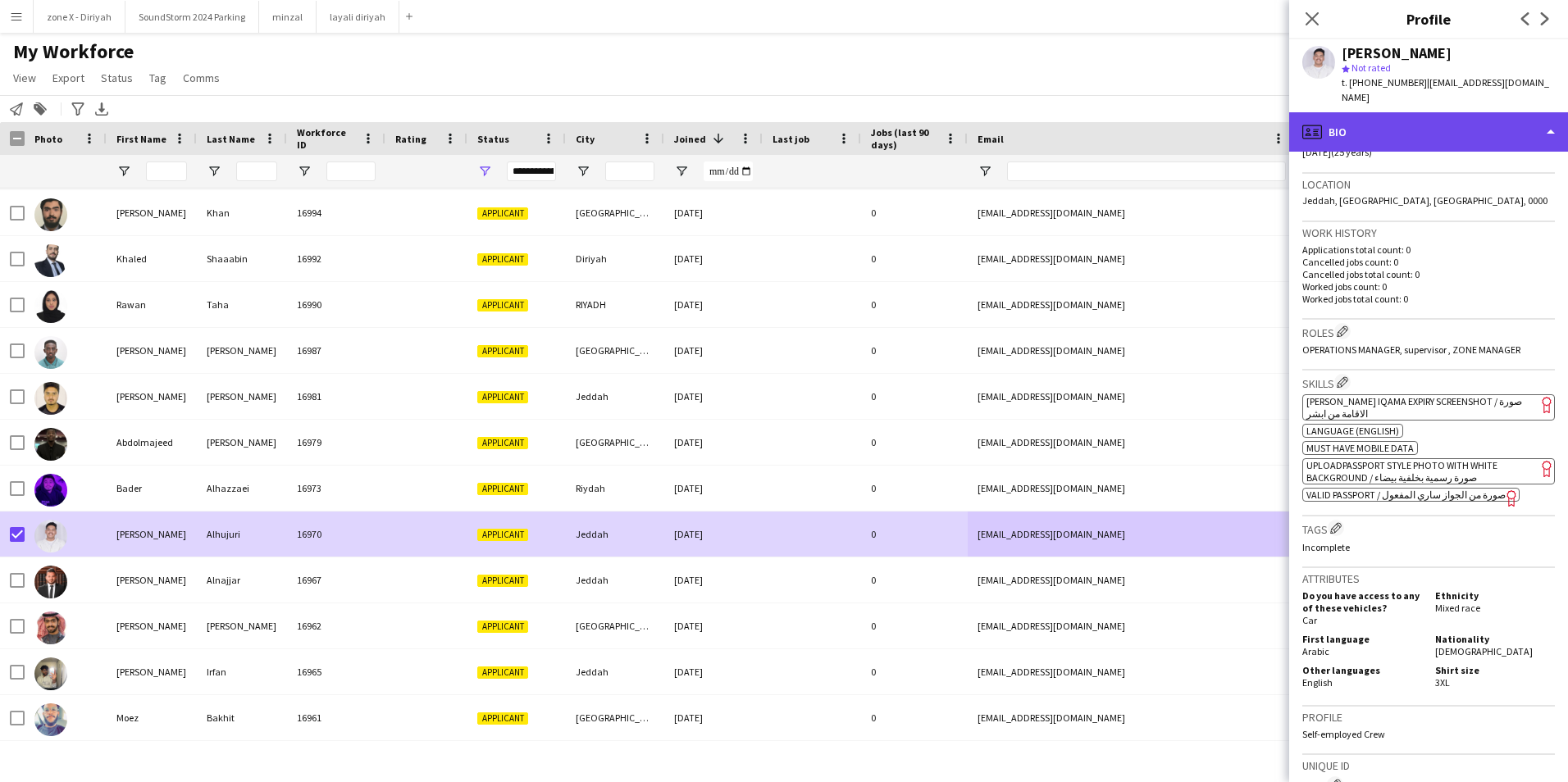
click at [1431, 132] on div "profile Bio" at bounding box center [1429, 132] width 279 height 40
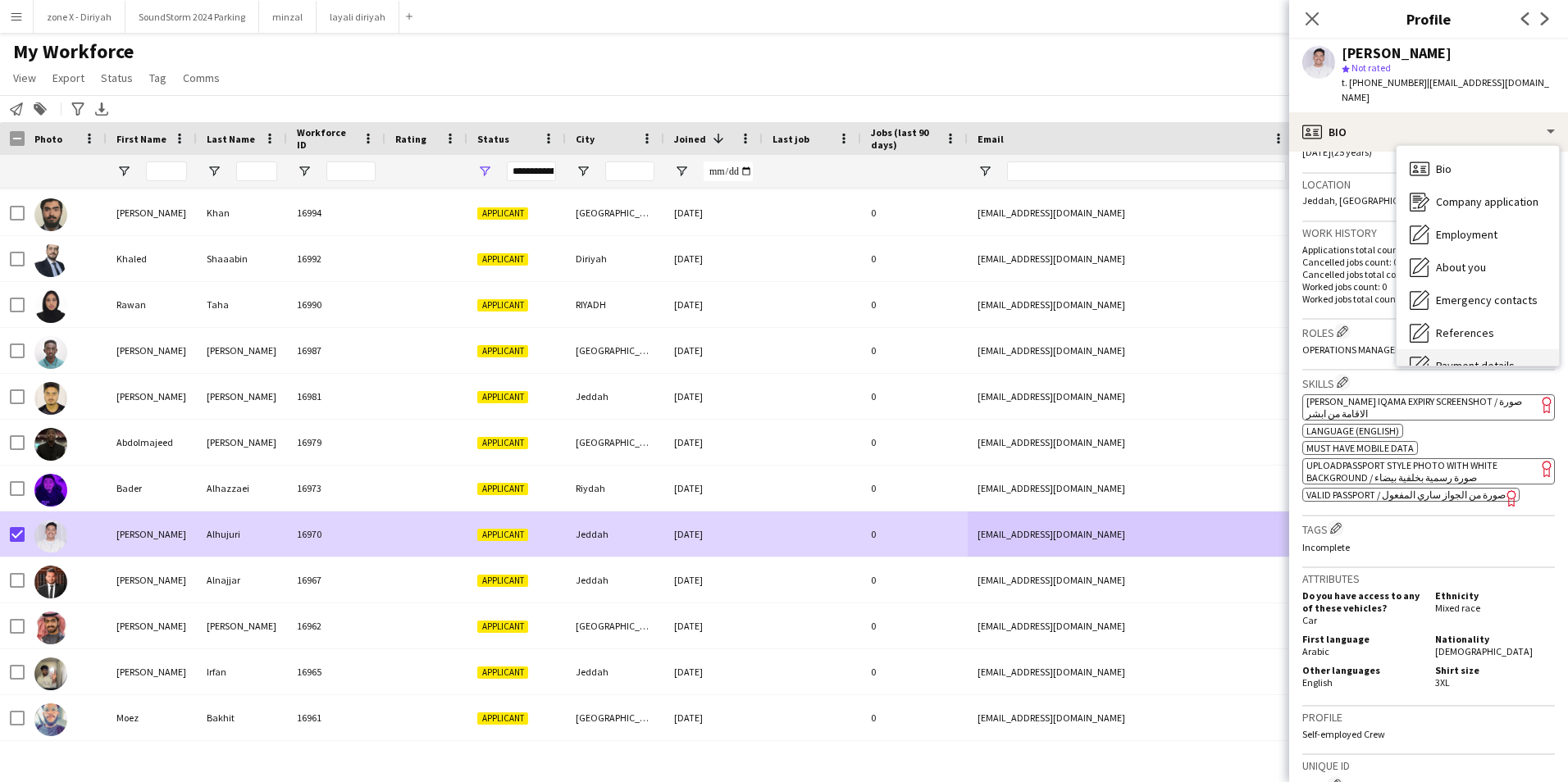
click at [1438, 358] on span "Payment details" at bounding box center [1475, 365] width 78 height 15
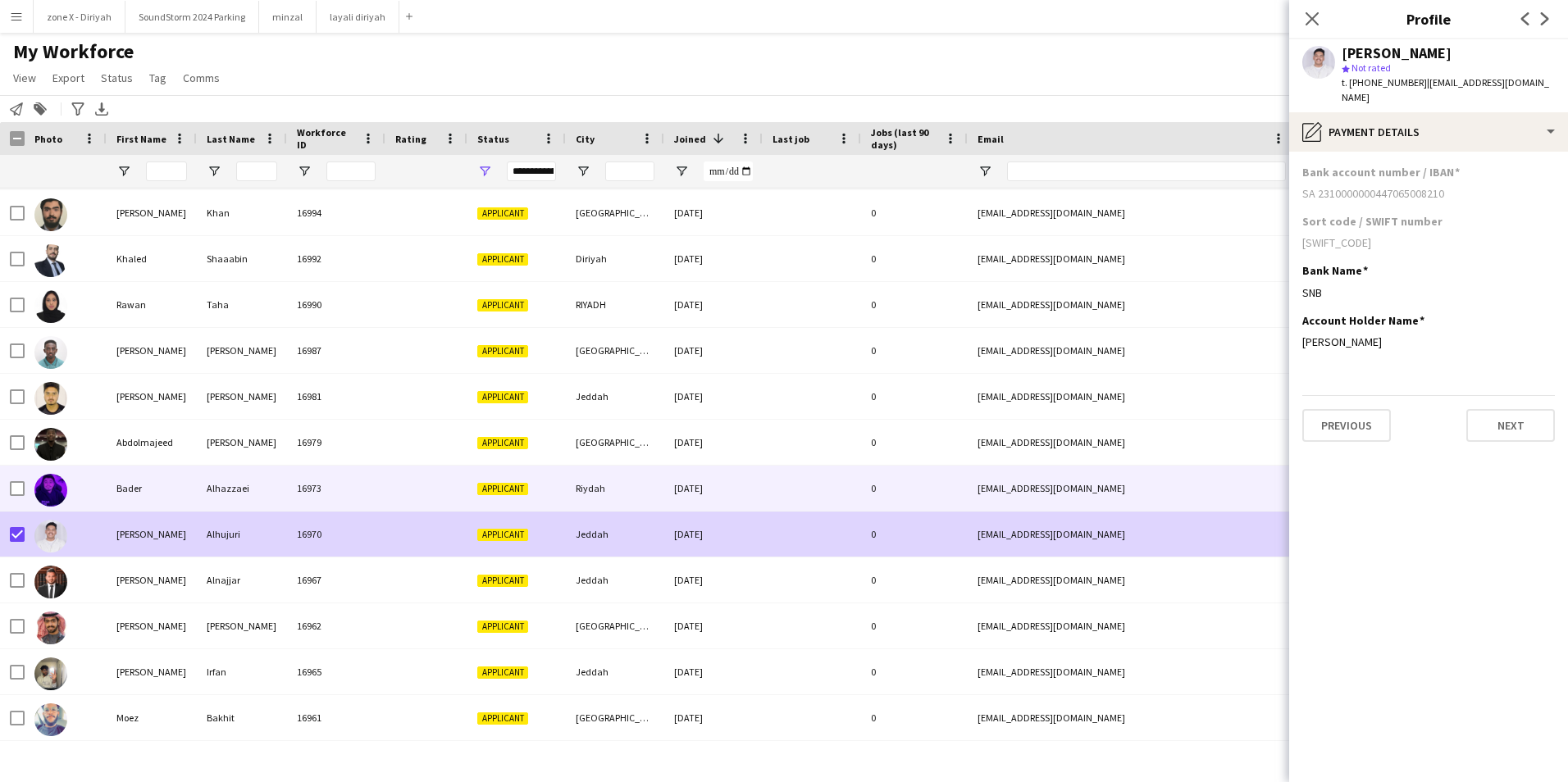
click at [1131, 502] on div "[EMAIL_ADDRESS][DOMAIN_NAME]" at bounding box center [1131, 488] width 328 height 45
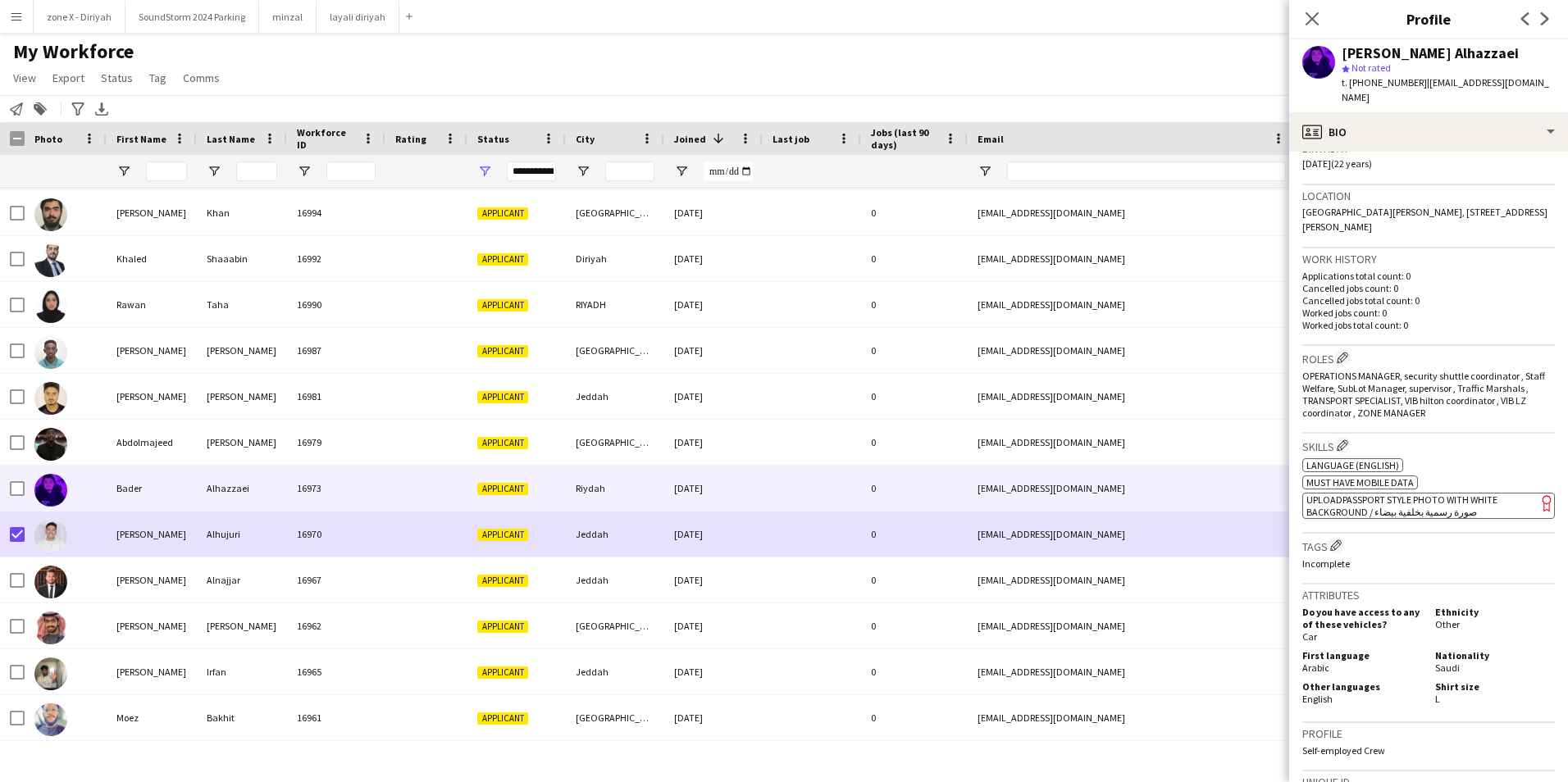
scroll to position [322, 0]
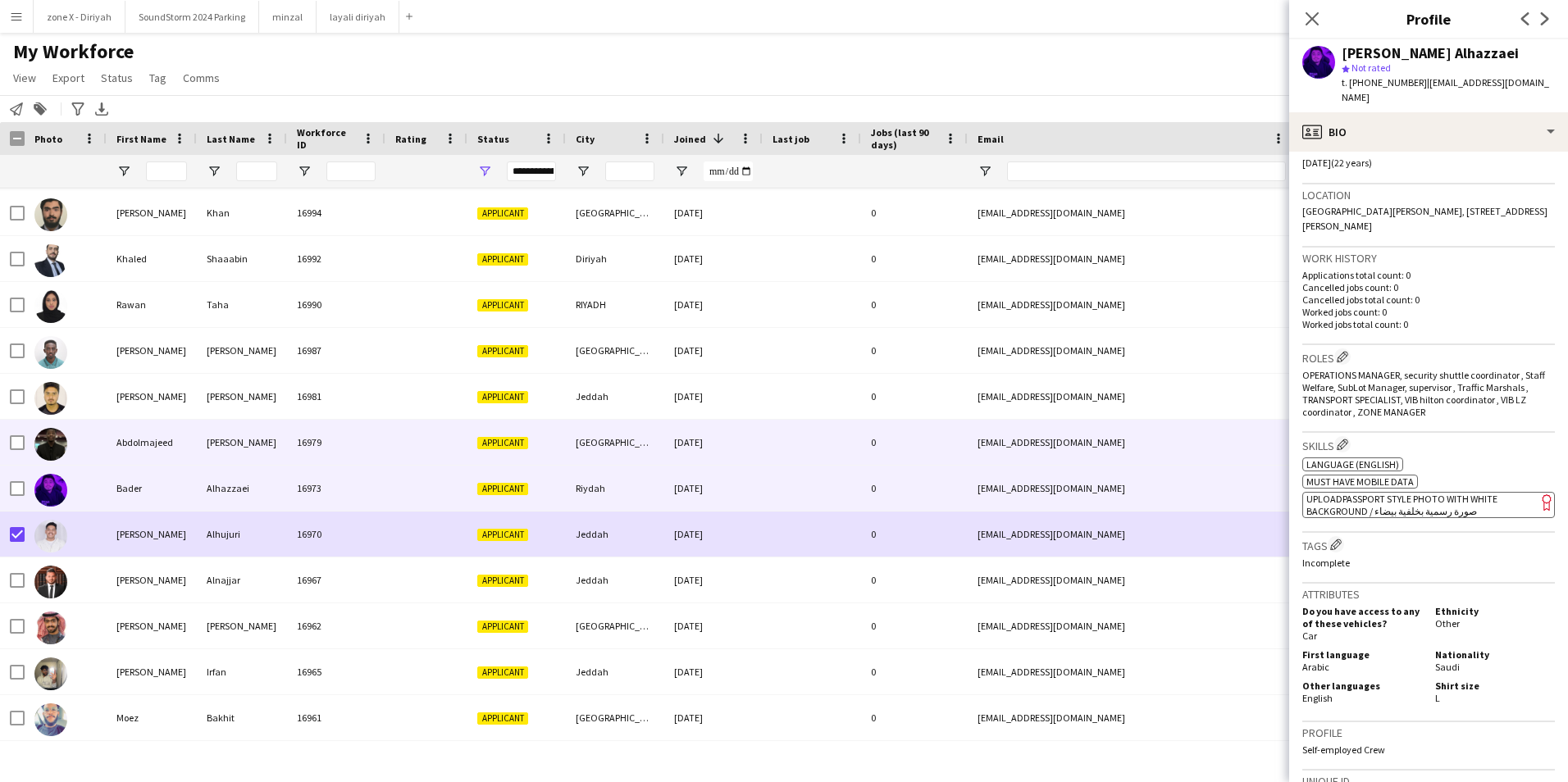
click at [1218, 442] on div "[EMAIL_ADDRESS][DOMAIN_NAME]" at bounding box center [1131, 442] width 328 height 45
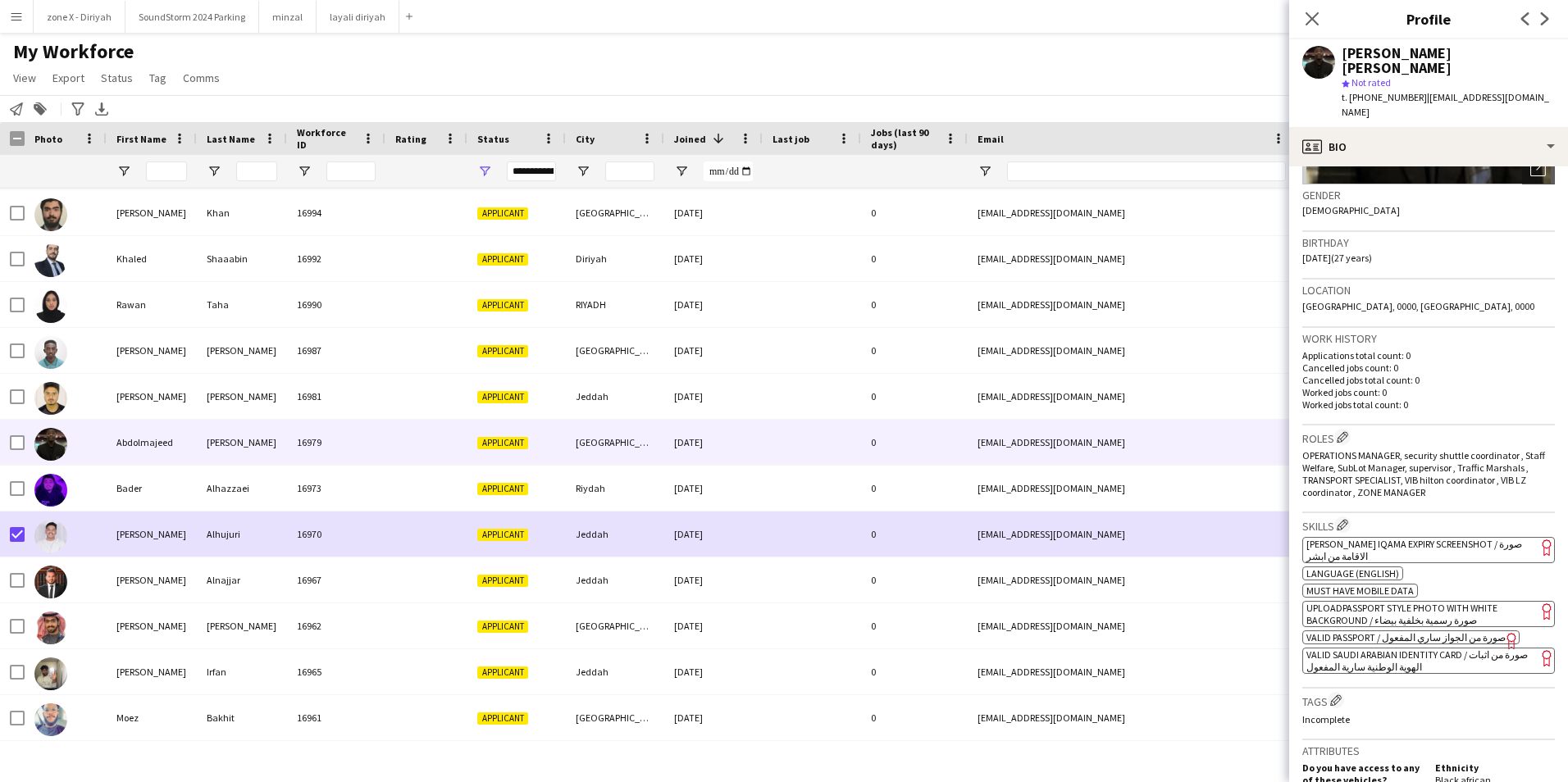
scroll to position [247, 0]
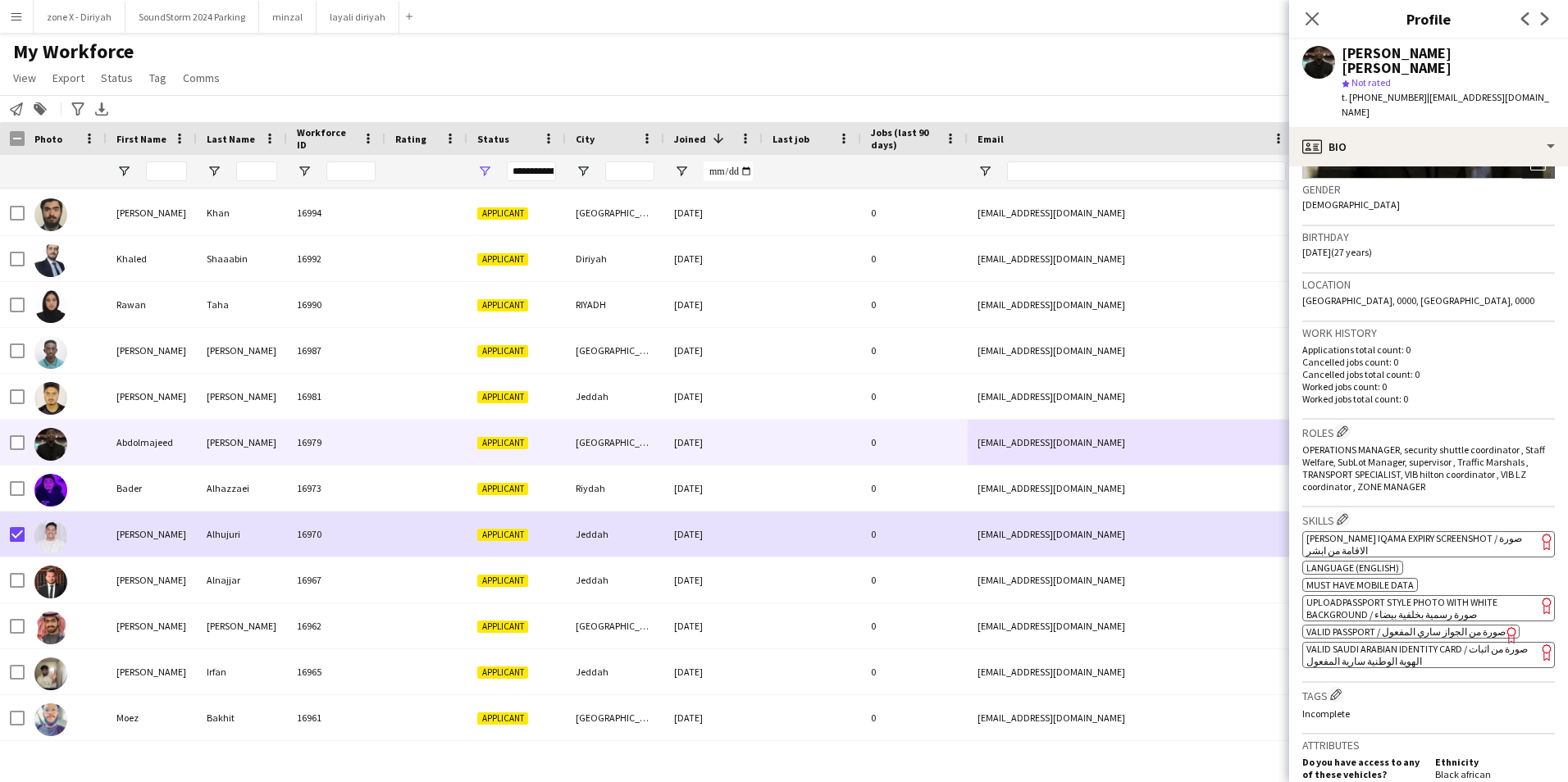
click at [1444, 531] on app-spec-pill "ok-circled2 background Layer 1 cross-circle-red background Layer 1 [PERSON_NAME…" at bounding box center [1429, 544] width 253 height 26
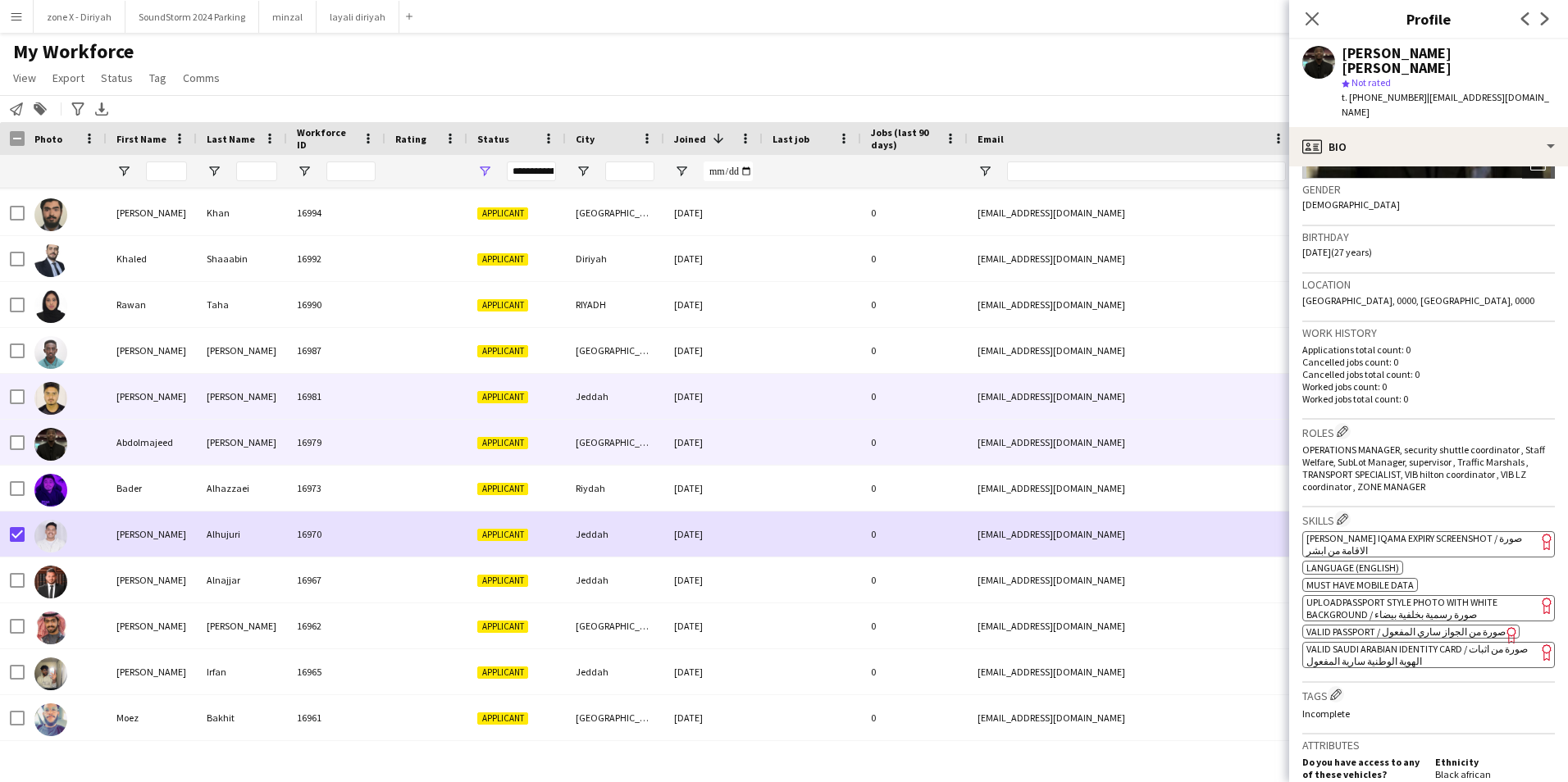
click at [702, 401] on div "[DATE]" at bounding box center [713, 396] width 98 height 45
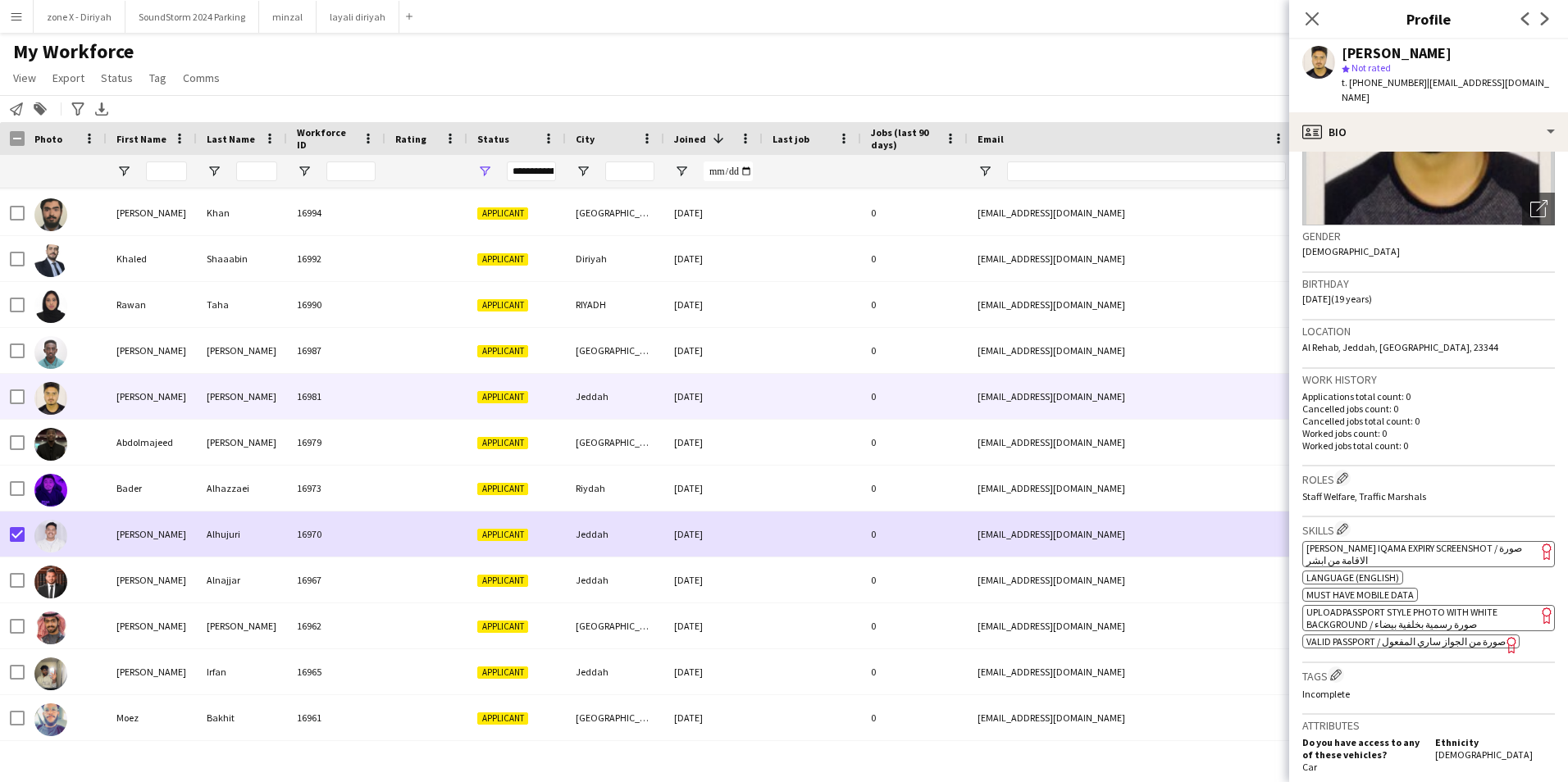
scroll to position [190, 0]
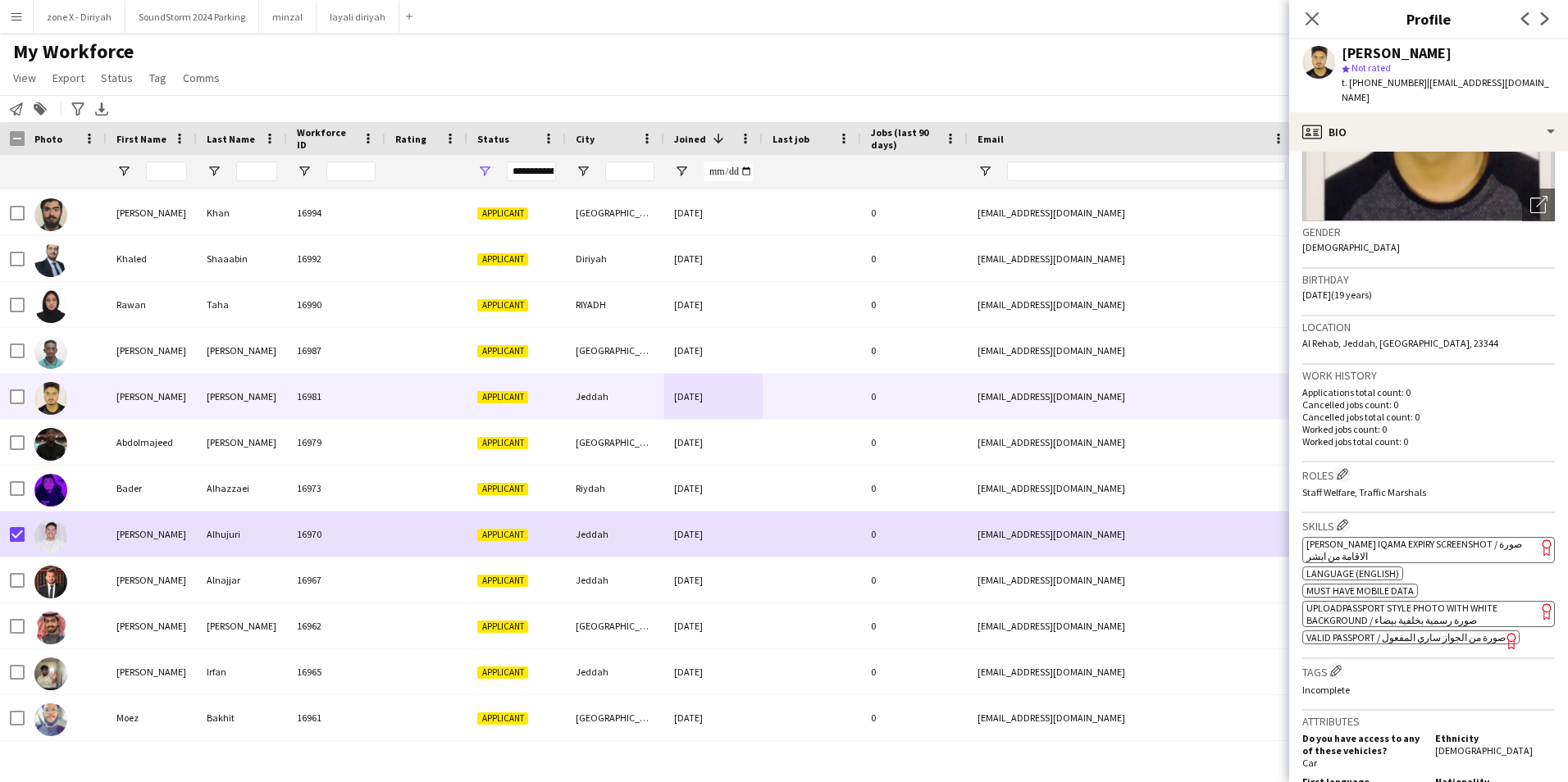
click at [1438, 538] on span "[PERSON_NAME] Iqama Expiry Screenshot / صورة الاقامة من ابشر" at bounding box center [1414, 550] width 215 height 25
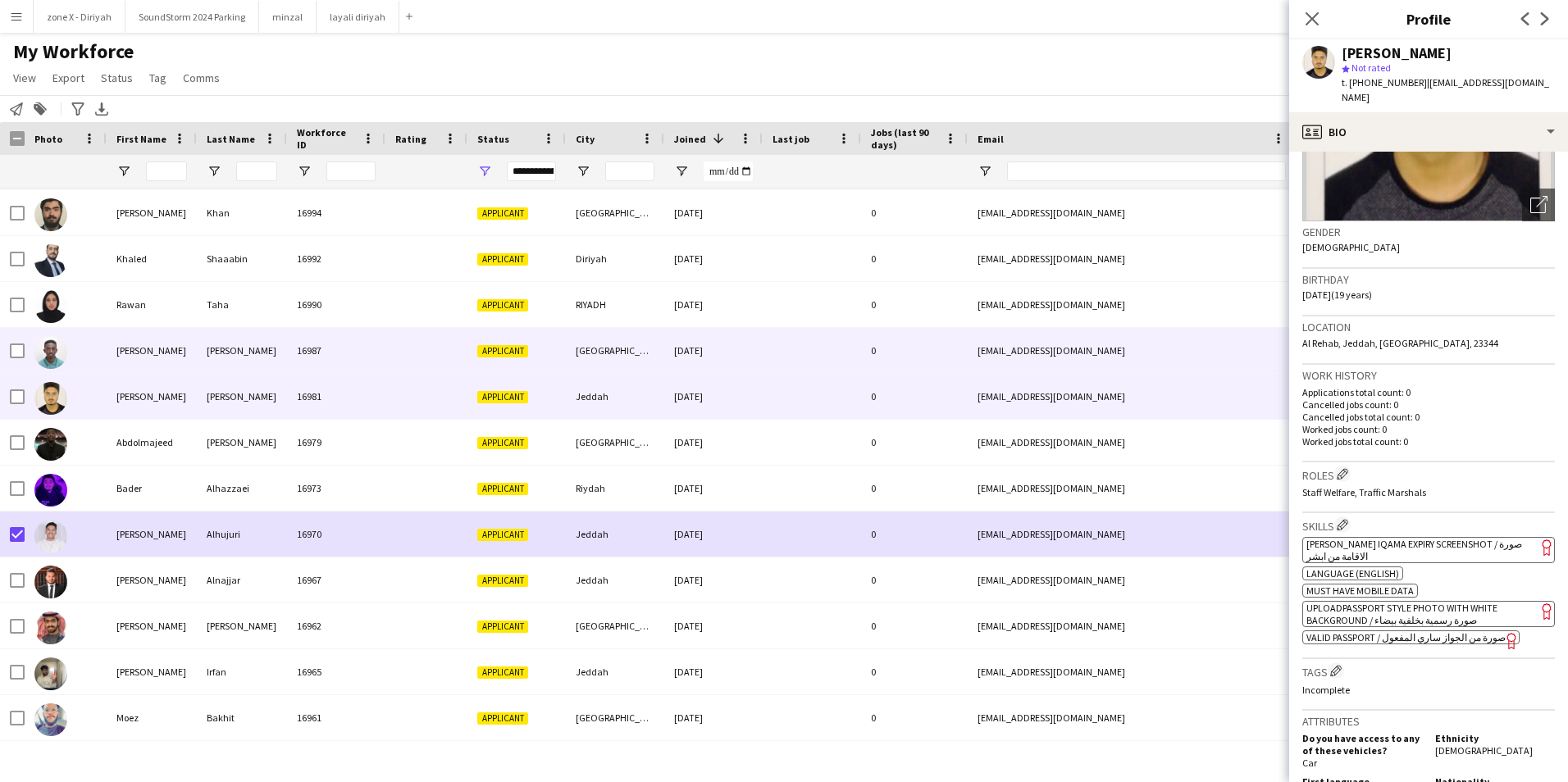
click at [855, 335] on div at bounding box center [811, 350] width 98 height 45
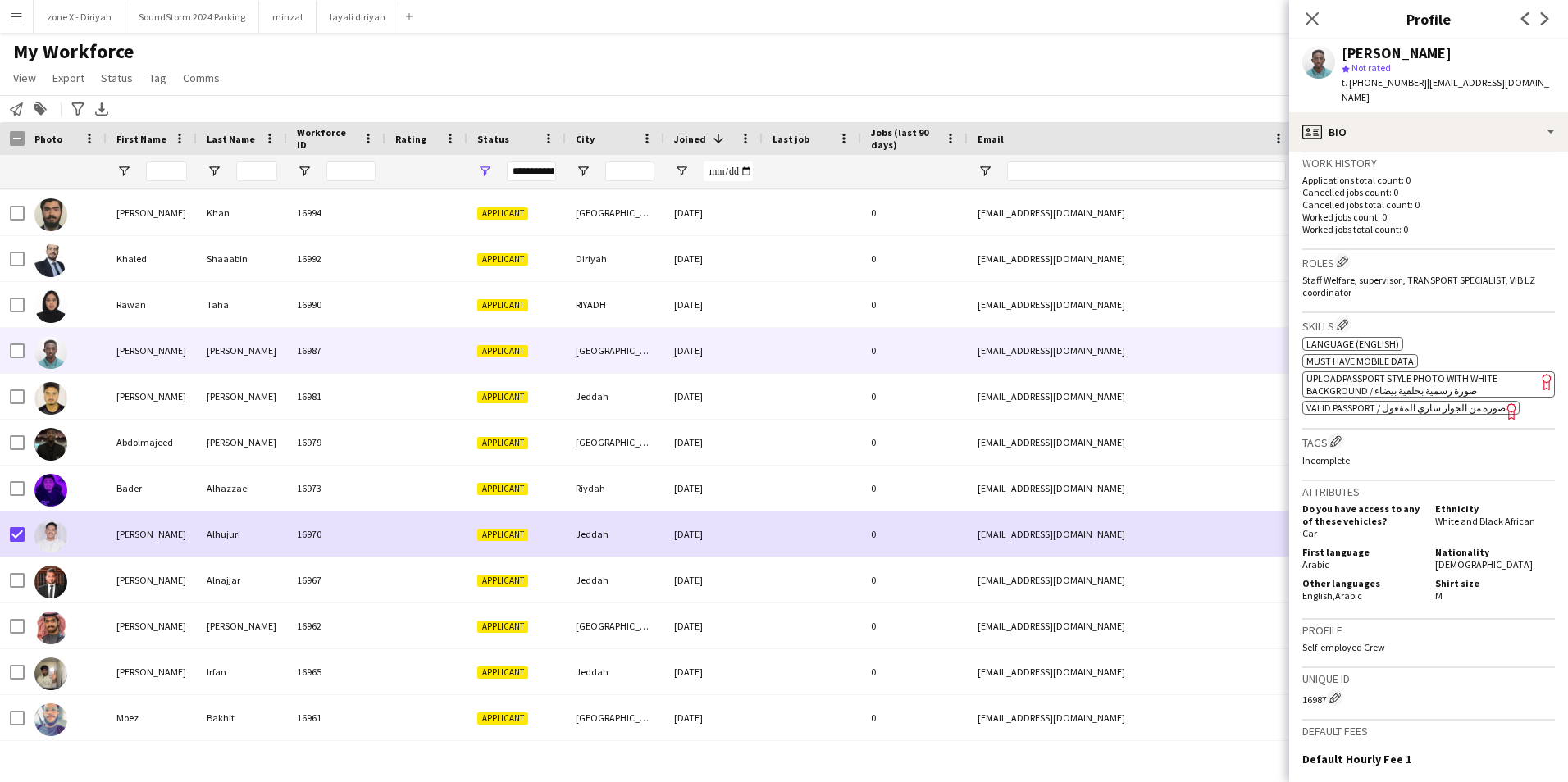
scroll to position [414, 0]
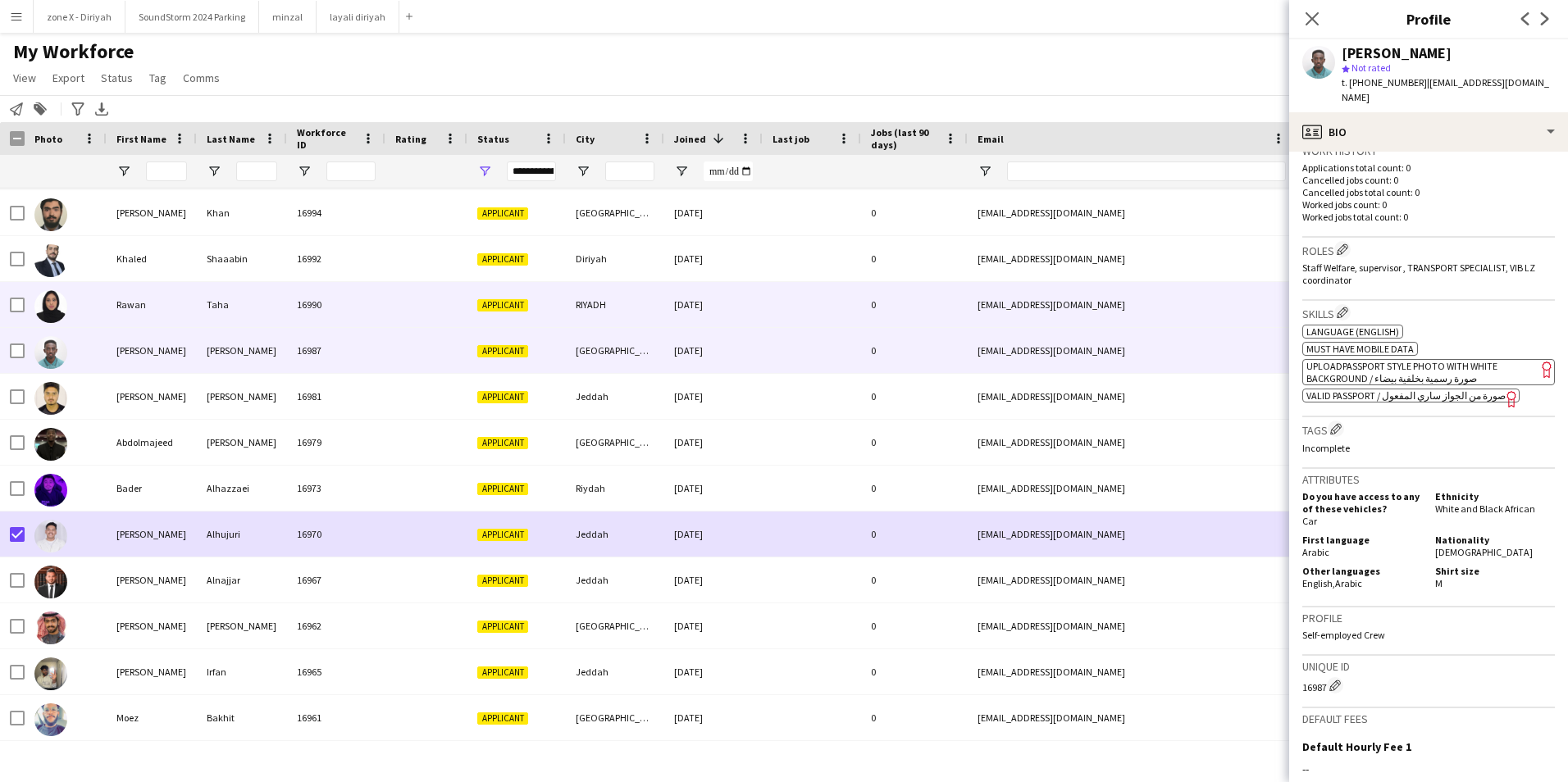
click at [1273, 318] on div "[EMAIL_ADDRESS][DOMAIN_NAME]" at bounding box center [1131, 304] width 328 height 45
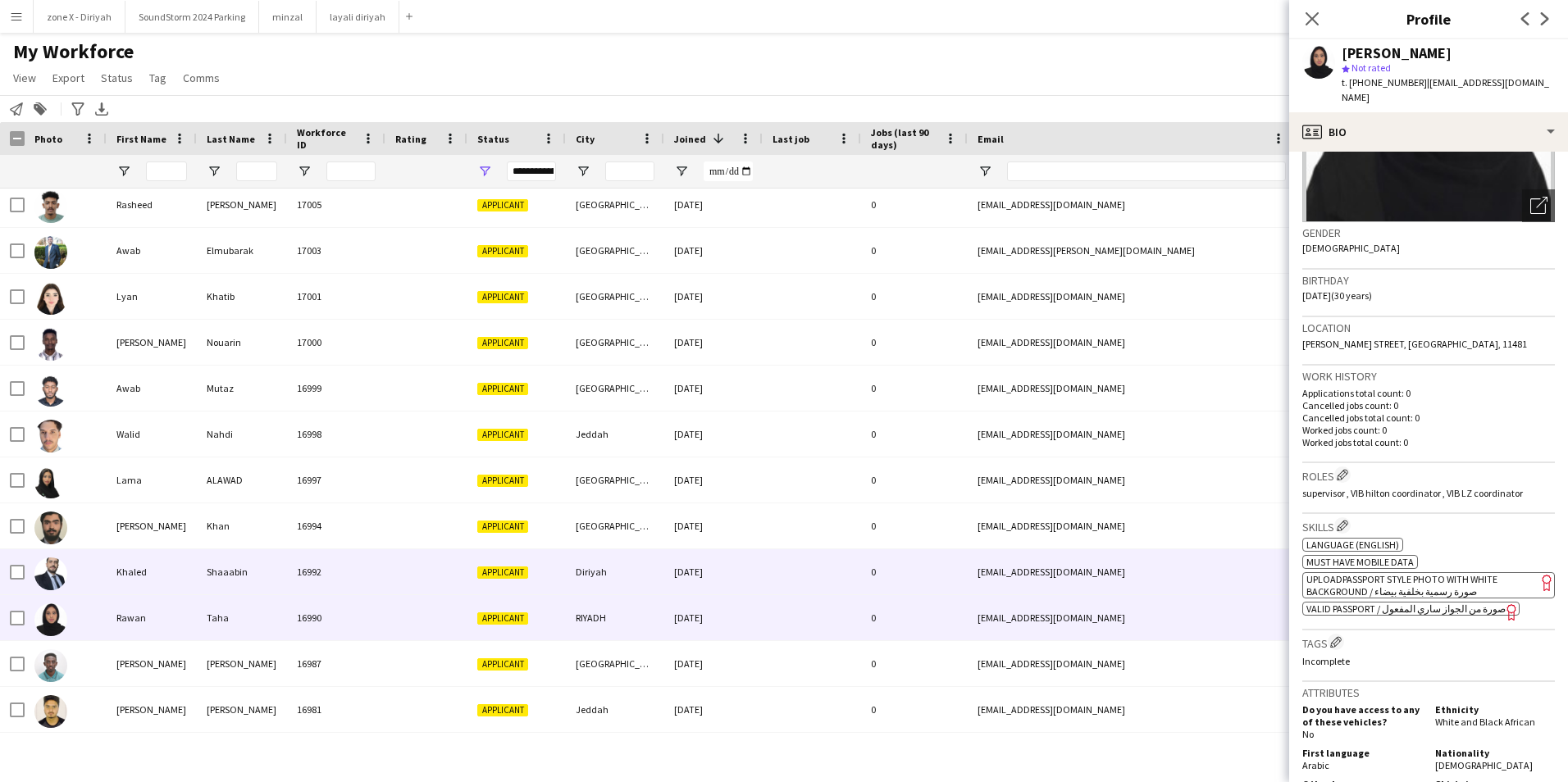
scroll to position [3538, 0]
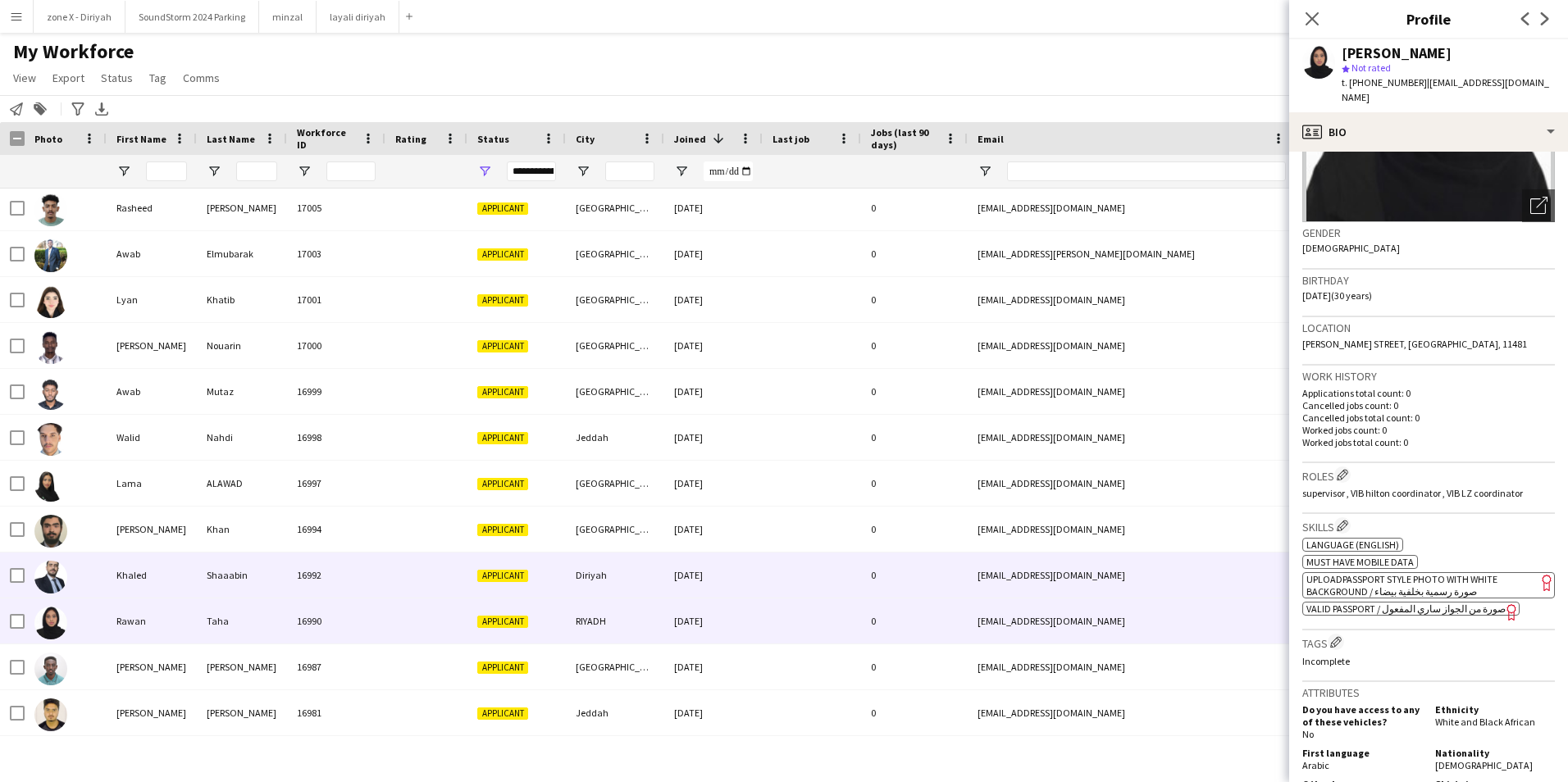
click at [1164, 578] on div "[EMAIL_ADDRESS][DOMAIN_NAME]" at bounding box center [1131, 575] width 328 height 45
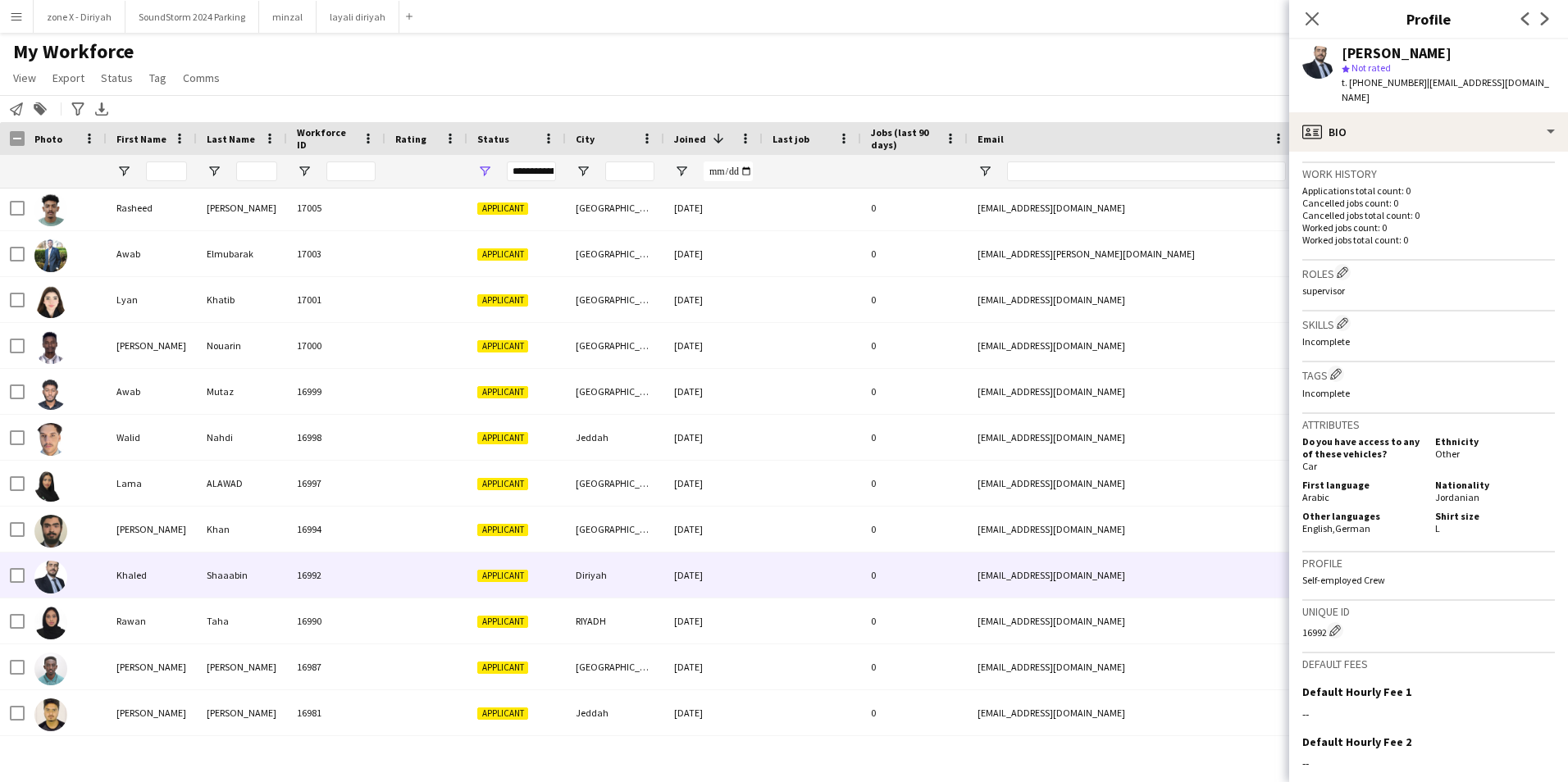
scroll to position [402, 0]
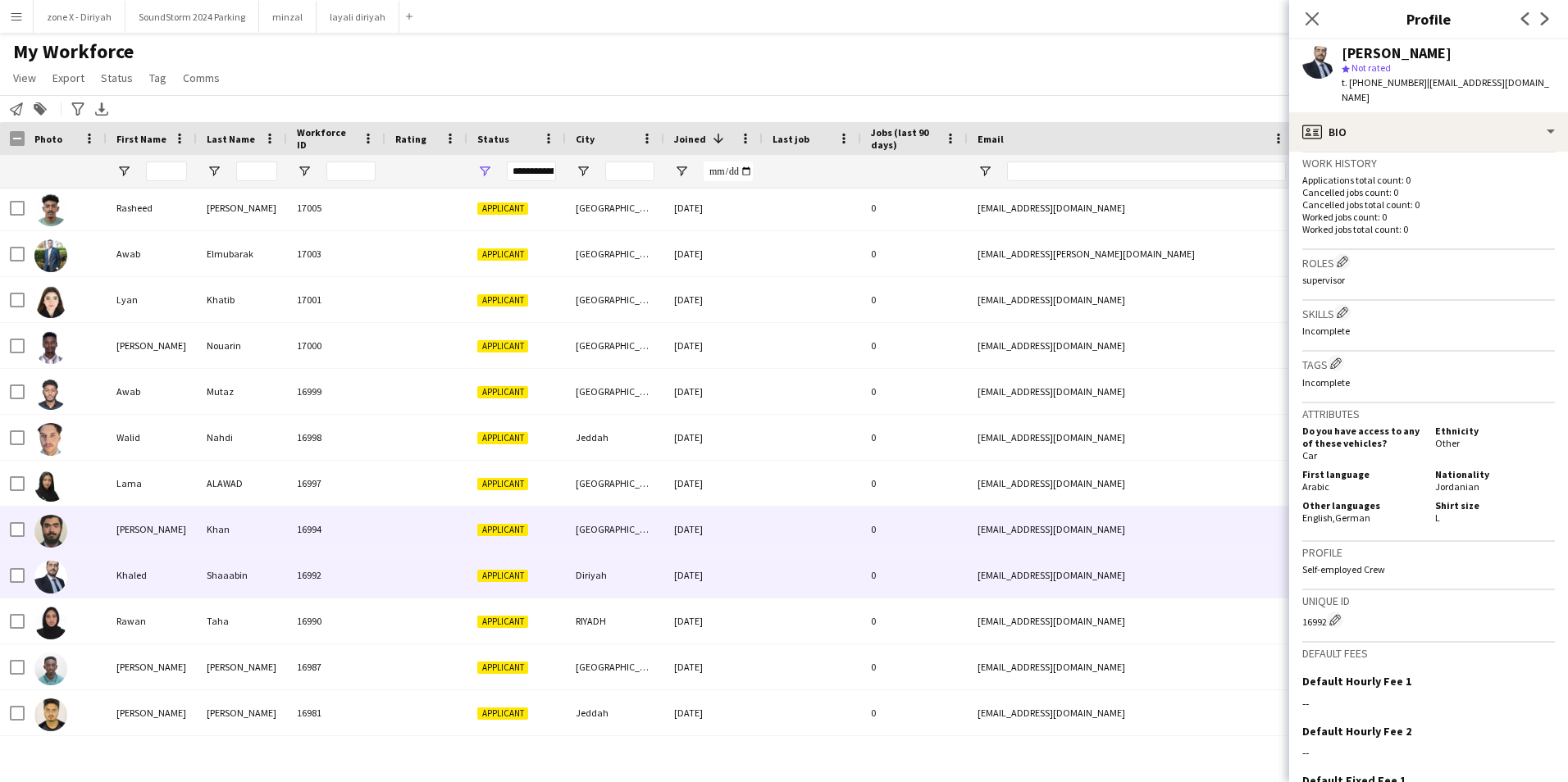
click at [1222, 526] on div "[EMAIL_ADDRESS][DOMAIN_NAME]" at bounding box center [1131, 529] width 328 height 45
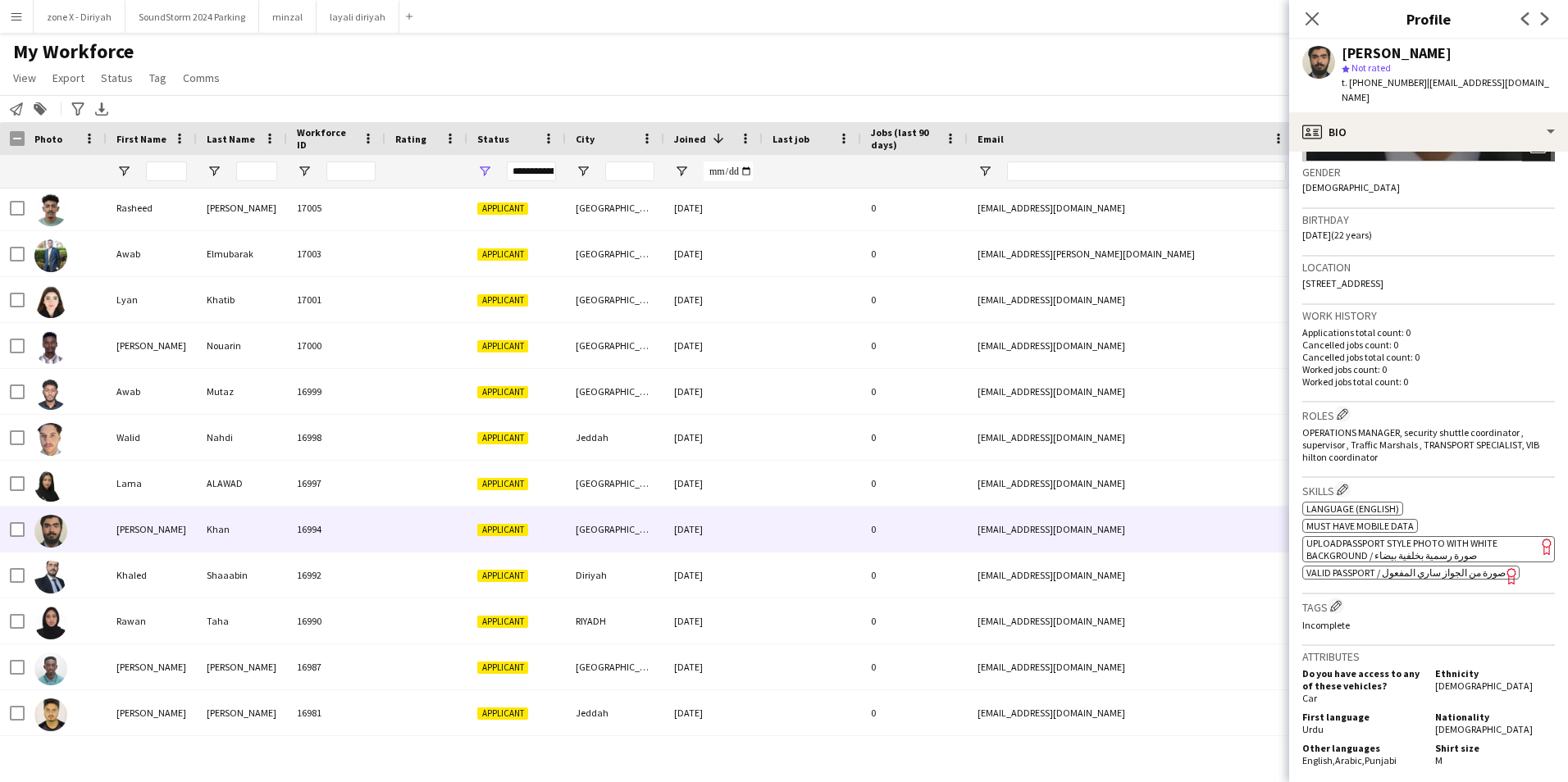
scroll to position [256, 0]
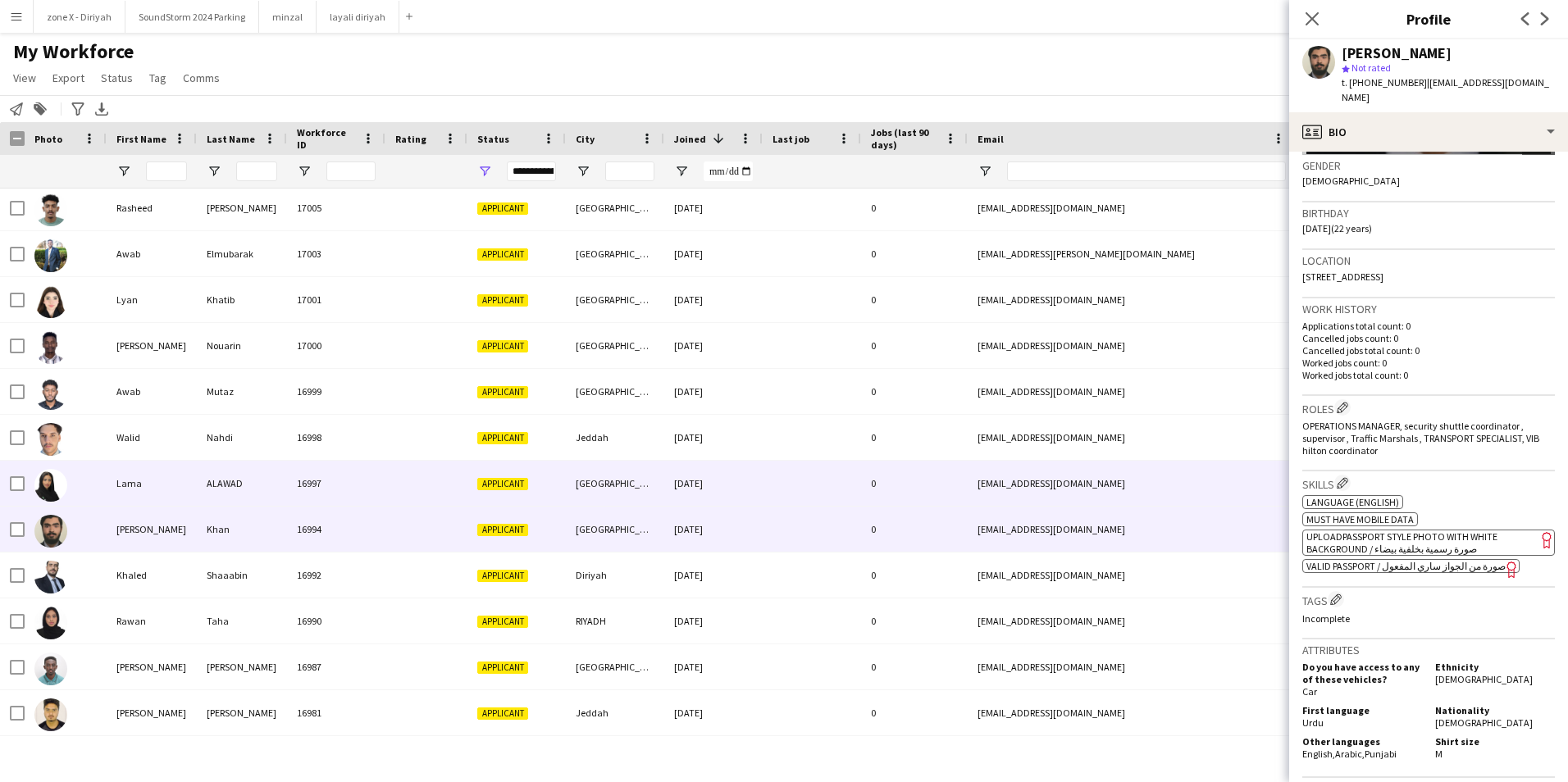
click at [1246, 475] on div "[EMAIL_ADDRESS][DOMAIN_NAME]" at bounding box center [1131, 483] width 328 height 45
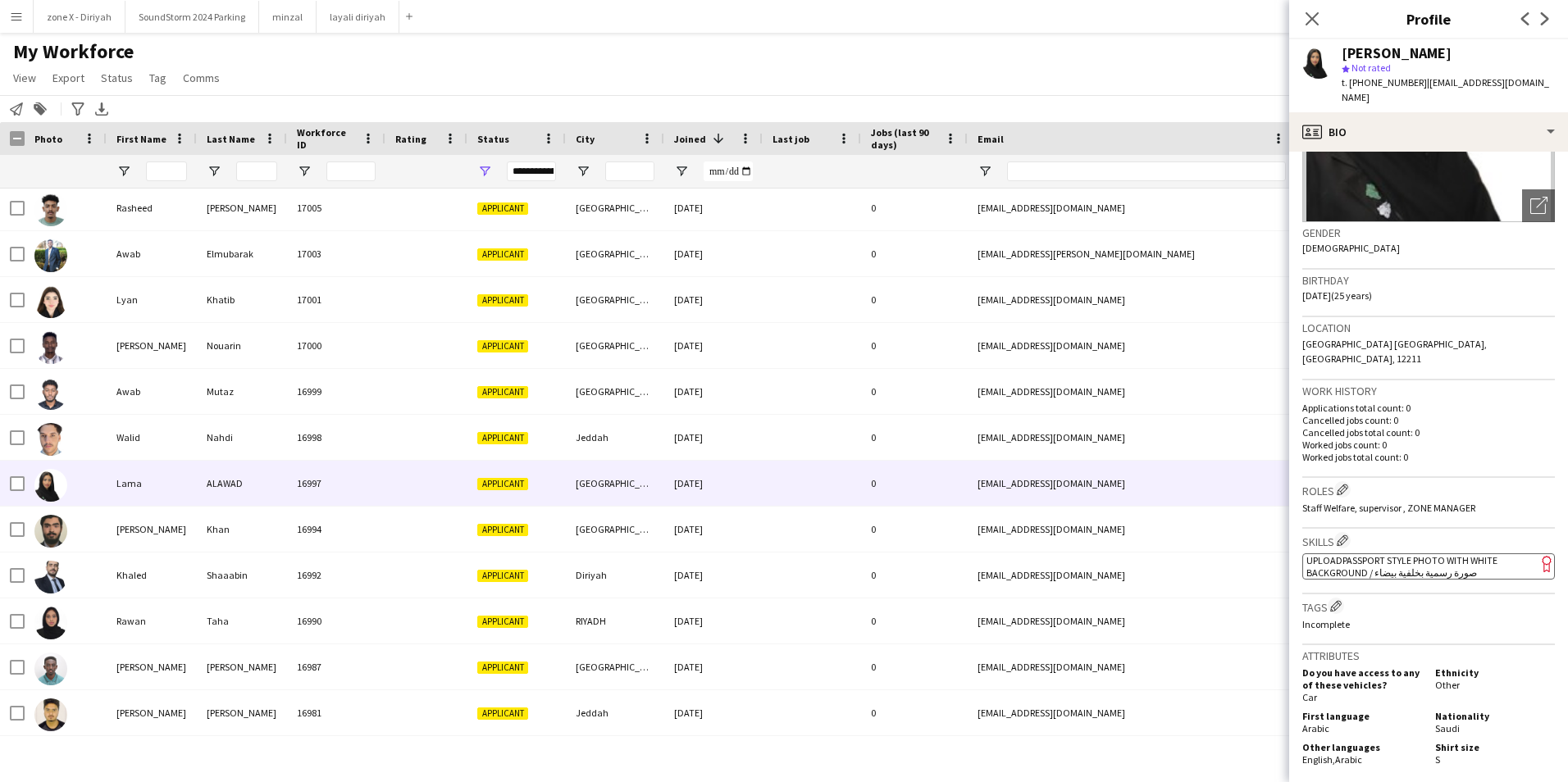
scroll to position [190, 0]
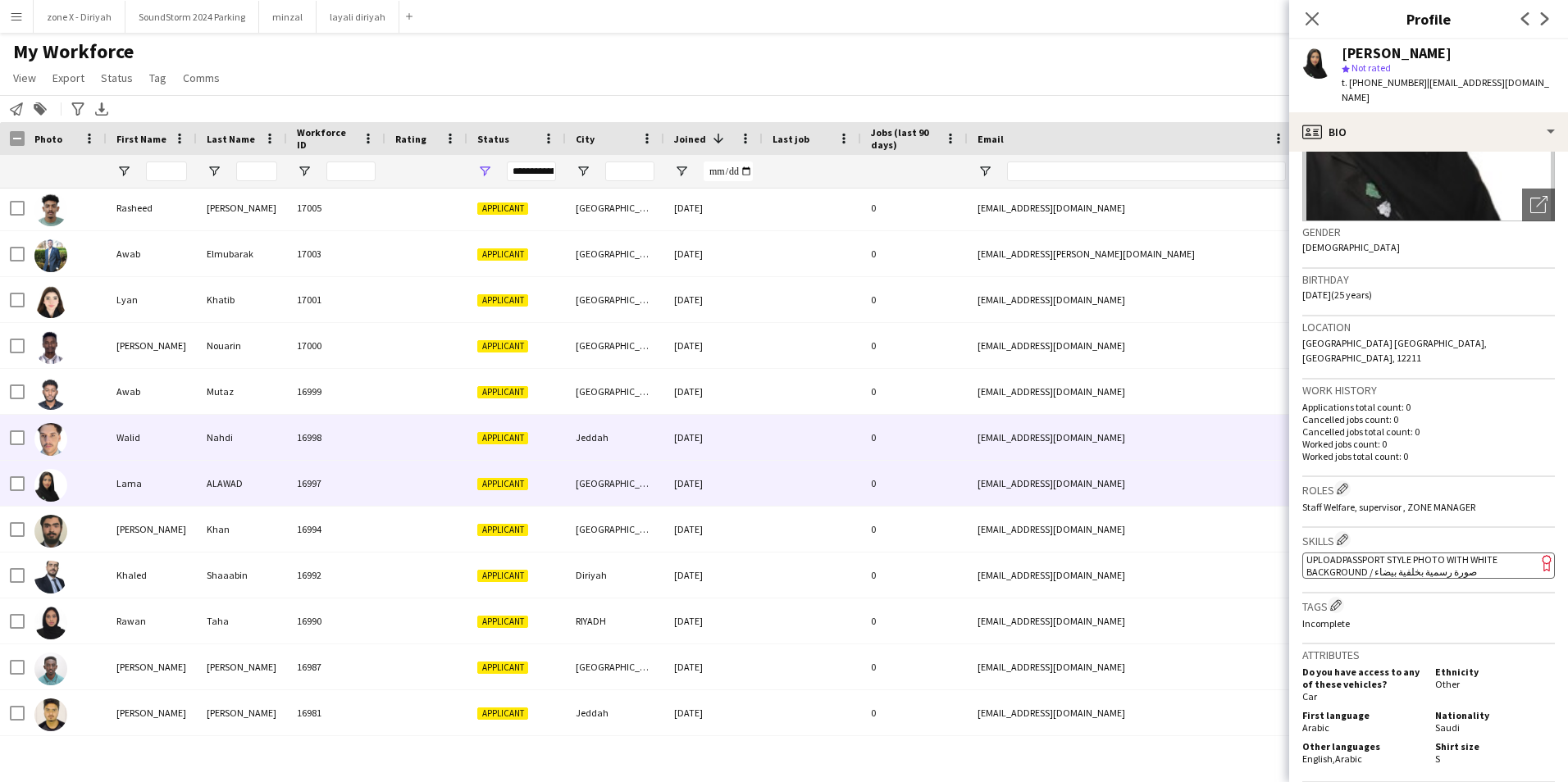
click at [1195, 452] on div "[EMAIL_ADDRESS][DOMAIN_NAME]" at bounding box center [1131, 437] width 328 height 45
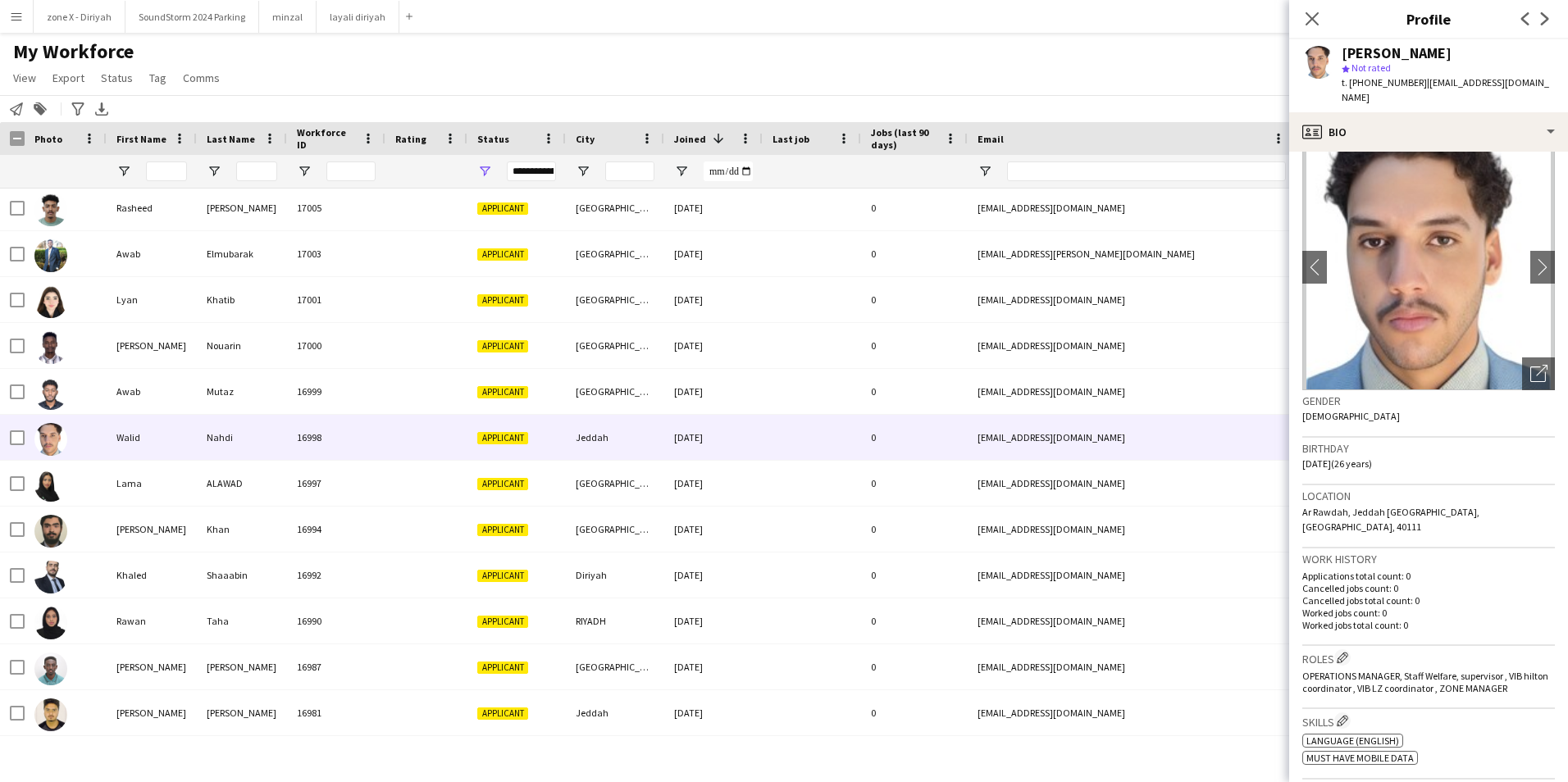
scroll to position [0, 0]
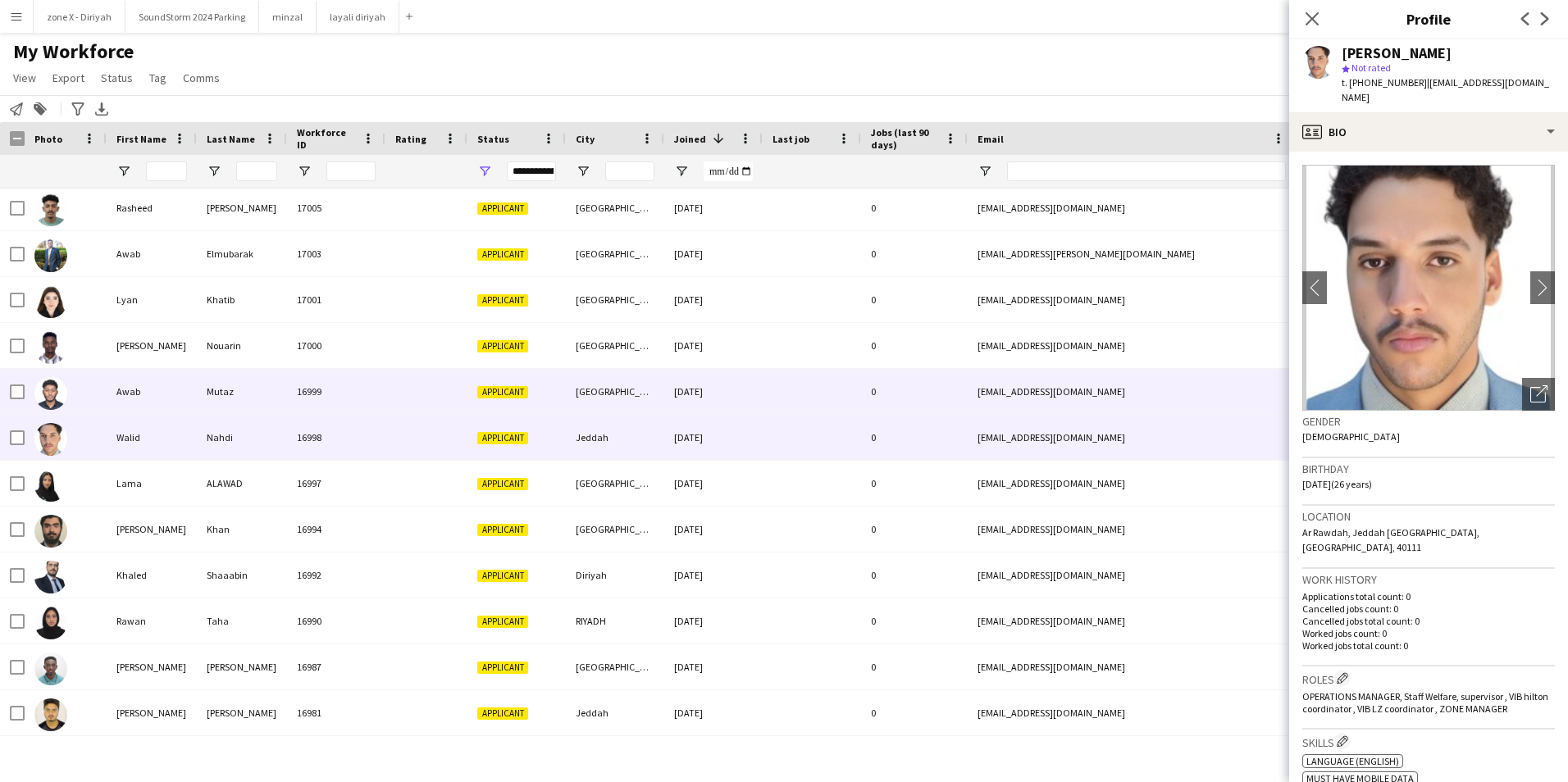
click at [1216, 390] on div "[EMAIL_ADDRESS][DOMAIN_NAME]" at bounding box center [1131, 391] width 328 height 45
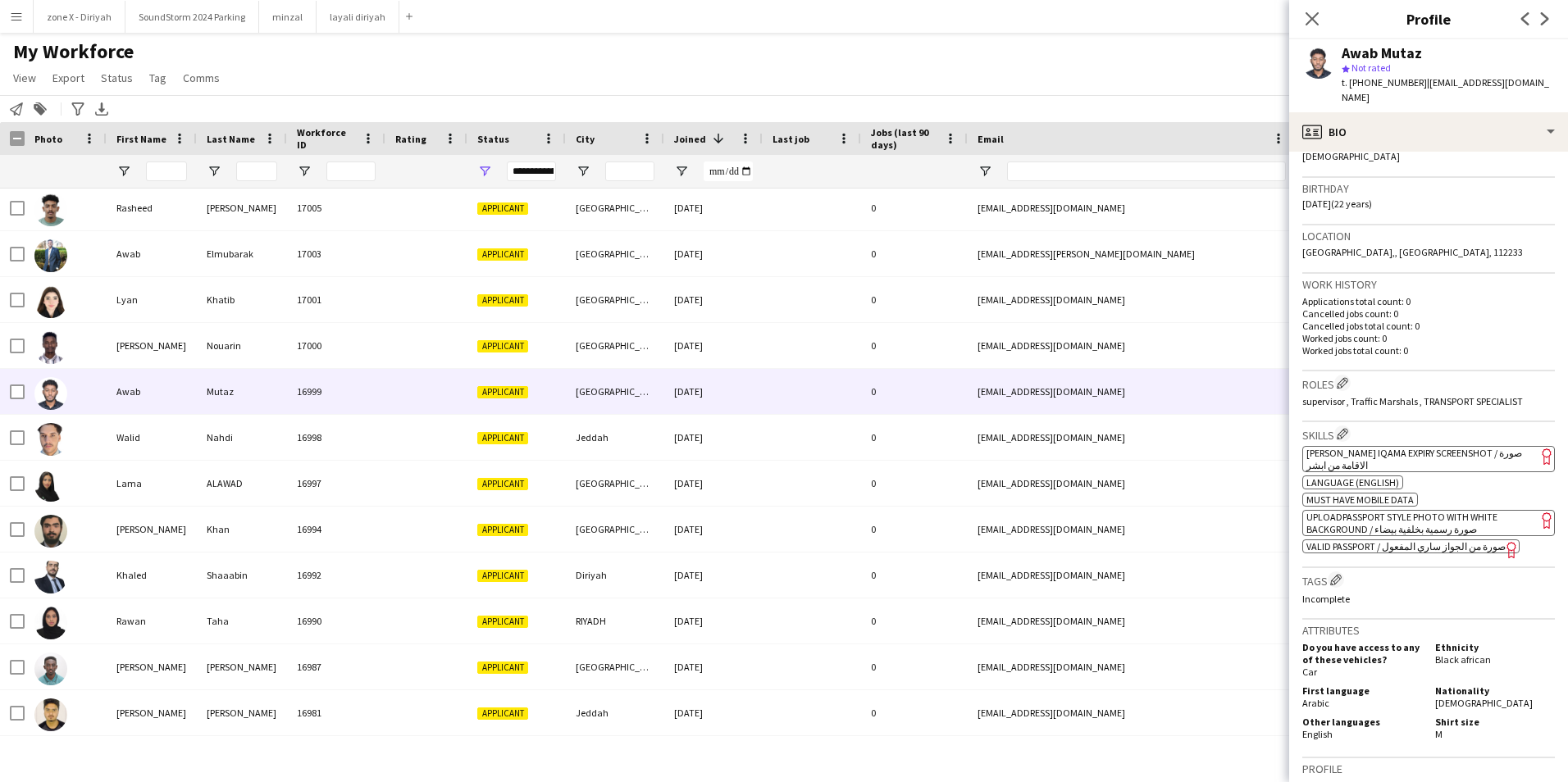
scroll to position [283, 0]
click at [1483, 445] on span "[PERSON_NAME] Iqama Expiry Screenshot / صورة الاقامة من ابشر" at bounding box center [1414, 457] width 215 height 25
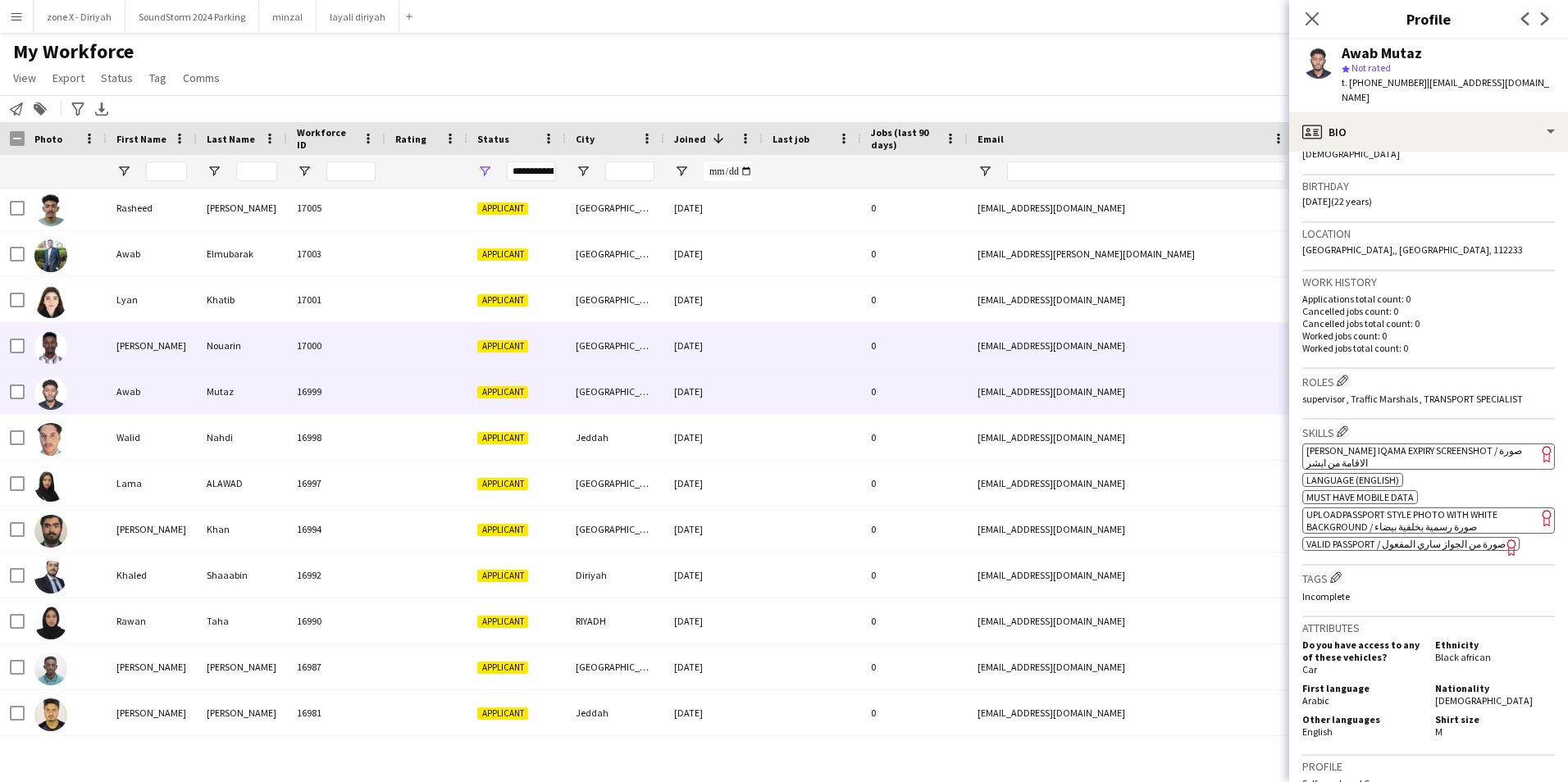
click at [1204, 351] on div "[EMAIL_ADDRESS][DOMAIN_NAME]" at bounding box center [1131, 345] width 328 height 45
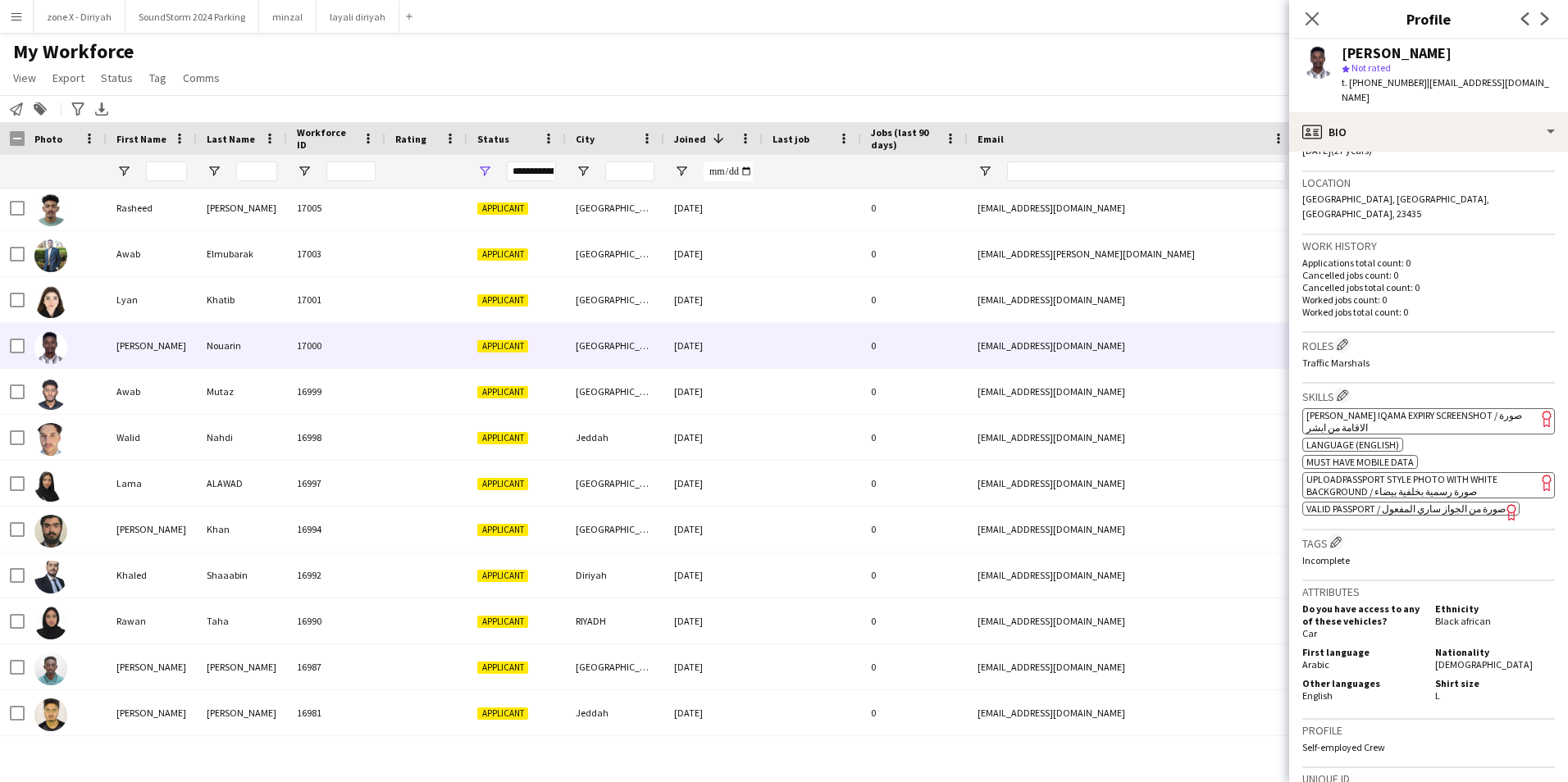
scroll to position [344, 0]
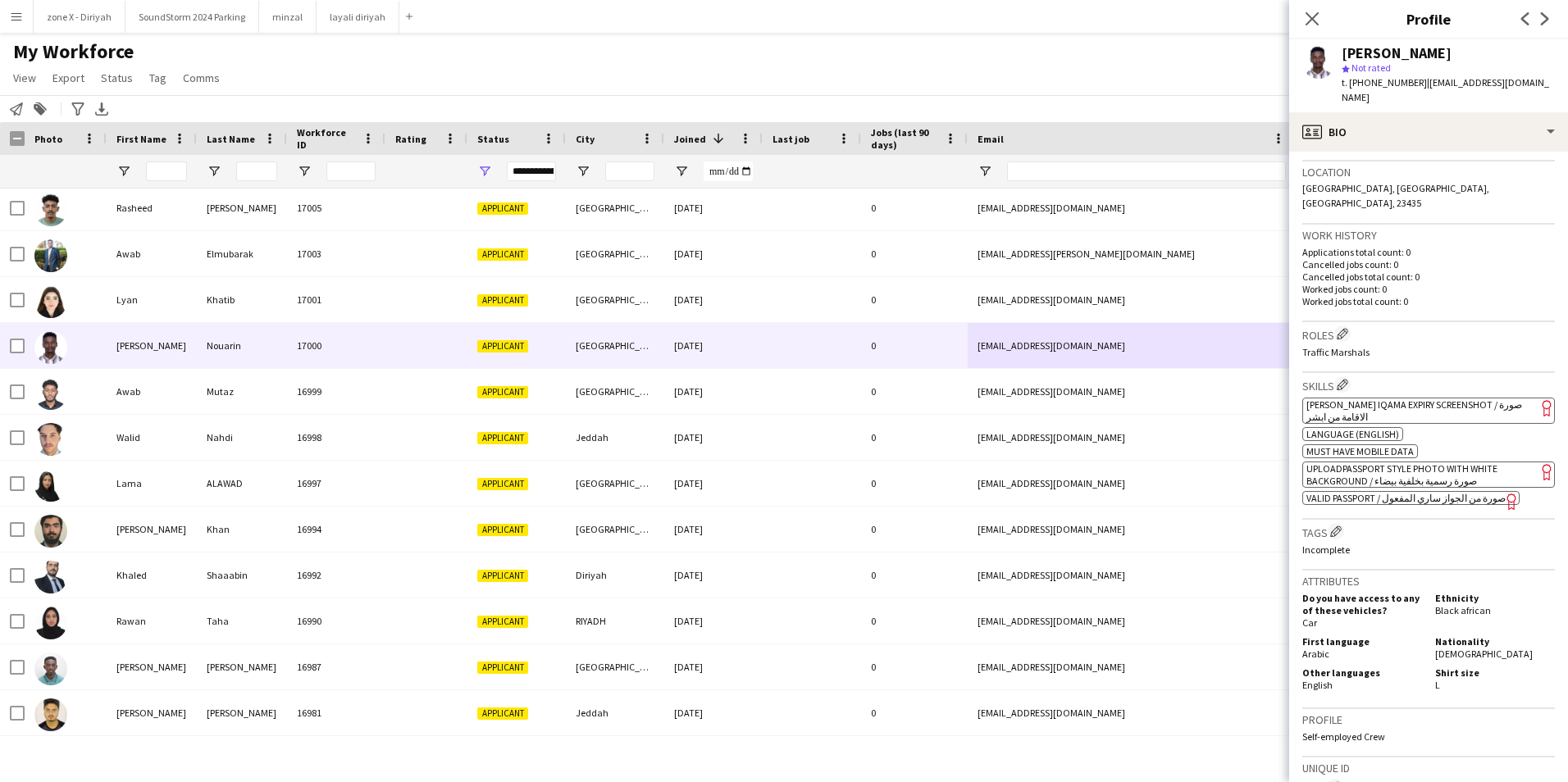
click at [1483, 398] on span "[PERSON_NAME] Iqama Expiry Screenshot / صورة الاقامة من ابشر" at bounding box center [1414, 411] width 215 height 25
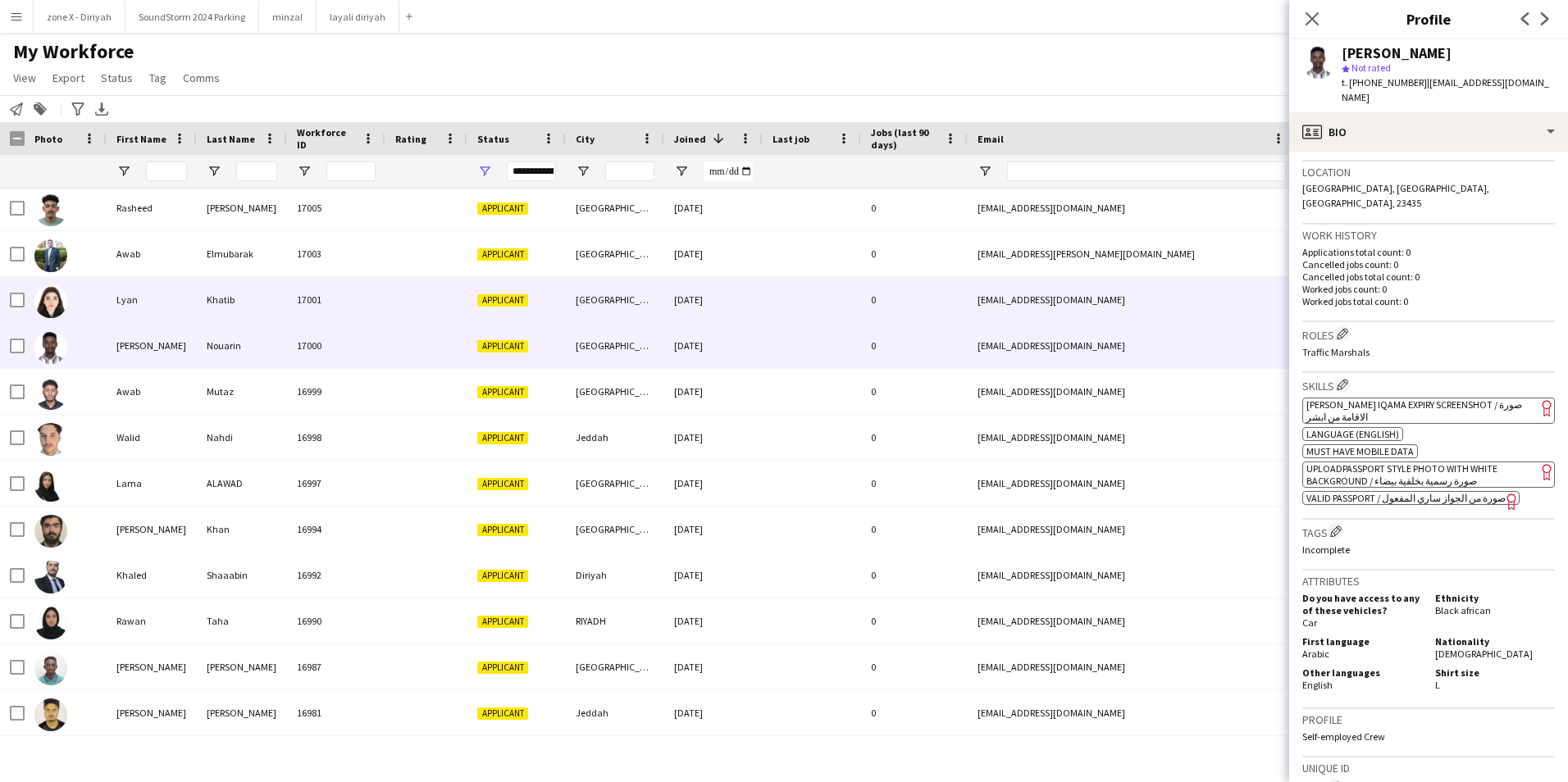
click at [1052, 298] on div "[EMAIL_ADDRESS][DOMAIN_NAME]" at bounding box center [1131, 299] width 328 height 45
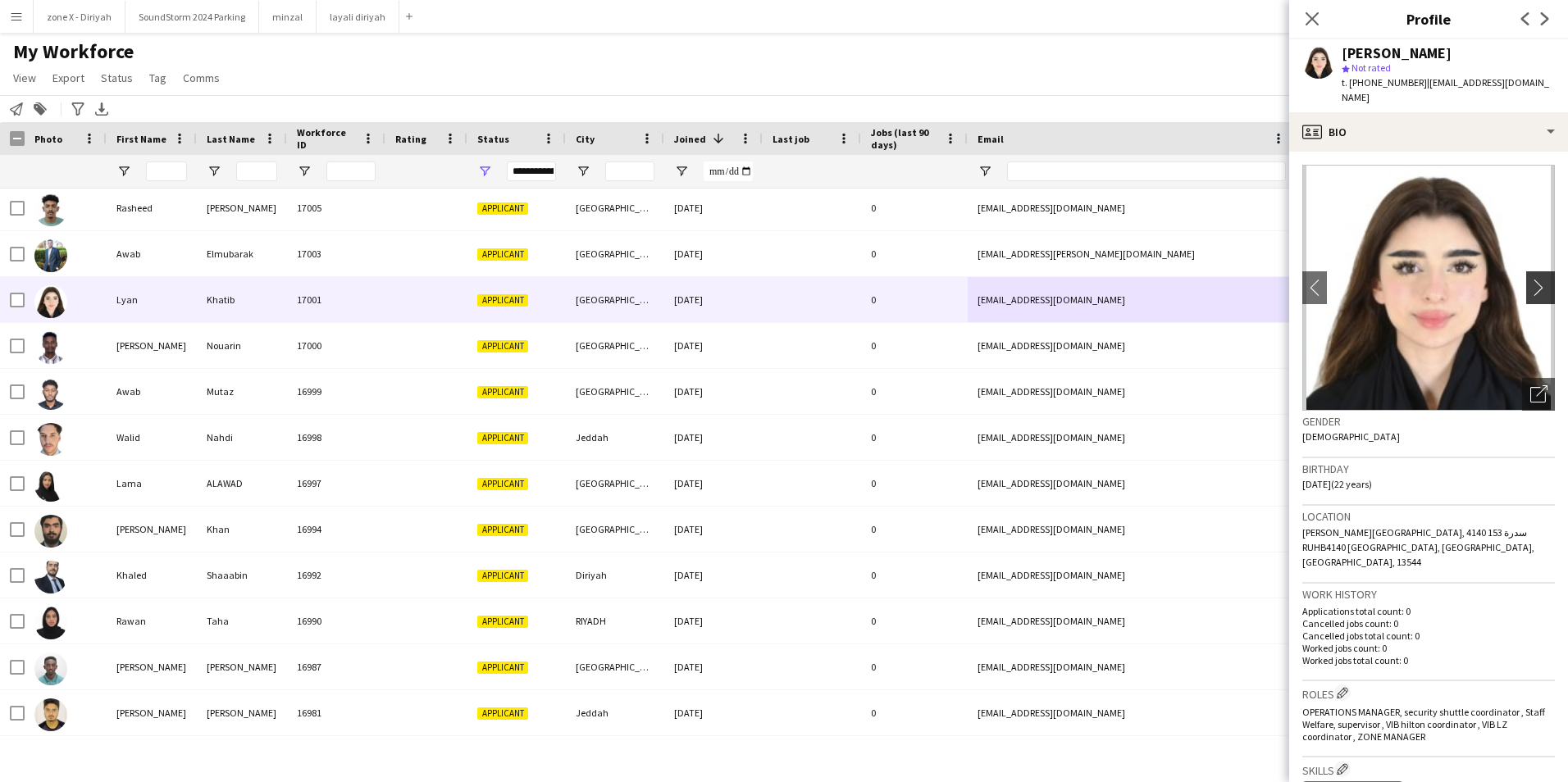
click at [1530, 279] on app-icon "chevron-right" at bounding box center [1542, 287] width 26 height 17
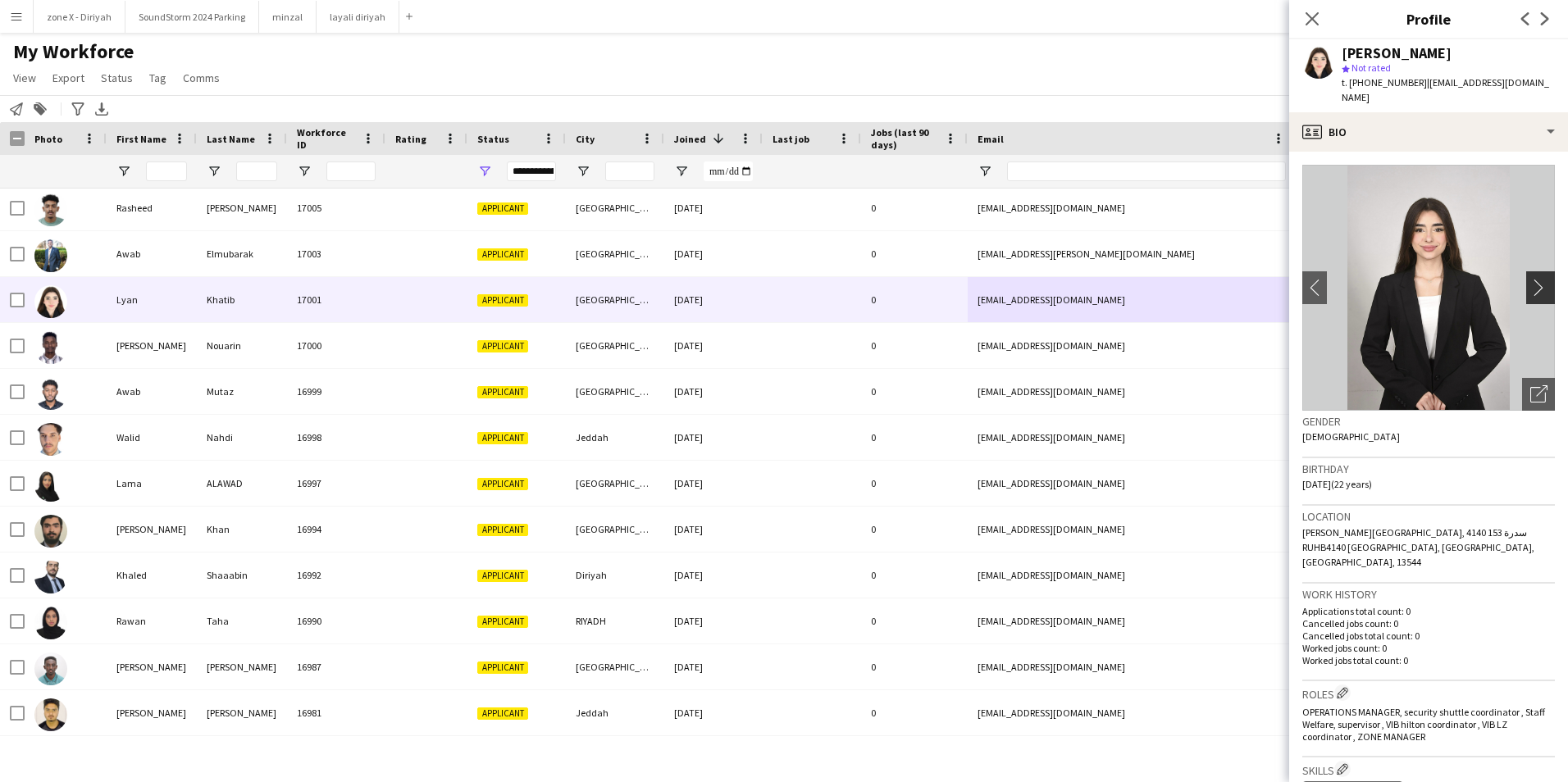
click at [1530, 279] on app-icon "chevron-right" at bounding box center [1542, 287] width 26 height 17
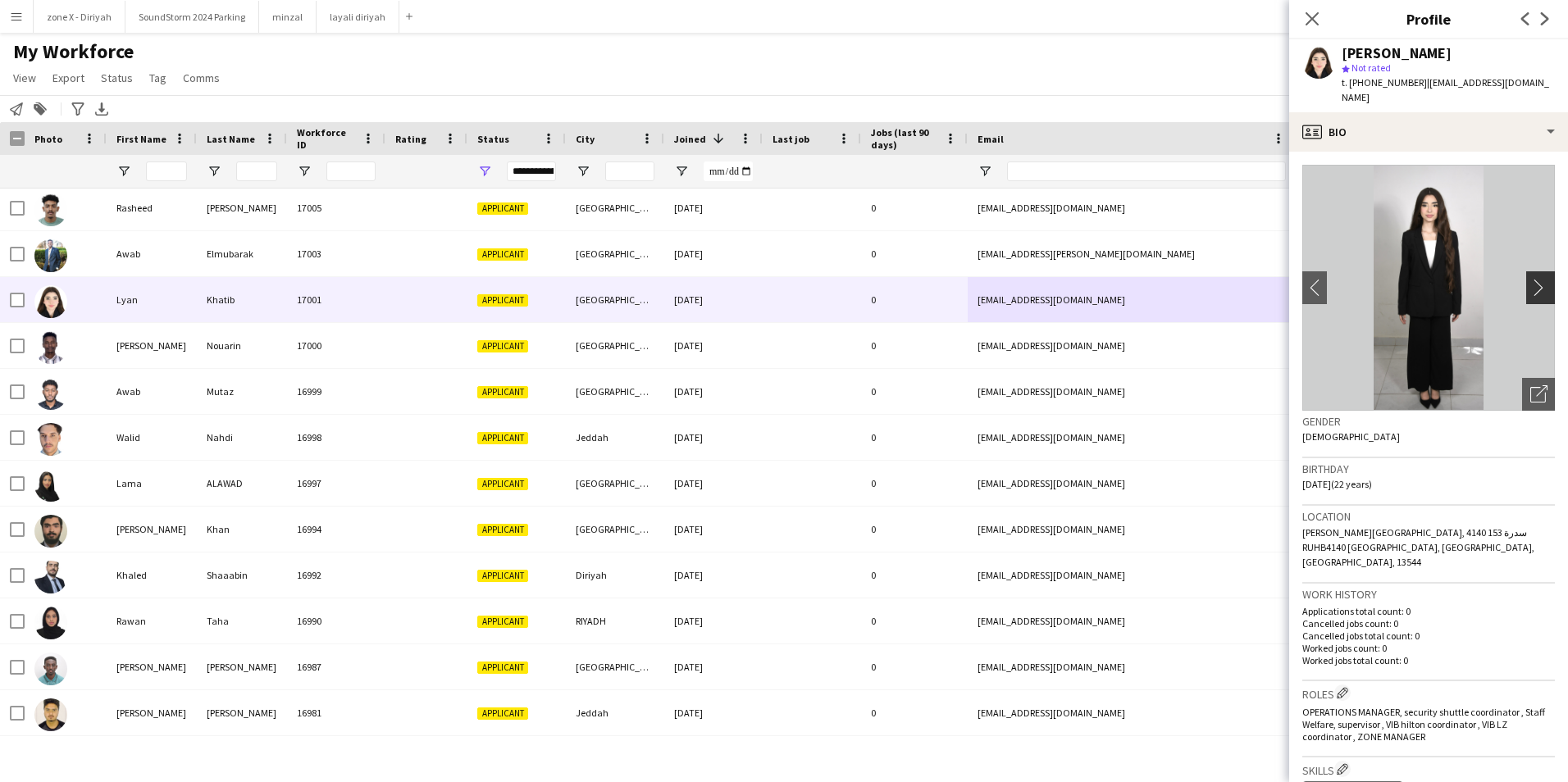
click at [1530, 279] on app-icon "chevron-right" at bounding box center [1542, 287] width 26 height 17
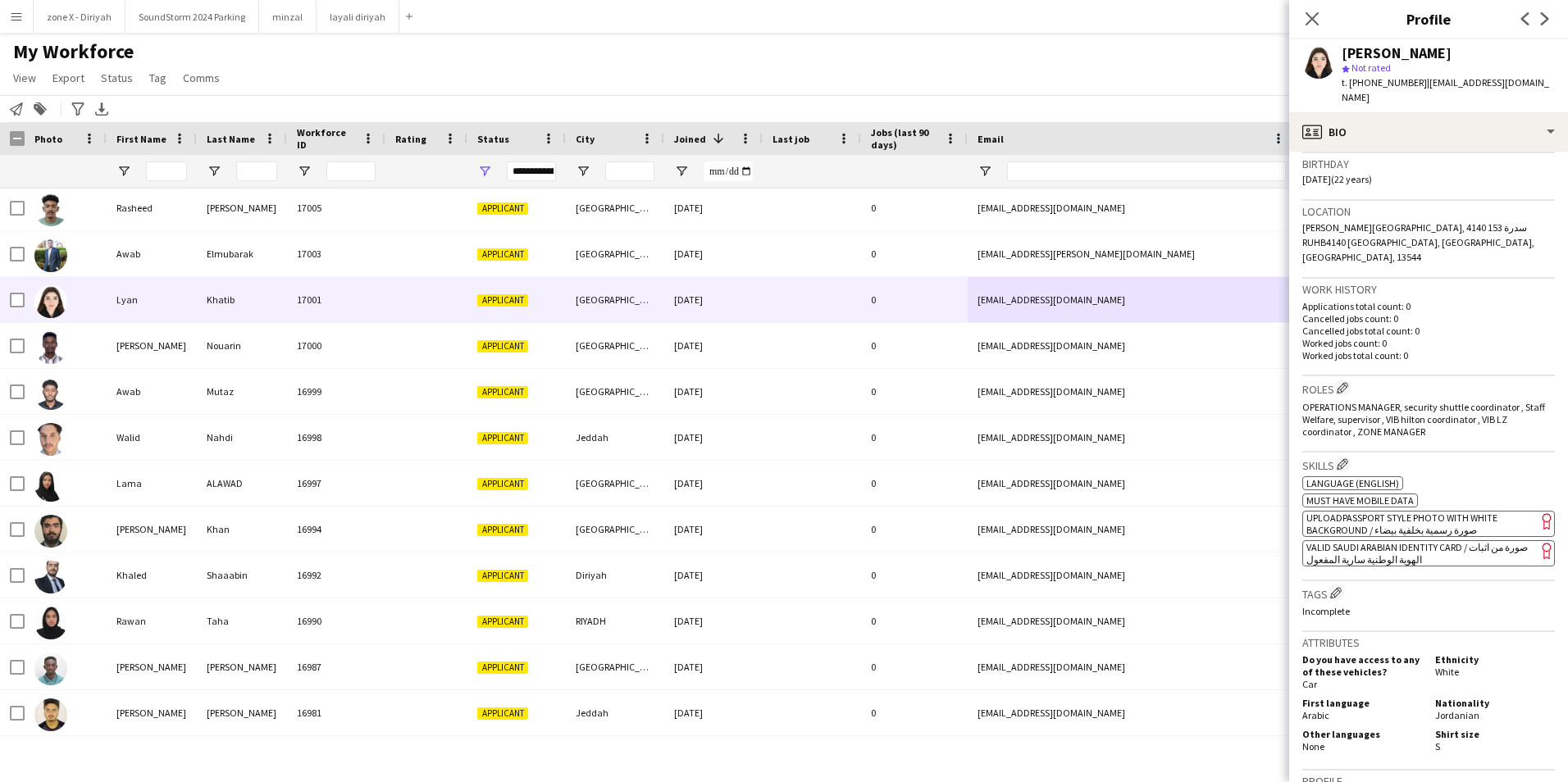
scroll to position [310, 0]
click at [1448, 535] on app-spec-pill "ok-circled2 background Layer 1 cross-circle-red background Layer 1 VALID SAUDI …" at bounding box center [1429, 549] width 253 height 26
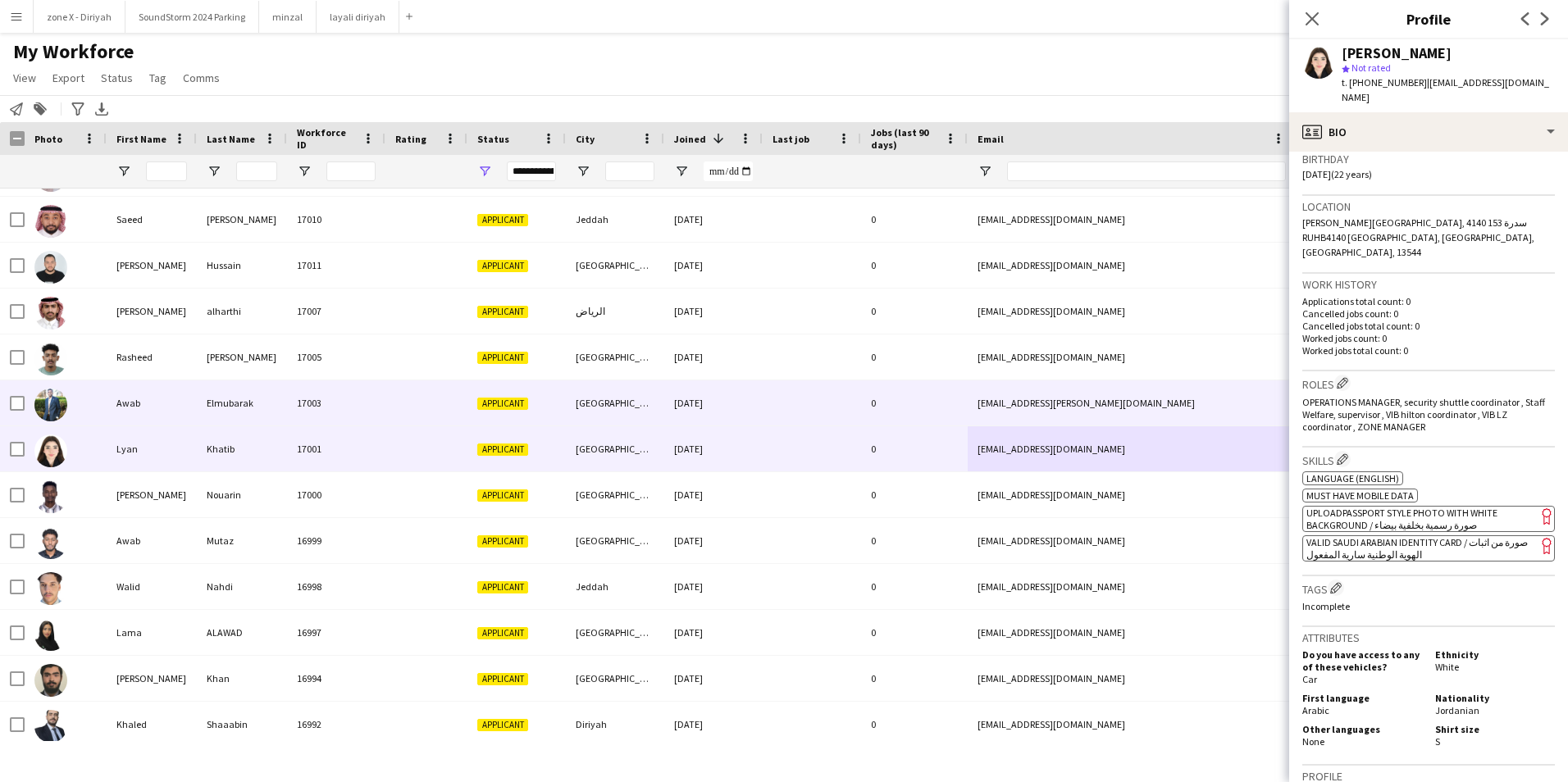
scroll to position [3371, 0]
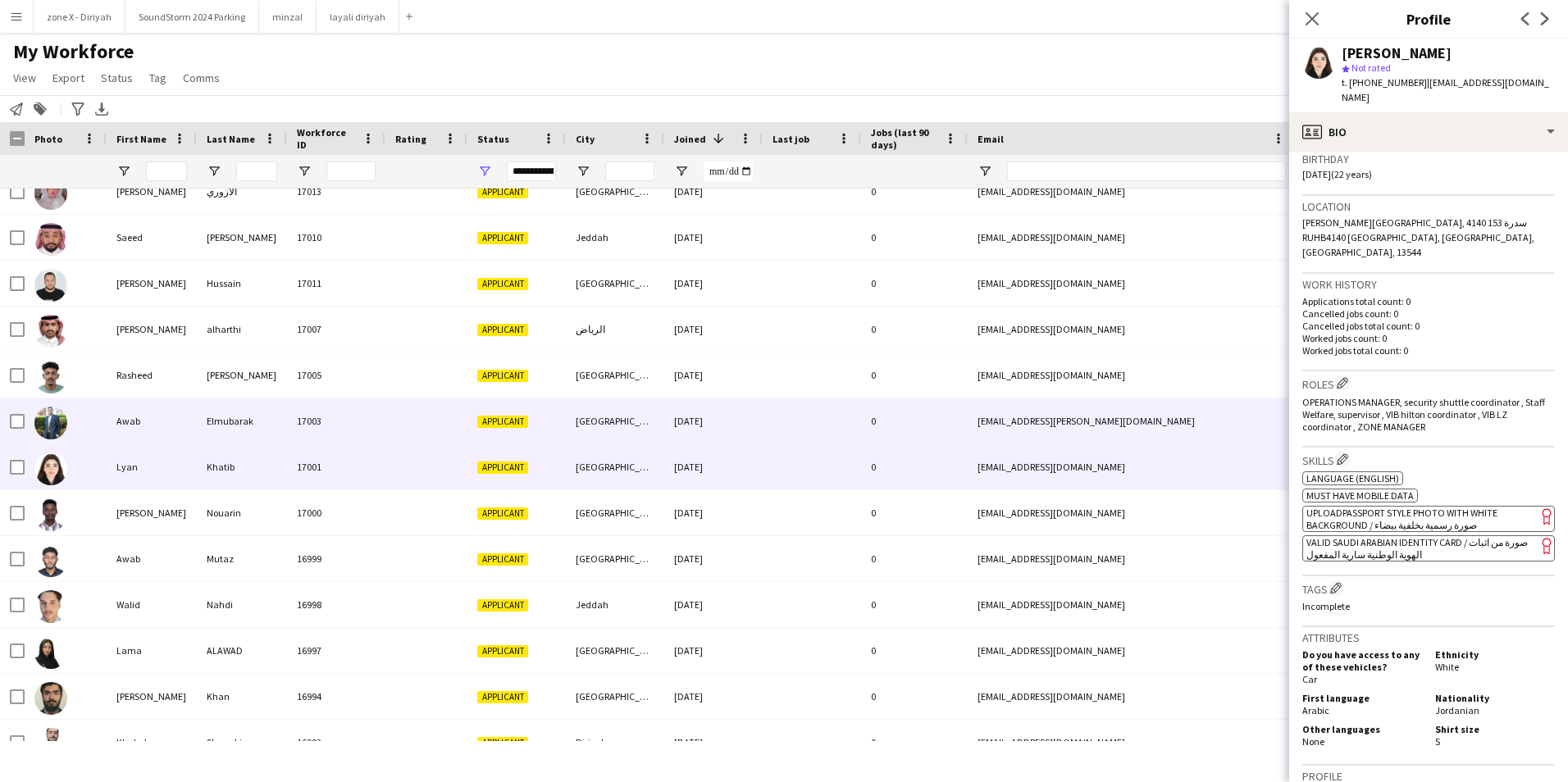
click at [496, 406] on div "Applicant" at bounding box center [516, 421] width 98 height 45
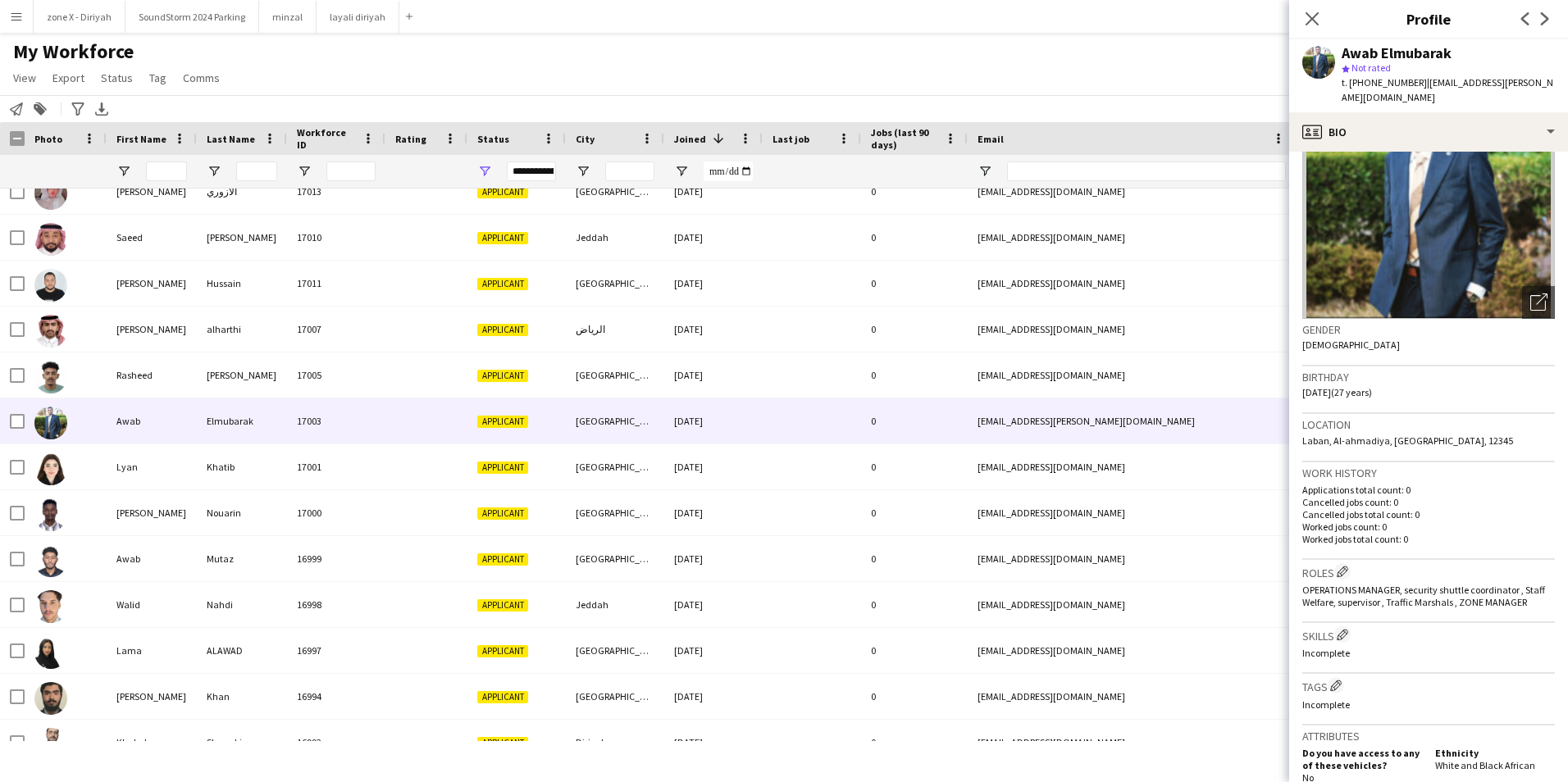
scroll to position [82, 0]
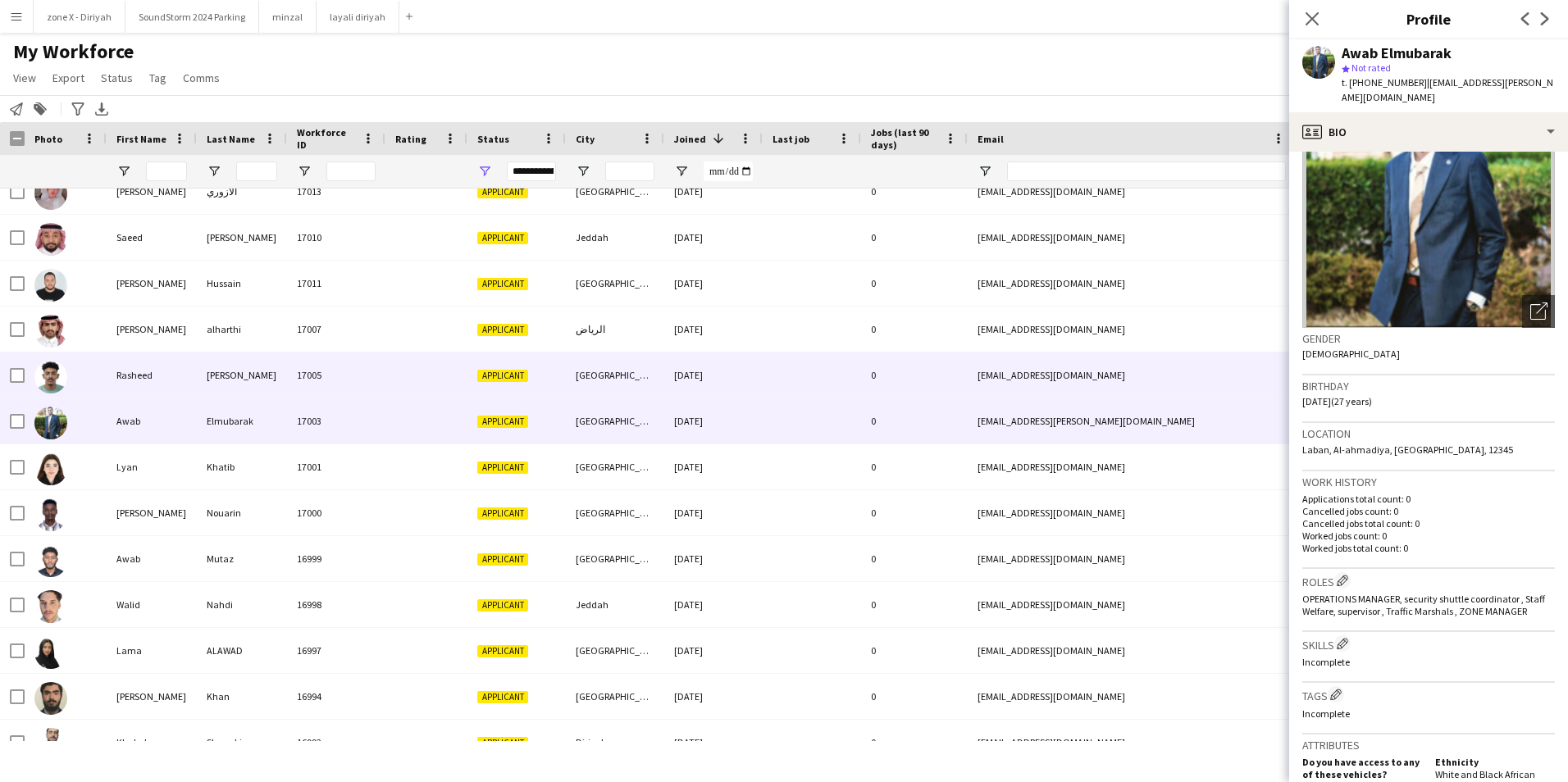
click at [1143, 389] on div "[EMAIL_ADDRESS][DOMAIN_NAME]" at bounding box center [1131, 375] width 328 height 45
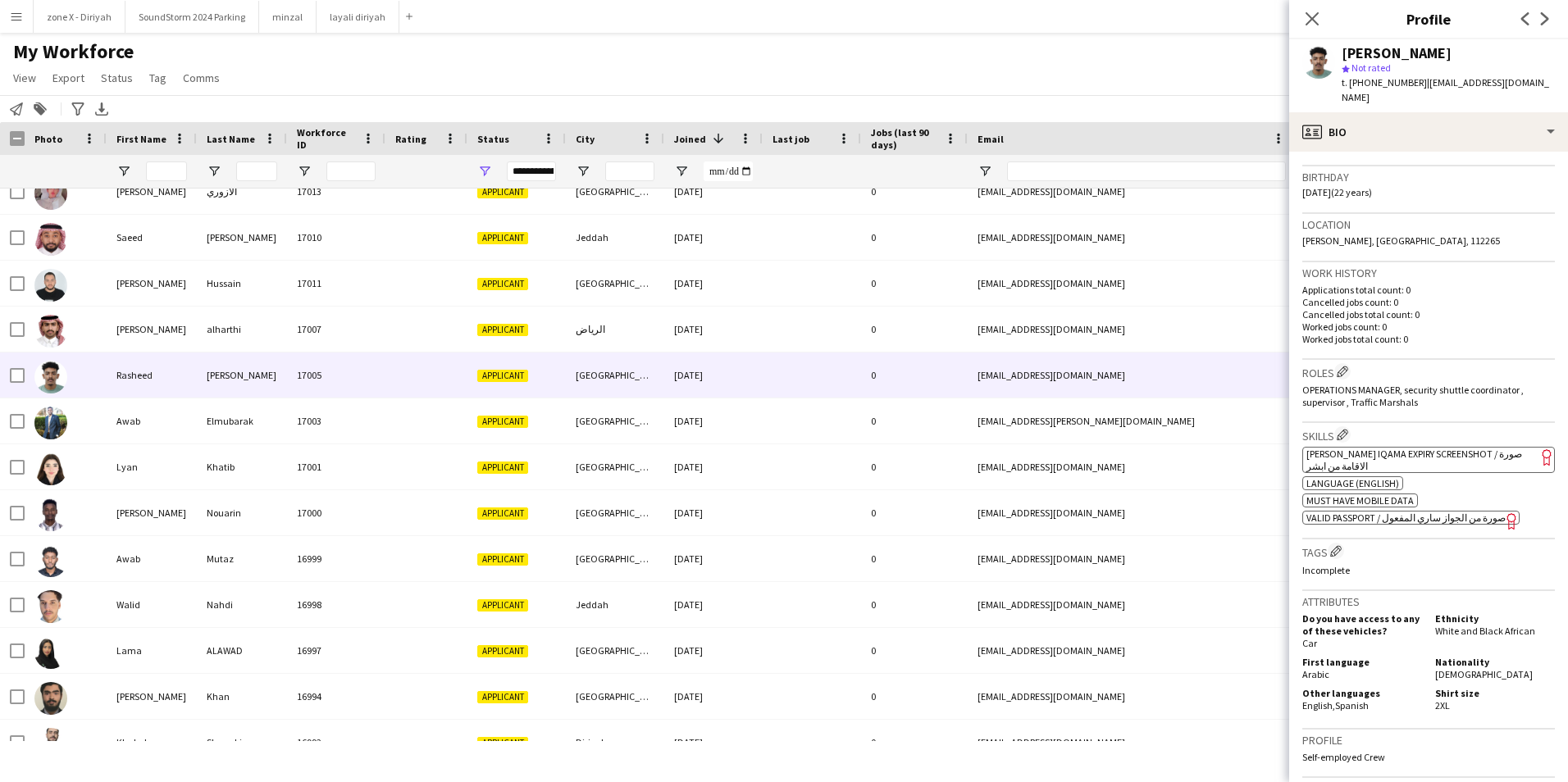
scroll to position [294, 0]
click at [1435, 450] on app-spec-pill "ok-circled2 background Layer 1 cross-circle-red background Layer 1 [PERSON_NAME…" at bounding box center [1429, 459] width 253 height 26
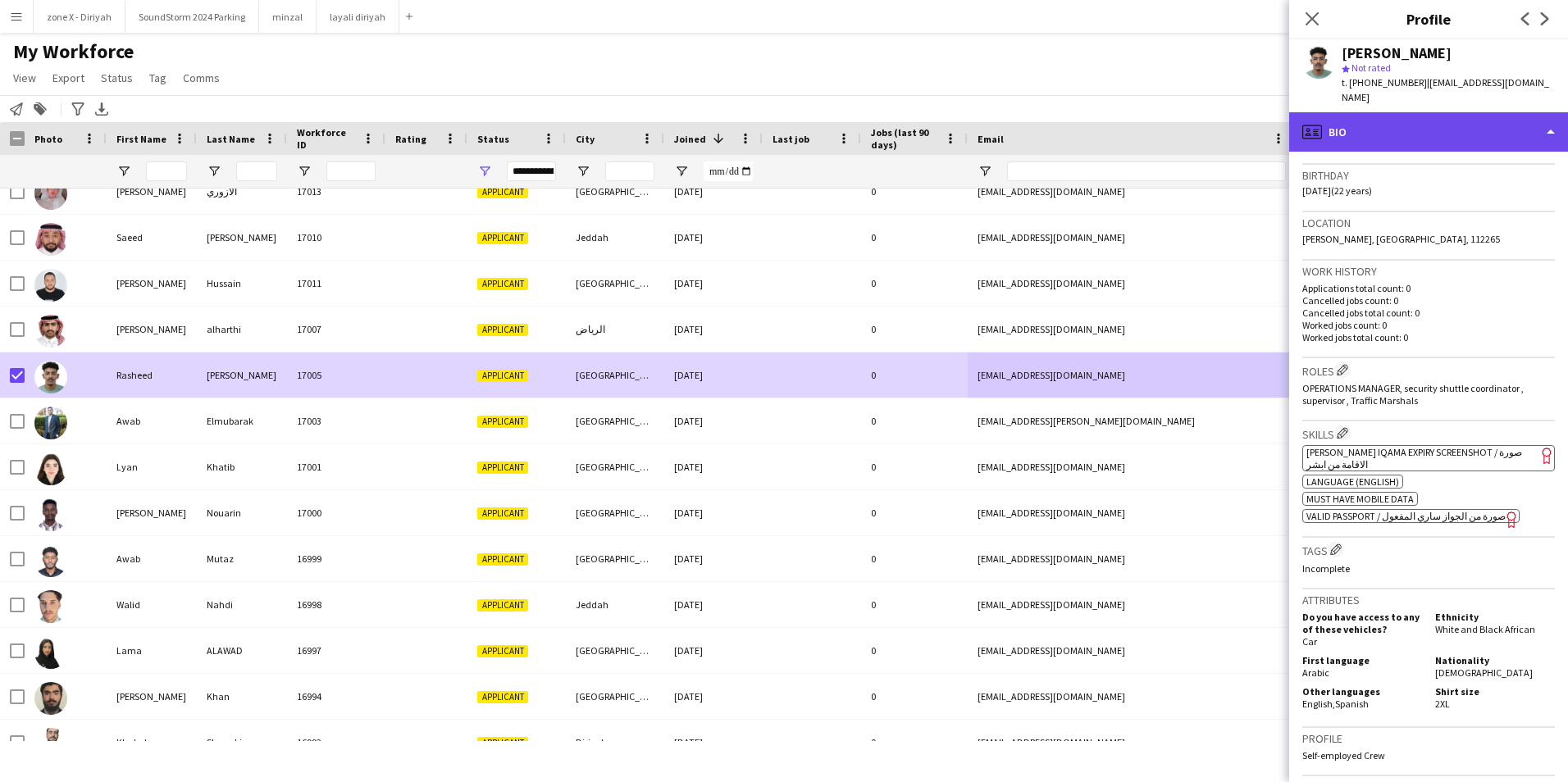
click at [1448, 112] on div "profile Bio" at bounding box center [1429, 132] width 279 height 40
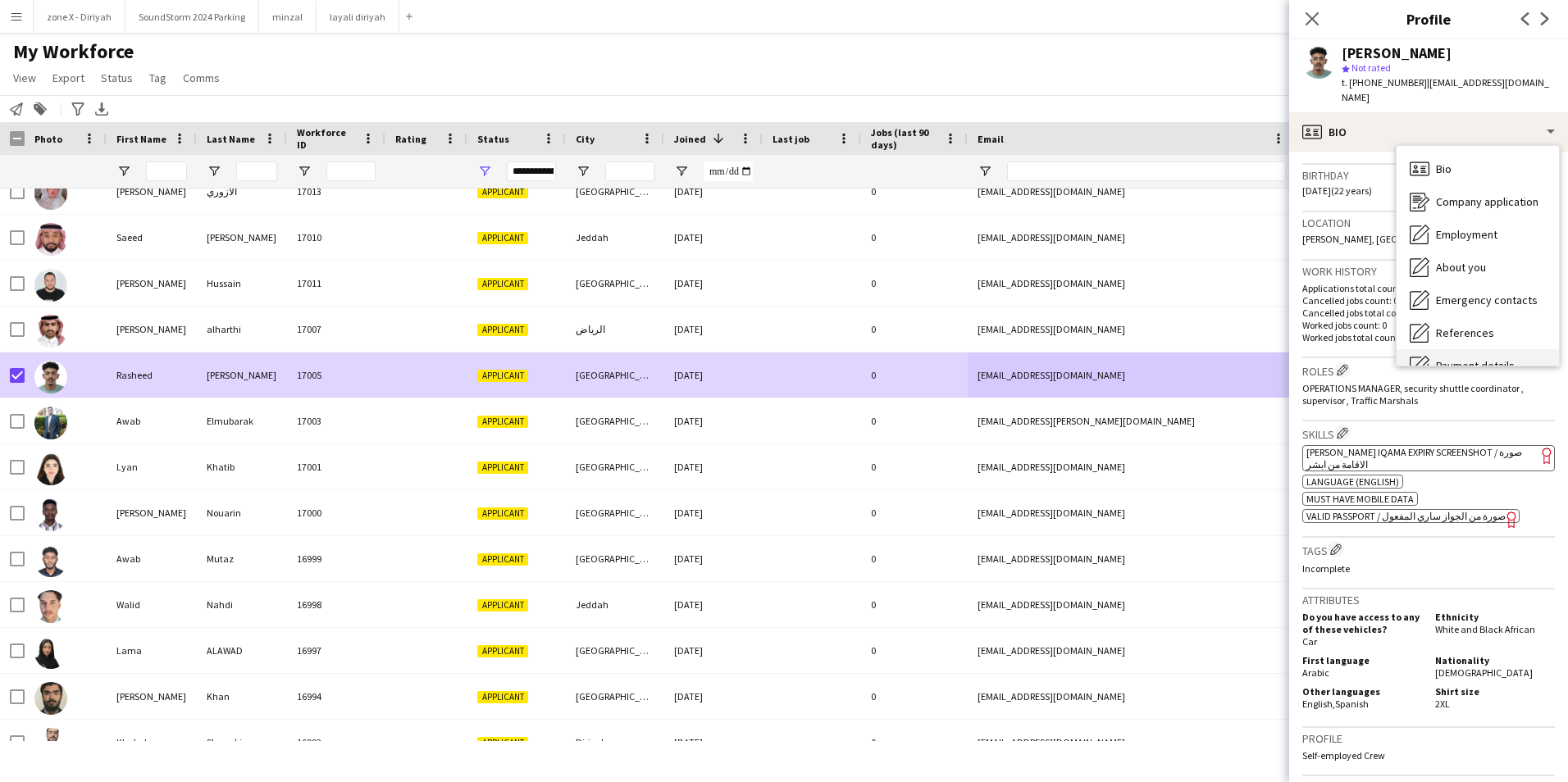
click at [1465, 349] on div "Payment details Payment details" at bounding box center [1477, 365] width 163 height 33
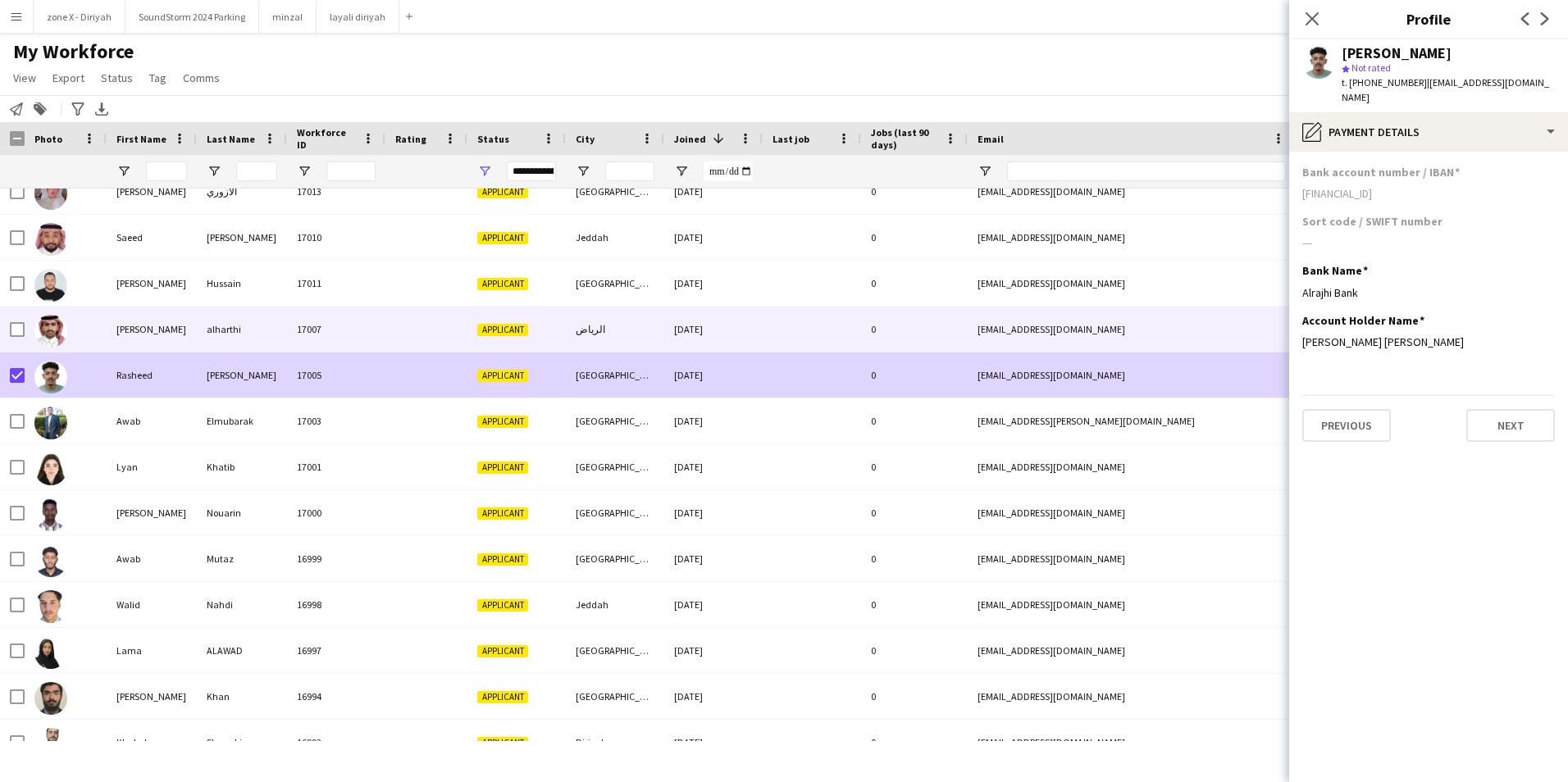
click at [1161, 325] on div "[EMAIL_ADDRESS][DOMAIN_NAME]" at bounding box center [1131, 329] width 328 height 45
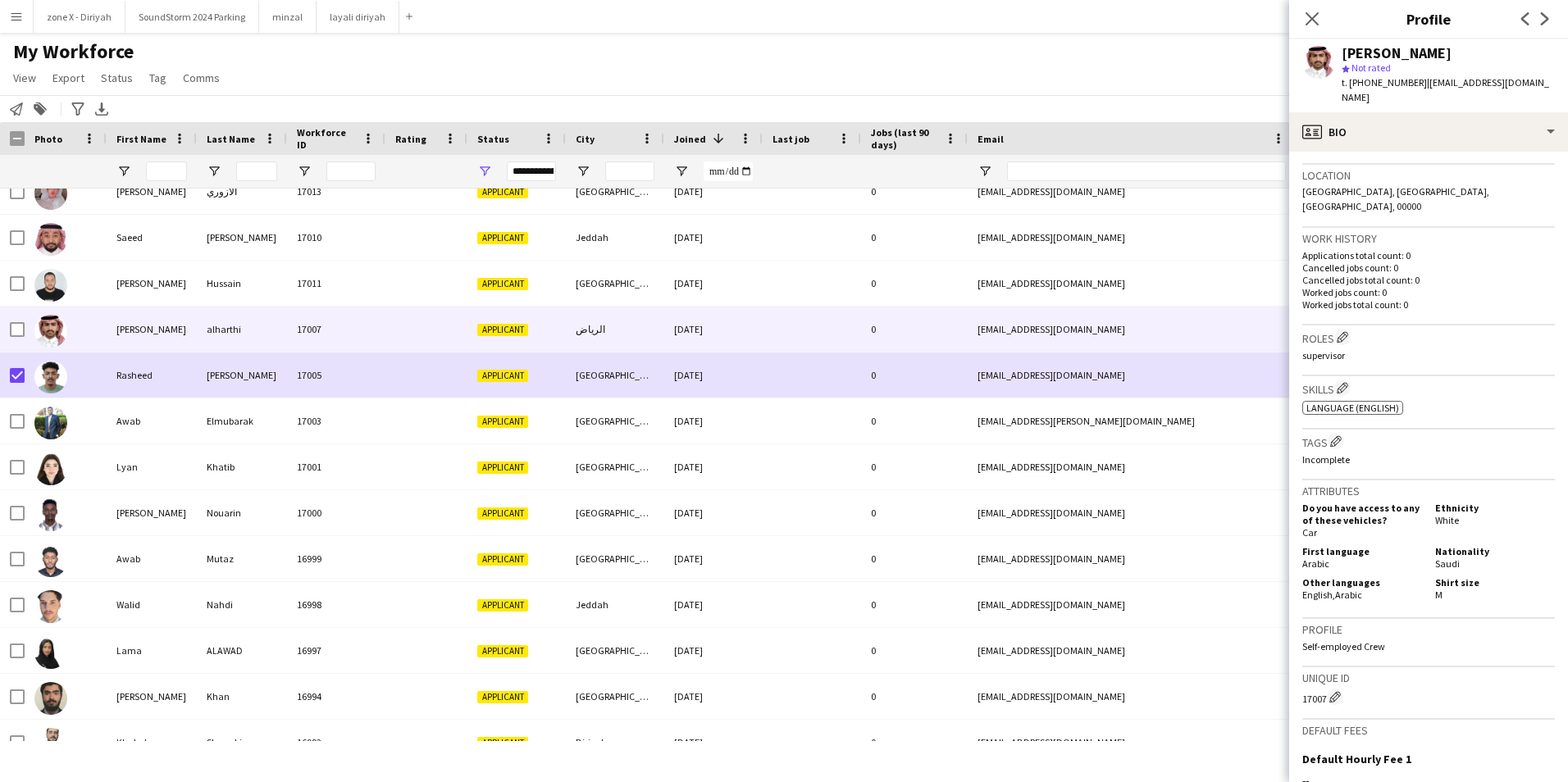
scroll to position [360, 0]
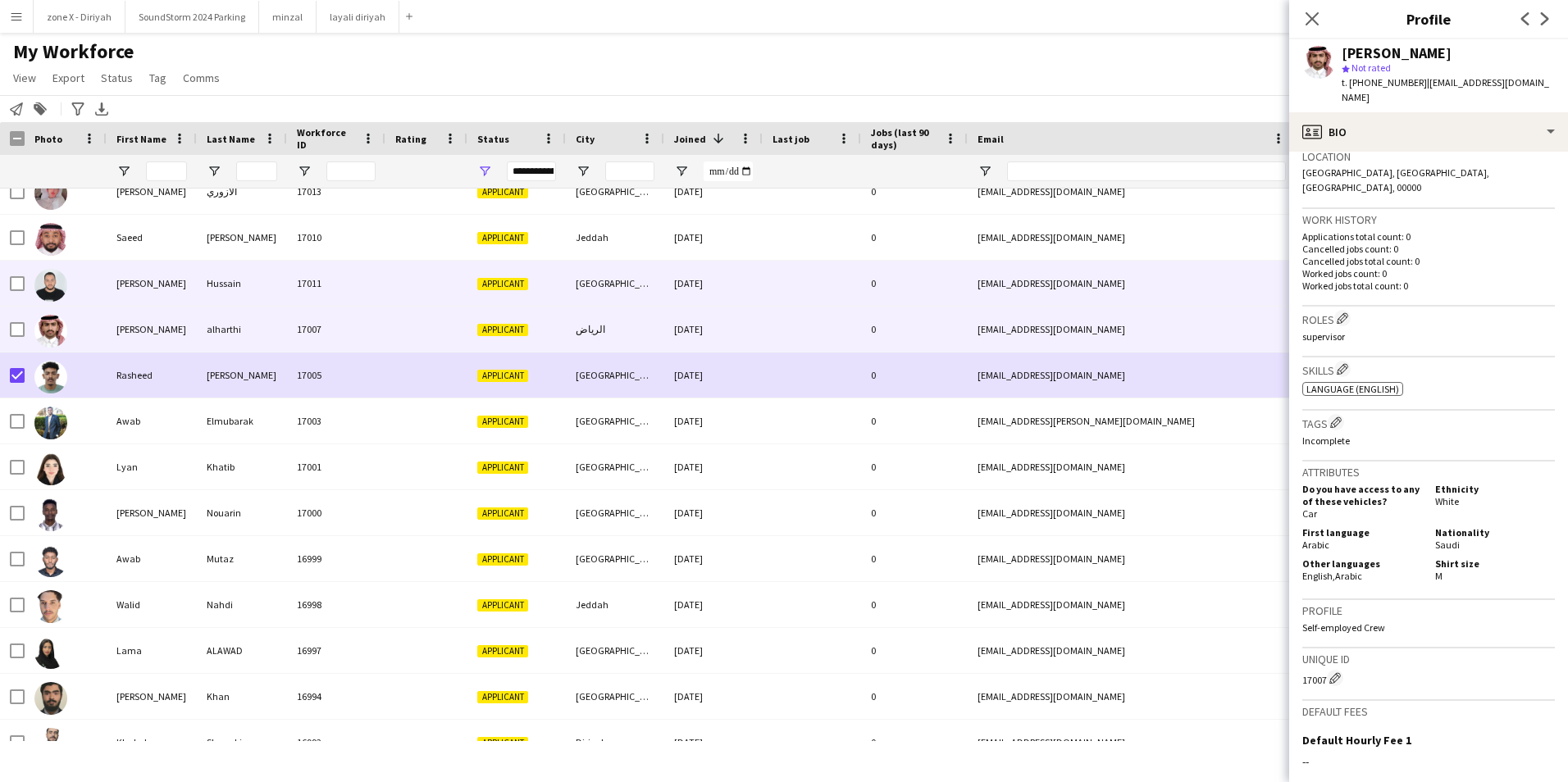
click at [1210, 299] on div "[EMAIL_ADDRESS][DOMAIN_NAME]" at bounding box center [1131, 283] width 328 height 45
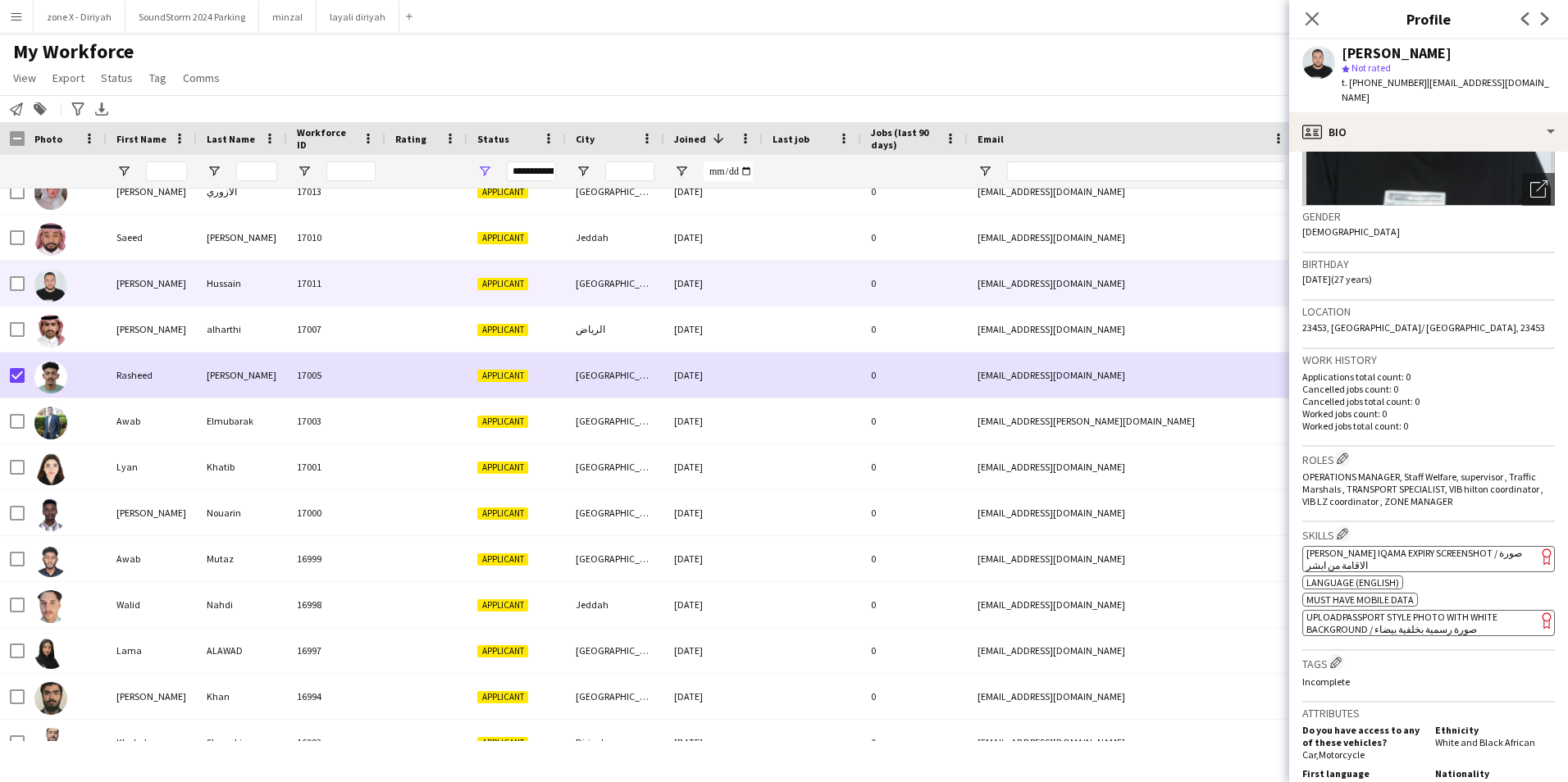
scroll to position [214, 0]
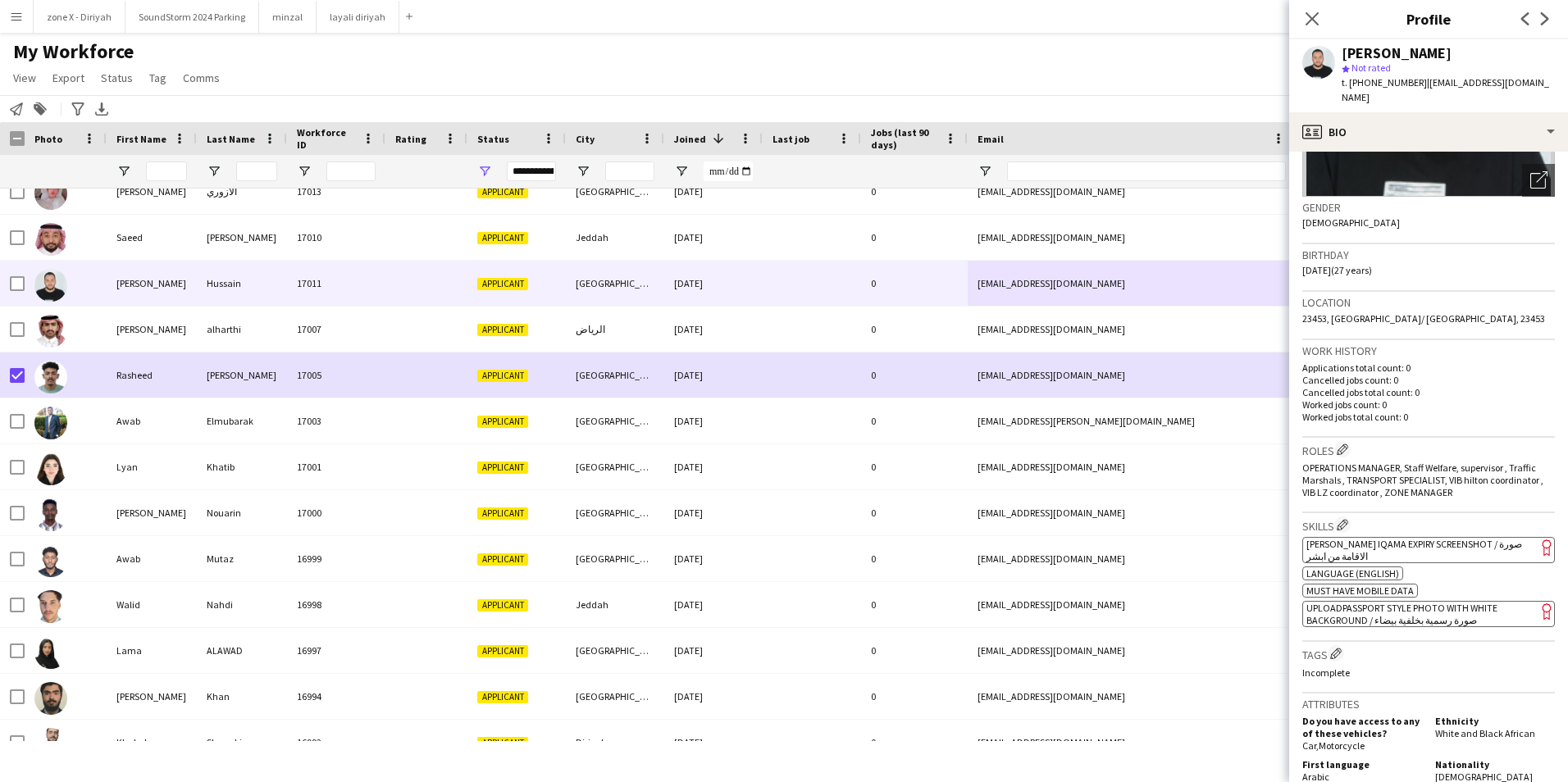
click at [1447, 538] on span "[PERSON_NAME] Iqama Expiry Screenshot / صورة الاقامة من ابشر" at bounding box center [1414, 550] width 215 height 25
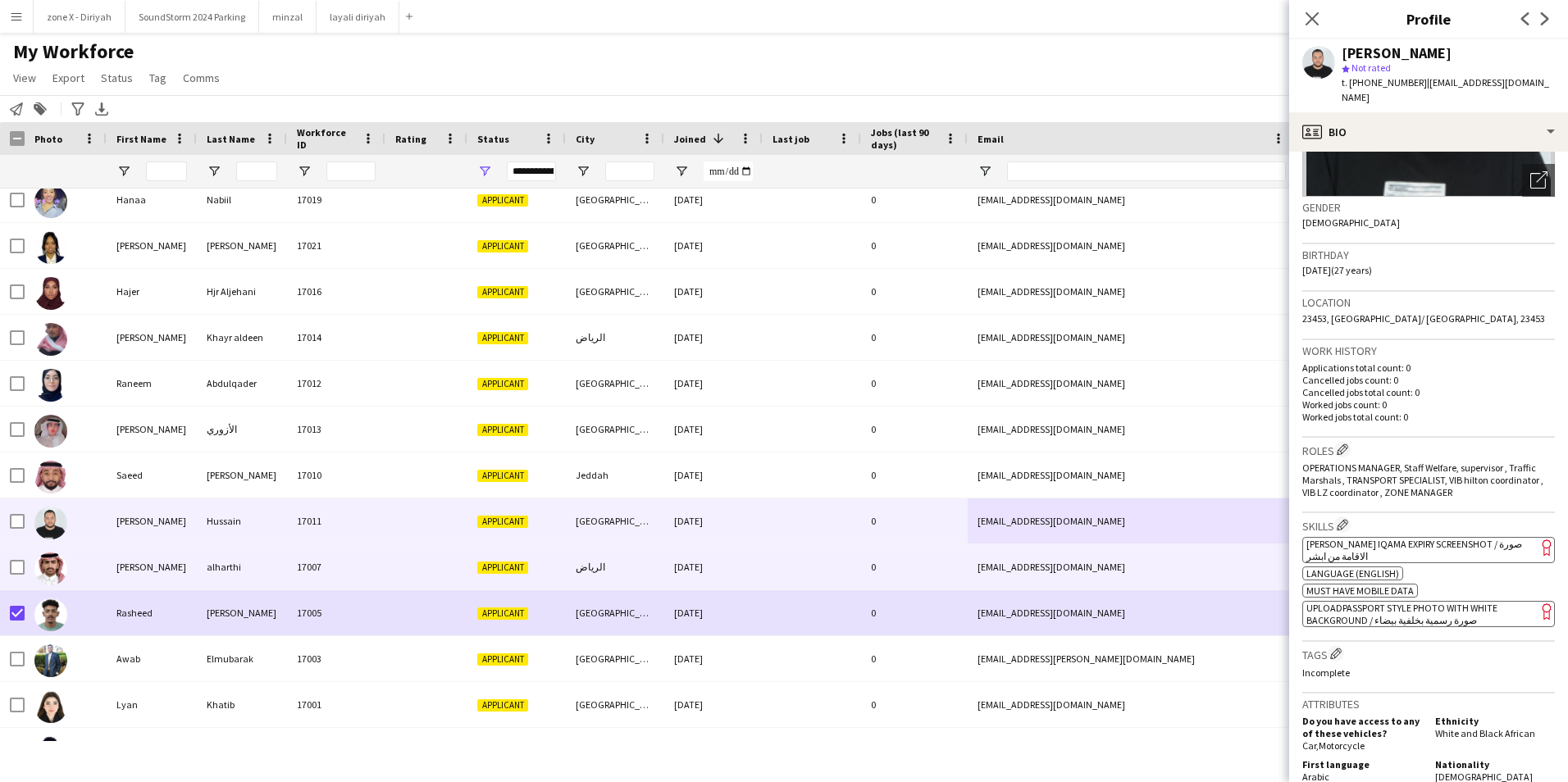
scroll to position [0, 0]
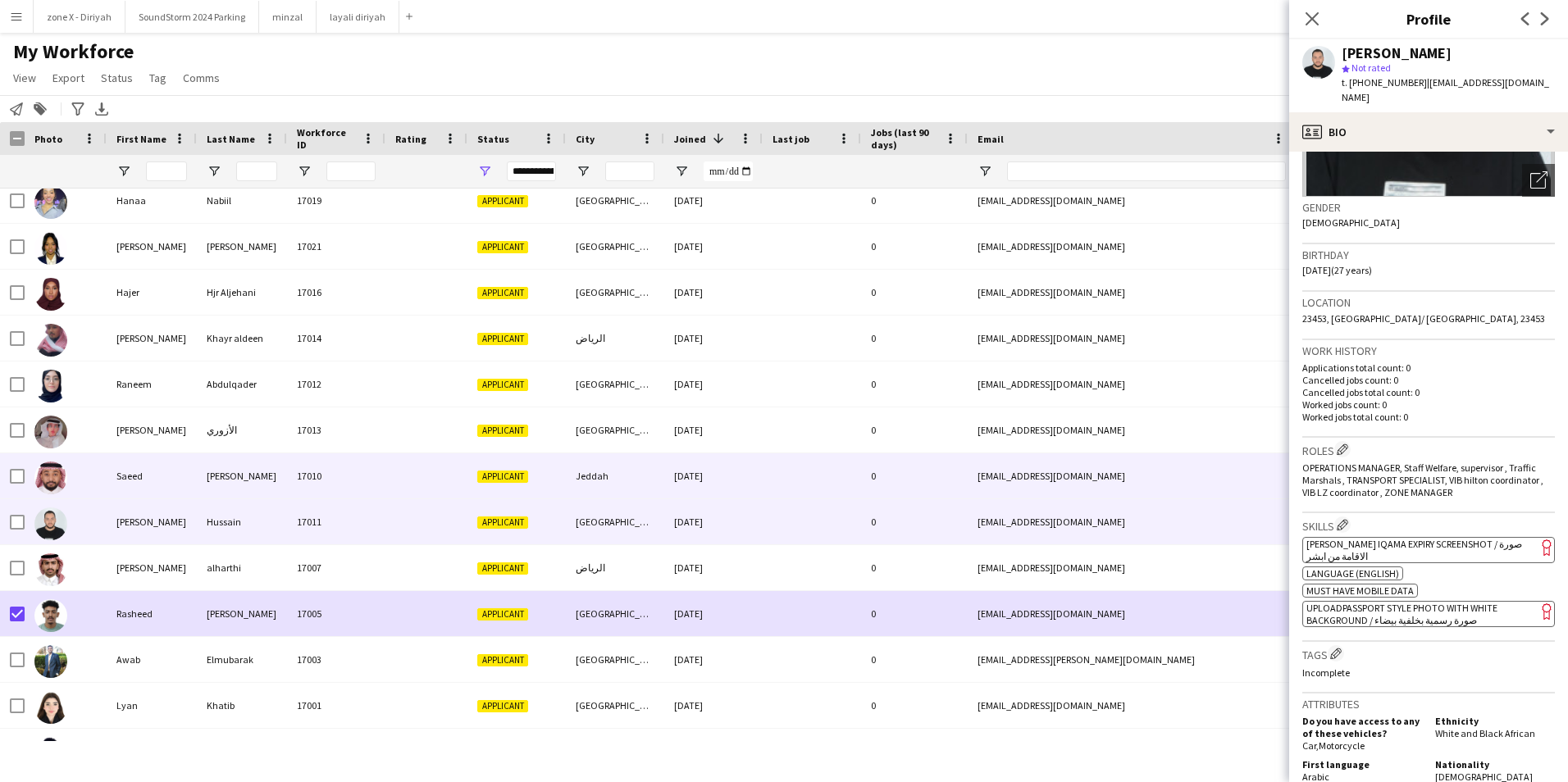
click at [1150, 486] on div "[EMAIL_ADDRESS][DOMAIN_NAME]" at bounding box center [1131, 475] width 328 height 45
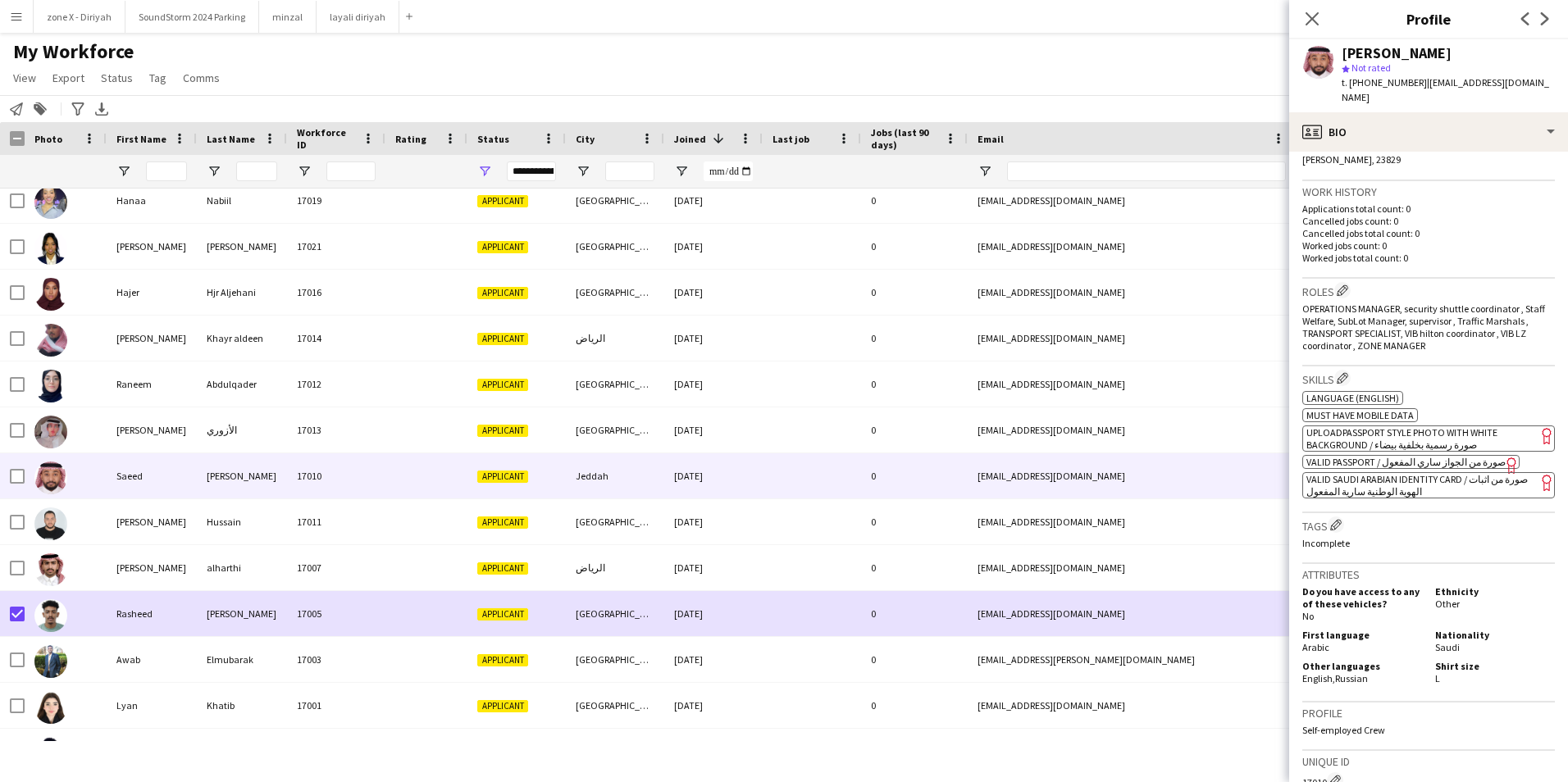
scroll to position [389, 0]
click at [1386, 472] on span "VALID SAUDI ARABIAN IDENTITY CARD / صورة من اثبات الهوية الوطنية سارية المفعول" at bounding box center [1417, 484] width 221 height 25
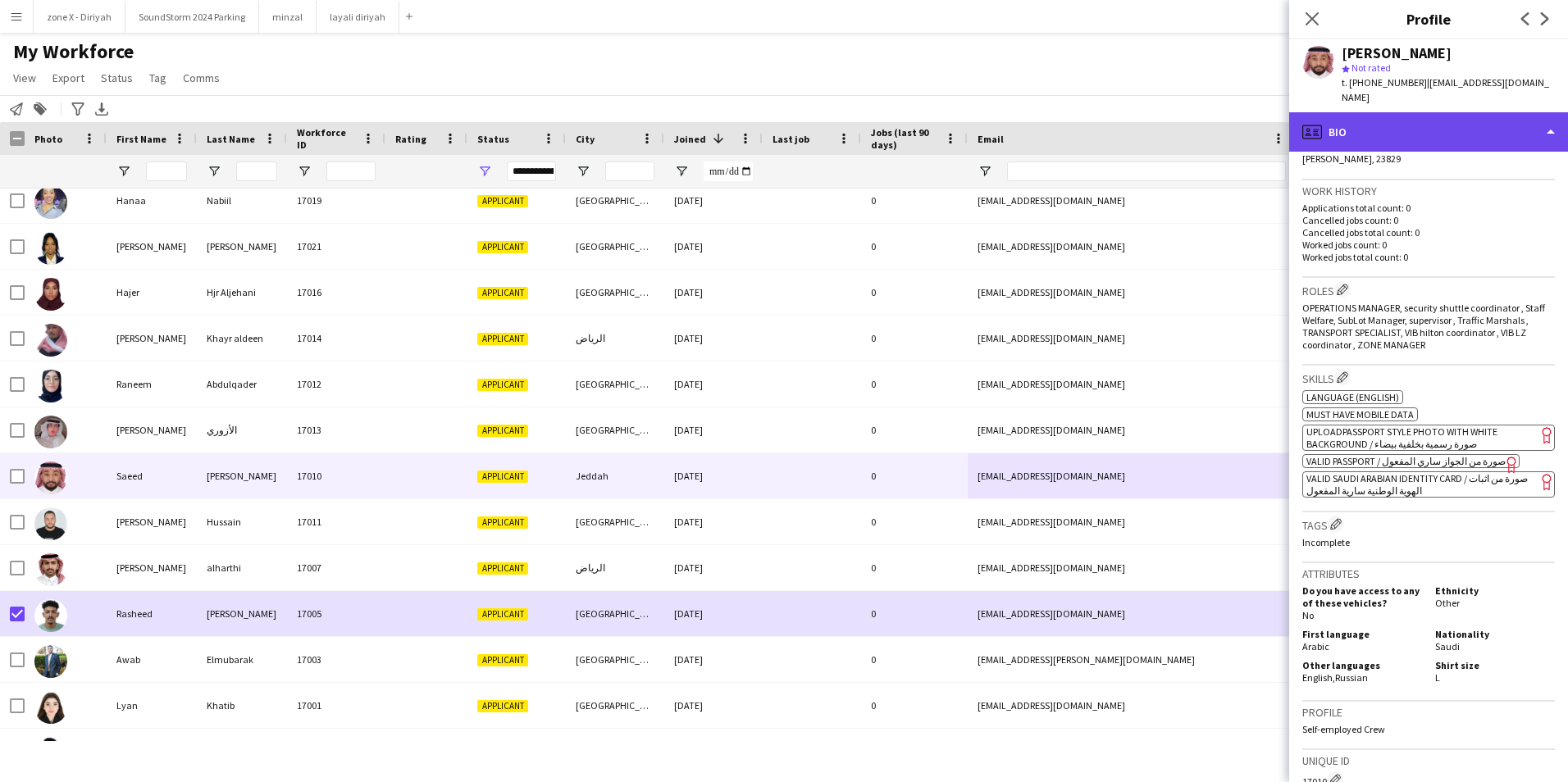
click at [1432, 112] on div "profile Bio" at bounding box center [1429, 132] width 279 height 40
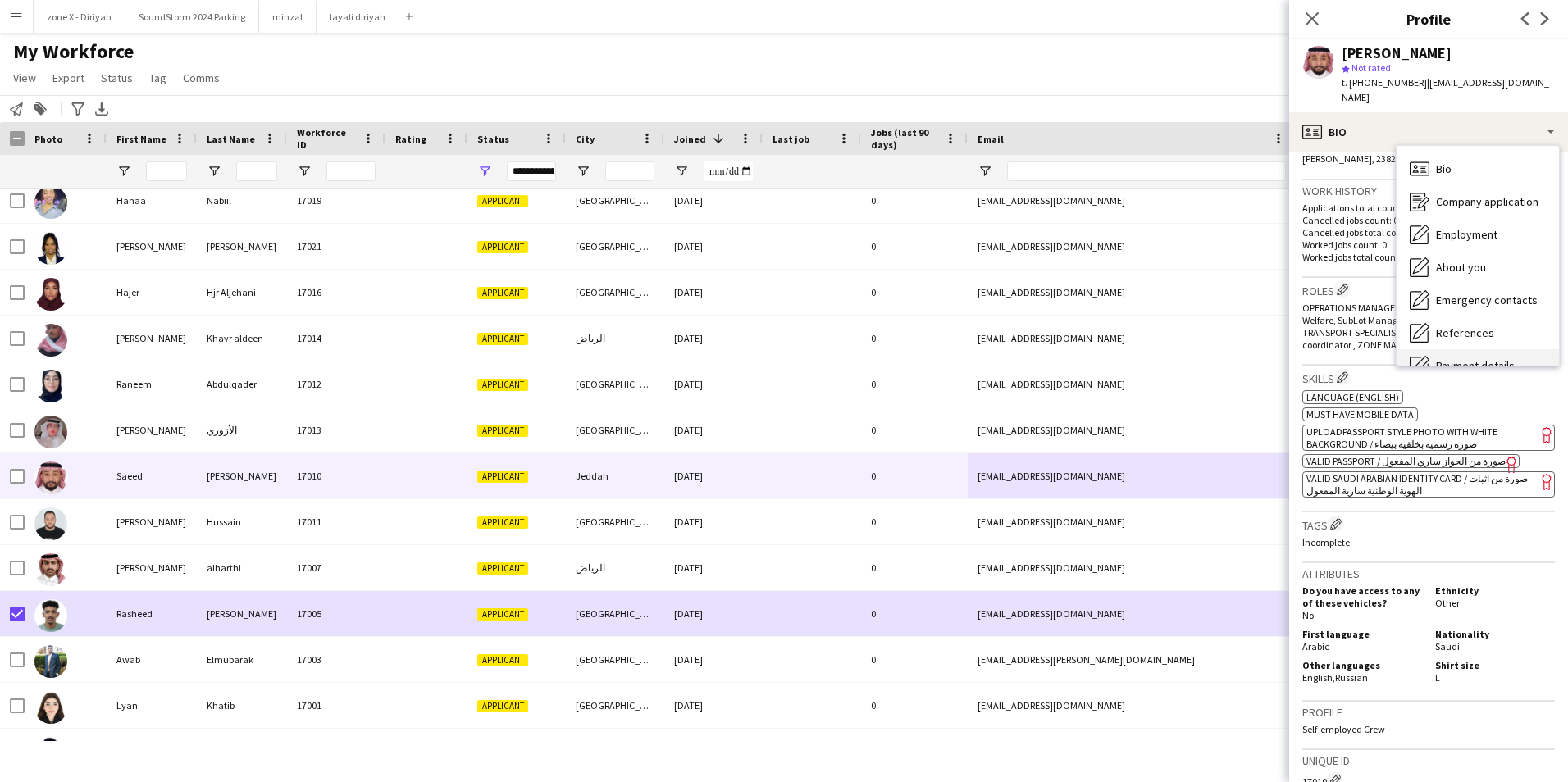
click at [1449, 358] on span "Payment details" at bounding box center [1475, 365] width 78 height 15
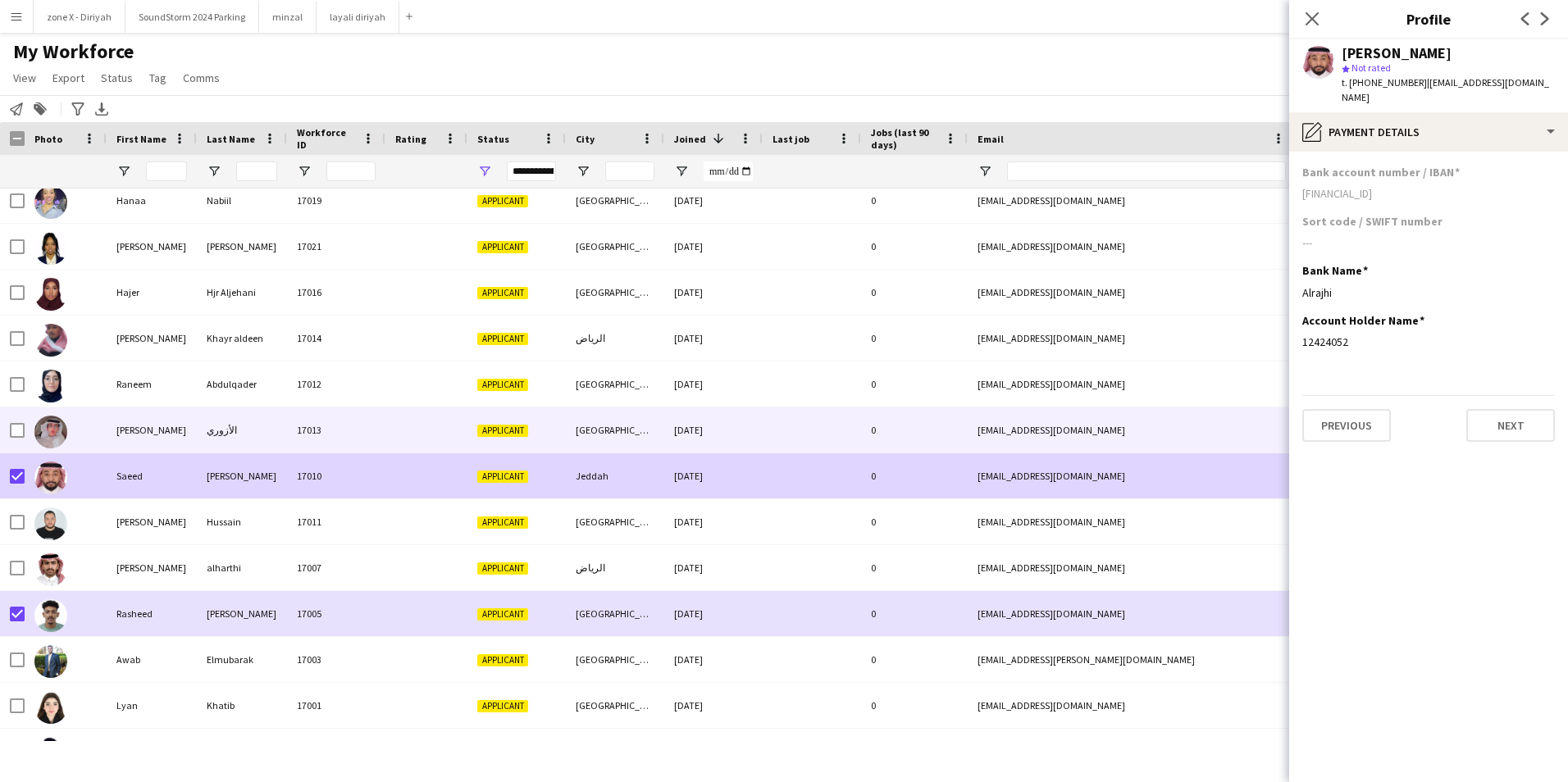
click at [721, 421] on div "[DATE]" at bounding box center [713, 430] width 98 height 45
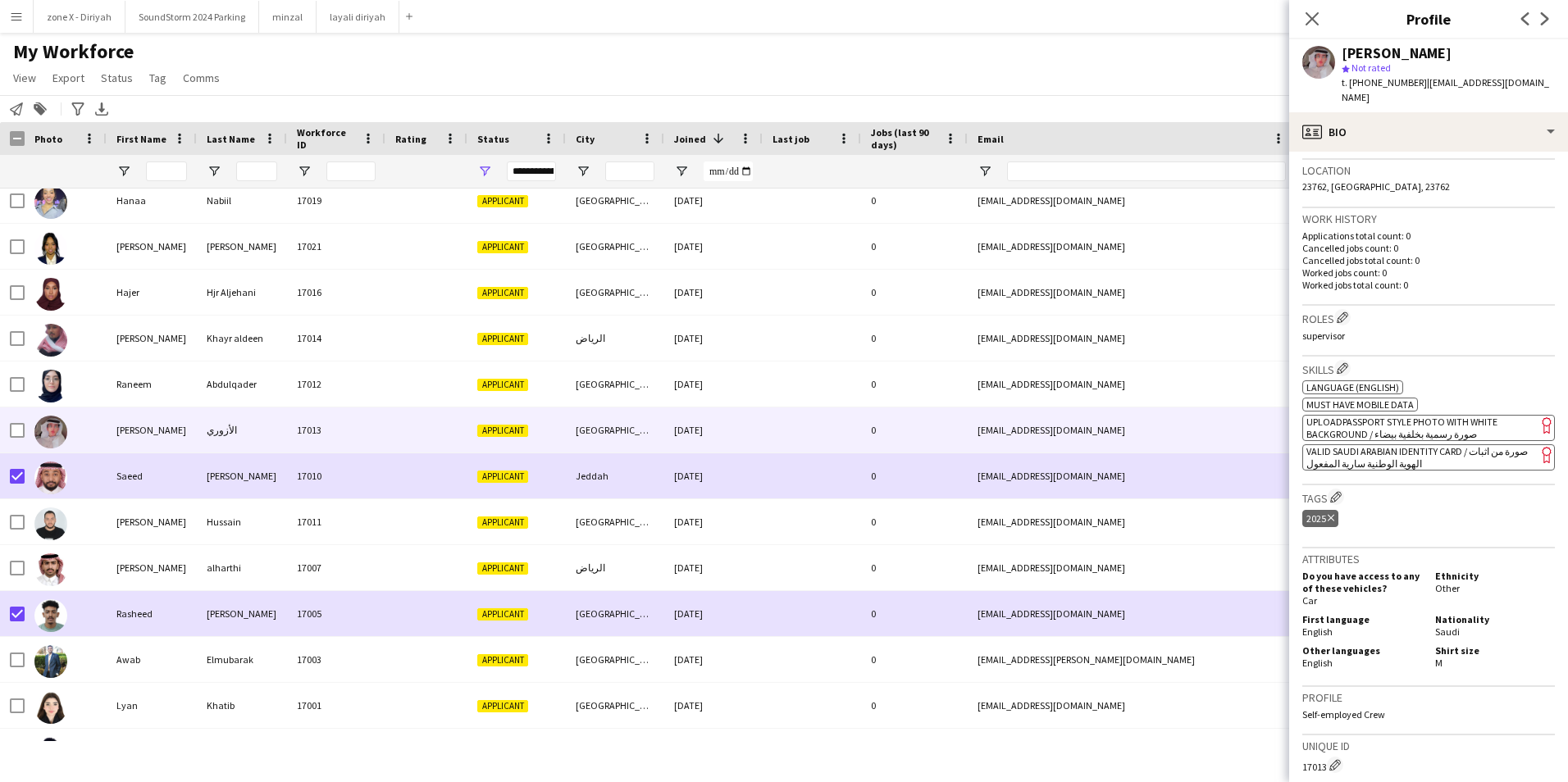
scroll to position [333, 0]
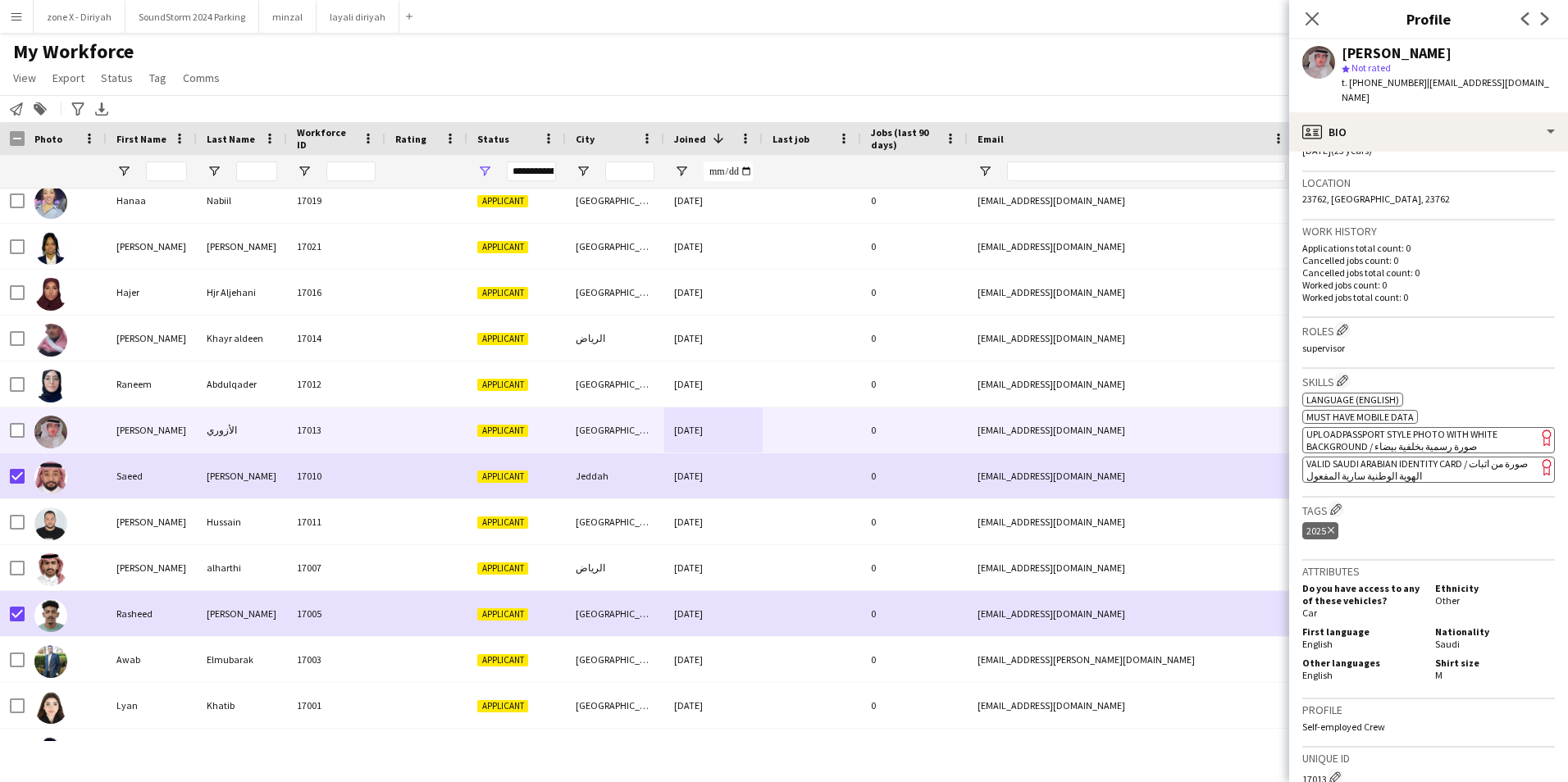
click at [1440, 458] on app-spec-pill "ok-circled2 background Layer 1 cross-circle-red background Layer 1 VALID SAUDI …" at bounding box center [1429, 469] width 253 height 26
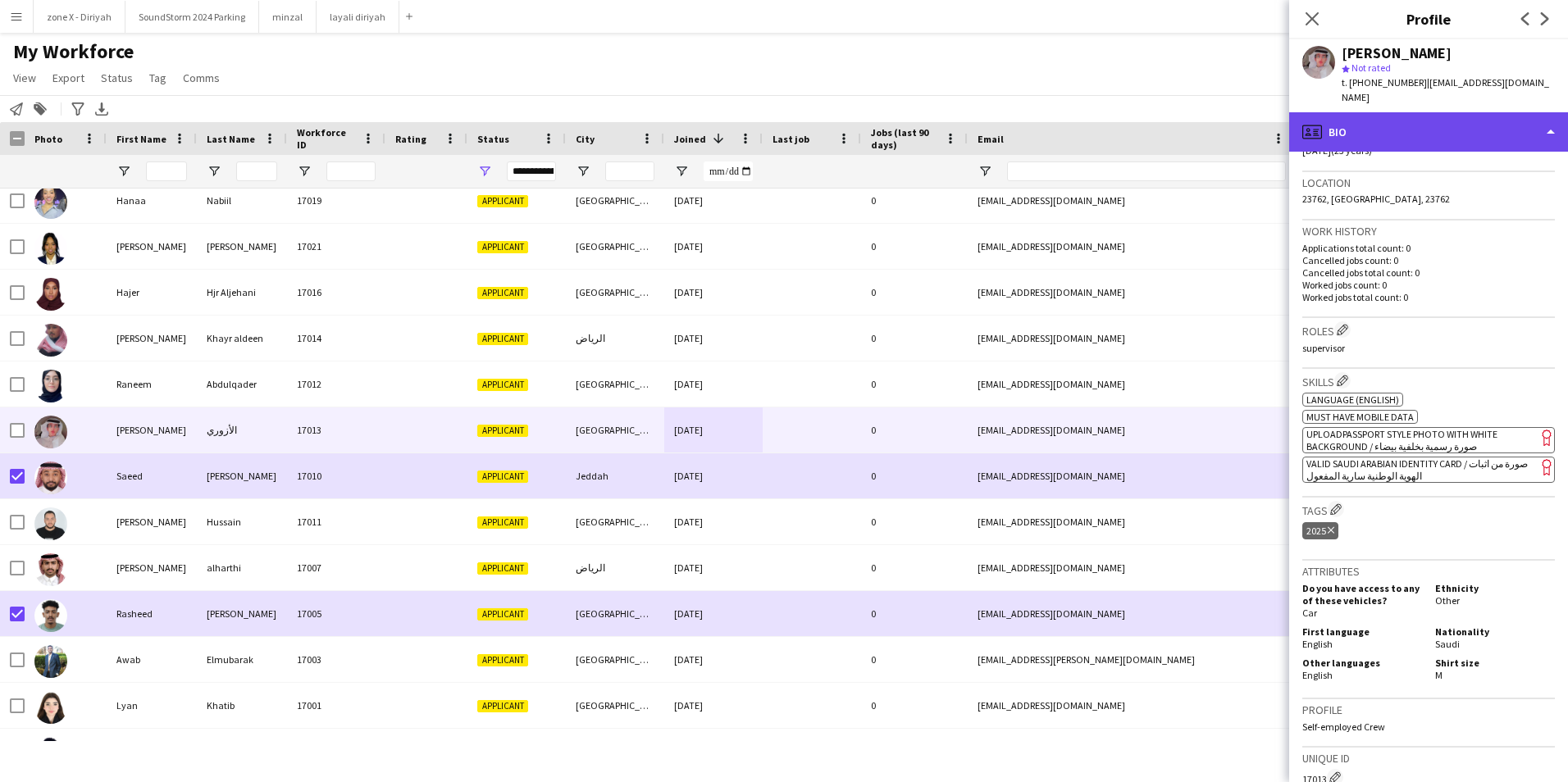
click at [1473, 131] on div "profile Bio" at bounding box center [1429, 132] width 279 height 40
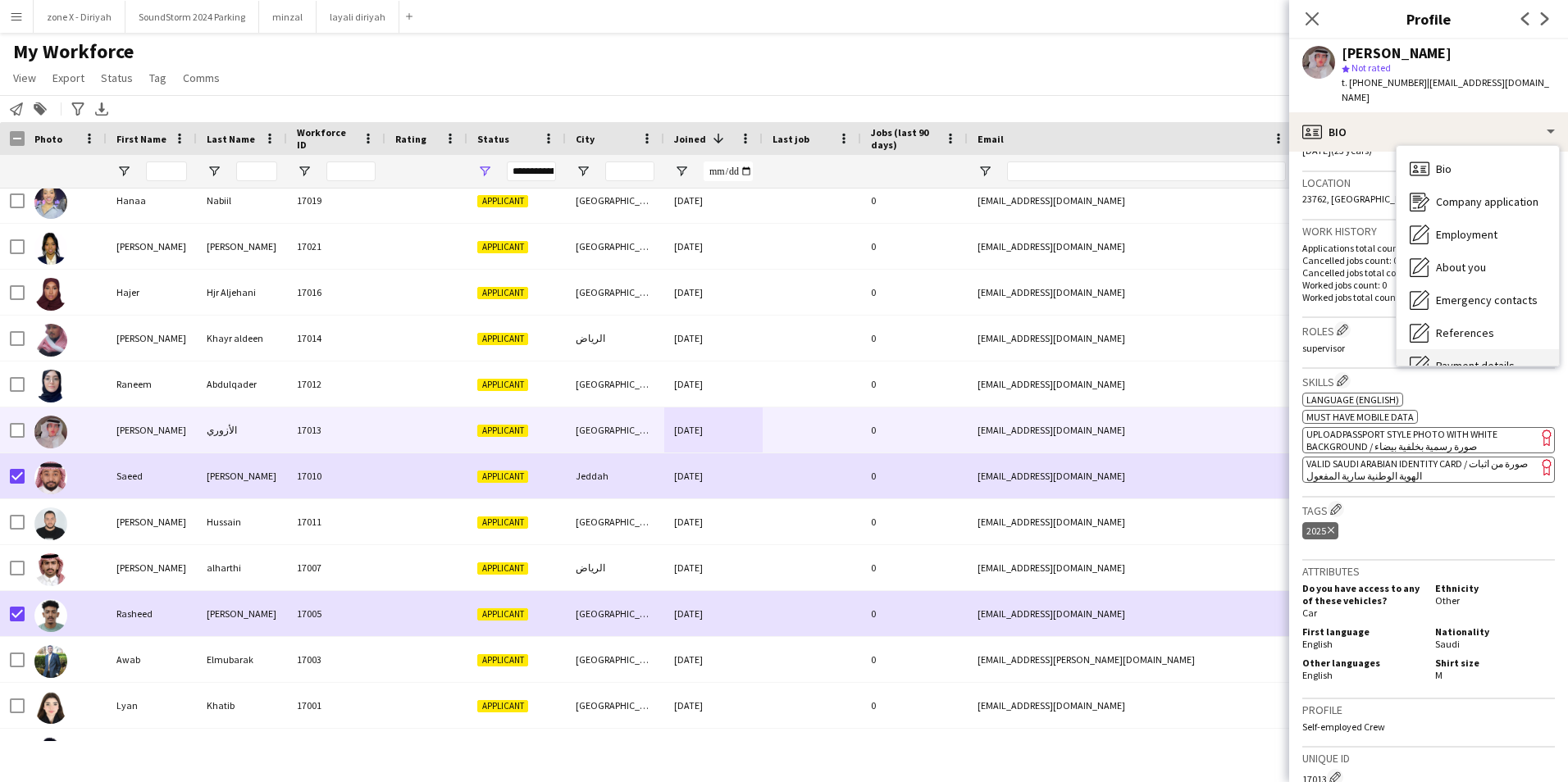
click at [1485, 349] on div "Payment details Payment details" at bounding box center [1477, 365] width 163 height 33
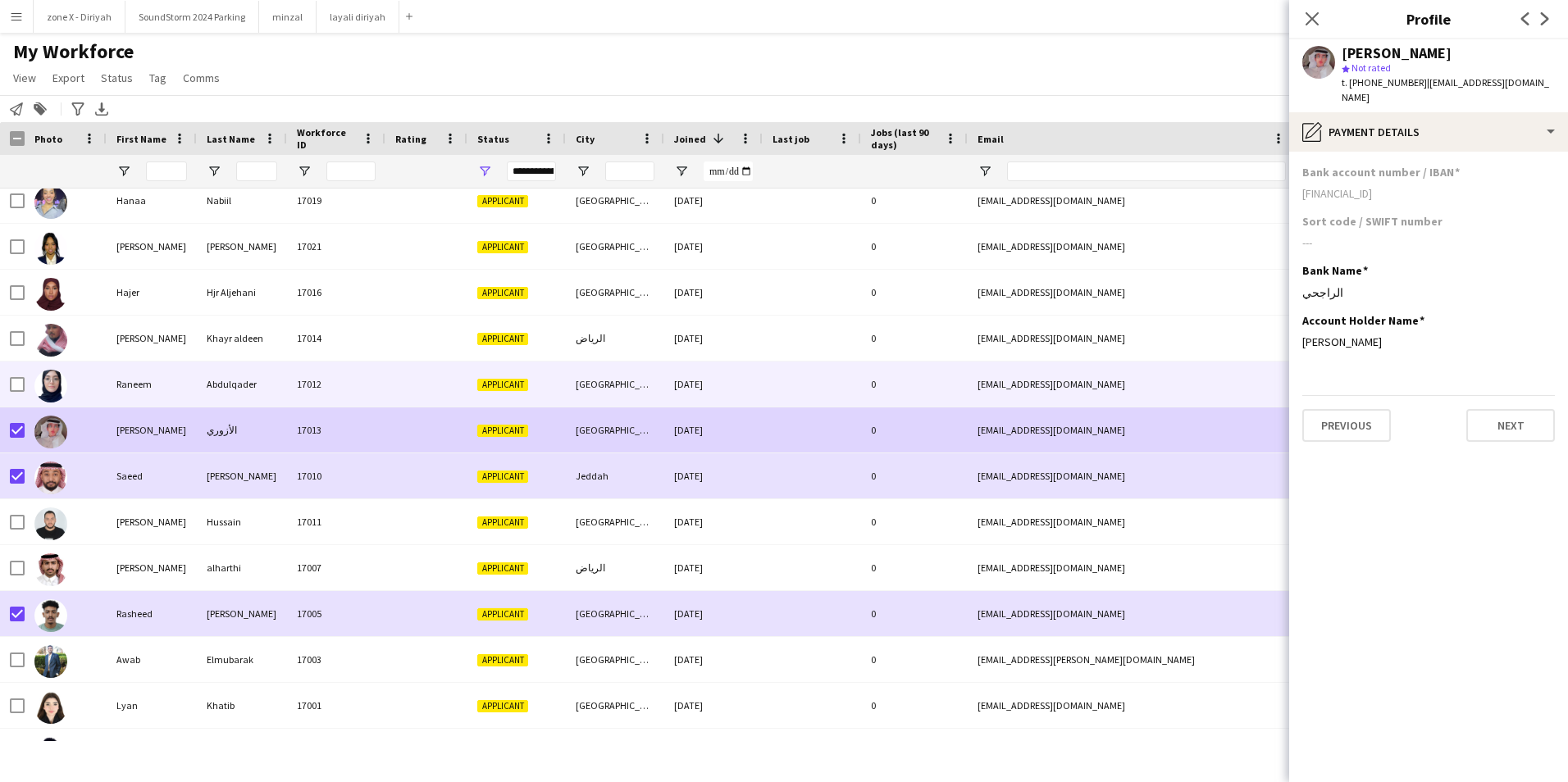
click at [708, 390] on div "[DATE]" at bounding box center [713, 384] width 98 height 45
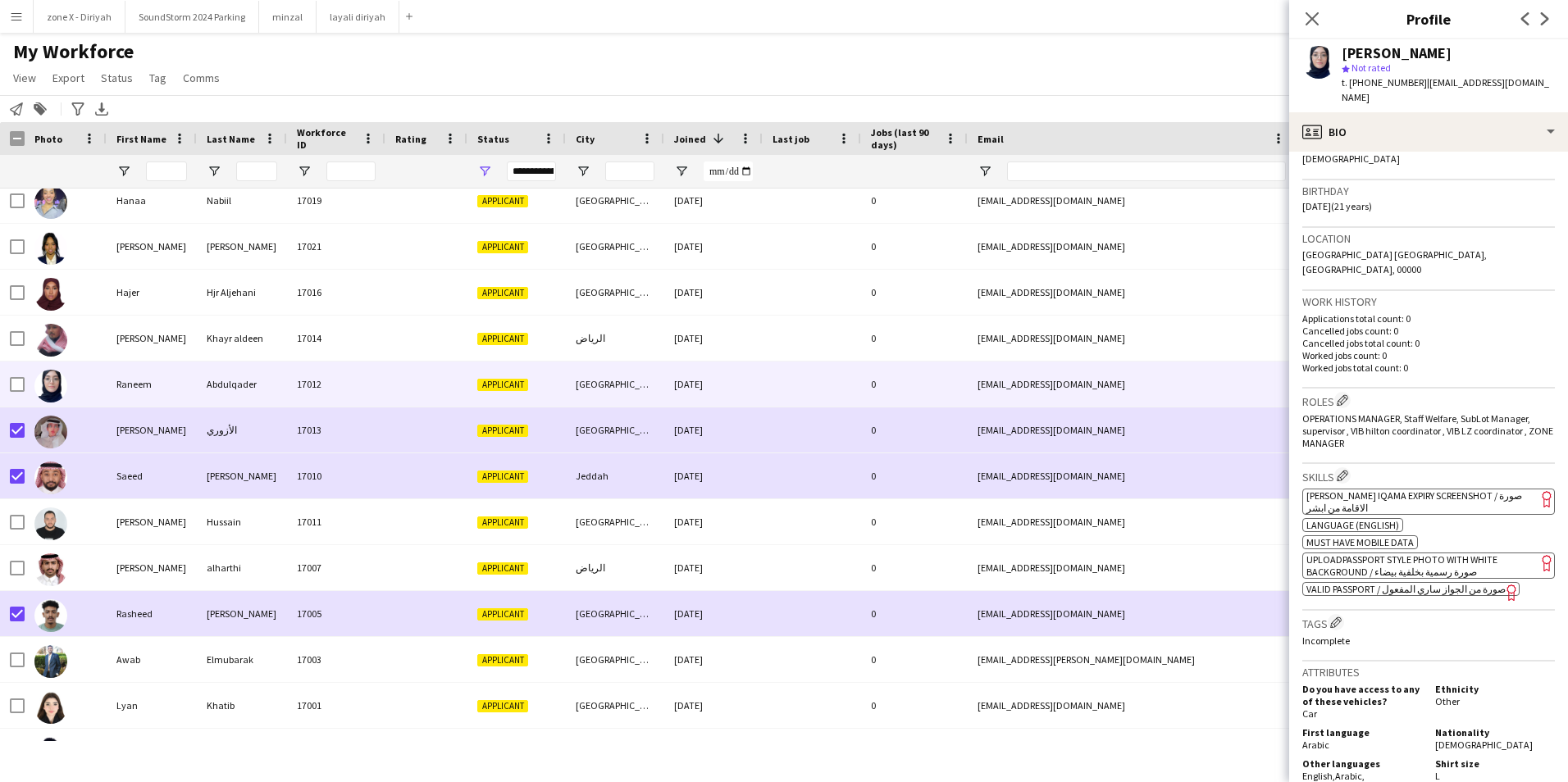
scroll to position [239, 0]
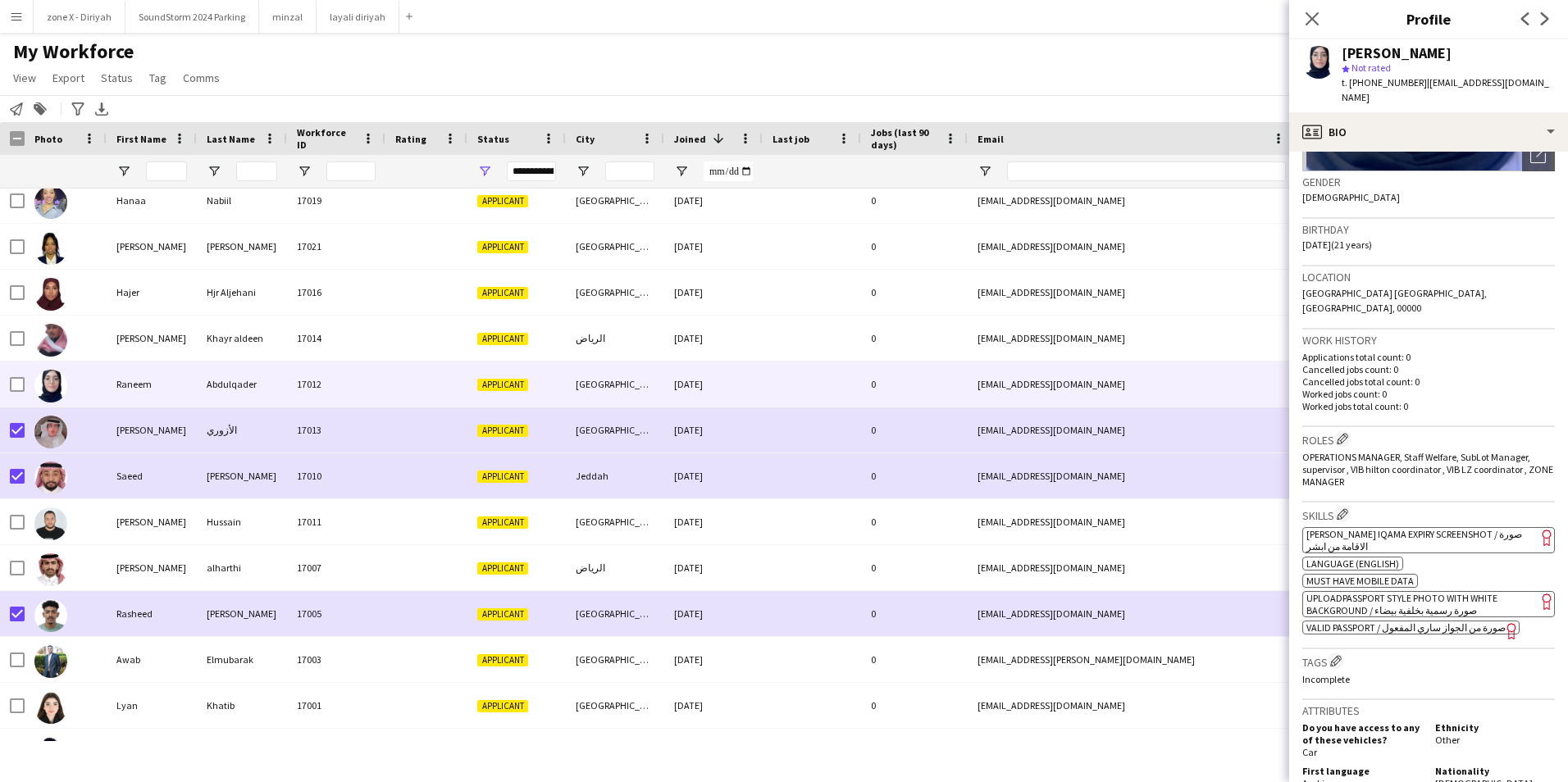
click at [1481, 528] on span "[PERSON_NAME] Iqama Expiry Screenshot / صورة الاقامة من ابشر" at bounding box center [1414, 540] width 215 height 25
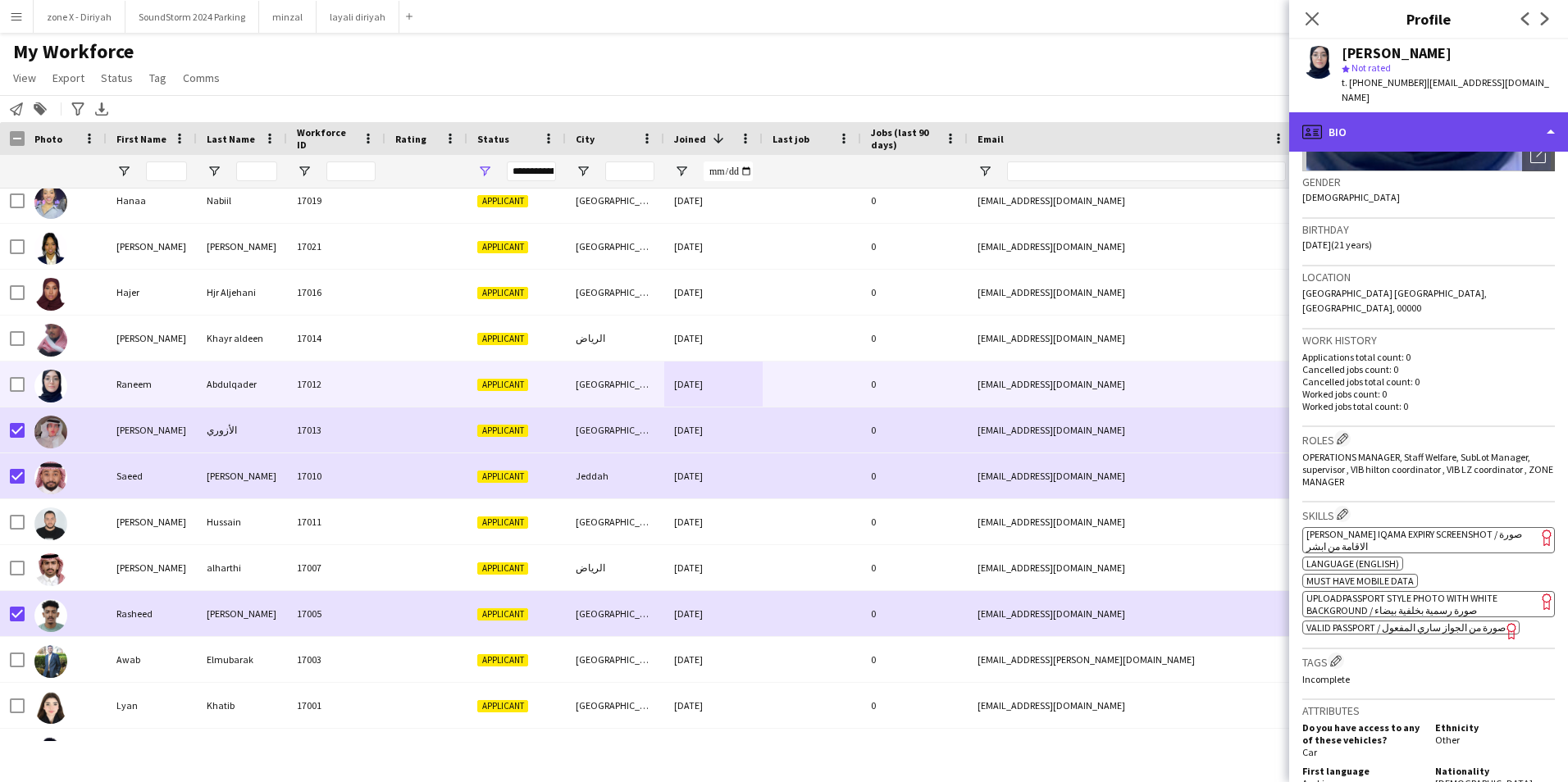
click at [1485, 133] on div "profile Bio" at bounding box center [1429, 132] width 279 height 40
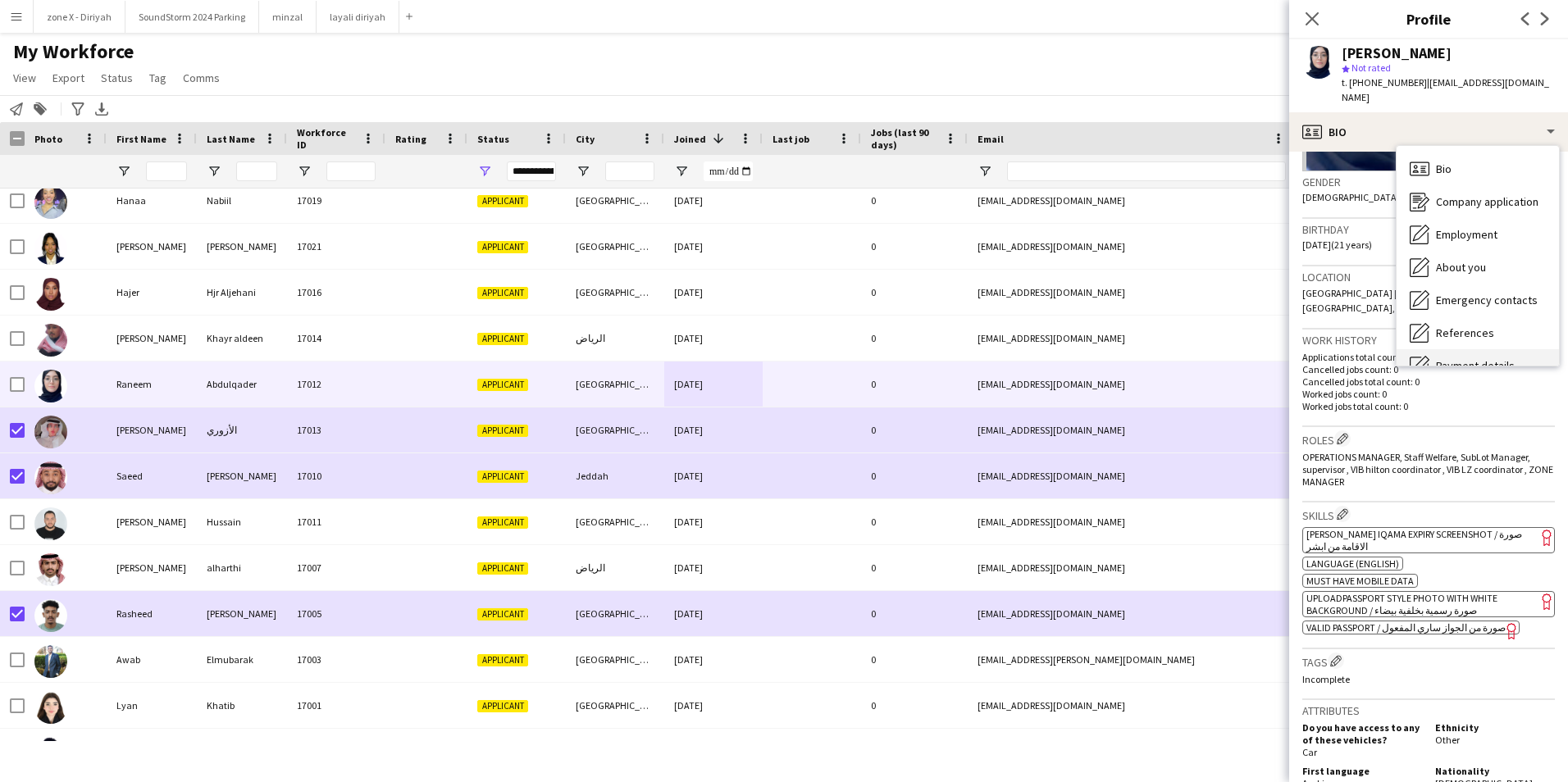
click at [1471, 349] on div "Payment details Payment details" at bounding box center [1477, 365] width 163 height 33
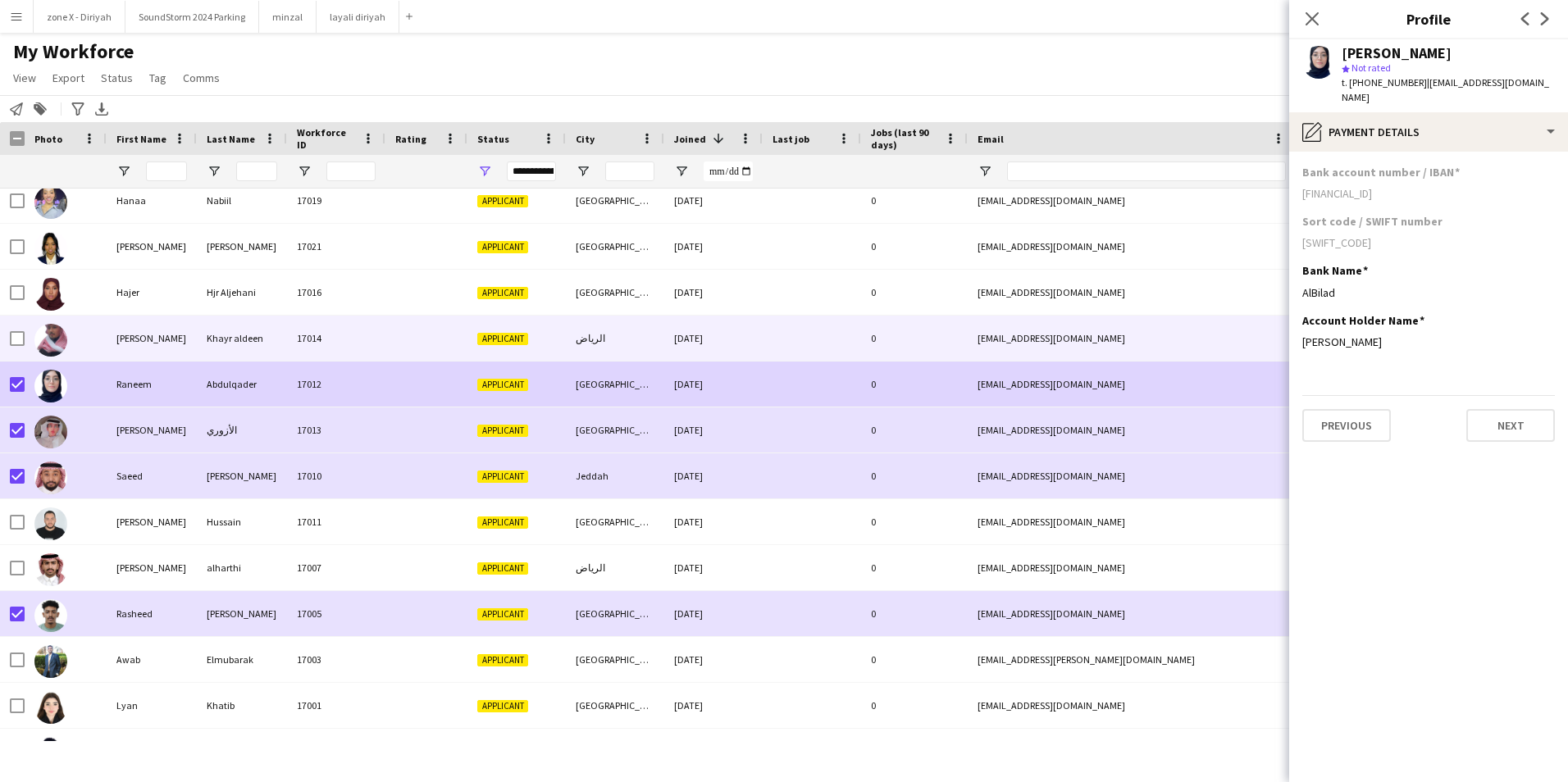
click at [1143, 354] on div "[EMAIL_ADDRESS][DOMAIN_NAME]" at bounding box center [1131, 338] width 328 height 45
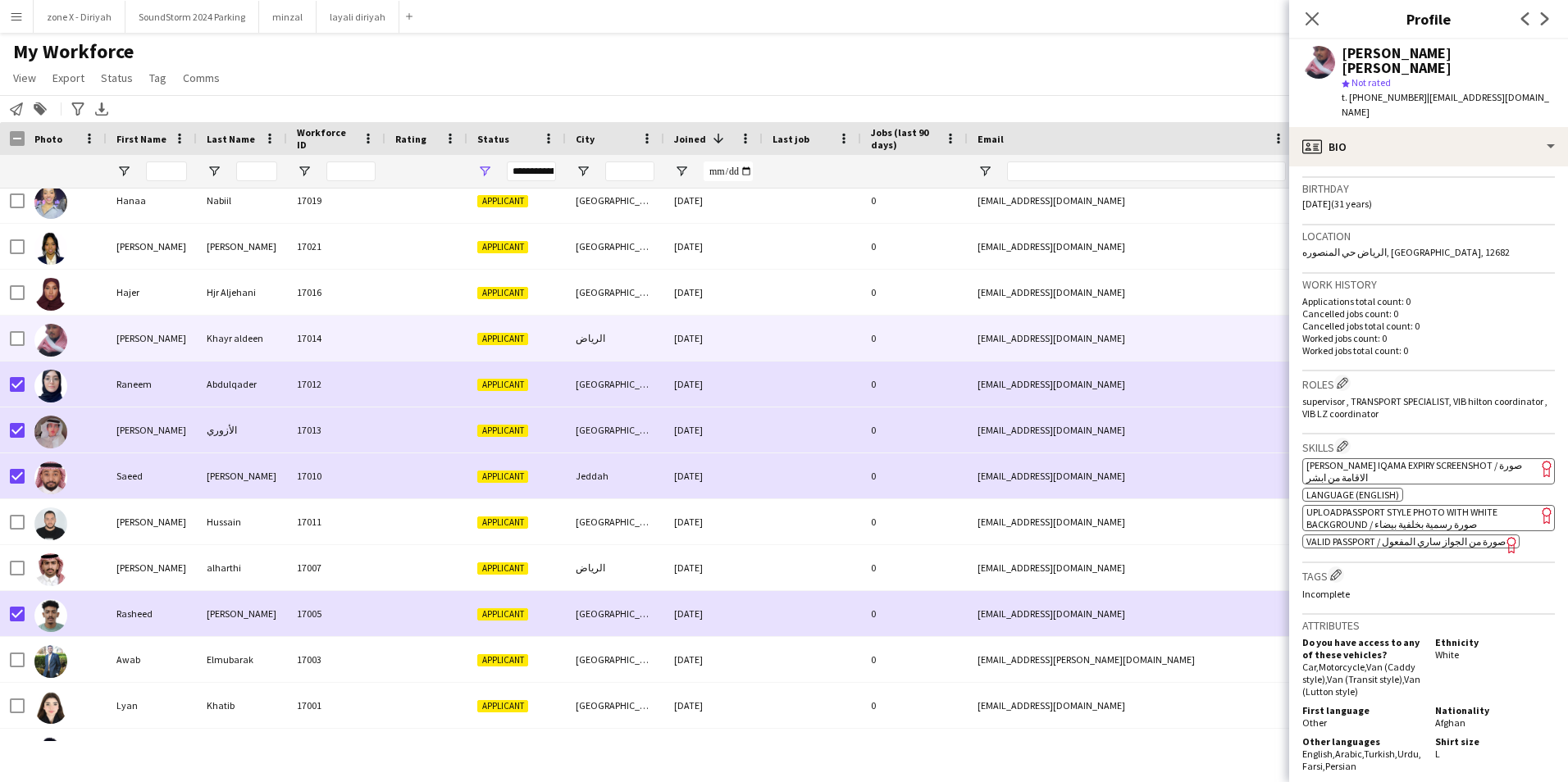
scroll to position [309, 0]
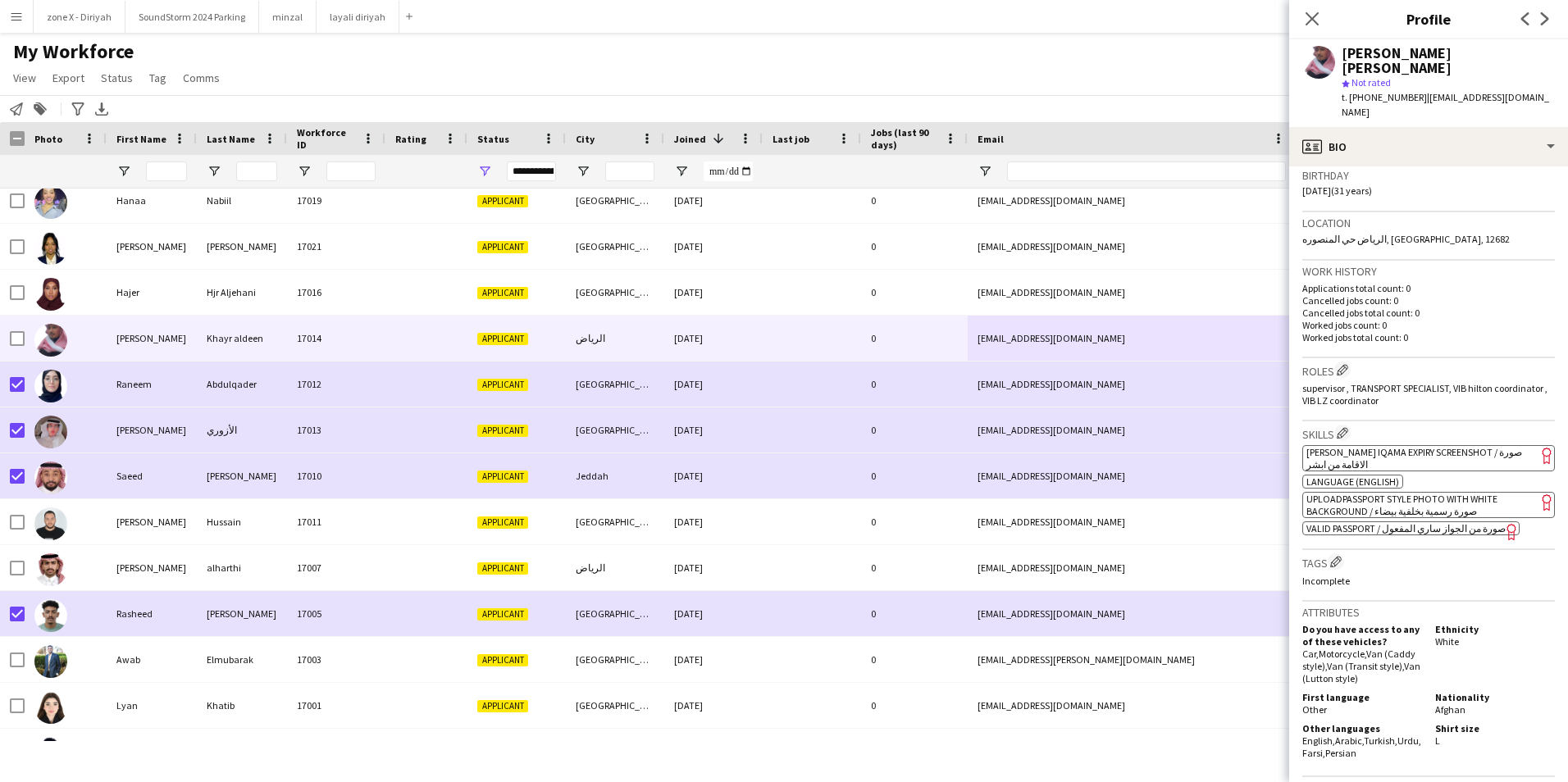
click at [1427, 446] on span "[PERSON_NAME] Iqama Expiry Screenshot / صورة الاقامة من ابشر" at bounding box center [1414, 459] width 215 height 25
click at [1509, 446] on span "[PERSON_NAME] Iqama Expiry Screenshot / صورة الاقامة من ابشر" at bounding box center [1414, 459] width 215 height 25
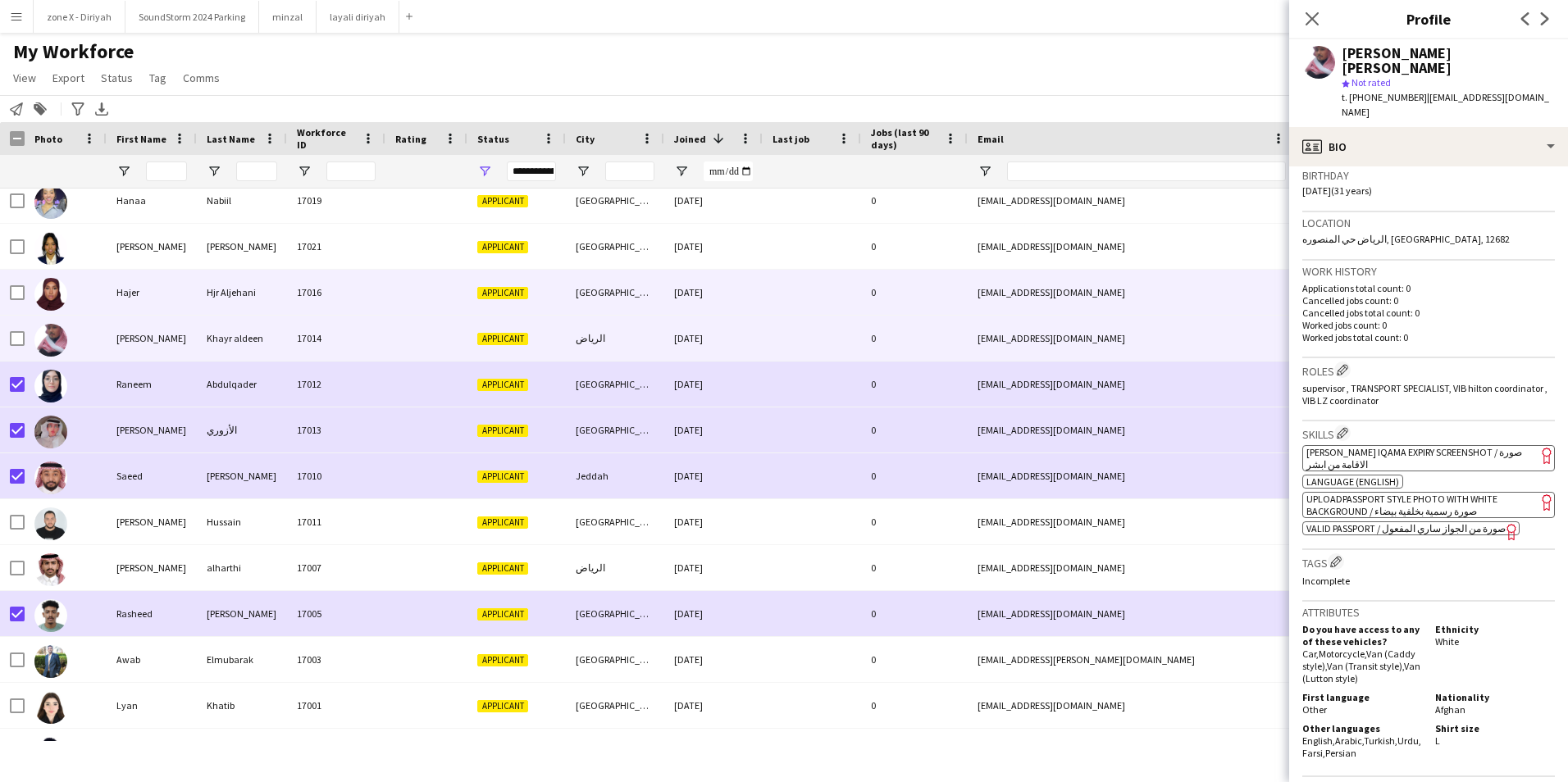
click at [1096, 288] on div "[EMAIL_ADDRESS][DOMAIN_NAME]" at bounding box center [1131, 292] width 328 height 45
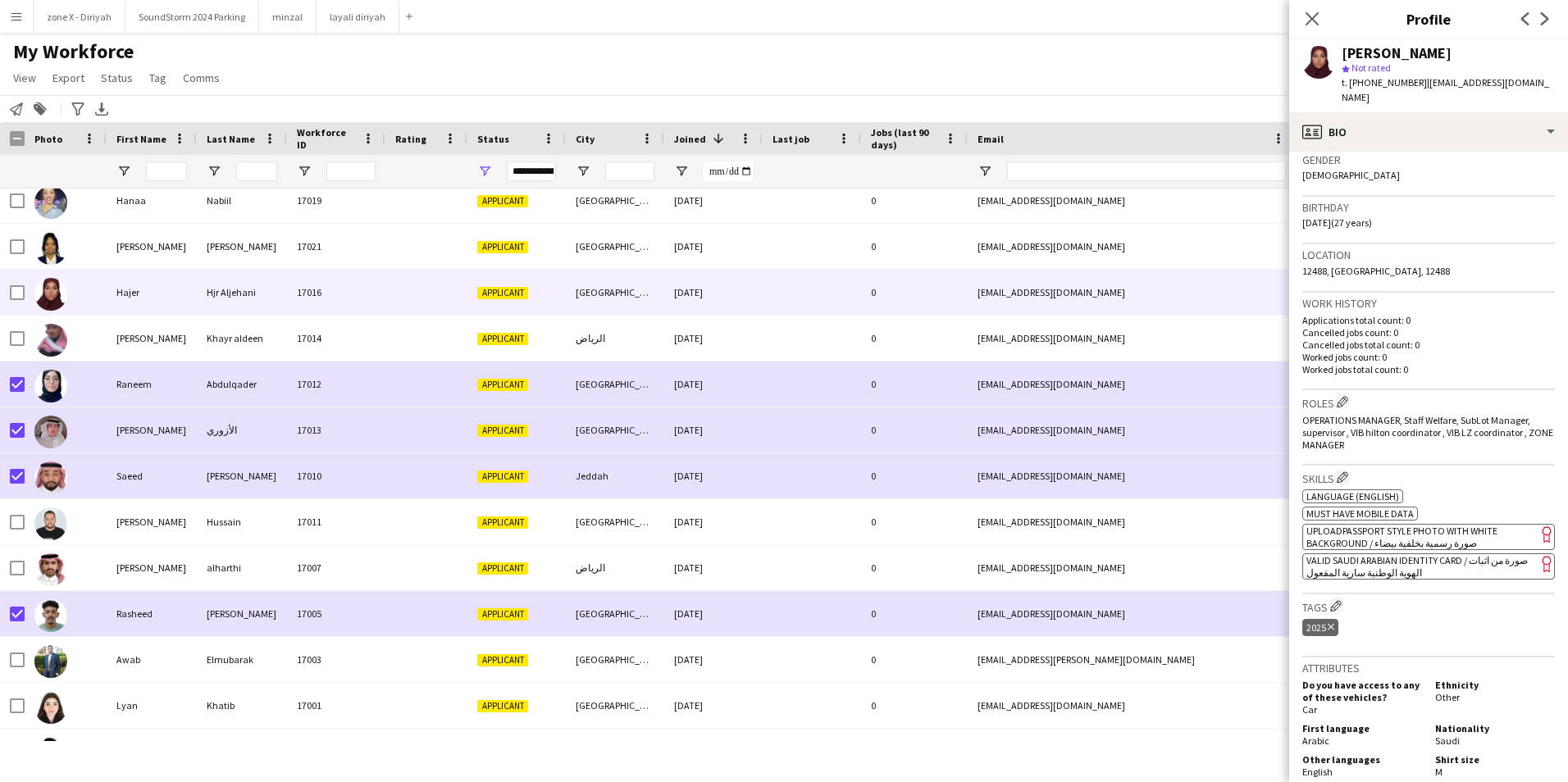
scroll to position [260, 0]
click at [1474, 561] on app-spec-pill "ok-circled2 background Layer 1 cross-circle-red background Layer 1 VALID SAUDI …" at bounding box center [1429, 568] width 253 height 26
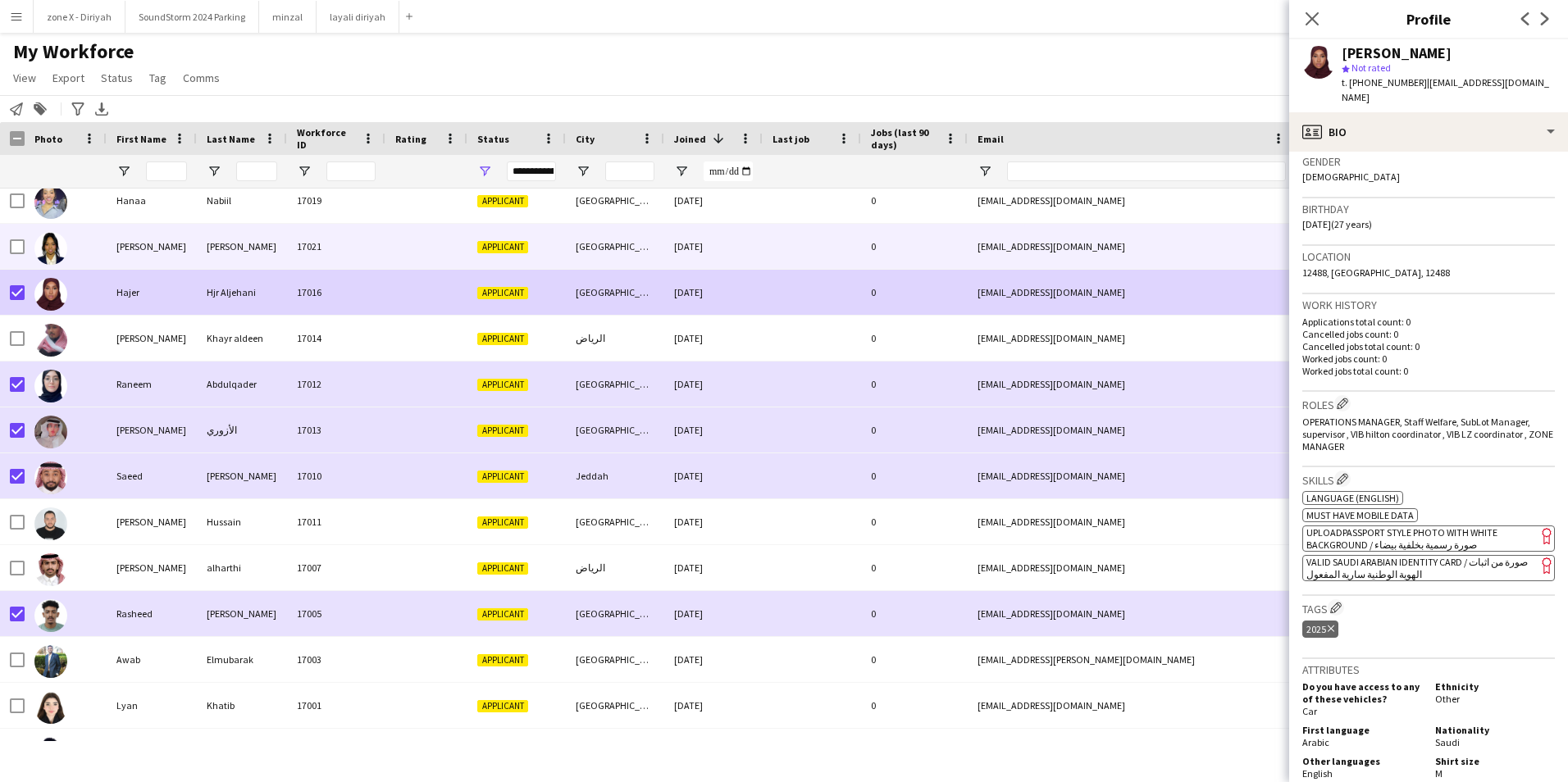
click at [1124, 233] on div "[EMAIL_ADDRESS][DOMAIN_NAME]" at bounding box center [1131, 246] width 328 height 45
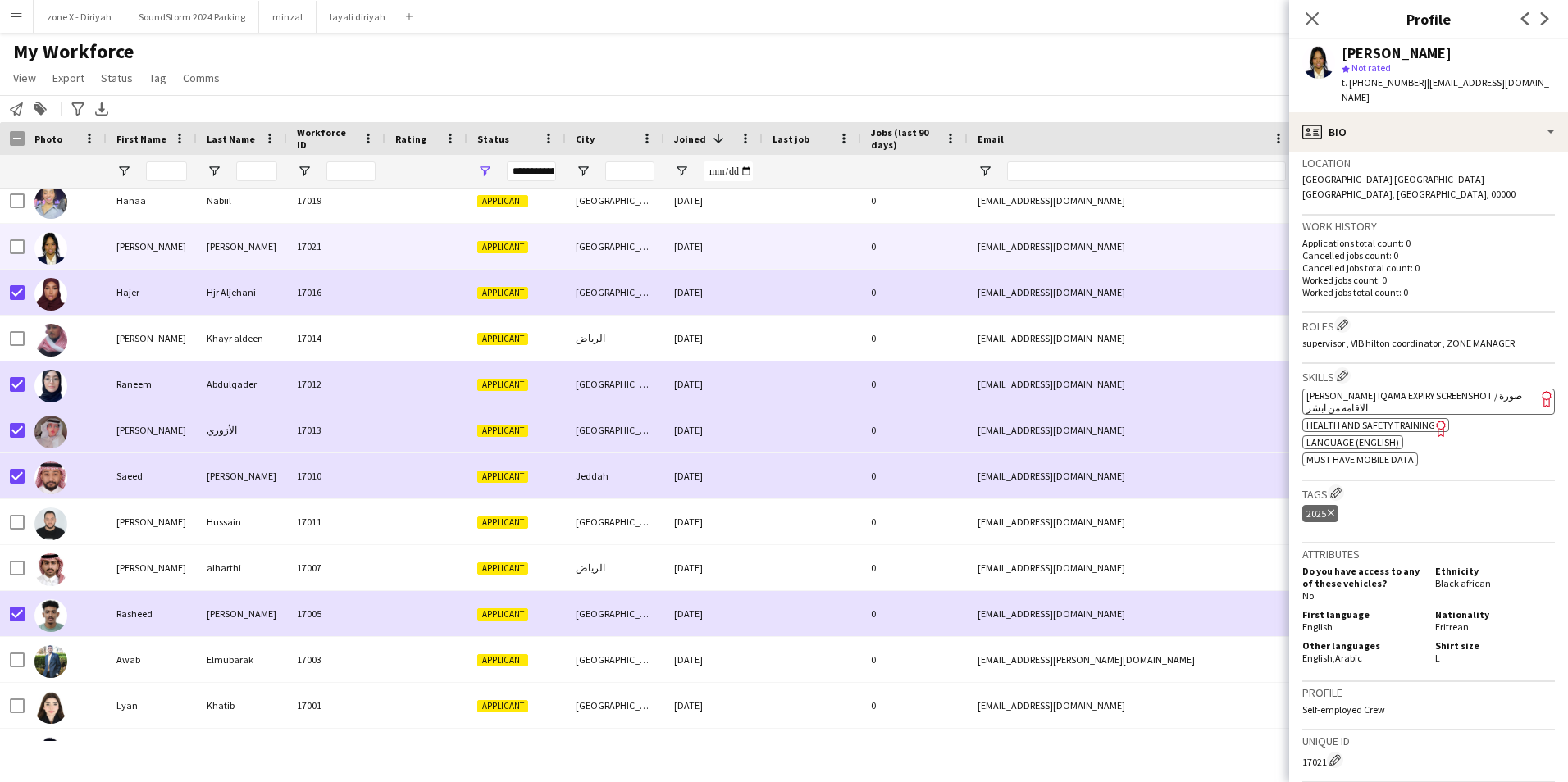
scroll to position [354, 0]
click at [1475, 388] on app-spec-pill "ok-circled2 background Layer 1 cross-circle-red background Layer 1 [PERSON_NAME…" at bounding box center [1429, 401] width 253 height 26
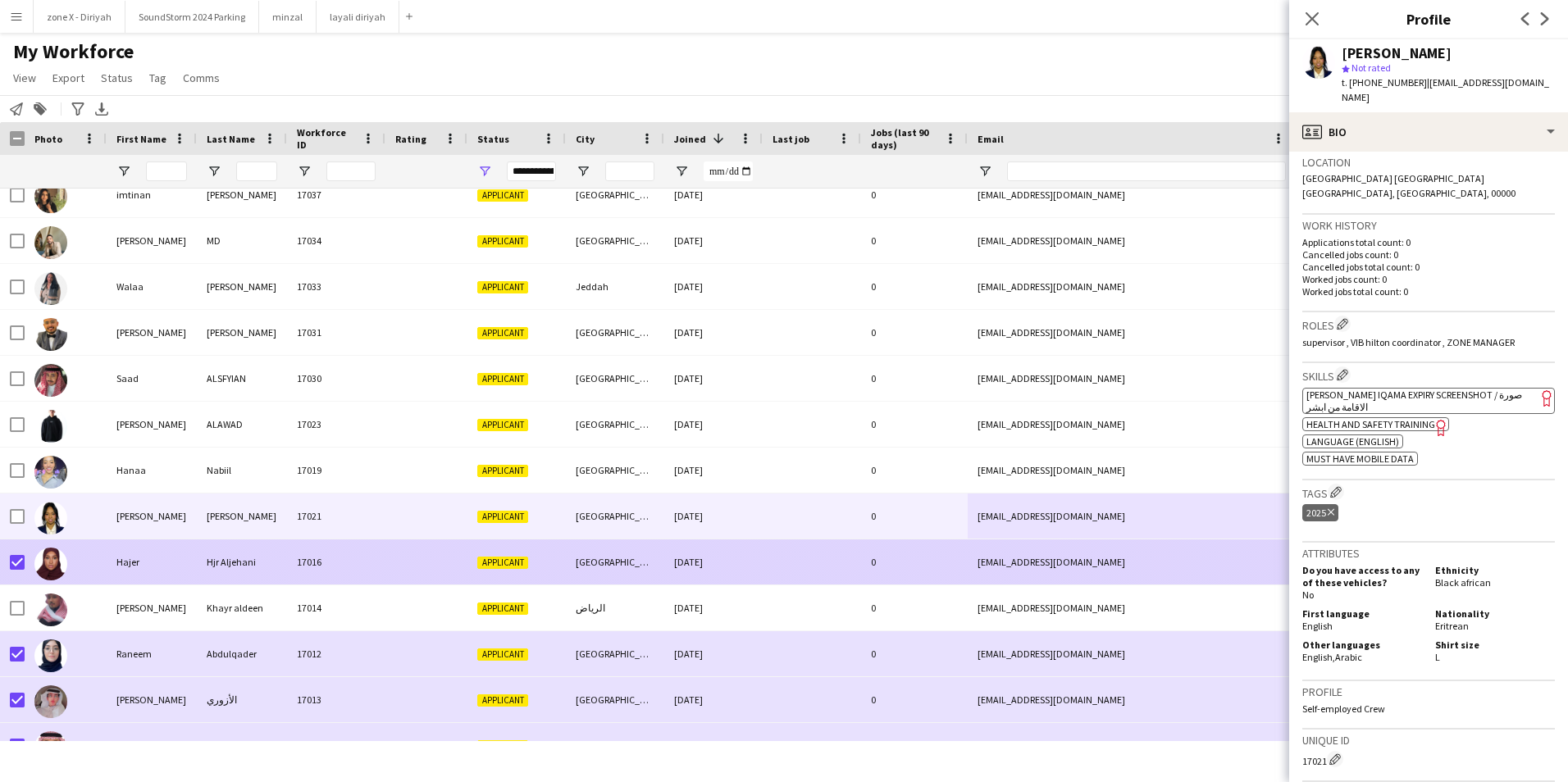
scroll to position [2857, 0]
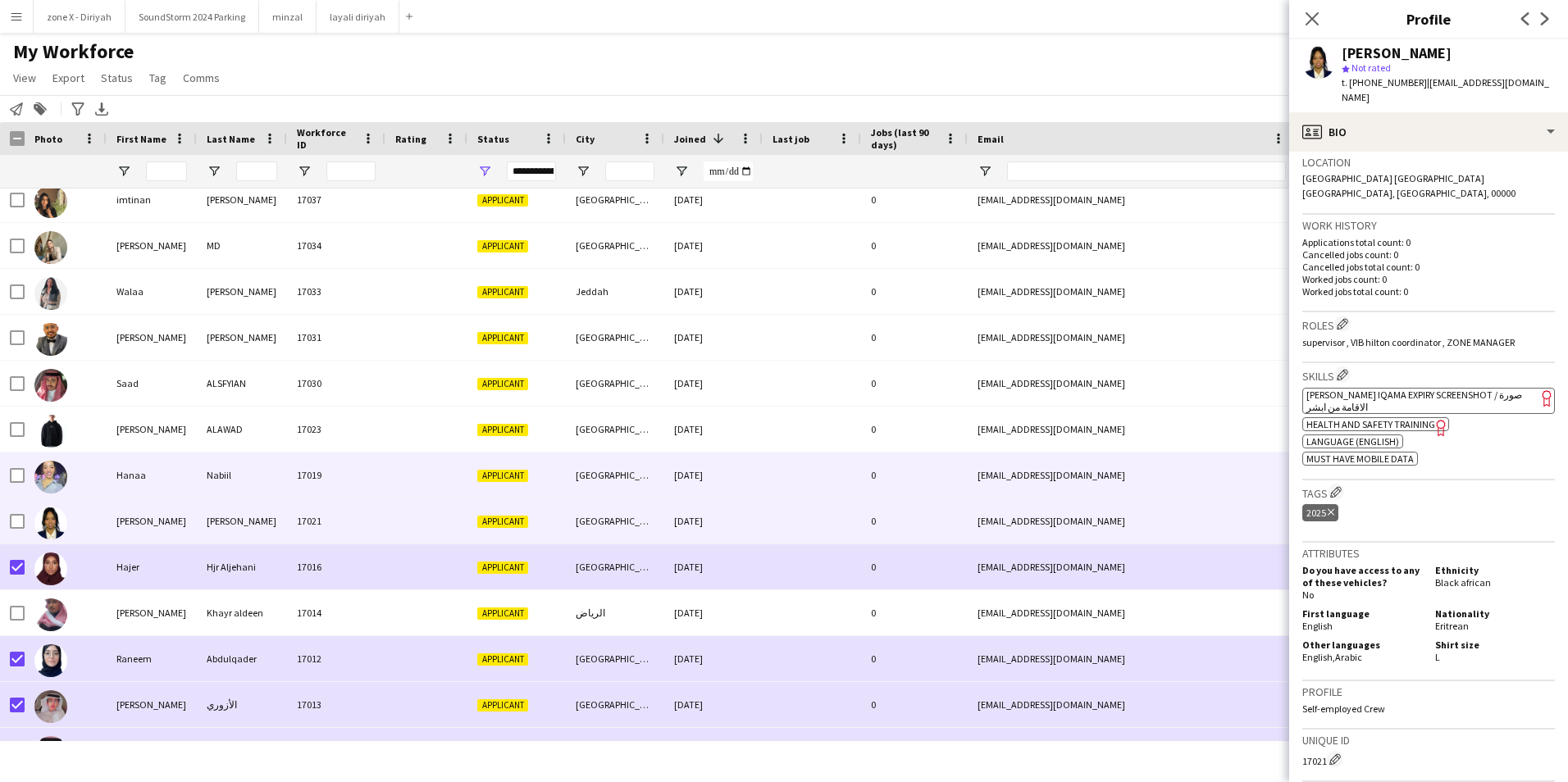
click at [1167, 483] on div "[EMAIL_ADDRESS][DOMAIN_NAME]" at bounding box center [1131, 474] width 328 height 45
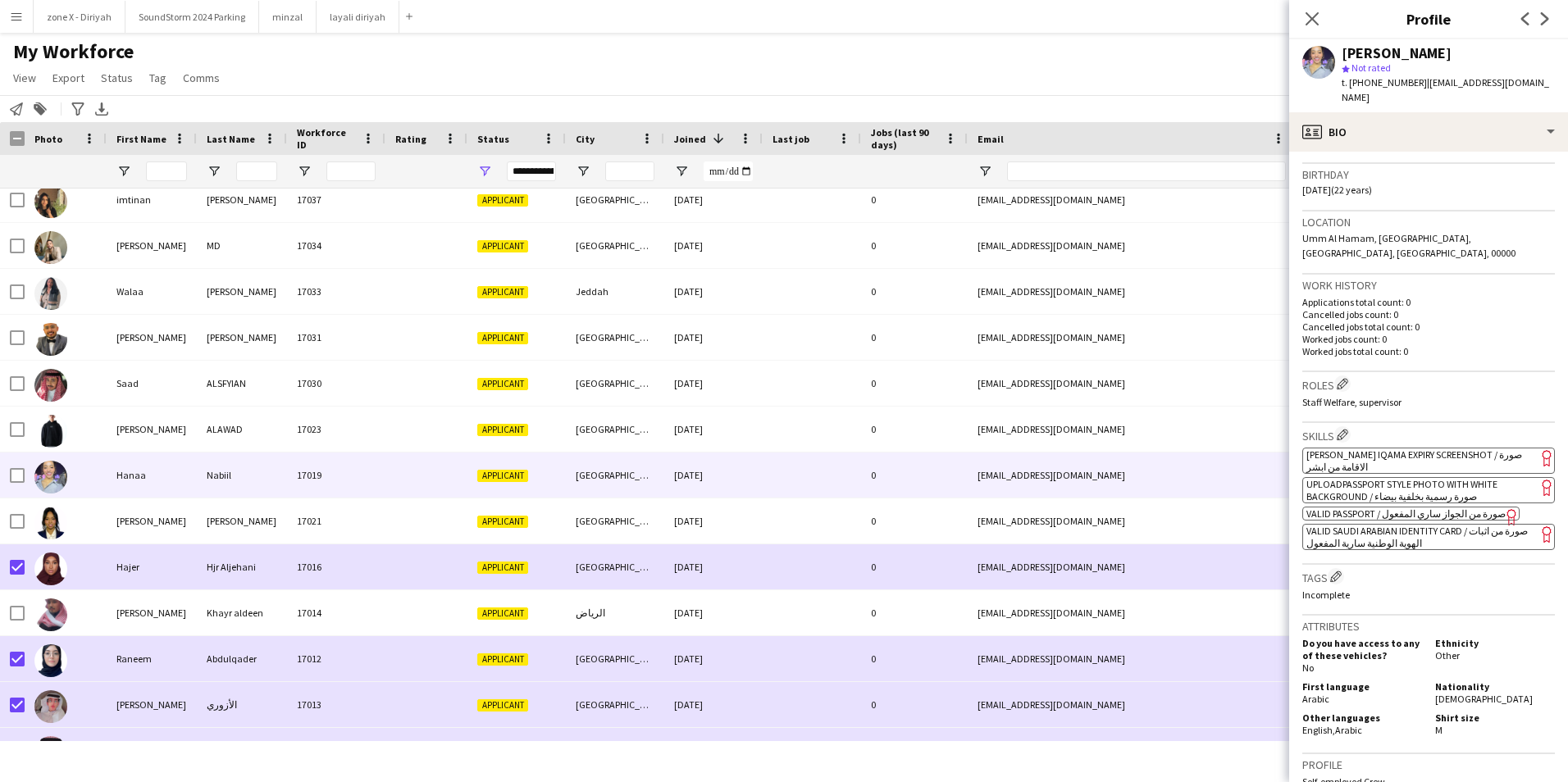
scroll to position [327, 0]
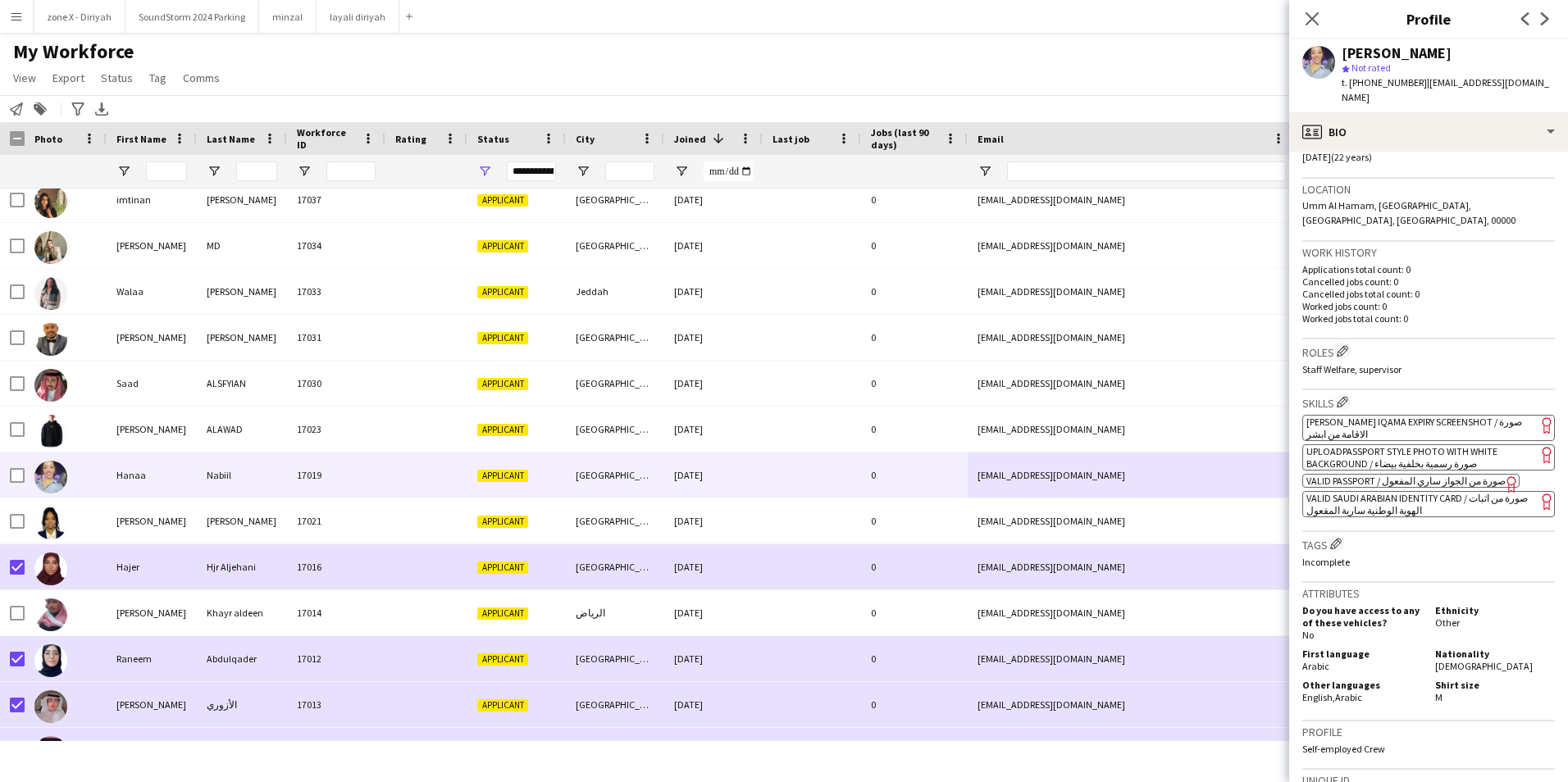
click at [1434, 416] on span "[PERSON_NAME] Iqama Expiry Screenshot / صورة الاقامة من ابشر" at bounding box center [1414, 428] width 215 height 25
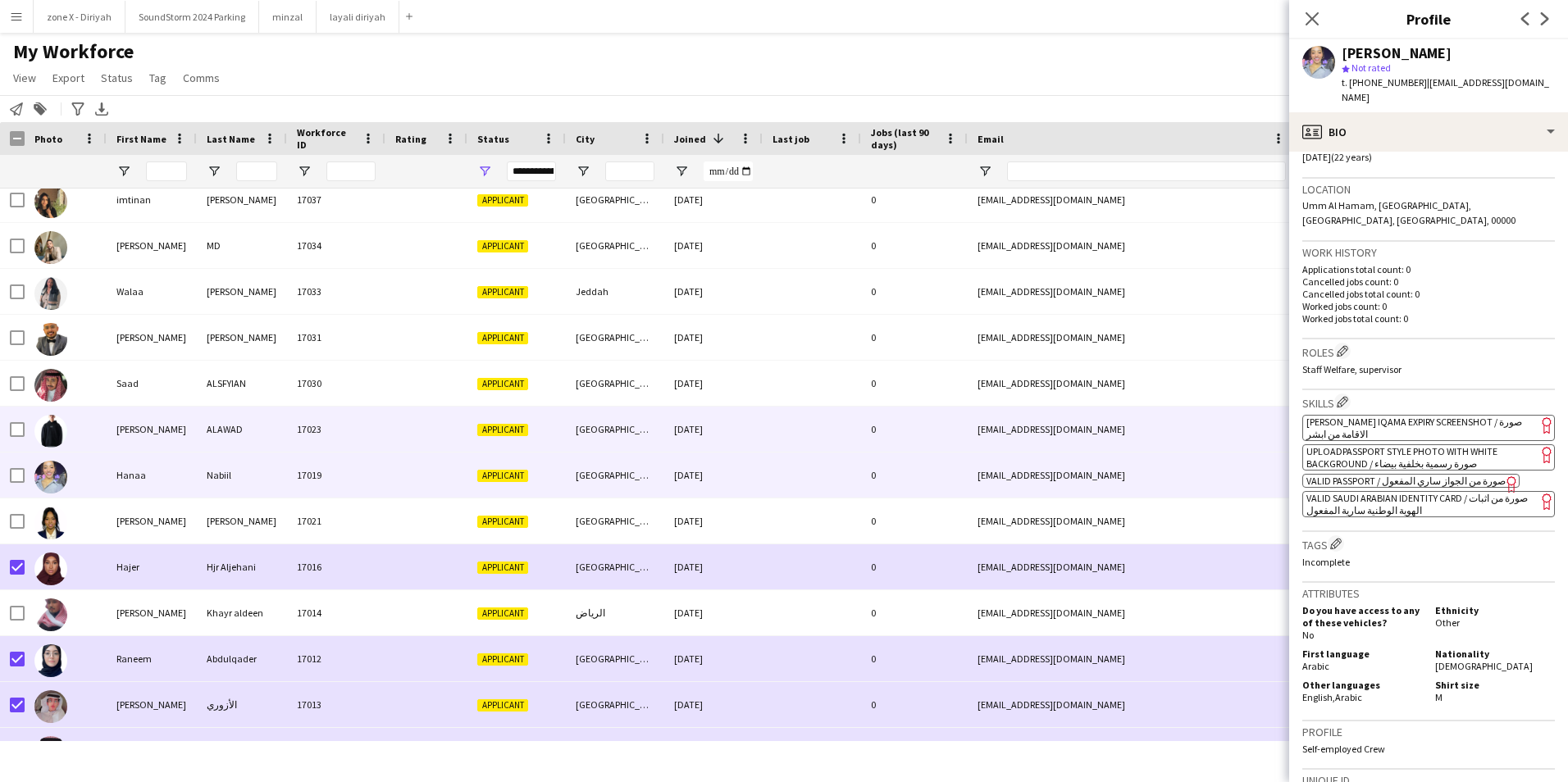
click at [1024, 445] on div "[EMAIL_ADDRESS][DOMAIN_NAME]" at bounding box center [1131, 429] width 328 height 45
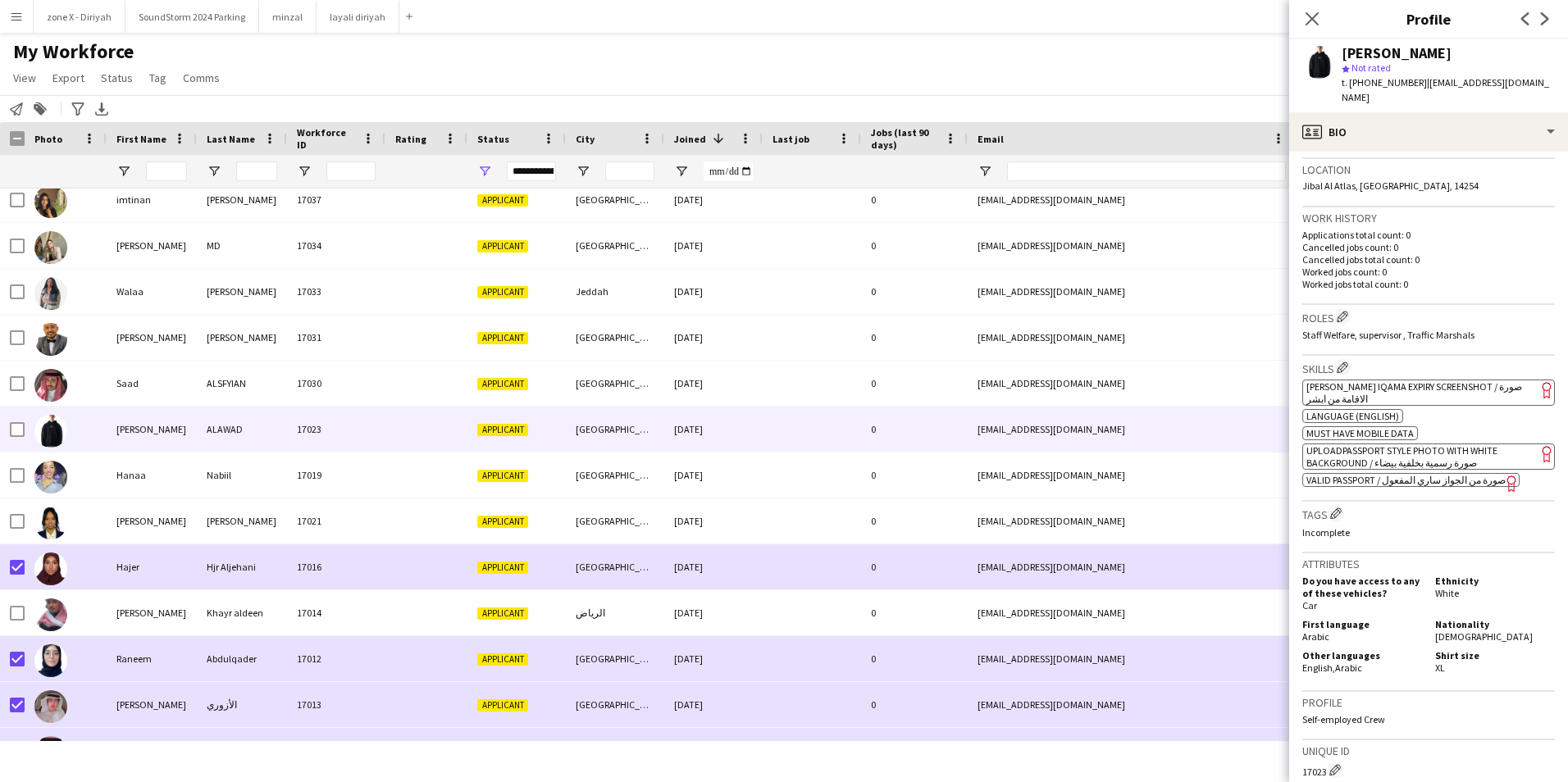
scroll to position [355, 0]
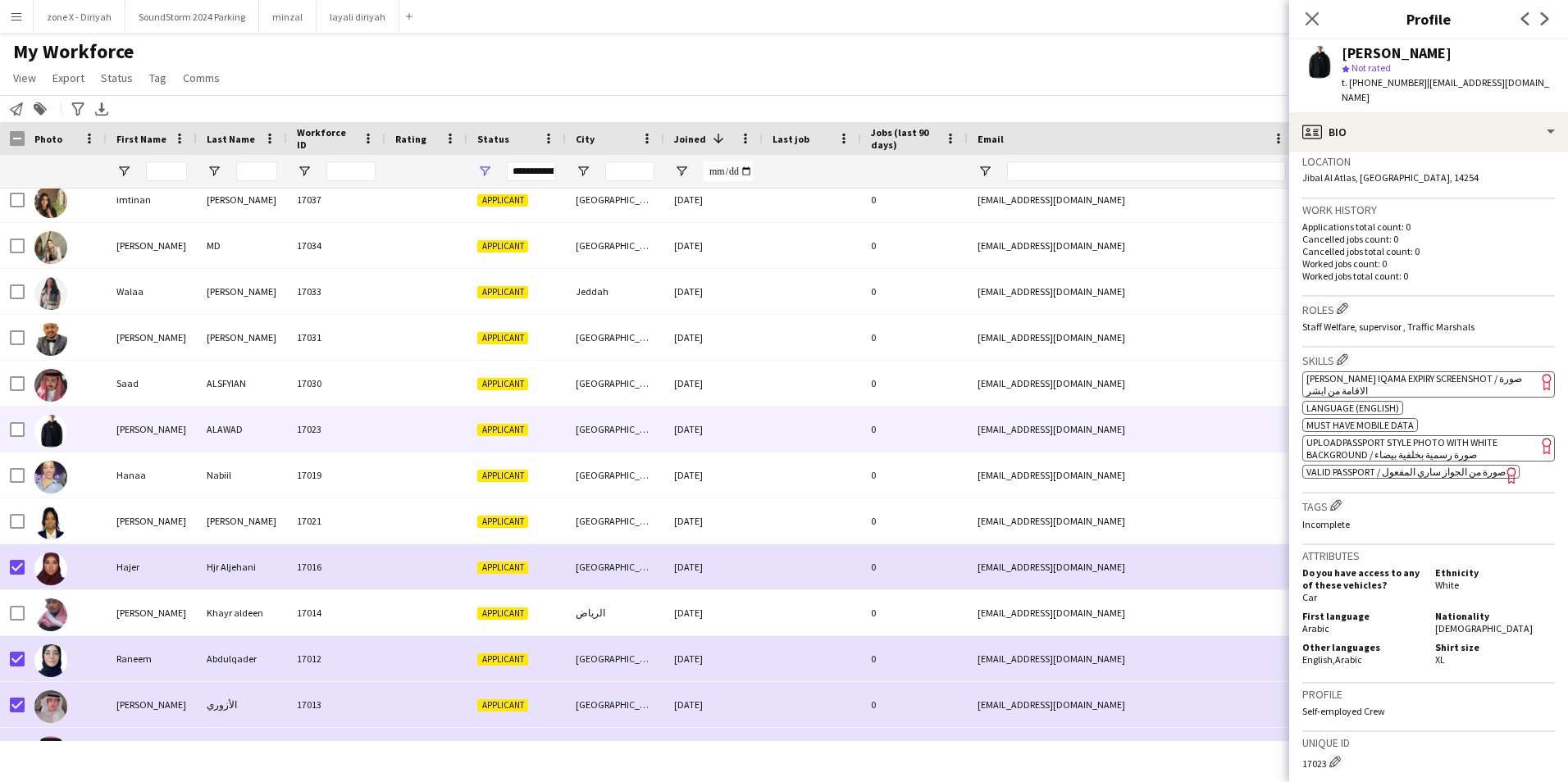
click at [1447, 371] on app-spec-pill "ok-circled2 background Layer 1 cross-circle-red background Layer 1 [PERSON_NAME…" at bounding box center [1429, 384] width 253 height 26
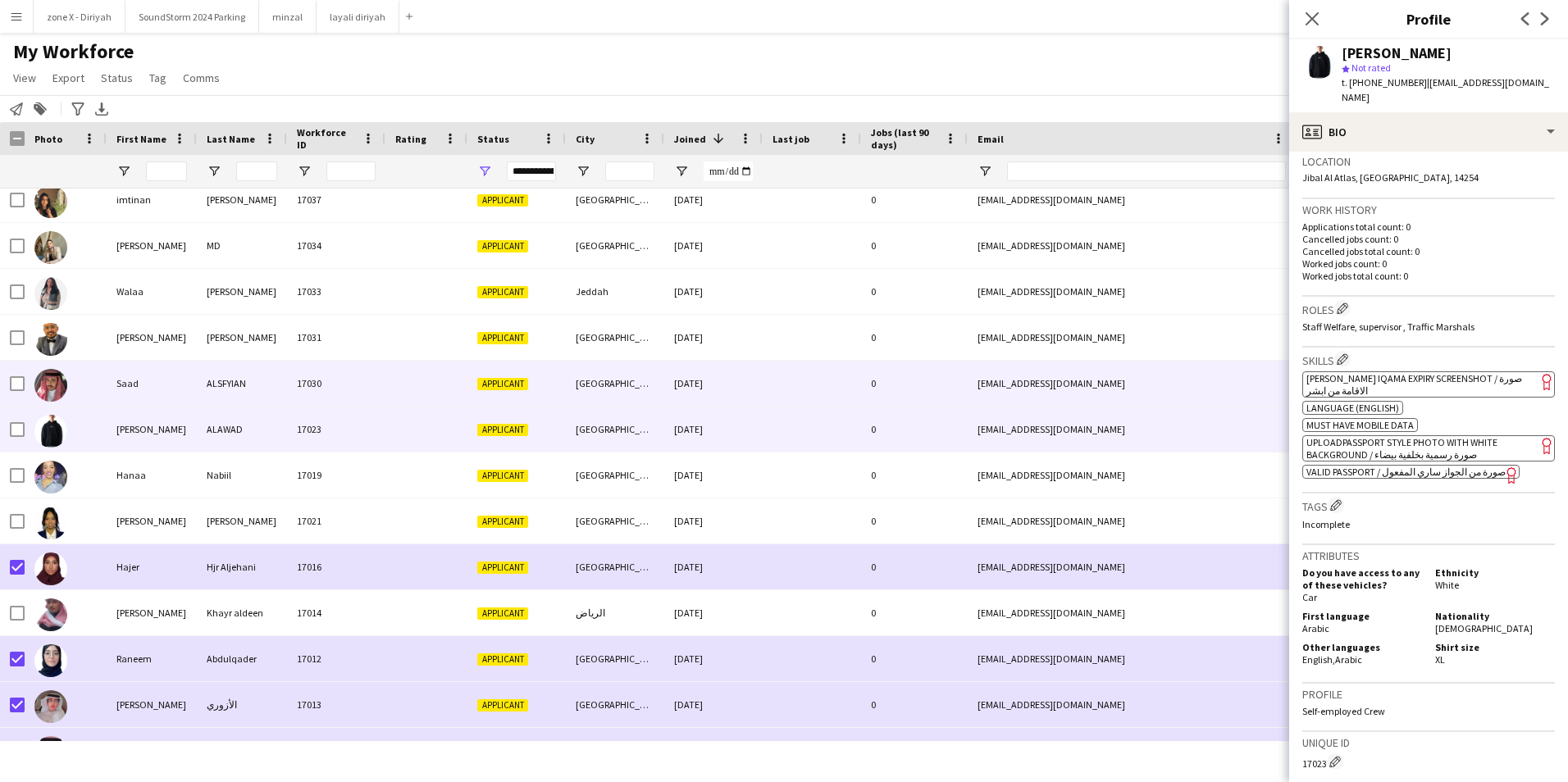
click at [1004, 376] on div "[EMAIL_ADDRESS][DOMAIN_NAME]" at bounding box center [1131, 383] width 328 height 45
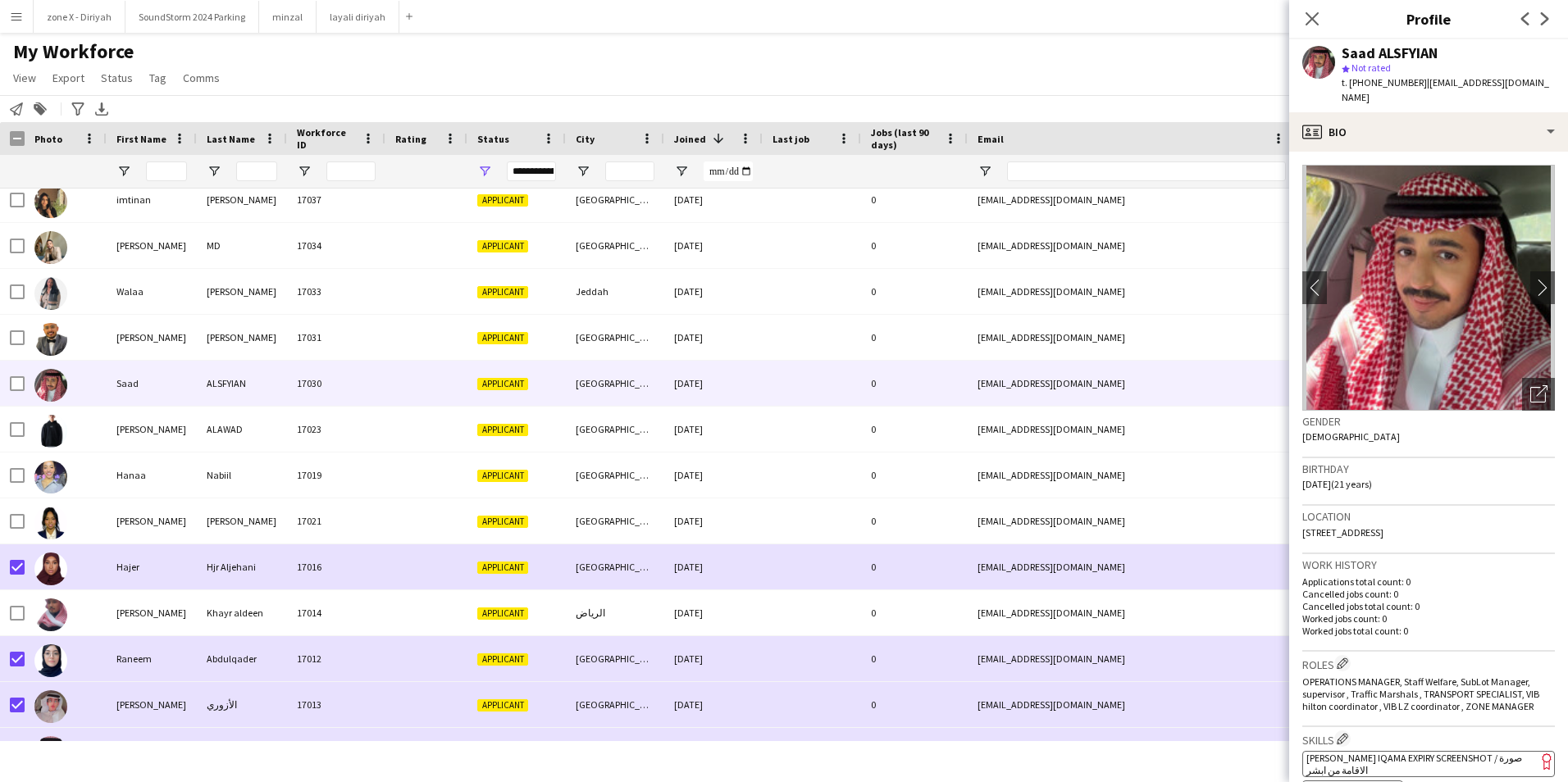
scroll to position [180, 0]
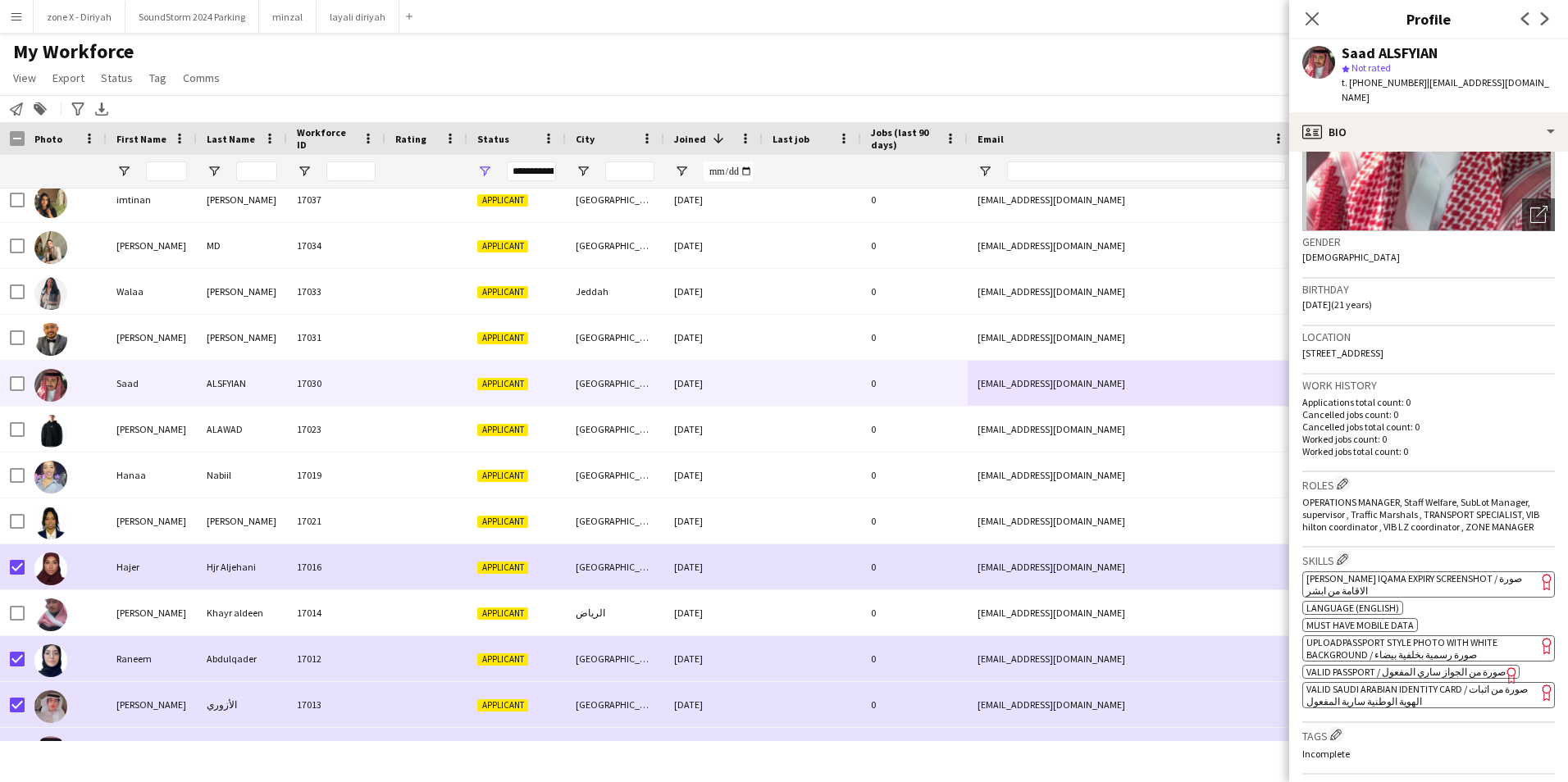
click at [1490, 572] on span "[PERSON_NAME] Iqama Expiry Screenshot / صورة الاقامة من ابشر" at bounding box center [1414, 585] width 215 height 25
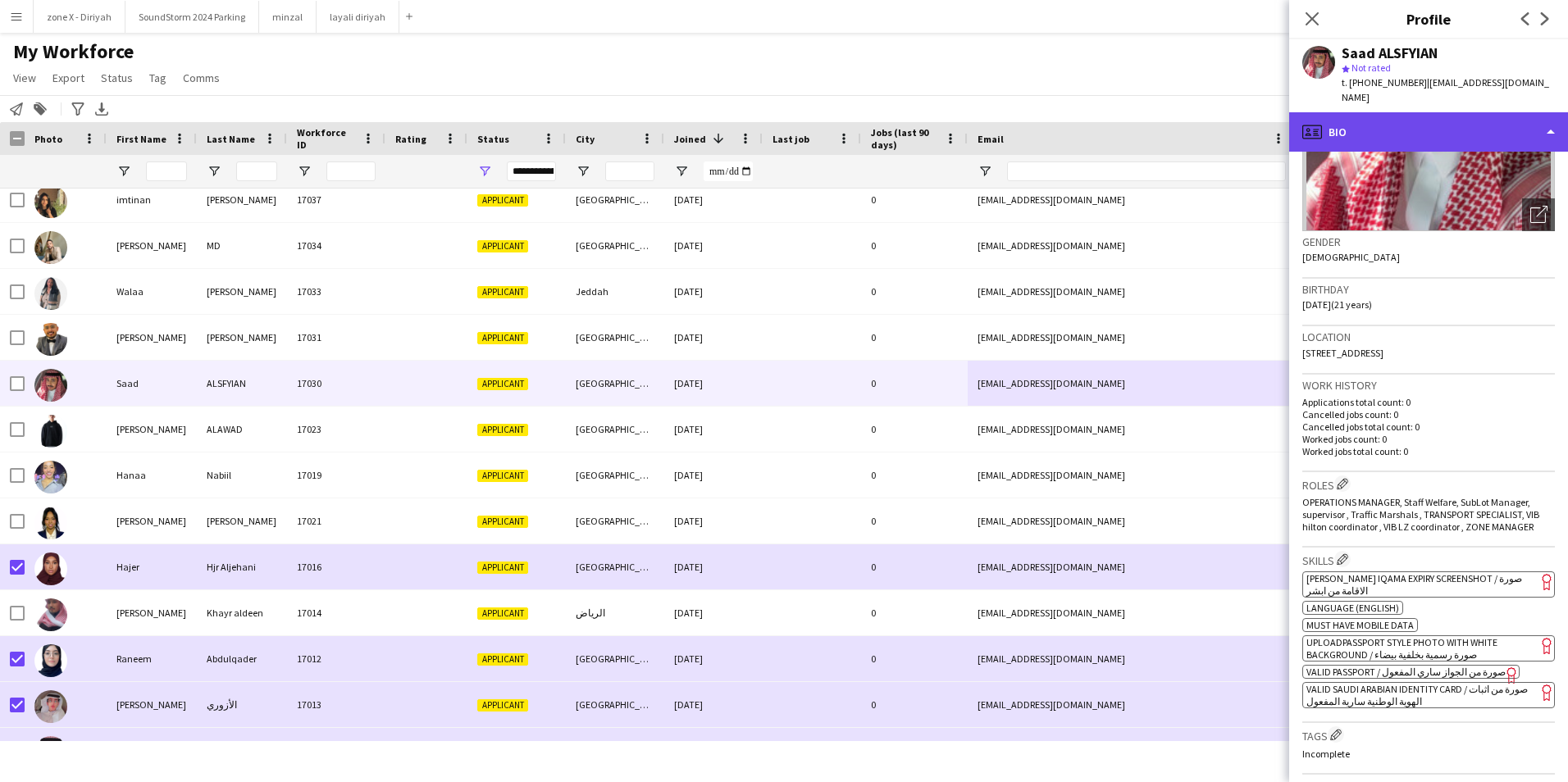
click at [1490, 112] on div "profile Bio" at bounding box center [1429, 132] width 279 height 40
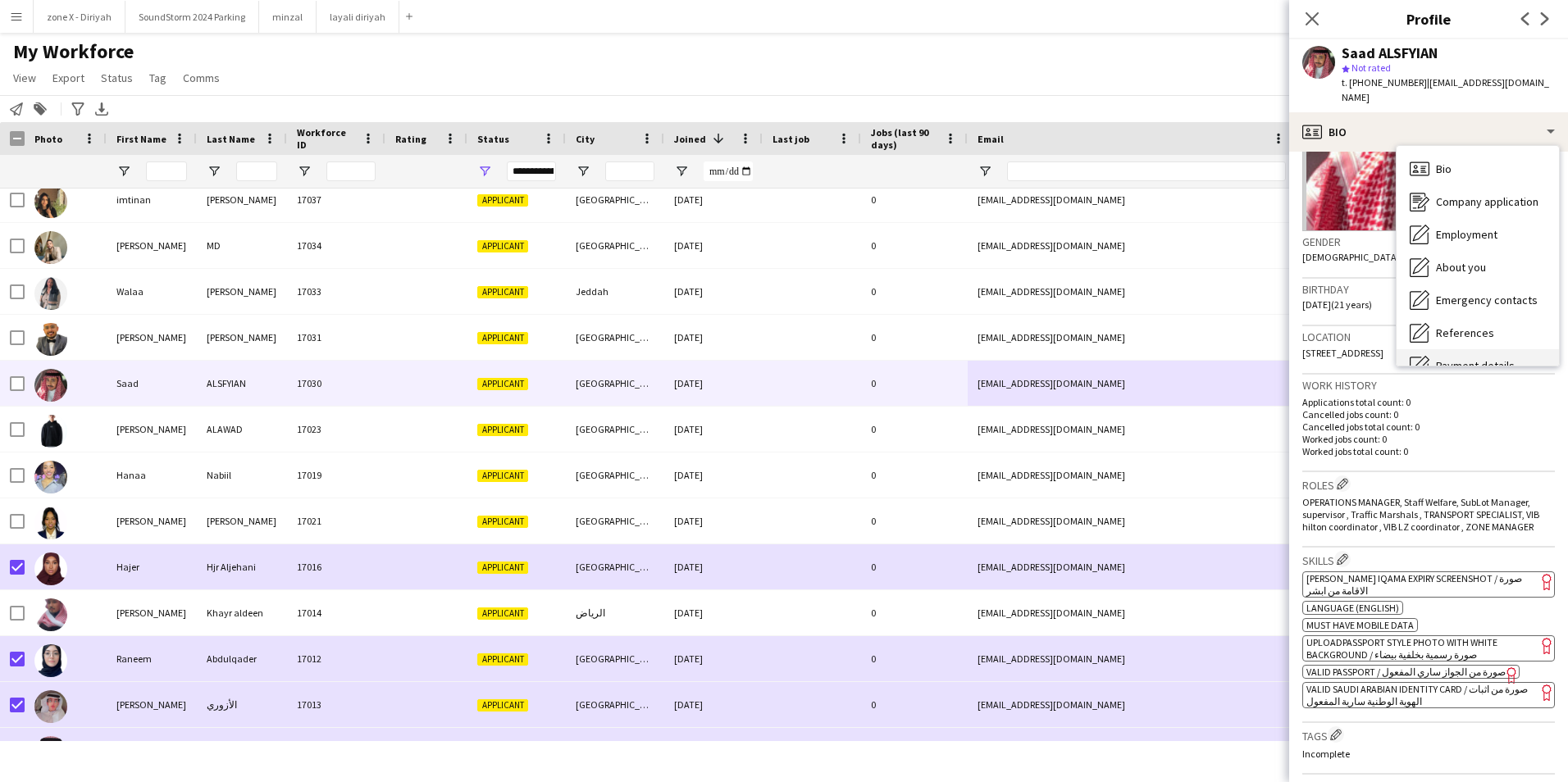
click at [1520, 349] on div "Payment details Payment details" at bounding box center [1477, 365] width 163 height 33
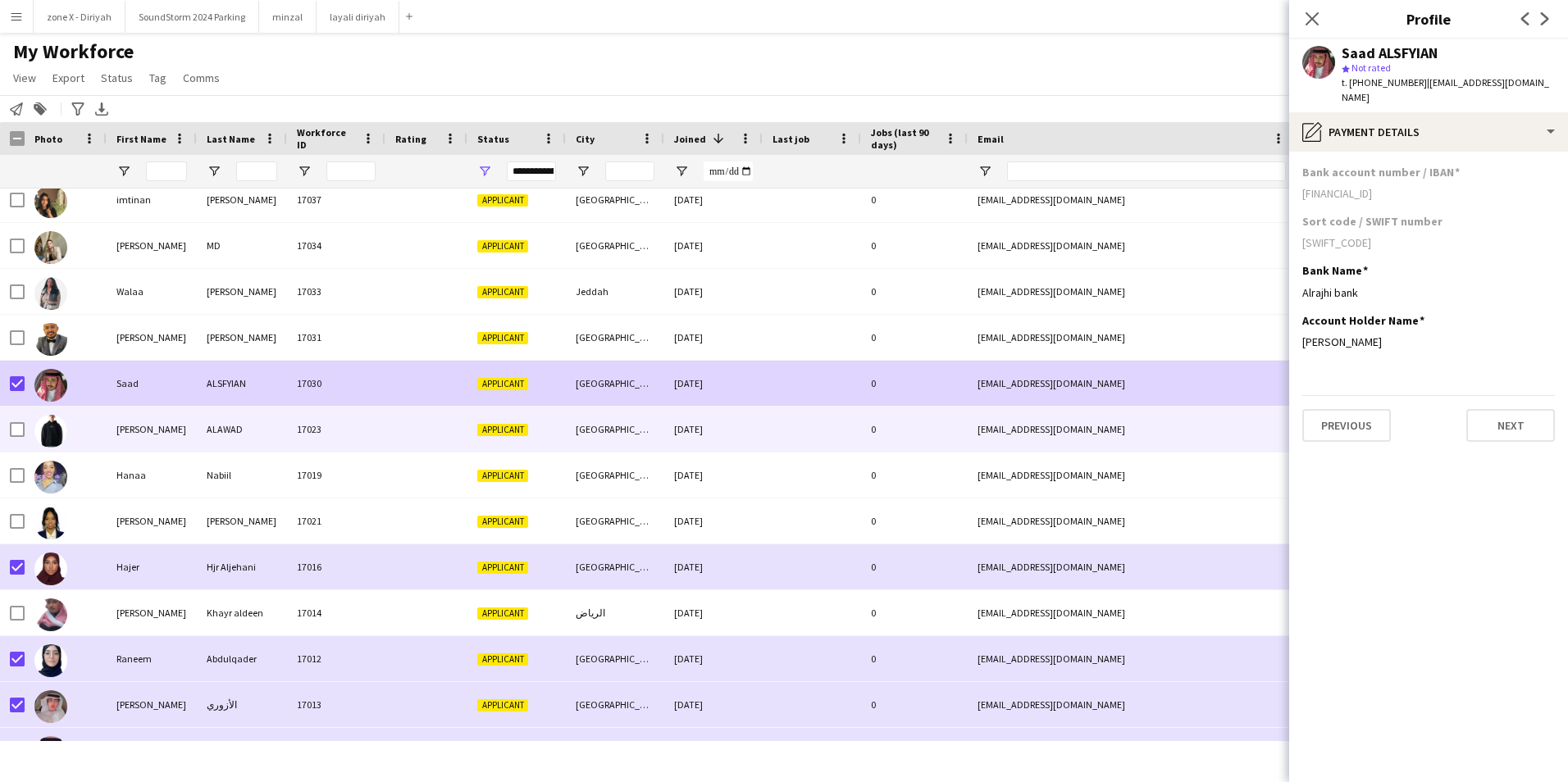
click at [363, 441] on div "17023" at bounding box center [336, 429] width 98 height 45
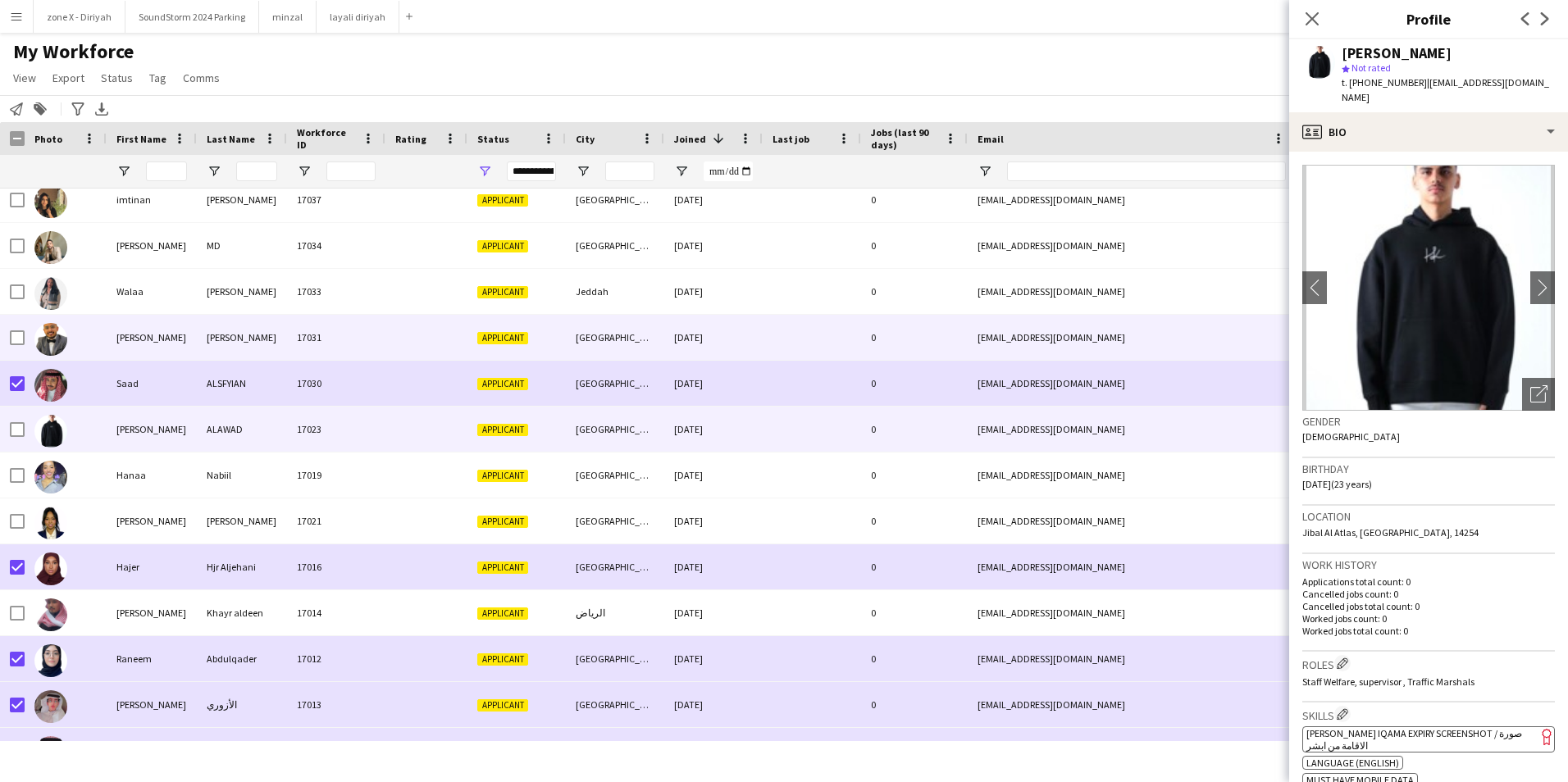
click at [969, 329] on div "[EMAIL_ADDRESS][DOMAIN_NAME]" at bounding box center [1131, 337] width 328 height 45
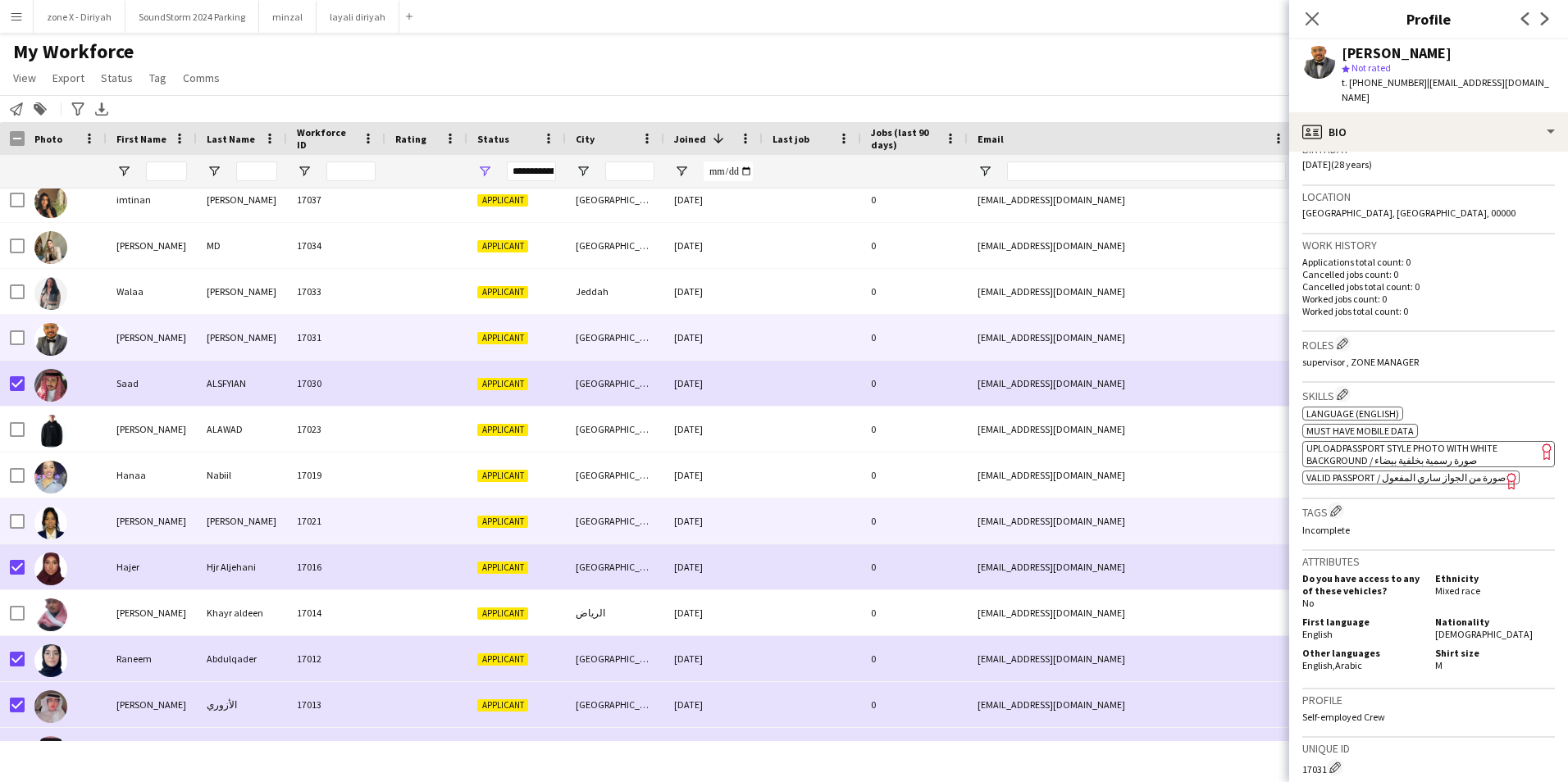
scroll to position [2709, 0]
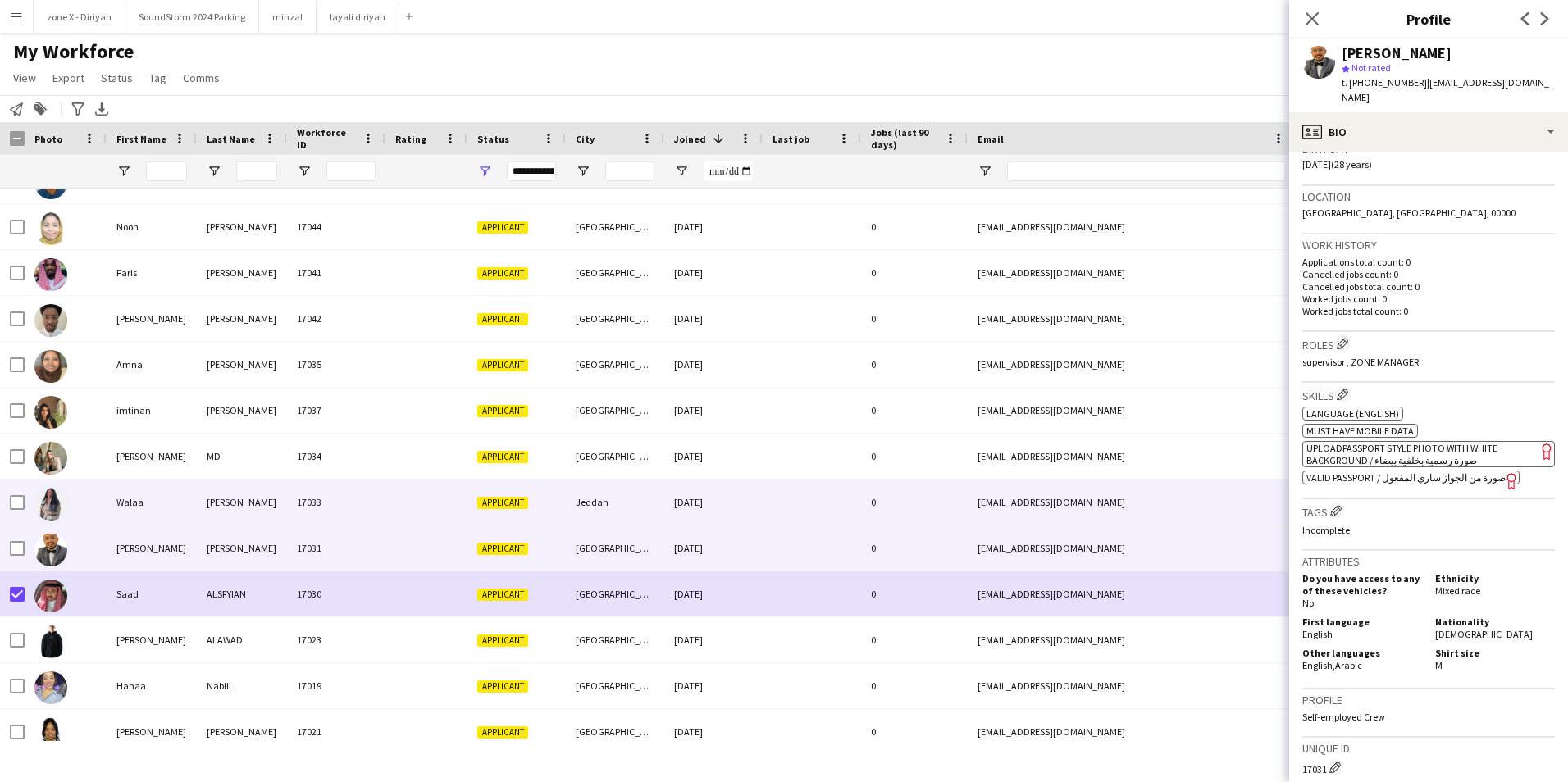
click at [1209, 511] on div "[EMAIL_ADDRESS][DOMAIN_NAME]" at bounding box center [1131, 502] width 328 height 45
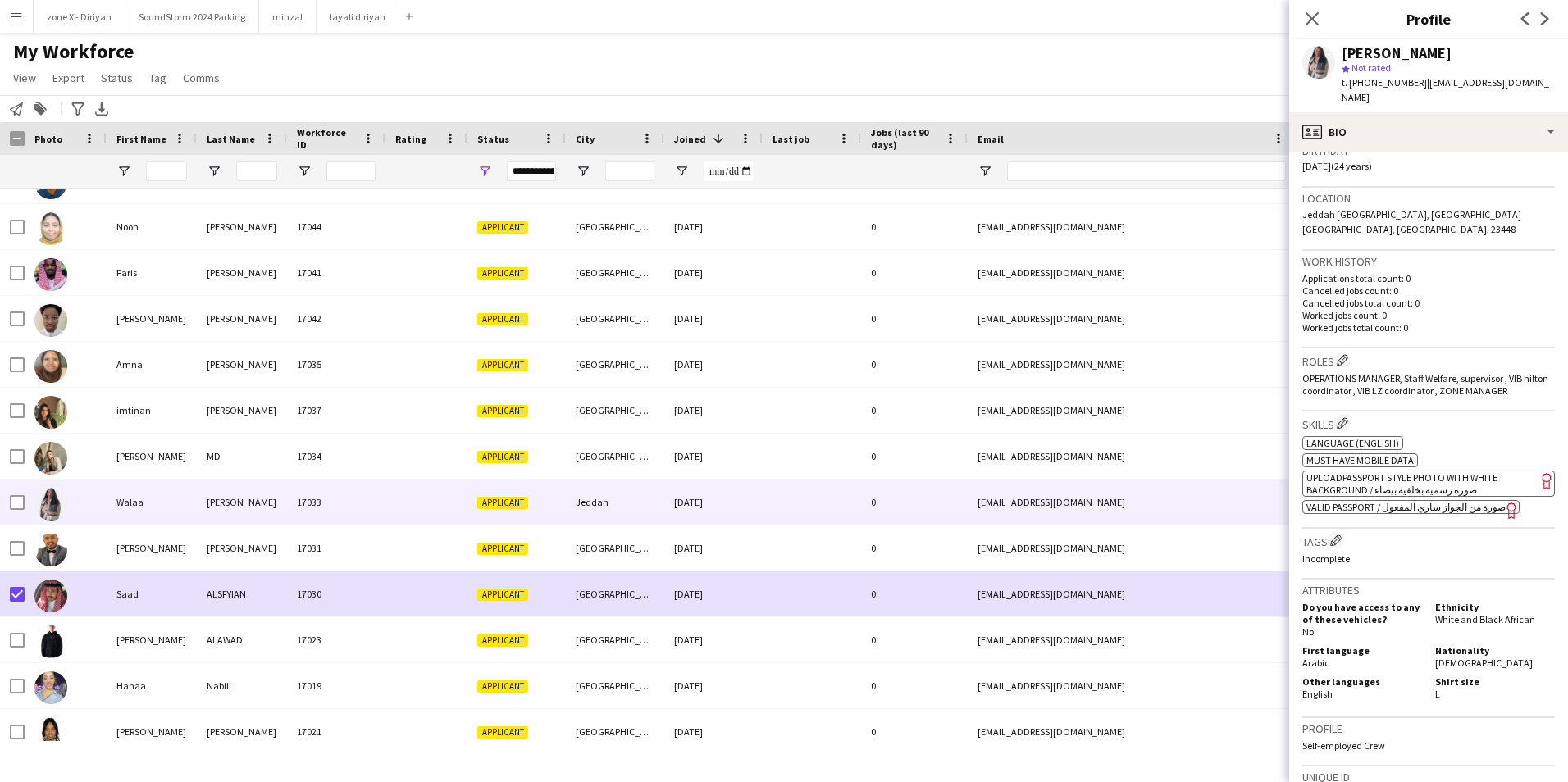
scroll to position [332, 0]
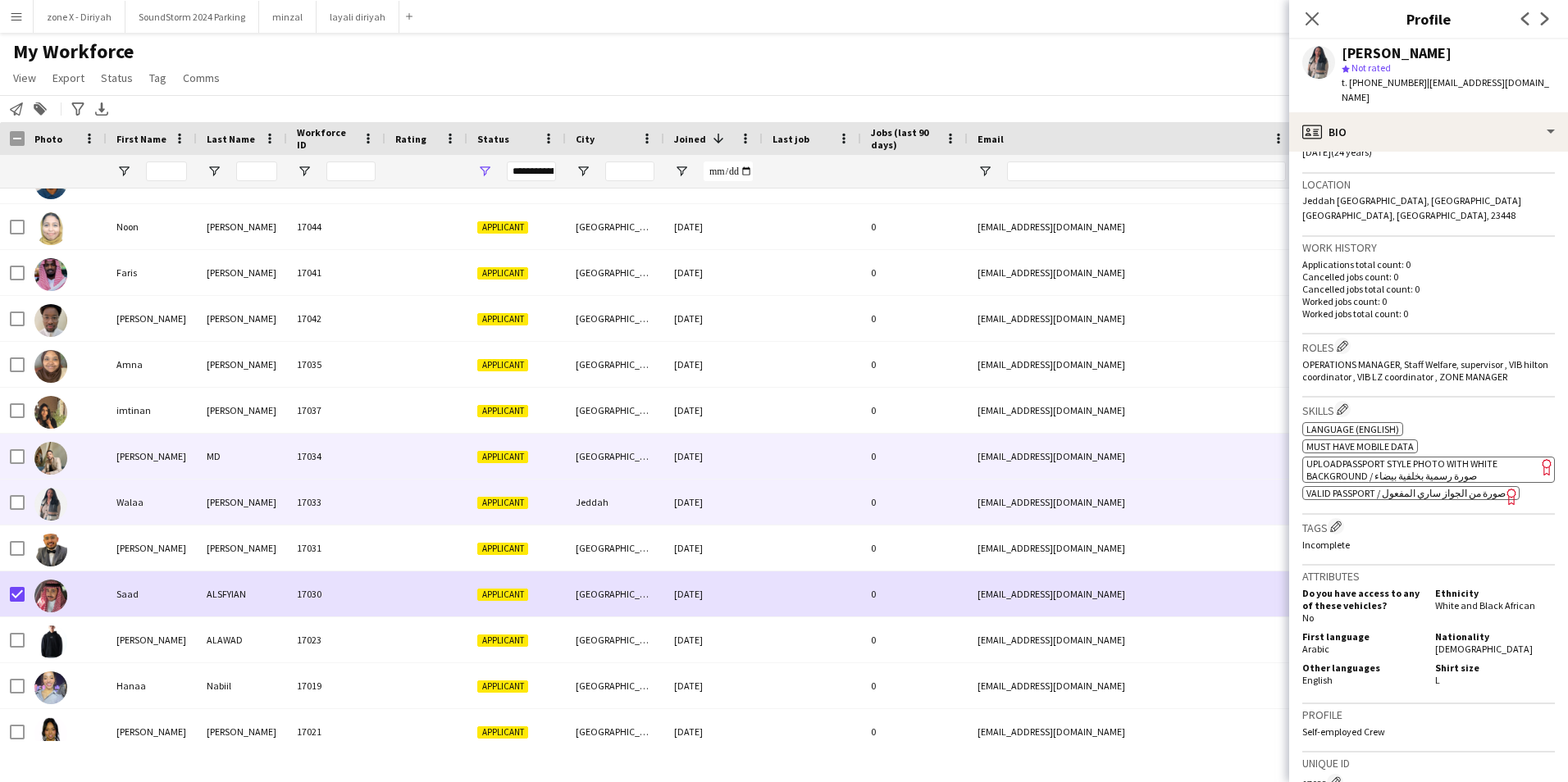
click at [1247, 464] on div "[EMAIL_ADDRESS][DOMAIN_NAME]" at bounding box center [1131, 456] width 328 height 45
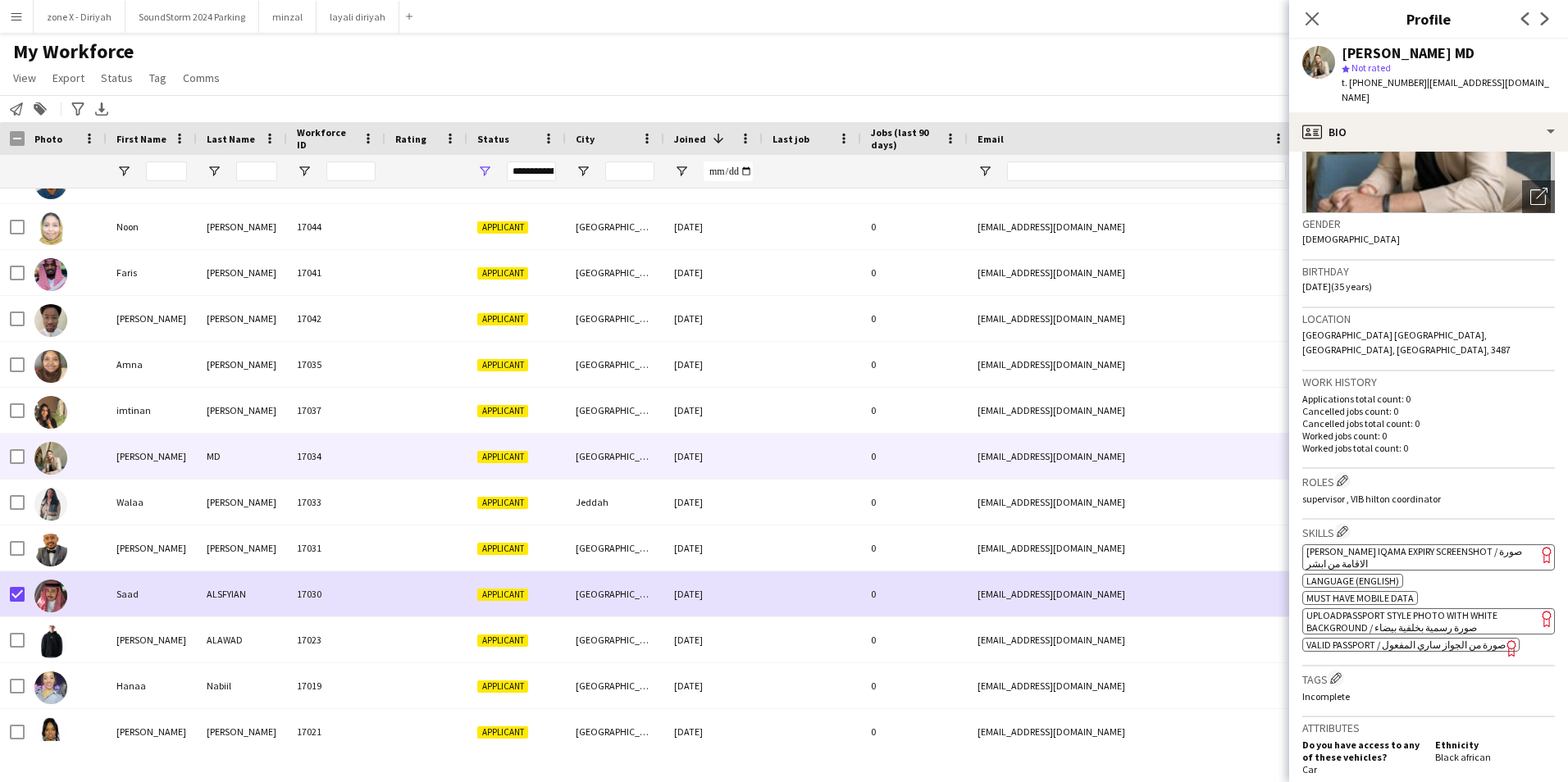
scroll to position [201, 0]
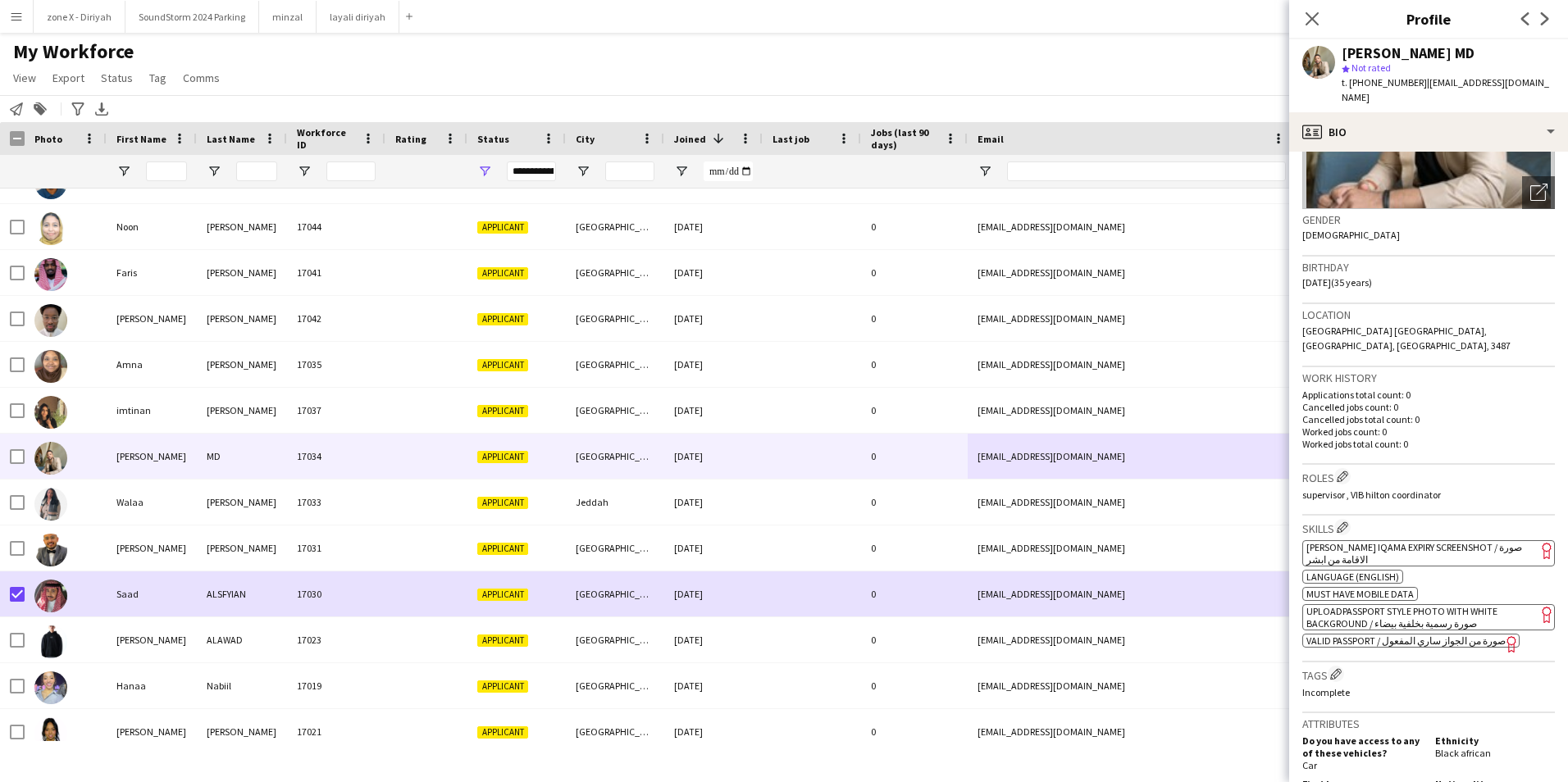
click at [1498, 541] on span "[PERSON_NAME] Iqama Expiry Screenshot / صورة الاقامة من ابشر" at bounding box center [1414, 554] width 215 height 25
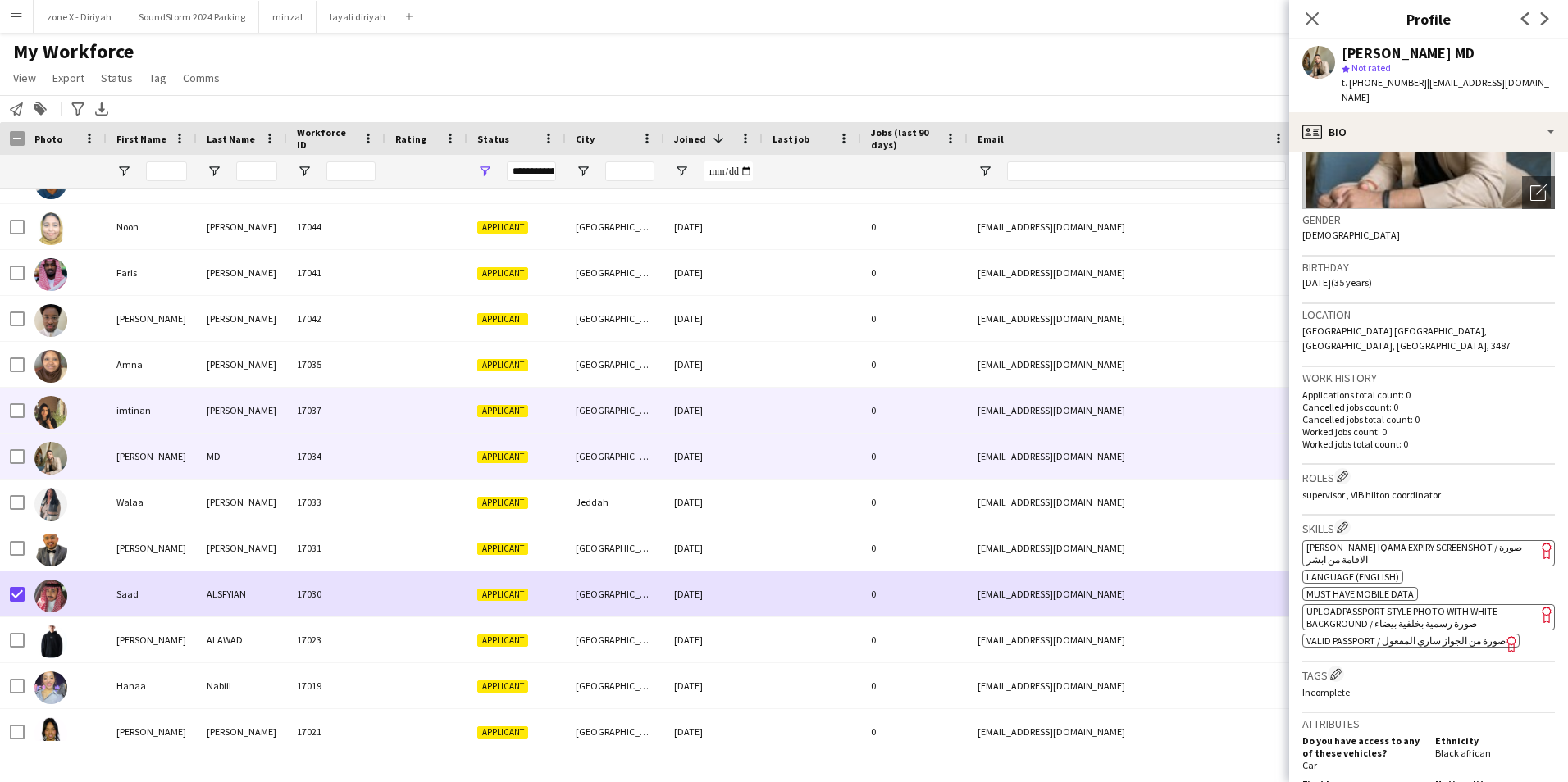
click at [838, 396] on div at bounding box center [811, 410] width 98 height 45
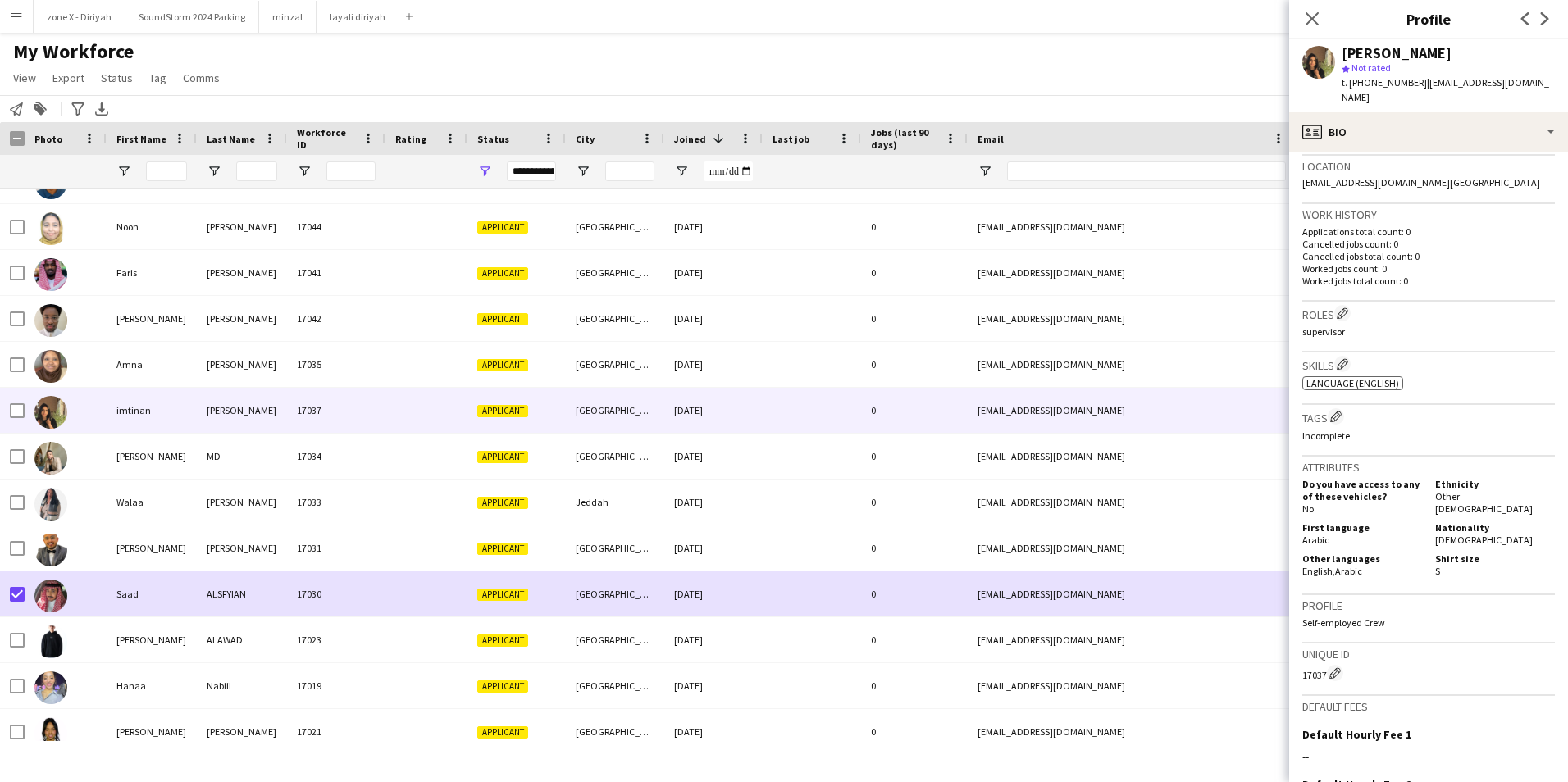
scroll to position [0, 0]
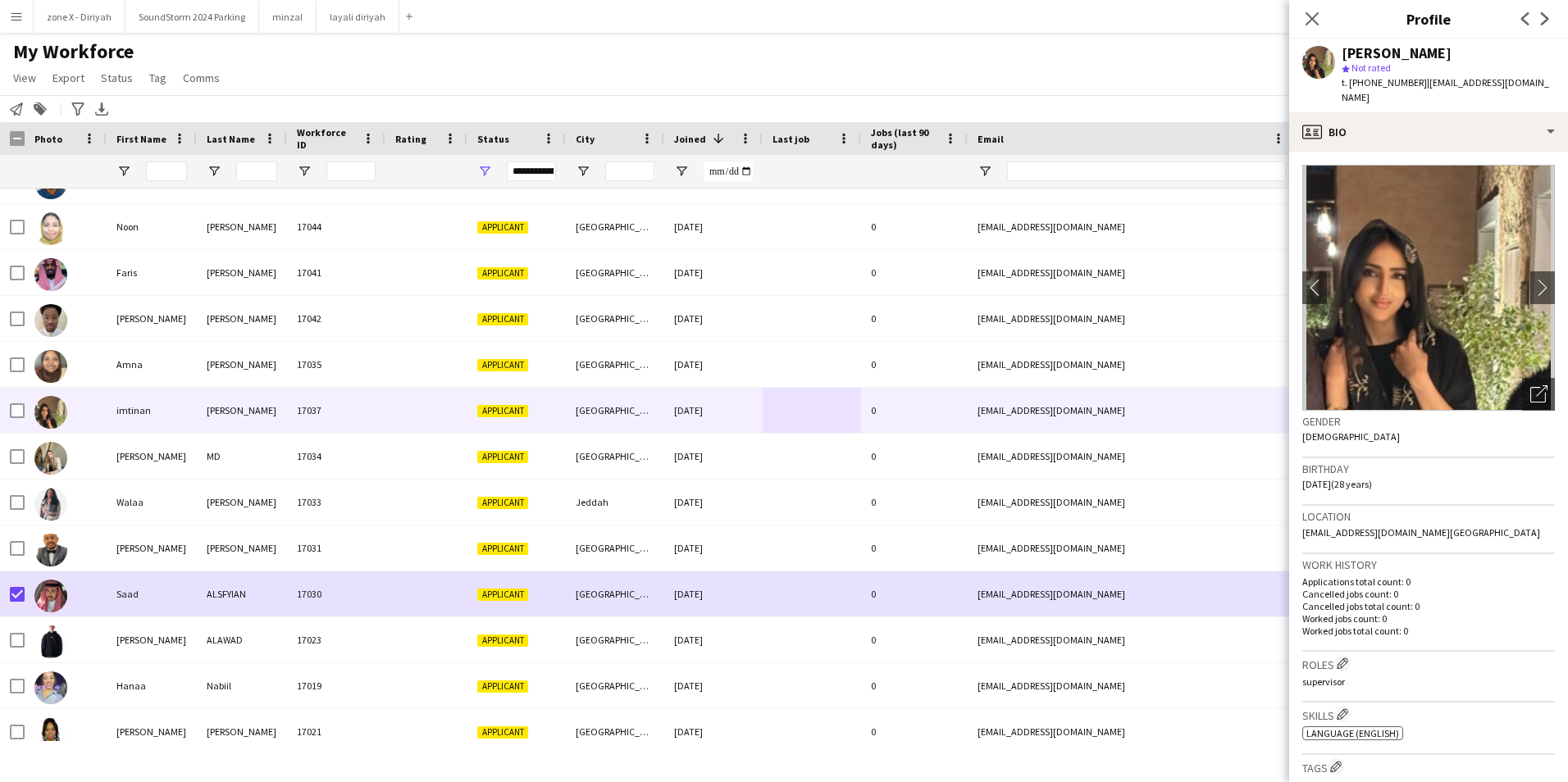
click at [1528, 205] on img at bounding box center [1429, 288] width 253 height 246
click at [1530, 279] on app-icon "chevron-right" at bounding box center [1542, 287] width 26 height 17
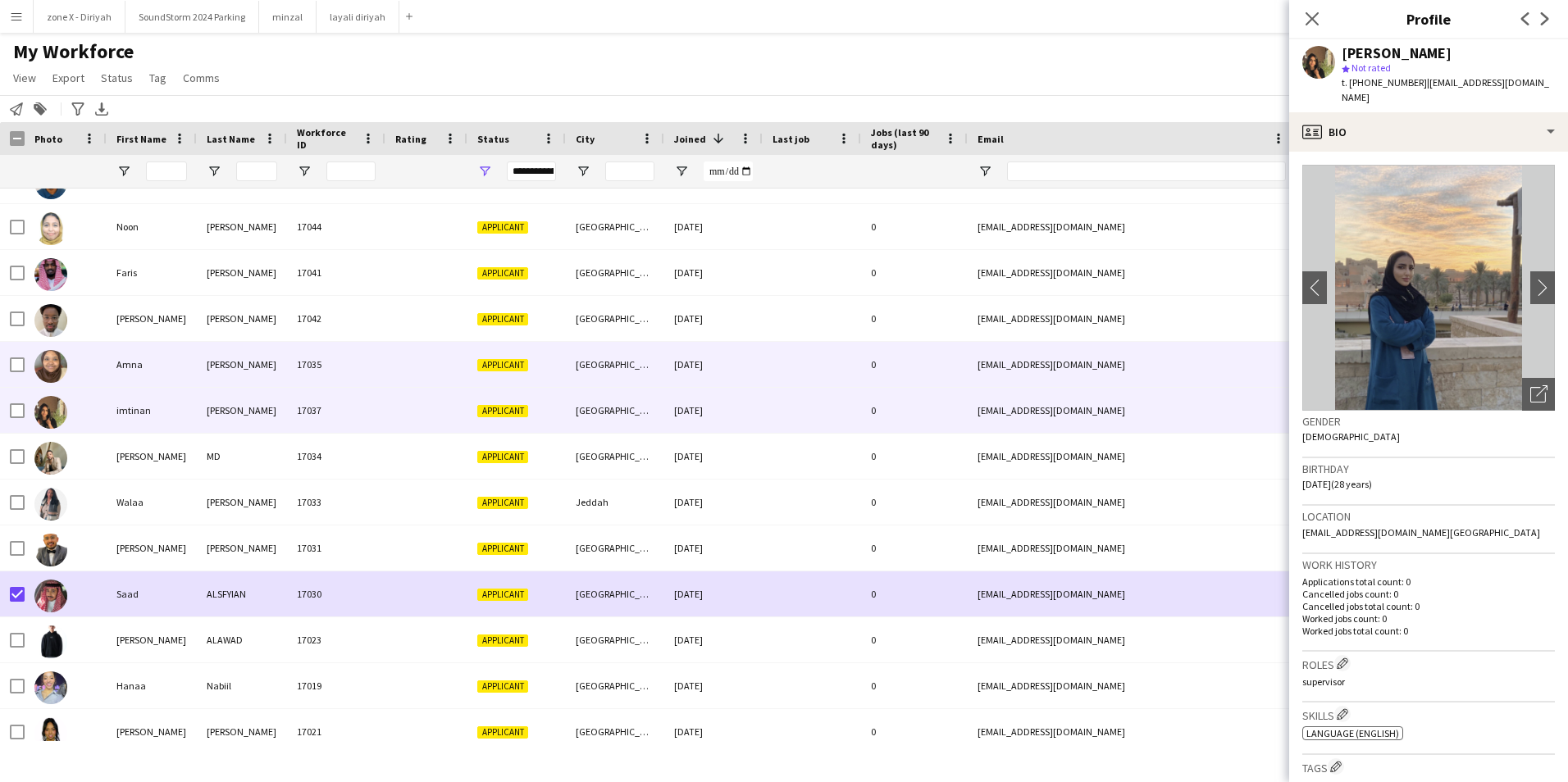
click at [1034, 354] on div "[EMAIL_ADDRESS][DOMAIN_NAME]" at bounding box center [1131, 364] width 328 height 45
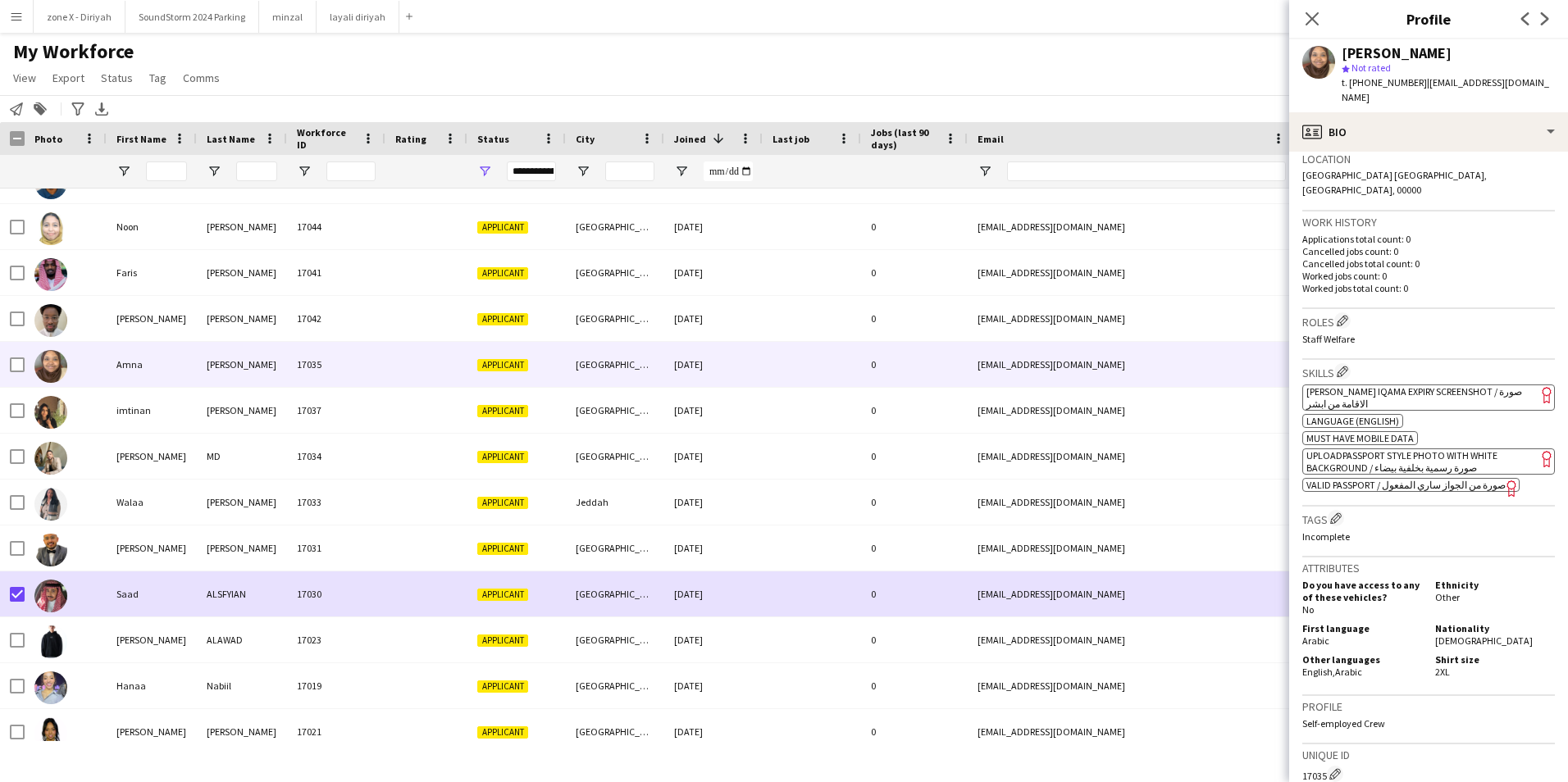
scroll to position [359, 0]
click at [1452, 384] on span "[PERSON_NAME] Iqama Expiry Screenshot / صورة الاقامة من ابشر" at bounding box center [1414, 396] width 215 height 25
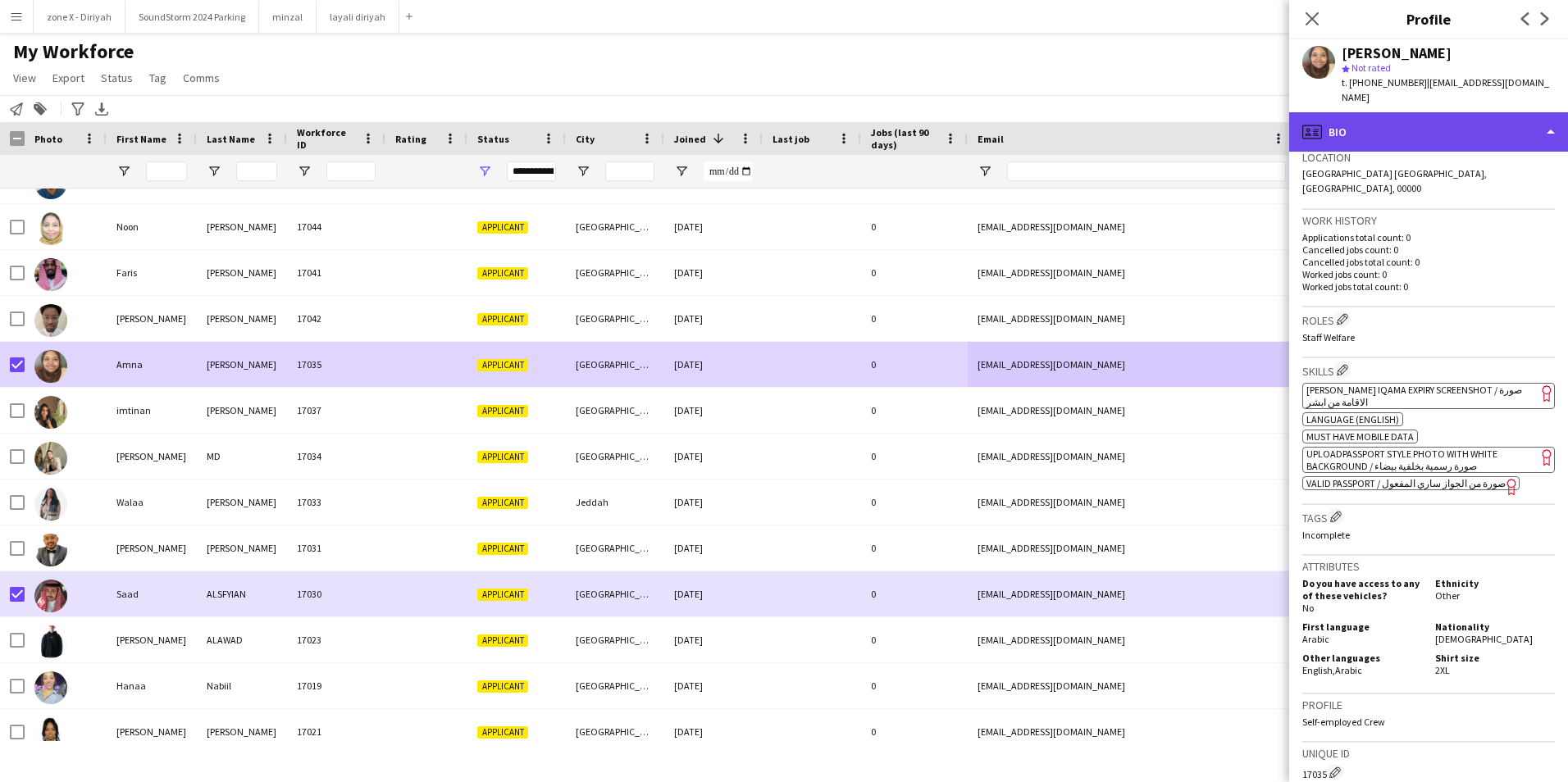
click at [1511, 125] on div "profile Bio" at bounding box center [1429, 132] width 279 height 40
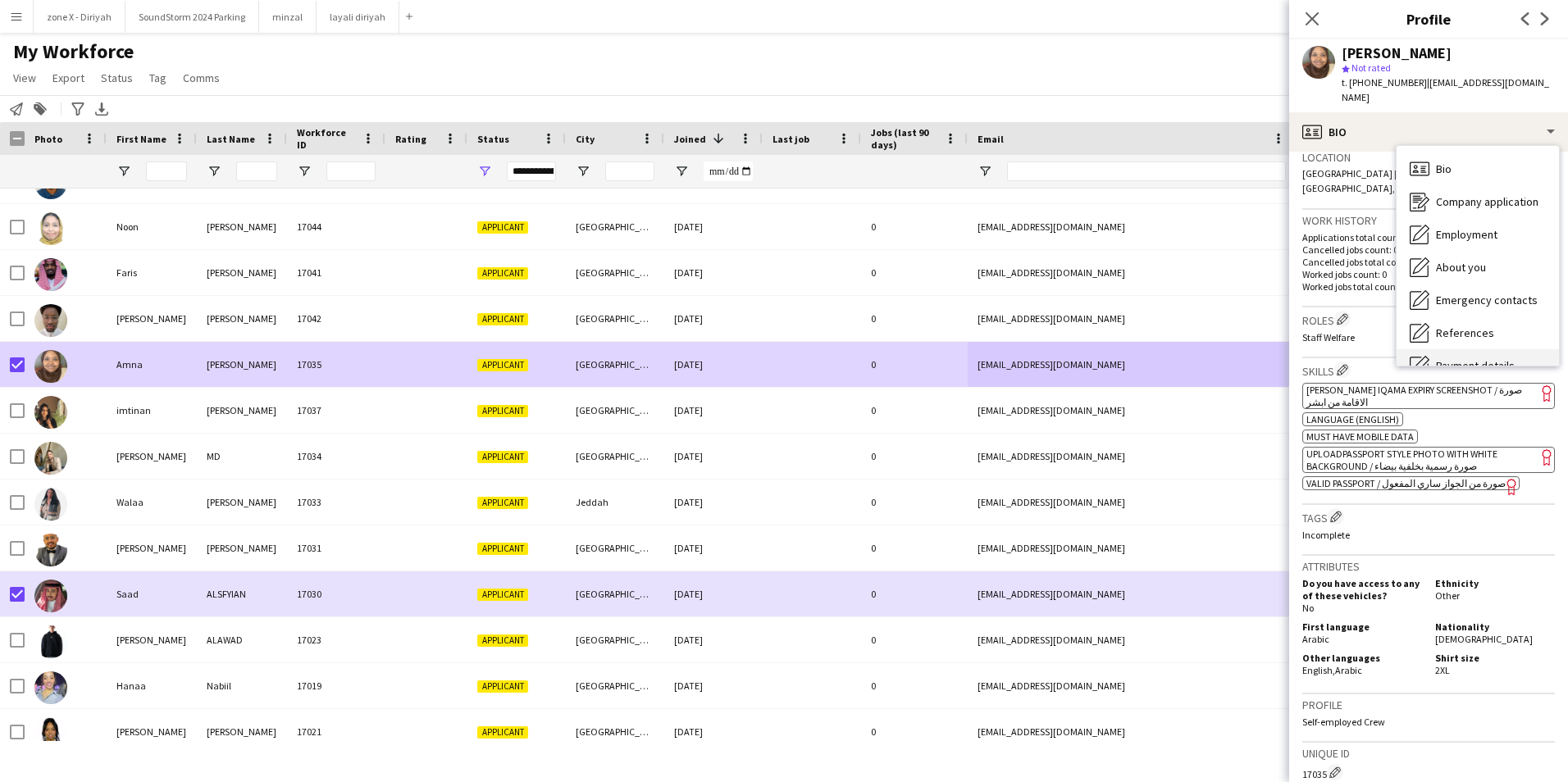
click at [1514, 349] on div "Payment details Payment details" at bounding box center [1477, 365] width 163 height 33
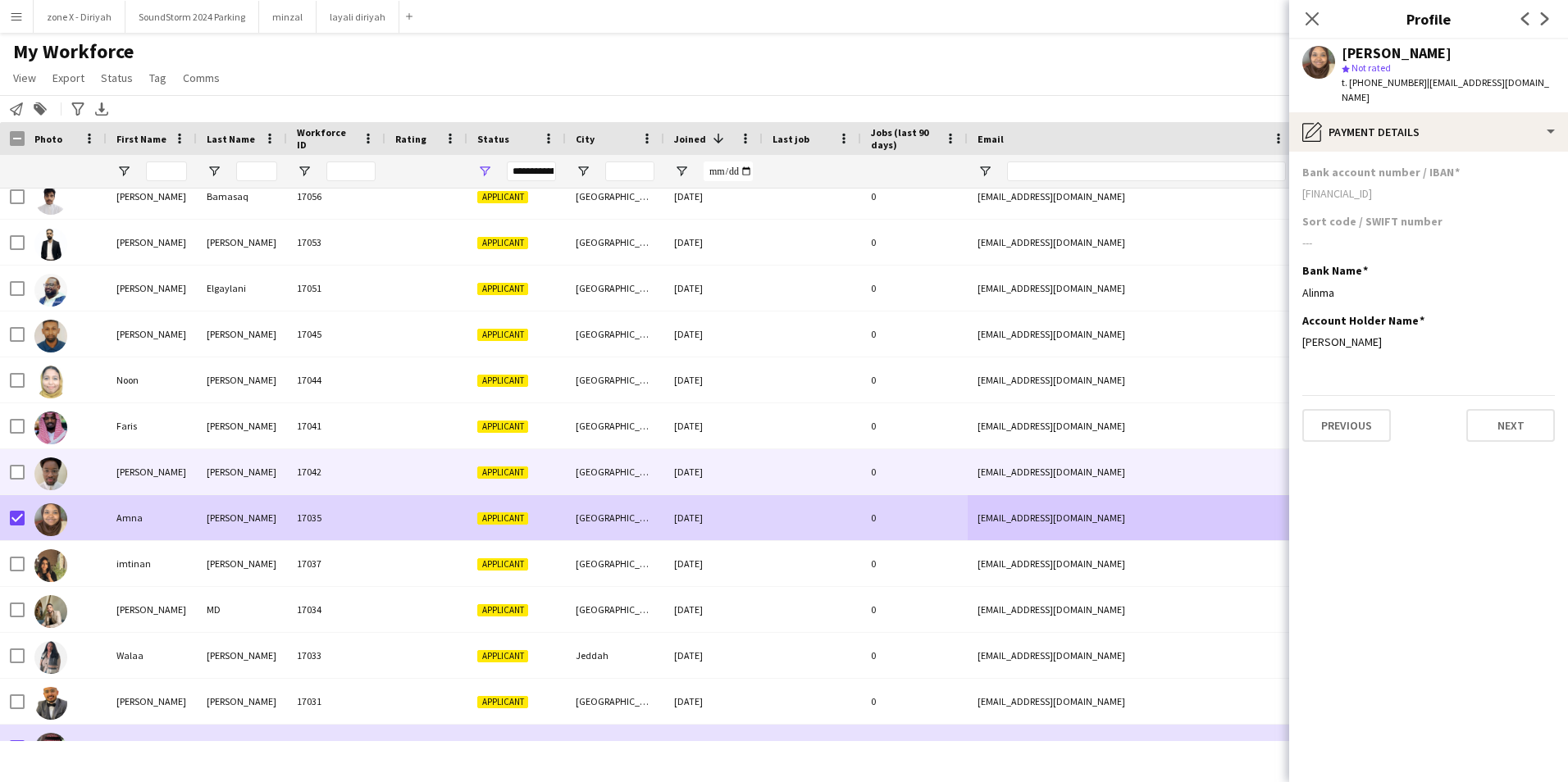
scroll to position [2491, 0]
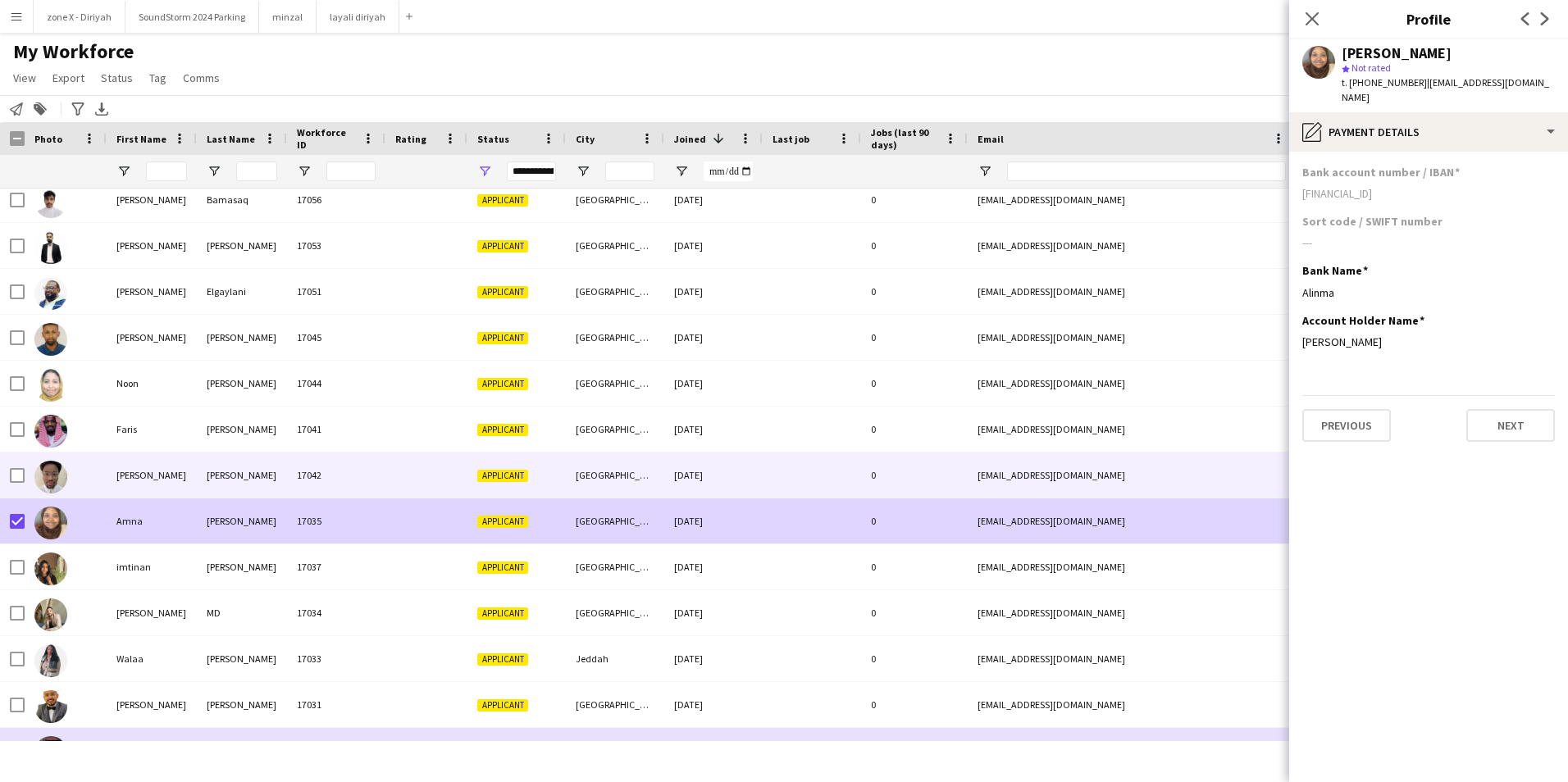
click at [1004, 465] on div "[EMAIL_ADDRESS][DOMAIN_NAME]" at bounding box center [1131, 474] width 328 height 45
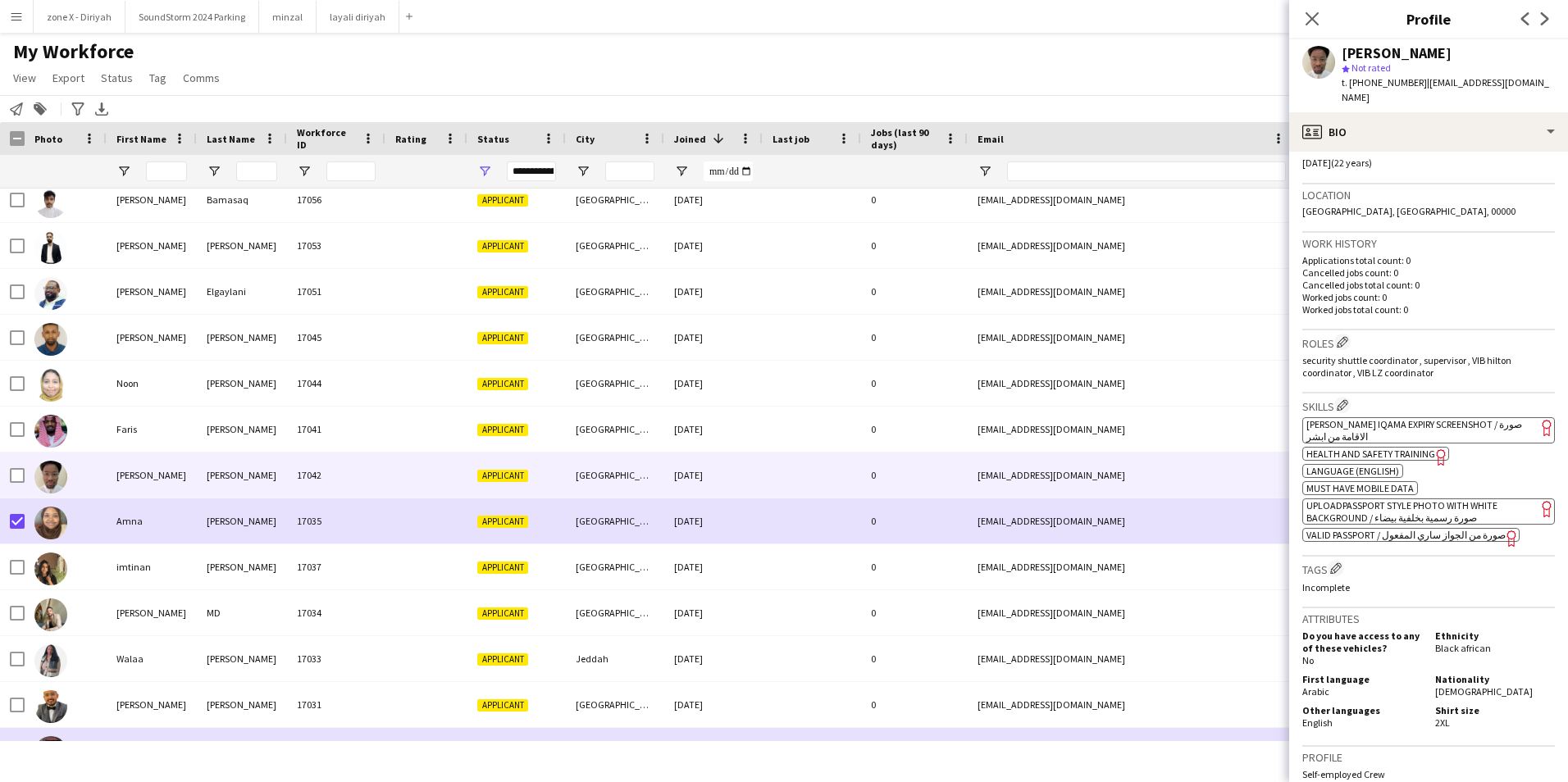
scroll to position [323, 0]
click at [1479, 417] on span "[PERSON_NAME] Iqama Expiry Screenshot / صورة الاقامة من ابشر" at bounding box center [1414, 430] width 215 height 25
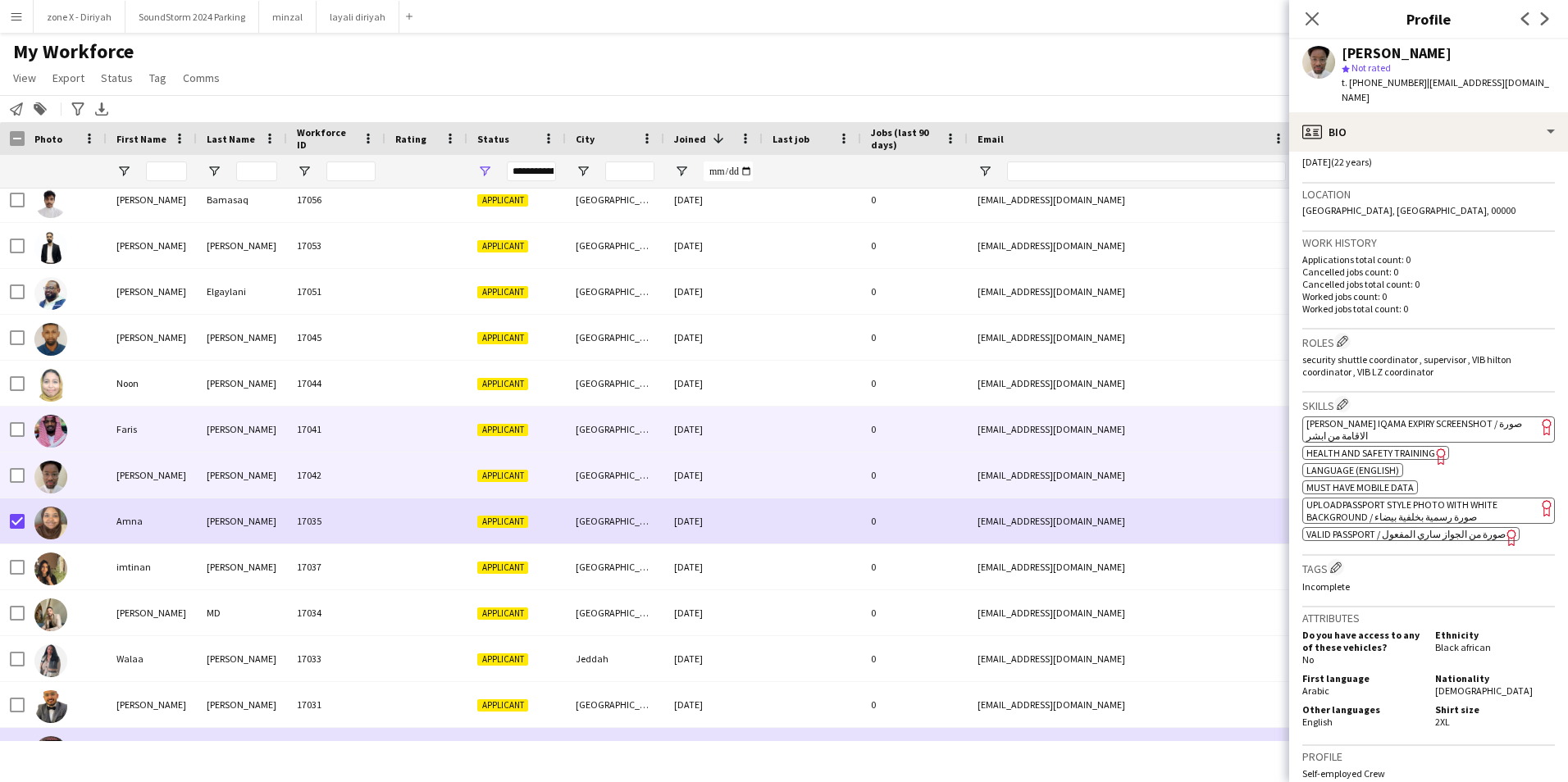
click at [862, 414] on div "0" at bounding box center [914, 429] width 106 height 45
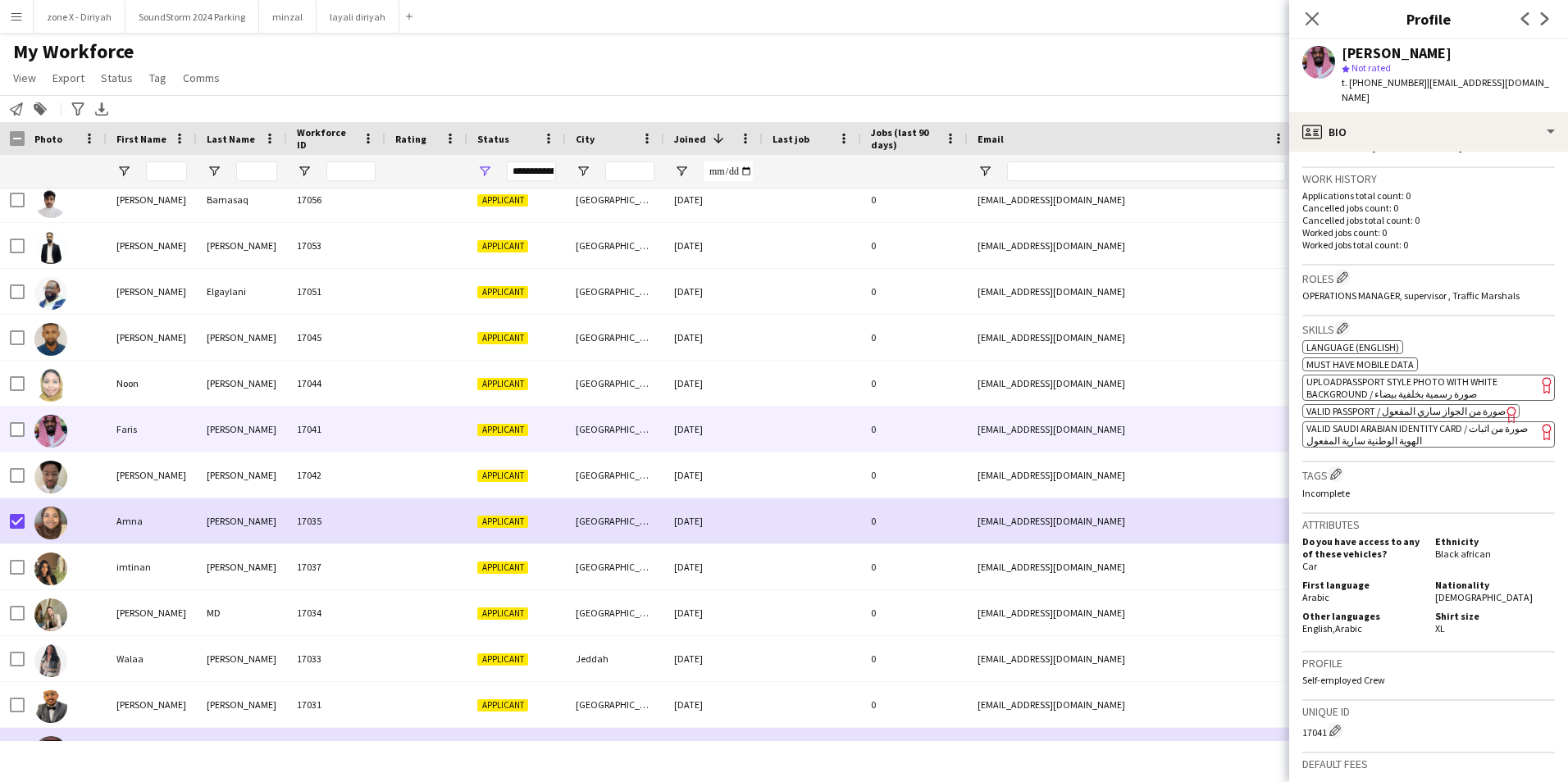
scroll to position [389, 0]
click at [1410, 422] on app-spec-pill "ok-circled2 background Layer 1 cross-circle-red background Layer 1 VALID SAUDI …" at bounding box center [1429, 431] width 253 height 26
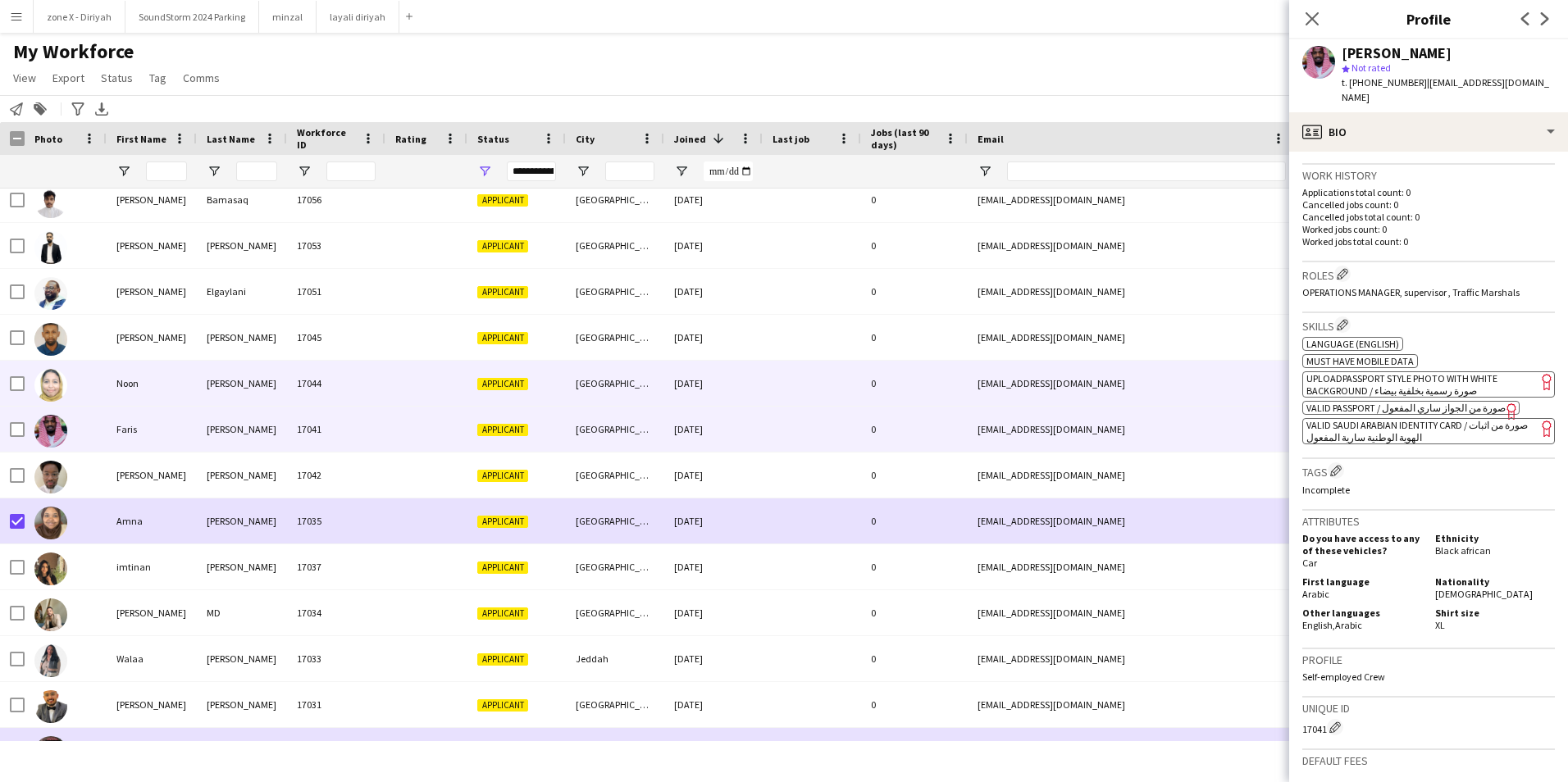
click at [1124, 365] on div "[EMAIL_ADDRESS][DOMAIN_NAME]" at bounding box center [1131, 383] width 328 height 45
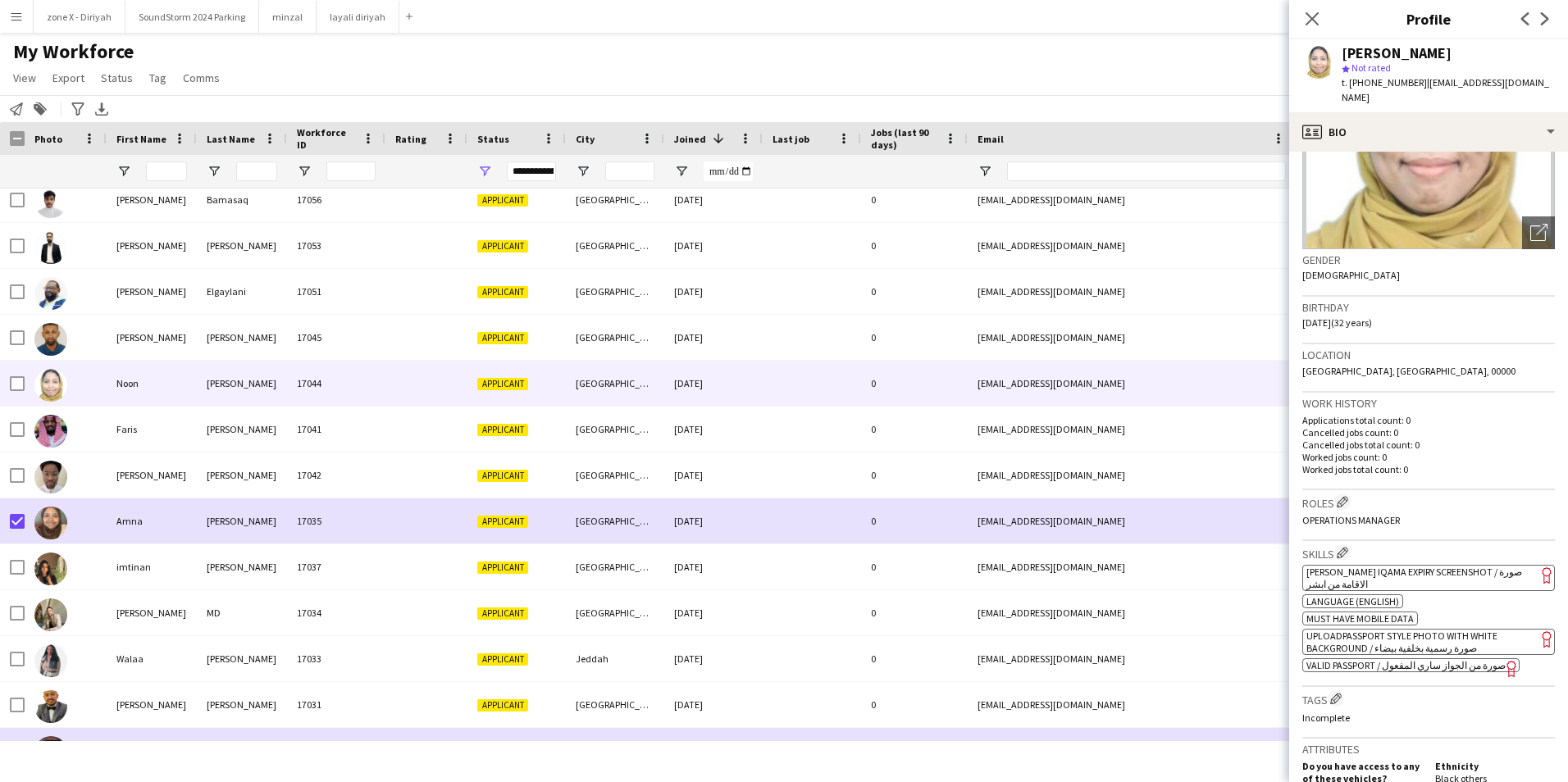
scroll to position [172, 0]
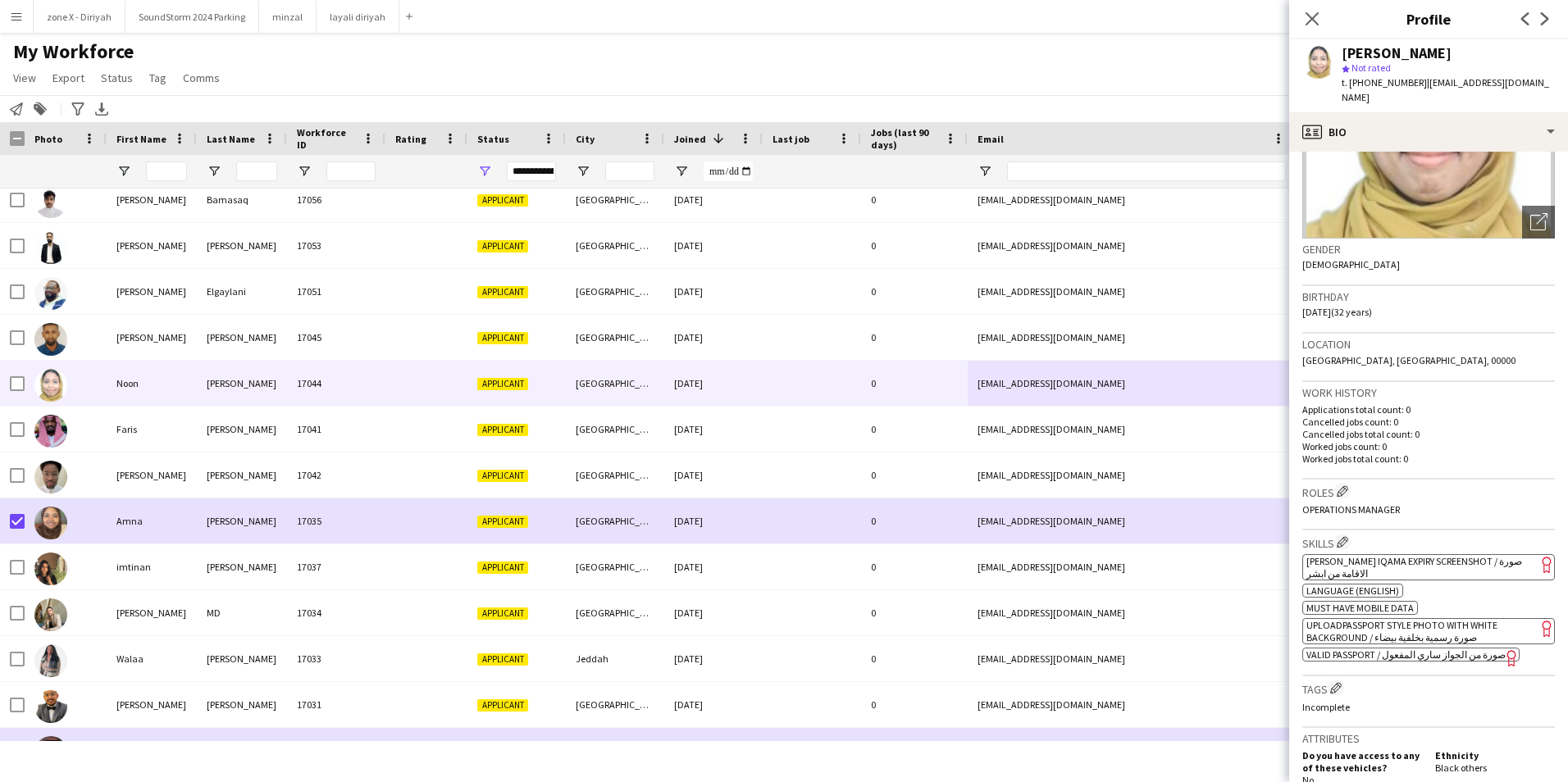
click at [1503, 554] on app-spec-pill "ok-circled2 background Layer 1 cross-circle-red background Layer 1 [PERSON_NAME…" at bounding box center [1429, 568] width 253 height 26
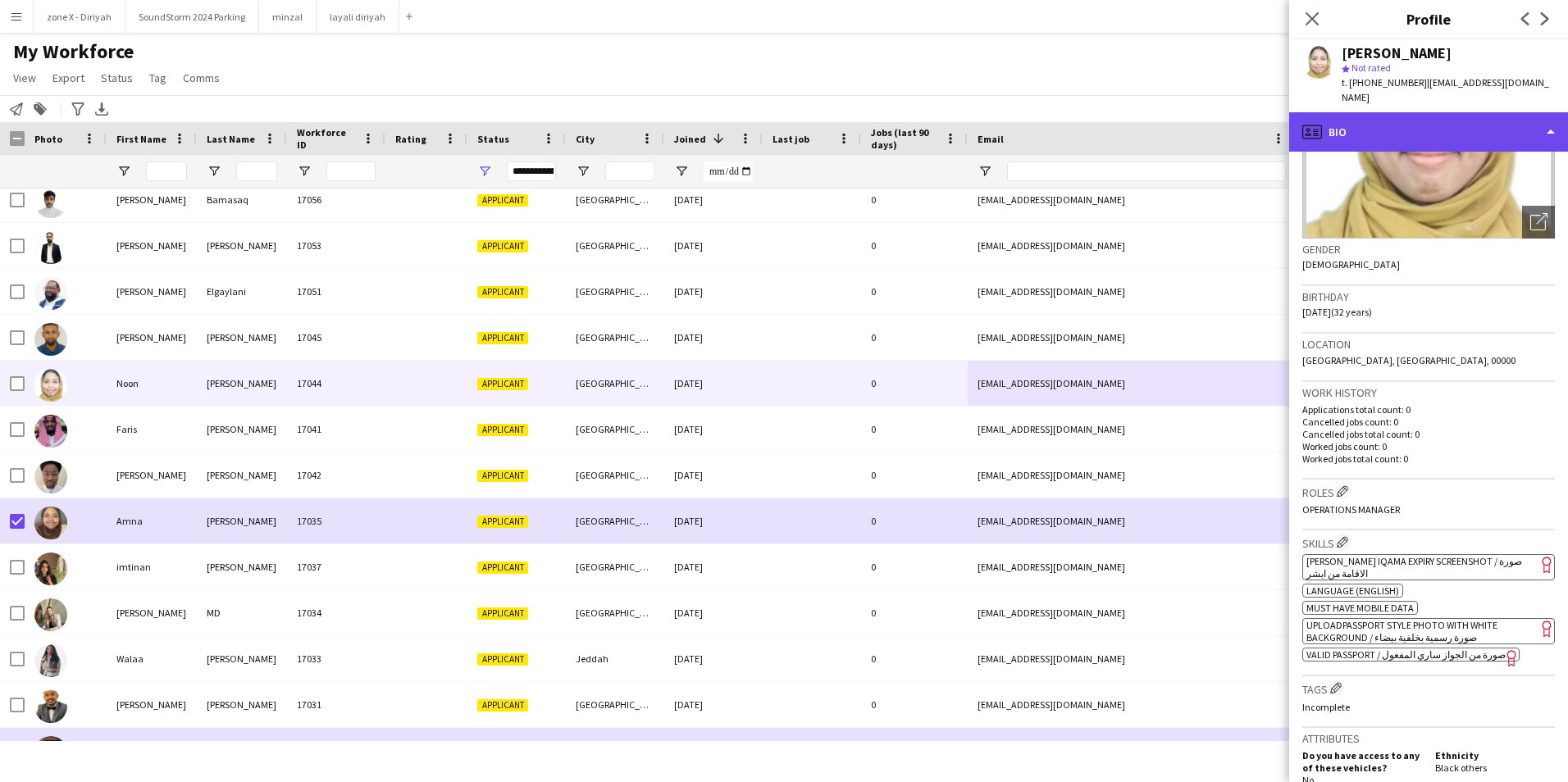
click at [1464, 112] on div "profile Bio" at bounding box center [1429, 132] width 279 height 40
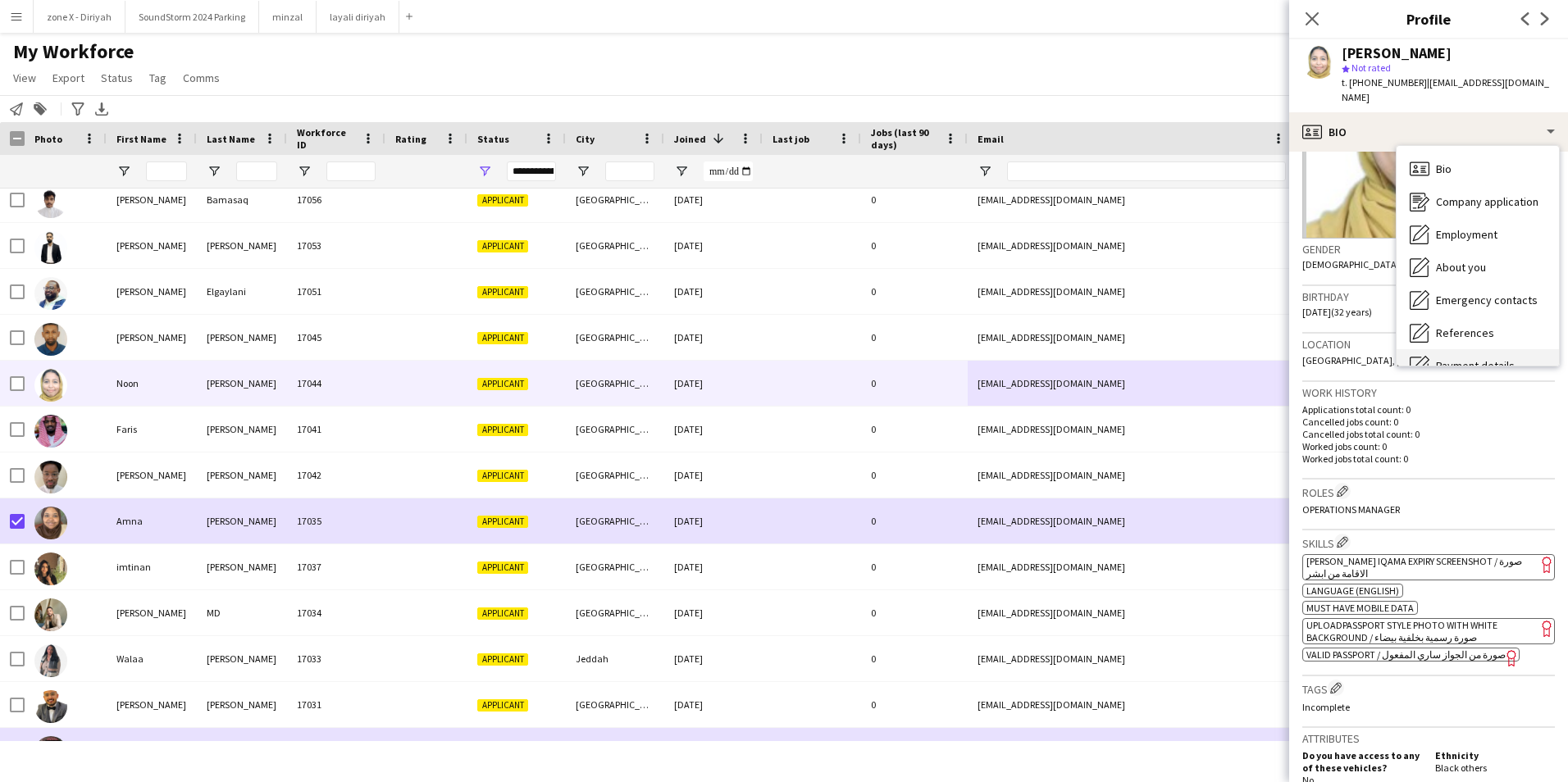
click at [1486, 349] on div "Payment details Payment details" at bounding box center [1477, 365] width 163 height 33
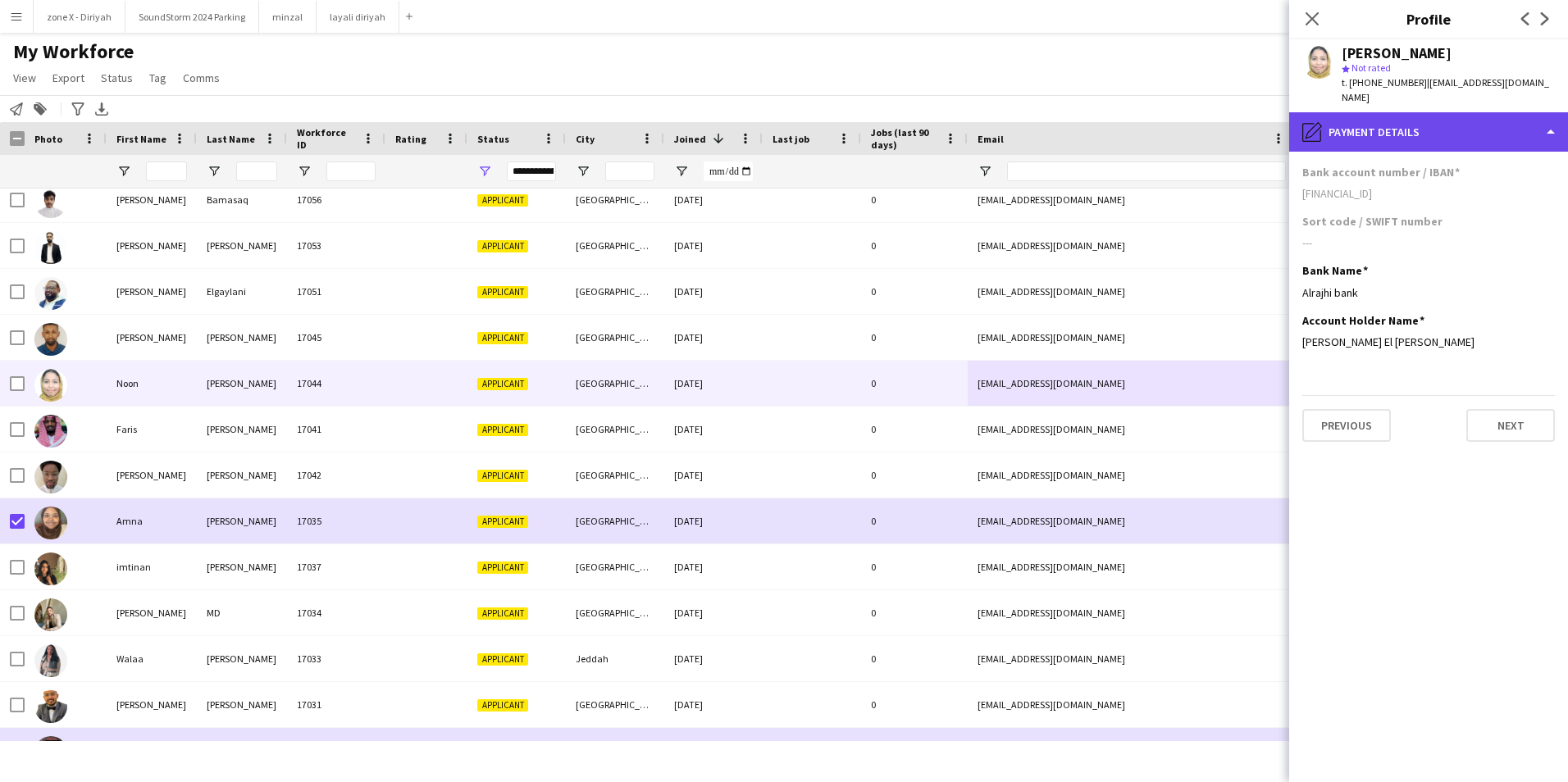
click at [1429, 117] on div "pencil4 Payment details" at bounding box center [1429, 132] width 279 height 40
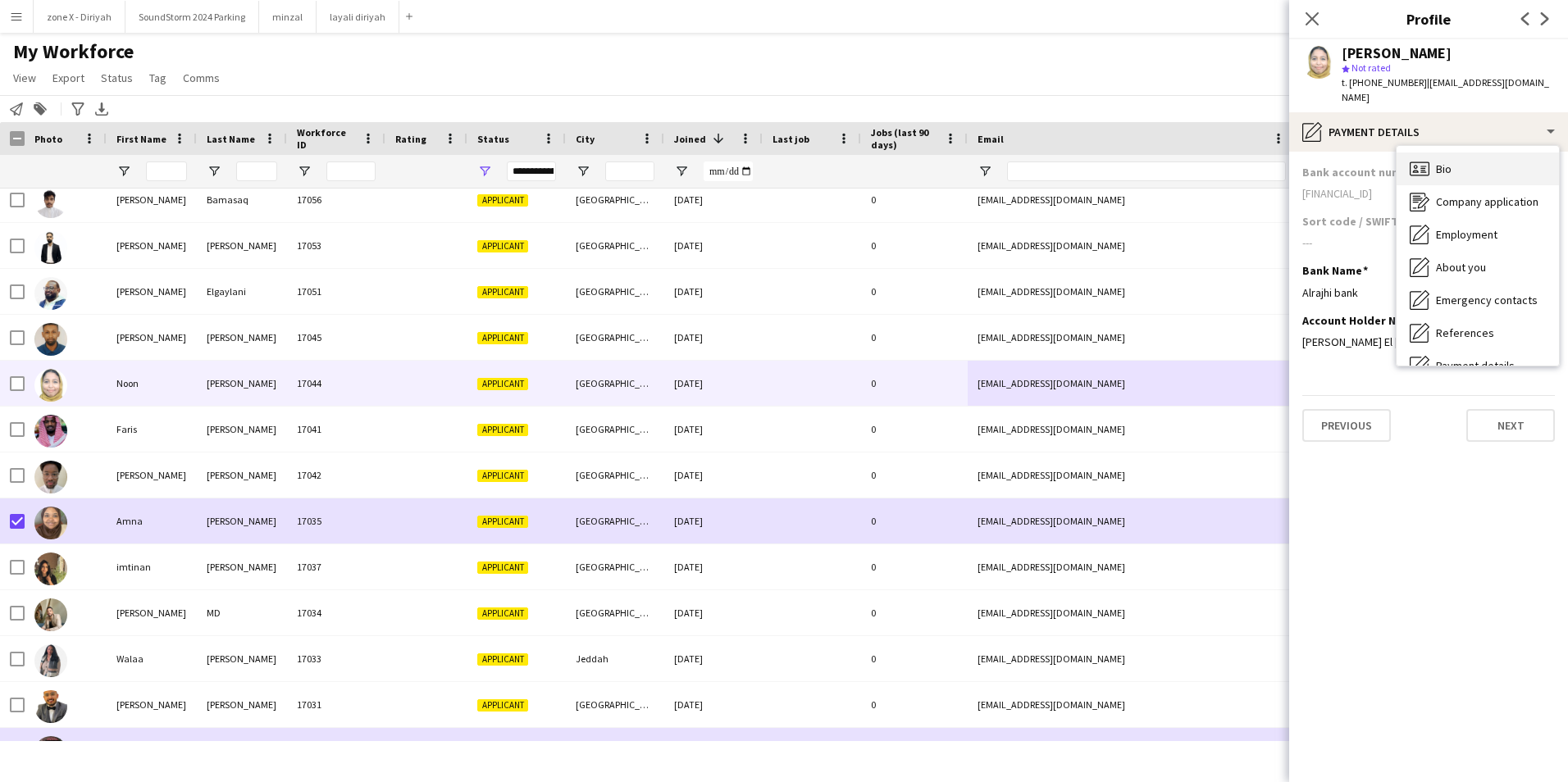
click at [1432, 158] on div "Bio Bio" at bounding box center [1477, 169] width 163 height 33
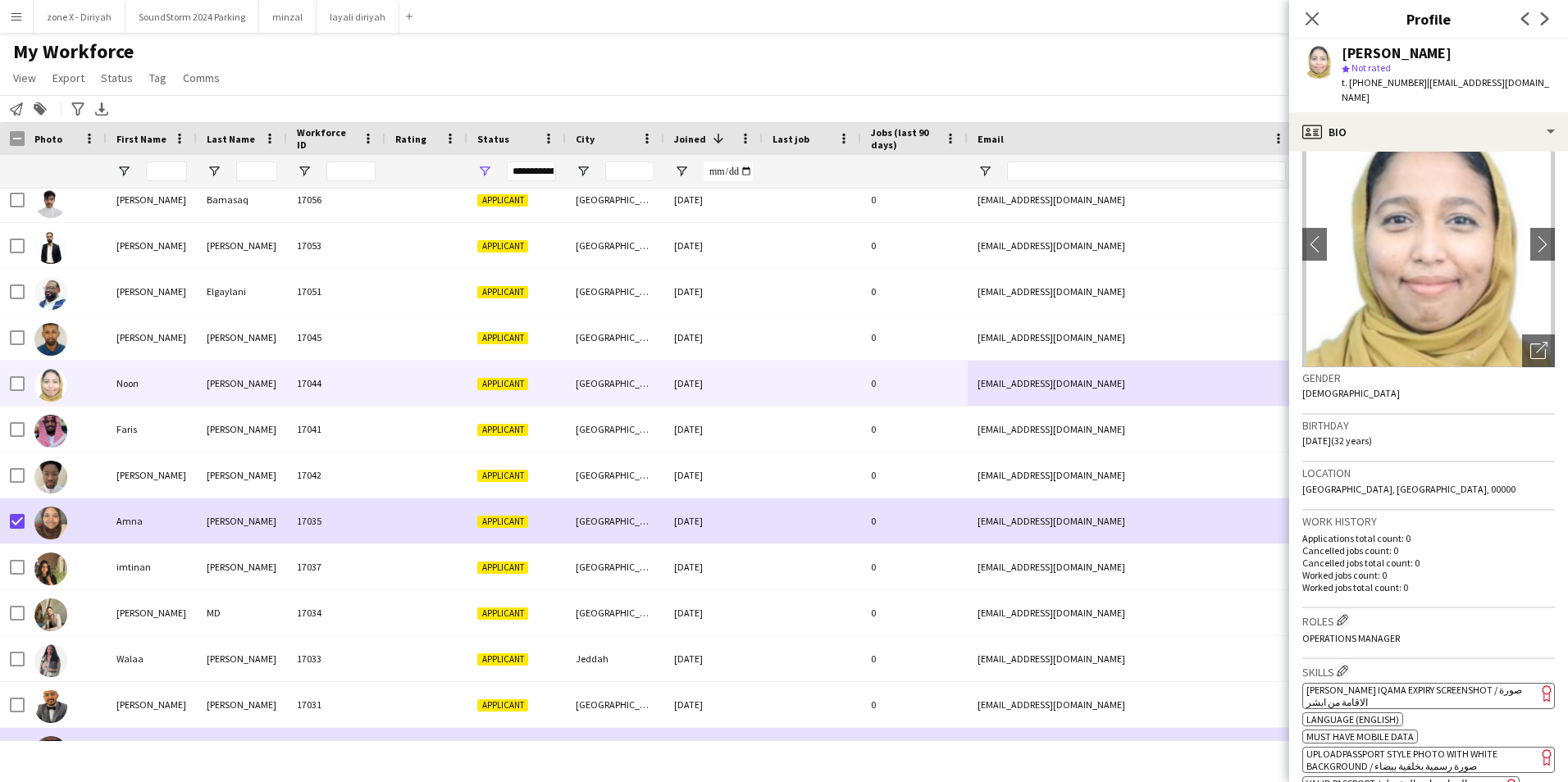
scroll to position [0, 0]
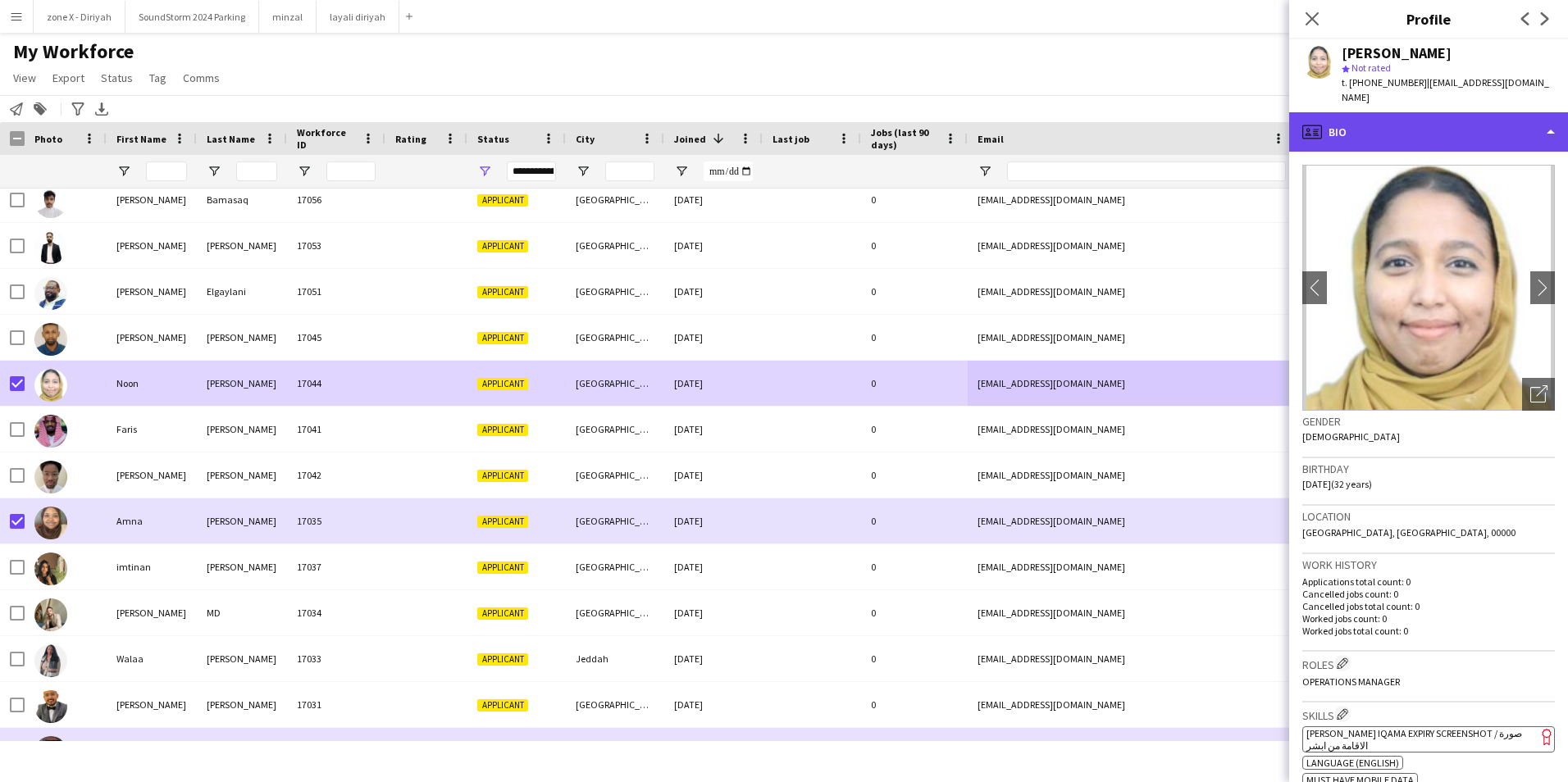
click at [1466, 124] on div "profile Bio" at bounding box center [1429, 132] width 279 height 40
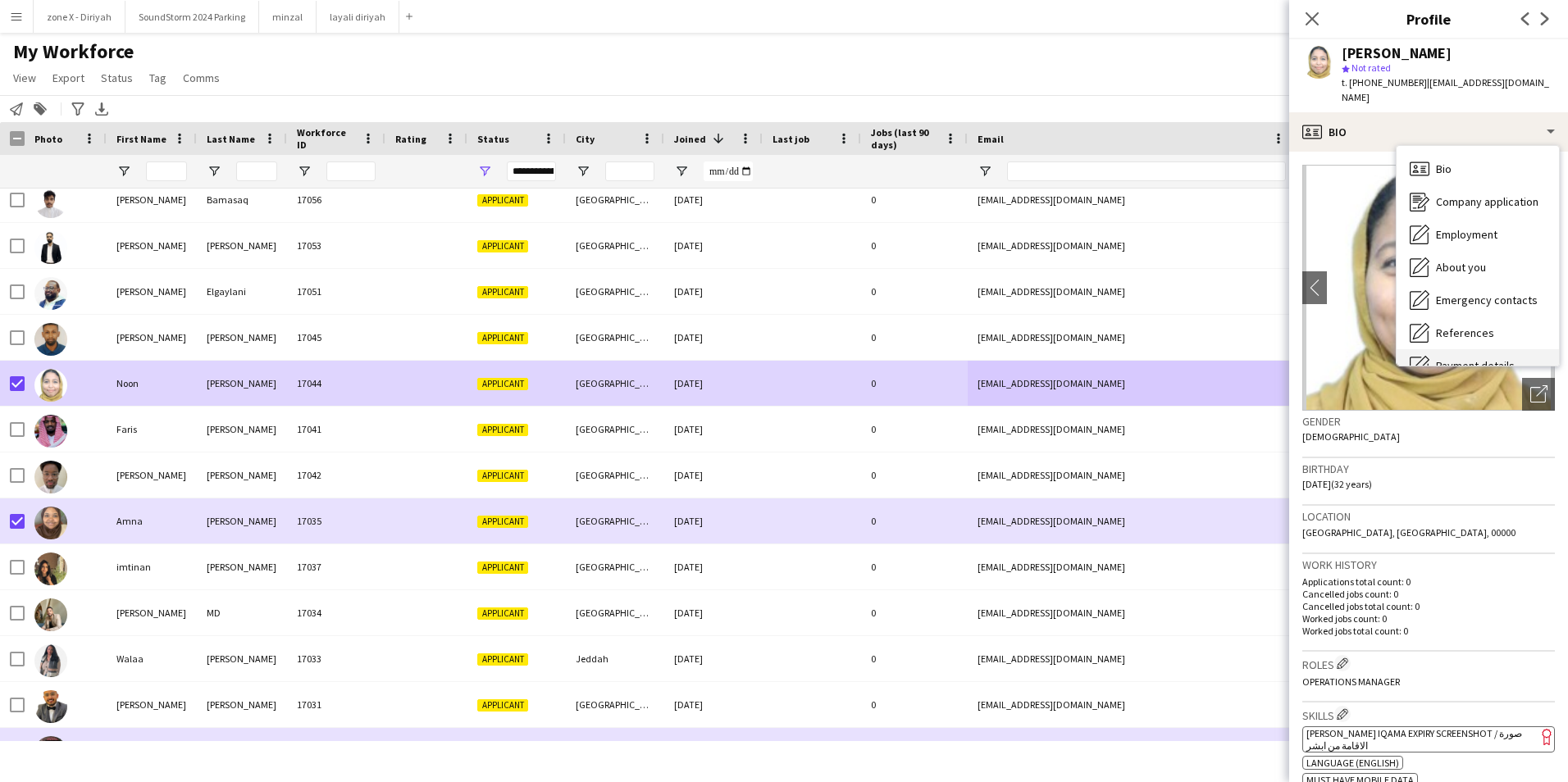
click at [1493, 349] on div "Payment details Payment details" at bounding box center [1477, 365] width 163 height 33
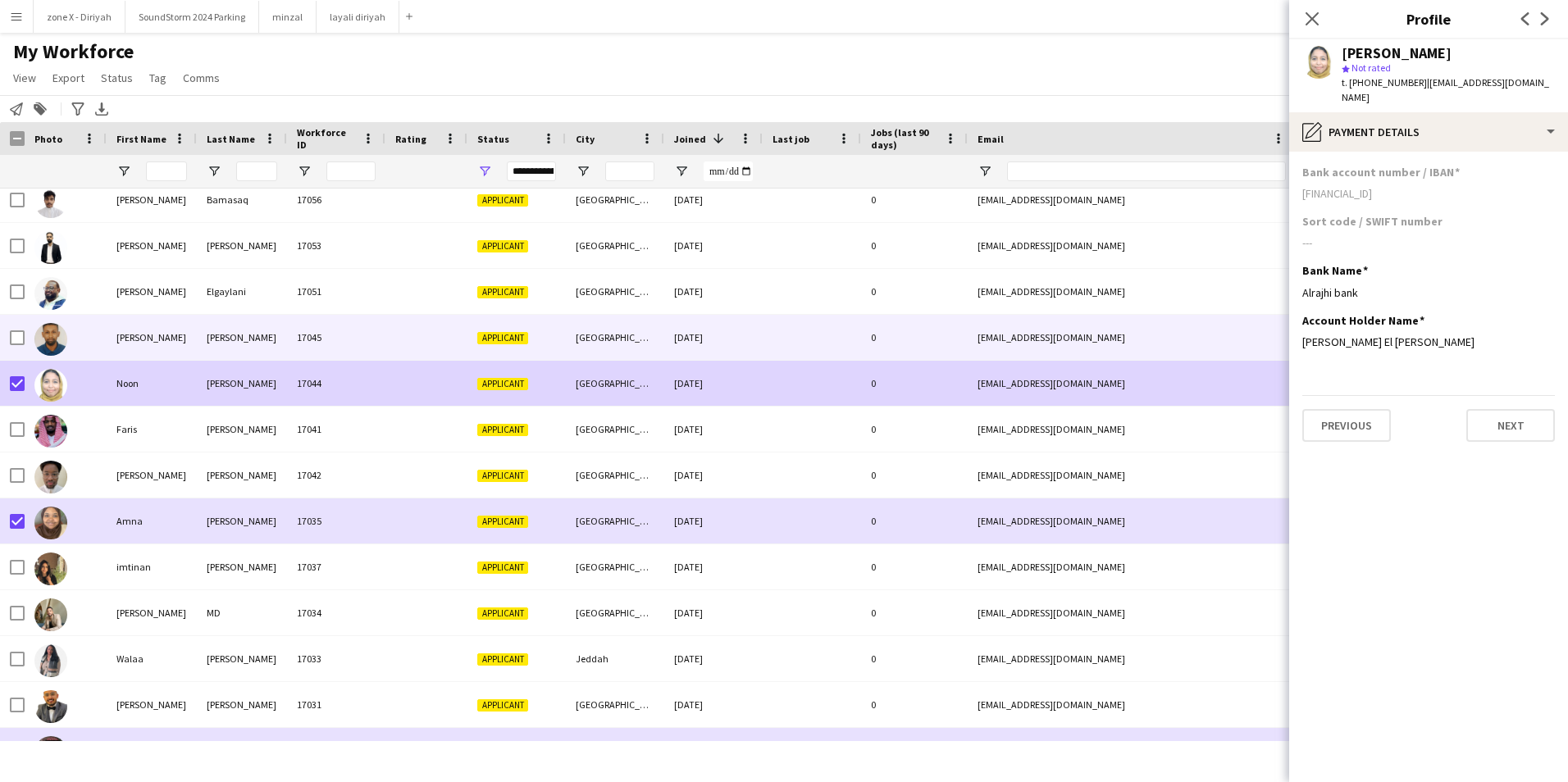
click at [1078, 344] on div "[EMAIL_ADDRESS][DOMAIN_NAME]" at bounding box center [1131, 337] width 328 height 45
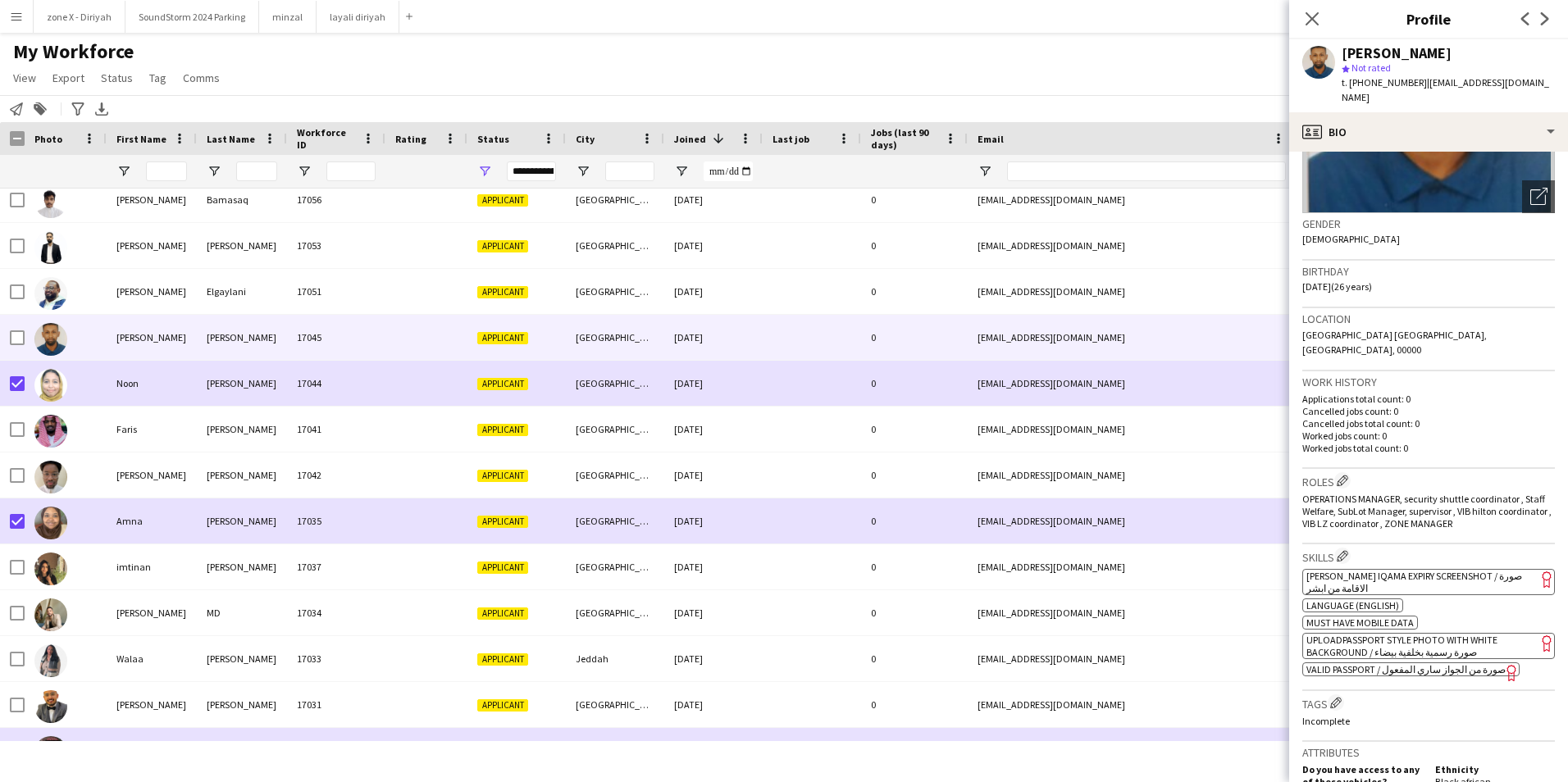
scroll to position [199, 0]
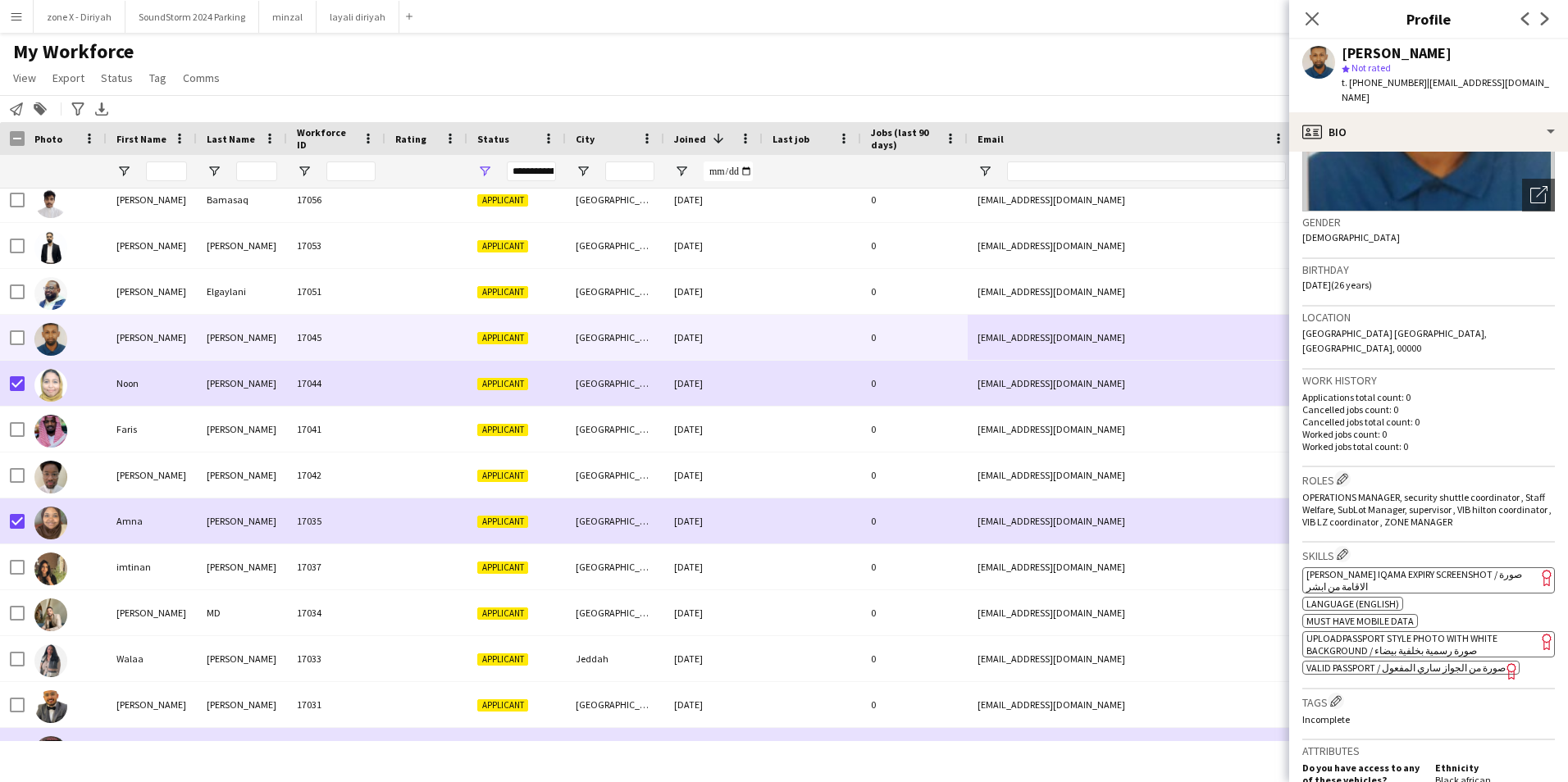
click at [1500, 568] on app-spec-pill "ok-circled2 background Layer 1 cross-circle-red background Layer 1 [PERSON_NAME…" at bounding box center [1429, 581] width 253 height 26
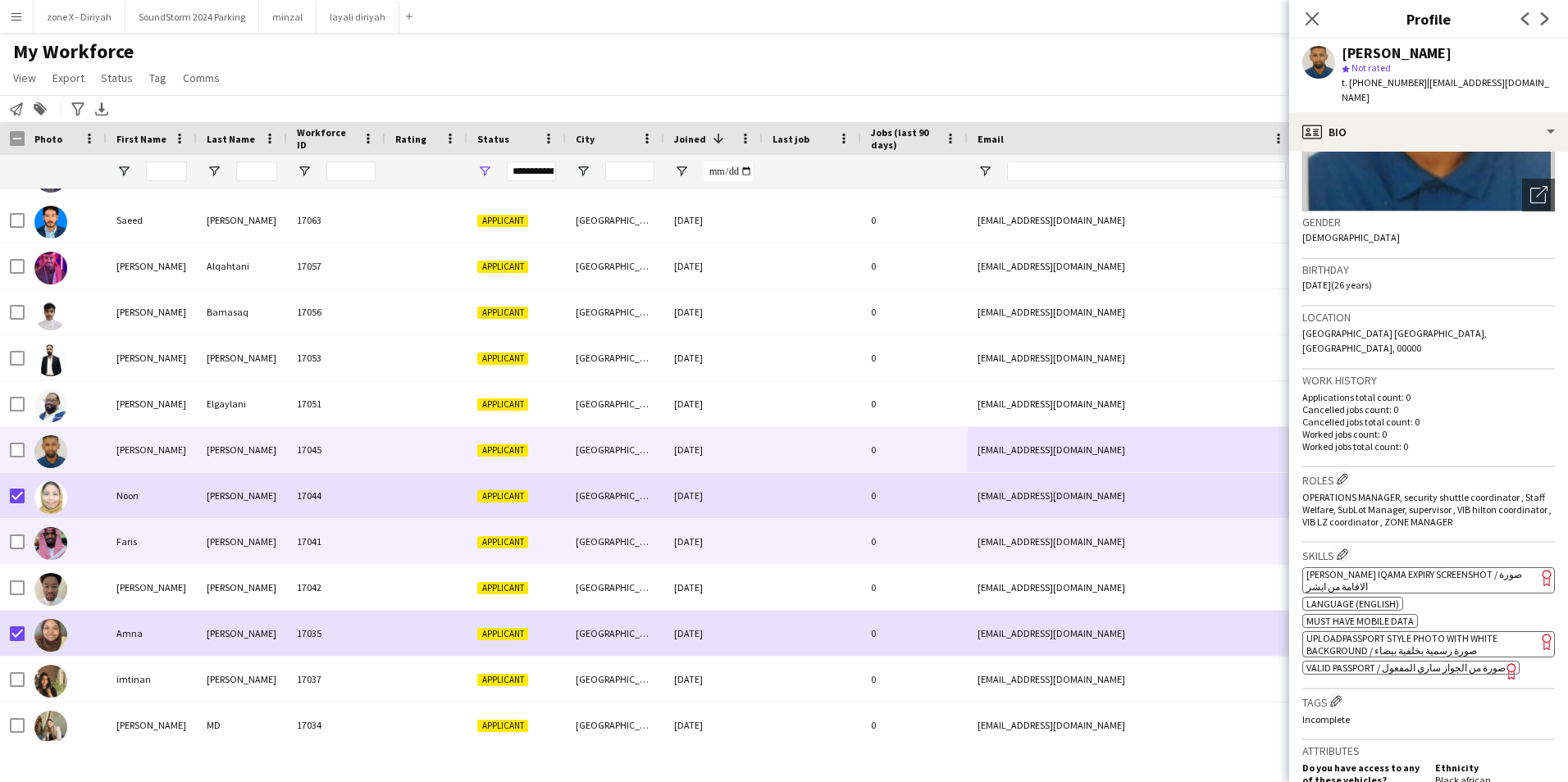
scroll to position [2372, 0]
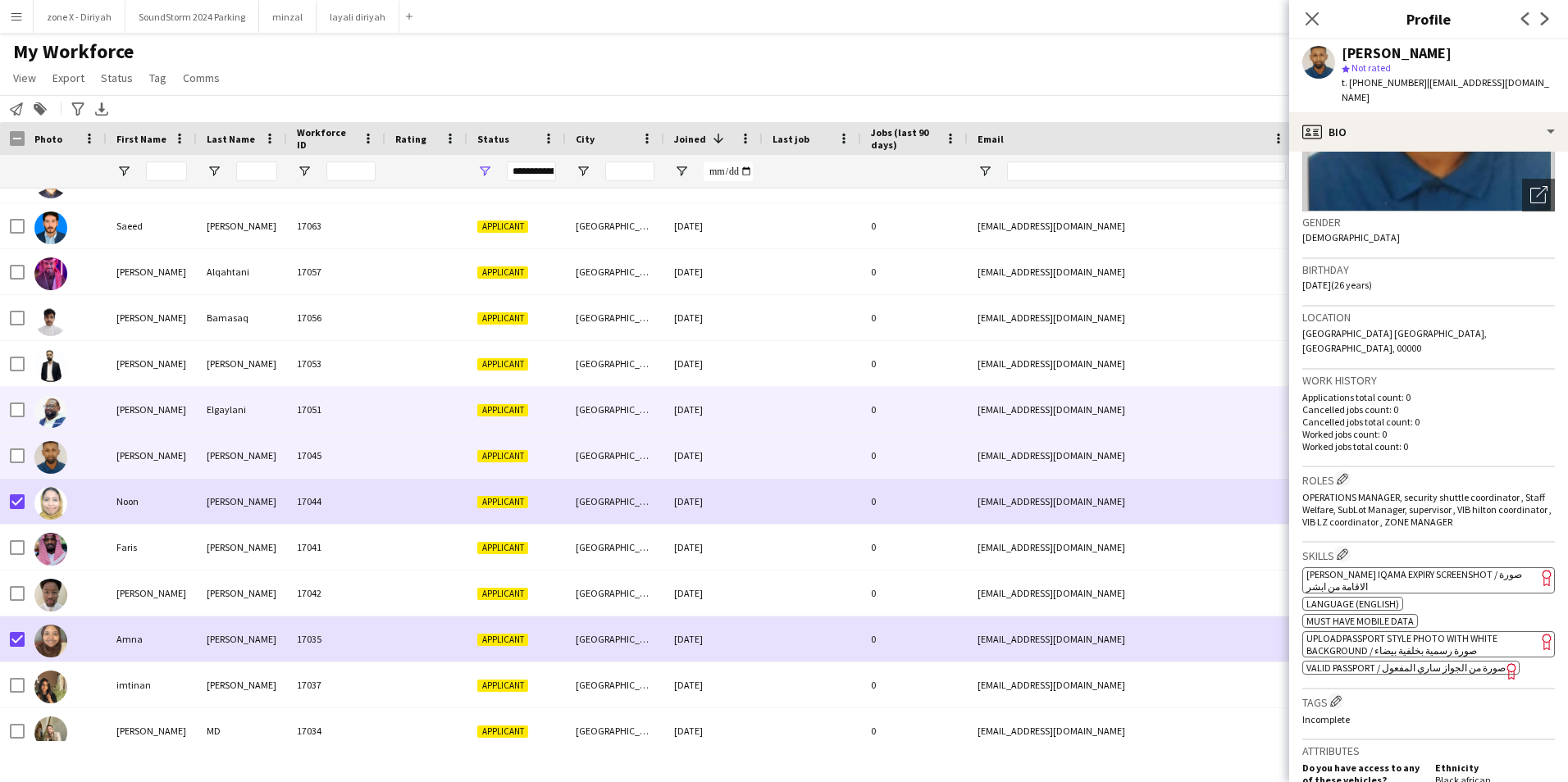
click at [862, 424] on div "0" at bounding box center [914, 409] width 106 height 45
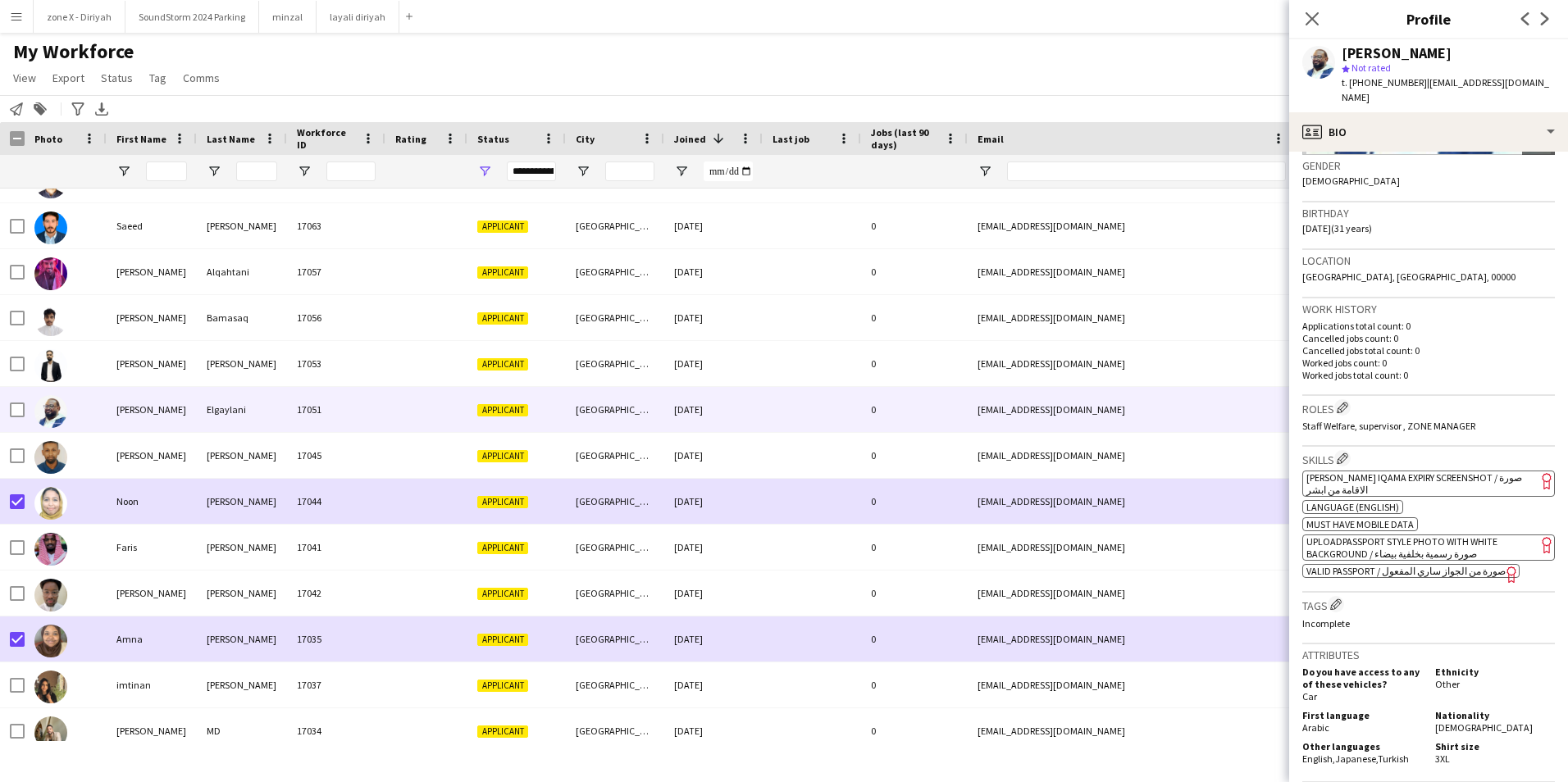
scroll to position [246, 0]
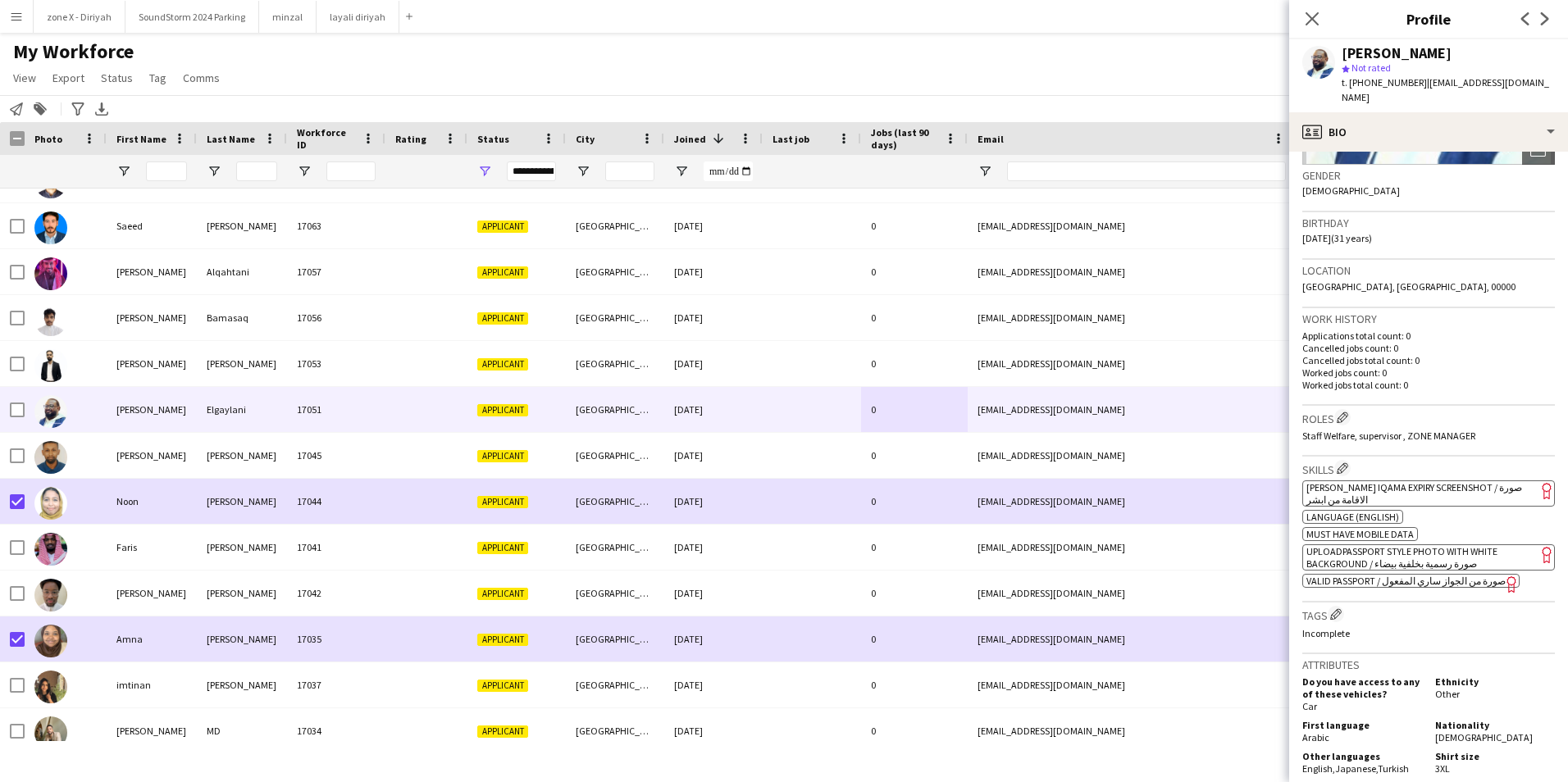
click at [1482, 481] on span "[PERSON_NAME] Iqama Expiry Screenshot / صورة الاقامة من ابشر" at bounding box center [1414, 493] width 215 height 25
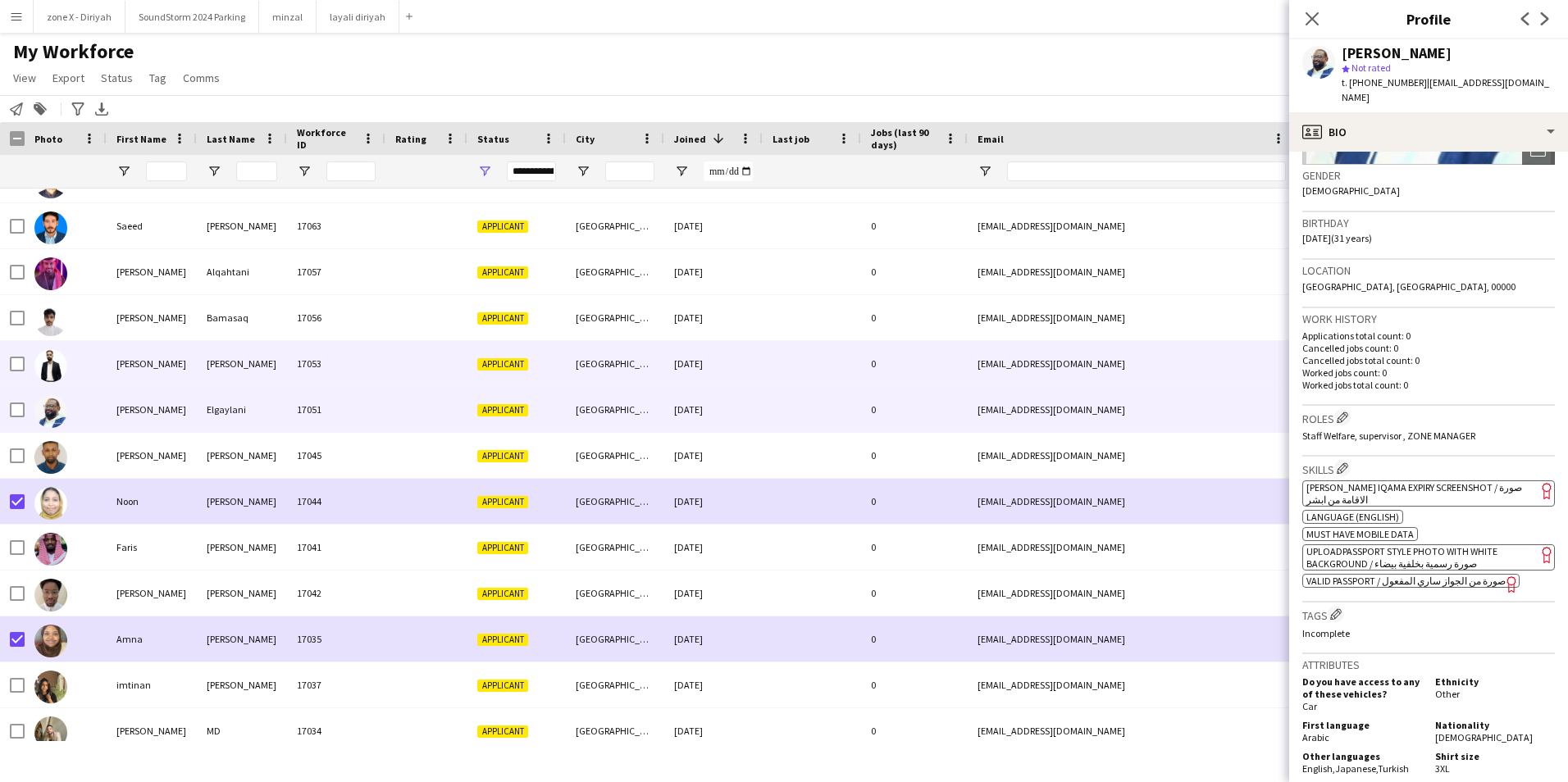
click at [659, 364] on div "[GEOGRAPHIC_DATA]" at bounding box center [615, 363] width 98 height 45
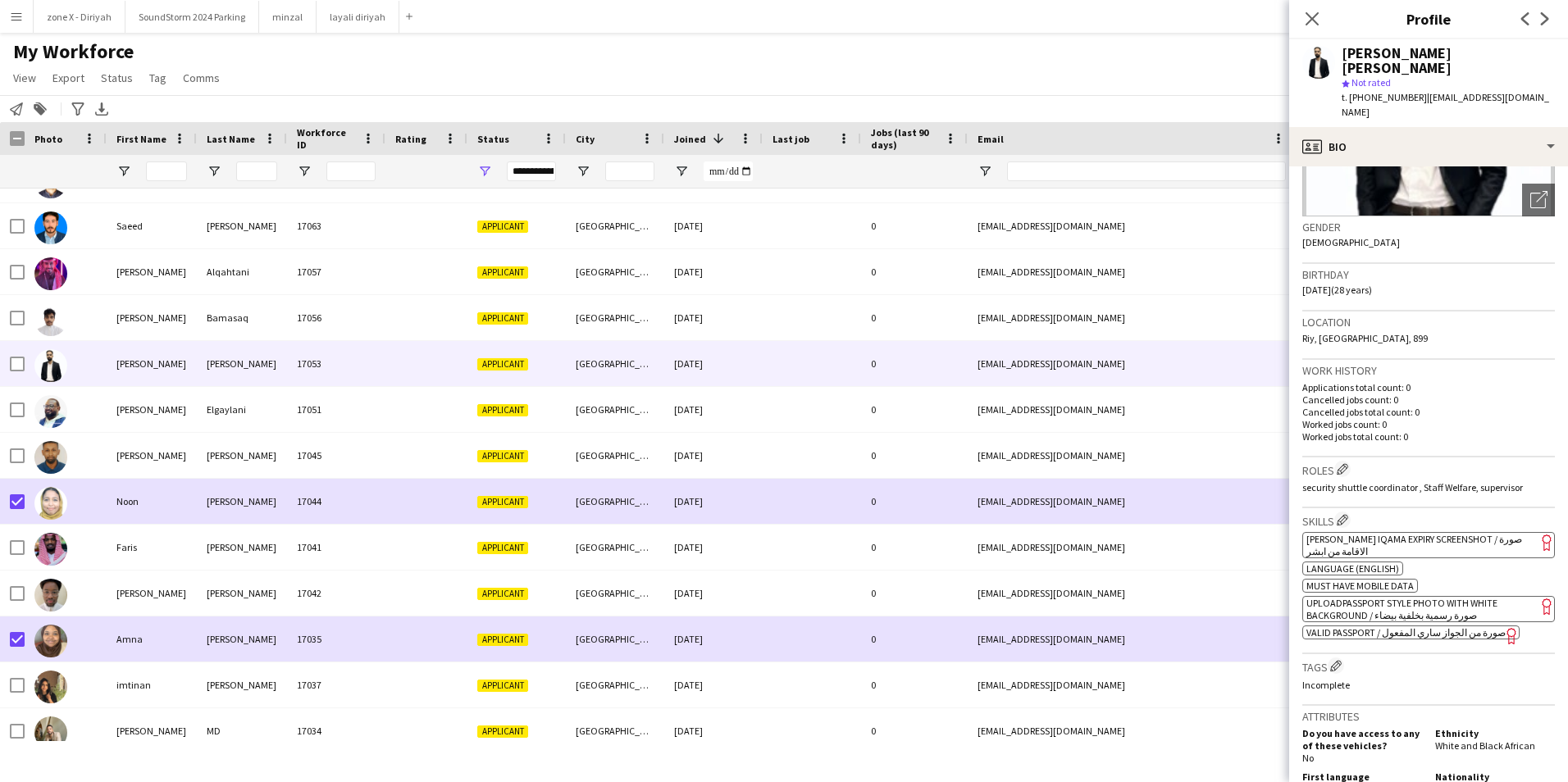
scroll to position [219, 0]
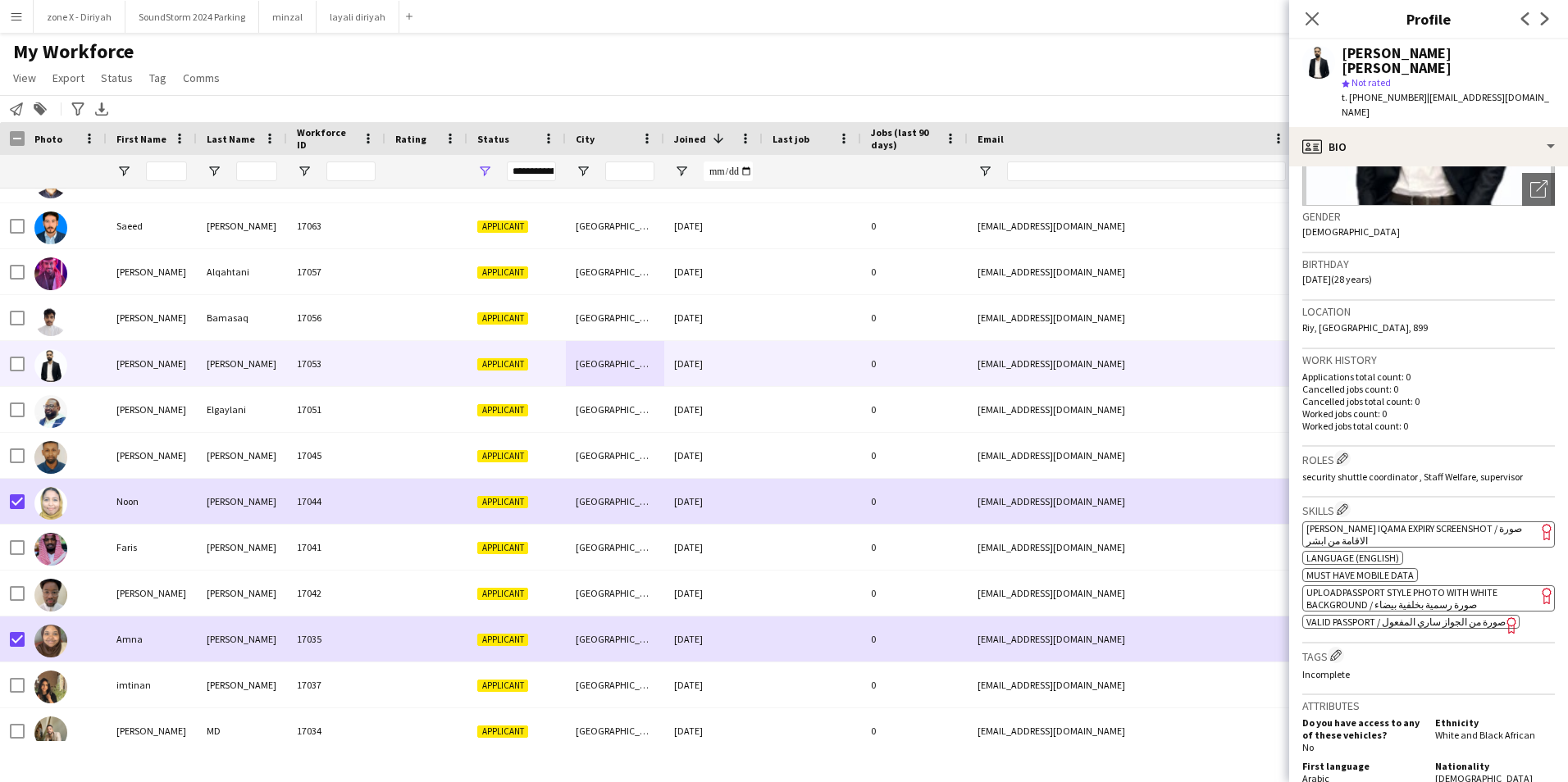
click at [1467, 522] on span "[PERSON_NAME] Iqama Expiry Screenshot / صورة الاقامة من ابشر" at bounding box center [1414, 535] width 215 height 25
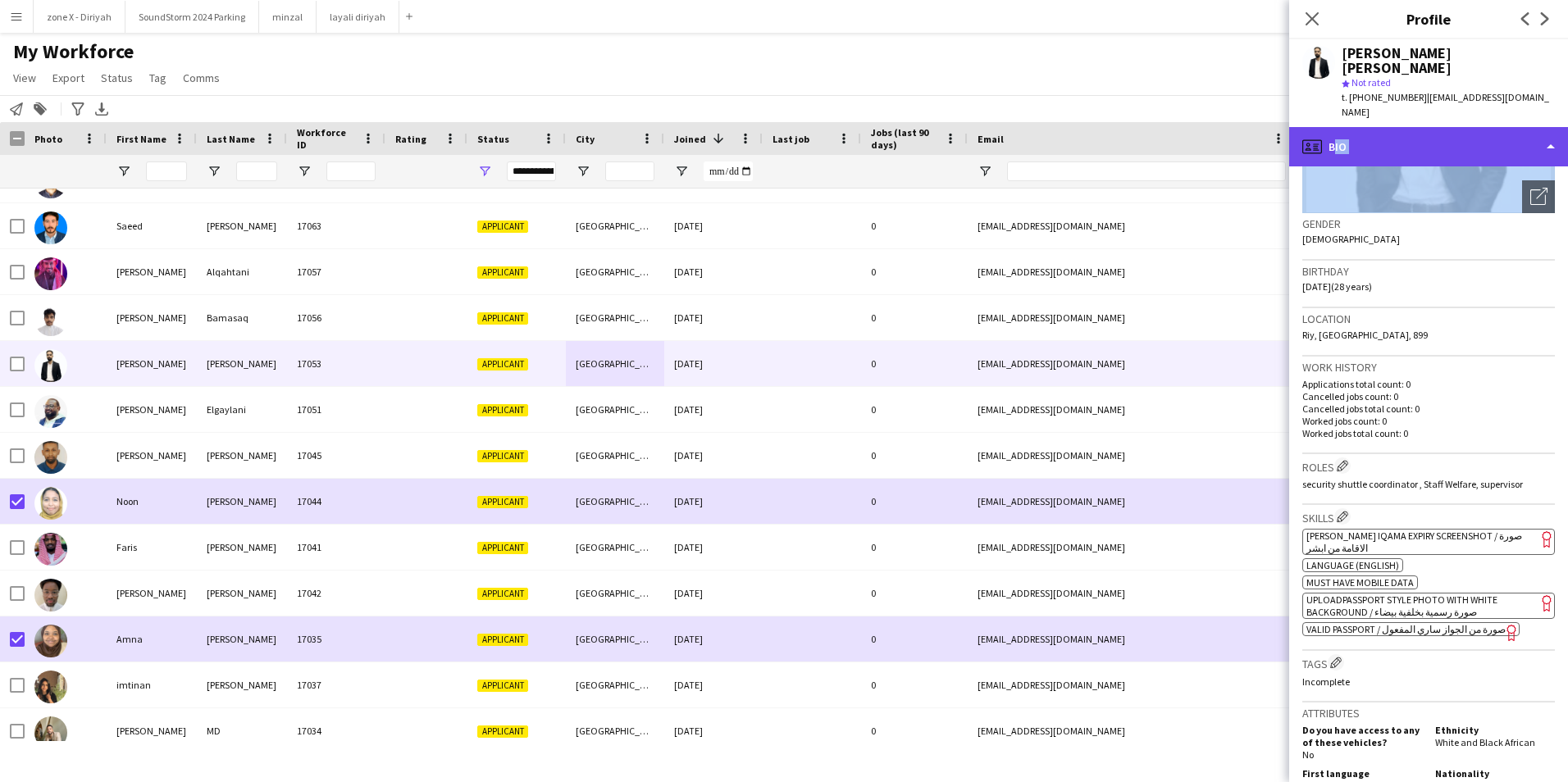
scroll to position [91, 0]
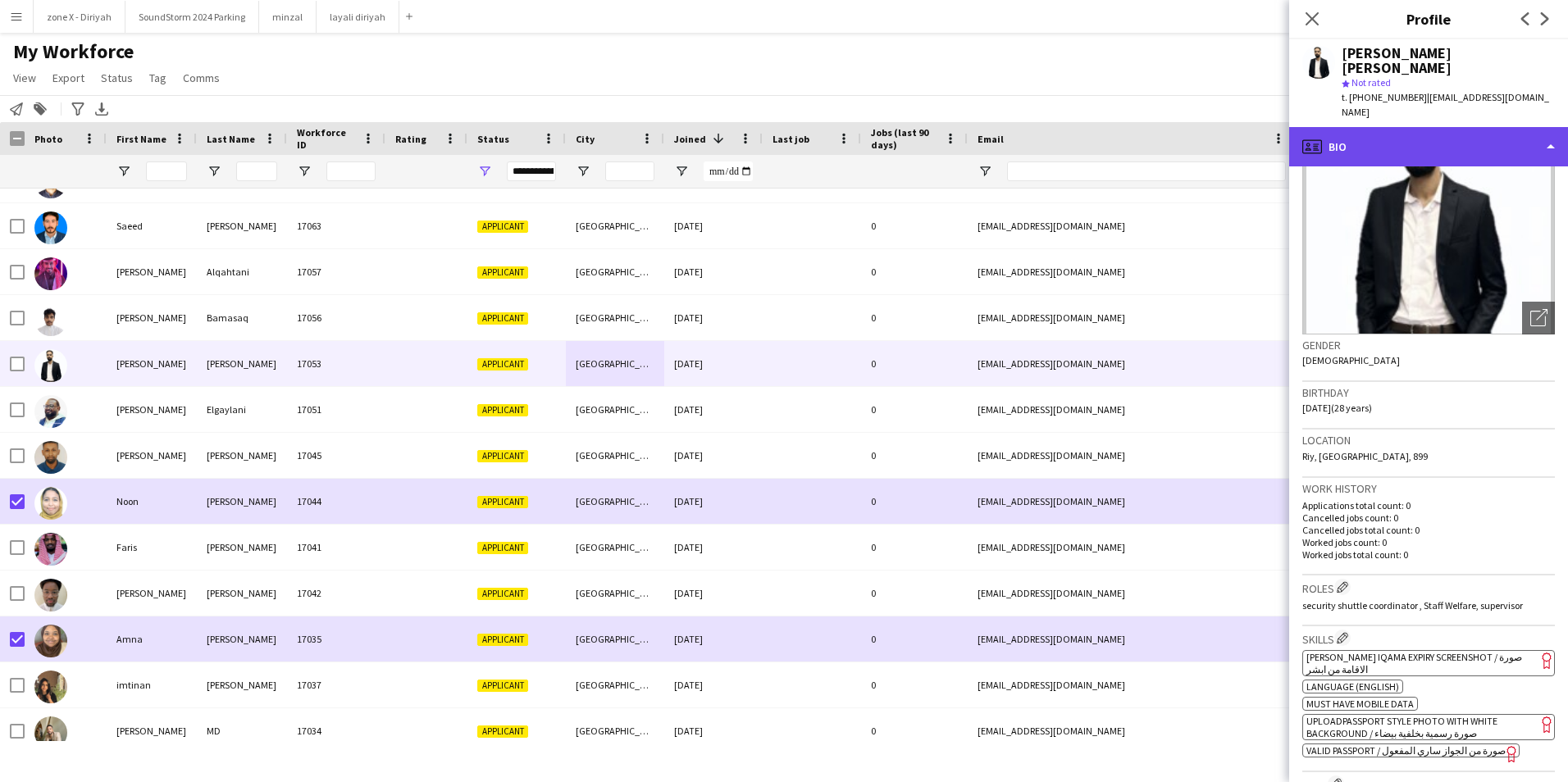
drag, startPoint x: 1508, startPoint y: 115, endPoint x: 1517, endPoint y: 105, distance: 13.5
click at [1517, 127] on div "profile Bio" at bounding box center [1429, 147] width 279 height 40
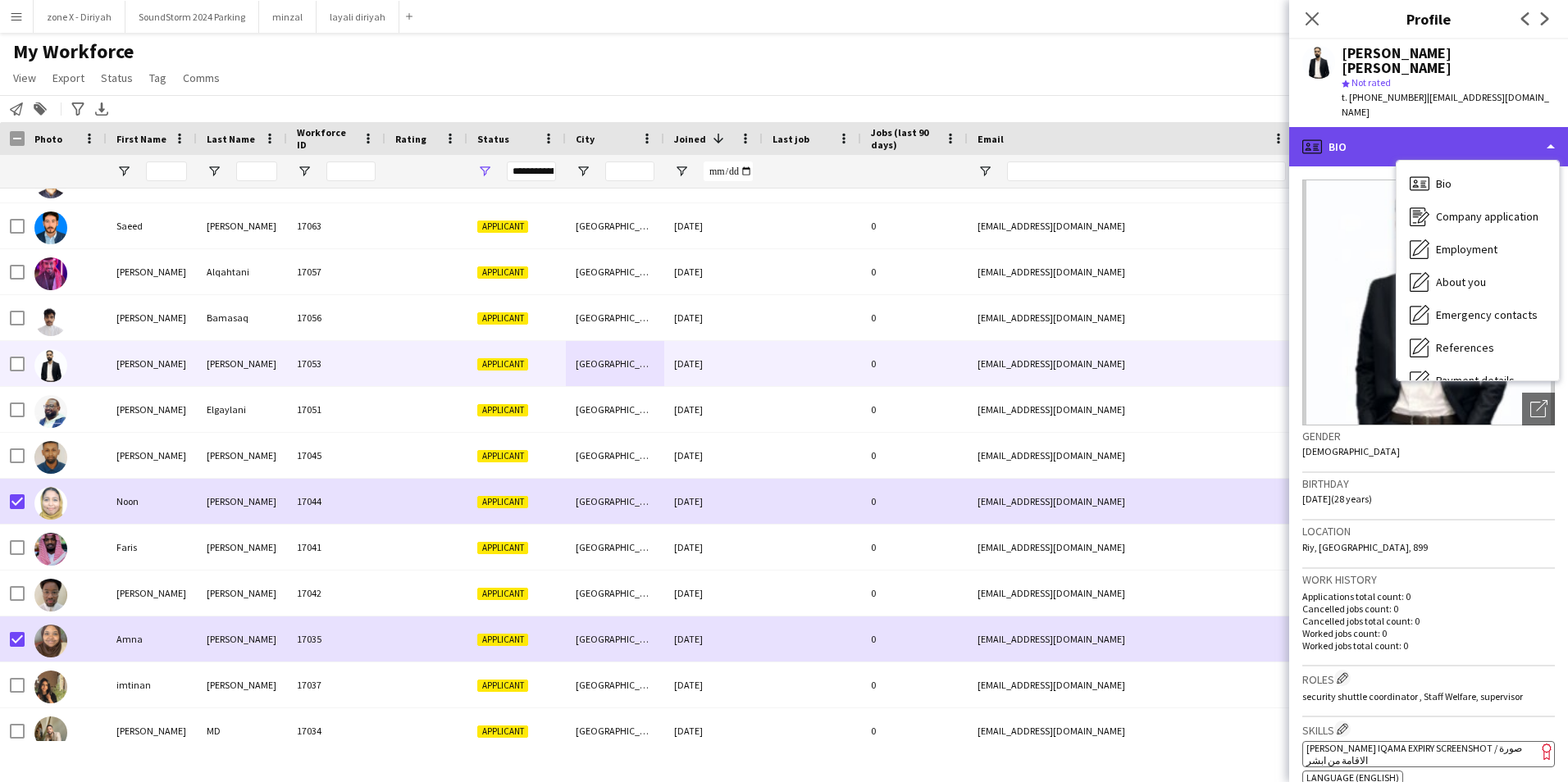
click at [1517, 127] on div "profile Bio" at bounding box center [1429, 147] width 279 height 40
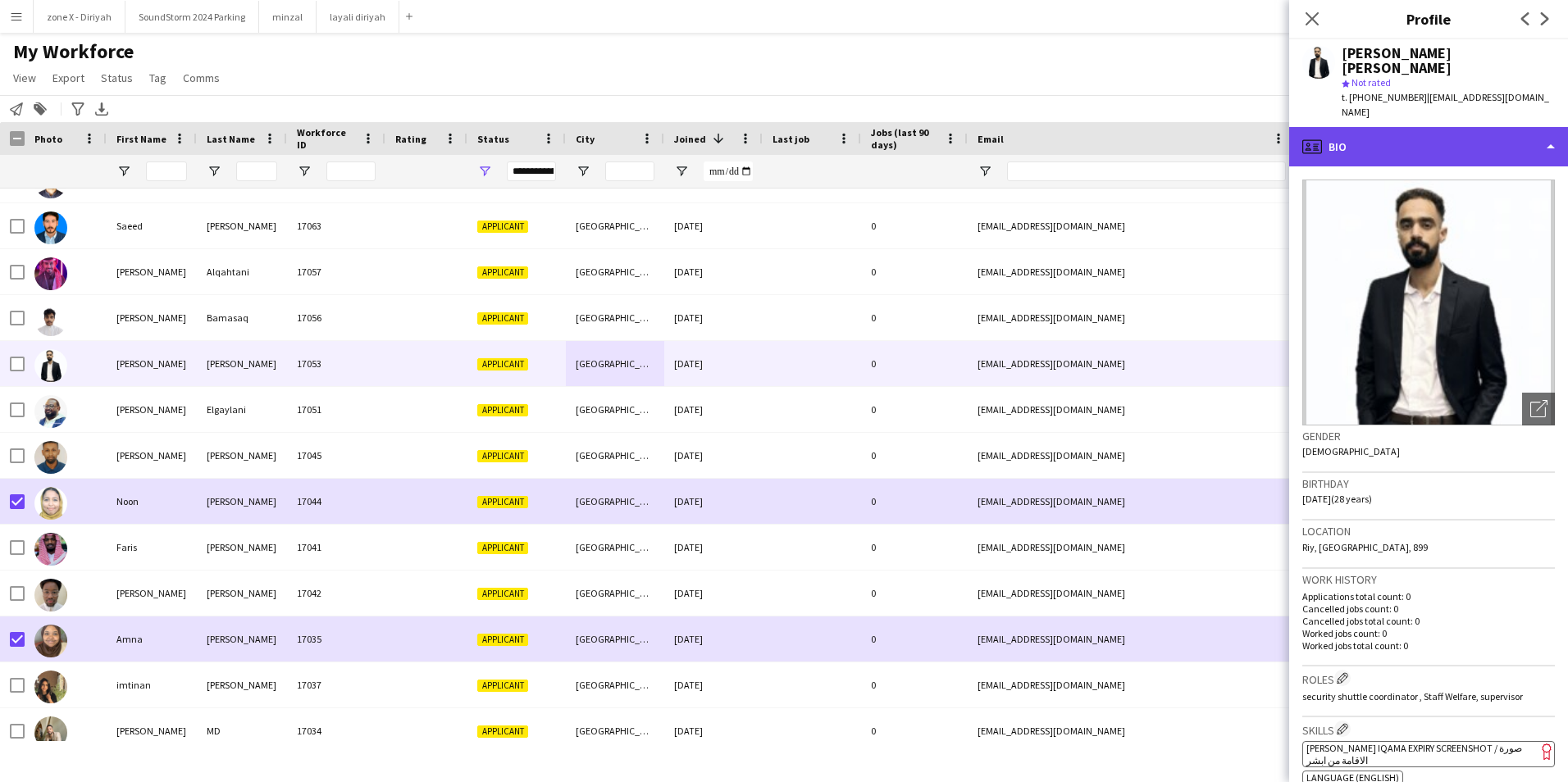
click at [1517, 127] on div "profile Bio" at bounding box center [1429, 147] width 279 height 40
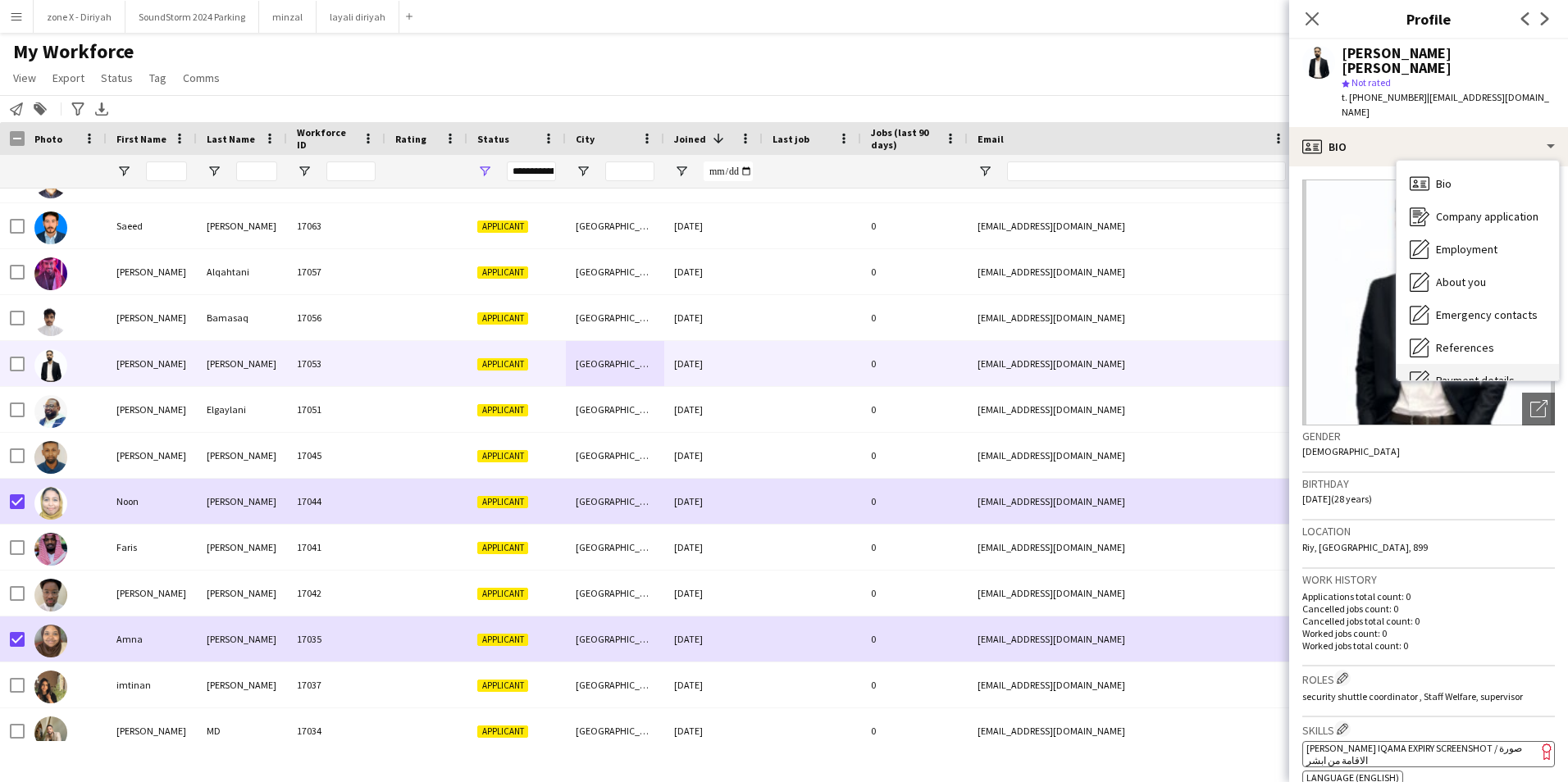
click at [1497, 373] on span "Payment details" at bounding box center [1475, 380] width 78 height 15
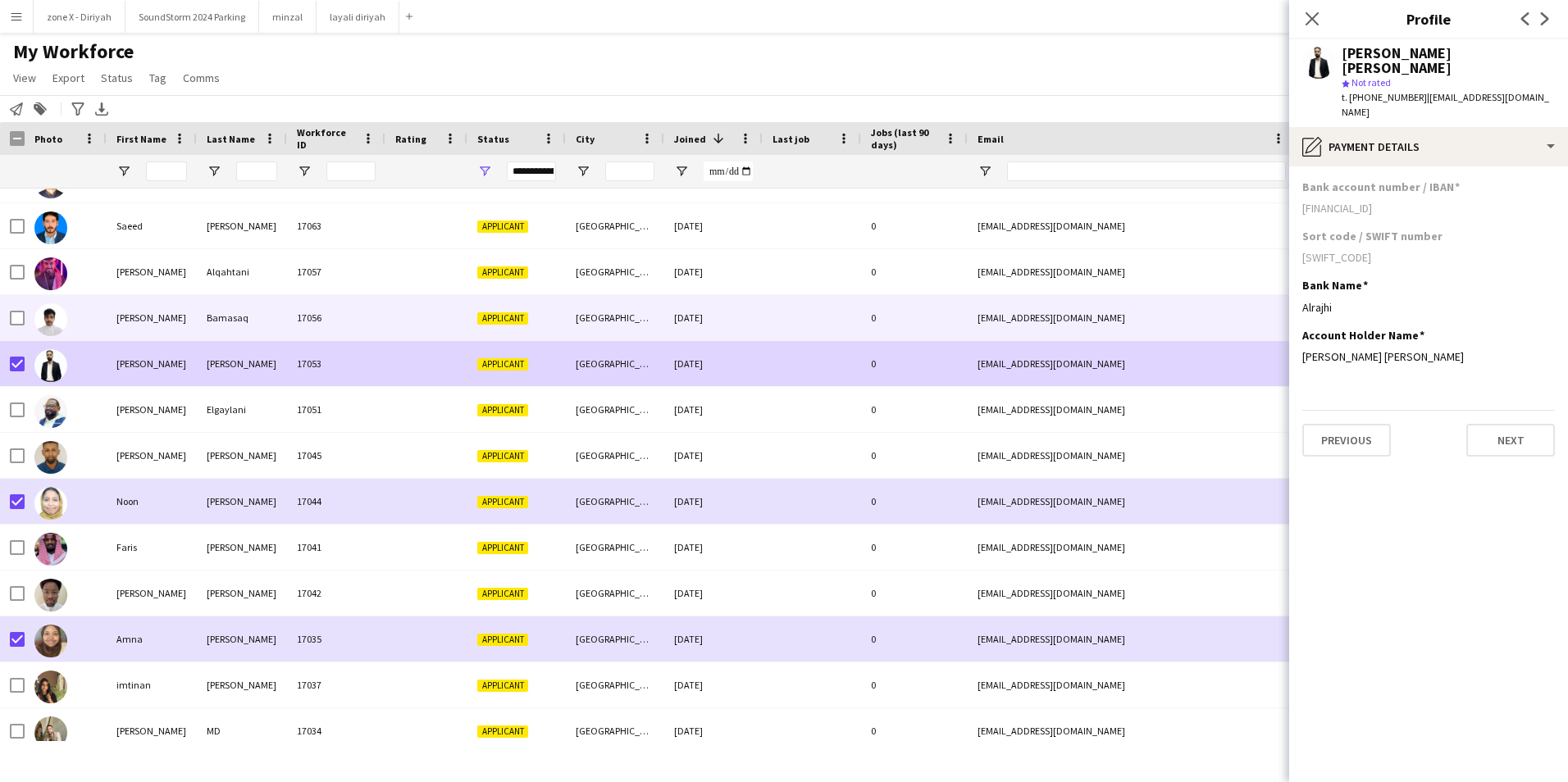
click at [755, 318] on div "[DATE]" at bounding box center [713, 318] width 98 height 45
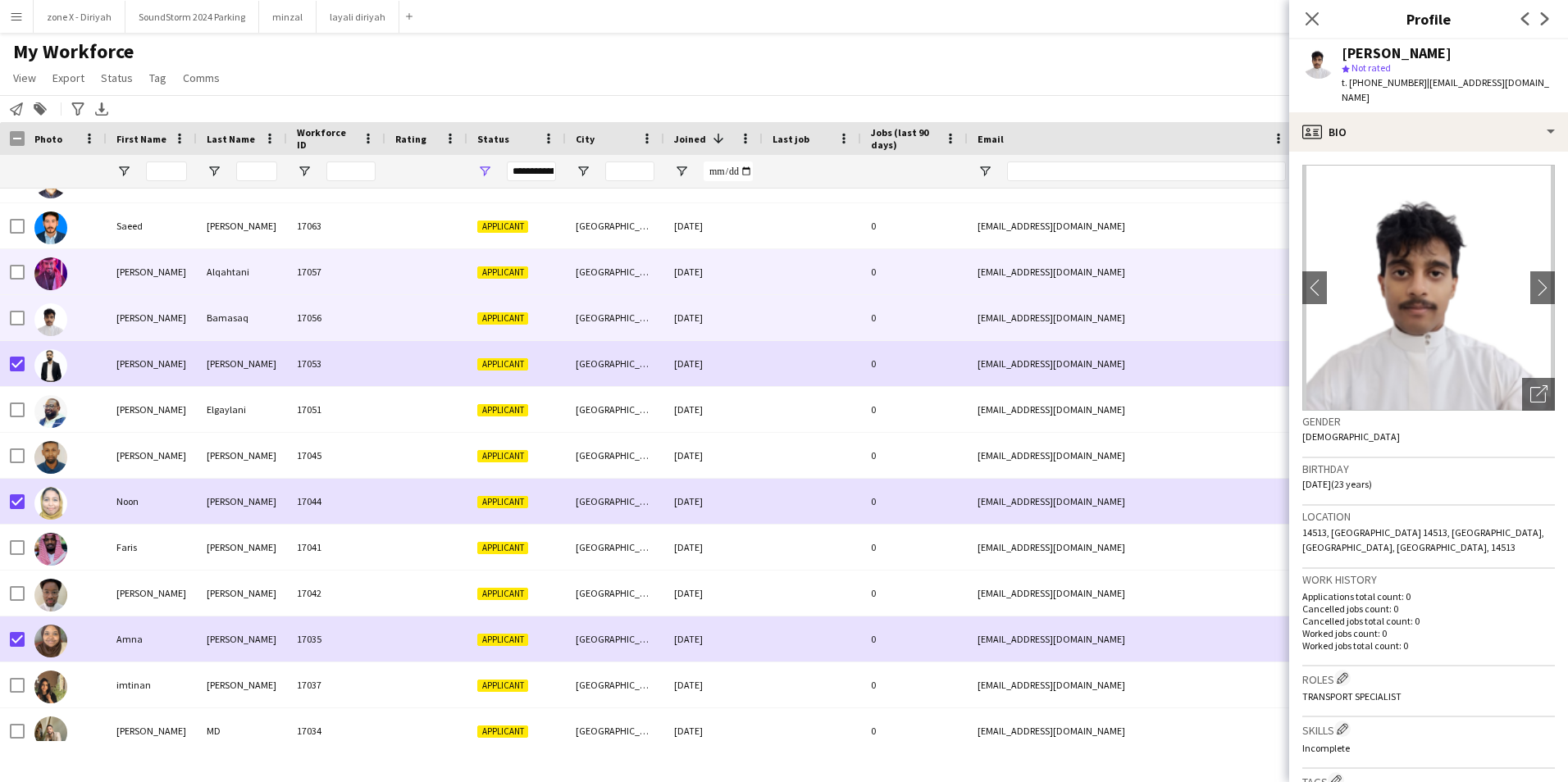
click at [1150, 280] on div "[EMAIL_ADDRESS][DOMAIN_NAME]" at bounding box center [1131, 271] width 328 height 45
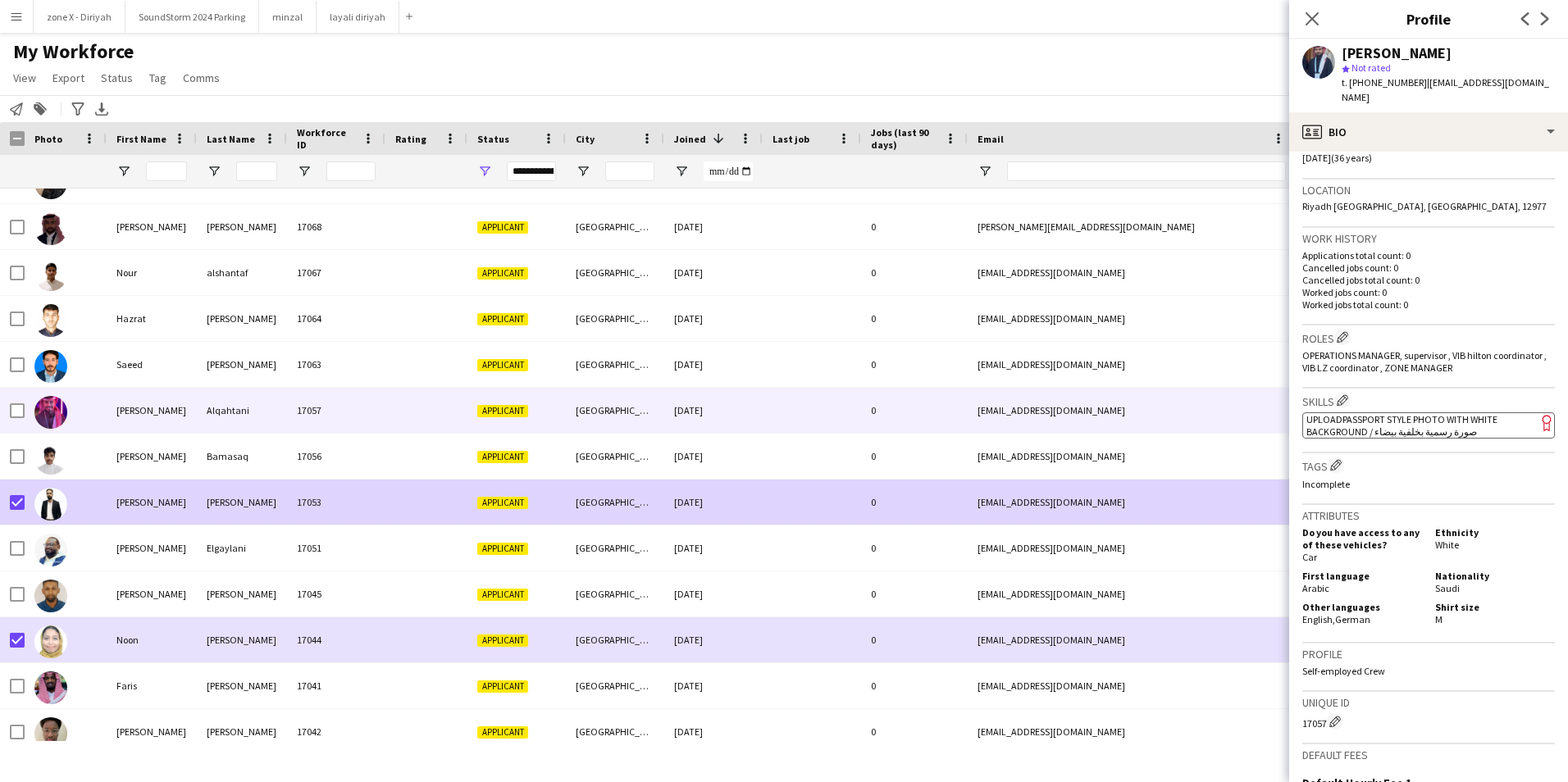
scroll to position [2230, 0]
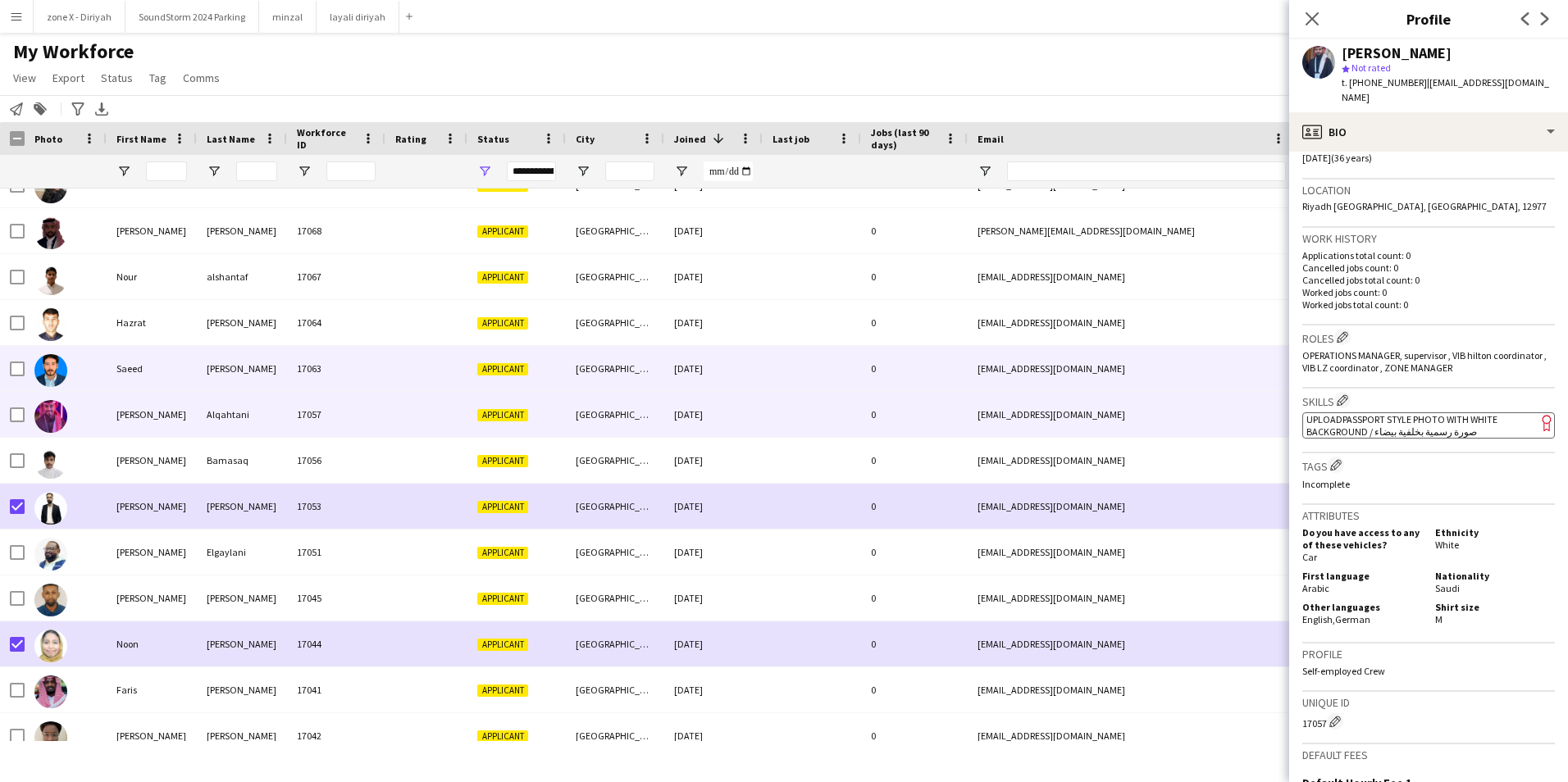
click at [1228, 388] on div "[EMAIL_ADDRESS][DOMAIN_NAME]" at bounding box center [1131, 368] width 328 height 45
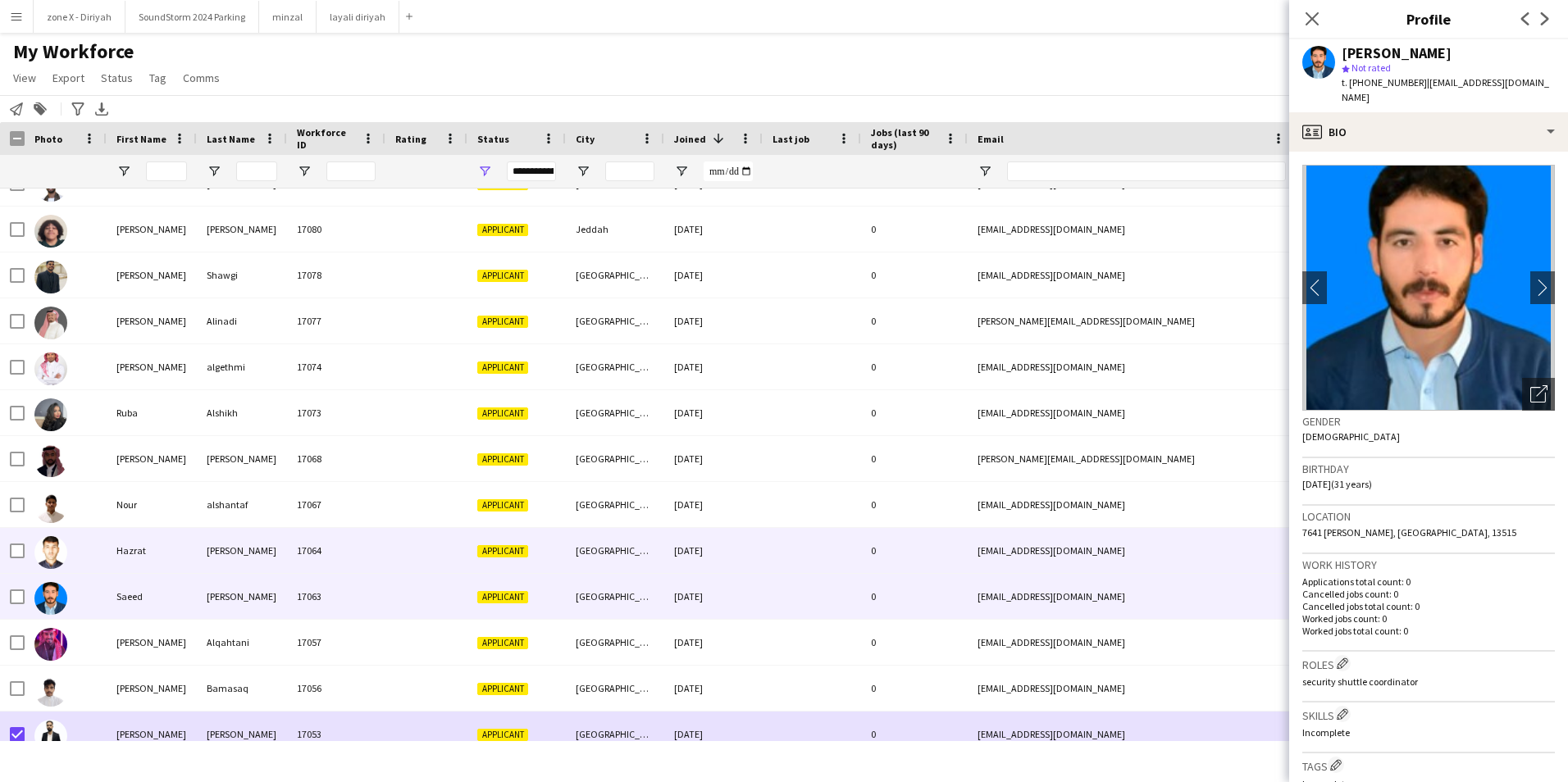
scroll to position [2001, 0]
click at [1227, 563] on div "[EMAIL_ADDRESS][DOMAIN_NAME]" at bounding box center [1131, 551] width 328 height 45
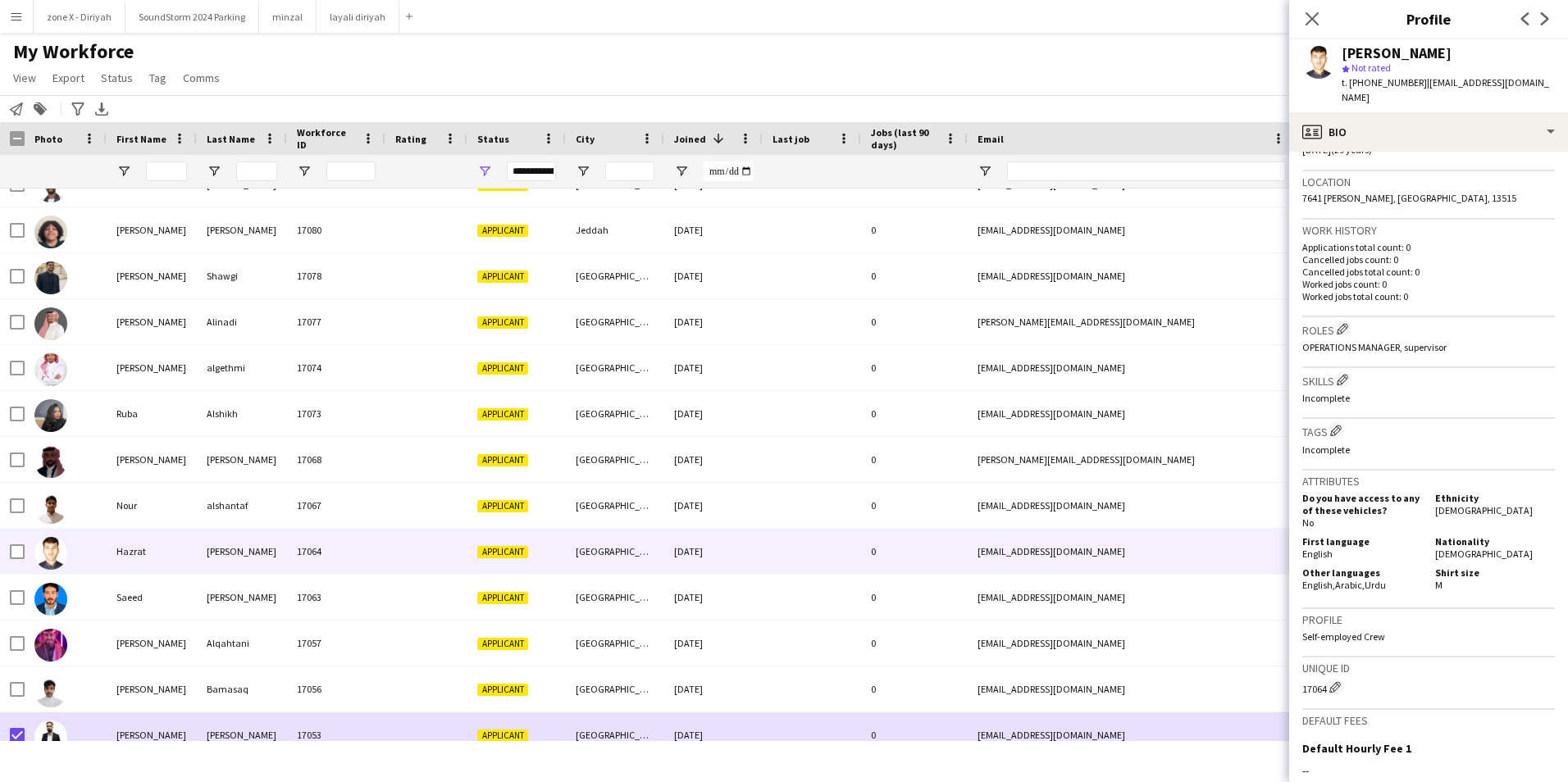
scroll to position [337, 0]
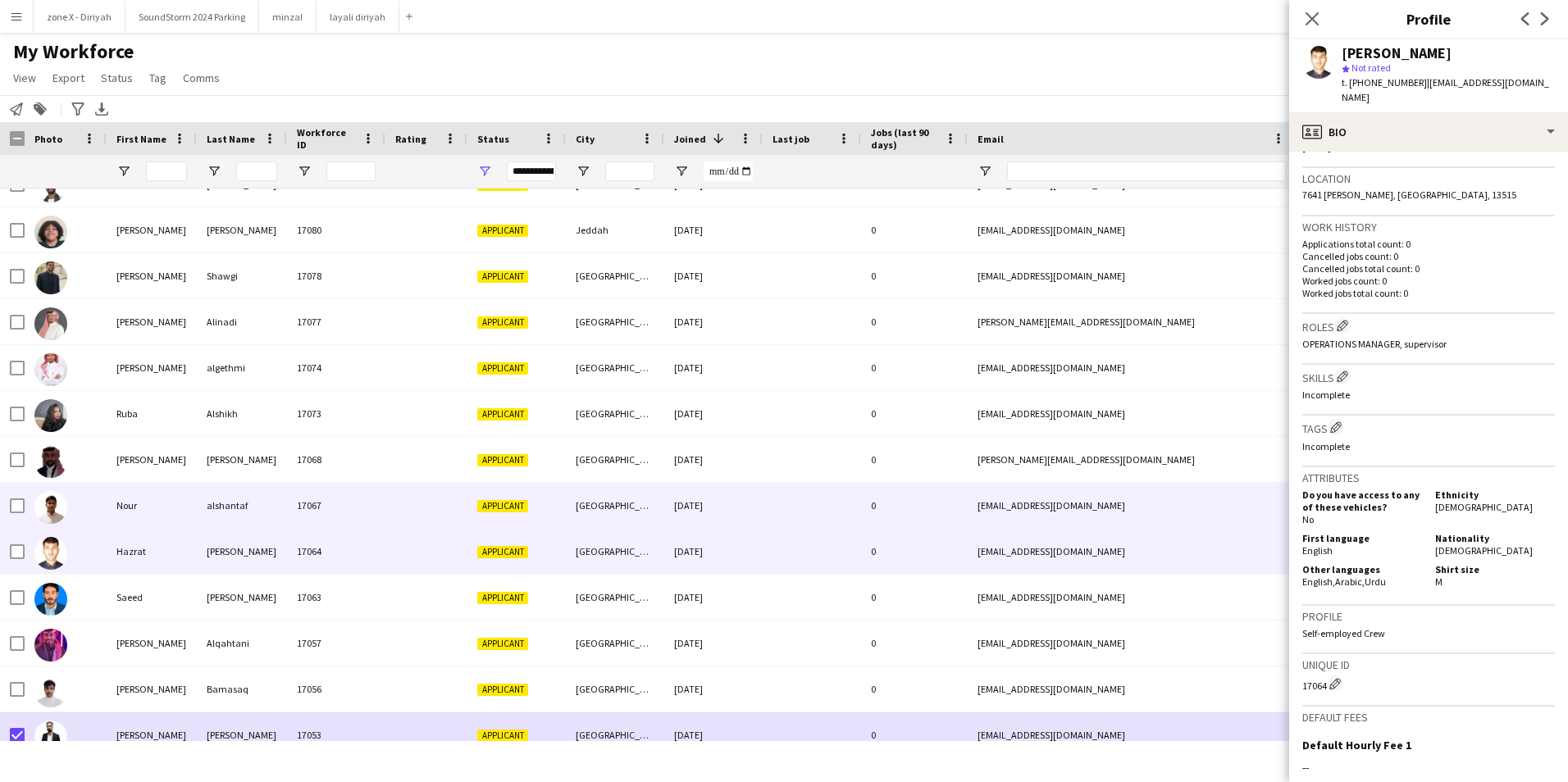
click at [1247, 502] on div "[EMAIL_ADDRESS][DOMAIN_NAME]" at bounding box center [1131, 505] width 328 height 45
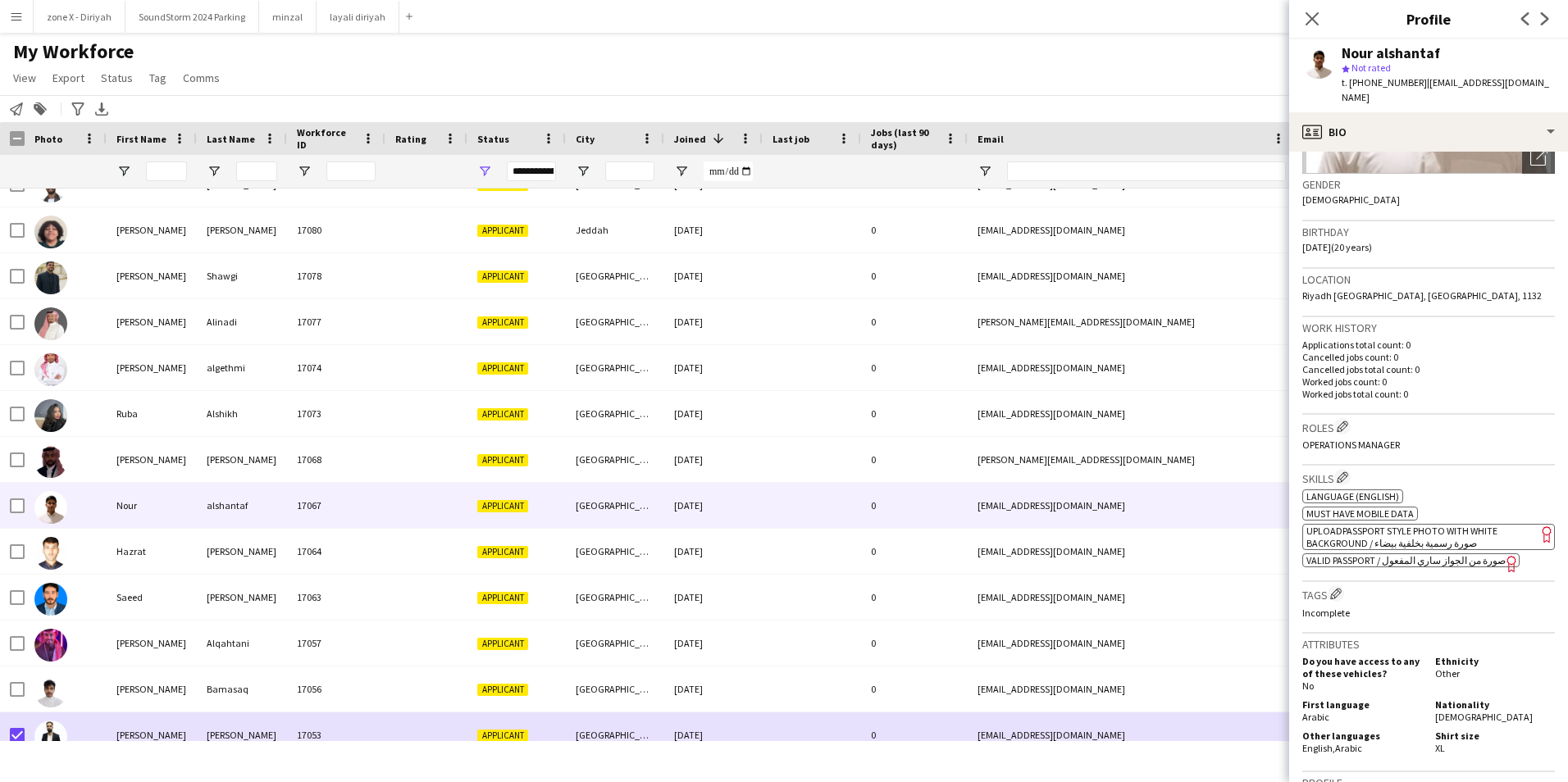
scroll to position [0, 0]
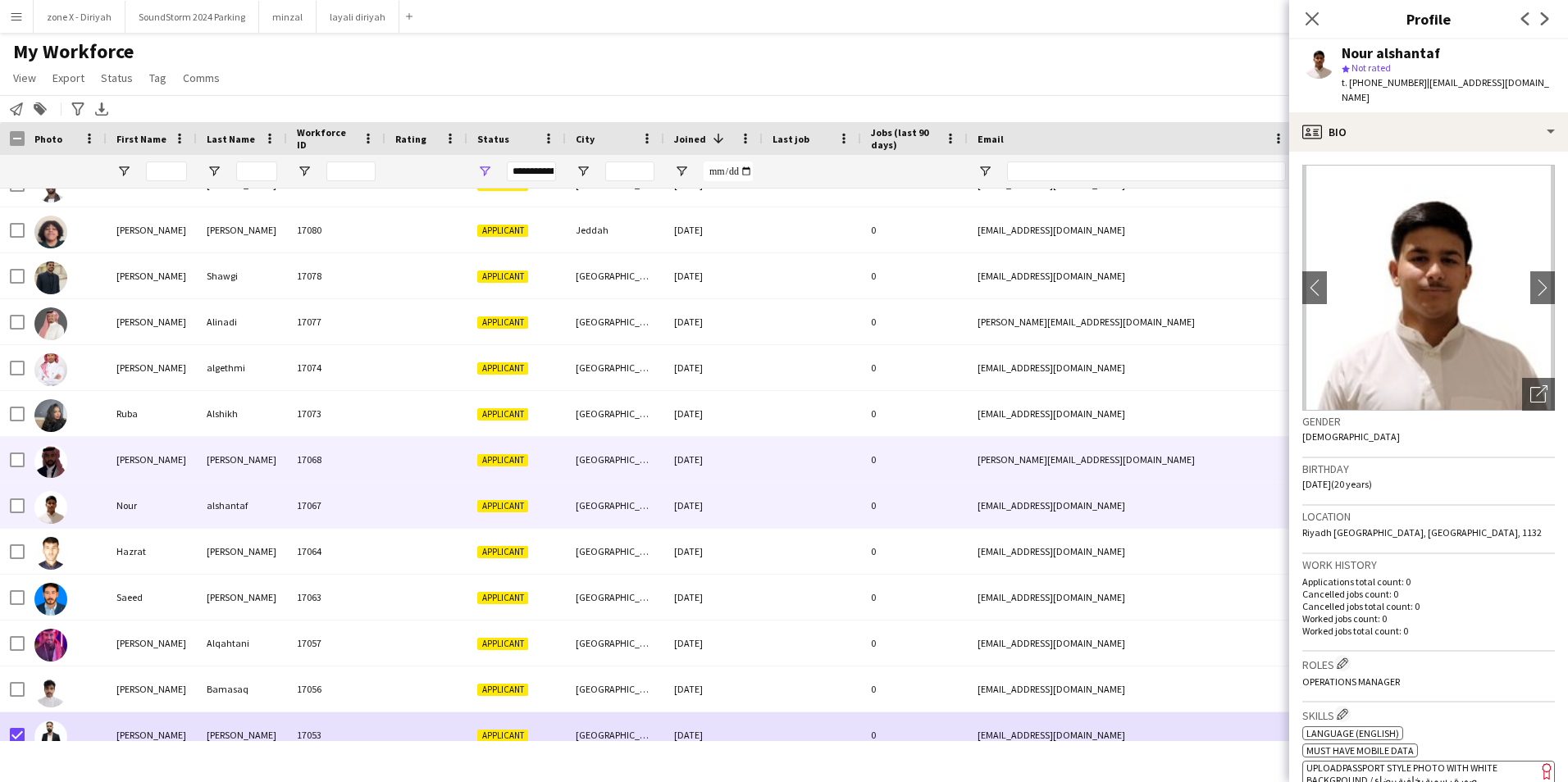
click at [1258, 461] on div "[PERSON_NAME][EMAIL_ADDRESS][DOMAIN_NAME]" at bounding box center [1131, 459] width 328 height 45
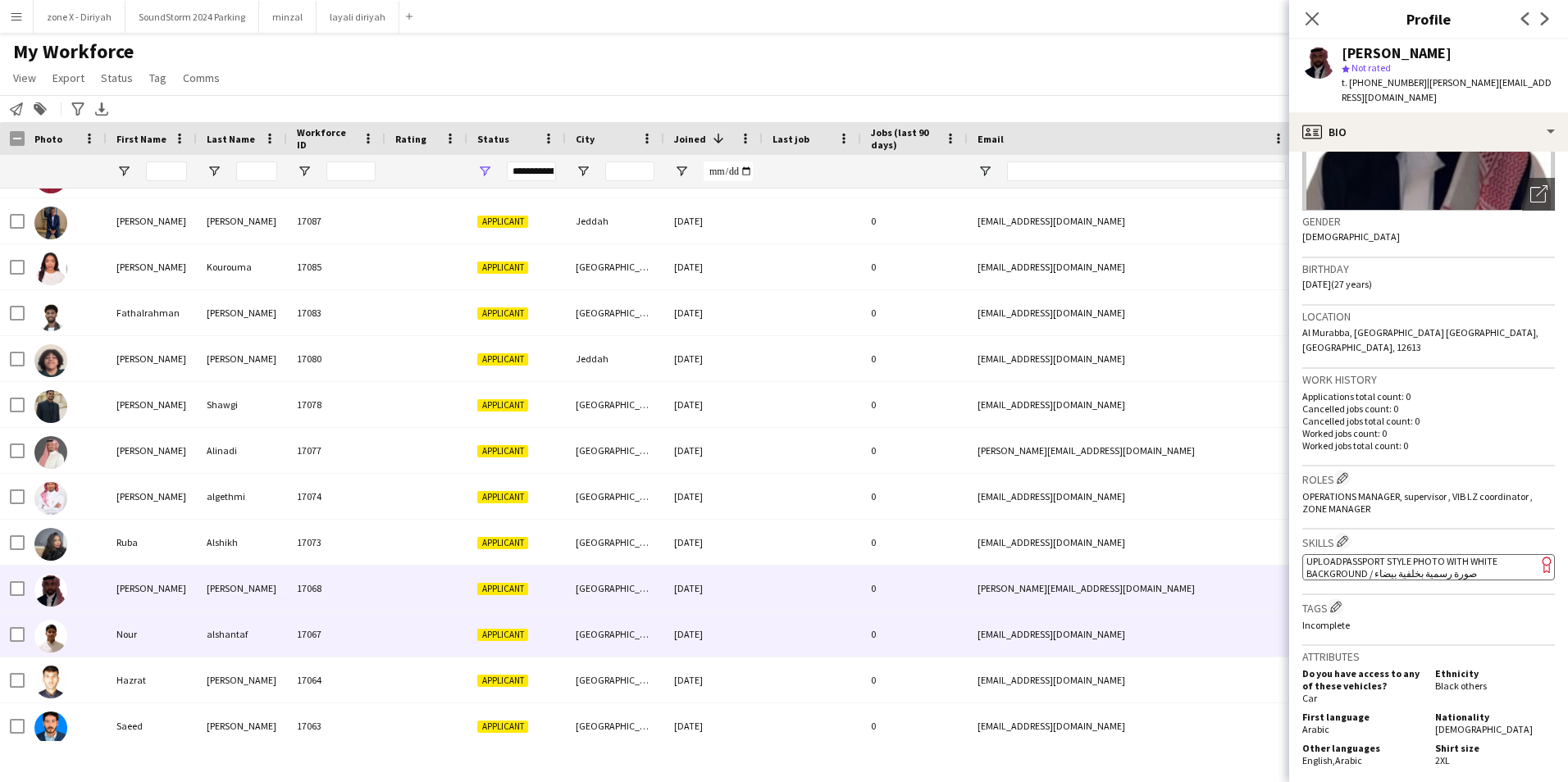
scroll to position [1870, 0]
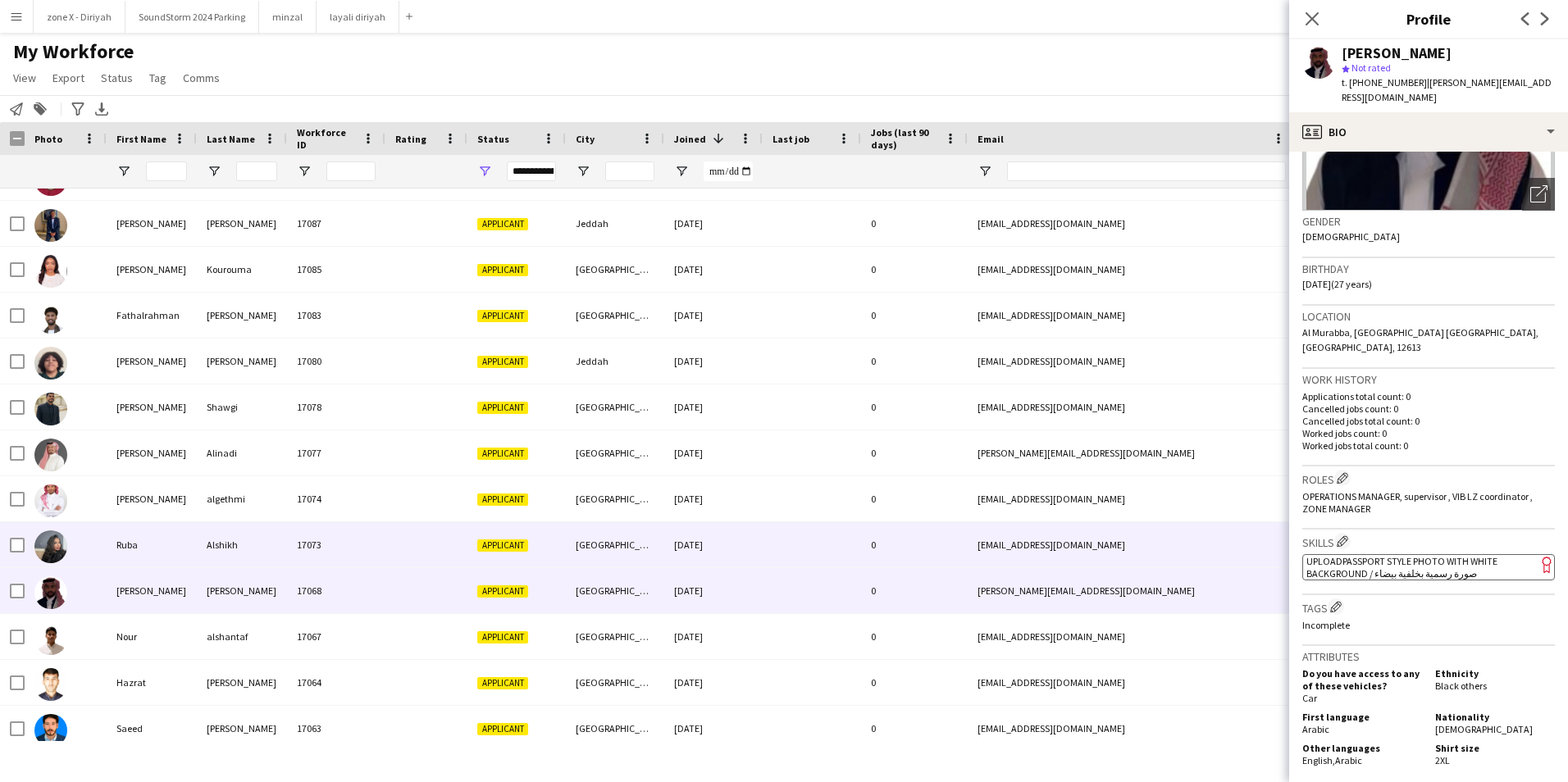
click at [1216, 558] on div "[EMAIL_ADDRESS][DOMAIN_NAME]" at bounding box center [1131, 544] width 328 height 45
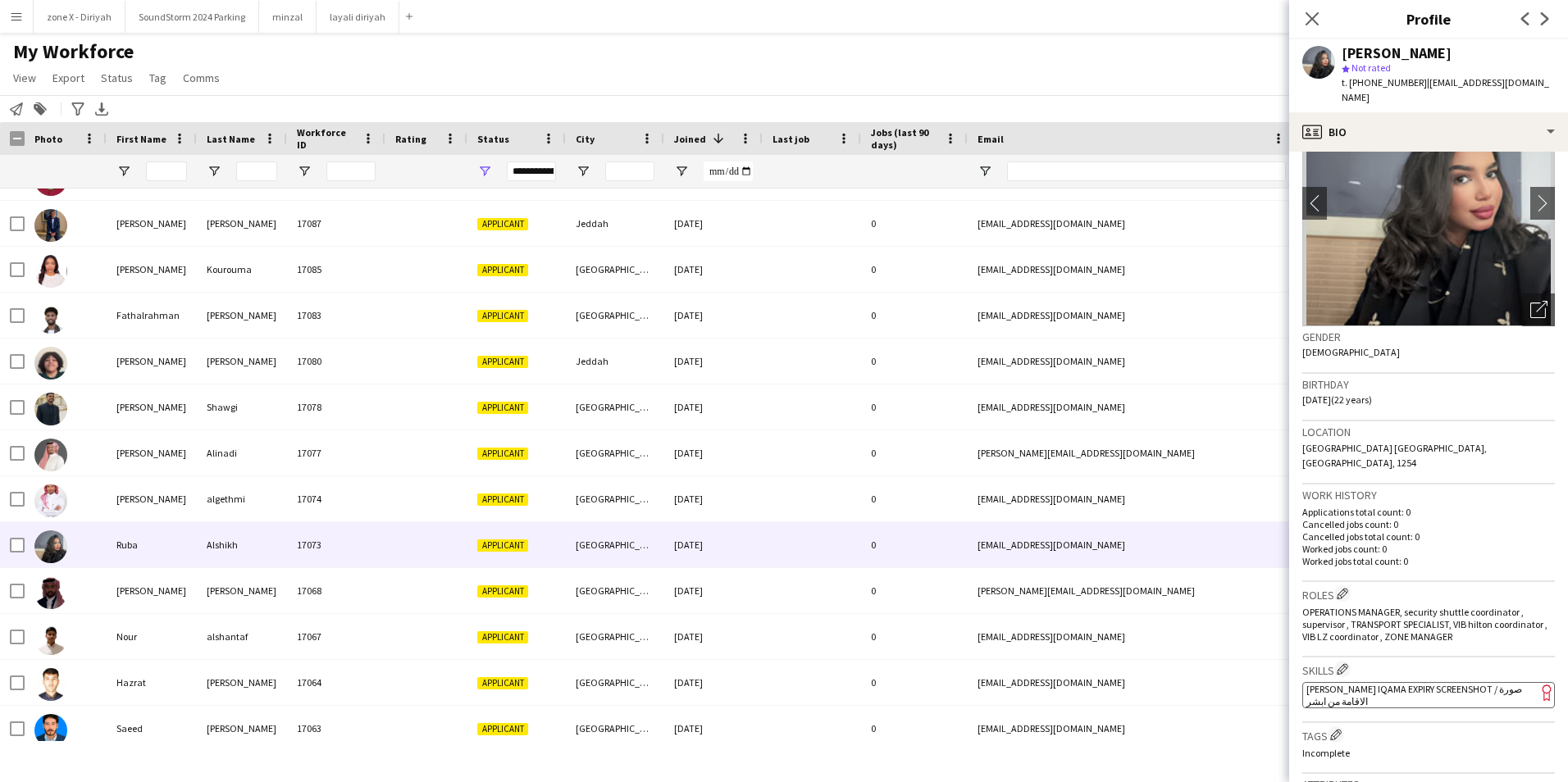
scroll to position [94, 0]
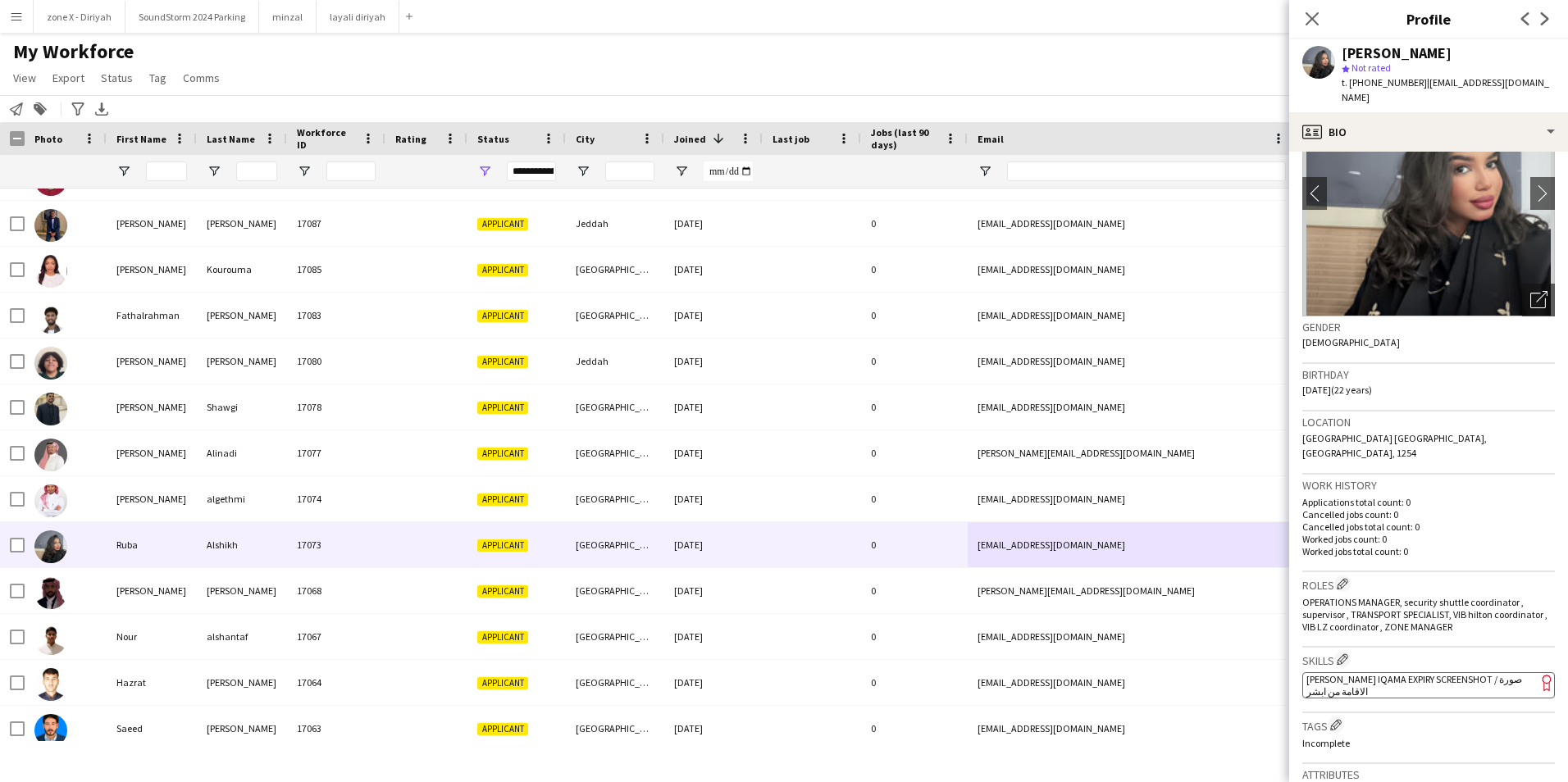
click at [1445, 672] on app-spec-pill "ok-circled2 background Layer 1 cross-circle-red background Layer 1 [PERSON_NAME…" at bounding box center [1429, 685] width 253 height 26
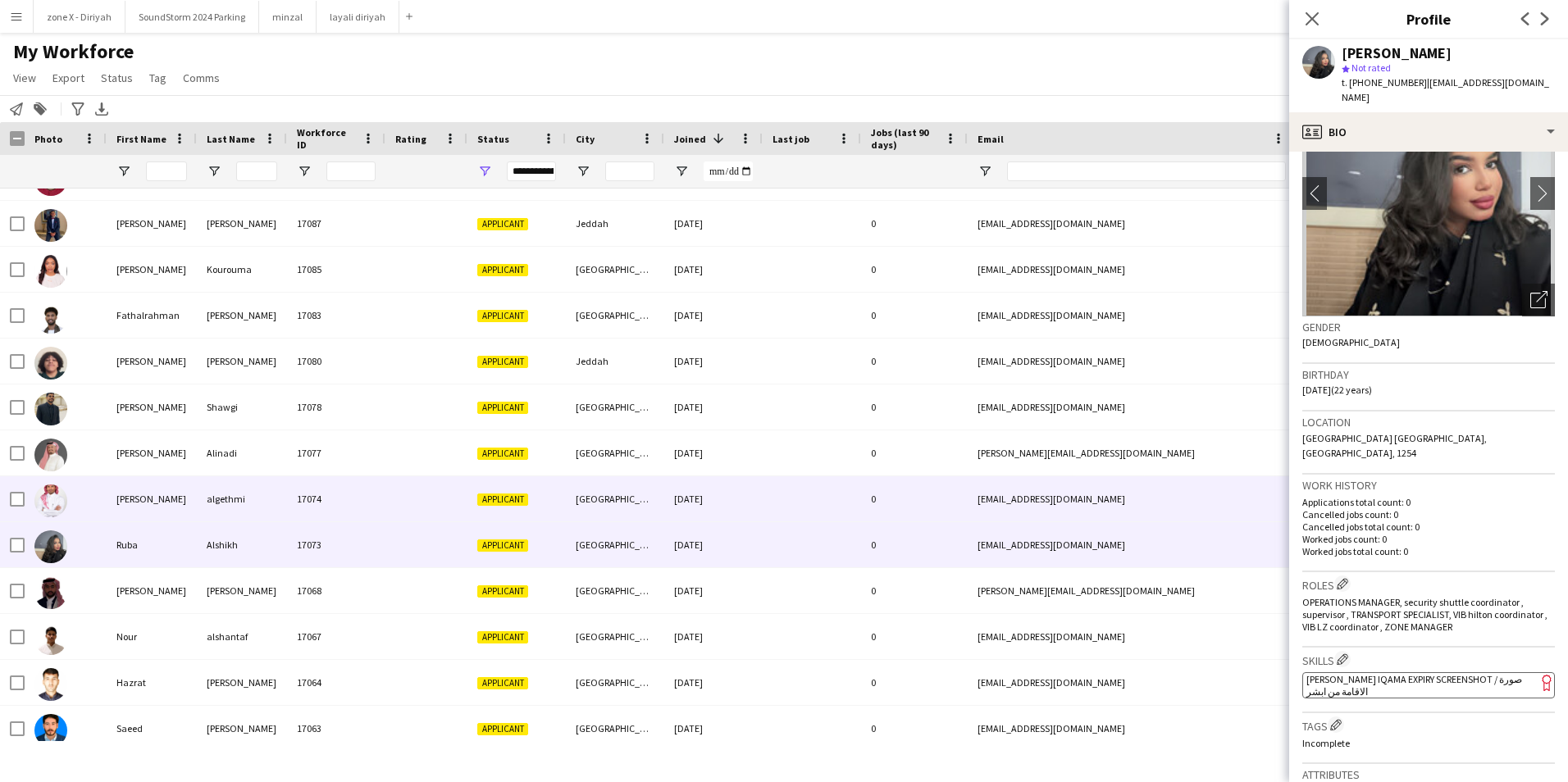
click at [1097, 487] on div "[EMAIL_ADDRESS][DOMAIN_NAME]" at bounding box center [1131, 498] width 328 height 45
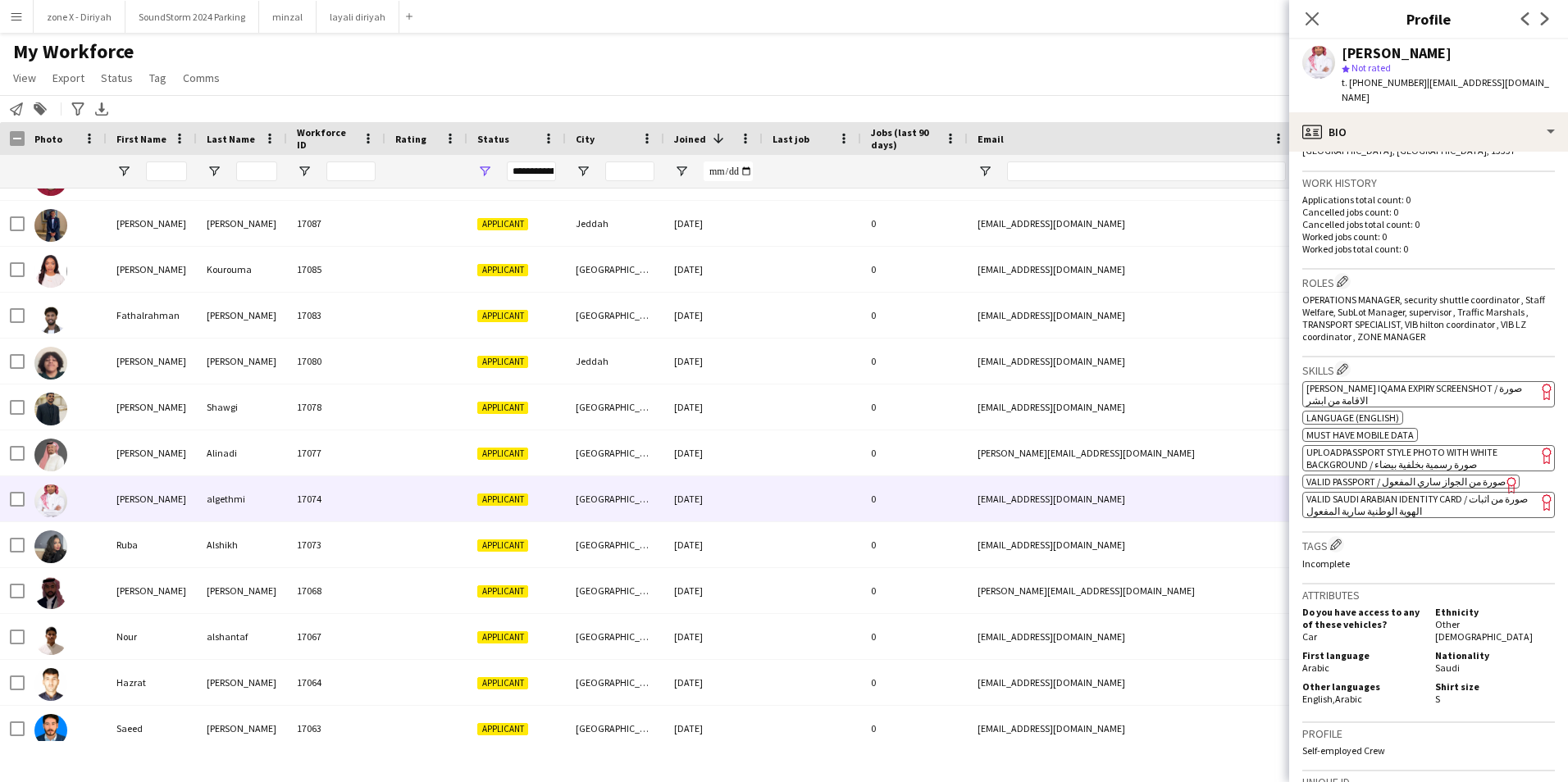
scroll to position [115, 0]
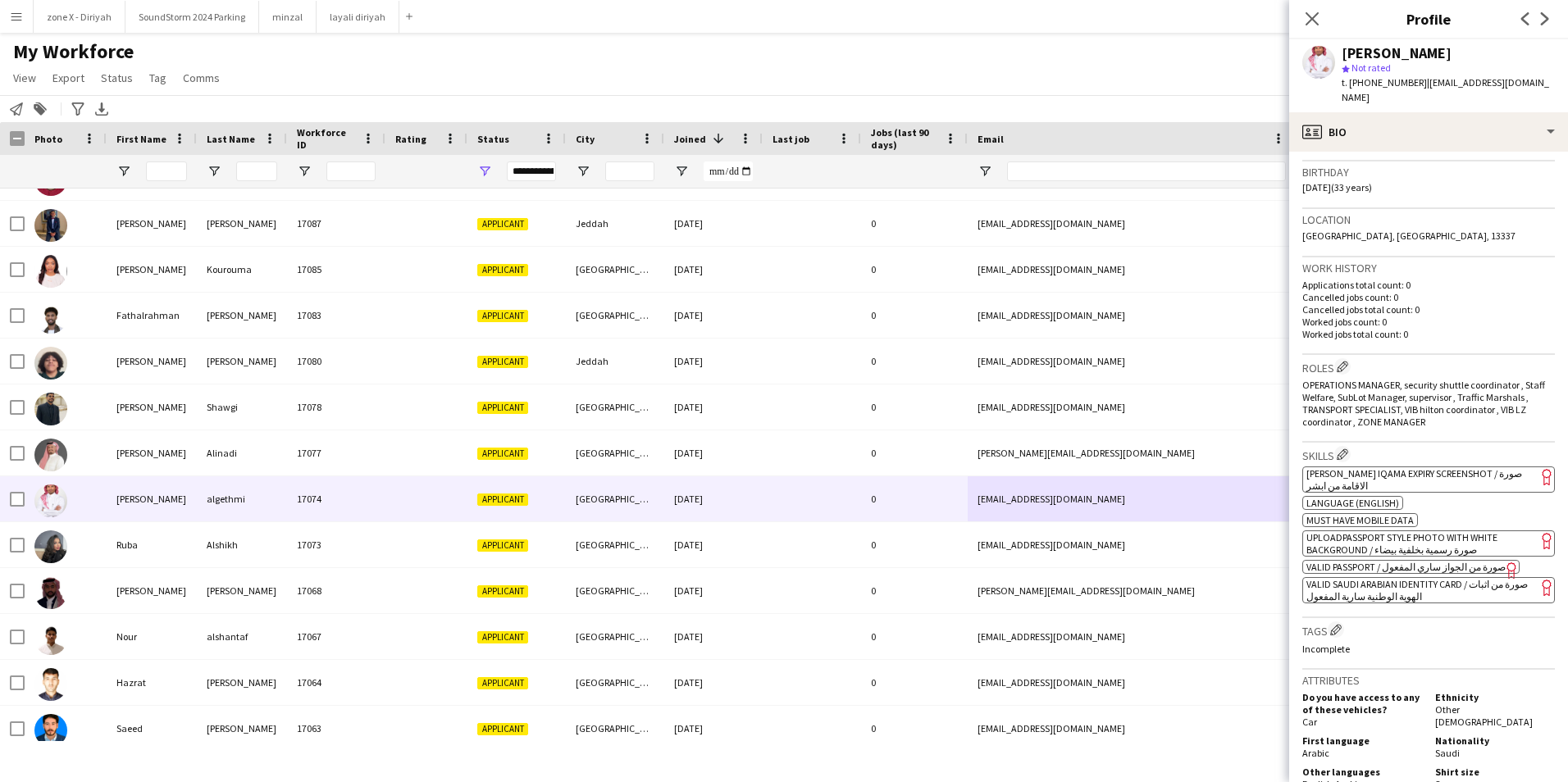
click at [1433, 578] on span "VALID SAUDI ARABIAN IDENTITY CARD / صورة من اثبات الهوية الوطنية سارية المفعول" at bounding box center [1417, 591] width 221 height 25
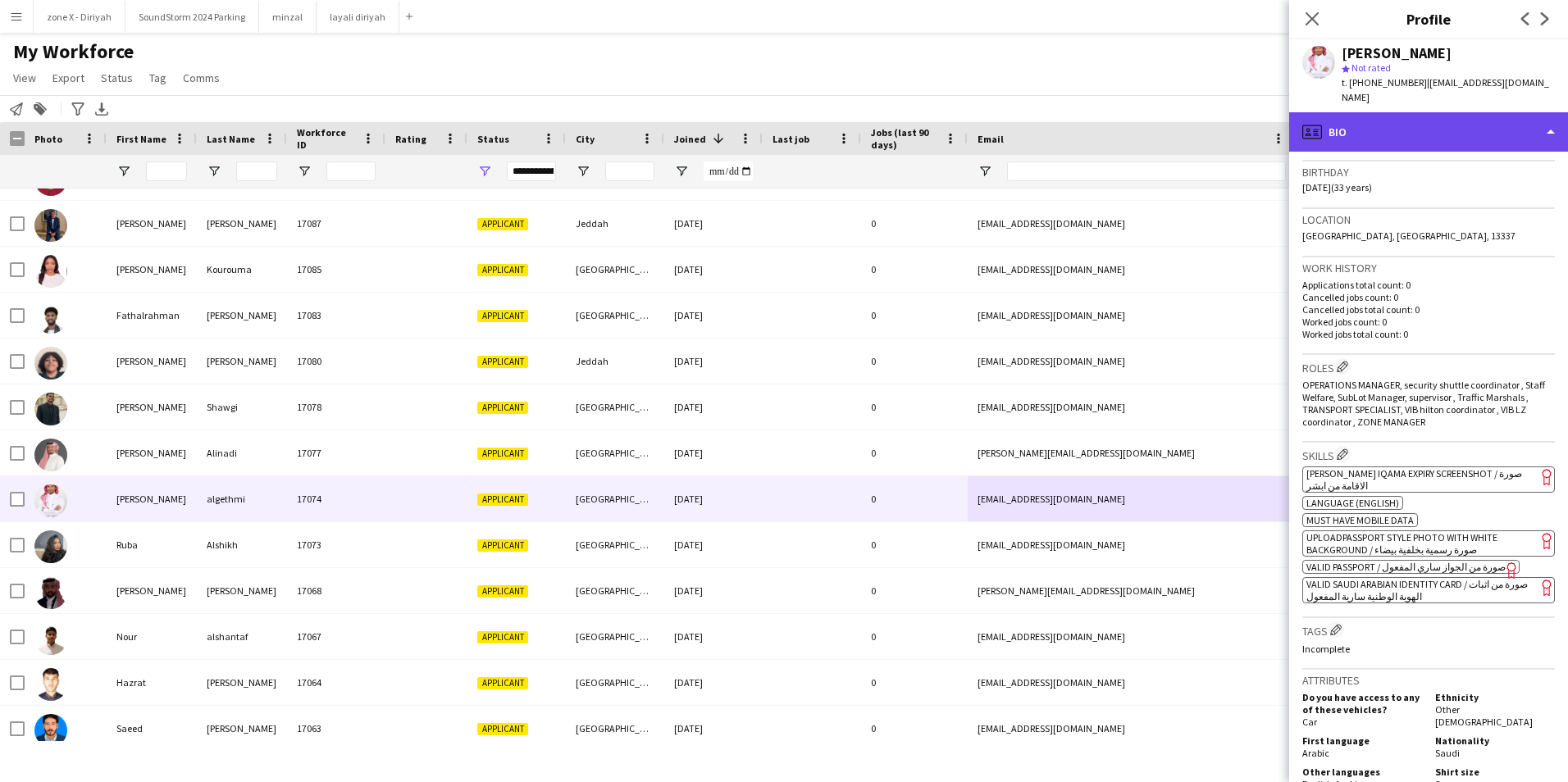
click at [1538, 112] on div "profile Bio" at bounding box center [1429, 132] width 279 height 40
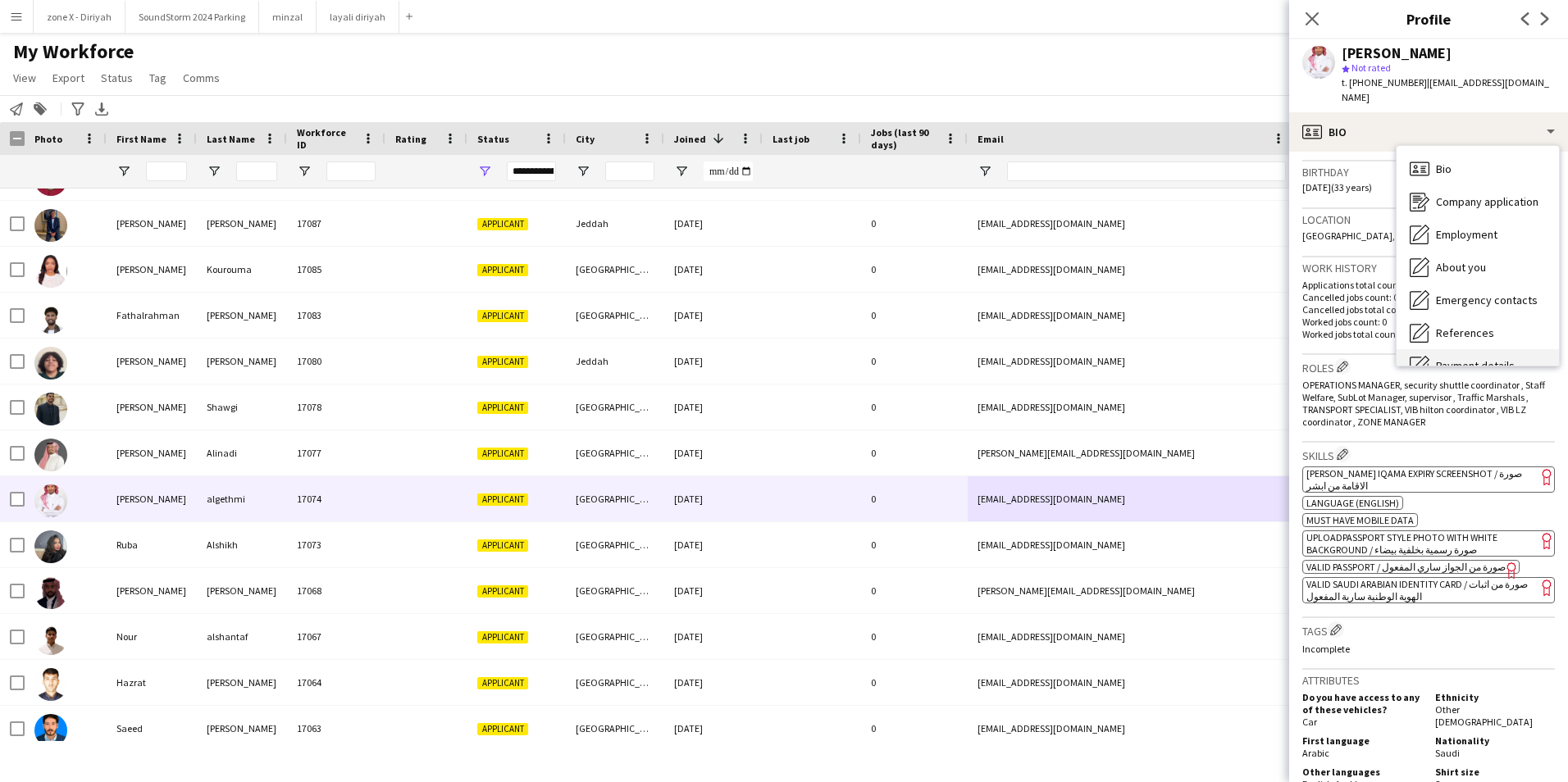
click at [1501, 358] on span "Payment details" at bounding box center [1475, 365] width 78 height 15
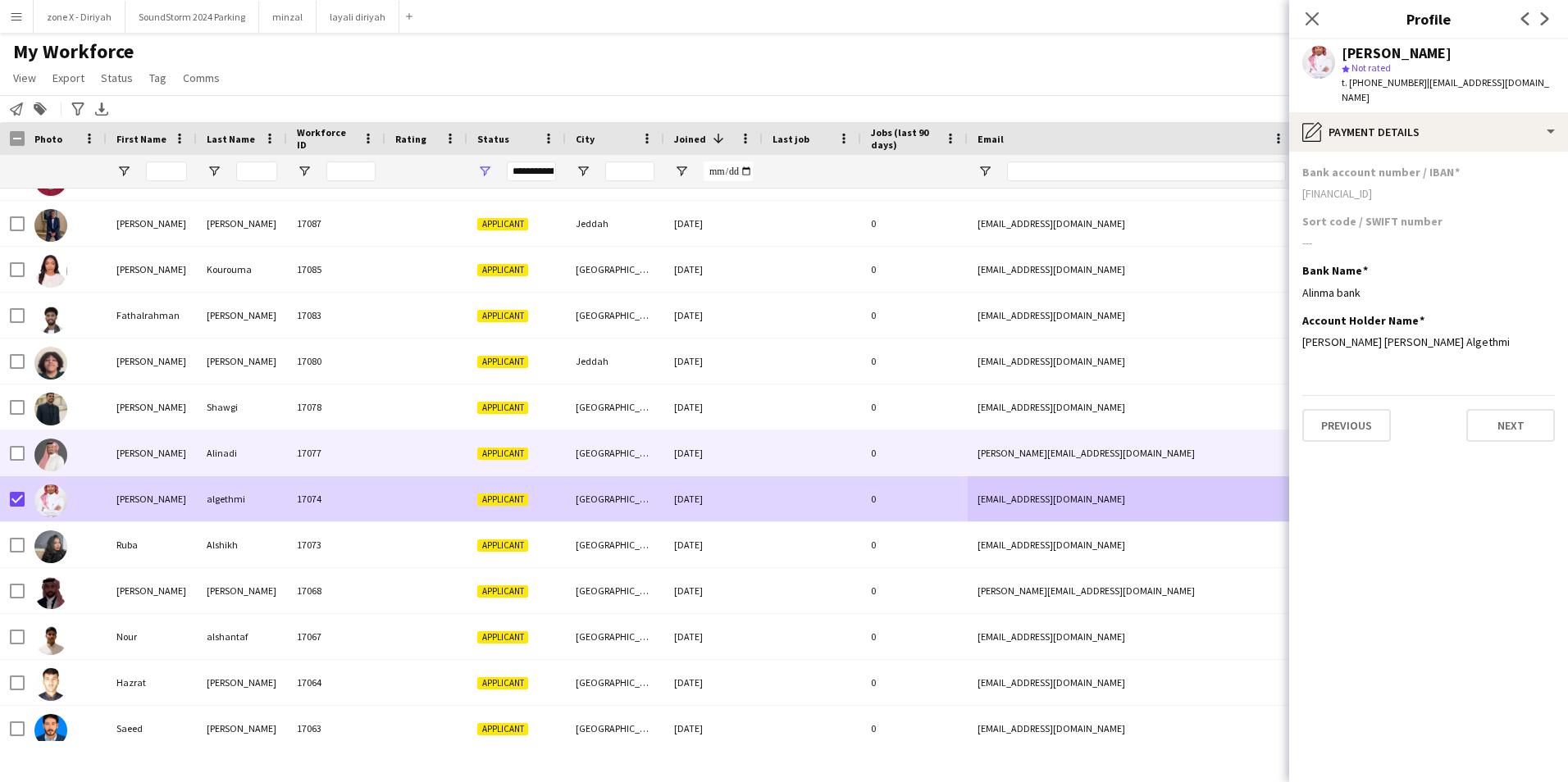
click at [954, 450] on div "0" at bounding box center [914, 453] width 106 height 45
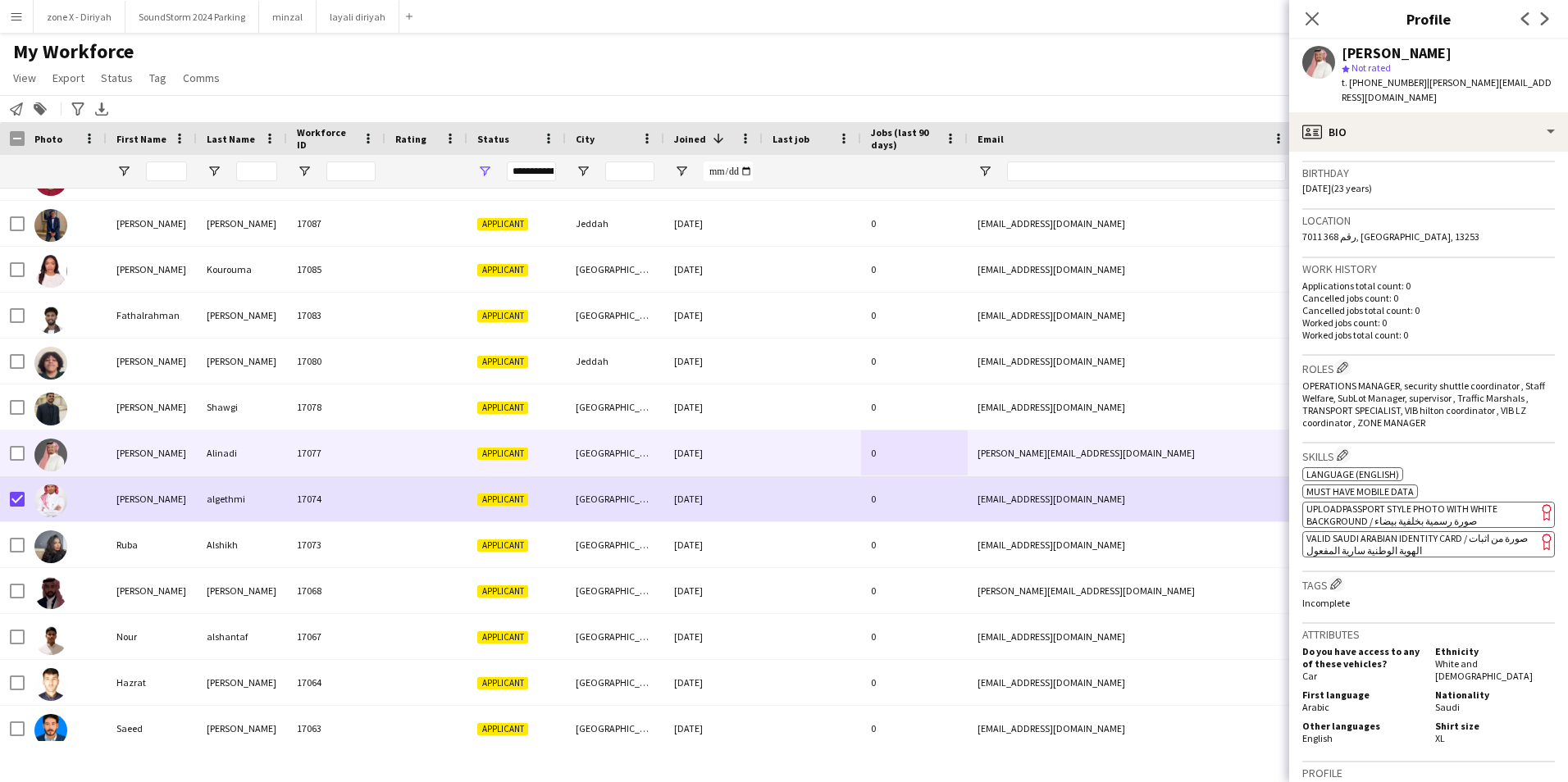
click at [1399, 533] on app-spec-pill "ok-circled2 background Layer 1 cross-circle-red background Layer 1 VALID SAUDI …" at bounding box center [1429, 544] width 253 height 26
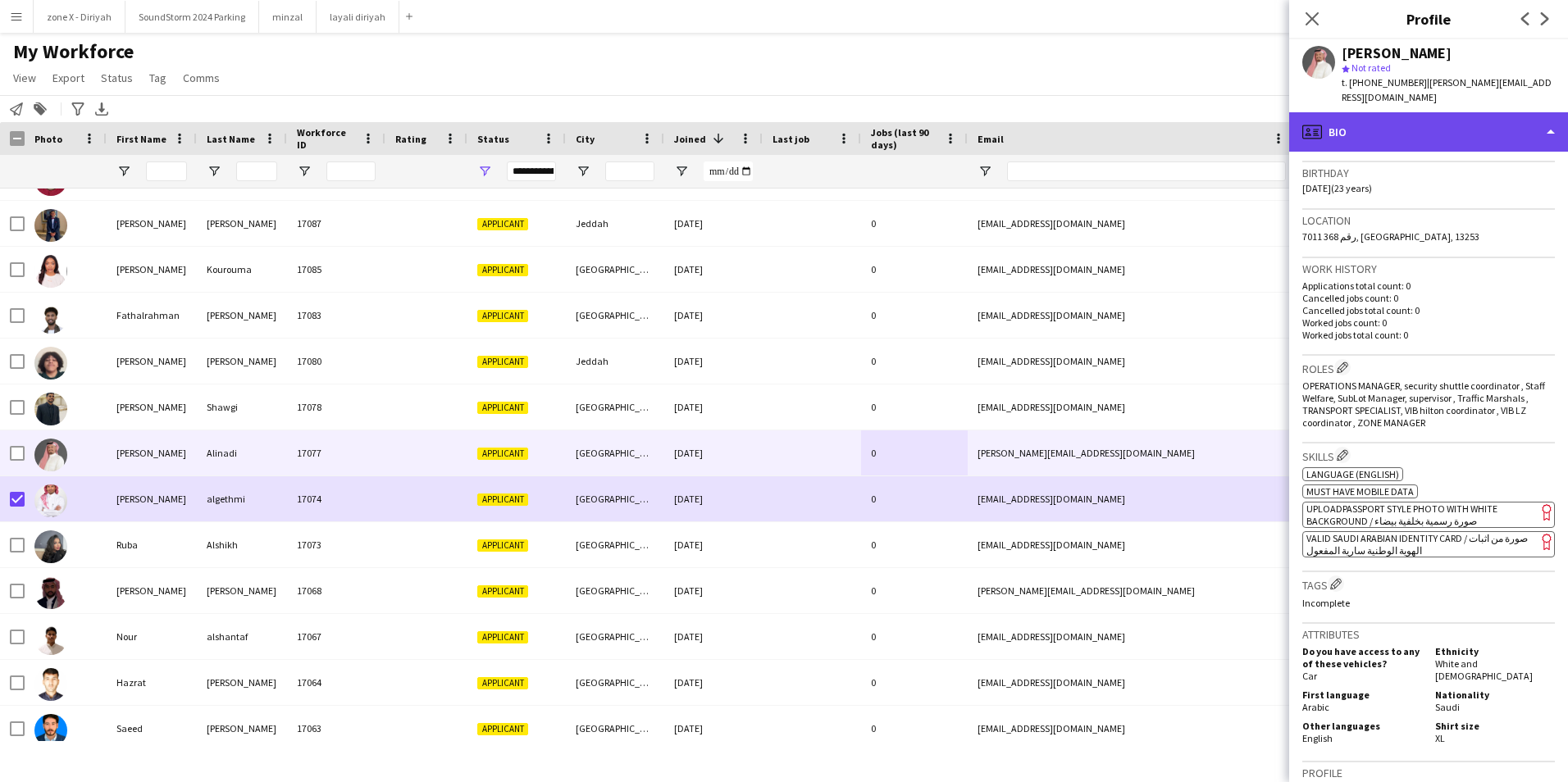
click at [1517, 116] on div "profile Bio" at bounding box center [1429, 132] width 279 height 40
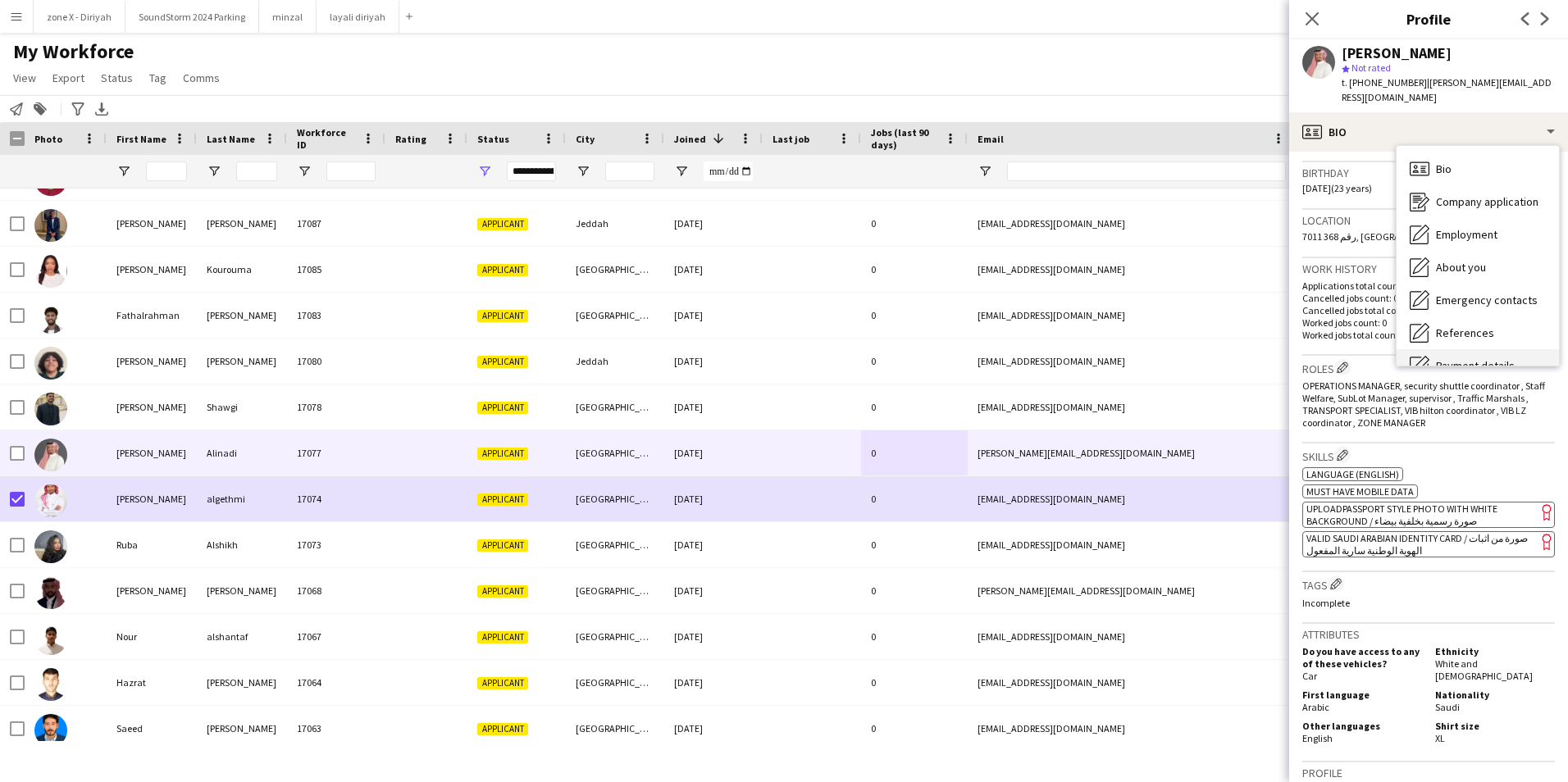
click at [1499, 349] on div "Payment details Payment details" at bounding box center [1477, 365] width 163 height 33
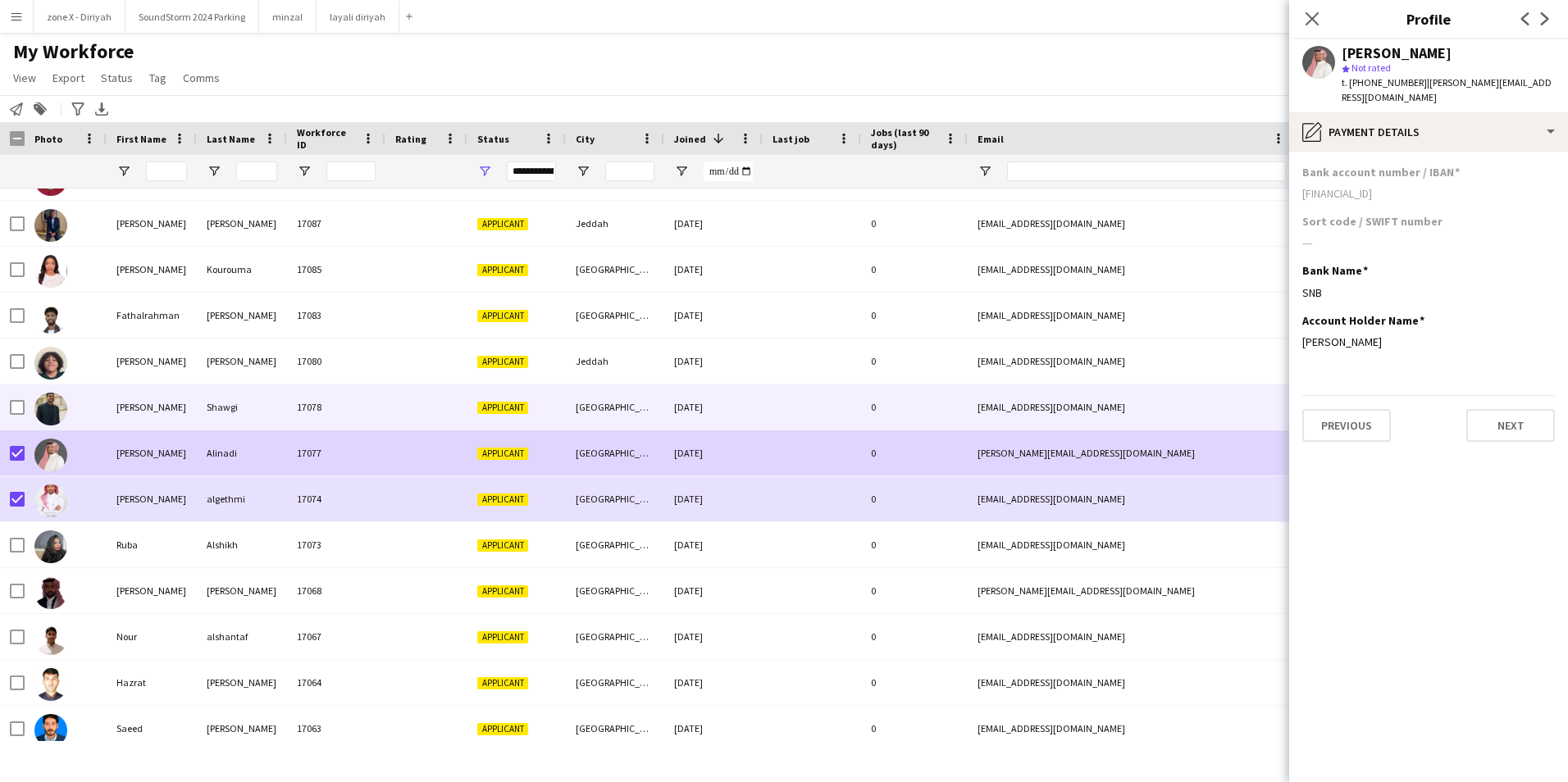
click at [206, 398] on div "Shawgi" at bounding box center [241, 407] width 90 height 45
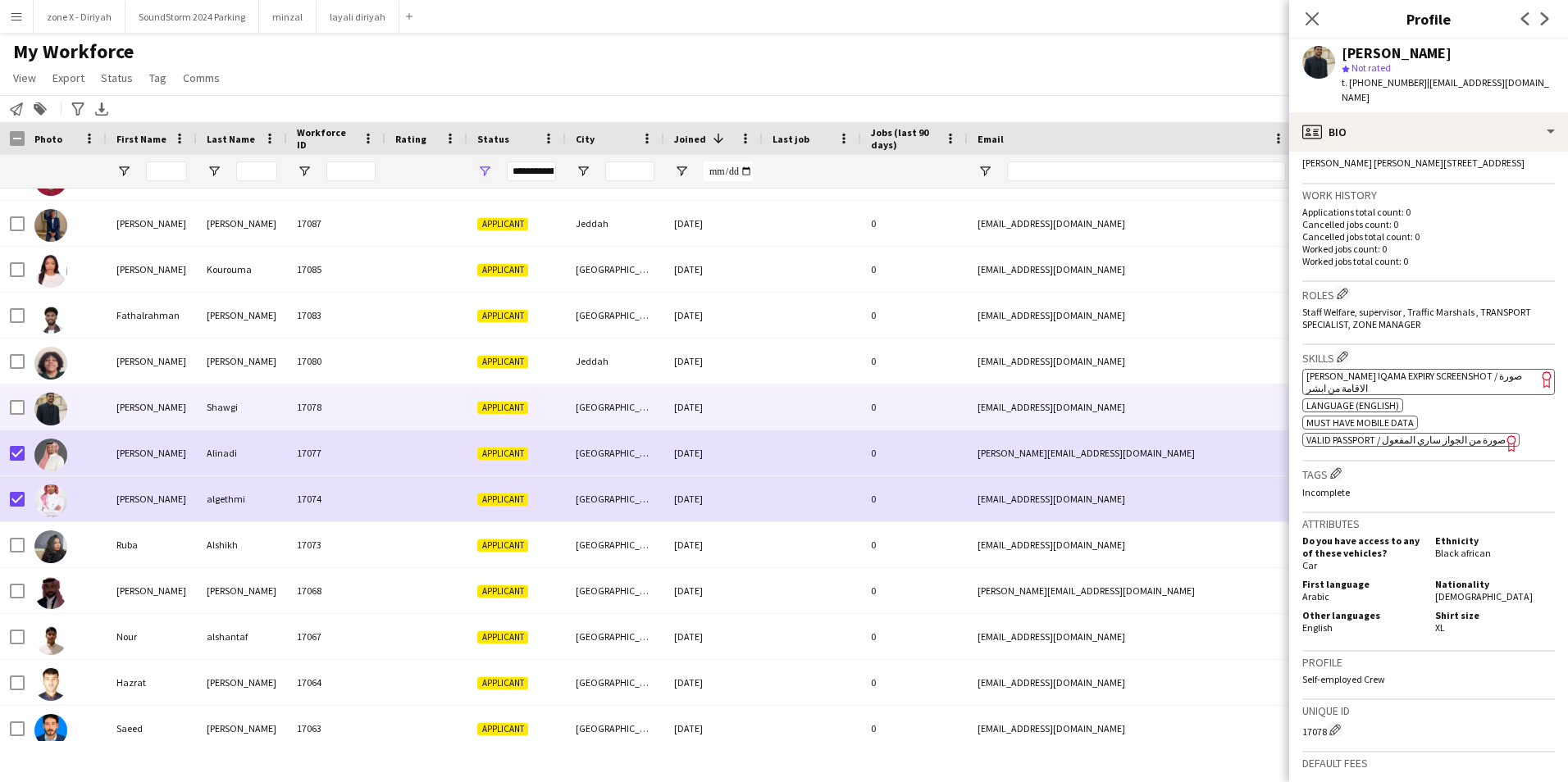
scroll to position [371, 0]
click at [1461, 369] on app-spec-pill "ok-circled2 background Layer 1 cross-circle-red background Layer 1 [PERSON_NAME…" at bounding box center [1429, 380] width 253 height 26
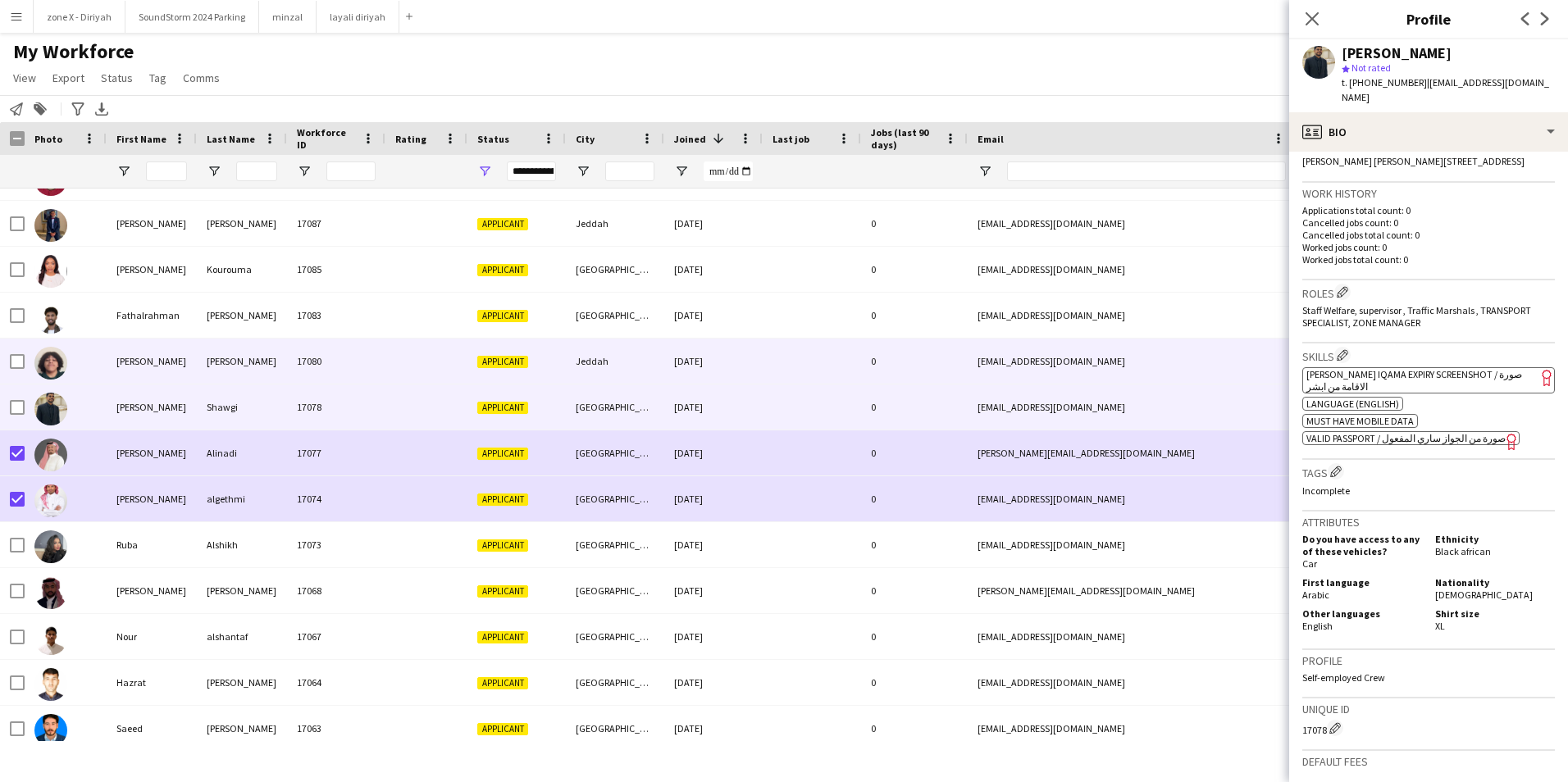
click at [925, 357] on div "0" at bounding box center [914, 360] width 106 height 45
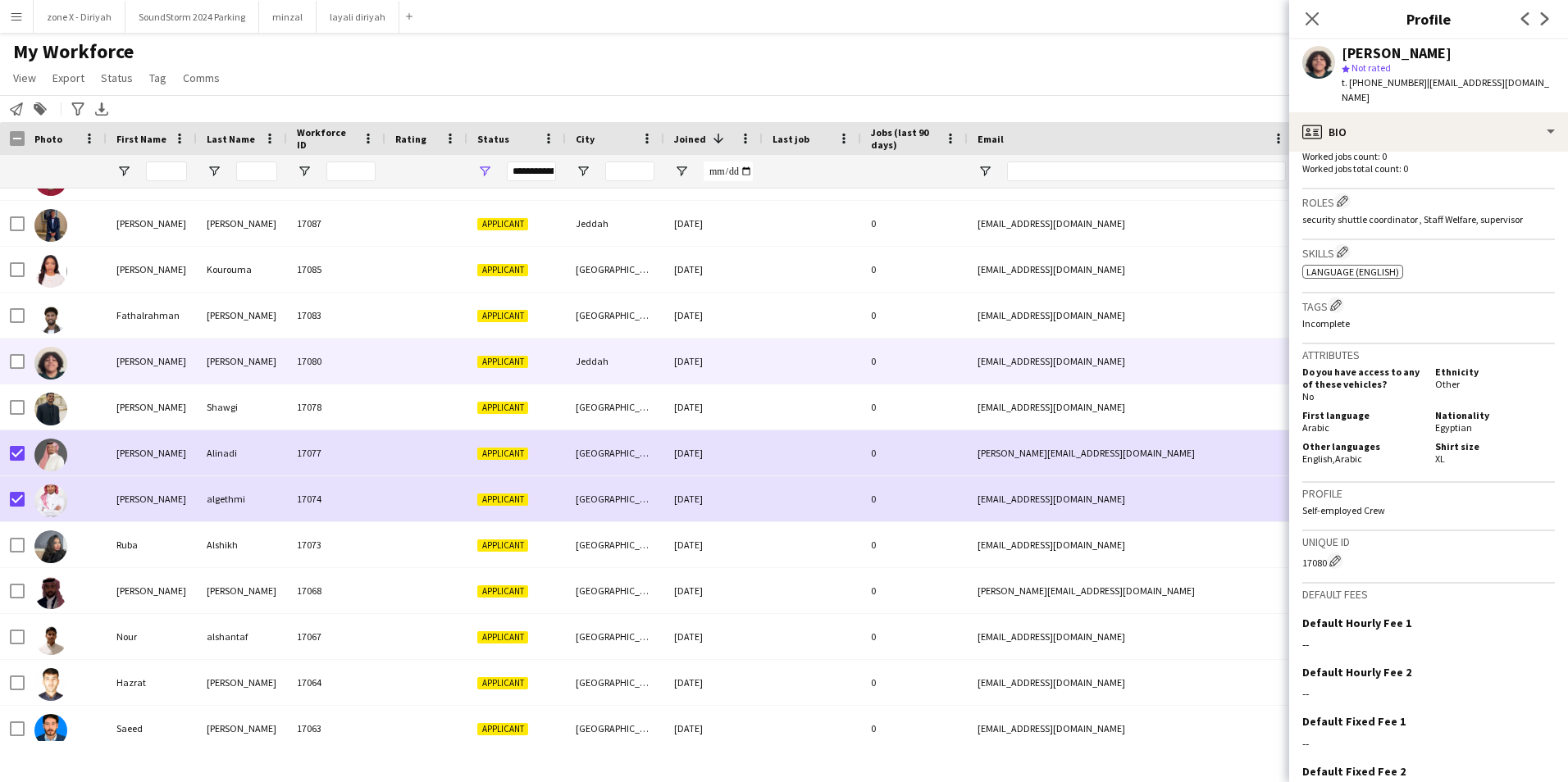
scroll to position [0, 0]
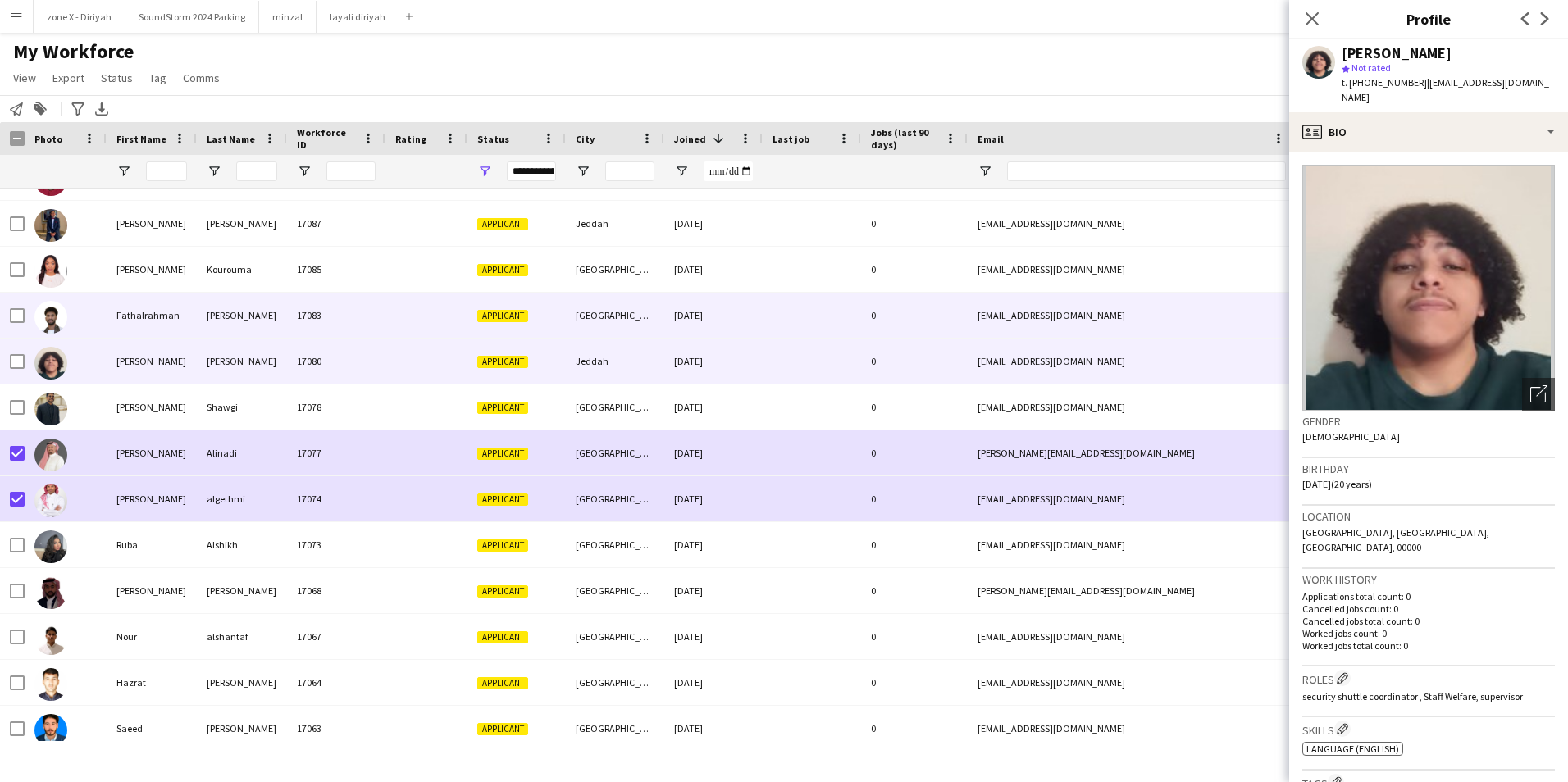
click at [1126, 317] on div "[EMAIL_ADDRESS][DOMAIN_NAME]" at bounding box center [1131, 315] width 328 height 45
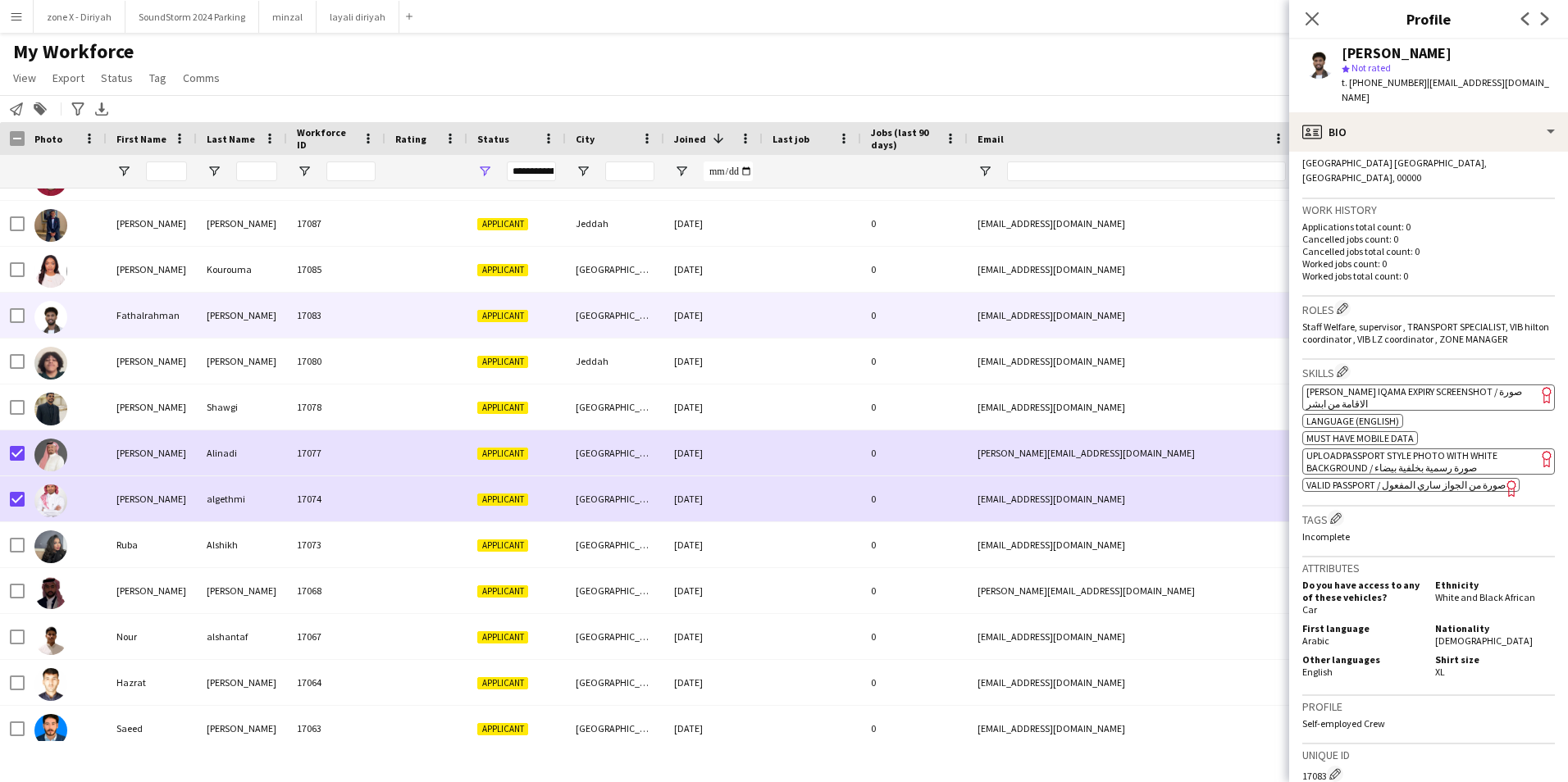
scroll to position [370, 0]
click at [1449, 384] on span "[PERSON_NAME] Iqama Expiry Screenshot / صورة الاقامة من ابشر" at bounding box center [1414, 397] width 215 height 25
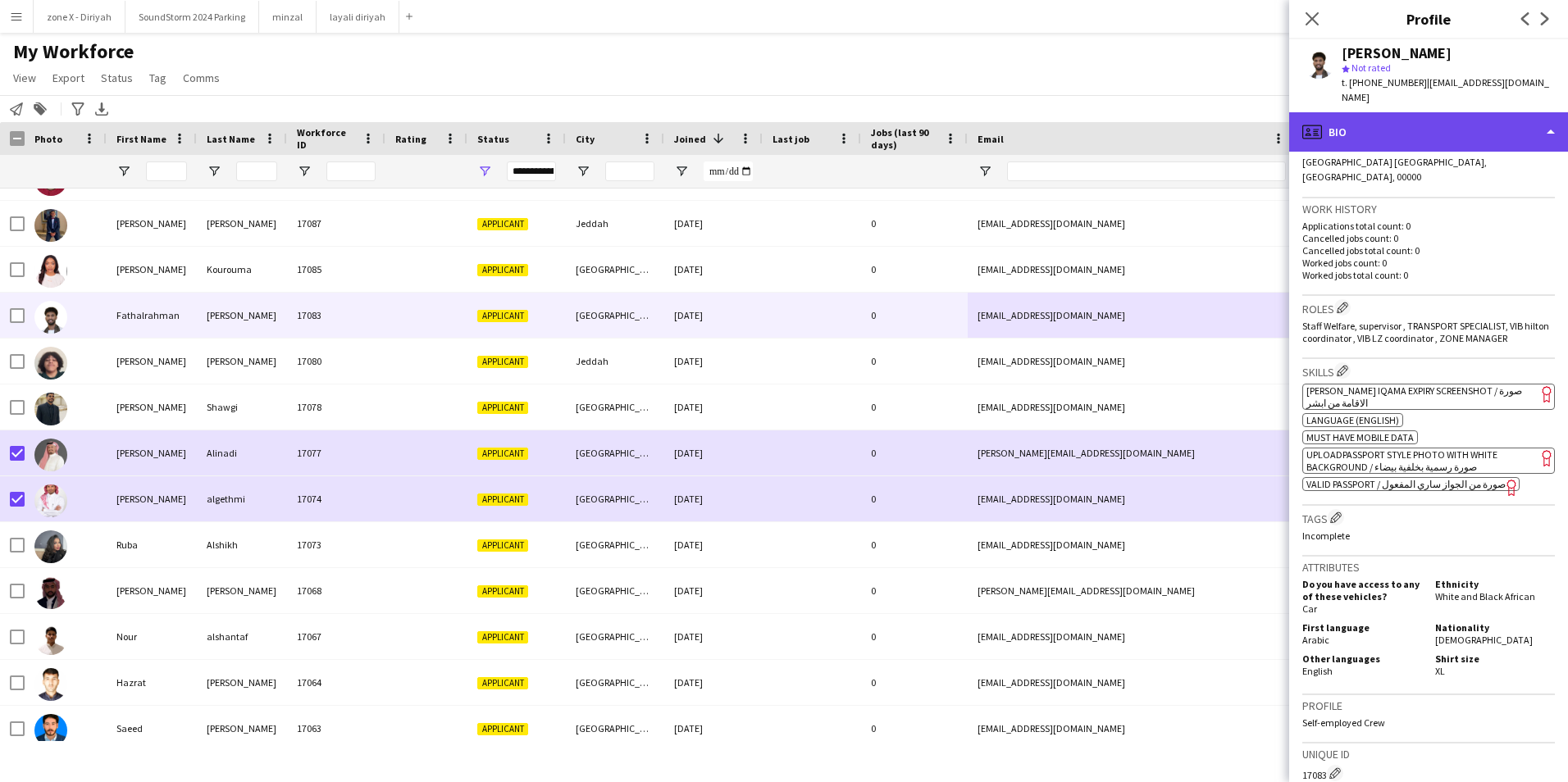
click at [1495, 112] on div "profile Bio" at bounding box center [1429, 132] width 279 height 40
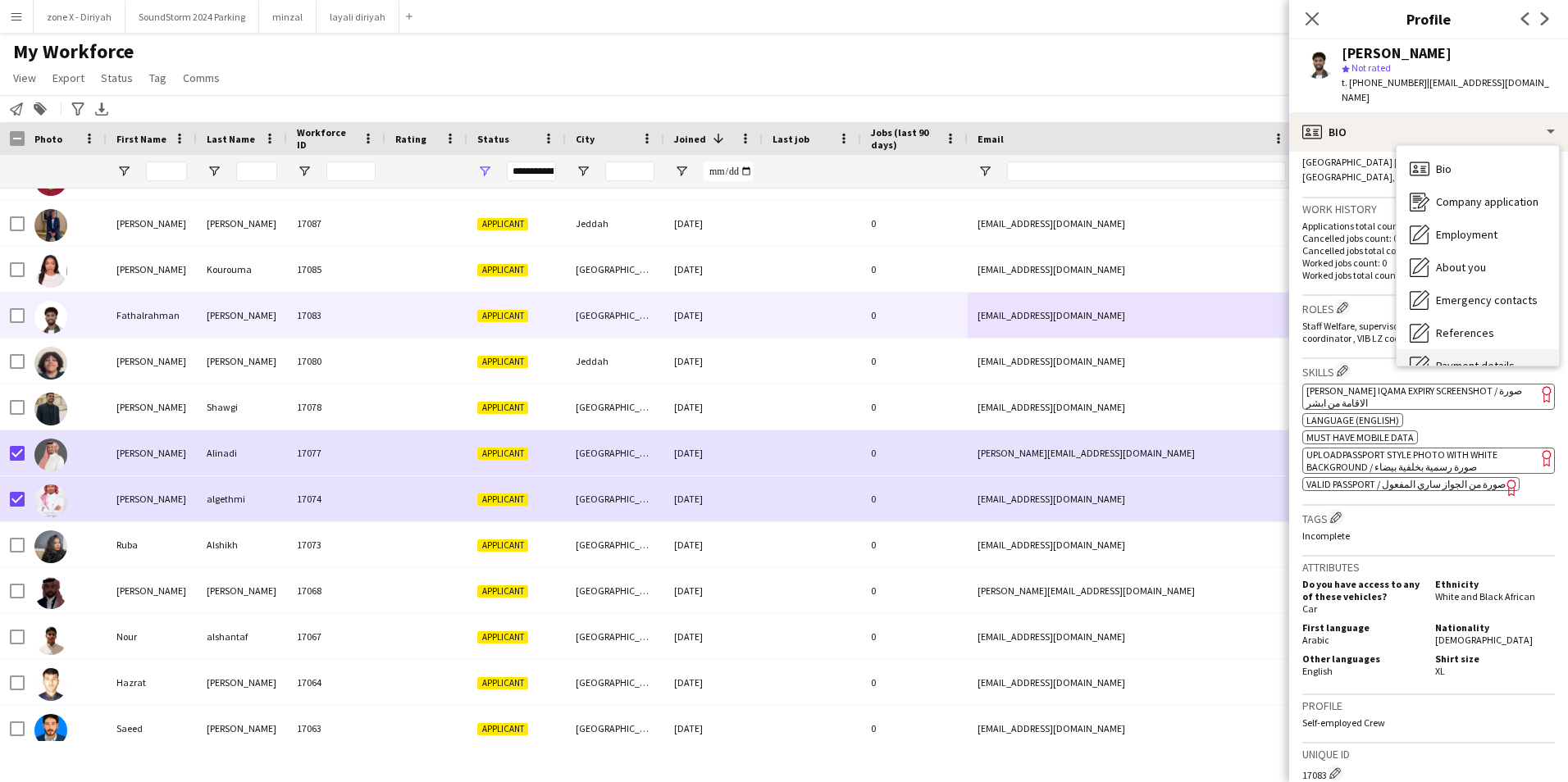
click at [1477, 349] on div "Payment details Payment details" at bounding box center [1477, 365] width 163 height 33
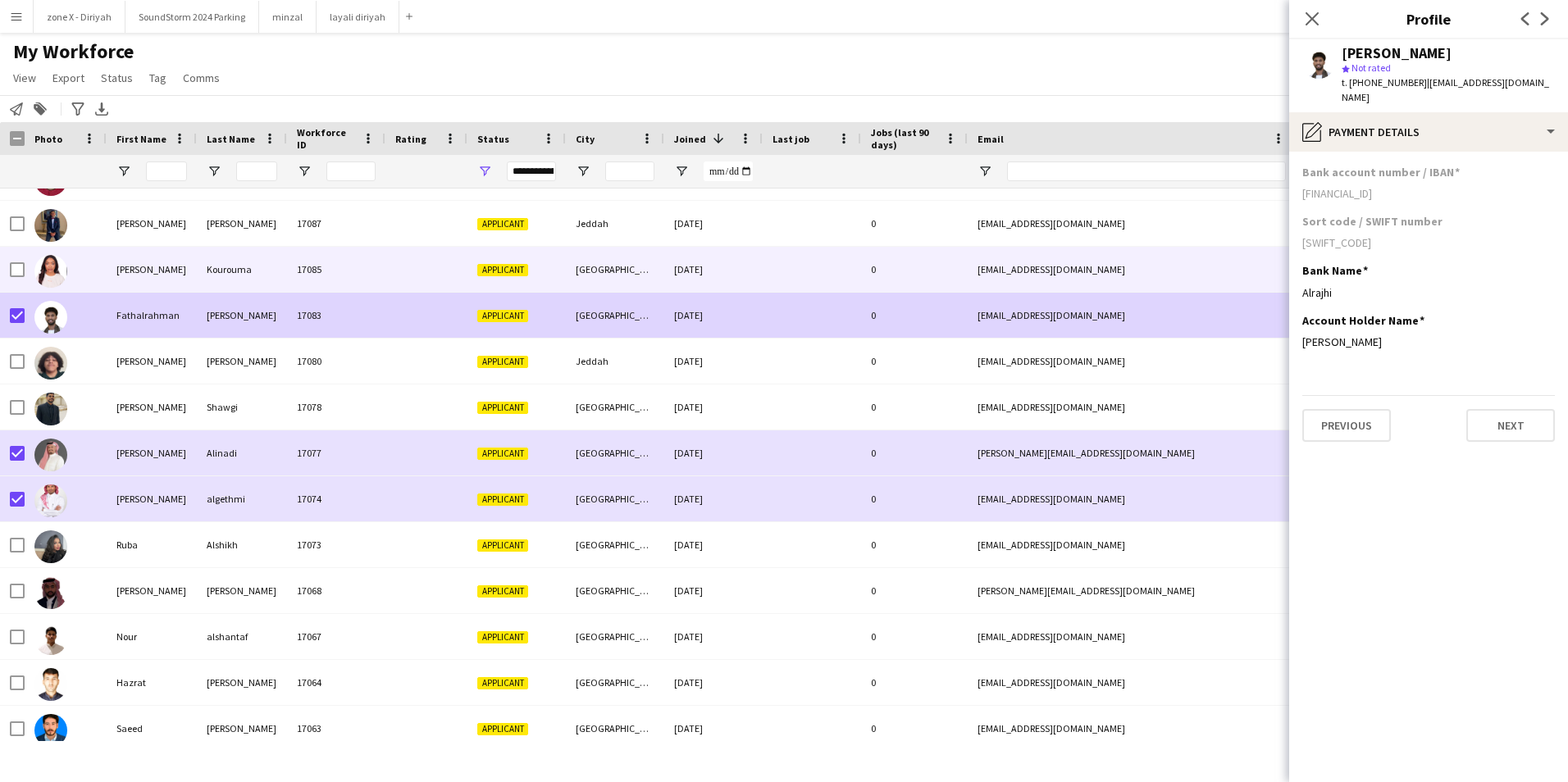
click at [265, 262] on div "Kourouma" at bounding box center [241, 269] width 90 height 45
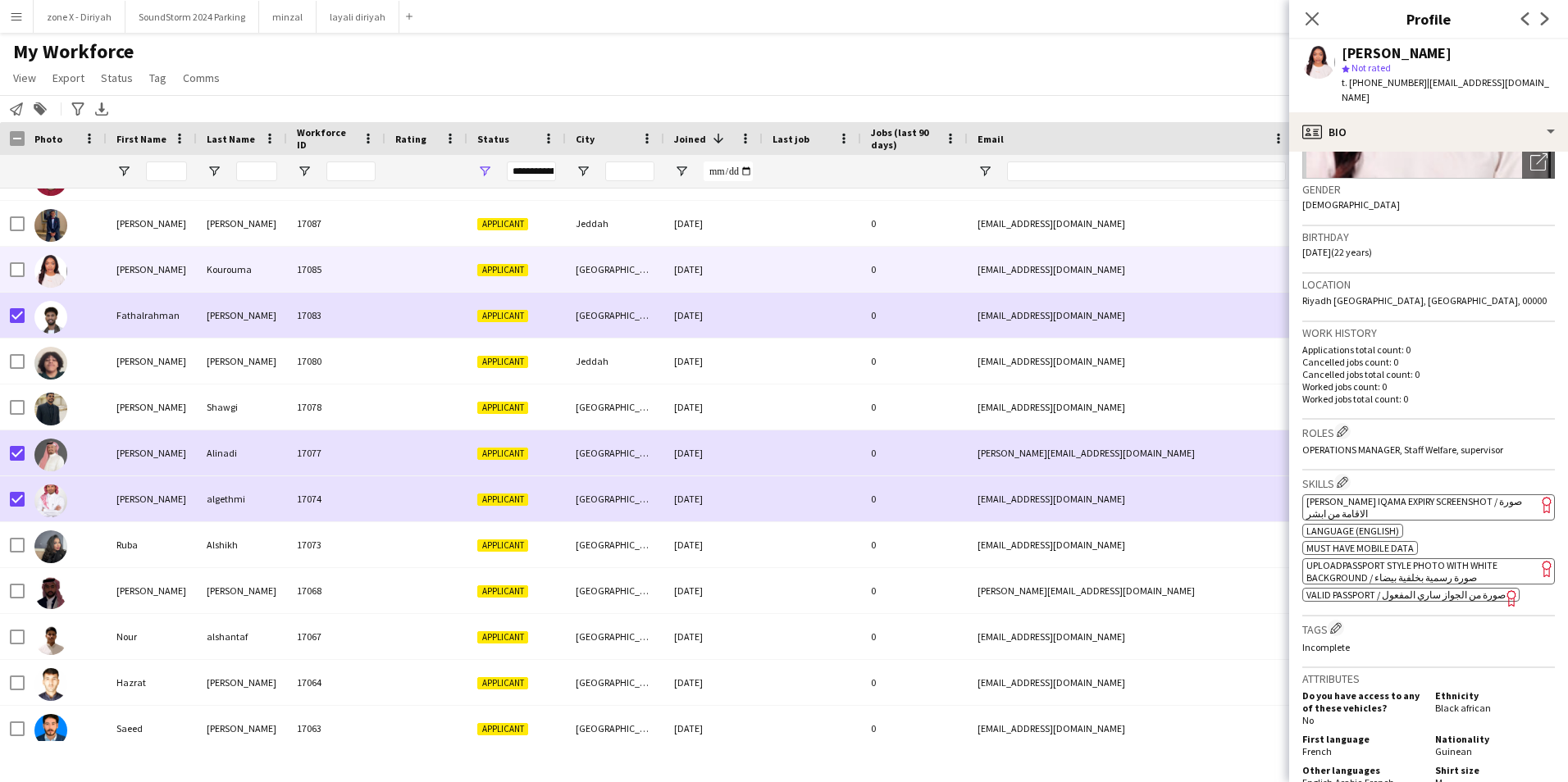
scroll to position [233, 0]
click at [1469, 507] on app-spec-pill "ok-circled2 background Layer 1 cross-circle-red background Layer 1 [PERSON_NAME…" at bounding box center [1429, 506] width 253 height 26
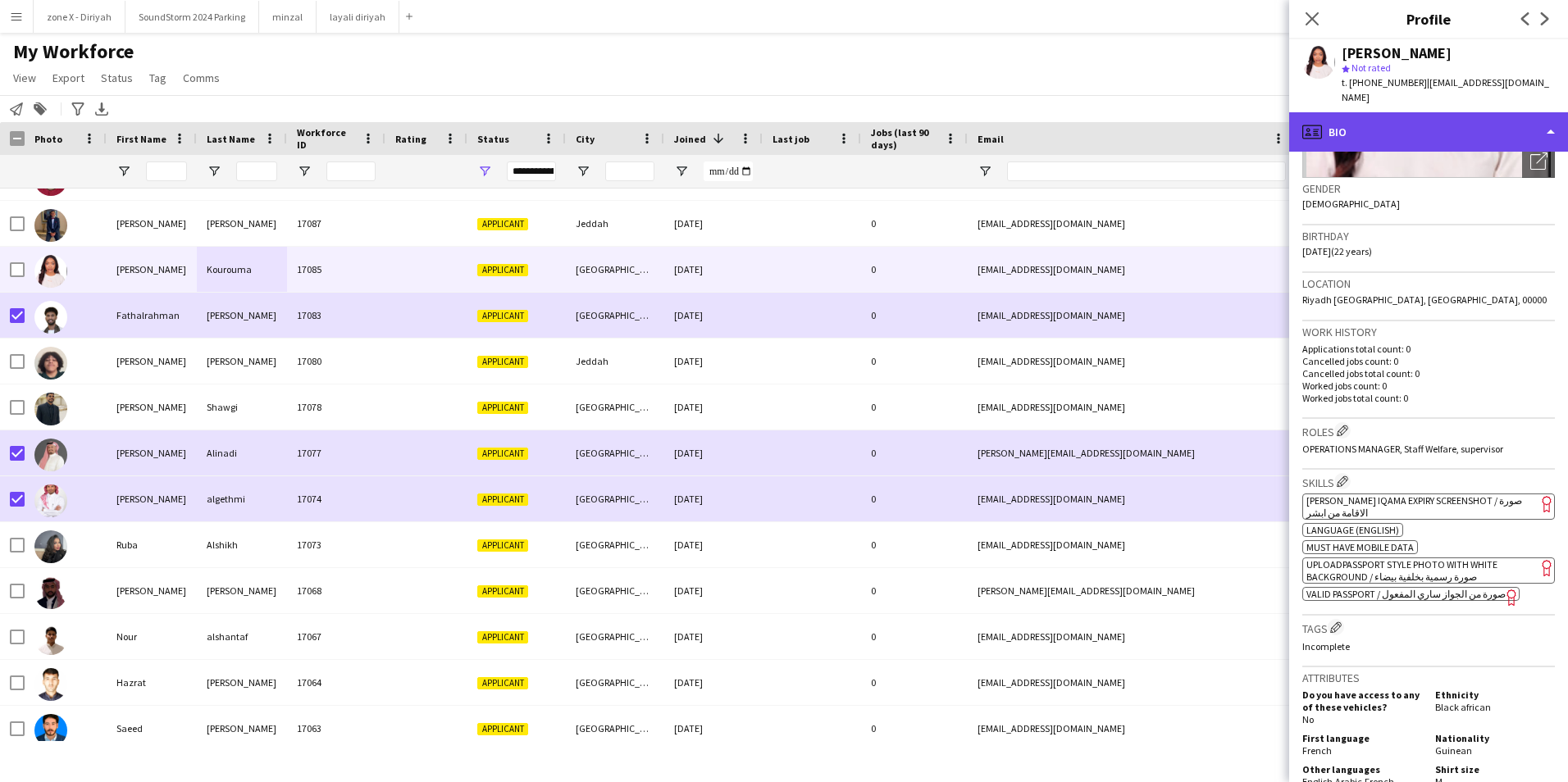
click at [1485, 148] on div "profile Bio" at bounding box center [1429, 132] width 279 height 40
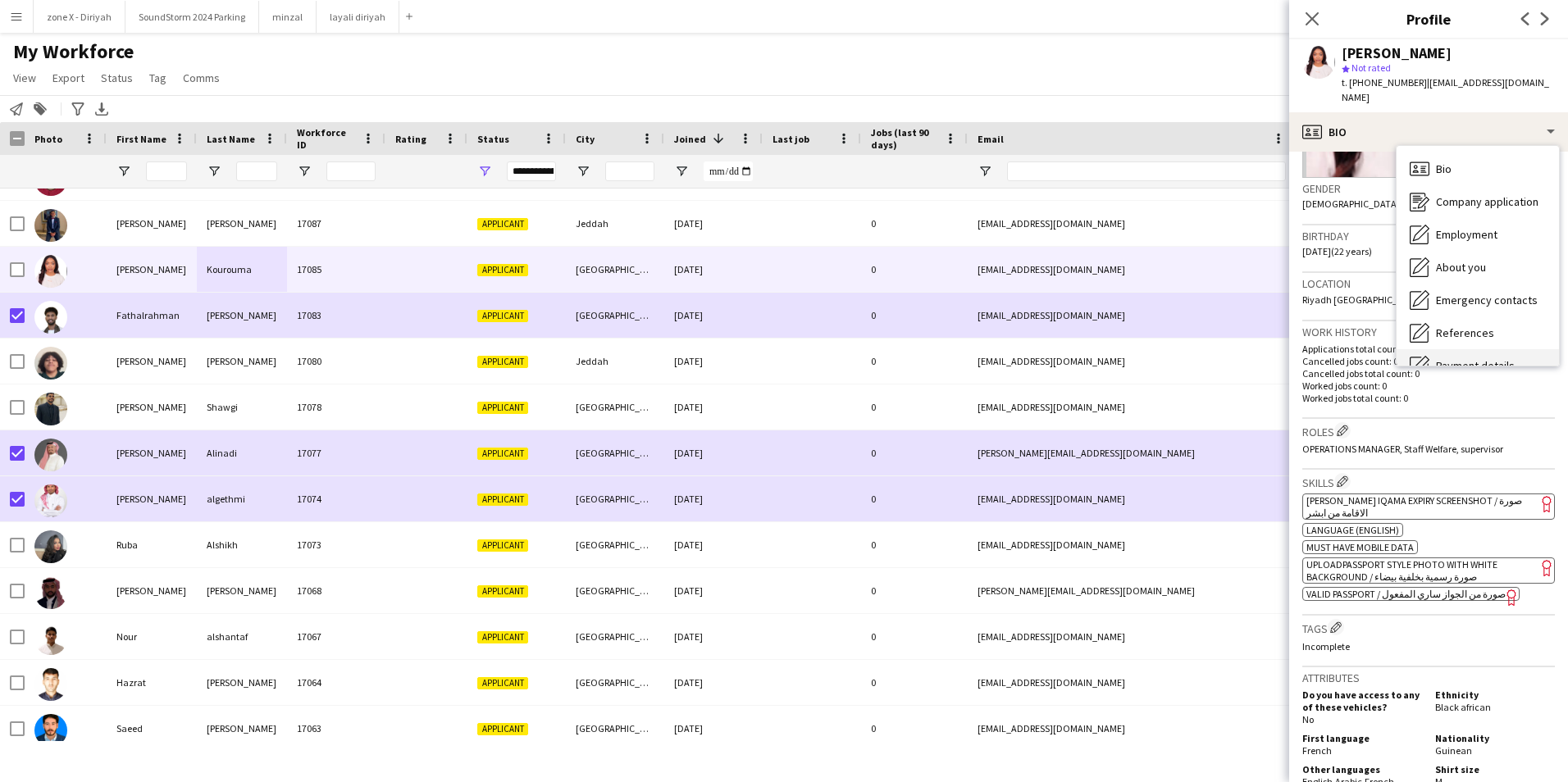
click at [1483, 352] on div "Payment details Payment details" at bounding box center [1477, 365] width 163 height 33
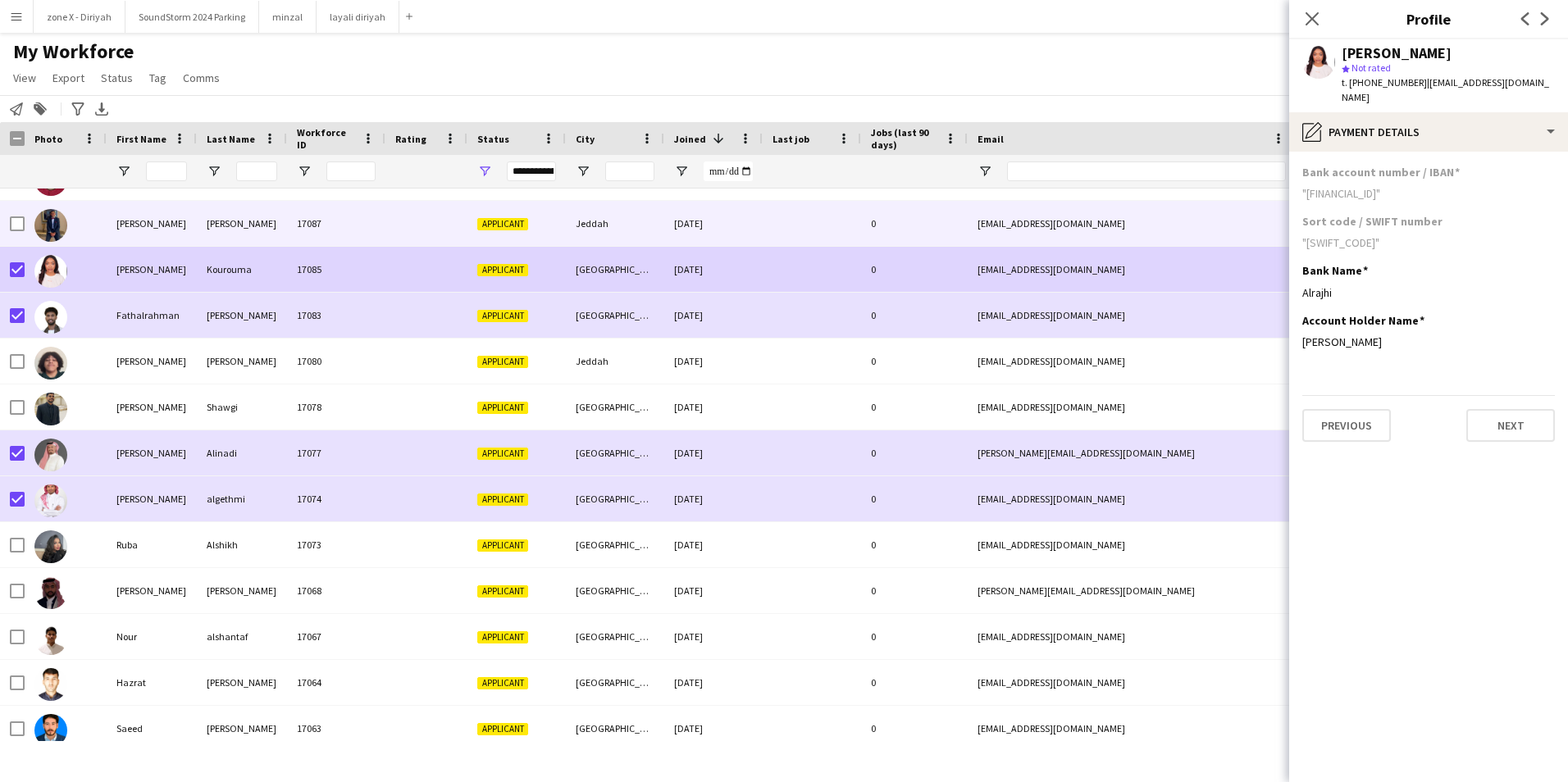
click at [416, 239] on div at bounding box center [426, 223] width 82 height 45
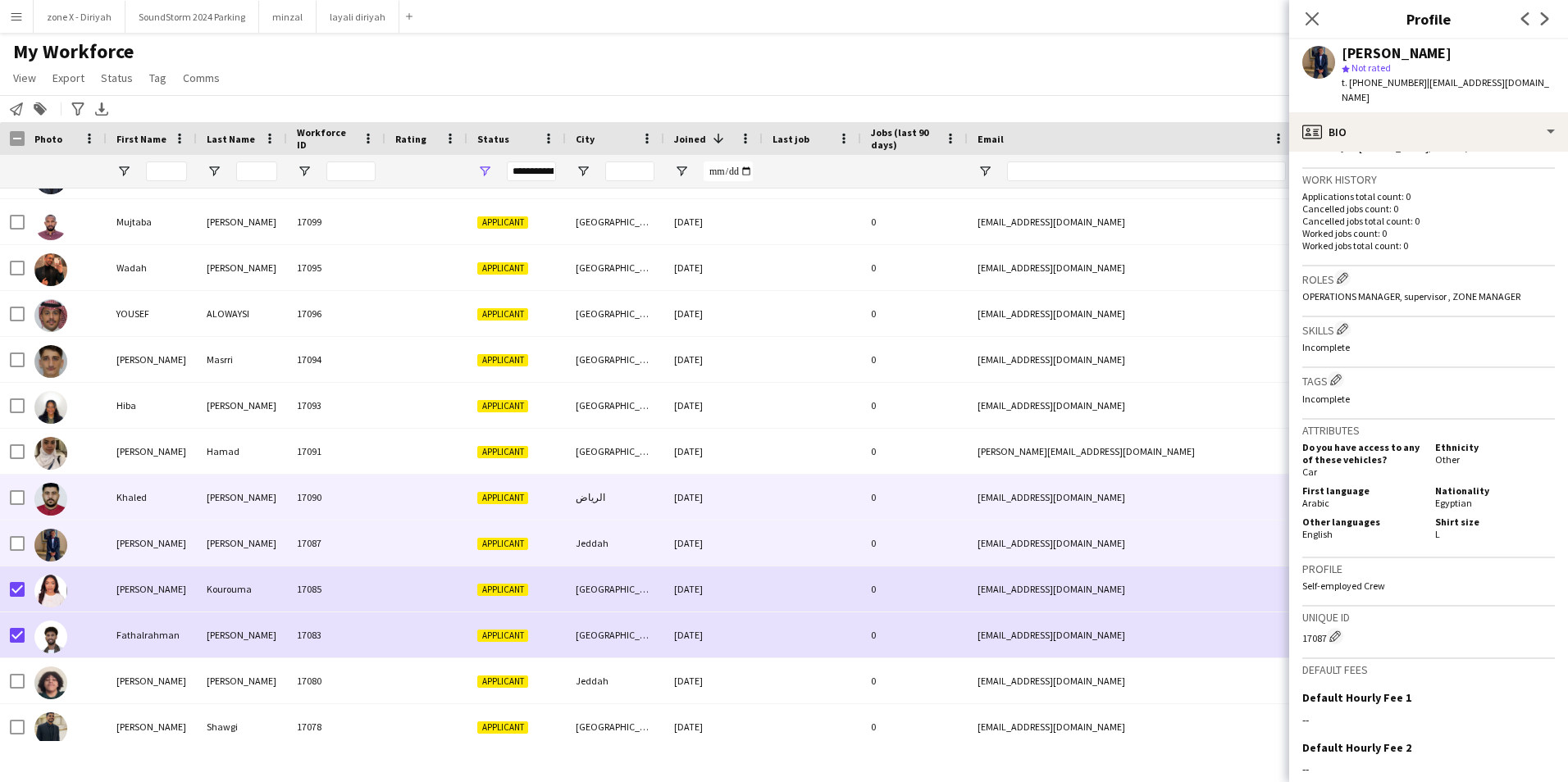
scroll to position [1541, 0]
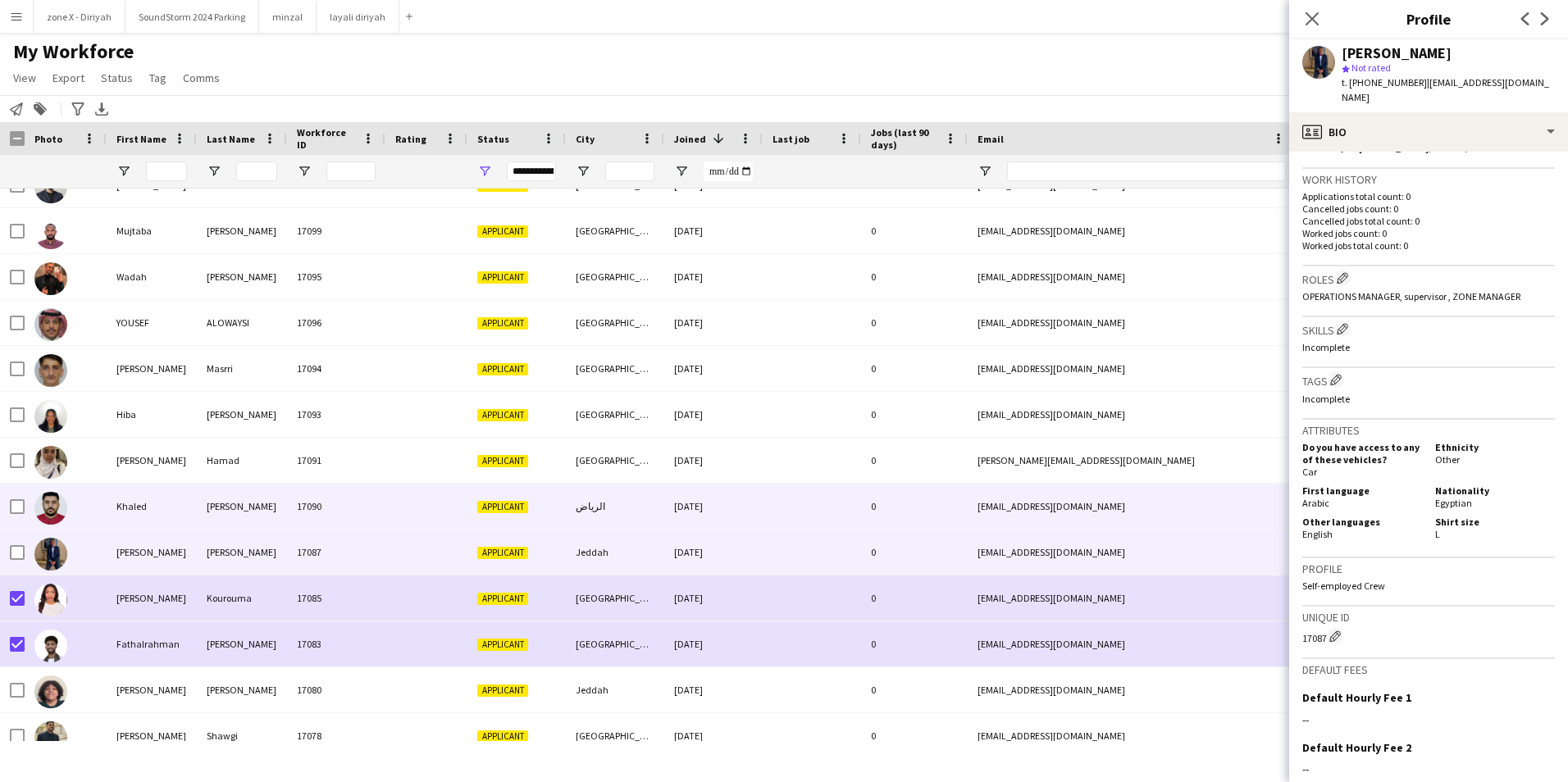
click at [1180, 490] on div "[EMAIL_ADDRESS][DOMAIN_NAME]" at bounding box center [1131, 506] width 328 height 45
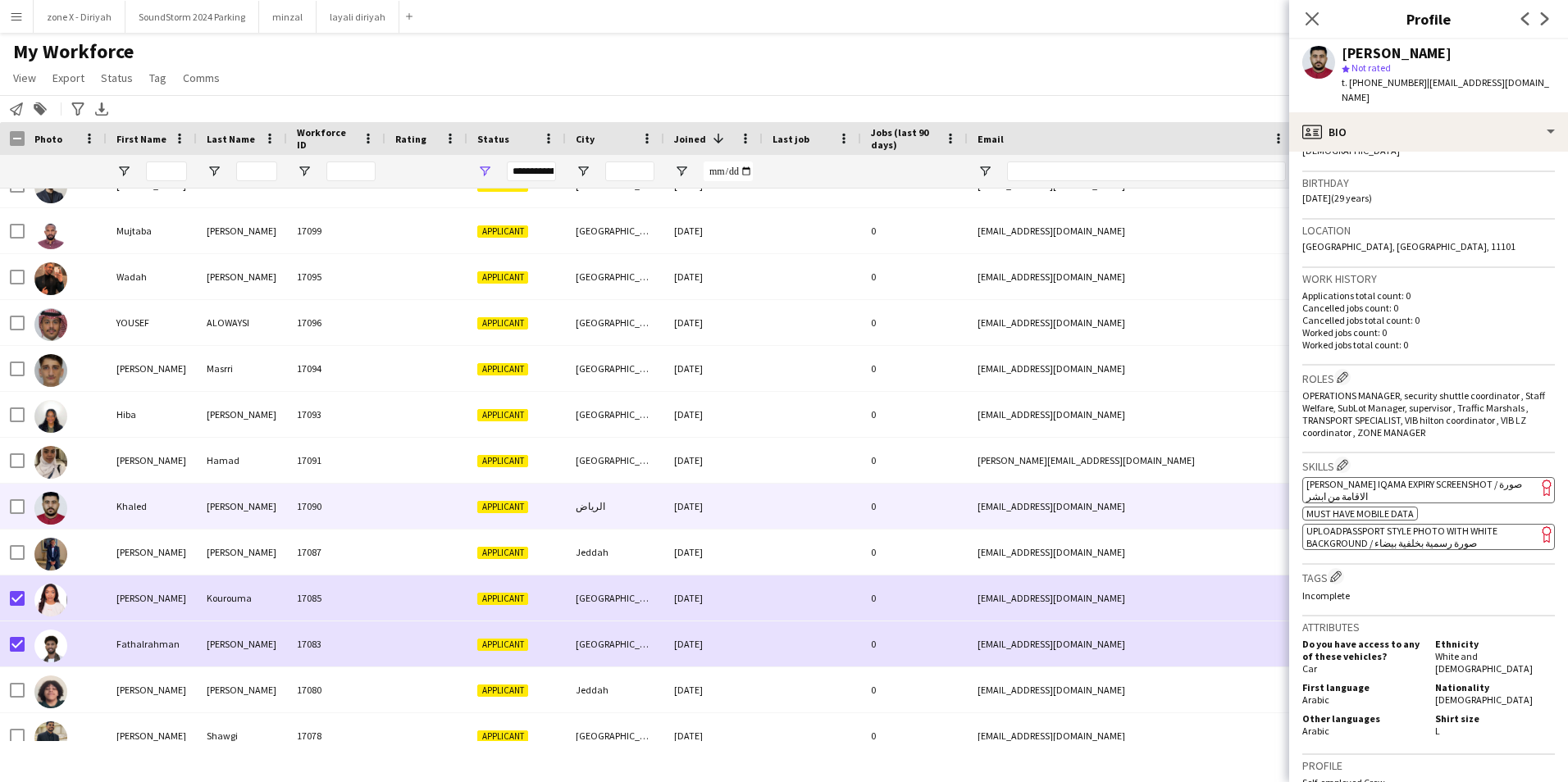
scroll to position [287, 0]
click at [1482, 477] on span "[PERSON_NAME] Iqama Expiry Screenshot / صورة الاقامة من ابشر" at bounding box center [1414, 489] width 215 height 25
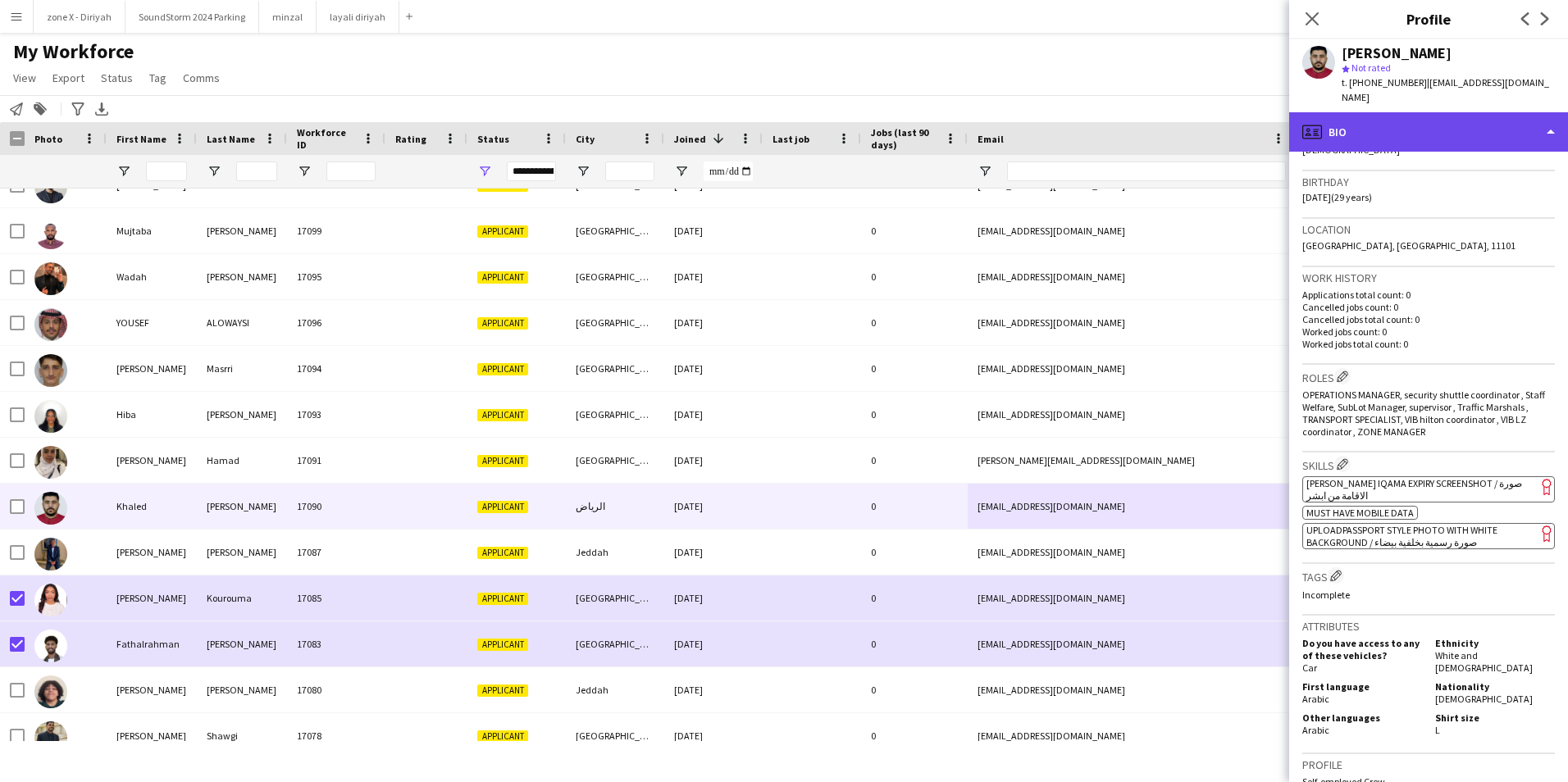
click at [1440, 124] on div "profile Bio" at bounding box center [1429, 132] width 279 height 40
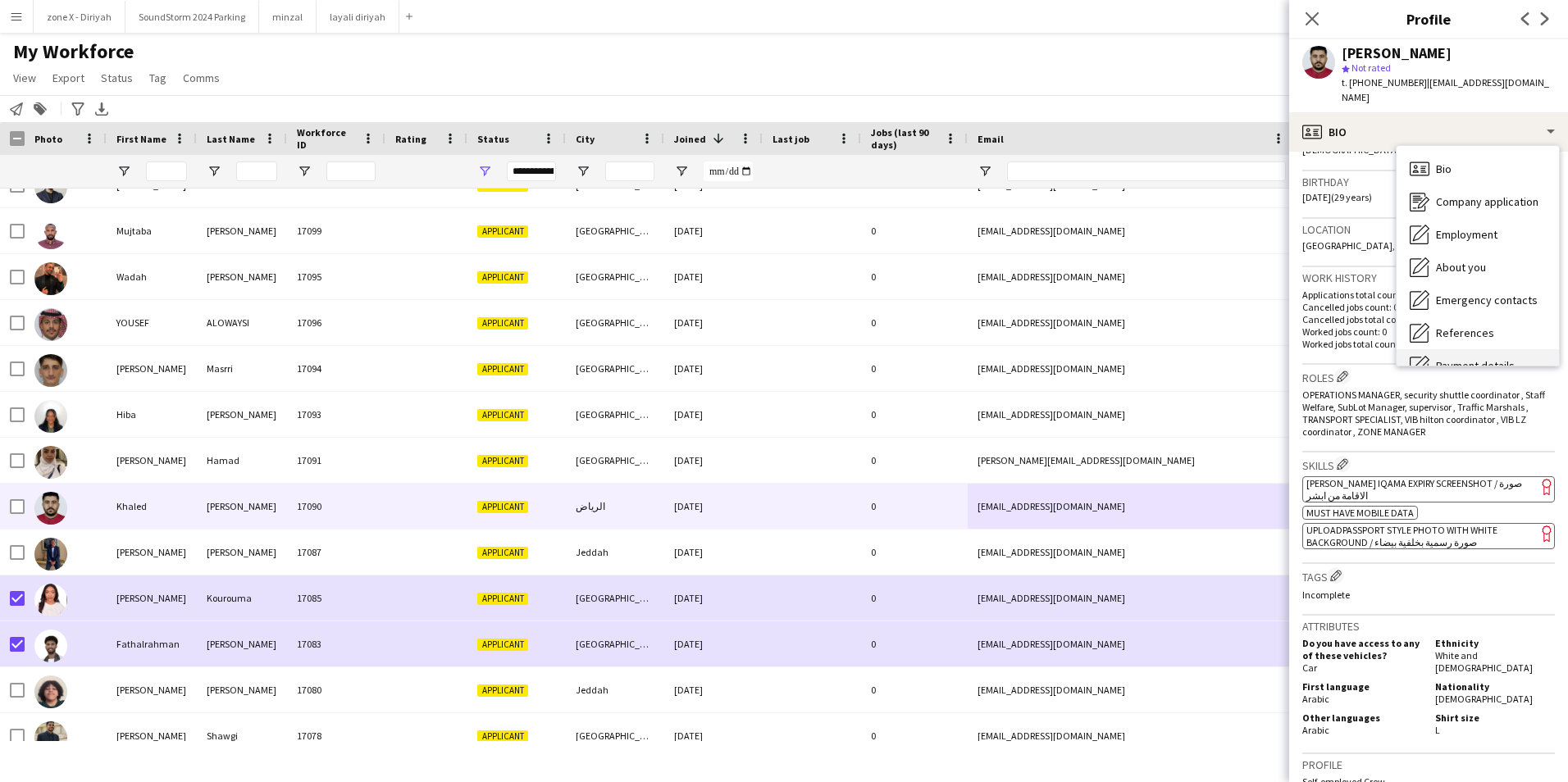
click at [1484, 349] on div "Payment details Payment details" at bounding box center [1477, 365] width 163 height 33
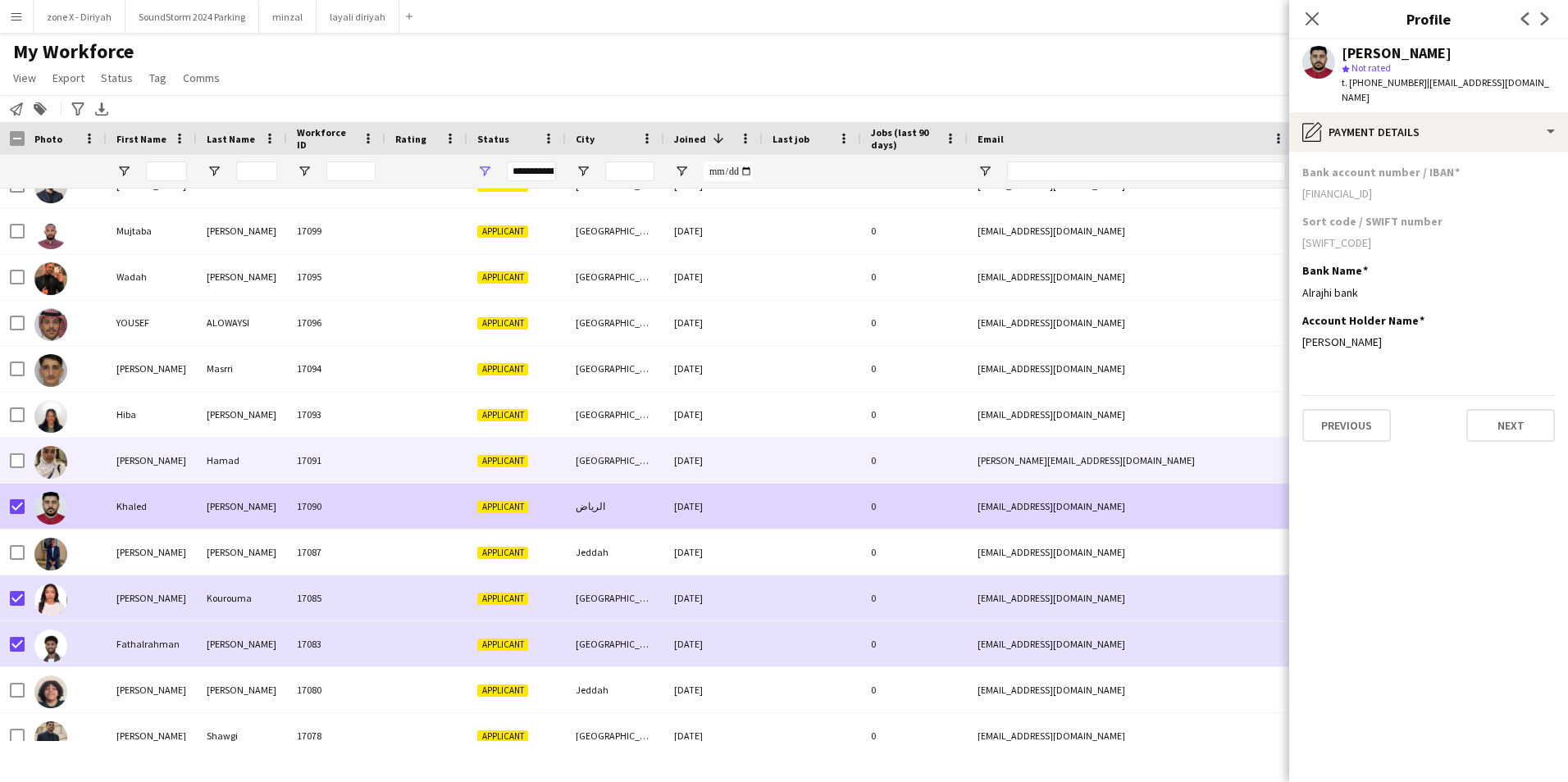
click at [602, 466] on div "[GEOGRAPHIC_DATA]" at bounding box center [615, 460] width 98 height 45
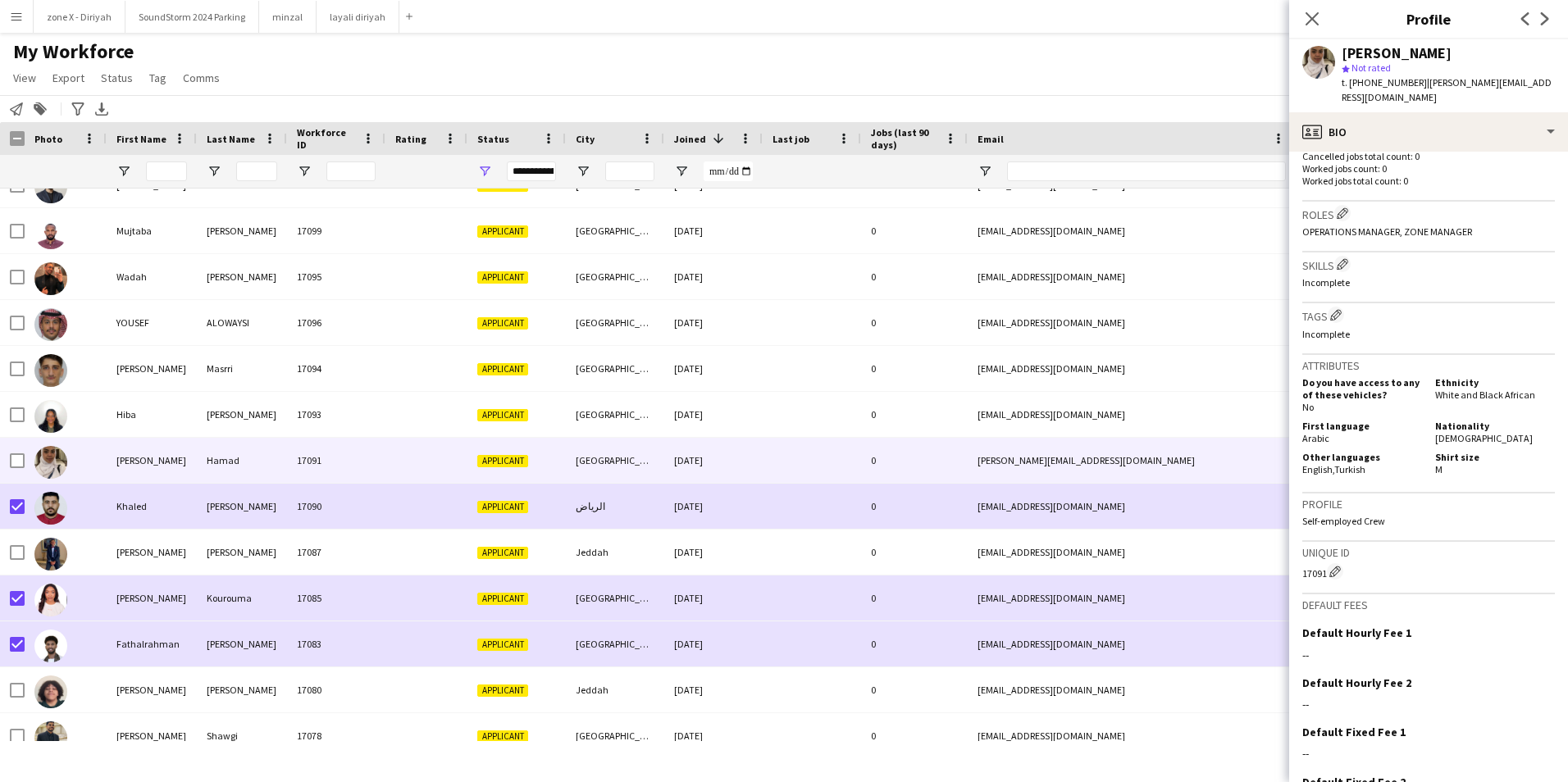
scroll to position [457, 0]
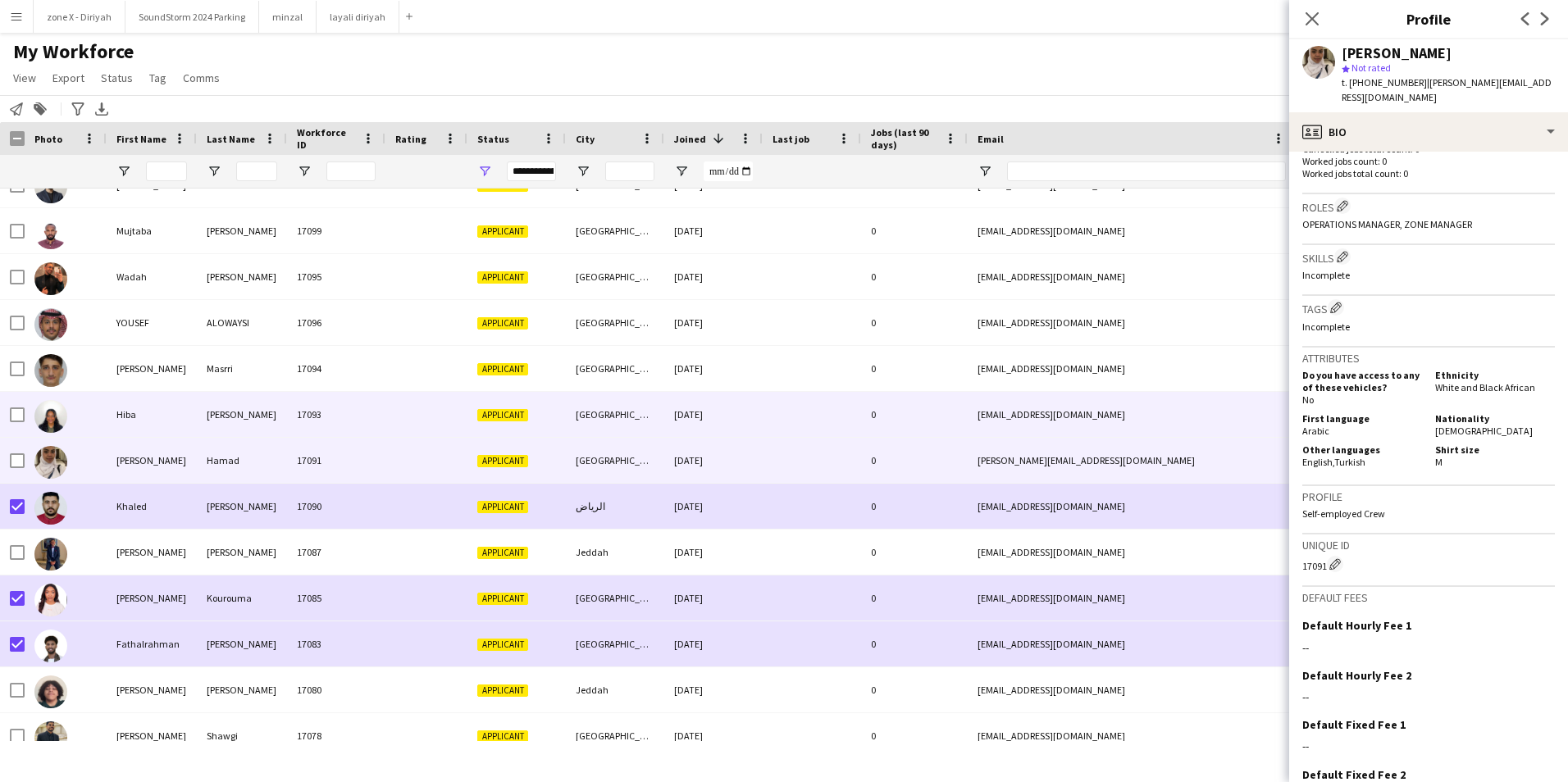
click at [1220, 395] on div "[EMAIL_ADDRESS][DOMAIN_NAME]" at bounding box center [1131, 414] width 328 height 45
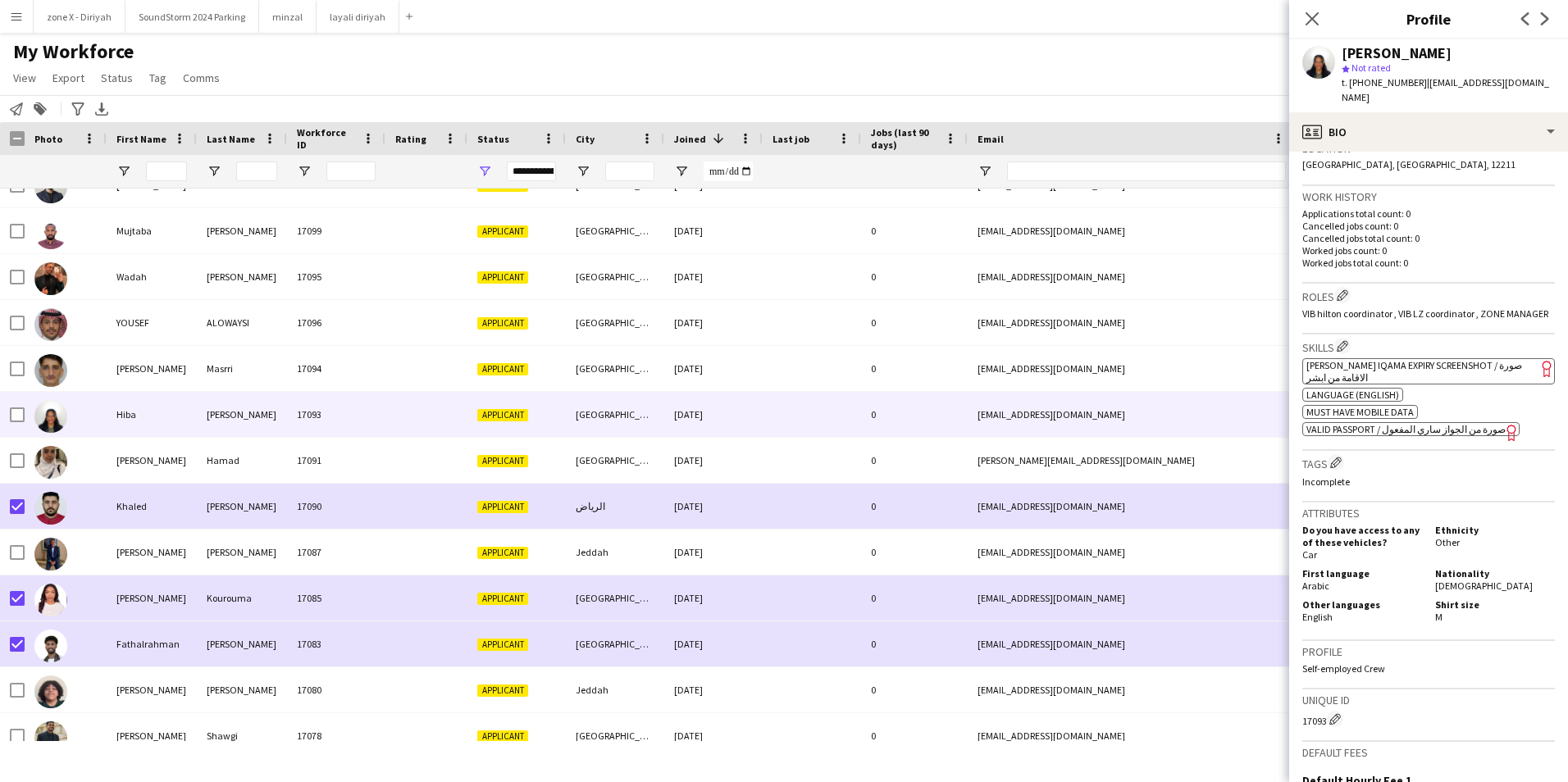
scroll to position [370, 0]
click at [1466, 364] on span "[PERSON_NAME] Iqama Expiry Screenshot / صورة الاقامة من ابشر" at bounding box center [1414, 370] width 215 height 25
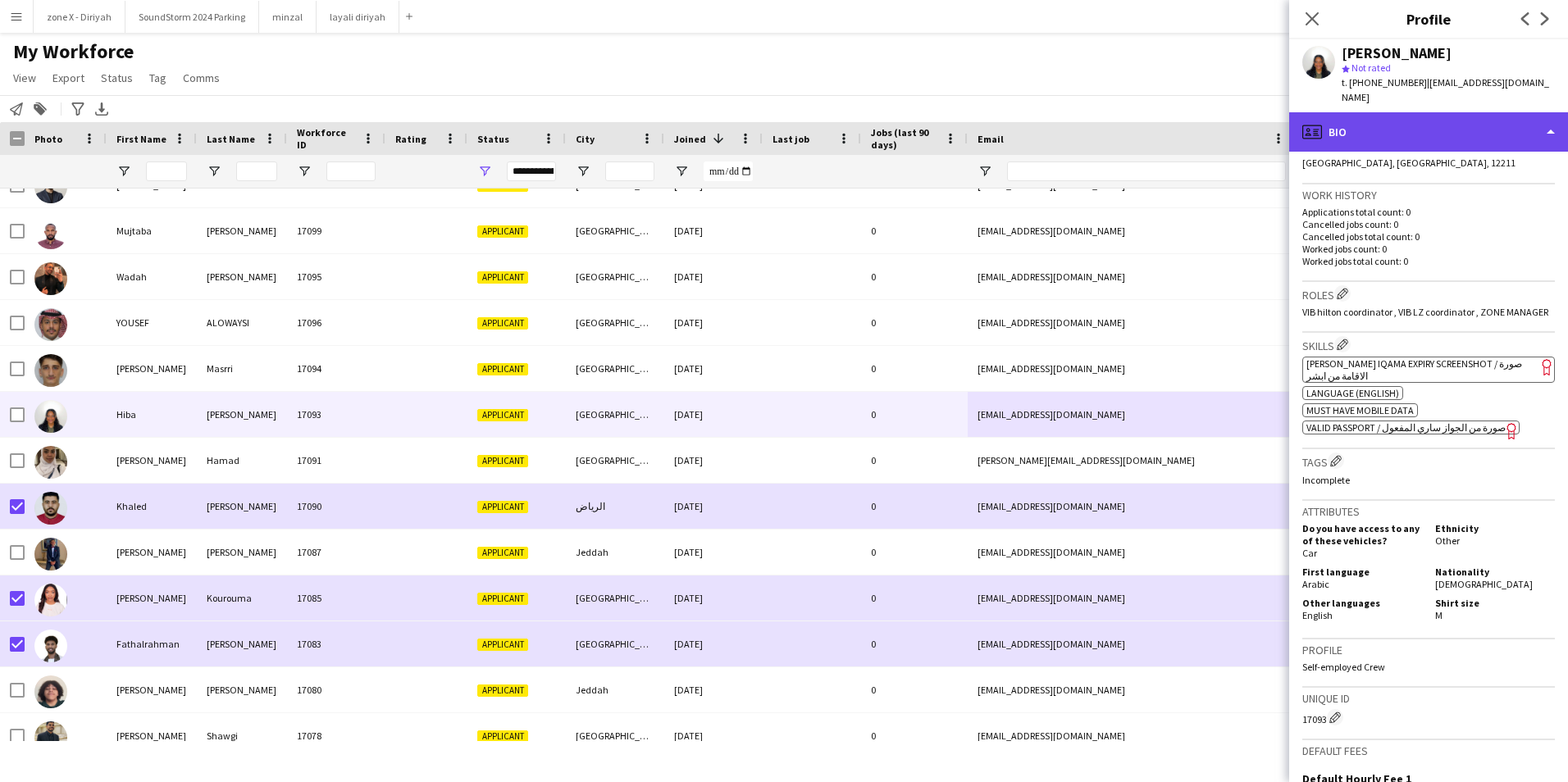
click at [1509, 113] on div "profile Bio" at bounding box center [1429, 132] width 279 height 40
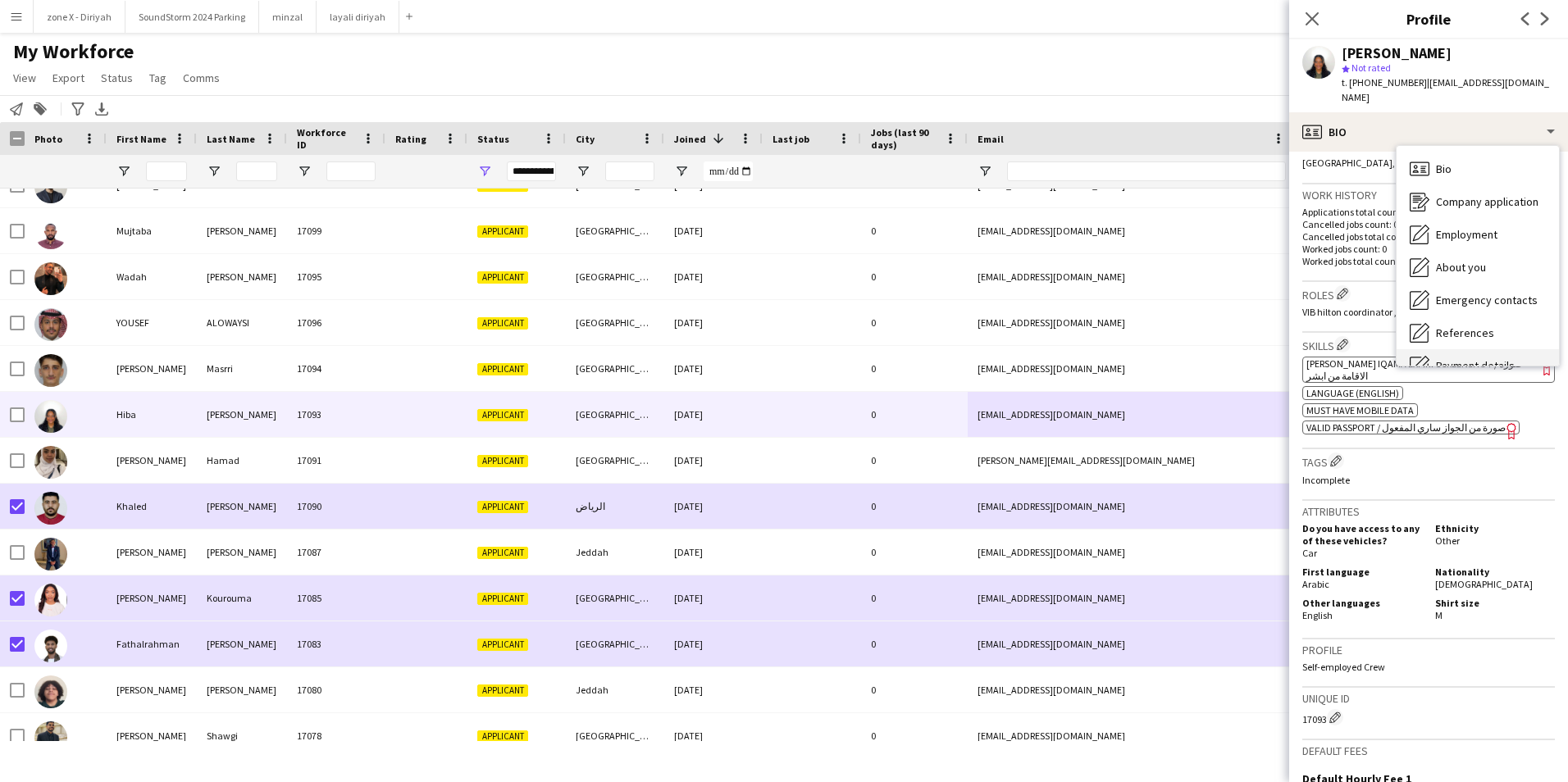
click at [1495, 349] on div "Payment details Payment details" at bounding box center [1477, 365] width 163 height 33
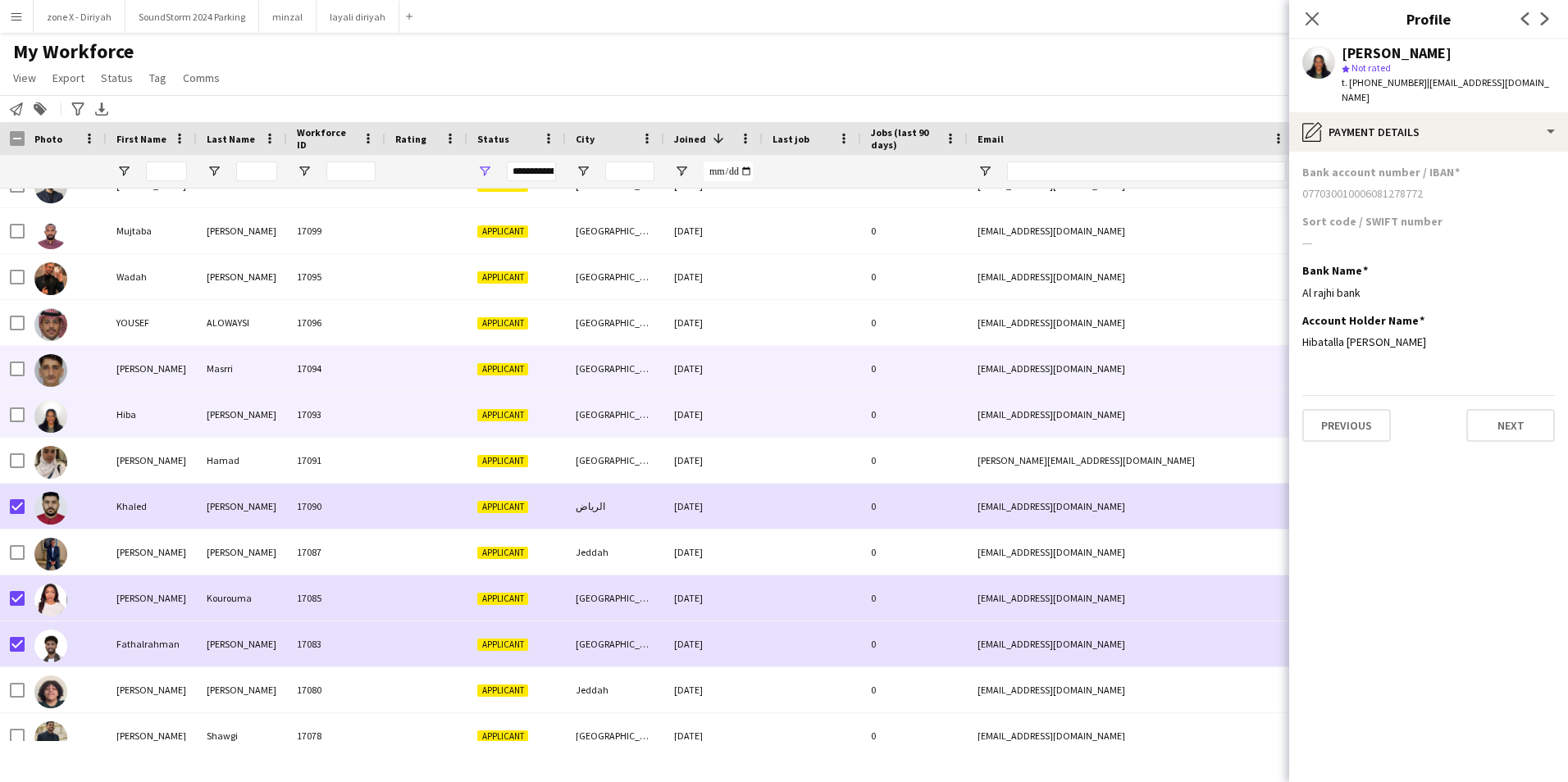
click at [1145, 378] on div "[EMAIL_ADDRESS][DOMAIN_NAME]" at bounding box center [1131, 368] width 328 height 45
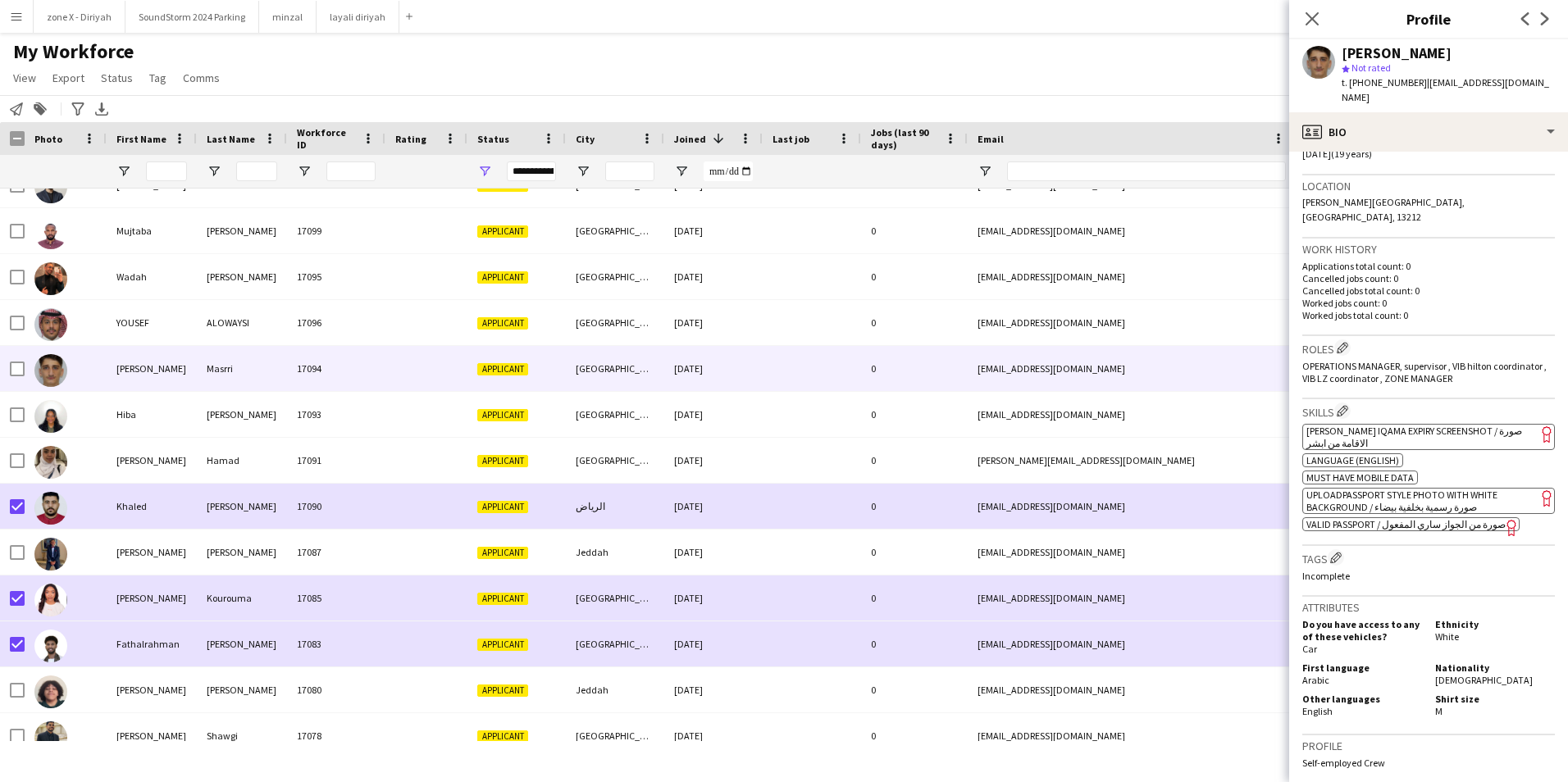
scroll to position [310, 0]
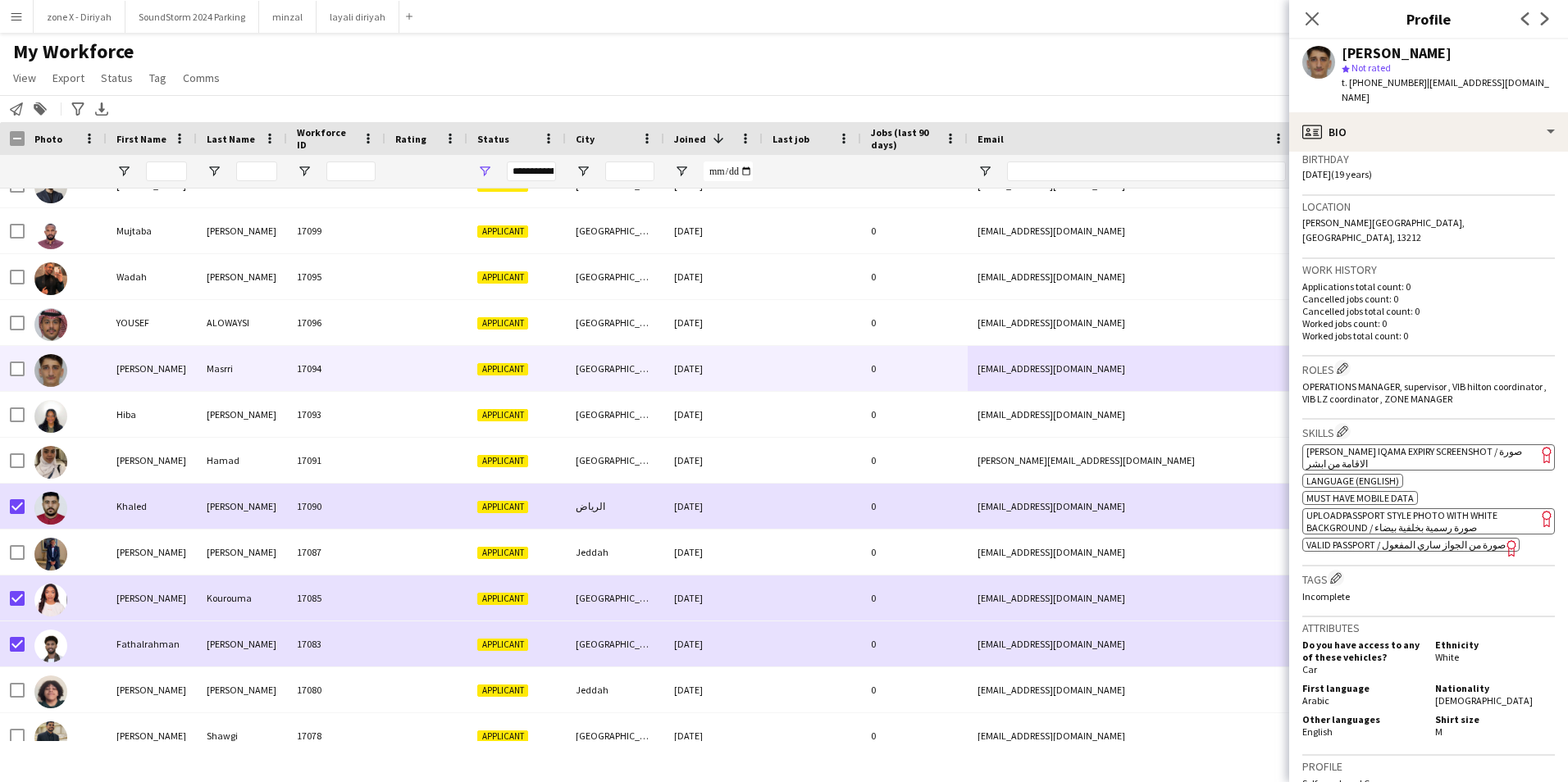
click at [1447, 445] on app-spec-pill "ok-circled2 background Layer 1 cross-circle-red background Layer 1 [PERSON_NAME…" at bounding box center [1429, 458] width 253 height 26
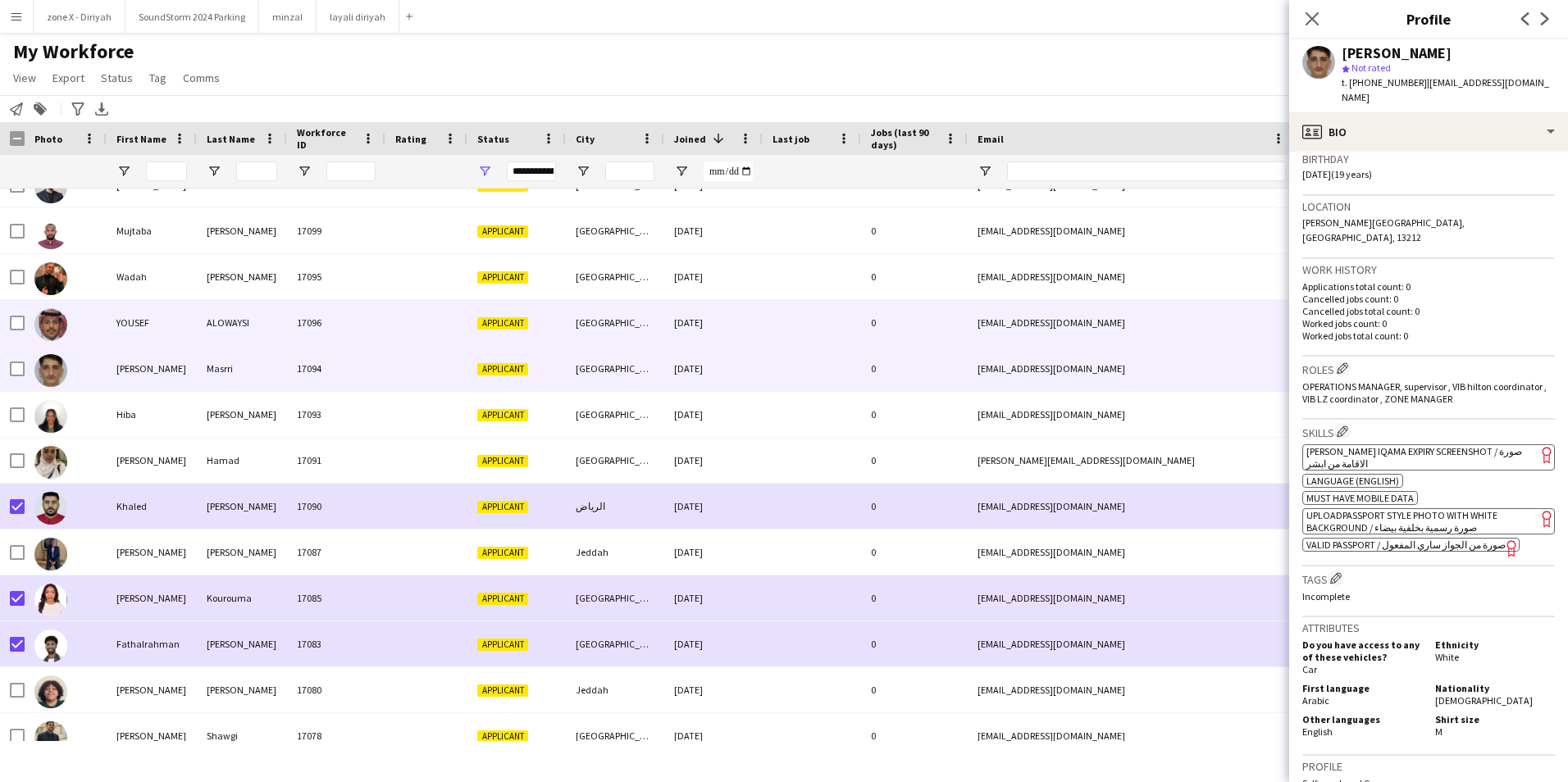
click at [1115, 316] on div "[EMAIL_ADDRESS][DOMAIN_NAME]" at bounding box center [1131, 323] width 328 height 45
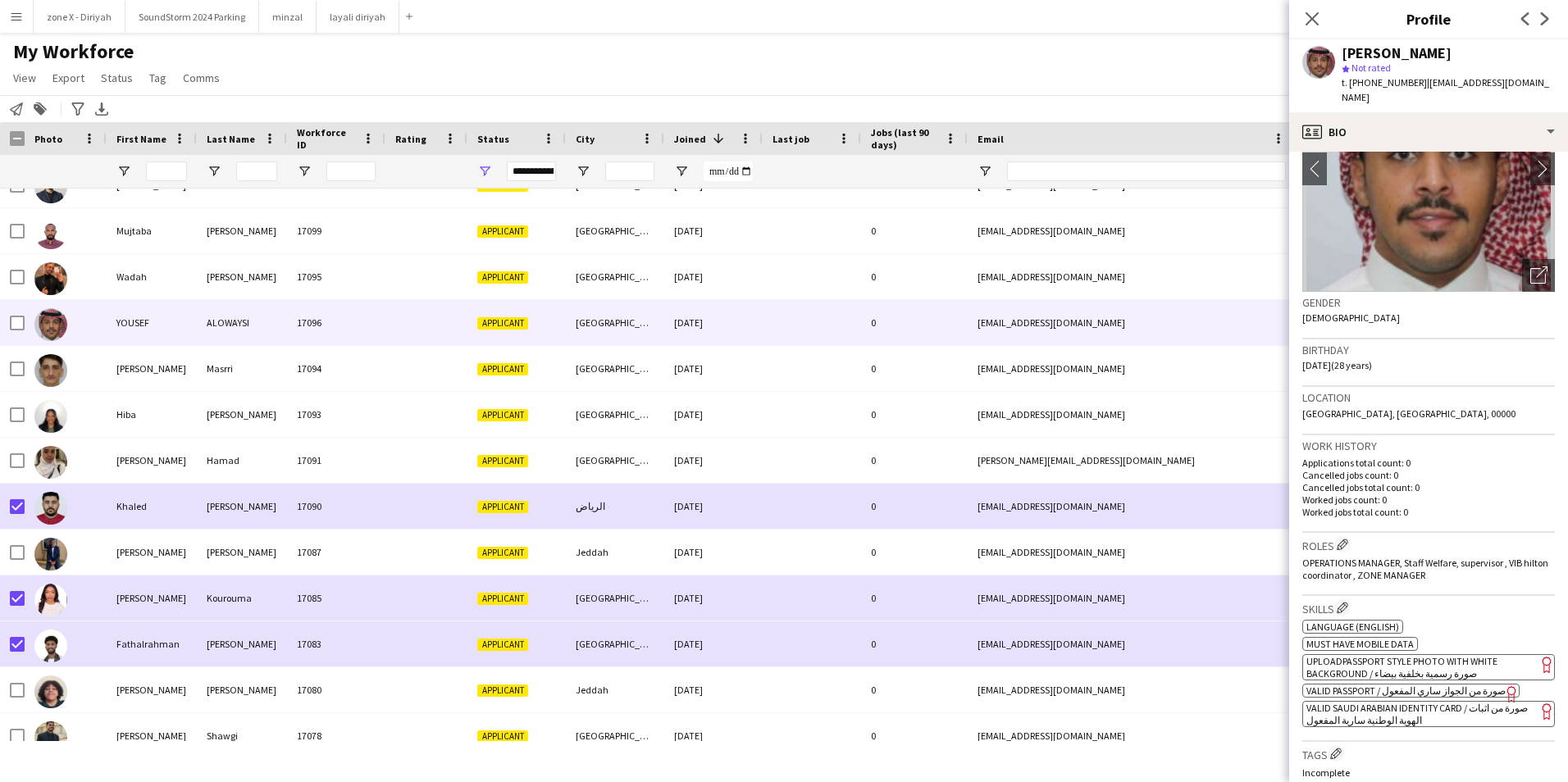
scroll to position [120, 0]
click at [1441, 701] on span "VALID SAUDI ARABIAN IDENTITY CARD / صورة من اثبات الهوية الوطنية سارية المفعول" at bounding box center [1417, 714] width 221 height 25
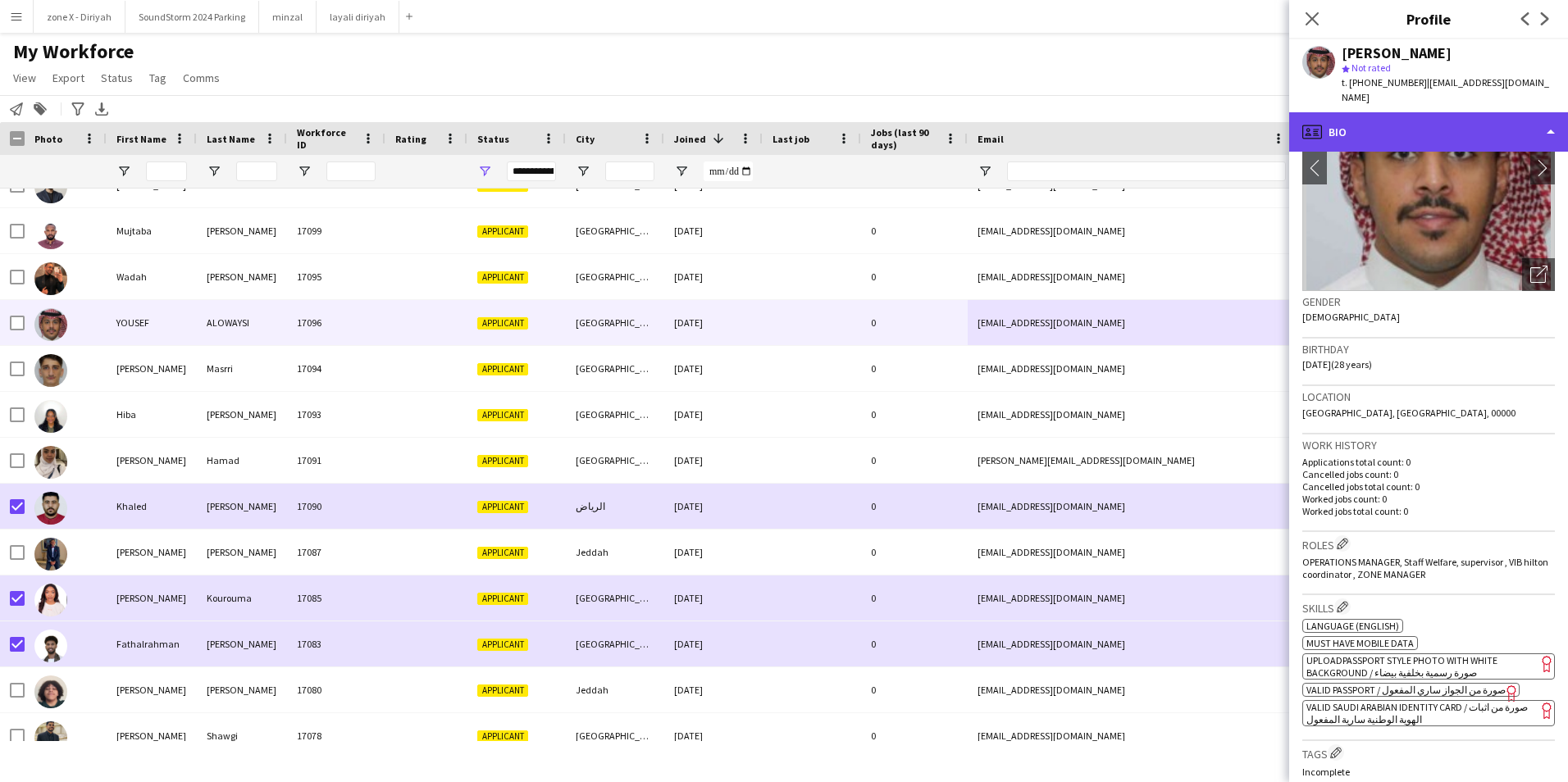
click at [1498, 112] on div "profile Bio" at bounding box center [1429, 132] width 279 height 40
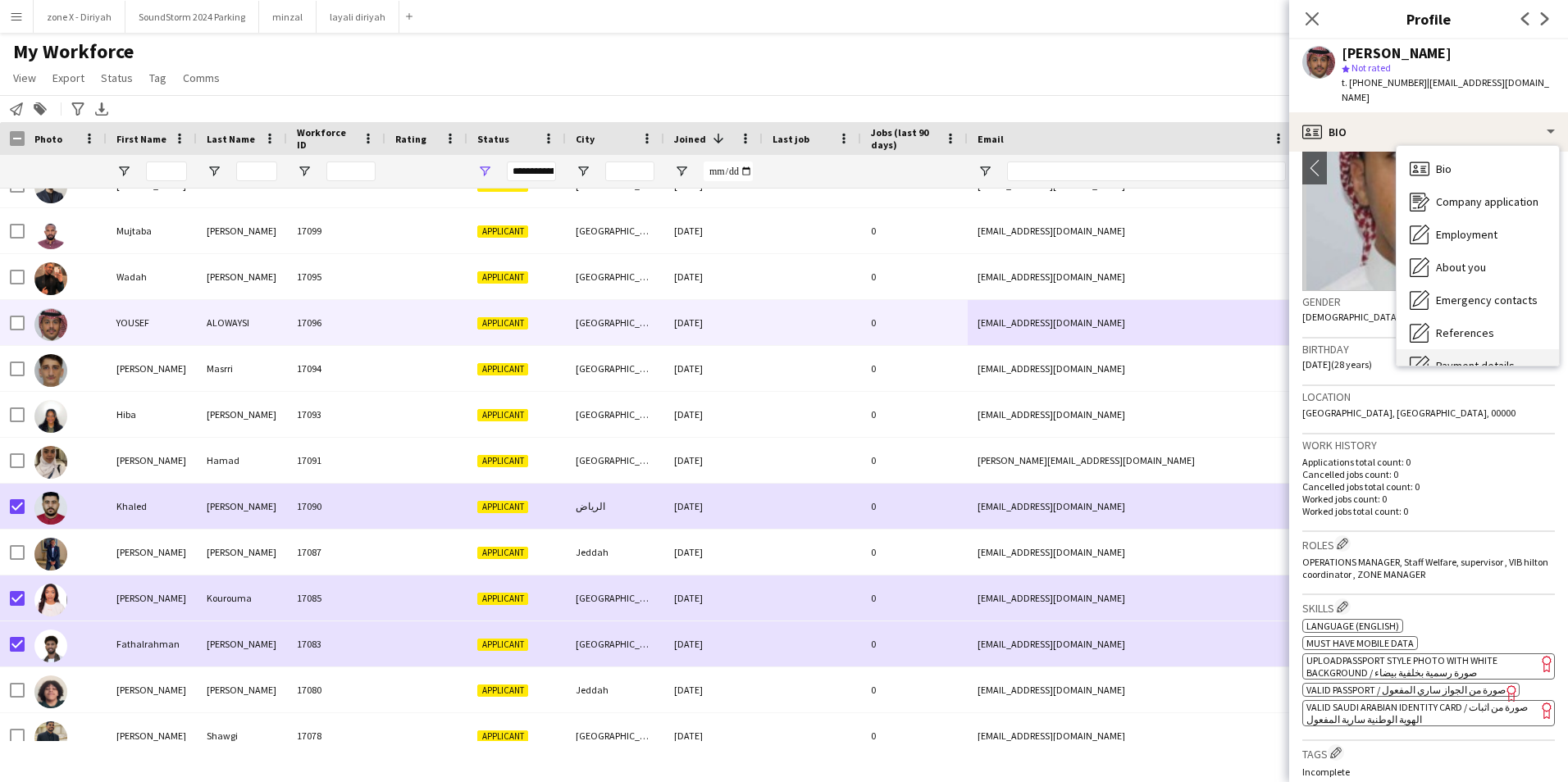
click at [1523, 349] on div "Payment details Payment details" at bounding box center [1477, 365] width 163 height 33
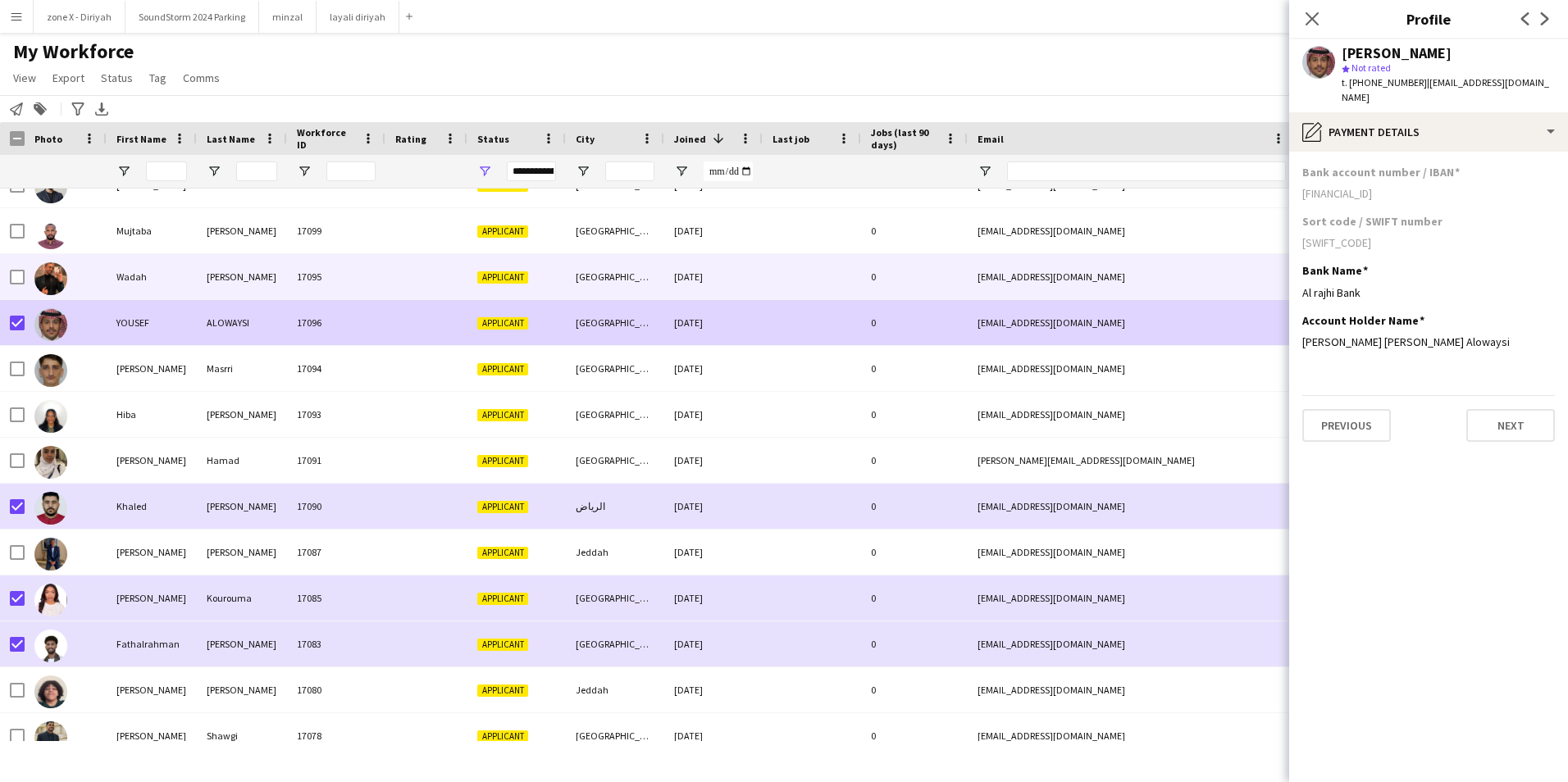
click at [868, 281] on div "0" at bounding box center [914, 276] width 106 height 45
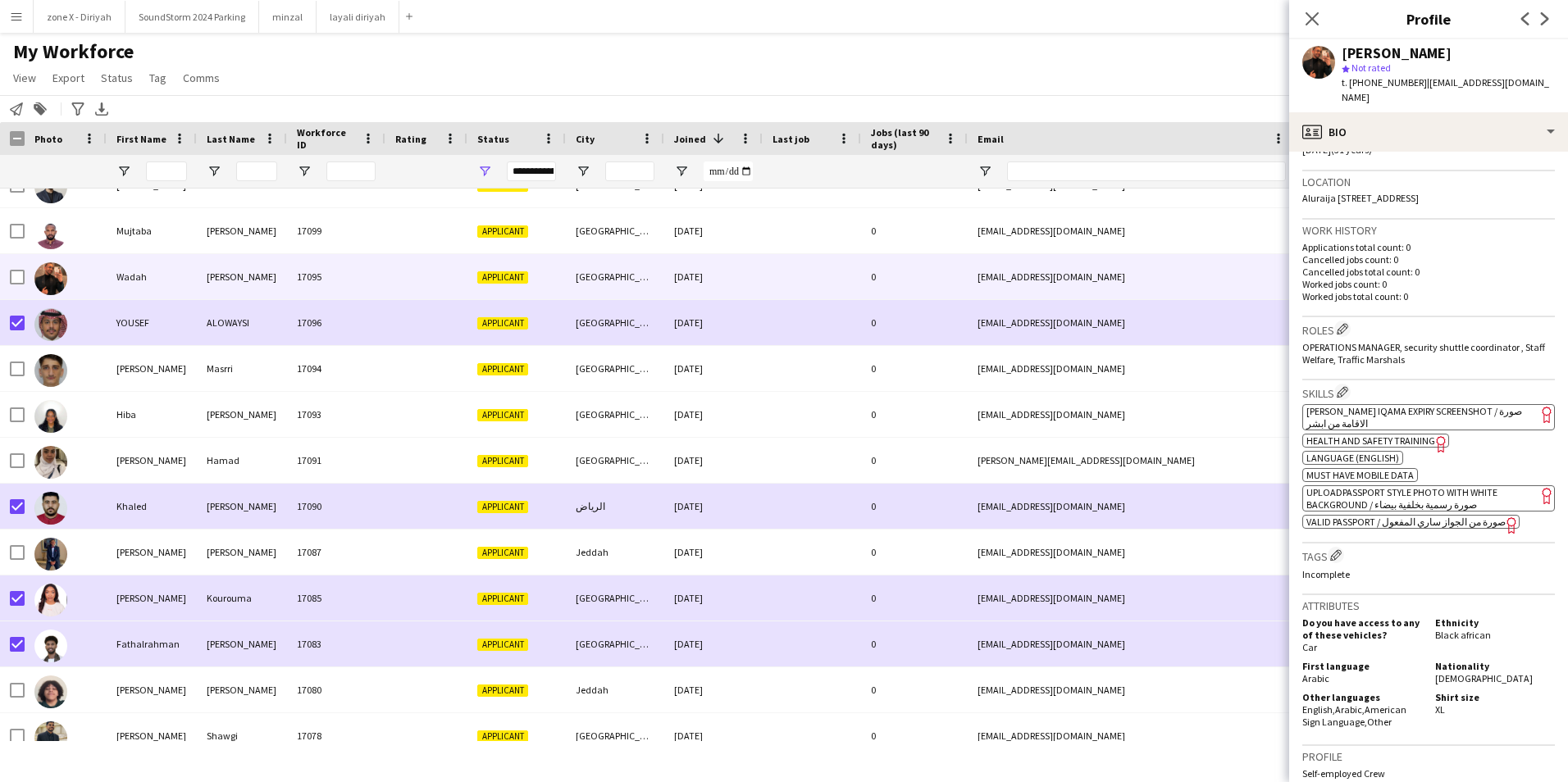
scroll to position [335, 0]
click at [1458, 404] on span "[PERSON_NAME] Iqama Expiry Screenshot / صورة الاقامة من ابشر" at bounding box center [1414, 417] width 215 height 25
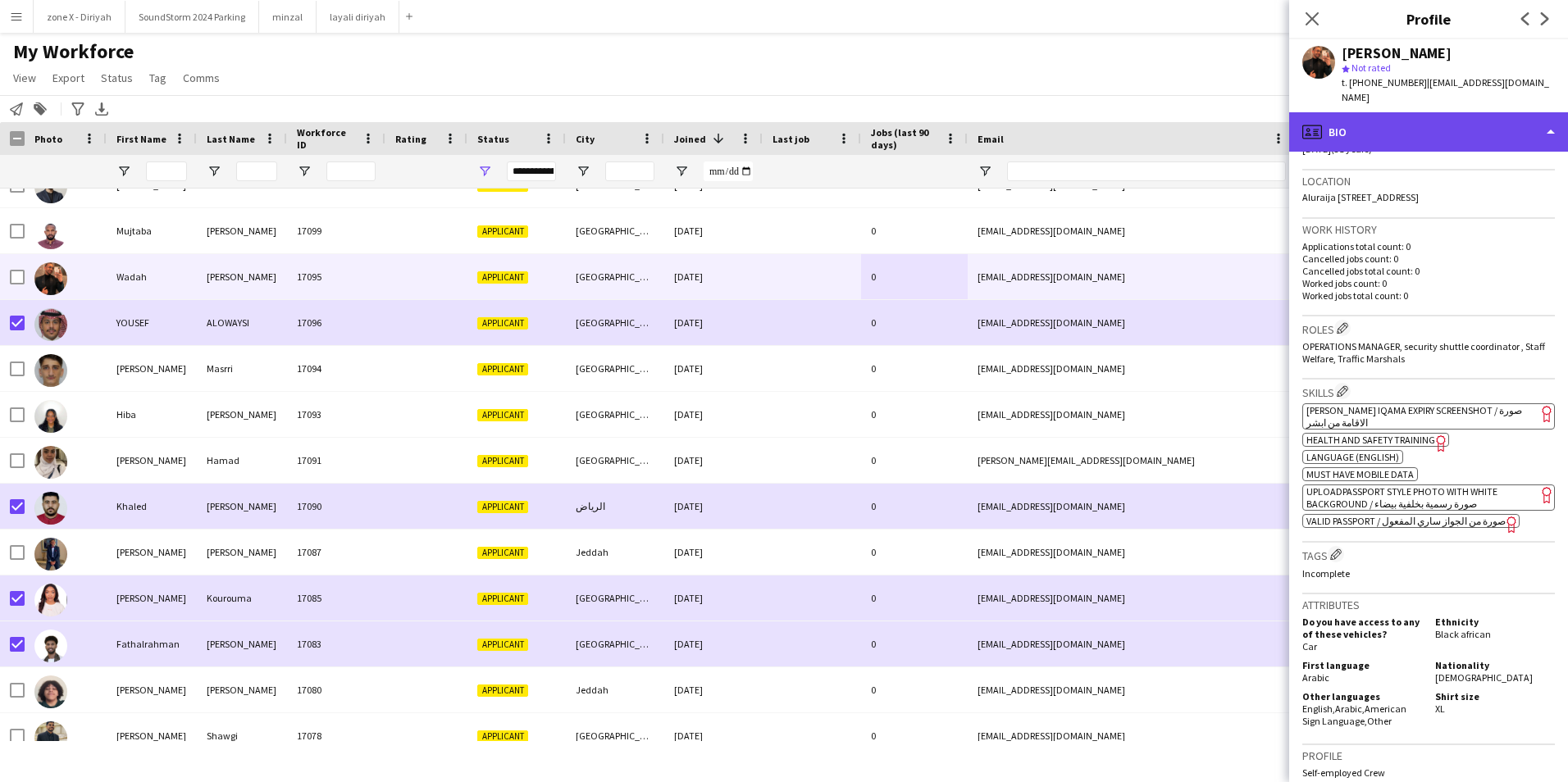
click at [1502, 117] on div "profile Bio" at bounding box center [1429, 132] width 279 height 40
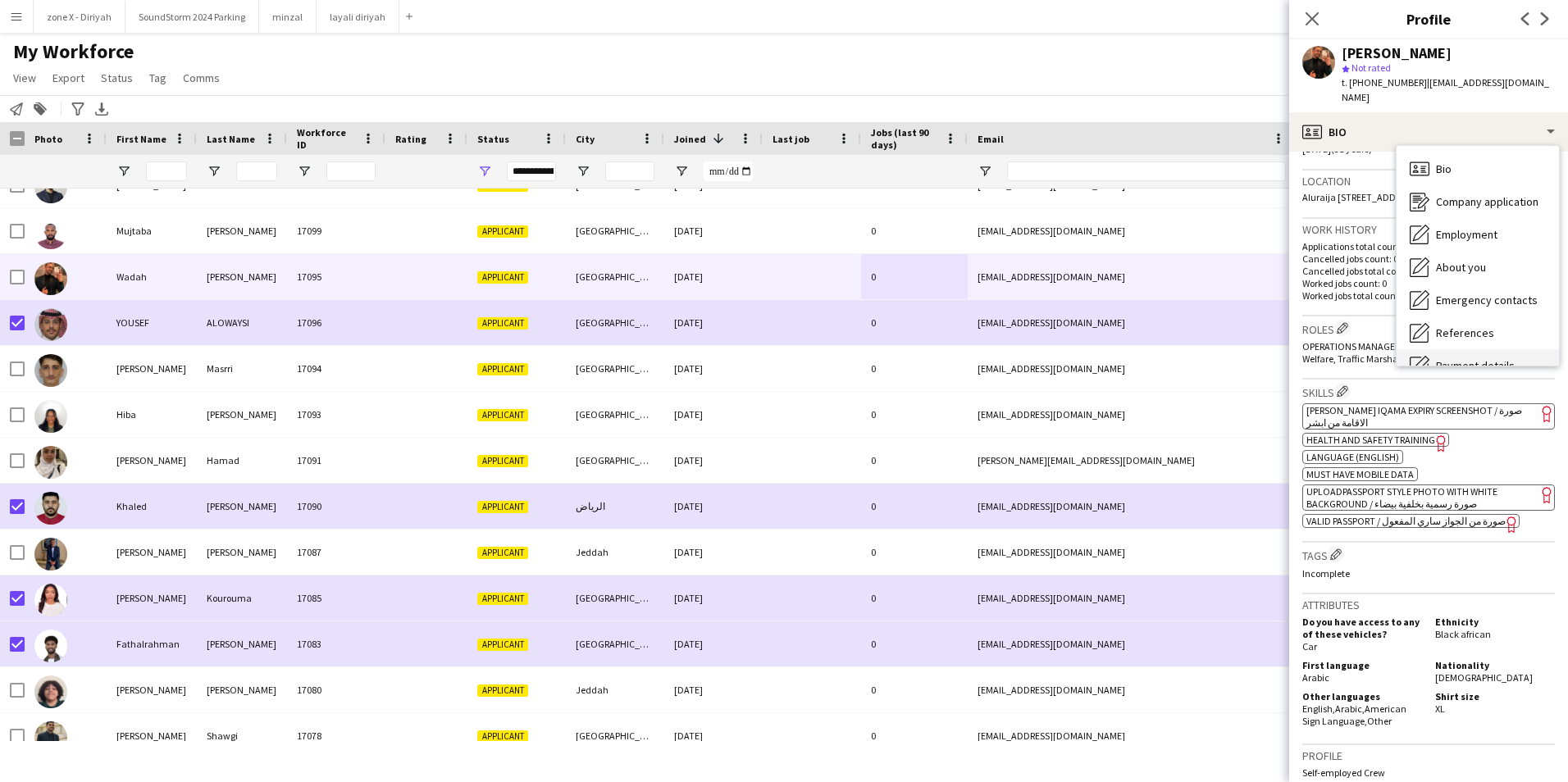
click at [1489, 349] on div "Payment details Payment details" at bounding box center [1477, 365] width 163 height 33
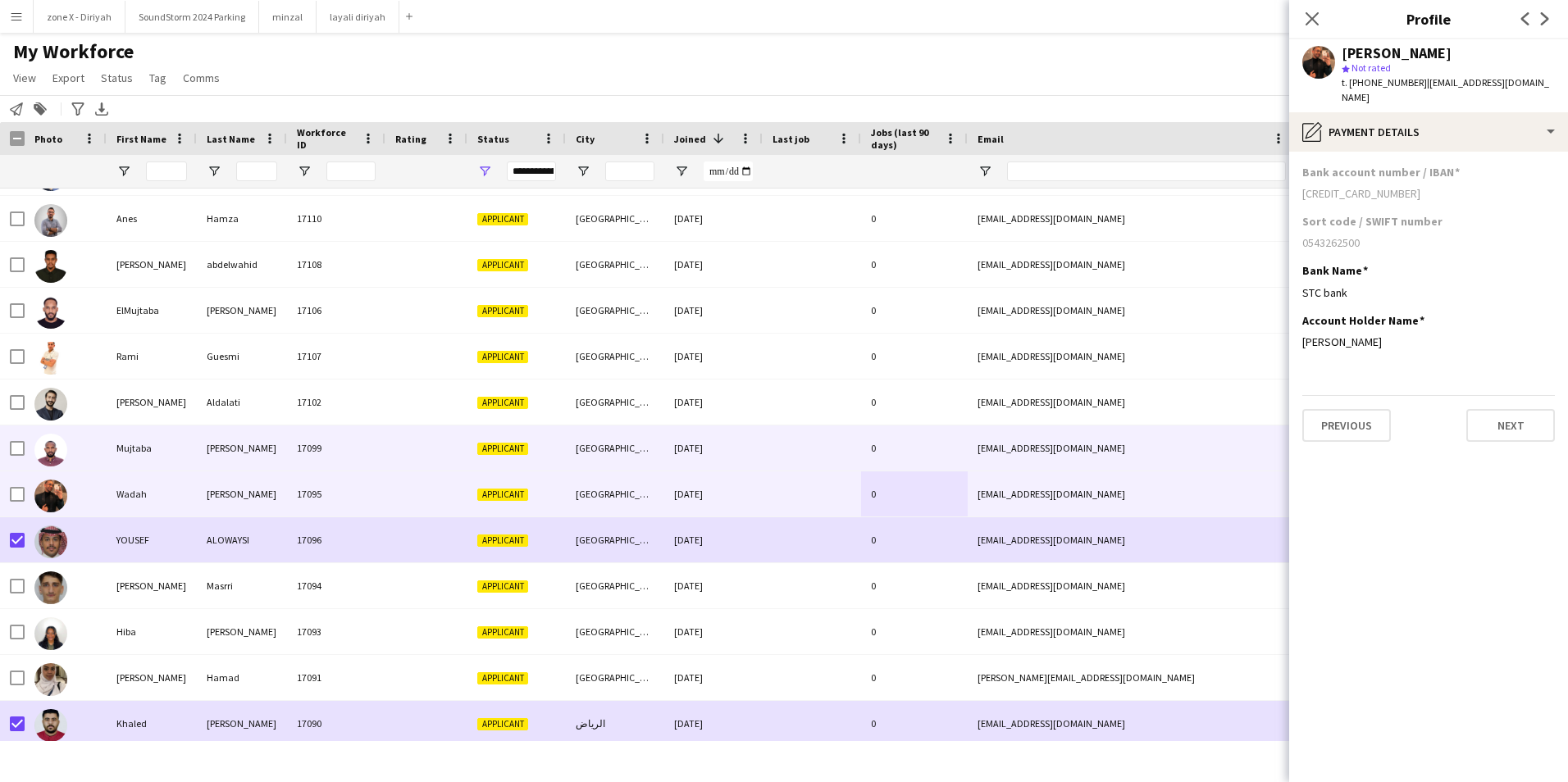
scroll to position [1321, 0]
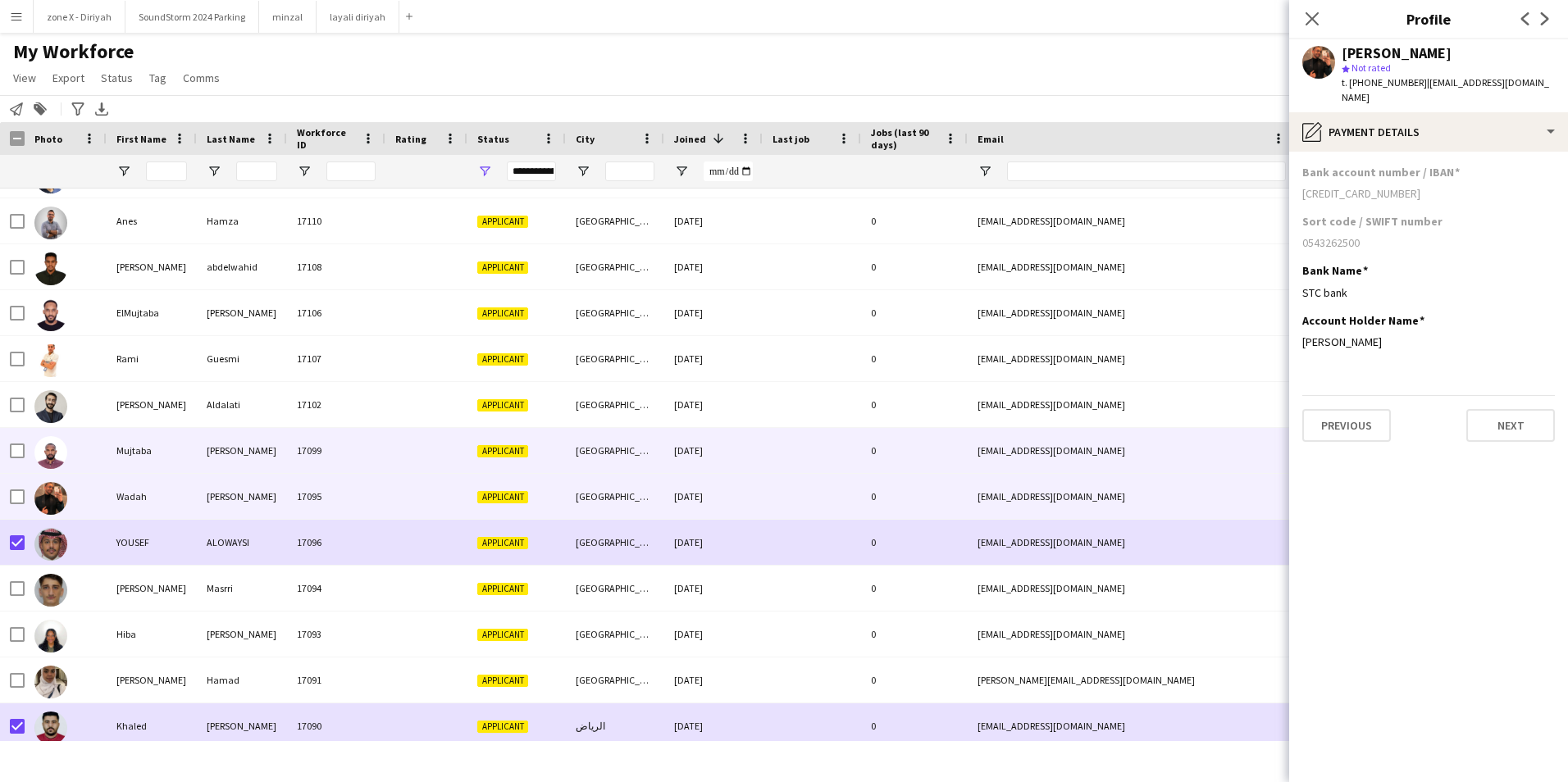
click at [1130, 448] on div "[EMAIL_ADDRESS][DOMAIN_NAME]" at bounding box center [1131, 450] width 328 height 45
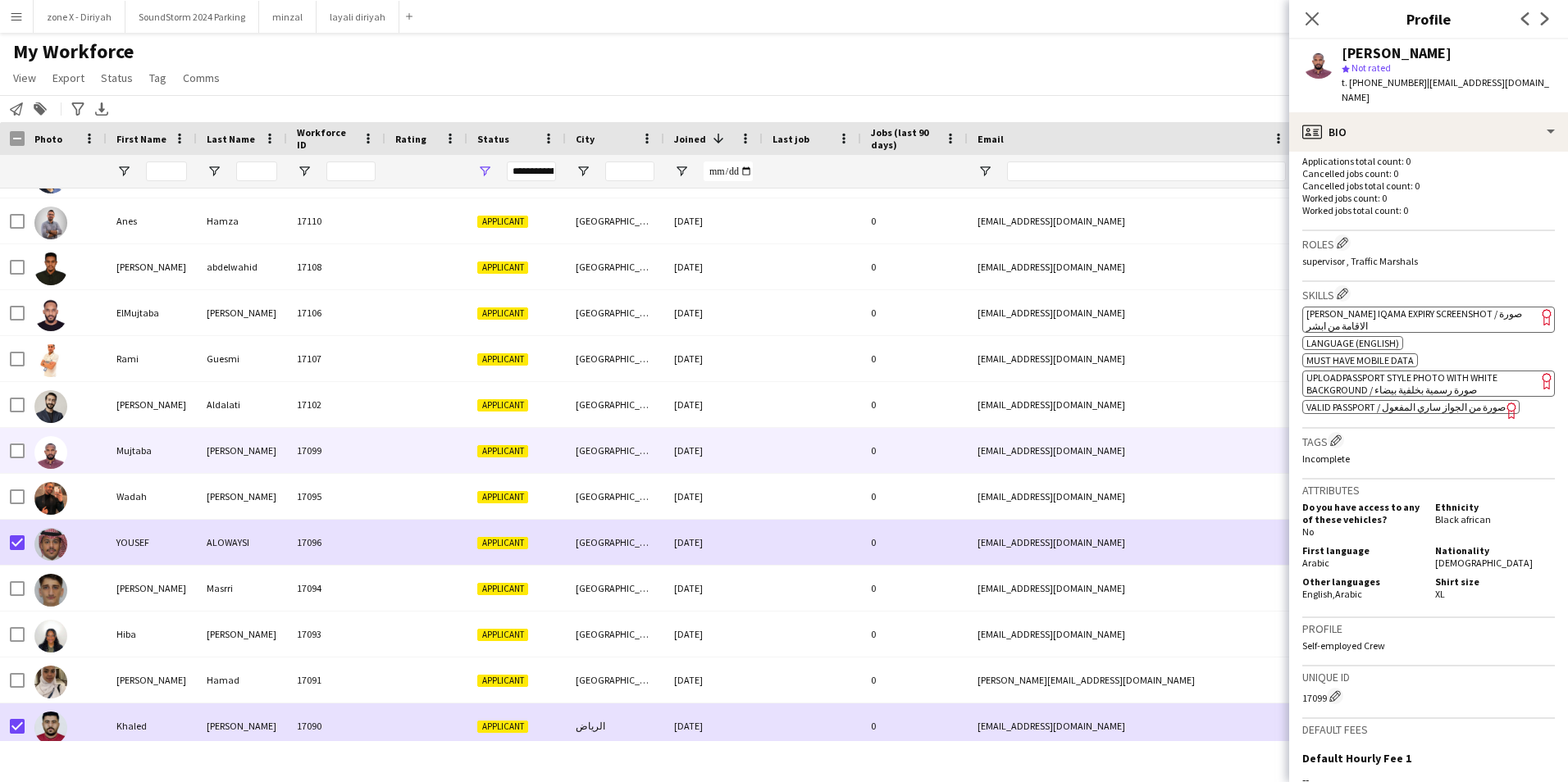
scroll to position [436, 0]
click at [1462, 307] on span "[PERSON_NAME] Iqama Expiry Screenshot / صورة الاقامة من ابشر" at bounding box center [1414, 319] width 215 height 25
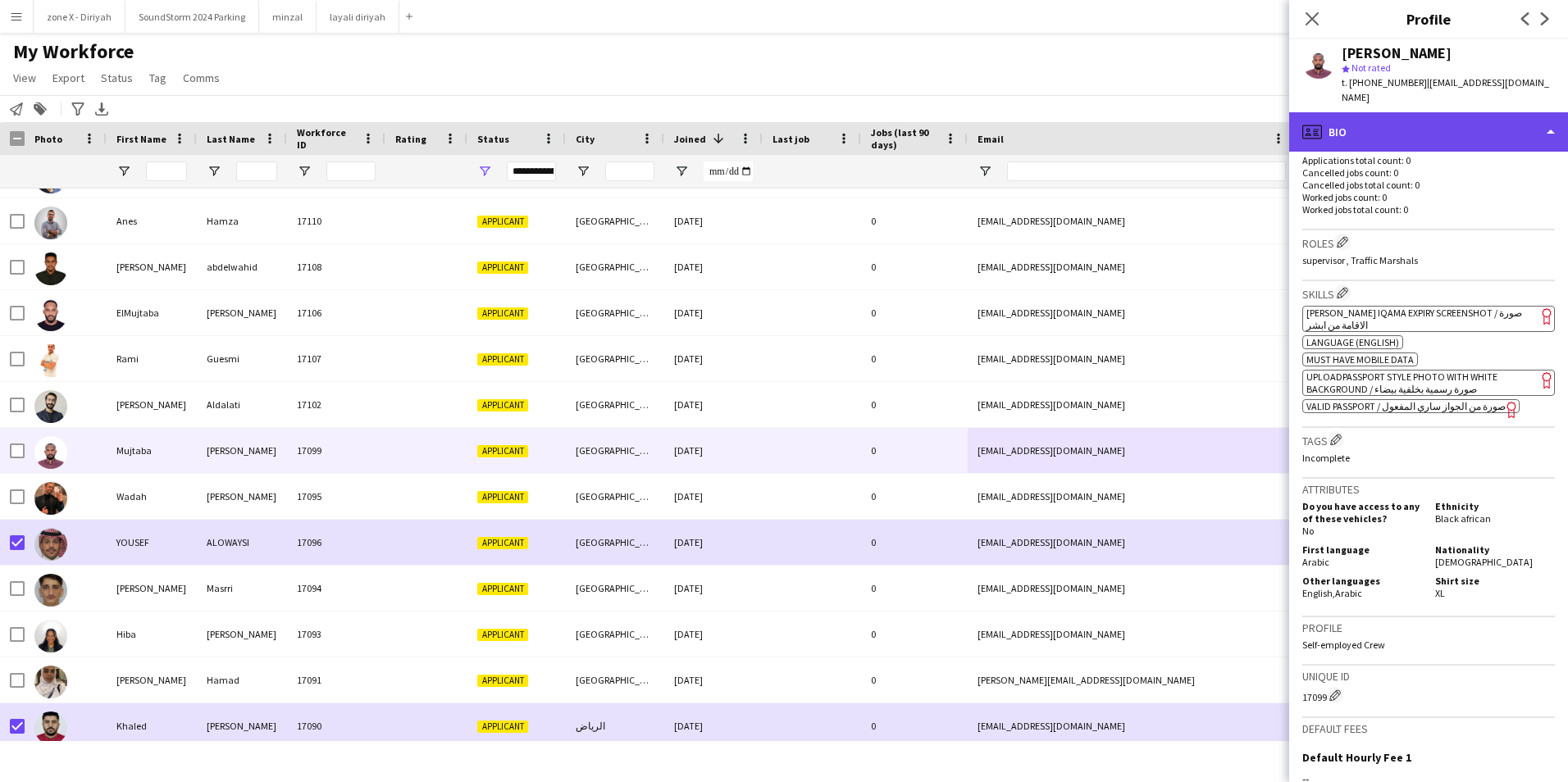
click at [1528, 131] on div "profile Bio" at bounding box center [1429, 132] width 279 height 40
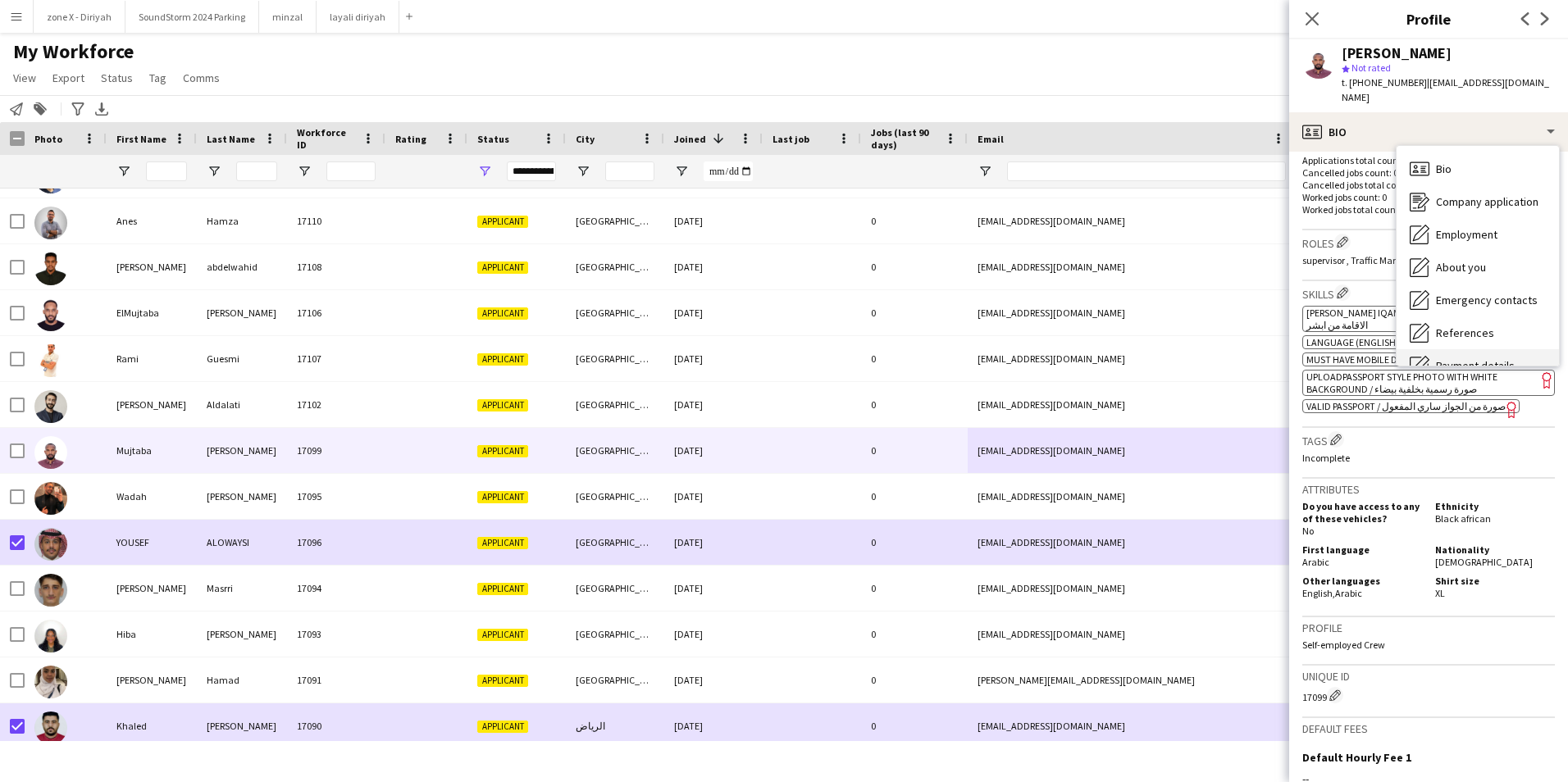
click at [1481, 352] on div "Payment details Payment details" at bounding box center [1477, 365] width 163 height 33
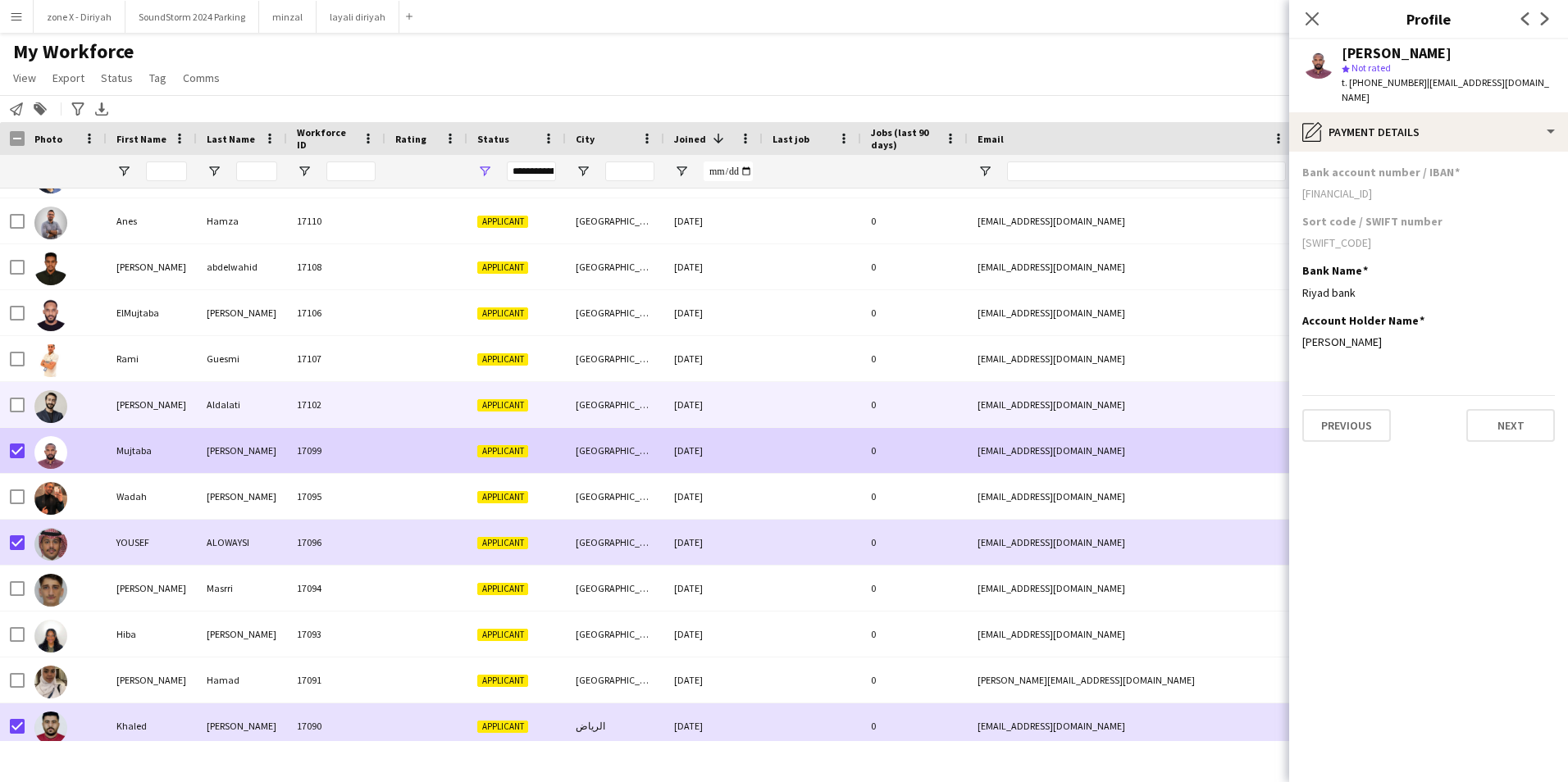
click at [224, 422] on div "Aldalati" at bounding box center [241, 404] width 90 height 45
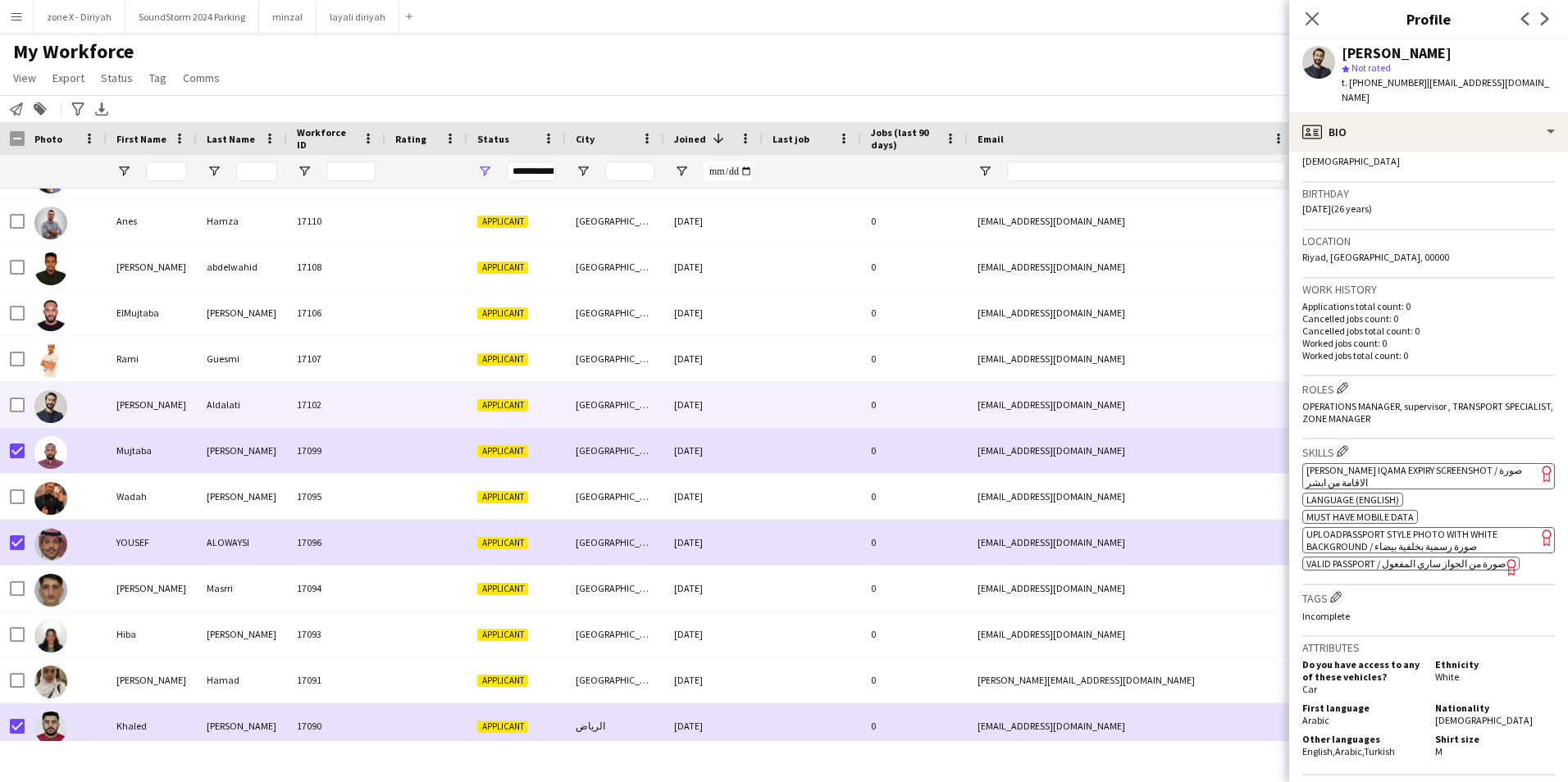
scroll to position [309, 0]
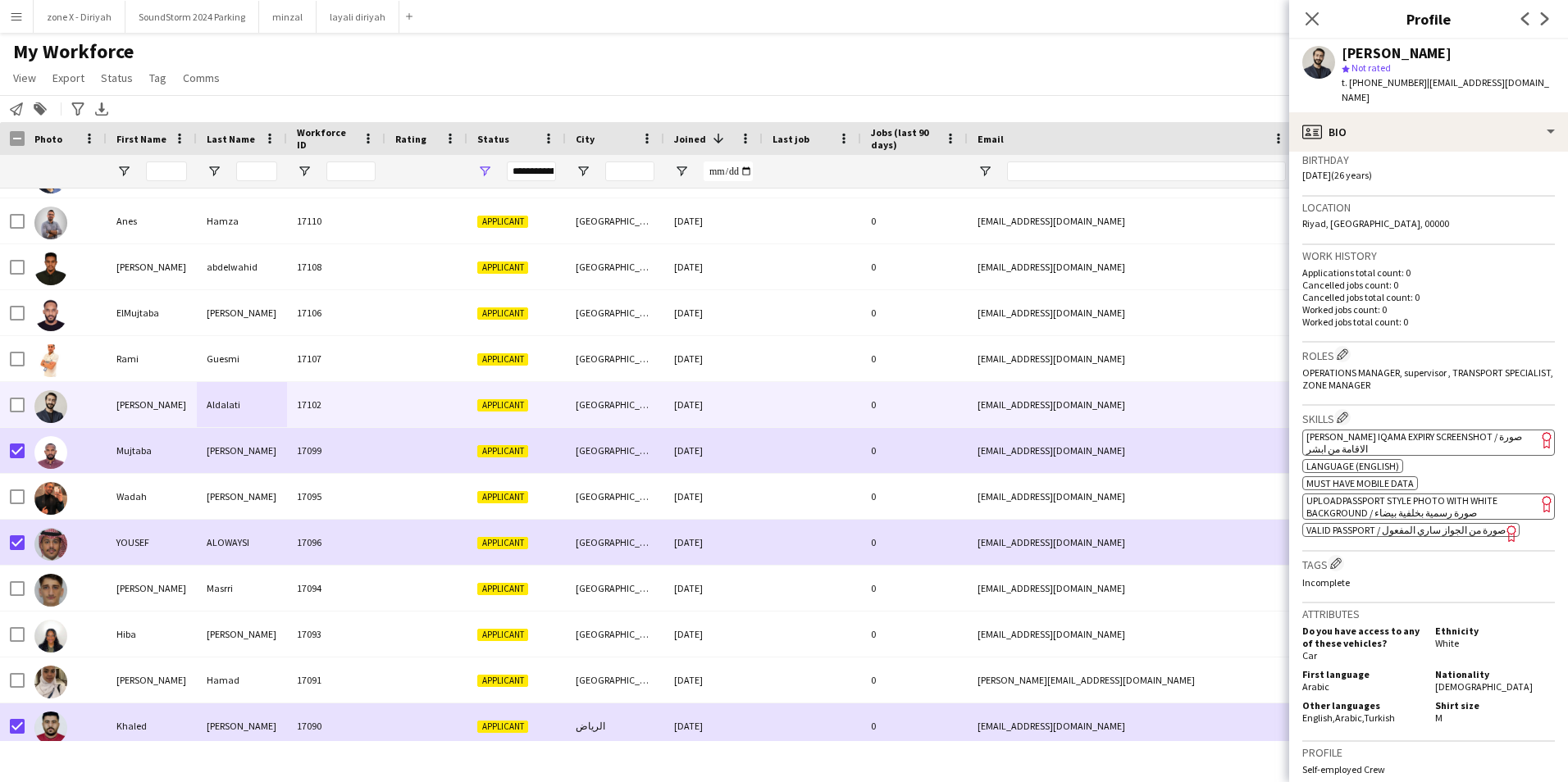
click at [1458, 431] on span "[PERSON_NAME] Iqama Expiry Screenshot / صورة الاقامة من ابشر" at bounding box center [1414, 443] width 215 height 25
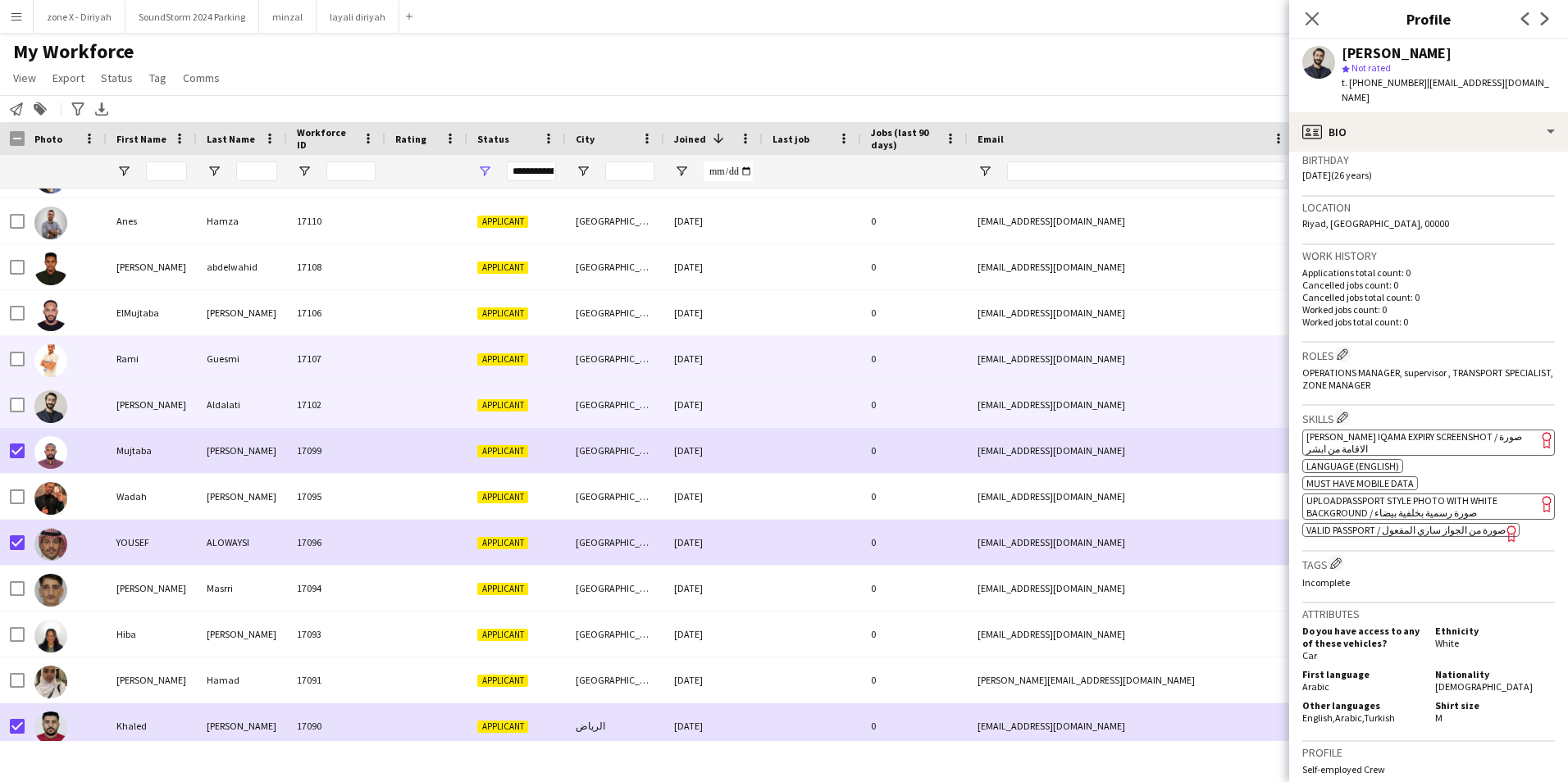
click at [978, 353] on div "[EMAIL_ADDRESS][DOMAIN_NAME]" at bounding box center [1131, 358] width 328 height 45
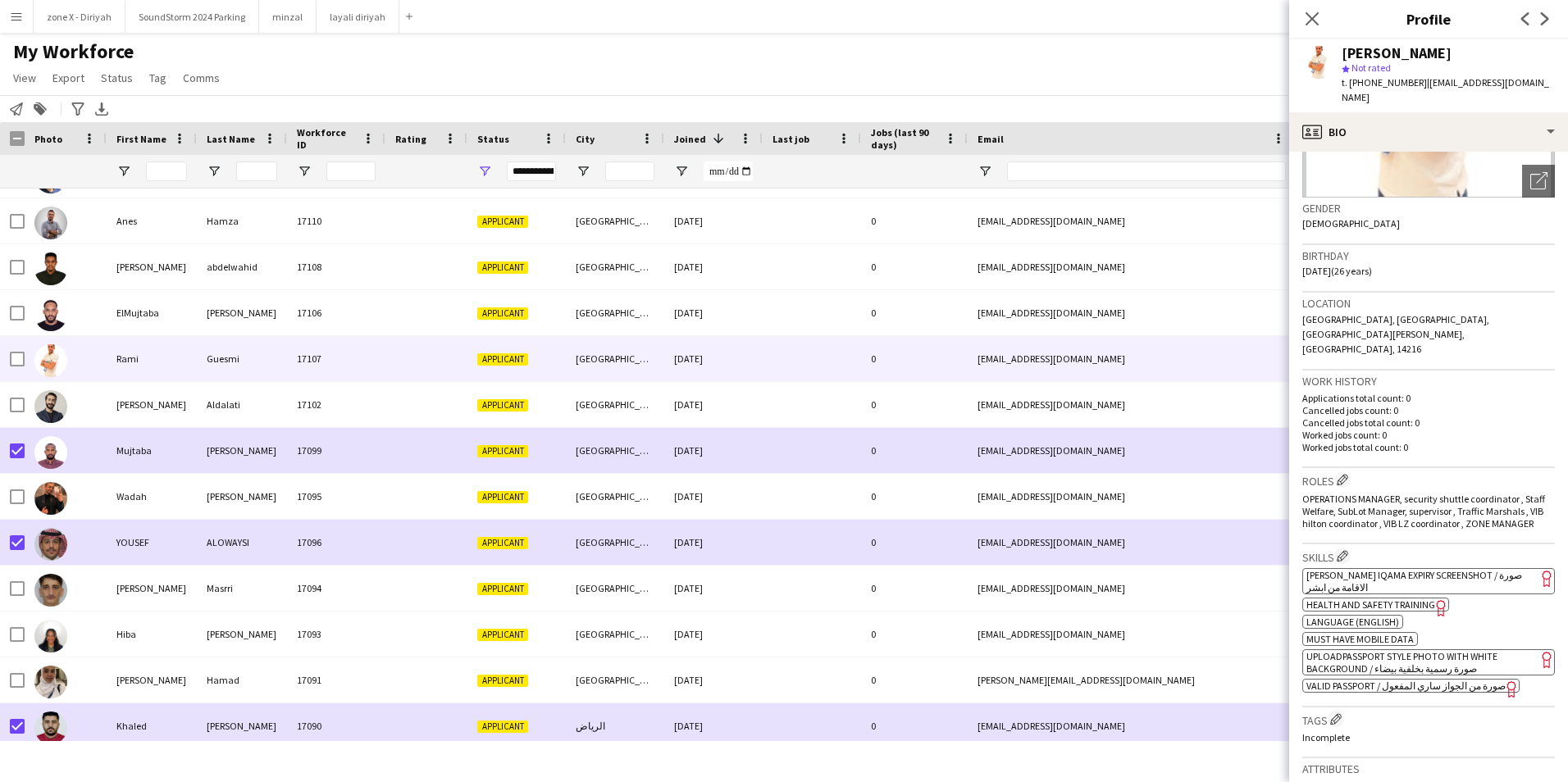
scroll to position [242, 0]
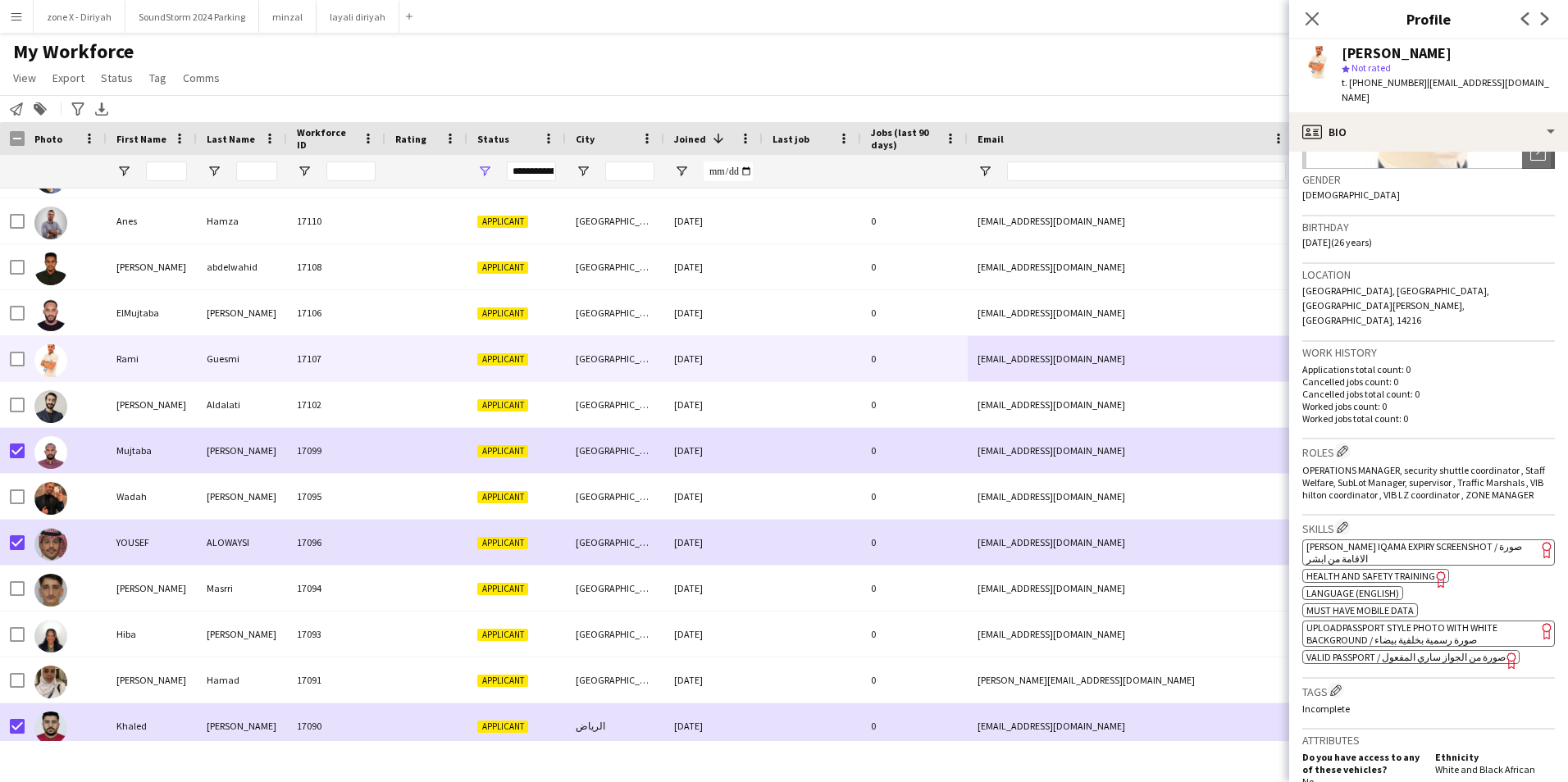
click at [1481, 539] on app-spec-pill "ok-circled2 background Layer 1 cross-circle-red background Layer 1 [PERSON_NAME…" at bounding box center [1429, 553] width 253 height 26
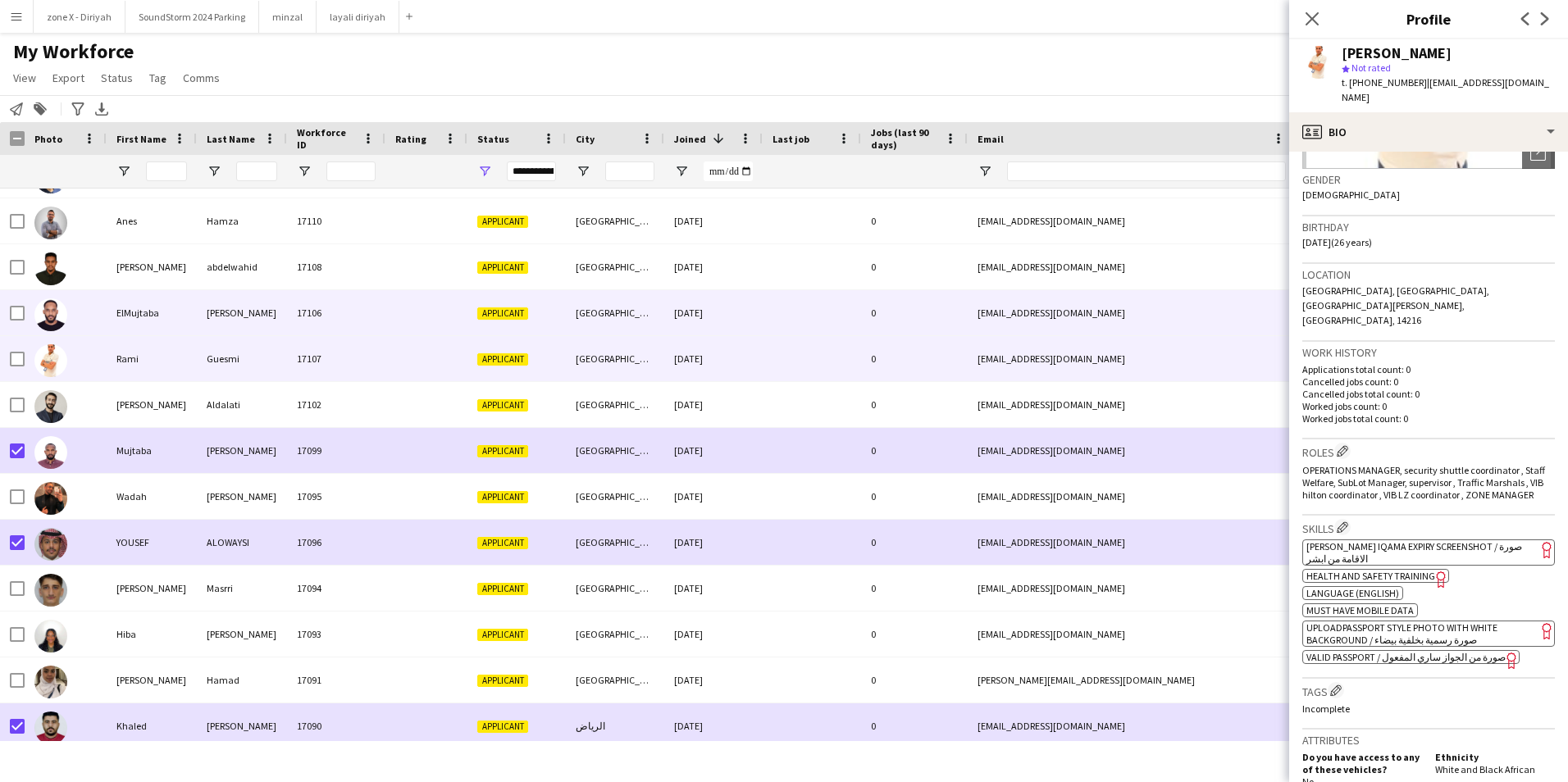
click at [1079, 296] on div "[EMAIL_ADDRESS][DOMAIN_NAME]" at bounding box center [1131, 313] width 328 height 45
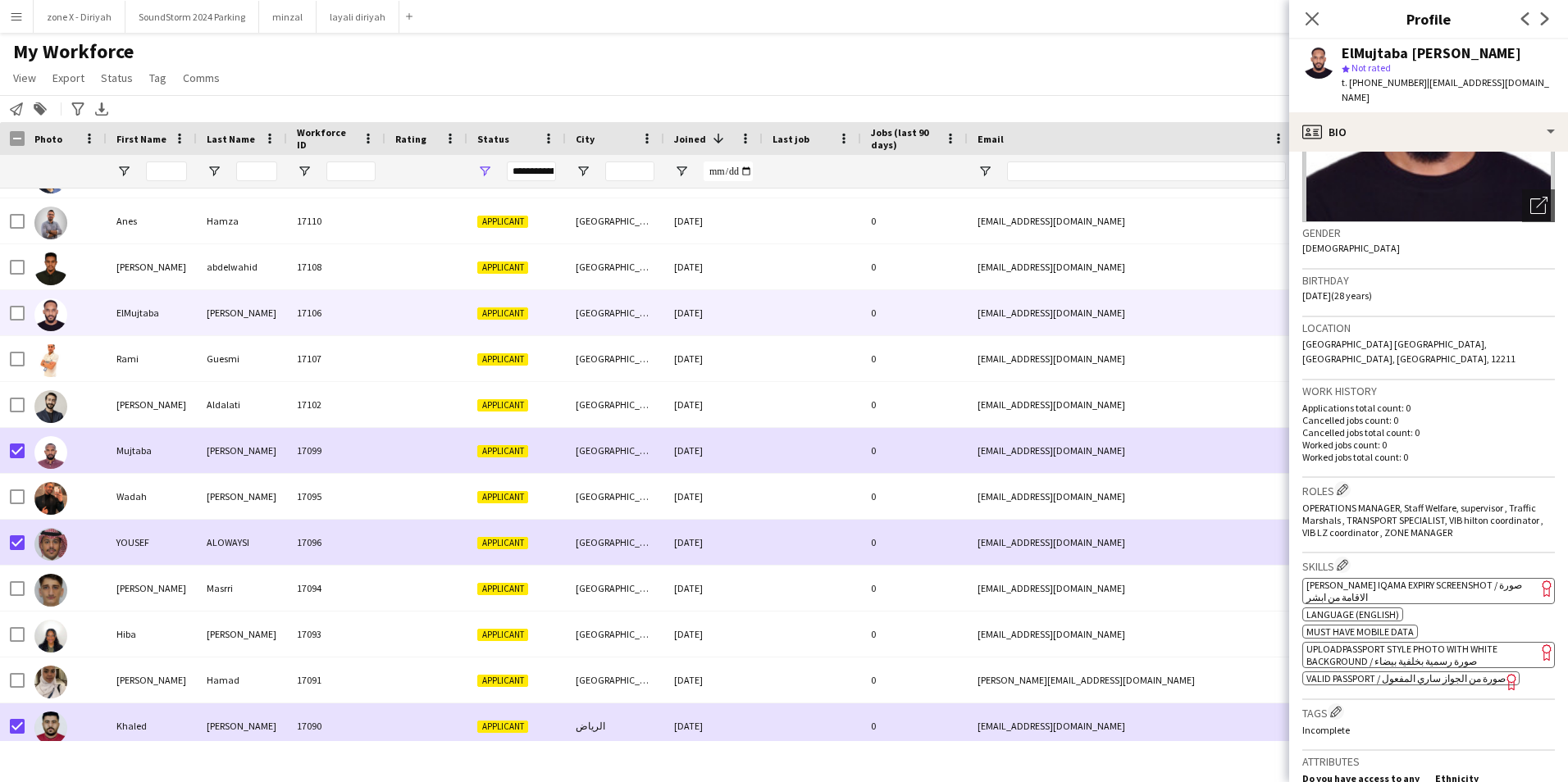
scroll to position [191, 0]
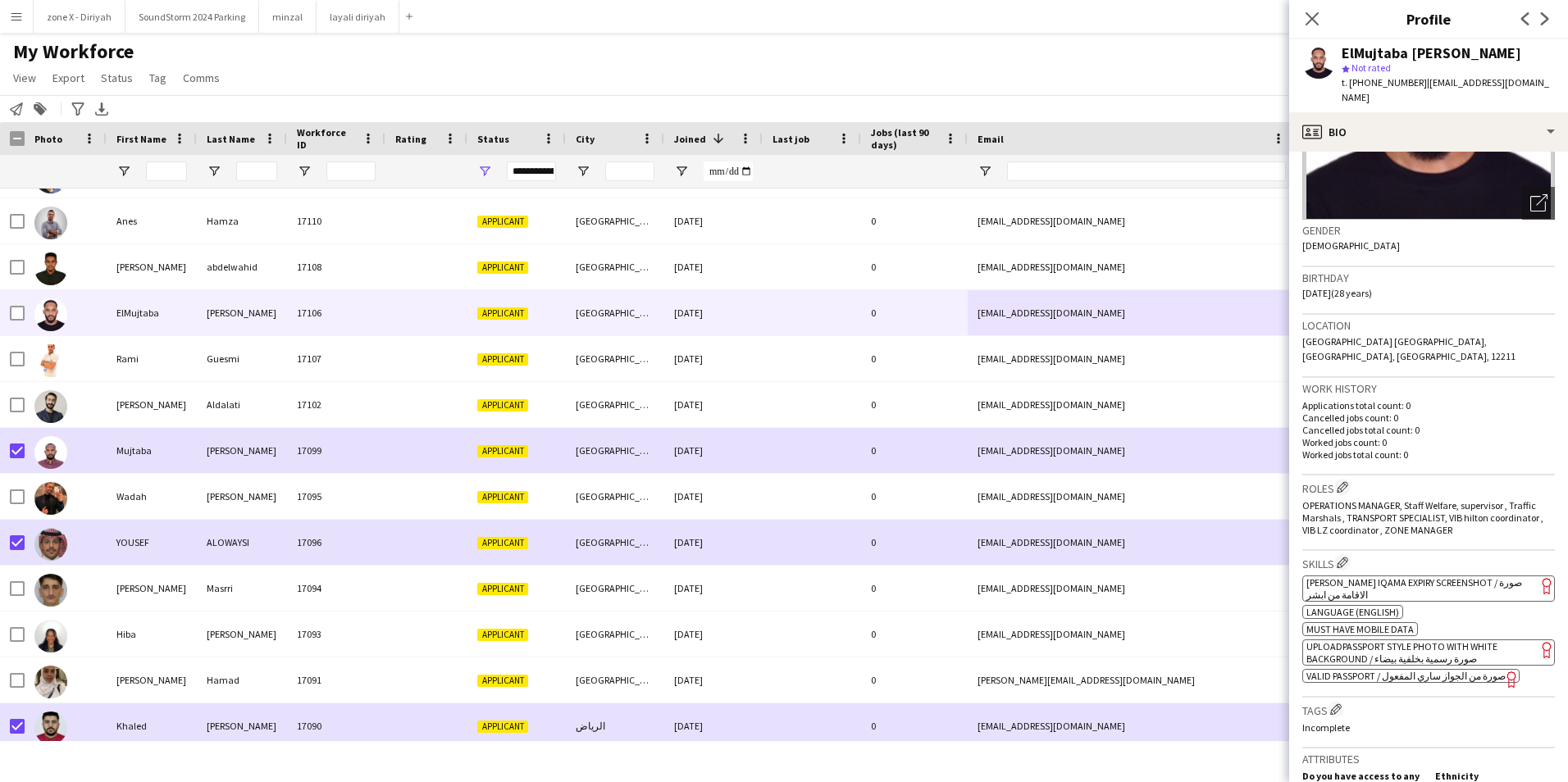
click at [1457, 577] on span "[PERSON_NAME] Iqama Expiry Screenshot / صورة الاقامة من ابشر" at bounding box center [1414, 589] width 215 height 25
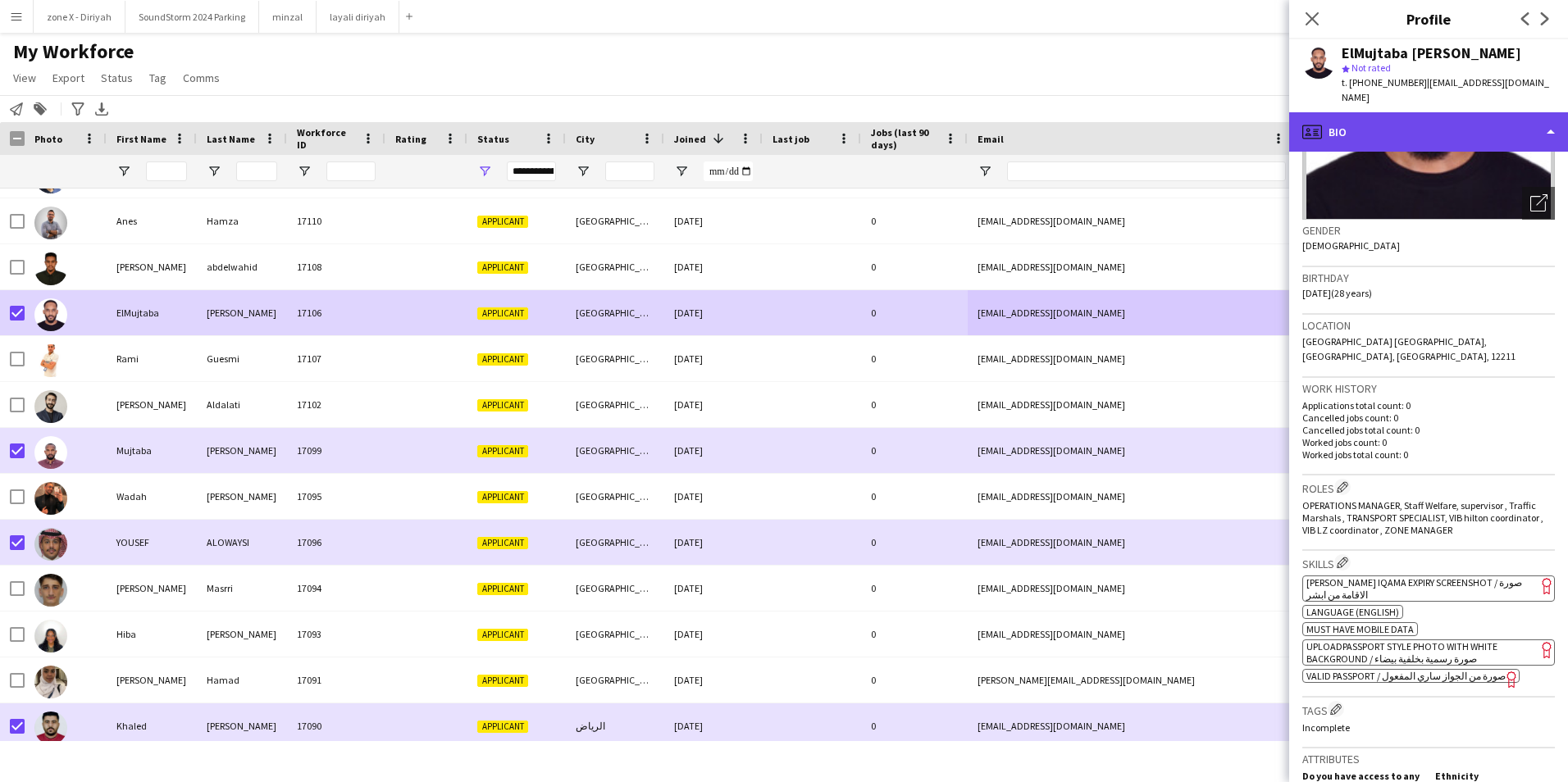
click at [1505, 120] on div "profile Bio" at bounding box center [1429, 132] width 279 height 40
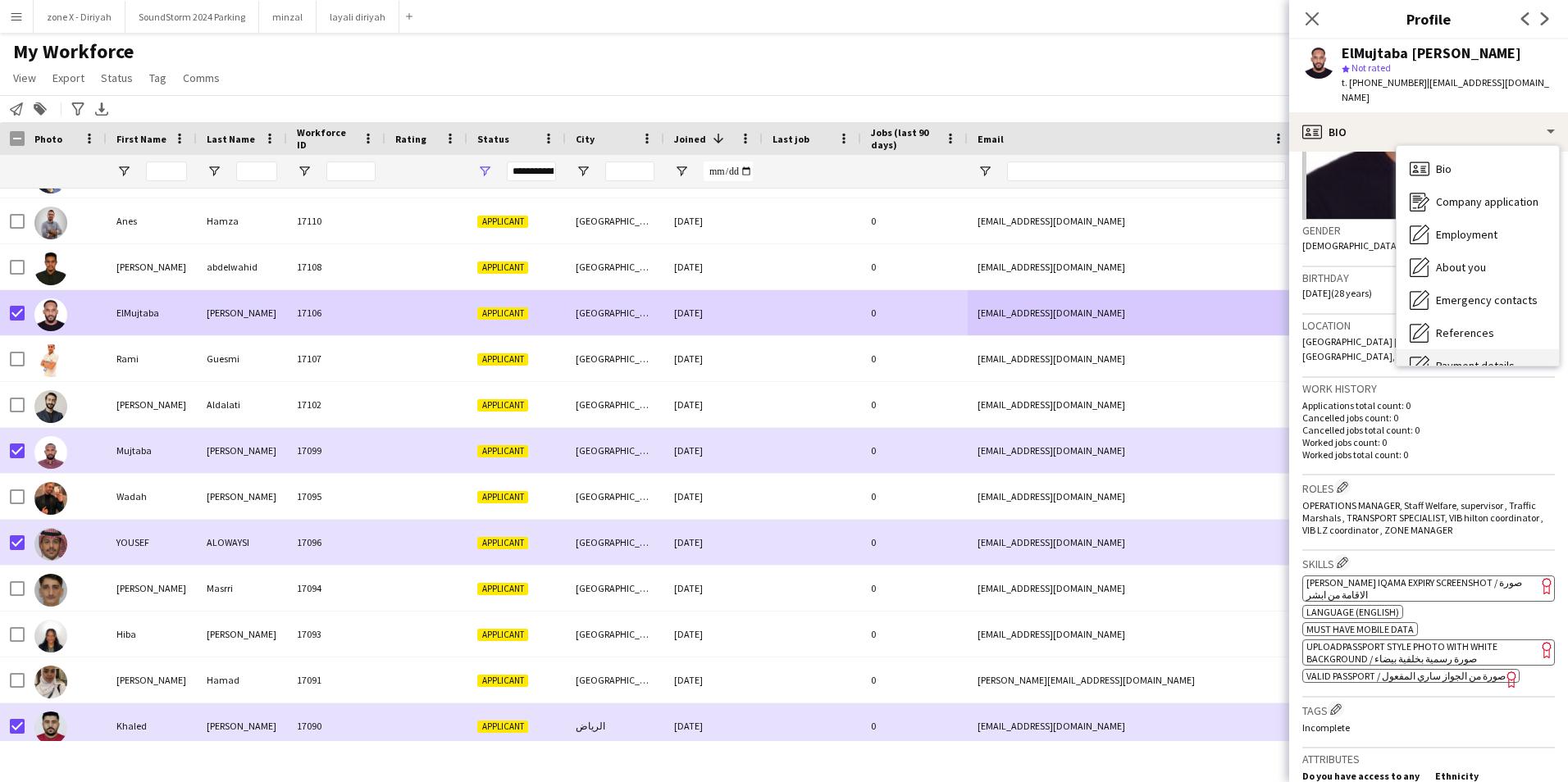
click at [1484, 358] on span "Payment details" at bounding box center [1475, 365] width 78 height 15
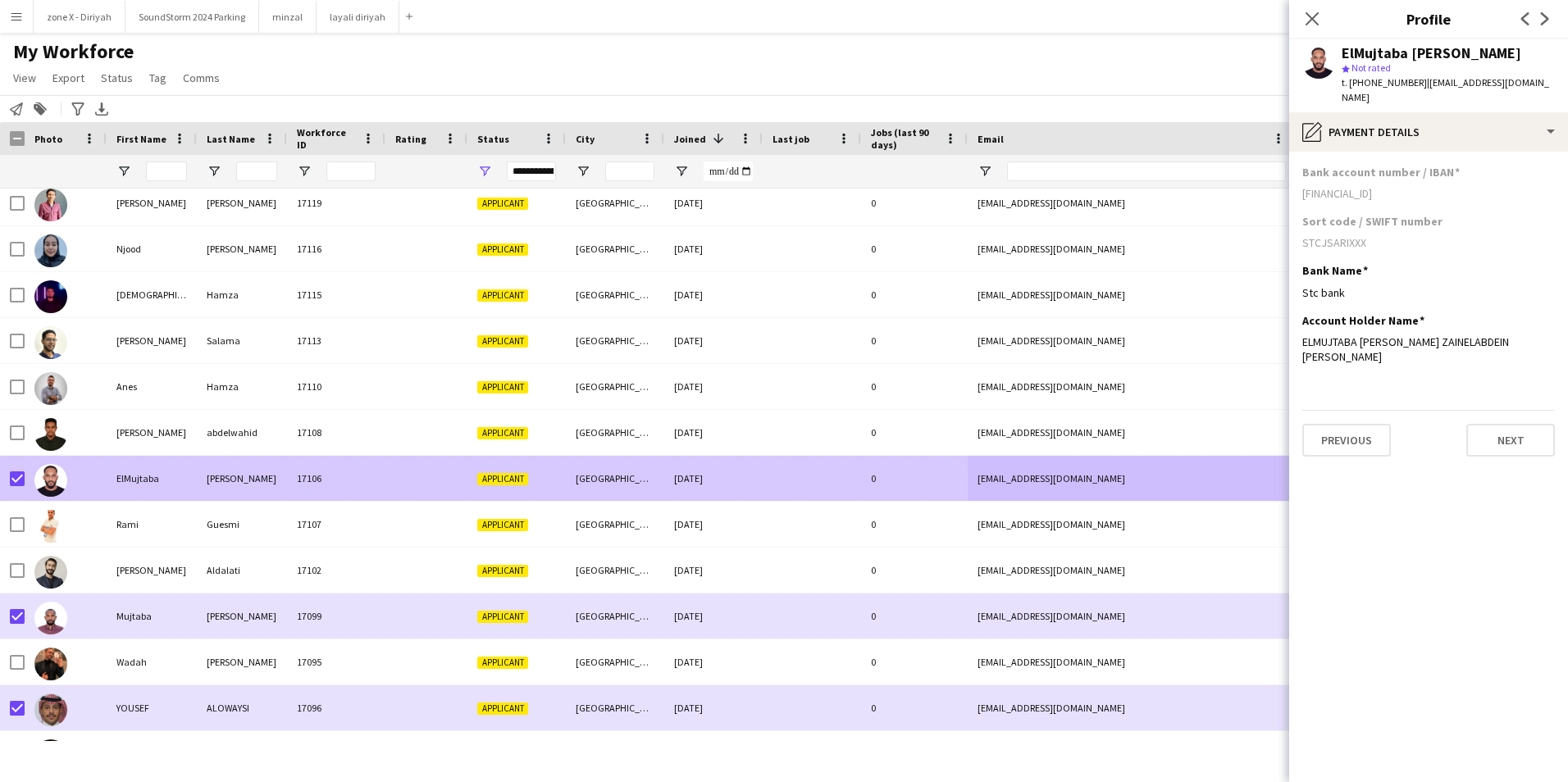
scroll to position [1156, 0]
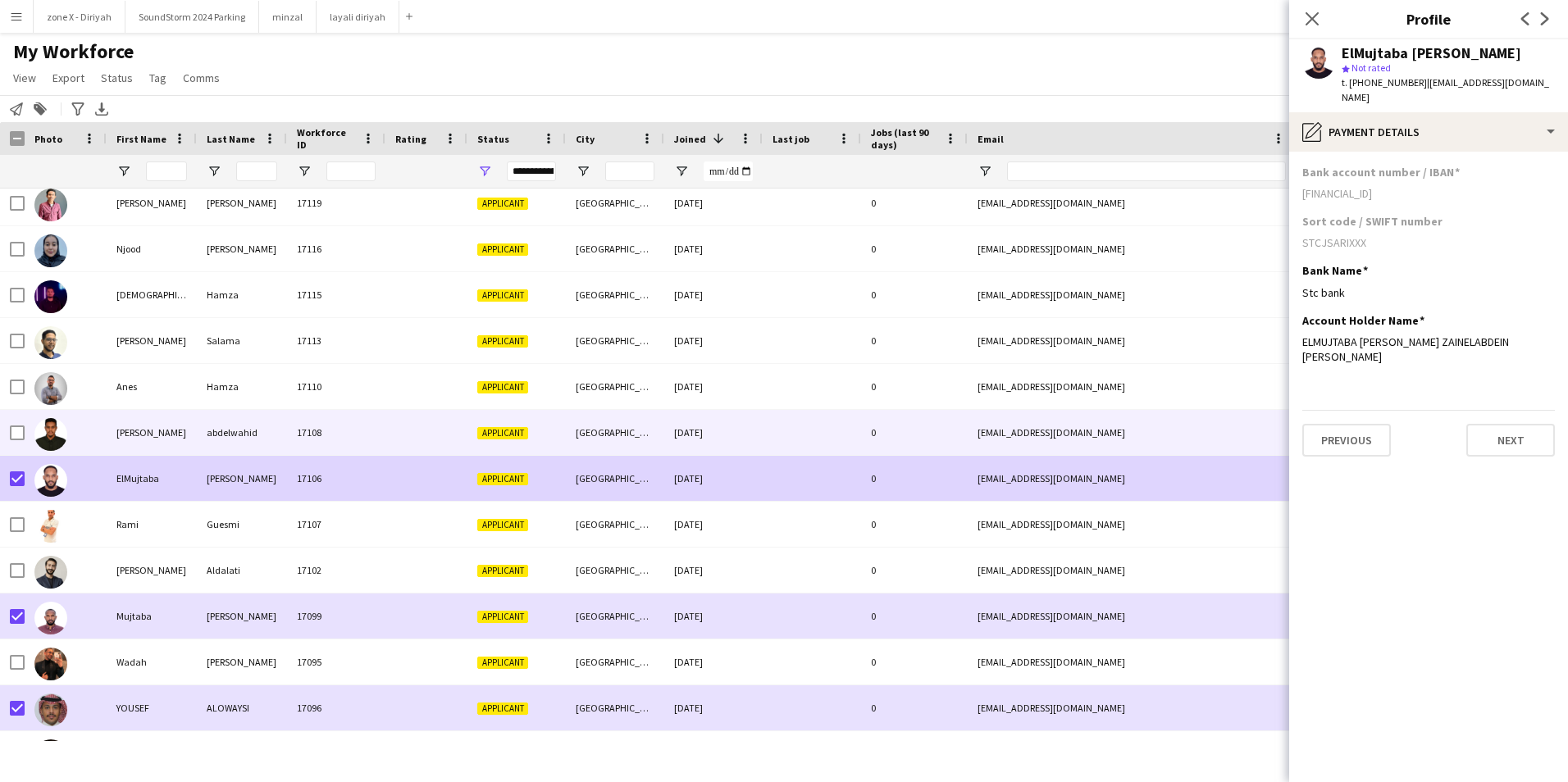
click at [936, 438] on div "0" at bounding box center [914, 432] width 106 height 45
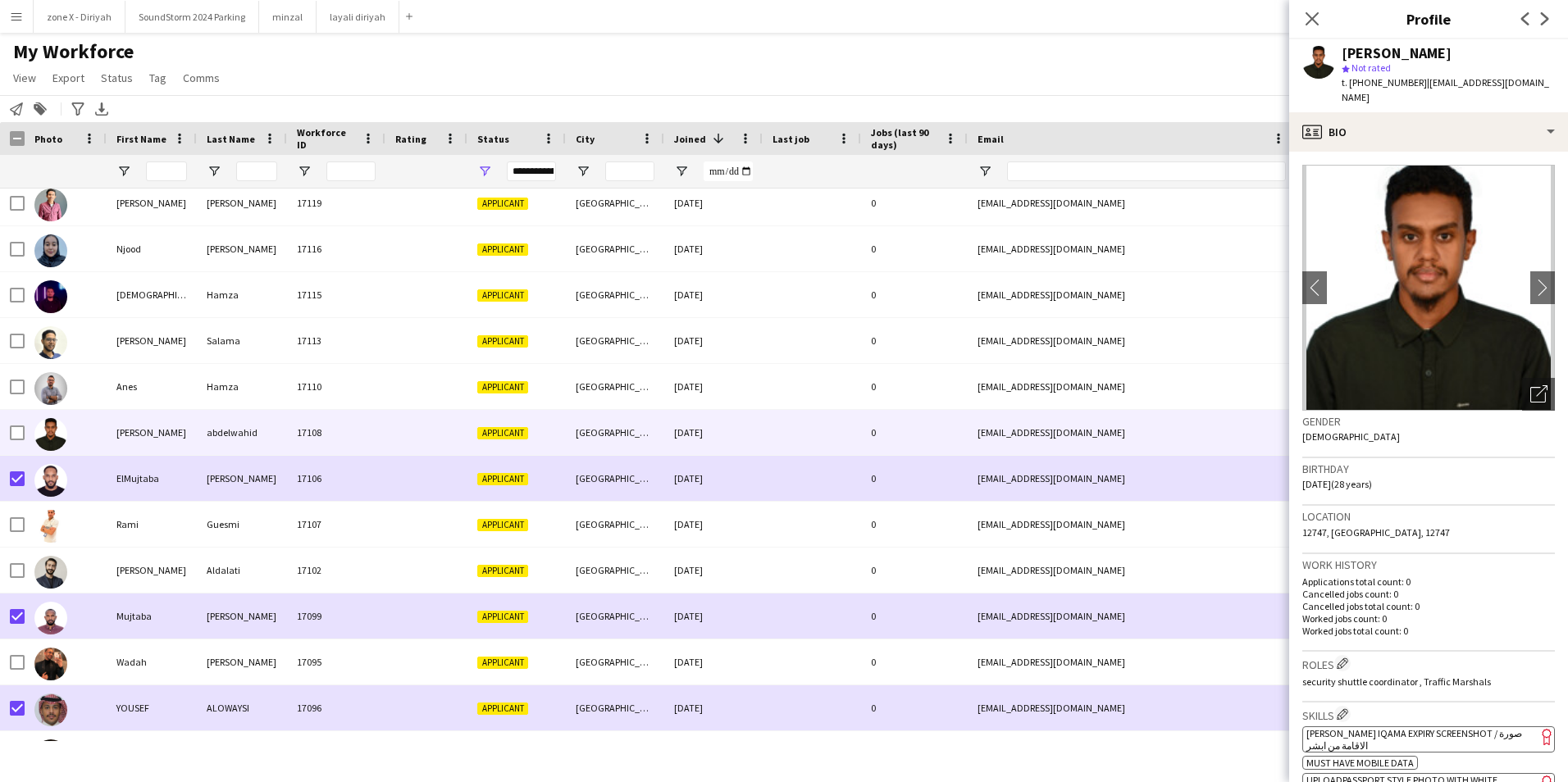
click at [1482, 727] on span "[PERSON_NAME] Iqama Expiry Screenshot / صورة الاقامة من ابشر" at bounding box center [1414, 739] width 215 height 25
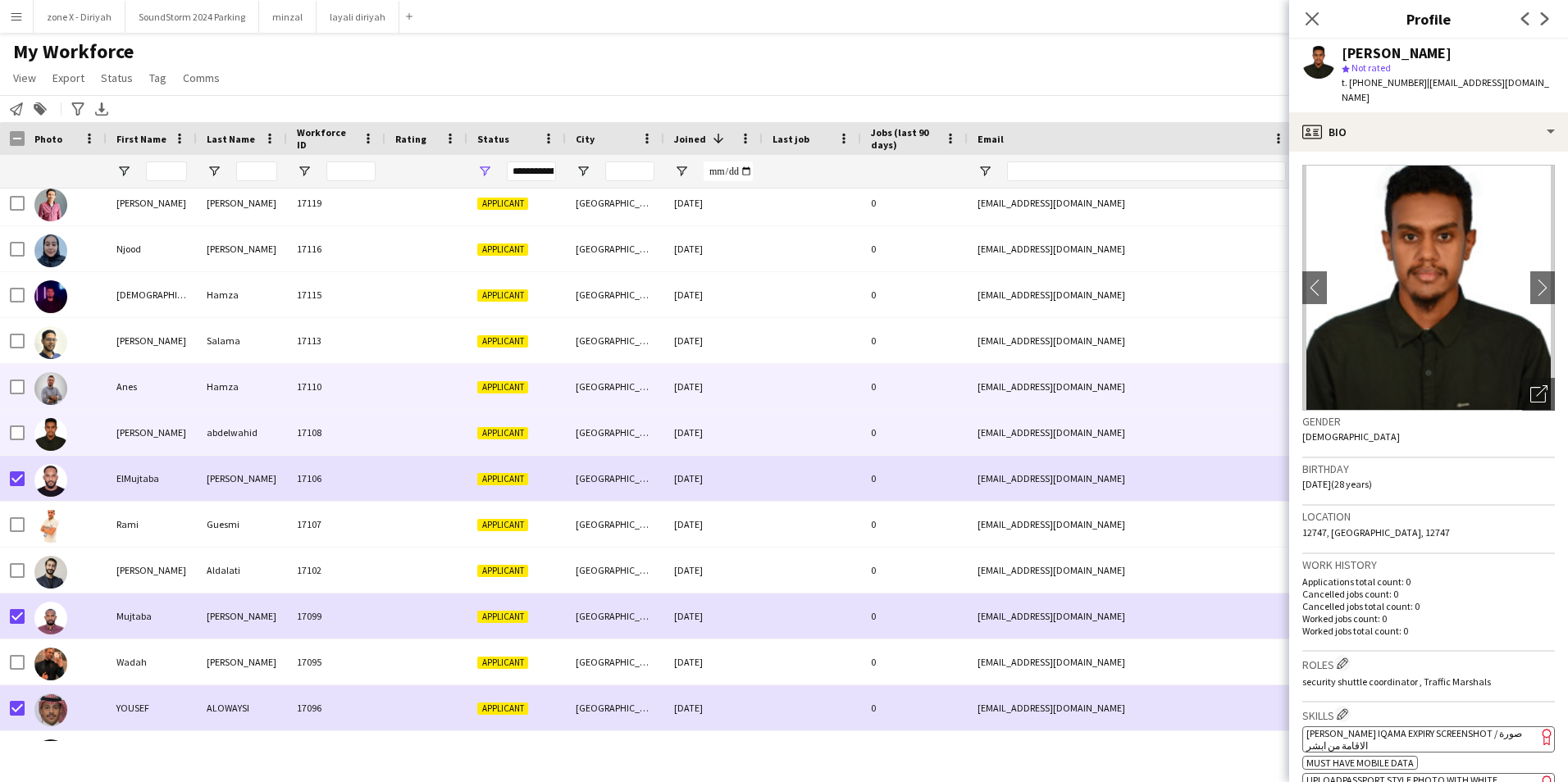
click at [1070, 392] on div "[EMAIL_ADDRESS][DOMAIN_NAME]" at bounding box center [1131, 386] width 328 height 45
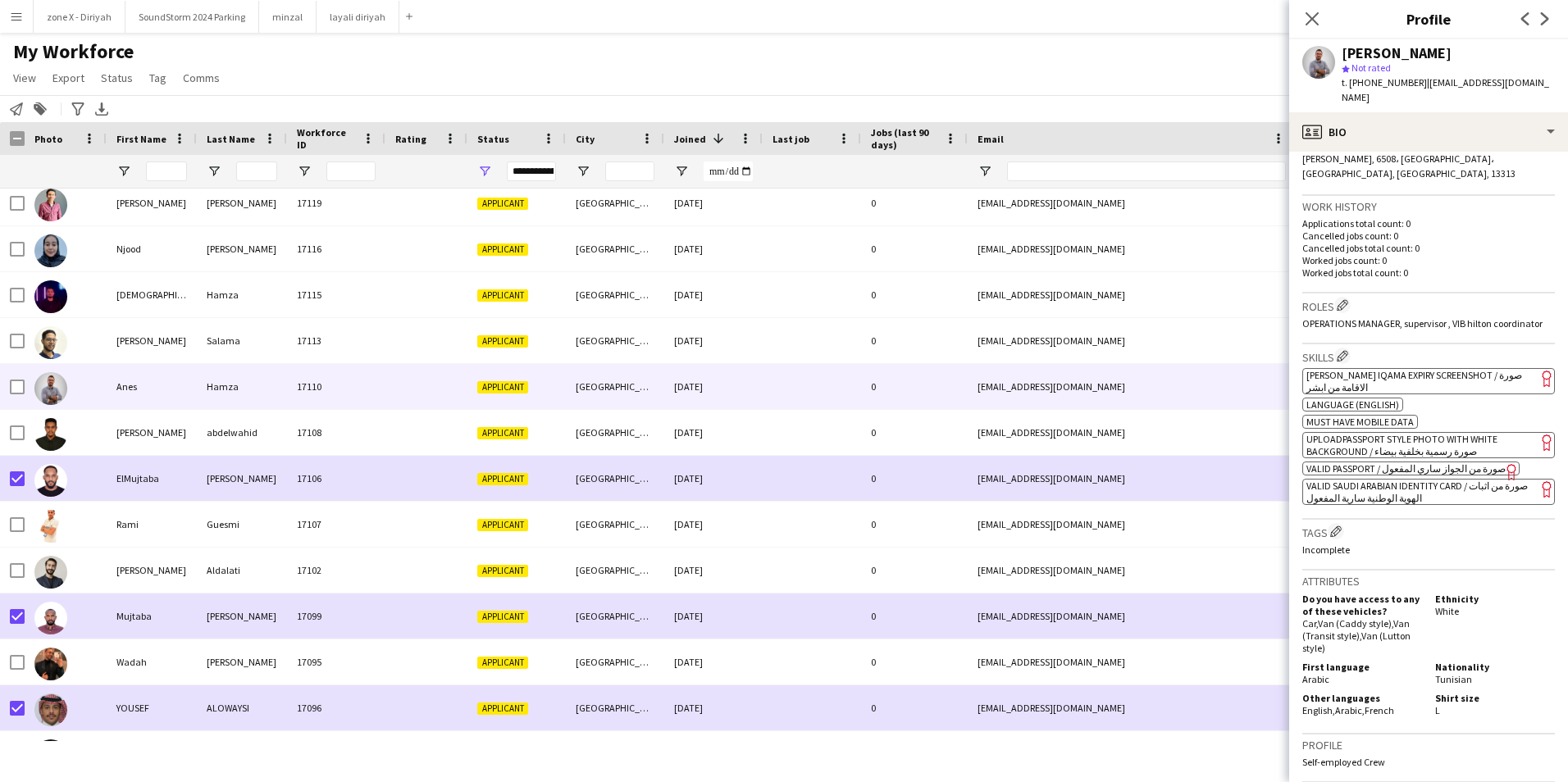
scroll to position [427, 0]
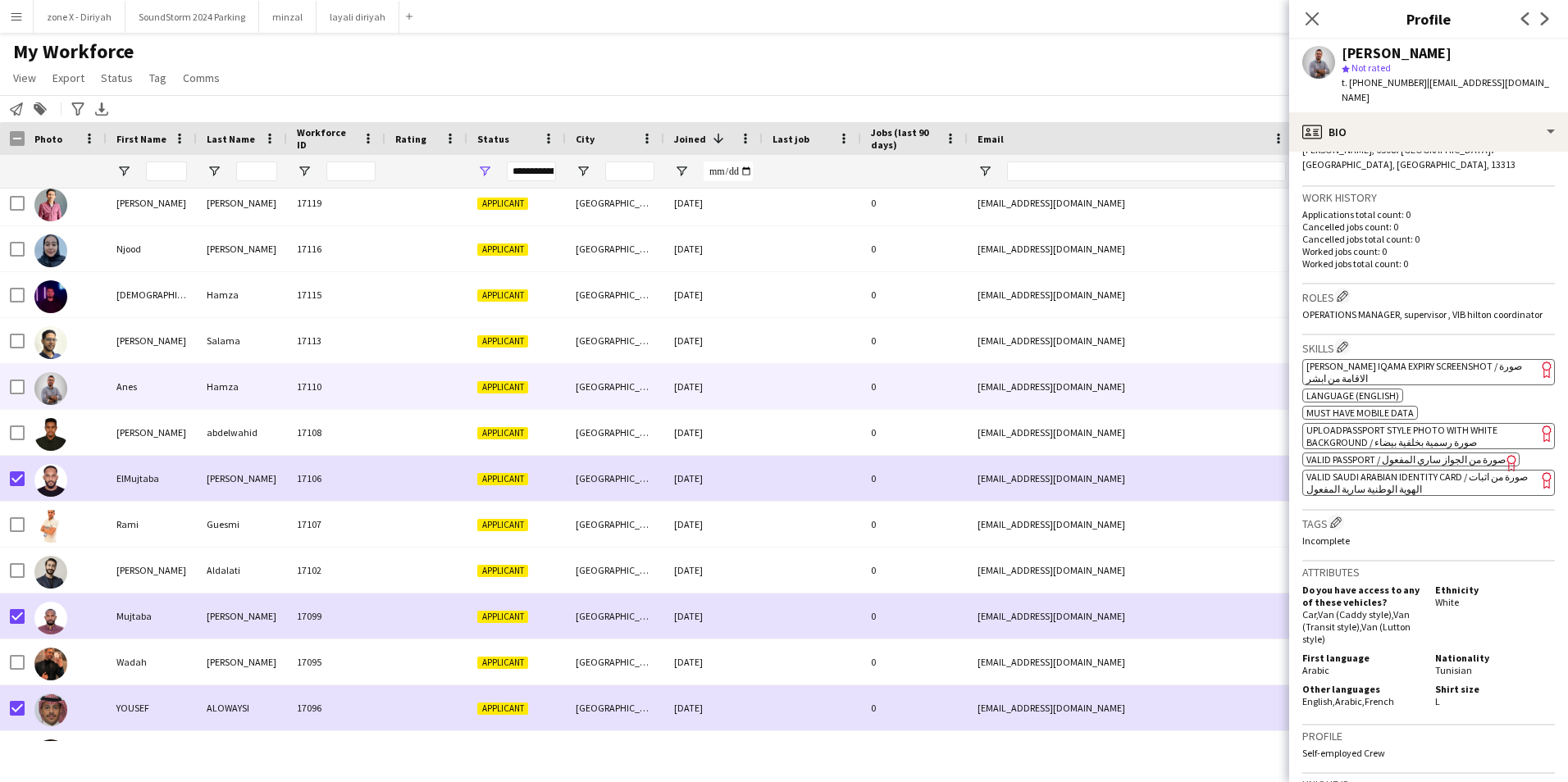
click at [1453, 360] on span "[PERSON_NAME] Iqama Expiry Screenshot / صورة الاقامة من ابشر" at bounding box center [1414, 372] width 215 height 25
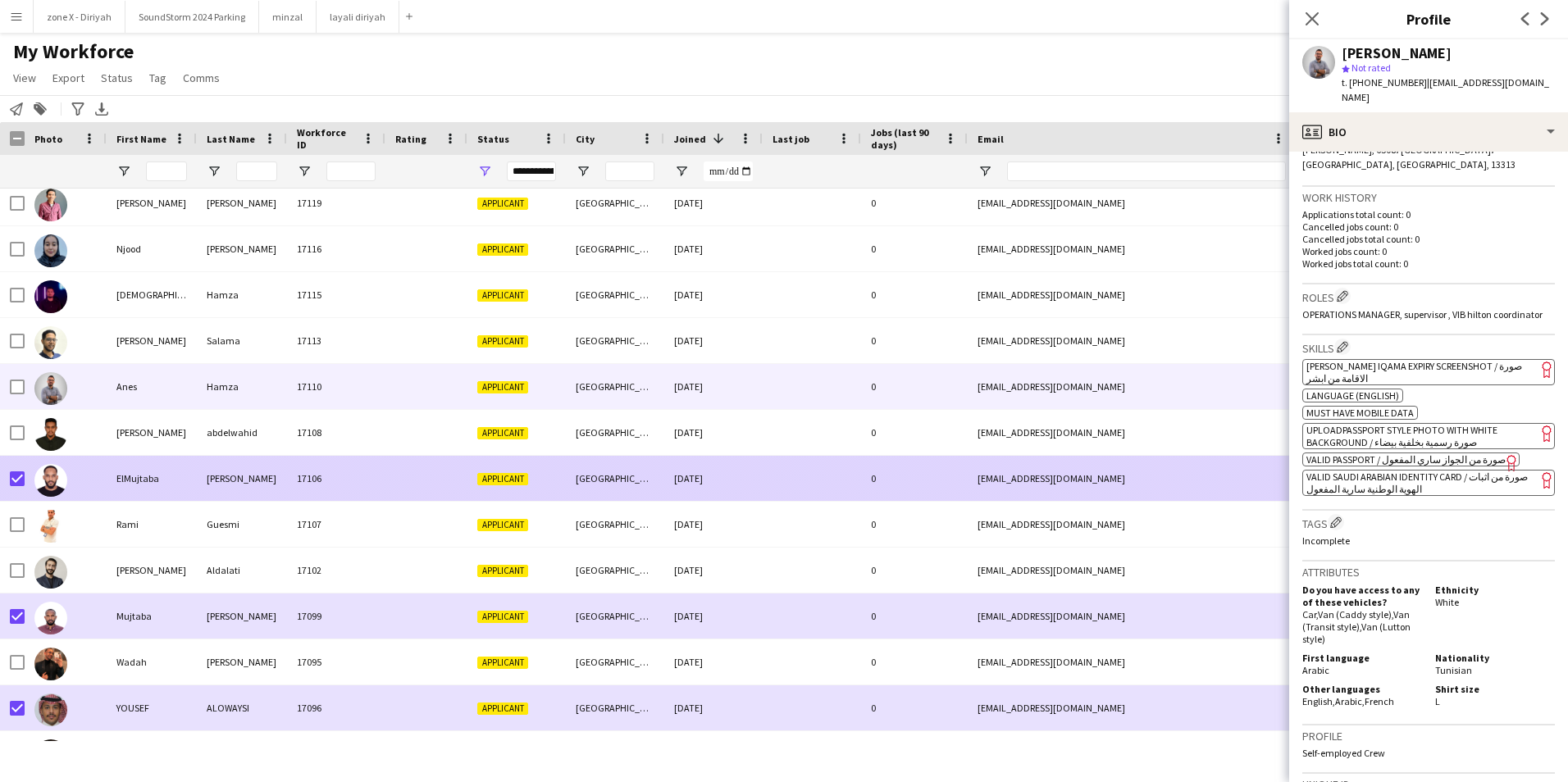
click at [1154, 489] on div "[EMAIL_ADDRESS][DOMAIN_NAME]" at bounding box center [1131, 478] width 328 height 45
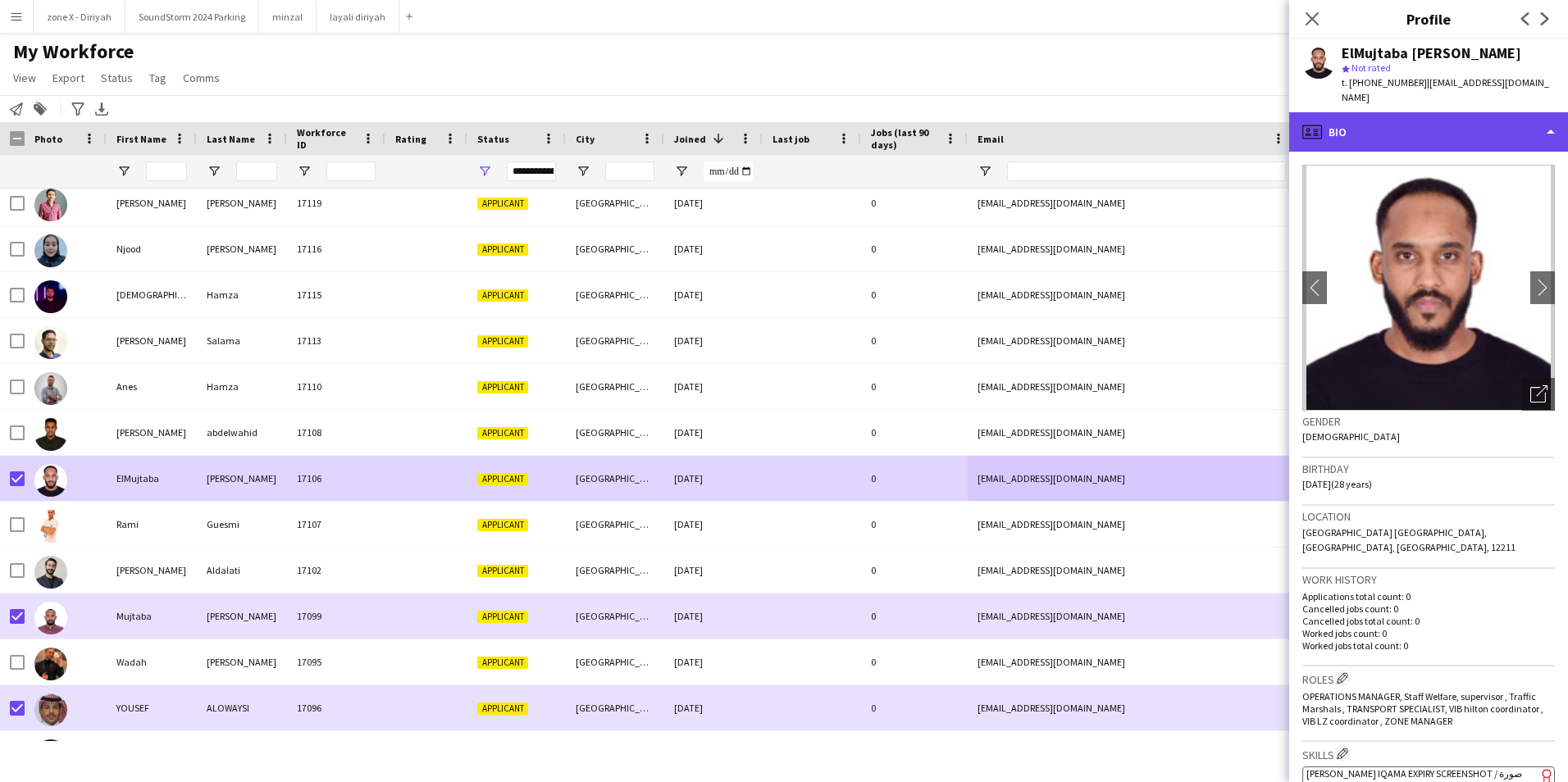
click at [1479, 122] on div "profile Bio" at bounding box center [1429, 132] width 279 height 40
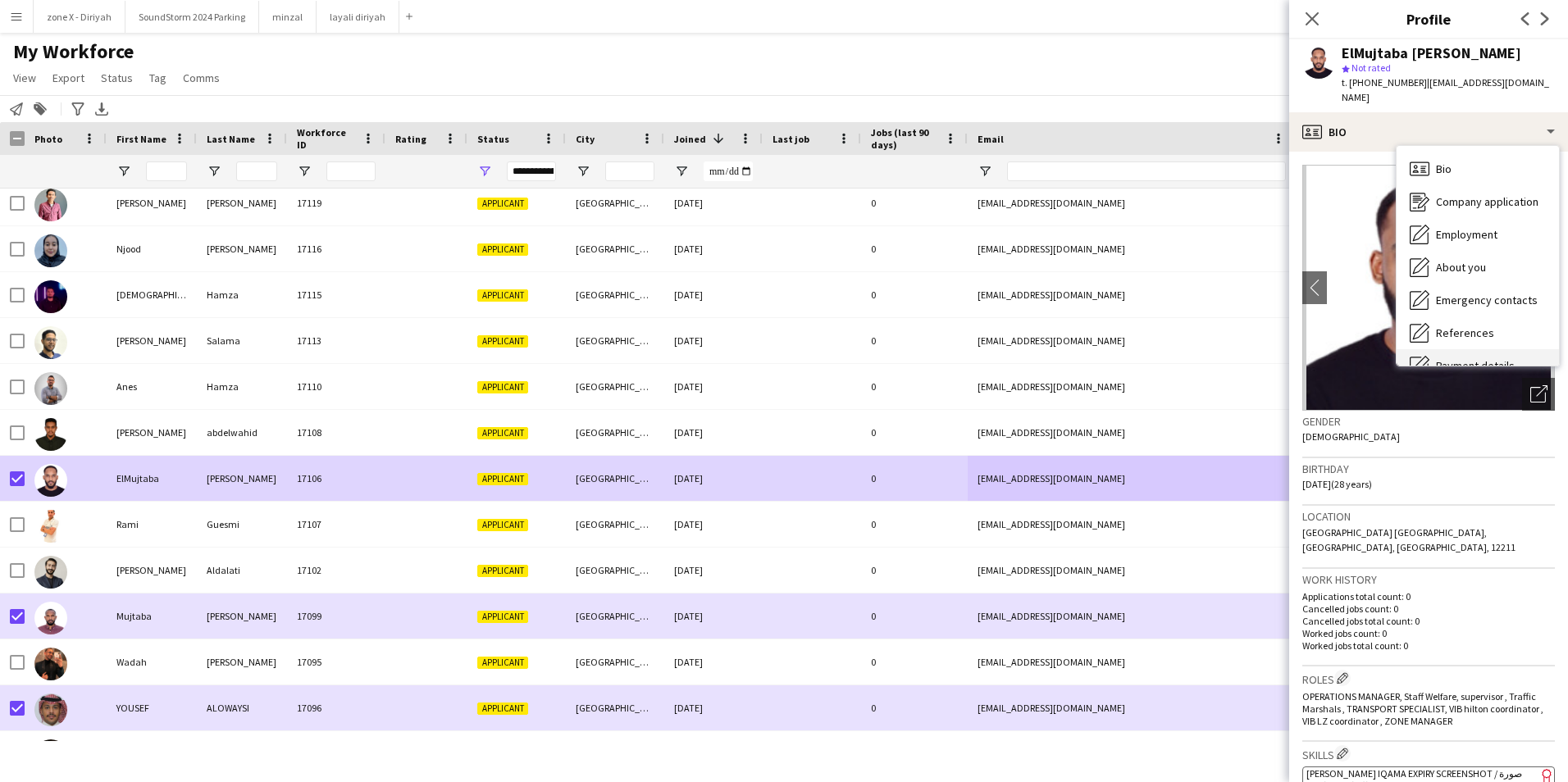
click at [1474, 358] on span "Payment details" at bounding box center [1475, 365] width 78 height 15
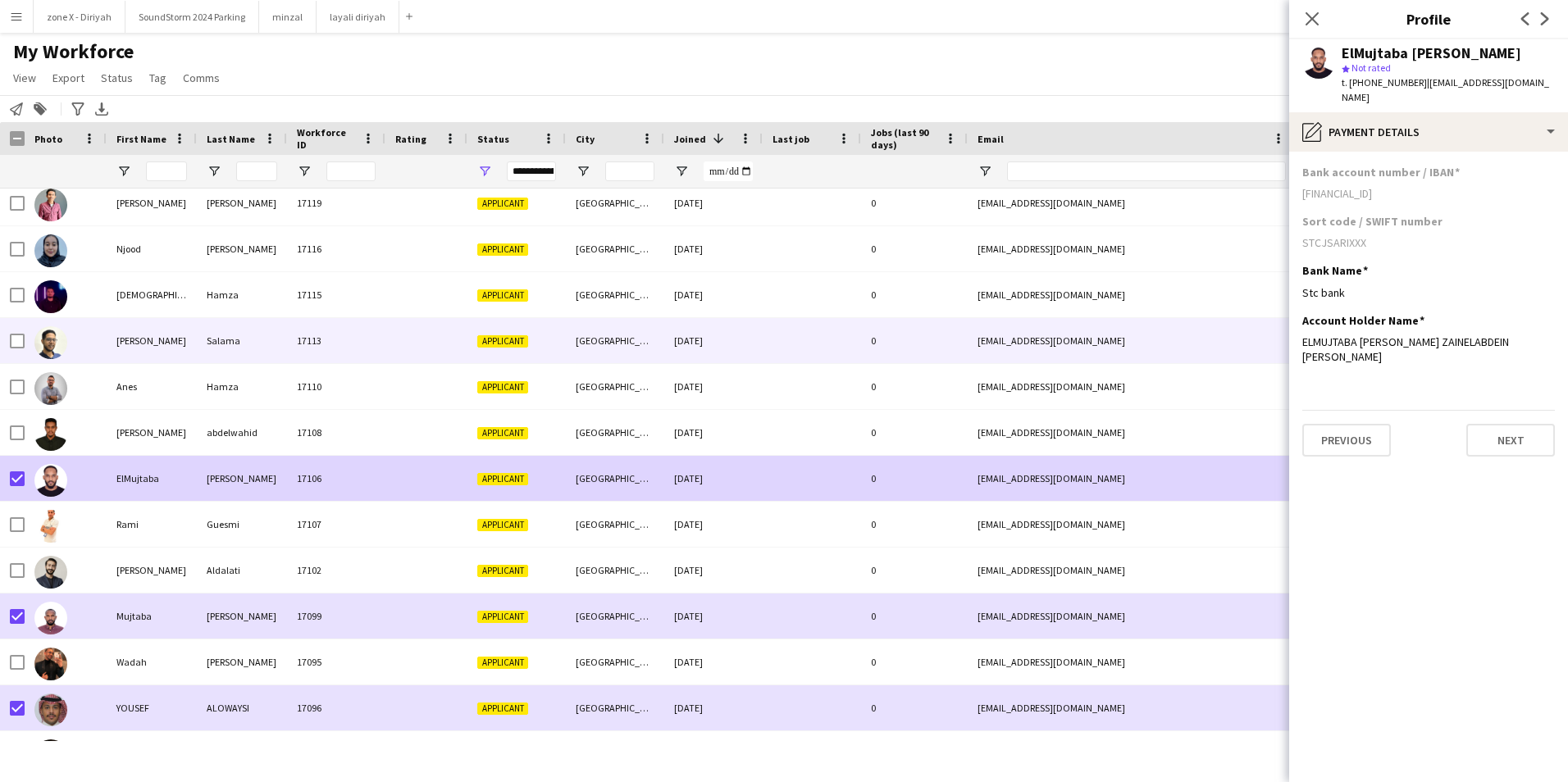
click at [1029, 356] on div "[EMAIL_ADDRESS][DOMAIN_NAME]" at bounding box center [1131, 341] width 328 height 45
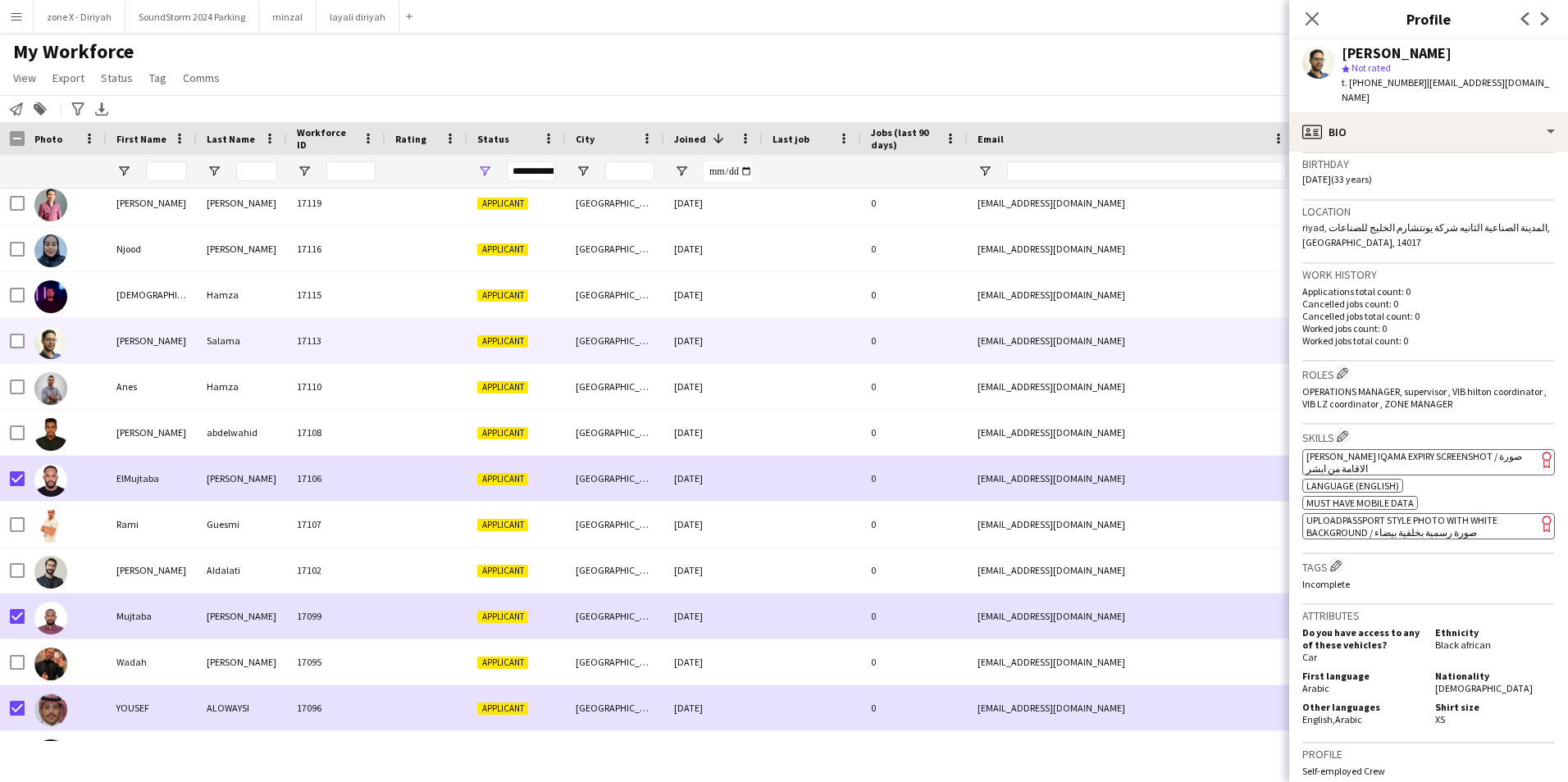
scroll to position [307, 0]
click at [1459, 449] on span "[PERSON_NAME] Iqama Expiry Screenshot / صورة الاقامة من ابشر" at bounding box center [1414, 461] width 215 height 25
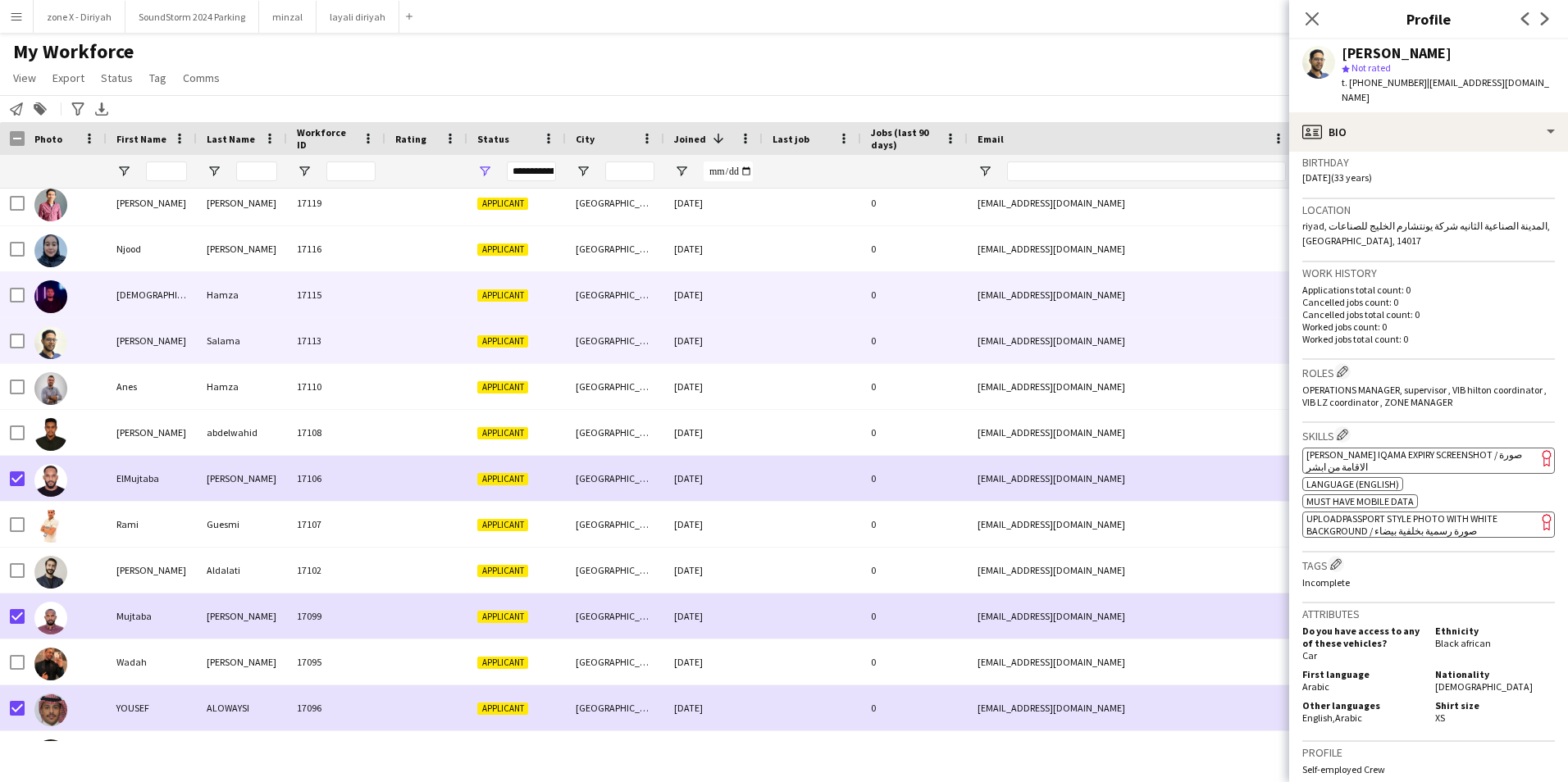
click at [1171, 293] on div "[EMAIL_ADDRESS][DOMAIN_NAME]" at bounding box center [1131, 294] width 328 height 45
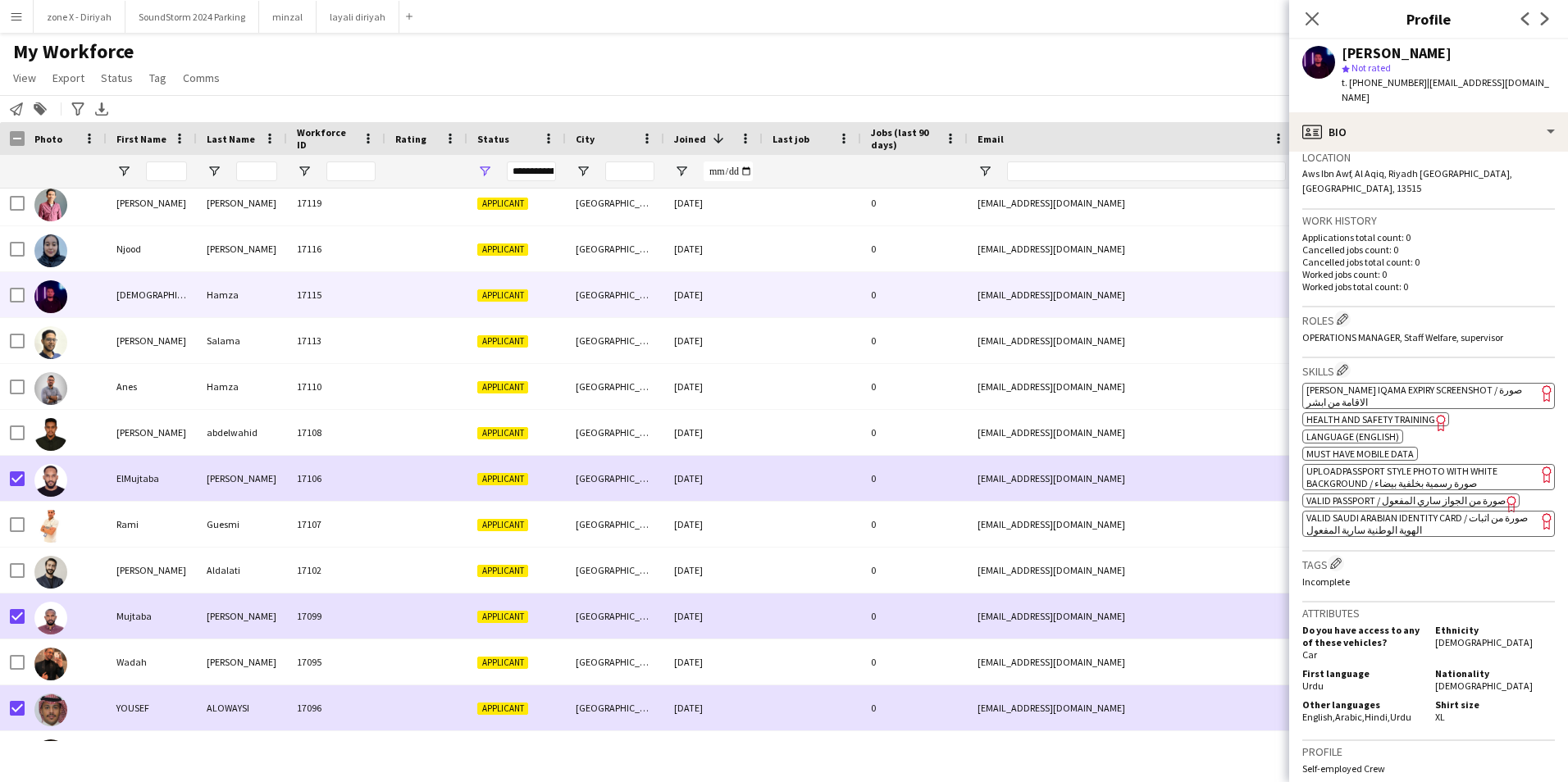
scroll to position [360, 0]
click at [1469, 383] on span "[PERSON_NAME] Iqama Expiry Screenshot / صورة الاقامة من ابشر" at bounding box center [1414, 395] width 215 height 25
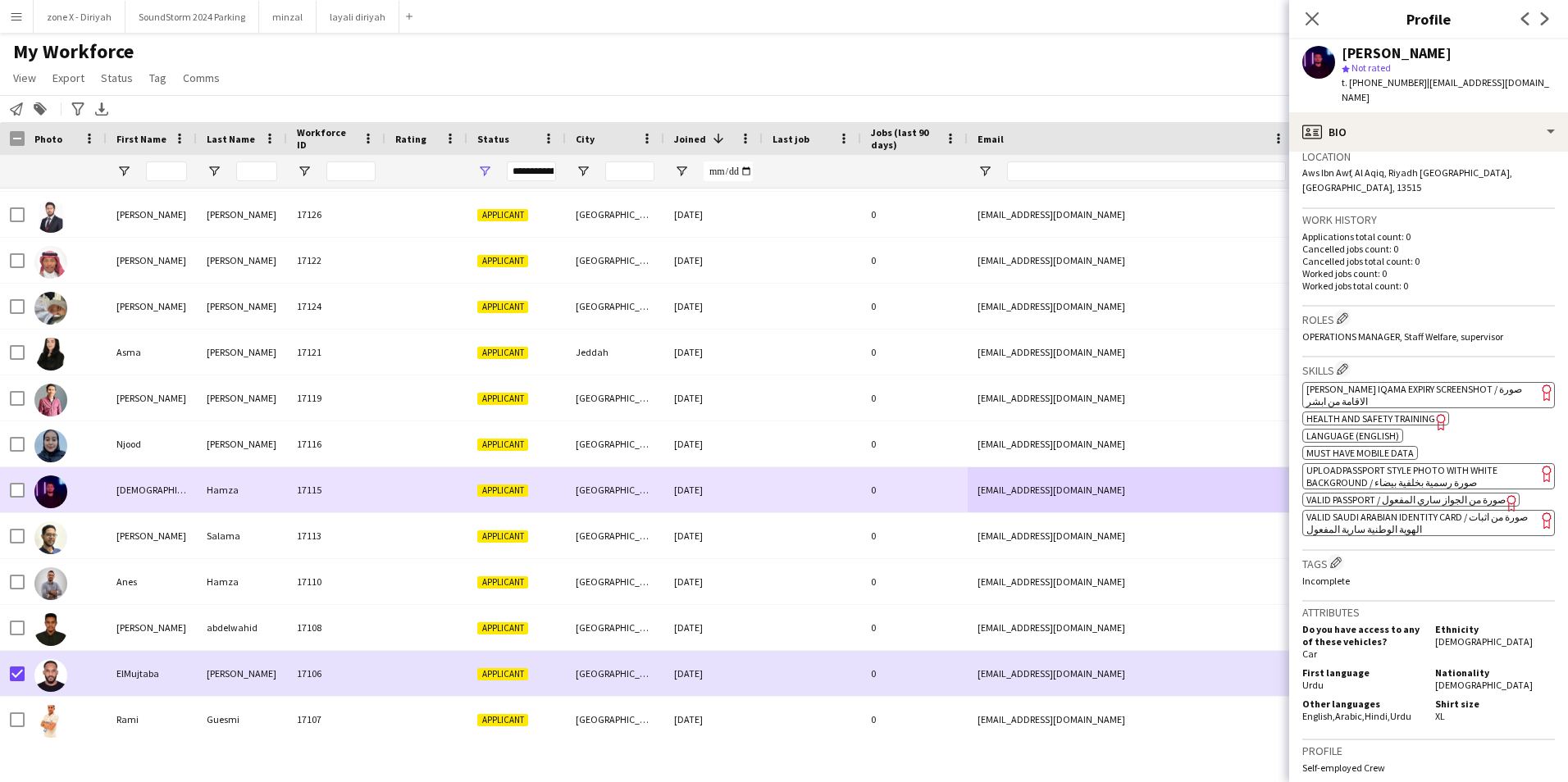
scroll to position [940, 0]
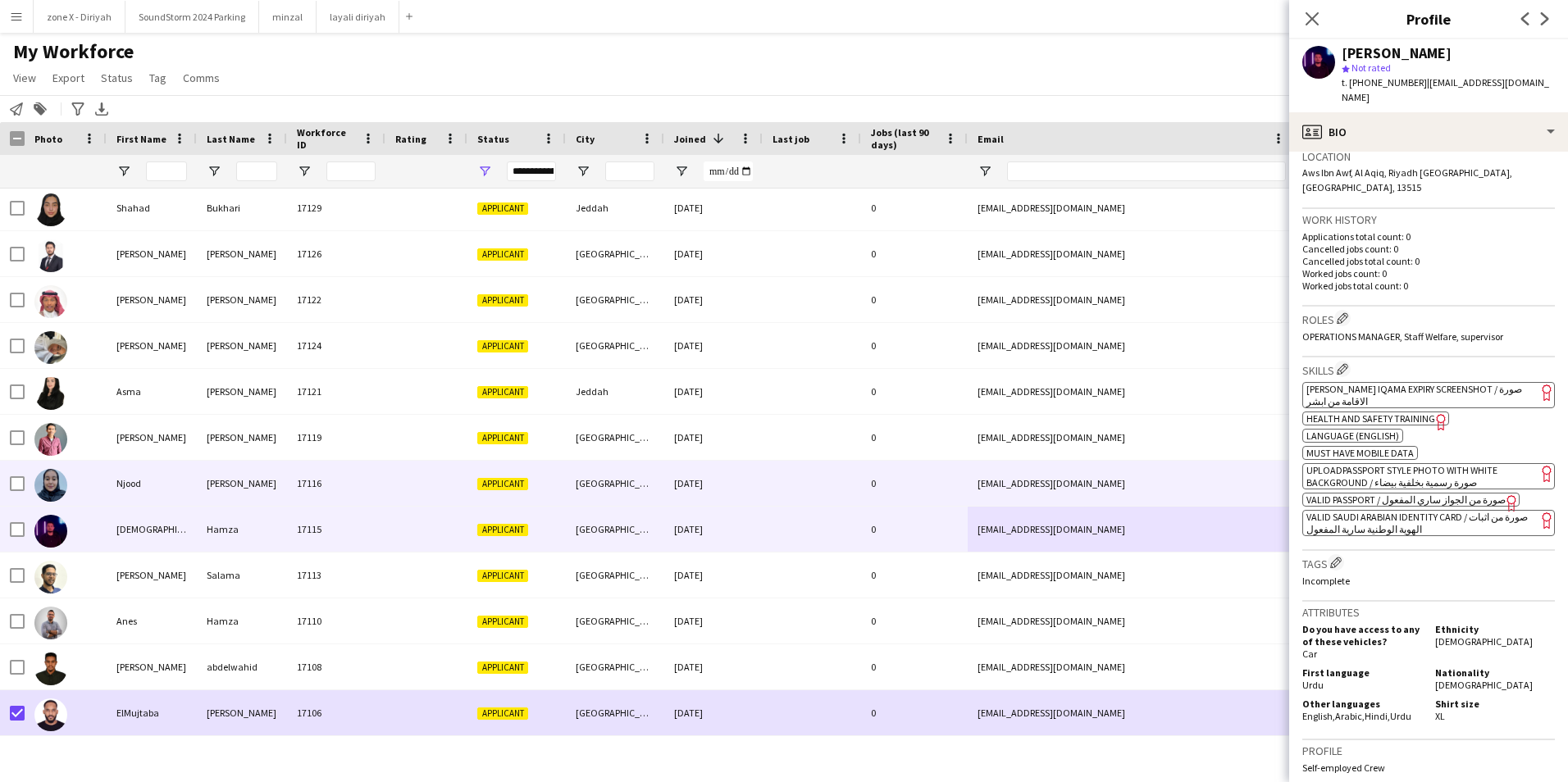
click at [1088, 478] on div "[EMAIL_ADDRESS][DOMAIN_NAME]" at bounding box center [1131, 483] width 328 height 45
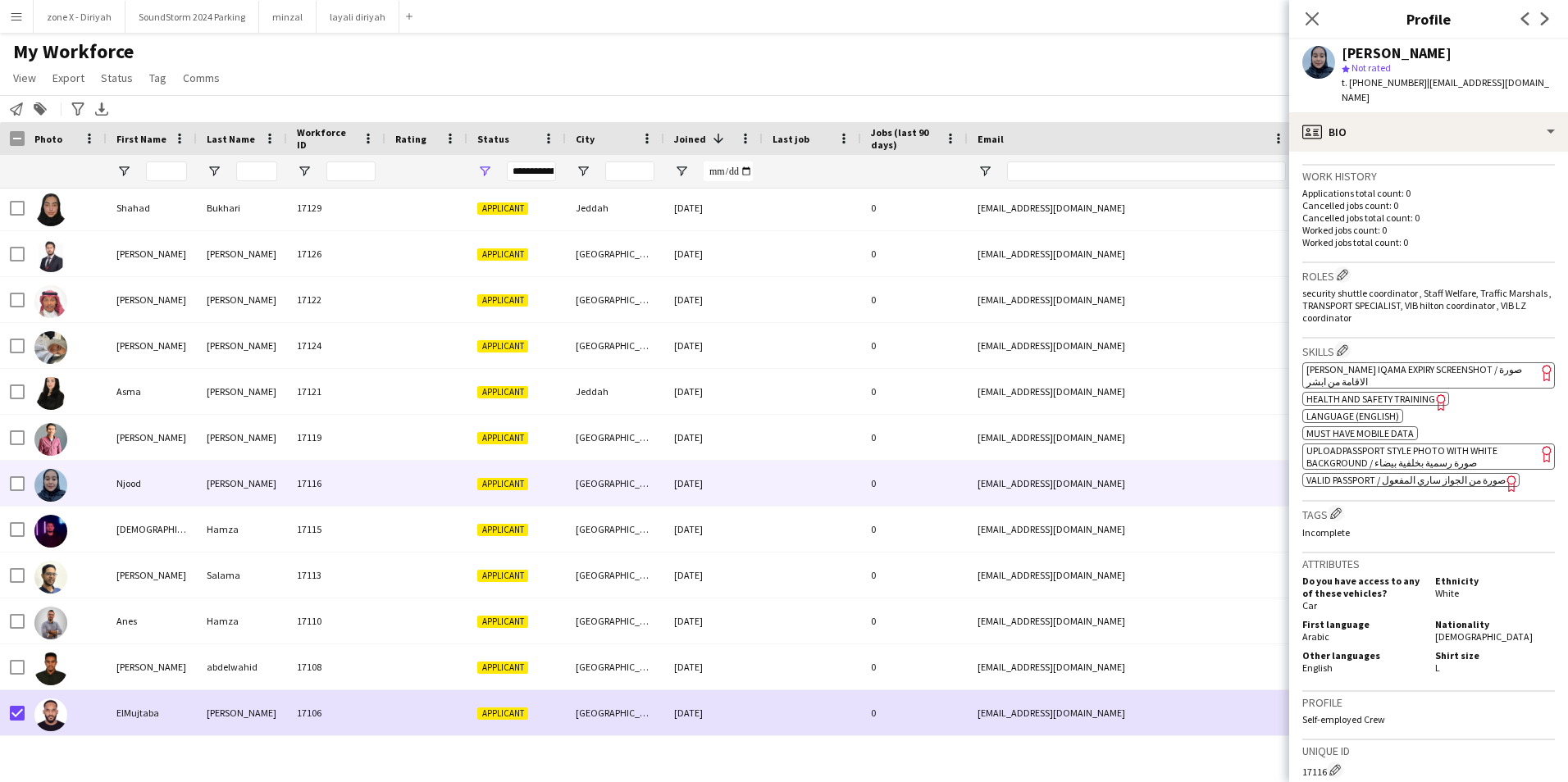
scroll to position [393, 0]
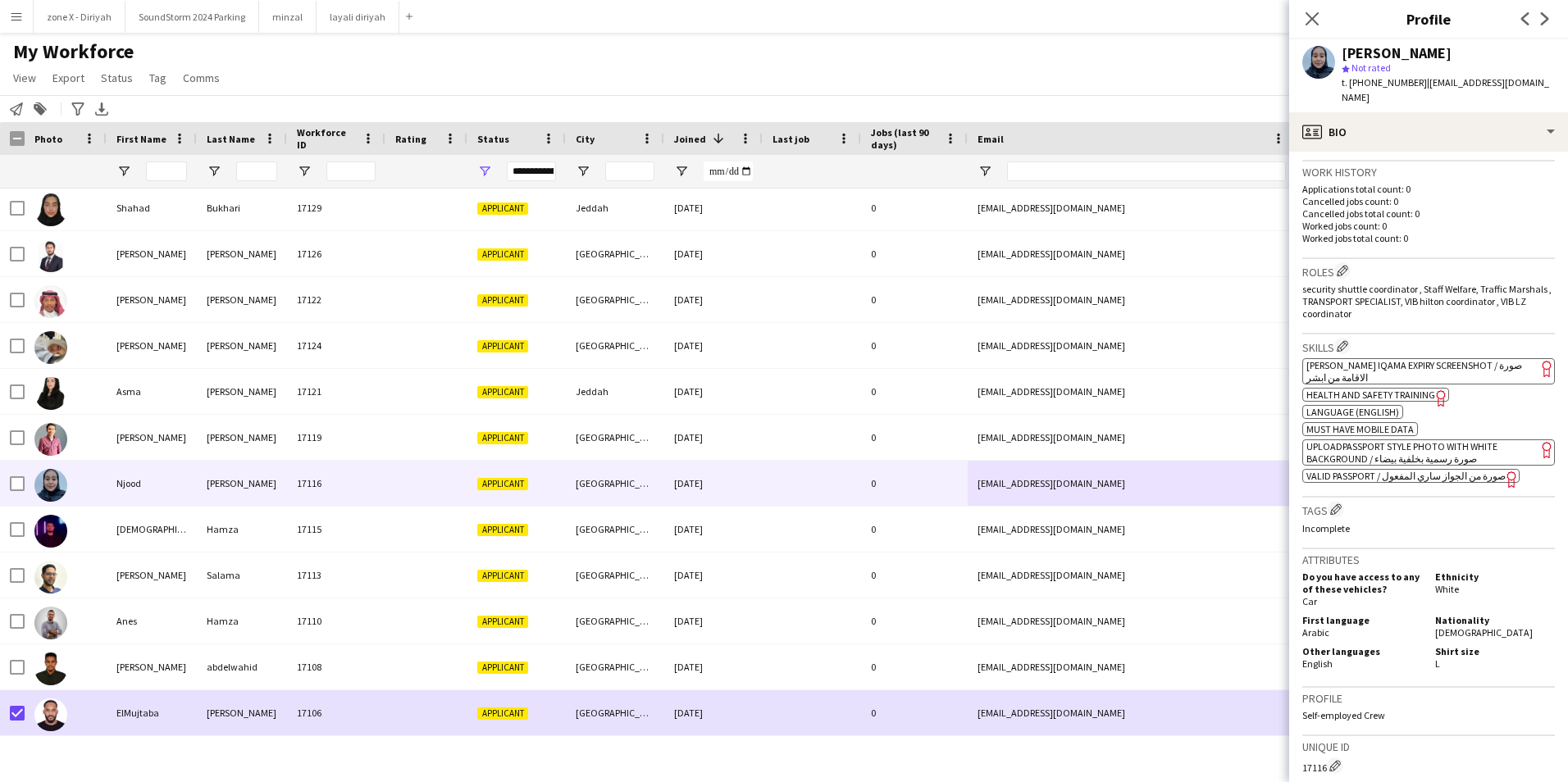
click at [1472, 360] on app-spec-pill "ok-circled2 background Layer 1 cross-circle-red background Layer 1 [PERSON_NAME…" at bounding box center [1429, 371] width 253 height 26
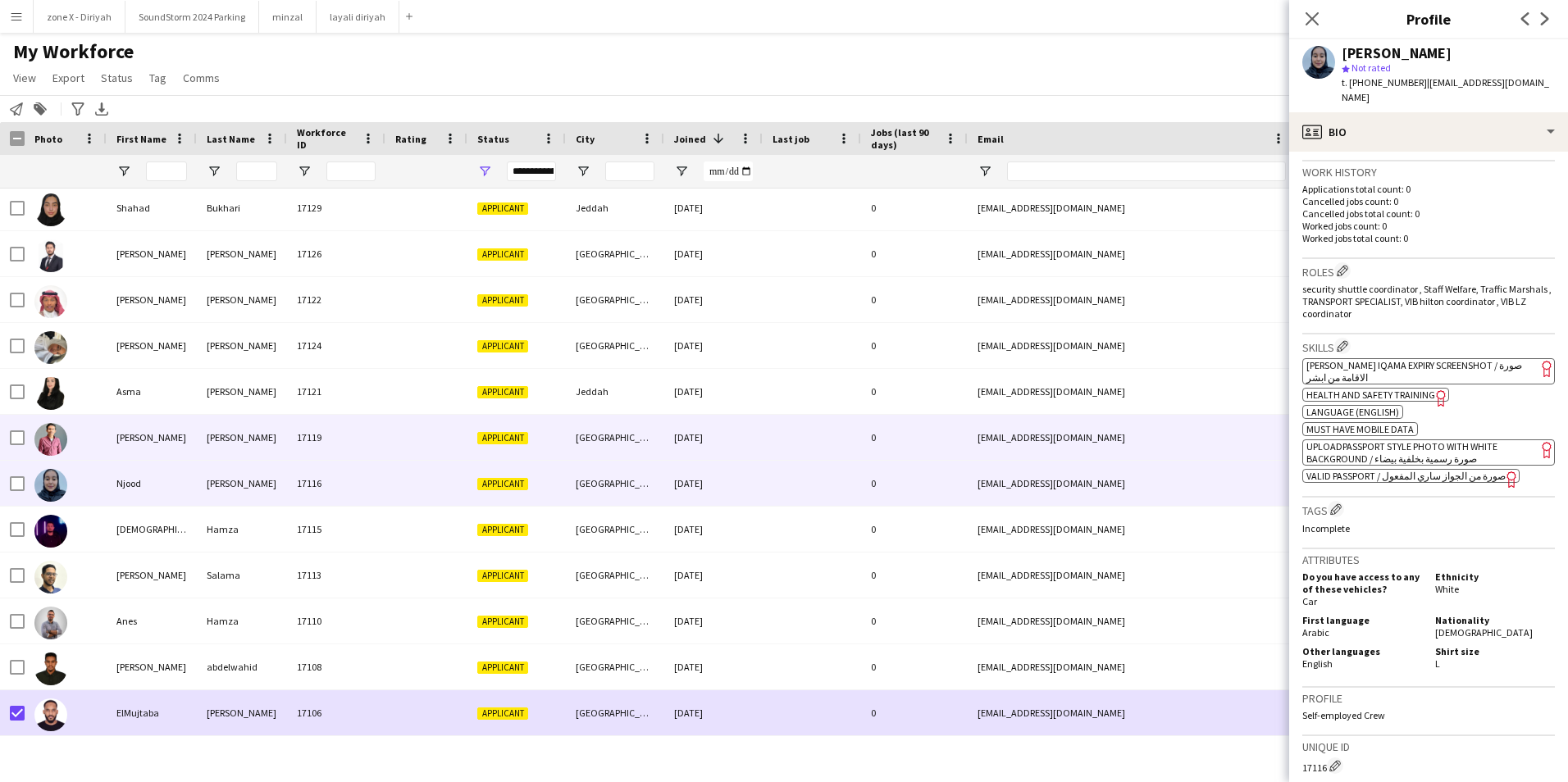
click at [863, 427] on div "0" at bounding box center [914, 437] width 106 height 45
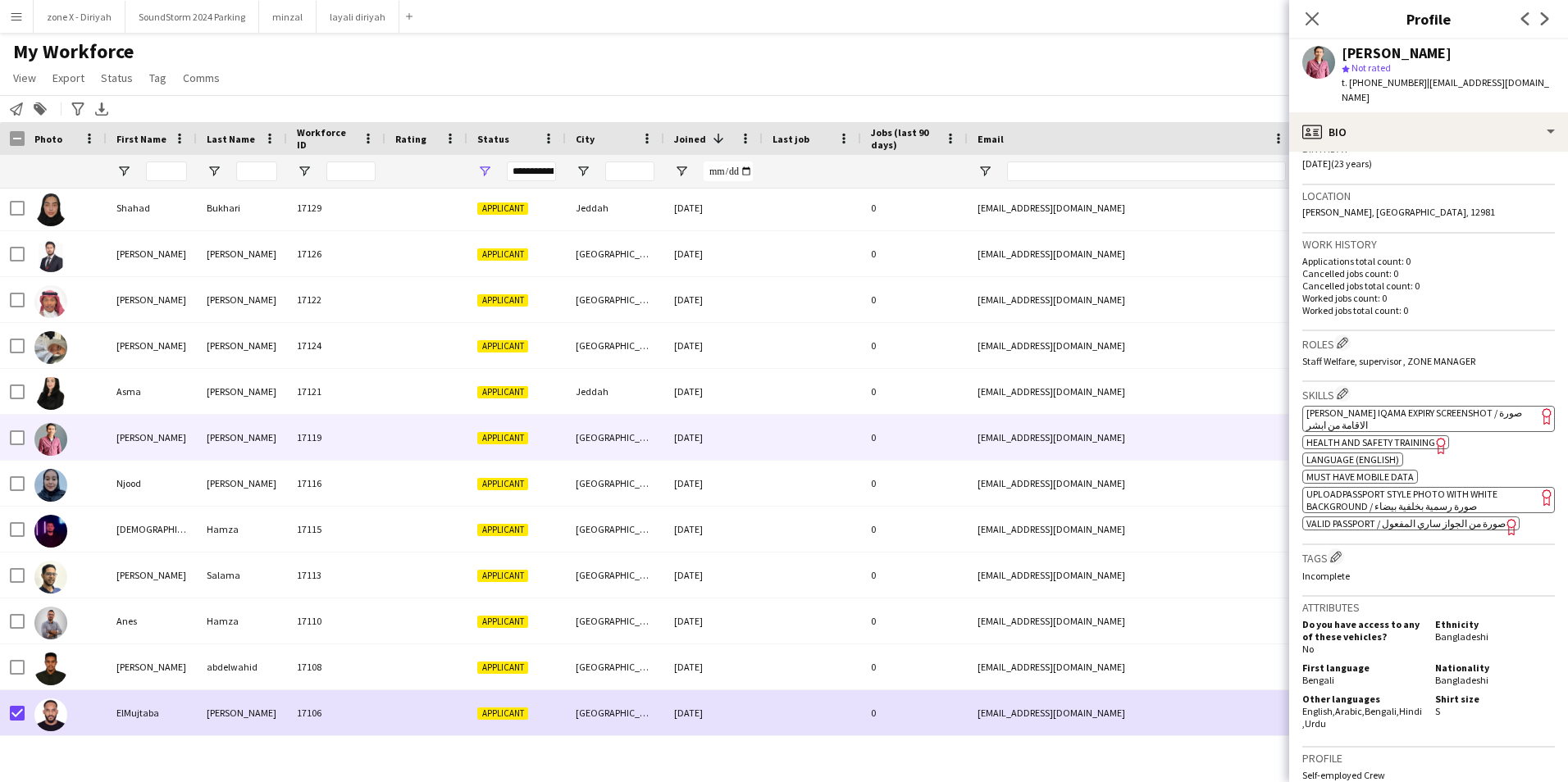
scroll to position [325, 0]
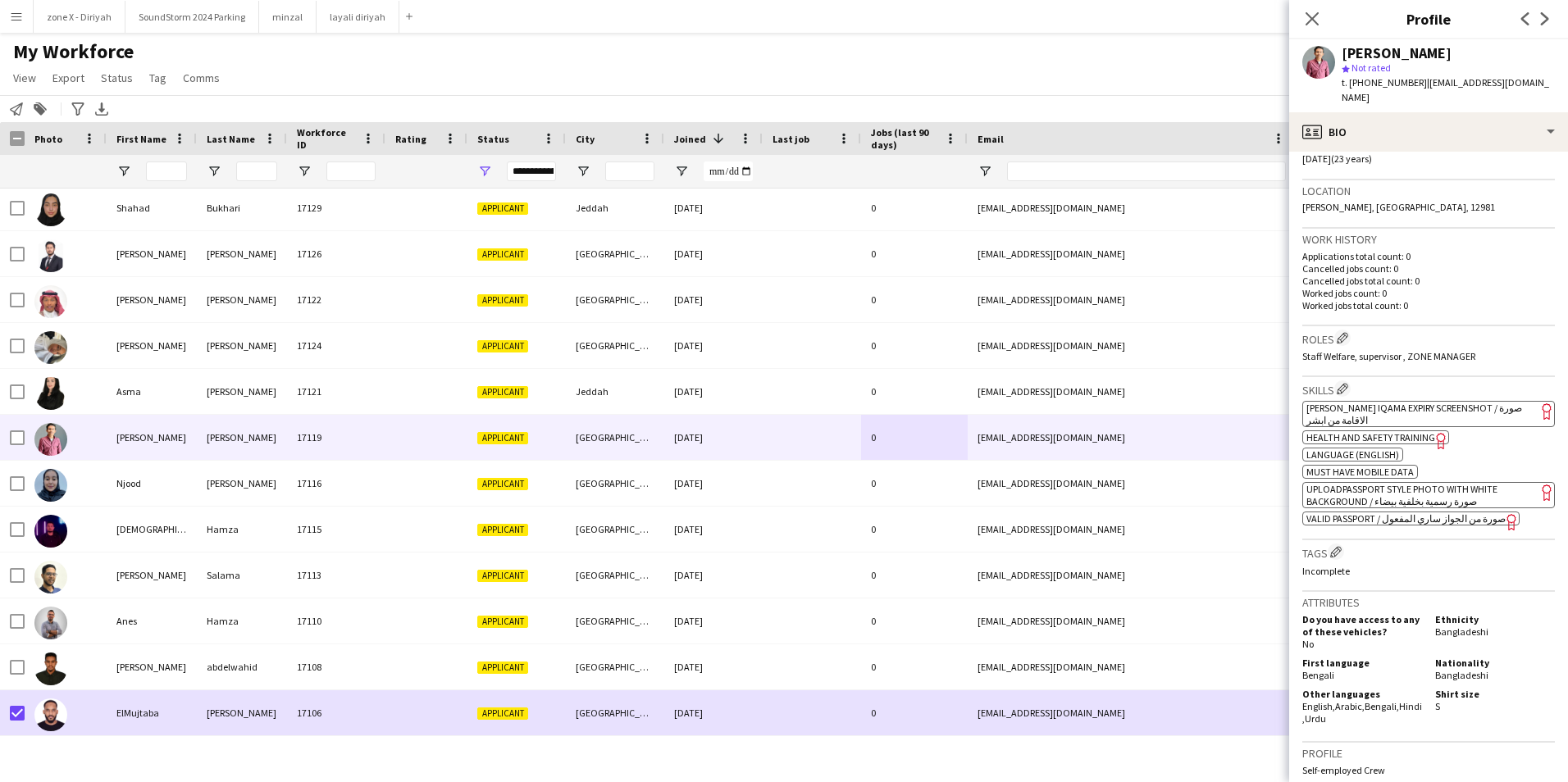
click at [1470, 409] on app-spec-pill "ok-circled2 background Layer 1 cross-circle-red background Layer 1 [PERSON_NAME…" at bounding box center [1429, 414] width 253 height 26
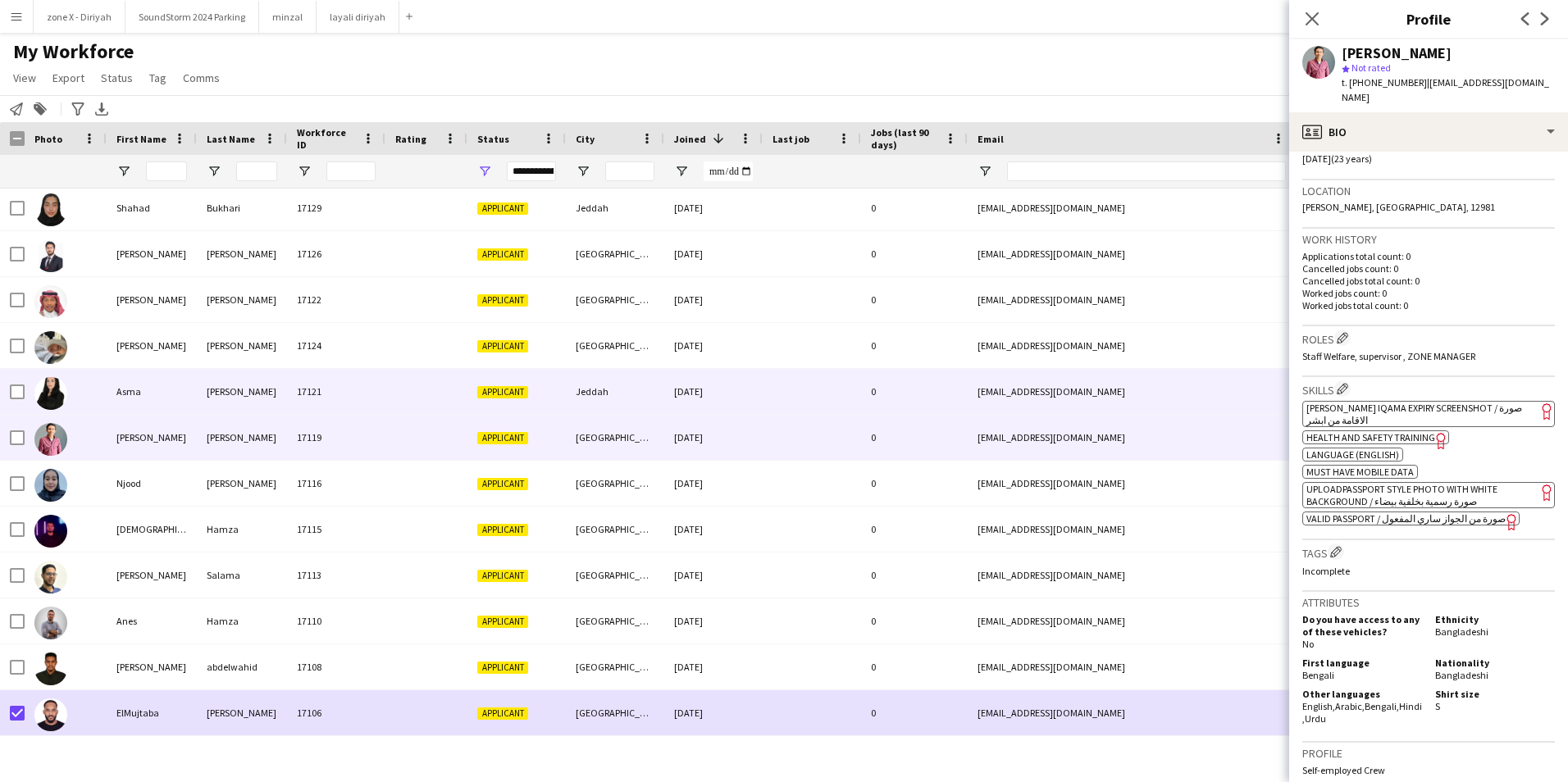
click at [1004, 388] on div "[EMAIL_ADDRESS][DOMAIN_NAME]" at bounding box center [1131, 391] width 328 height 45
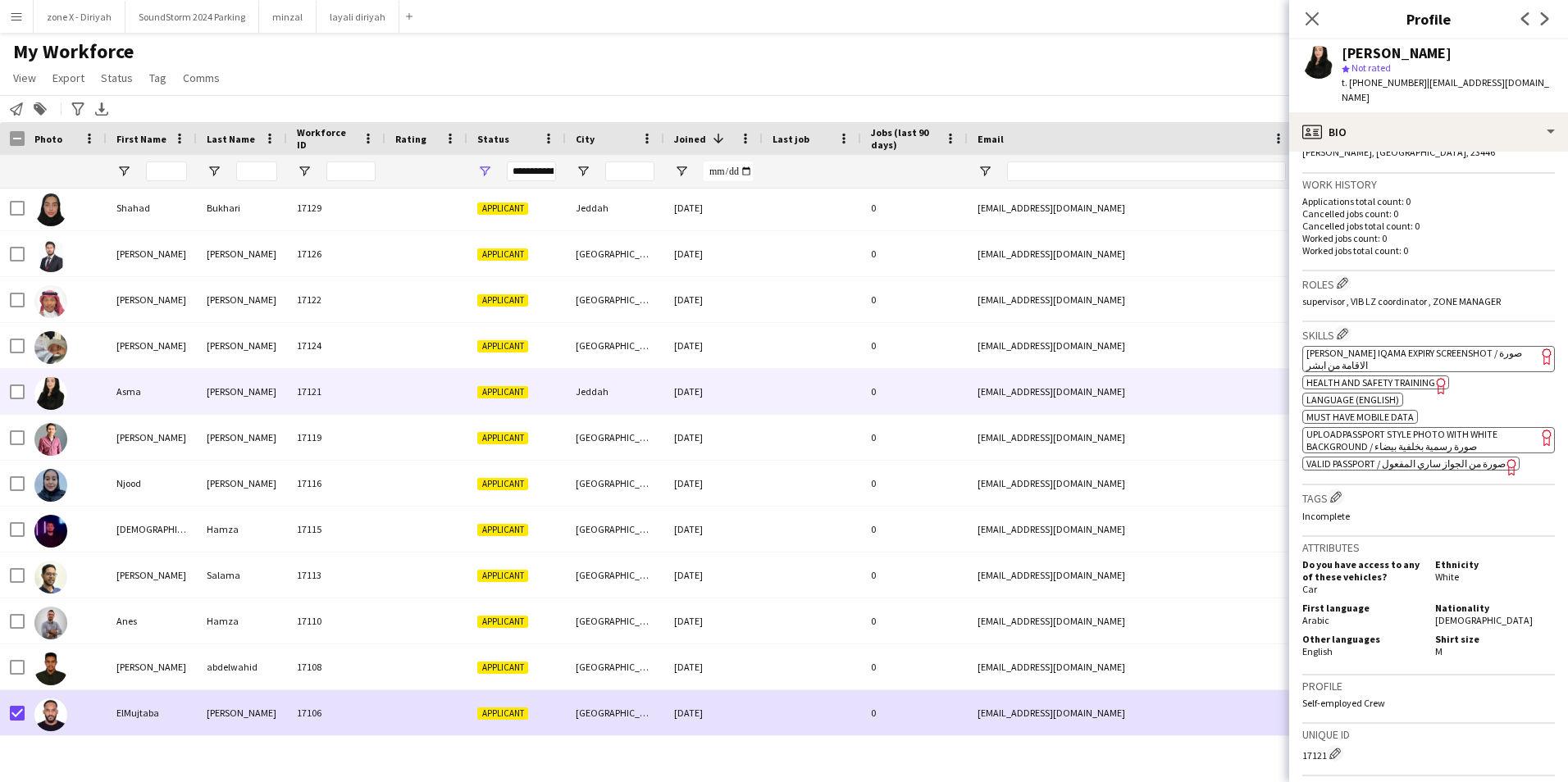
scroll to position [381, 0]
click at [1459, 346] on span "[PERSON_NAME] Iqama Expiry Screenshot / صورة الاقامة من ابشر" at bounding box center [1414, 358] width 215 height 25
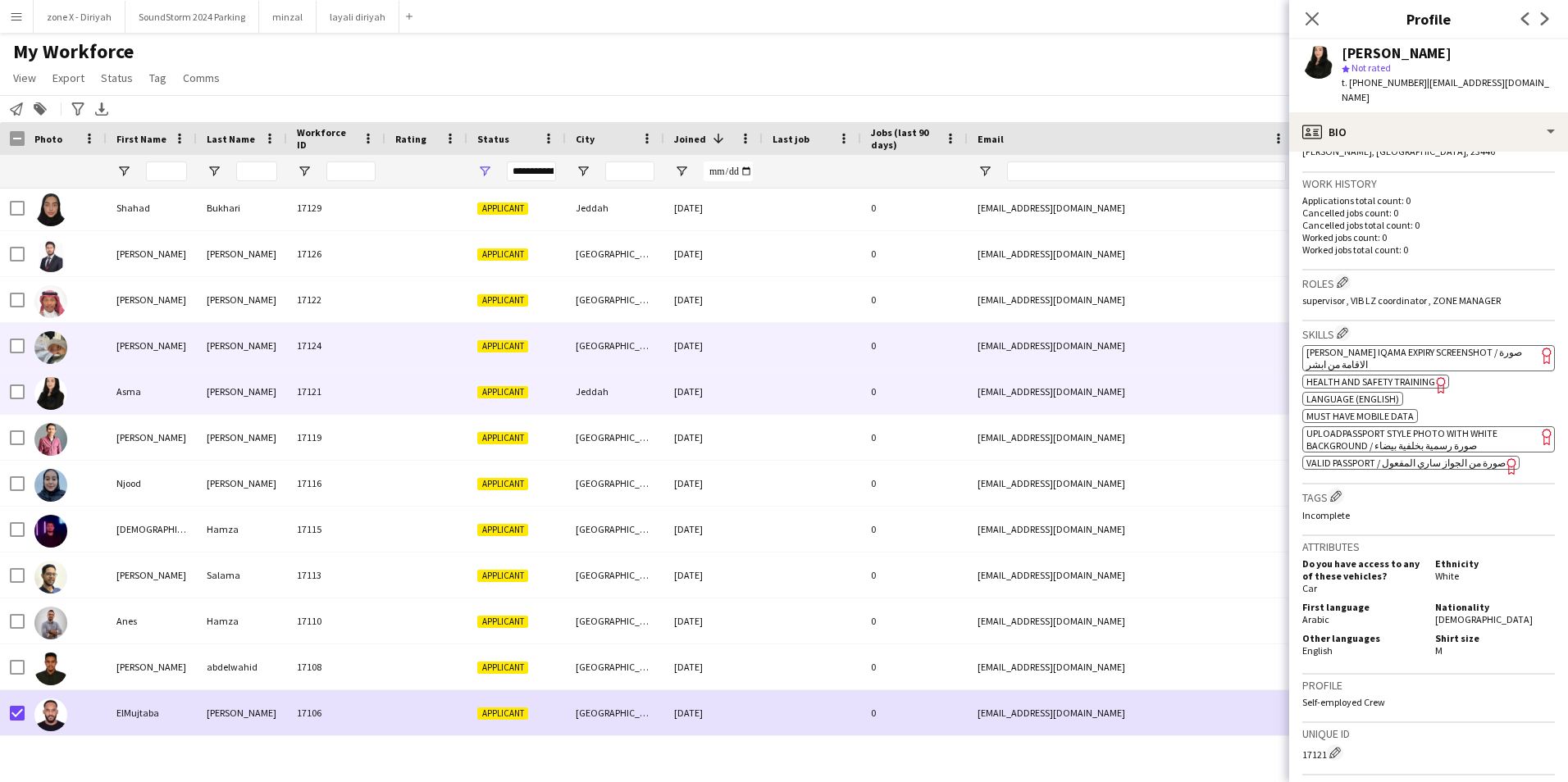
click at [1211, 332] on div "[EMAIL_ADDRESS][DOMAIN_NAME]" at bounding box center [1131, 345] width 328 height 45
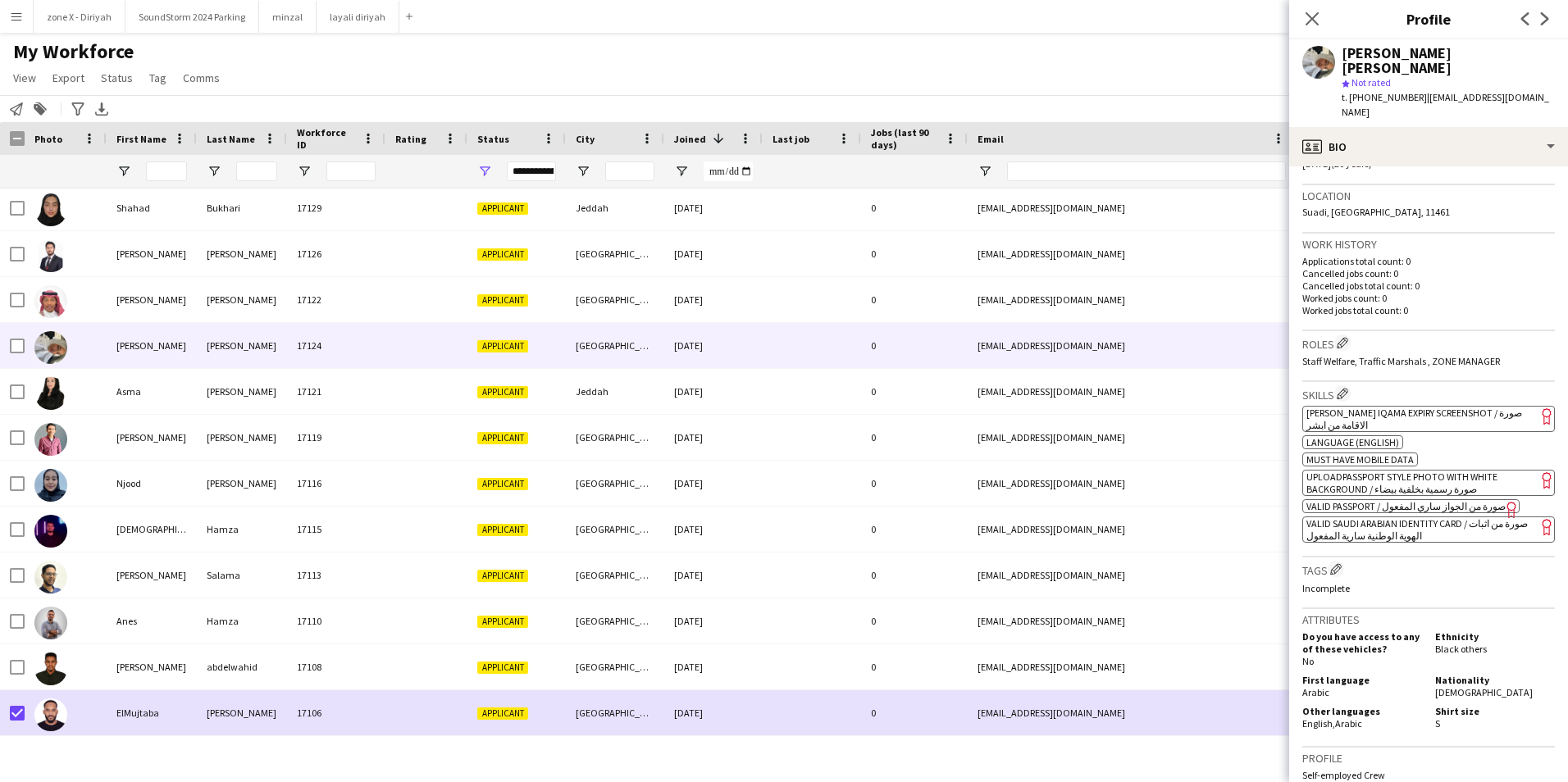
scroll to position [379, 0]
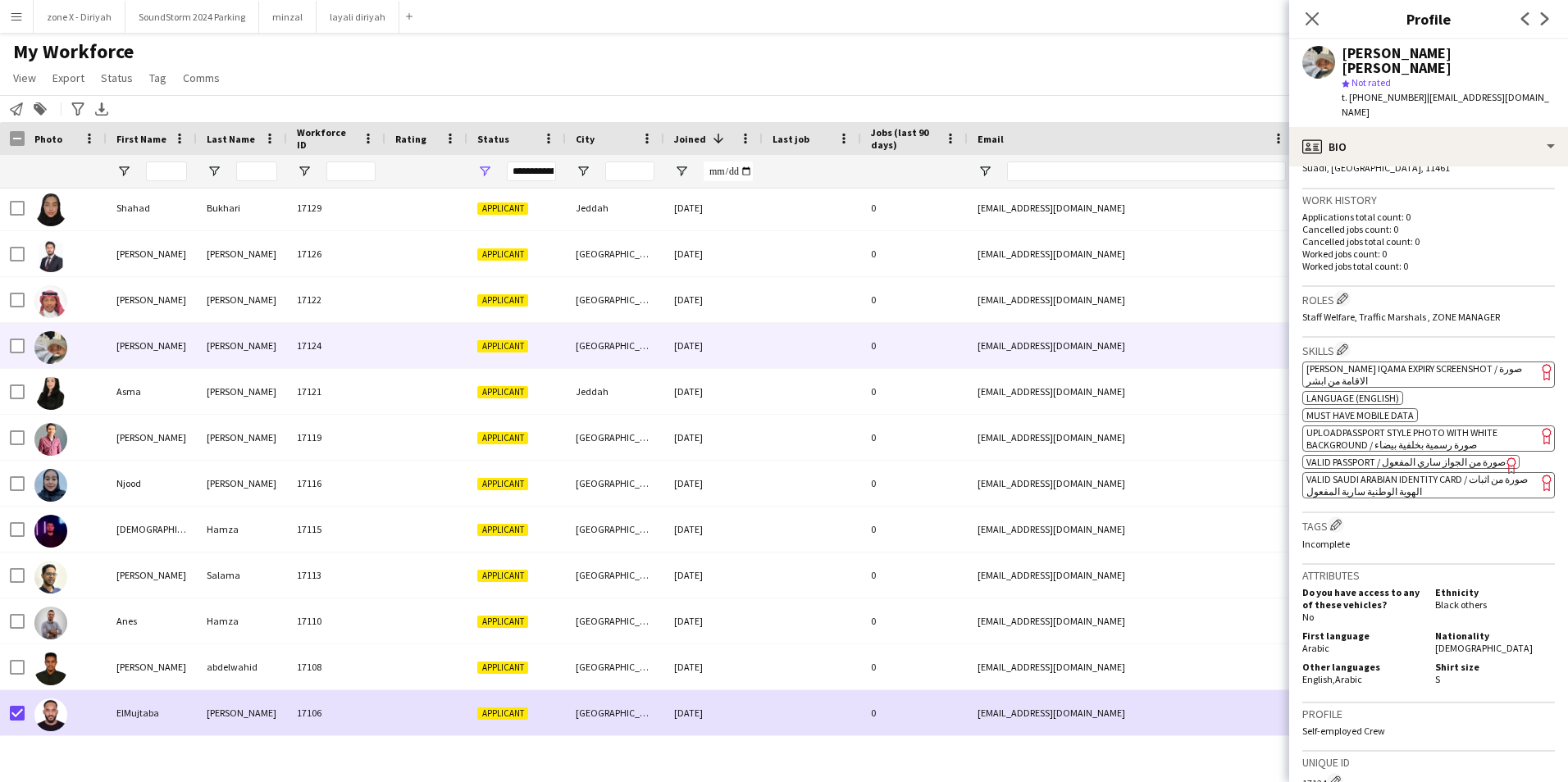
click at [1441, 362] on span "[PERSON_NAME] Iqama Expiry Screenshot / صورة الاقامة من ابشر" at bounding box center [1414, 375] width 215 height 25
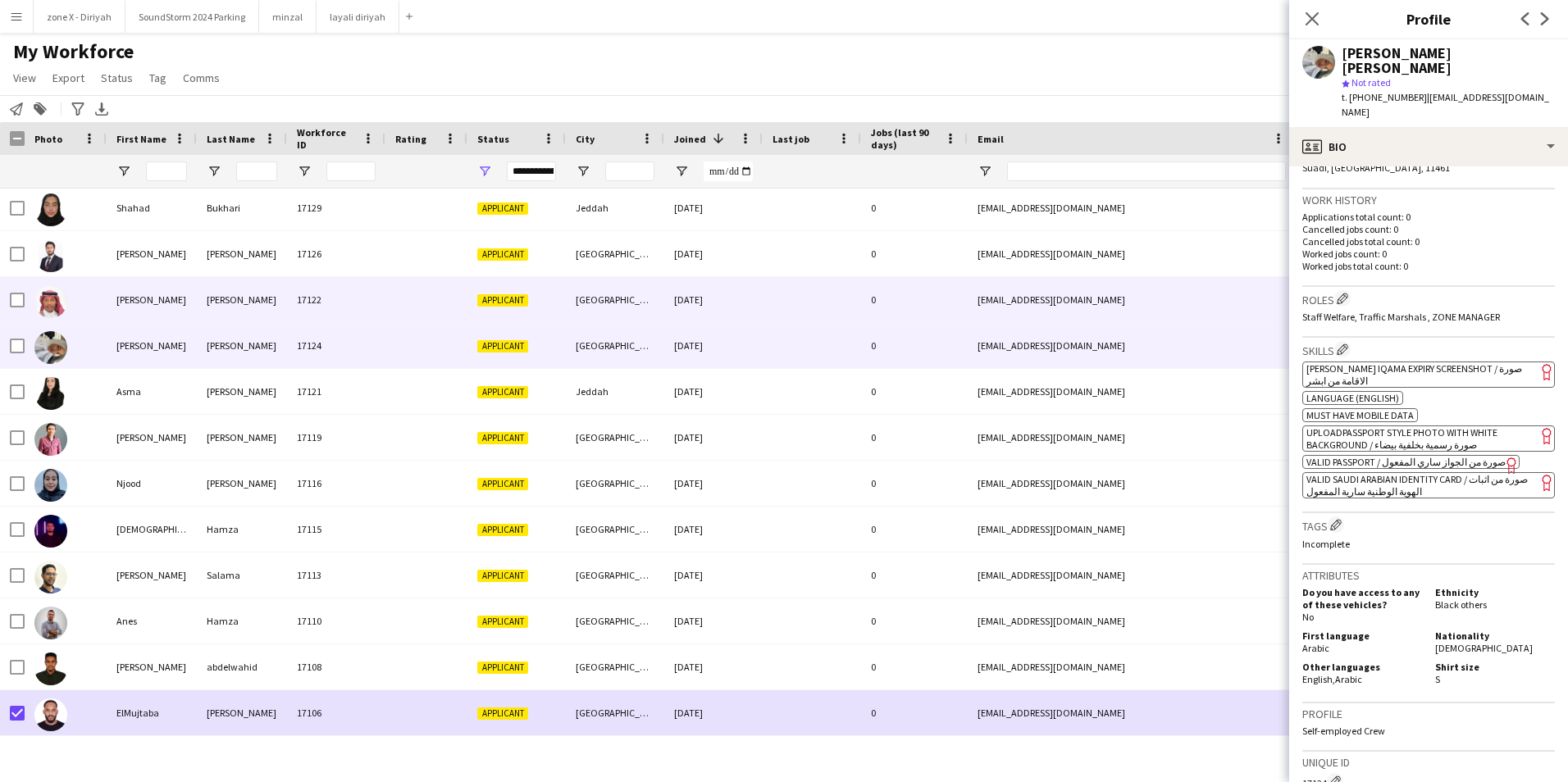
click at [1073, 299] on div "[EMAIL_ADDRESS][DOMAIN_NAME]" at bounding box center [1131, 299] width 328 height 45
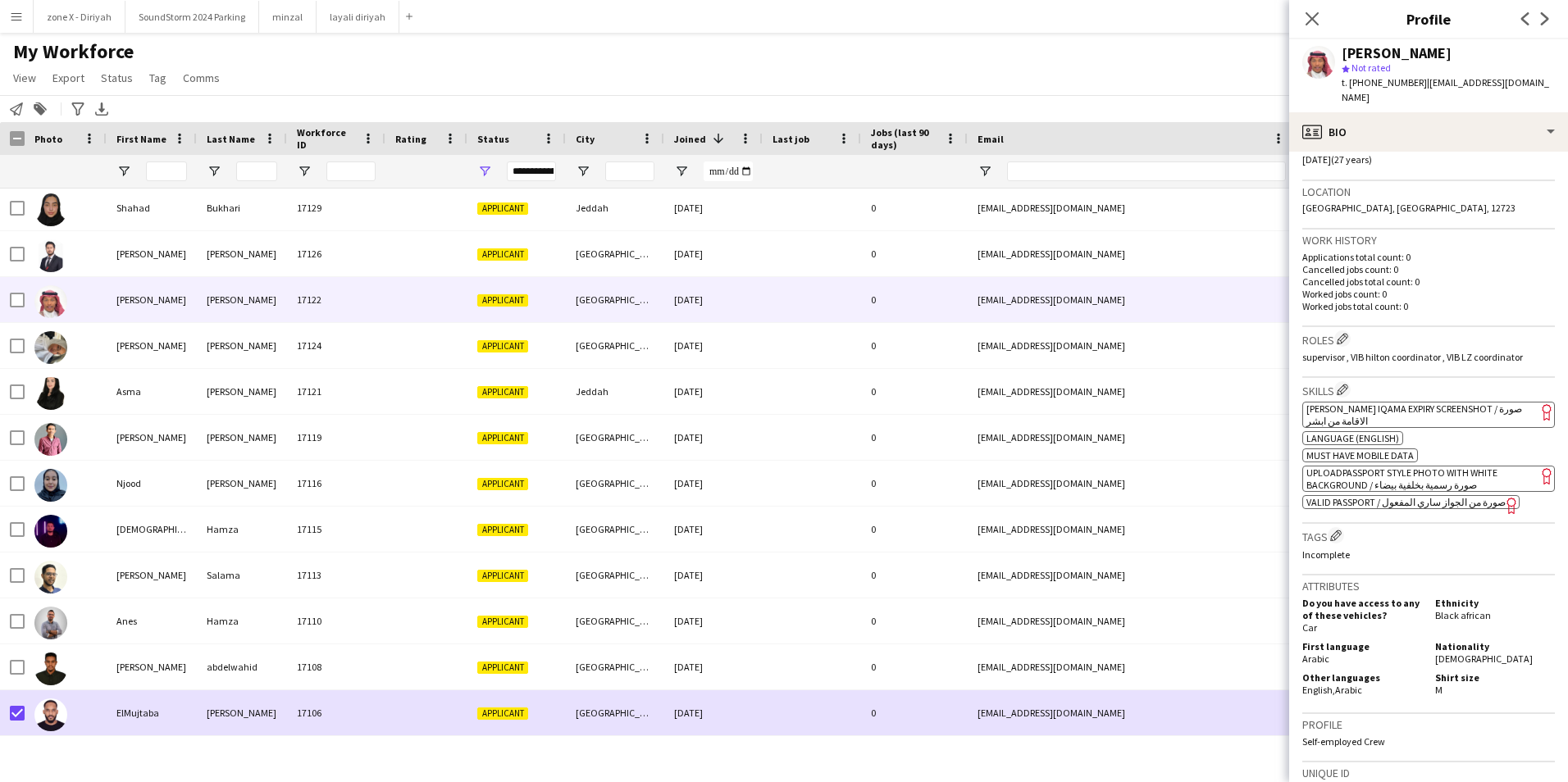
scroll to position [325, 0]
click at [1452, 402] on span "[PERSON_NAME] Iqama Expiry Screenshot / صورة الاقامة من ابشر" at bounding box center [1414, 414] width 215 height 25
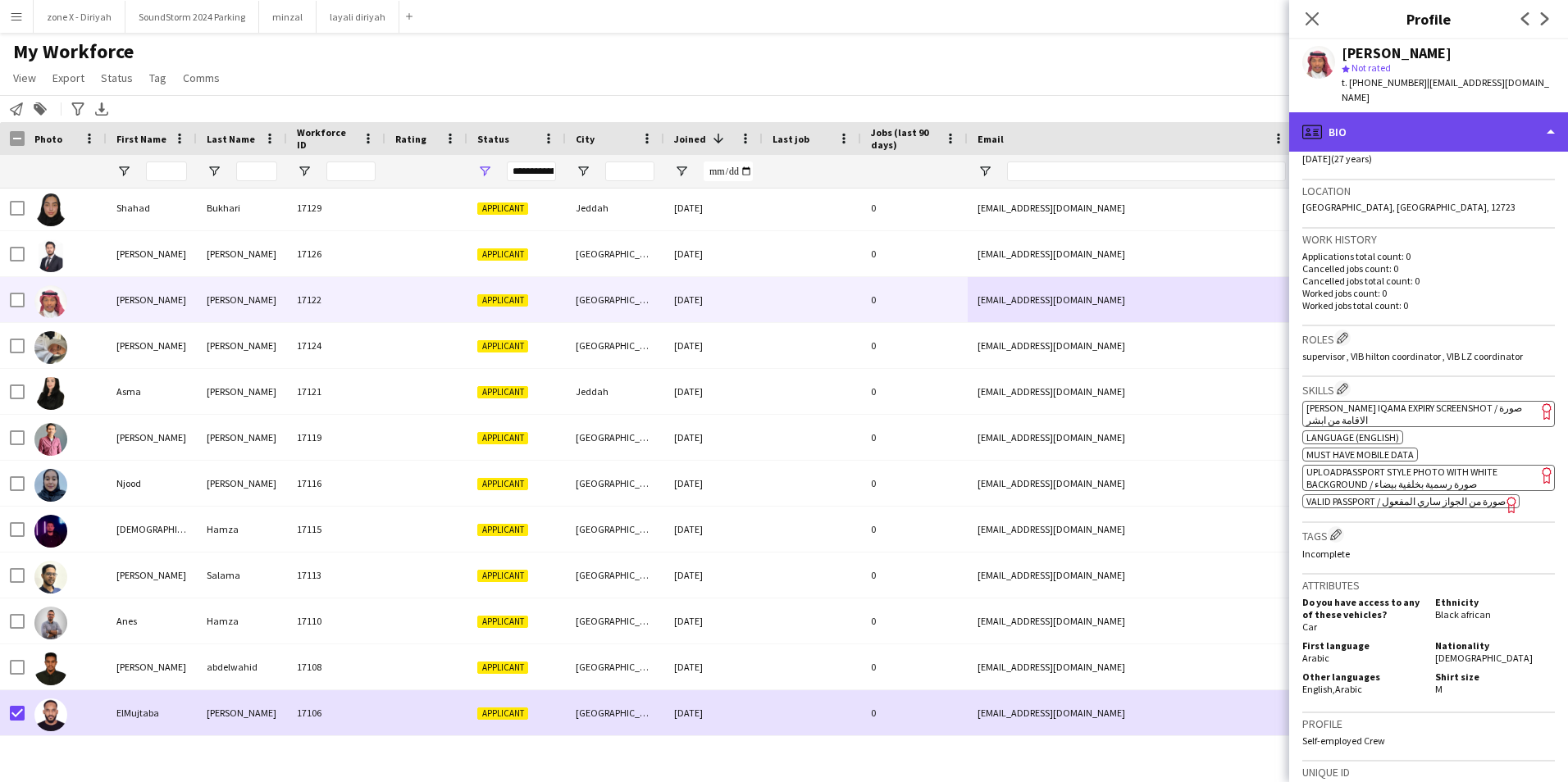
click at [1527, 112] on div "profile Bio" at bounding box center [1429, 132] width 279 height 40
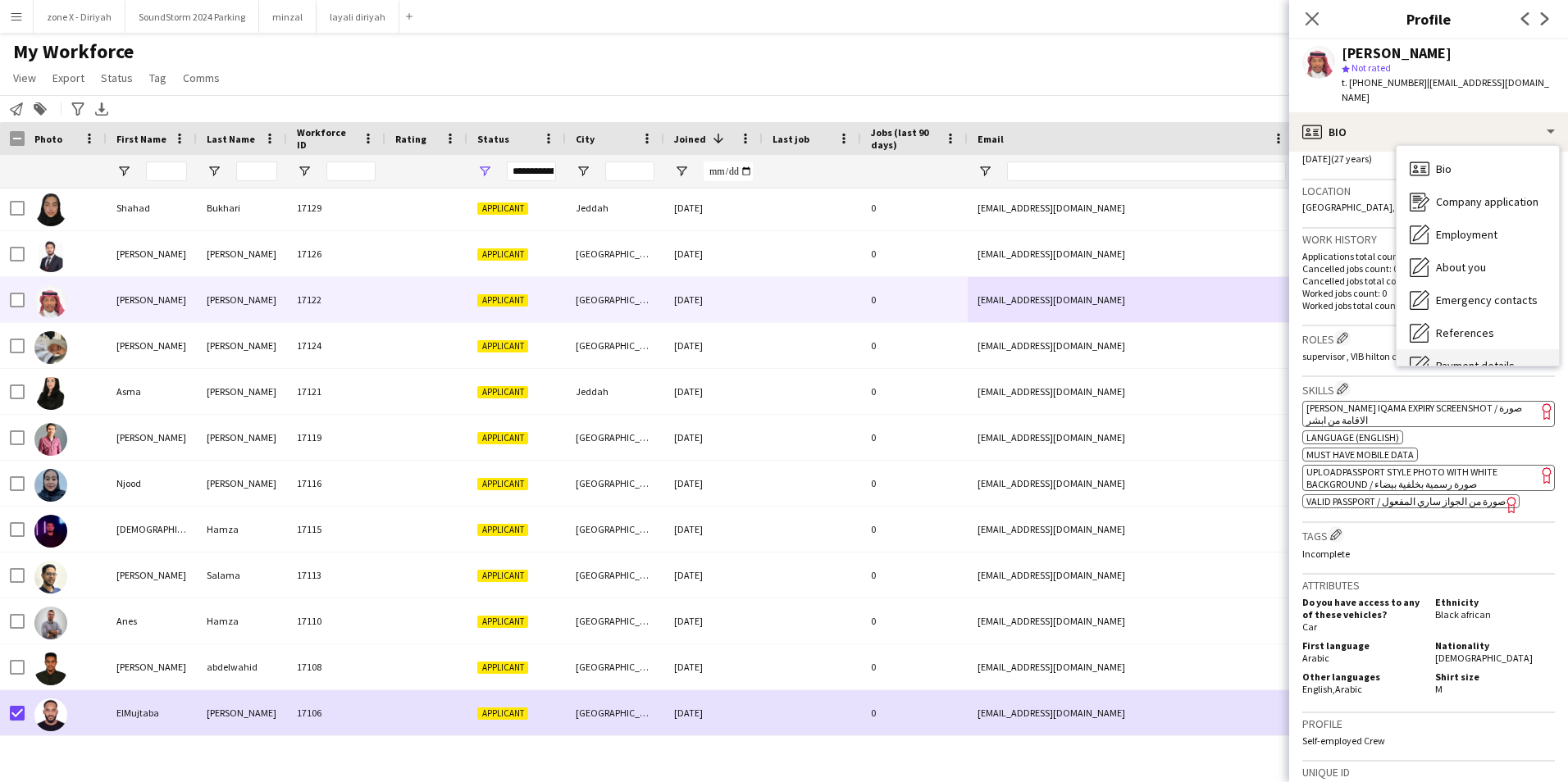
click at [1511, 349] on div "Payment details Payment details" at bounding box center [1477, 365] width 163 height 33
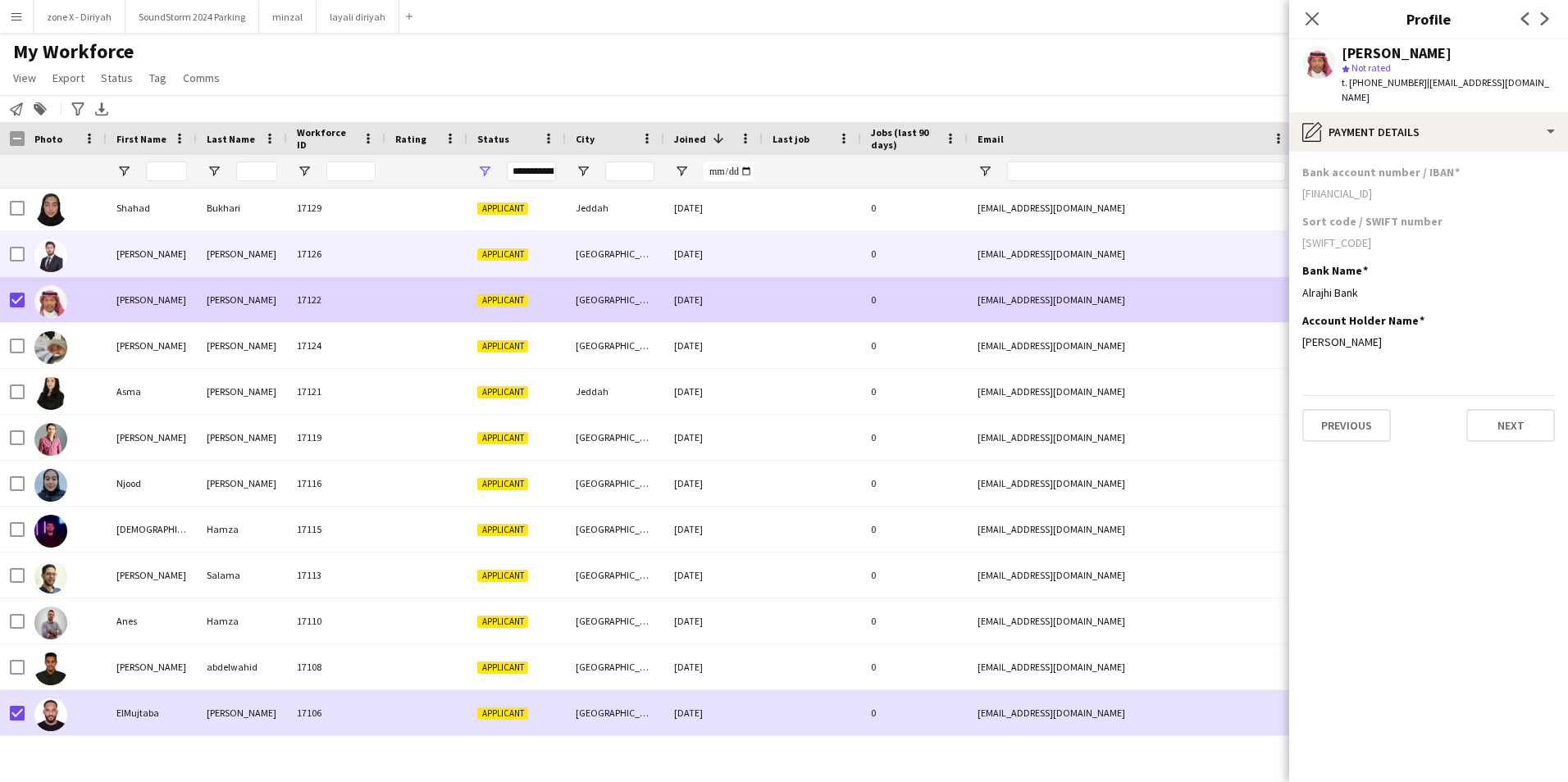
click at [794, 261] on div at bounding box center [811, 253] width 98 height 45
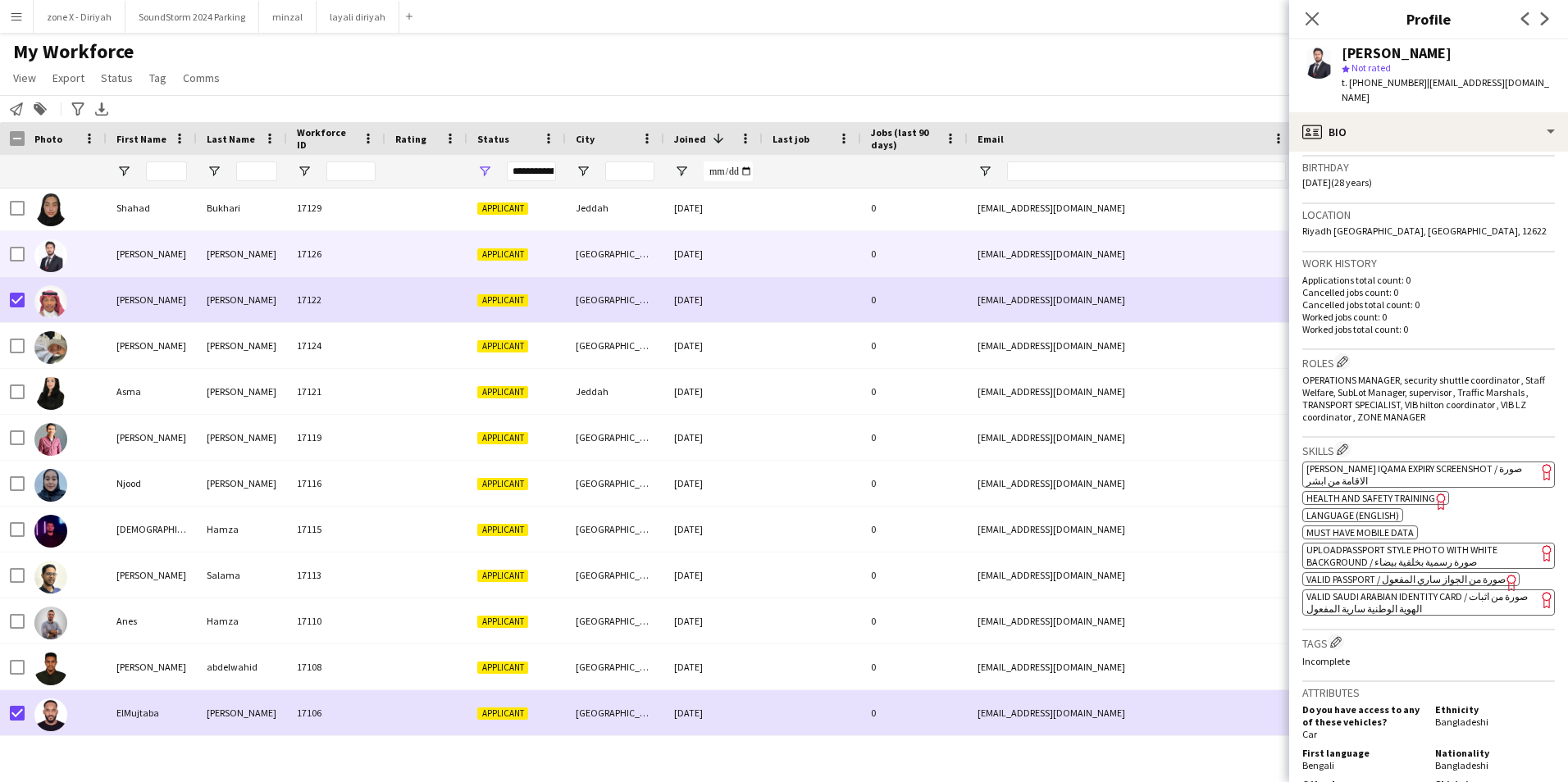
scroll to position [305, 0]
click at [1465, 459] on span "[PERSON_NAME] Iqama Expiry Screenshot / صورة الاقامة من ابشر" at bounding box center [1414, 471] width 215 height 25
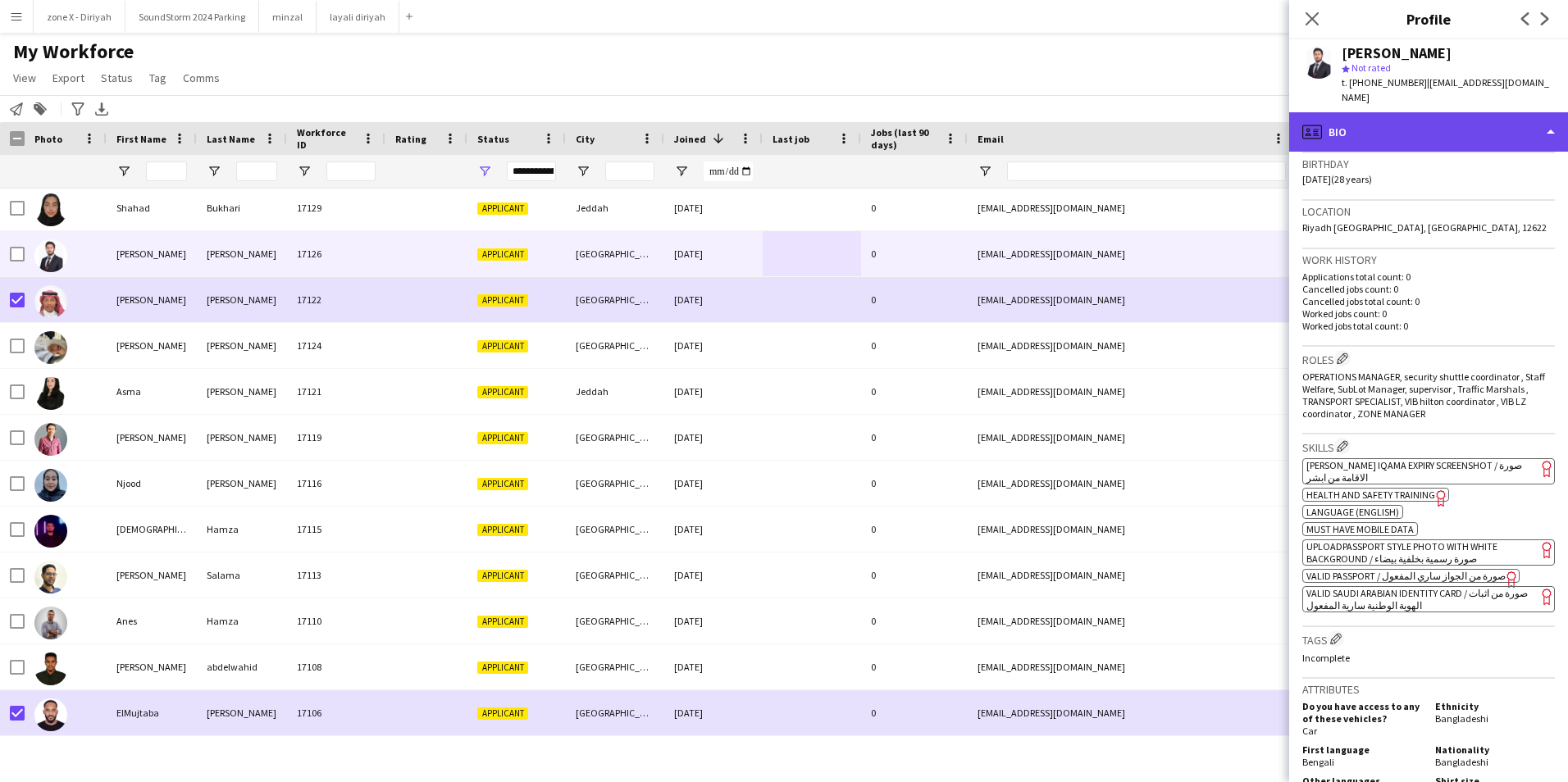
click at [1440, 115] on div "profile Bio" at bounding box center [1429, 132] width 279 height 40
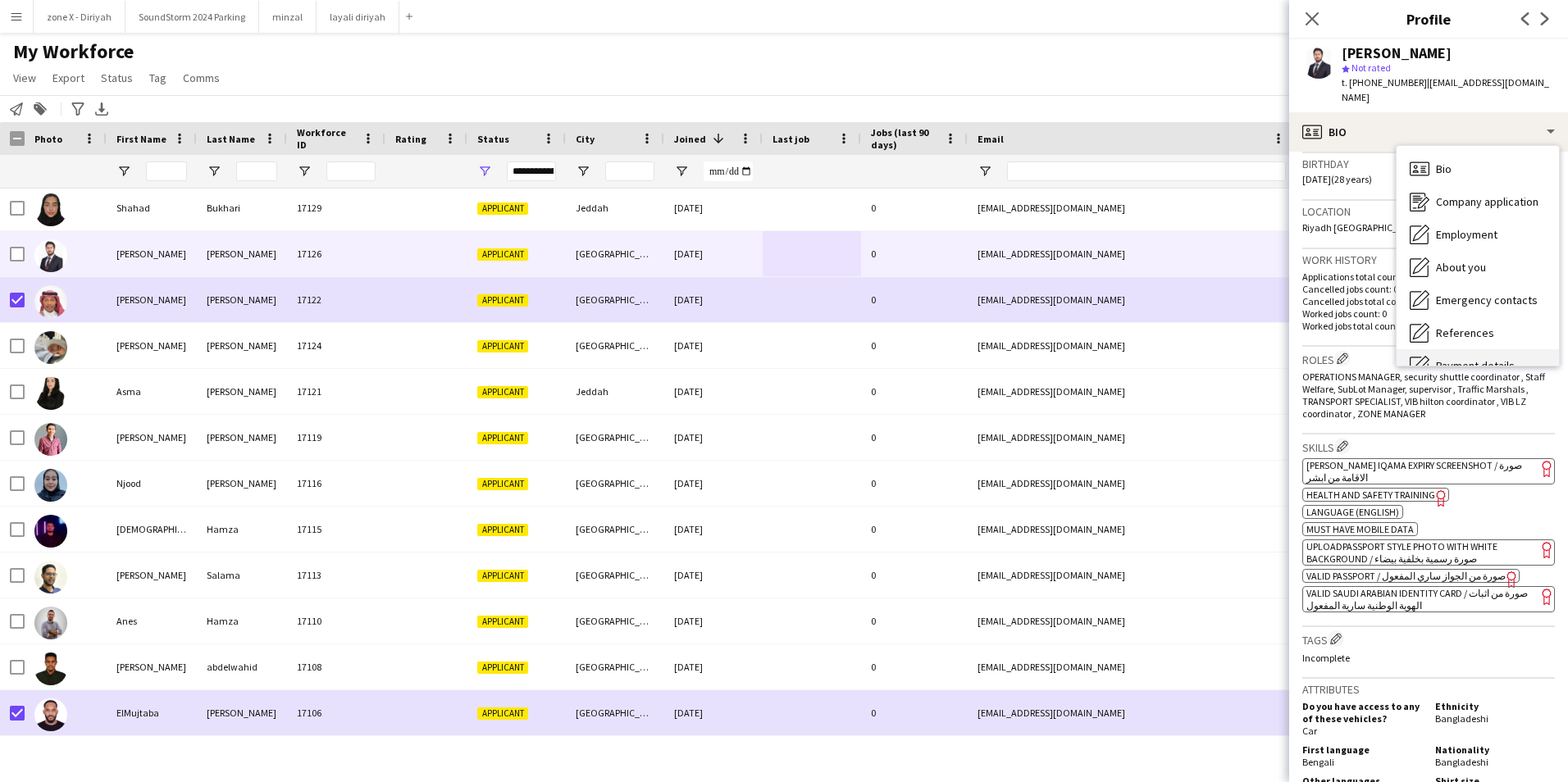
click at [1453, 349] on div "Payment details Payment details" at bounding box center [1477, 365] width 163 height 33
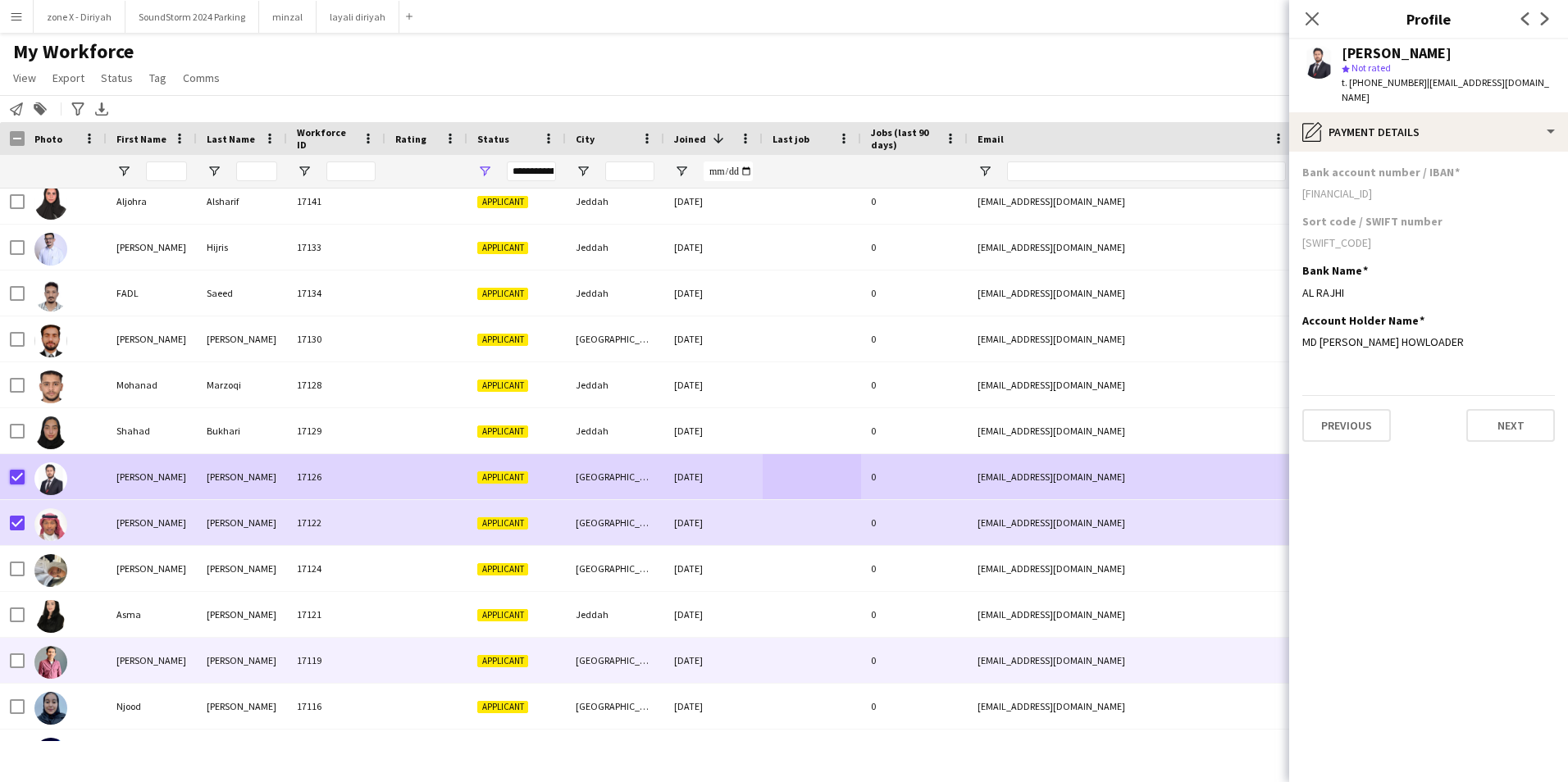
scroll to position [669, 0]
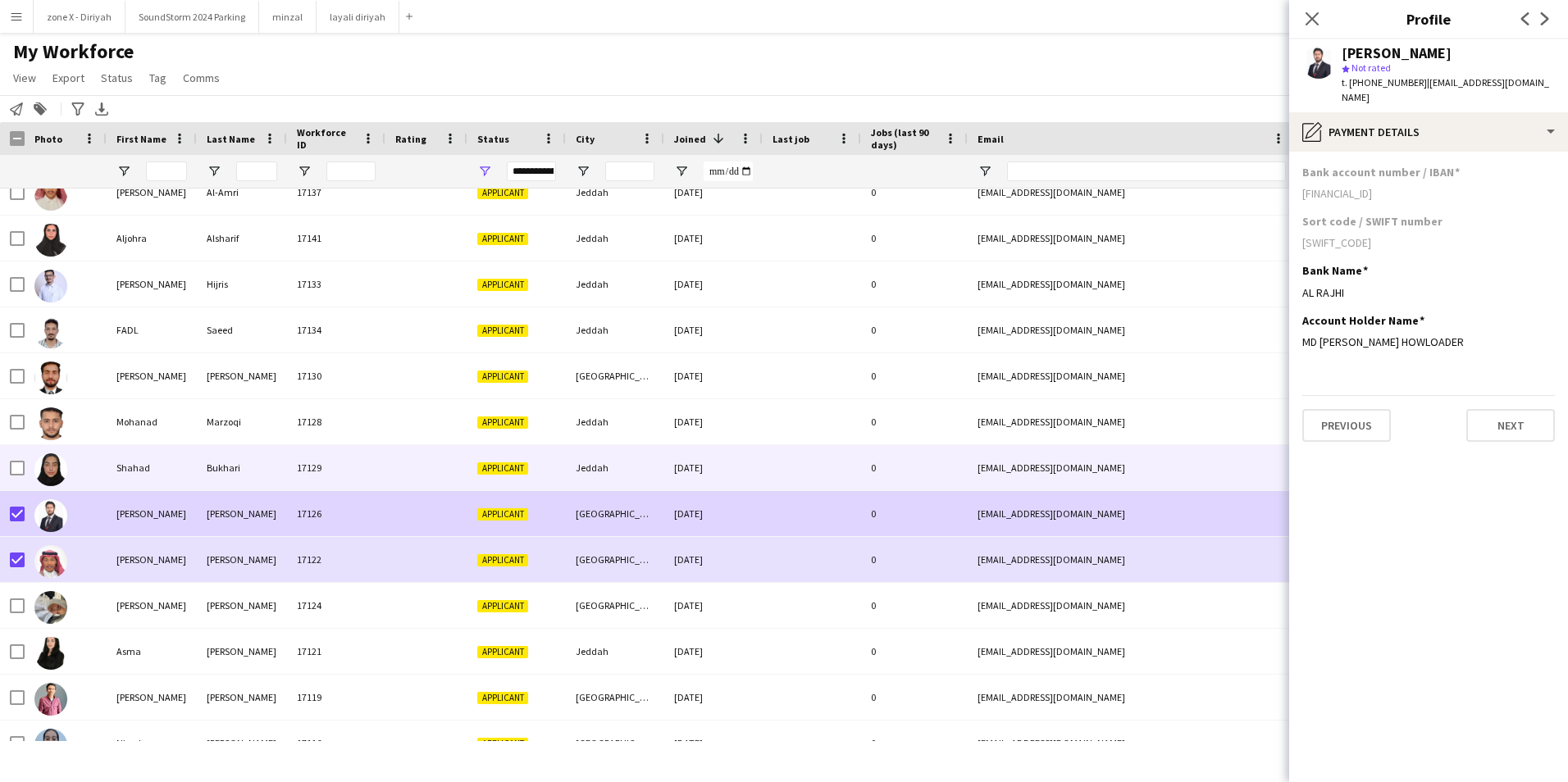
click at [1120, 469] on div "[EMAIL_ADDRESS][DOMAIN_NAME]" at bounding box center [1131, 468] width 328 height 45
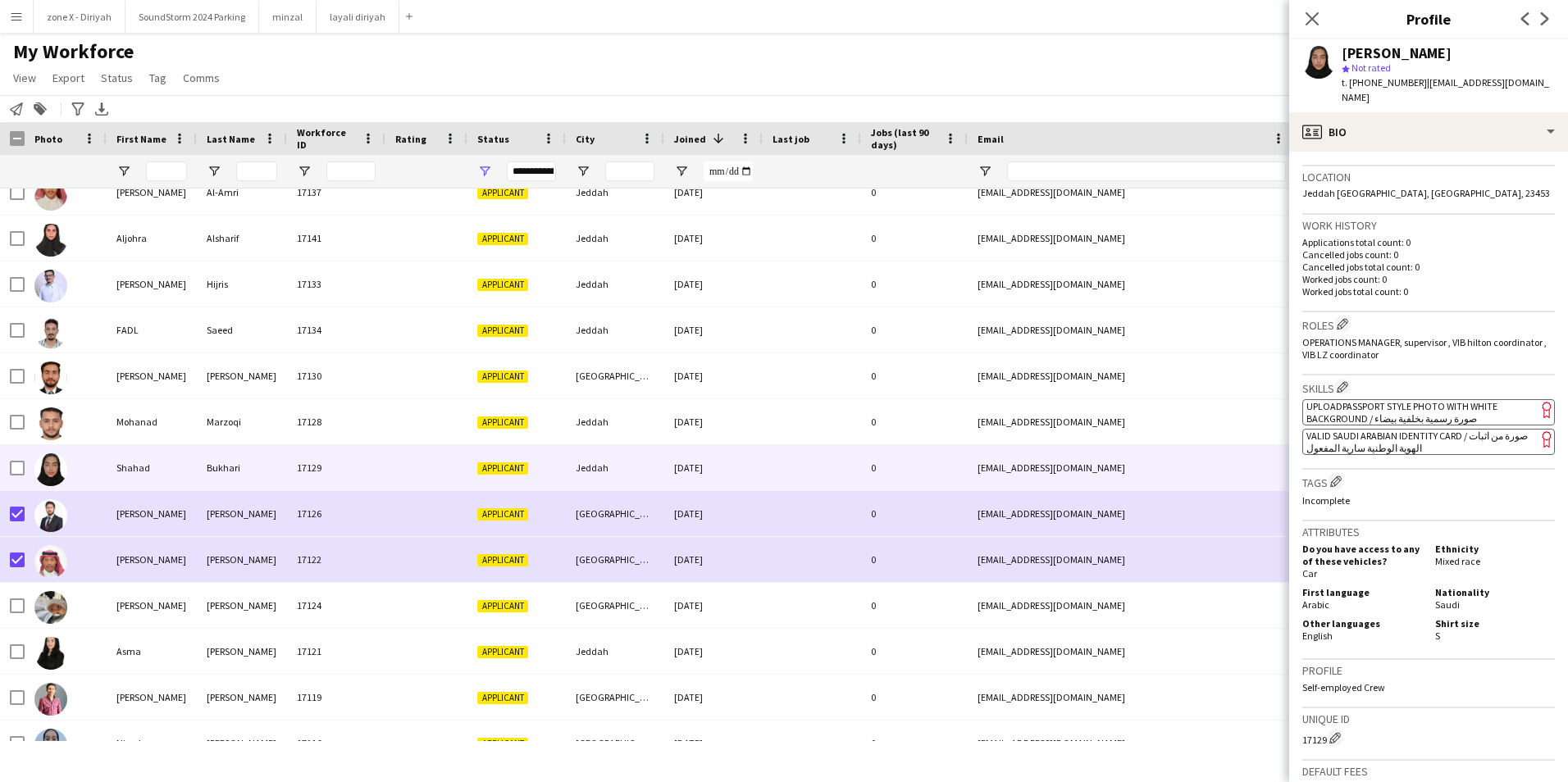
scroll to position [341, 0]
click at [1444, 428] on span "VALID SAUDI ARABIAN IDENTITY CARD / صورة من اثبات الهوية الوطنية سارية المفعول" at bounding box center [1417, 440] width 221 height 25
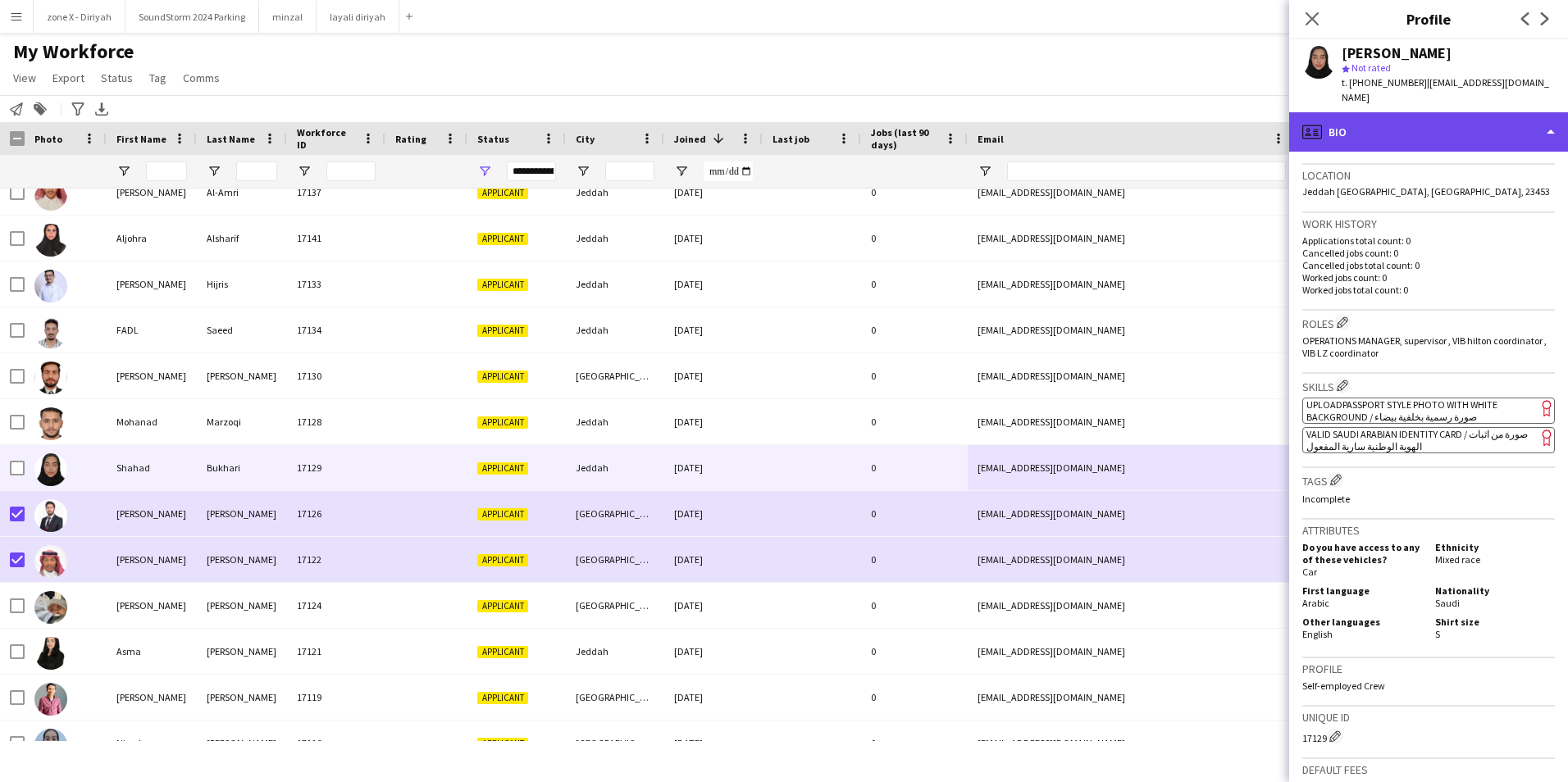
click at [1518, 120] on div "profile Bio" at bounding box center [1429, 132] width 279 height 40
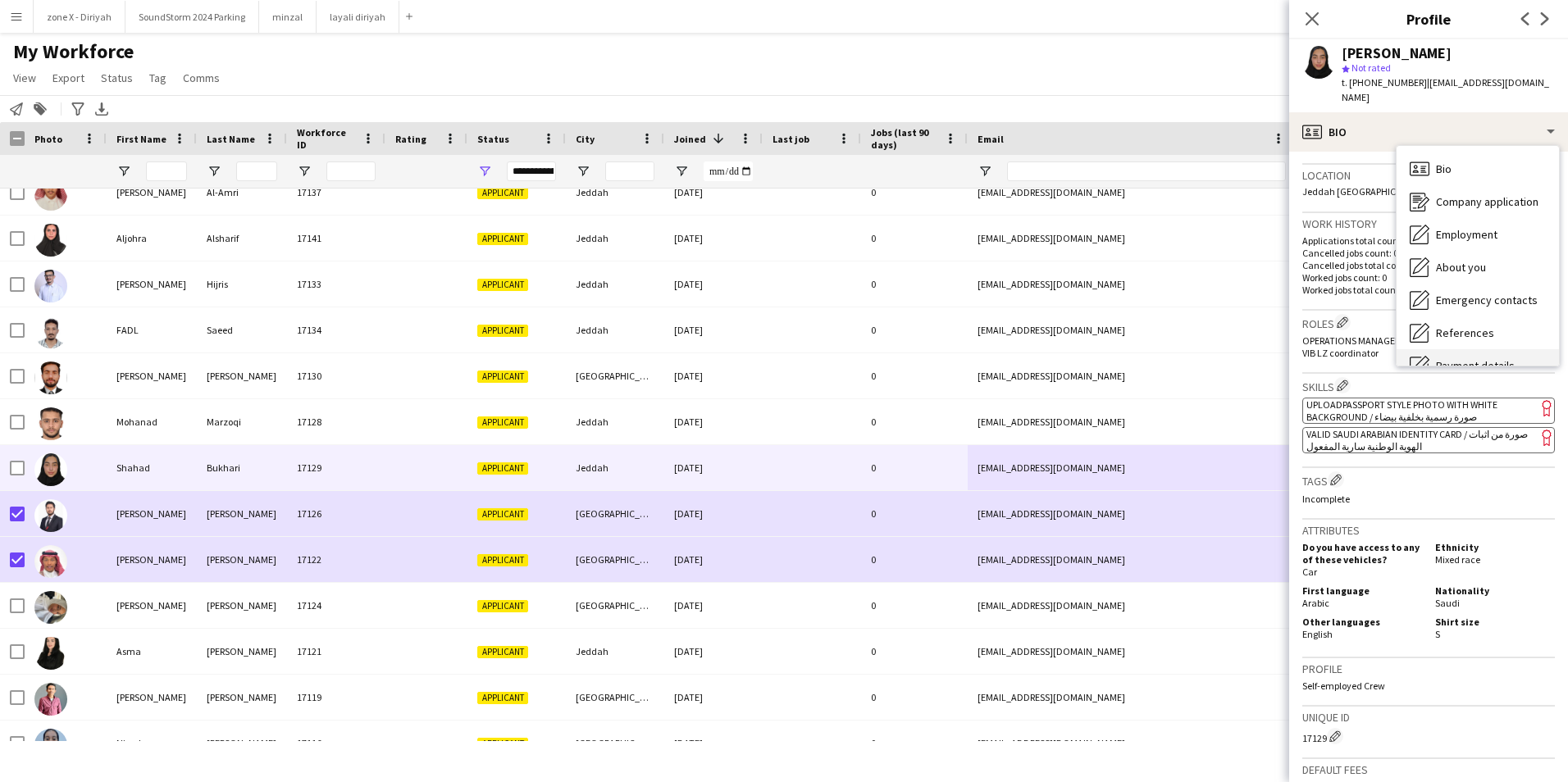
click at [1504, 349] on div "Payment details Payment details" at bounding box center [1477, 365] width 163 height 33
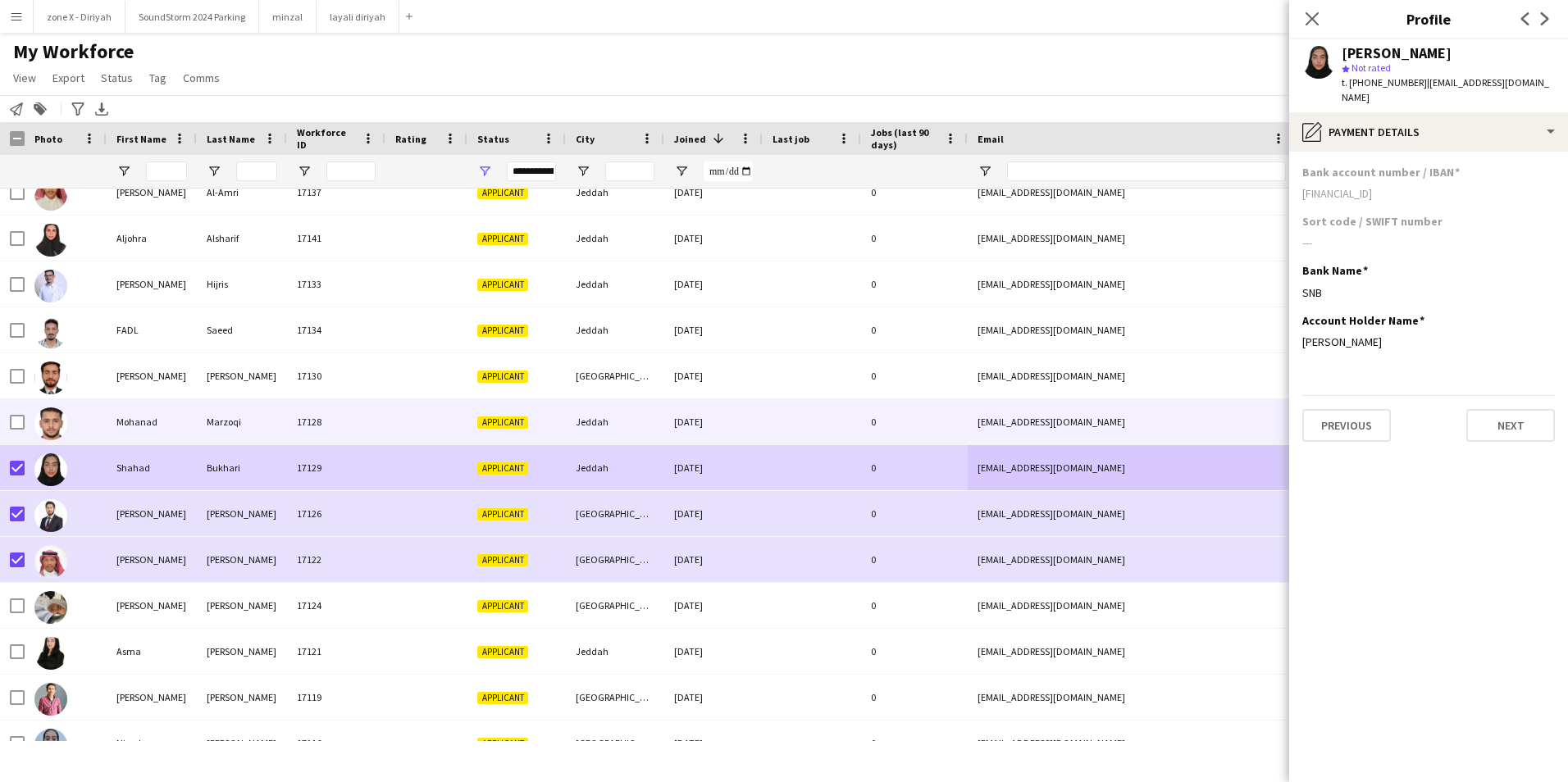
click at [1098, 417] on div "[EMAIL_ADDRESS][DOMAIN_NAME]" at bounding box center [1131, 422] width 328 height 45
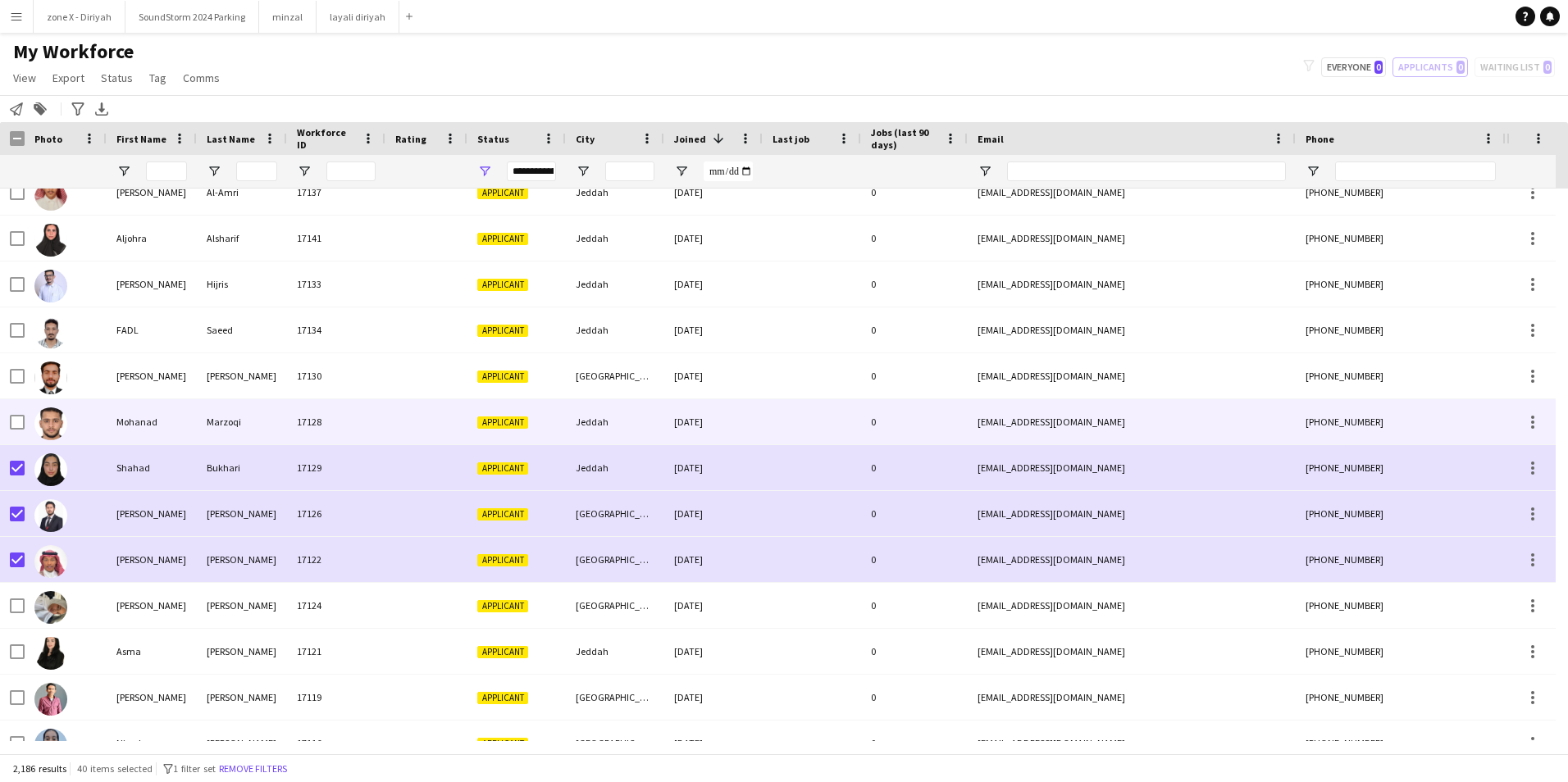
click at [1098, 417] on div "[EMAIL_ADDRESS][DOMAIN_NAME]" at bounding box center [1131, 422] width 328 height 45
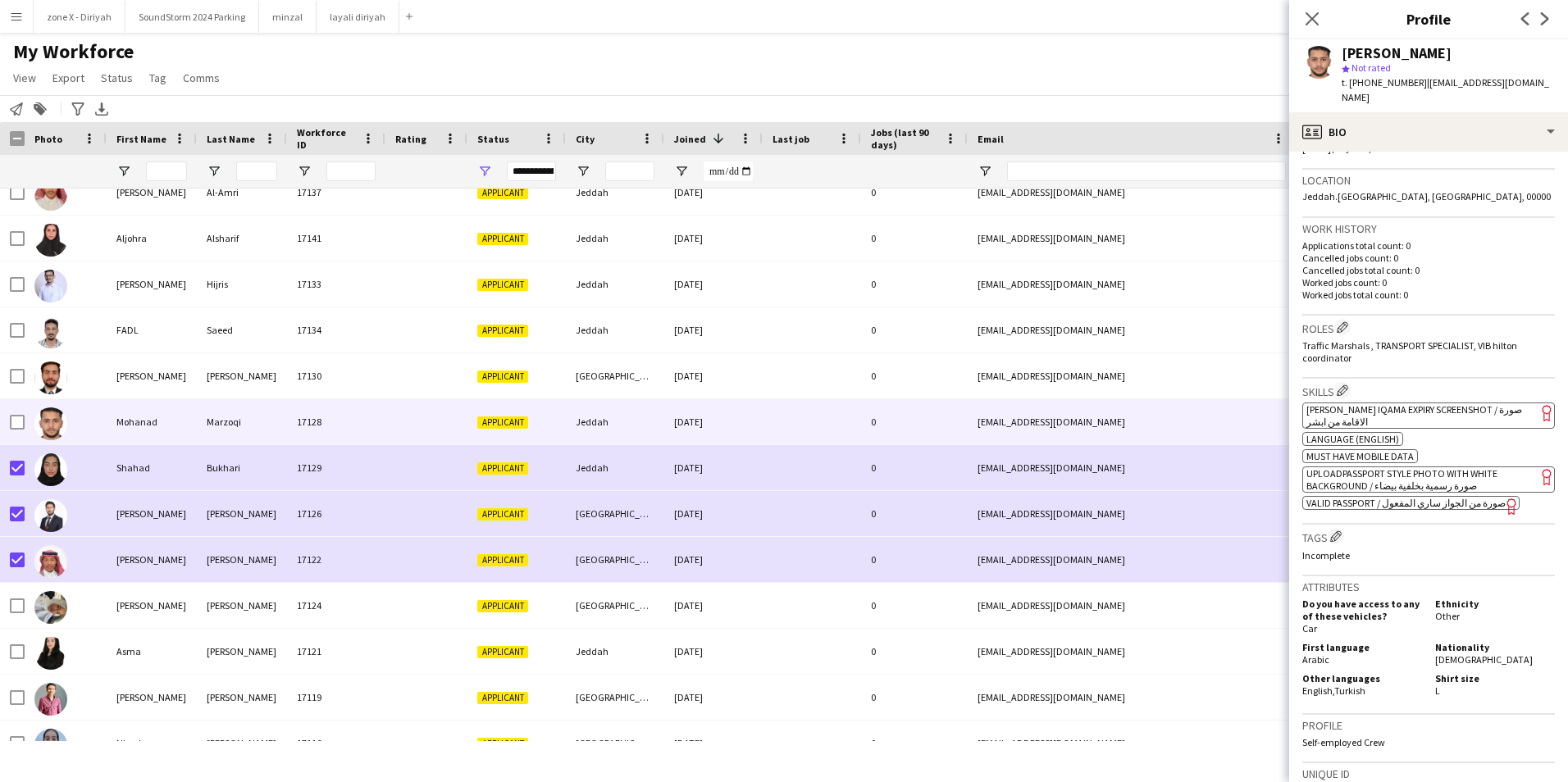
scroll to position [339, 0]
click at [1480, 402] on app-spec-pill "ok-circled2 background Layer 1 cross-circle-red background Layer 1 [PERSON_NAME…" at bounding box center [1429, 412] width 253 height 26
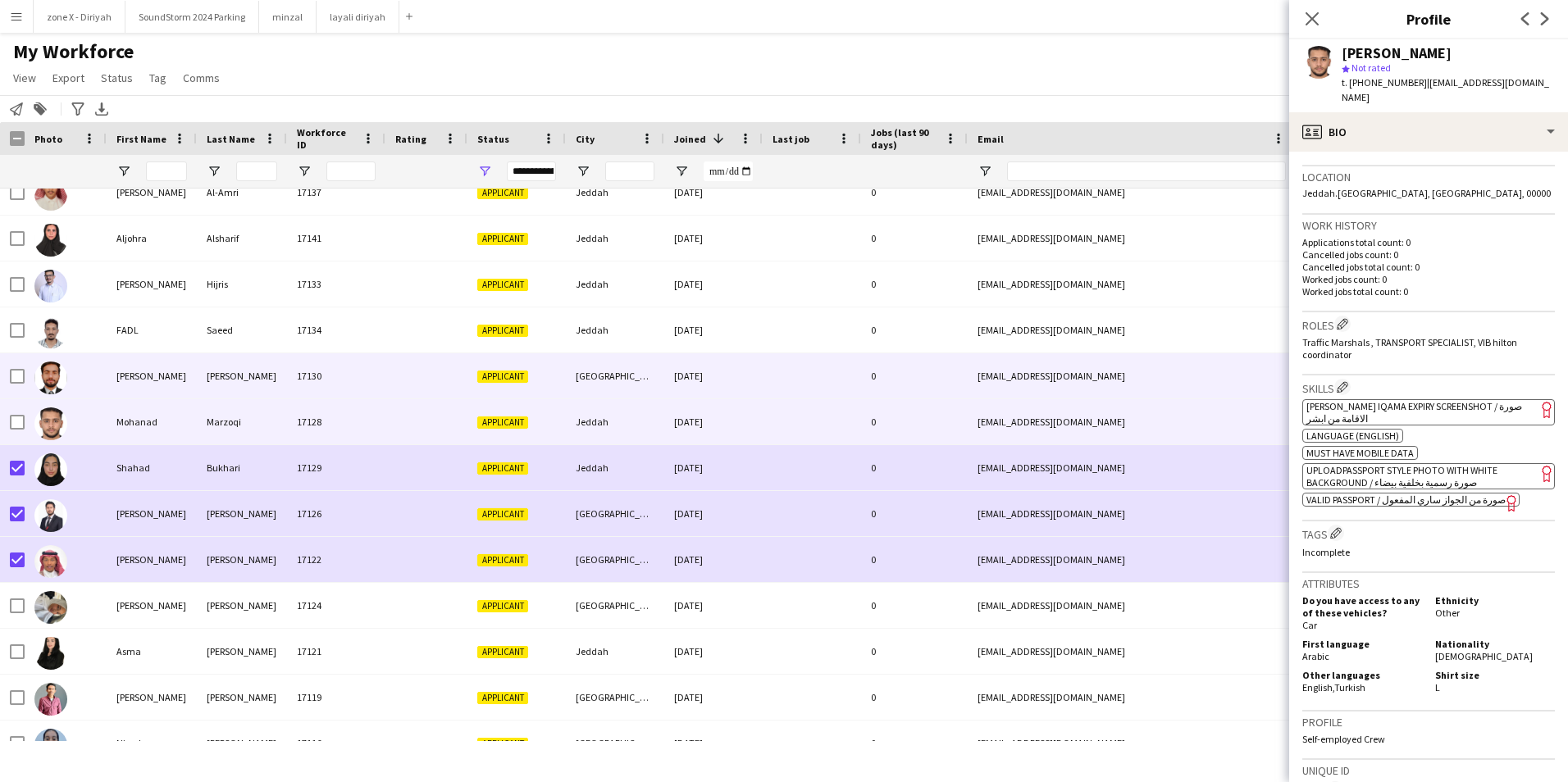
click at [906, 366] on div "0" at bounding box center [914, 375] width 106 height 45
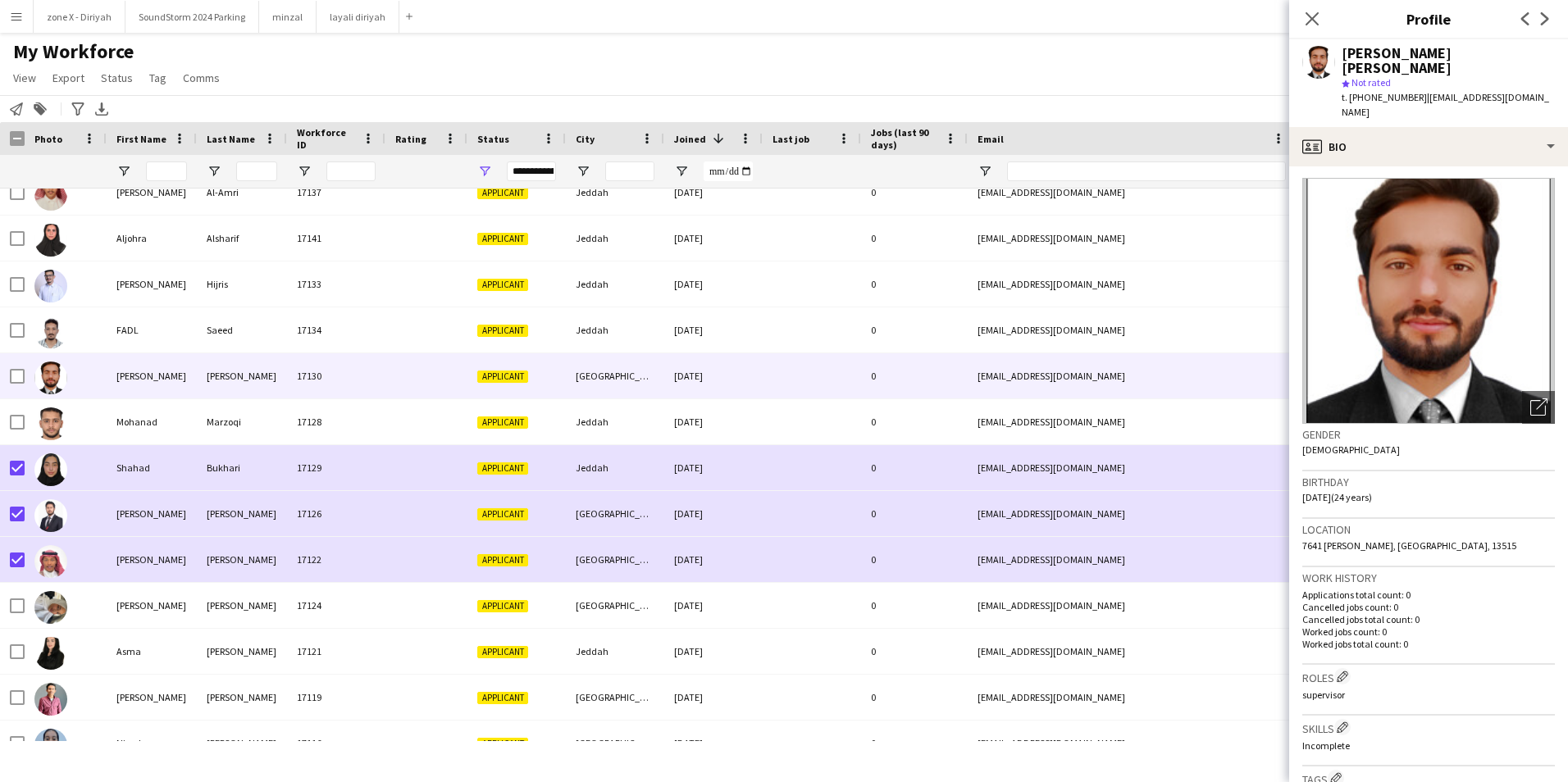
scroll to position [0, 0]
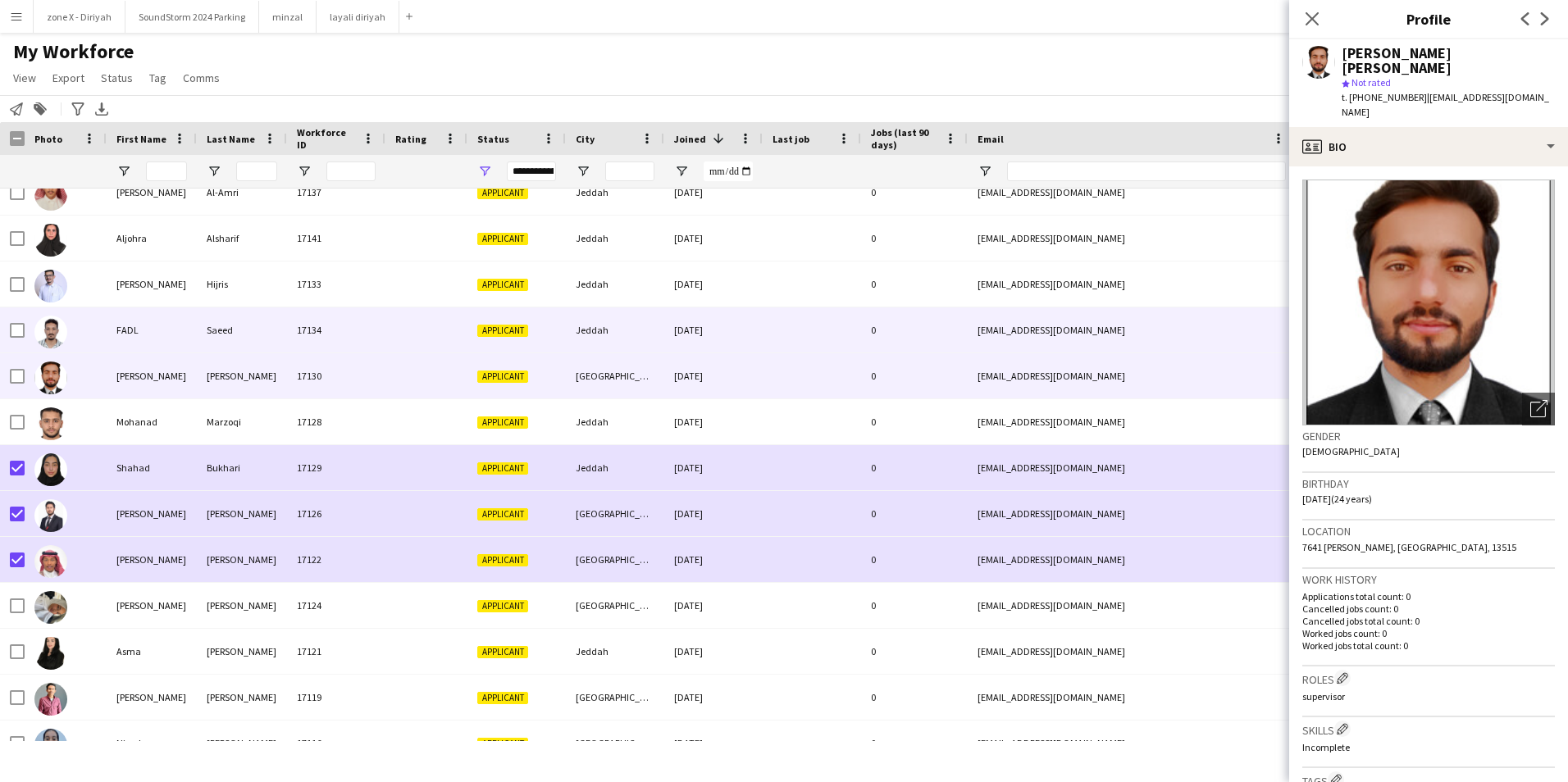
click at [1193, 329] on div "[EMAIL_ADDRESS][DOMAIN_NAME]" at bounding box center [1131, 330] width 328 height 45
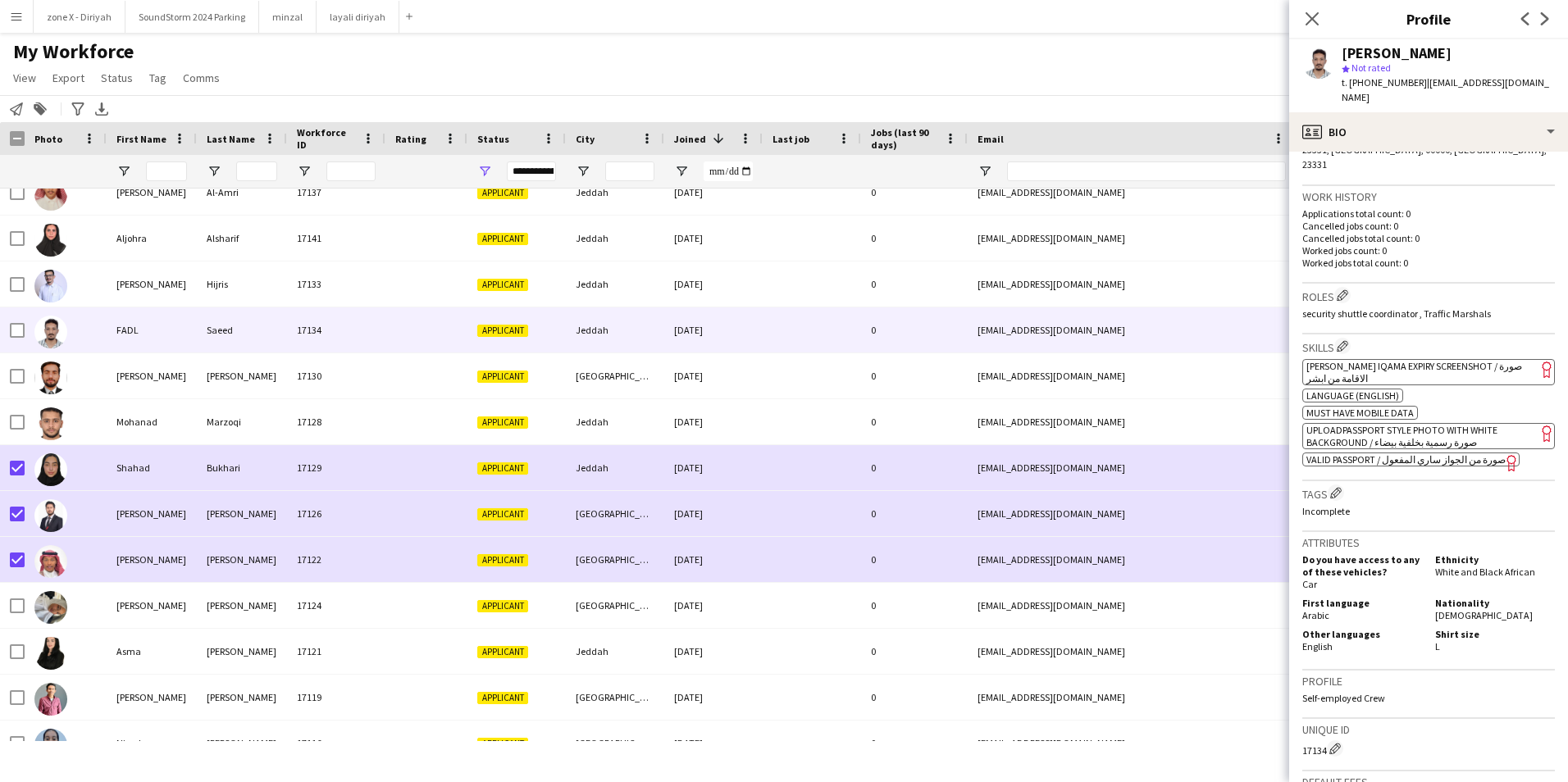
scroll to position [384, 0]
click at [1461, 359] on span "[PERSON_NAME] Iqama Expiry Screenshot / صورة الاقامة من ابشر" at bounding box center [1414, 371] width 215 height 25
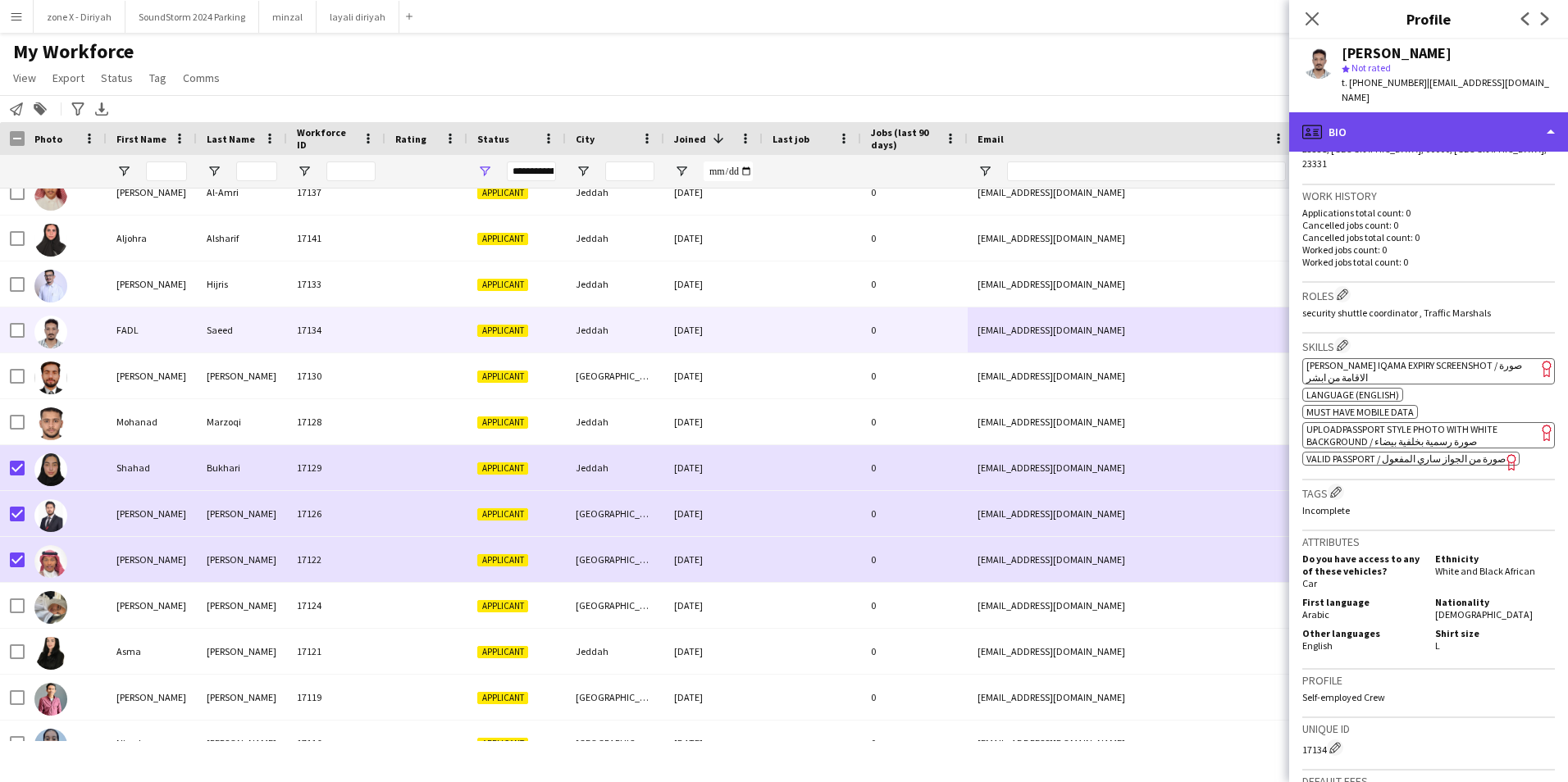
click at [1511, 115] on div "profile Bio" at bounding box center [1429, 132] width 279 height 40
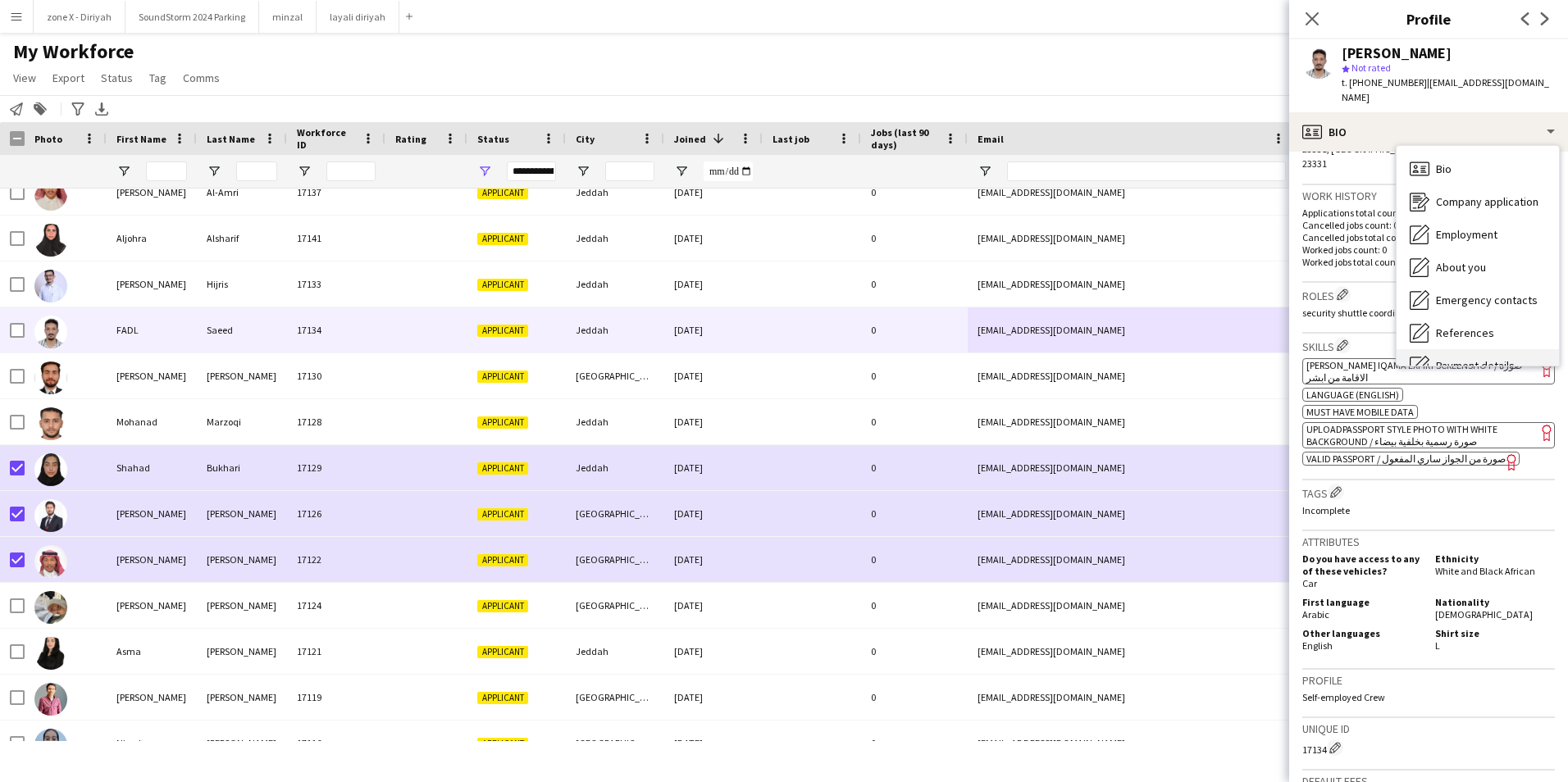
click at [1511, 358] on span "Payment details" at bounding box center [1475, 365] width 78 height 15
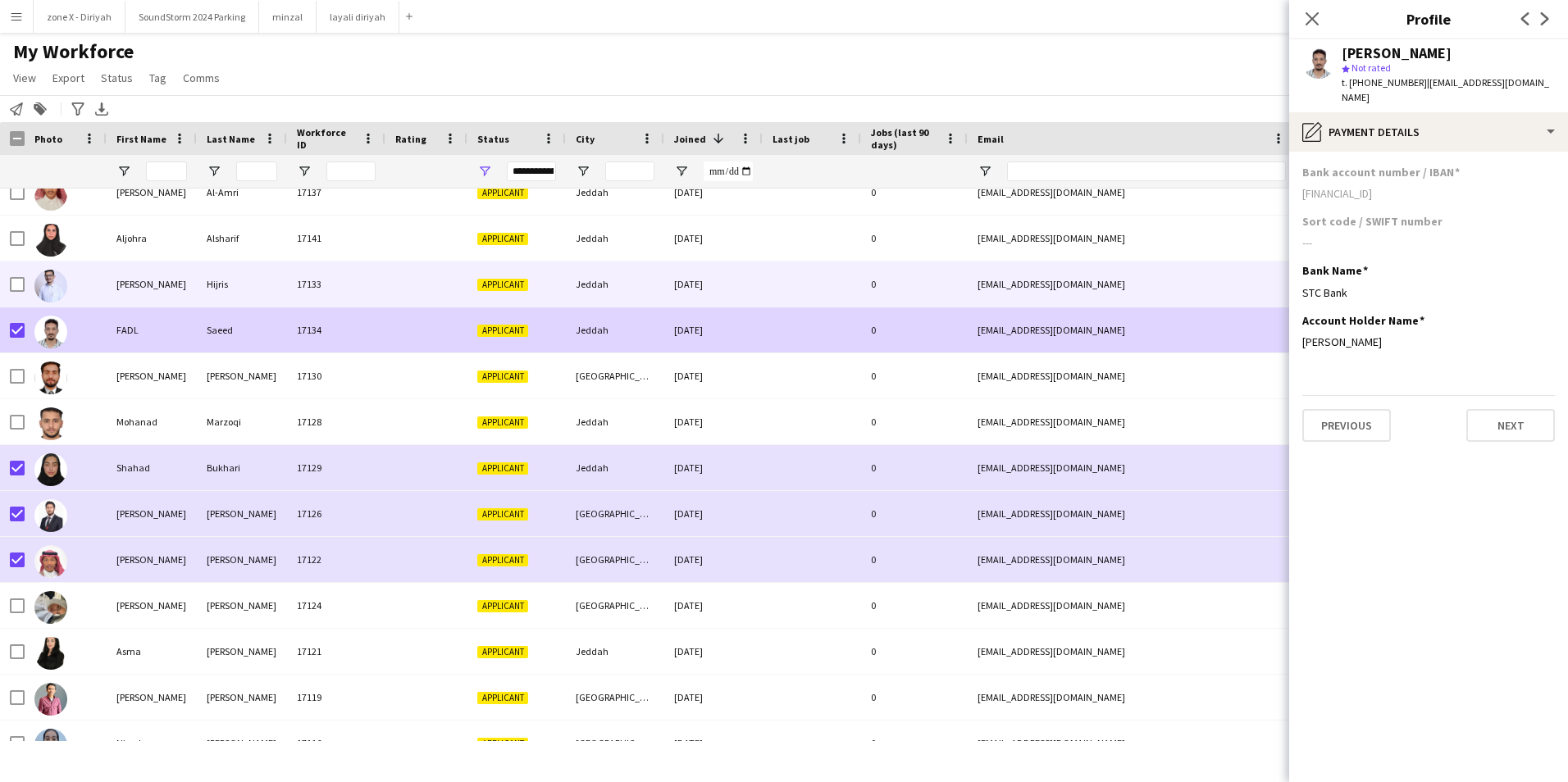
click at [771, 299] on div at bounding box center [811, 284] width 98 height 45
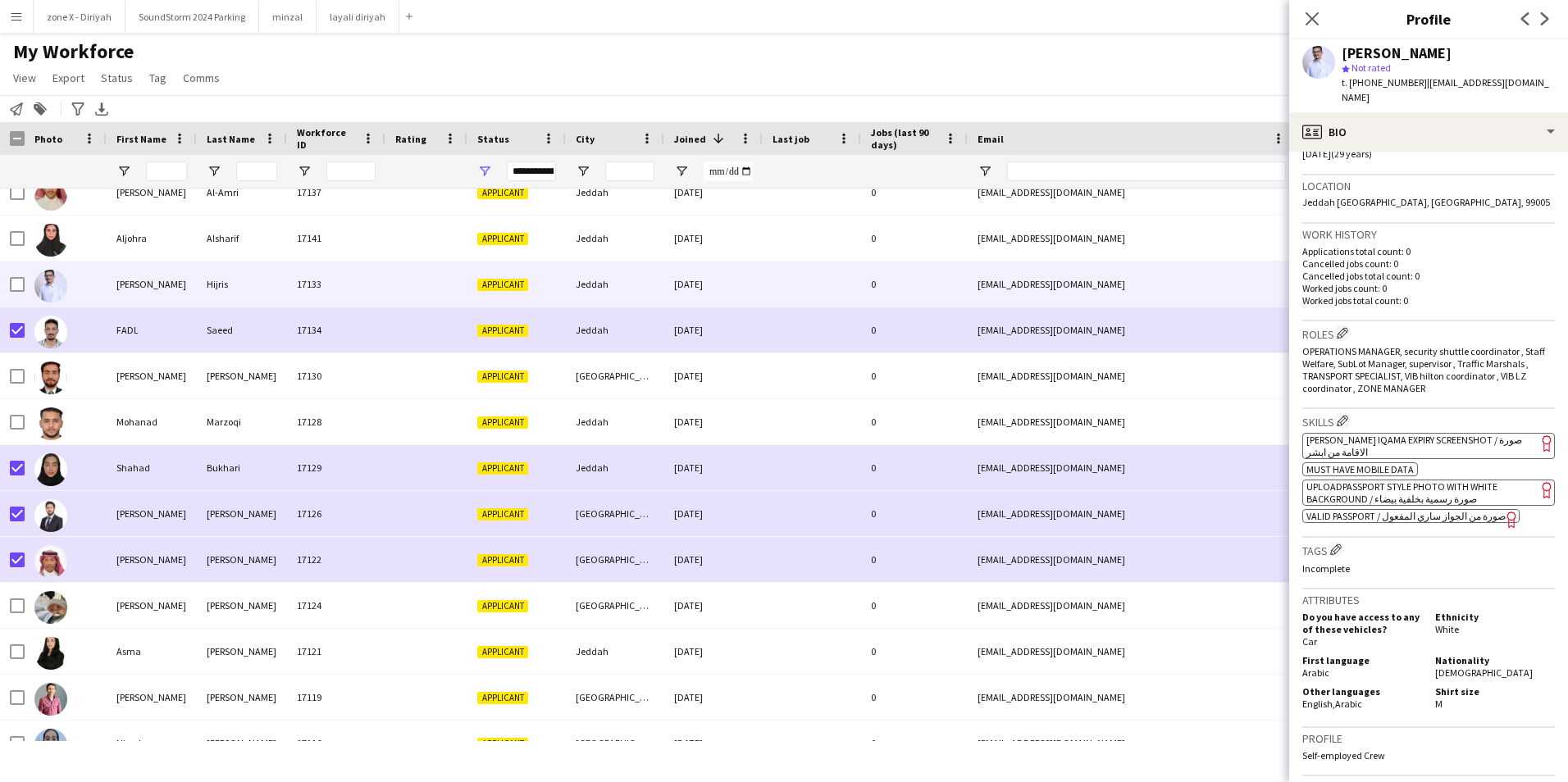
scroll to position [333, 0]
click at [1471, 431] on span "[PERSON_NAME] Iqama Expiry Screenshot / صورة الاقامة من ابشر" at bounding box center [1414, 443] width 215 height 25
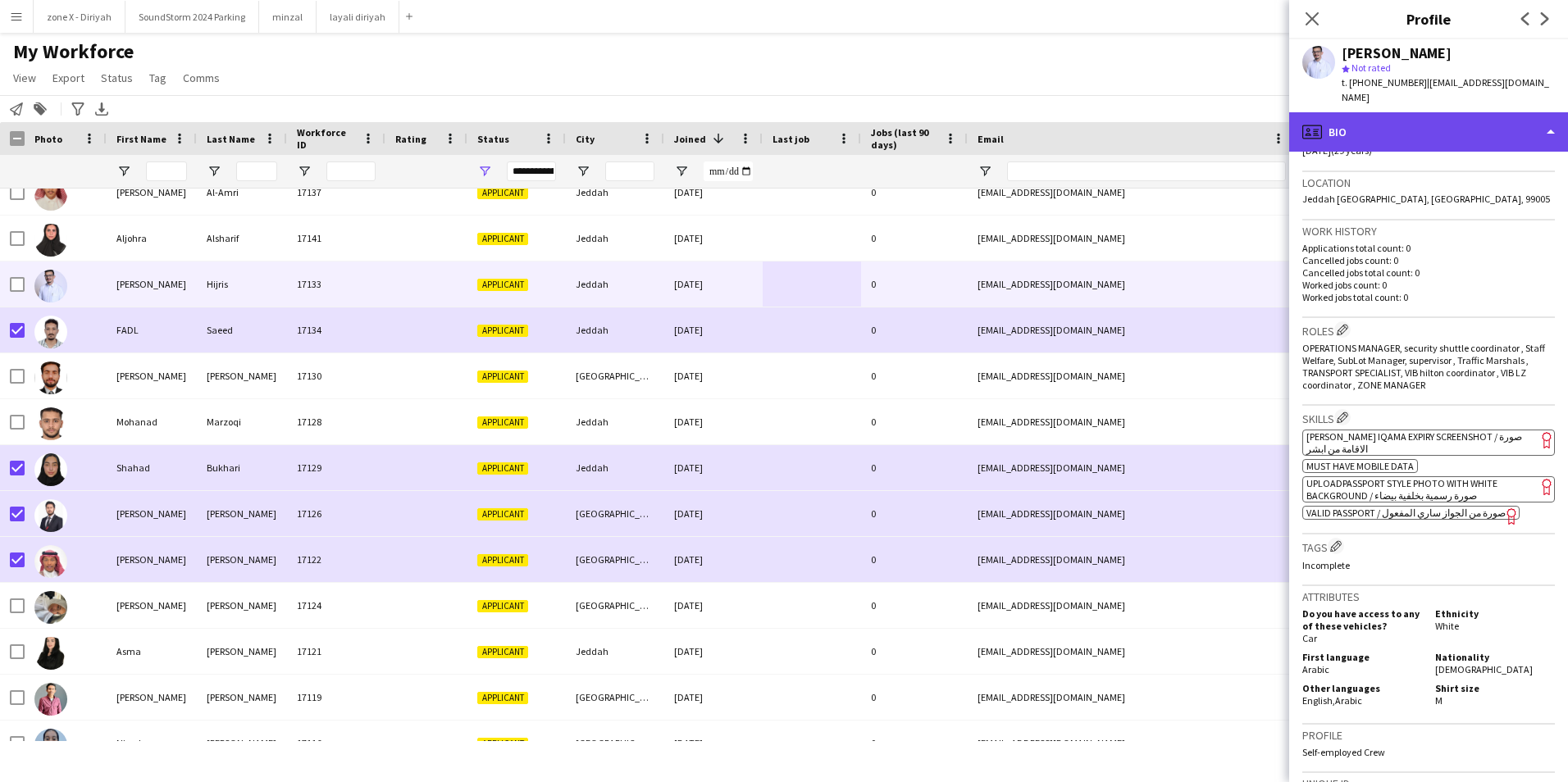
click at [1518, 121] on div "profile Bio" at bounding box center [1429, 132] width 279 height 40
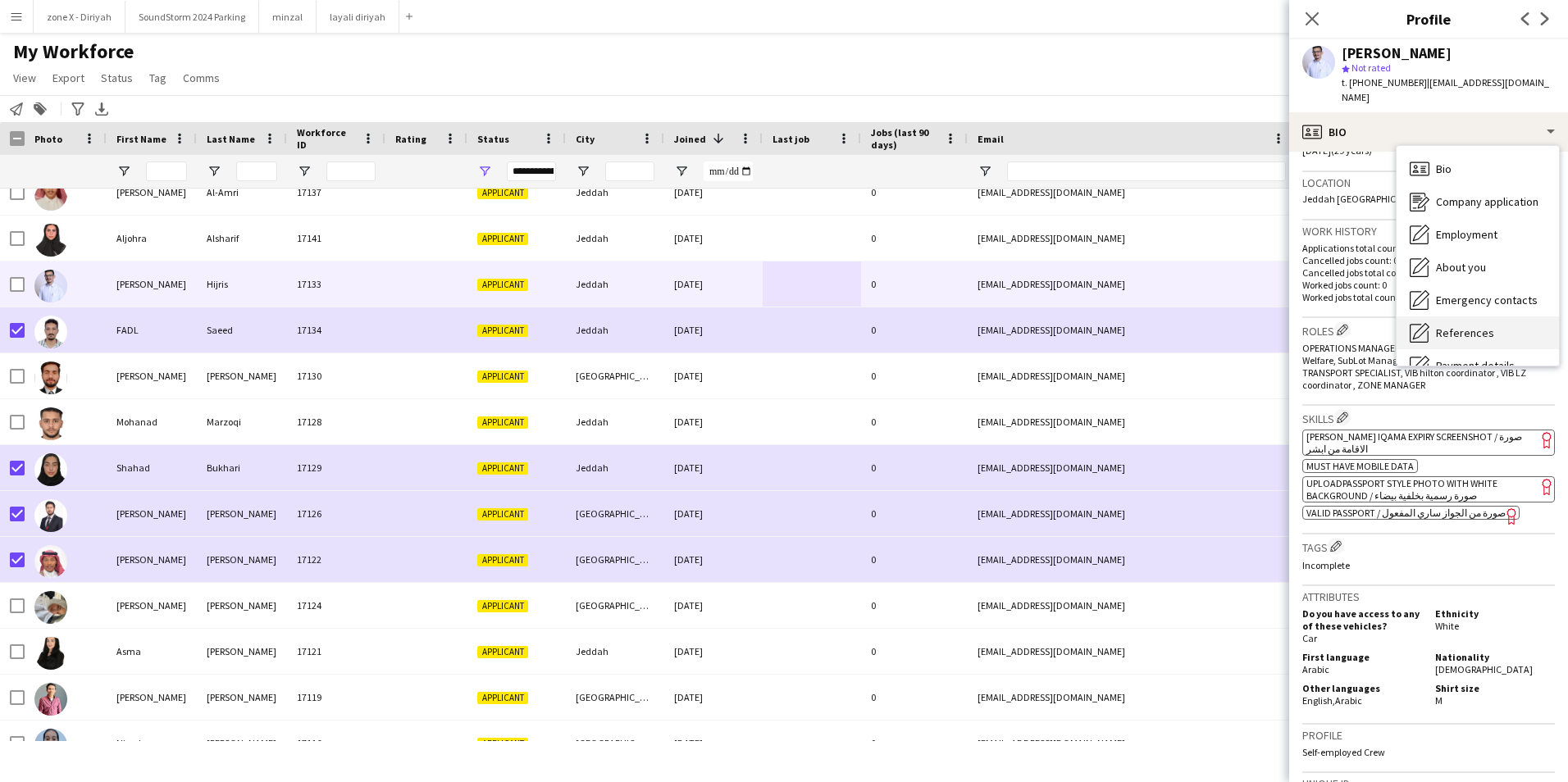
click at [1509, 332] on div "References References" at bounding box center [1477, 333] width 163 height 33
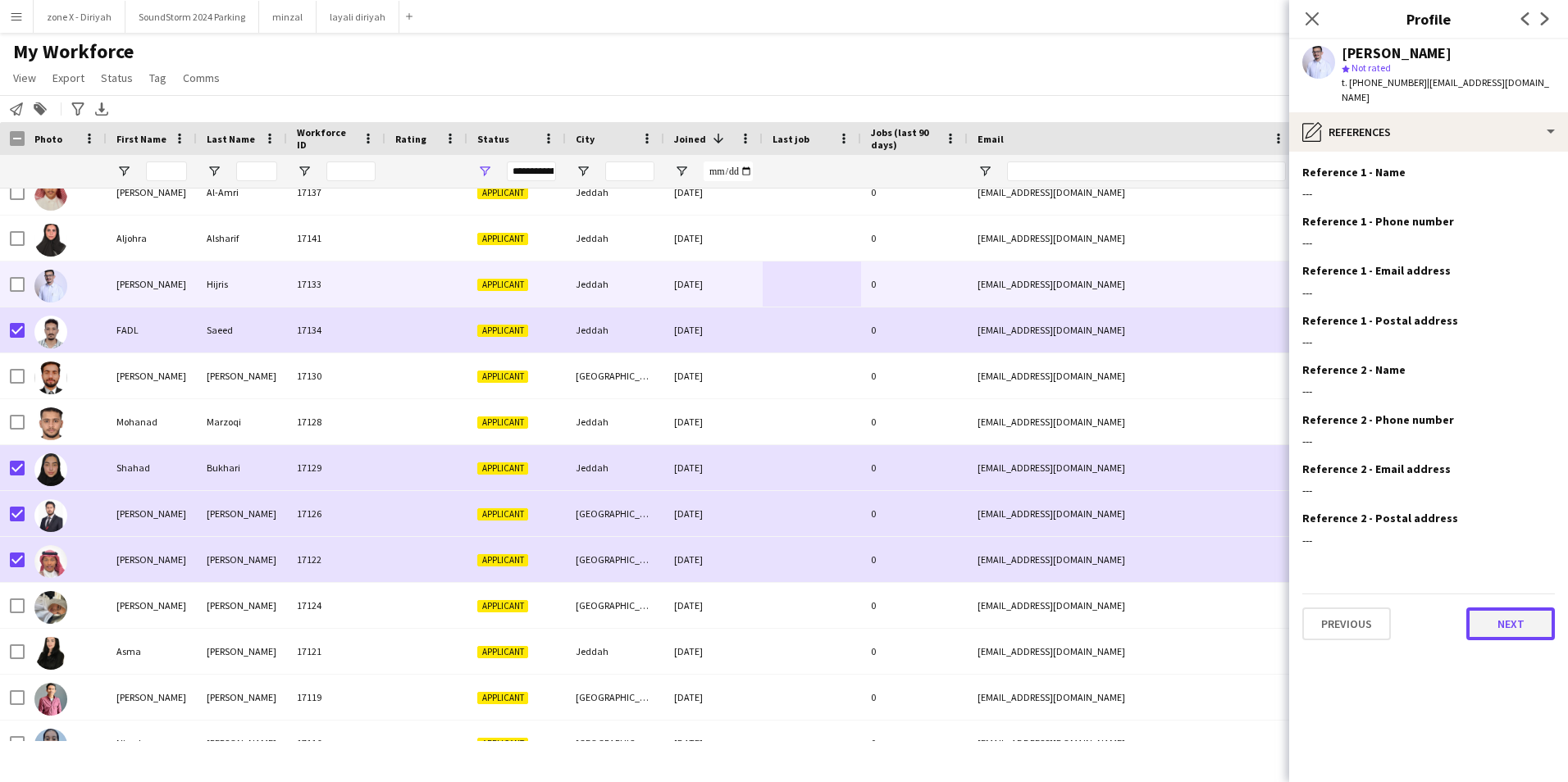
click at [1500, 607] on button "Next" at bounding box center [1510, 624] width 88 height 33
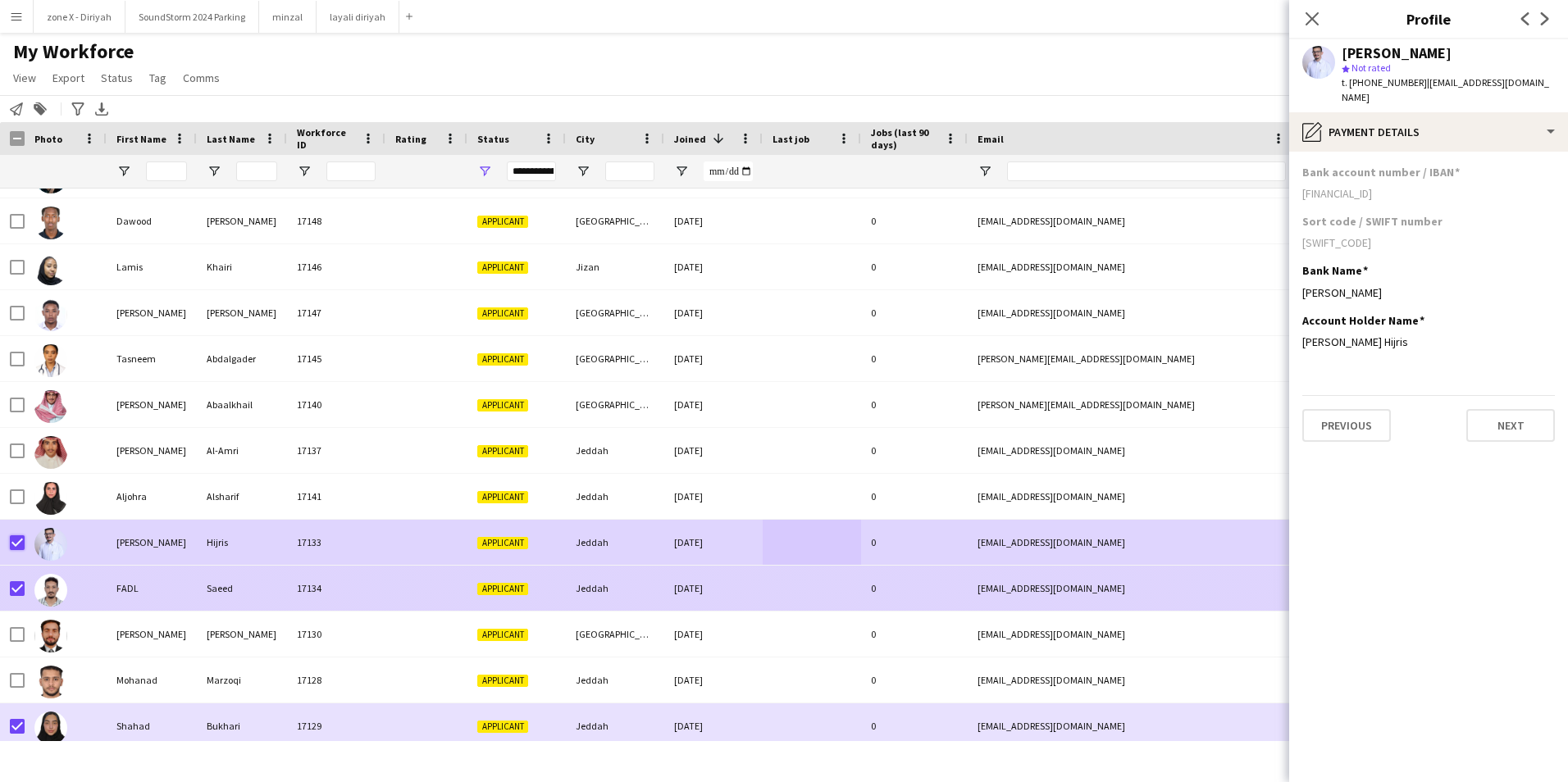
scroll to position [403, 0]
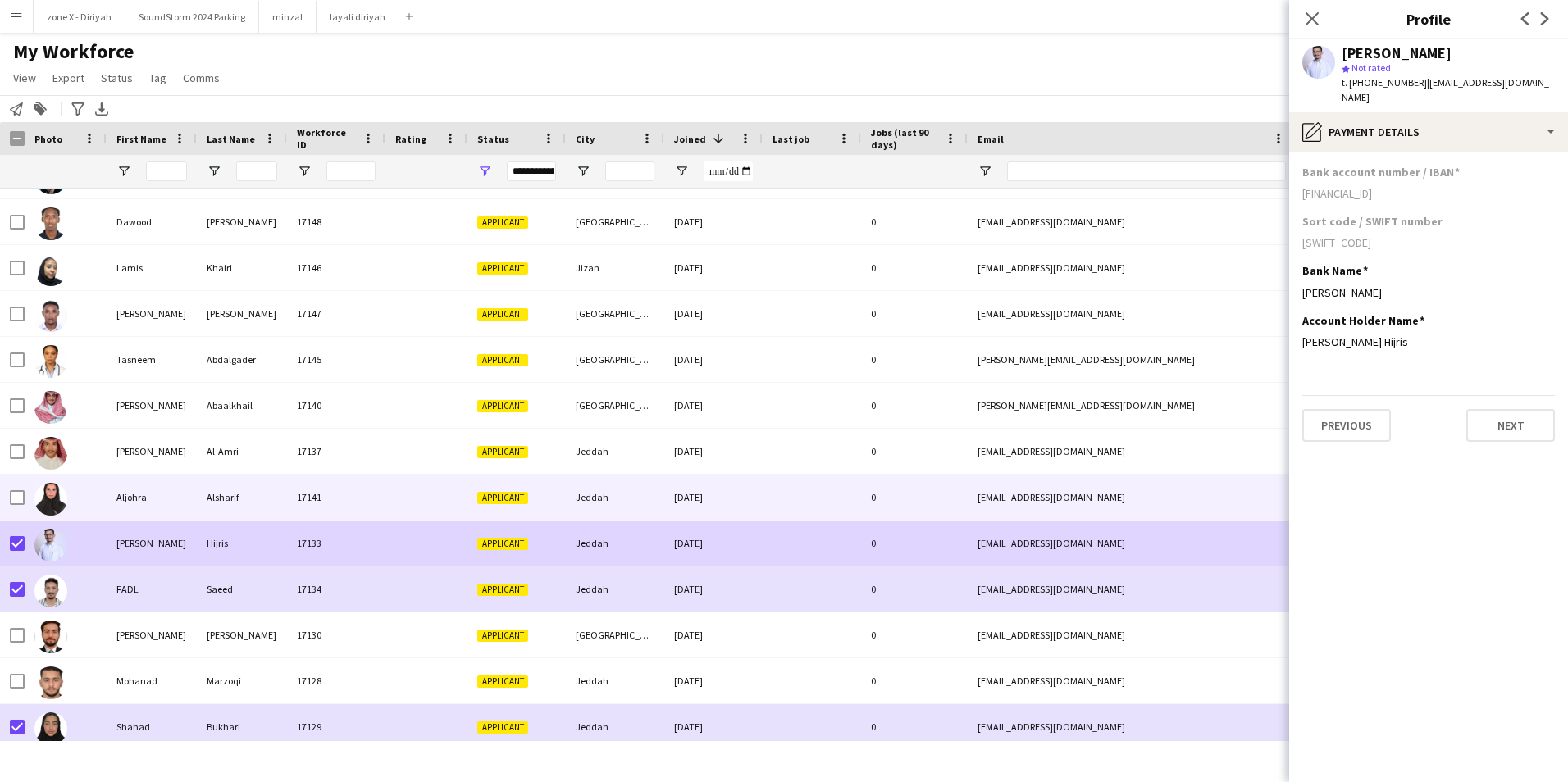
click at [1131, 491] on div "[EMAIL_ADDRESS][DOMAIN_NAME]" at bounding box center [1131, 497] width 328 height 45
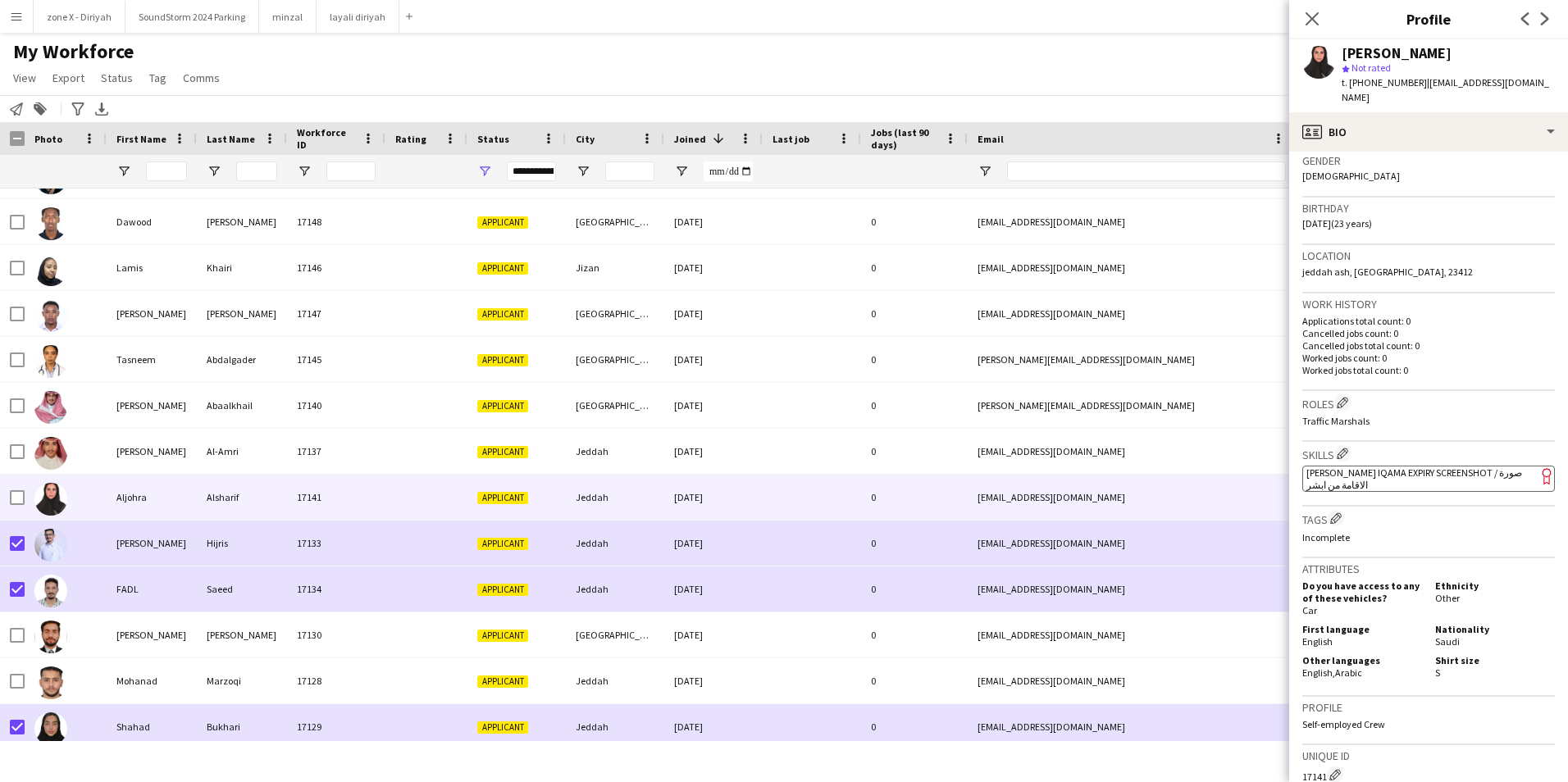
scroll to position [257, 0]
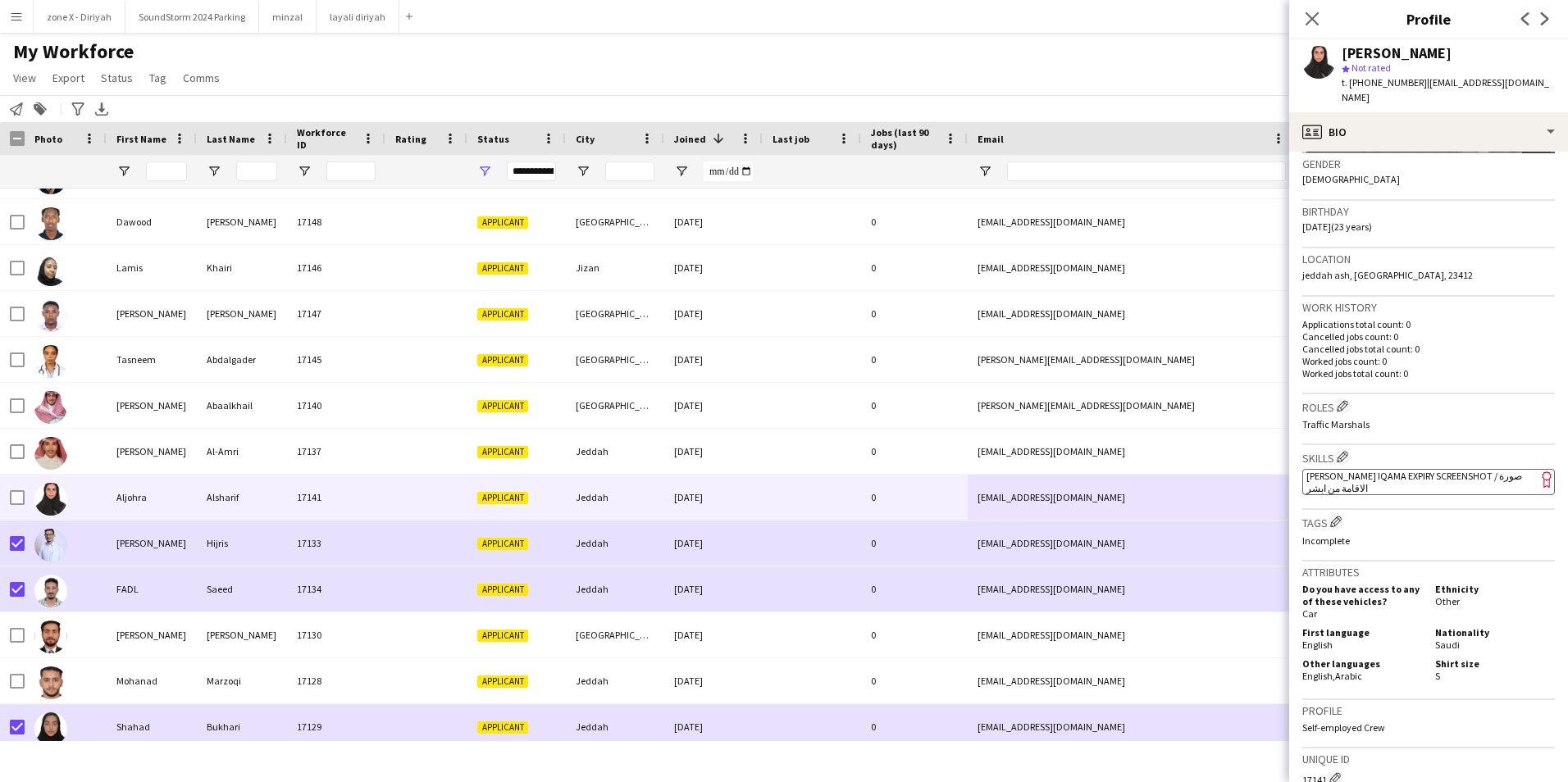
click at [1488, 469] on app-spec-pill "ok-circled2 background Layer 1 cross-circle-red background Layer 1 [PERSON_NAME…" at bounding box center [1429, 482] width 253 height 26
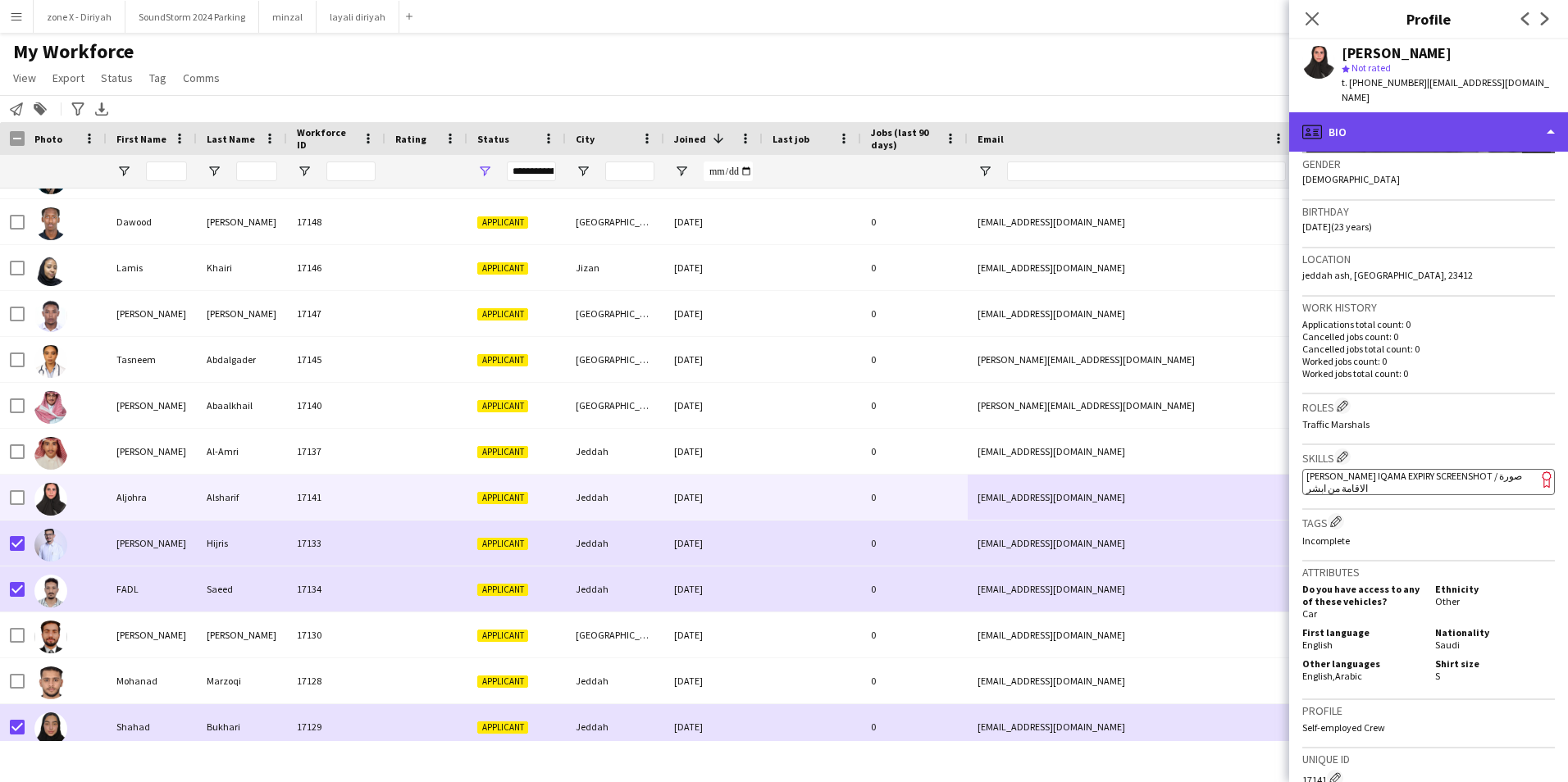
click at [1528, 112] on div "profile Bio" at bounding box center [1429, 132] width 279 height 40
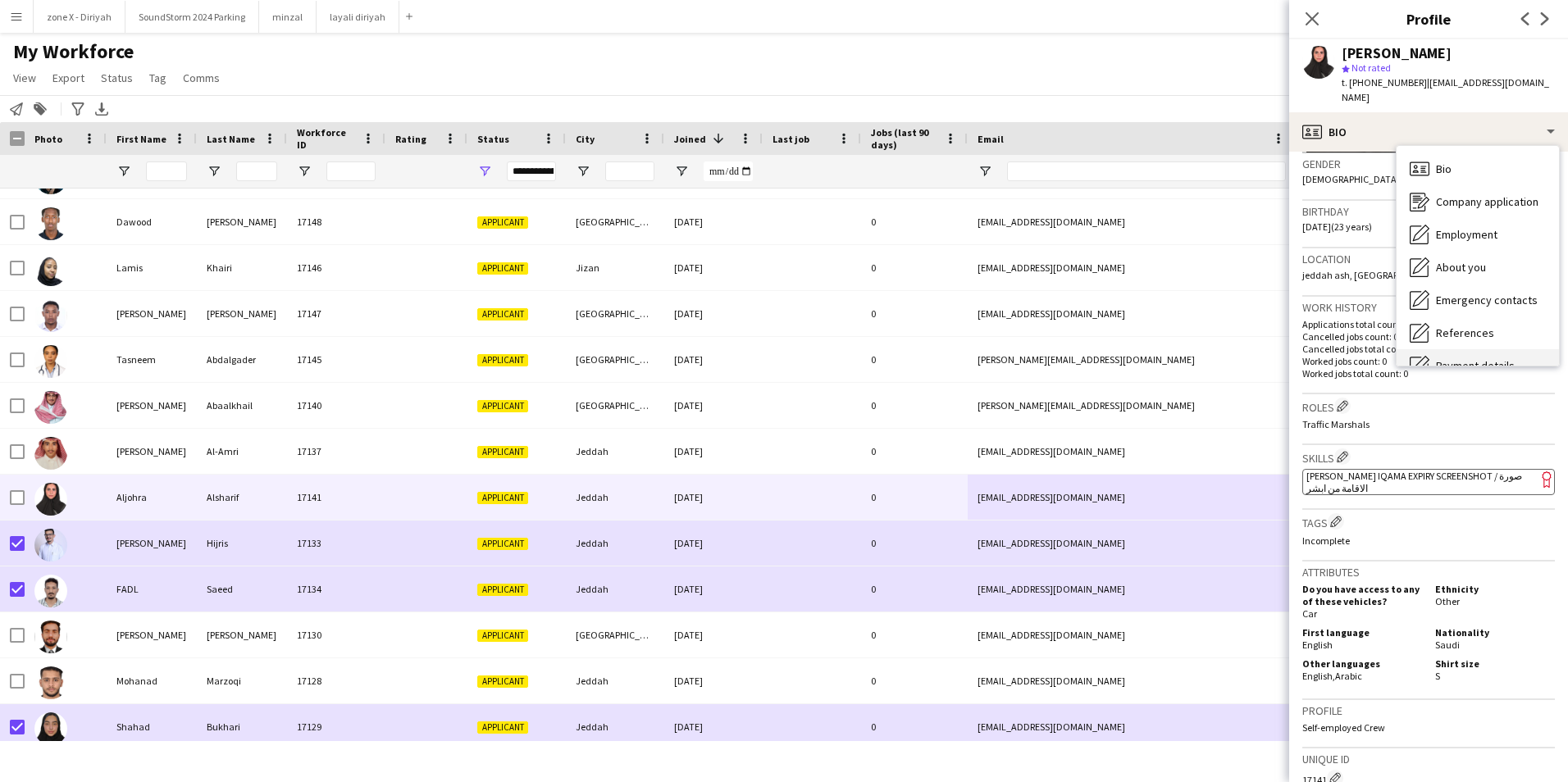
click at [1462, 358] on span "Payment details" at bounding box center [1475, 365] width 78 height 15
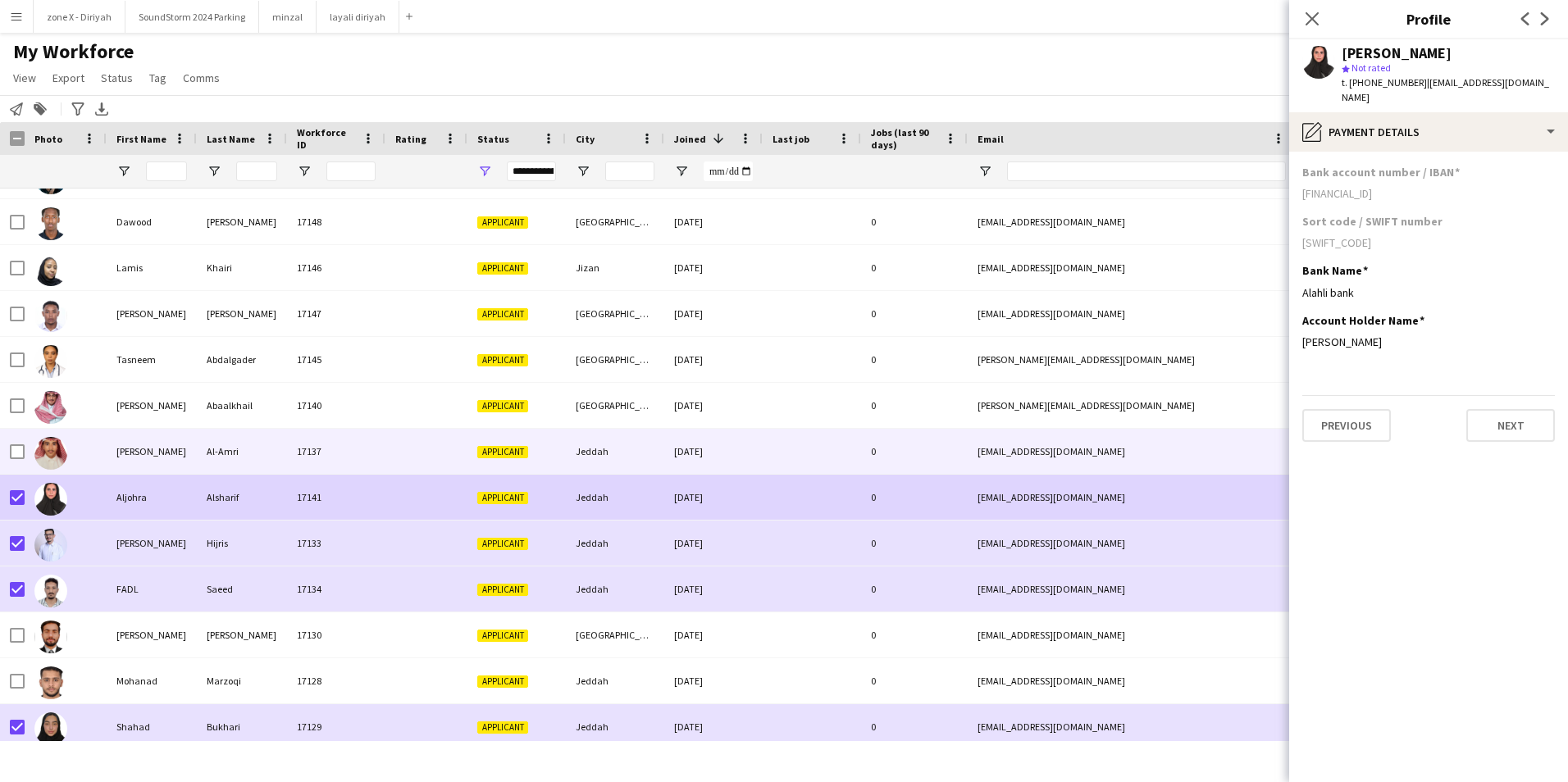
click at [605, 452] on div "Jeddah" at bounding box center [615, 451] width 98 height 45
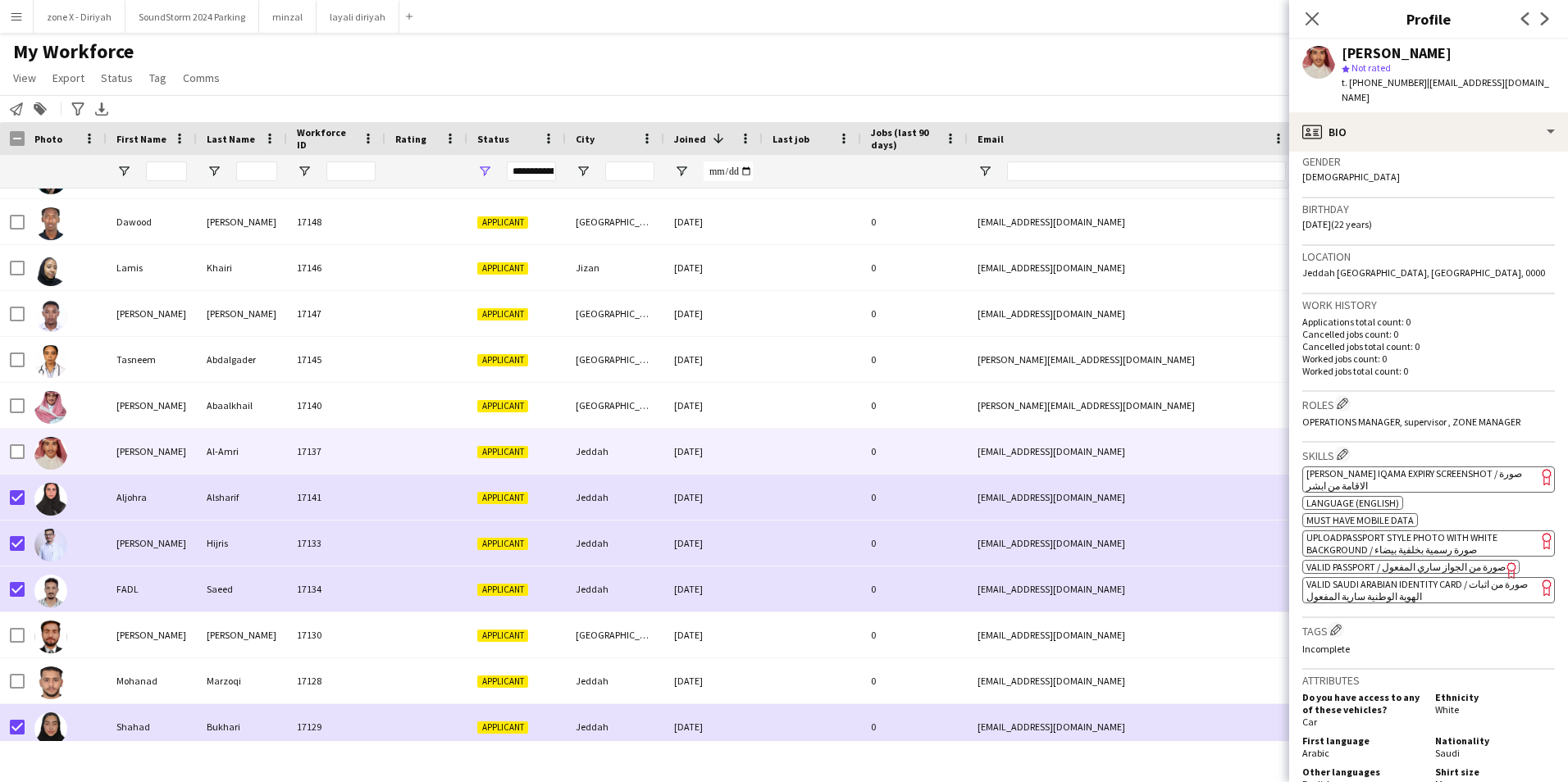
scroll to position [272, 0]
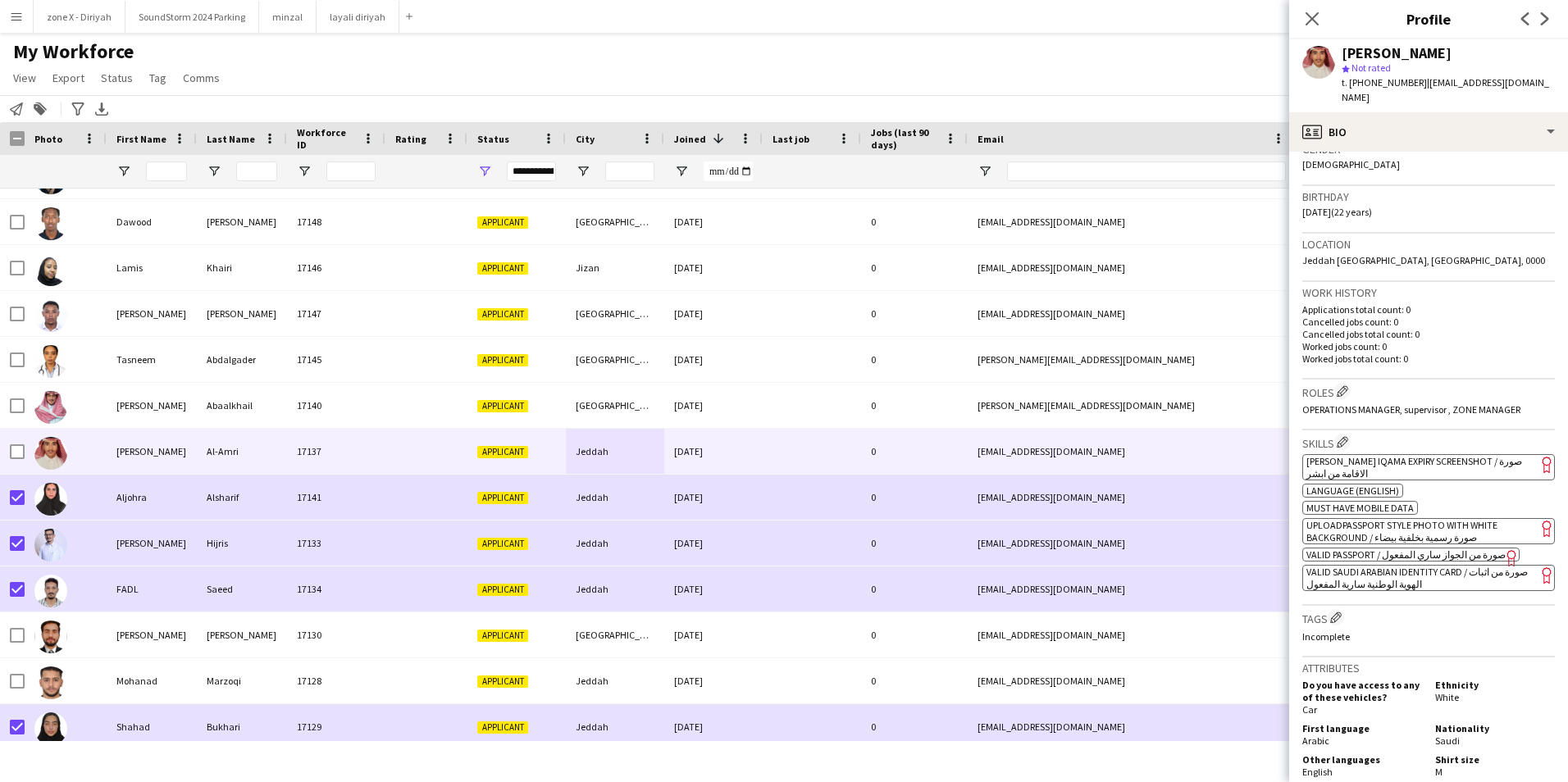
click at [1438, 455] on span "[PERSON_NAME] Iqama Expiry Screenshot / صورة الاقامة من ابشر" at bounding box center [1414, 467] width 215 height 25
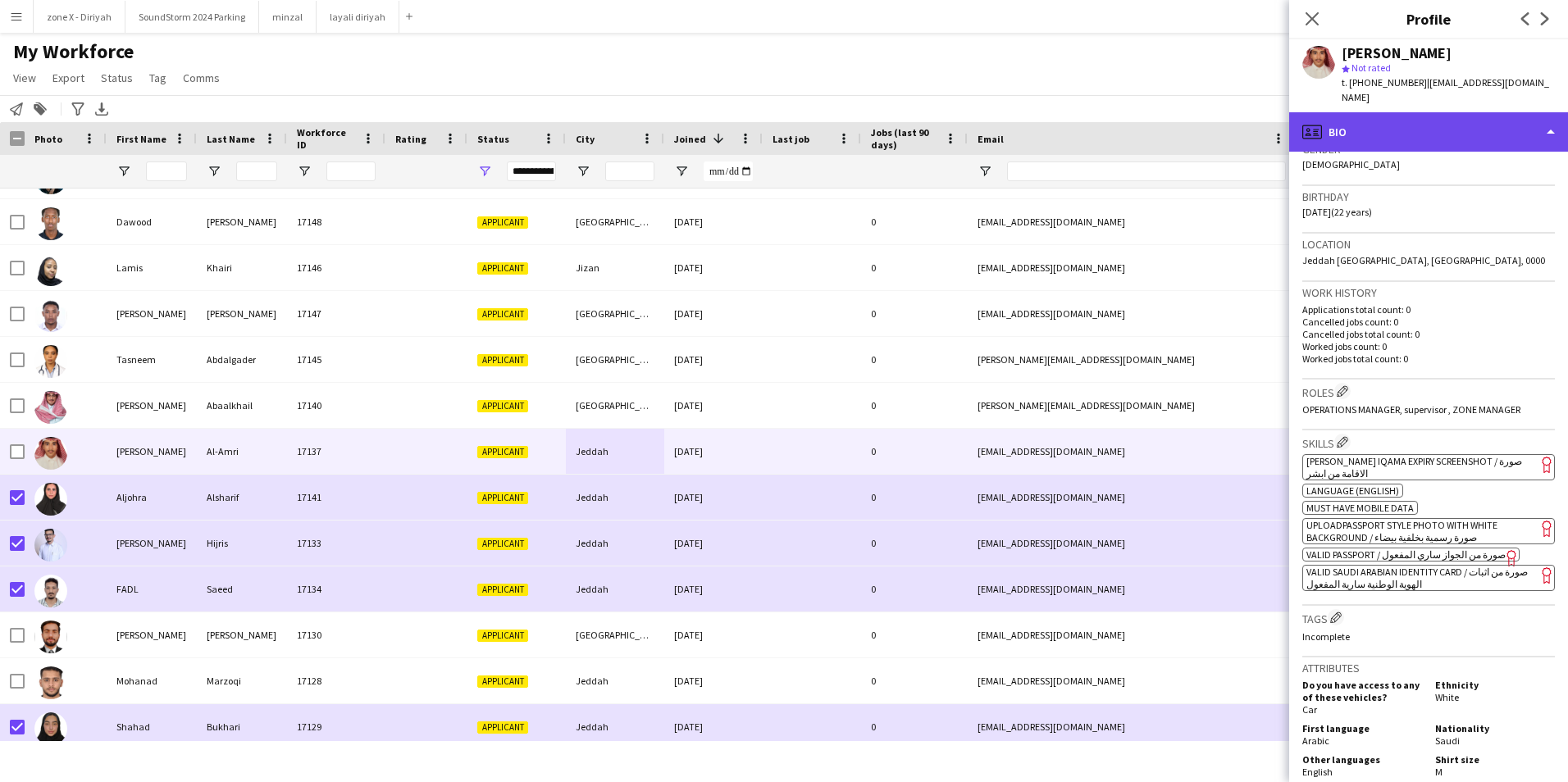
click at [1447, 122] on div "profile Bio" at bounding box center [1429, 132] width 279 height 40
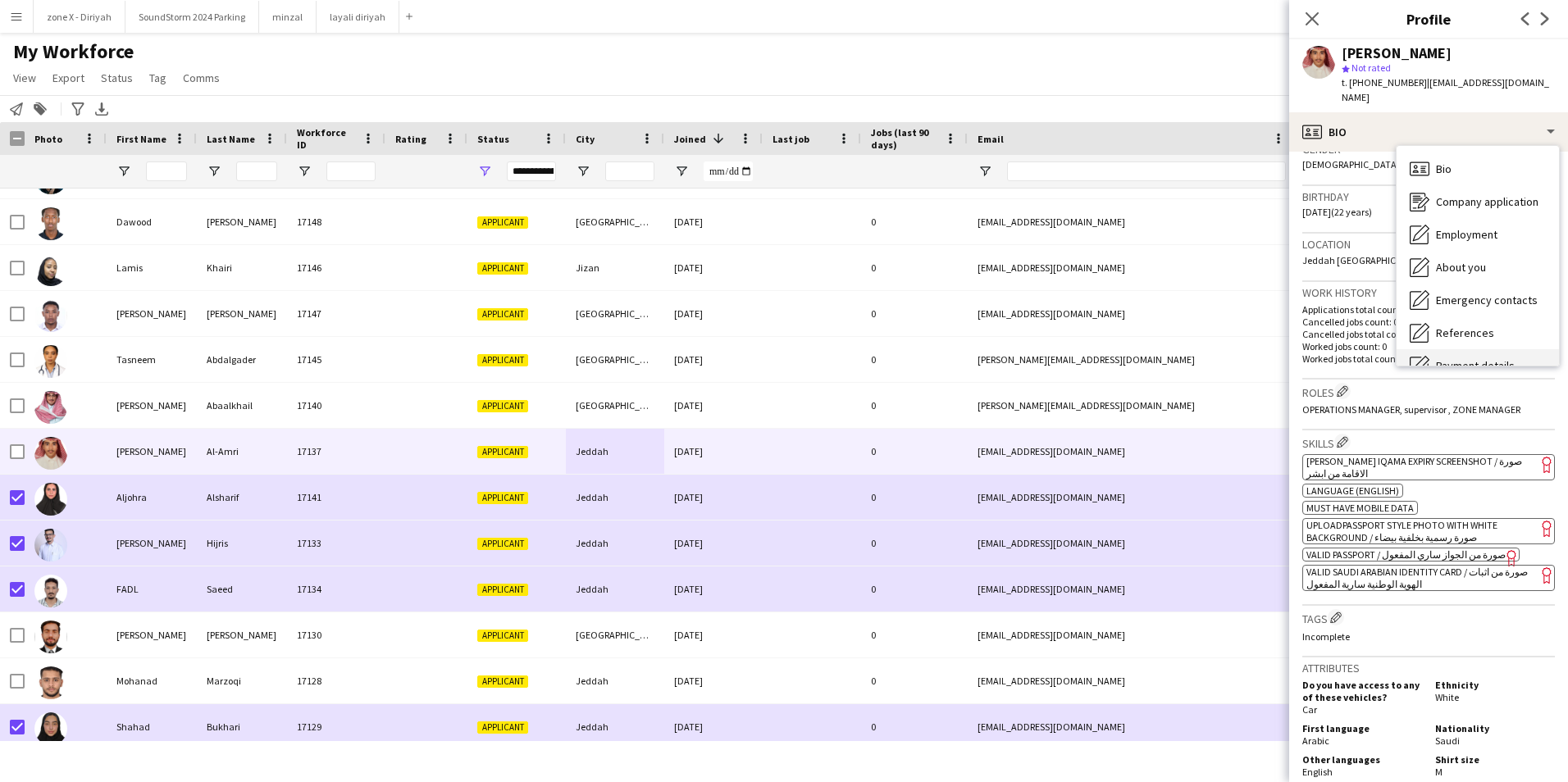
click at [1486, 349] on div "Payment details Payment details" at bounding box center [1477, 365] width 163 height 33
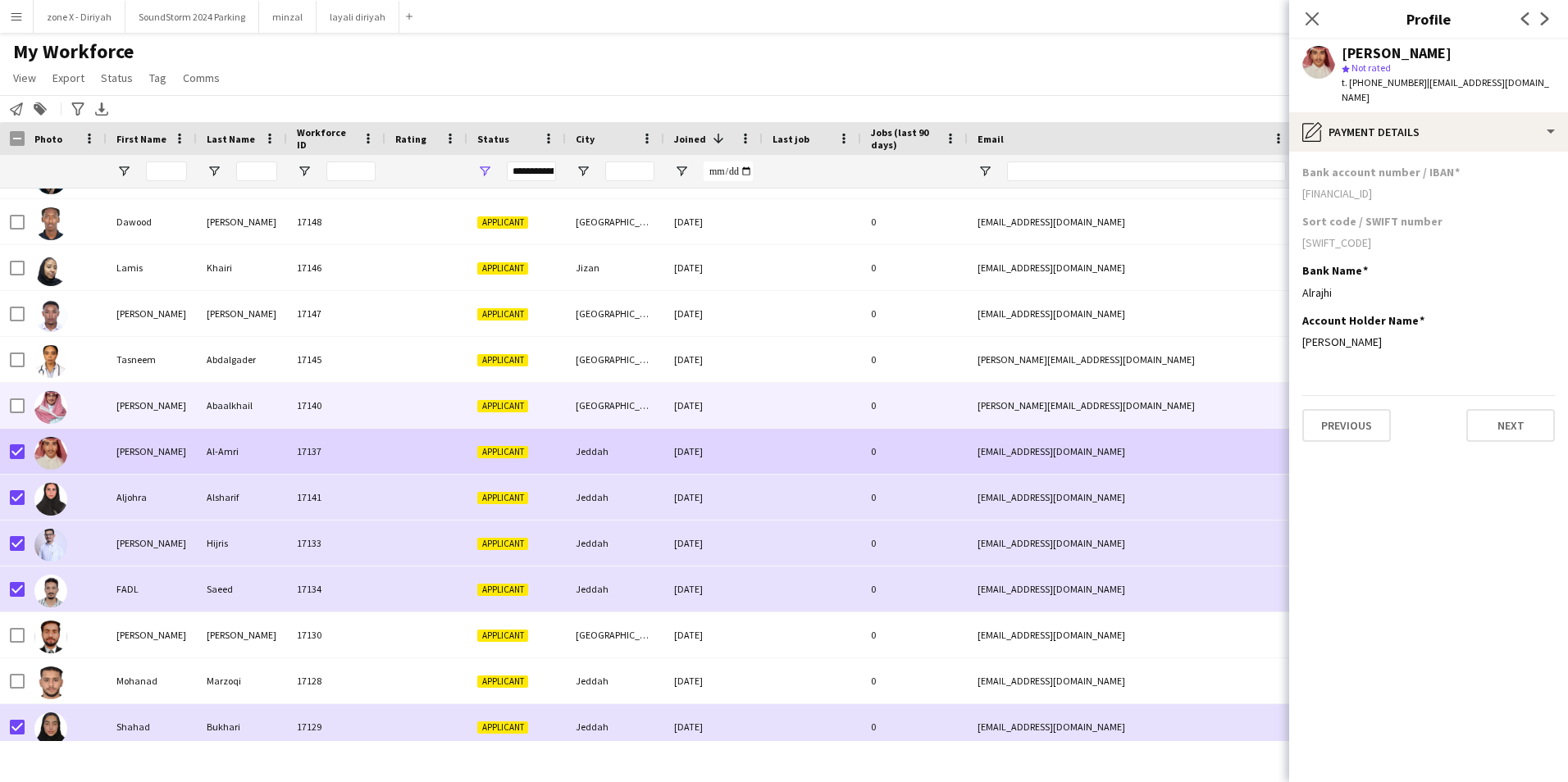
click at [548, 421] on div "Applicant" at bounding box center [516, 405] width 98 height 45
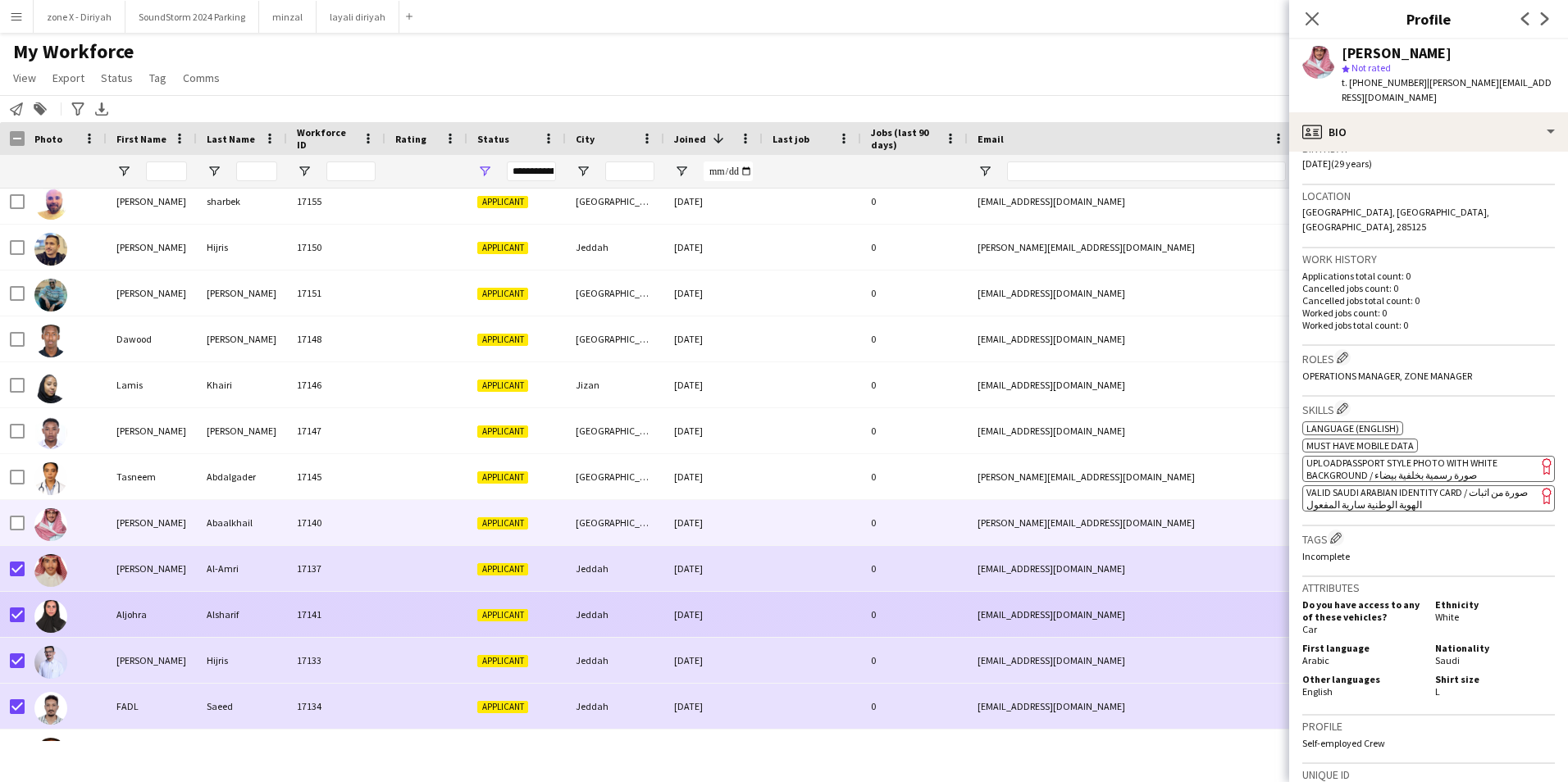
scroll to position [286, 0]
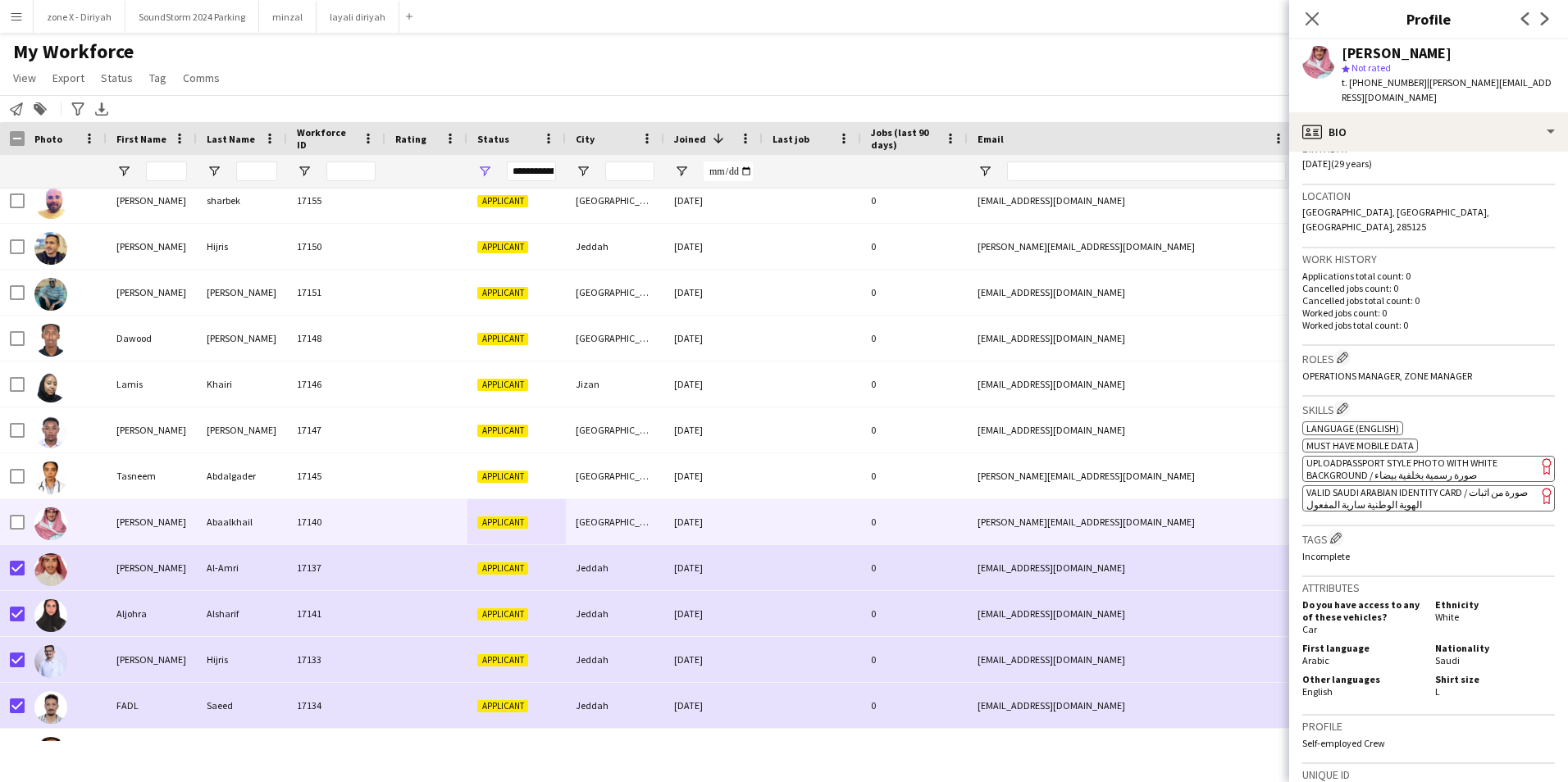
click at [1439, 485] on app-spec-pill "ok-circled2 background Layer 1 cross-circle-red background Layer 1 VALID SAUDI …" at bounding box center [1429, 498] width 253 height 26
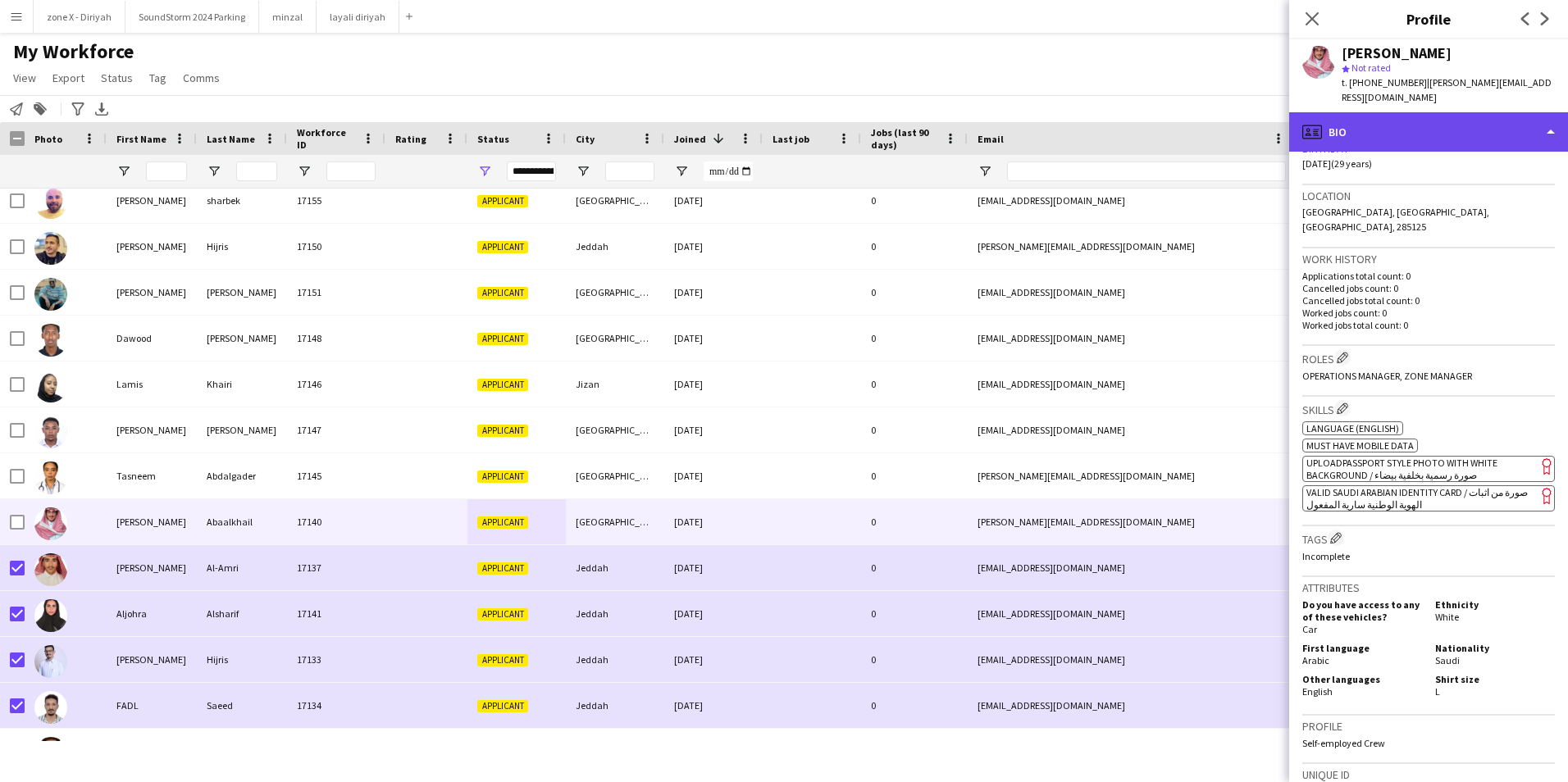
click at [1553, 112] on div "profile Bio" at bounding box center [1429, 132] width 279 height 40
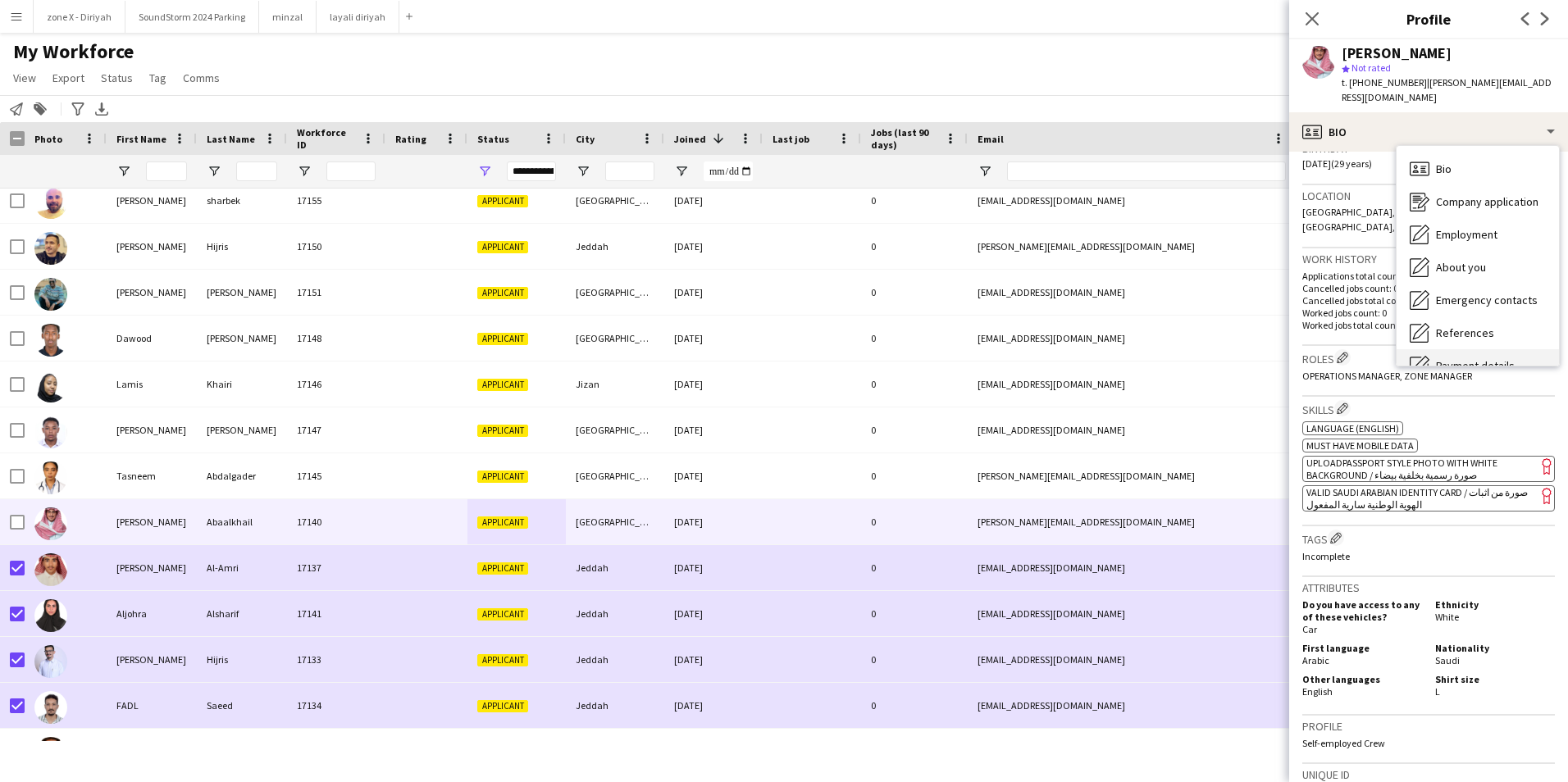
click at [1511, 349] on div "Payment details Payment details" at bounding box center [1477, 365] width 163 height 33
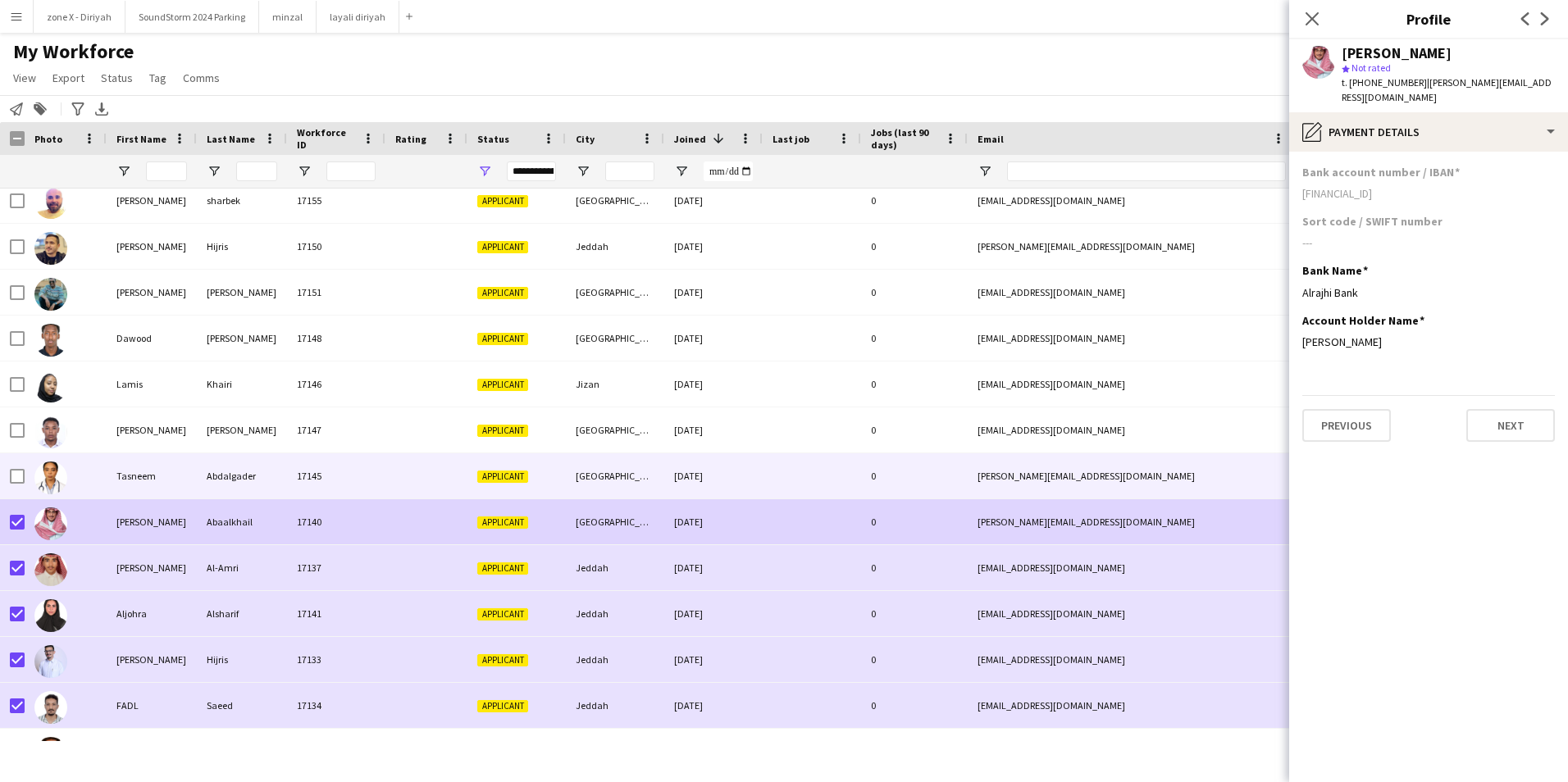
click at [659, 469] on div "[GEOGRAPHIC_DATA]" at bounding box center [615, 475] width 98 height 45
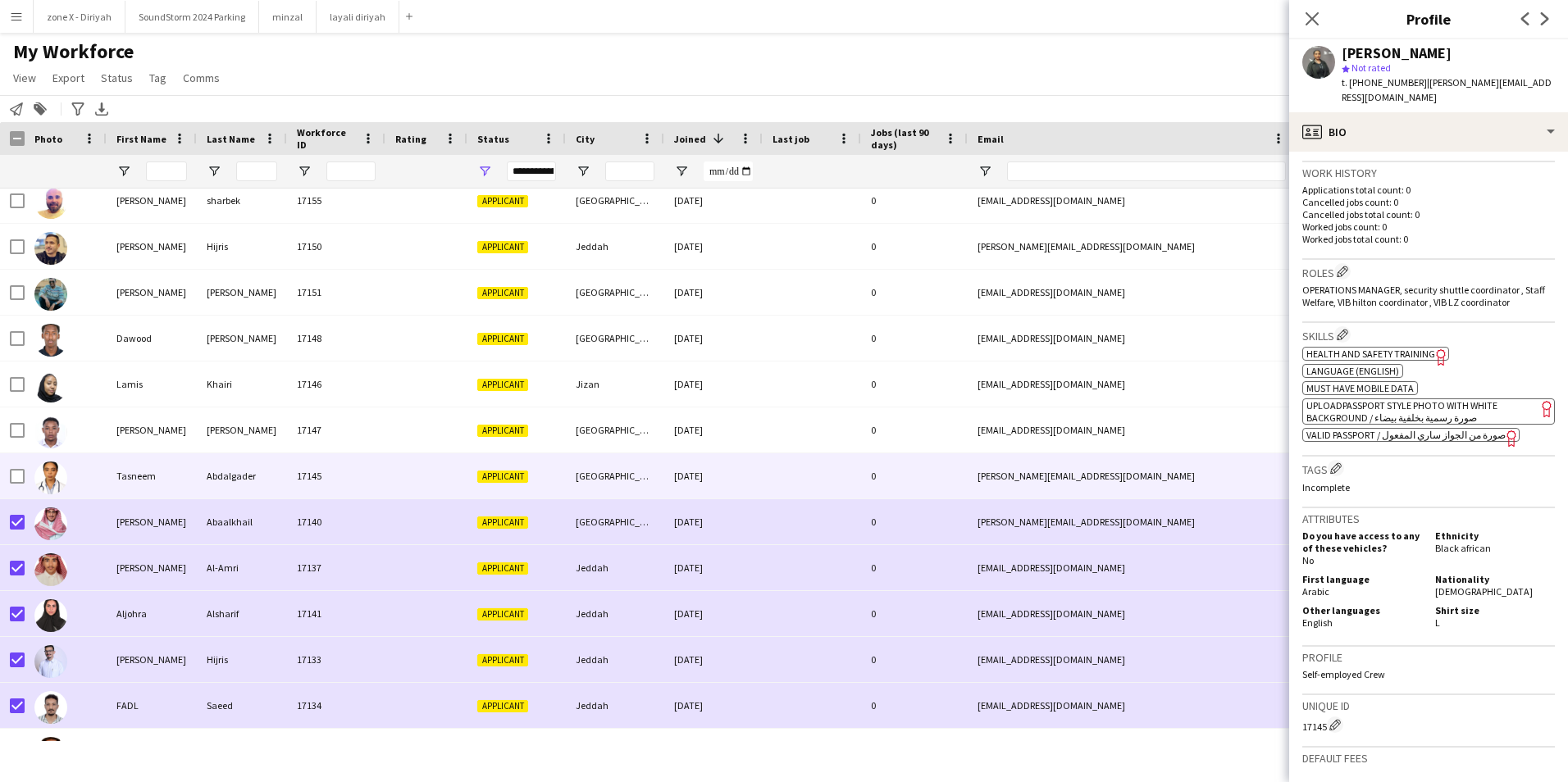
scroll to position [0, 0]
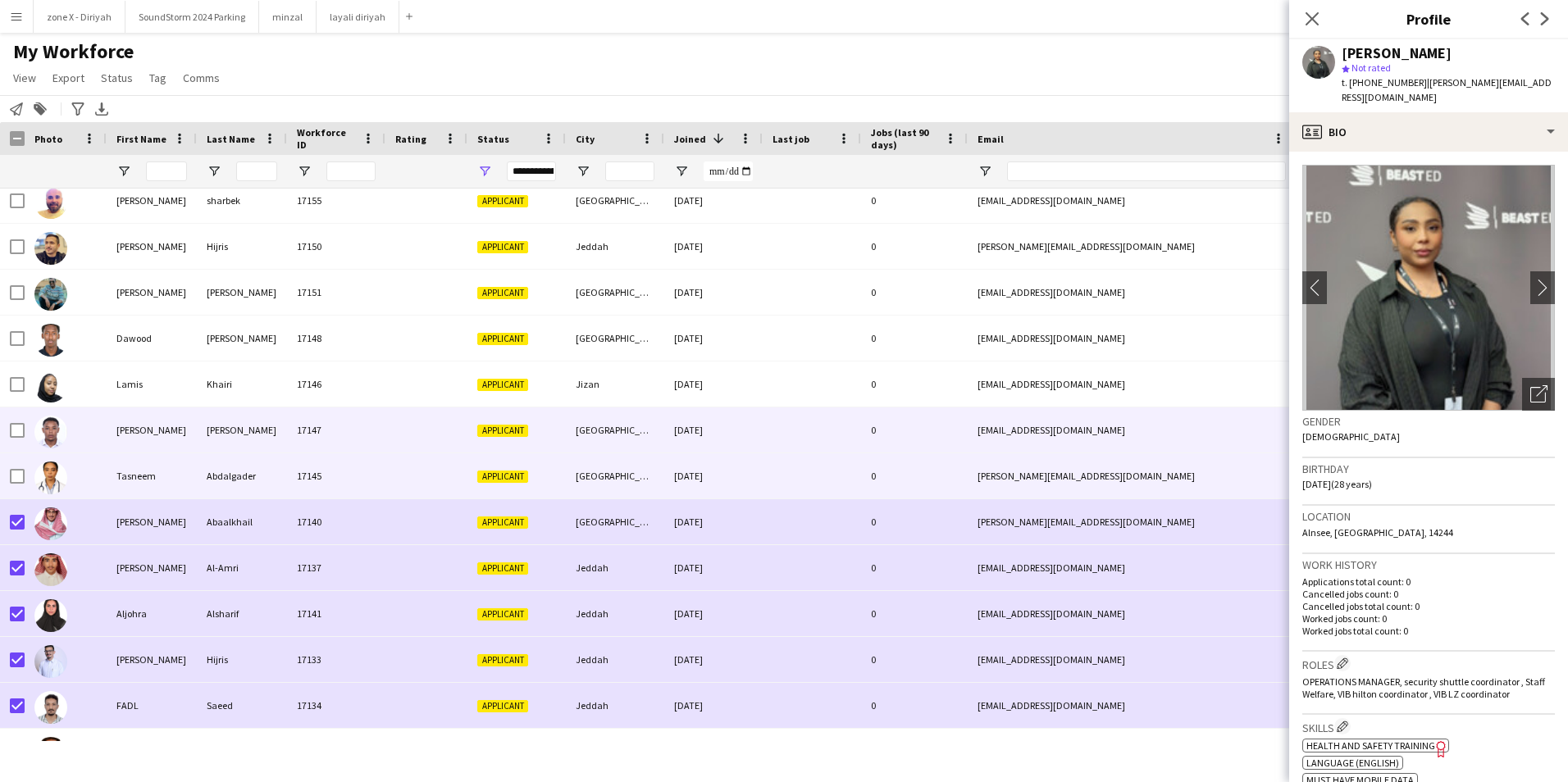
click at [1250, 434] on div "[EMAIL_ADDRESS][DOMAIN_NAME]" at bounding box center [1131, 430] width 328 height 45
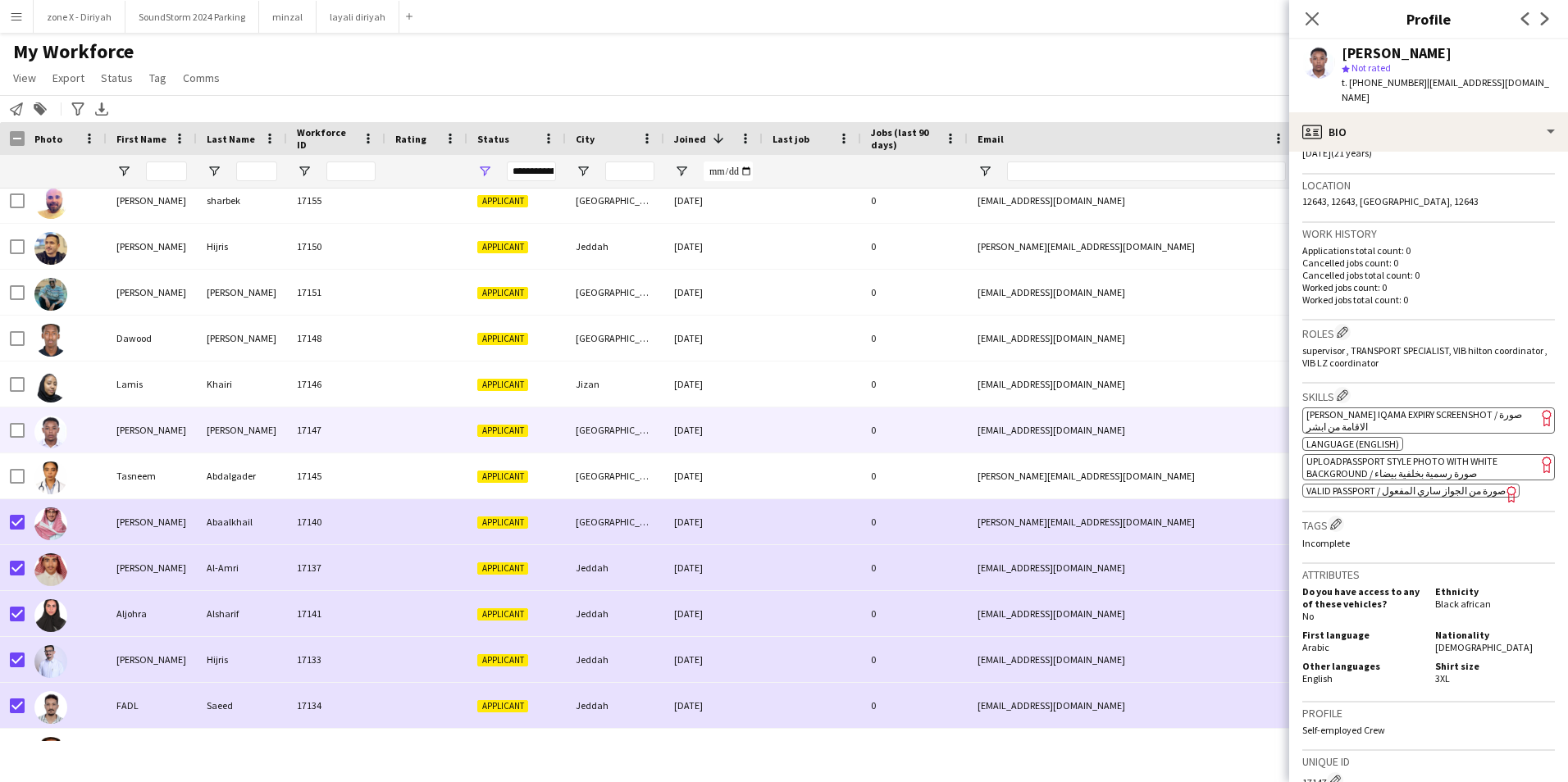
scroll to position [332, 0]
click at [1471, 408] on app-spec-pill "ok-circled2 background Layer 1 cross-circle-red background Layer 1 [PERSON_NAME…" at bounding box center [1429, 420] width 253 height 26
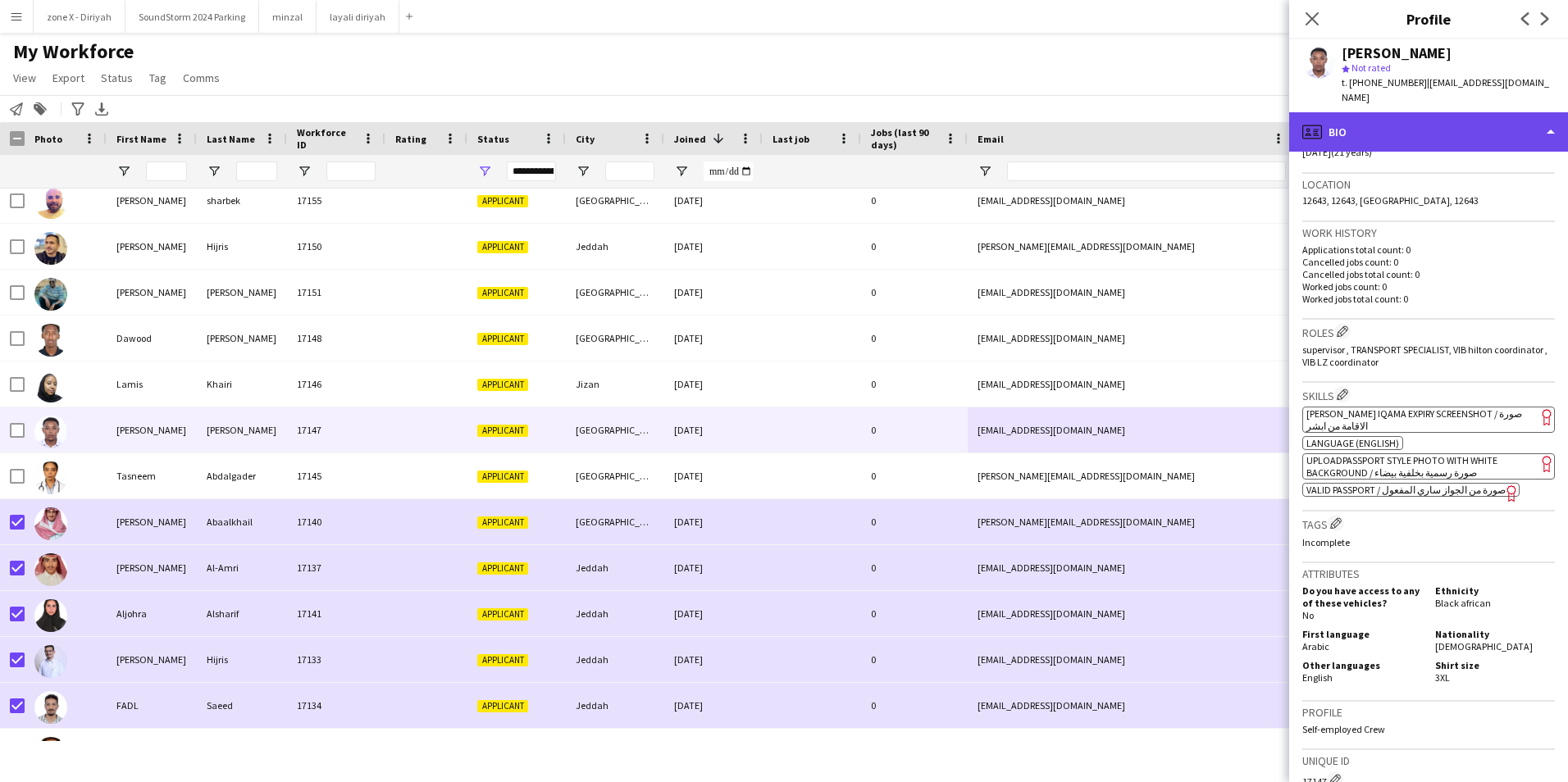
click at [1488, 113] on div "profile Bio" at bounding box center [1429, 132] width 279 height 40
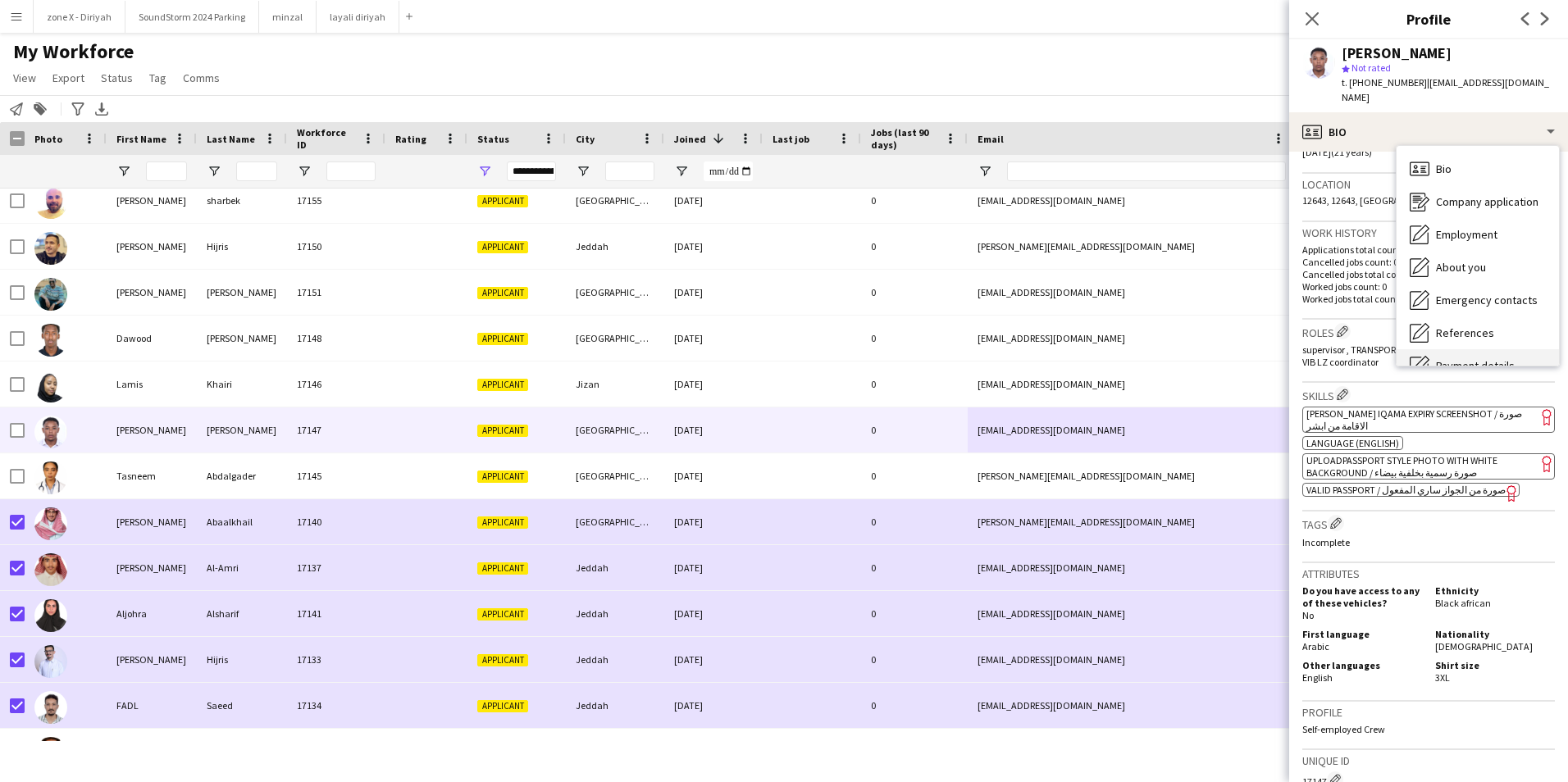
click at [1471, 358] on span "Payment details" at bounding box center [1475, 365] width 78 height 15
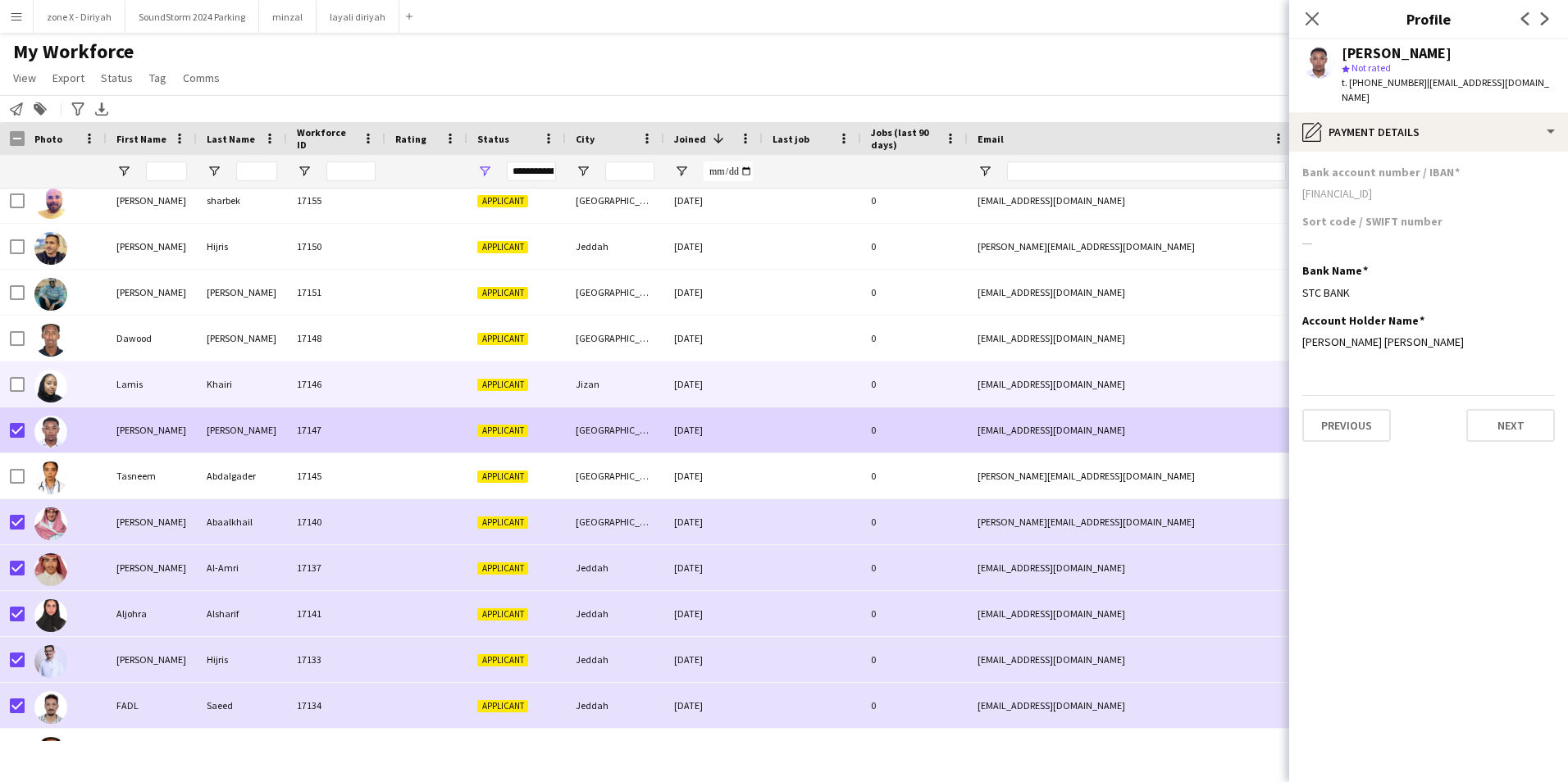
click at [231, 373] on div "Khairi" at bounding box center [241, 384] width 90 height 45
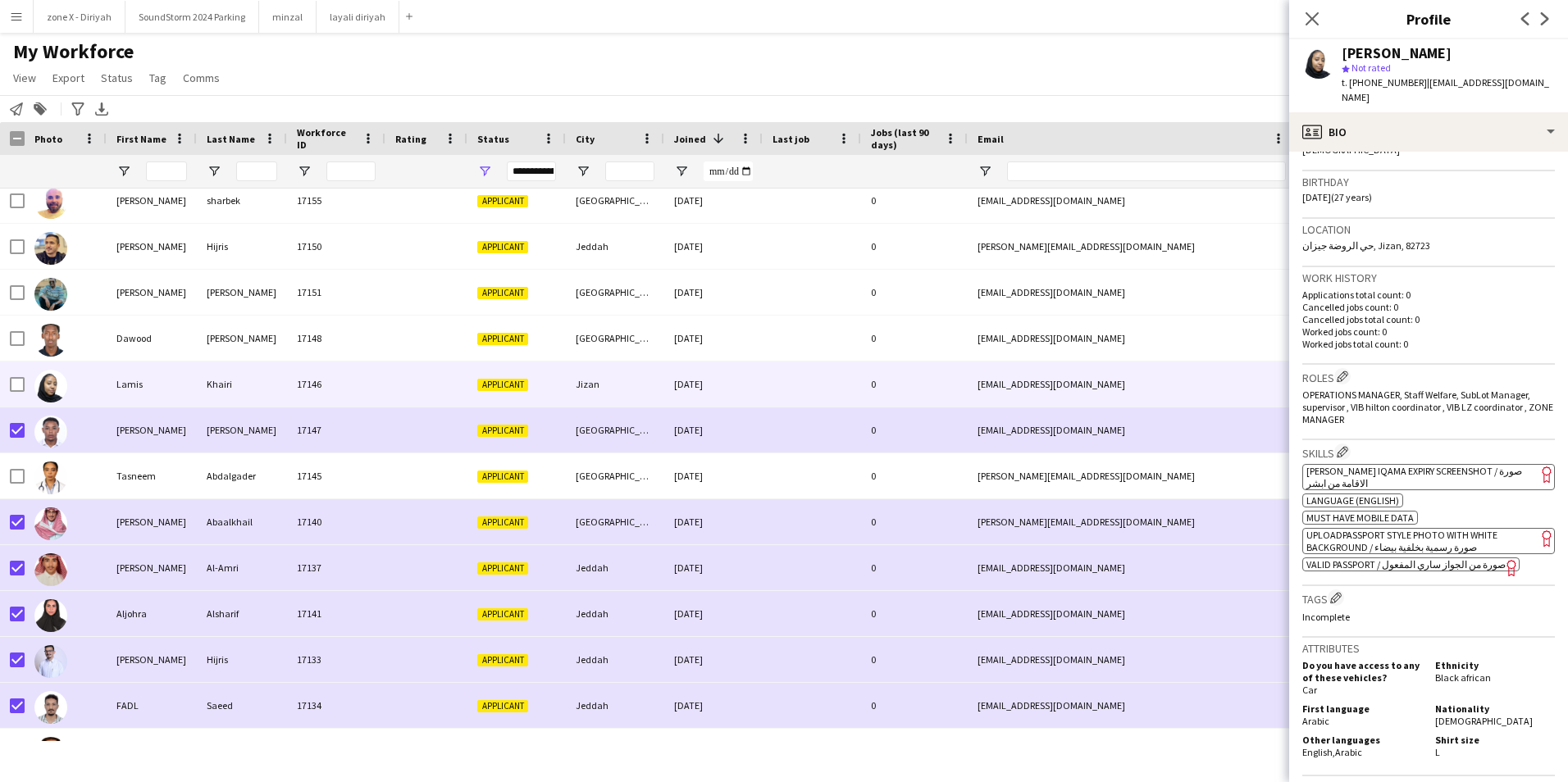
scroll to position [289, 0]
click at [1435, 463] on app-spec-pill "ok-circled2 background Layer 1 cross-circle-red background Layer 1 [PERSON_NAME…" at bounding box center [1429, 475] width 253 height 26
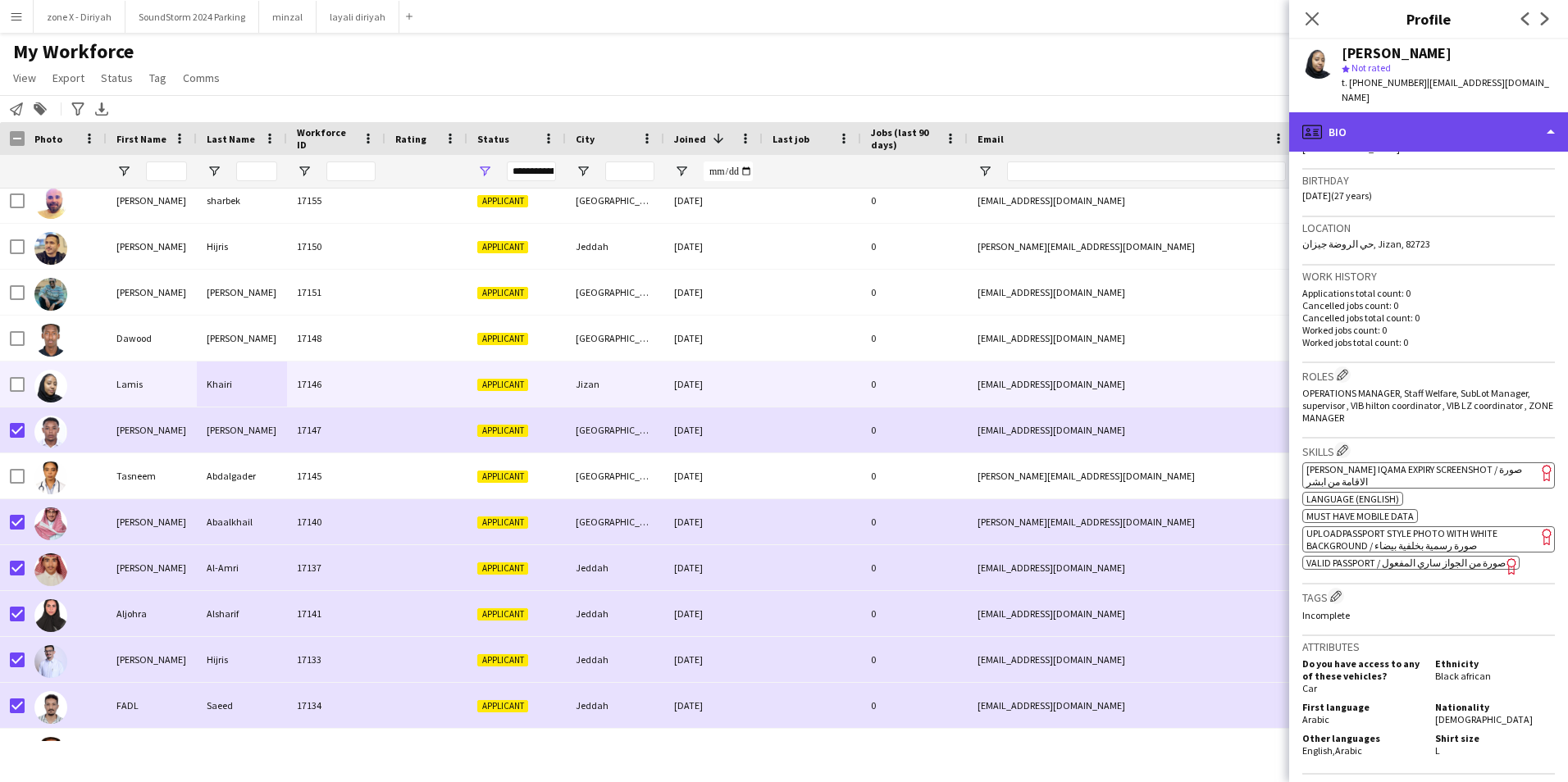
click at [1383, 112] on div "profile Bio" at bounding box center [1429, 132] width 279 height 40
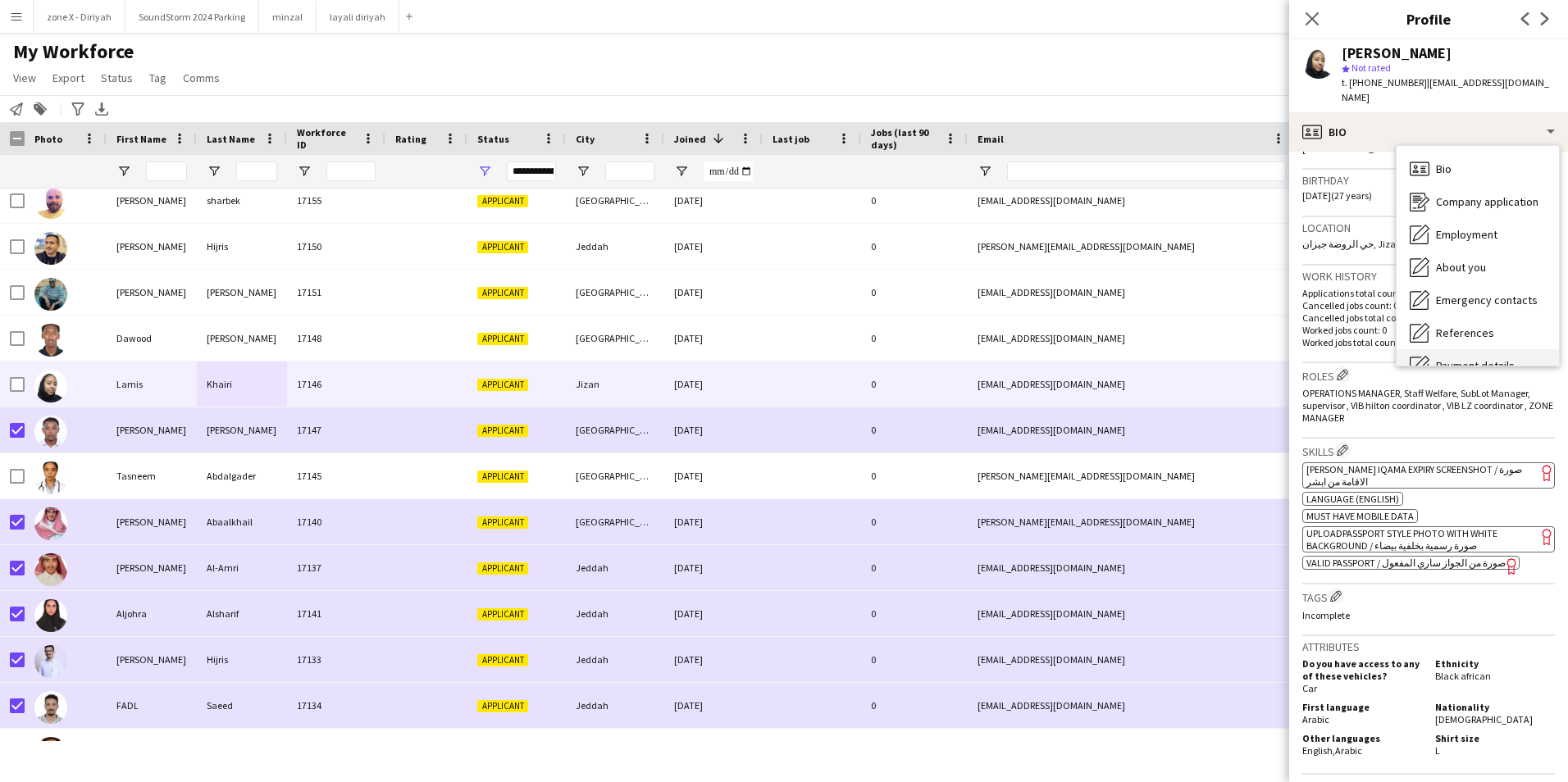
click at [1434, 349] on div "Payment details Payment details" at bounding box center [1477, 365] width 163 height 33
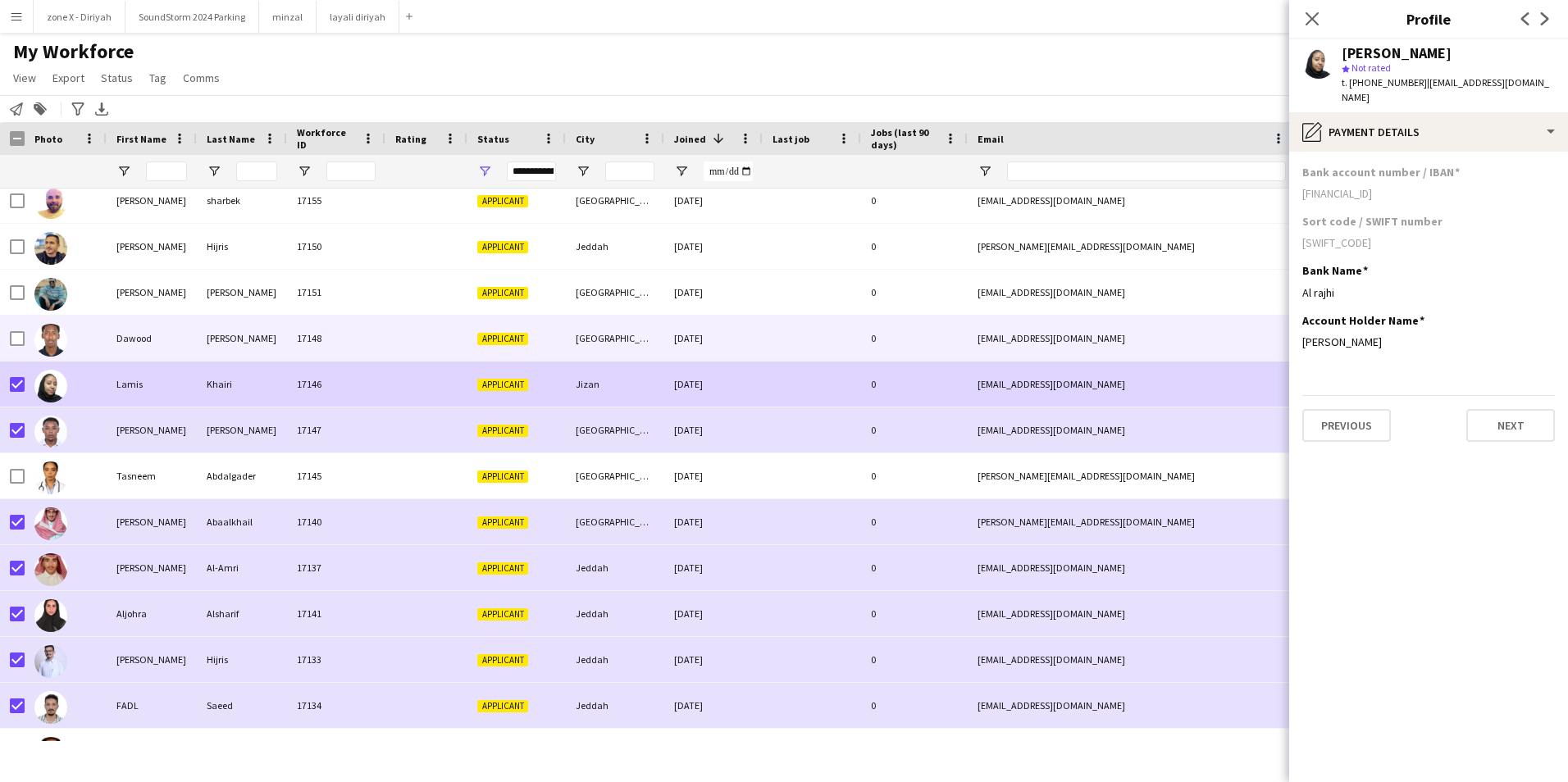
click at [183, 331] on div "Dawood" at bounding box center [151, 338] width 90 height 45
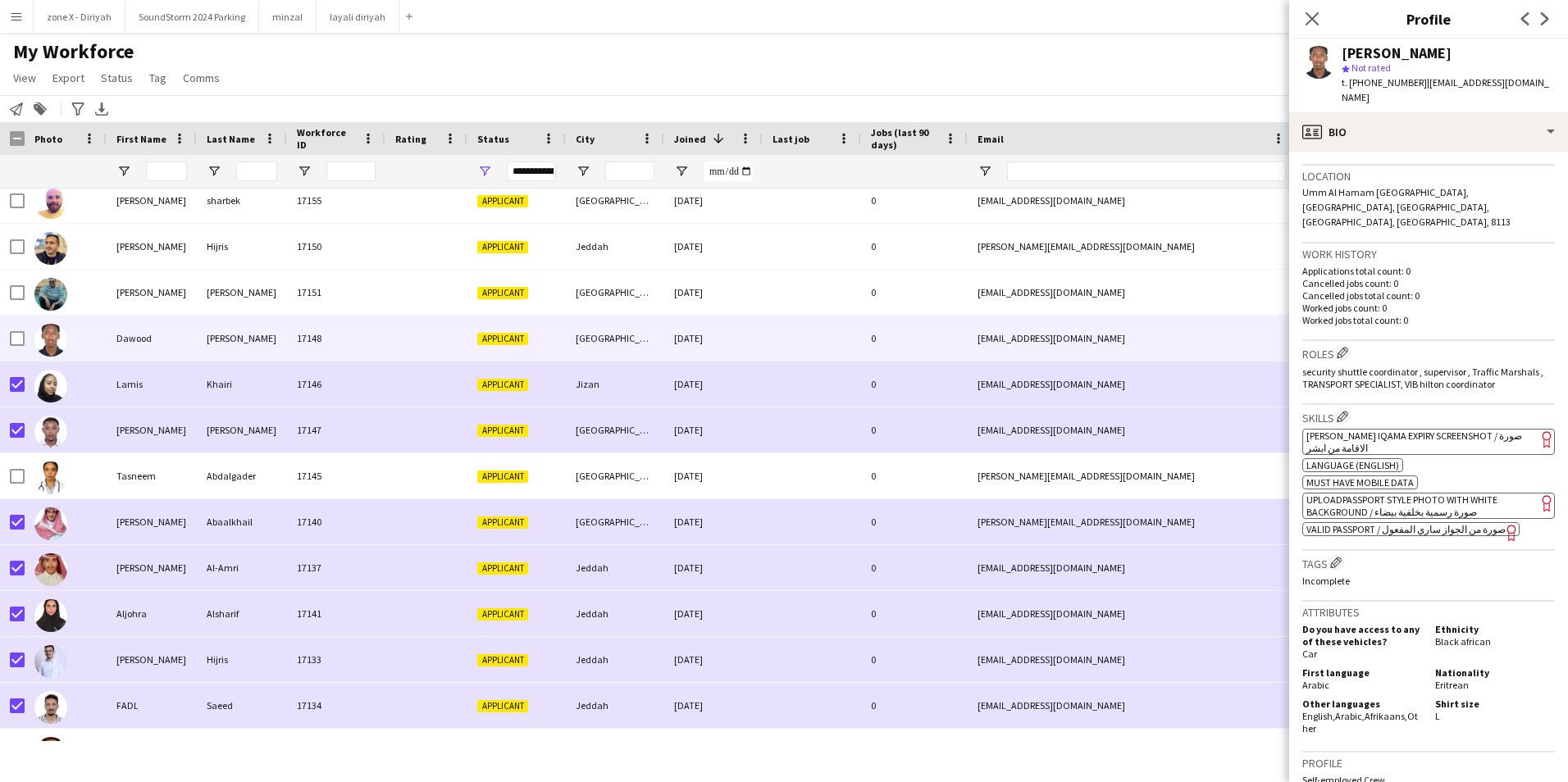
scroll to position [342, 0]
click at [1451, 427] on app-spec-pill "ok-circled2 background Layer 1 cross-circle-red background Layer 1 [PERSON_NAME…" at bounding box center [1429, 440] width 253 height 26
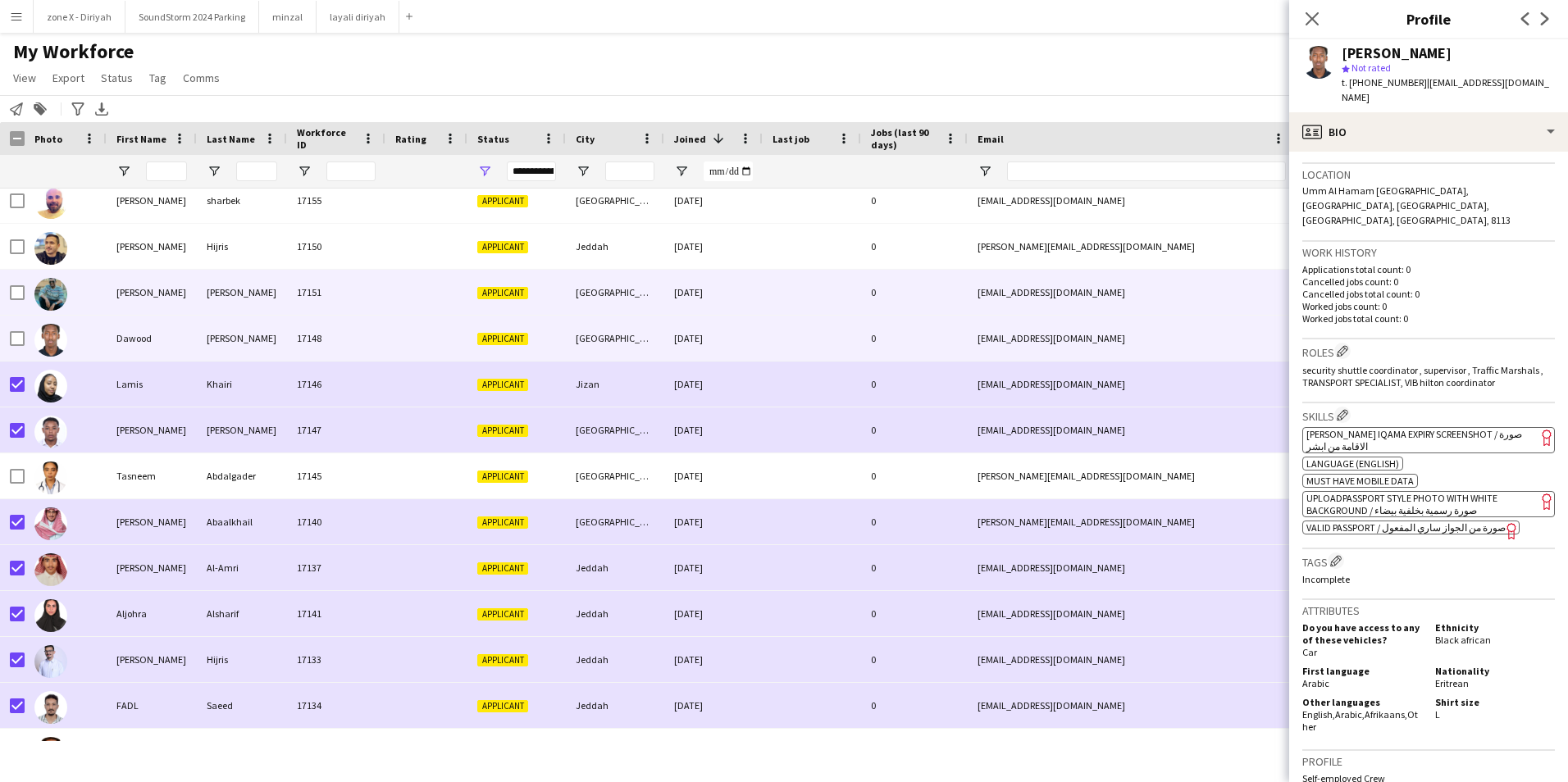
click at [1011, 274] on div "[EMAIL_ADDRESS][DOMAIN_NAME]" at bounding box center [1131, 292] width 328 height 45
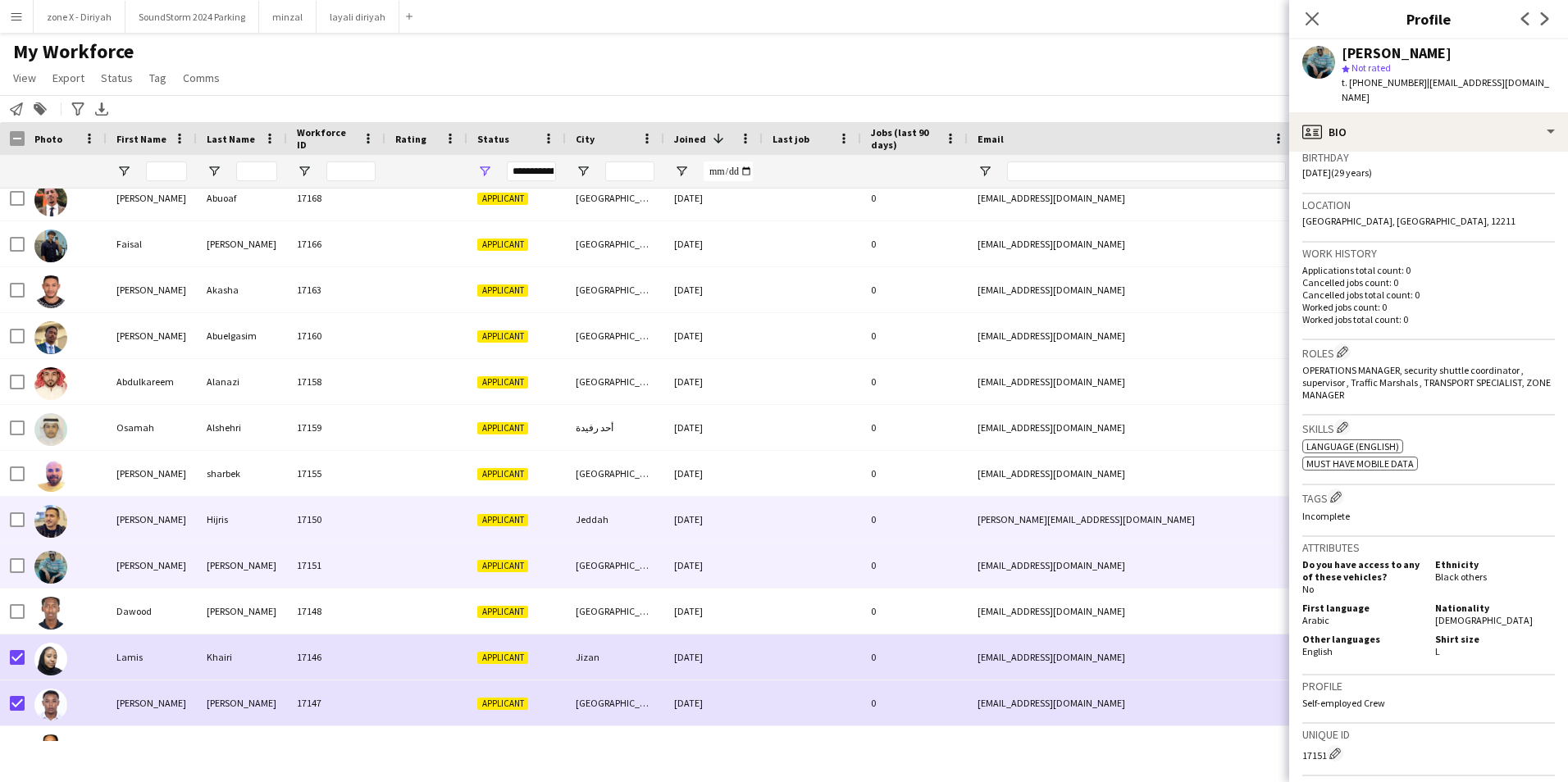
scroll to position [0, 0]
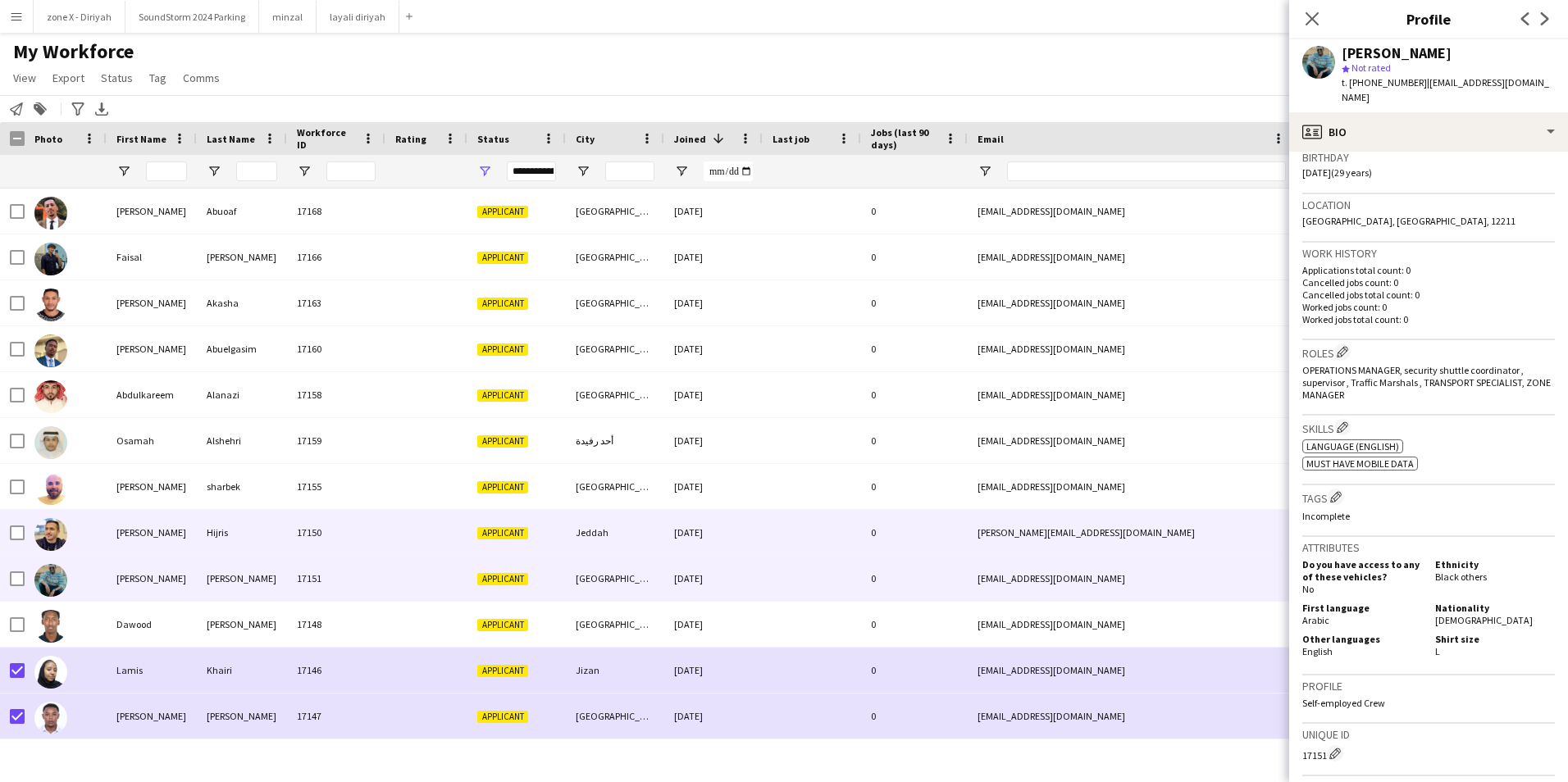
click at [1171, 519] on div "[PERSON_NAME][EMAIL_ADDRESS][DOMAIN_NAME]" at bounding box center [1131, 532] width 328 height 45
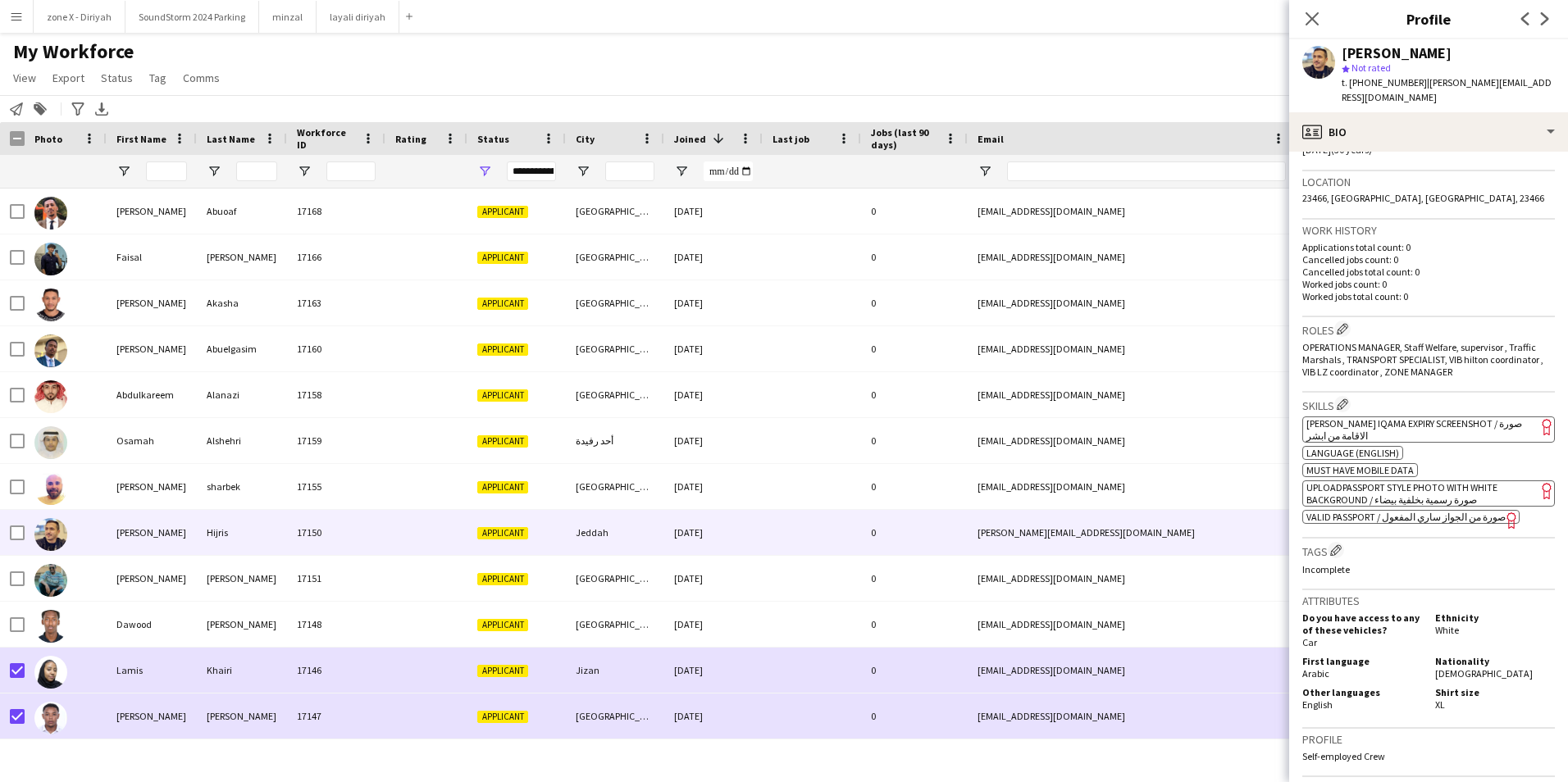
scroll to position [342, 0]
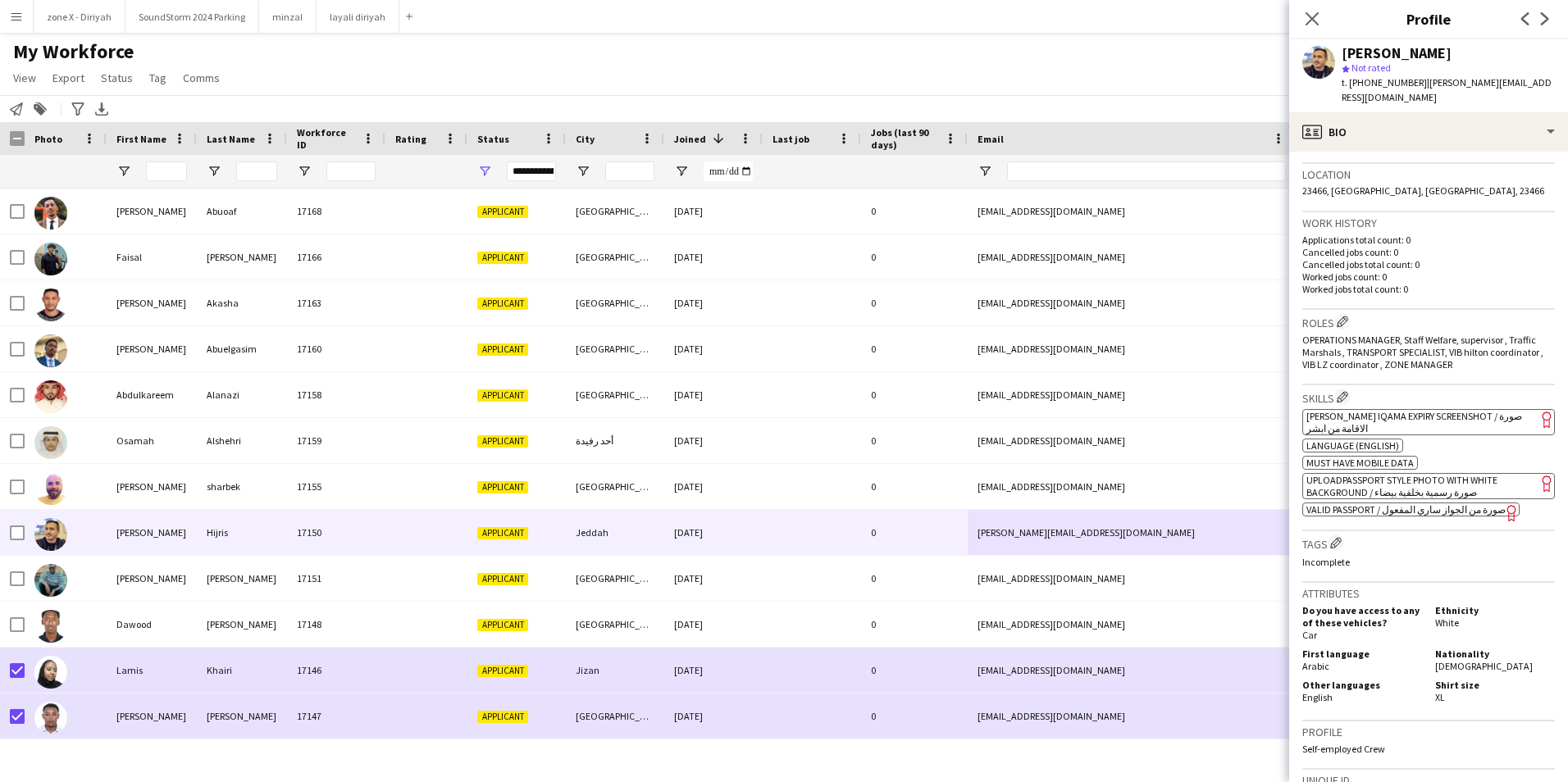
click at [1475, 410] on span "[PERSON_NAME] Iqama Expiry Screenshot / صورة الاقامة من ابشر" at bounding box center [1414, 422] width 215 height 25
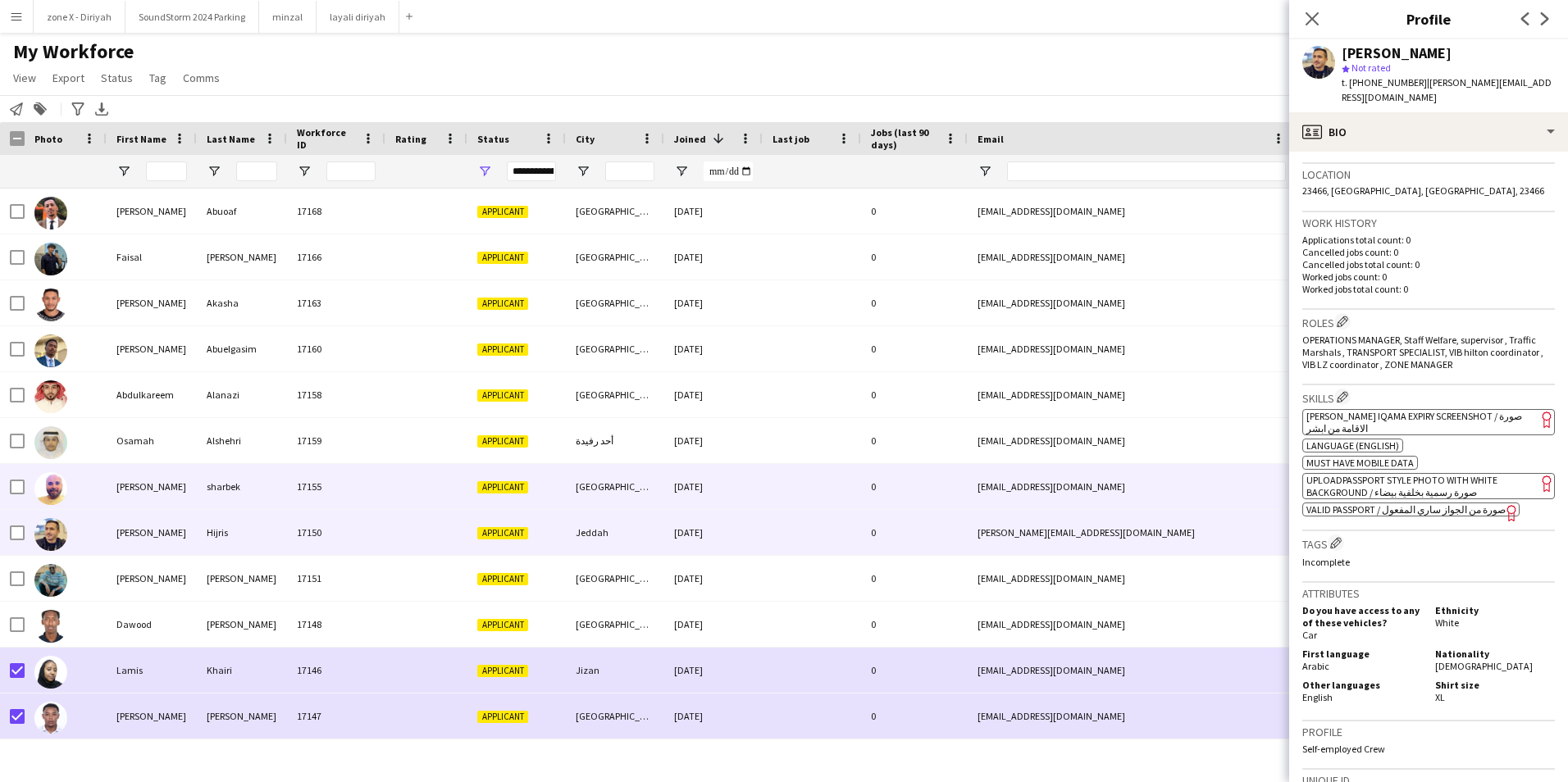
click at [1193, 482] on div "[EMAIL_ADDRESS][DOMAIN_NAME]" at bounding box center [1131, 486] width 328 height 45
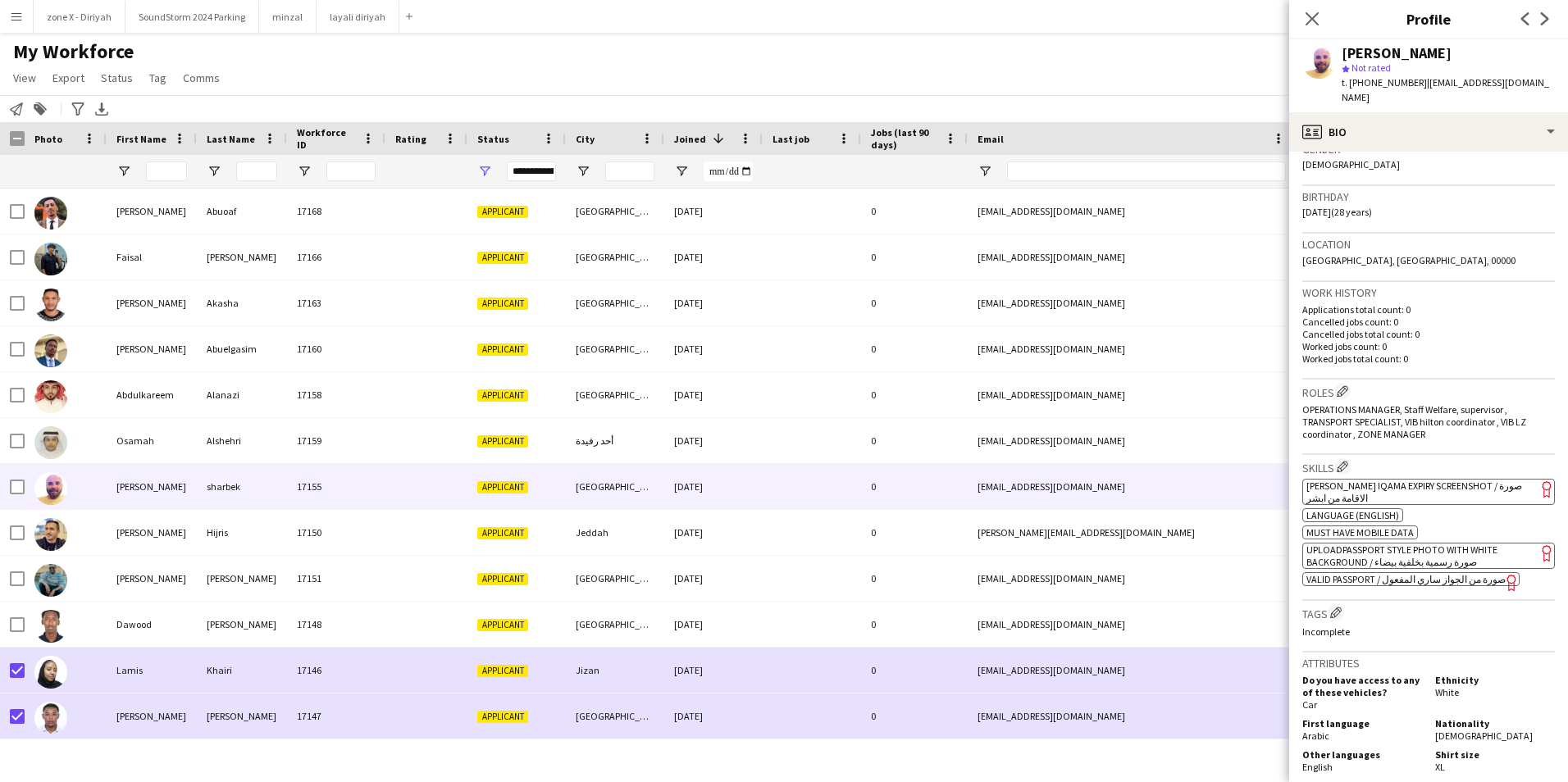
scroll to position [274, 0]
click at [1463, 478] on span "[PERSON_NAME] Iqama Expiry Screenshot / صورة الاقامة من ابشر" at bounding box center [1414, 490] width 215 height 25
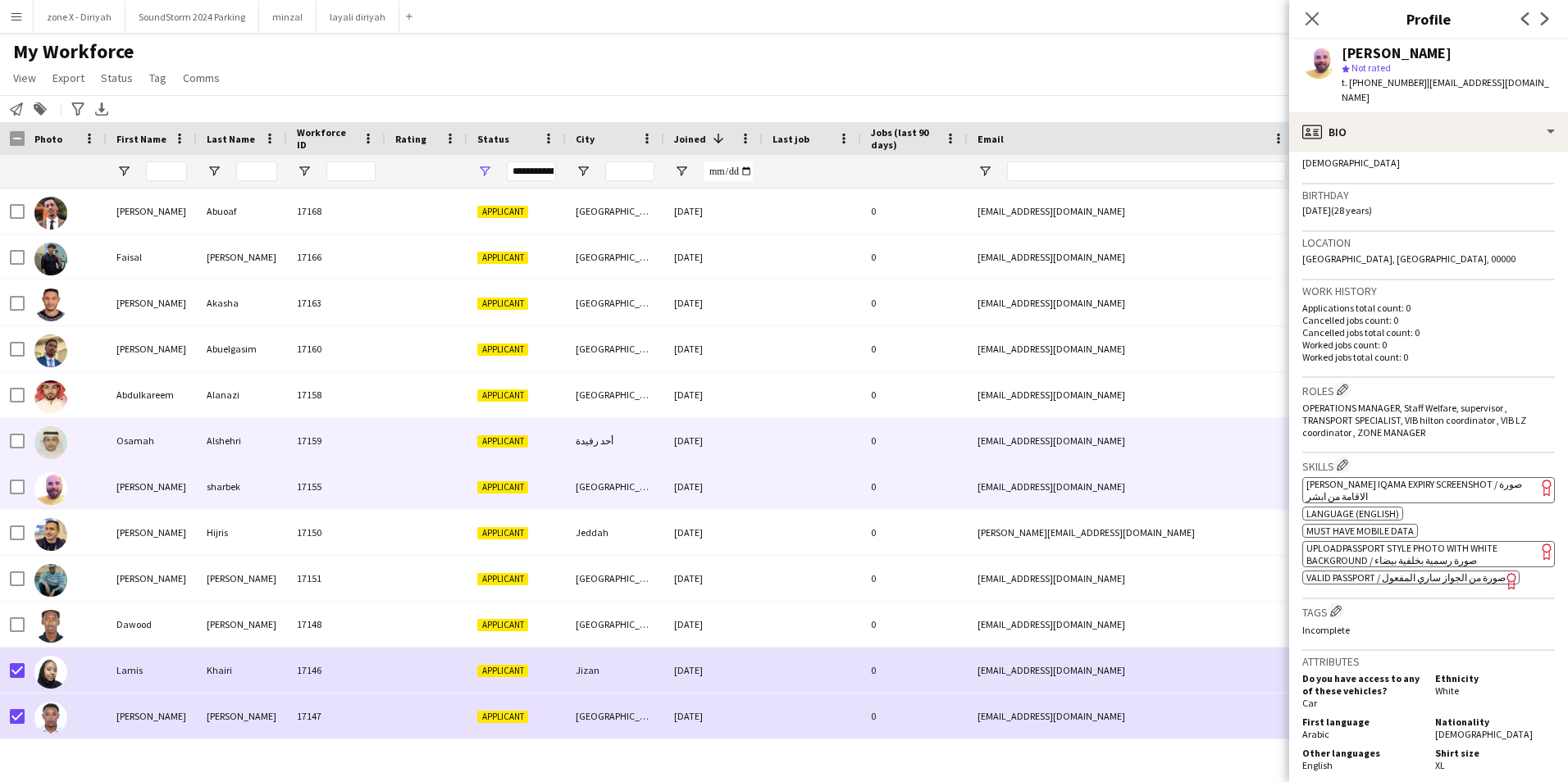
click at [1061, 424] on div "[EMAIL_ADDRESS][DOMAIN_NAME]" at bounding box center [1131, 440] width 328 height 45
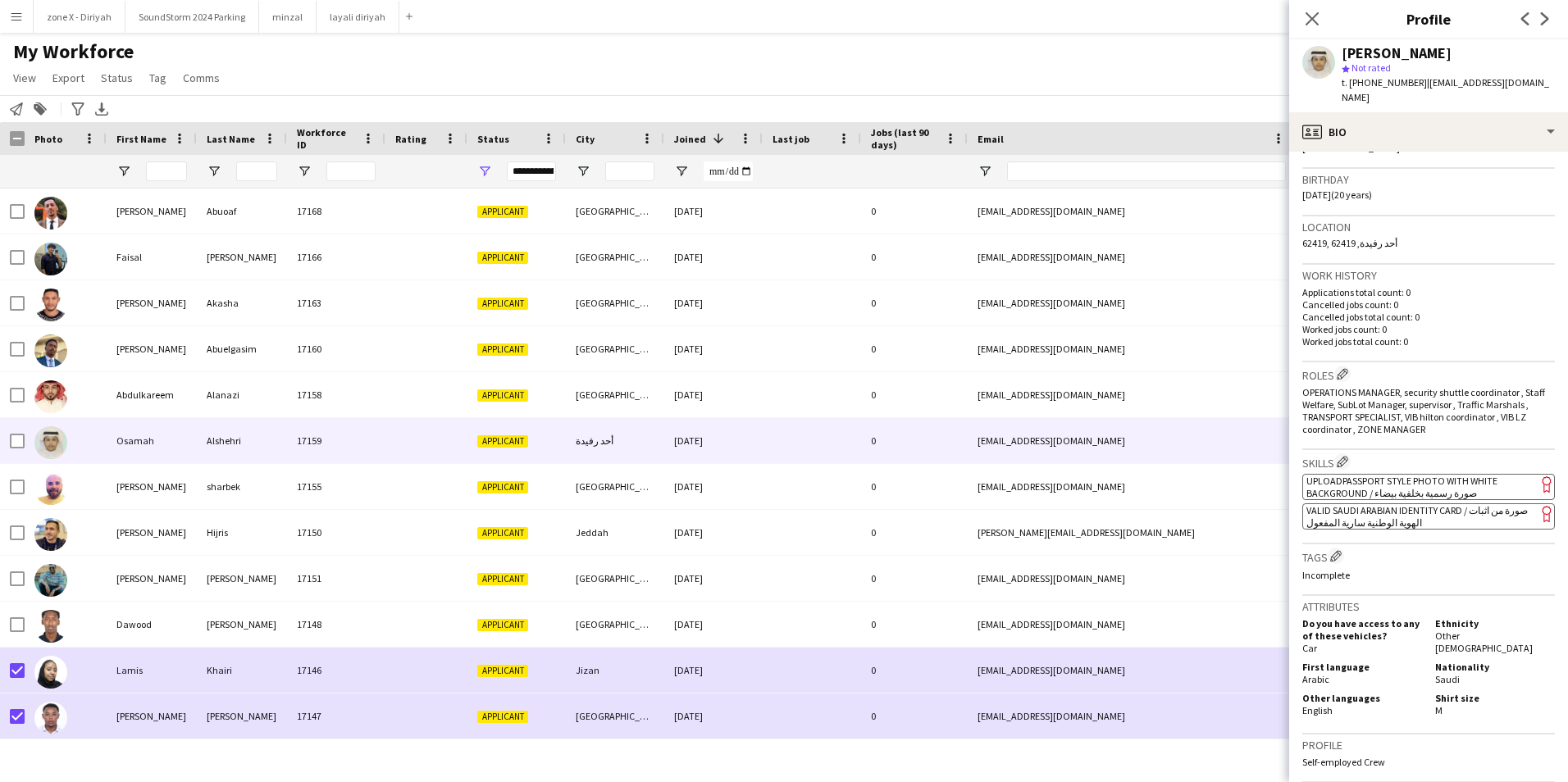
scroll to position [290, 0]
click at [1408, 502] on app-spec-pill "ok-circled2 background Layer 1 cross-circle-red background Layer 1 VALID SAUDI …" at bounding box center [1429, 516] width 253 height 26
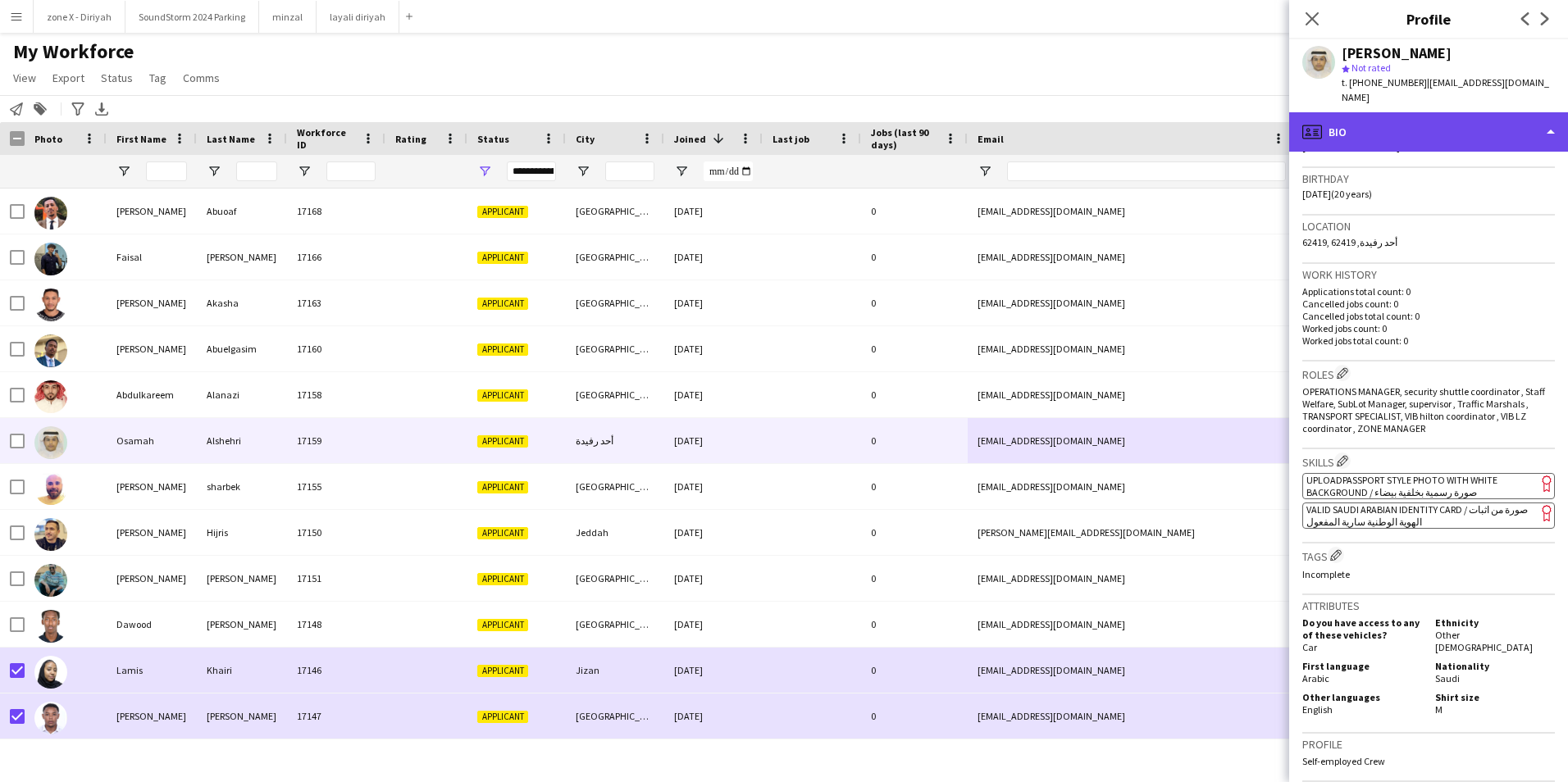
click at [1493, 112] on div "profile Bio" at bounding box center [1429, 132] width 279 height 40
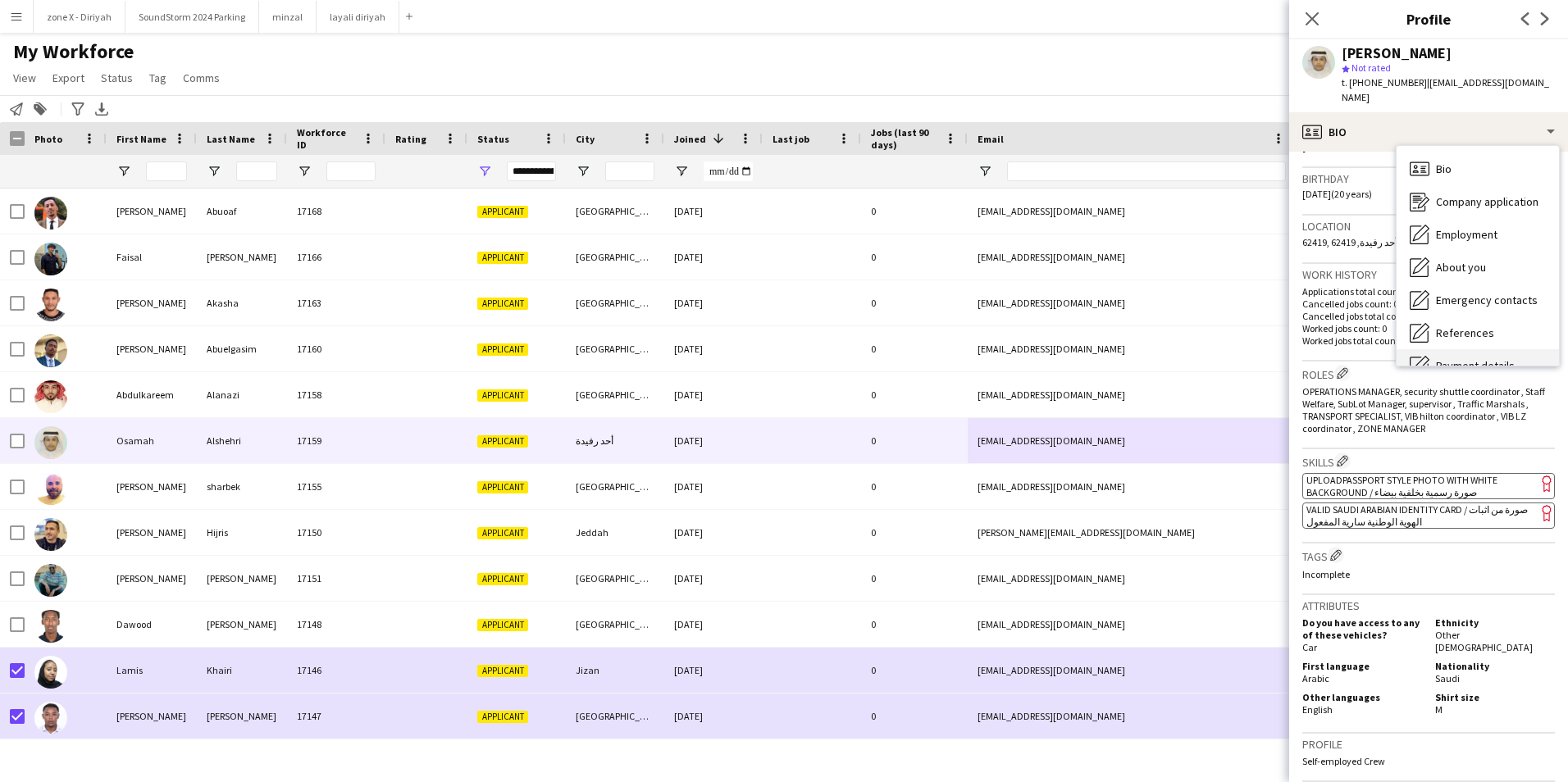
click at [1521, 349] on div "Payment details Payment details" at bounding box center [1477, 365] width 163 height 33
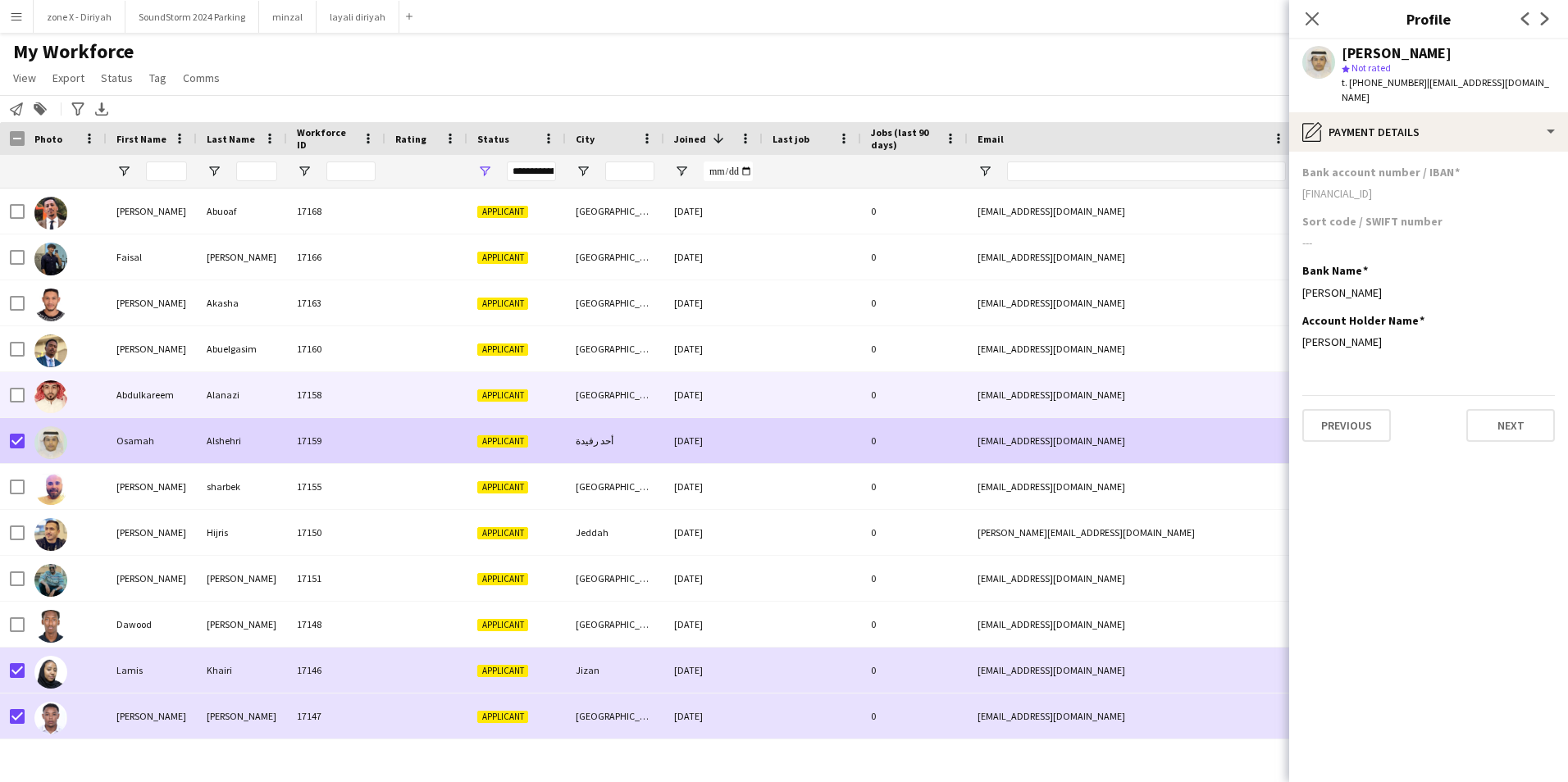
click at [196, 409] on div "Abdulkareem" at bounding box center [151, 394] width 90 height 45
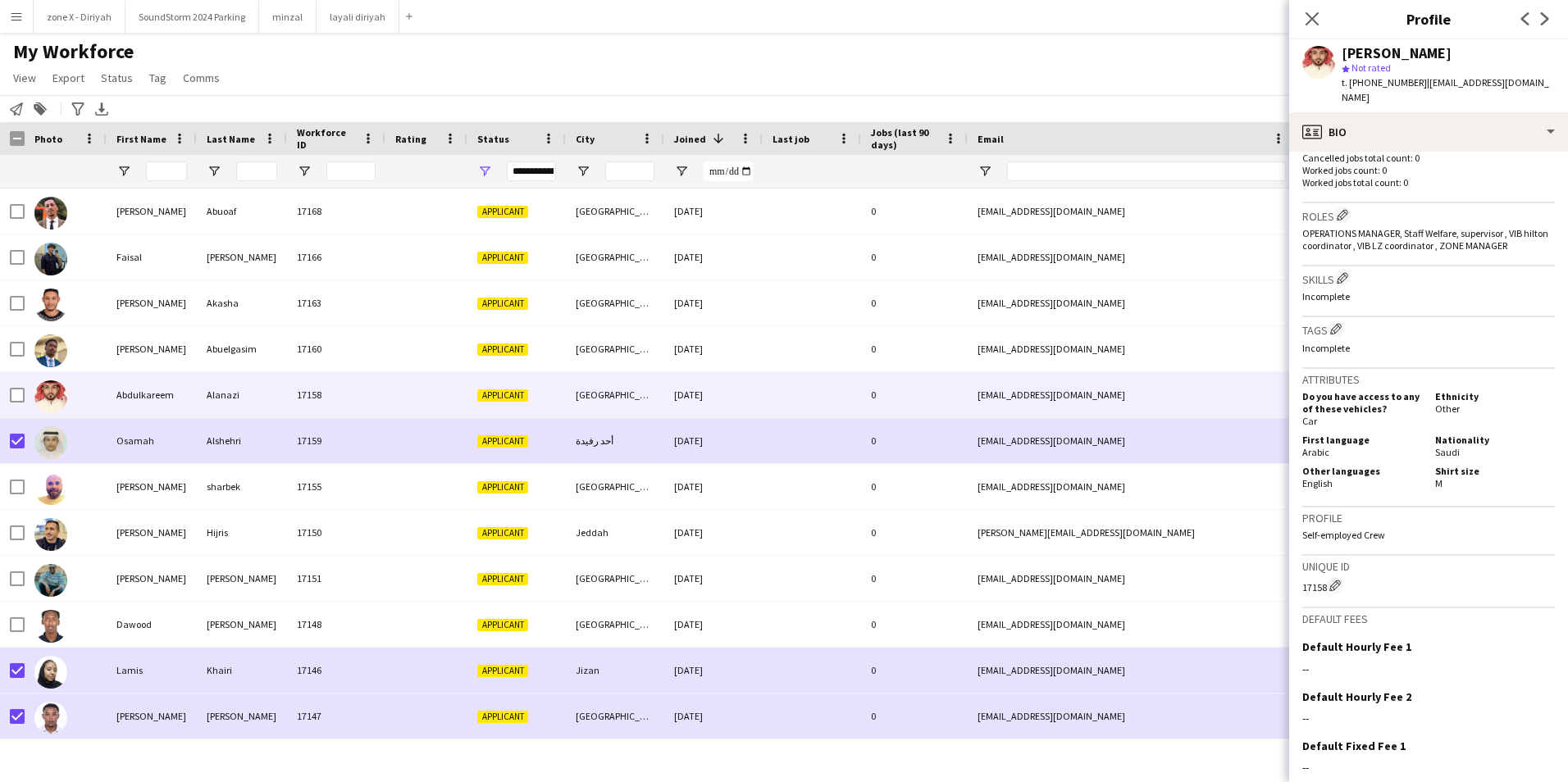
scroll to position [466, 0]
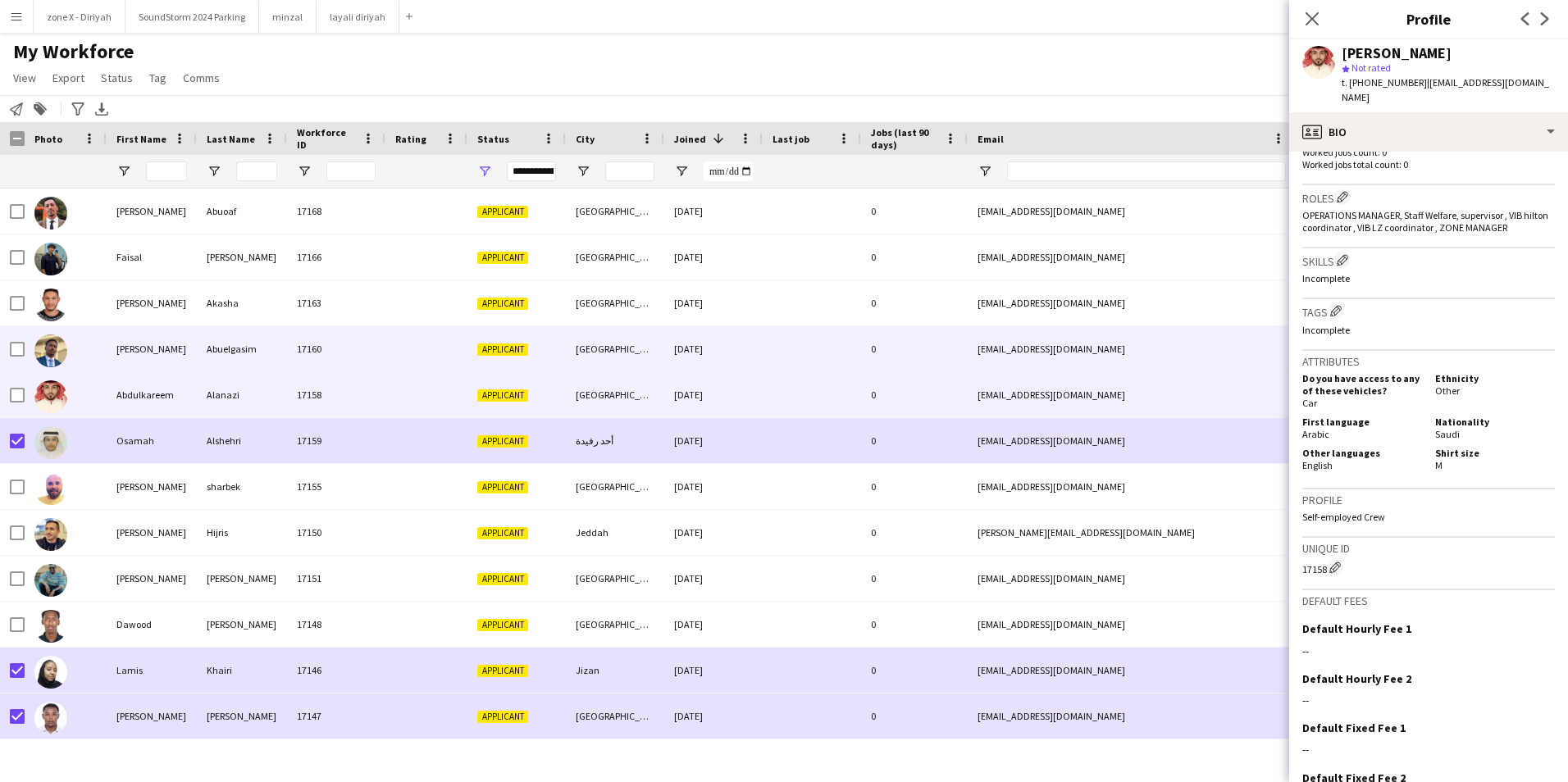
click at [1203, 348] on div "[EMAIL_ADDRESS][DOMAIN_NAME]" at bounding box center [1131, 348] width 328 height 45
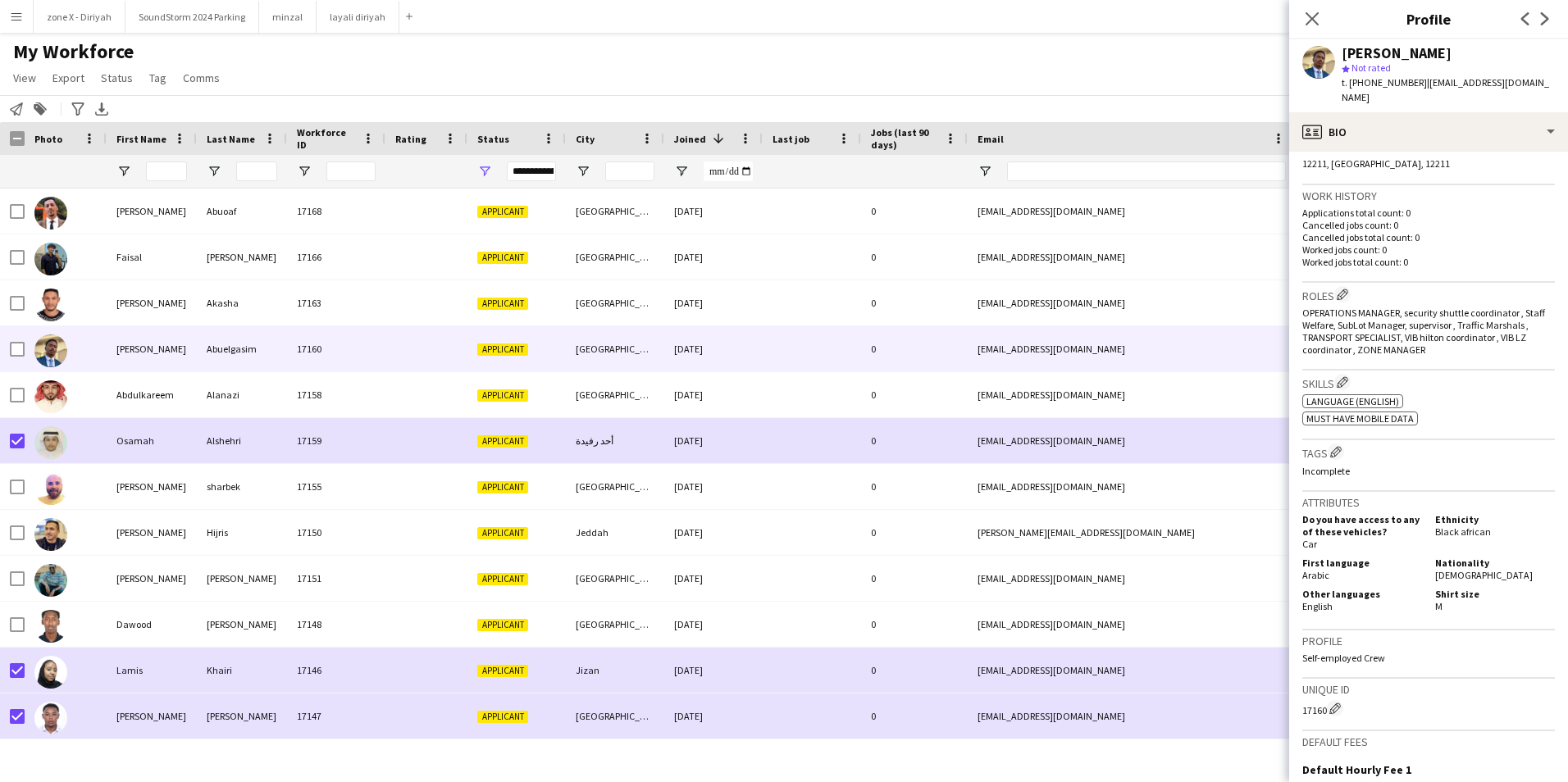
scroll to position [377, 0]
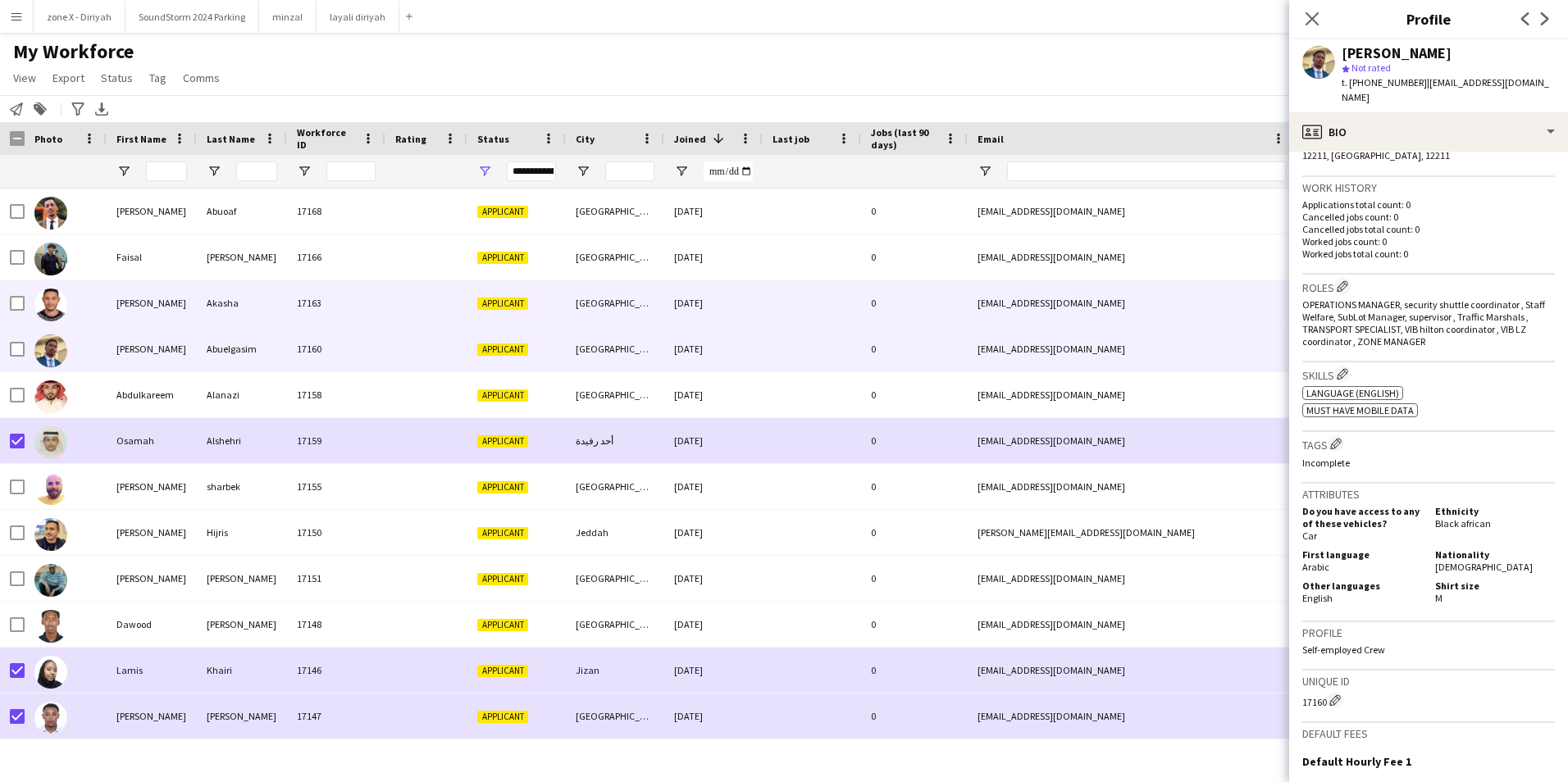
click at [1249, 315] on div "[EMAIL_ADDRESS][DOMAIN_NAME]" at bounding box center [1131, 303] width 328 height 45
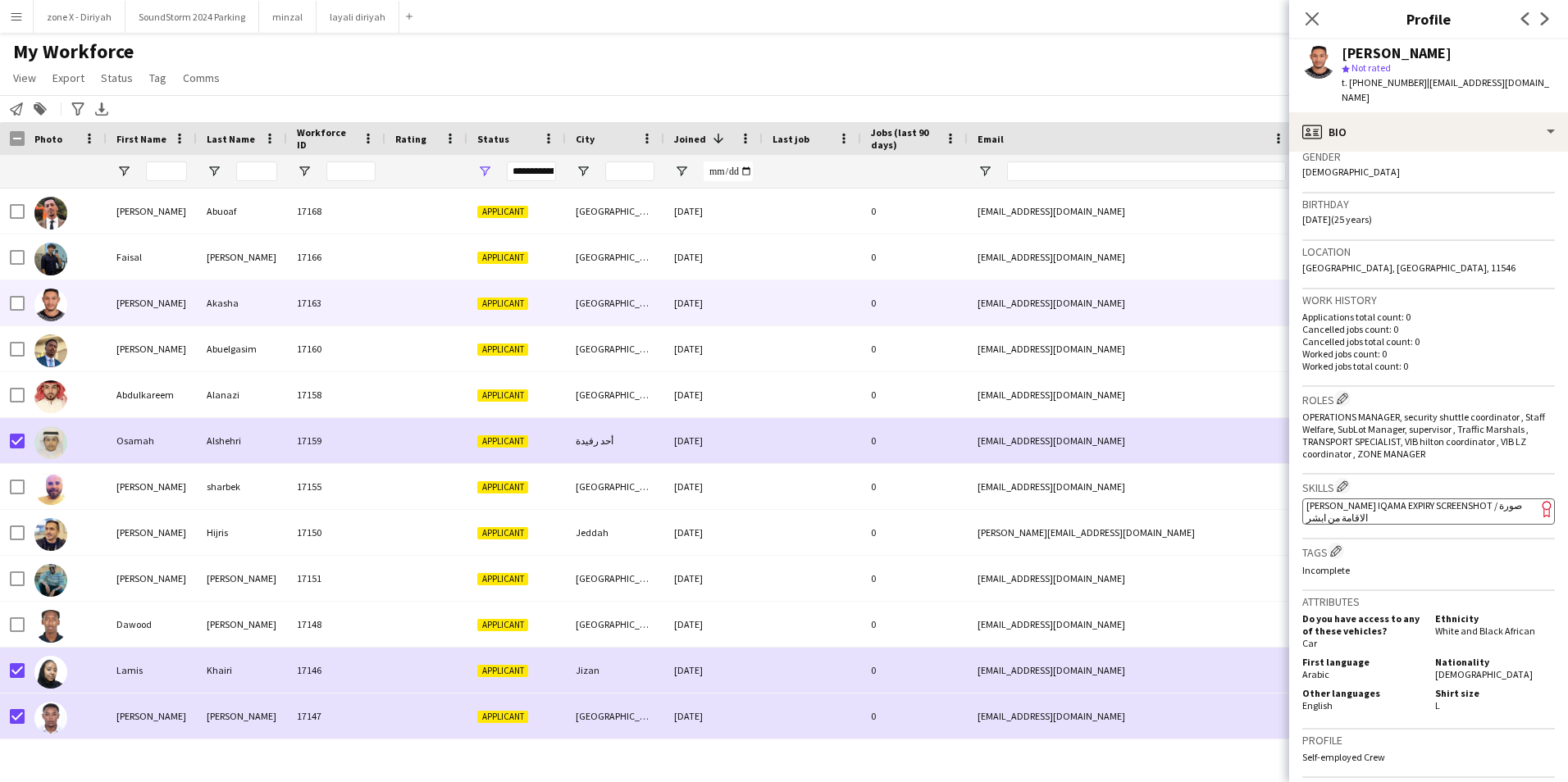
scroll to position [285, 0]
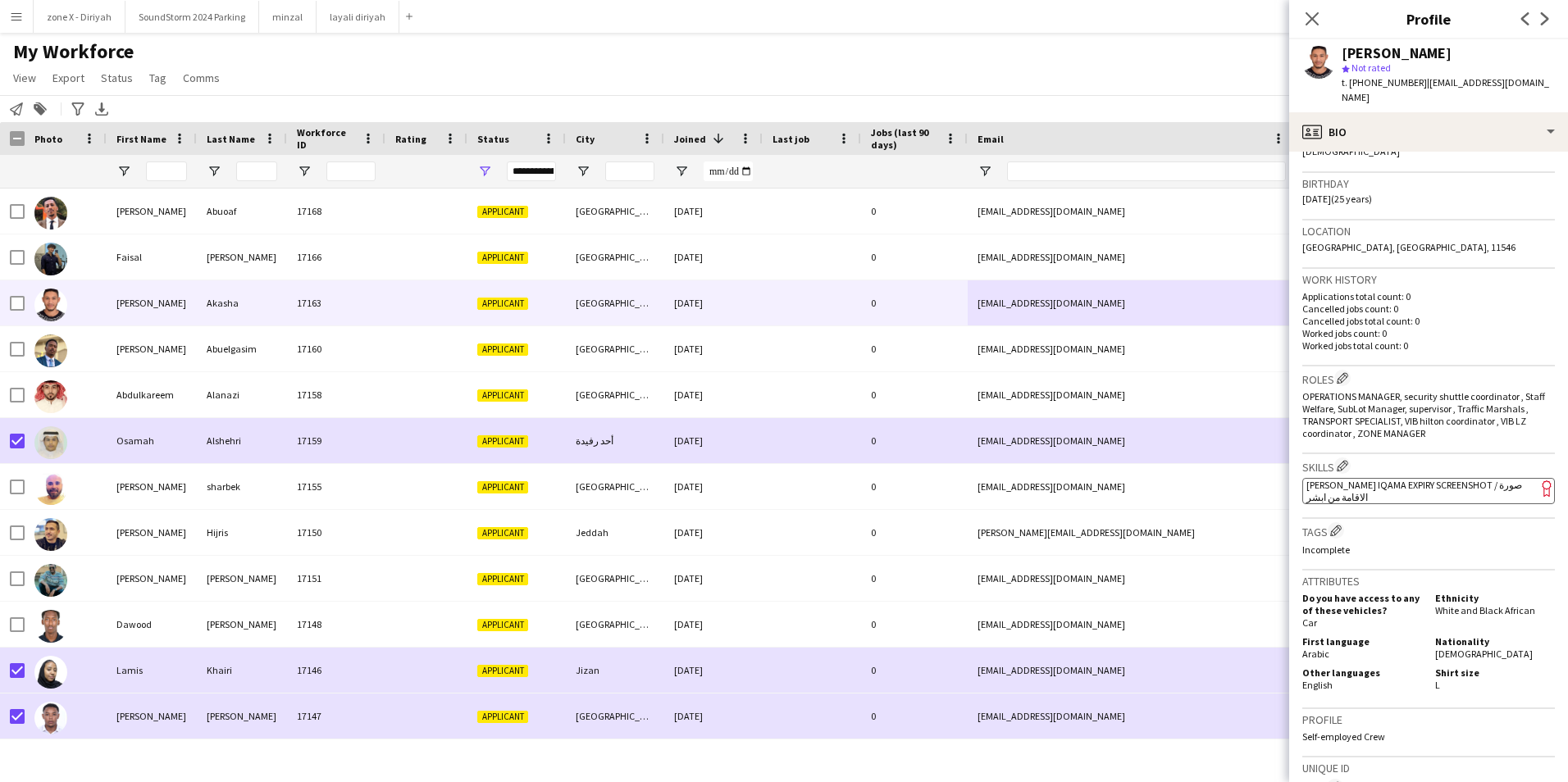
click at [1483, 489] on span "[PERSON_NAME] Iqama Expiry Screenshot / صورة الاقامة من ابشر" at bounding box center [1414, 491] width 215 height 25
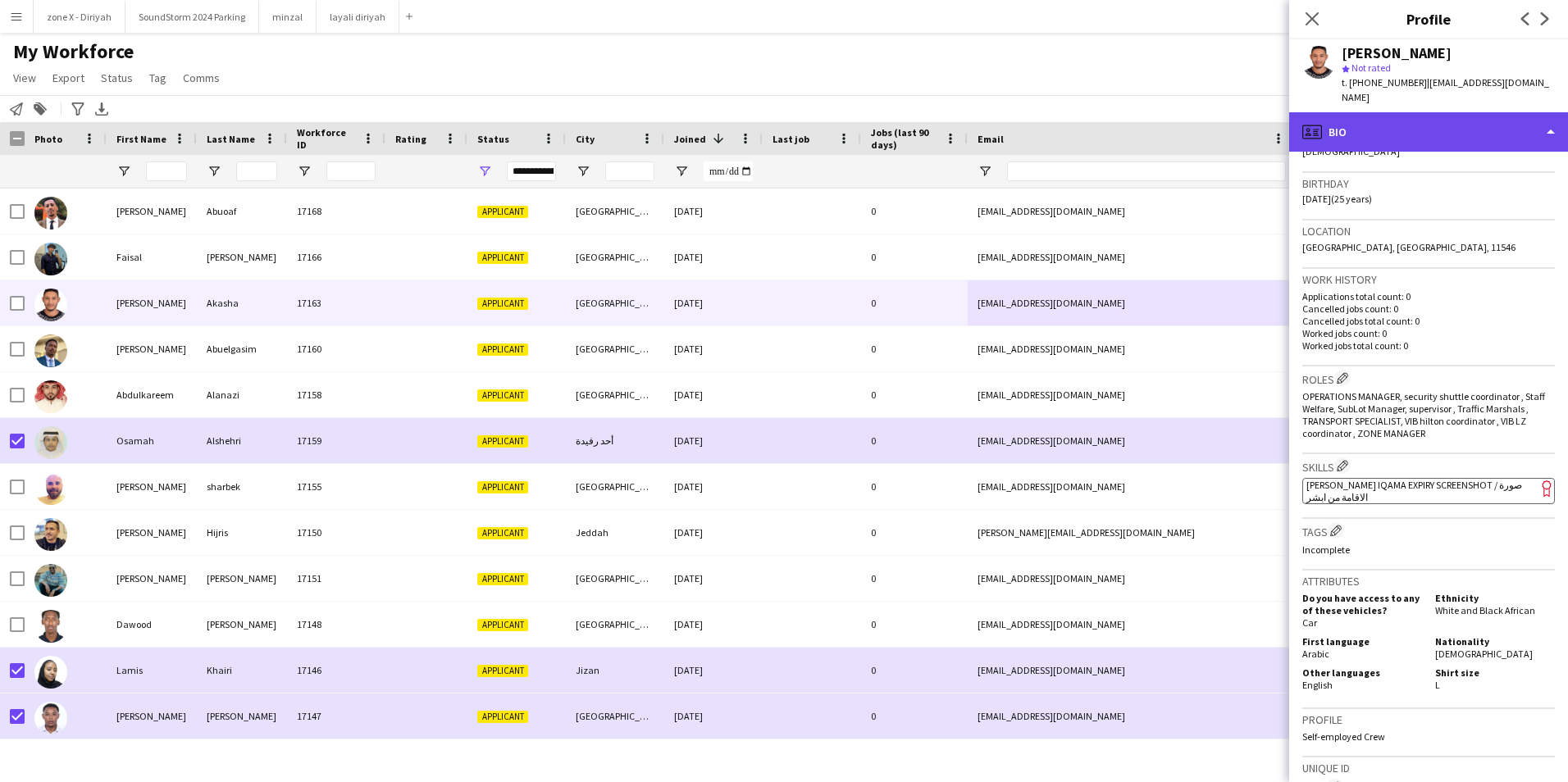
click at [1514, 129] on div "profile Bio" at bounding box center [1429, 132] width 279 height 40
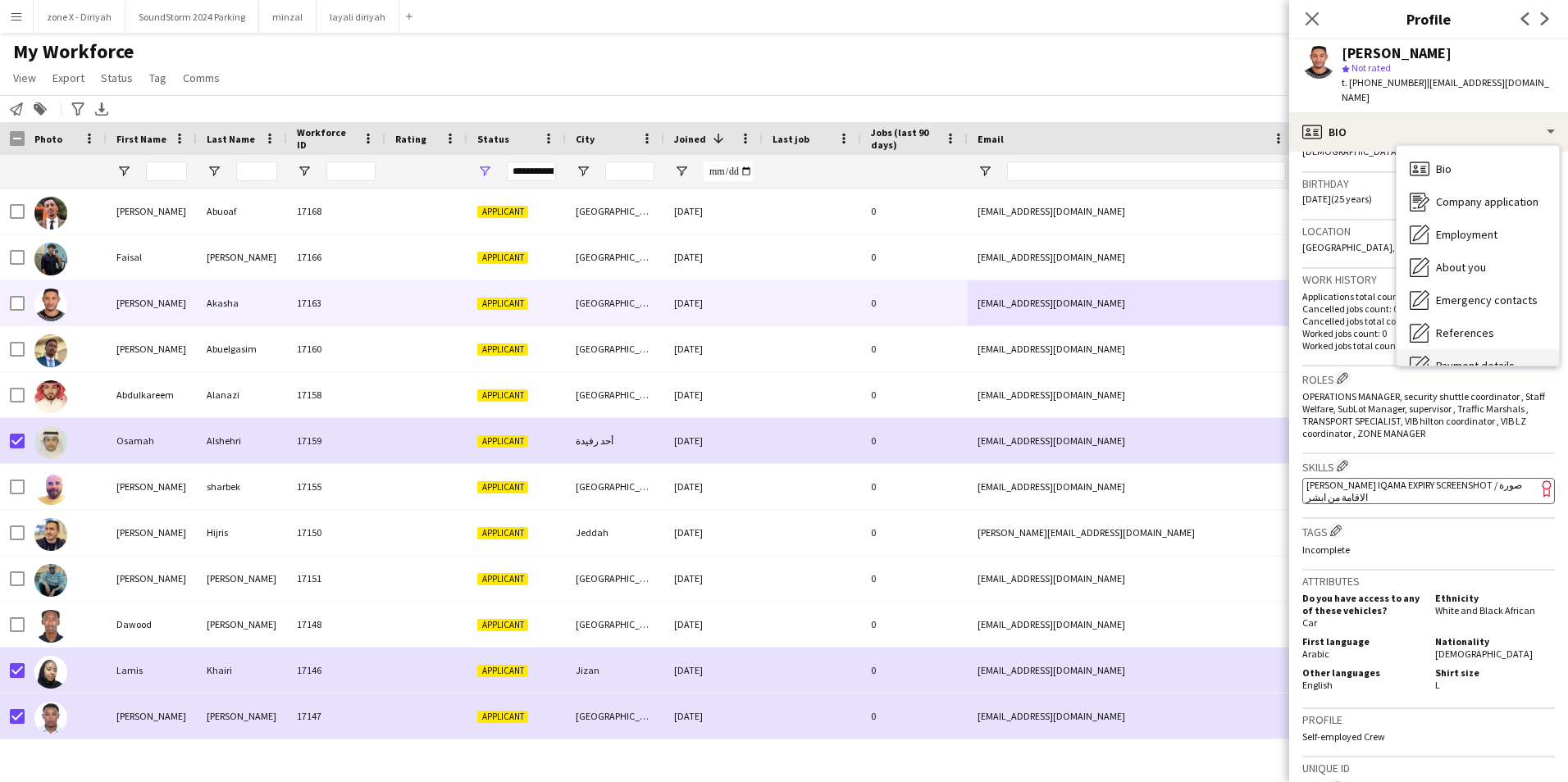
click at [1512, 355] on div "Payment details Payment details" at bounding box center [1477, 365] width 163 height 33
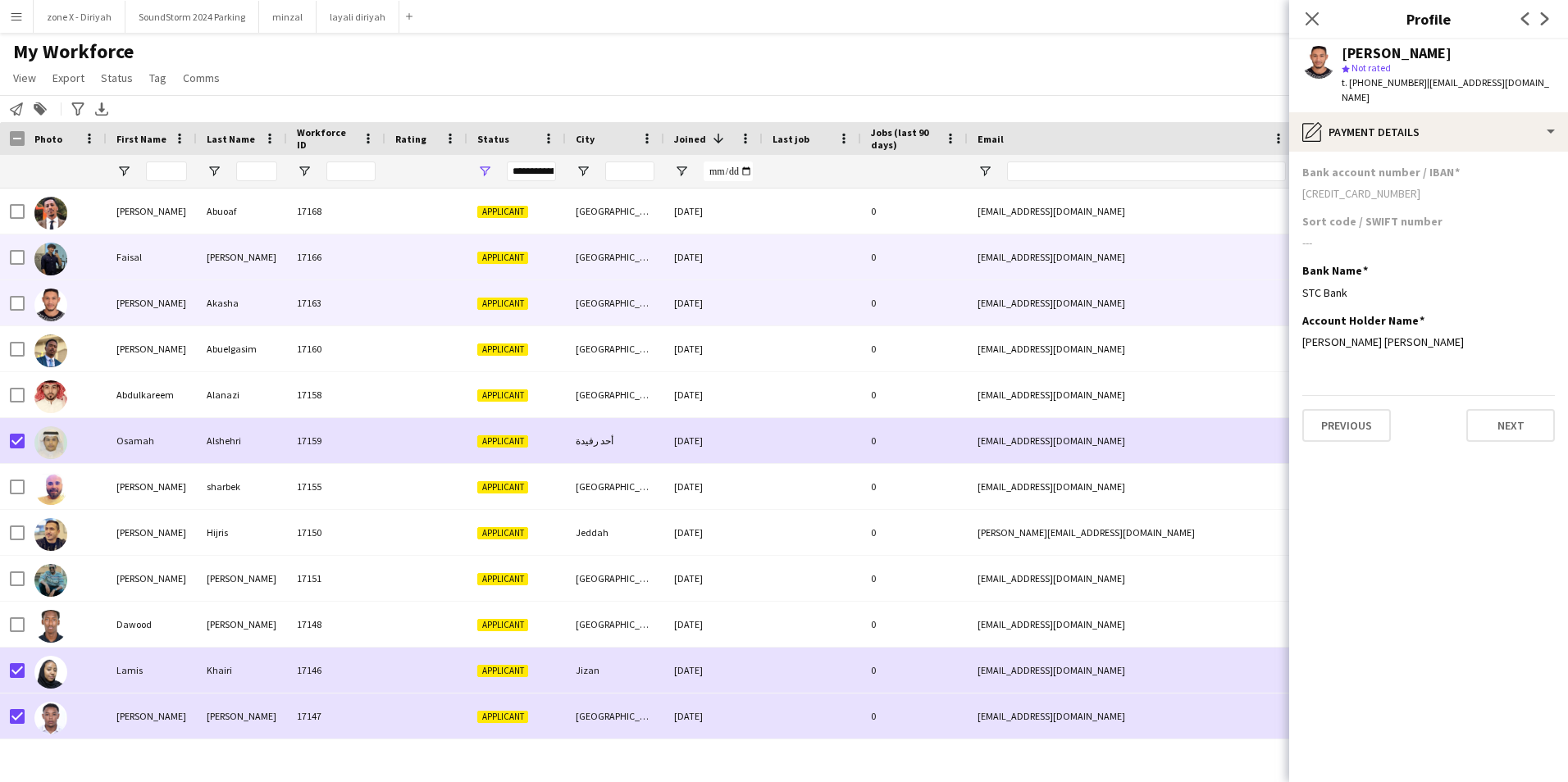
click at [985, 253] on div "[EMAIL_ADDRESS][DOMAIN_NAME]" at bounding box center [1131, 257] width 328 height 45
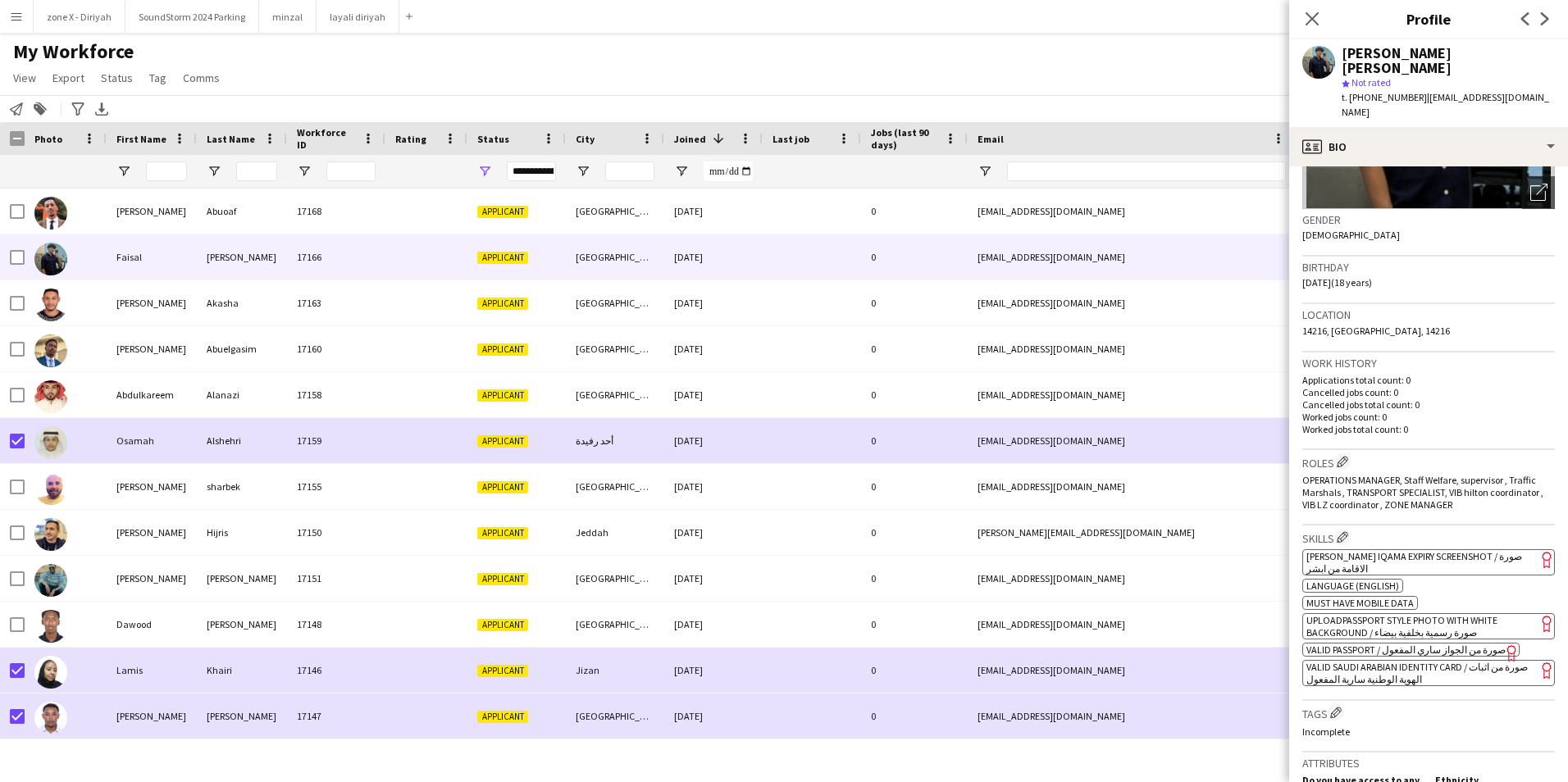
scroll to position [217, 0]
click at [1452, 549] on span "[PERSON_NAME] Iqama Expiry Screenshot / صورة الاقامة من ابشر" at bounding box center [1414, 562] width 215 height 25
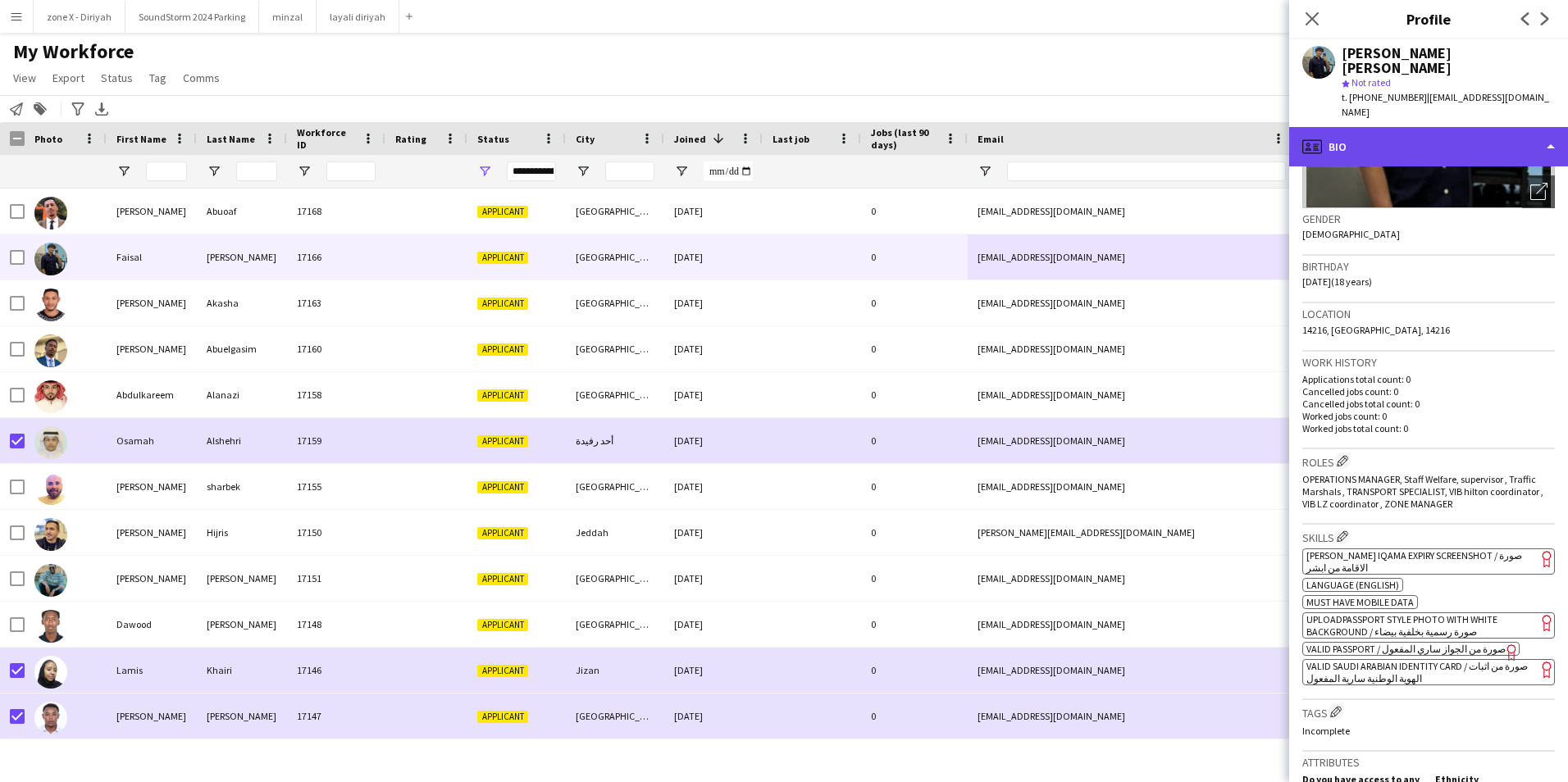
click at [1399, 127] on div "profile Bio" at bounding box center [1429, 147] width 279 height 40
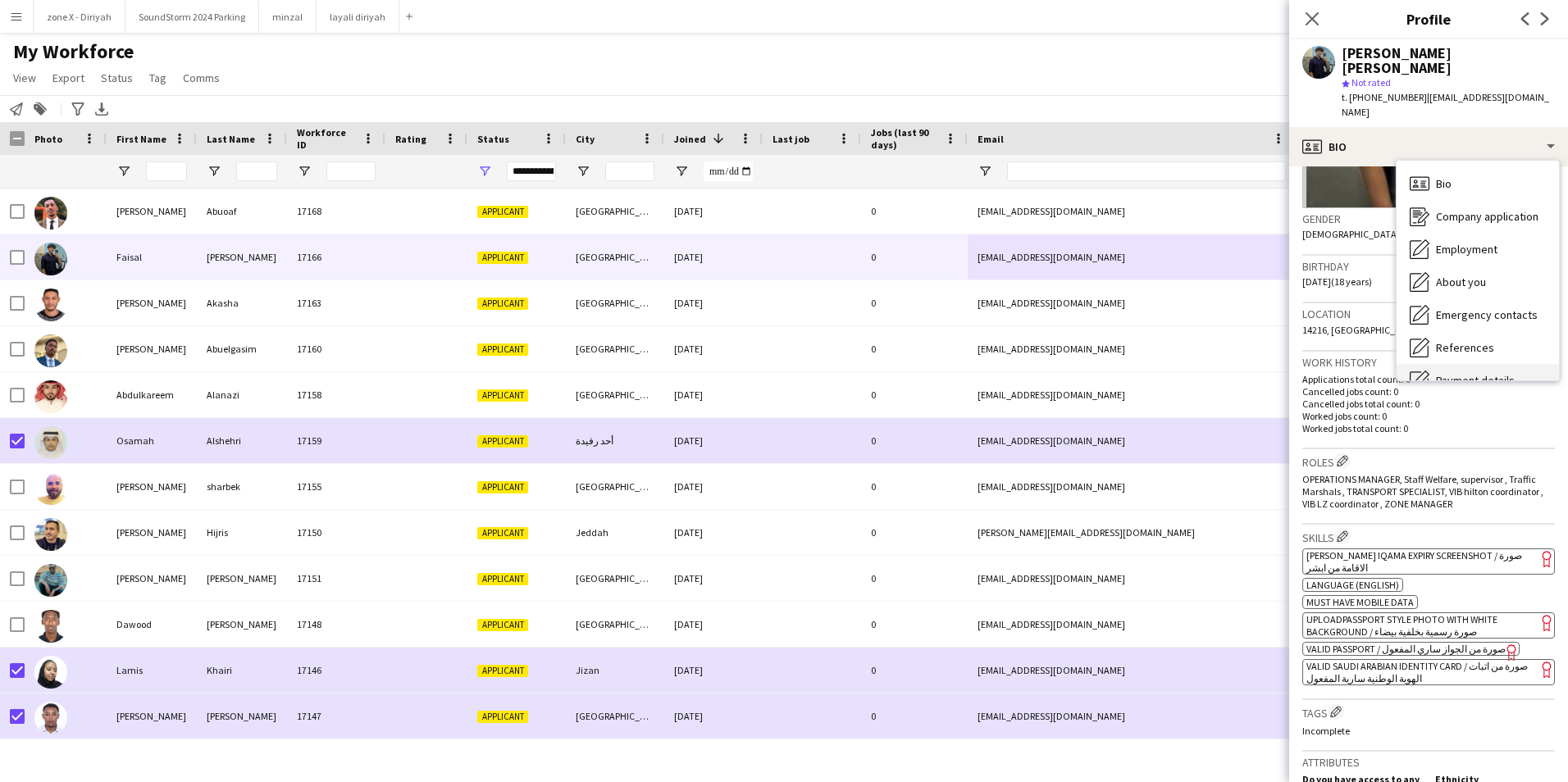
click at [1436, 373] on span "Payment details" at bounding box center [1475, 380] width 78 height 15
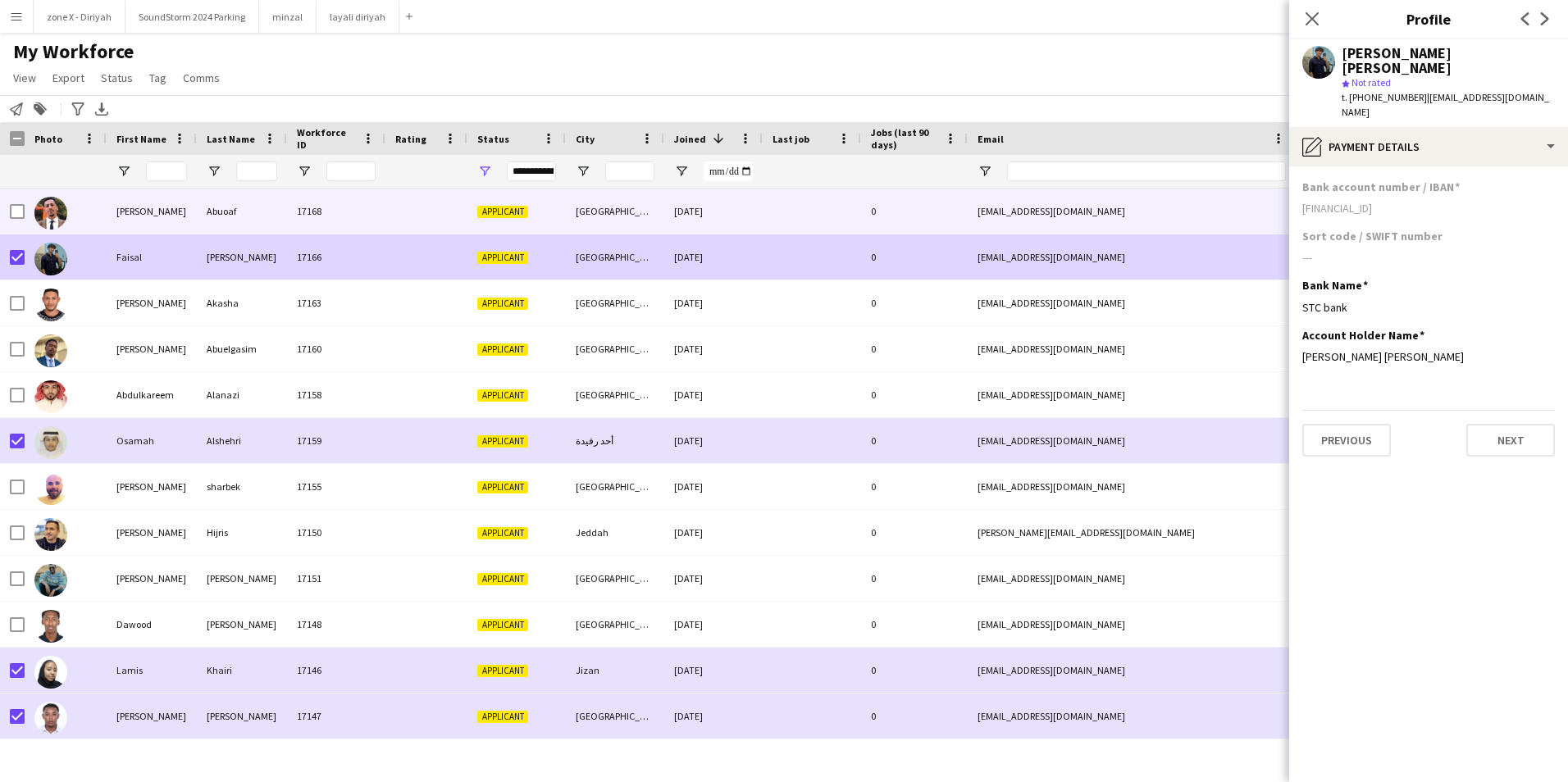
click at [527, 203] on div "Applicant" at bounding box center [516, 211] width 98 height 45
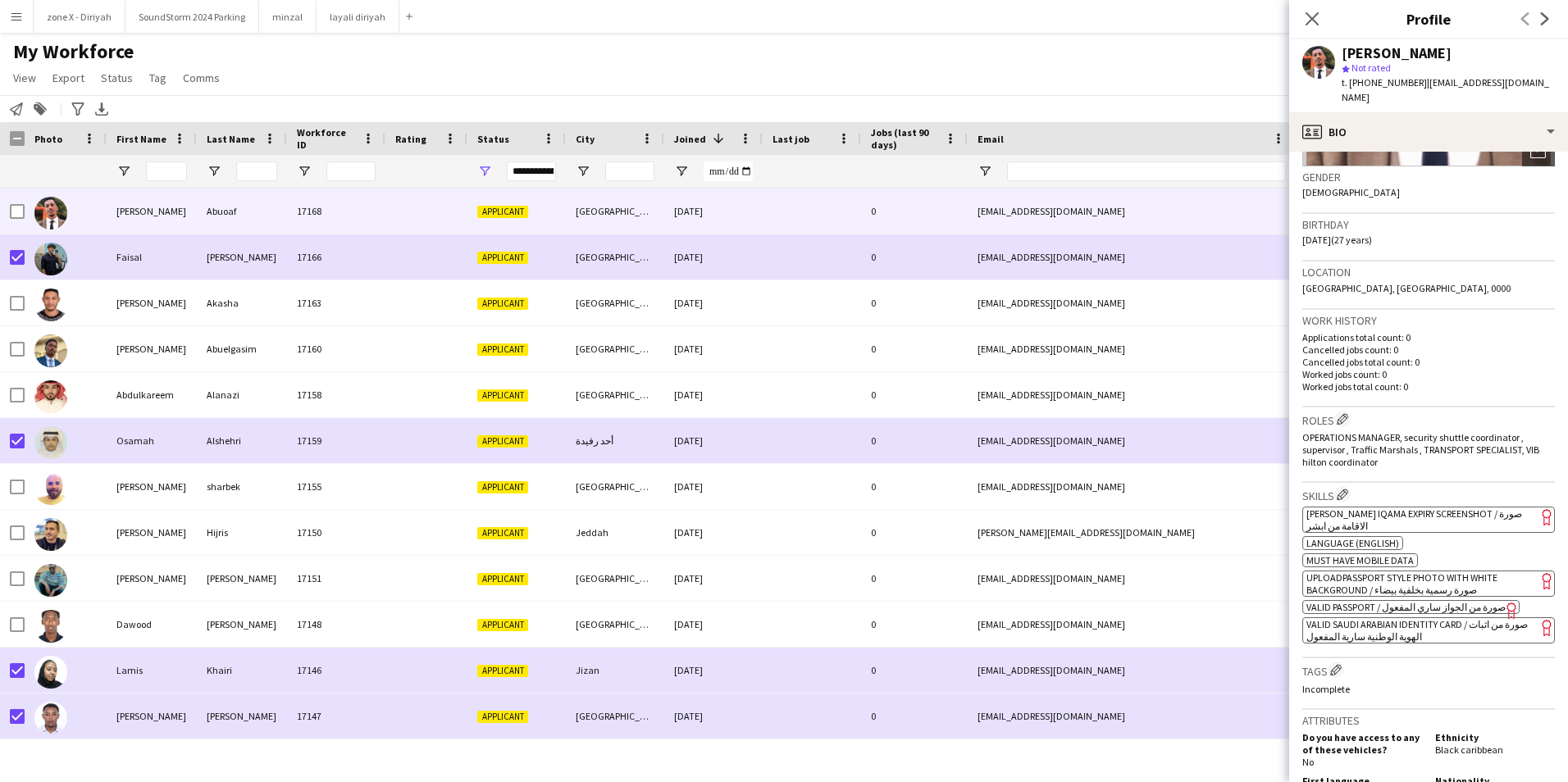
scroll to position [252, 0]
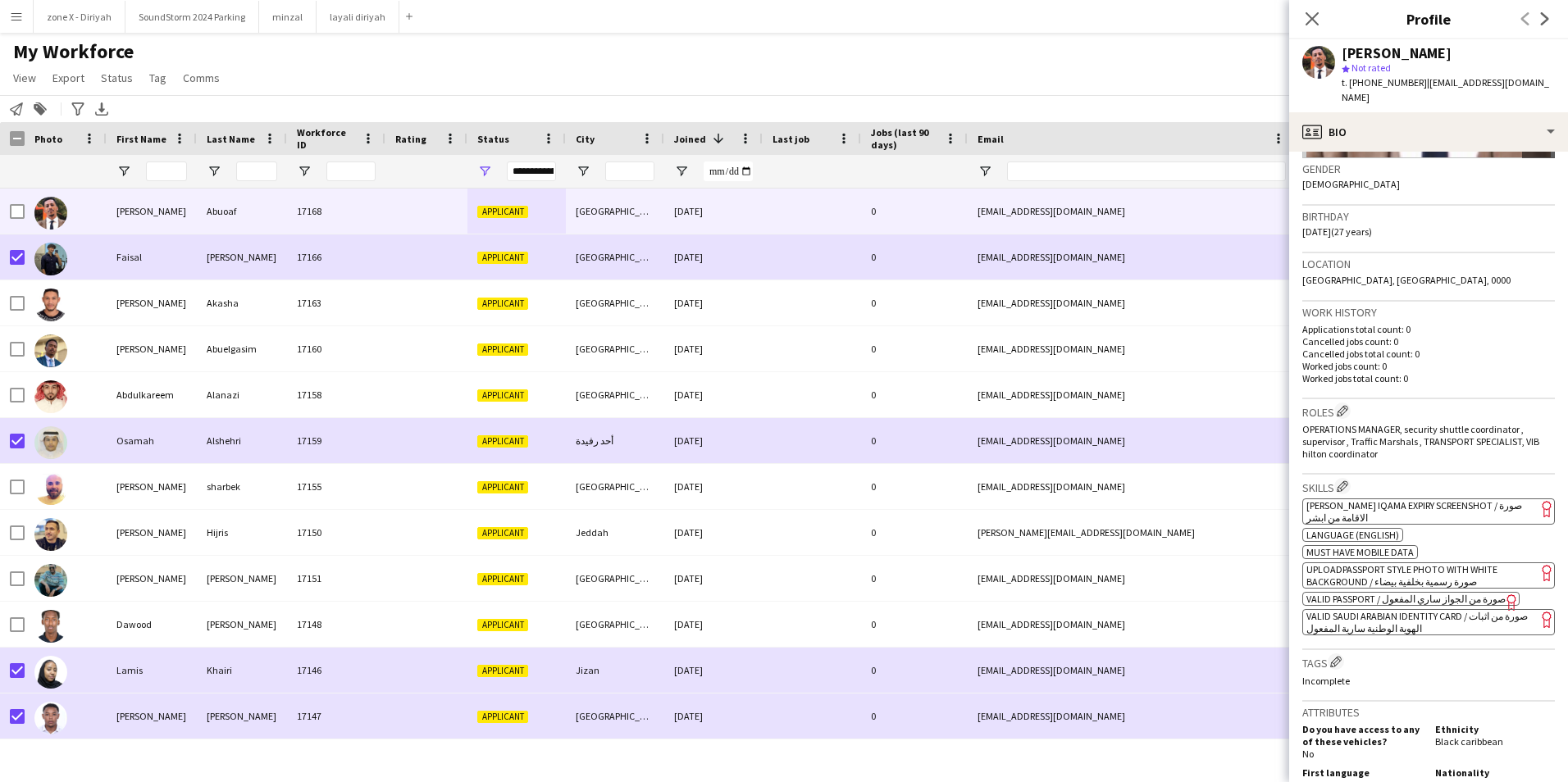
click at [1430, 499] on span "[PERSON_NAME] Iqama Expiry Screenshot / صورة الاقامة من ابشر" at bounding box center [1414, 511] width 215 height 25
click at [117, 79] on span "Status" at bounding box center [116, 78] width 32 height 15
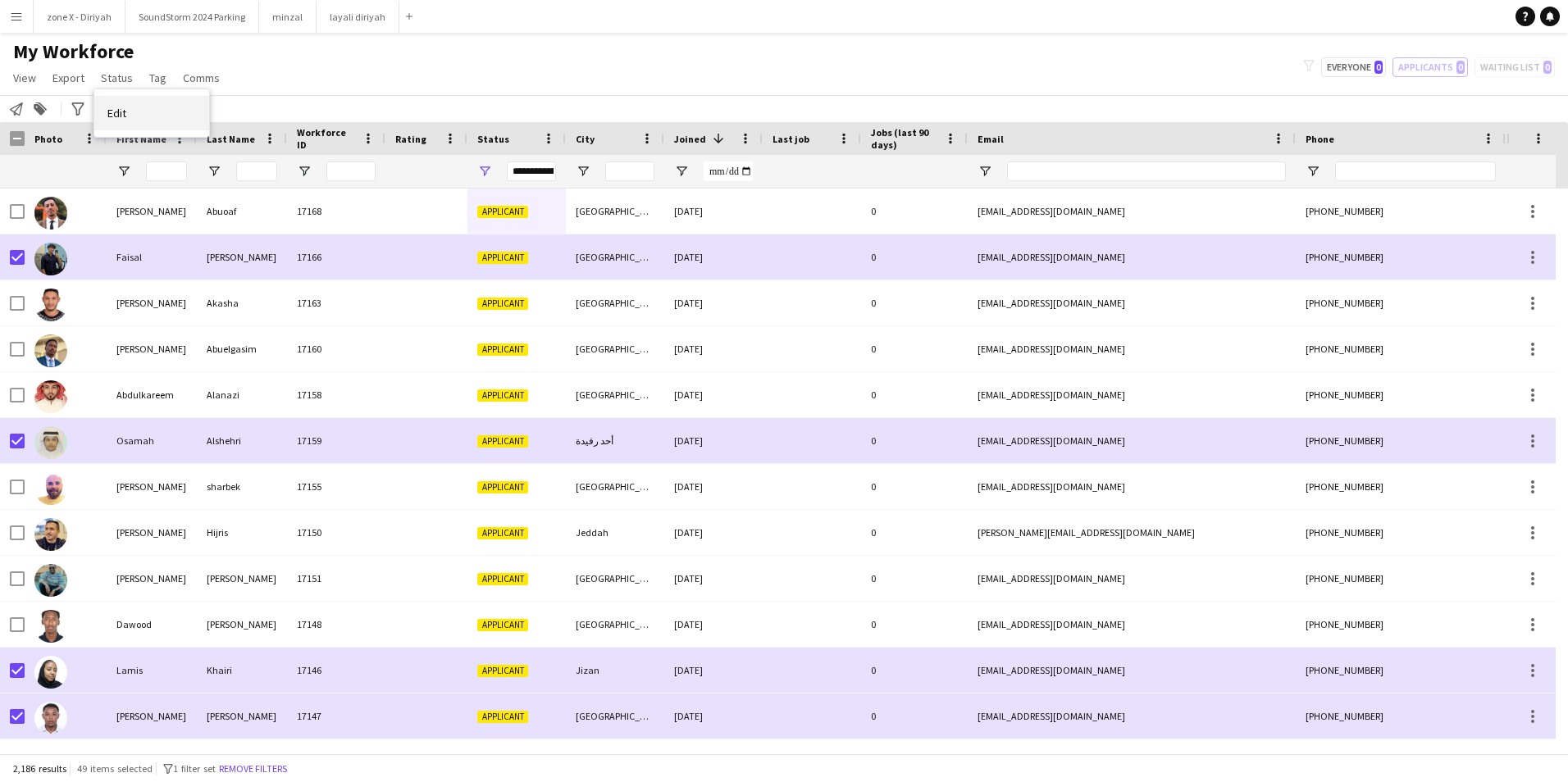
click at [158, 115] on link "Edit" at bounding box center [151, 113] width 115 height 35
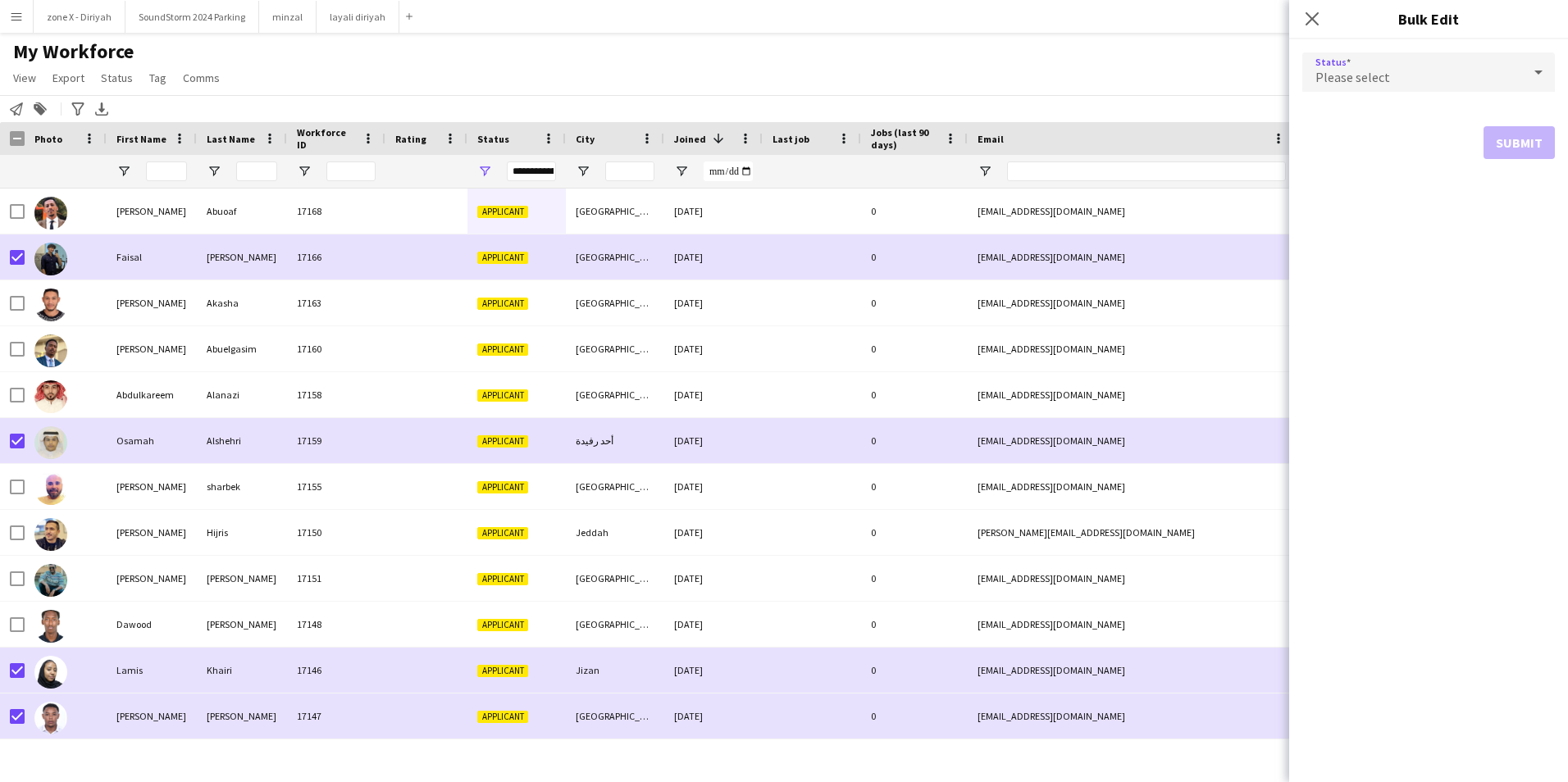
click at [1362, 64] on div "Please select" at bounding box center [1412, 73] width 220 height 40
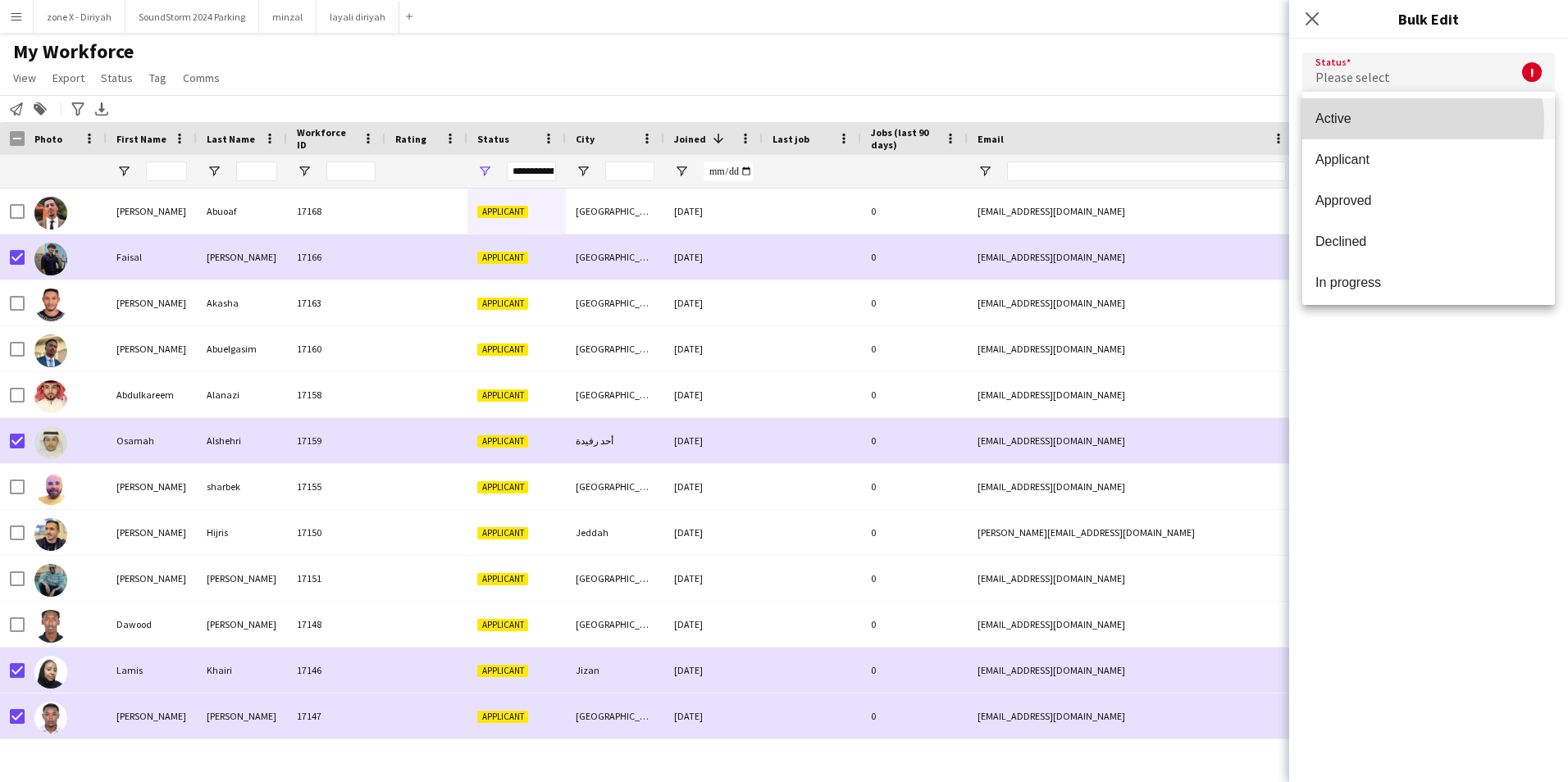
click at [1377, 123] on span "Active" at bounding box center [1429, 118] width 226 height 16
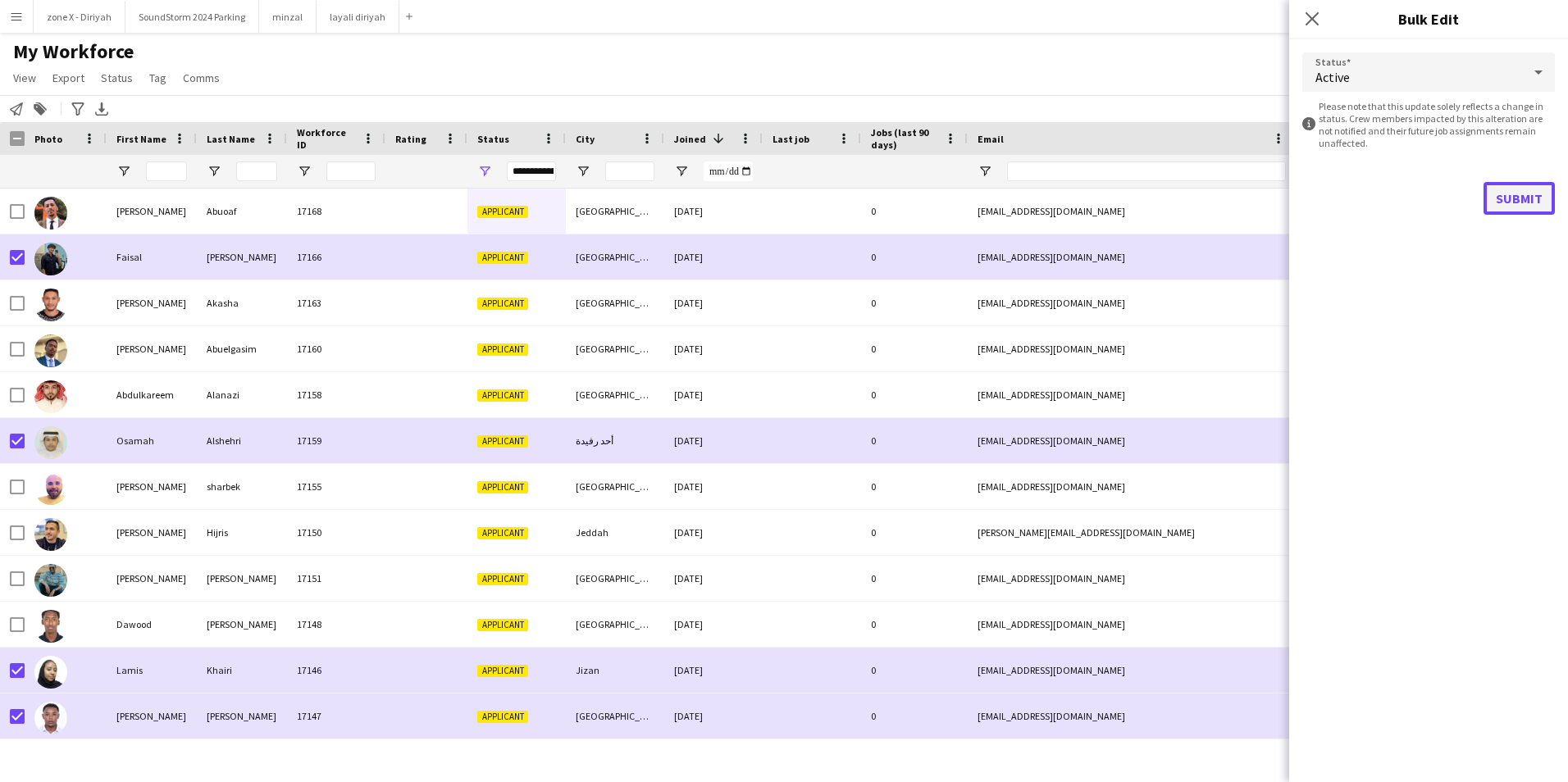
click at [1518, 202] on button "Submit" at bounding box center [1519, 199] width 71 height 33
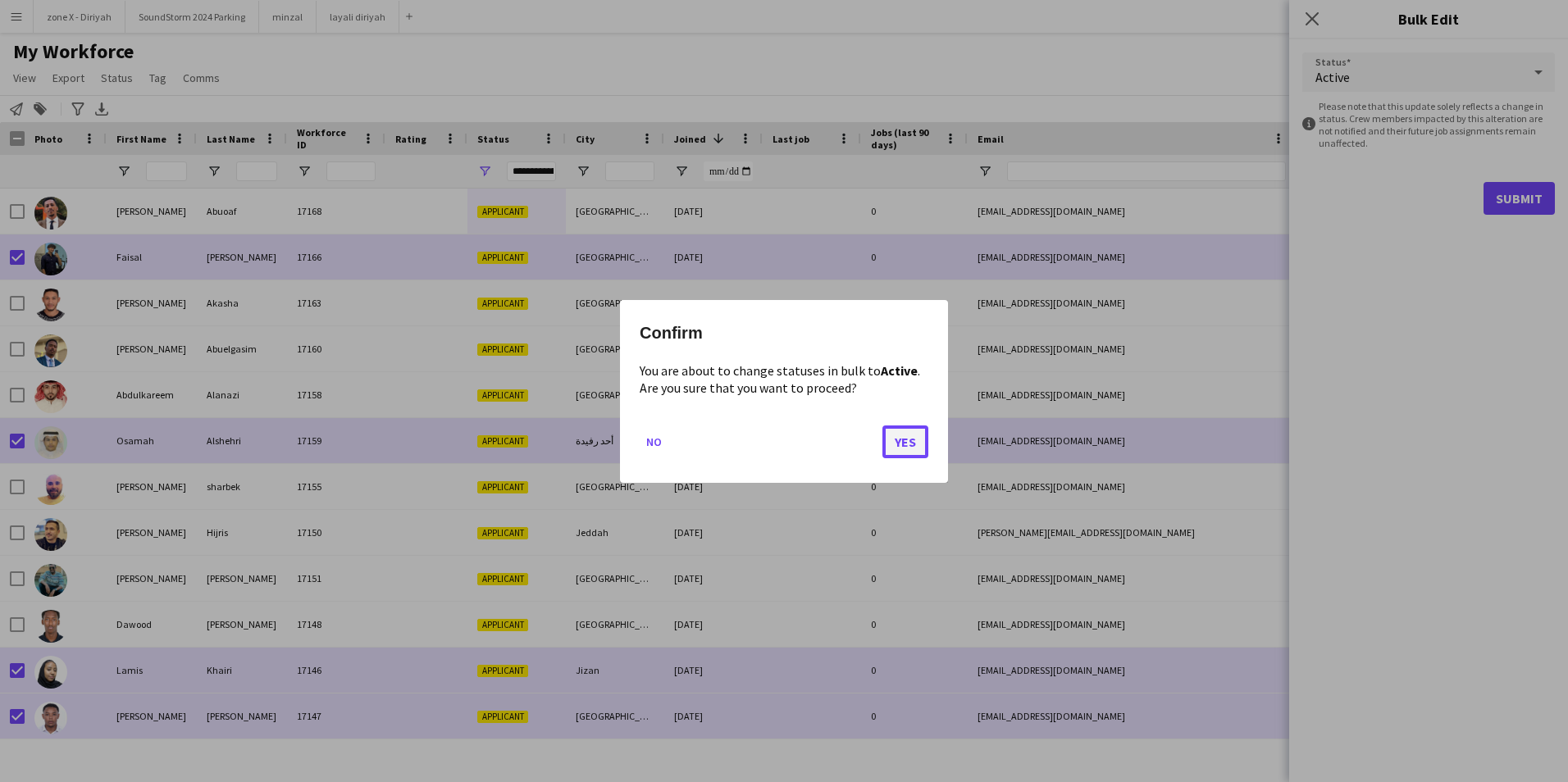
click at [895, 445] on button "Yes" at bounding box center [905, 441] width 46 height 33
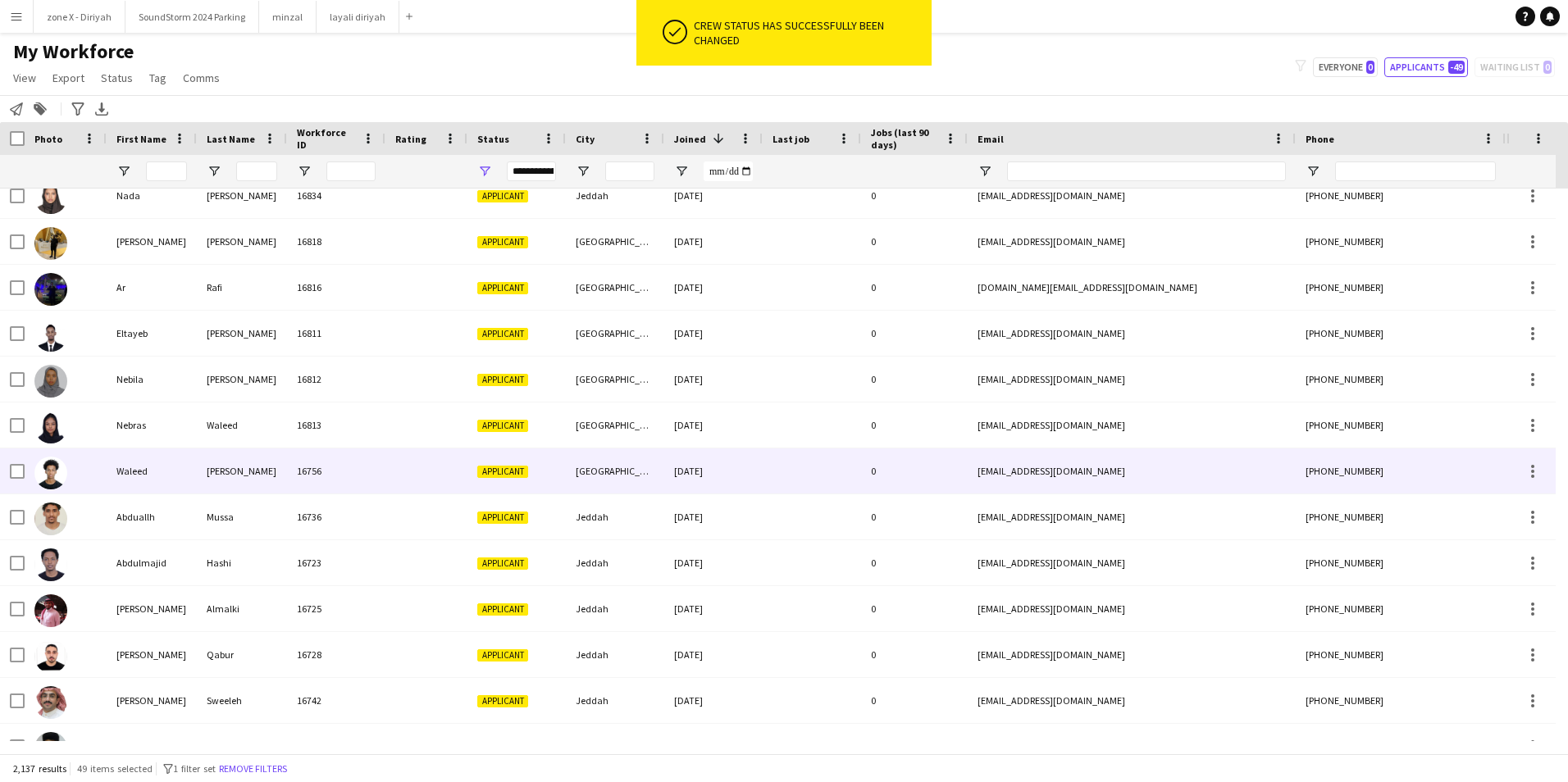
scroll to position [3784, 0]
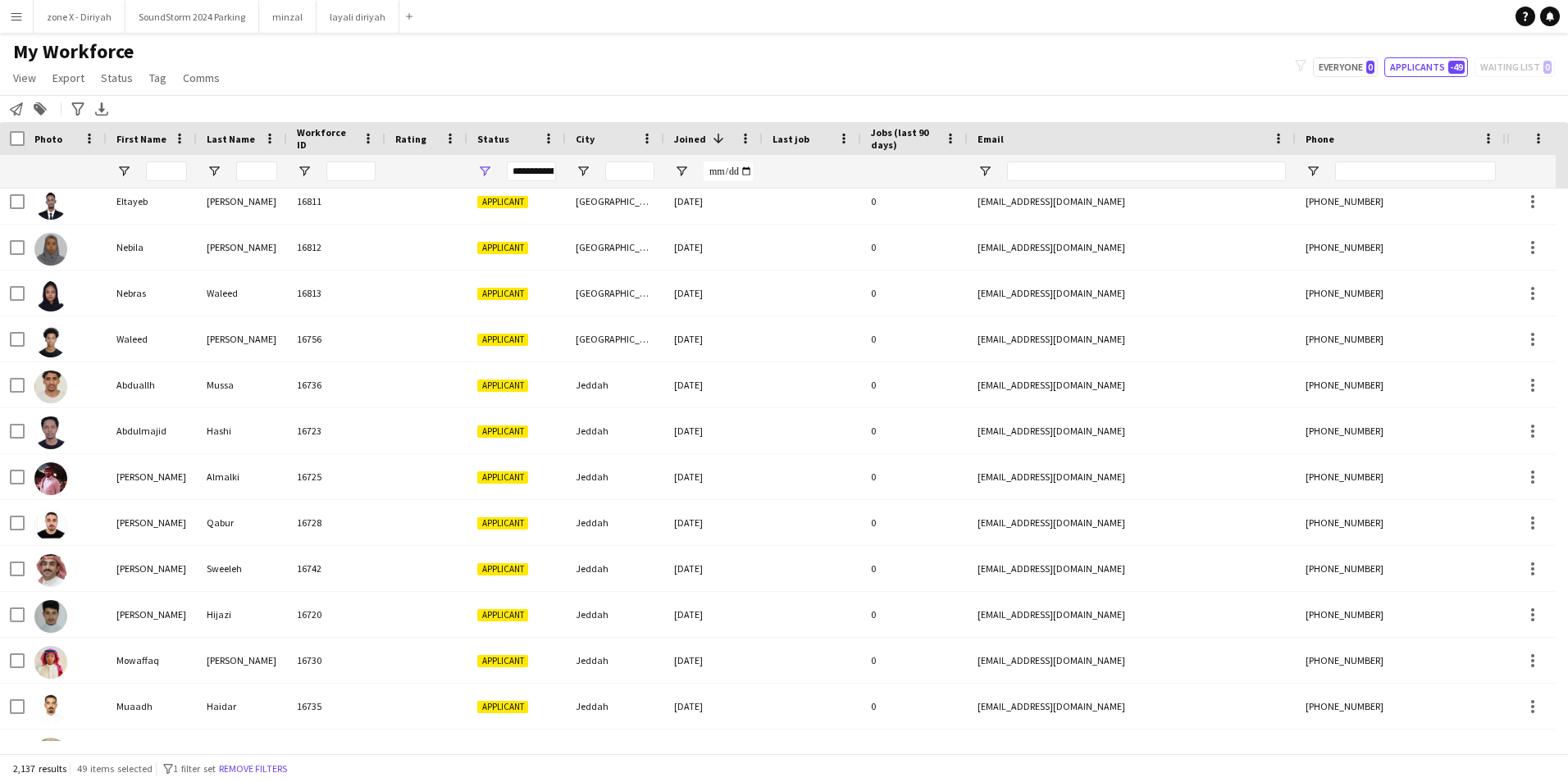
click at [123, 766] on span "49 items selected" at bounding box center [114, 768] width 75 height 12
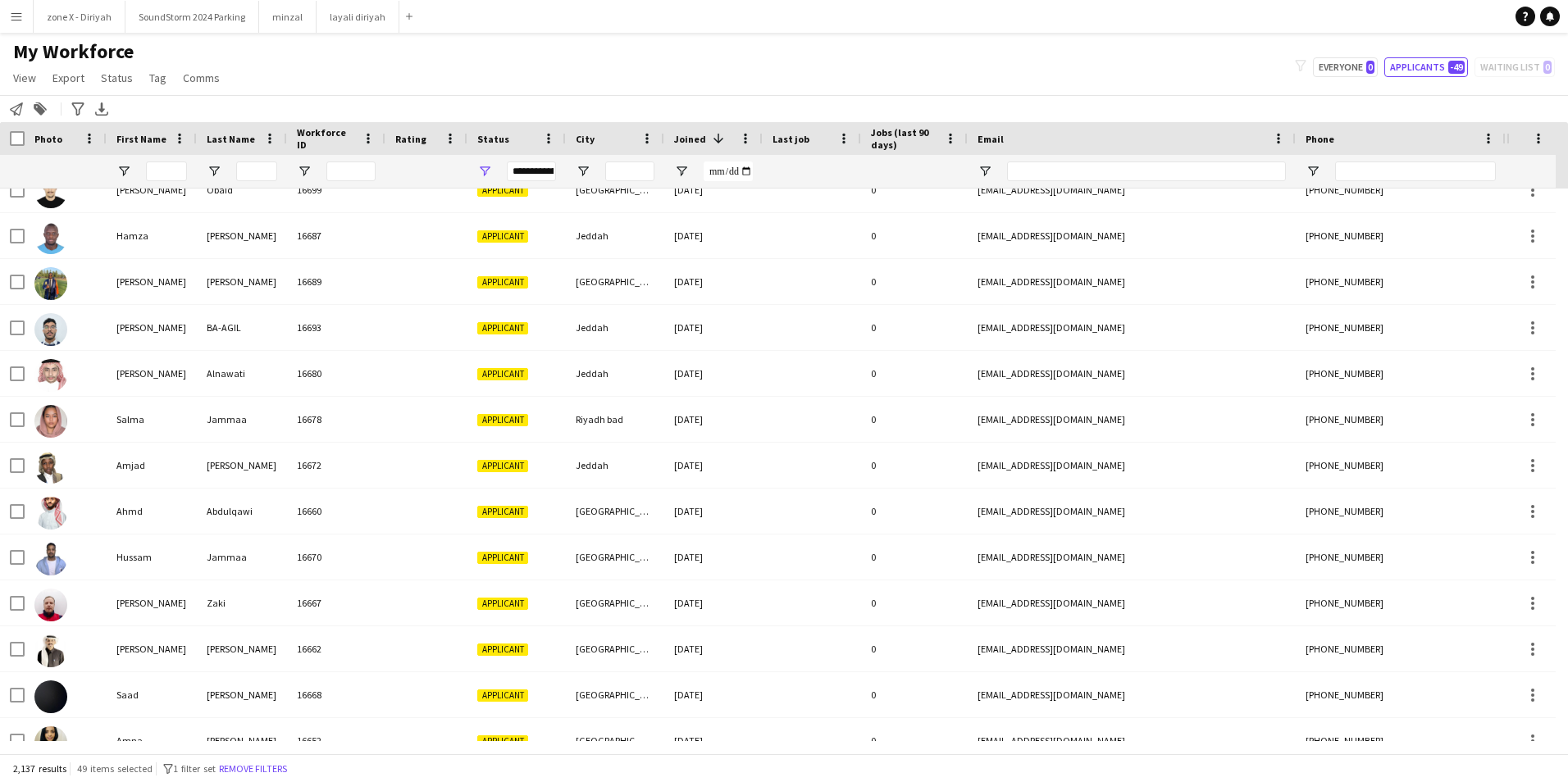
click at [516, 167] on div "**********" at bounding box center [531, 172] width 50 height 20
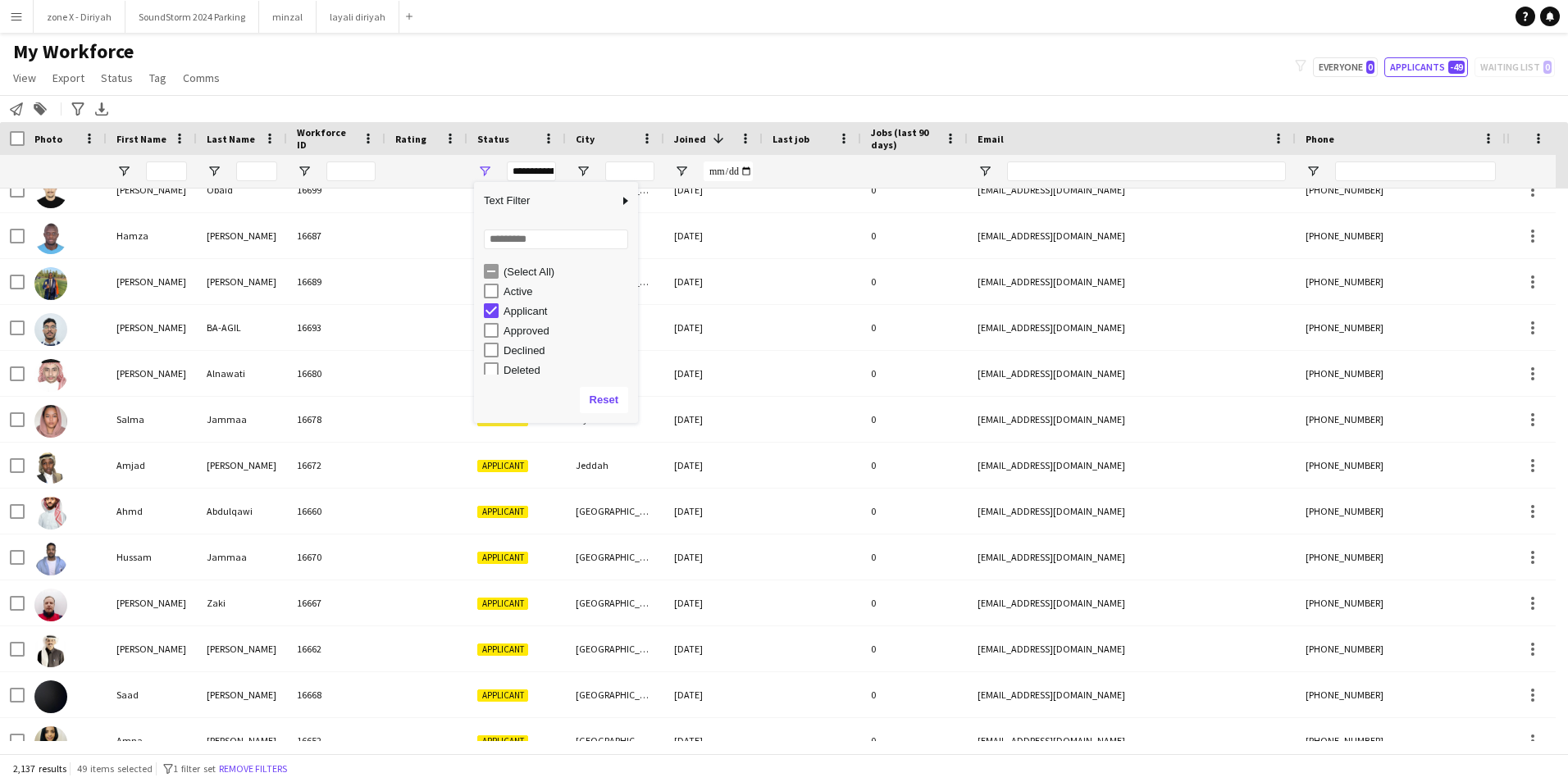
click at [528, 305] on div "Applicant" at bounding box center [568, 311] width 130 height 12
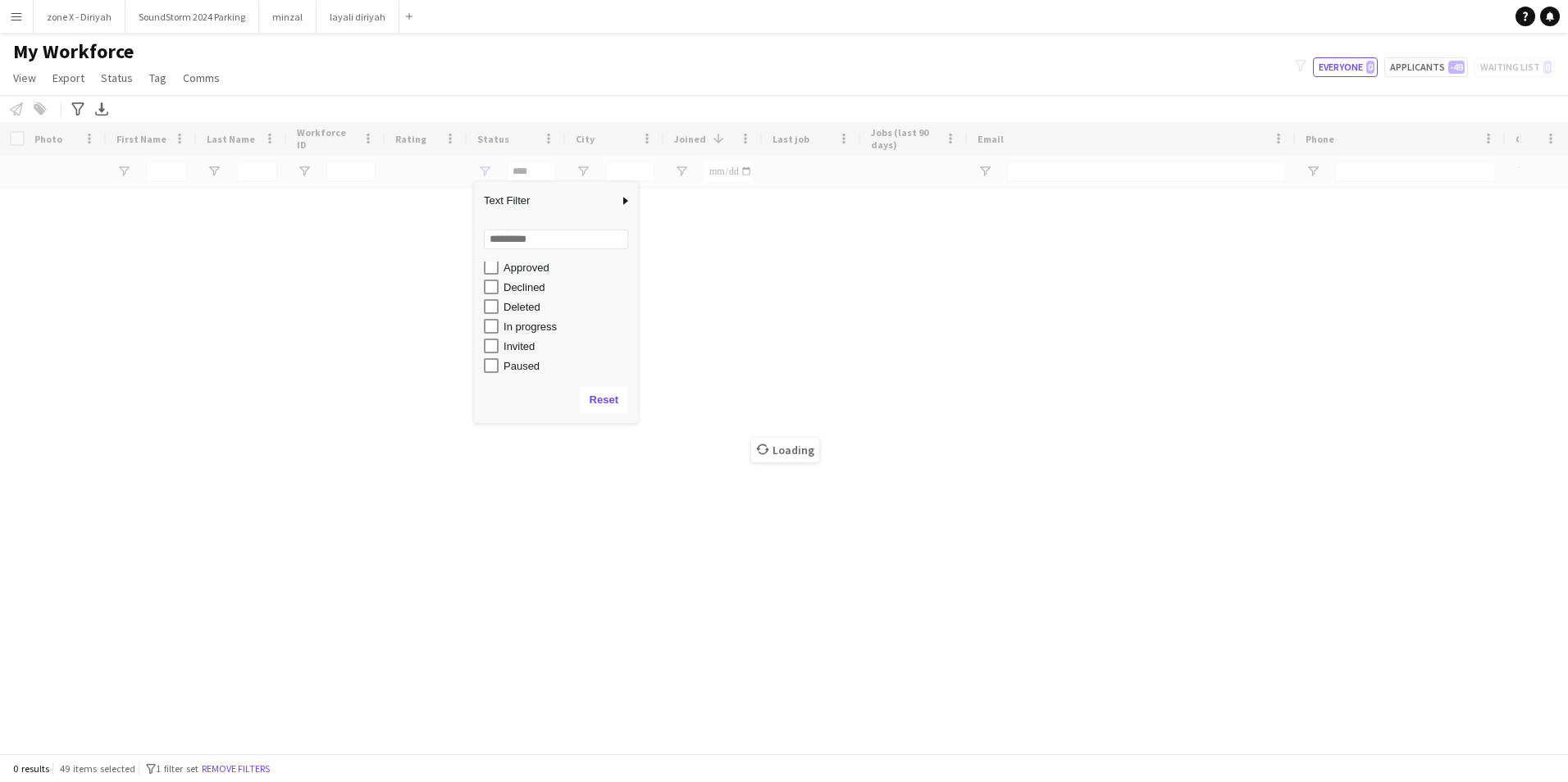
click at [528, 325] on div "In progress" at bounding box center [568, 327] width 130 height 12
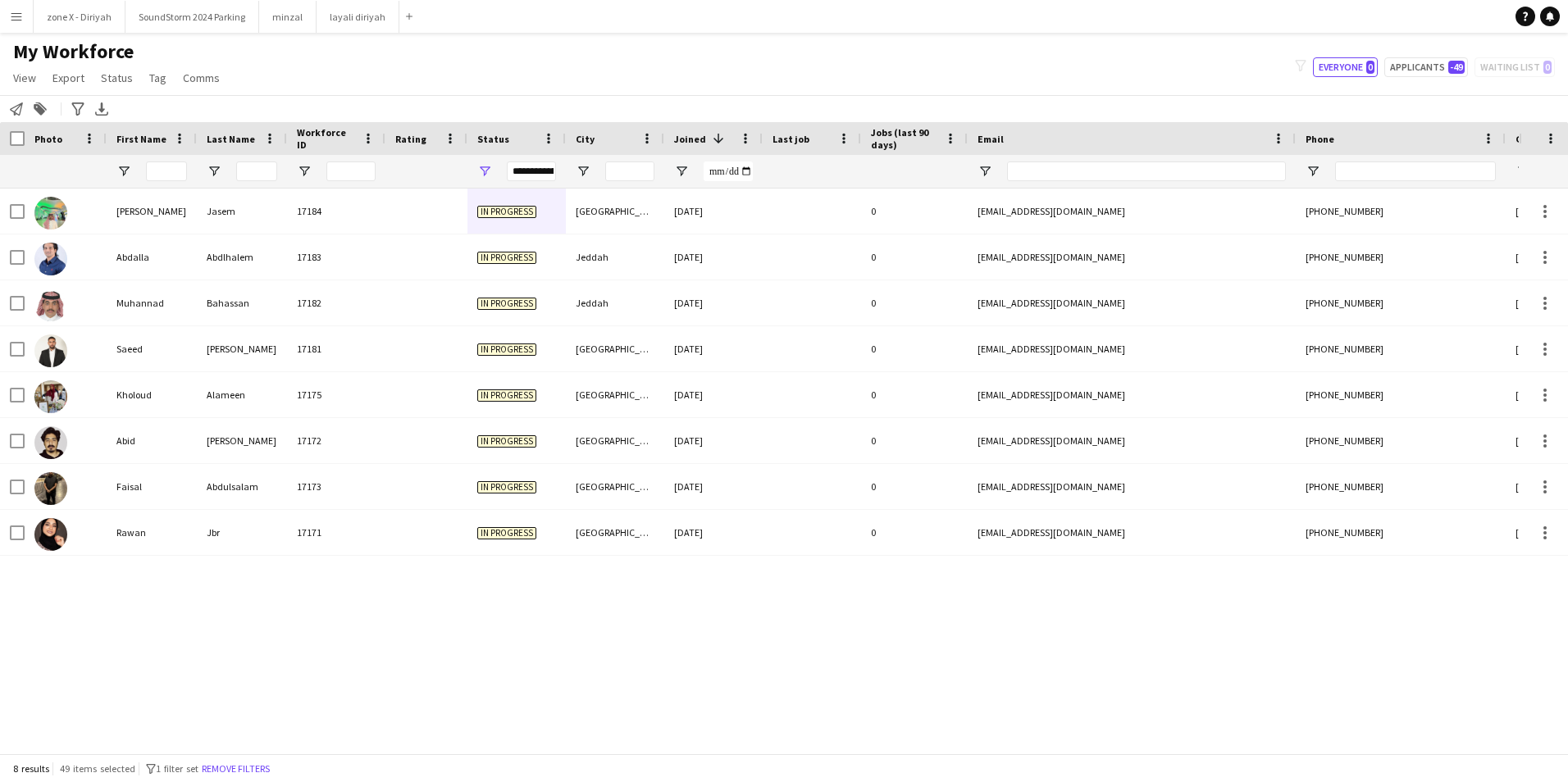
click at [527, 602] on div "[PERSON_NAME] 17184 In progress [GEOGRAPHIC_DATA] [DATE] 0 [EMAIL_ADDRESS][DOMA…" at bounding box center [759, 465] width 1518 height 553
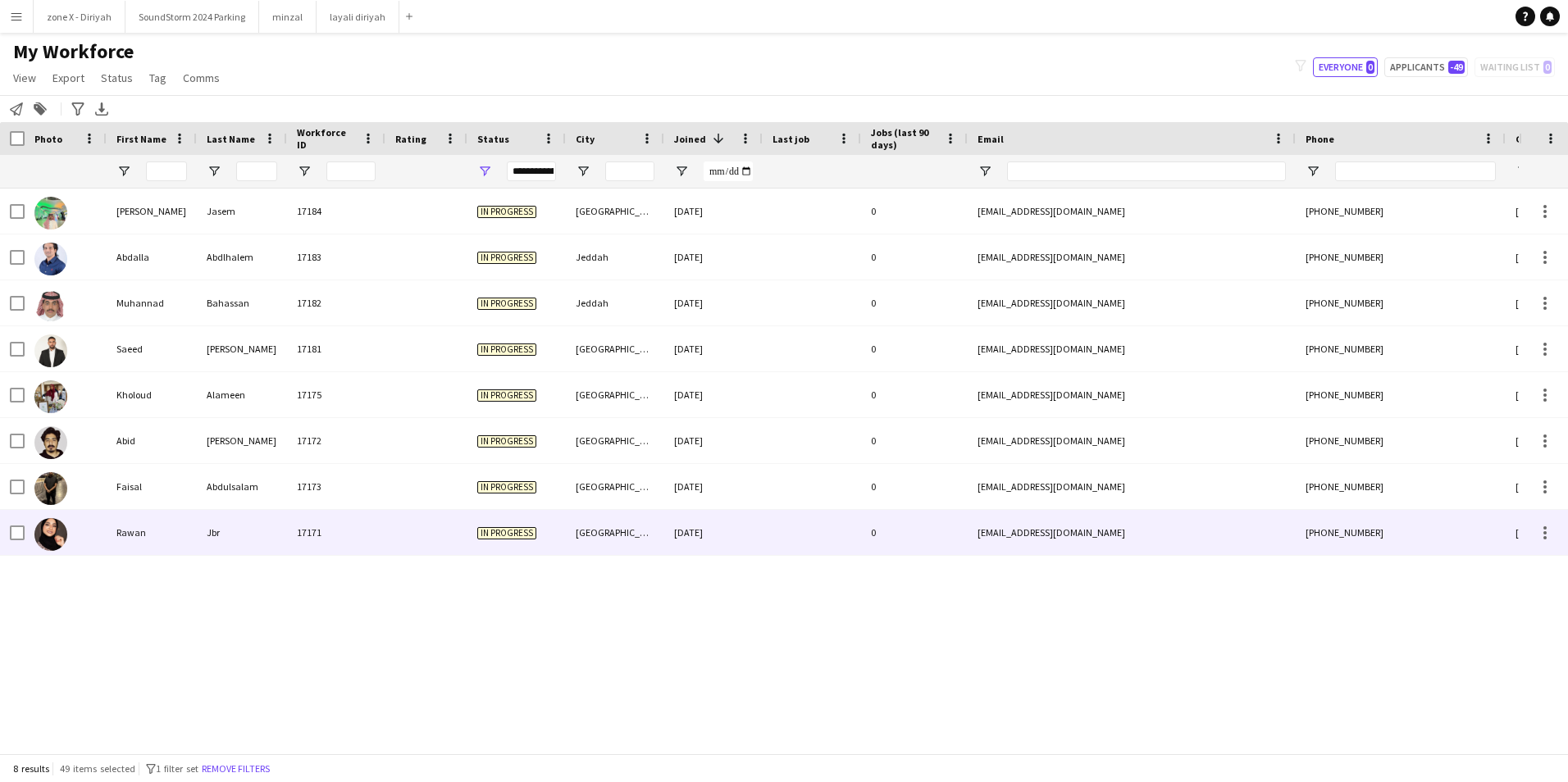
click at [608, 544] on div "[GEOGRAPHIC_DATA]" at bounding box center [615, 532] width 98 height 45
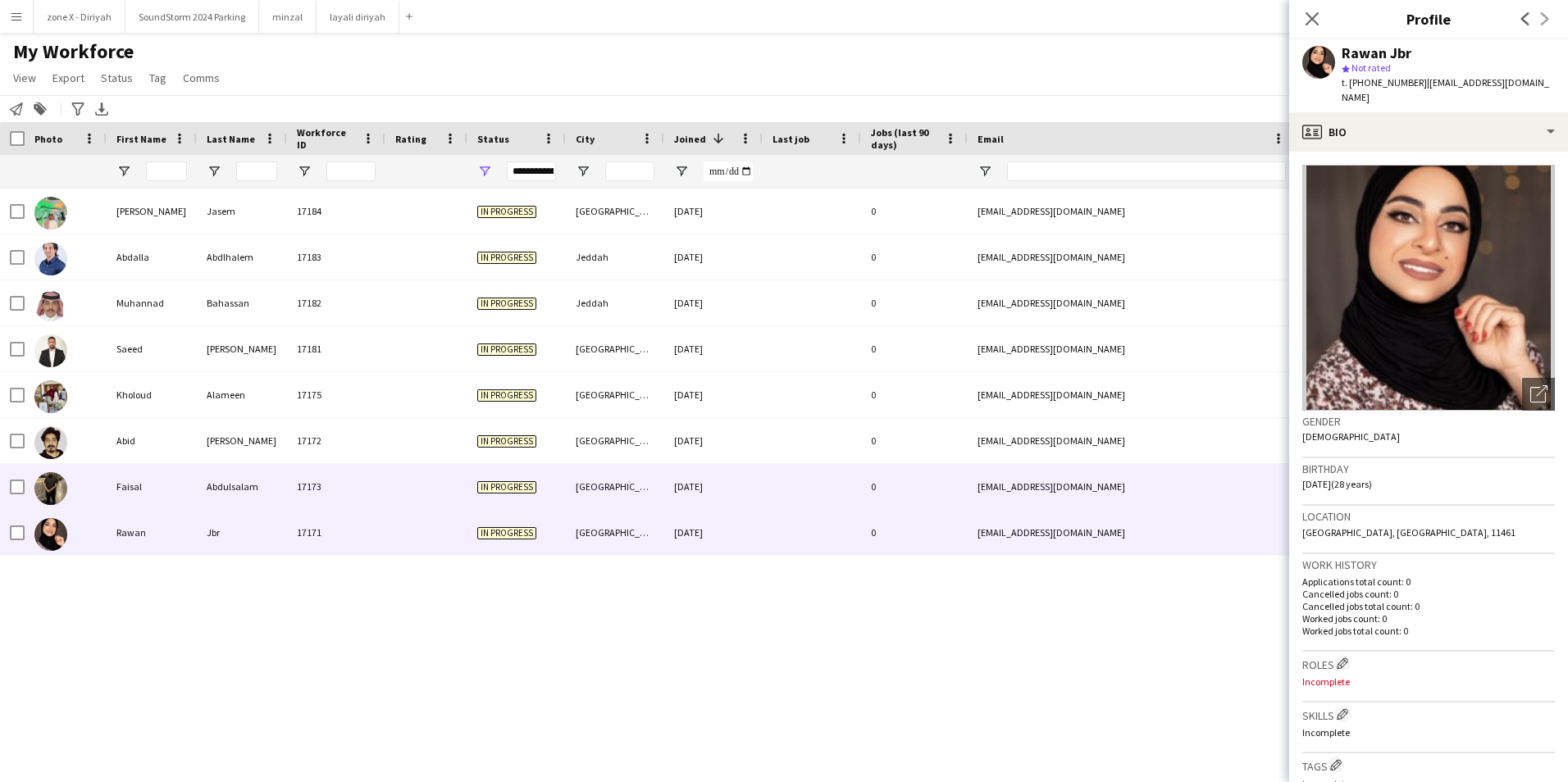
click at [1124, 483] on div "[EMAIL_ADDRESS][DOMAIN_NAME]" at bounding box center [1131, 486] width 328 height 45
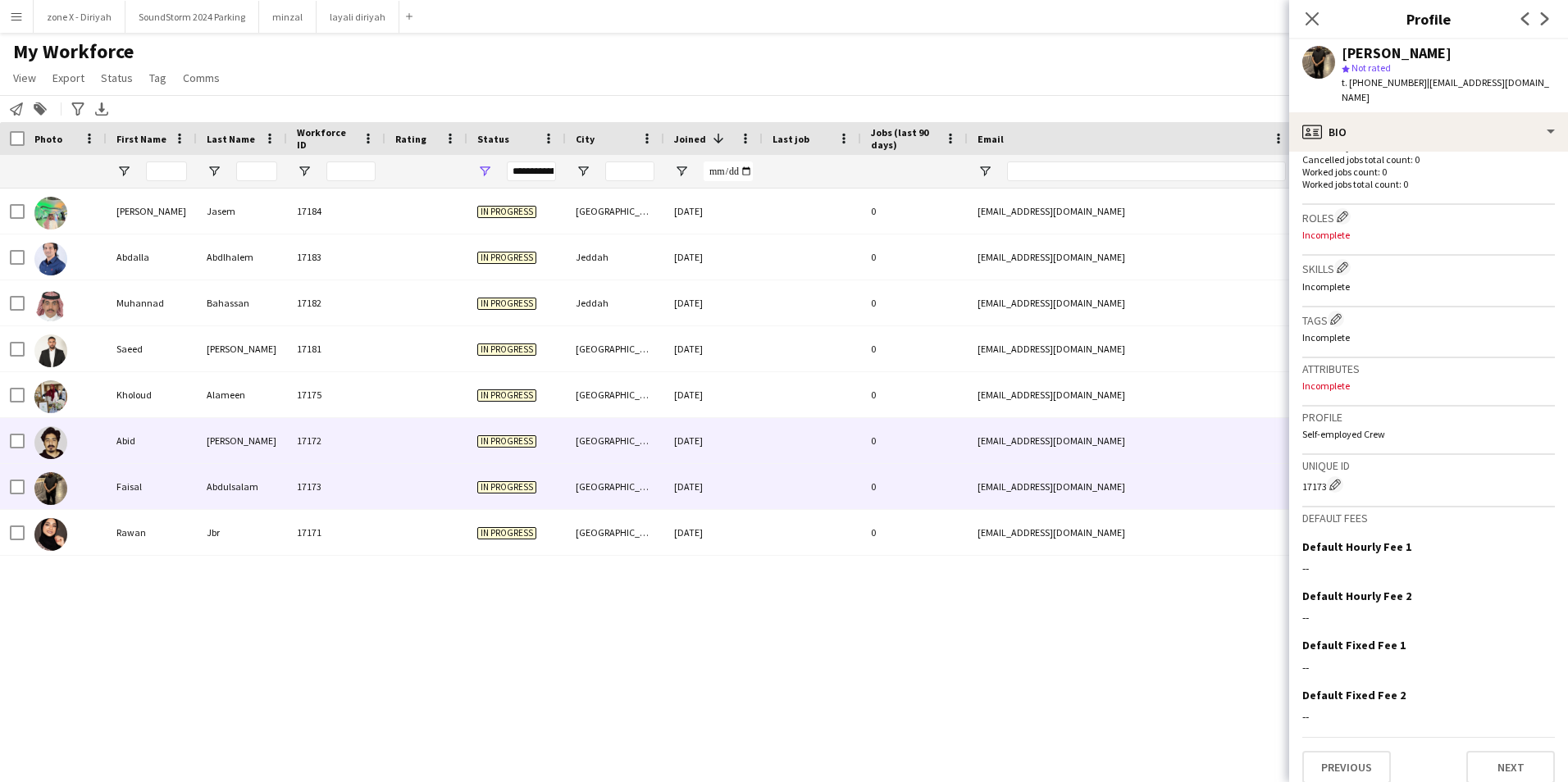
click at [1225, 451] on div "[EMAIL_ADDRESS][DOMAIN_NAME]" at bounding box center [1131, 440] width 328 height 45
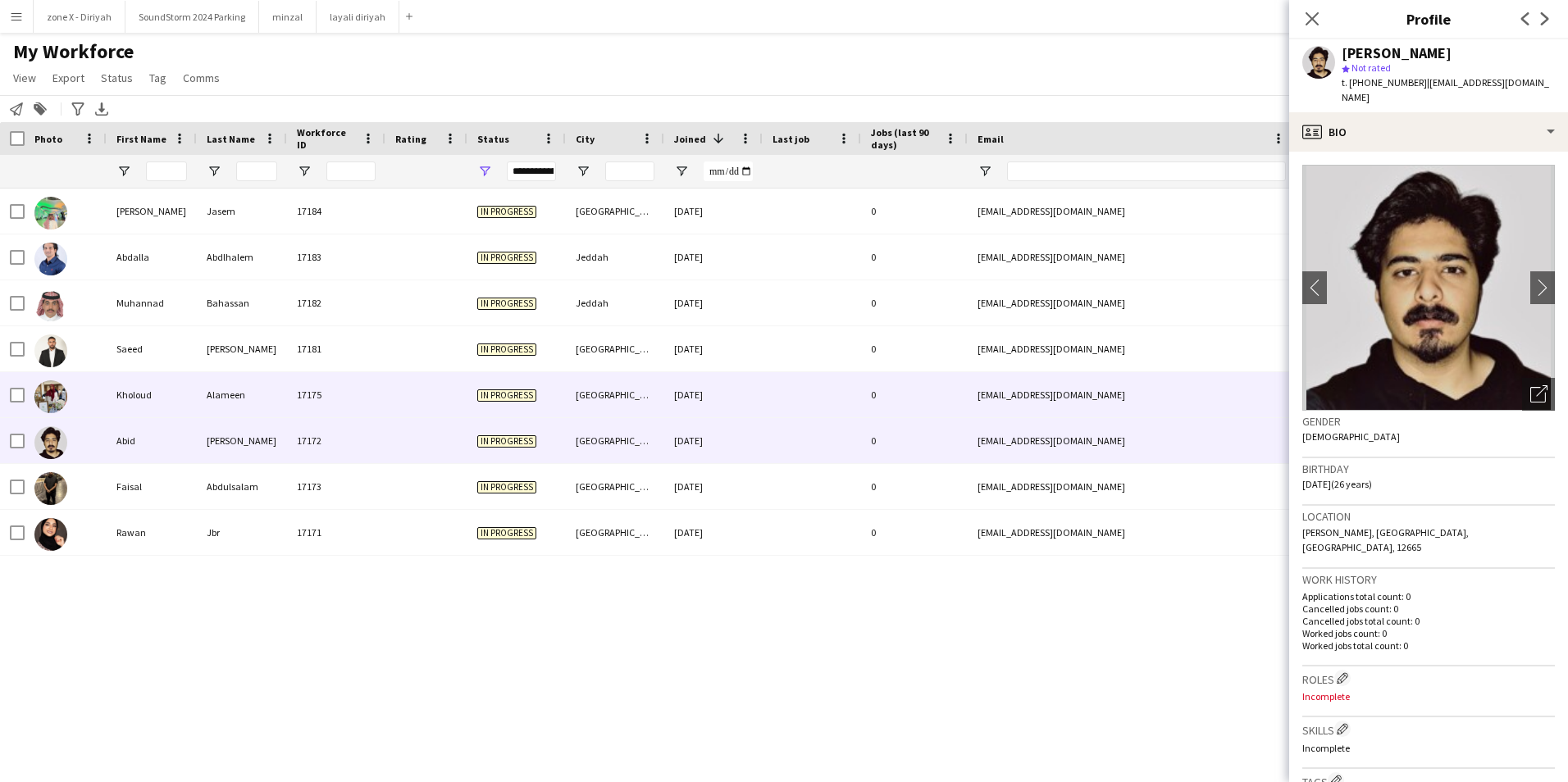
click at [1169, 410] on div "[EMAIL_ADDRESS][DOMAIN_NAME]" at bounding box center [1131, 394] width 328 height 45
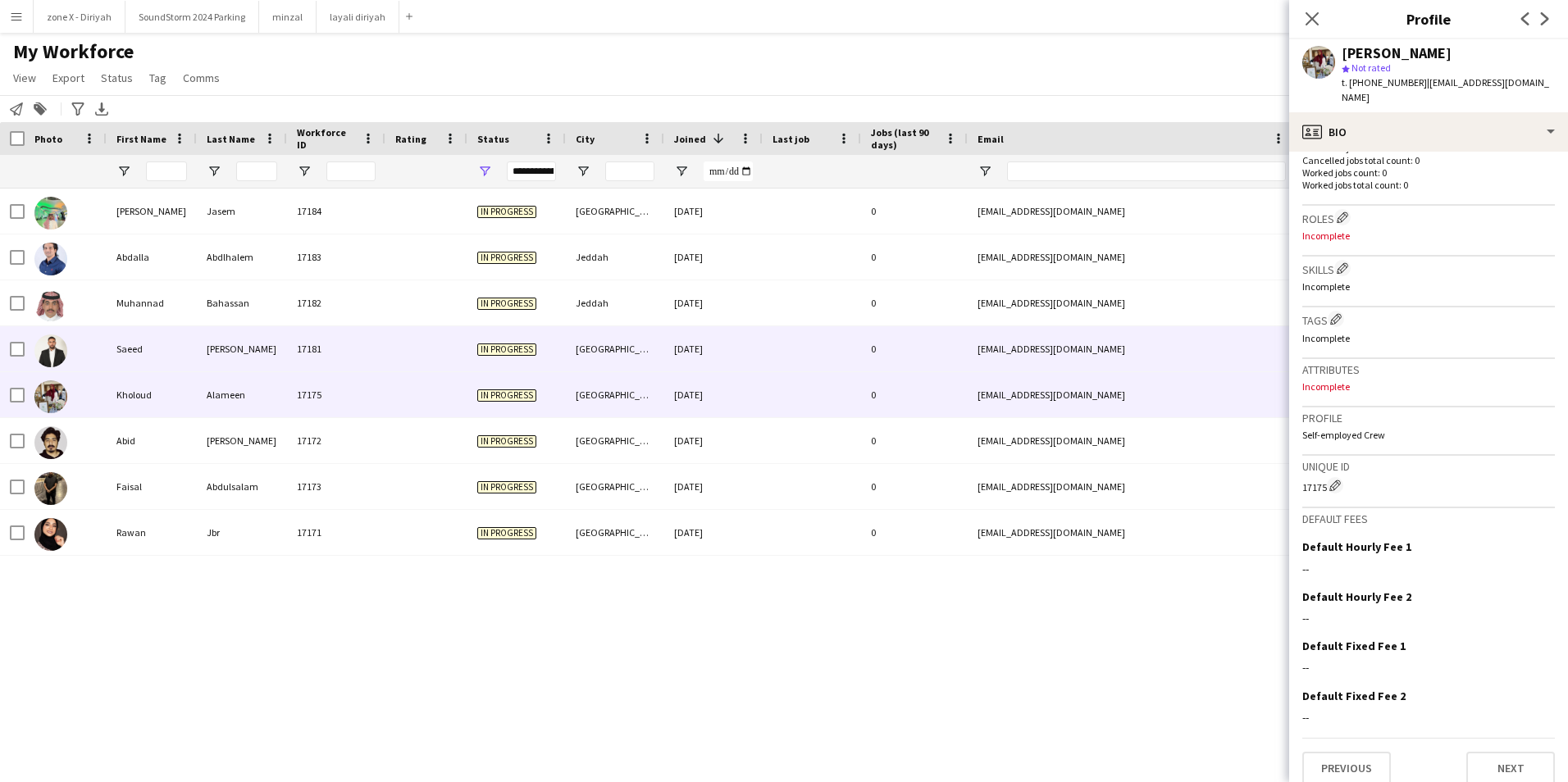
click at [1166, 342] on div "[EMAIL_ADDRESS][DOMAIN_NAME]" at bounding box center [1131, 348] width 328 height 45
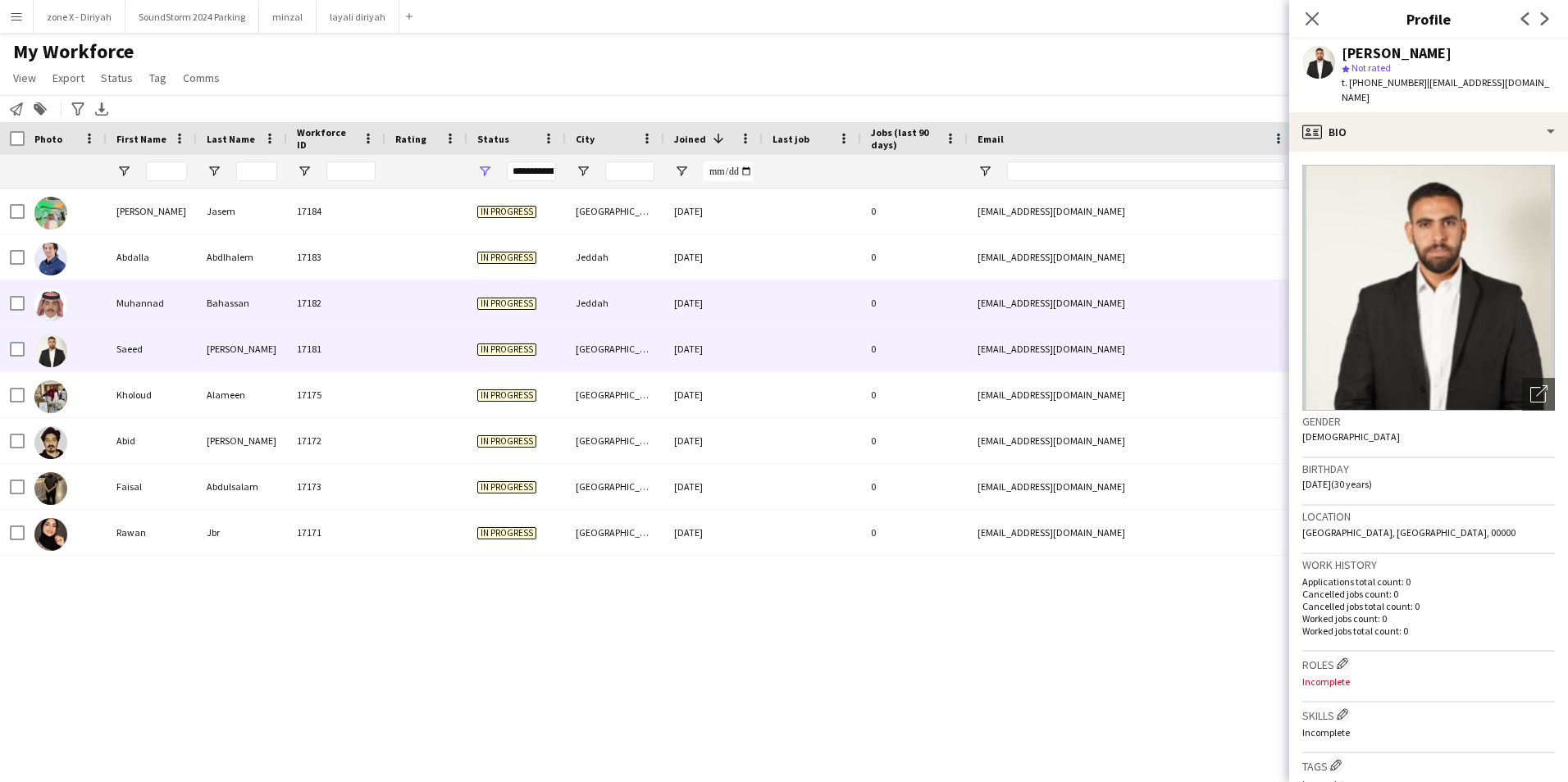
click at [1164, 309] on div "[EMAIL_ADDRESS][DOMAIN_NAME]" at bounding box center [1131, 303] width 328 height 45
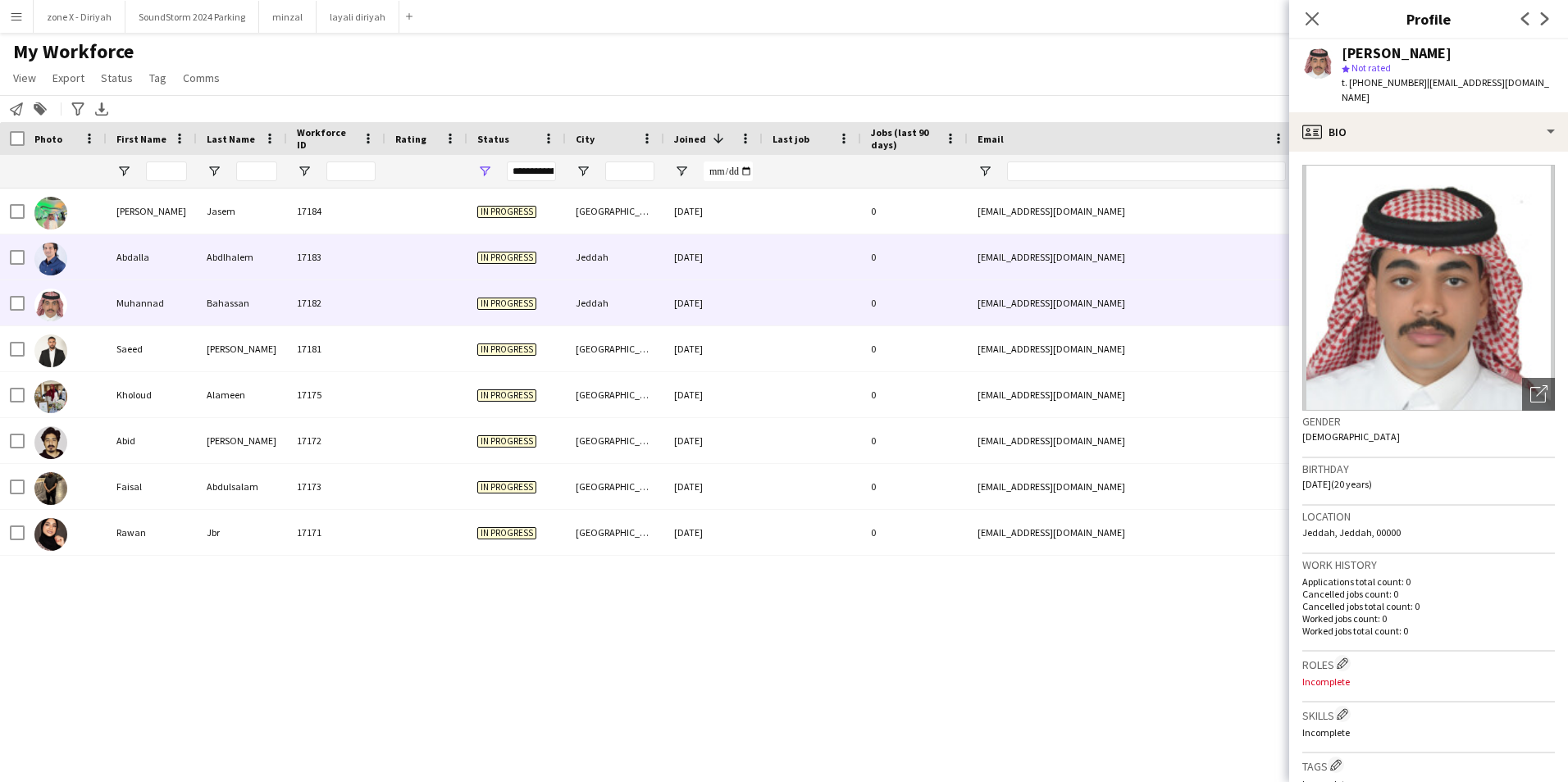
click at [1167, 239] on div "[EMAIL_ADDRESS][DOMAIN_NAME]" at bounding box center [1131, 257] width 328 height 45
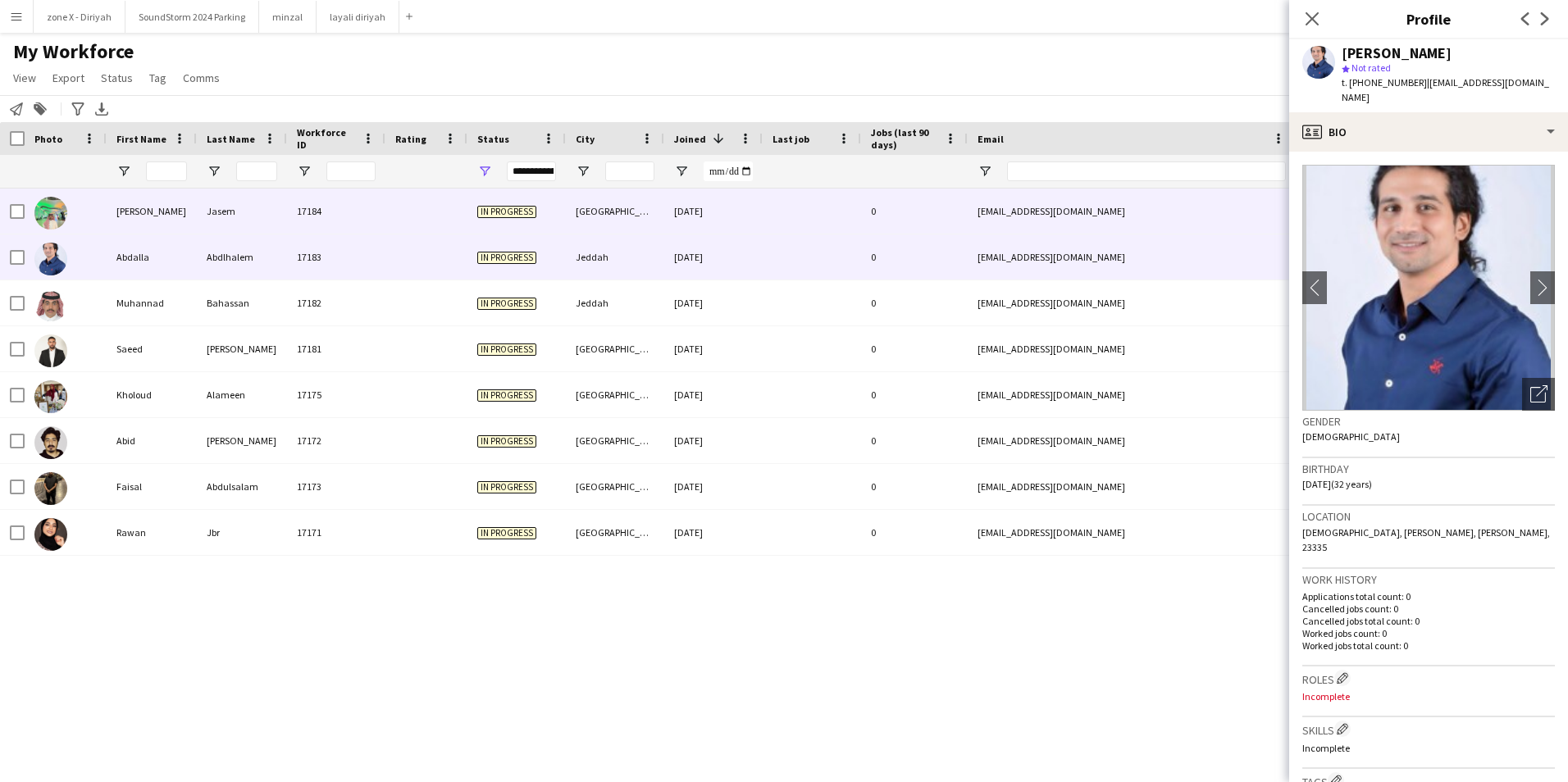
click at [1101, 216] on div "[EMAIL_ADDRESS][DOMAIN_NAME]" at bounding box center [1131, 211] width 328 height 45
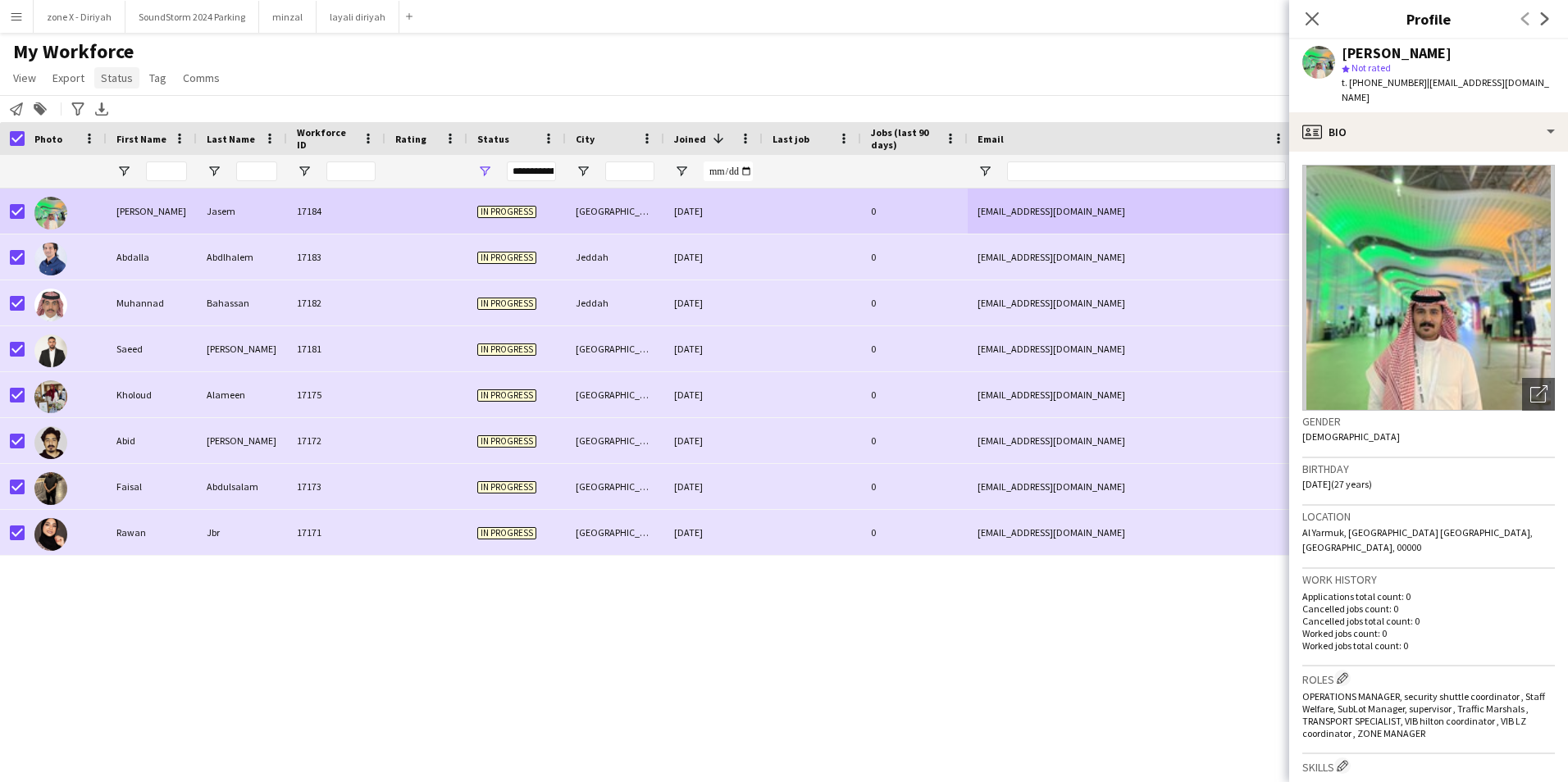
click at [108, 84] on span "Status" at bounding box center [116, 78] width 32 height 15
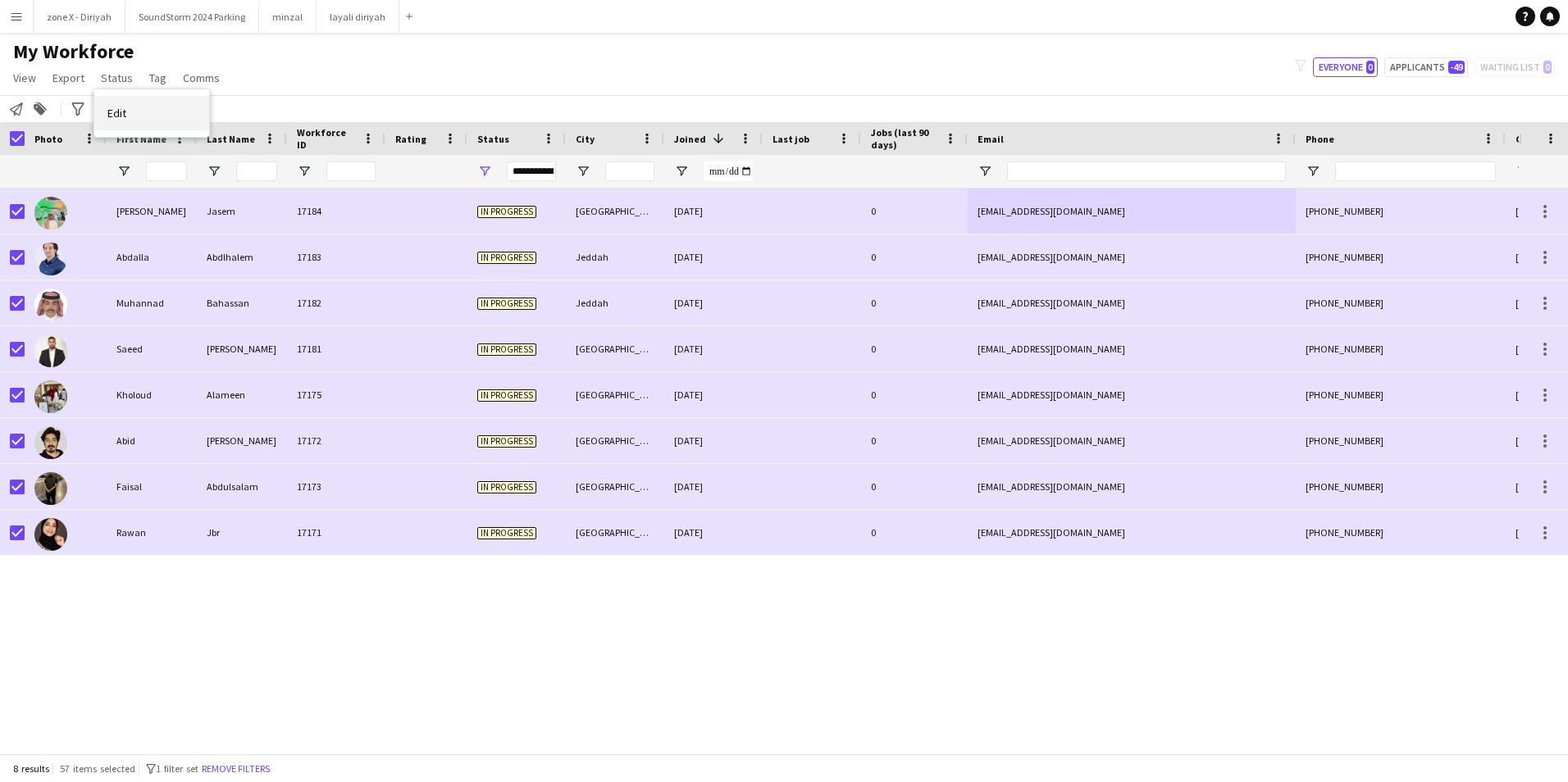
click at [126, 117] on span "Edit" at bounding box center [116, 113] width 19 height 15
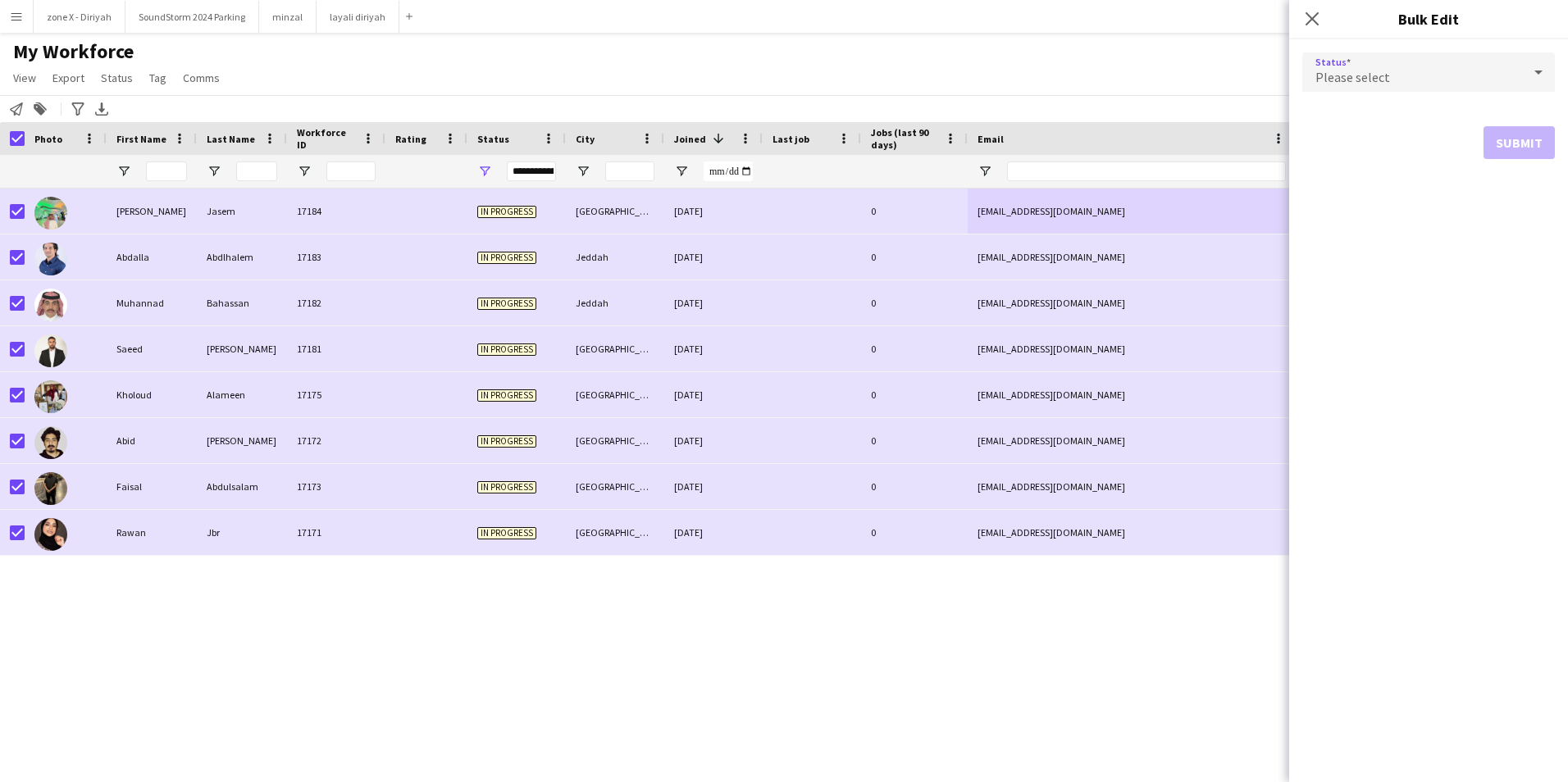
click at [1524, 68] on div at bounding box center [1538, 73] width 33 height 33
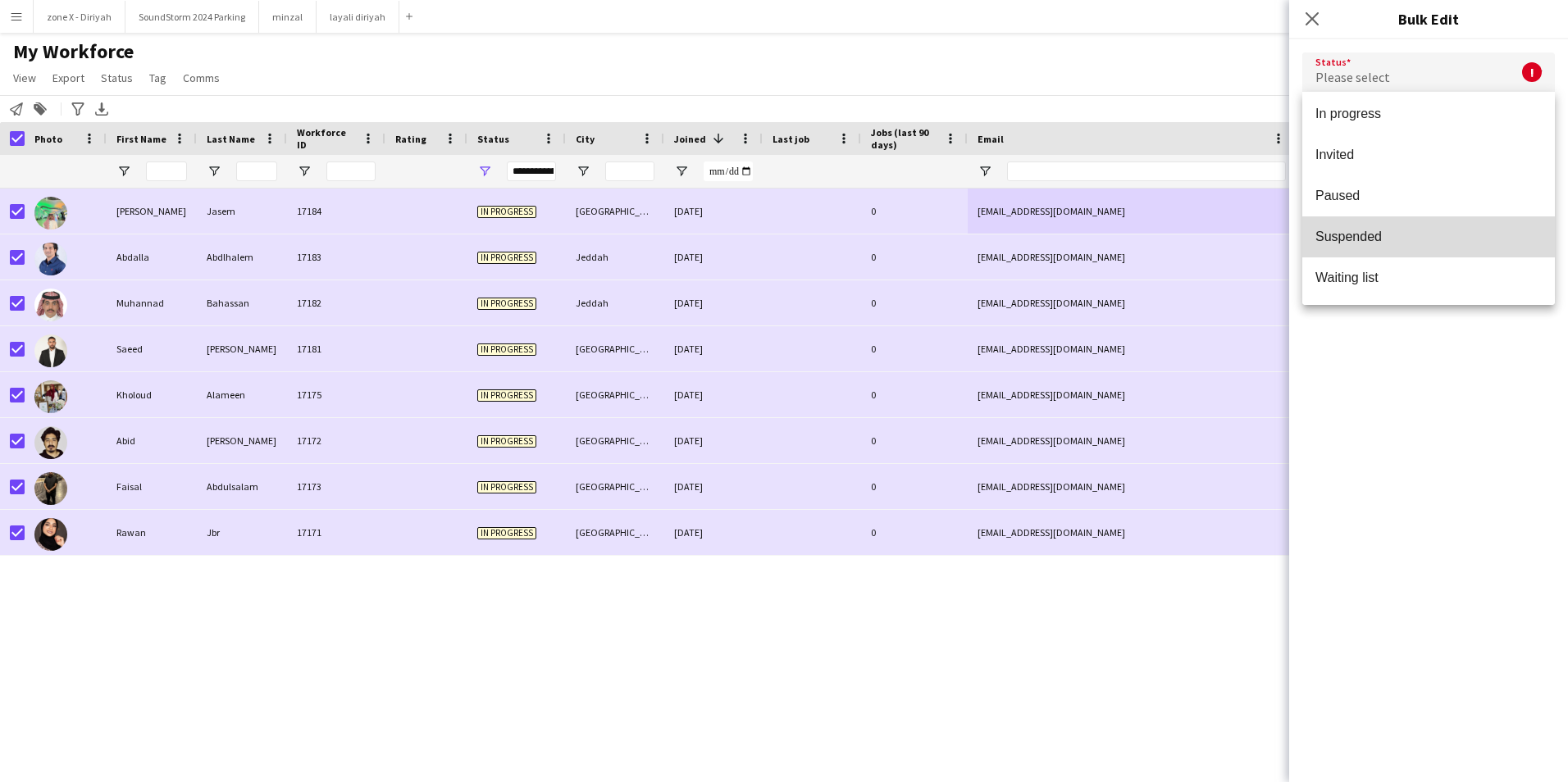
click at [1456, 237] on span "Suspended" at bounding box center [1429, 236] width 226 height 16
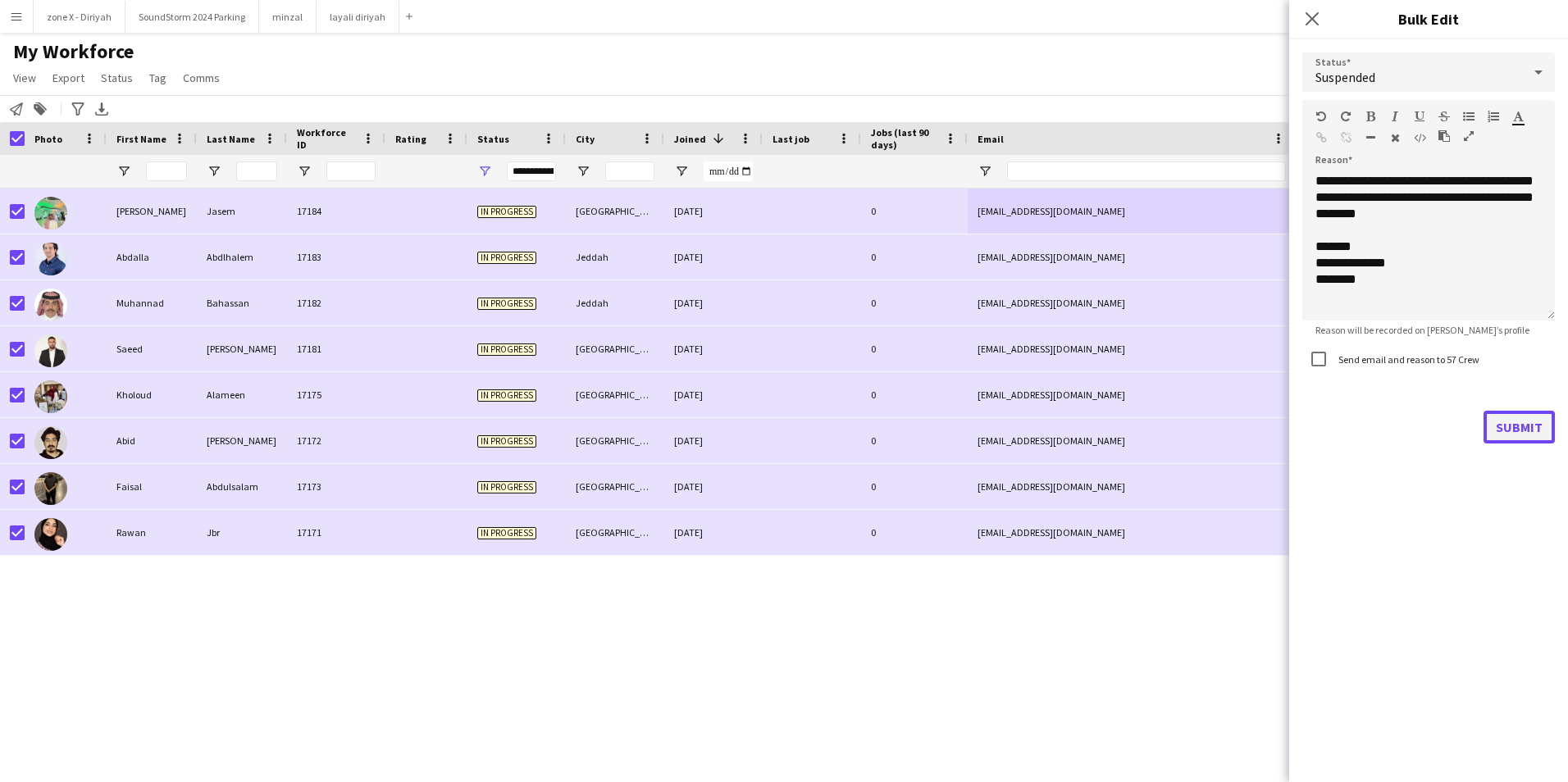
click at [1513, 420] on button "Submit" at bounding box center [1519, 427] width 71 height 33
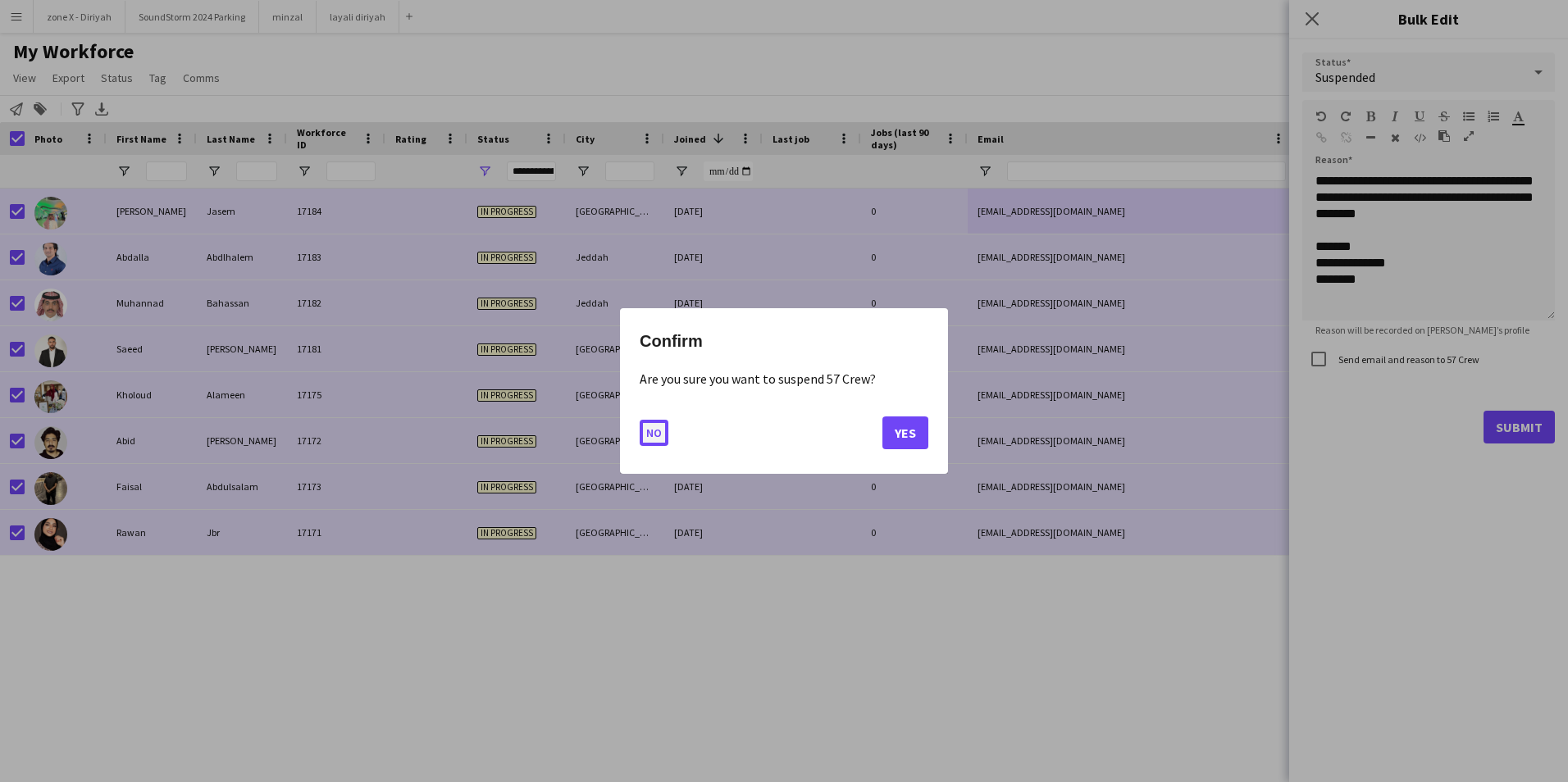
click at [651, 433] on button "No" at bounding box center [654, 433] width 29 height 26
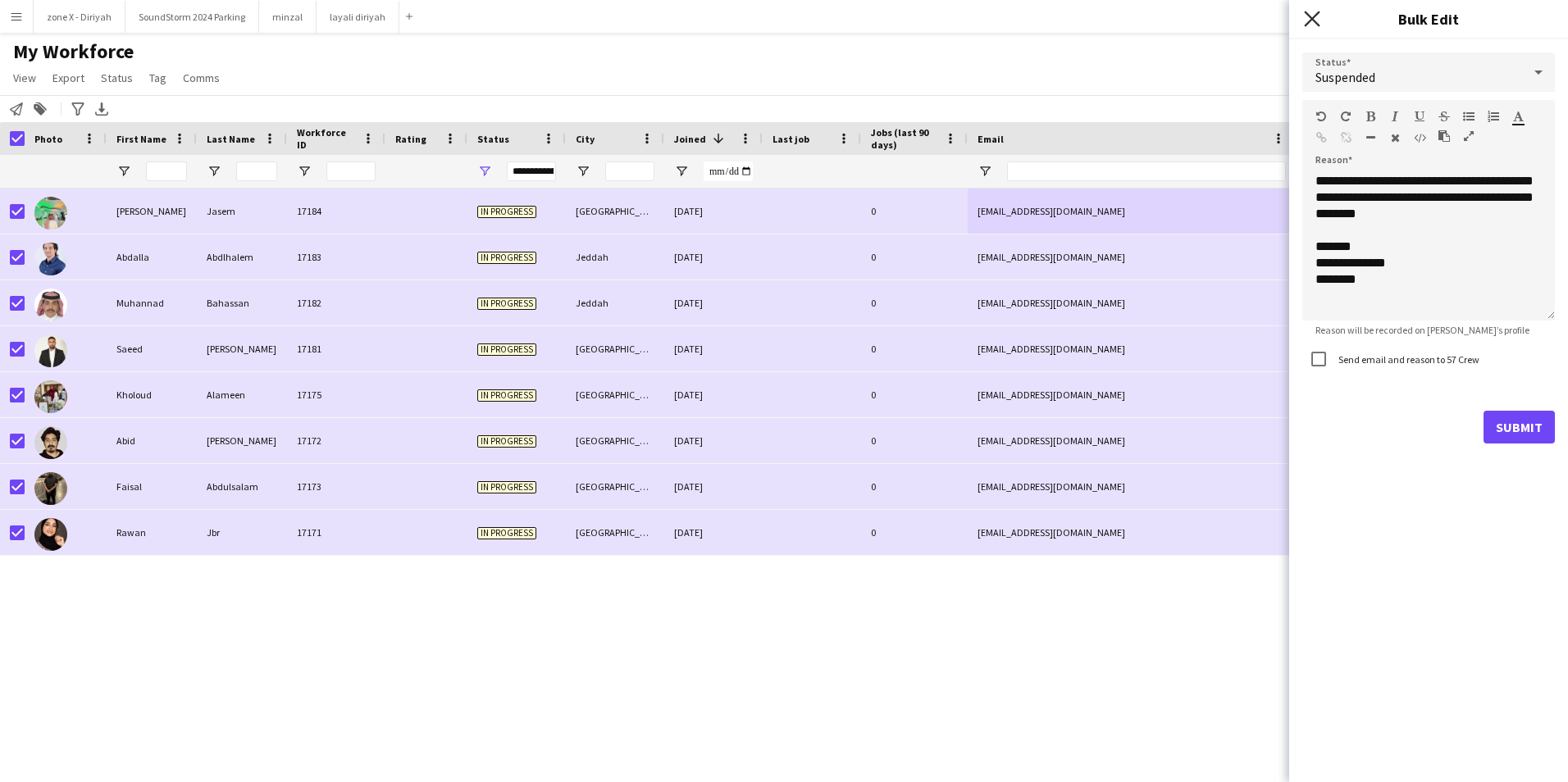
click at [1314, 20] on icon at bounding box center [1311, 18] width 16 height 16
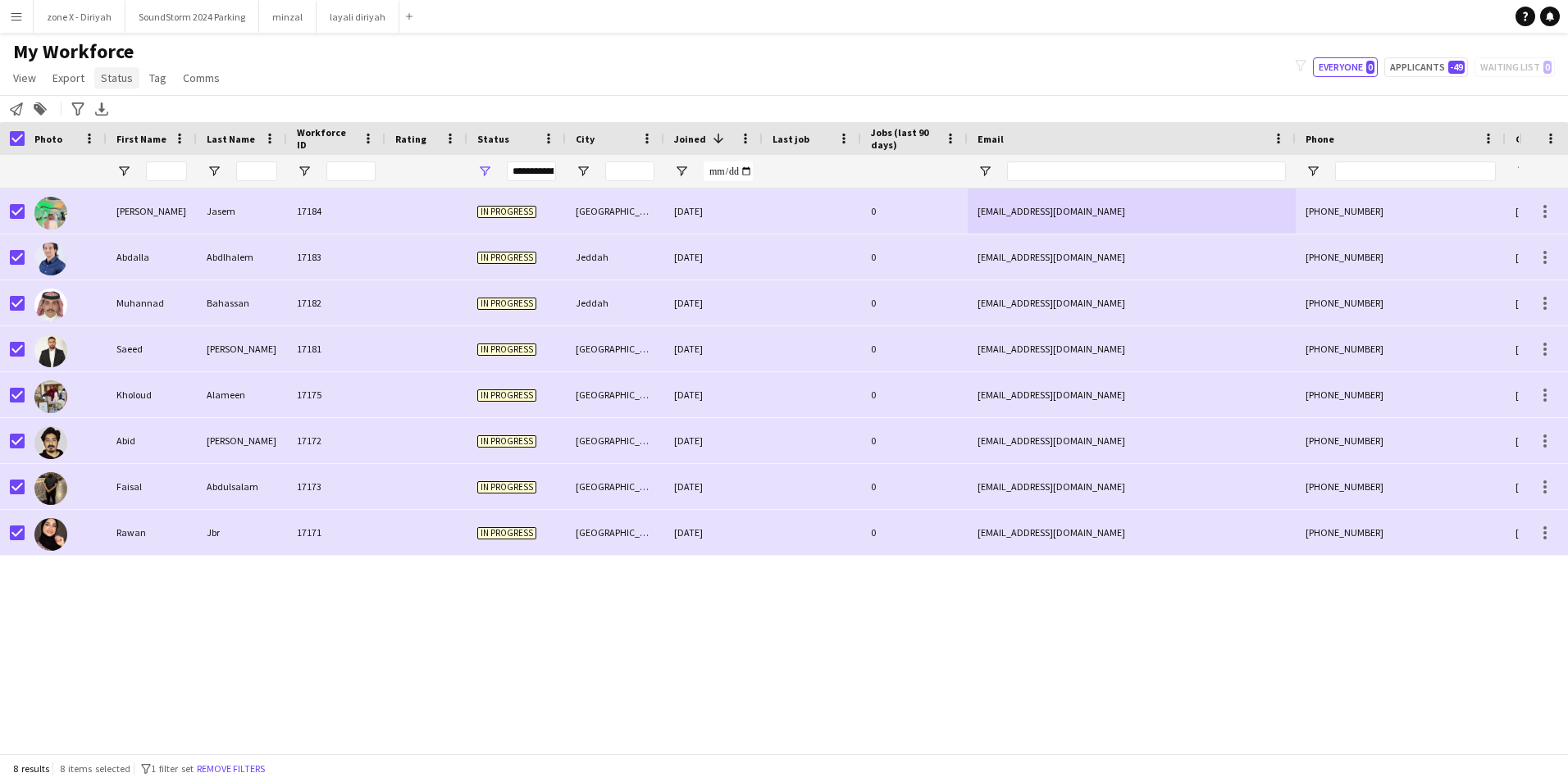
click at [127, 77] on span "Status" at bounding box center [116, 78] width 32 height 15
click at [143, 104] on link "Edit" at bounding box center [151, 113] width 115 height 35
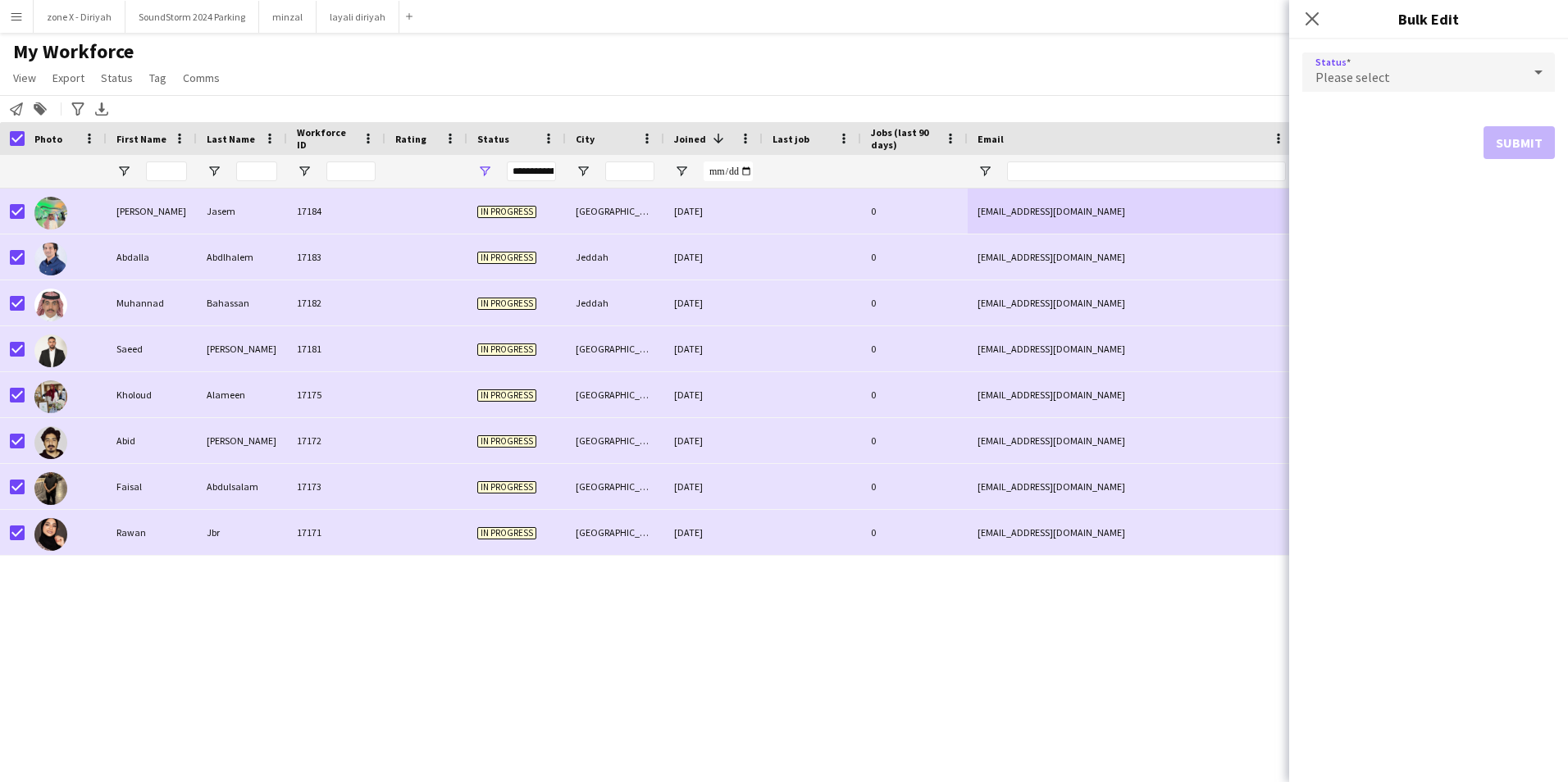
click at [1361, 87] on div "Please select" at bounding box center [1412, 73] width 220 height 40
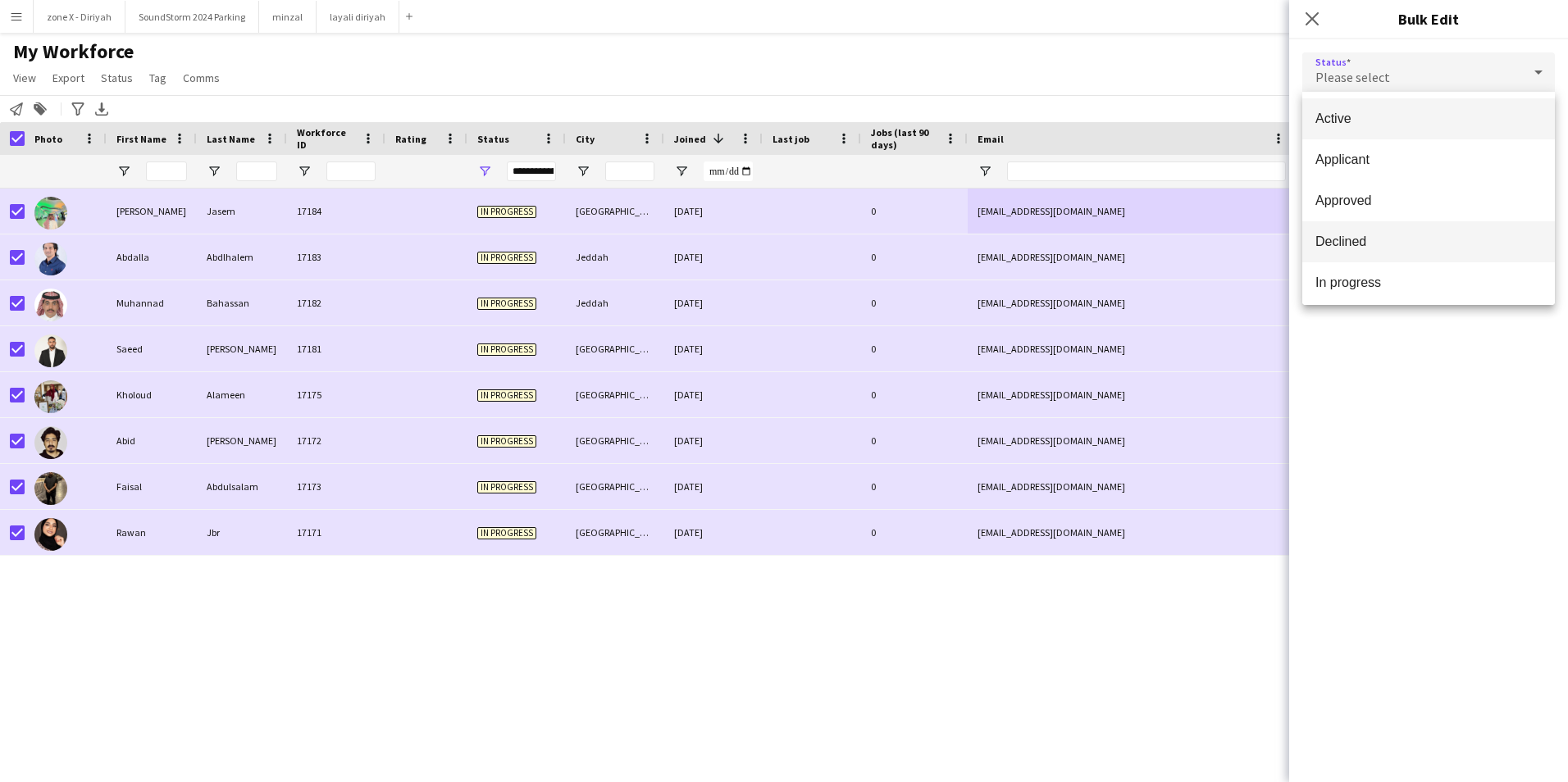
scroll to position [169, 0]
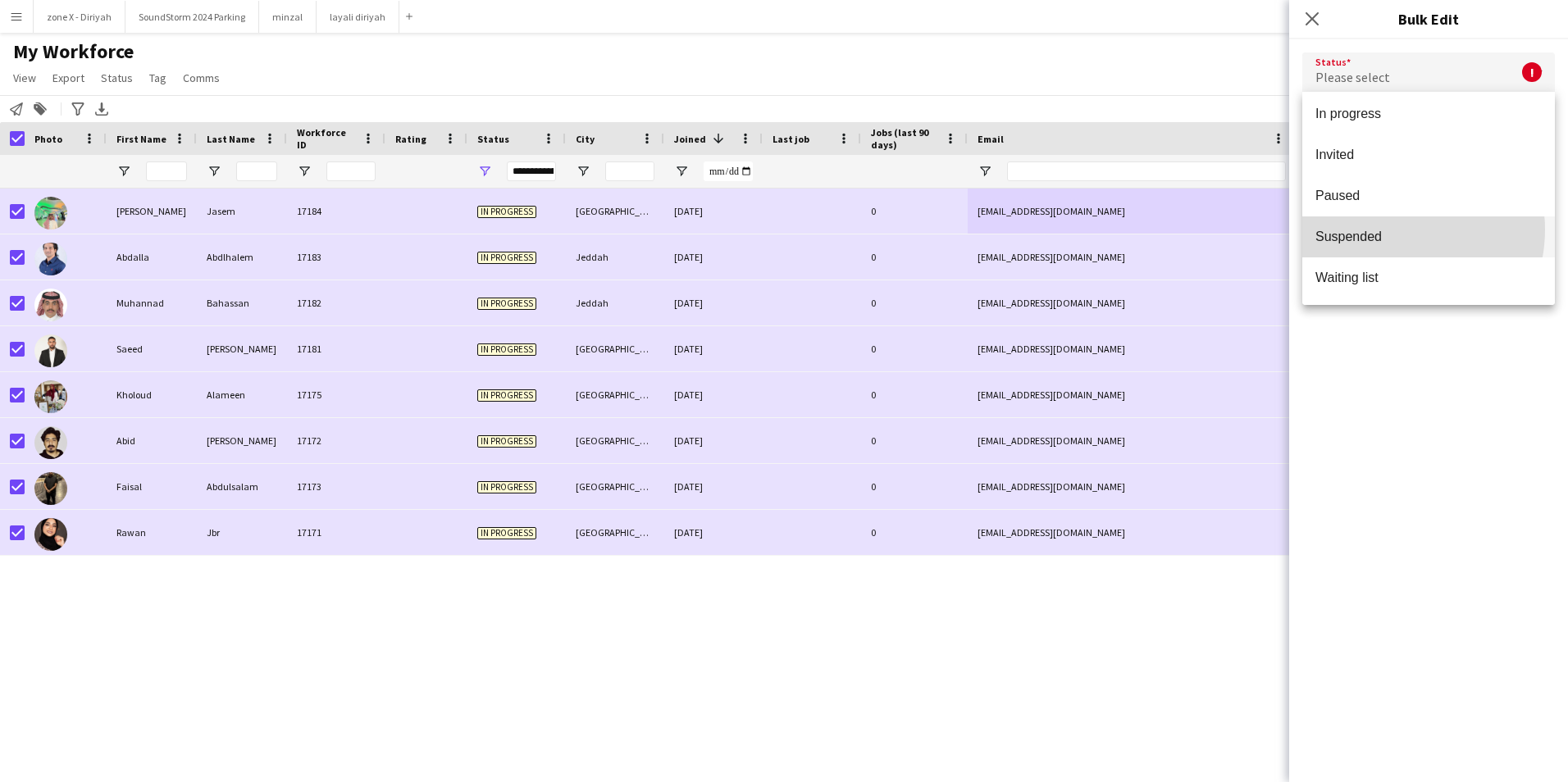
click at [1388, 229] on span "Suspended" at bounding box center [1429, 236] width 226 height 16
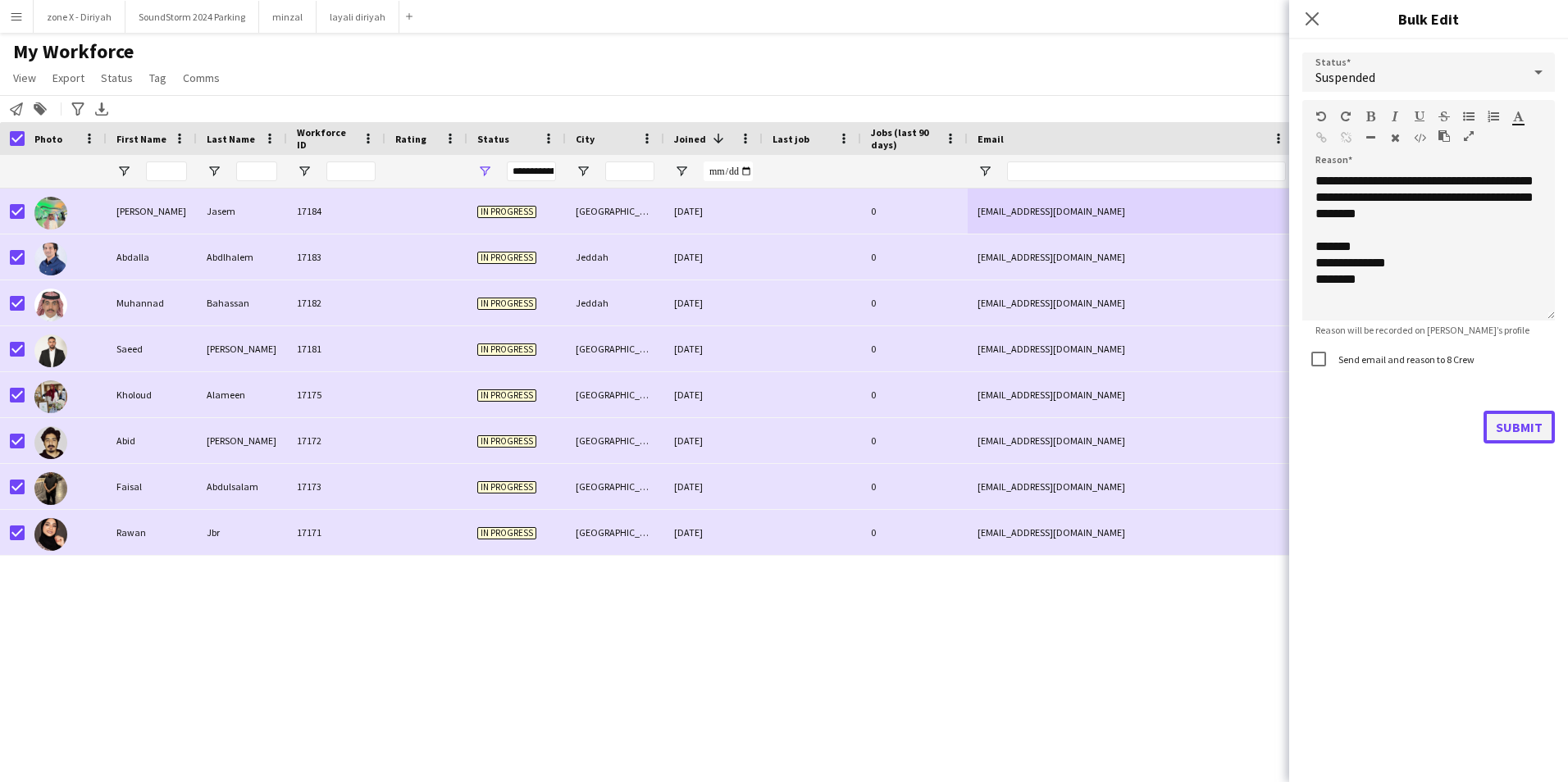
click at [1504, 429] on button "Submit" at bounding box center [1519, 427] width 71 height 33
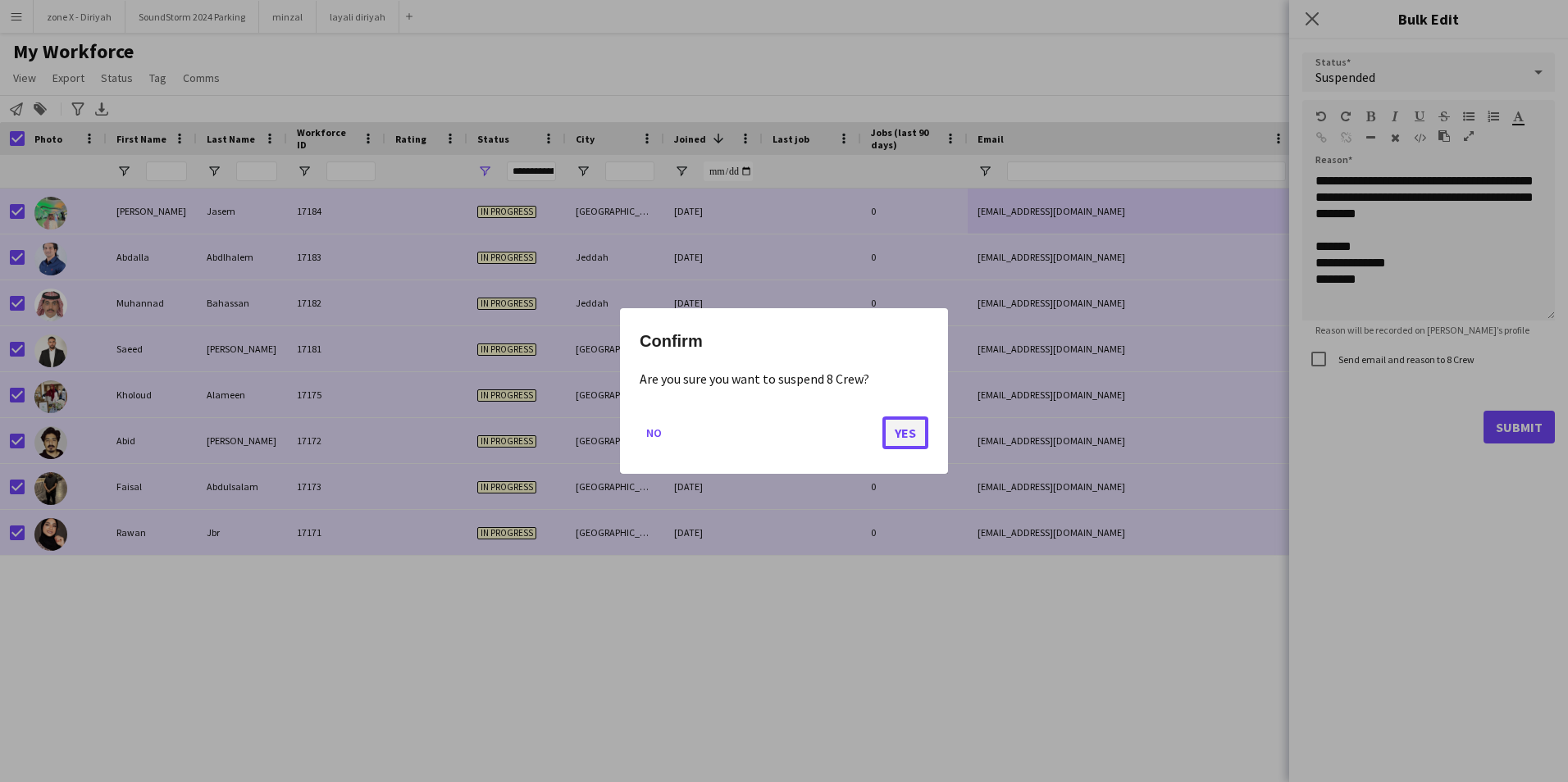
click at [893, 427] on button "Yes" at bounding box center [905, 433] width 46 height 33
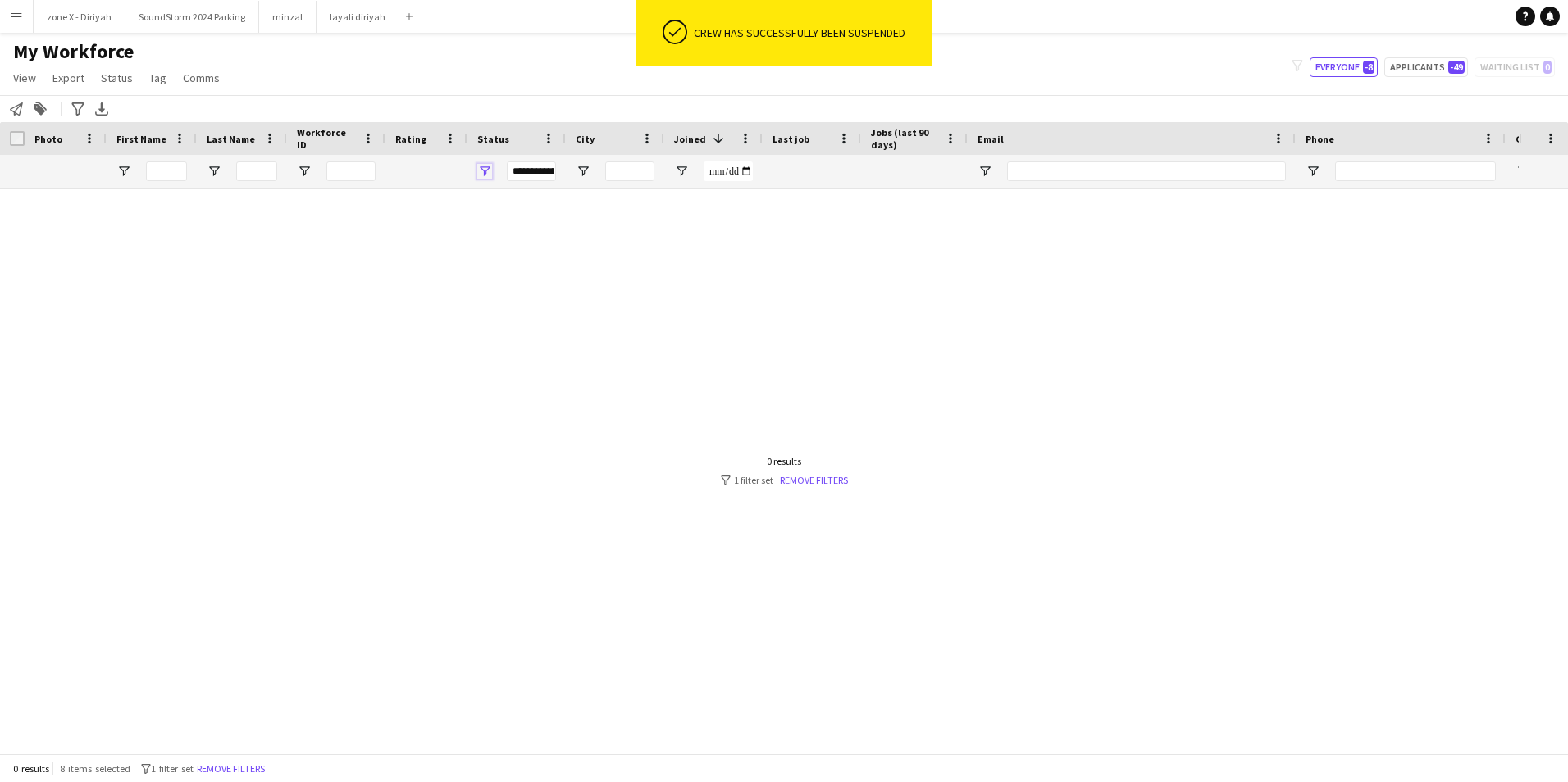
click at [483, 172] on span "Open Filter Menu" at bounding box center [484, 172] width 15 height 15
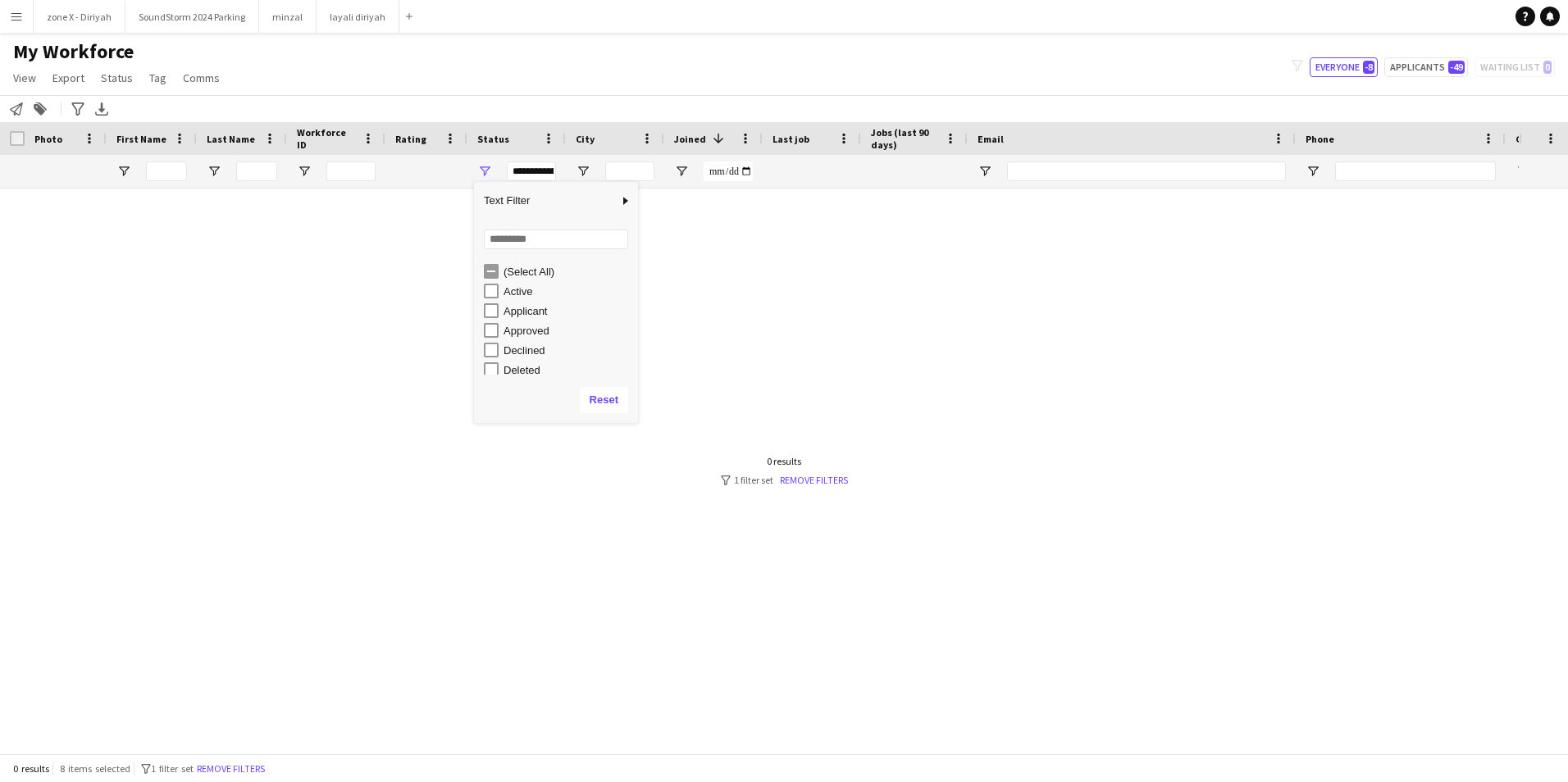
click at [527, 266] on div "(Select All)" at bounding box center [568, 271] width 130 height 12
click at [511, 271] on div "(Select All)" at bounding box center [568, 271] width 130 height 12
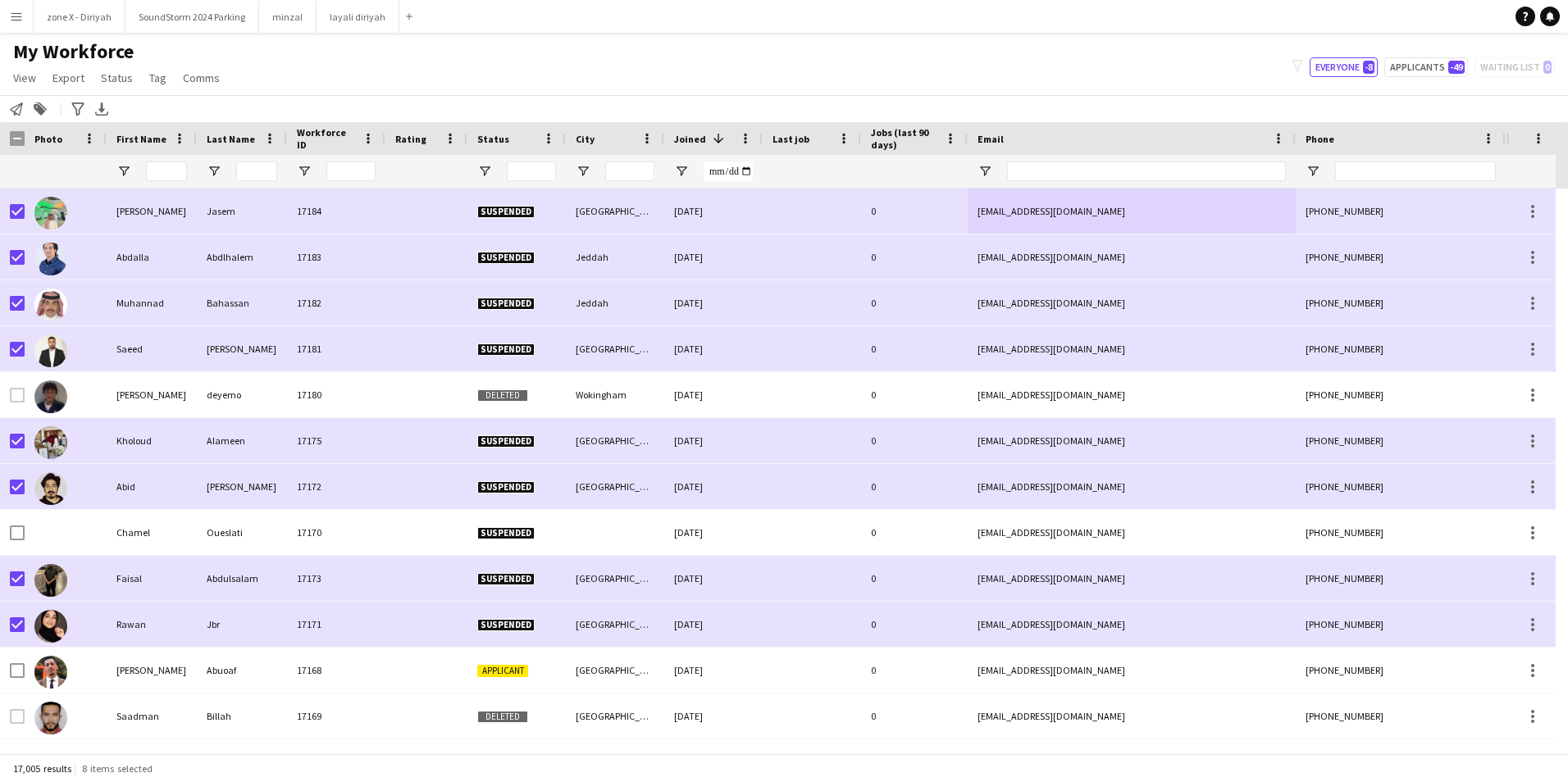
click at [593, 41] on div "My Workforce View Views Default view Bank Details IDs/Email New view Update vie…" at bounding box center [784, 68] width 1568 height 56
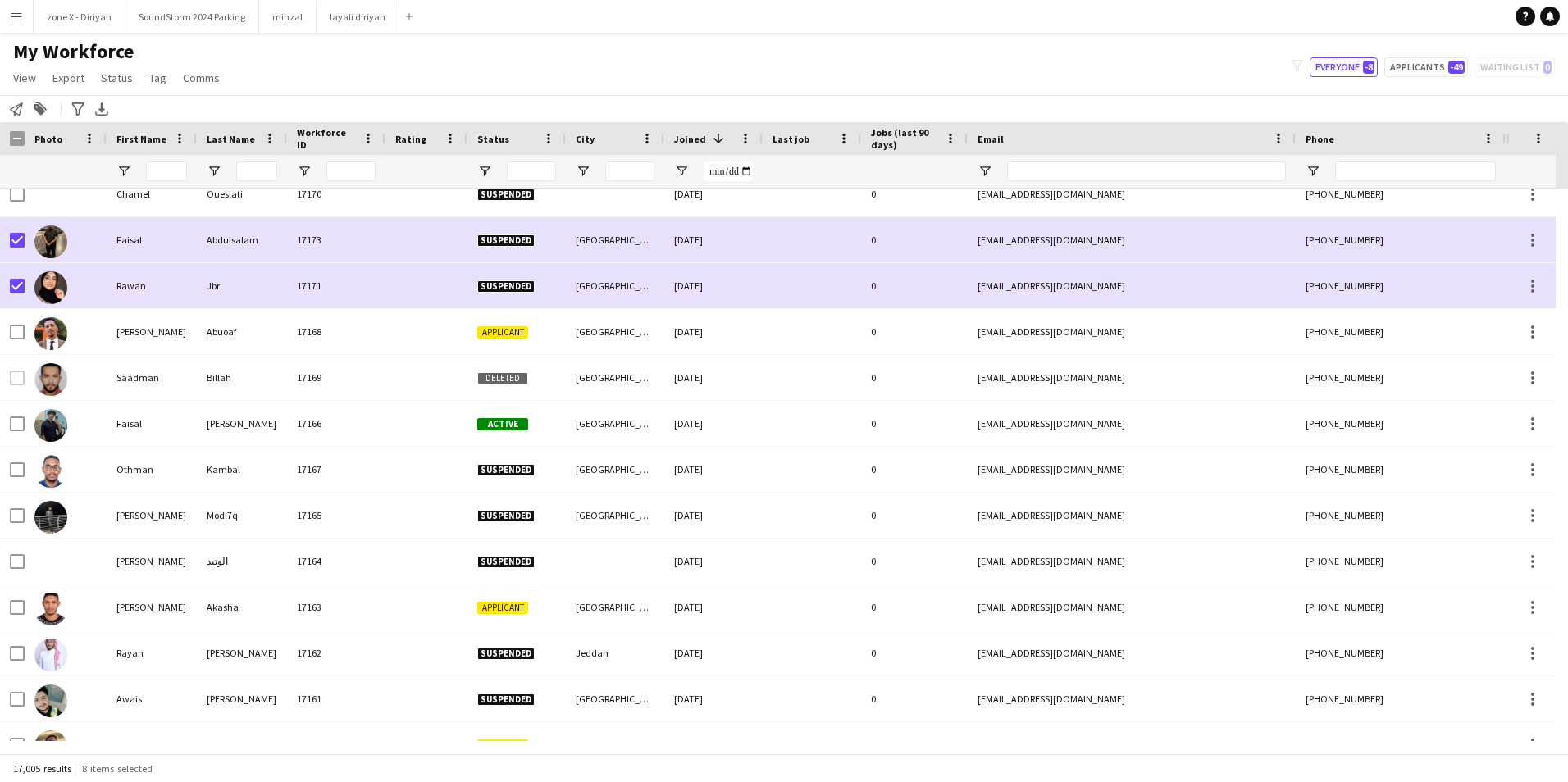
scroll to position [0, 0]
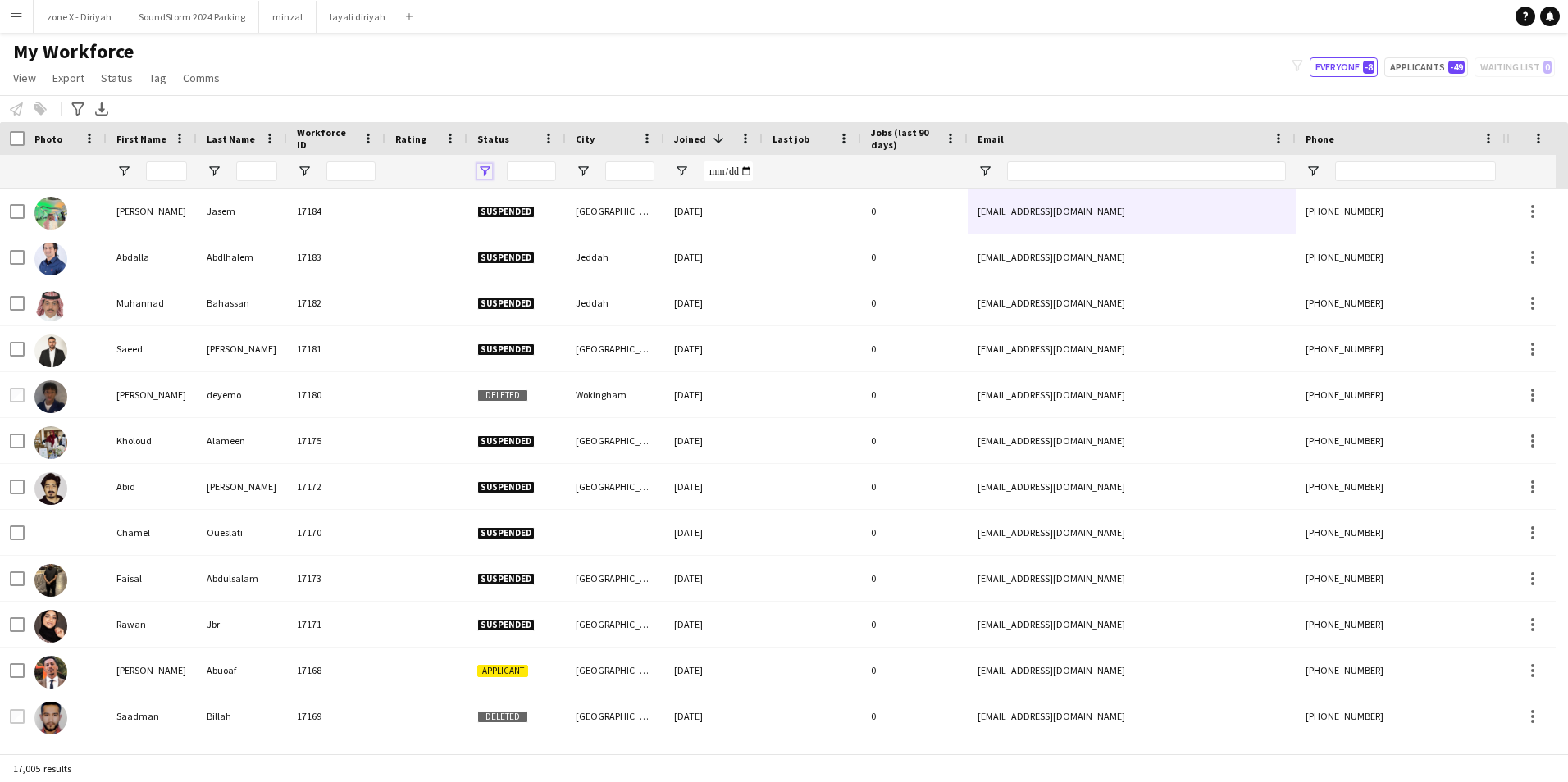
click at [488, 166] on span "Open Filter Menu" at bounding box center [484, 172] width 15 height 15
click at [532, 267] on div "(Select All)" at bounding box center [568, 271] width 130 height 12
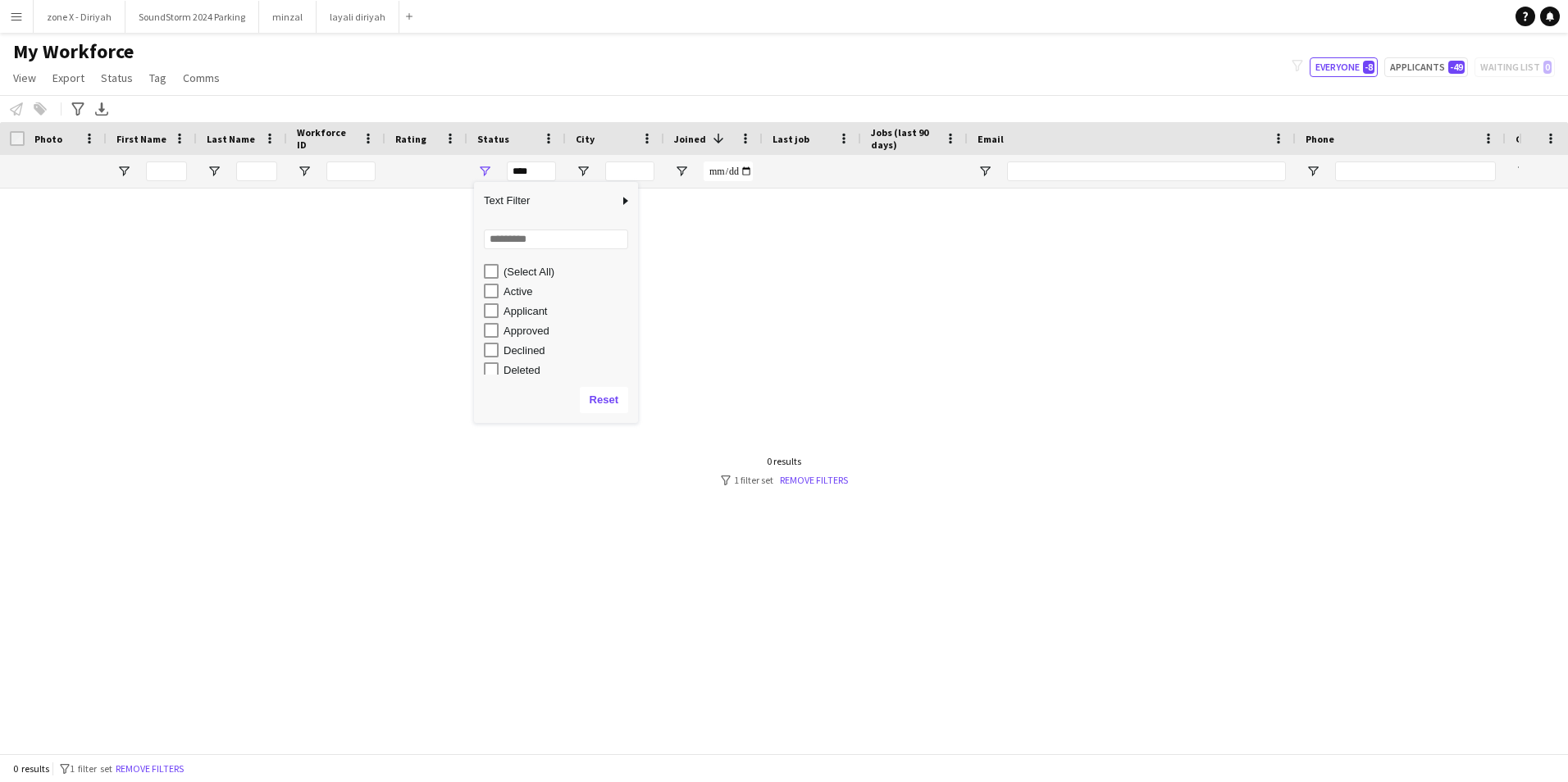
click at [532, 267] on div "(Select All)" at bounding box center [568, 271] width 130 height 12
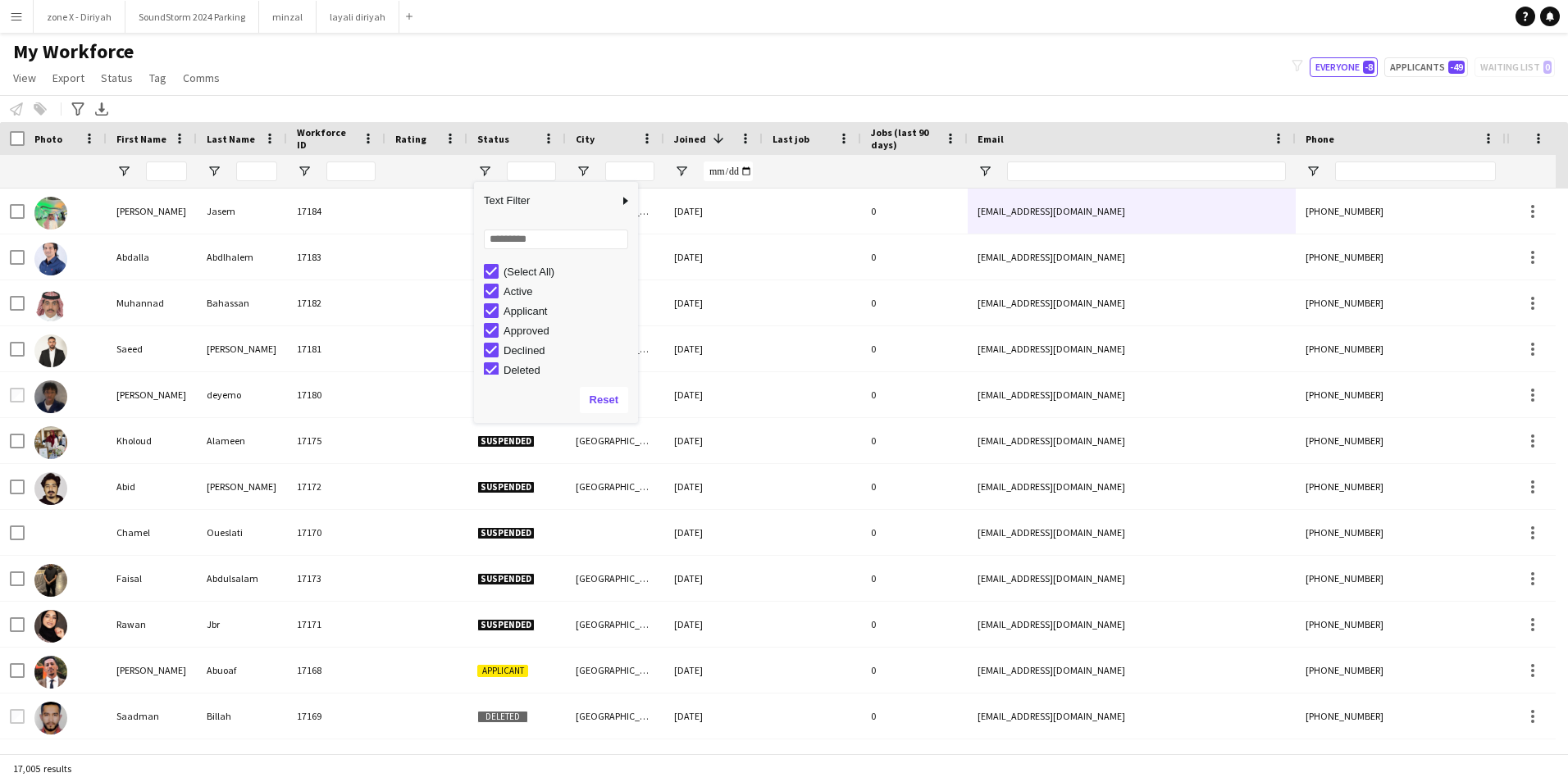
click at [532, 267] on div "(Select All)" at bounding box center [568, 271] width 130 height 12
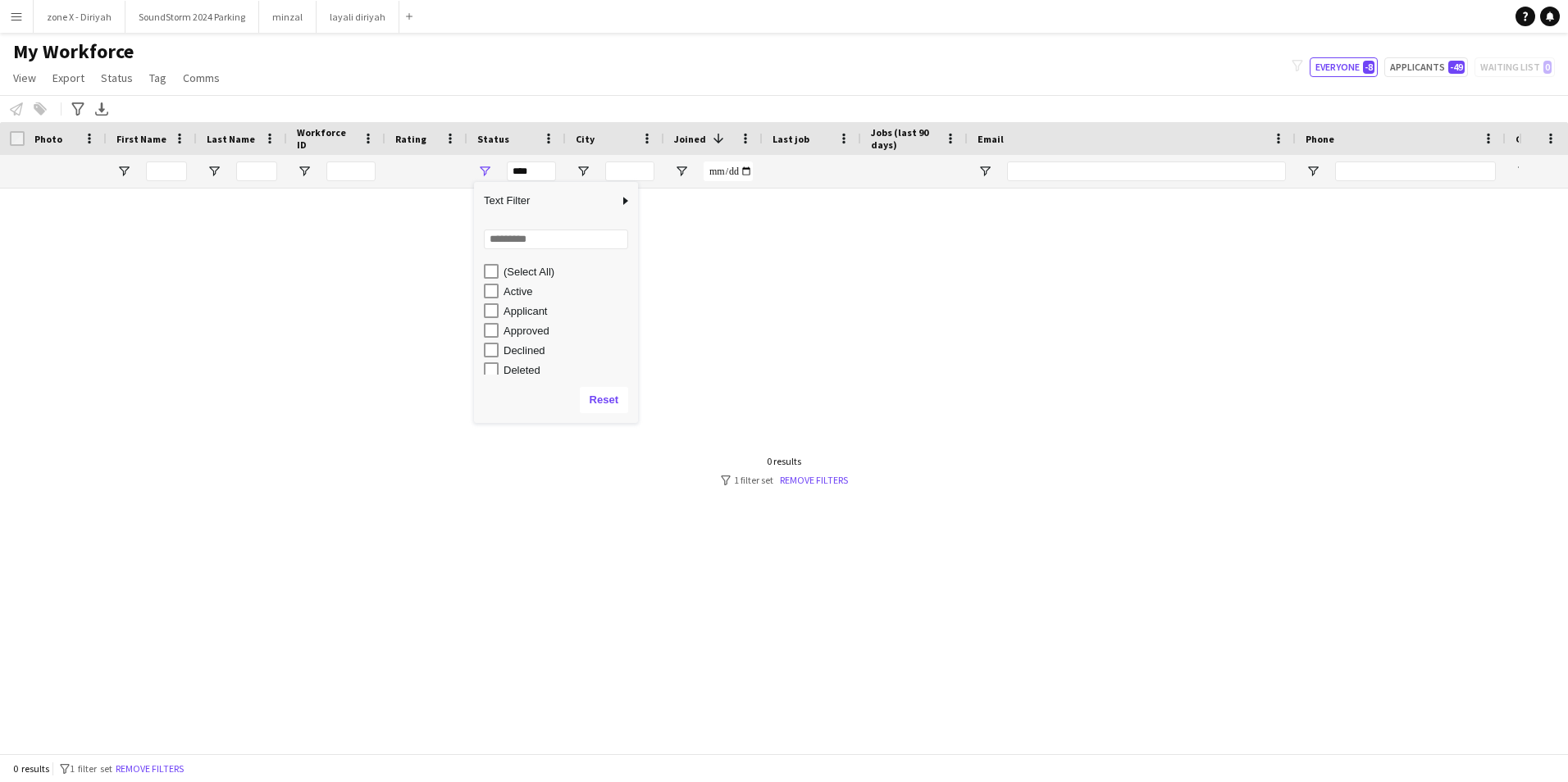
click at [519, 290] on div "Active" at bounding box center [568, 291] width 130 height 12
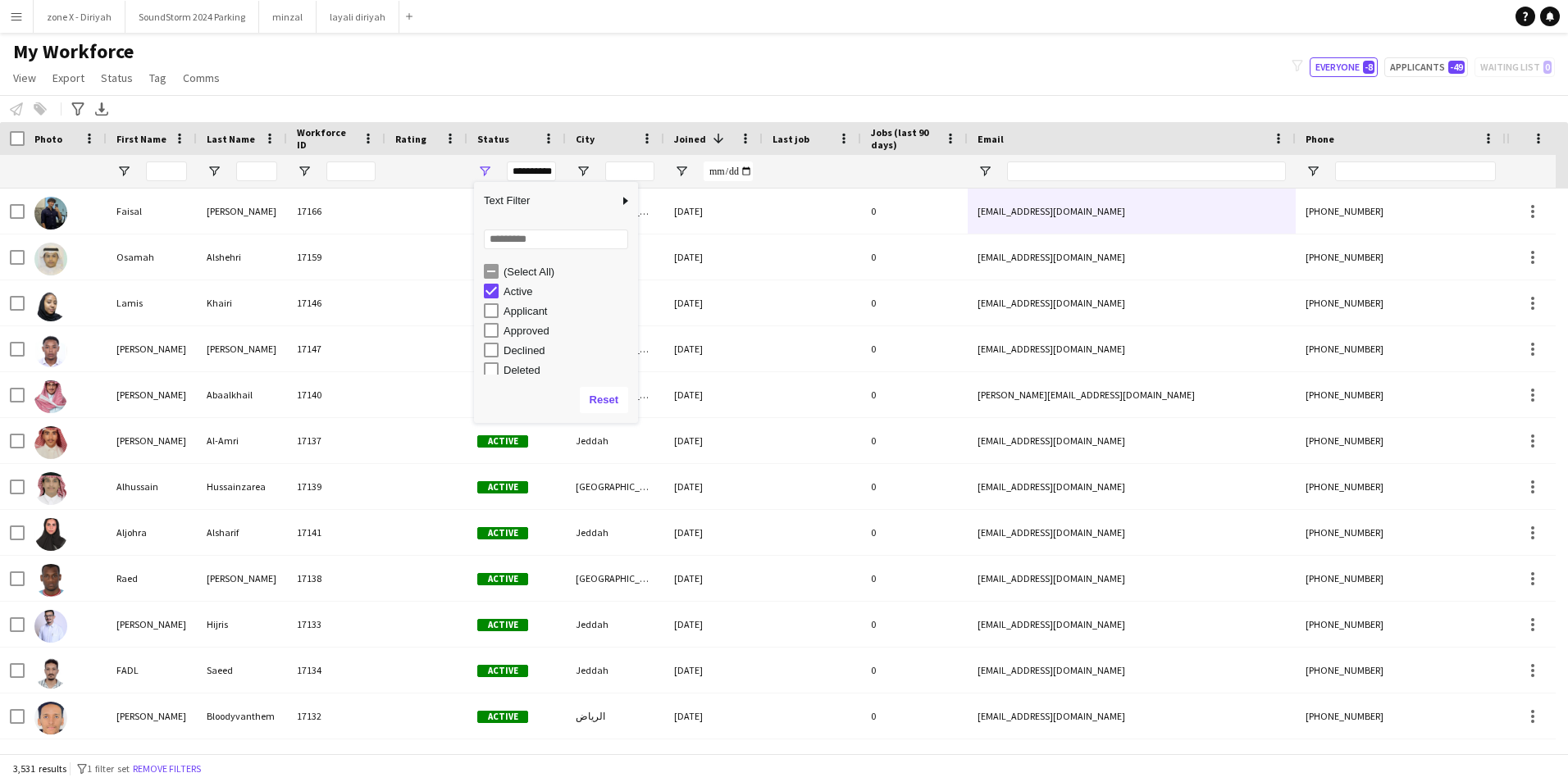
click at [519, 309] on div "Applicant" at bounding box center [568, 311] width 130 height 12
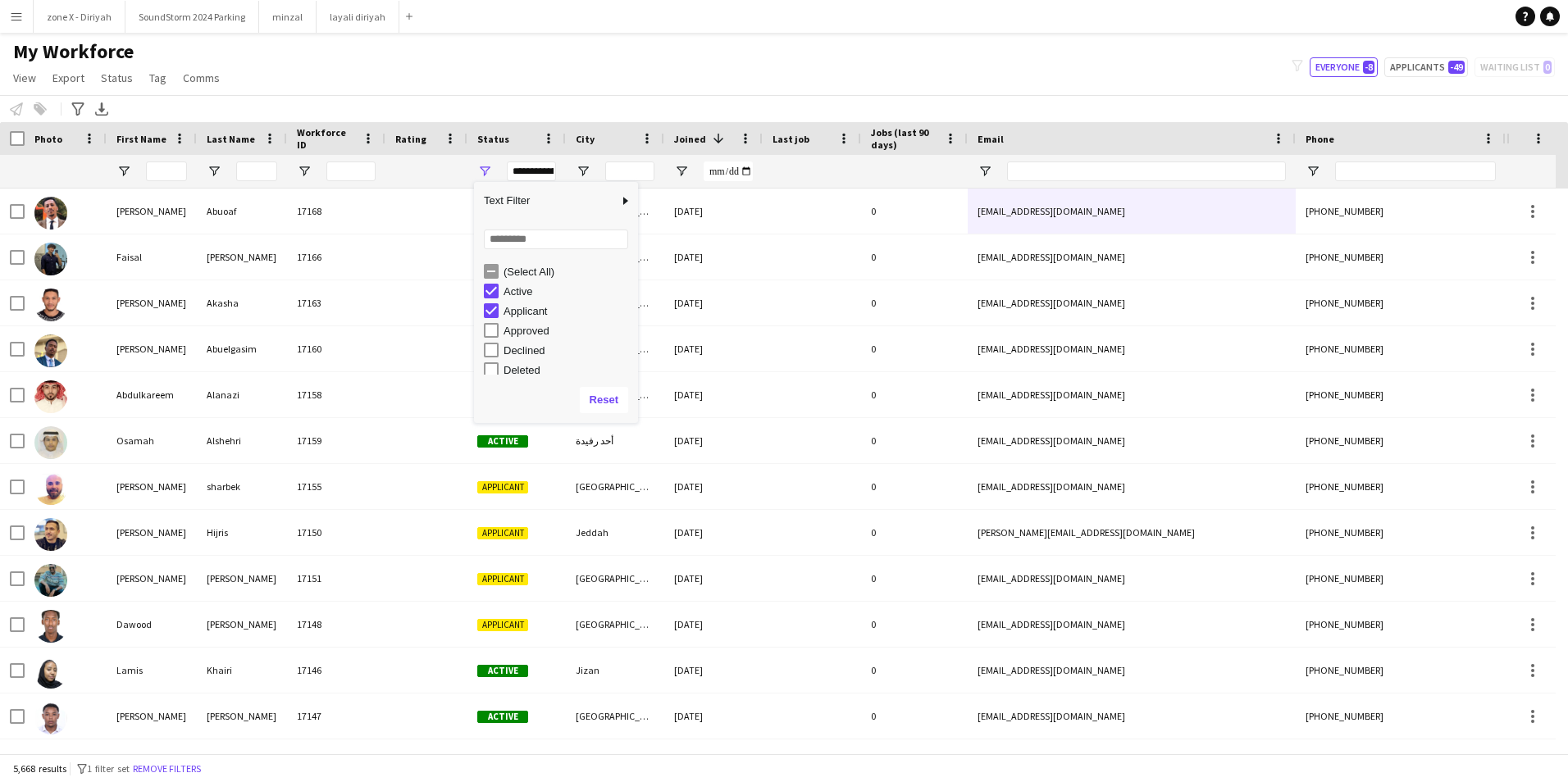
click at [519, 309] on div "Applicant" at bounding box center [568, 311] width 130 height 12
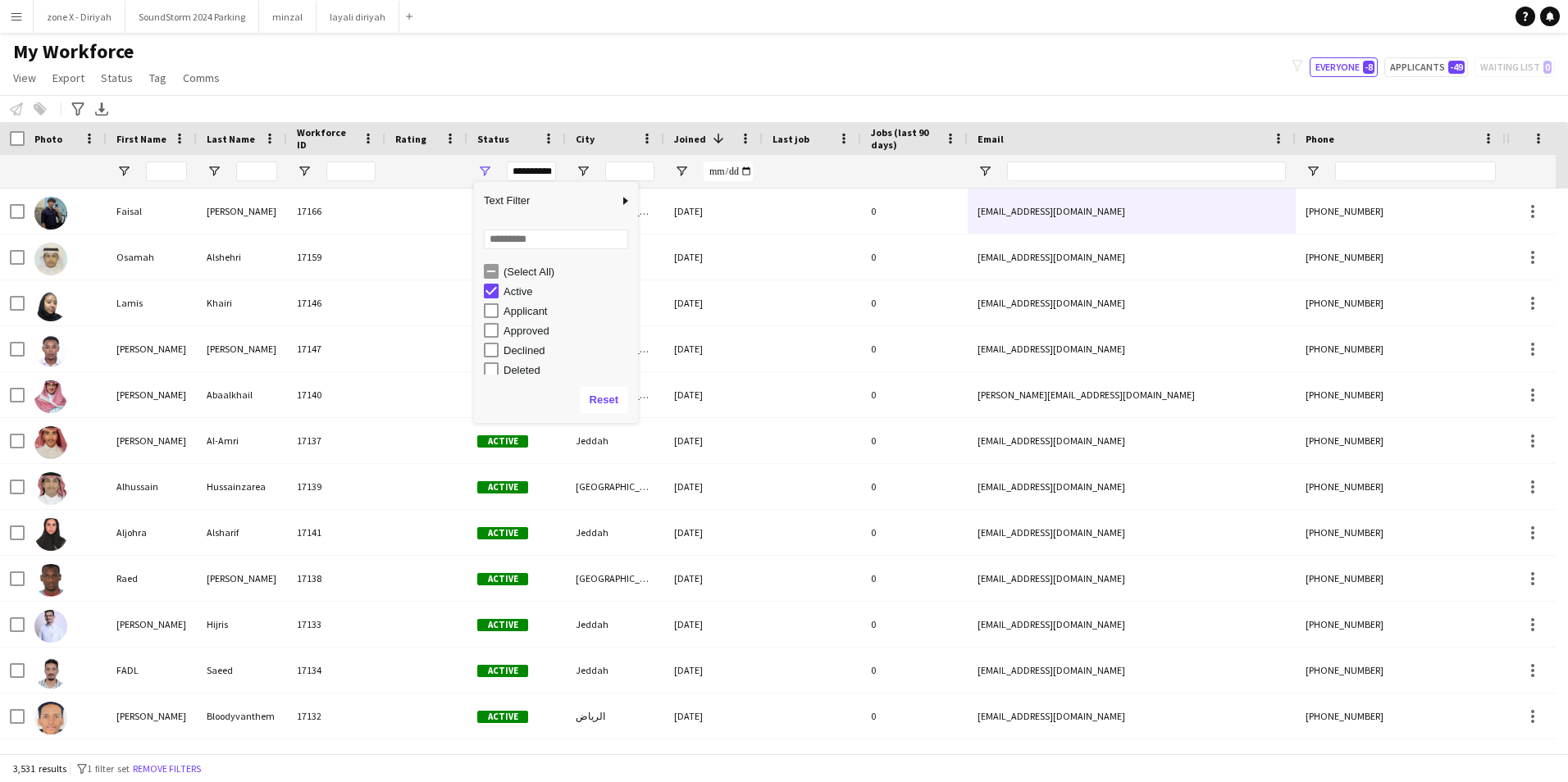
click at [514, 290] on div "Active" at bounding box center [568, 291] width 130 height 12
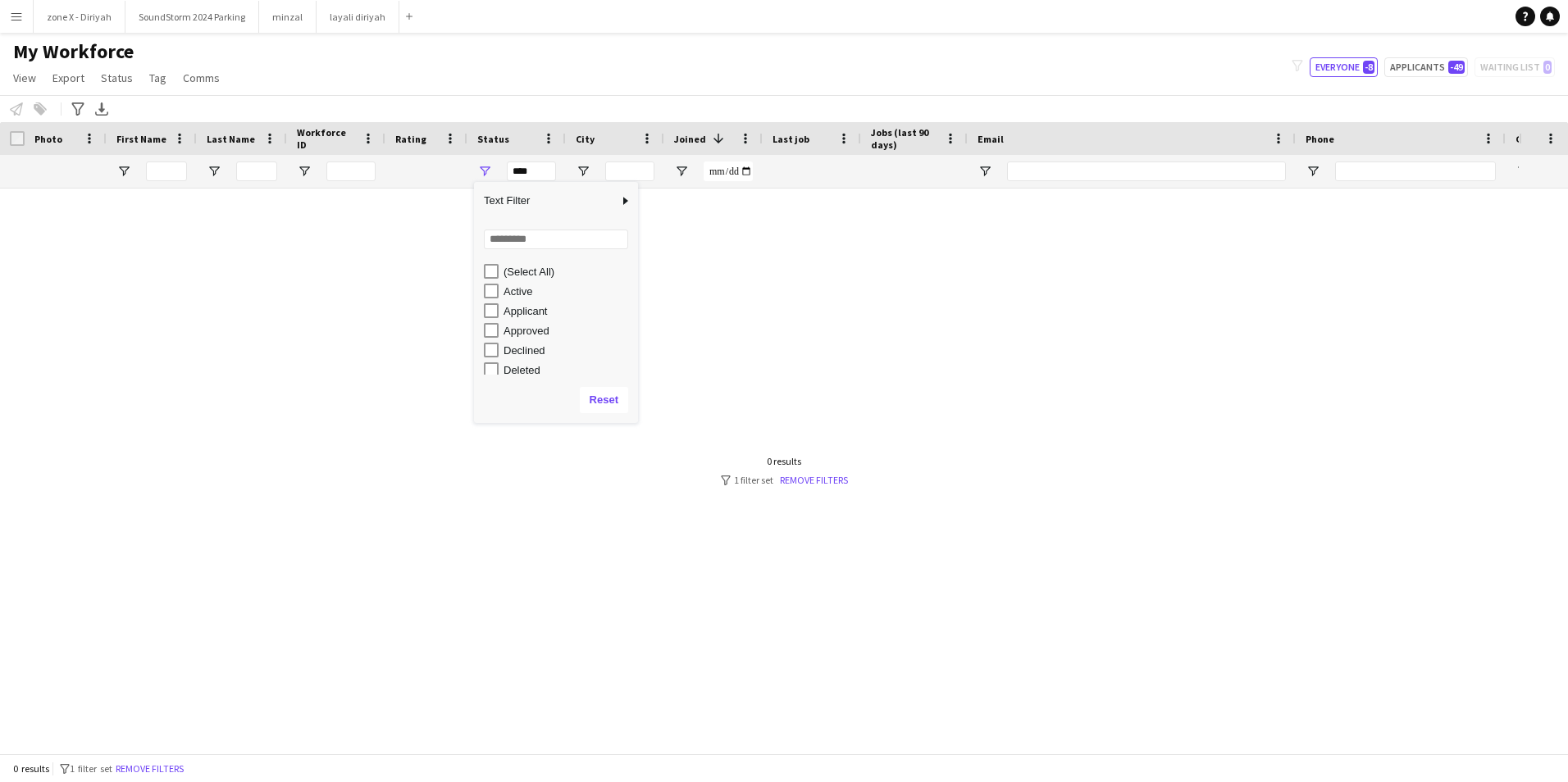
click at [514, 330] on div "Approved" at bounding box center [568, 330] width 130 height 12
click at [514, 353] on div "Declined" at bounding box center [568, 350] width 130 height 12
click at [514, 366] on div "Deleted" at bounding box center [568, 370] width 130 height 12
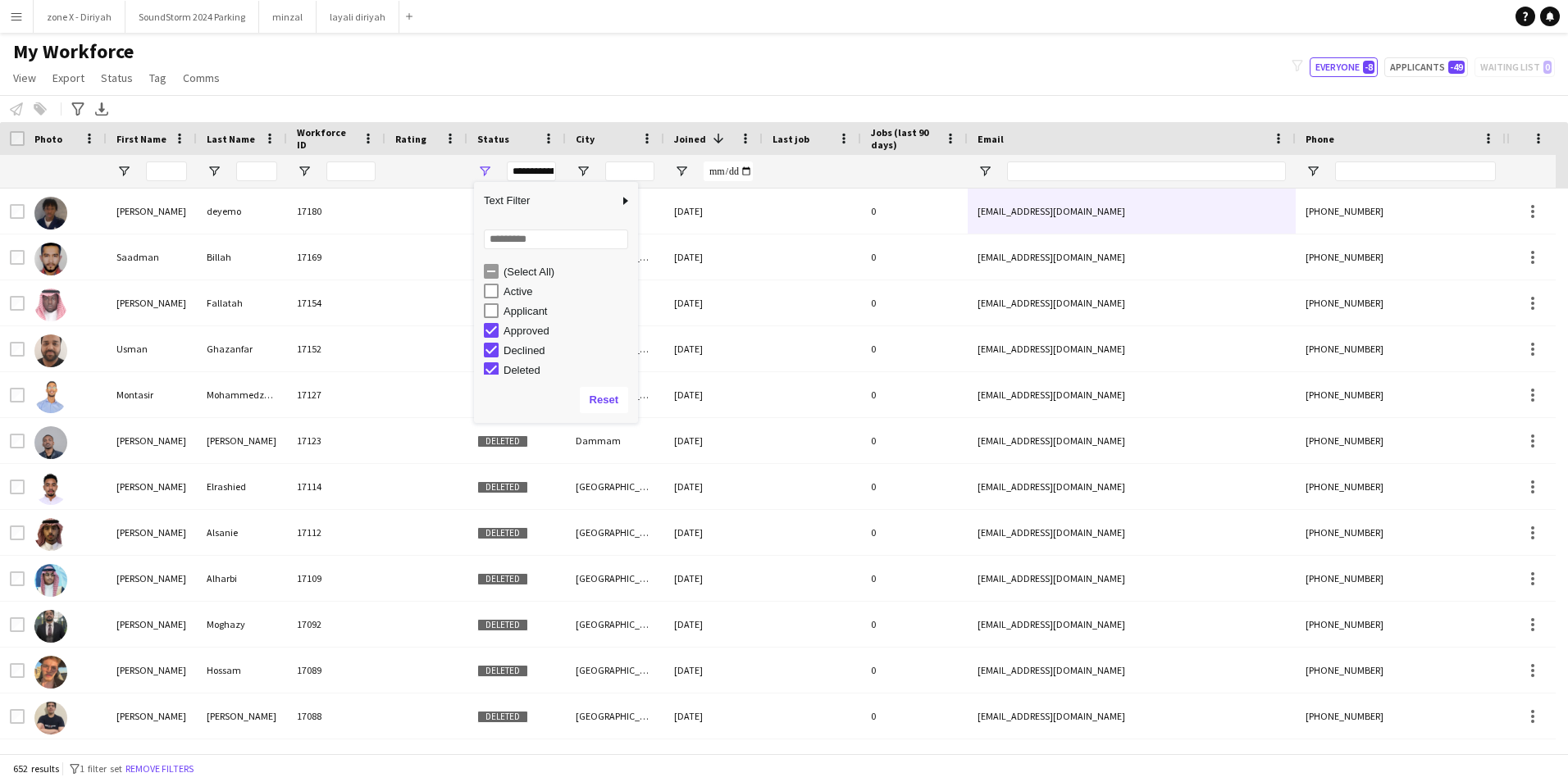
scroll to position [5, 0]
click at [514, 366] on div "Deleted" at bounding box center [568, 365] width 130 height 12
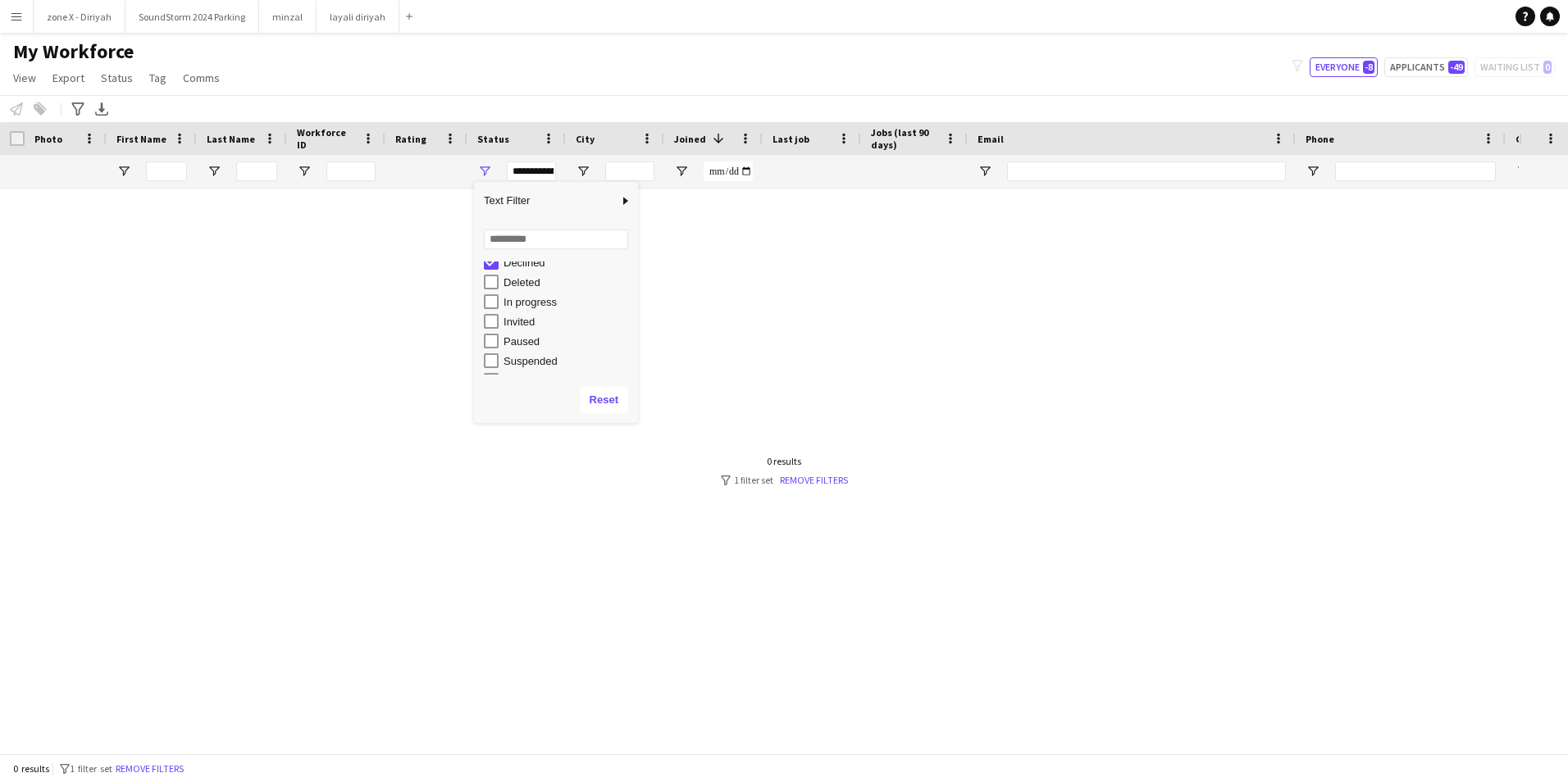
scroll to position [88, 0]
click at [527, 300] on div "In progress" at bounding box center [568, 301] width 130 height 12
click at [525, 318] on div "Invited" at bounding box center [568, 321] width 130 height 12
click at [523, 346] on div "Paused" at bounding box center [568, 340] width 130 height 12
click at [523, 359] on div "Suspended" at bounding box center [568, 360] width 130 height 12
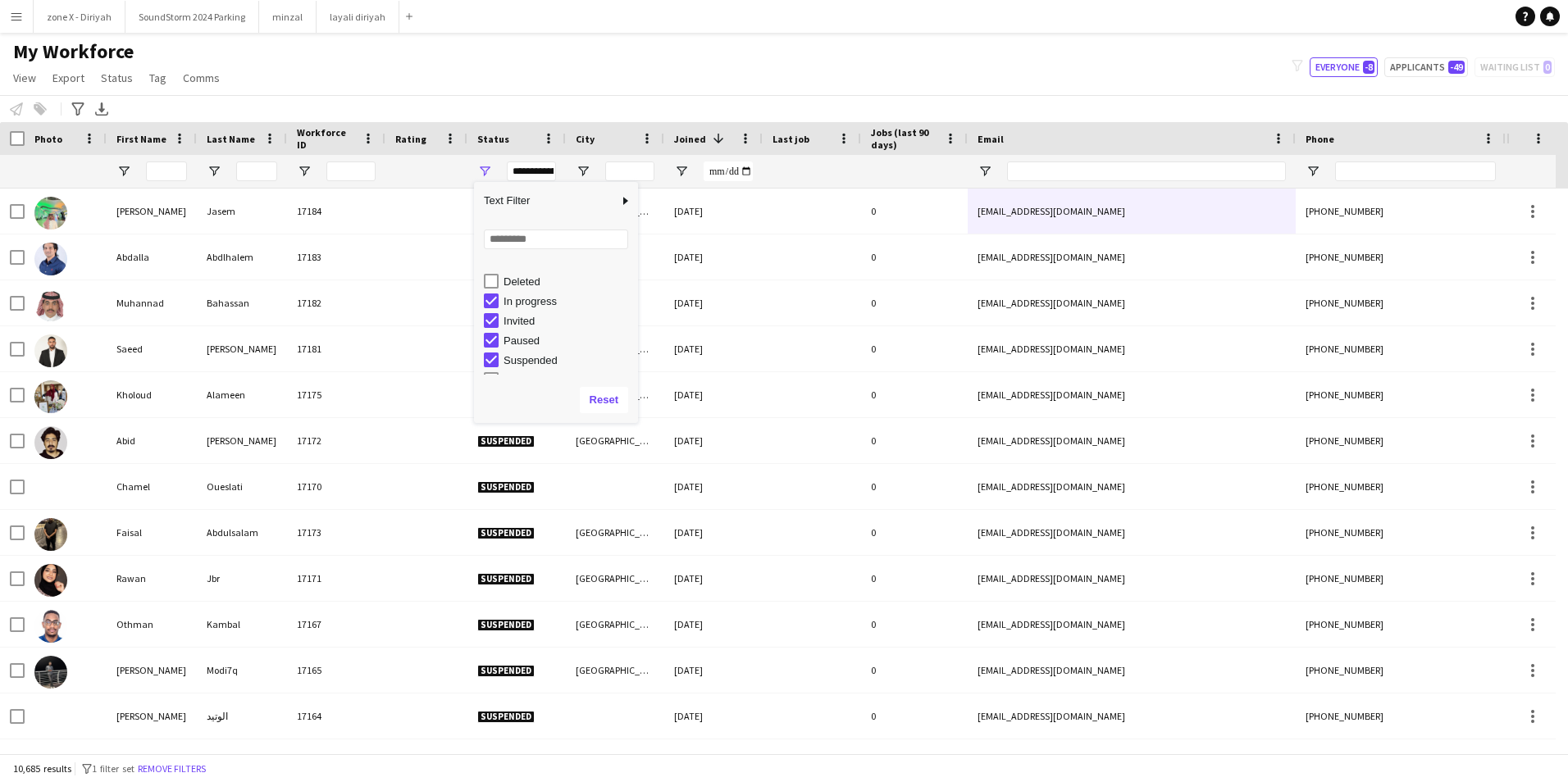
scroll to position [103, 0]
click at [519, 346] on div "Suspended" at bounding box center [568, 345] width 130 height 12
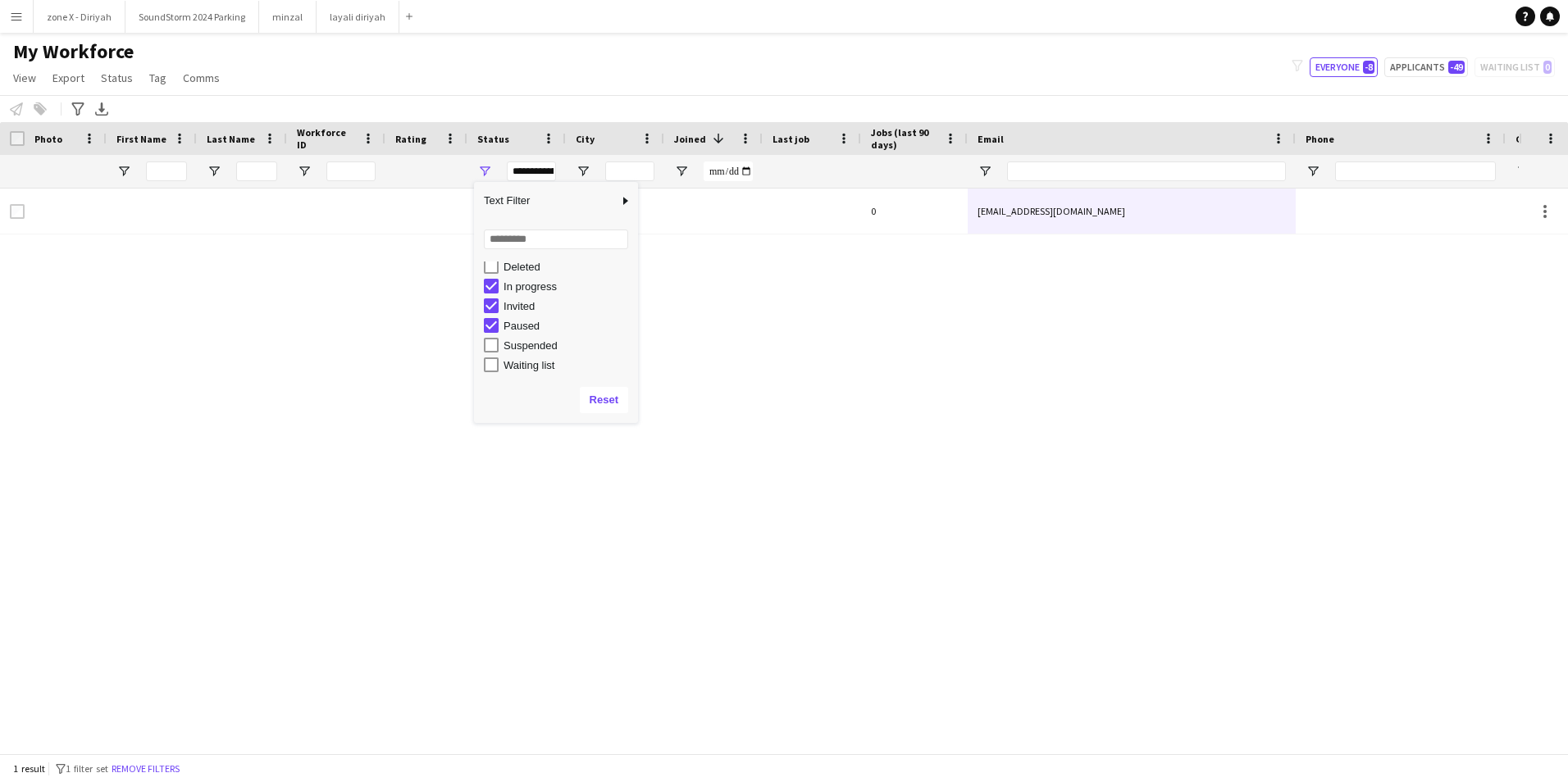
click at [521, 367] on div "Waiting list" at bounding box center [568, 365] width 130 height 12
type input "**********"
click at [1015, 393] on div "Invited 0 [EMAIL_ADDRESS][DOMAIN_NAME]" at bounding box center [759, 465] width 1518 height 553
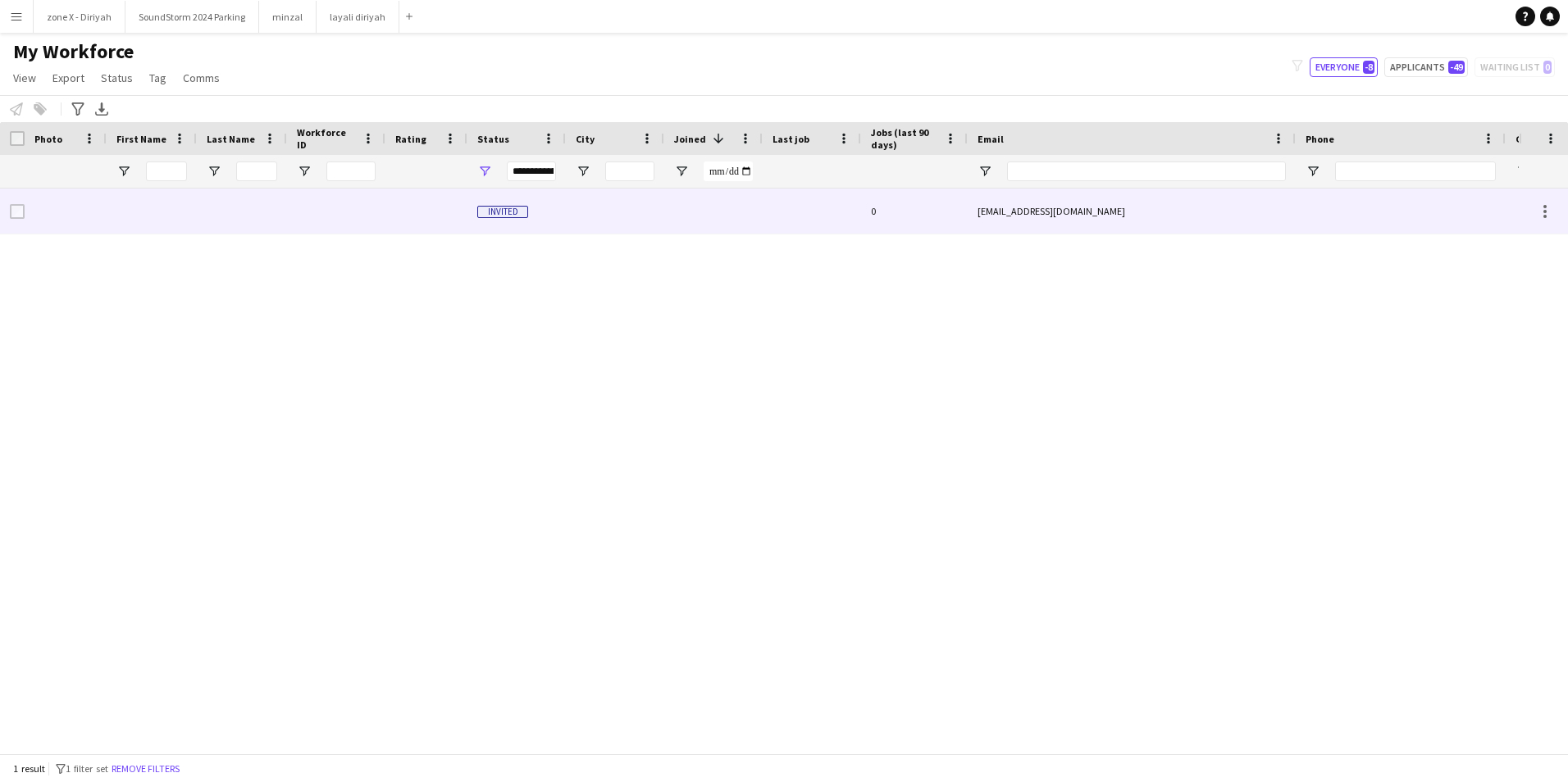
click at [1042, 208] on div "[EMAIL_ADDRESS][DOMAIN_NAME]" at bounding box center [1131, 211] width 328 height 45
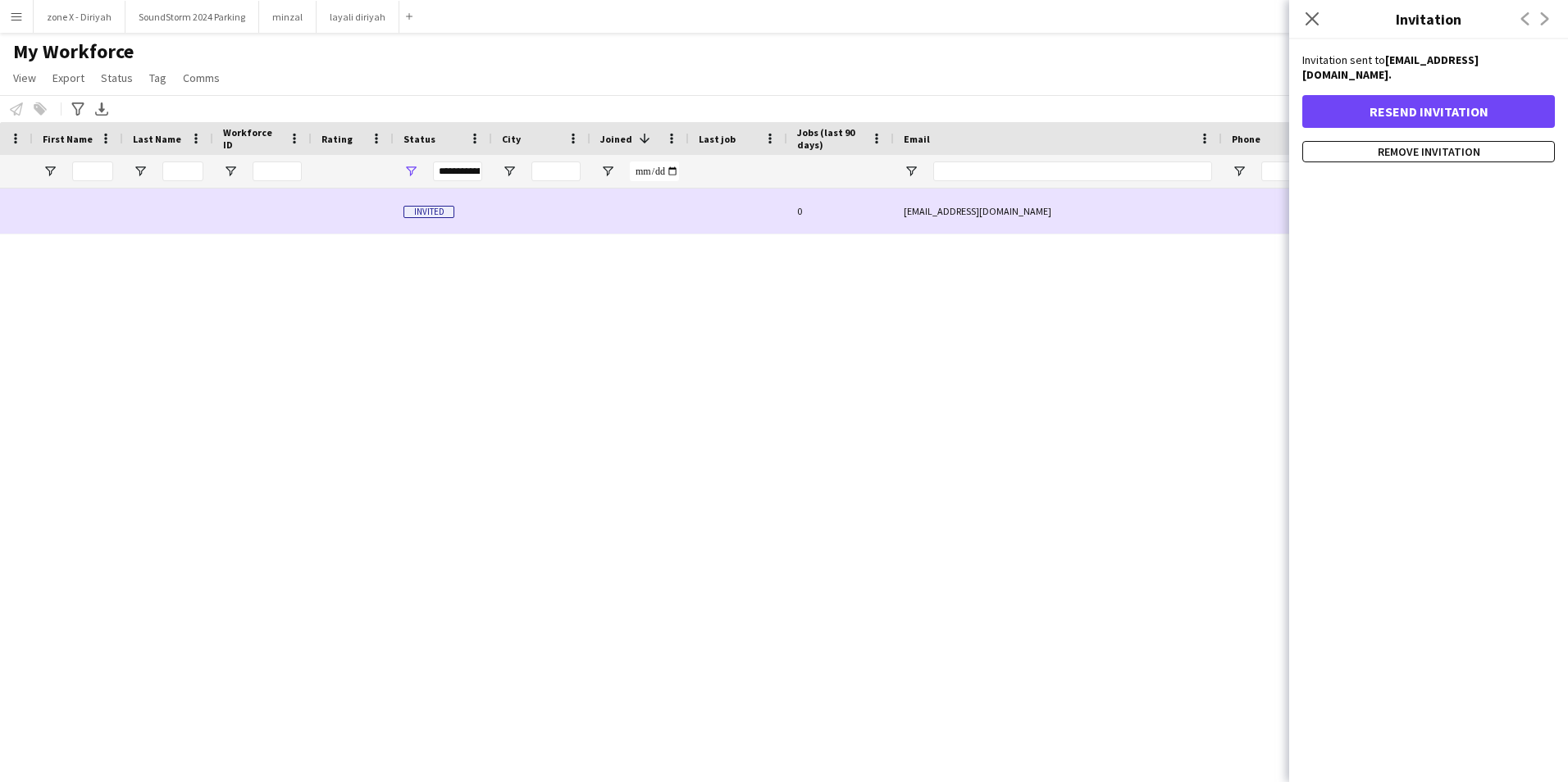
scroll to position [0, 92]
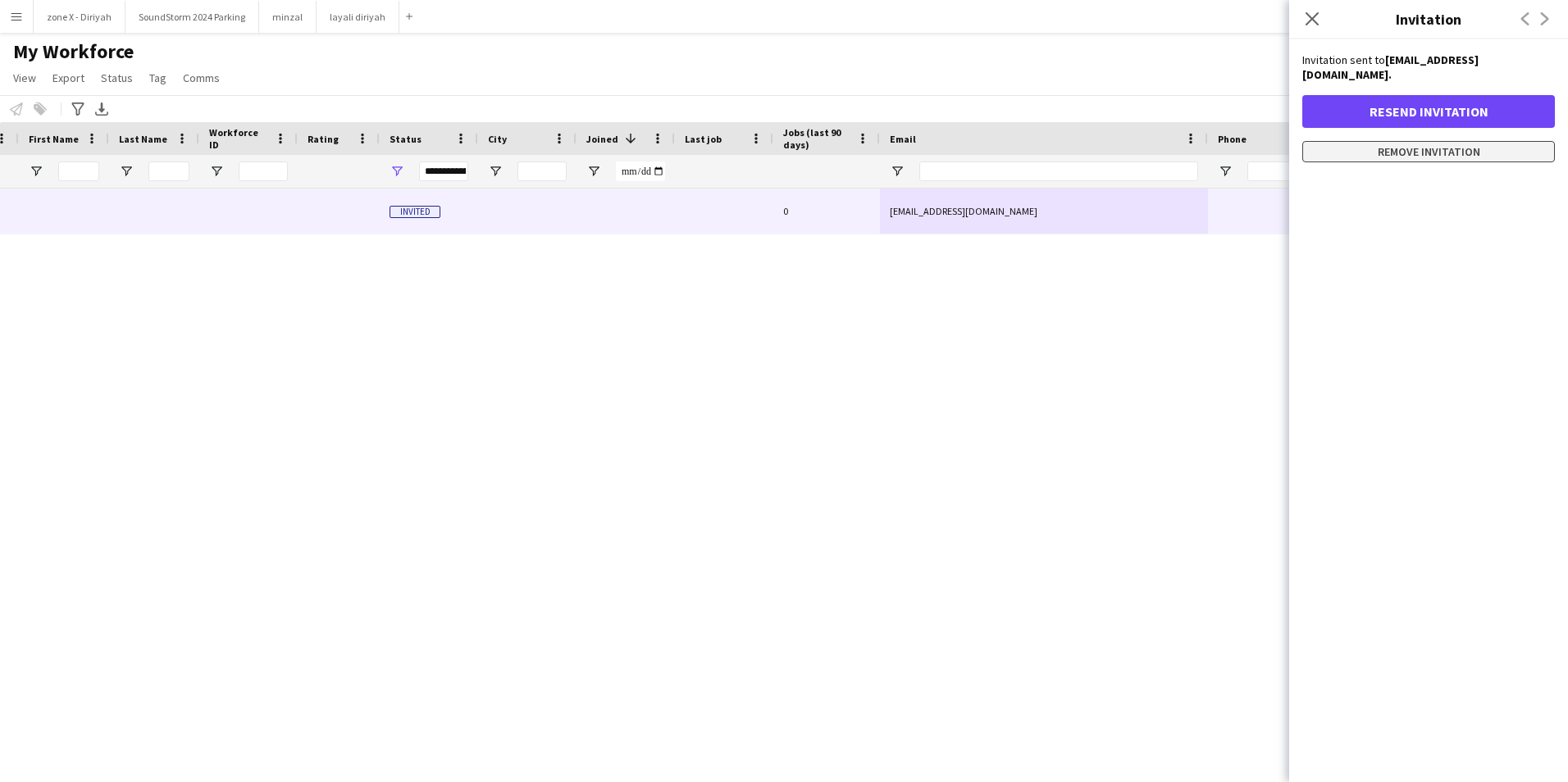
click at [1476, 141] on button "Remove invitation" at bounding box center [1429, 152] width 253 height 21
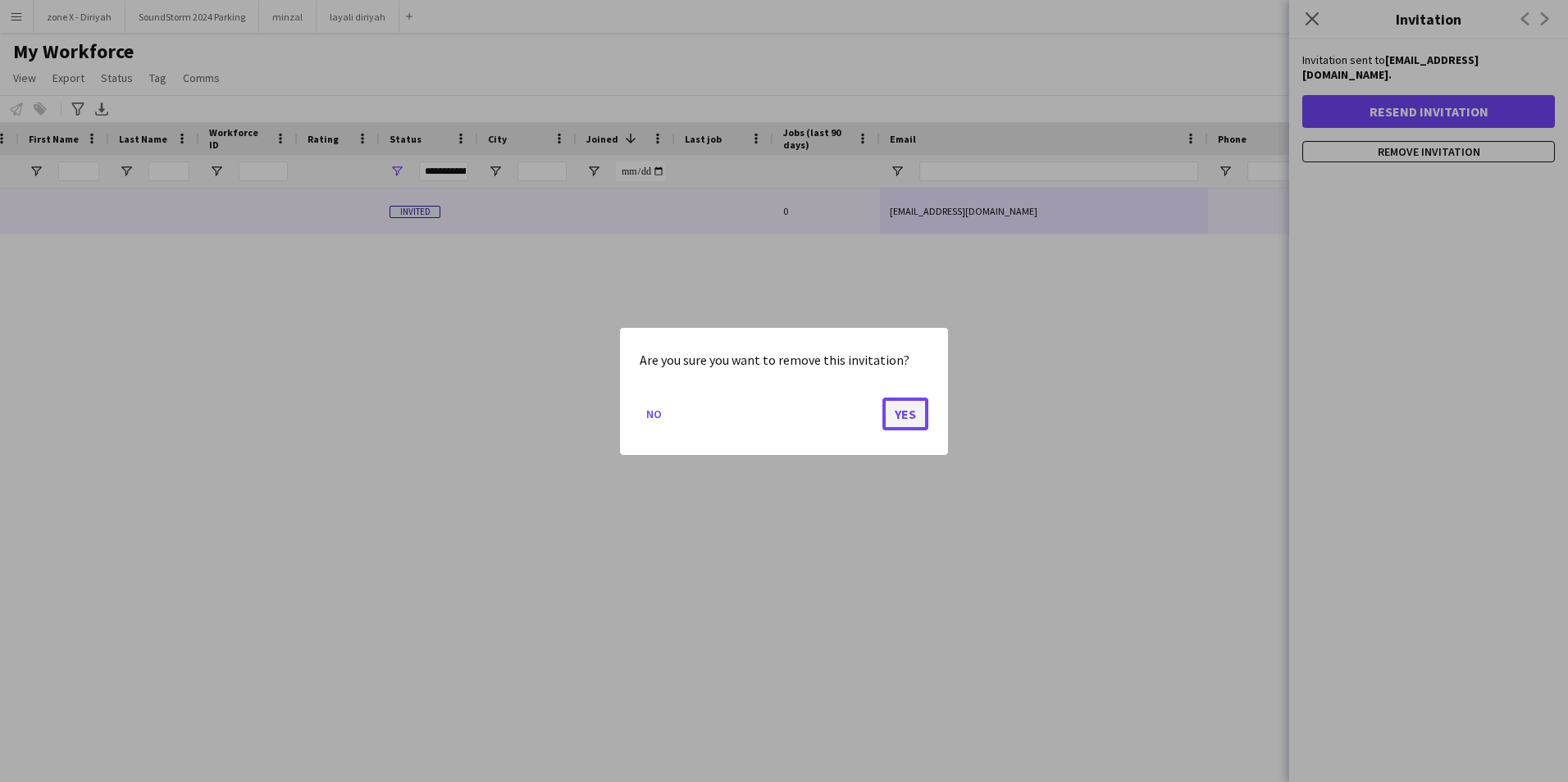
click at [899, 418] on button "Yes" at bounding box center [905, 413] width 46 height 33
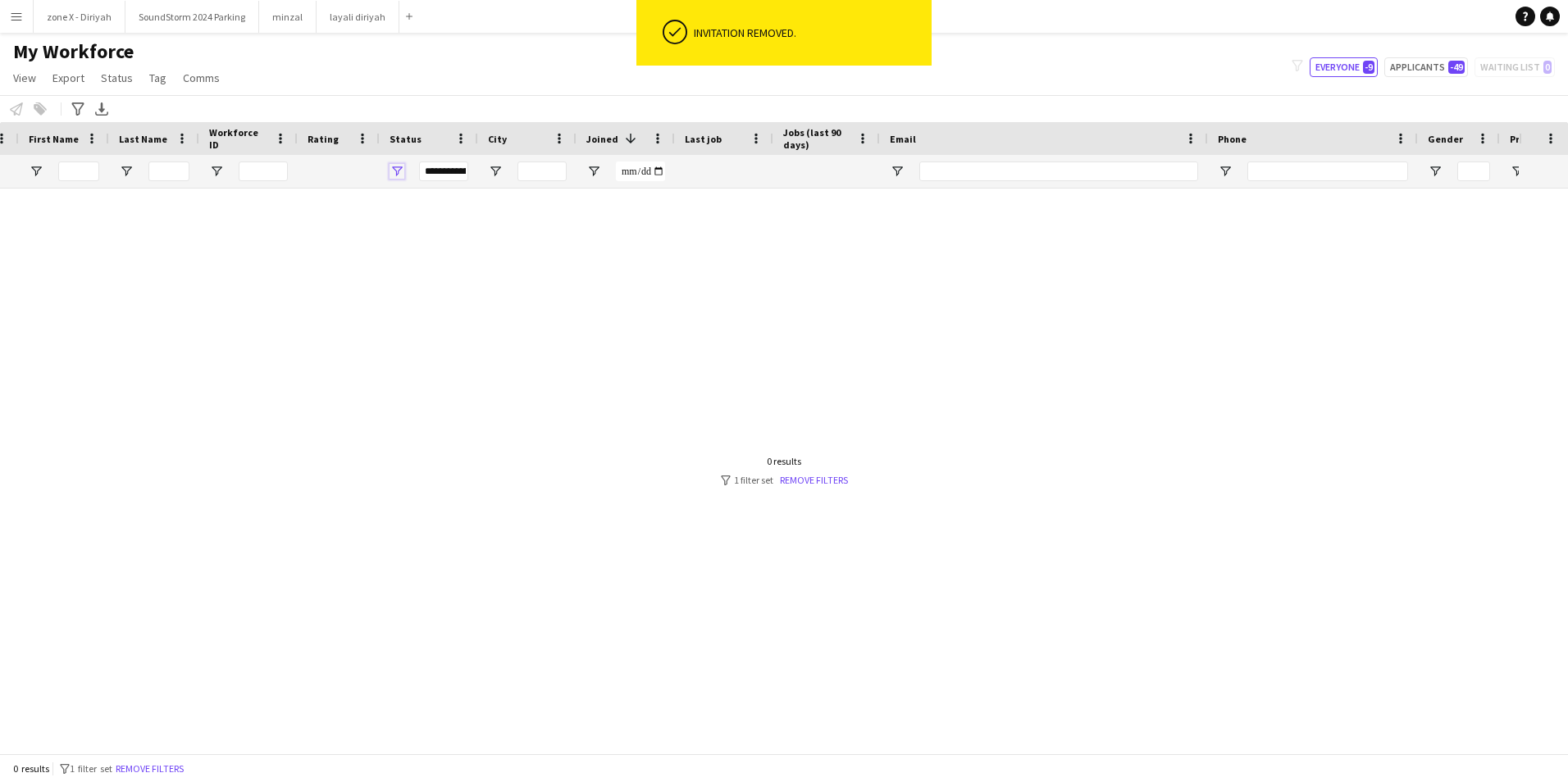
click at [396, 172] on span "Open Filter Menu" at bounding box center [397, 172] width 15 height 15
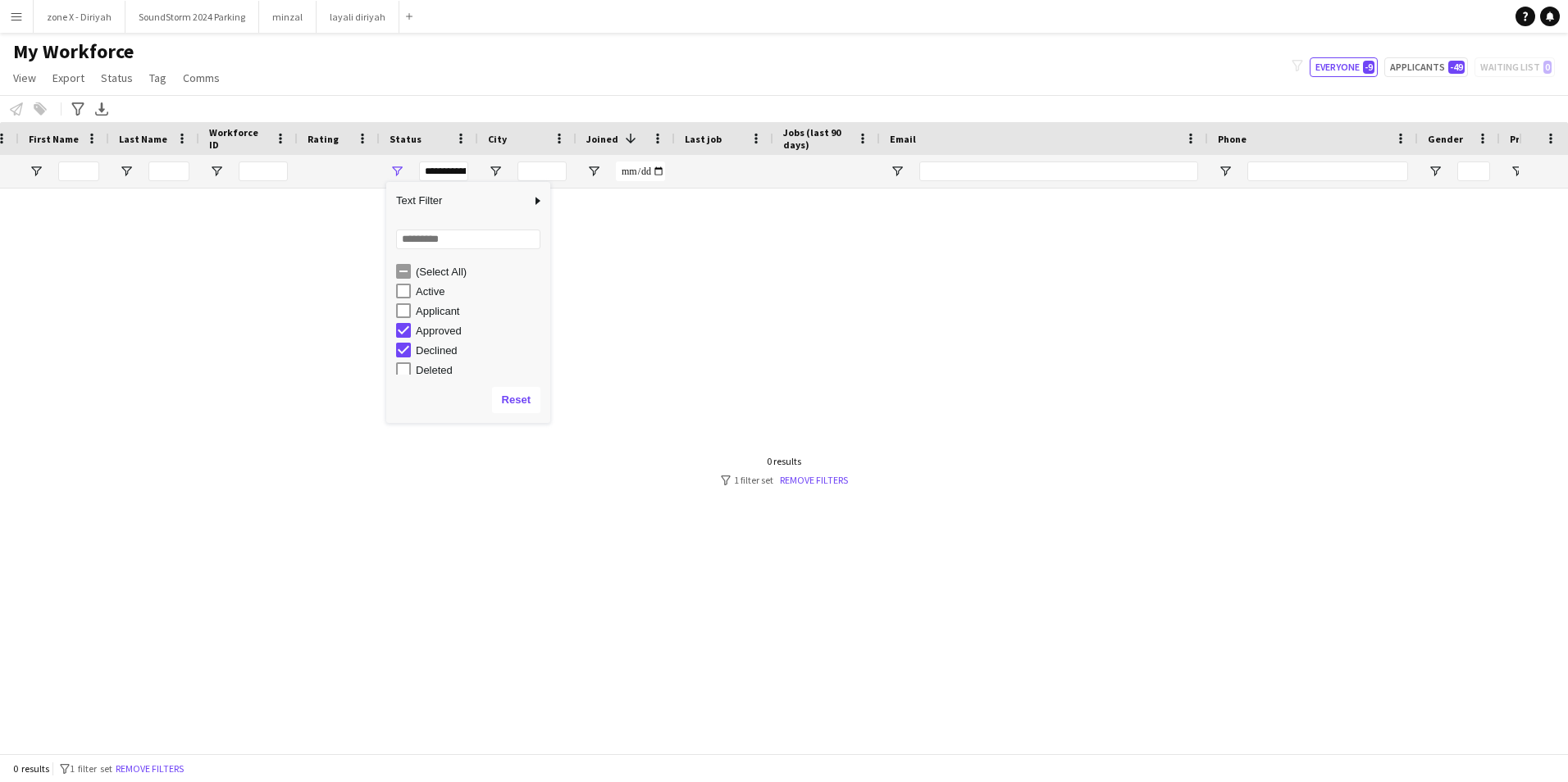
click at [405, 261] on div "(Select All)" at bounding box center [473, 271] width 154 height 20
click at [430, 292] on div "Active" at bounding box center [480, 291] width 130 height 12
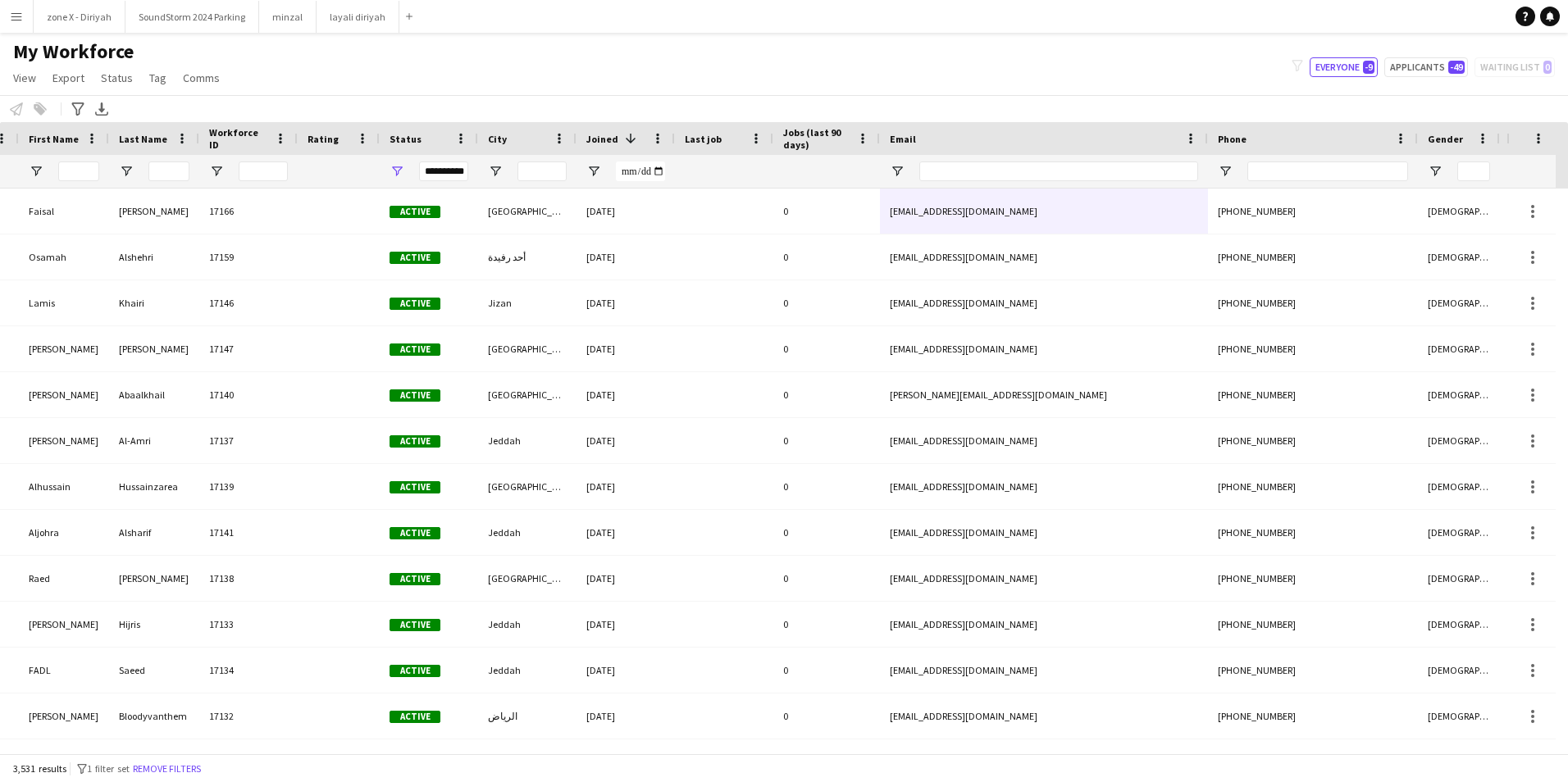
click at [758, 94] on div "My Workforce View Views Default view Bank Details IDs/Email New view Update vie…" at bounding box center [784, 68] width 1568 height 56
click at [654, 168] on input "Joined Filter Input" at bounding box center [640, 172] width 50 height 20
click at [669, 83] on div "My Workforce View Views Default view Bank Details IDs/Email New view Update vie…" at bounding box center [784, 68] width 1568 height 56
click at [406, 169] on div "**********" at bounding box center [428, 172] width 98 height 33
click at [399, 169] on span "Open Filter Menu" at bounding box center [397, 172] width 15 height 15
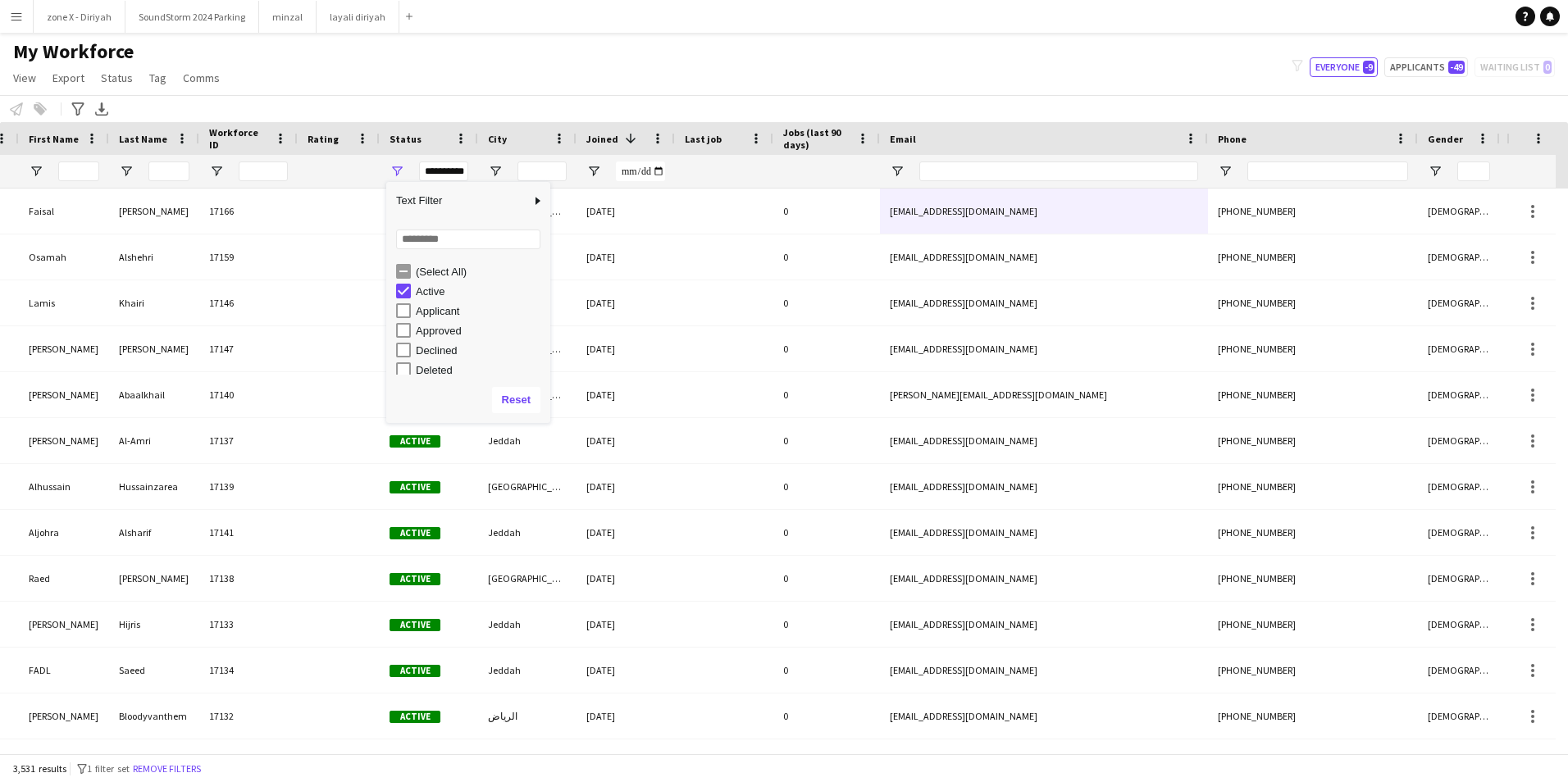
click at [452, 317] on div "Applicant" at bounding box center [480, 311] width 130 height 12
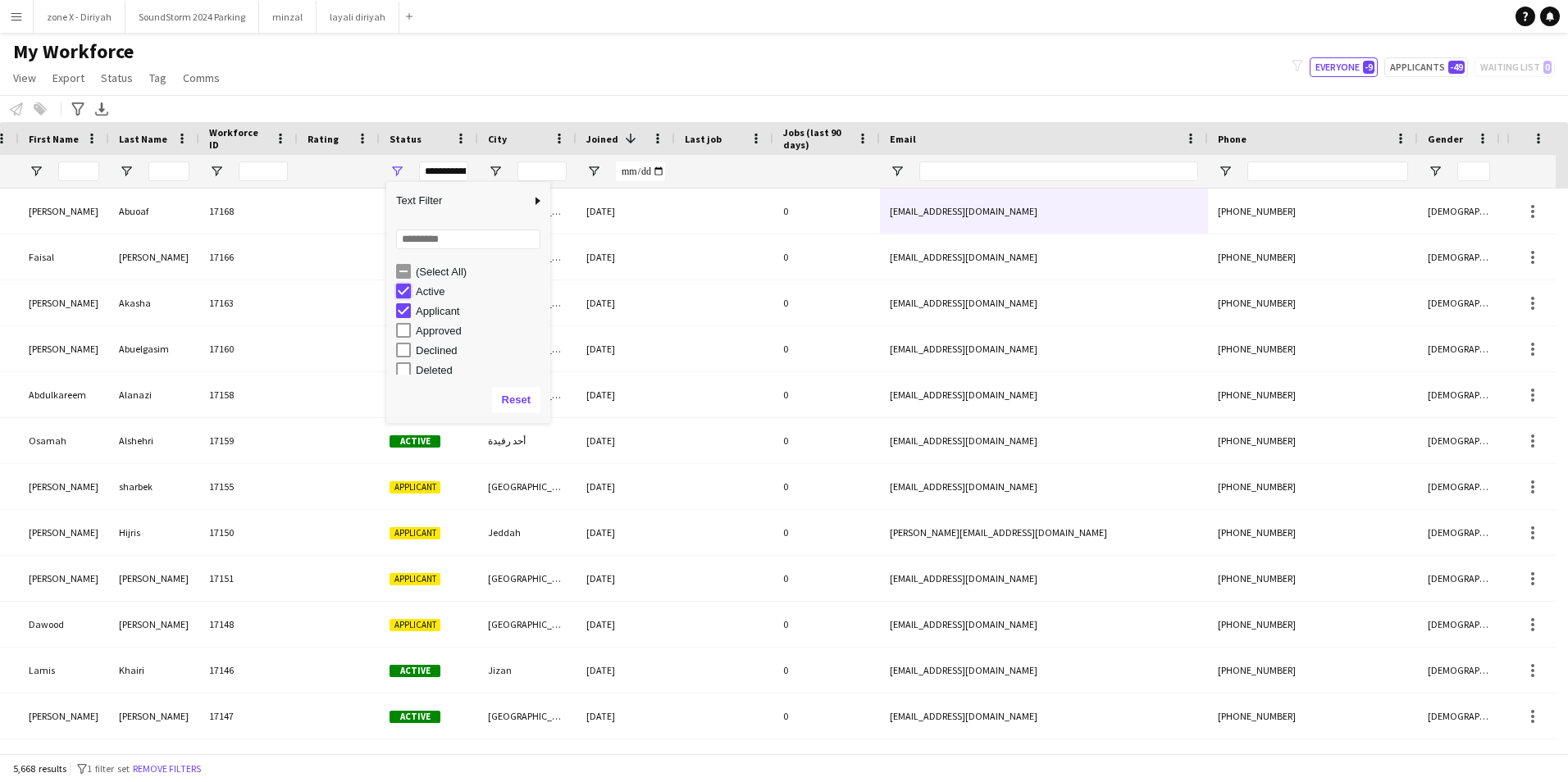
type input "**********"
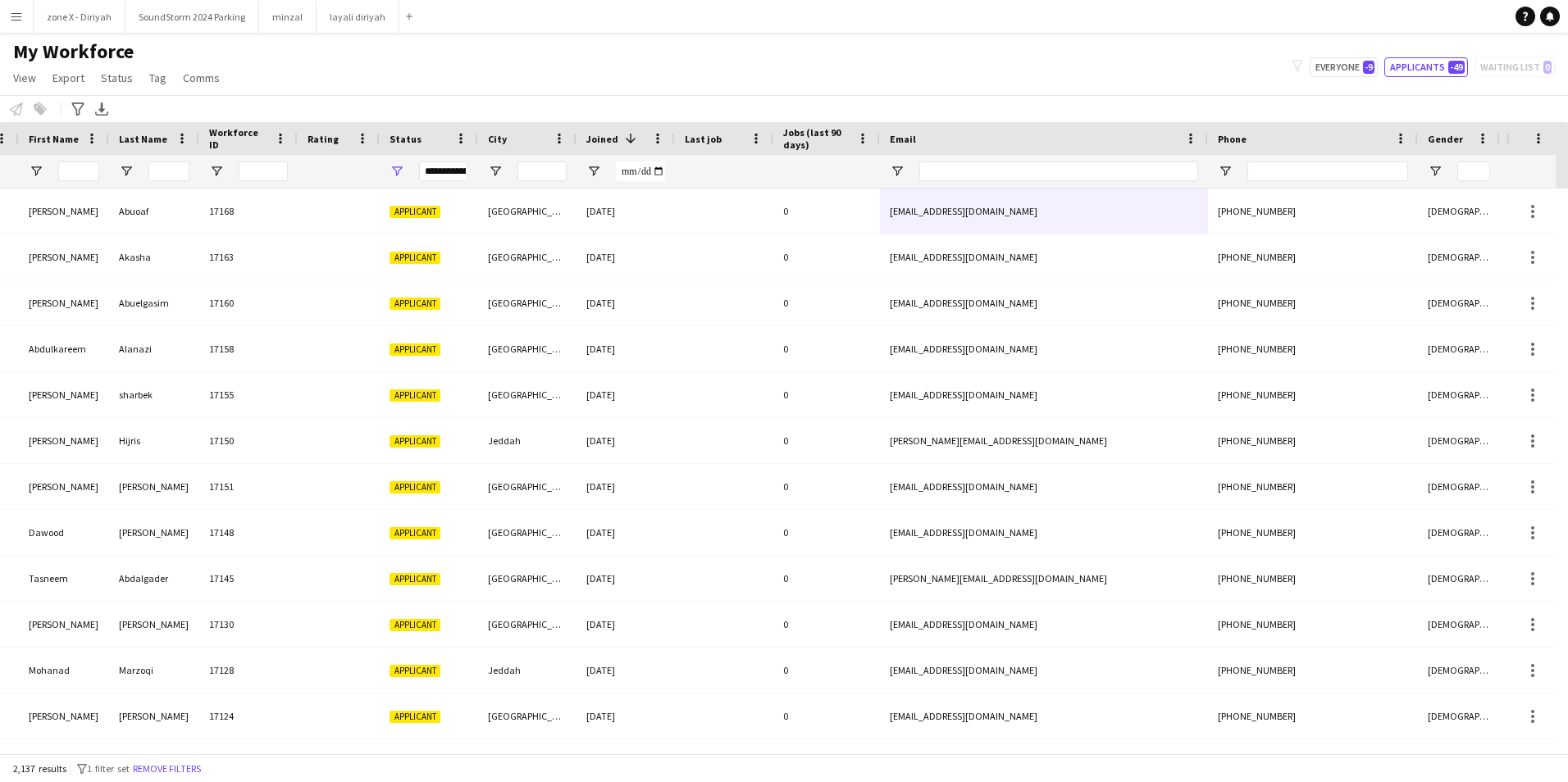
click at [649, 63] on div "My Workforce View Views Default view Bank Details IDs/Email New view Update vie…" at bounding box center [784, 68] width 1568 height 56
click at [638, 171] on input "Joined Filter Input" at bounding box center [640, 172] width 50 height 20
click at [658, 172] on input "Joined Filter Input" at bounding box center [640, 172] width 50 height 20
click at [714, 103] on div "Notify workforce Add to tag Select at least one crew to tag him or her. Advance…" at bounding box center [784, 108] width 1568 height 27
click at [631, 138] on span at bounding box center [631, 139] width 15 height 15
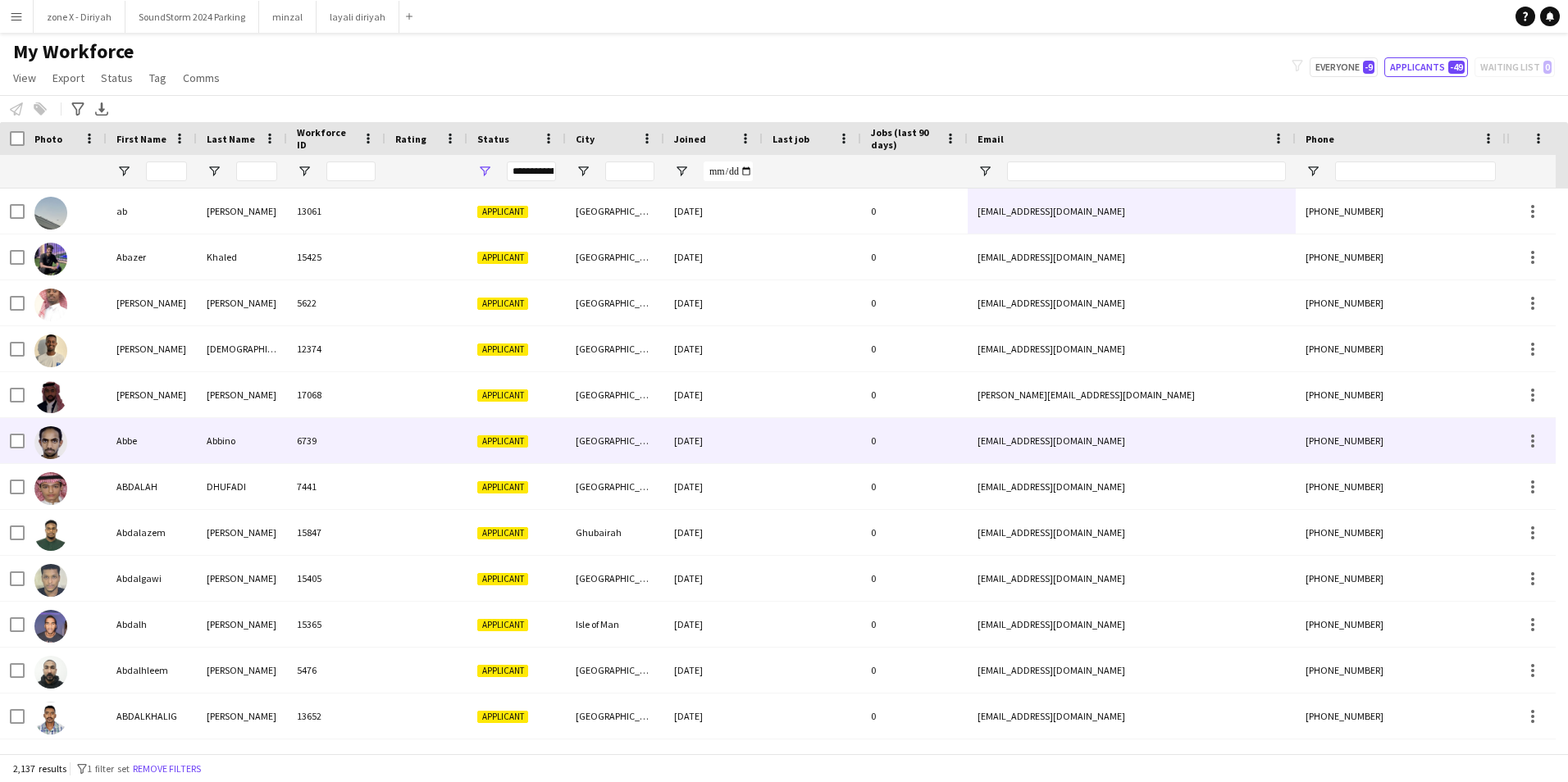
scroll to position [0, 29]
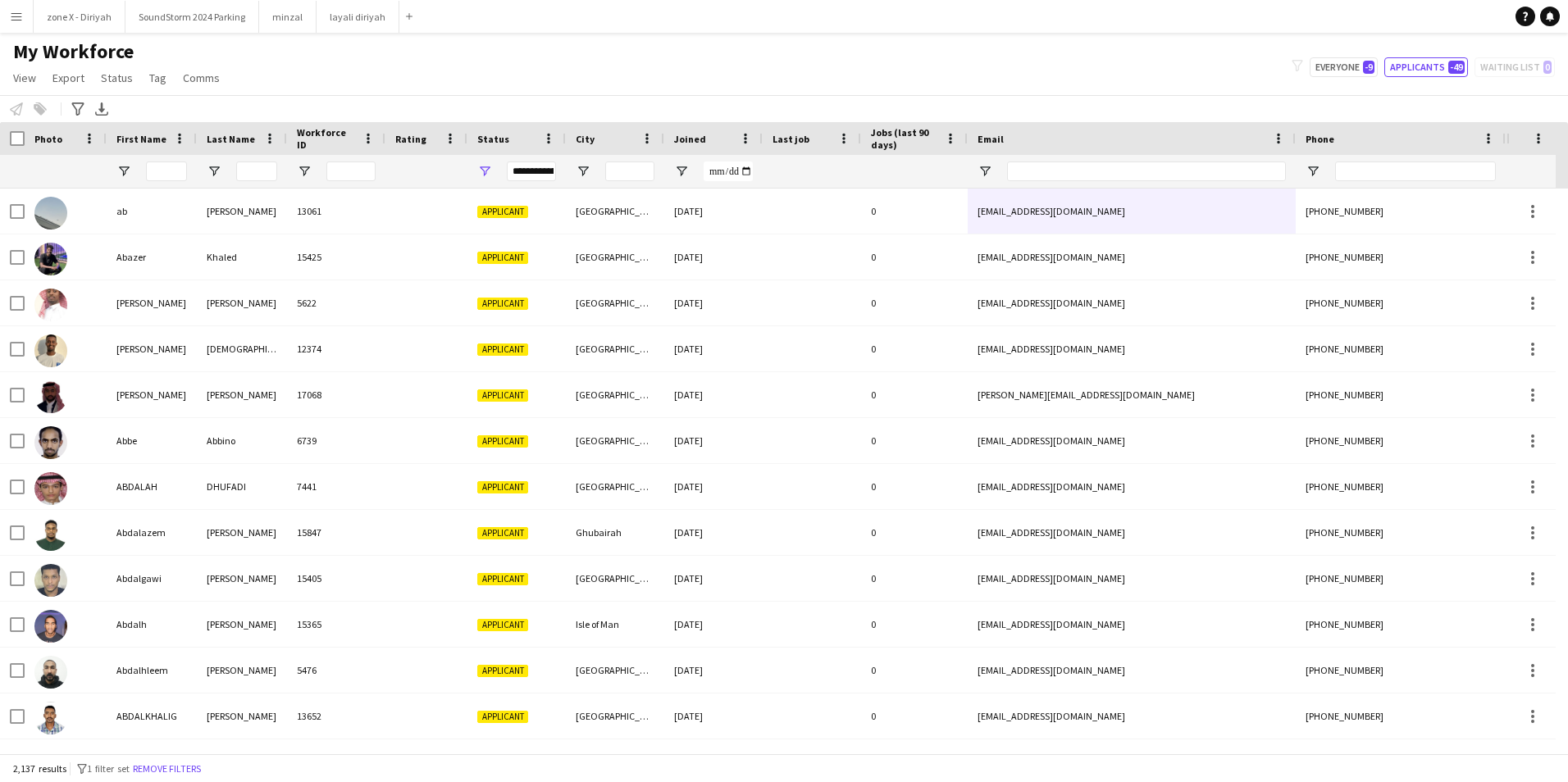
click at [687, 145] on div "Joined" at bounding box center [704, 139] width 59 height 25
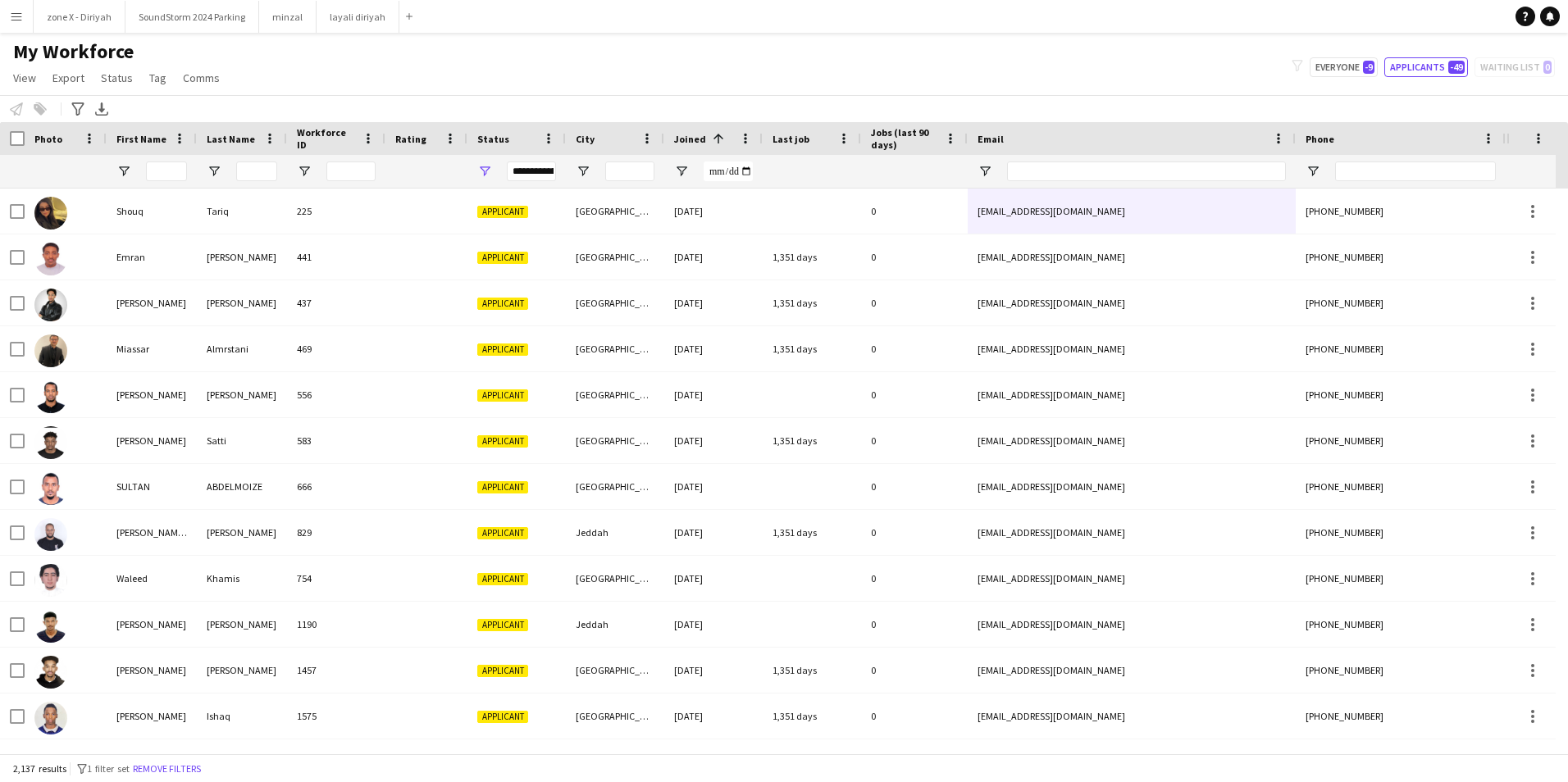
click at [687, 145] on div "Joined 1" at bounding box center [704, 139] width 59 height 25
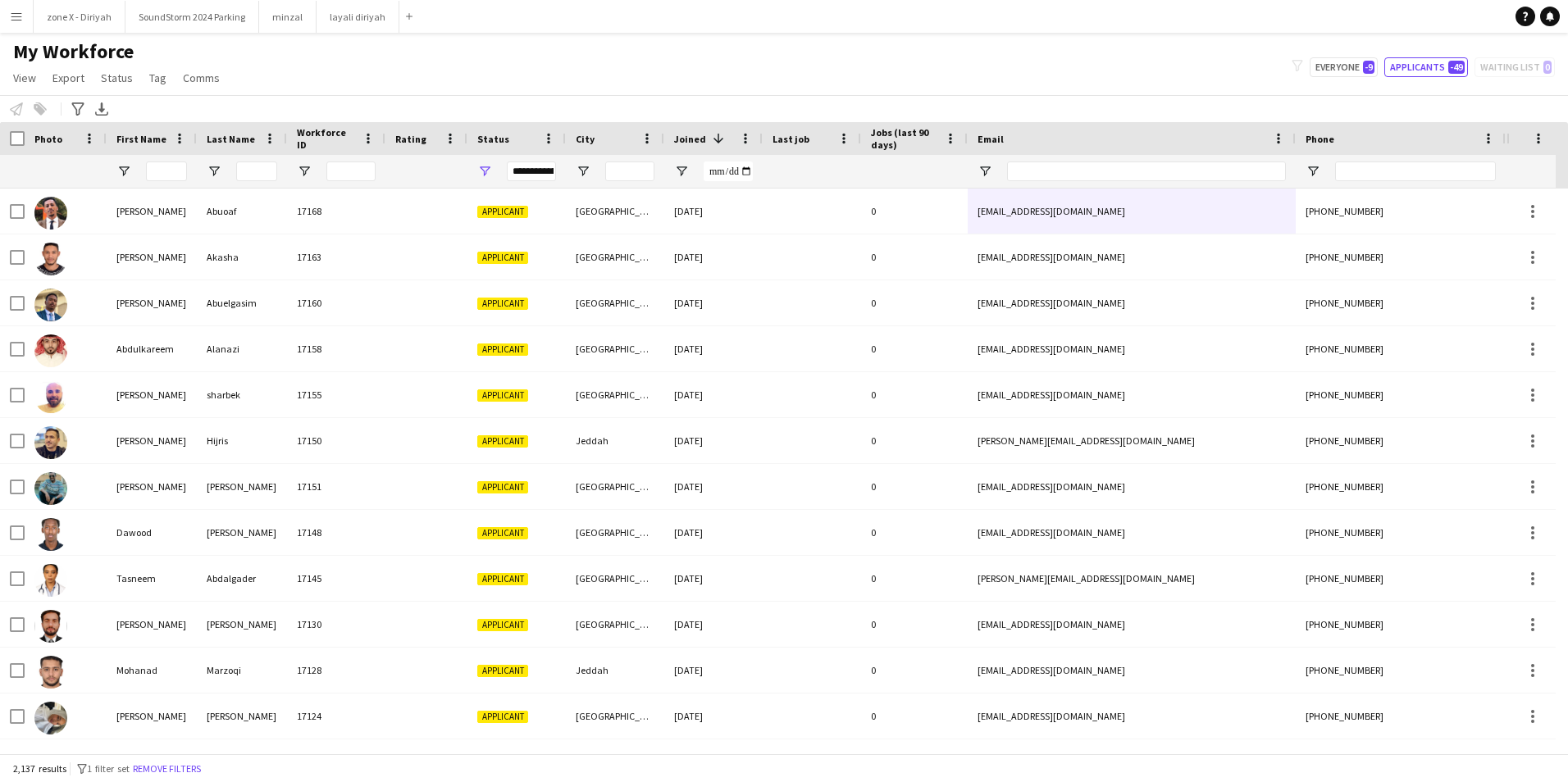
click at [687, 145] on div "Joined 1" at bounding box center [704, 139] width 59 height 25
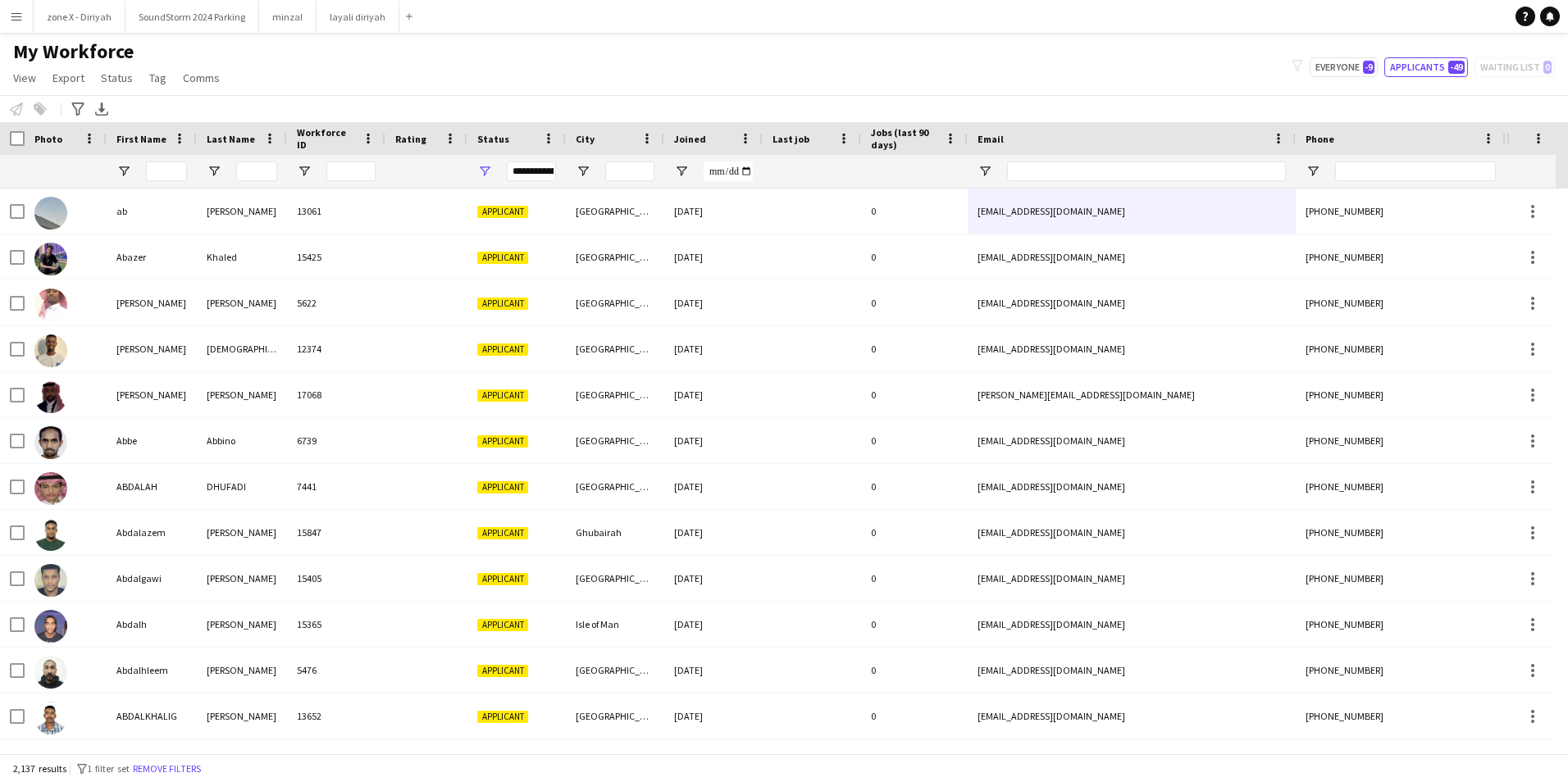
click at [687, 145] on div "Joined" at bounding box center [704, 139] width 59 height 25
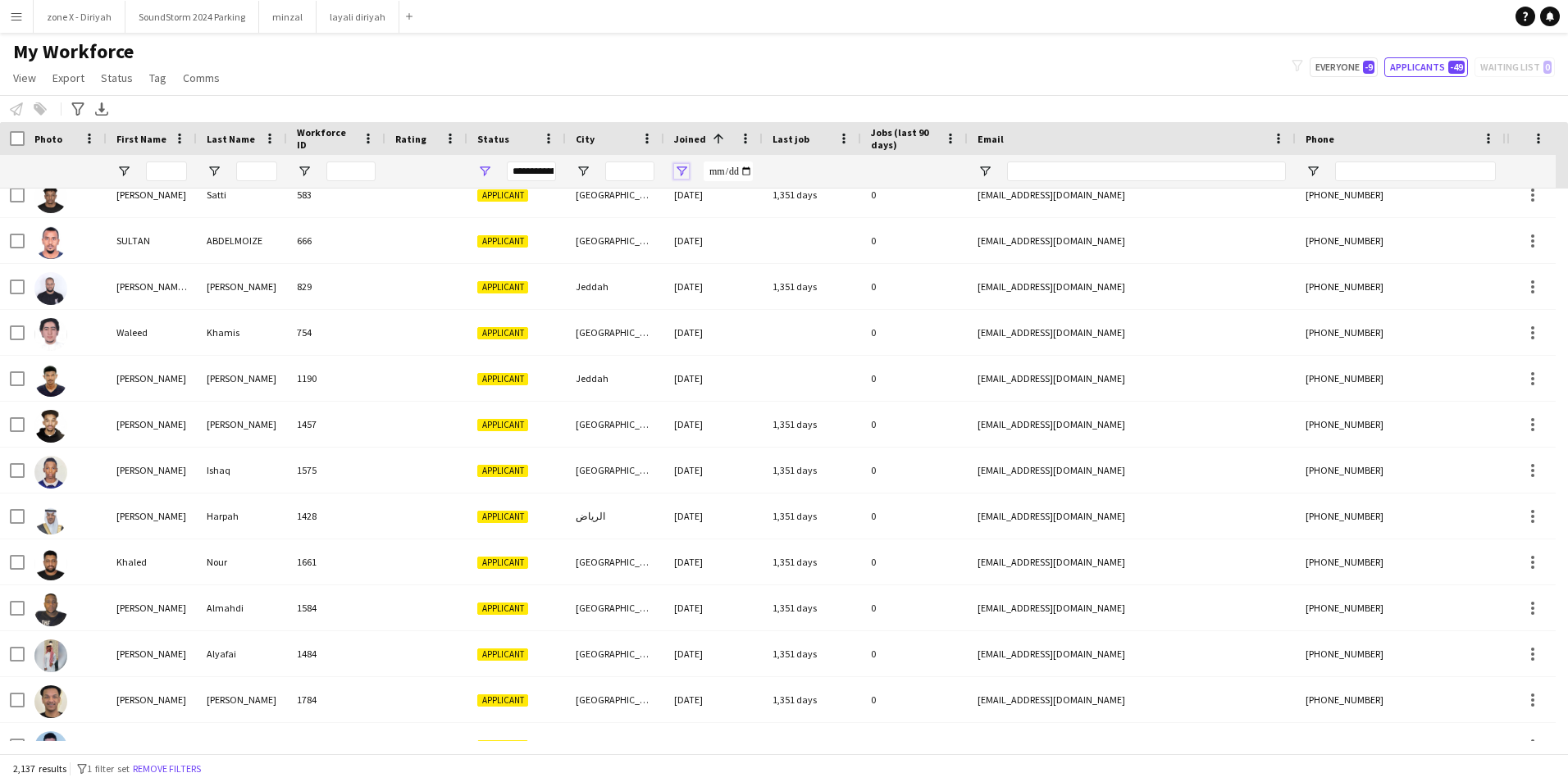
click at [686, 174] on span "Open Filter Menu" at bounding box center [682, 172] width 15 height 15
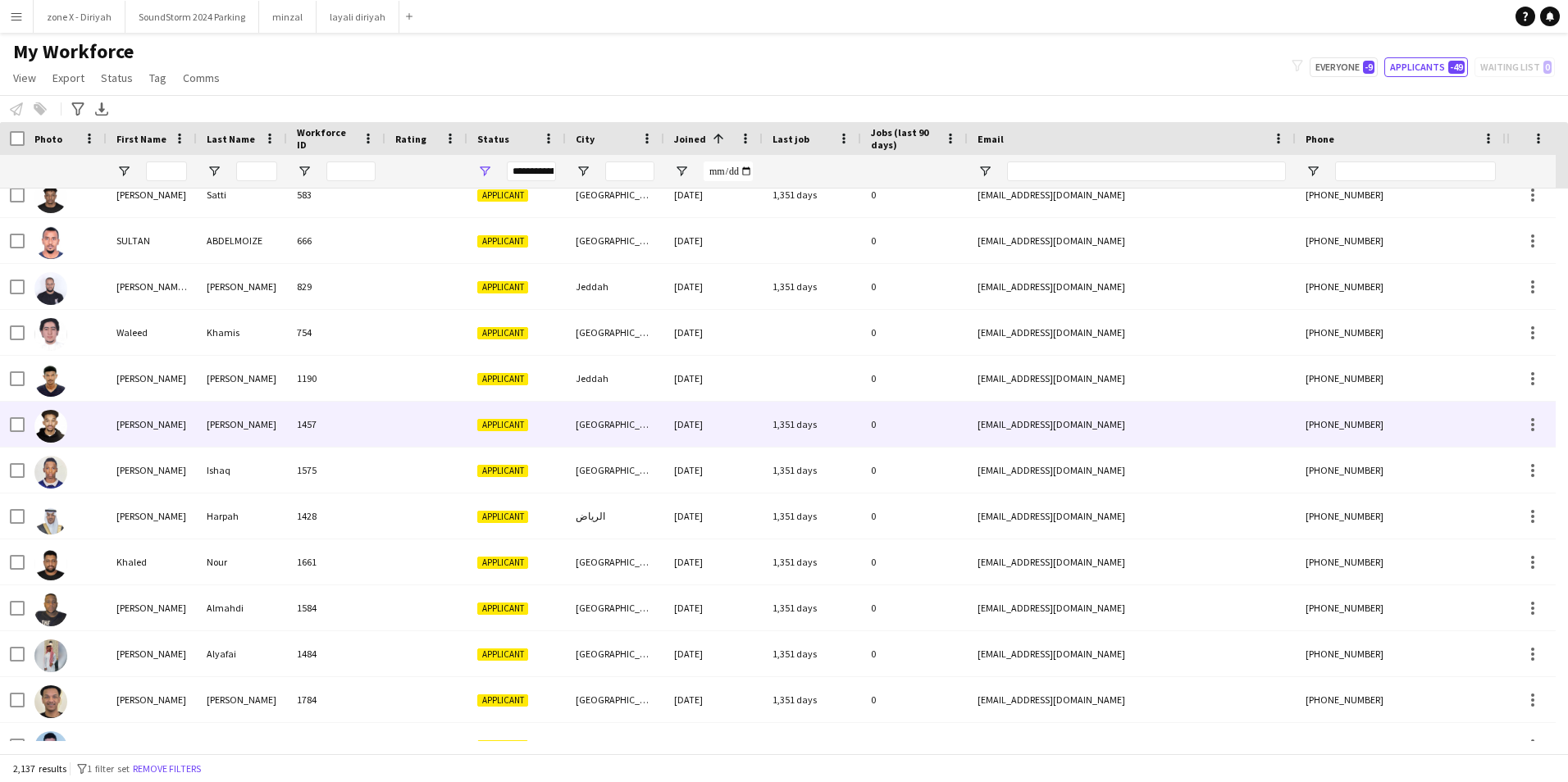
click at [597, 425] on div "[GEOGRAPHIC_DATA]" at bounding box center [615, 424] width 98 height 45
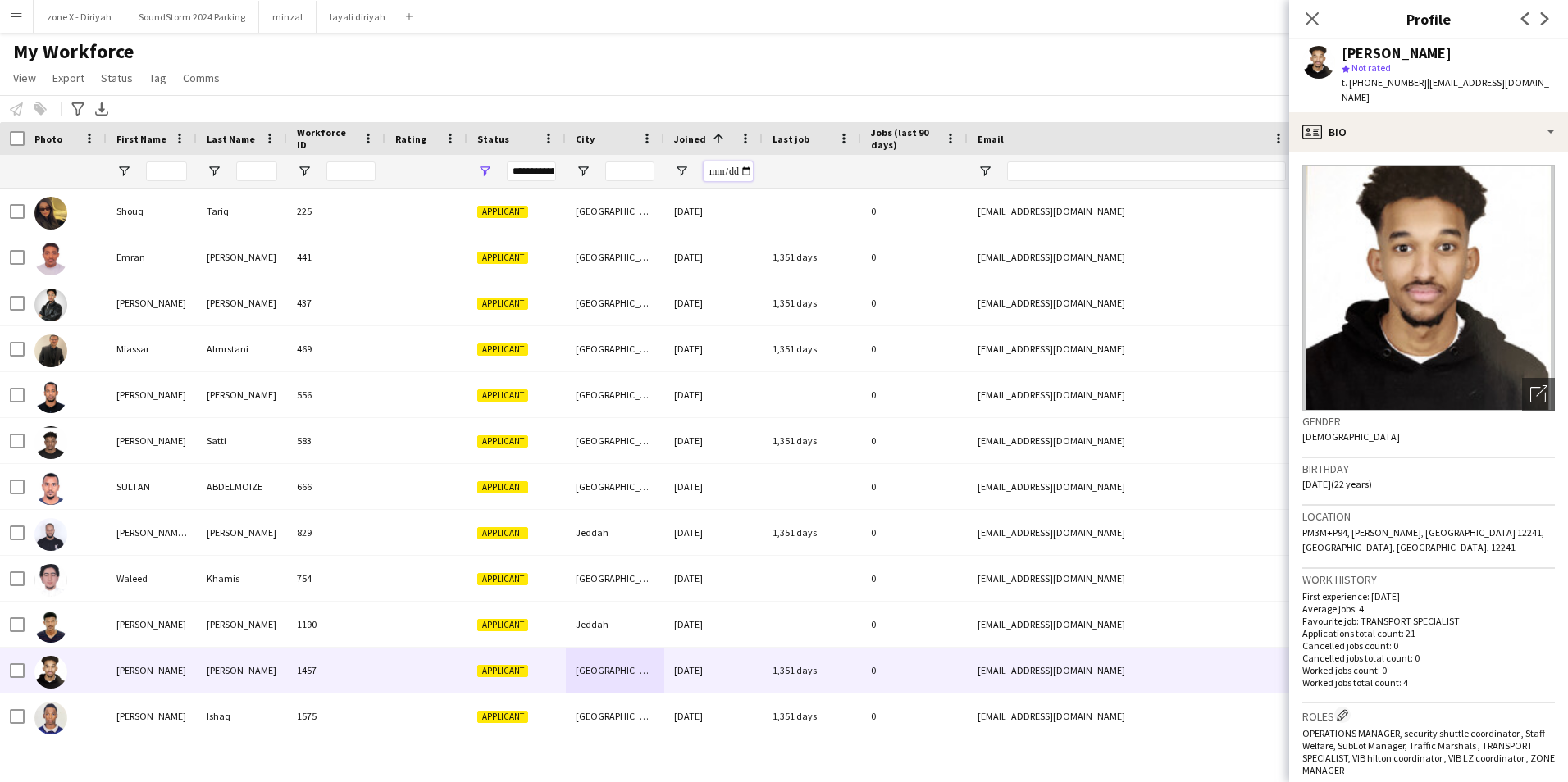
click at [745, 172] on input "Joined Filter Input" at bounding box center [729, 172] width 50 height 20
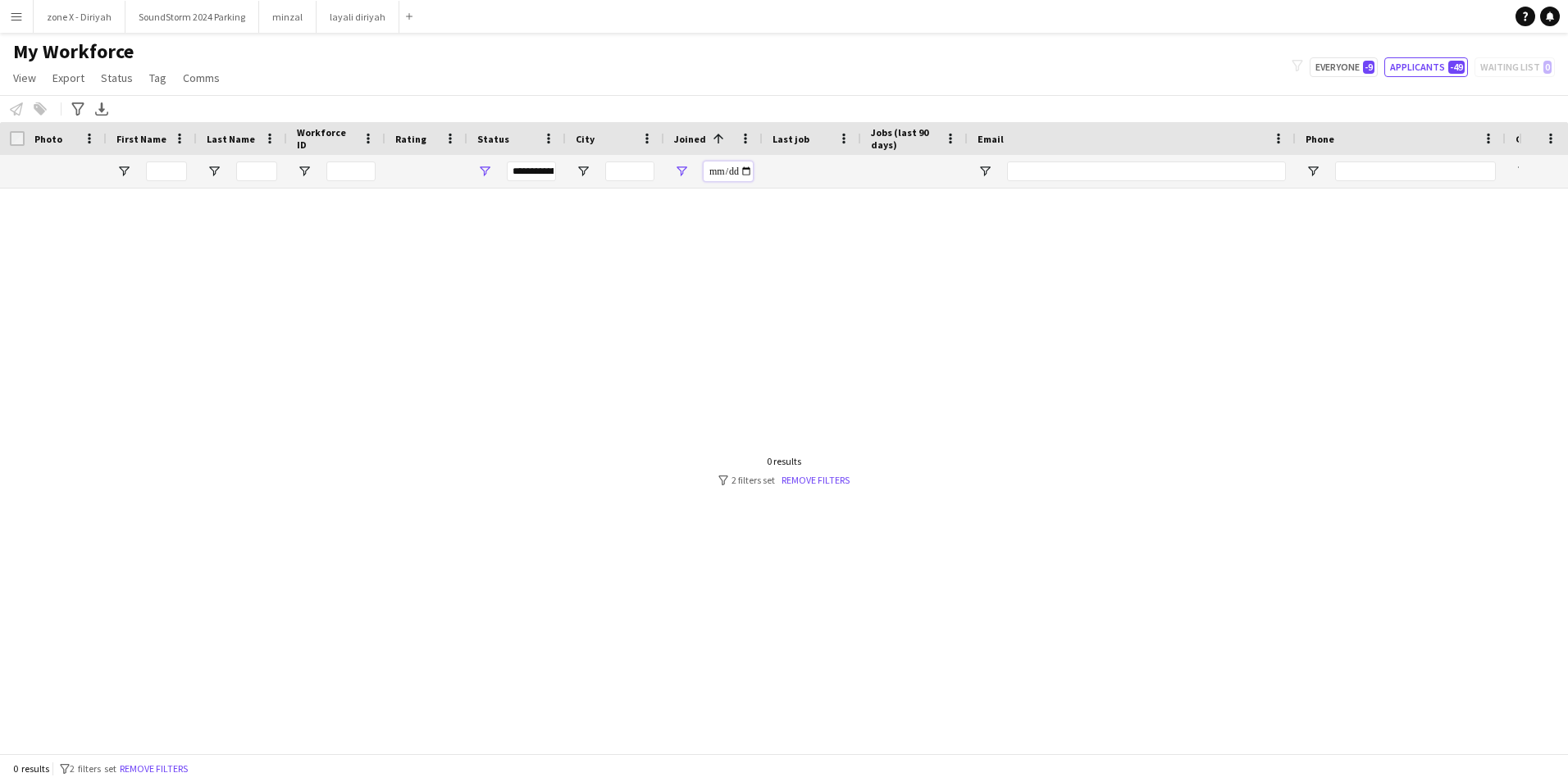
type input "**********"
click at [748, 175] on input "**********" at bounding box center [729, 172] width 50 height 20
click at [632, 332] on div at bounding box center [759, 465] width 1518 height 553
click at [743, 144] on span at bounding box center [745, 139] width 15 height 15
click at [684, 172] on span "Open Filter Menu" at bounding box center [682, 172] width 15 height 15
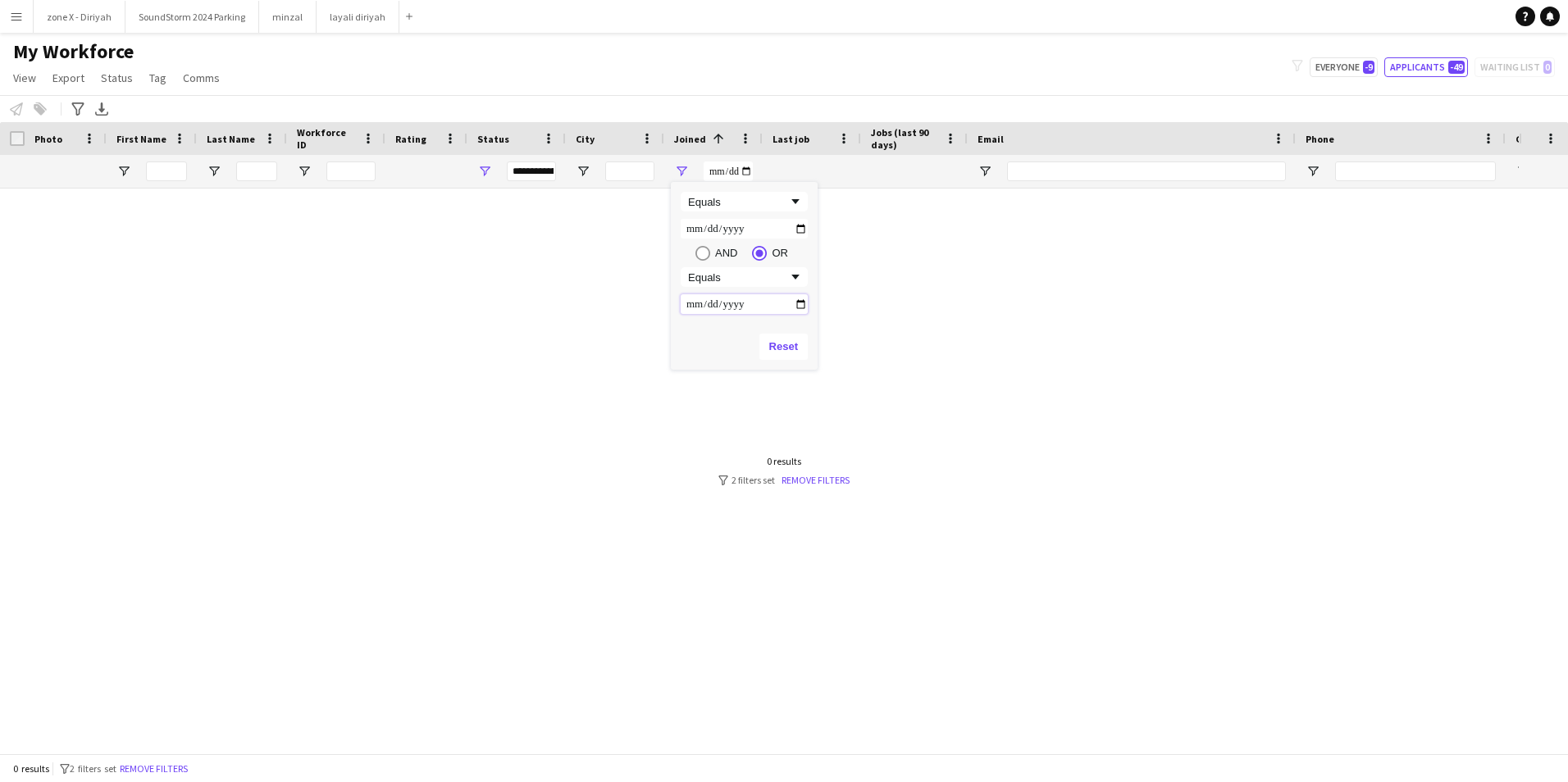
click at [799, 304] on input "Filter Value" at bounding box center [744, 304] width 127 height 20
type input "**********"
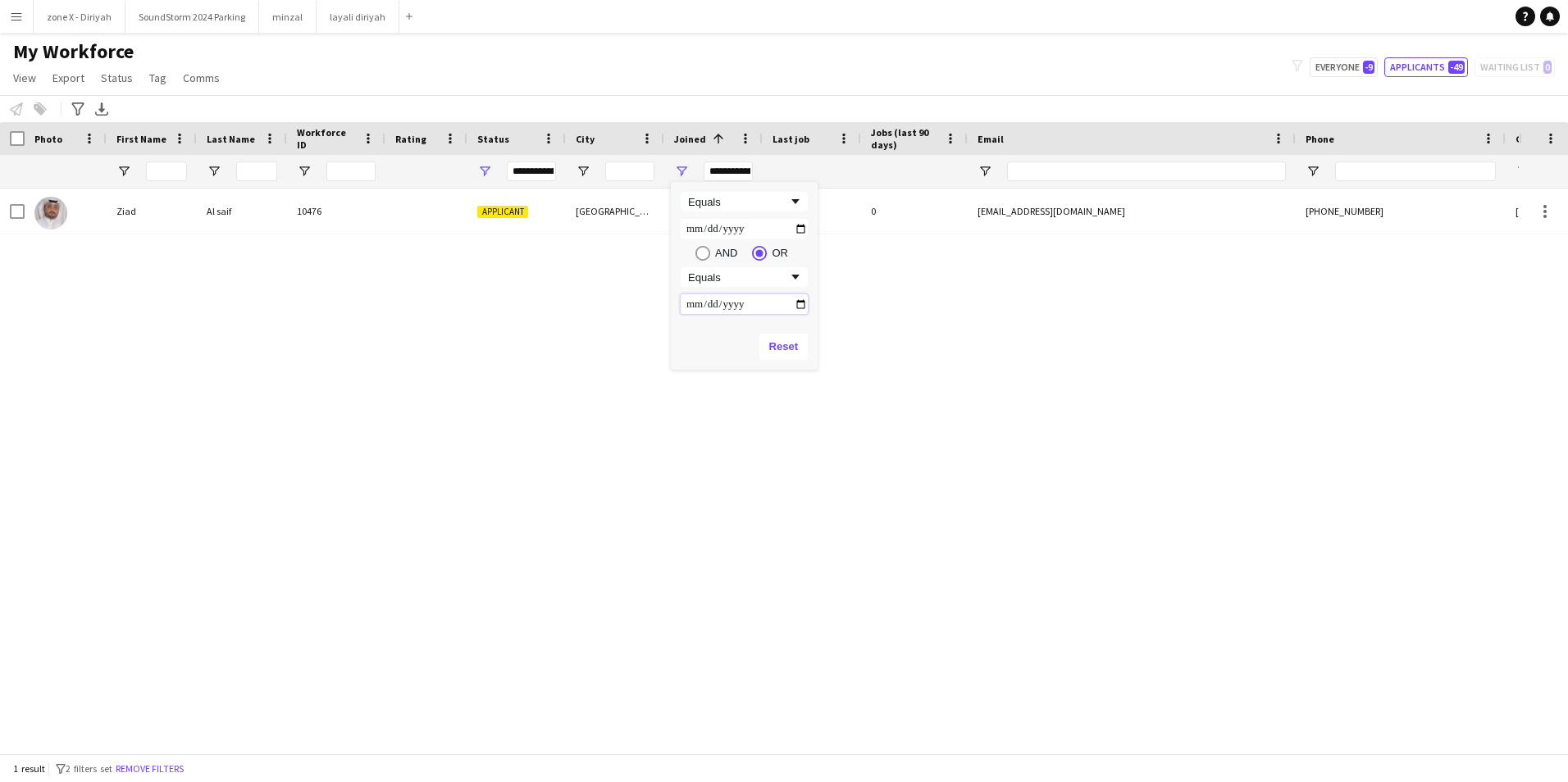
type input "**********"
click at [797, 204] on span "Filtering operator" at bounding box center [796, 201] width 15 height 15
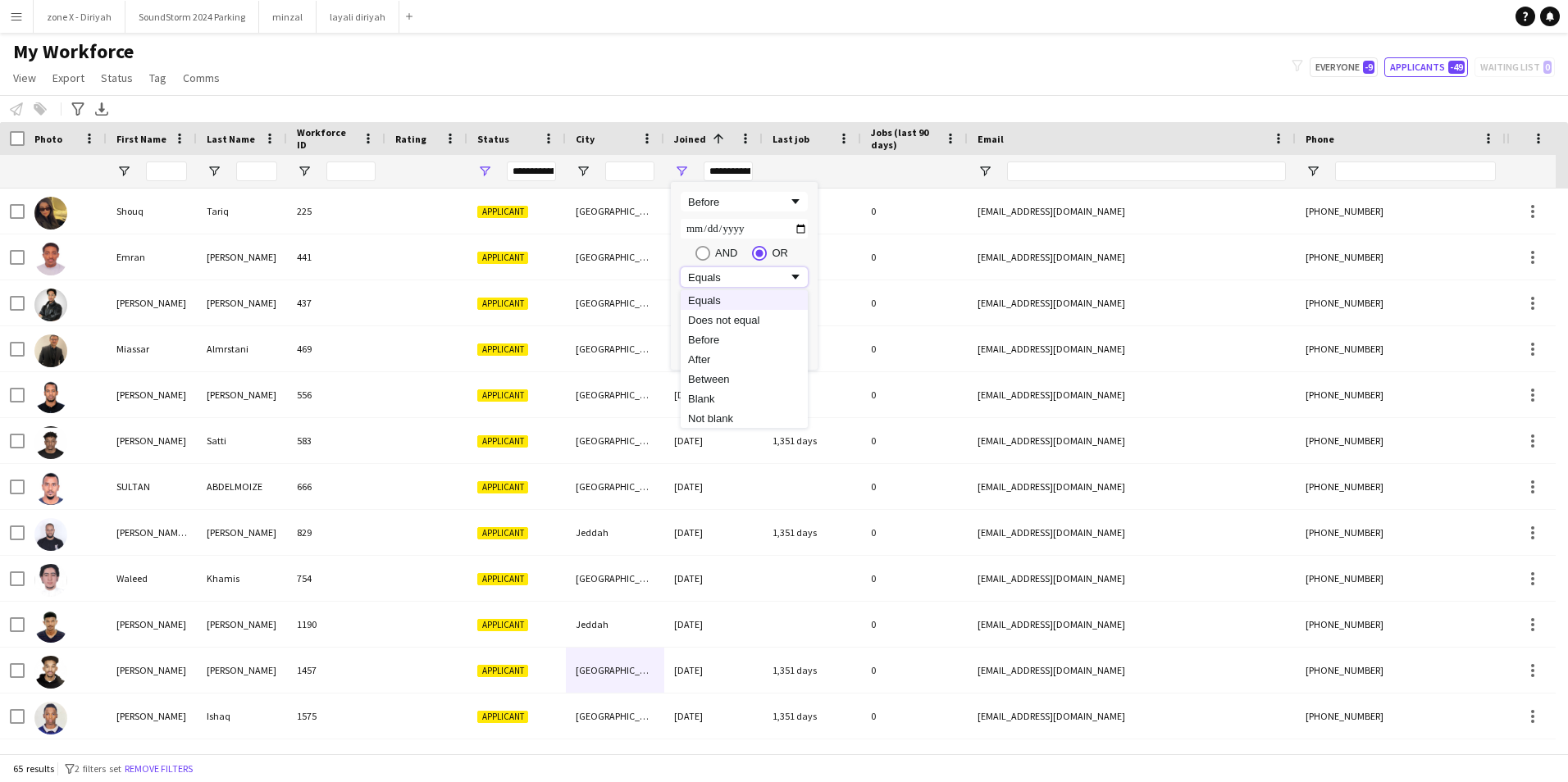
click at [789, 276] on span "Filtering operator" at bounding box center [796, 277] width 15 height 15
type input "**********"
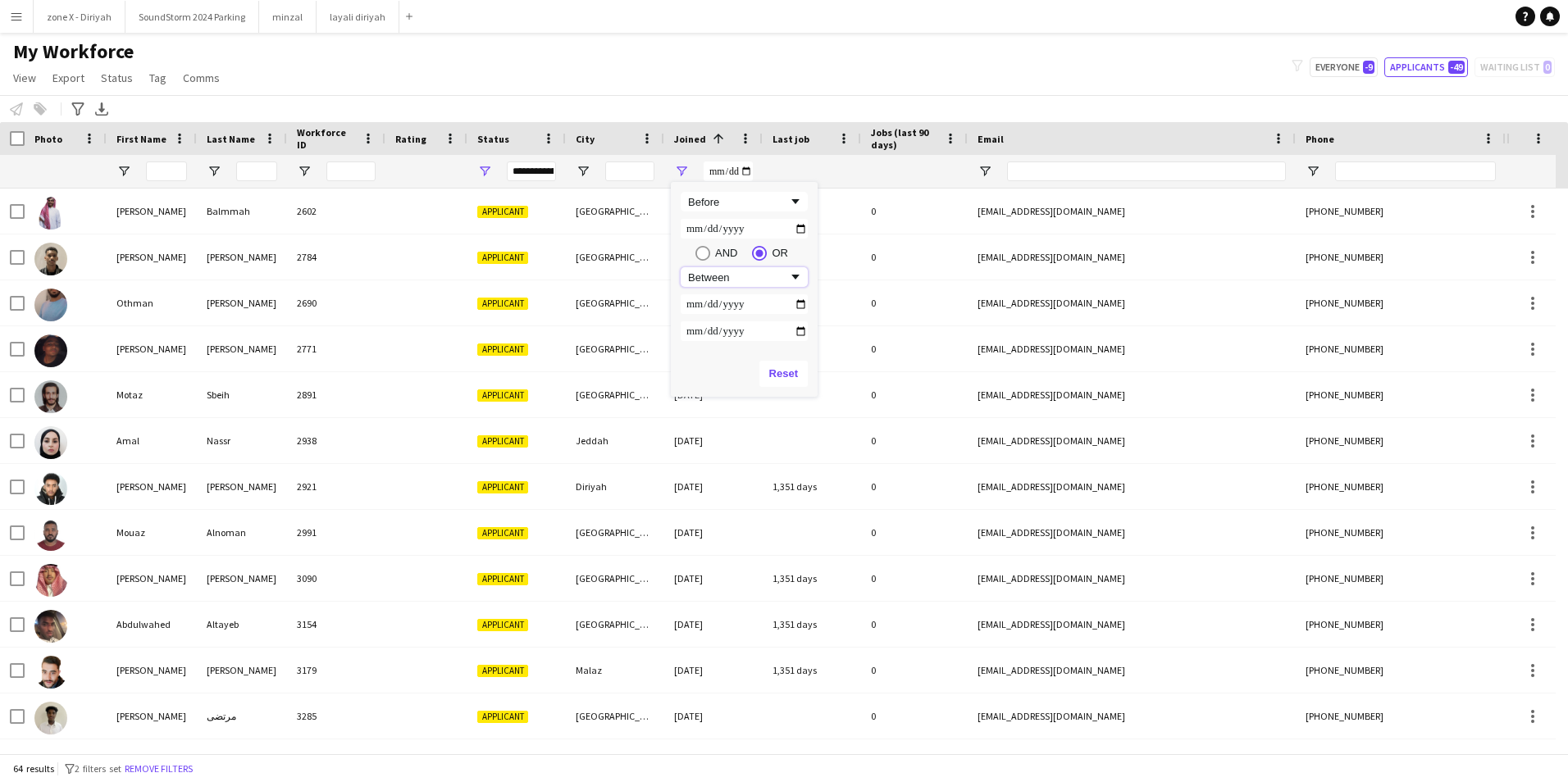
scroll to position [1047, 0]
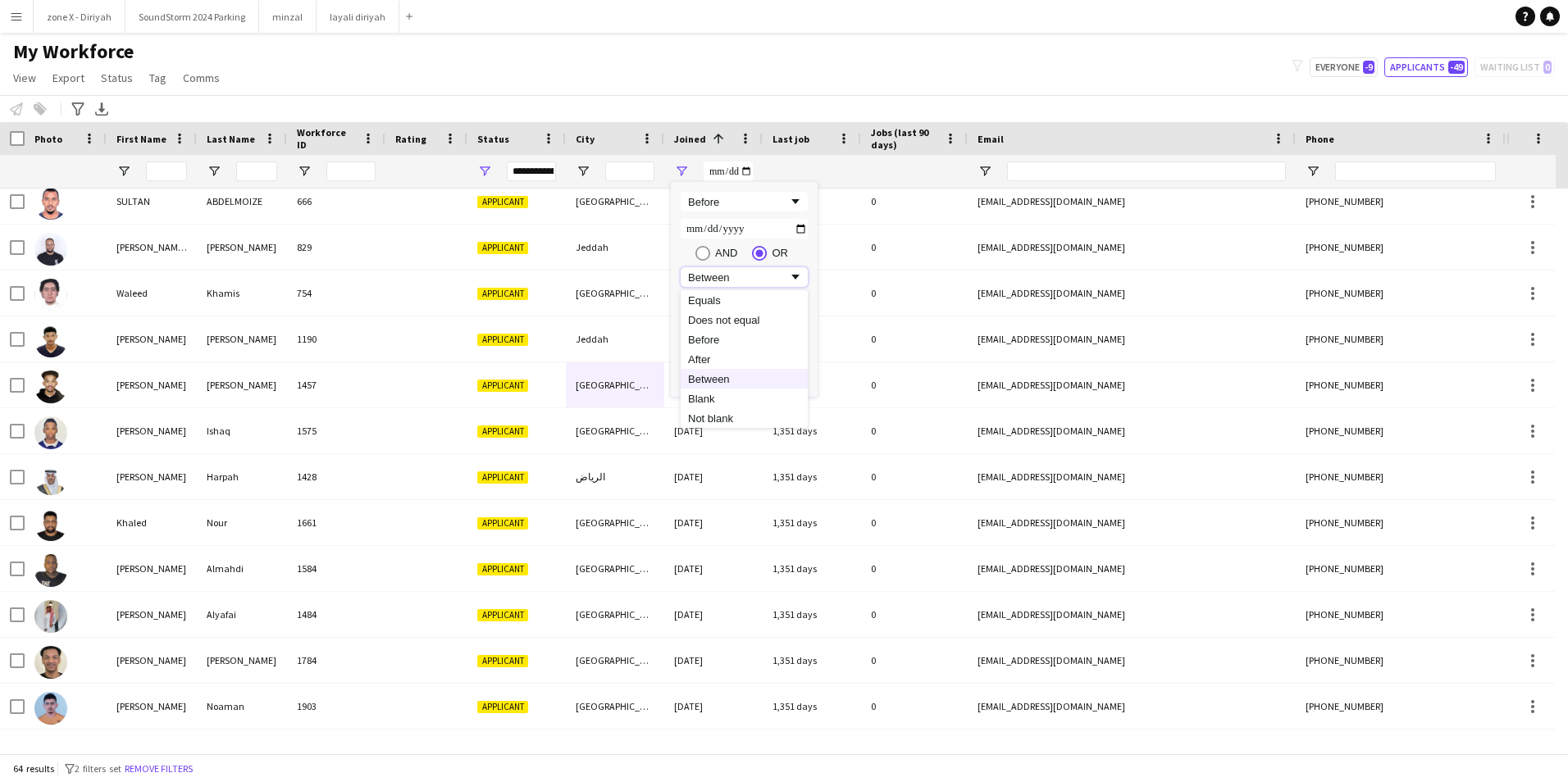
click at [800, 276] on span "Filtering operator" at bounding box center [796, 277] width 15 height 15
type input "**********"
click at [760, 360] on div "Reset" at bounding box center [744, 346] width 147 height 46
click at [840, 71] on div "My Workforce View Views Default view Bank Details IDs/Email New view Update vie…" at bounding box center [784, 68] width 1568 height 56
